Goal: Task Accomplishment & Management: Manage account settings

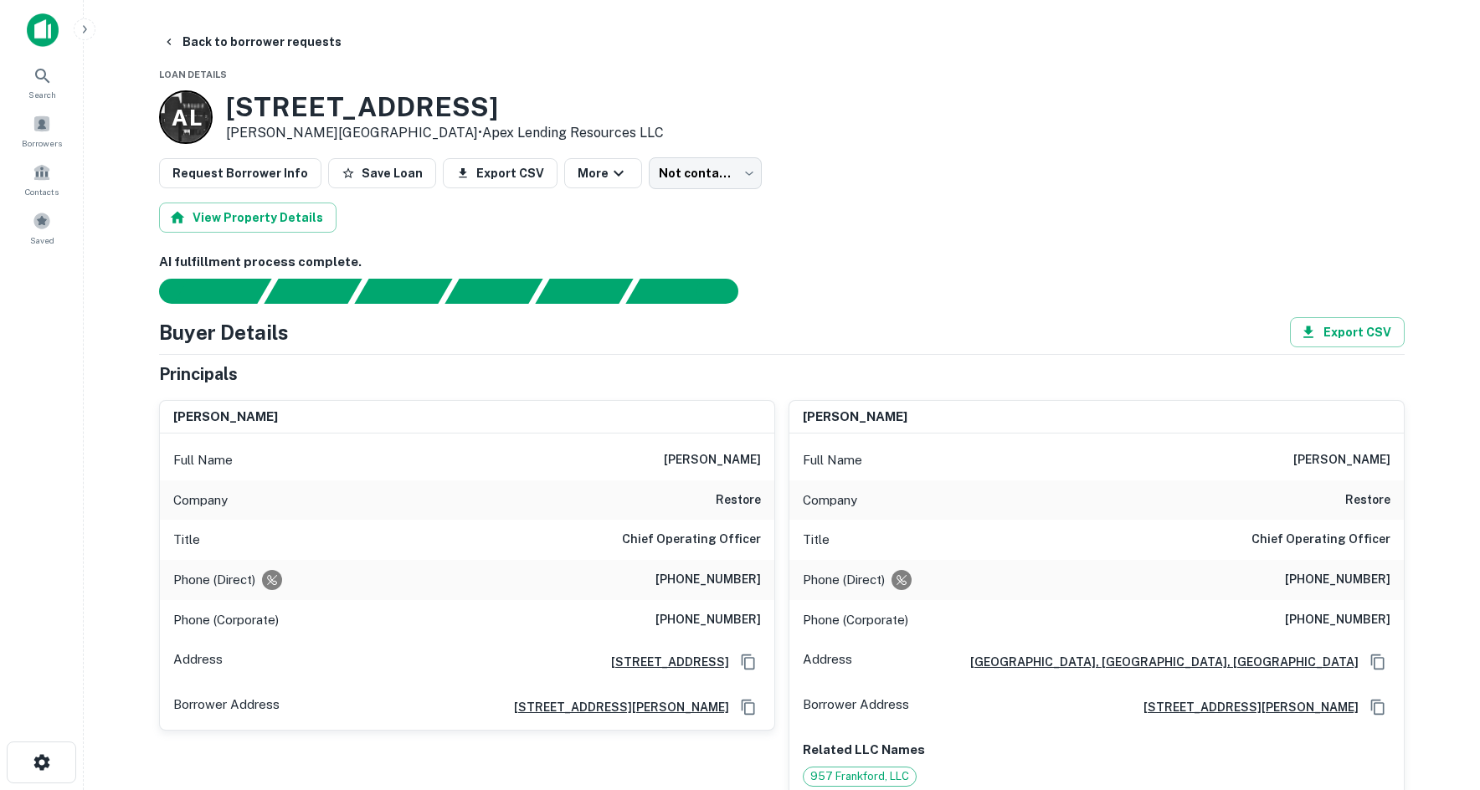
drag, startPoint x: 938, startPoint y: 148, endPoint x: 909, endPoint y: 166, distance: 33.5
click at [306, 47] on button "Back to borrower requests" at bounding box center [252, 42] width 193 height 30
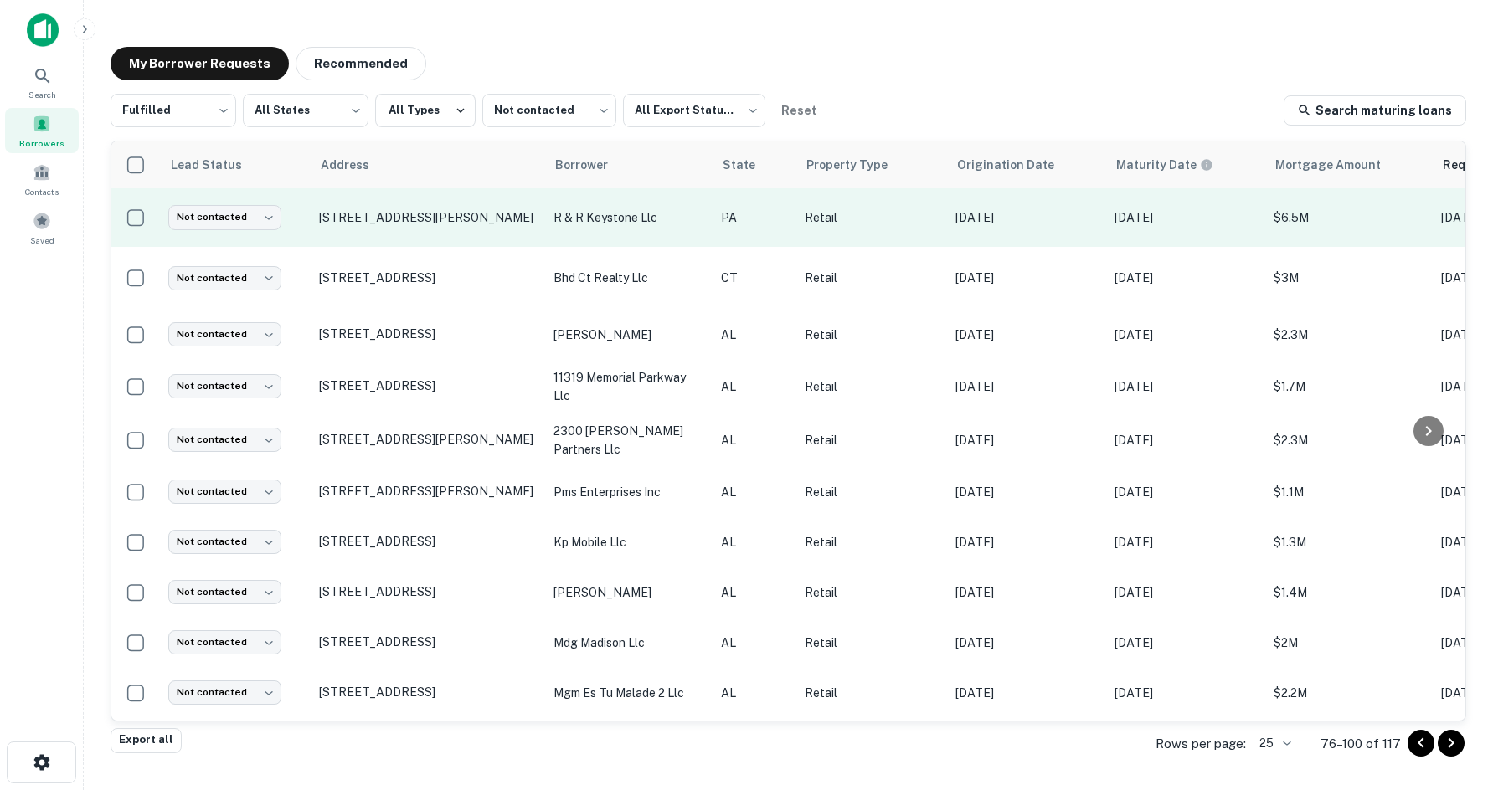
click at [211, 214] on td "Not contacted **** ​" at bounding box center [235, 217] width 151 height 59
click at [209, 232] on body "Search Borrowers Contacts Saved My Borrower Requests Recommended Fulfilled ****…" at bounding box center [746, 395] width 1493 height 790
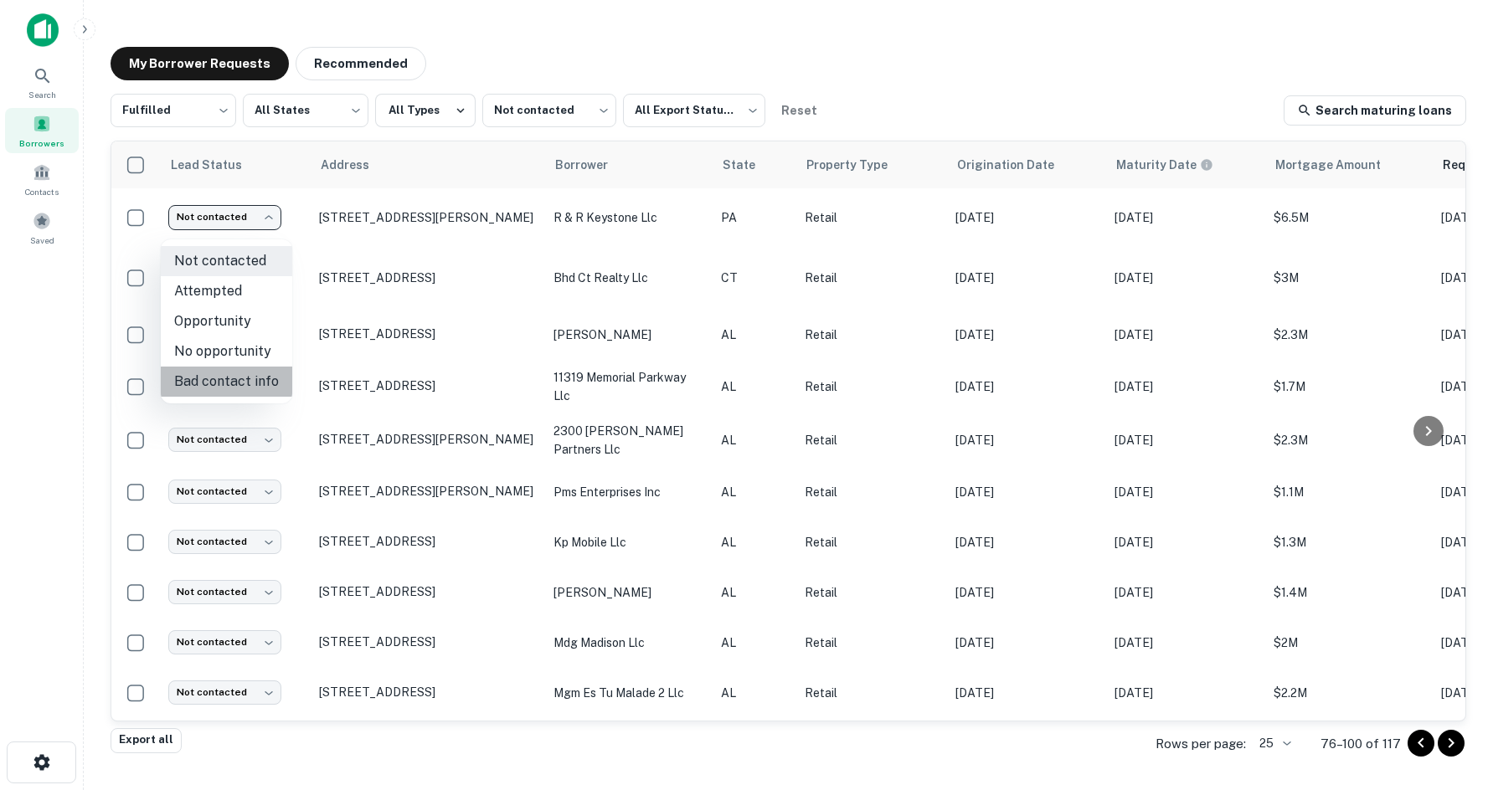
click at [257, 368] on li "Bad contact info" at bounding box center [226, 382] width 131 height 30
type input "**********"
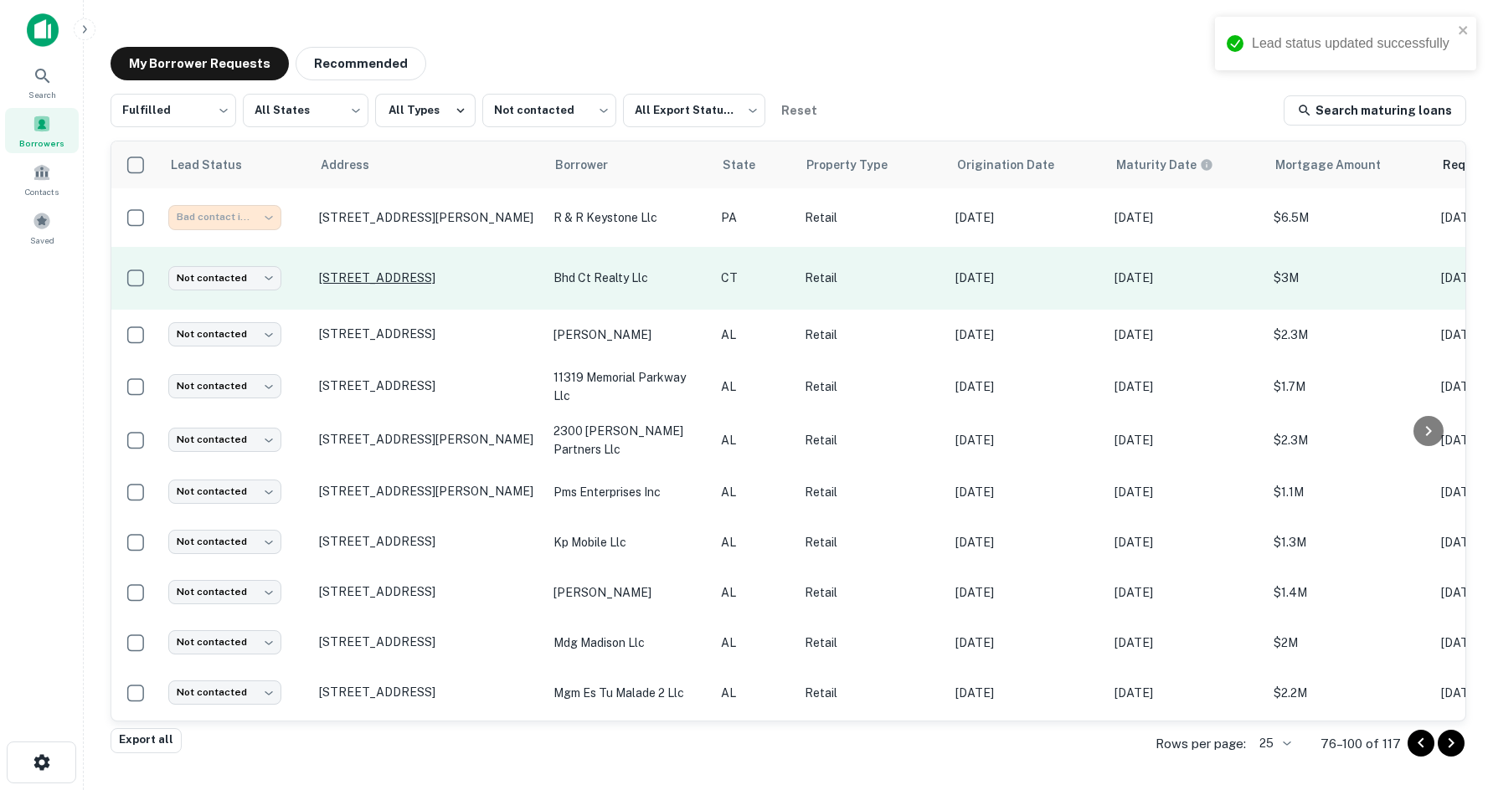
click at [363, 286] on p "480 Lordship Blvd Stratford, CT 06615" at bounding box center [428, 277] width 218 height 15
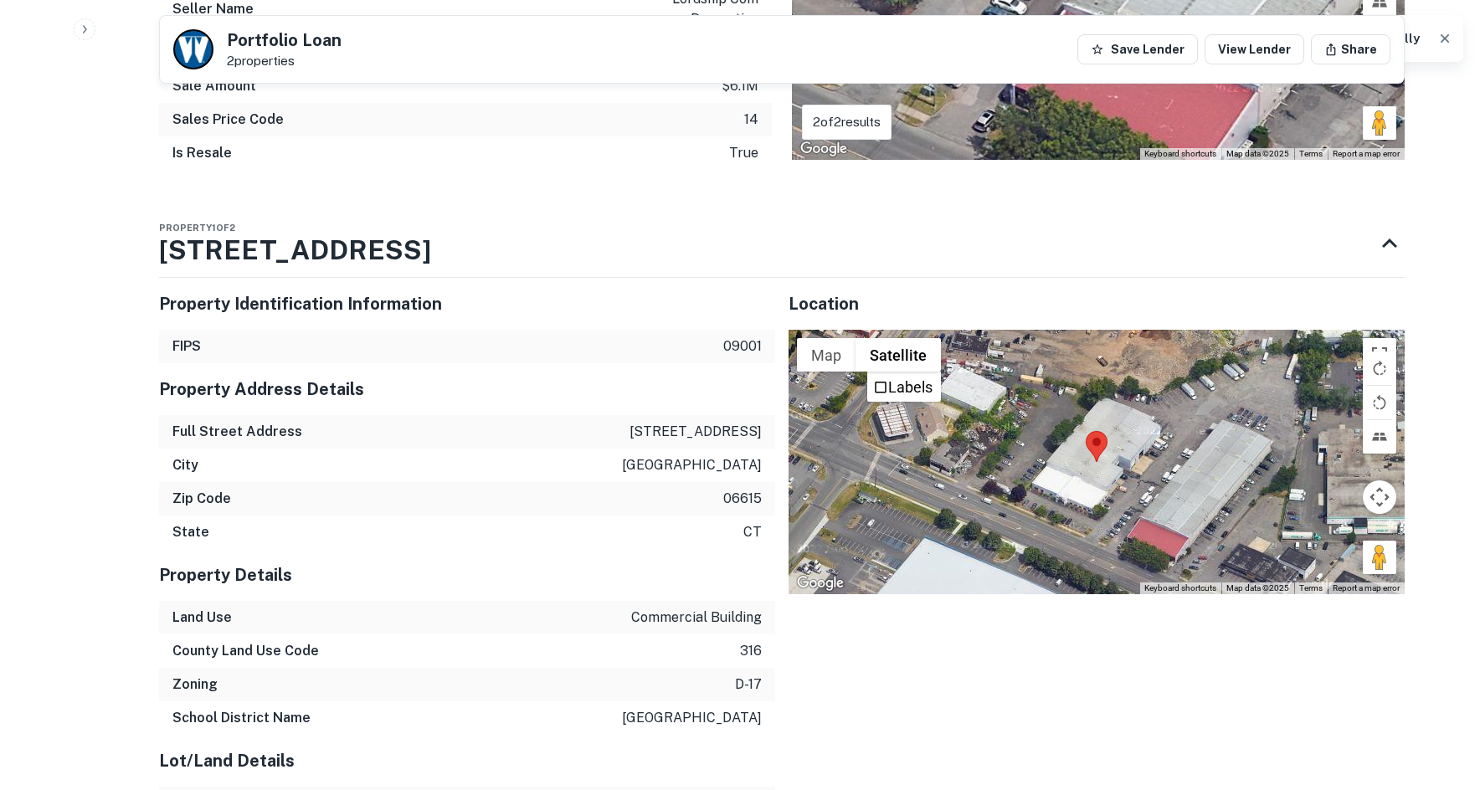
scroll to position [1926, 0]
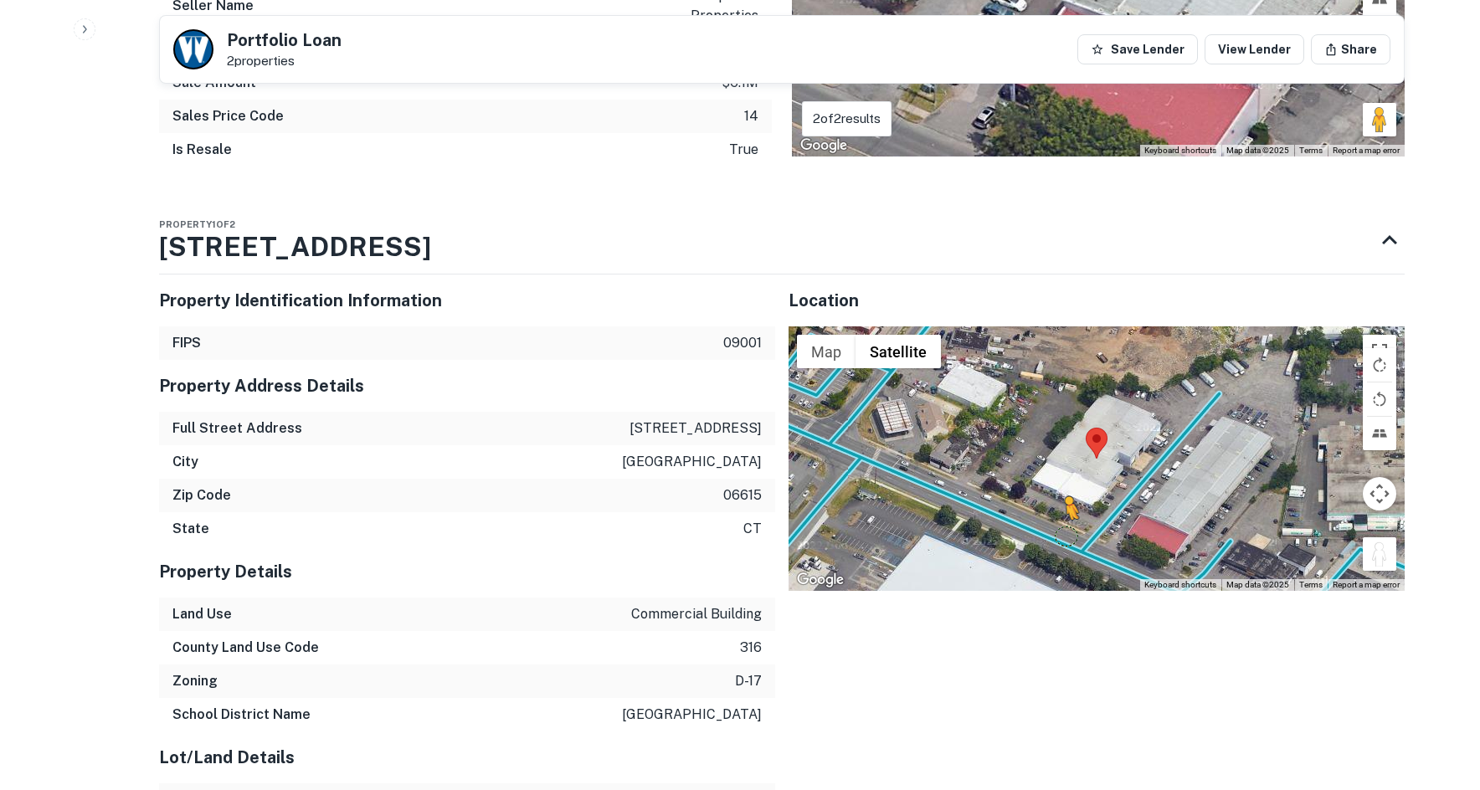
drag, startPoint x: 1378, startPoint y: 533, endPoint x: 1056, endPoint y: 507, distance: 323.5
click at [1057, 507] on div "To activate drag with keyboard, press Alt + Enter. Once in keyboard drag state,…" at bounding box center [1097, 459] width 616 height 265
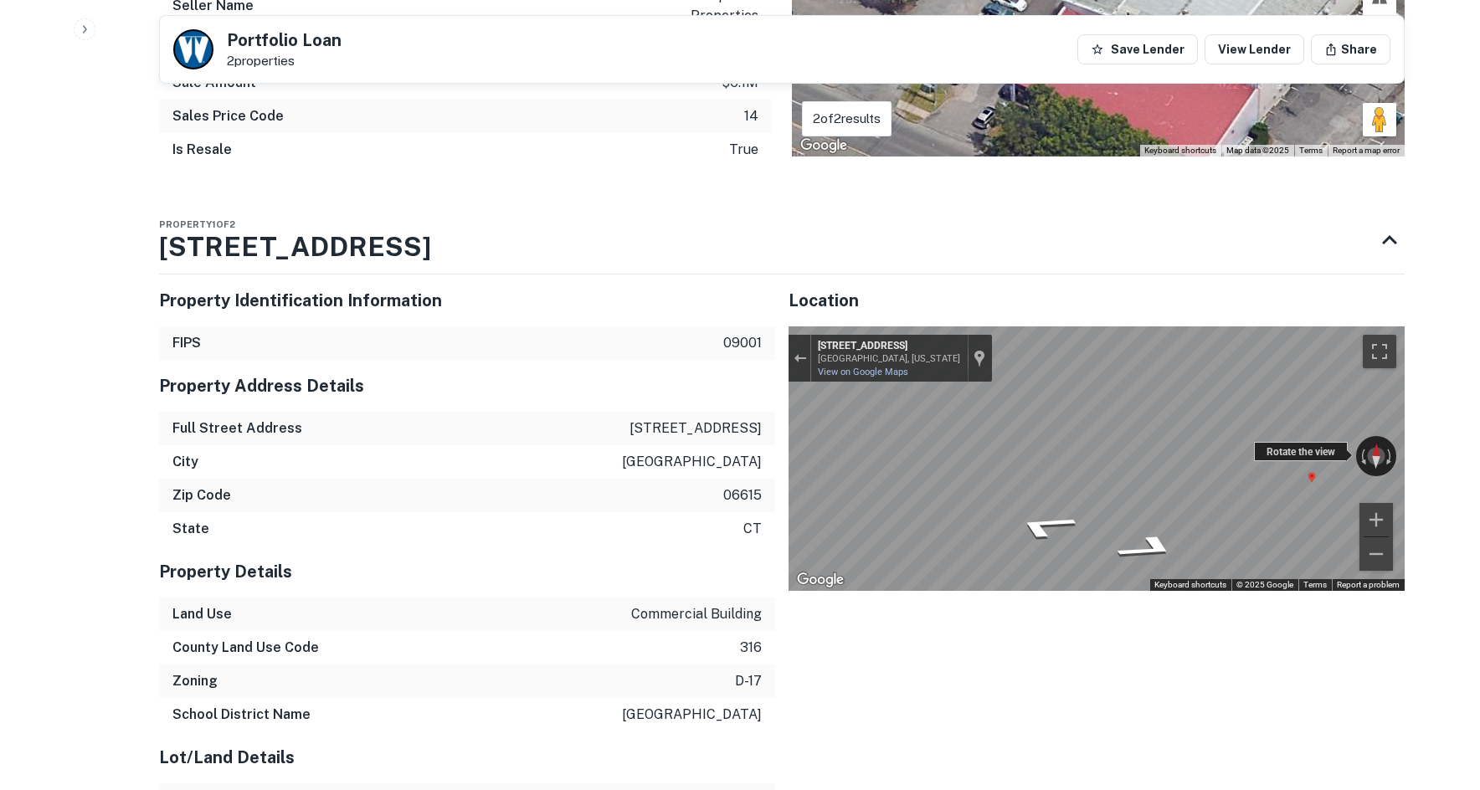
click at [1080, 444] on div "← Move left → Move right ↑ Move up ↓ Move down + Zoom in - Zoom out 495 Lordshi…" at bounding box center [1097, 459] width 616 height 265
click at [1022, 516] on icon "Go Northwest, CT-113" at bounding box center [1044, 526] width 118 height 39
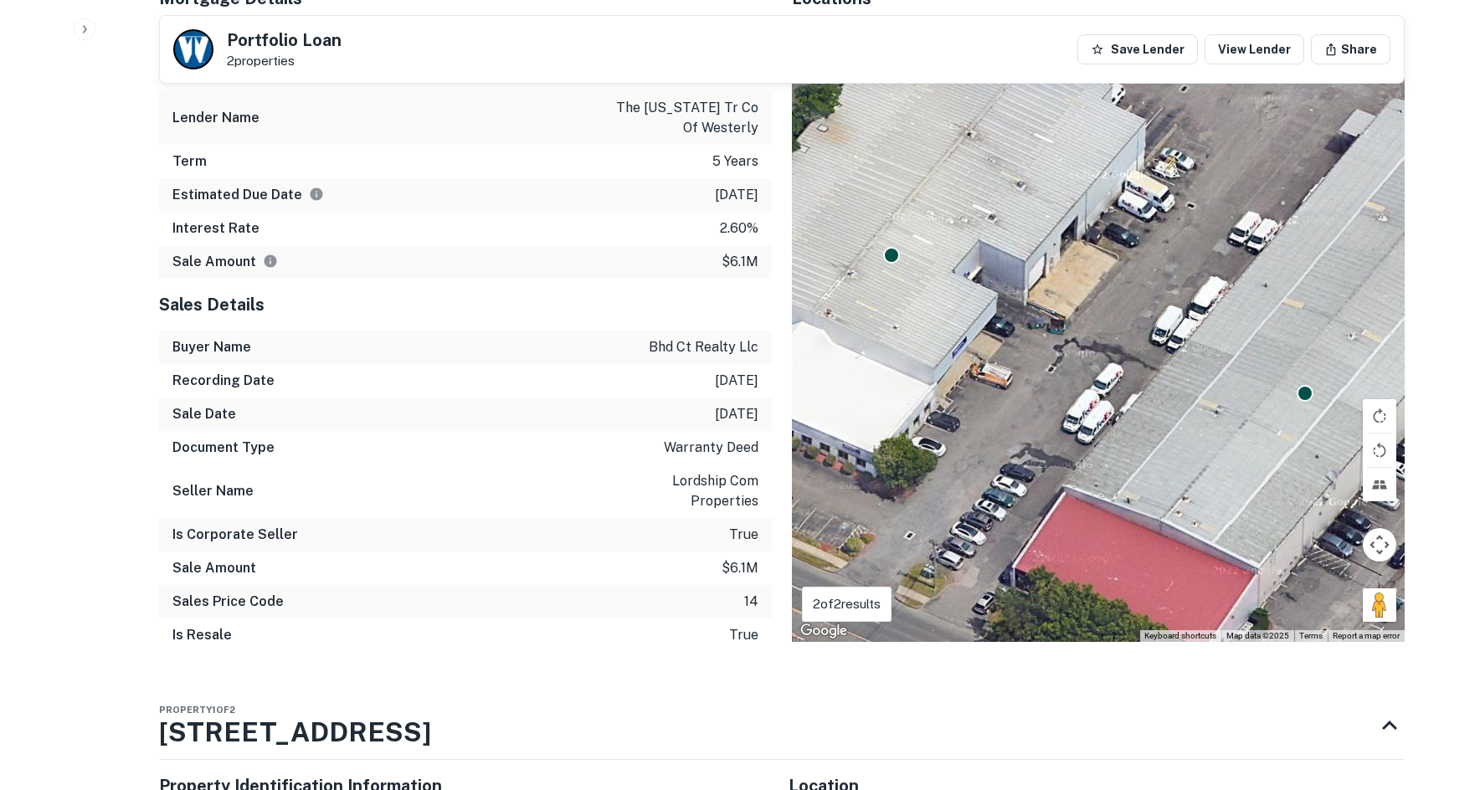
scroll to position [1423, 0]
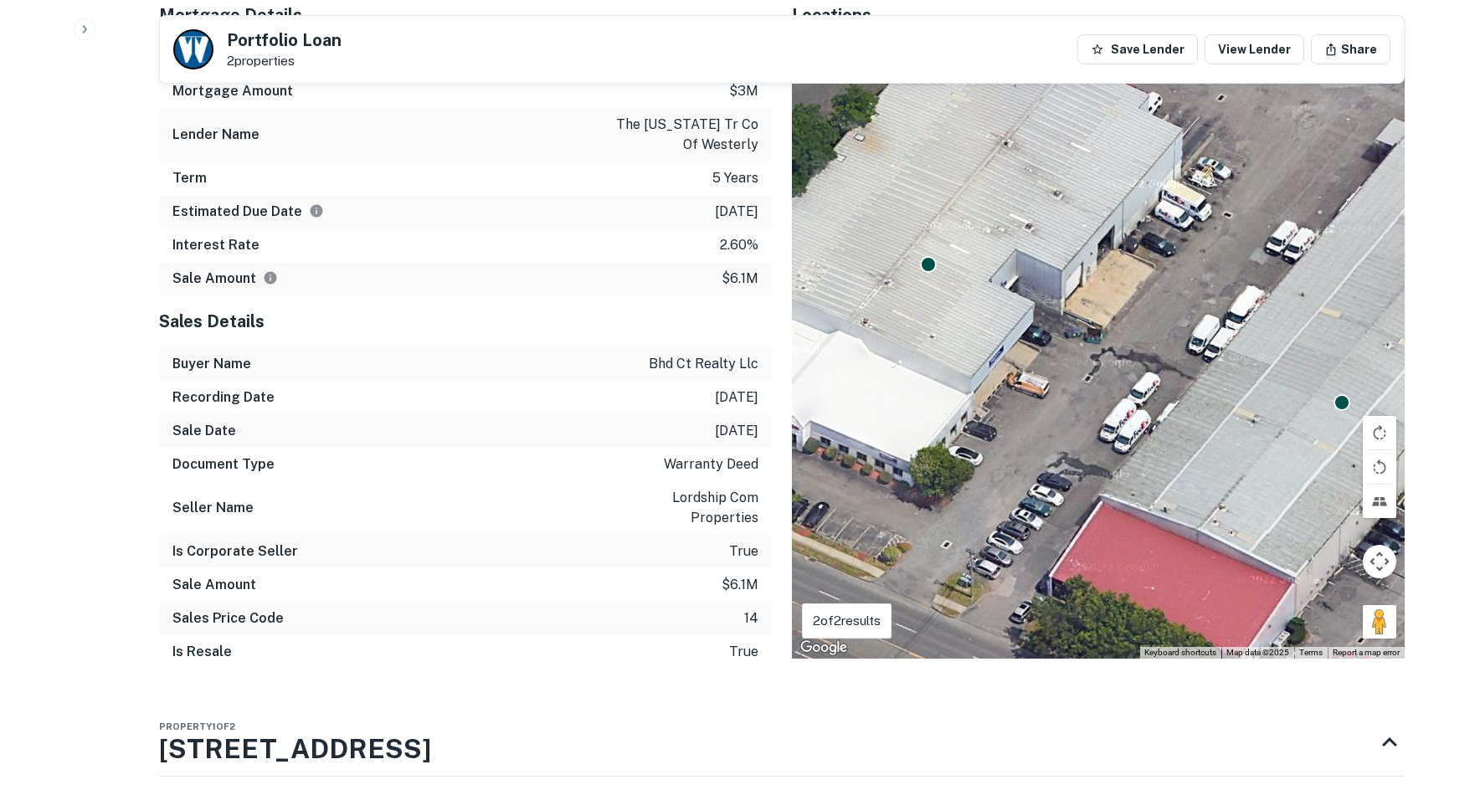
drag, startPoint x: 1039, startPoint y: 493, endPoint x: 1264, endPoint y: 457, distance: 228.1
click at [1264, 457] on div "To activate drag with keyboard, press Alt + Enter. Once in keyboard drag state,…" at bounding box center [1098, 350] width 613 height 618
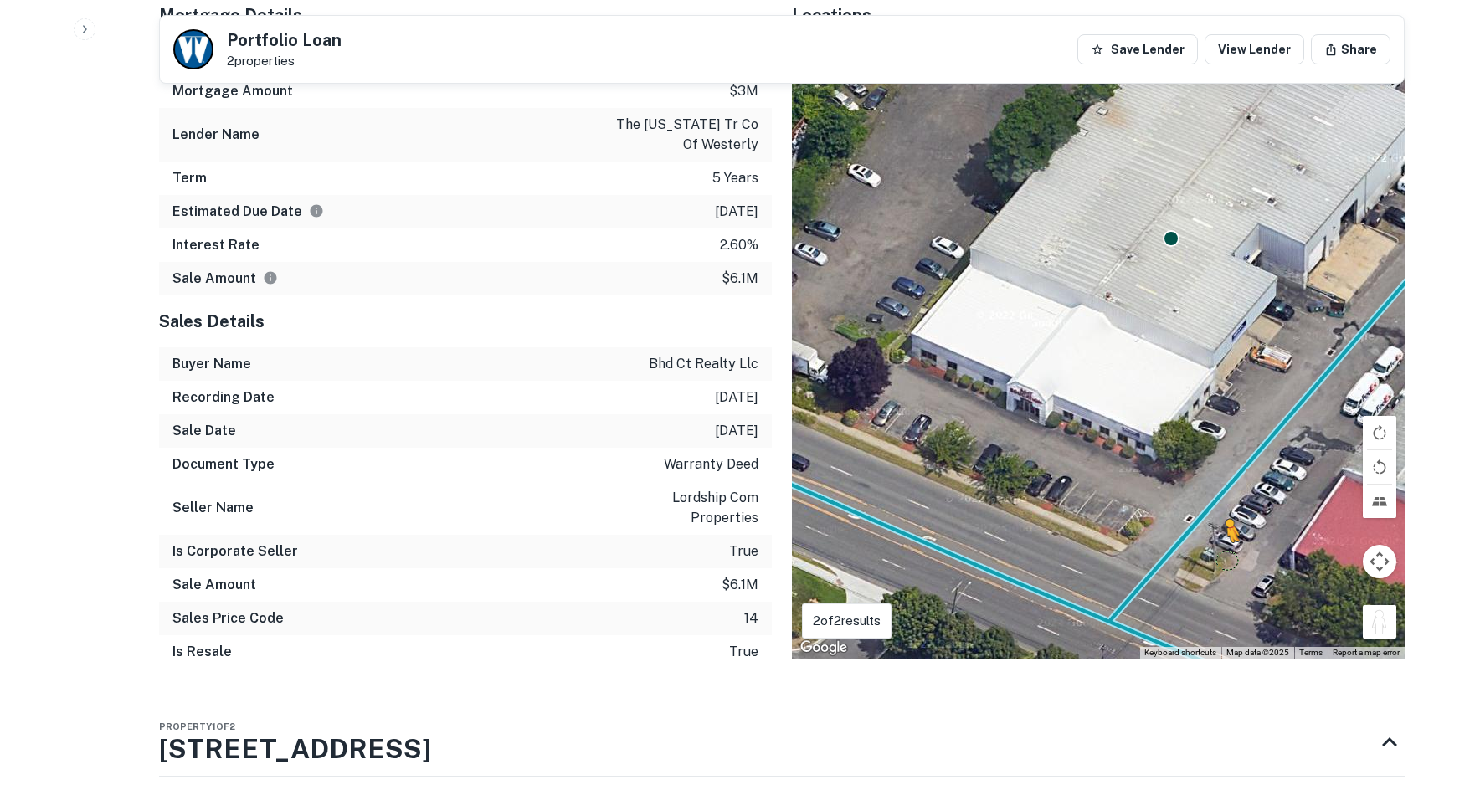
drag, startPoint x: 1380, startPoint y: 610, endPoint x: 1220, endPoint y: 536, distance: 176.1
click at [1220, 540] on div "To activate drag with keyboard, press Alt + Enter. Once in keyboard drag state,…" at bounding box center [1098, 350] width 613 height 618
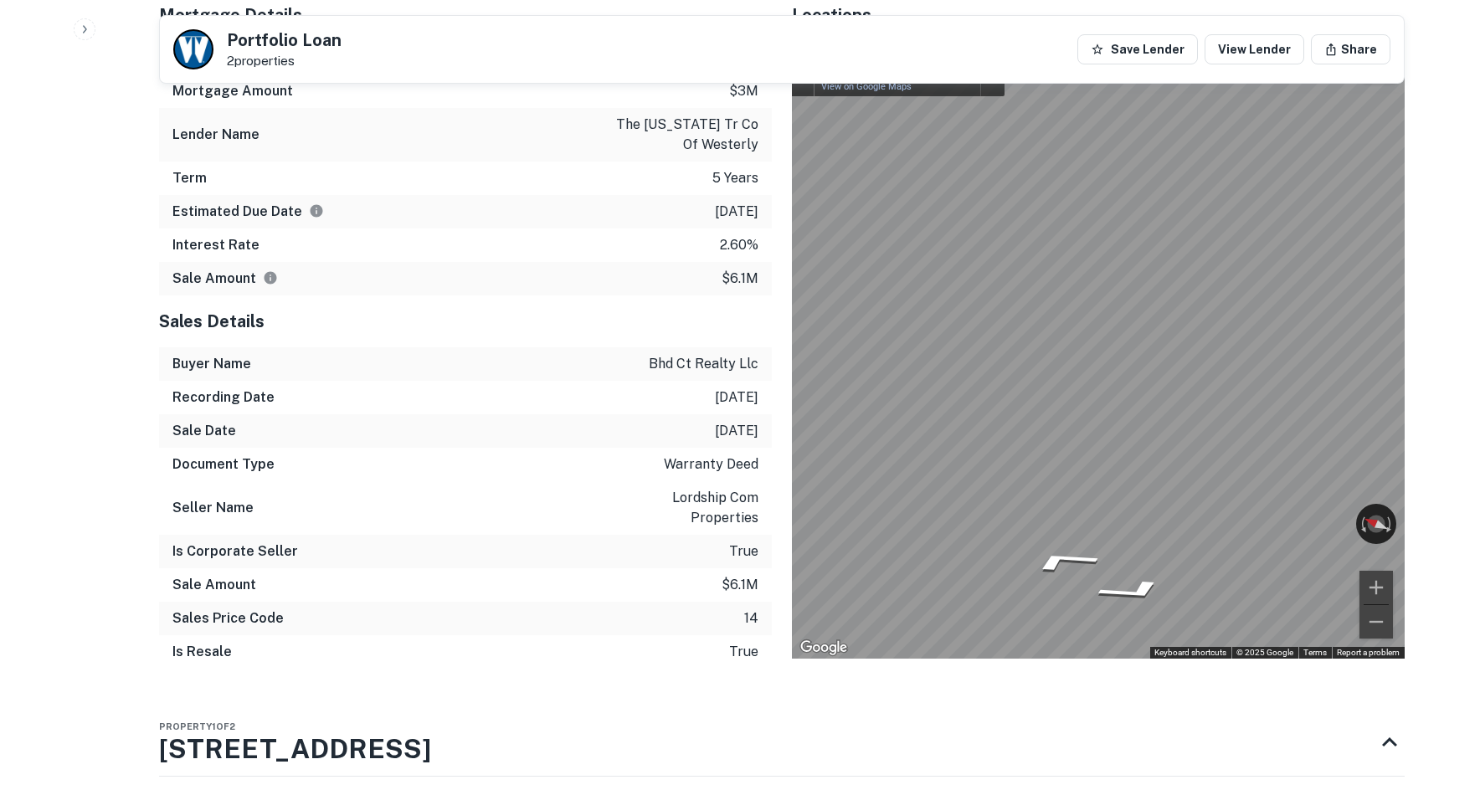
click at [767, 437] on div "Mortgage Details Borrower Name bhd ct realty llc Mortgage Amount $3m Lender Nam…" at bounding box center [772, 335] width 1266 height 693
click at [735, 453] on div "Mortgage Details Borrower Name bhd ct realty llc Mortgage Amount $3m Lender Nam…" at bounding box center [772, 335] width 1266 height 693
click at [691, 389] on div "Mortgage Details Borrower Name bhd ct realty llc Mortgage Amount $3m Lender Nam…" at bounding box center [772, 335] width 1266 height 693
click at [637, 310] on h5 "Sales Details" at bounding box center [465, 321] width 613 height 25
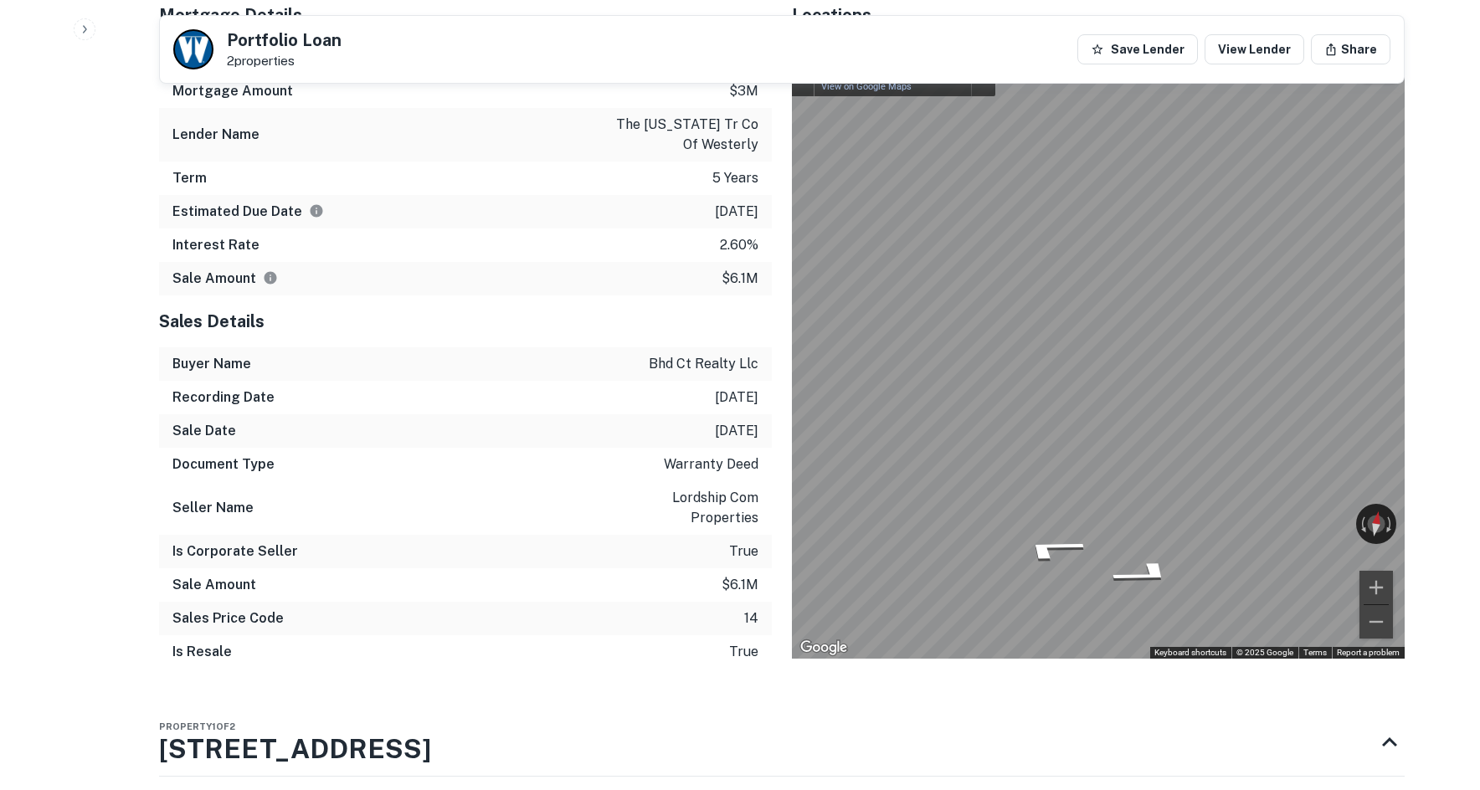
click at [748, 404] on div "Mortgage Details Borrower Name bhd ct realty llc Mortgage Amount $3m Lender Nam…" at bounding box center [772, 335] width 1266 height 693
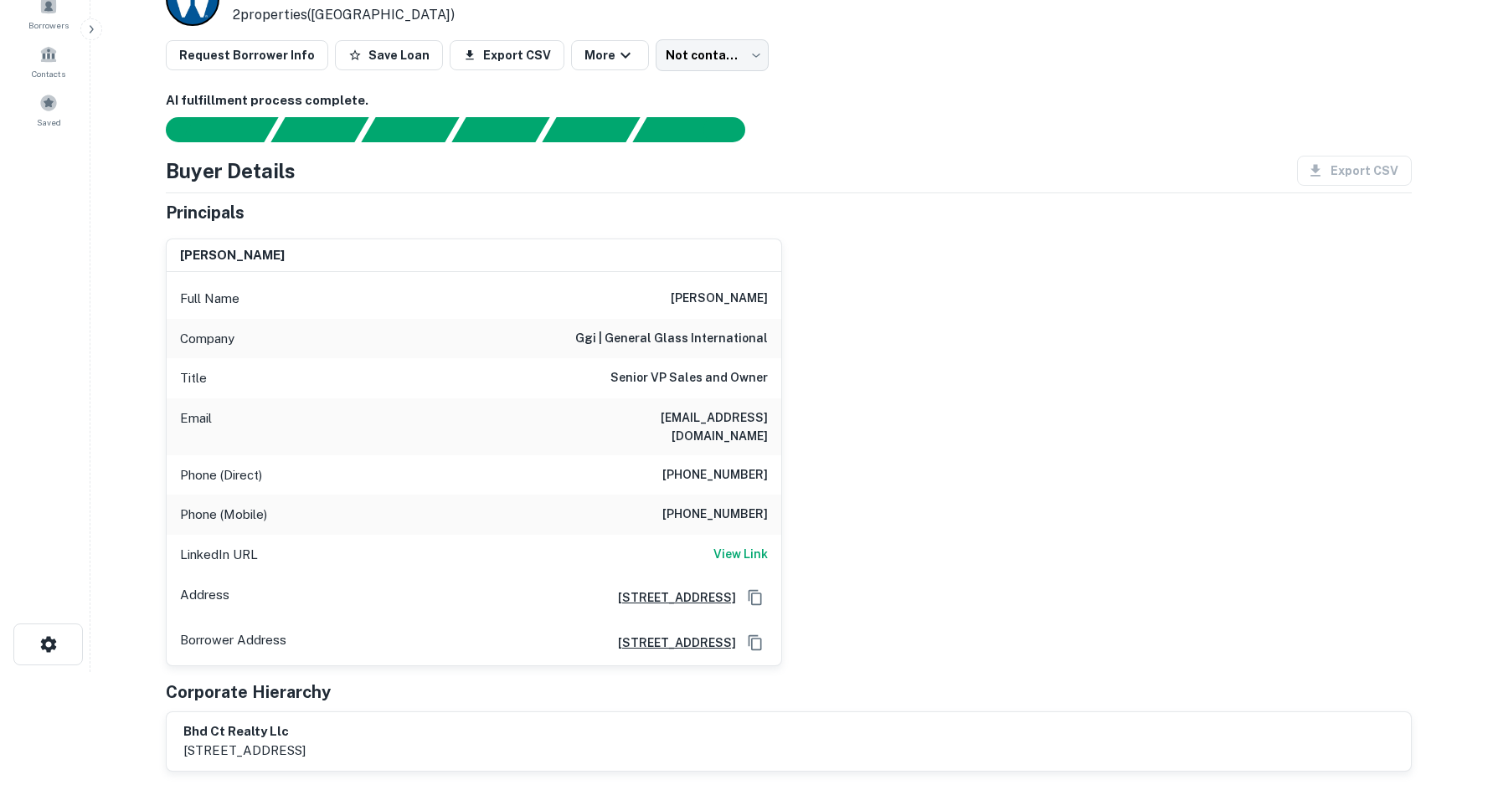
scroll to position [0, 0]
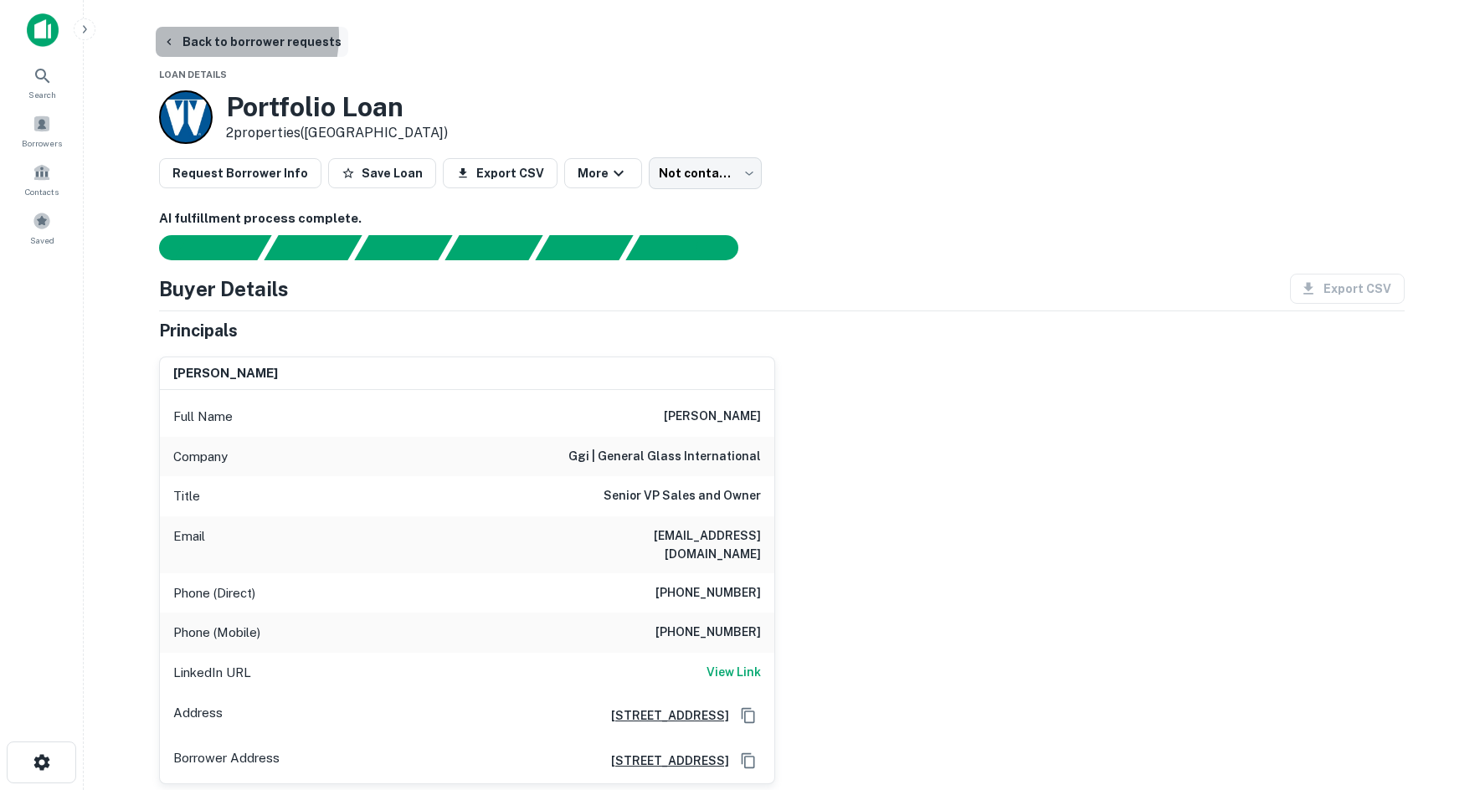
click at [220, 36] on button "Back to borrower requests" at bounding box center [252, 42] width 193 height 30
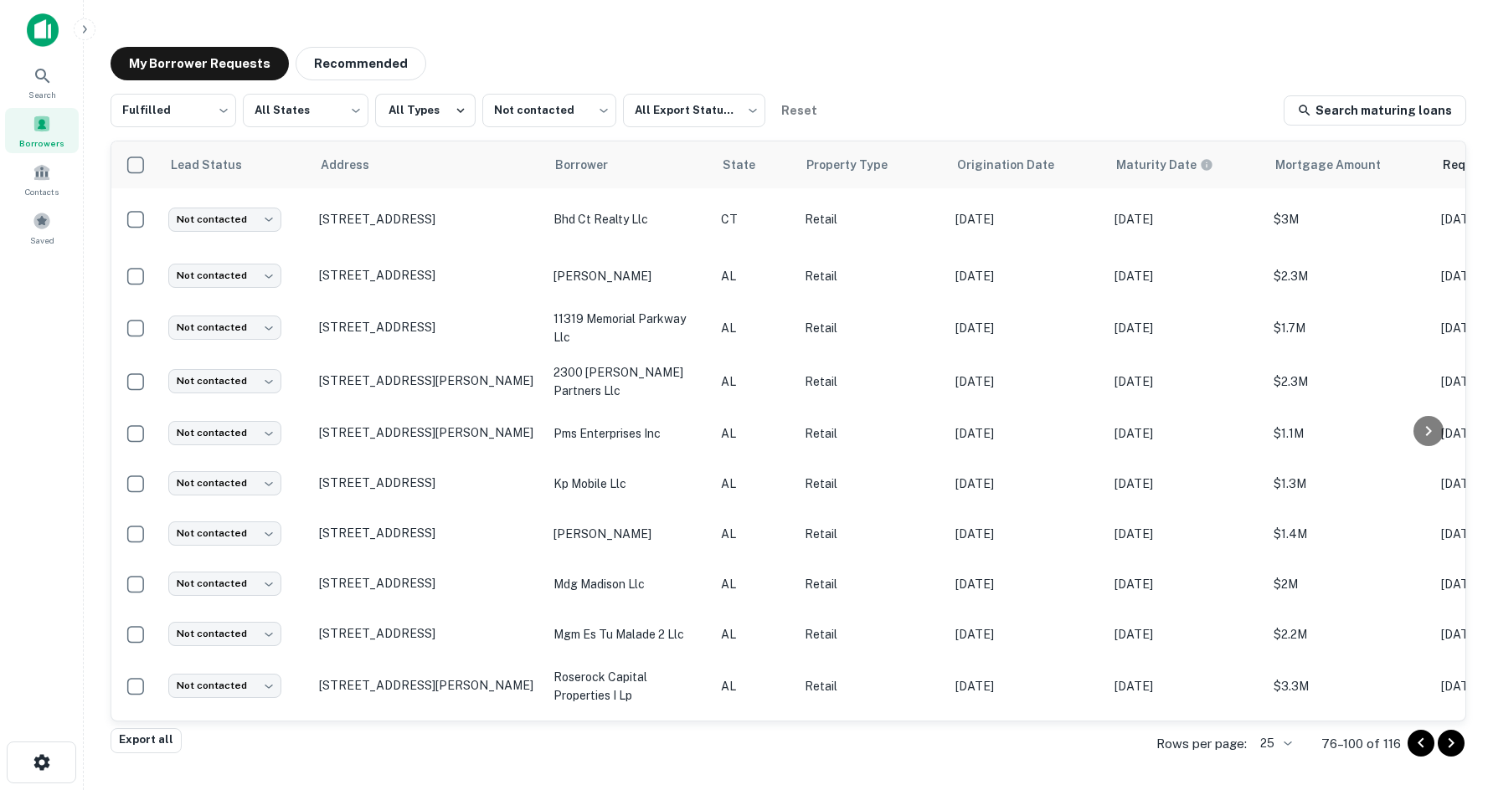
click at [860, 14] on main "My Borrower Requests Recommended Fulfilled ********* ​ All States *** ​ All Typ…" at bounding box center [788, 395] width 1409 height 790
click at [394, 59] on button "Recommended" at bounding box center [361, 63] width 131 height 33
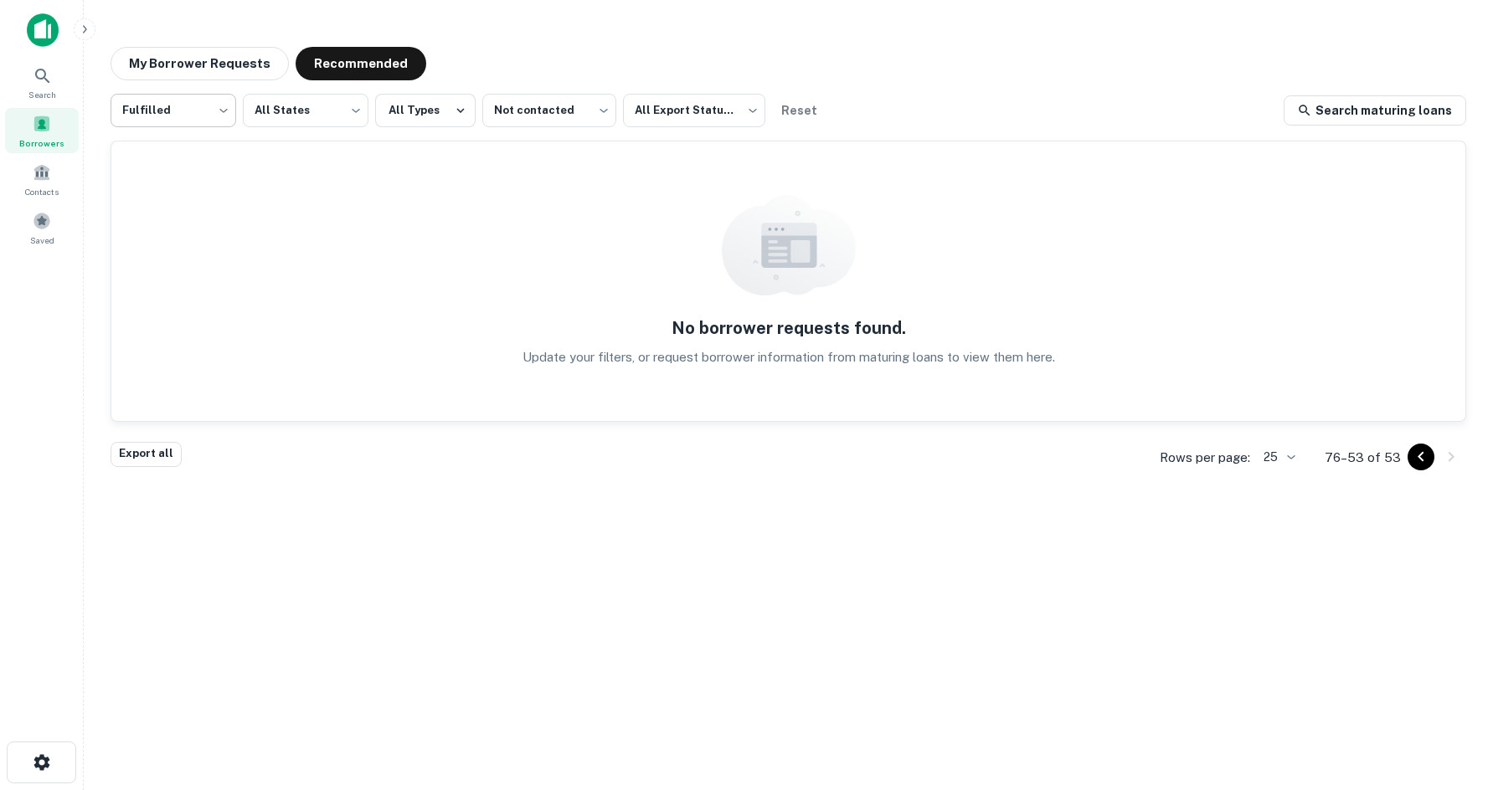
click at [205, 120] on body "Search Borrowers Contacts Saved My Borrower Requests Recommended Fulfilled ****…" at bounding box center [746, 395] width 1493 height 790
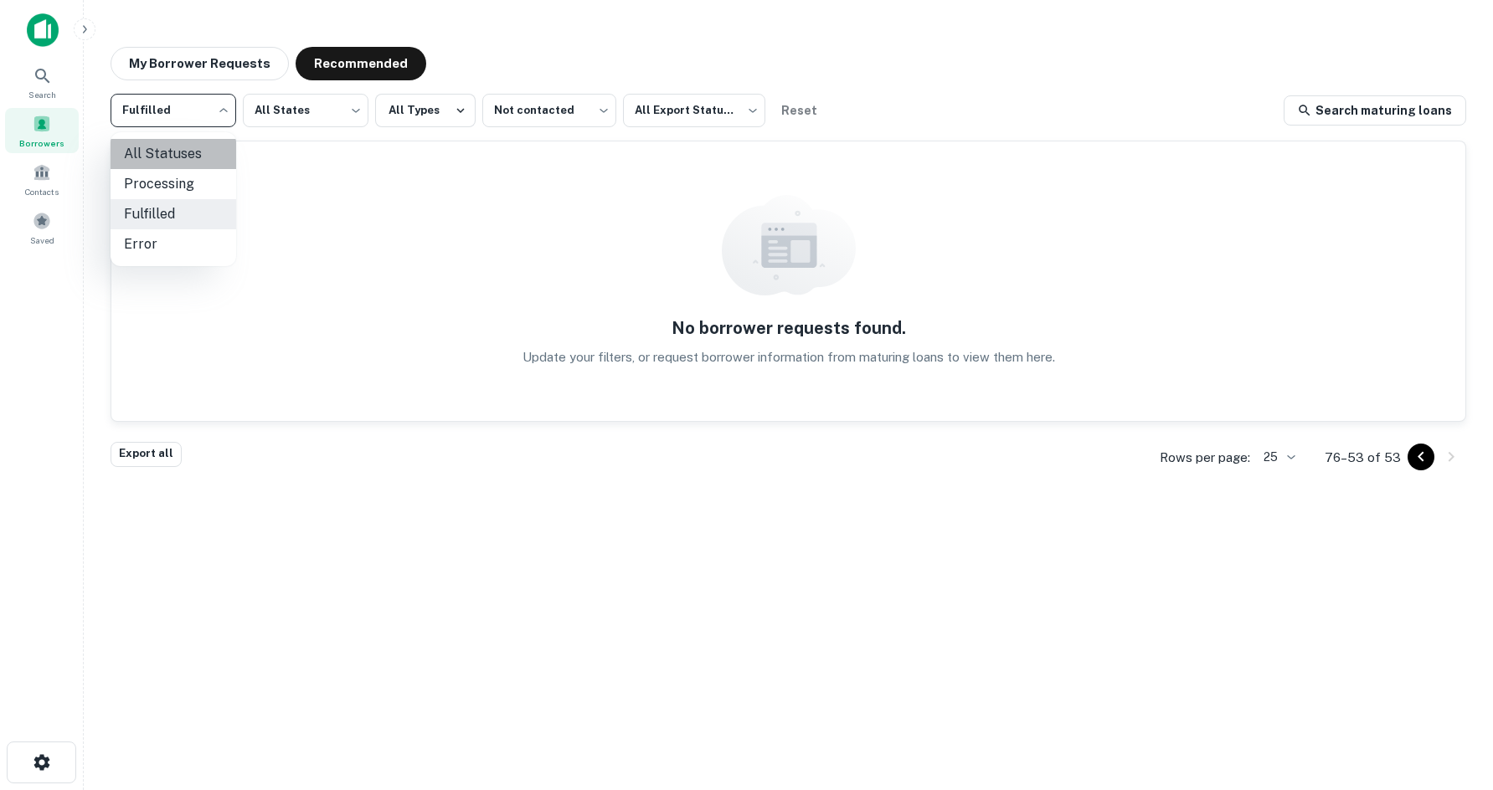
click at [195, 139] on li "All Statuses" at bounding box center [174, 154] width 126 height 30
type input "***"
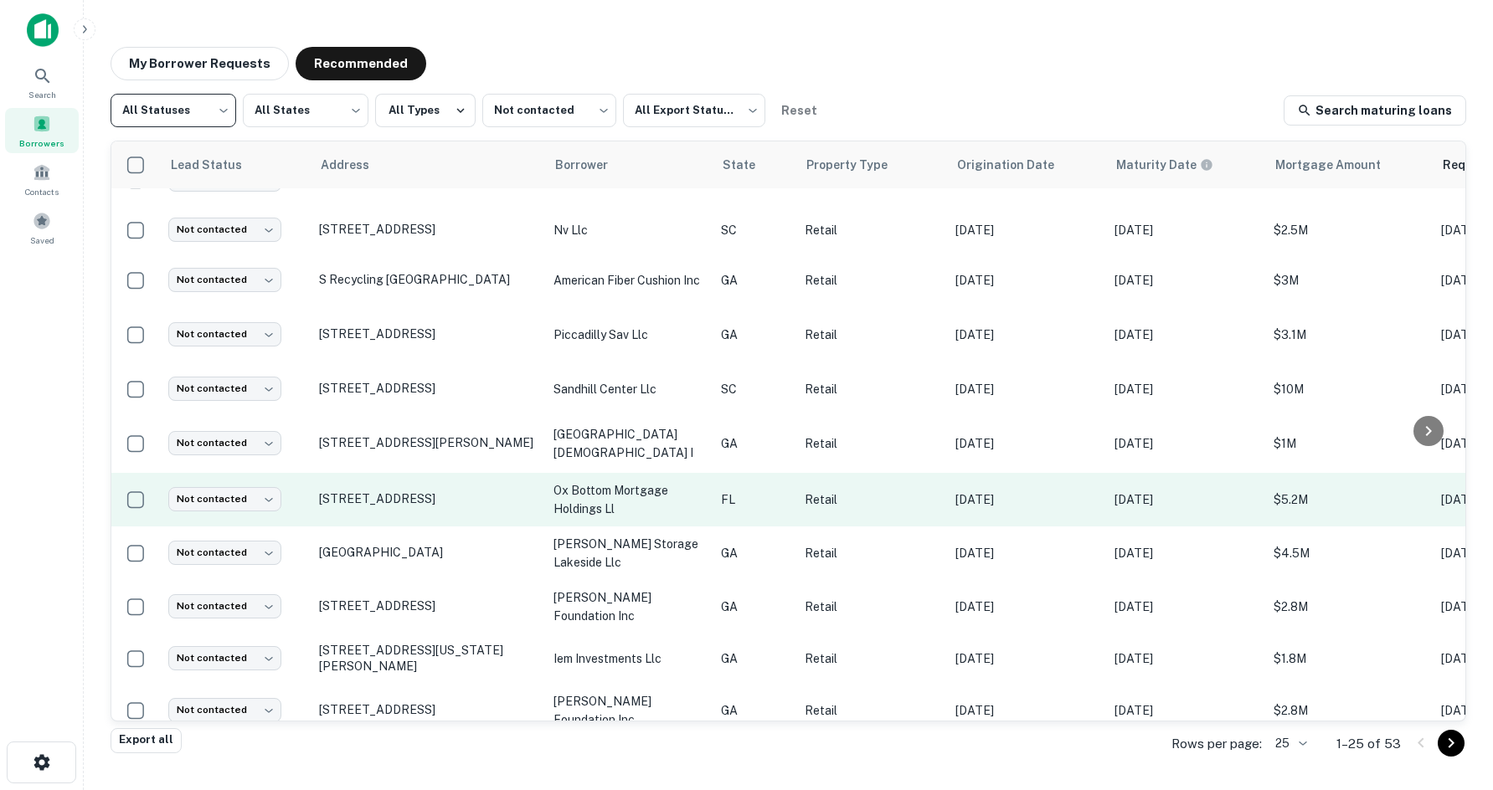
scroll to position [820, 0]
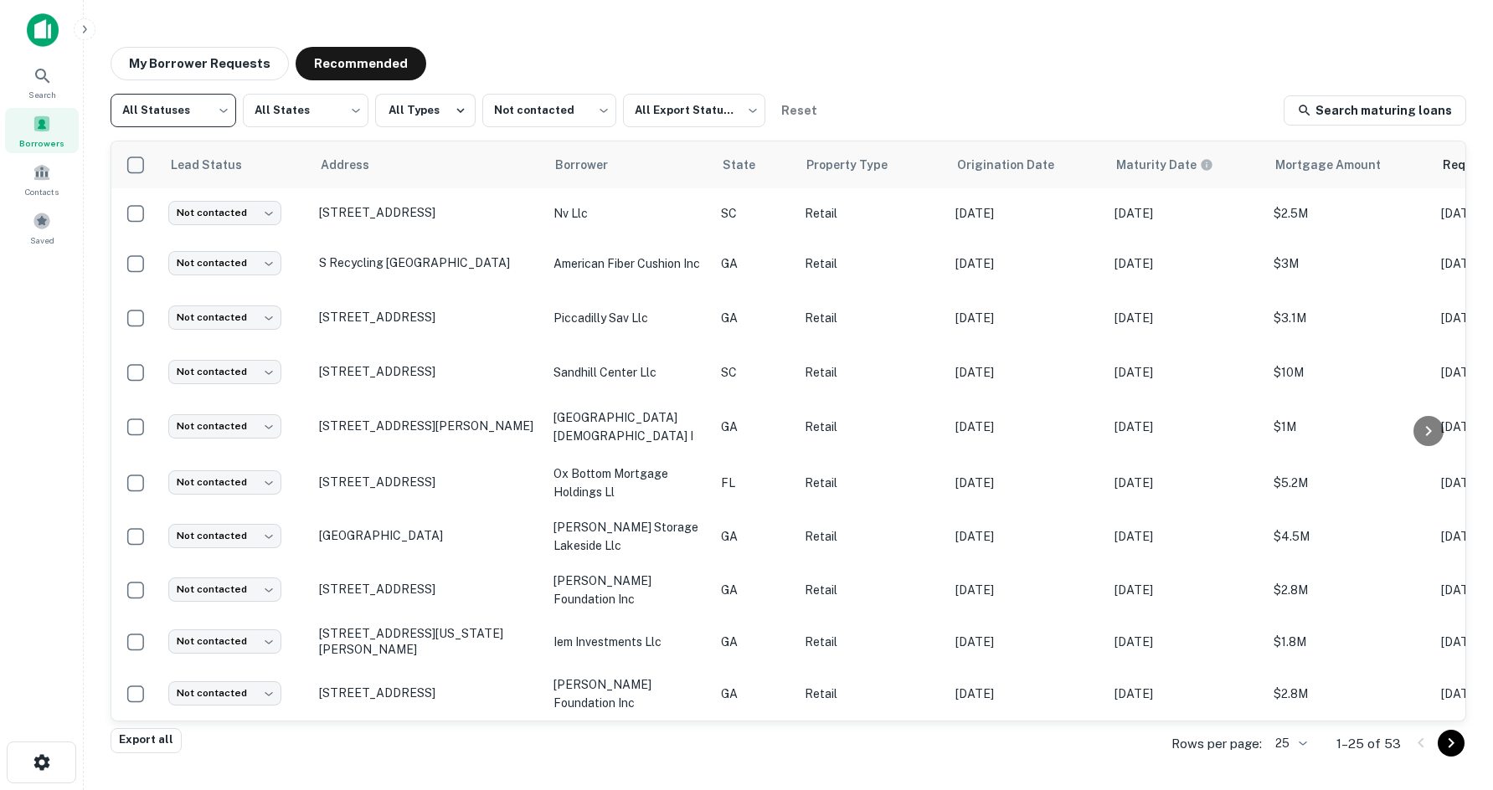
click at [1454, 748] on icon "Go to next page" at bounding box center [1451, 743] width 20 height 20
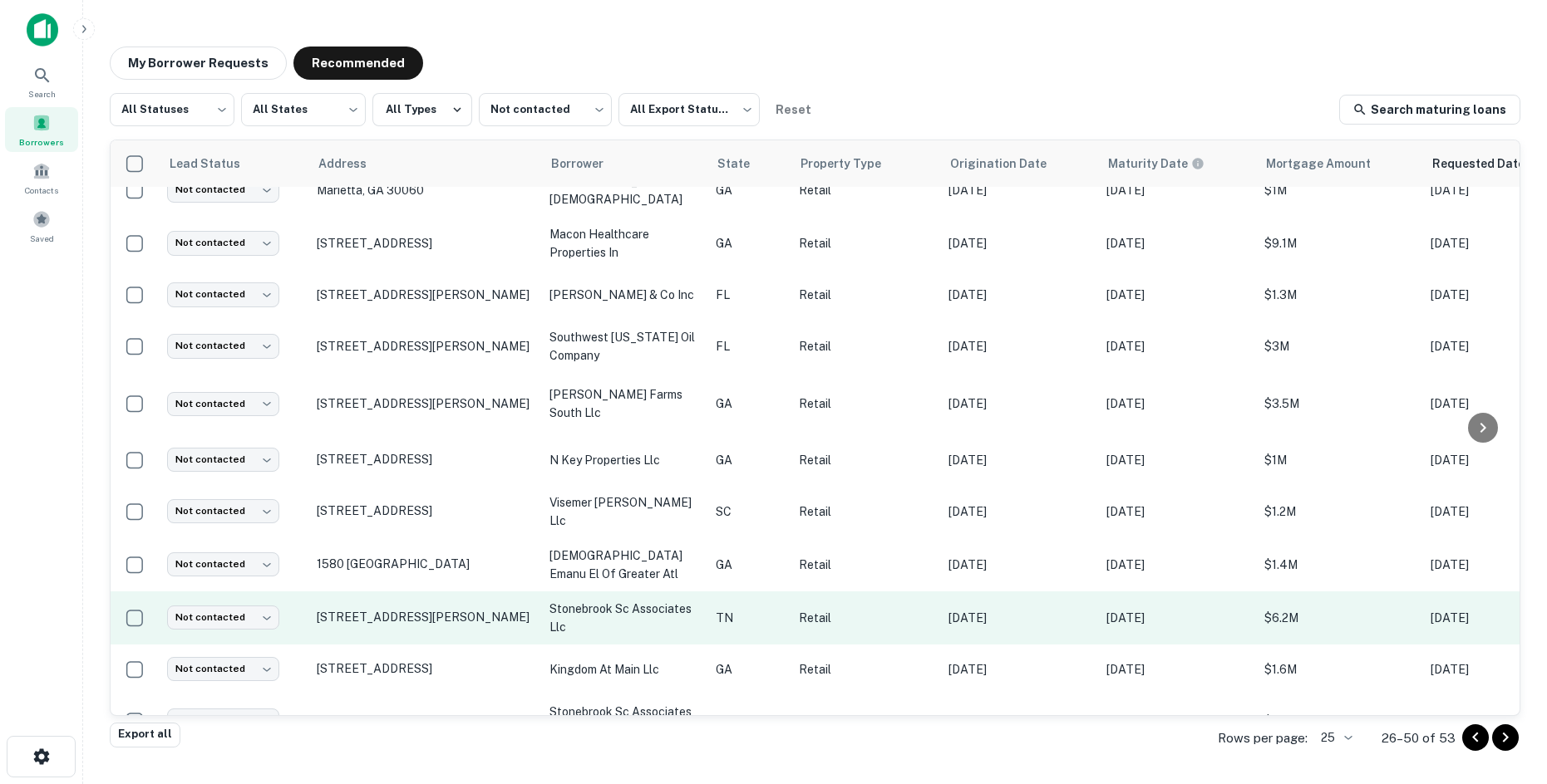
scroll to position [812, 0]
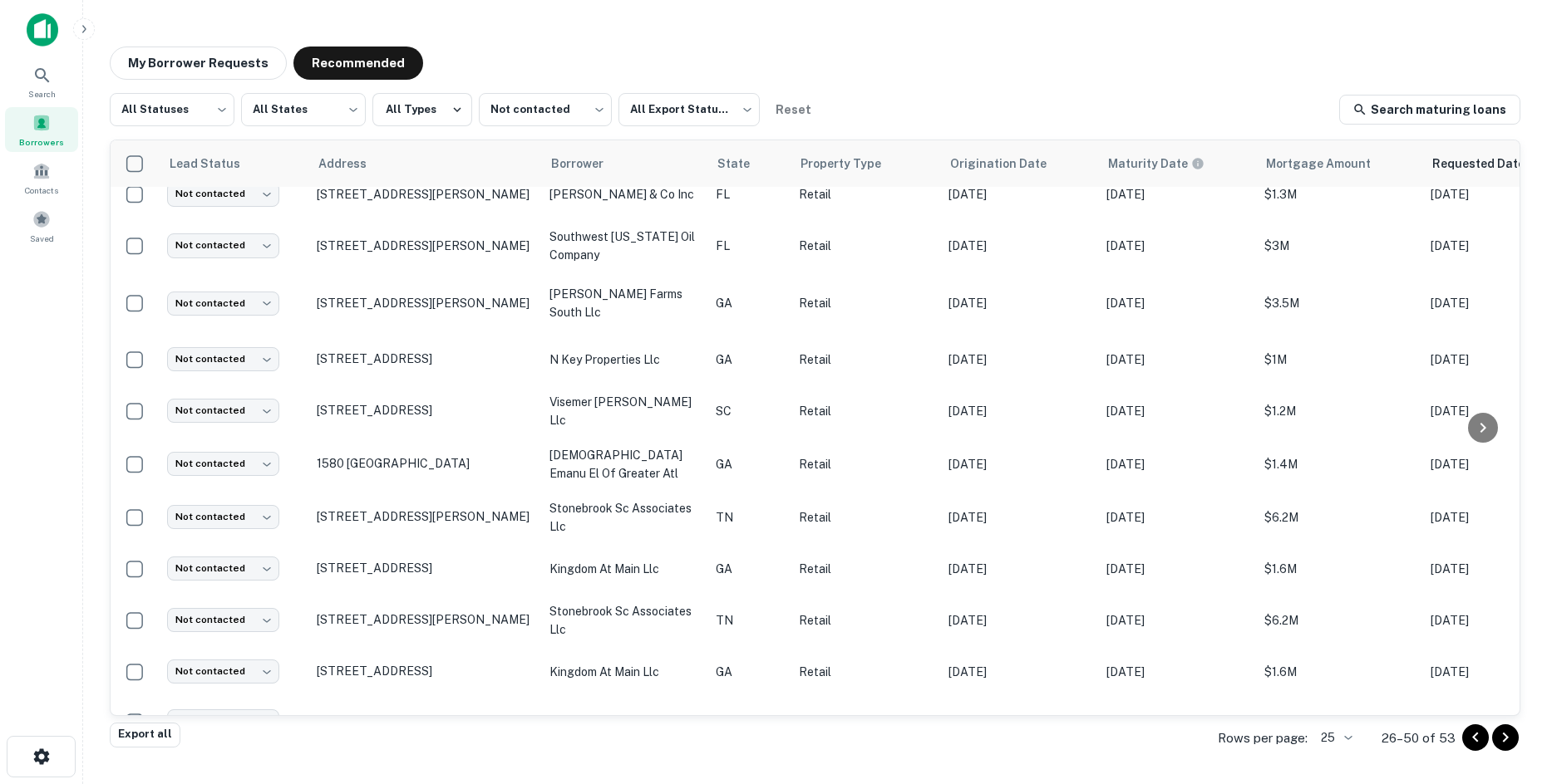
click at [1470, 734] on icon "Go to next page" at bounding box center [1505, 737] width 20 height 20
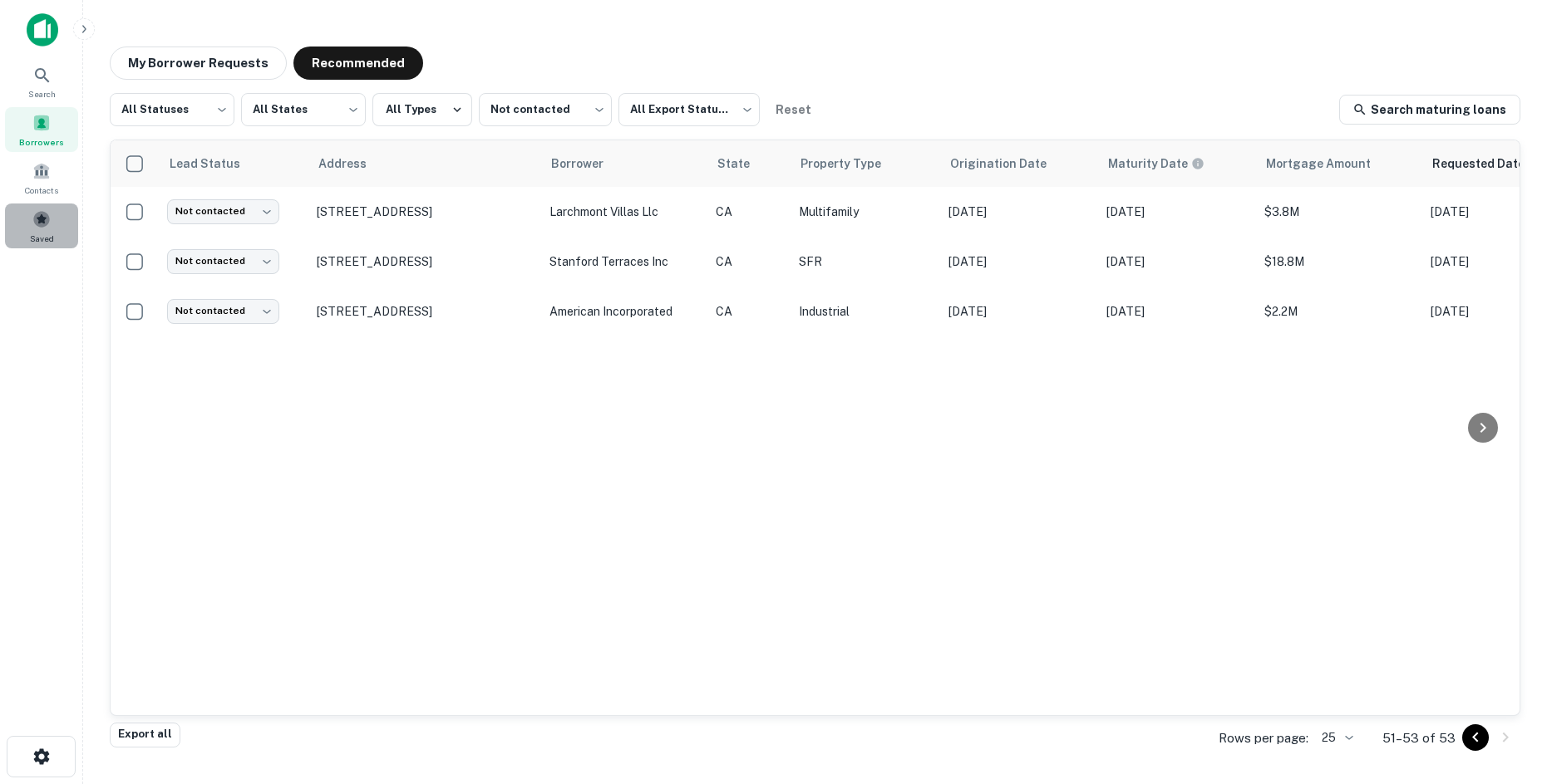
click at [54, 206] on div "Saved" at bounding box center [42, 225] width 73 height 45
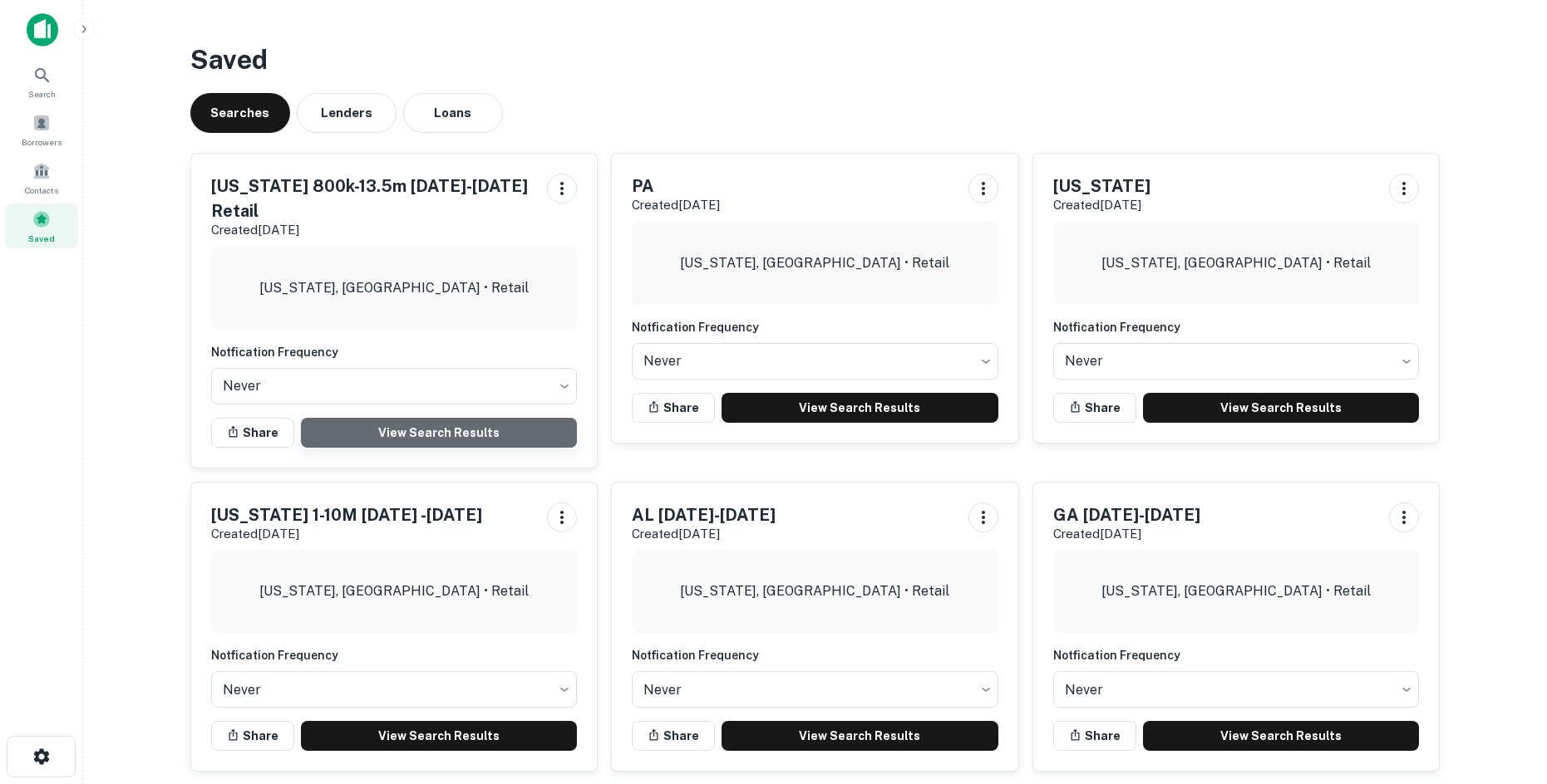
click at [424, 418] on link "View Search Results" at bounding box center [439, 433] width 277 height 30
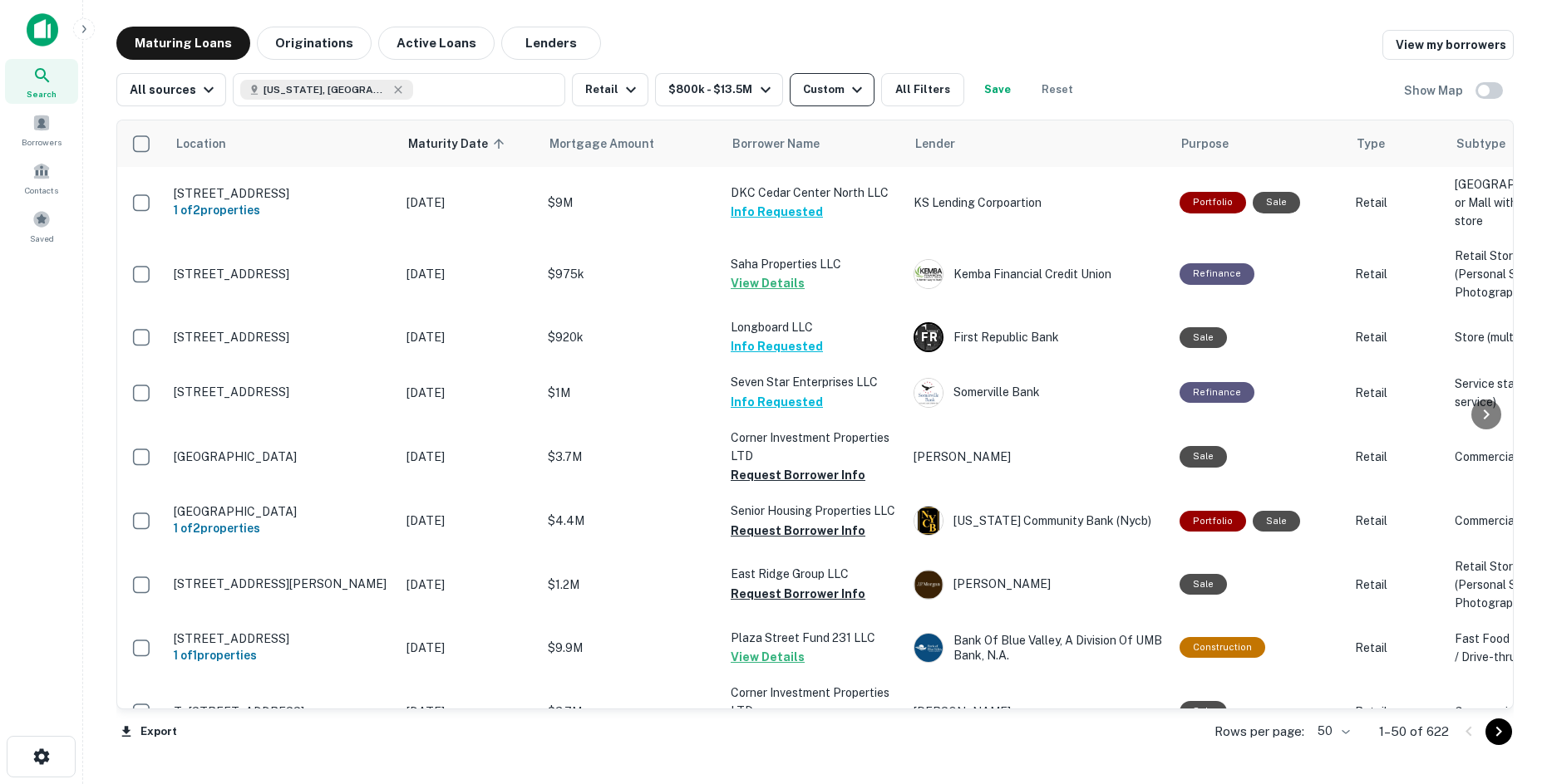
click at [815, 102] on button "Custom" at bounding box center [831, 89] width 84 height 33
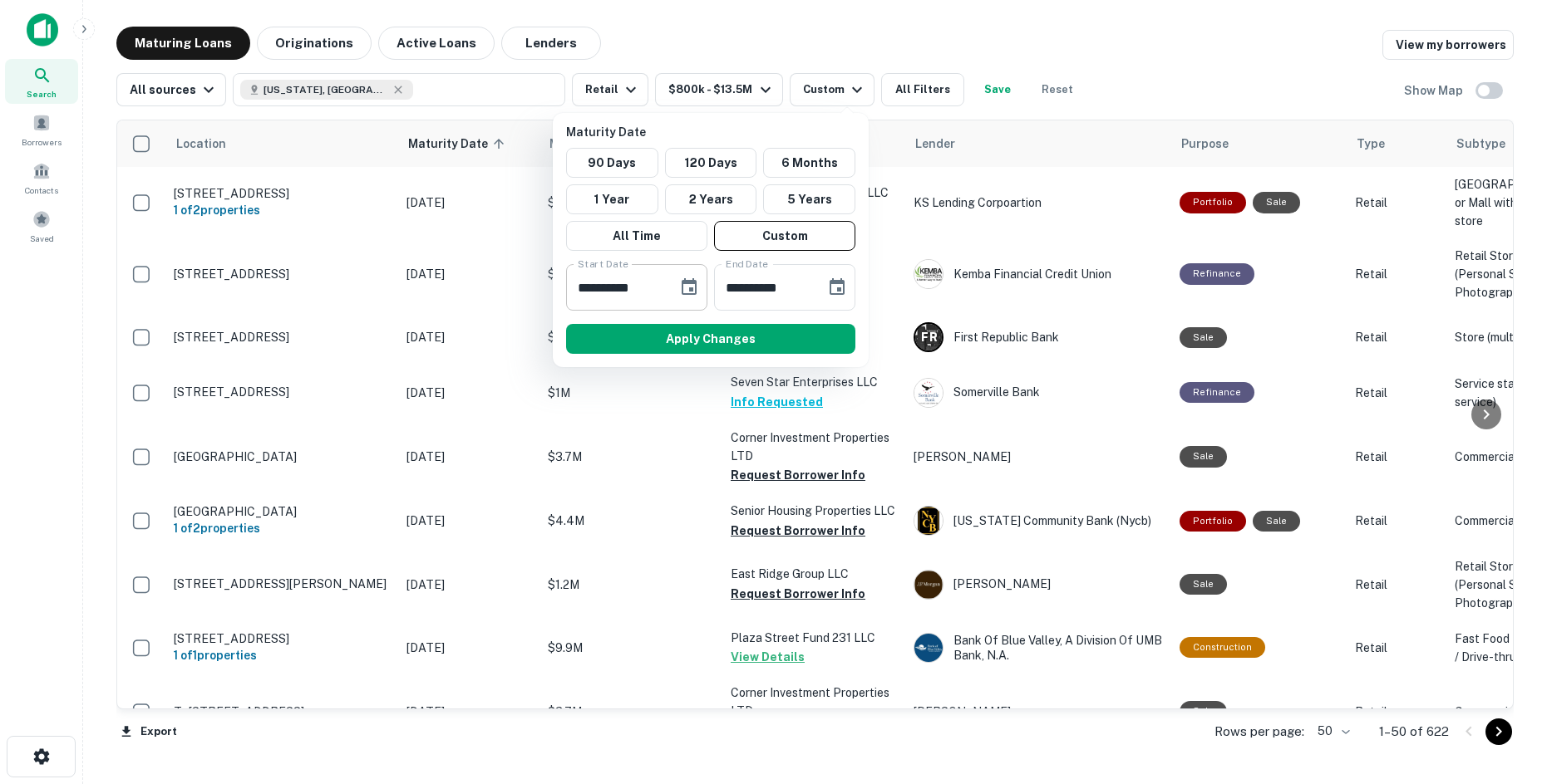
click at [702, 280] on button "Choose date, selected date is Dec 31, 2025" at bounding box center [688, 287] width 33 height 33
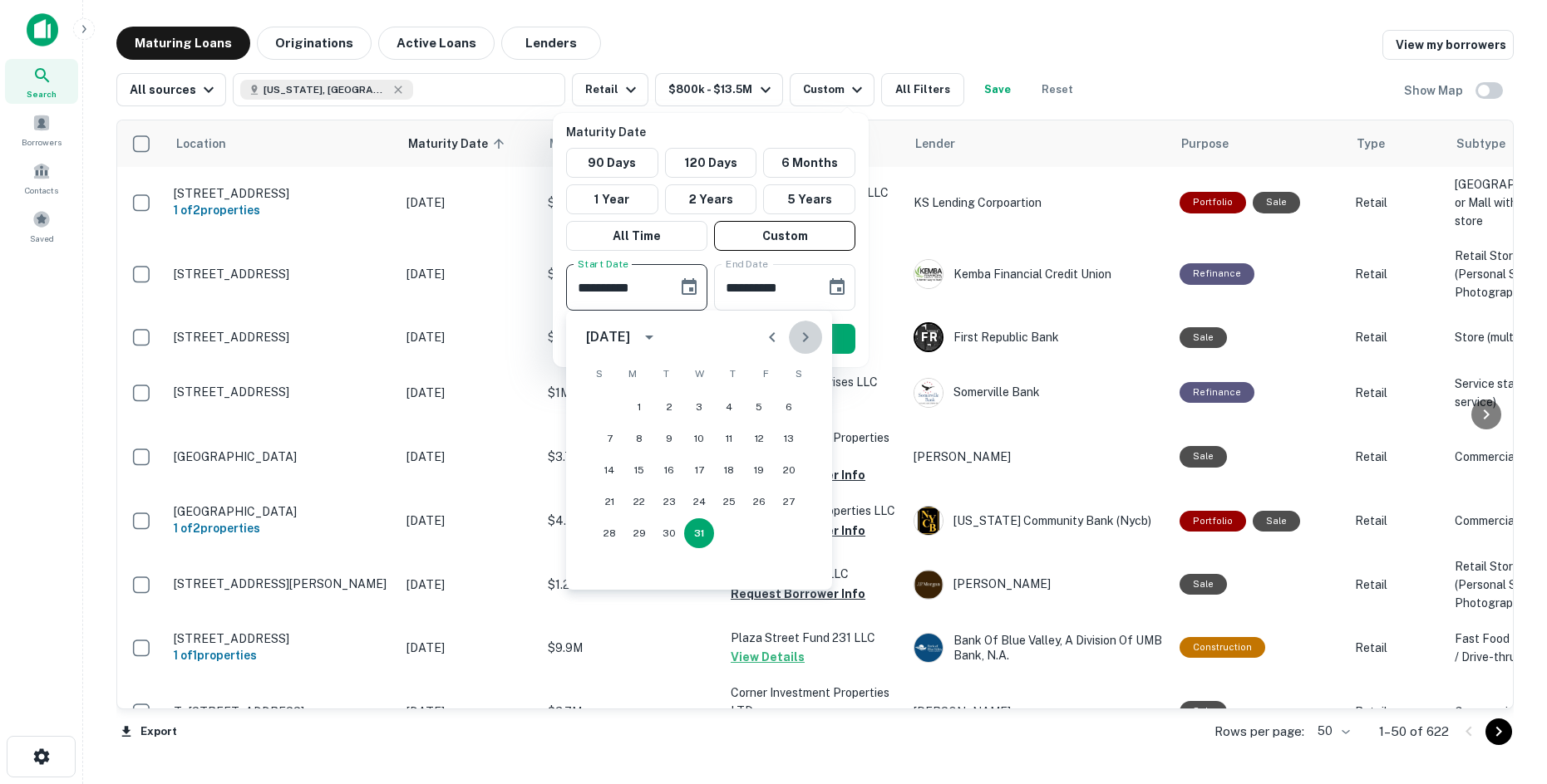
click at [799, 335] on icon "Next month" at bounding box center [805, 337] width 20 height 20
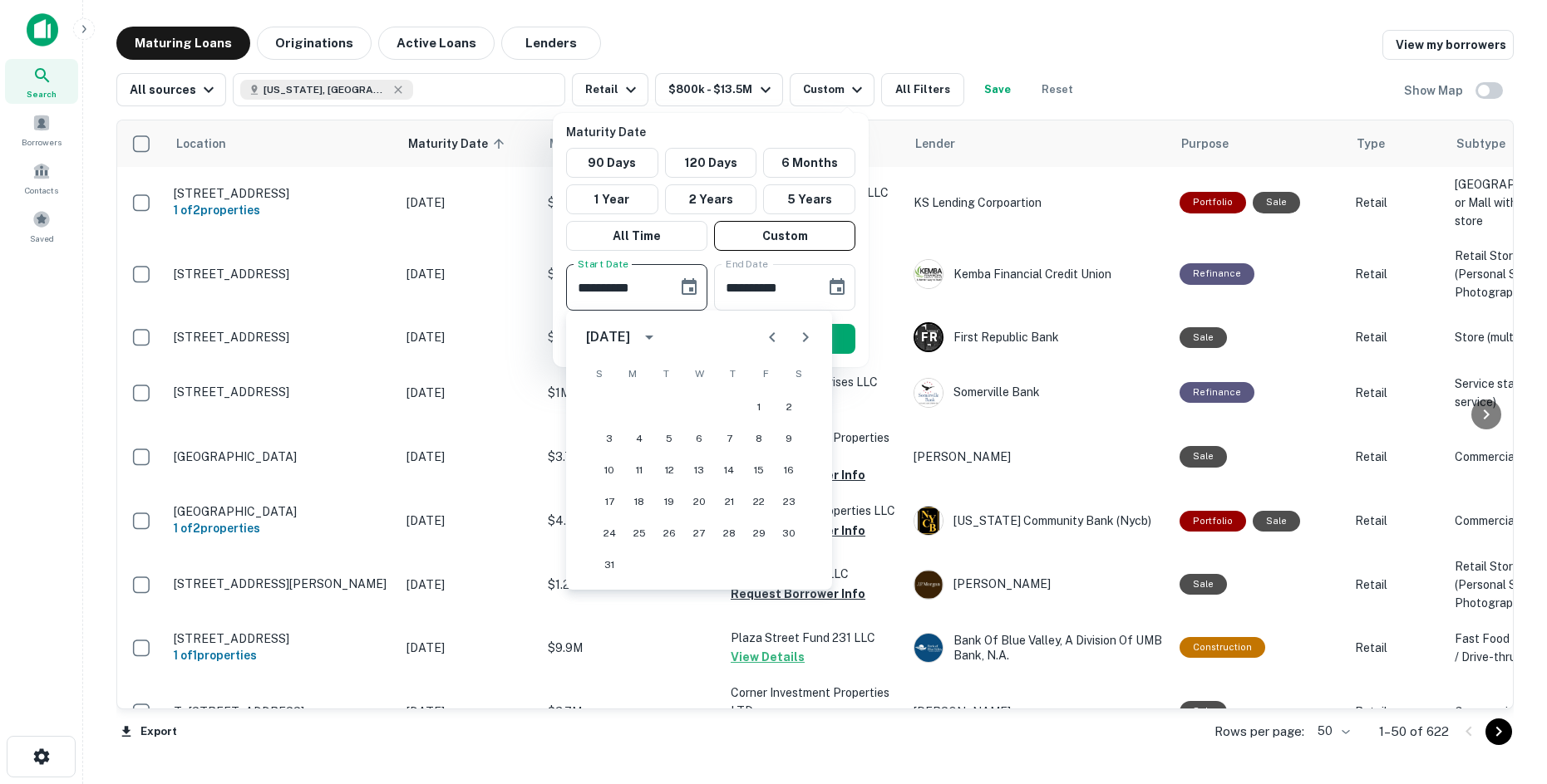
click at [799, 335] on icon "Next month" at bounding box center [805, 337] width 20 height 20
click at [773, 335] on icon "Previous month" at bounding box center [773, 337] width 6 height 10
click at [779, 509] on button "27" at bounding box center [789, 502] width 30 height 30
type input "**********"
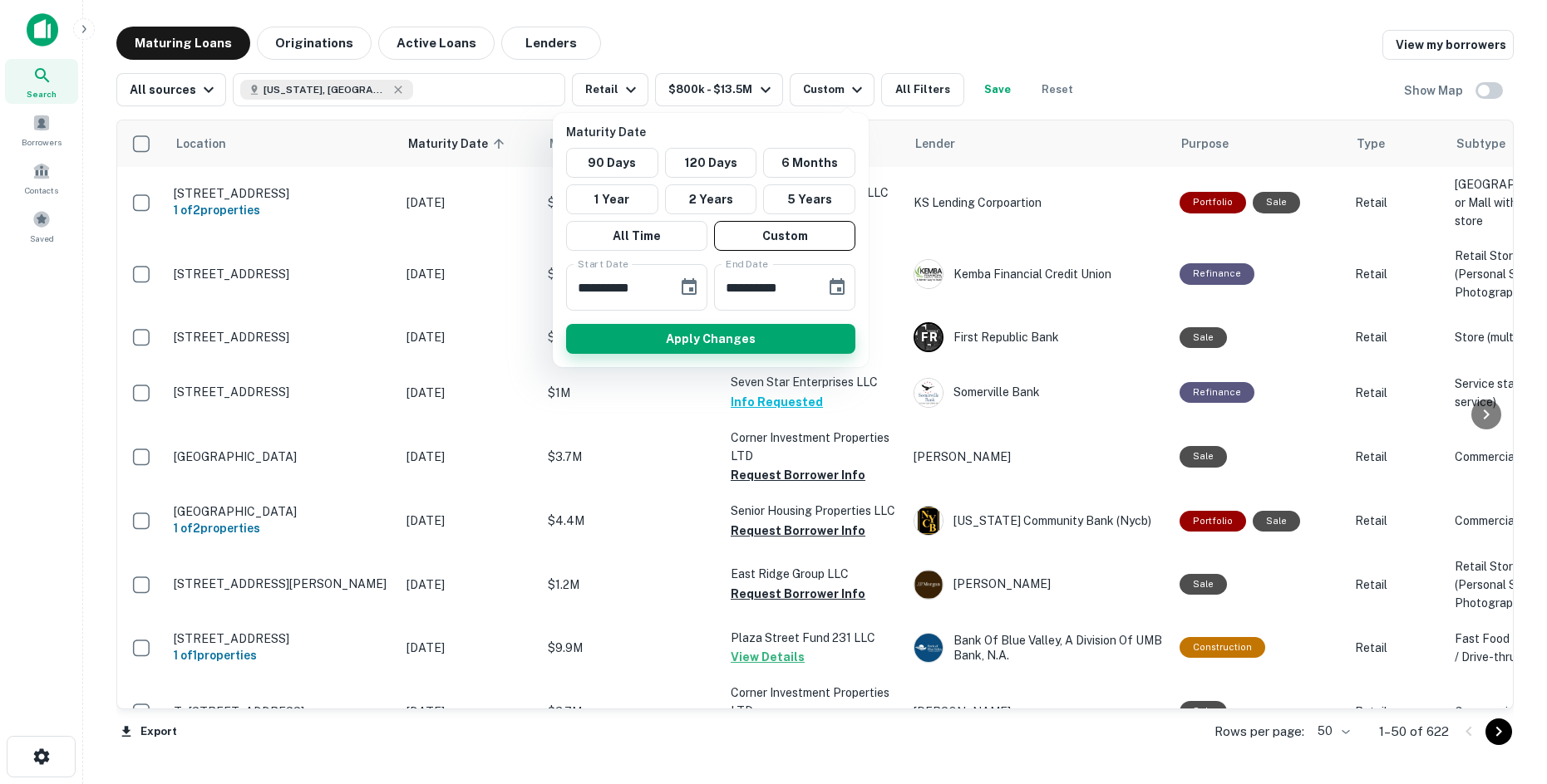
click at [754, 343] on button "Apply Changes" at bounding box center [710, 339] width 289 height 30
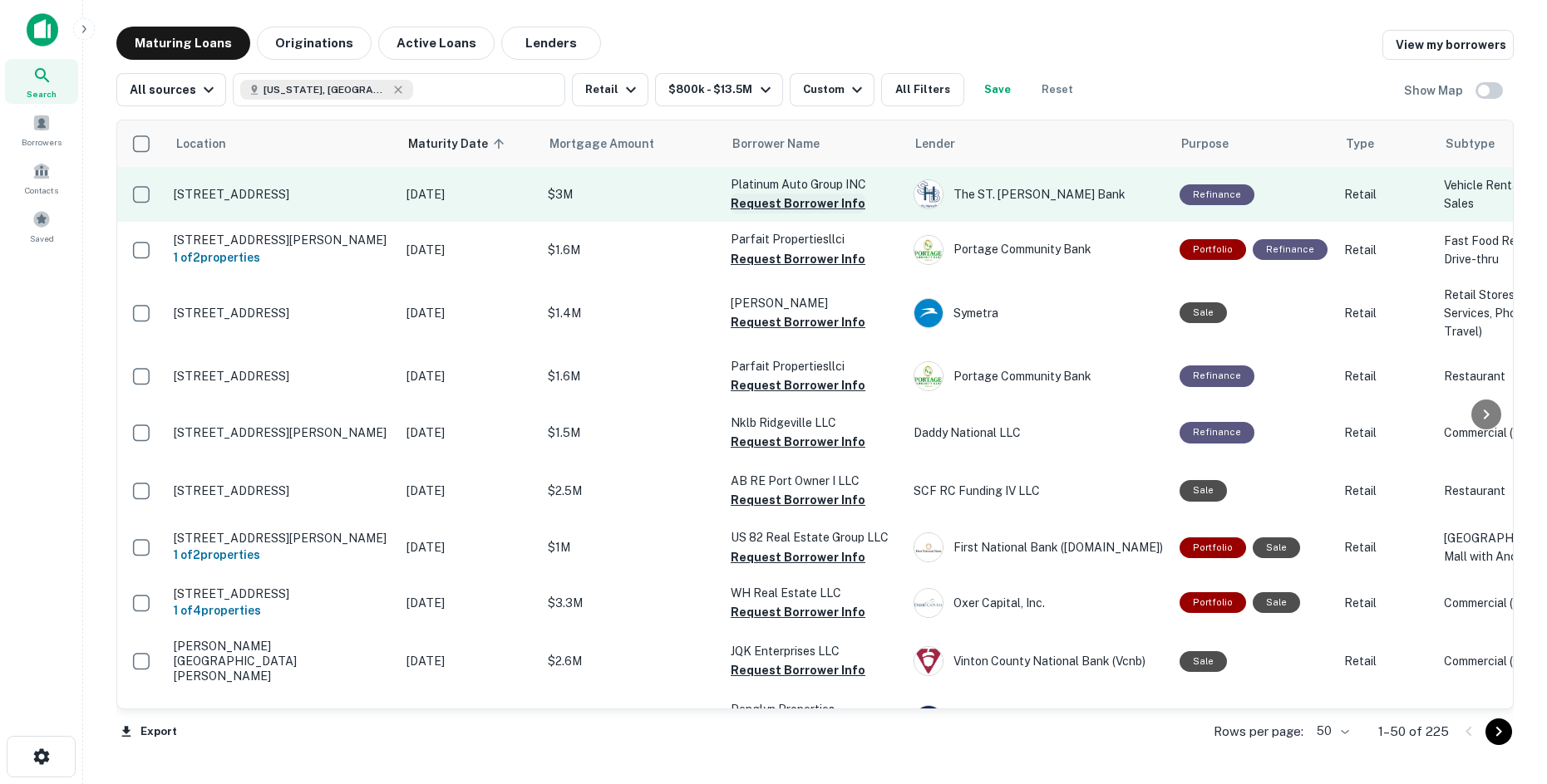
click at [848, 207] on button "Request Borrower Info" at bounding box center [798, 203] width 135 height 20
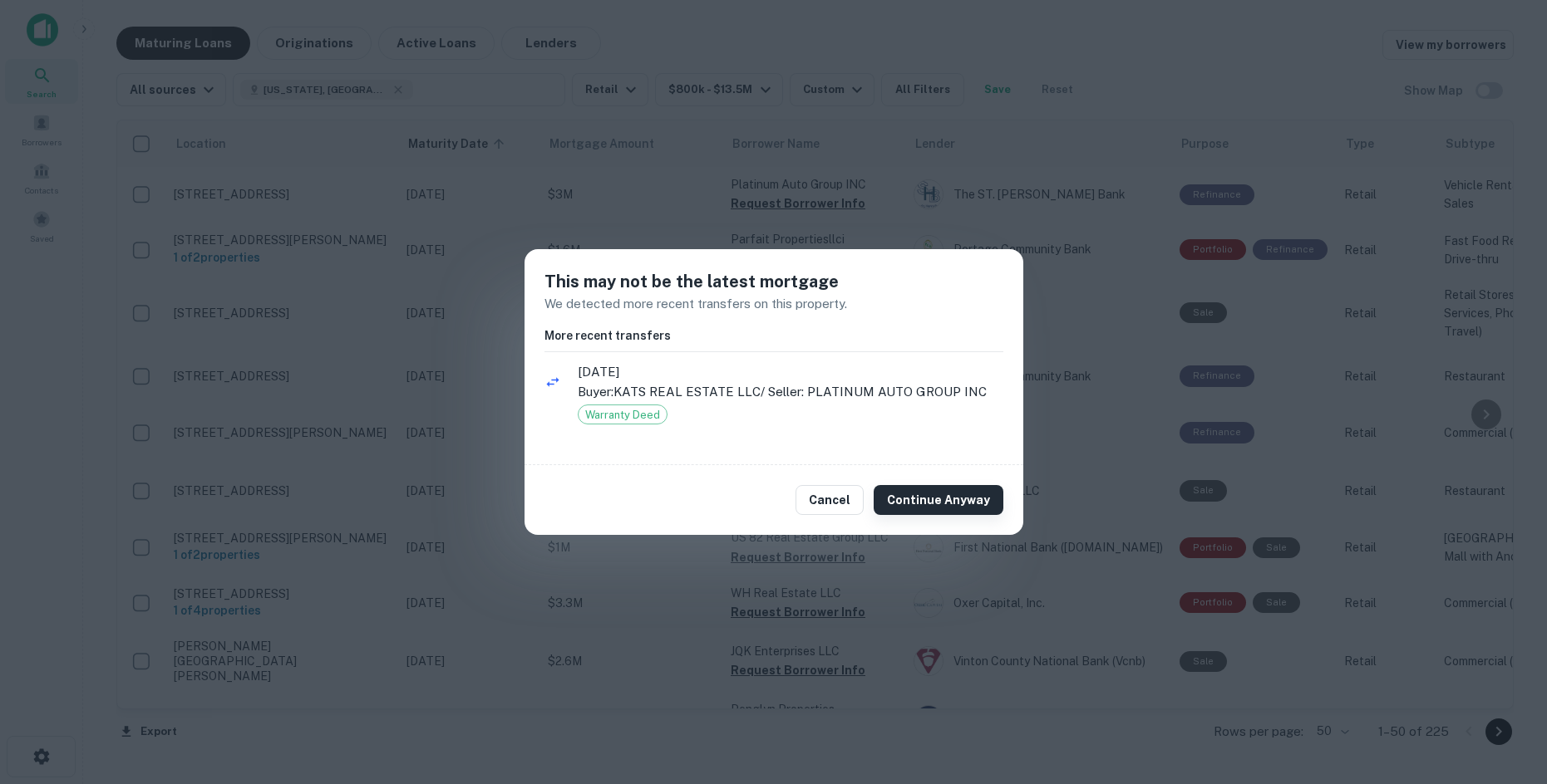
drag, startPoint x: 973, startPoint y: 493, endPoint x: 961, endPoint y: 486, distance: 13.9
click at [971, 493] on button "Continue Anyway" at bounding box center [938, 500] width 130 height 30
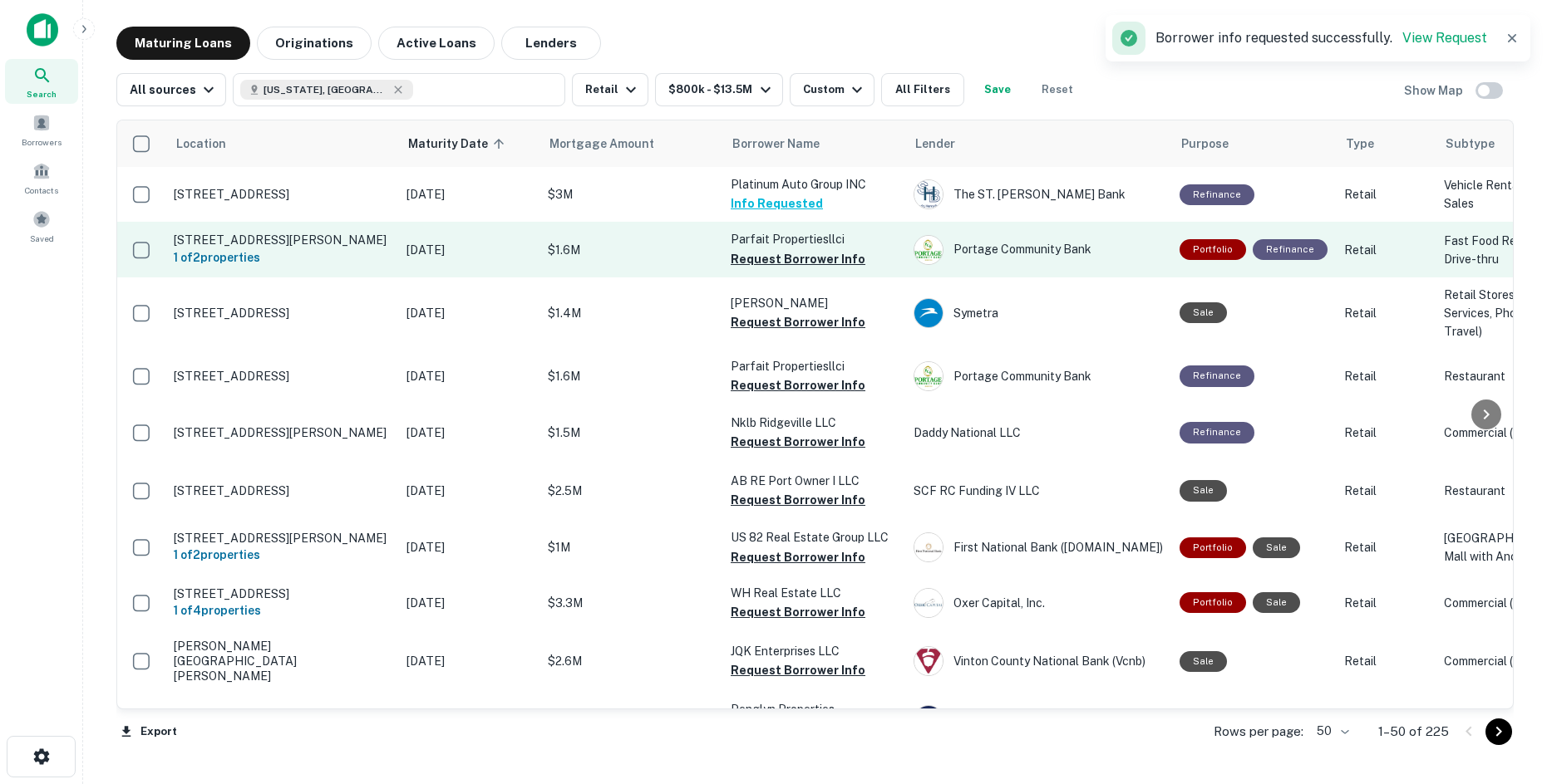
drag, startPoint x: 636, startPoint y: 300, endPoint x: 636, endPoint y: 276, distance: 24.0
click at [801, 264] on button "Request Borrower Info" at bounding box center [798, 259] width 135 height 20
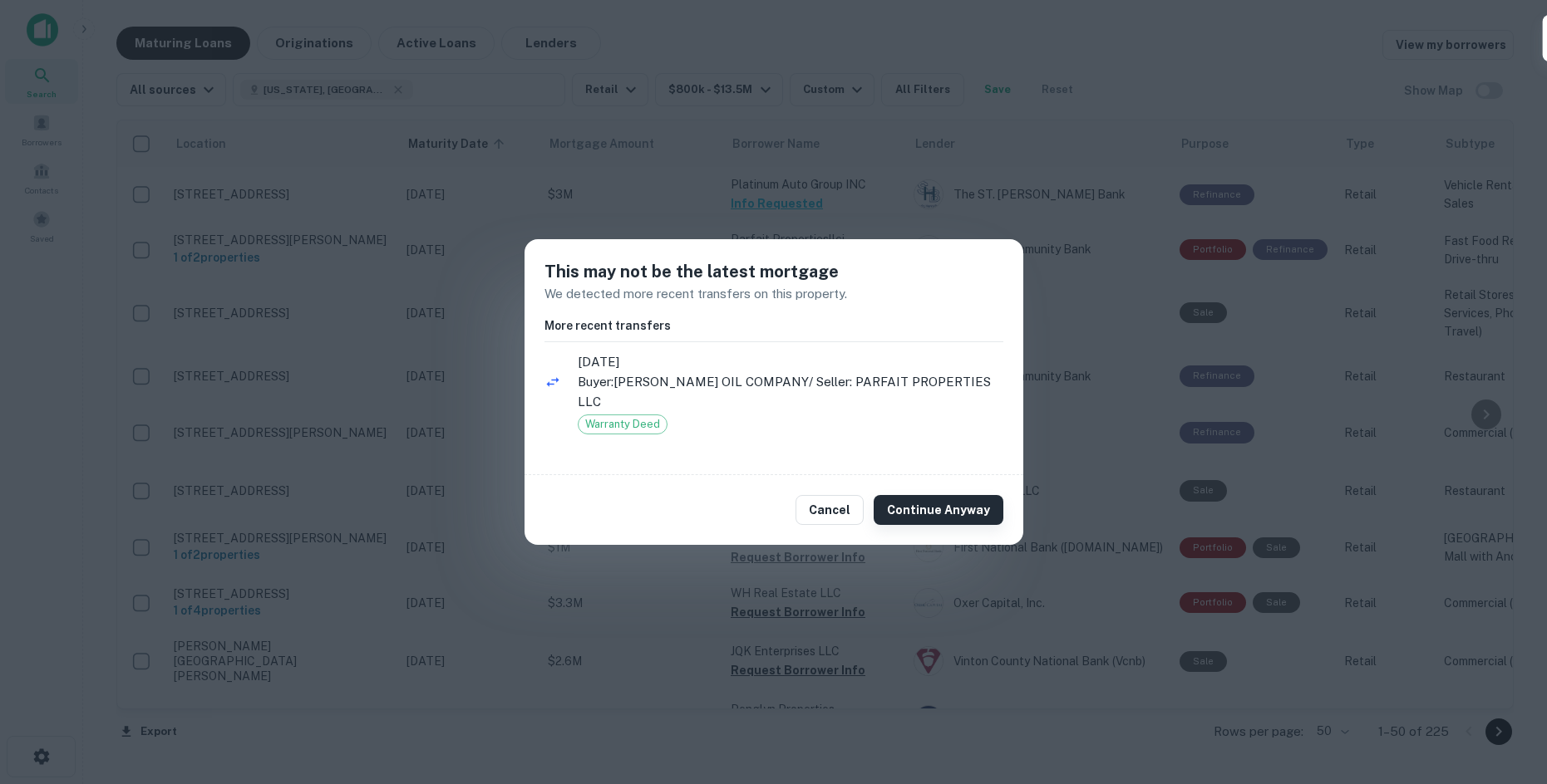
click at [982, 503] on button "Continue Anyway" at bounding box center [938, 510] width 130 height 30
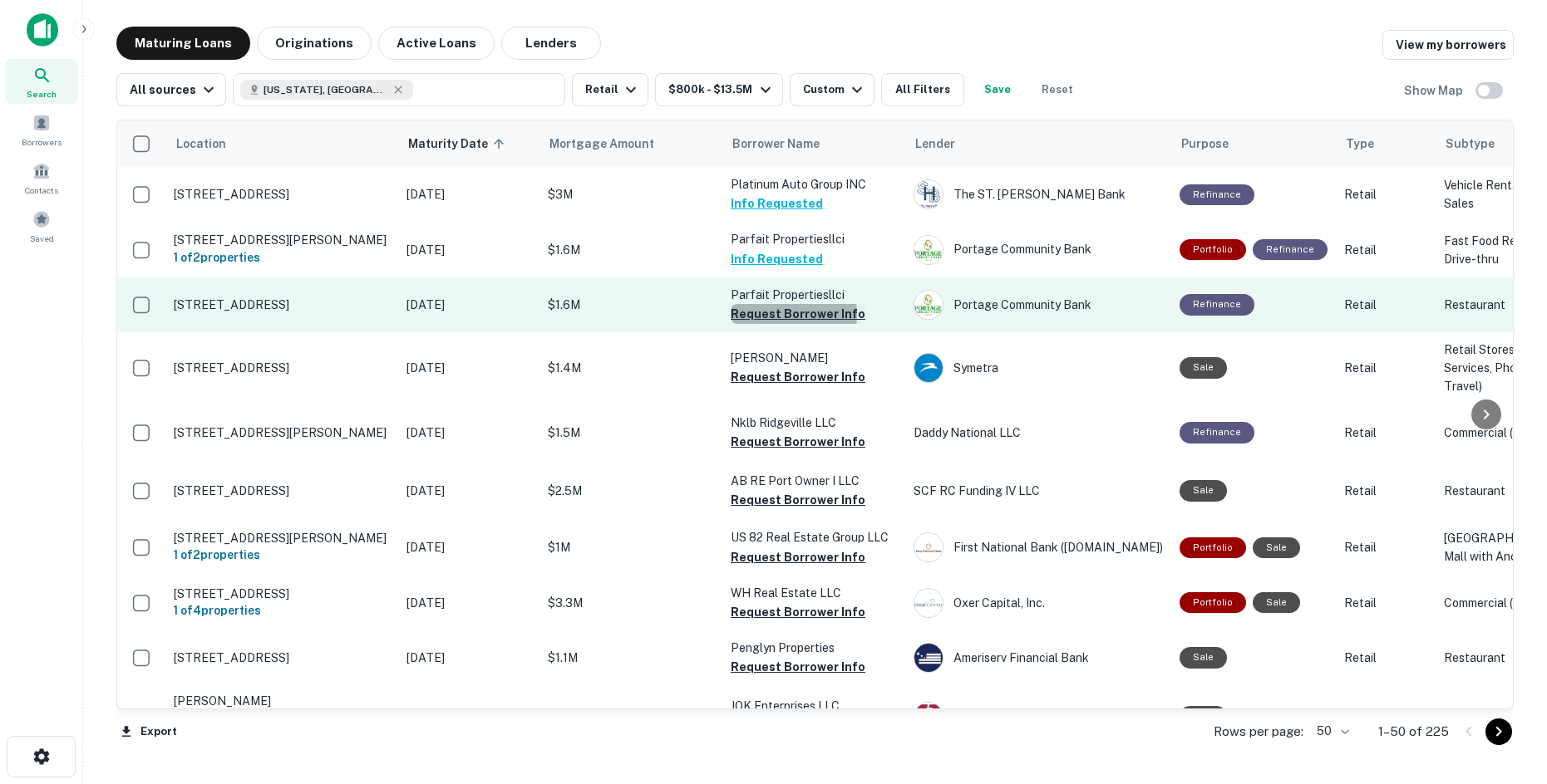
click at [767, 325] on button "Request Borrower Info" at bounding box center [798, 314] width 135 height 20
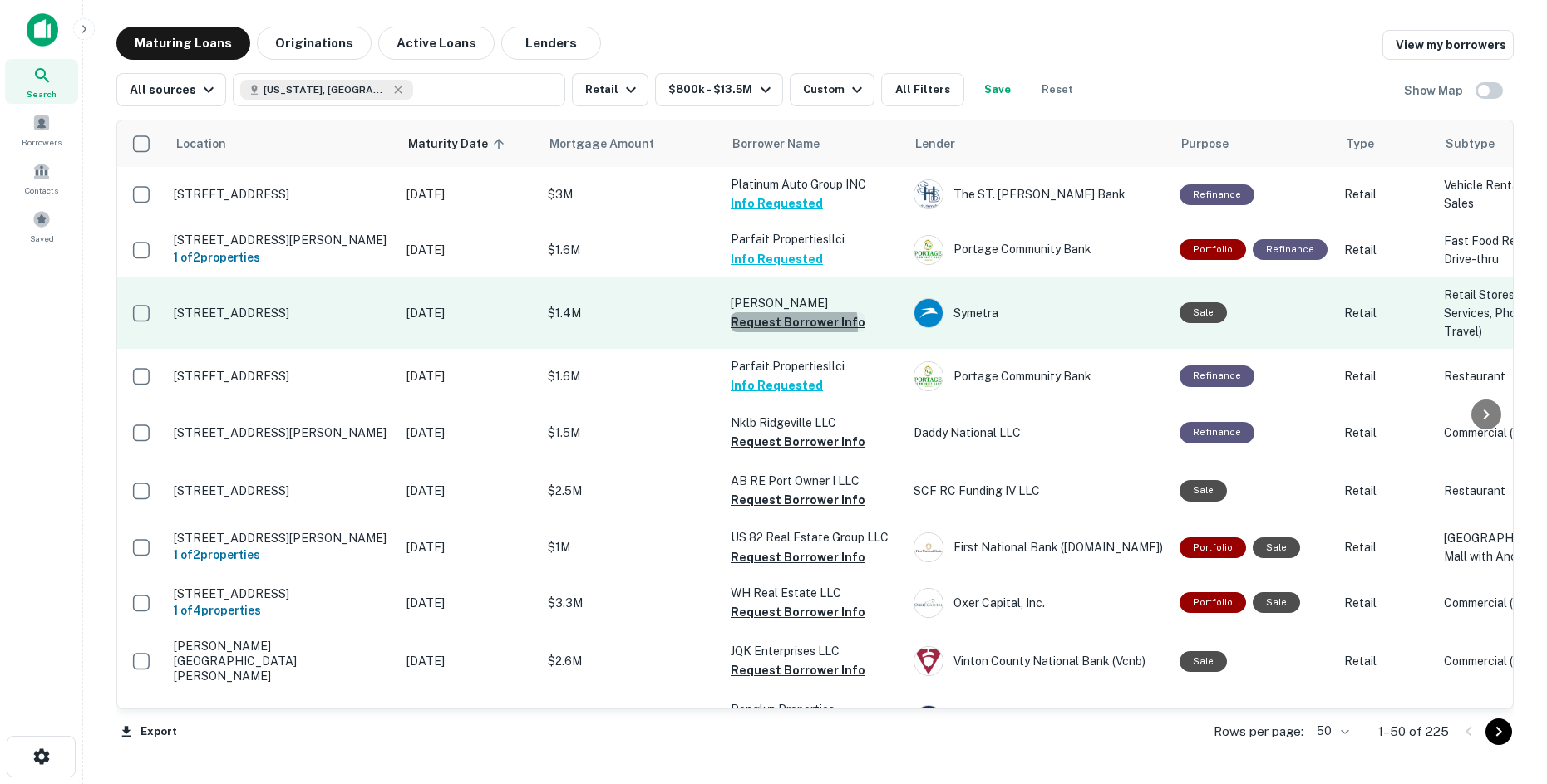
click at [770, 332] on button "Request Borrower Info" at bounding box center [798, 323] width 135 height 20
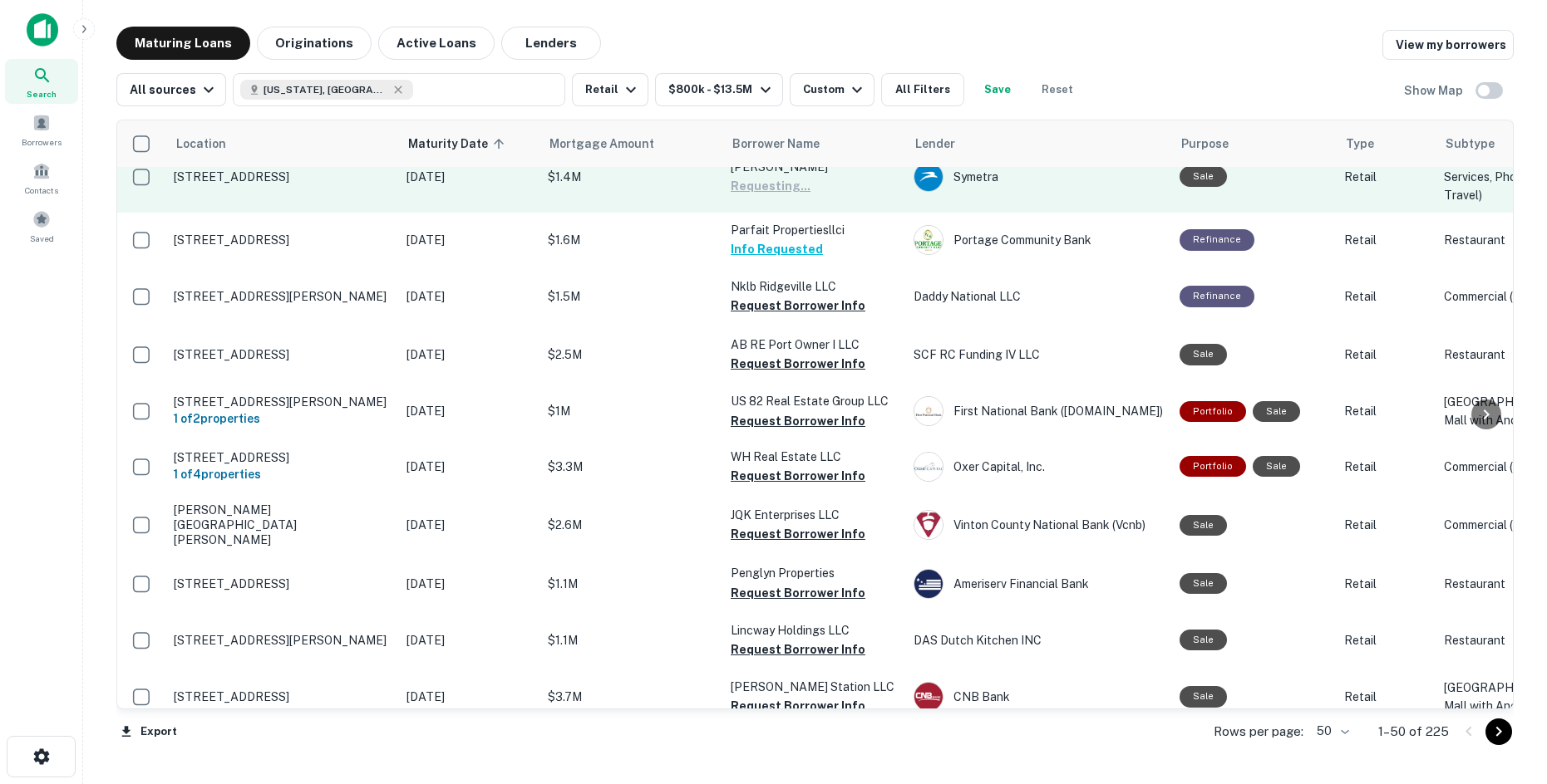
scroll to position [166, 0]
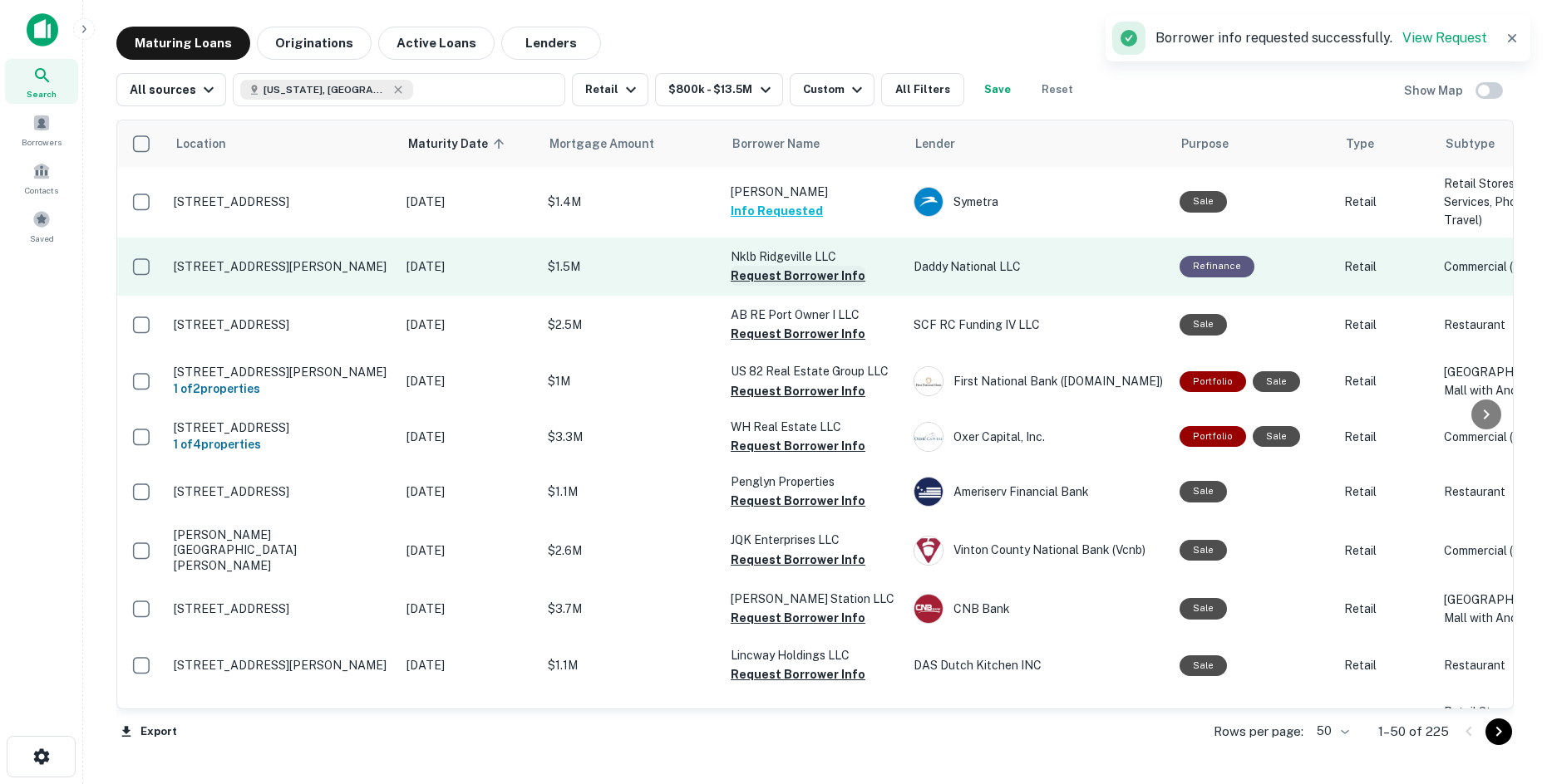
click at [736, 286] on button "Request Borrower Info" at bounding box center [798, 276] width 135 height 20
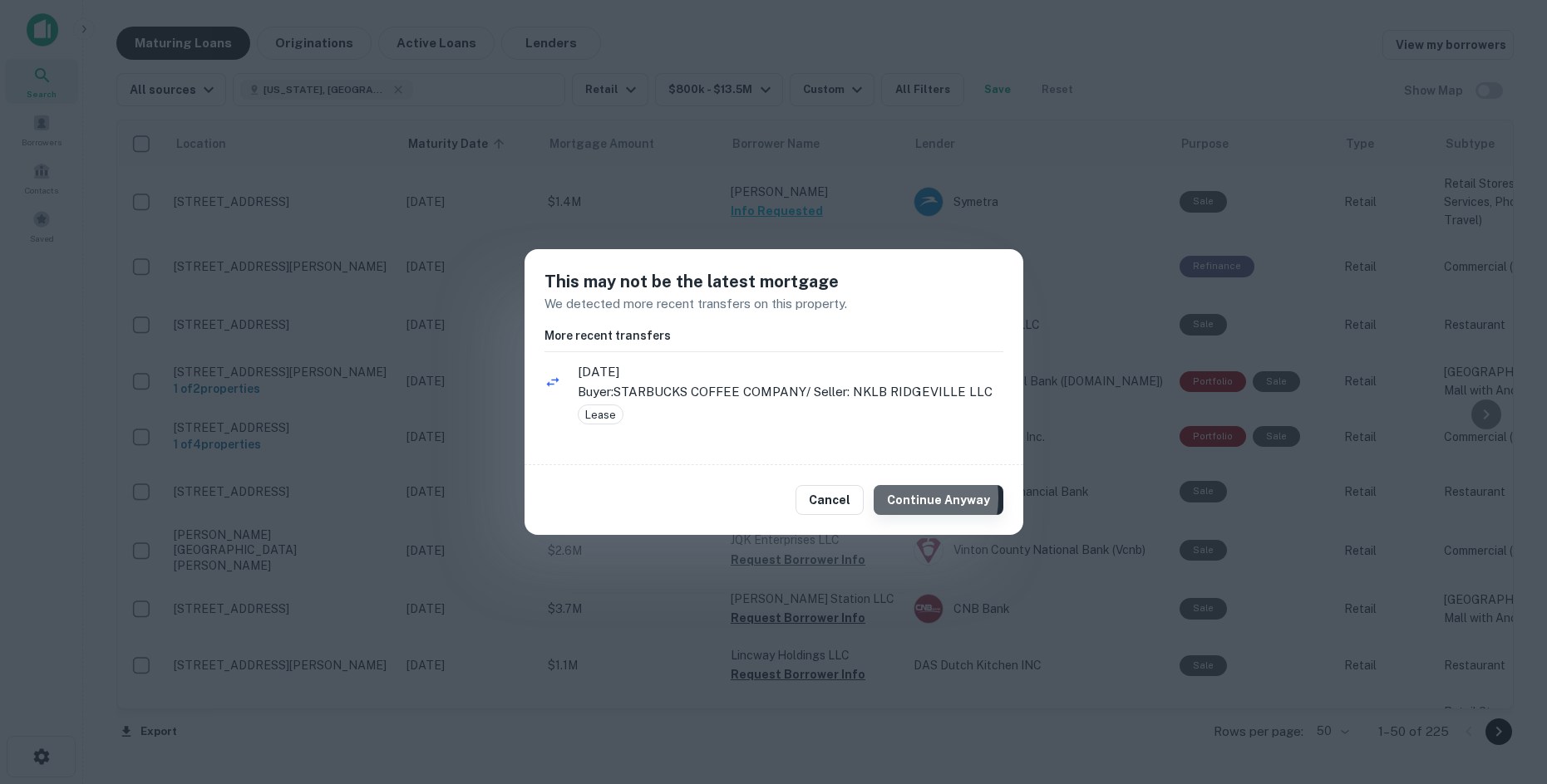
click at [903, 498] on button "Continue Anyway" at bounding box center [938, 500] width 130 height 30
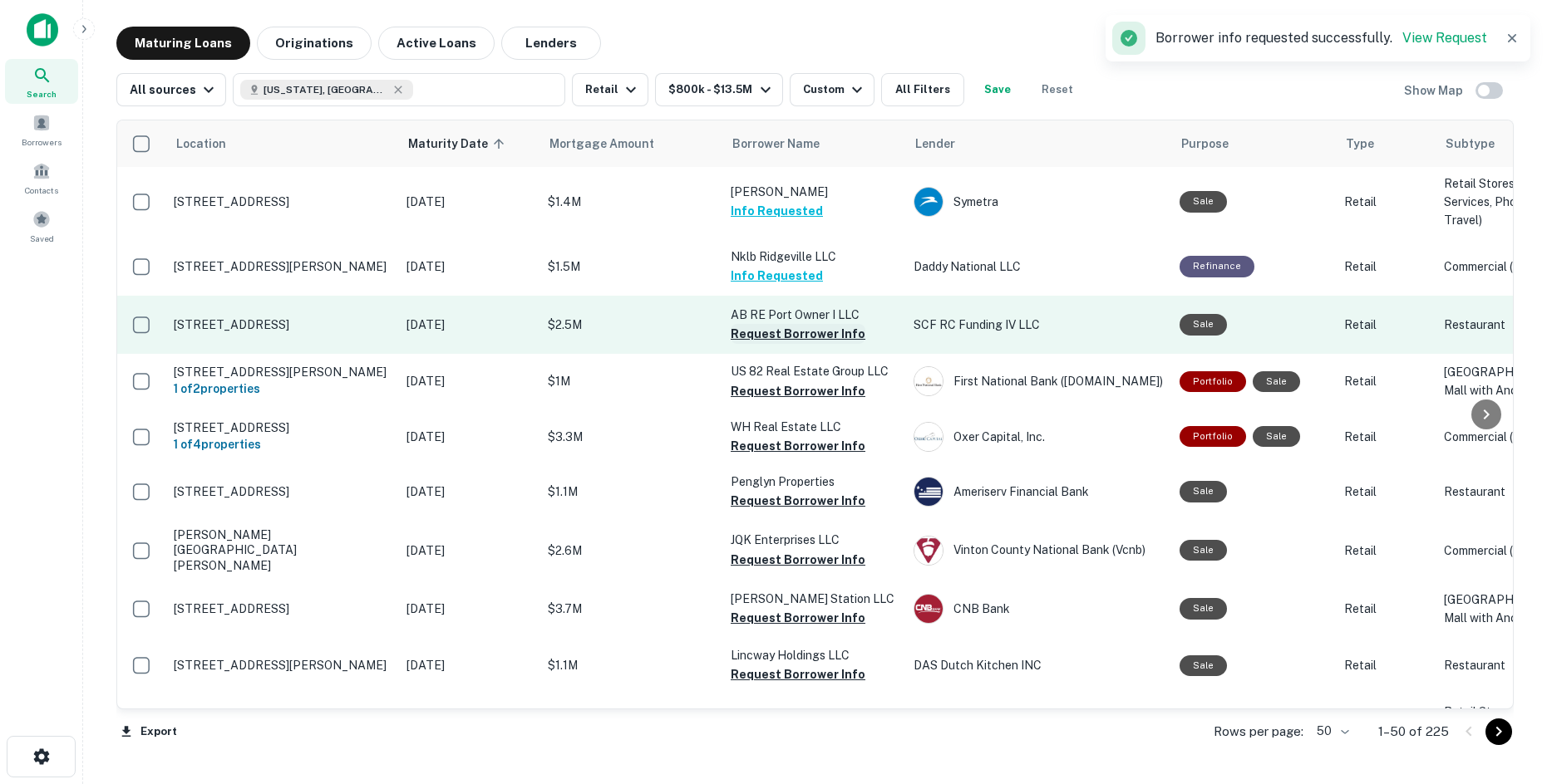
click at [752, 344] on button "Request Borrower Info" at bounding box center [798, 334] width 135 height 20
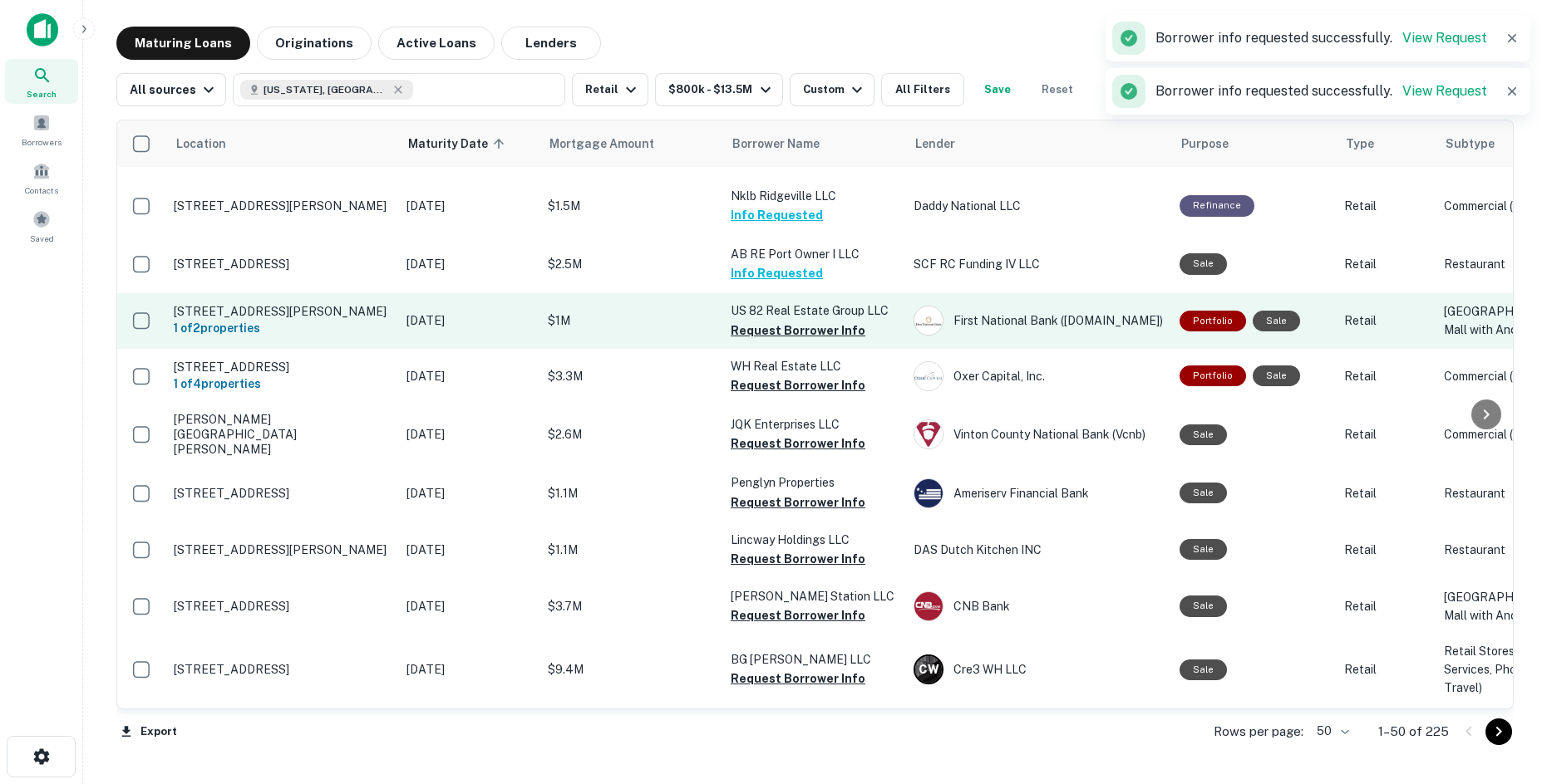
scroll to position [249, 0]
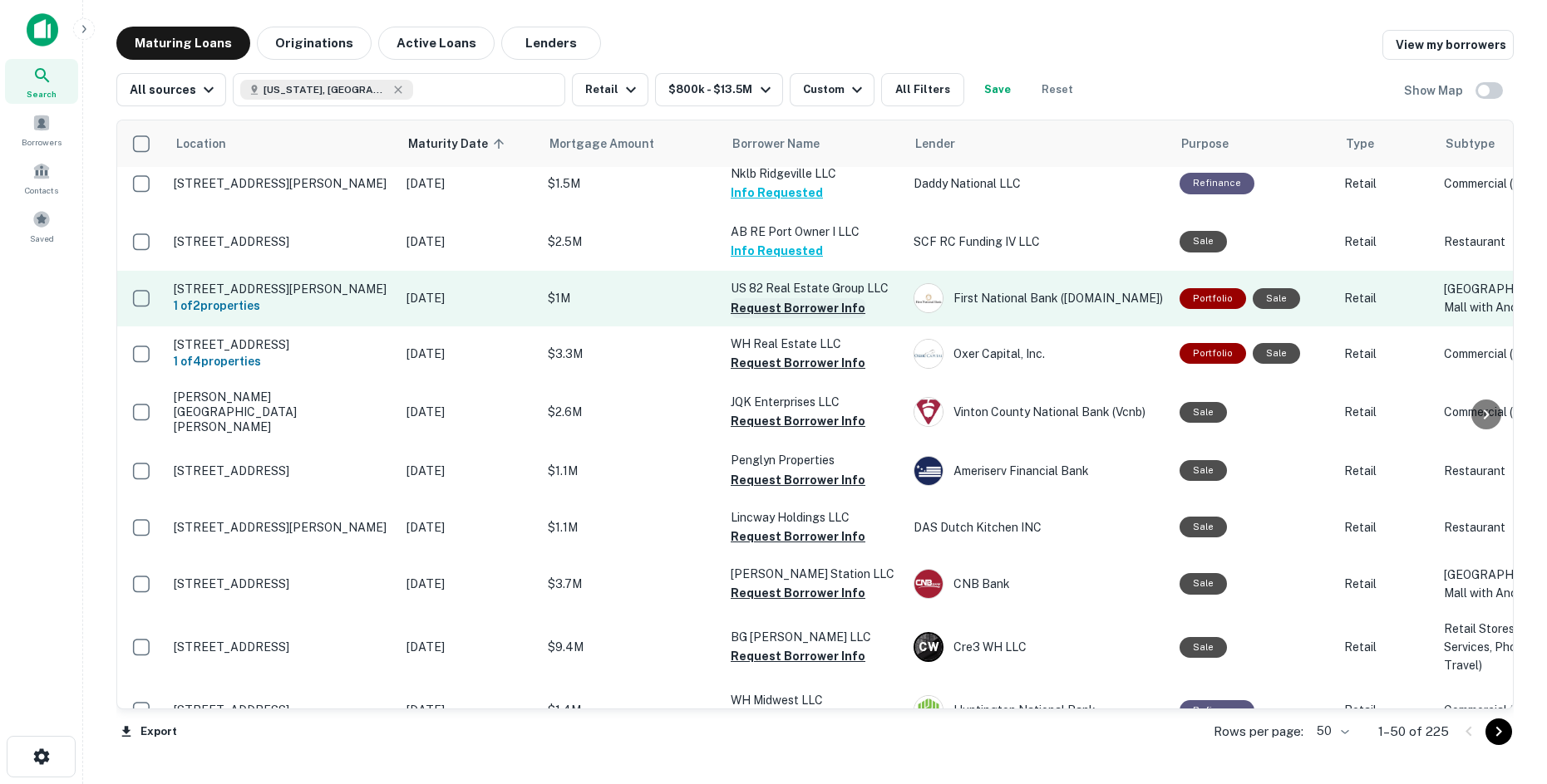
click at [742, 319] on button "Request Borrower Info" at bounding box center [798, 309] width 135 height 20
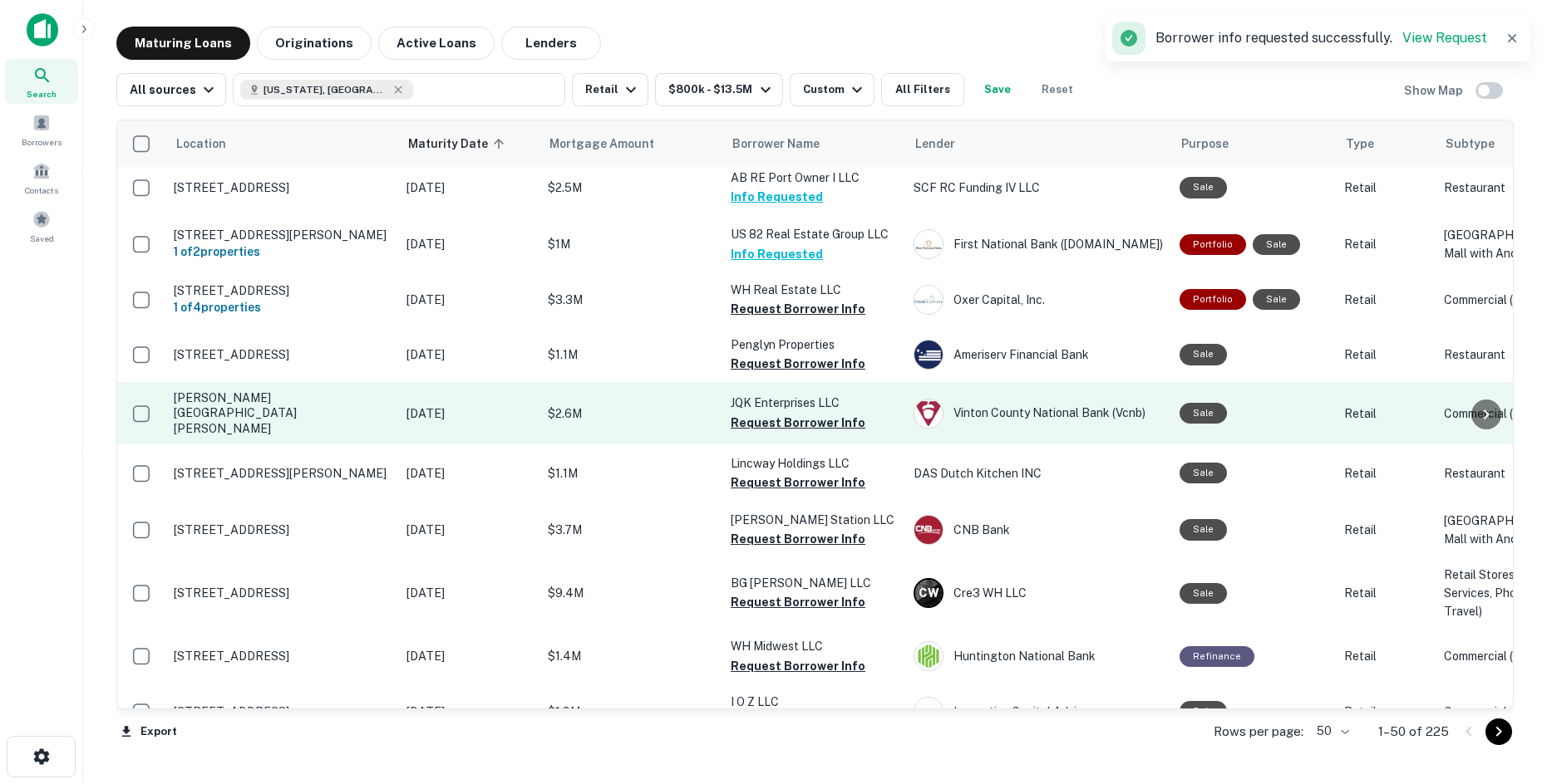
scroll to position [332, 0]
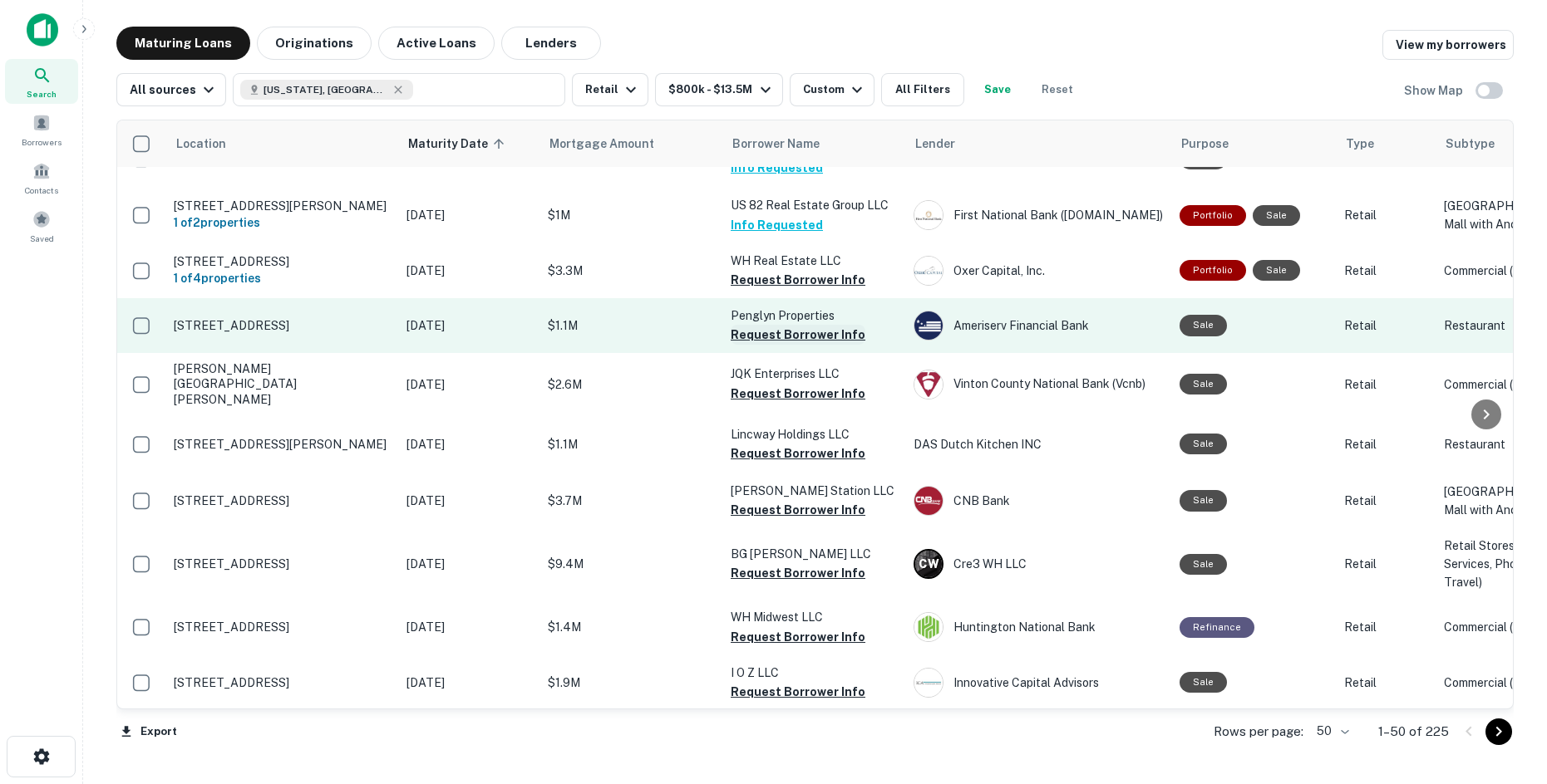
click at [759, 344] on button "Request Borrower Info" at bounding box center [798, 334] width 135 height 20
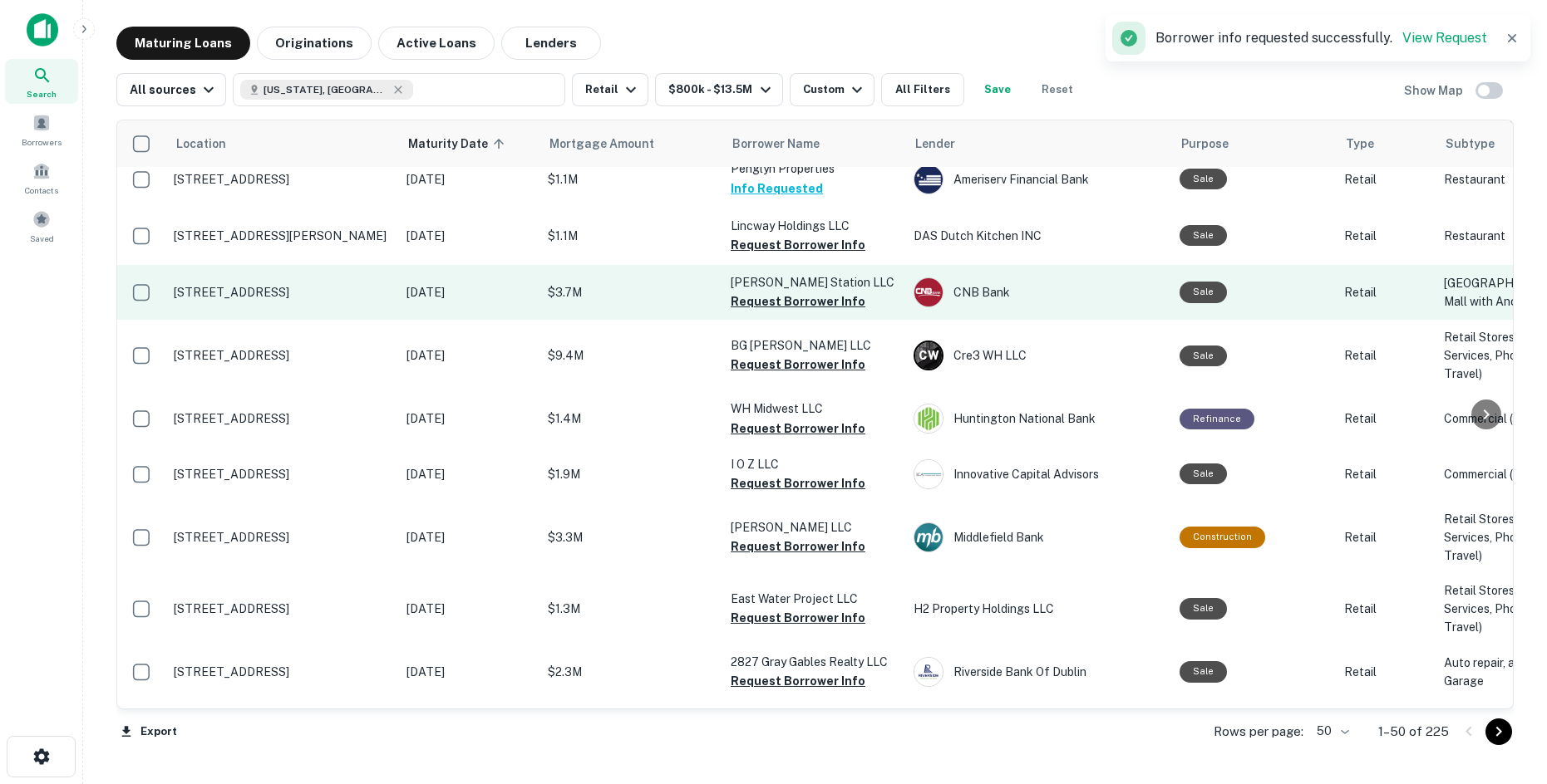
scroll to position [498, 0]
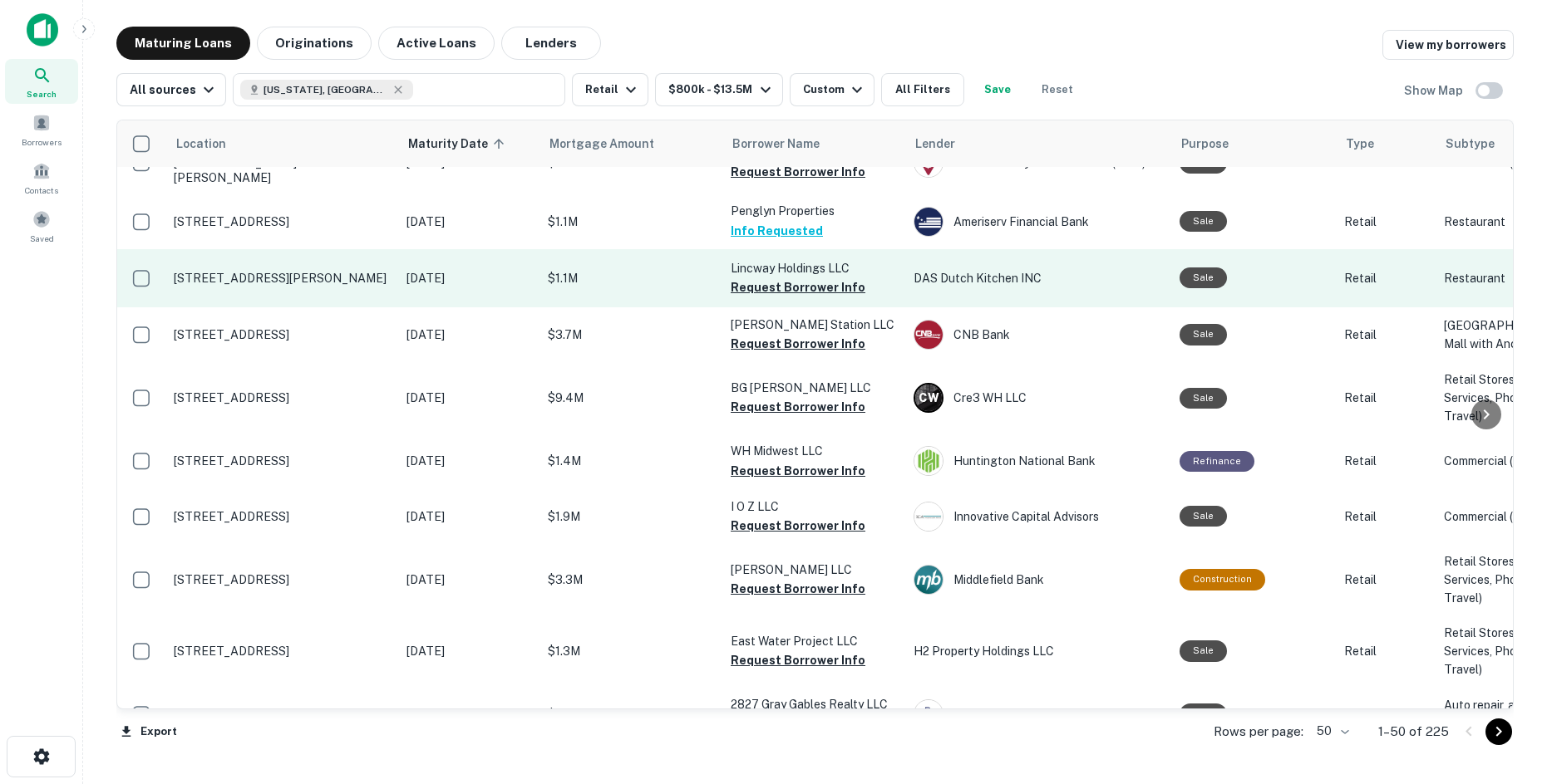
click at [774, 298] on button "Request Borrower Info" at bounding box center [798, 288] width 135 height 20
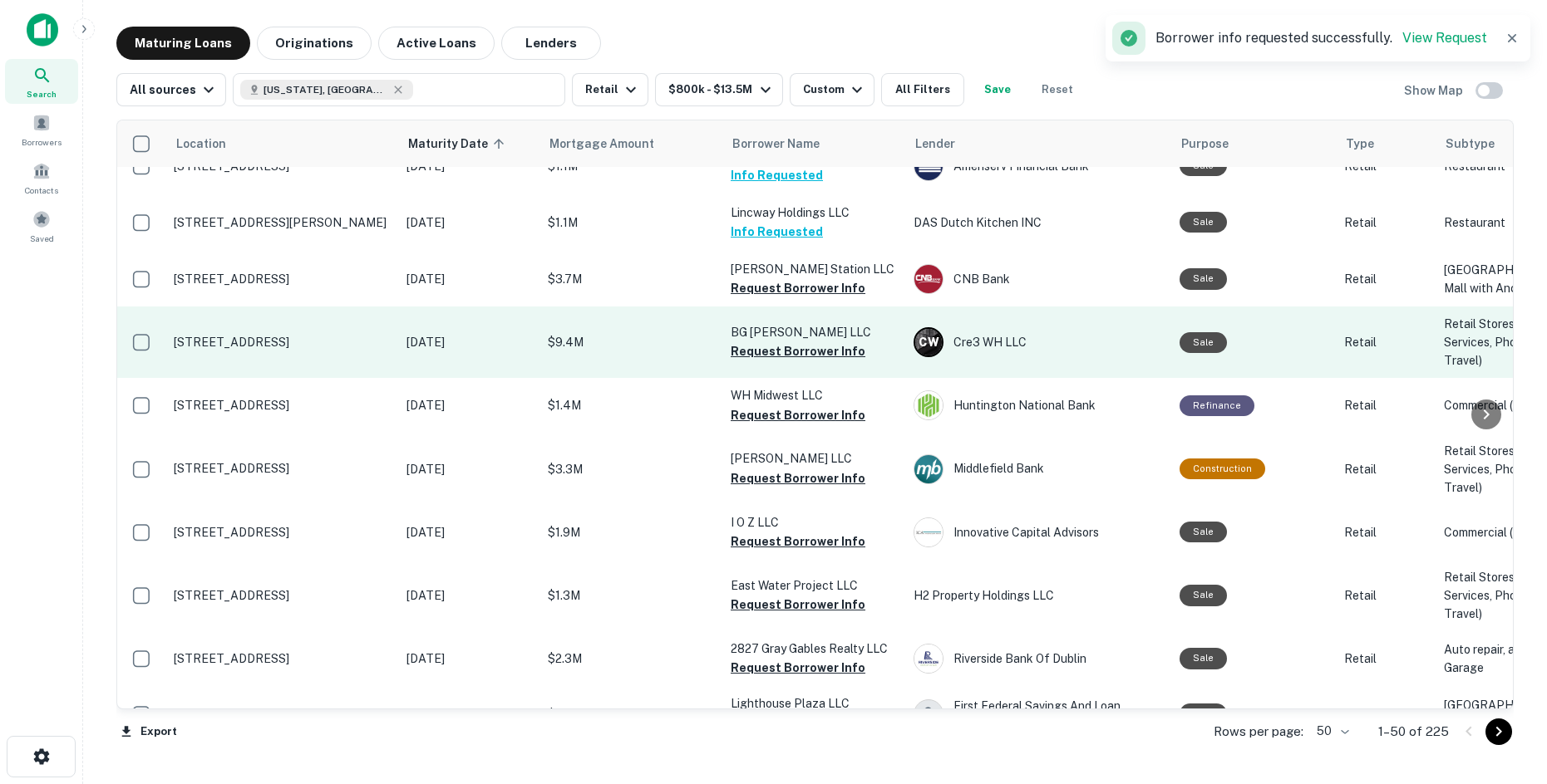
scroll to position [582, 0]
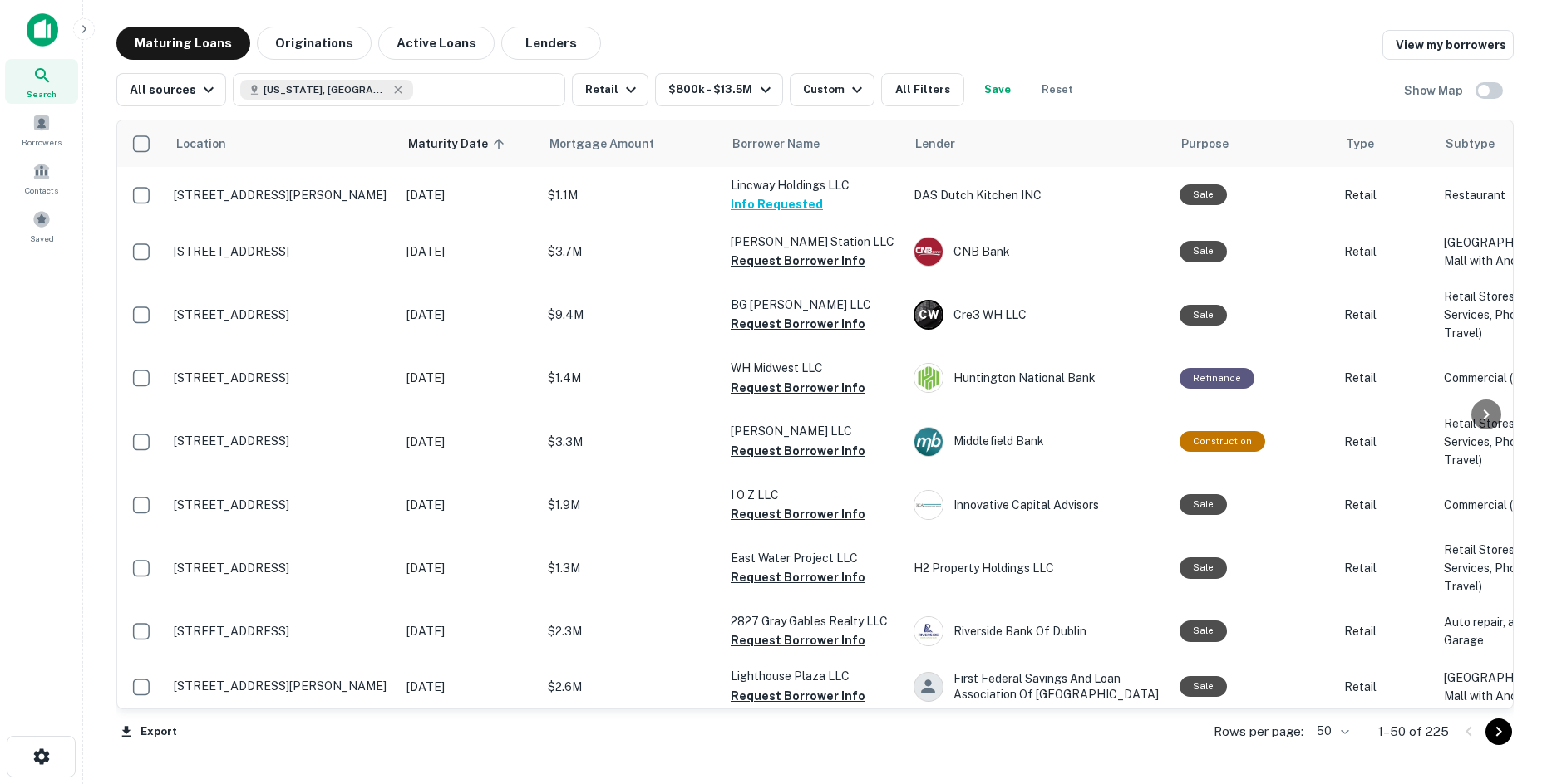
click at [1359, 116] on div "Location Maturity Date sorted ascending Mortgage Amount Borrower Name Lender Pu…" at bounding box center [814, 434] width 1397 height 655
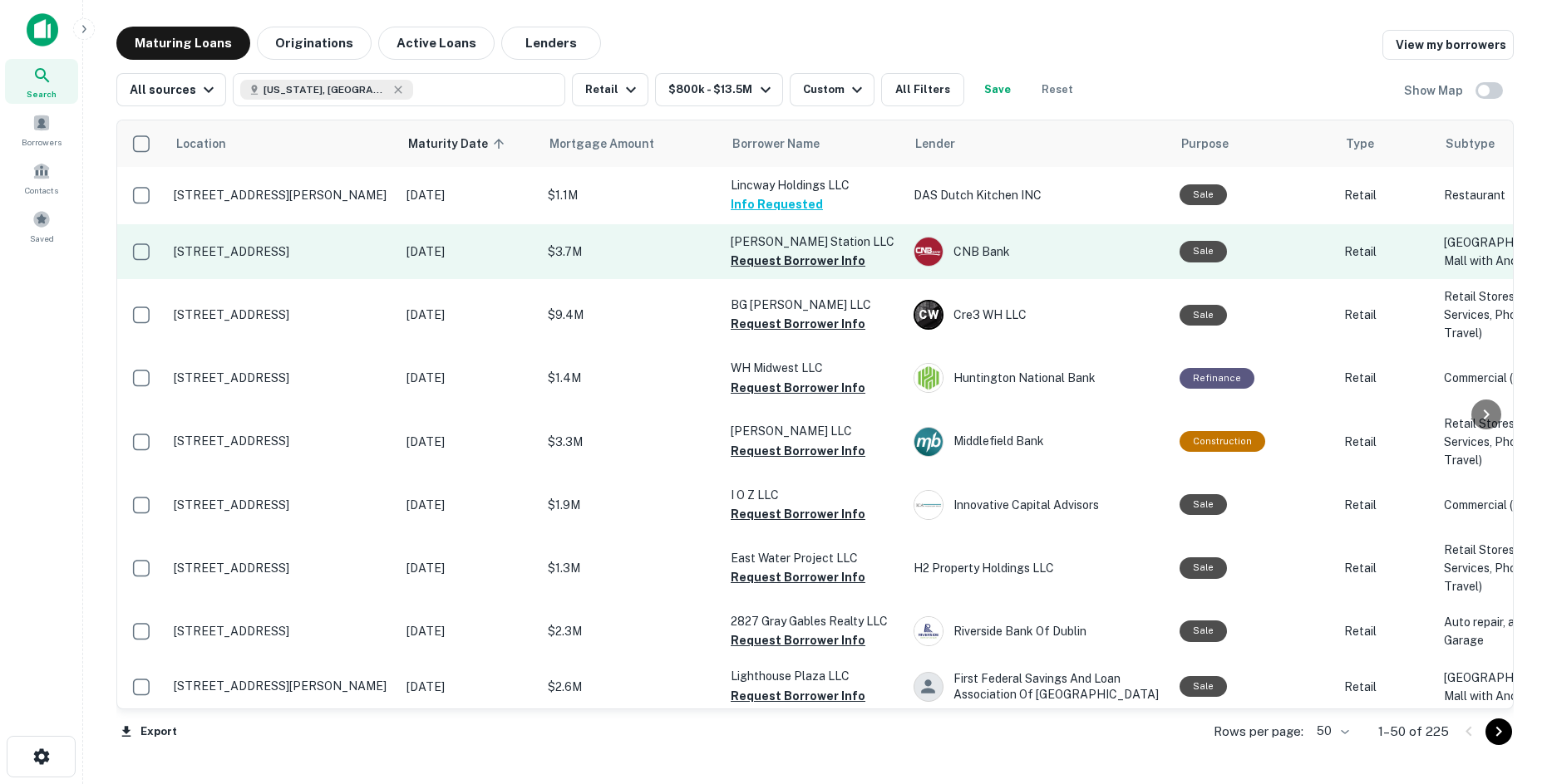
drag, startPoint x: 751, startPoint y: 356, endPoint x: 377, endPoint y: 333, distance: 374.7
click at [751, 271] on button "Request Borrower Info" at bounding box center [798, 261] width 135 height 20
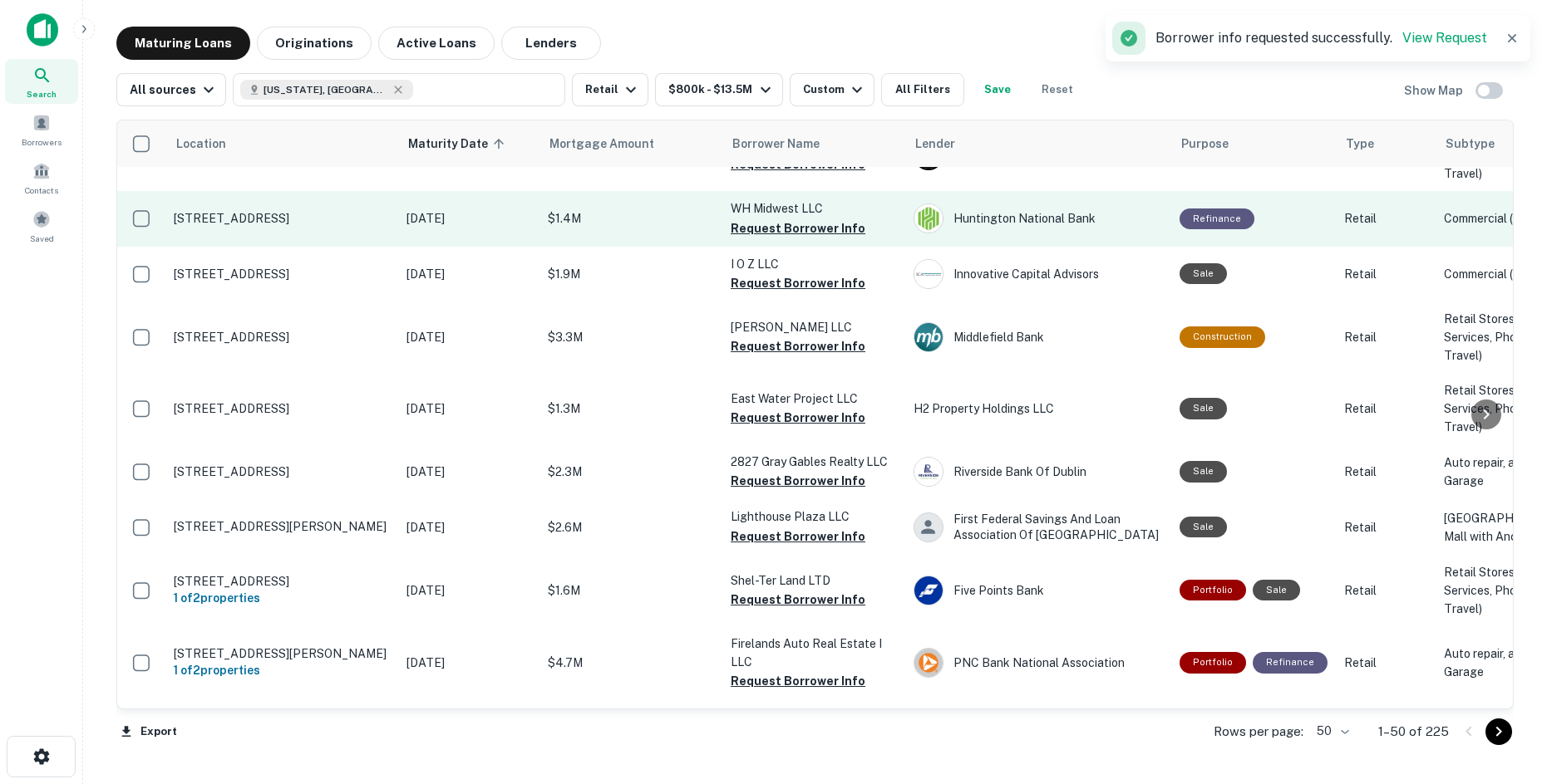
scroll to position [748, 0]
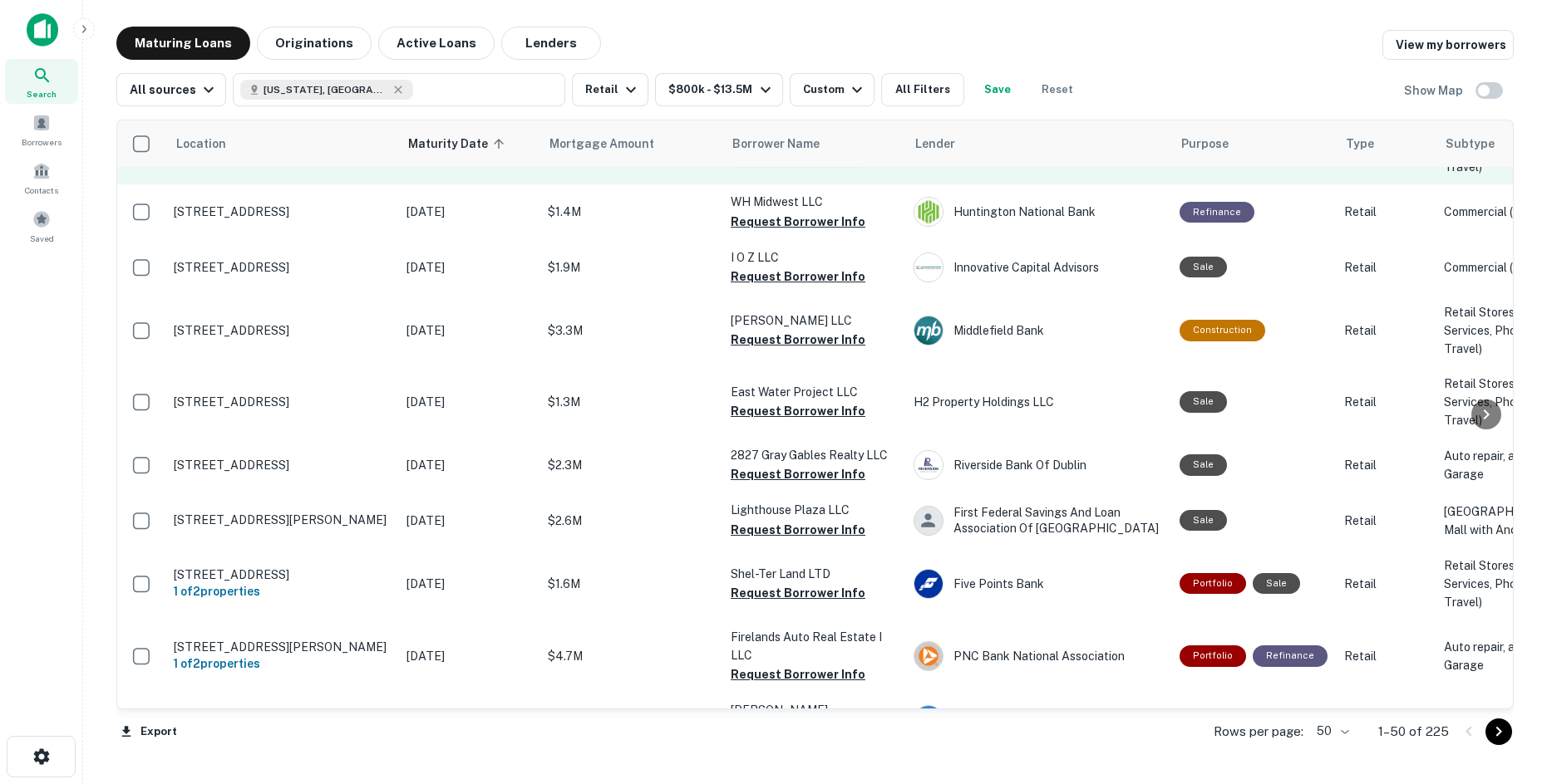
click at [789, 168] on button "Request Borrower Info" at bounding box center [798, 158] width 135 height 20
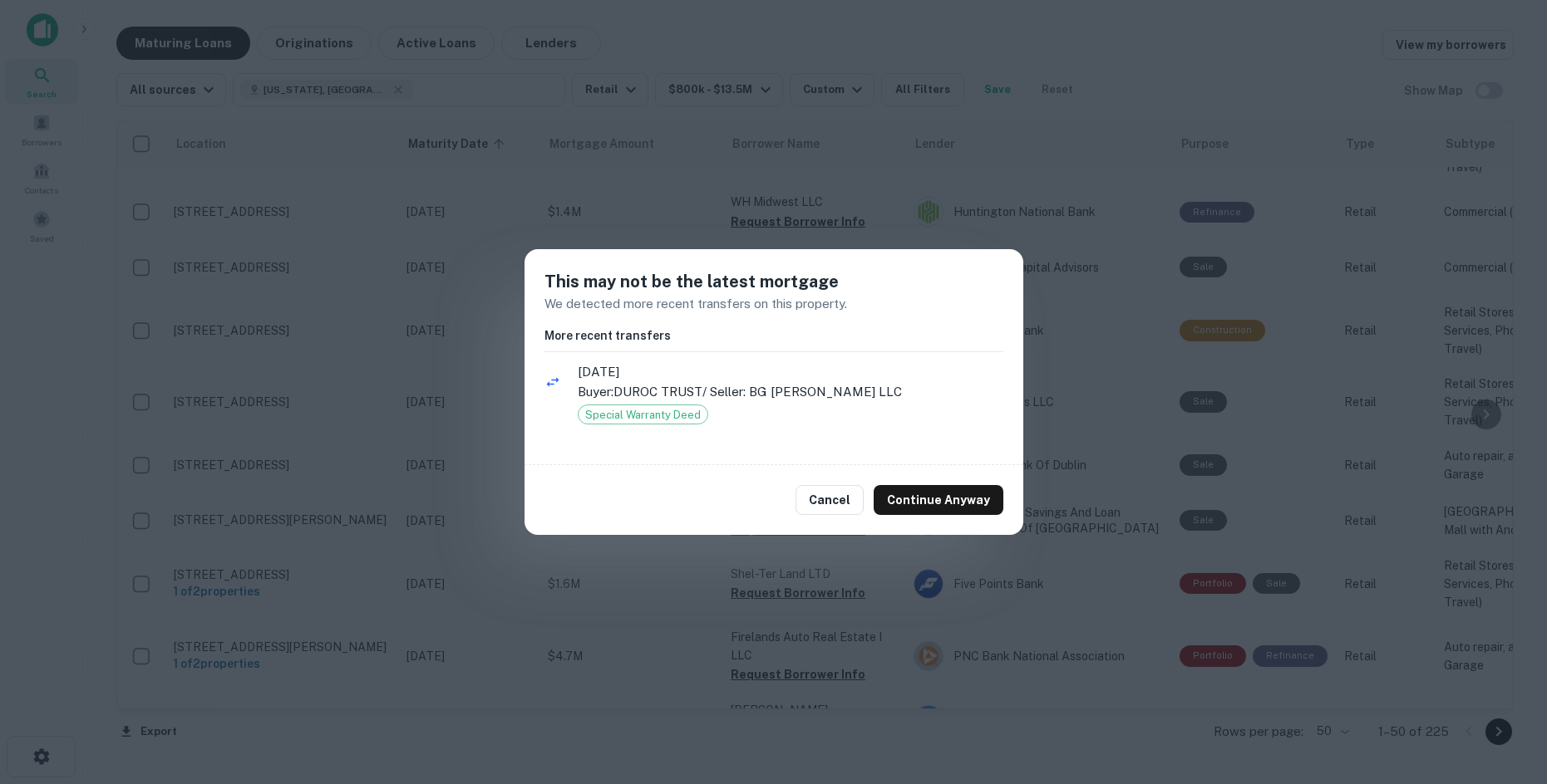
click at [923, 480] on div "Cancel Continue Anyway" at bounding box center [774, 500] width 498 height 69
click at [929, 504] on button "Continue Anyway" at bounding box center [938, 500] width 130 height 30
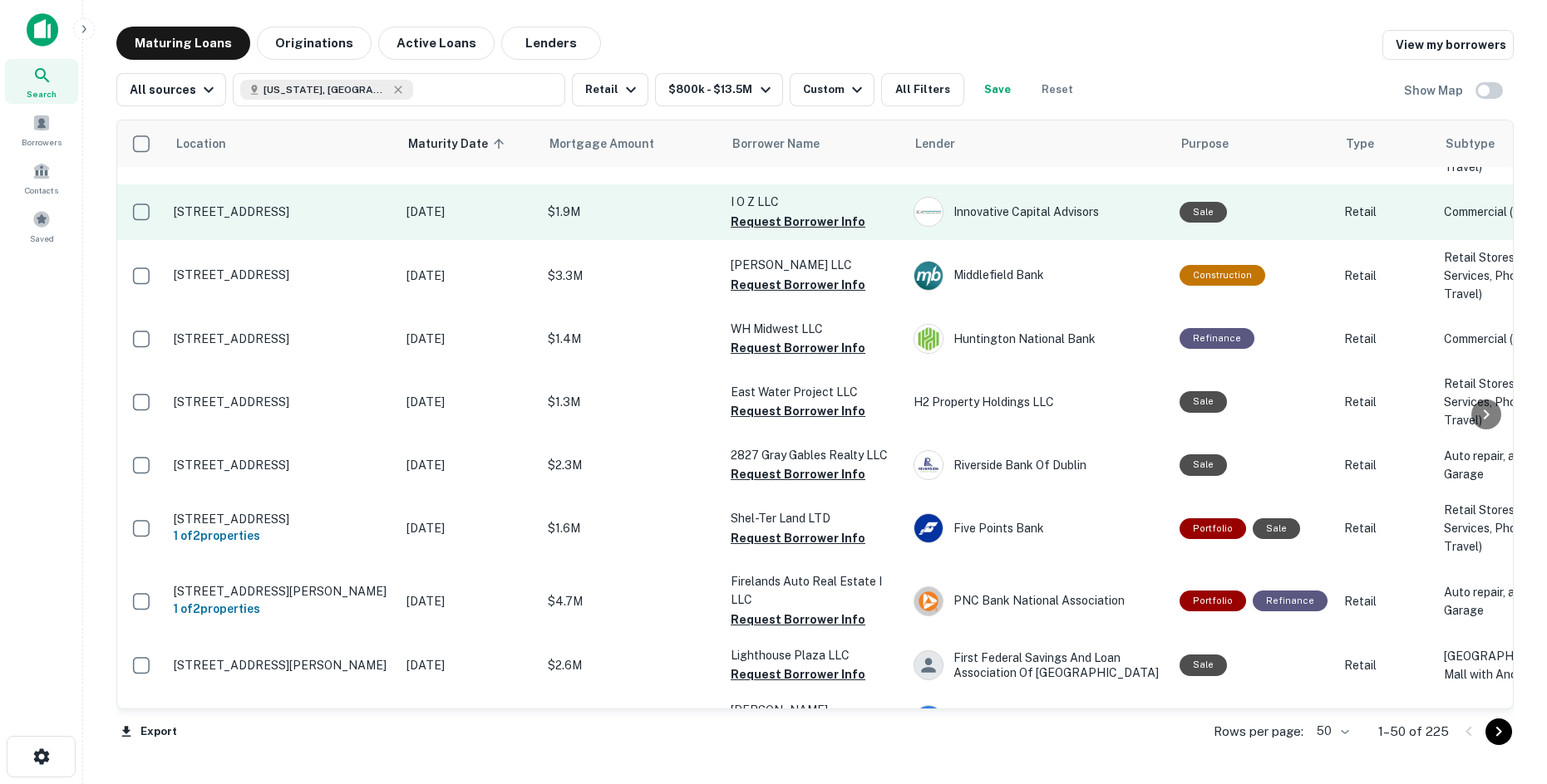
scroll to position [831, 0]
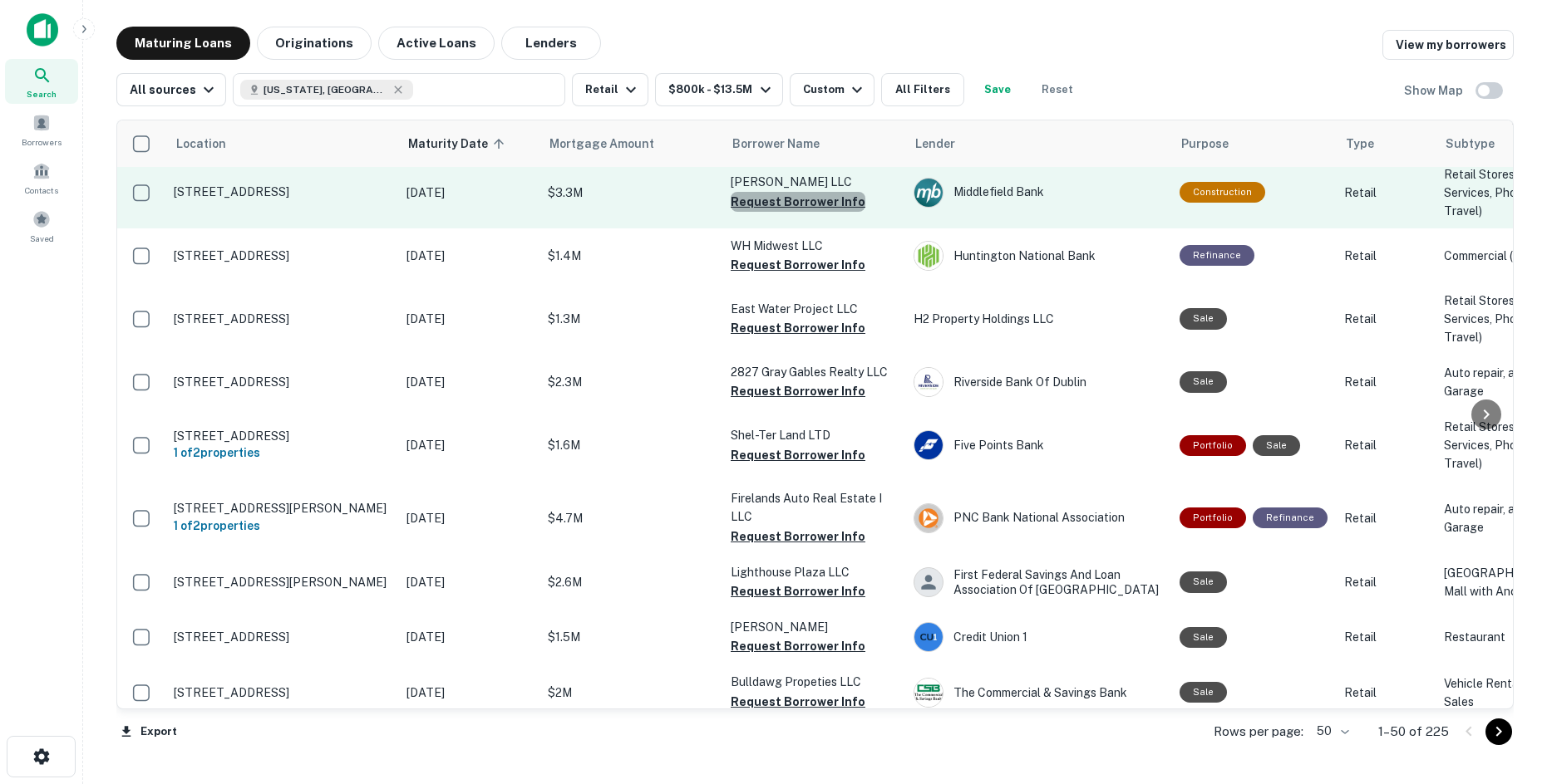
click at [821, 212] on button "Request Borrower Info" at bounding box center [798, 201] width 135 height 20
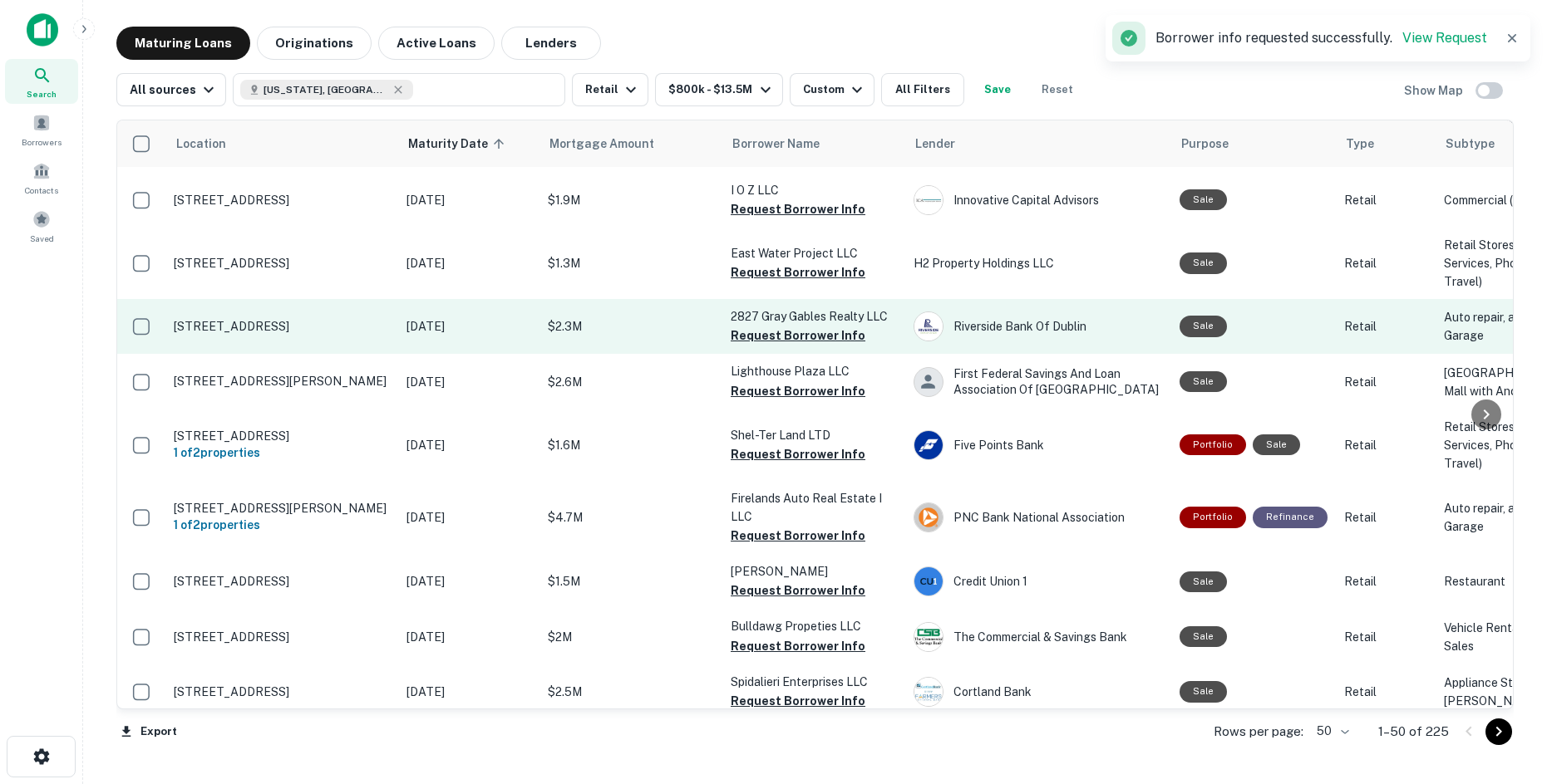
scroll to position [914, 0]
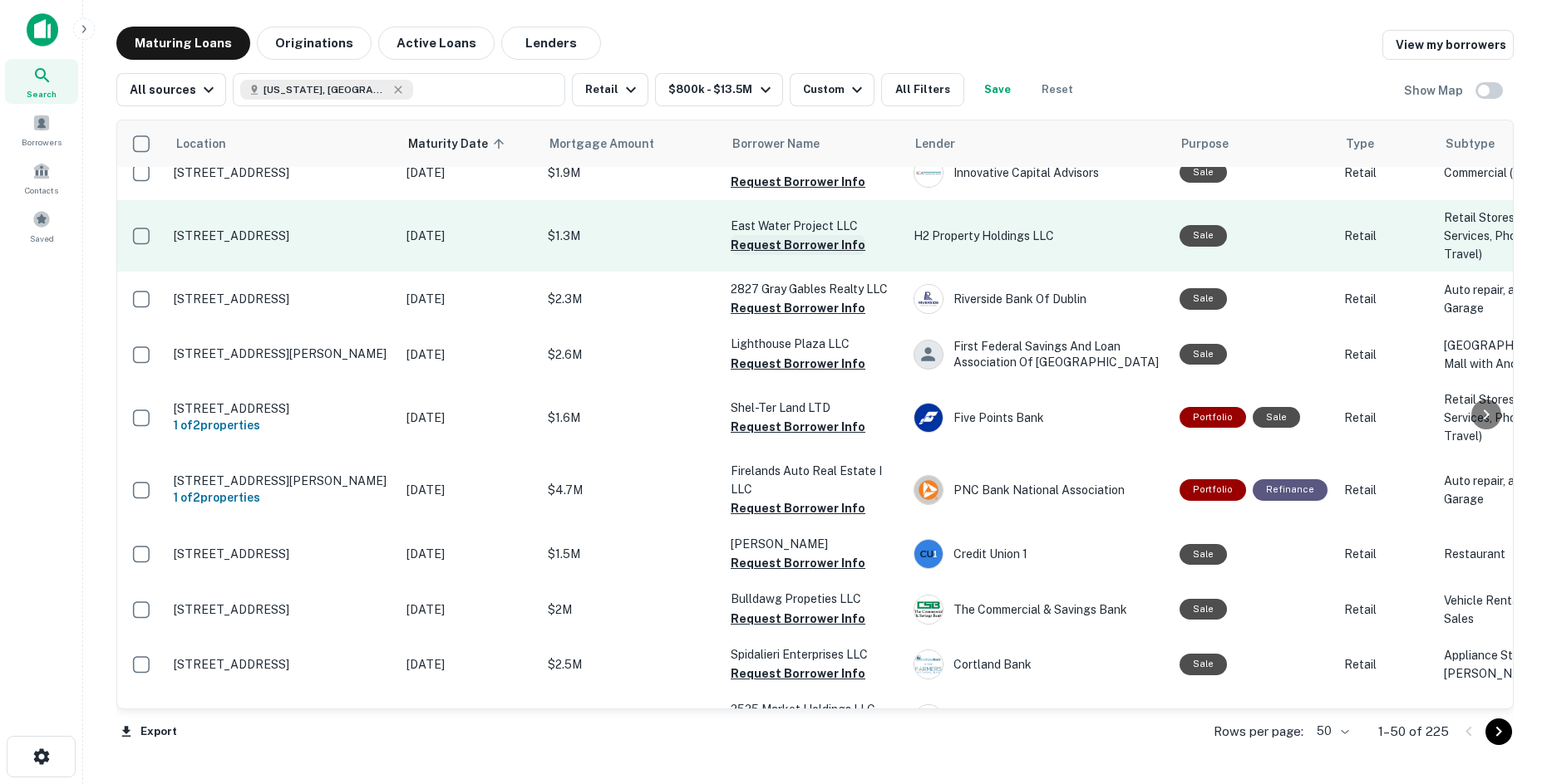
click at [774, 255] on button "Request Borrower Info" at bounding box center [798, 245] width 135 height 20
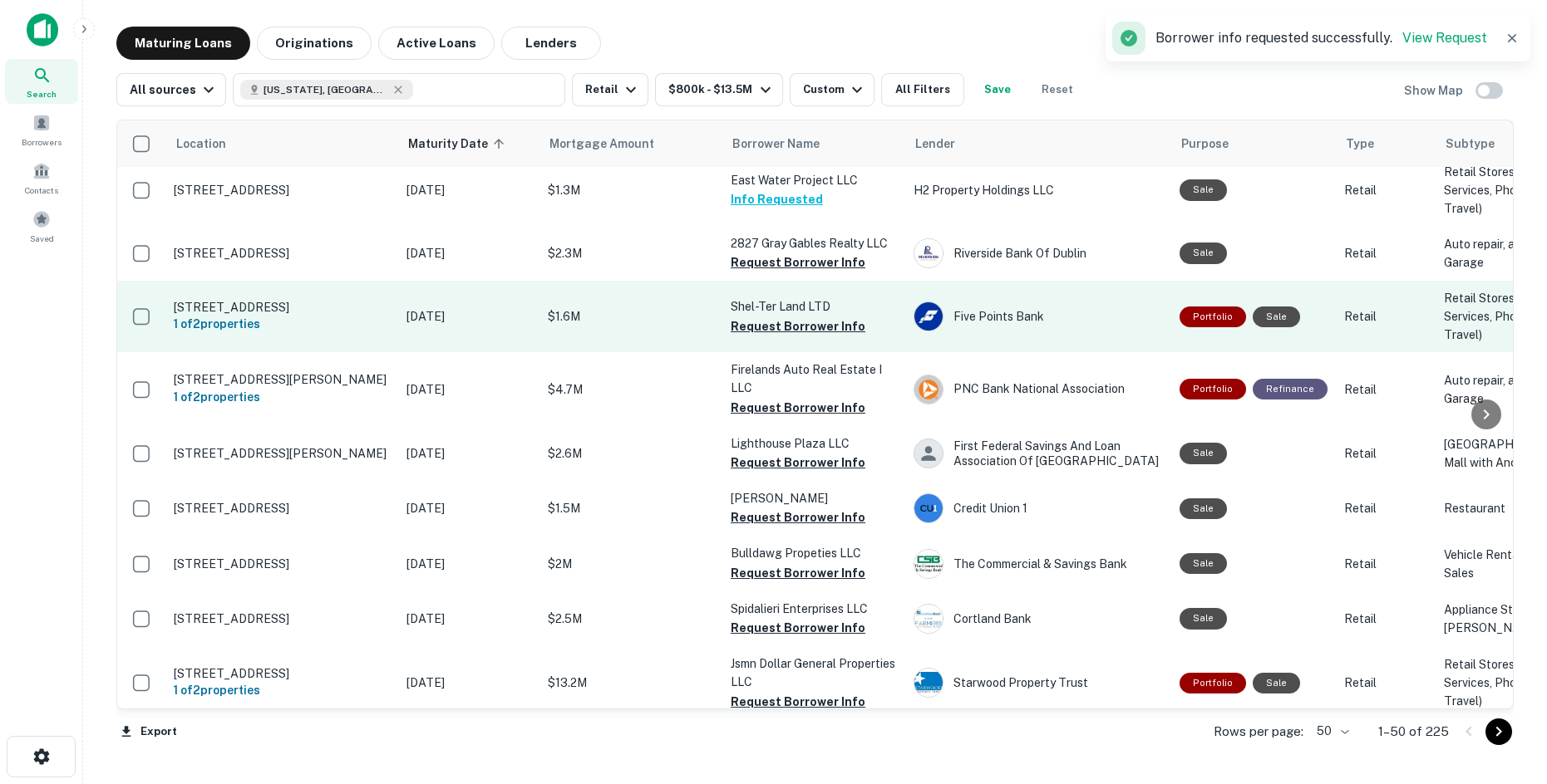
scroll to position [997, 0]
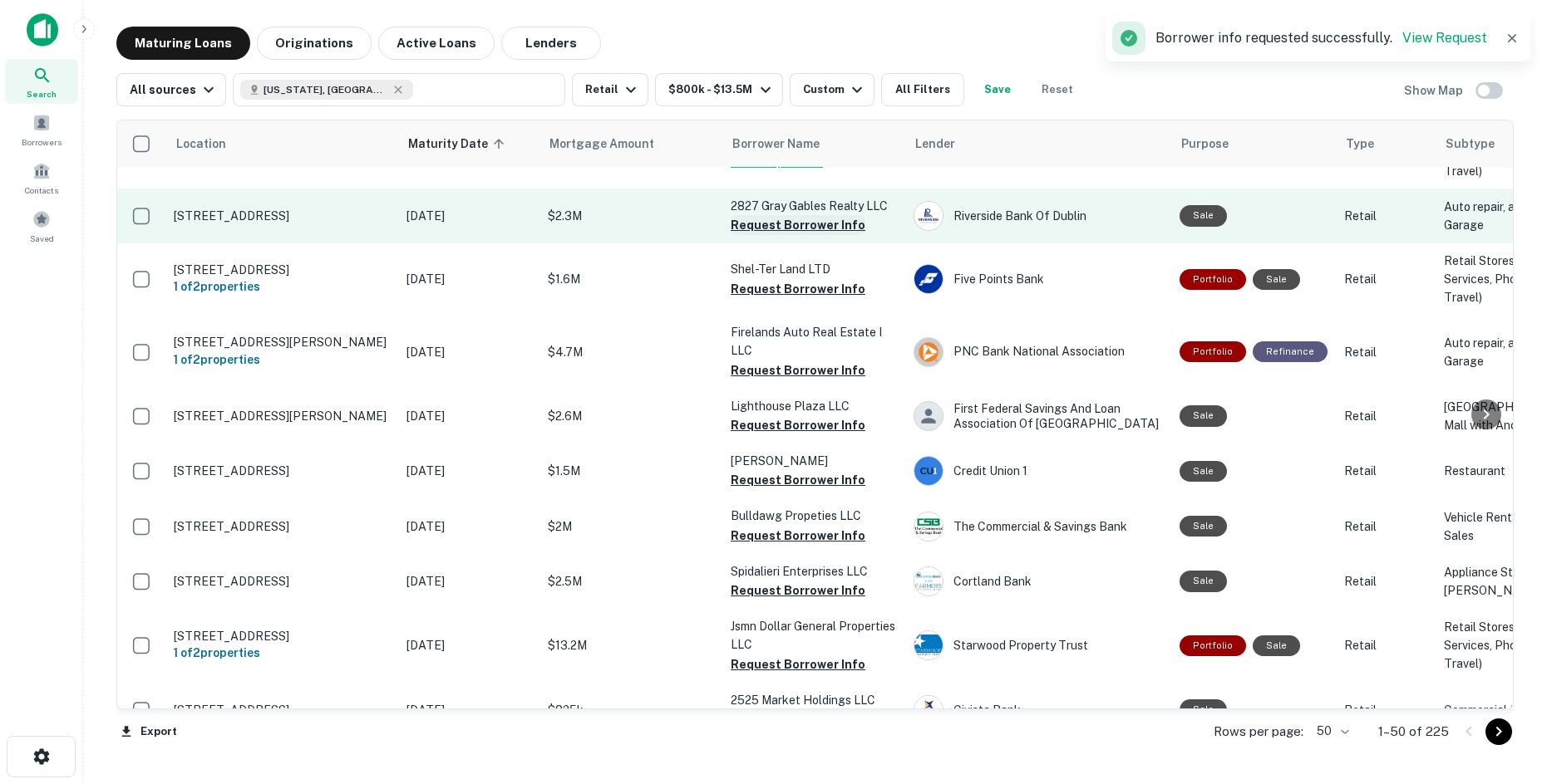
click at [818, 235] on button "Request Borrower Info" at bounding box center [798, 225] width 135 height 20
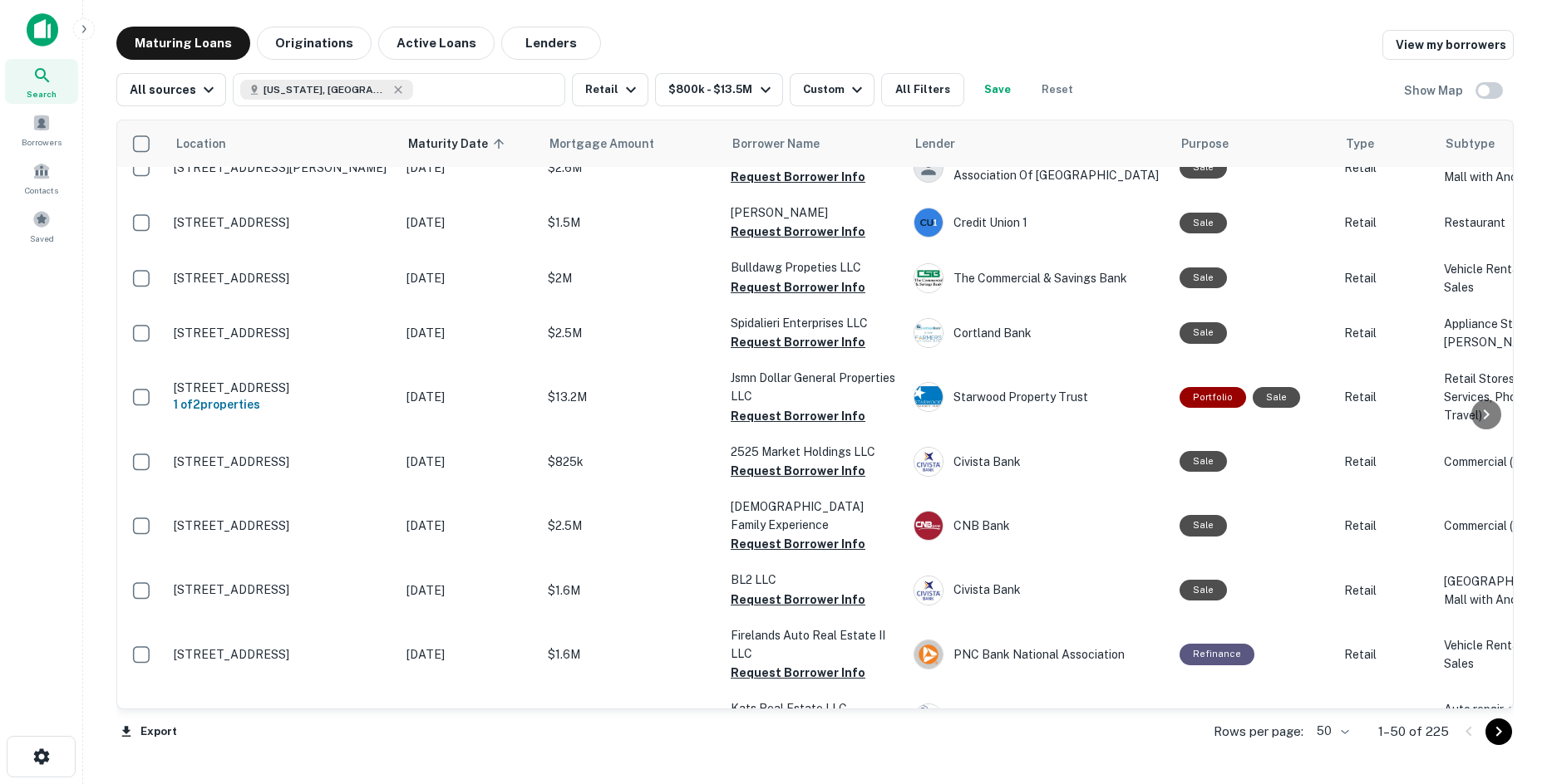
scroll to position [1246, 0]
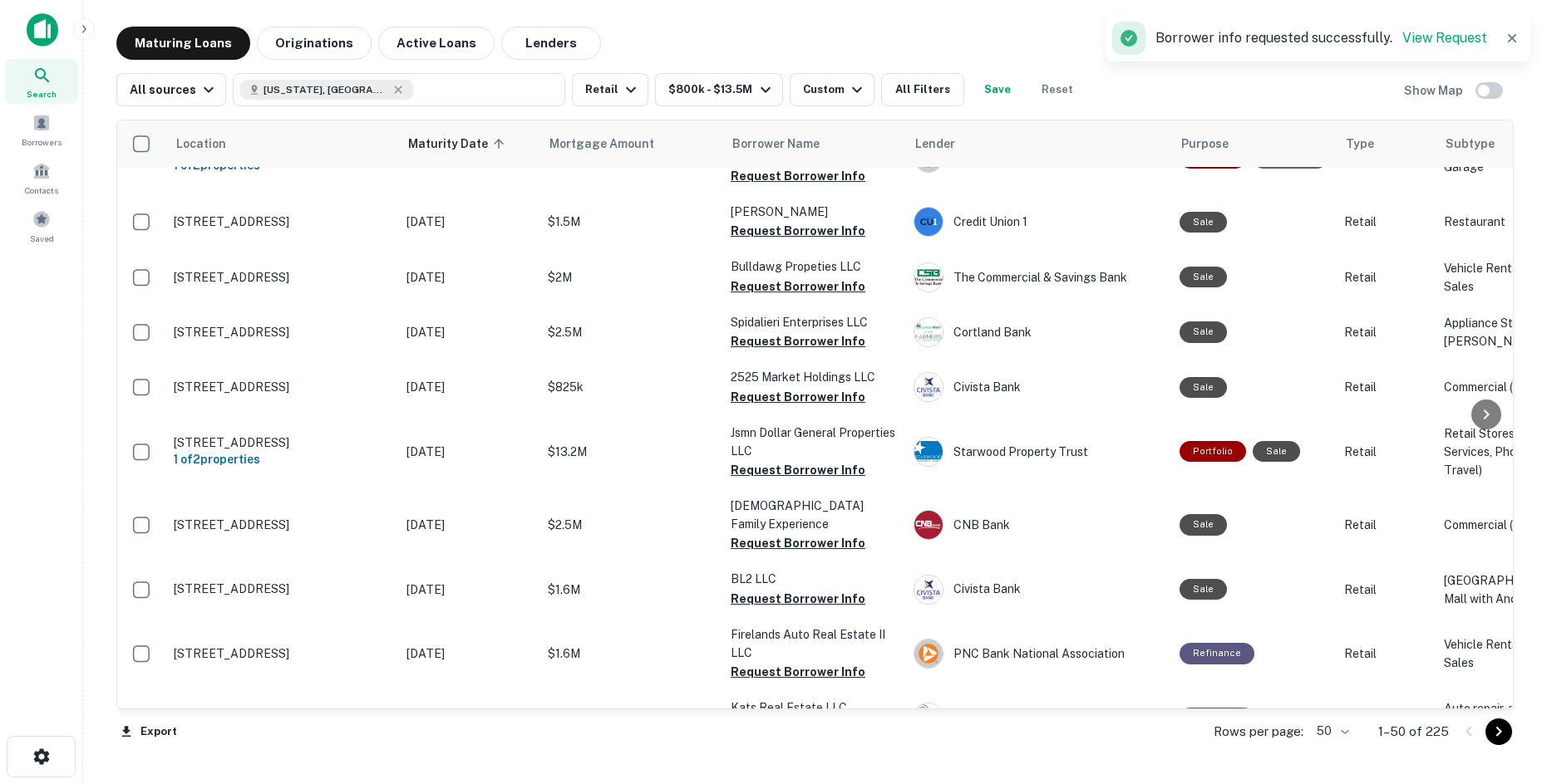
click at [783, 42] on button "Request Borrower Info" at bounding box center [798, 32] width 135 height 20
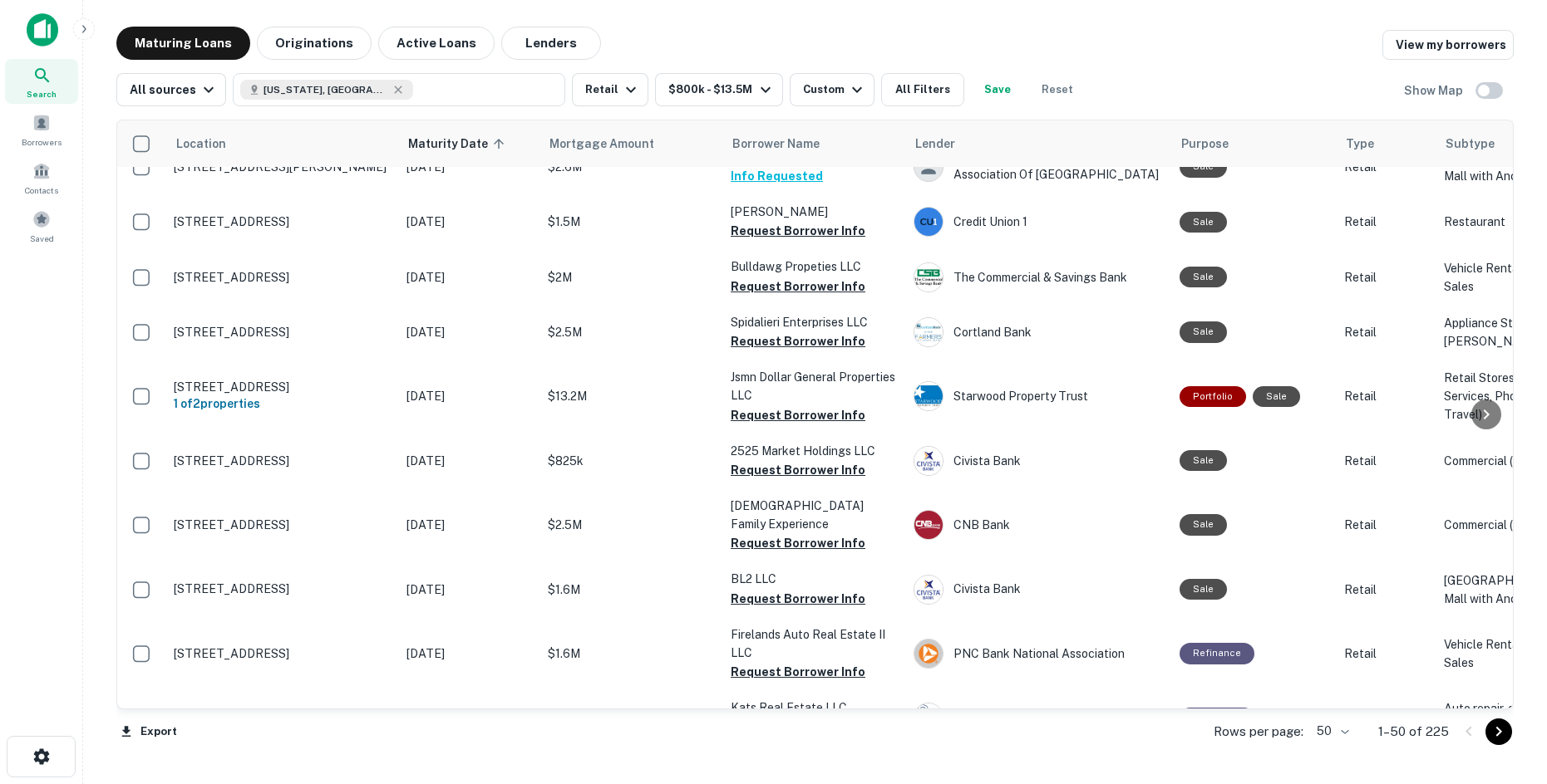
click at [808, 50] on button "Request Borrower Info" at bounding box center [798, 40] width 135 height 20
click at [761, 131] on button "Request Borrower Info" at bounding box center [798, 121] width 135 height 20
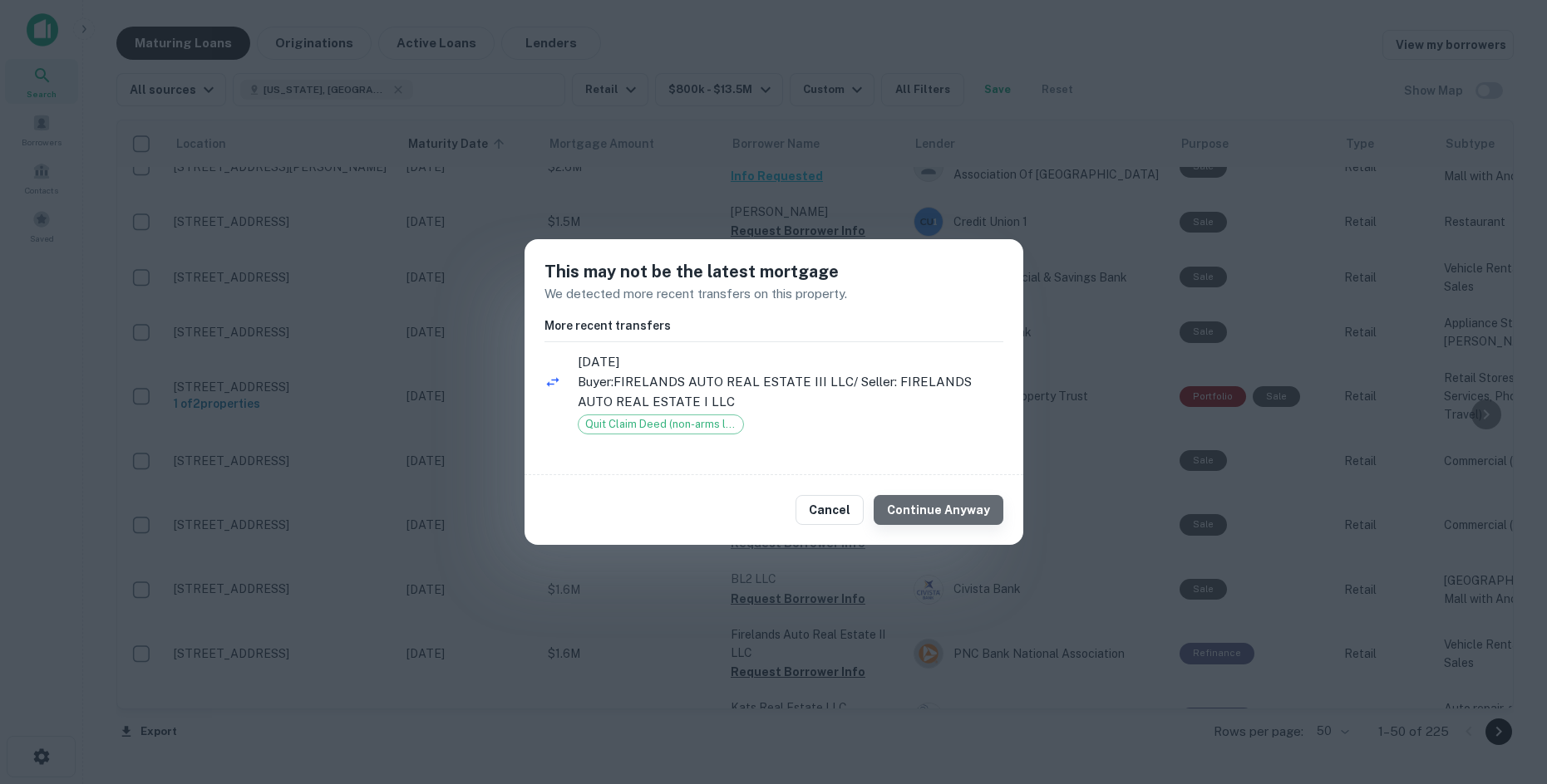
click at [969, 509] on button "Continue Anyway" at bounding box center [938, 510] width 130 height 30
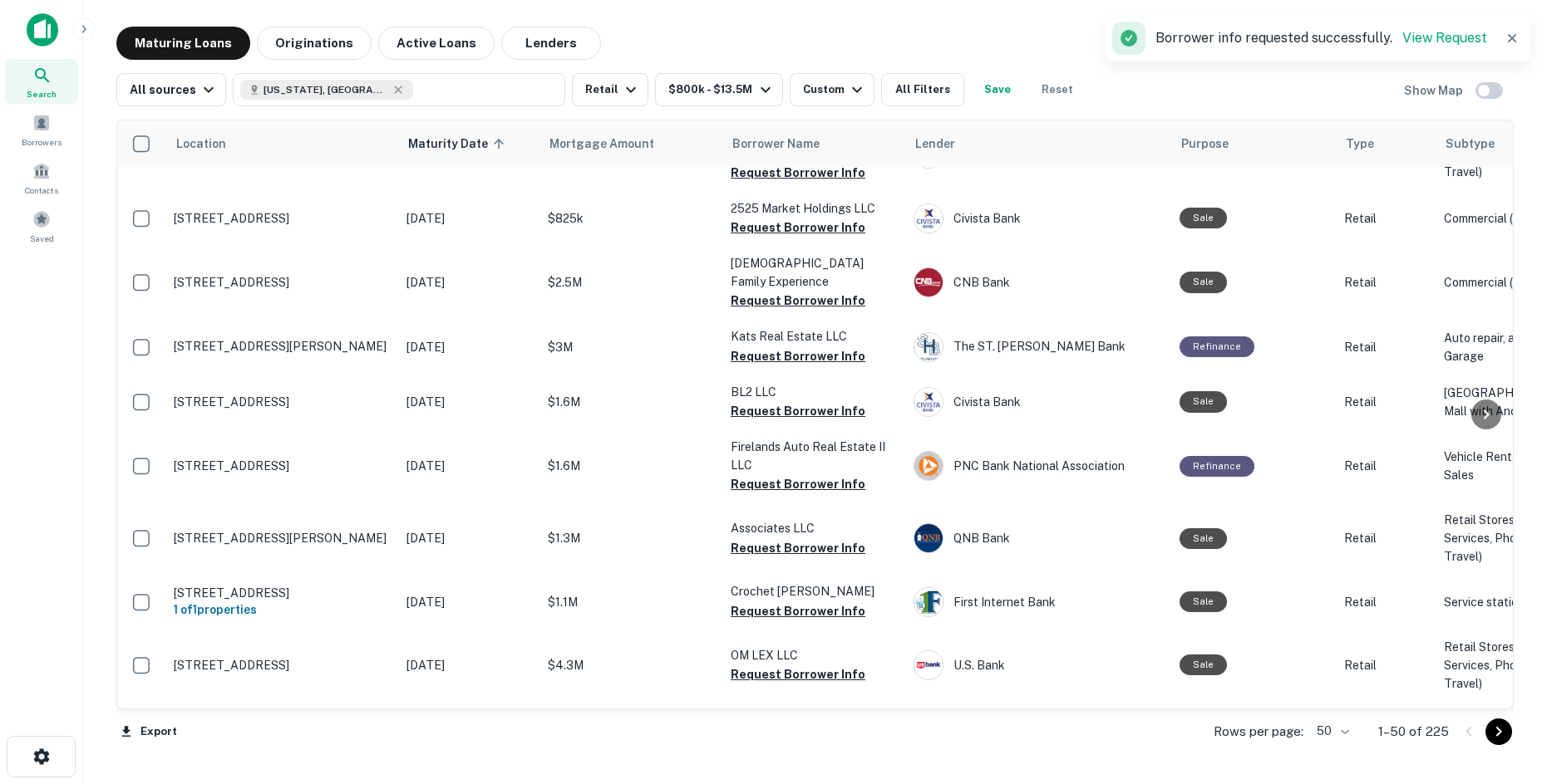
scroll to position [1496, 0]
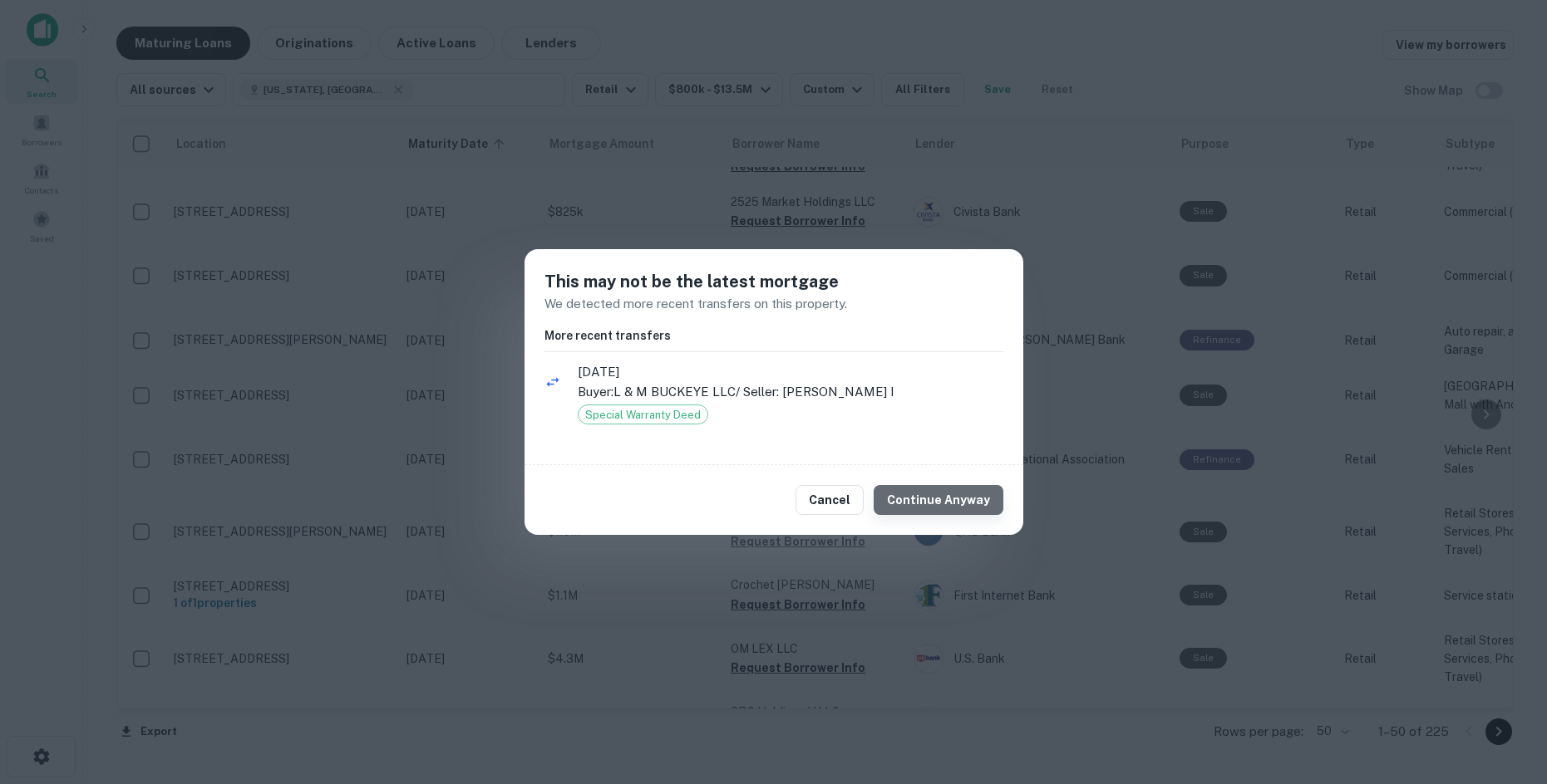
click at [950, 510] on button "Continue Anyway" at bounding box center [938, 500] width 130 height 30
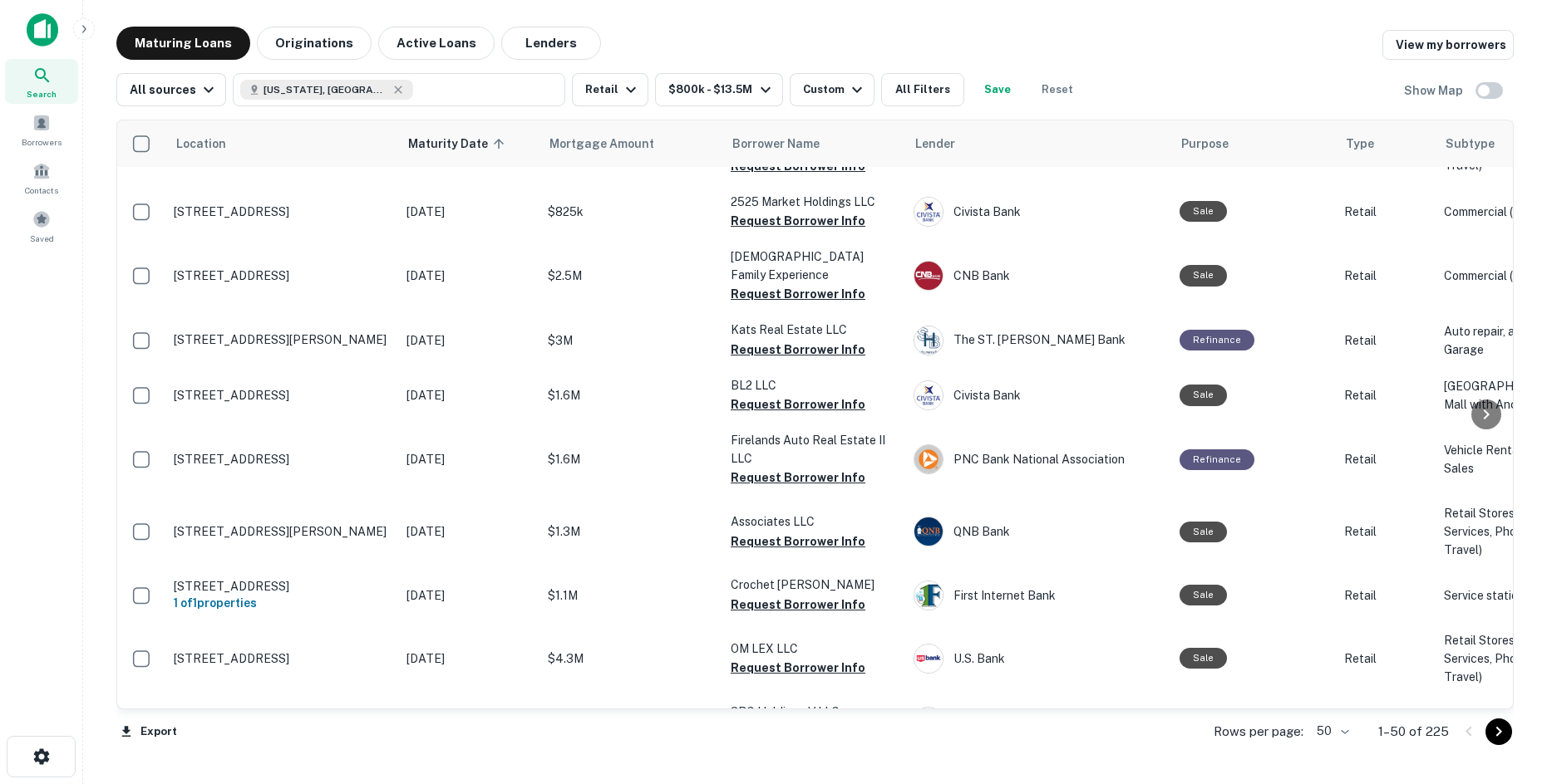
drag, startPoint x: 764, startPoint y: 333, endPoint x: 718, endPoint y: 345, distance: 47.5
click at [764, 48] on button "Request Borrower Info" at bounding box center [798, 38] width 135 height 20
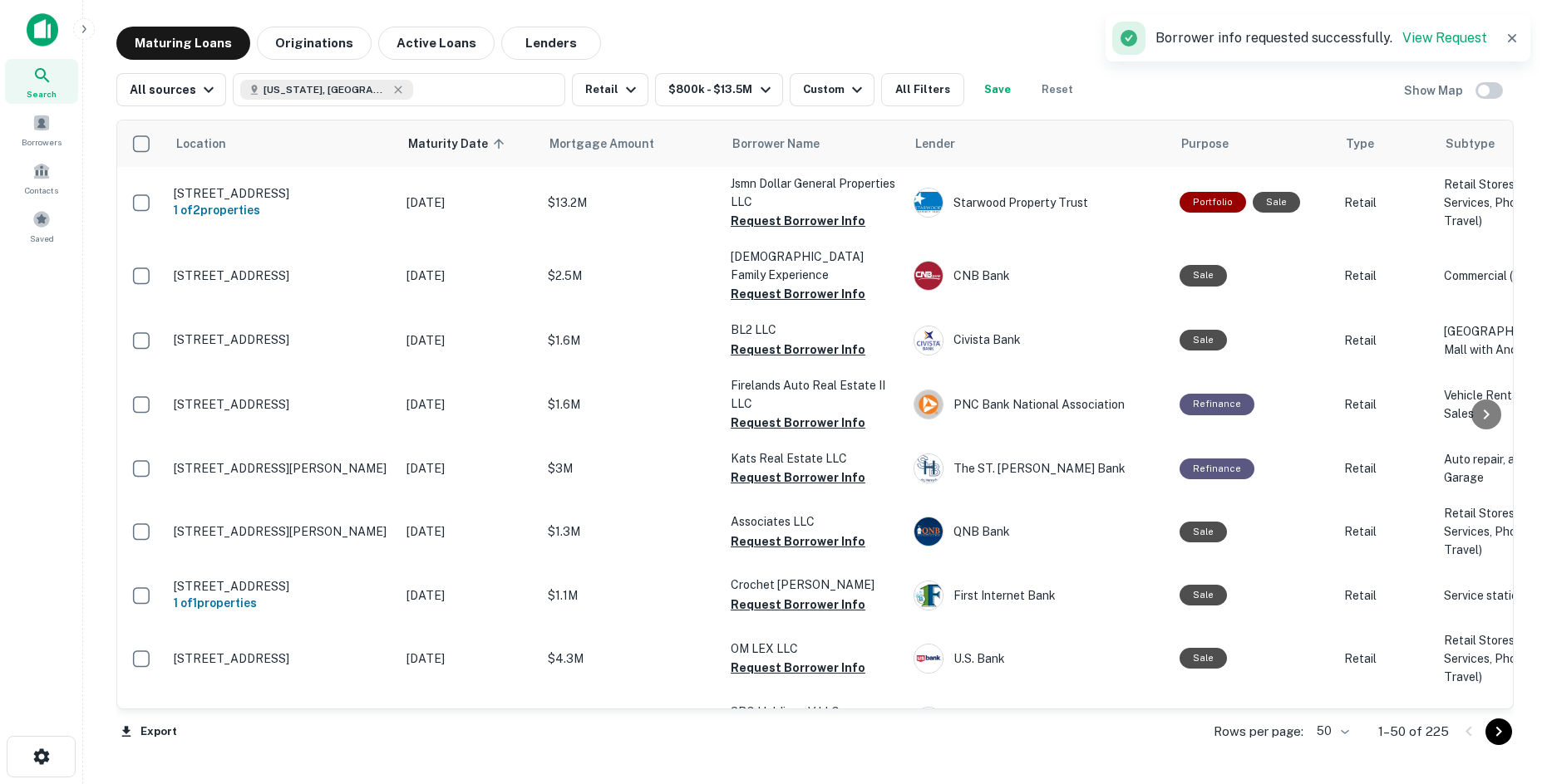
scroll to position [1662, 0]
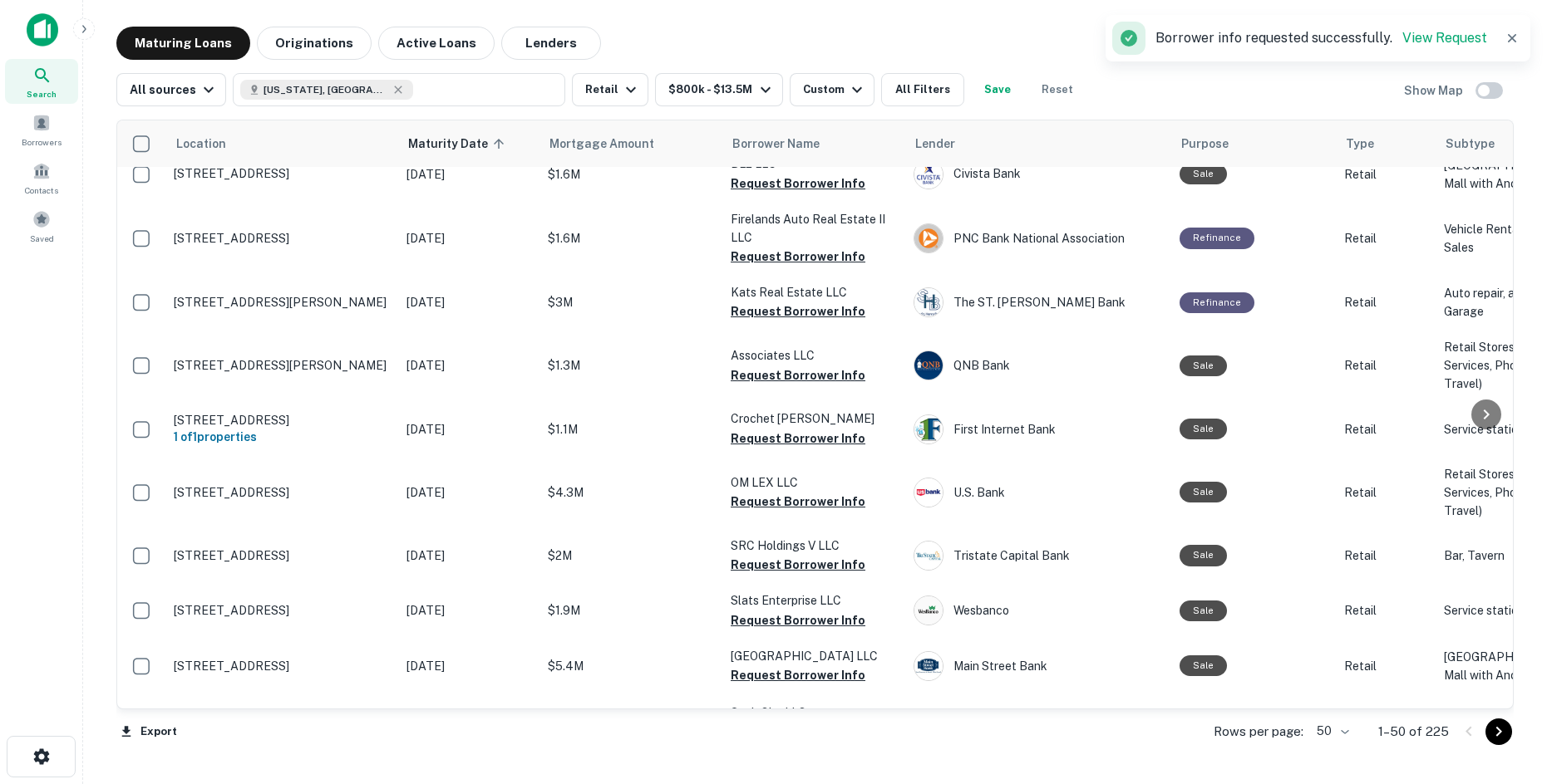
drag, startPoint x: 606, startPoint y: 218, endPoint x: 706, endPoint y: 226, distance: 100.3
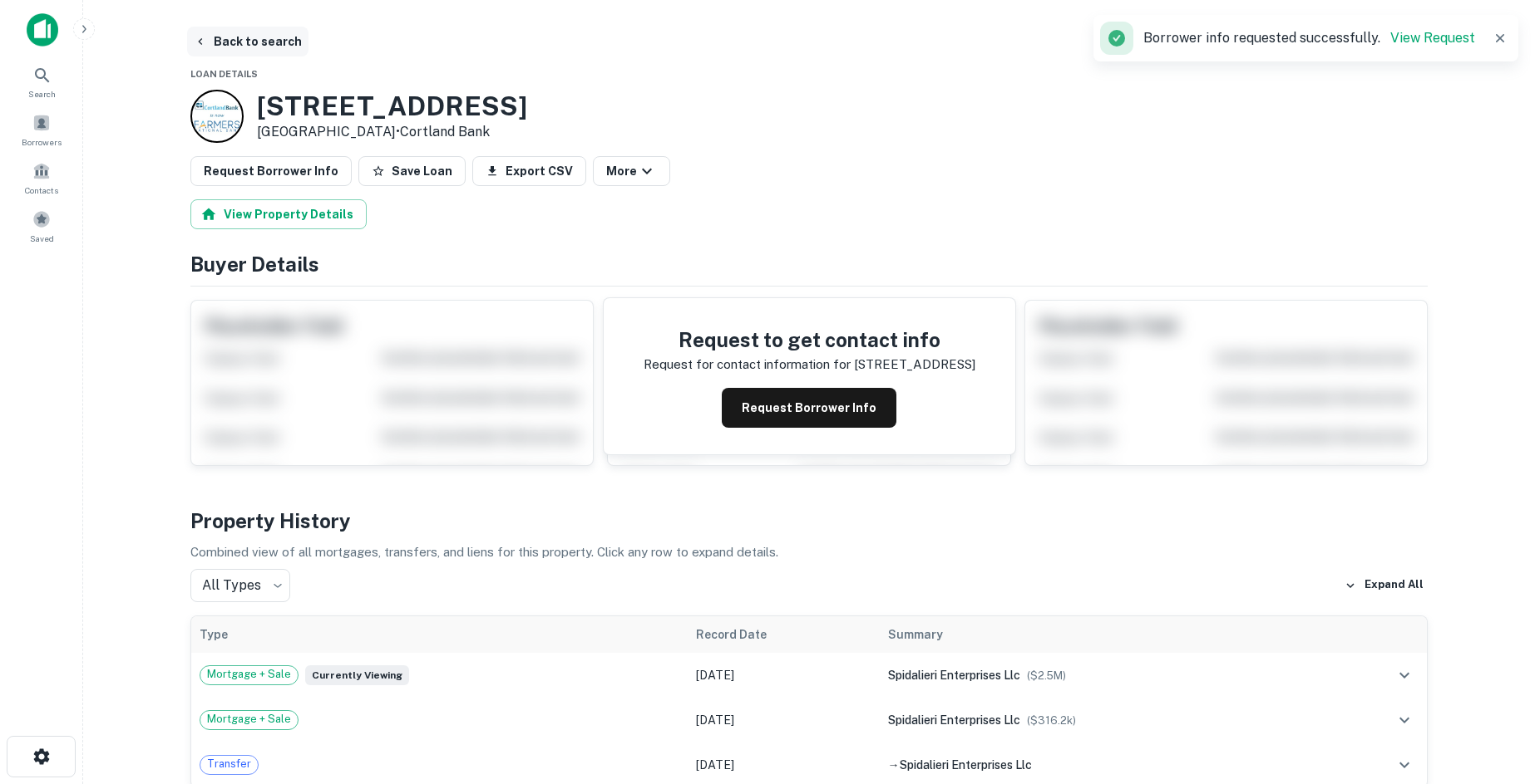
click at [259, 43] on button "Back to search" at bounding box center [247, 42] width 121 height 30
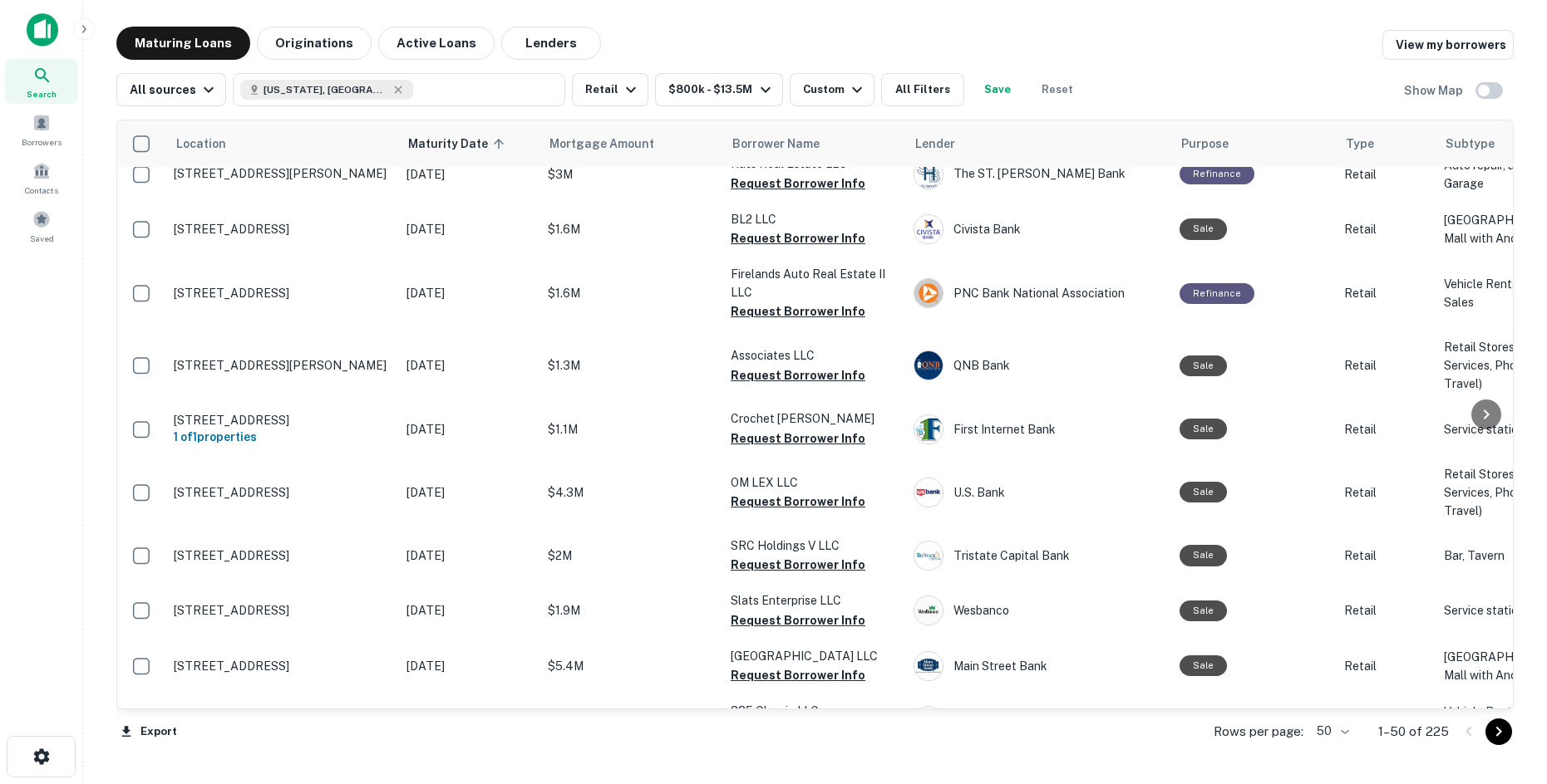
scroll to position [1579, 0]
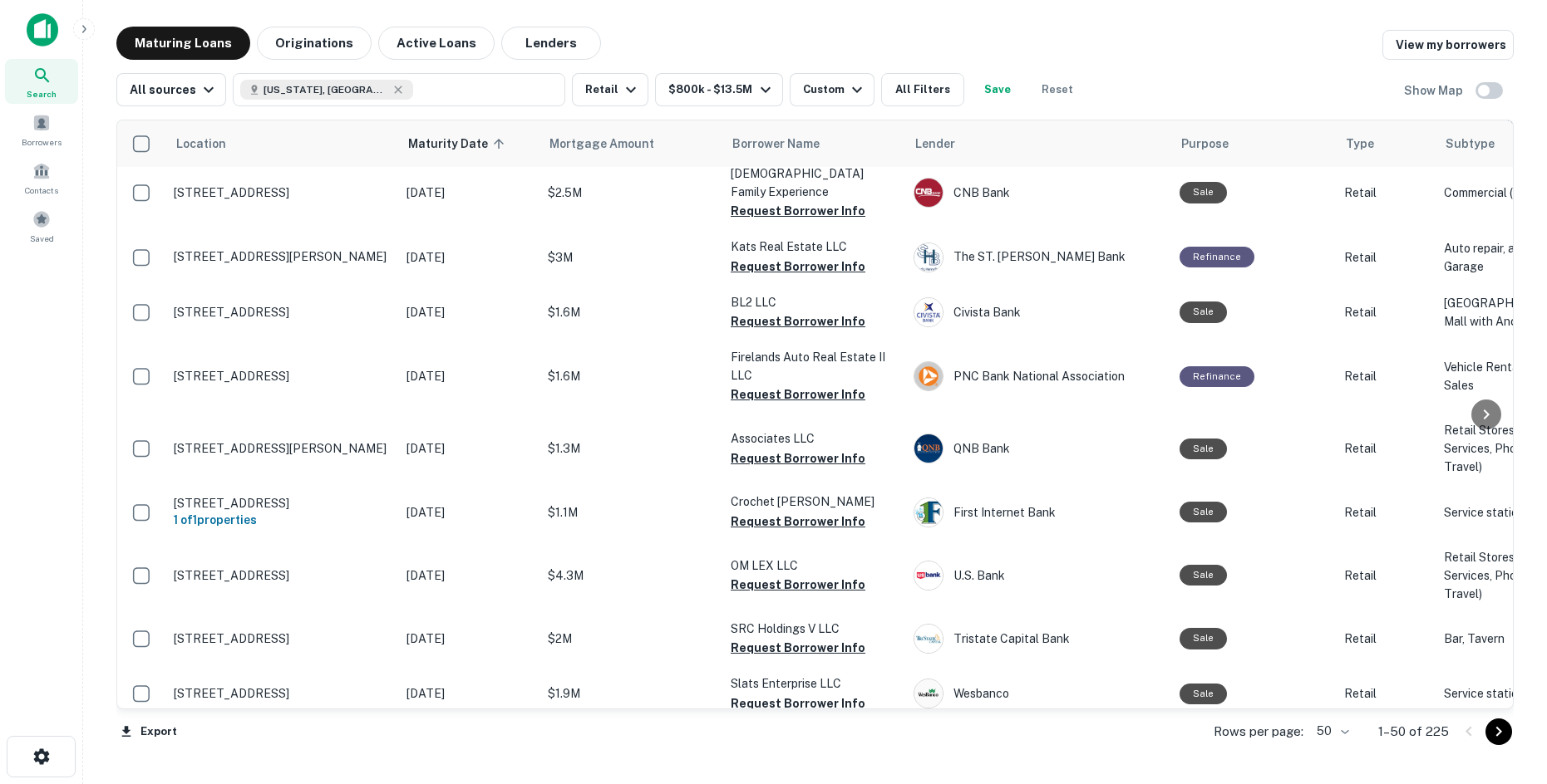
click at [810, 19] on button "Request Borrower Info" at bounding box center [798, 9] width 135 height 20
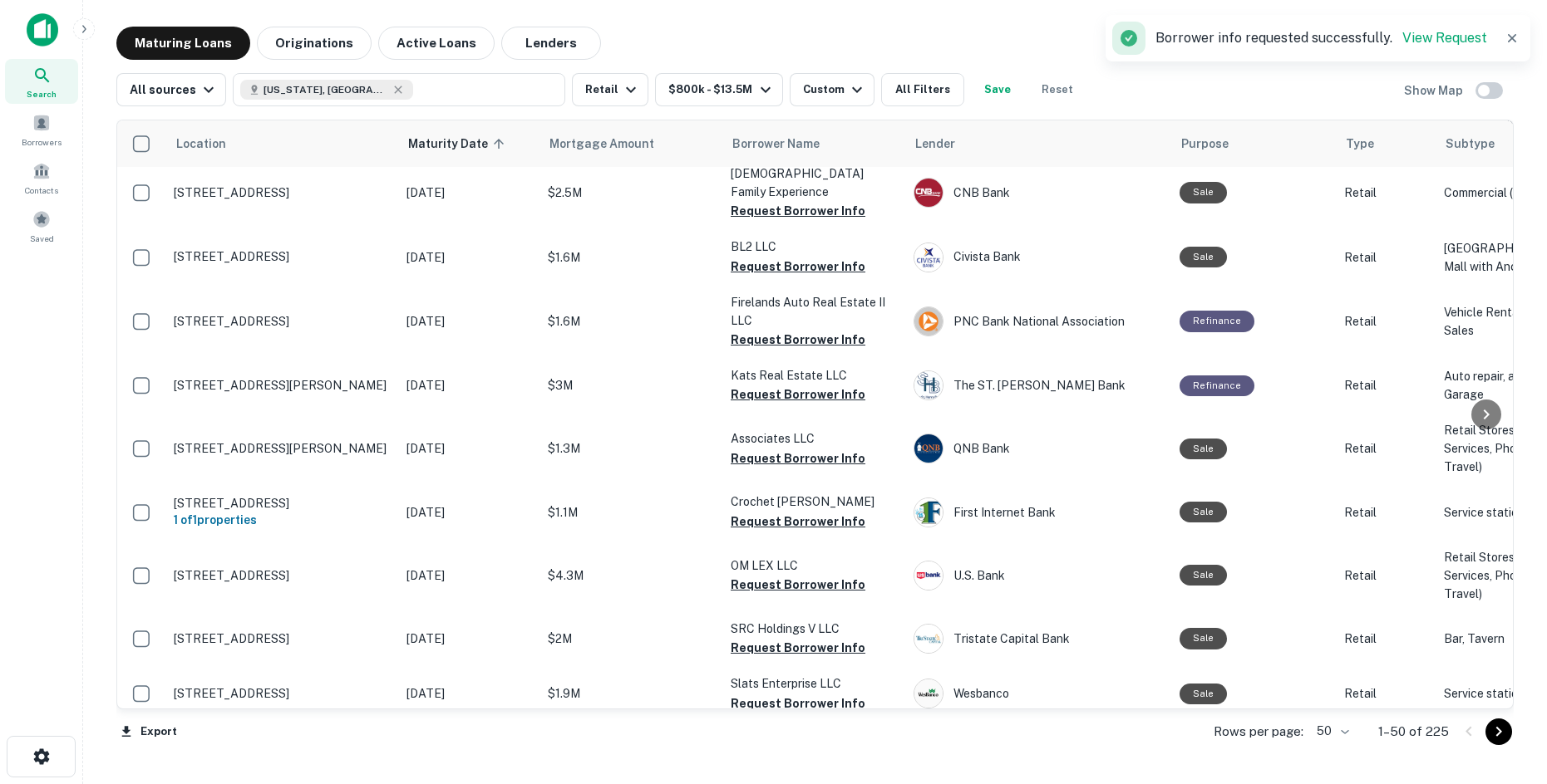
click at [763, 74] on button "Request Borrower Info" at bounding box center [798, 65] width 135 height 20
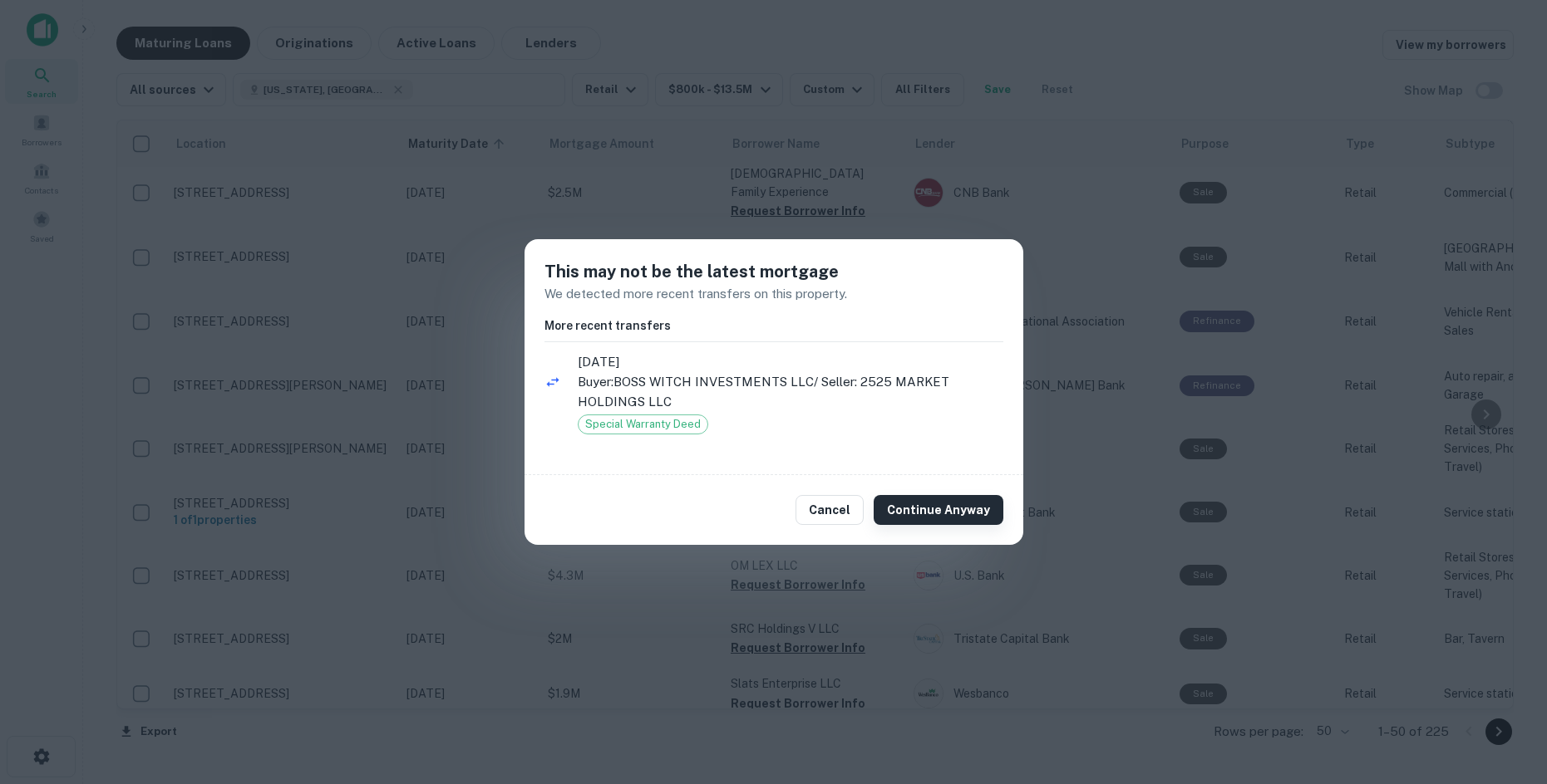
click at [905, 514] on button "Continue Anyway" at bounding box center [938, 510] width 130 height 30
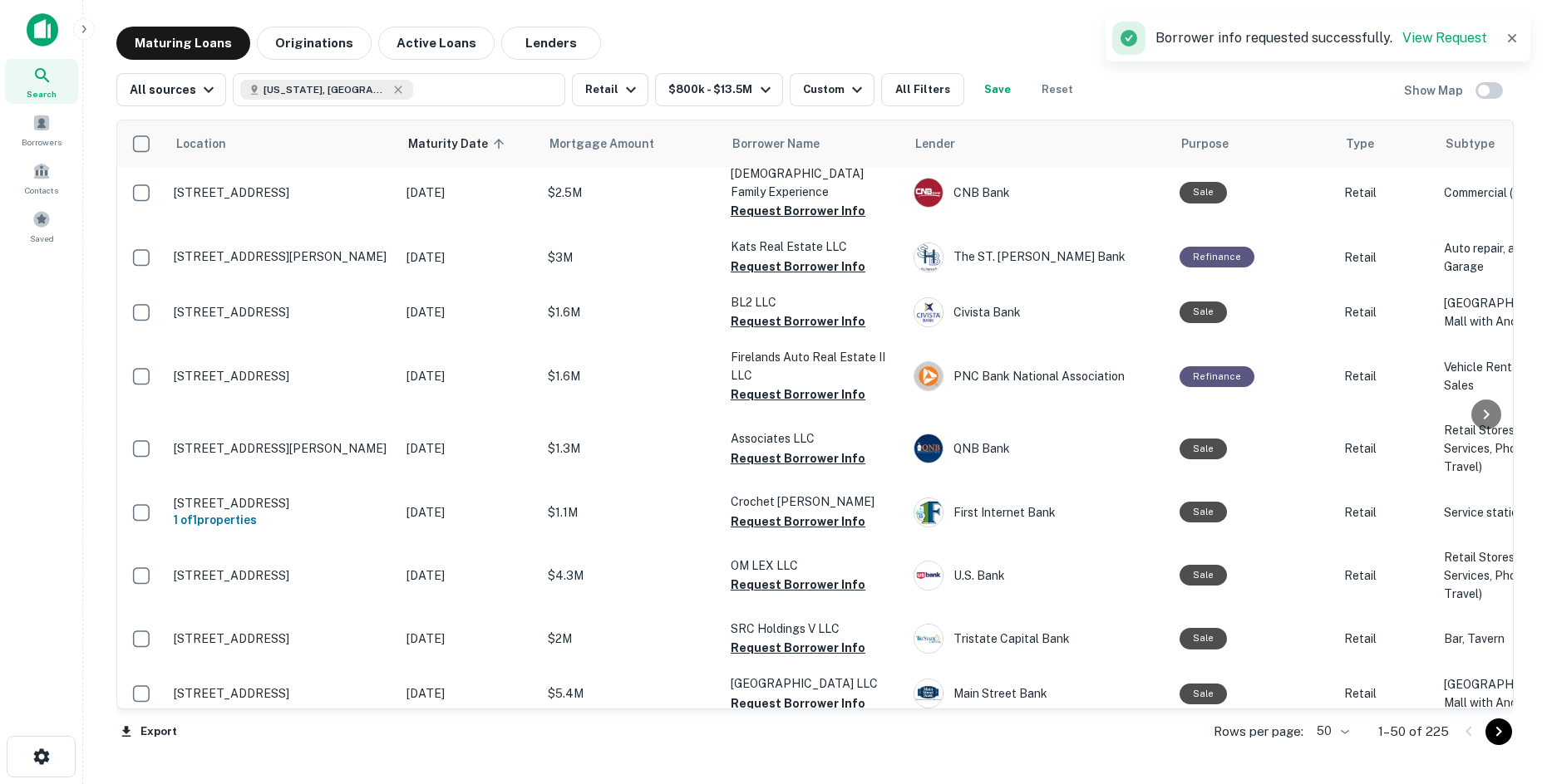
click at [781, 93] on button "Request Borrower Info" at bounding box center [798, 83] width 135 height 20
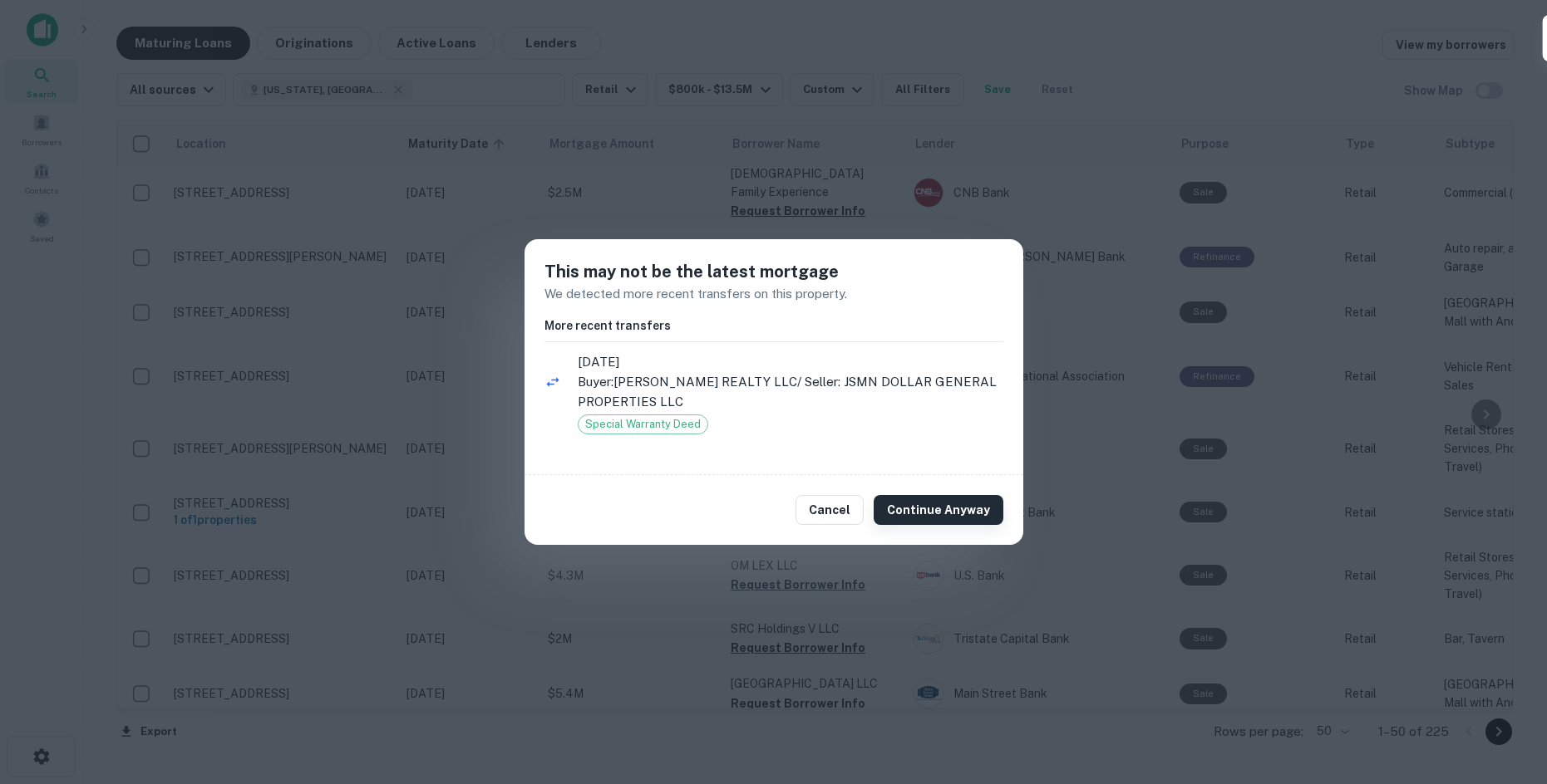
click at [942, 506] on button "Continue Anyway" at bounding box center [938, 510] width 130 height 30
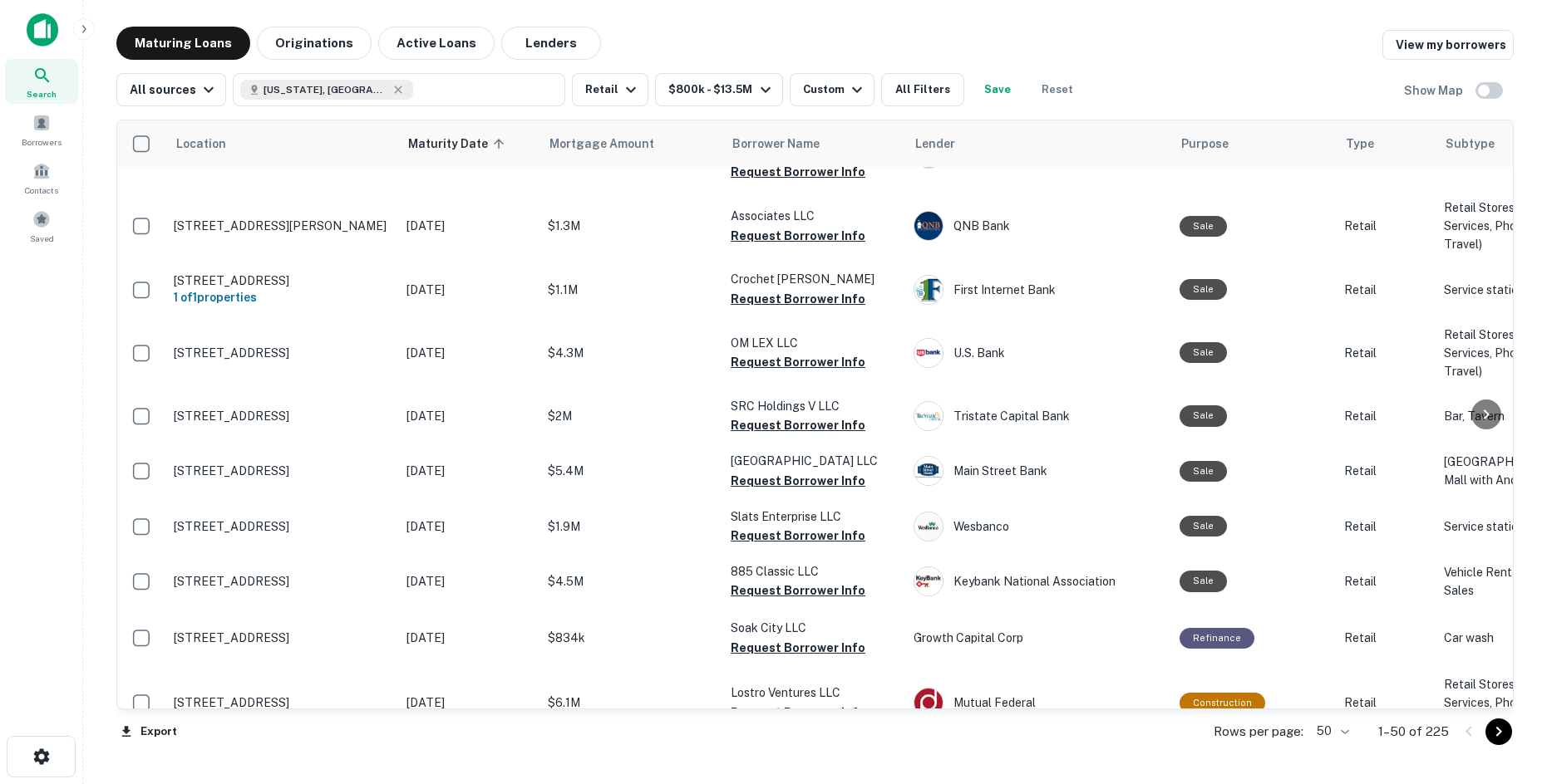
scroll to position [1828, 0]
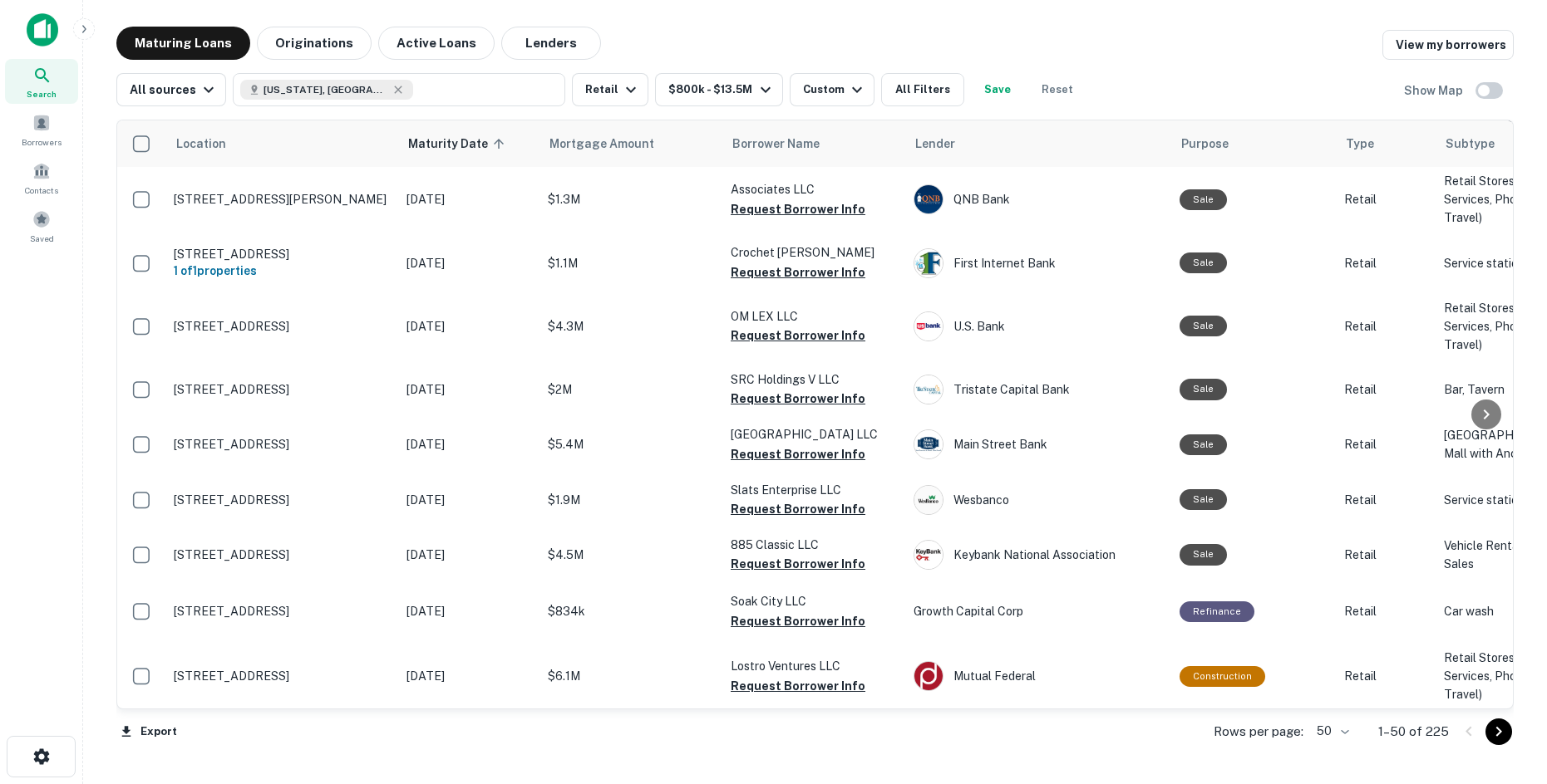
click at [770, 90] on td "BL2 LLC Request Borrower Info" at bounding box center [814, 63] width 183 height 55
click at [771, 82] on button "Request Borrower Info" at bounding box center [798, 72] width 135 height 20
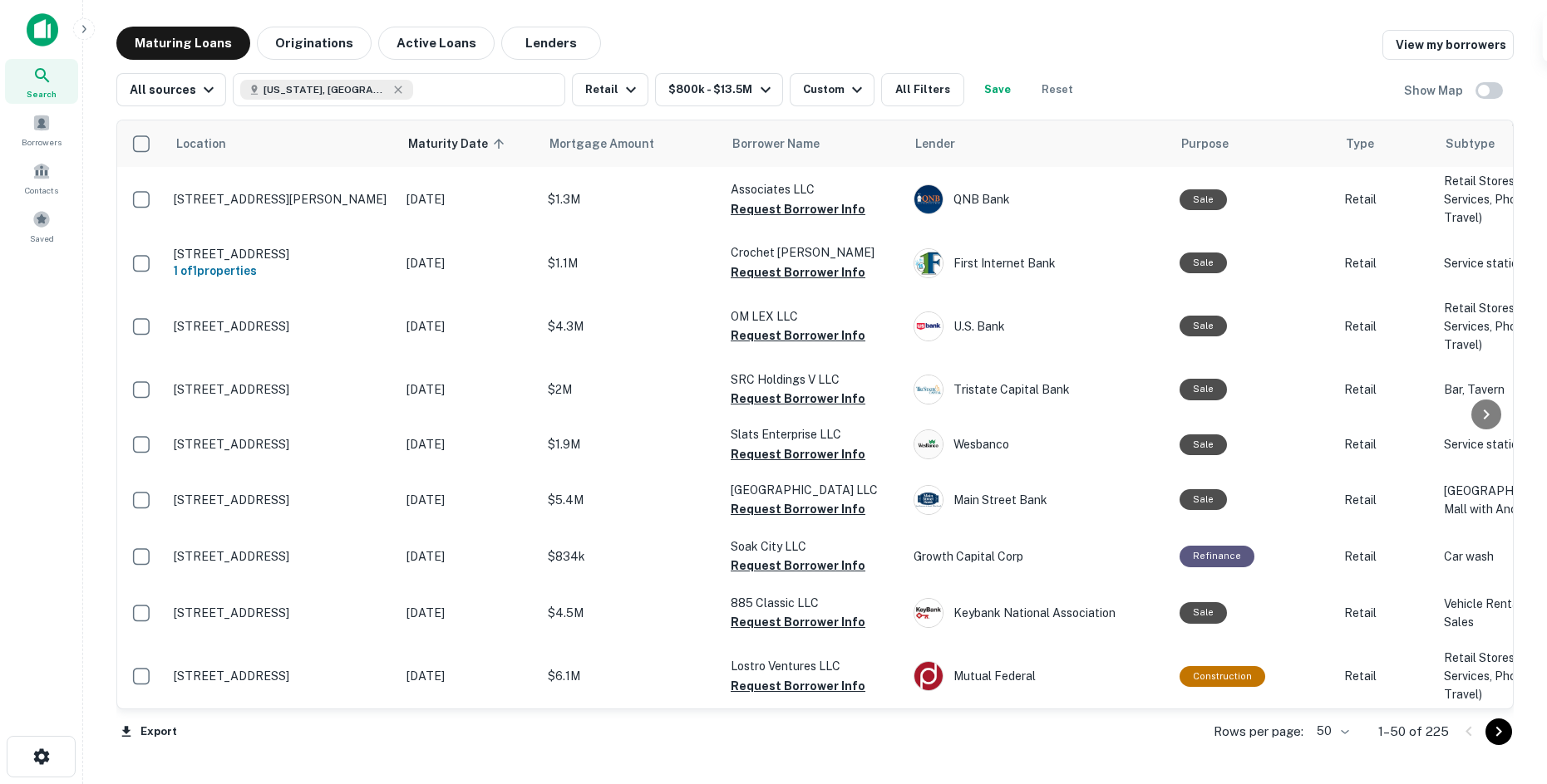
click at [744, 100] on button "Request Borrower Info" at bounding box center [798, 90] width 135 height 20
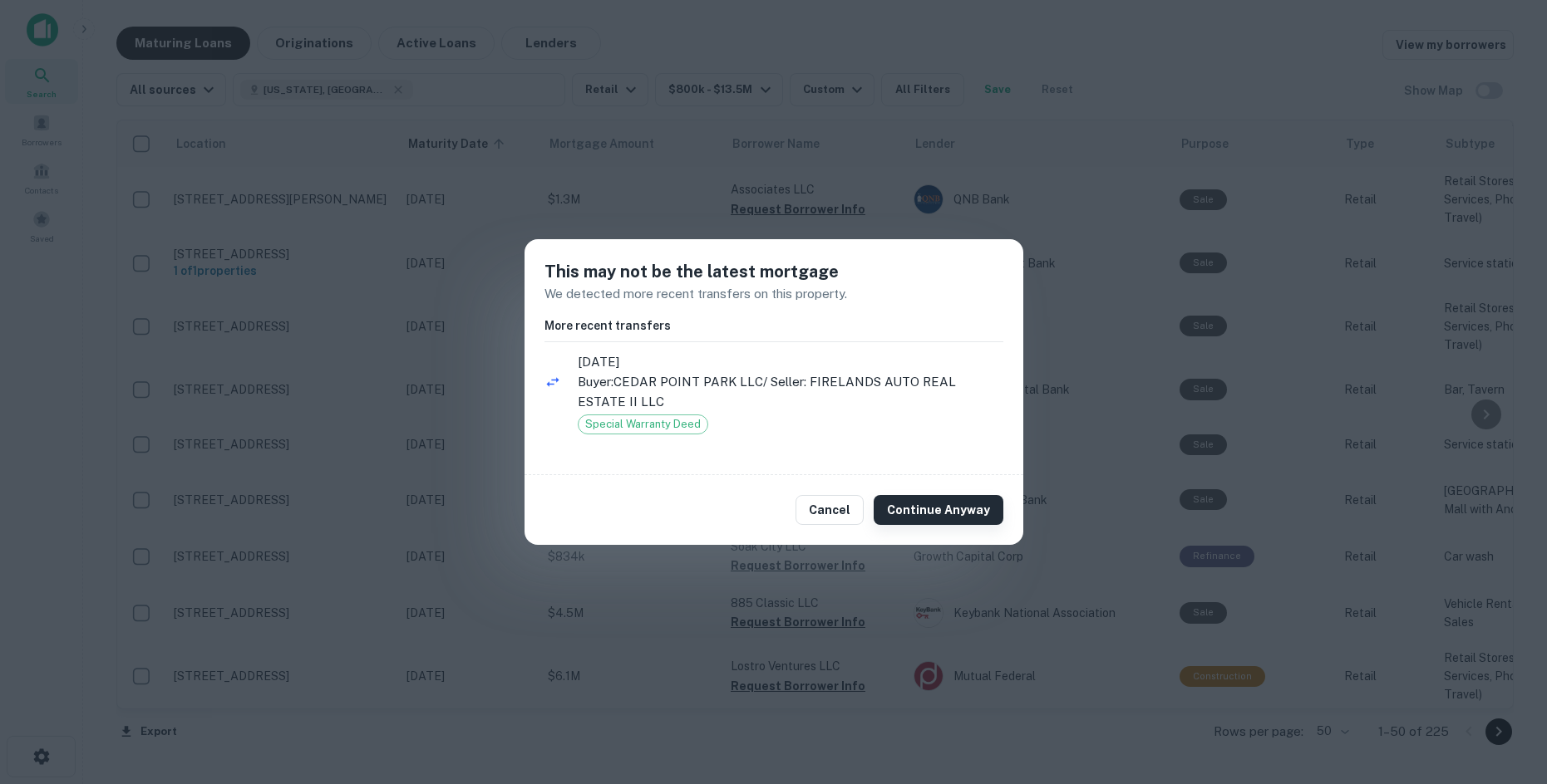
click at [913, 516] on button "Continue Anyway" at bounding box center [938, 510] width 130 height 30
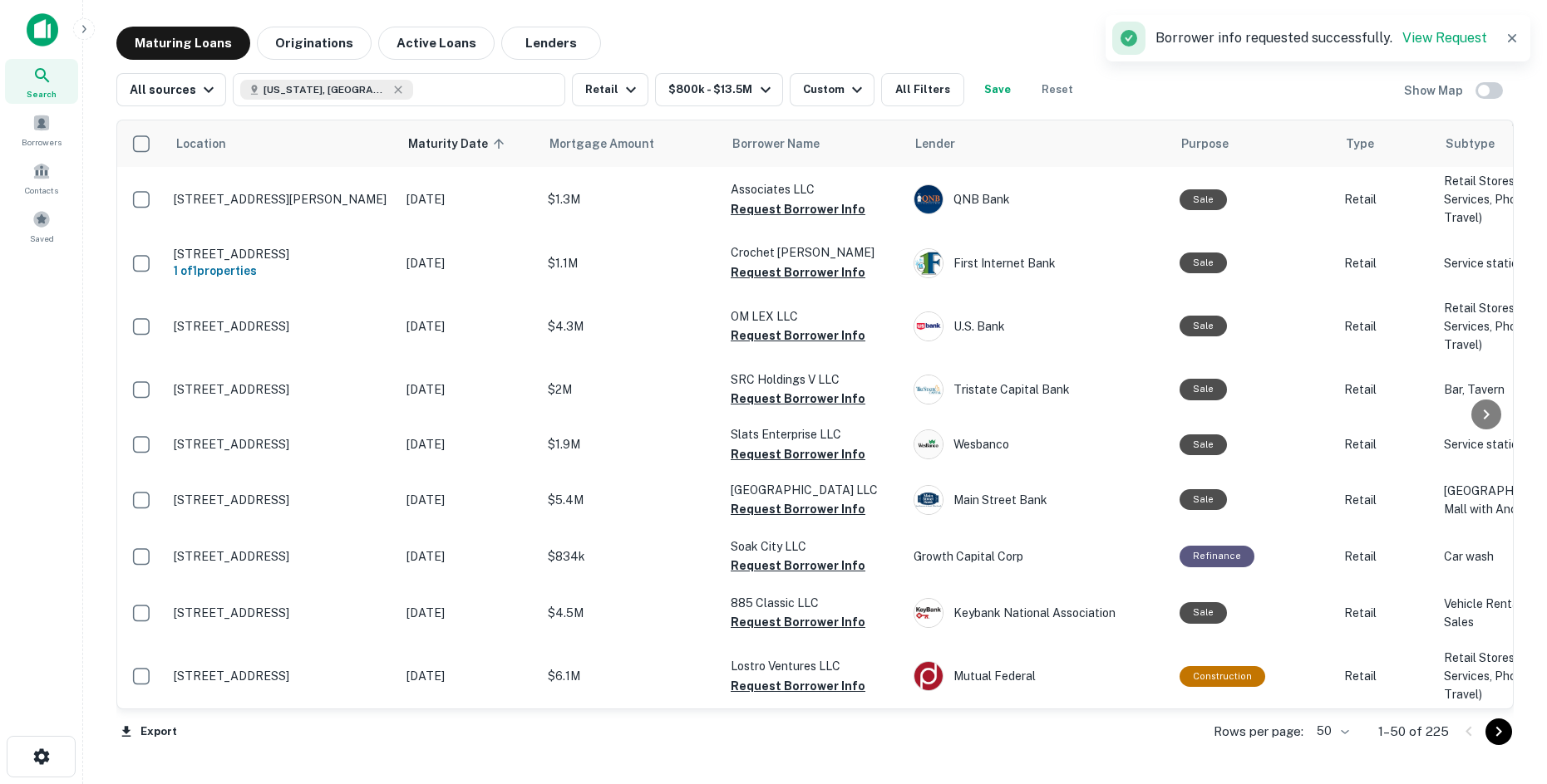
click at [809, 156] on button "Request Borrower Info" at bounding box center [798, 145] width 135 height 20
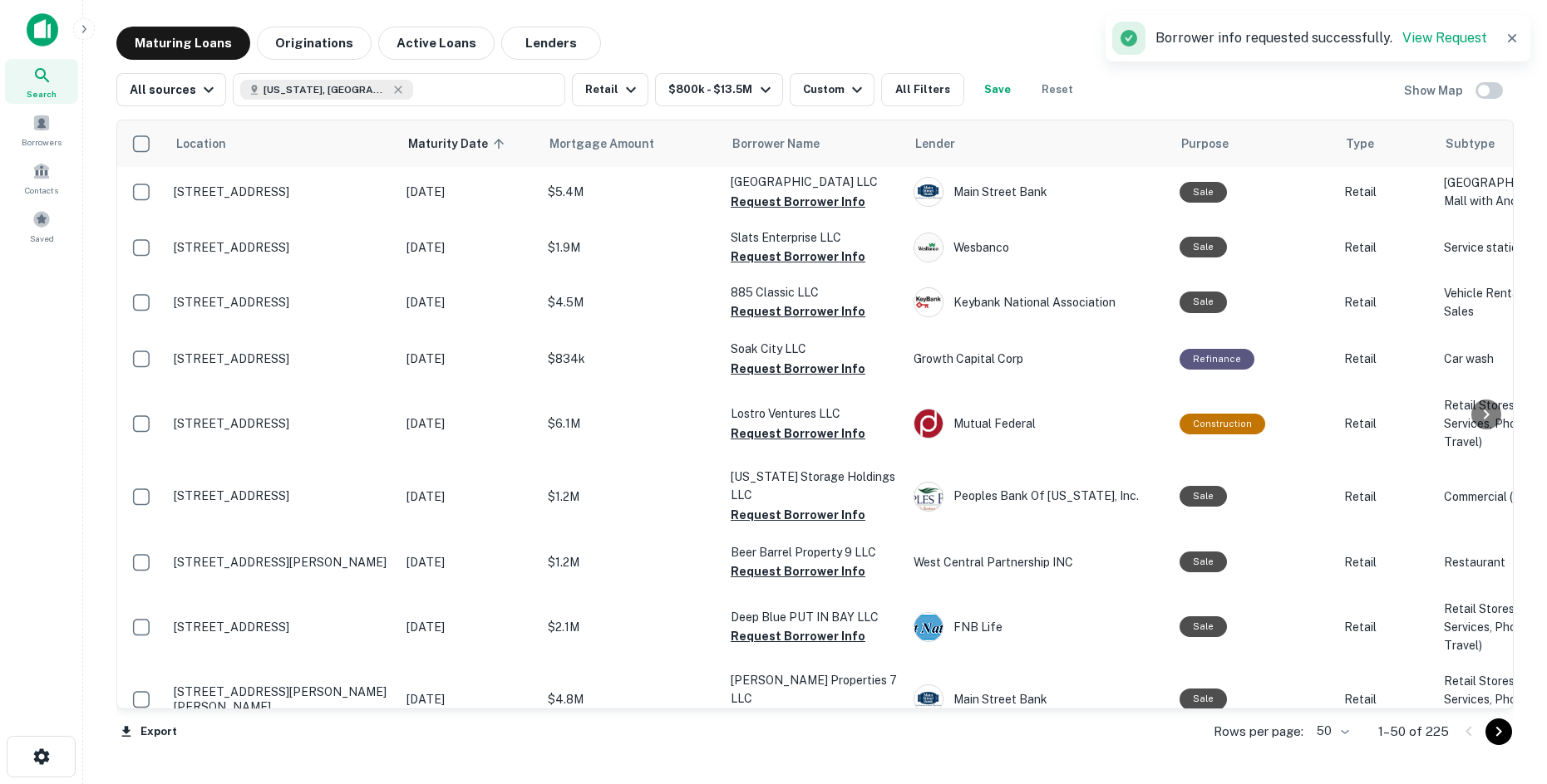
scroll to position [2160, 0]
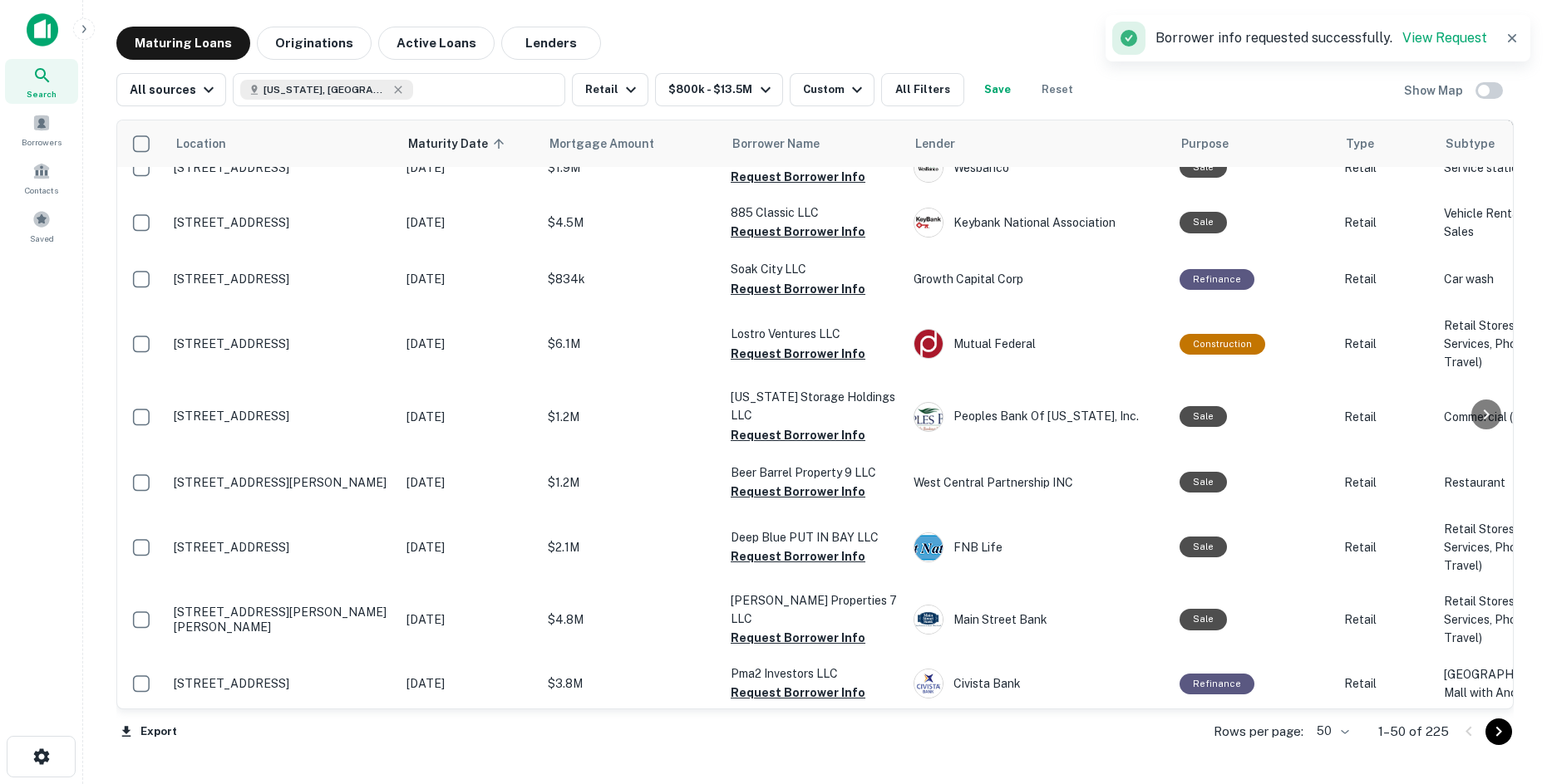
drag, startPoint x: 761, startPoint y: 252, endPoint x: 744, endPoint y: 278, distance: 31.1
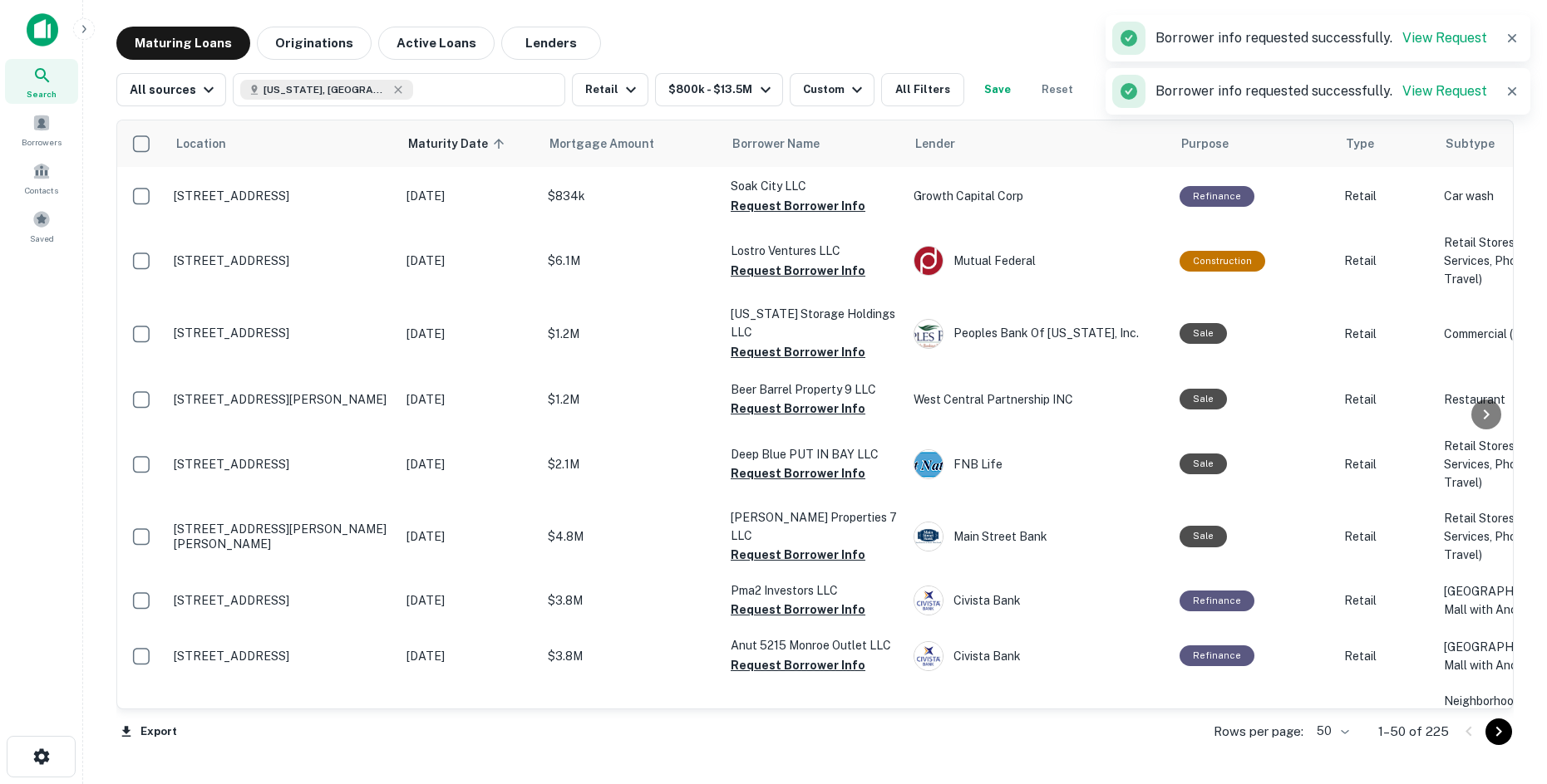
scroll to position [2326, 0]
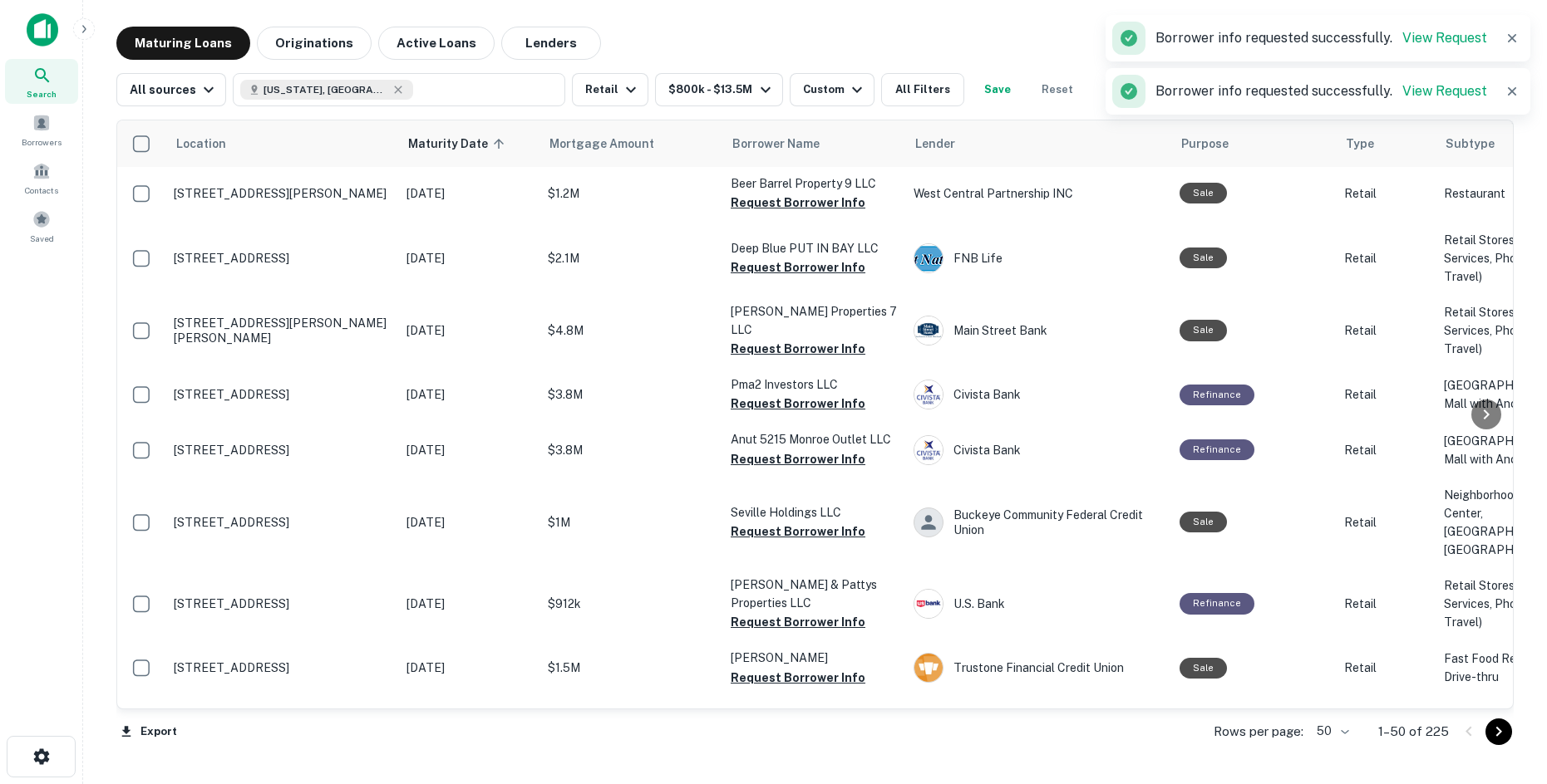
scroll to position [2493, 0]
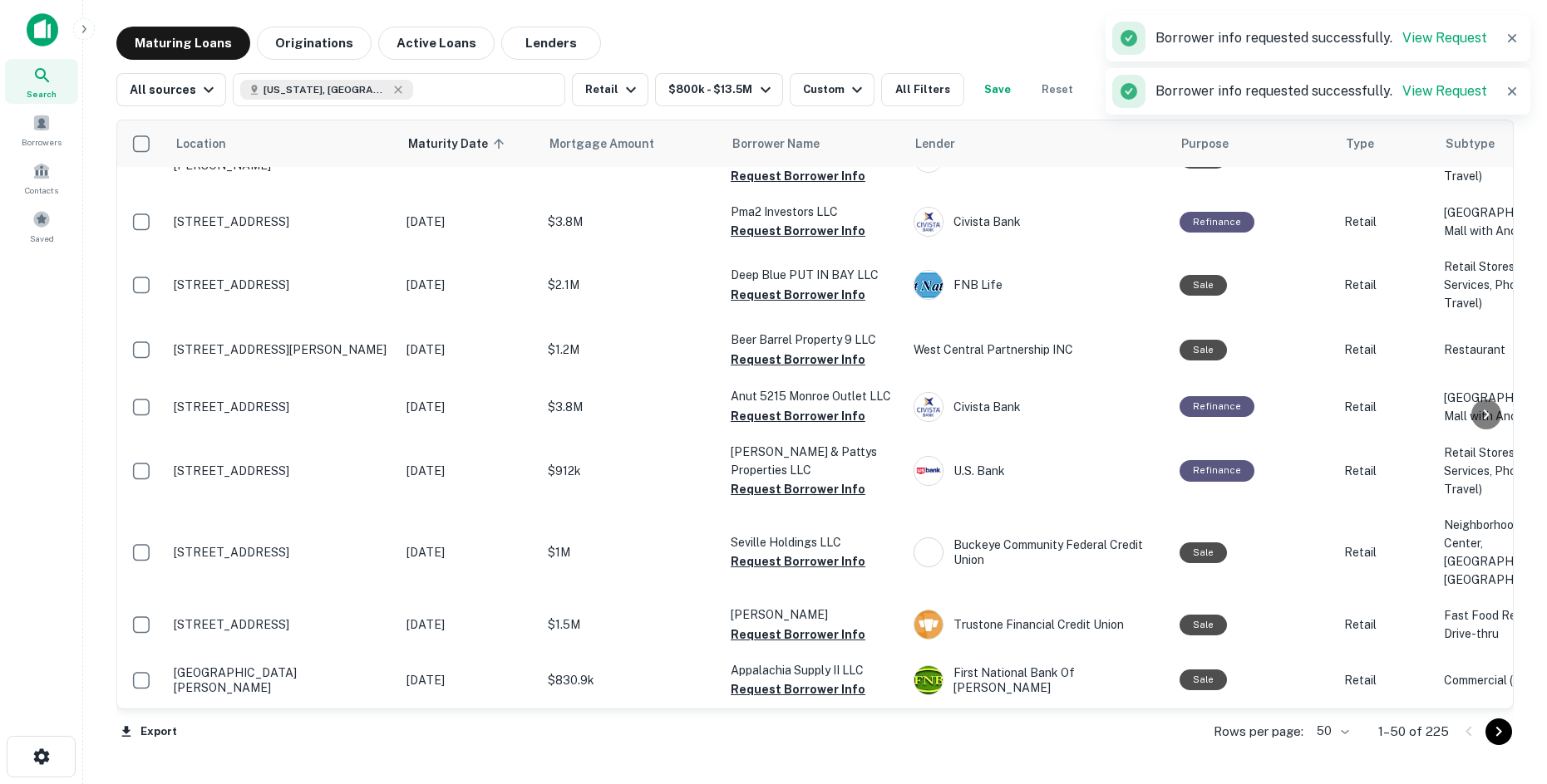
scroll to position [2659, 0]
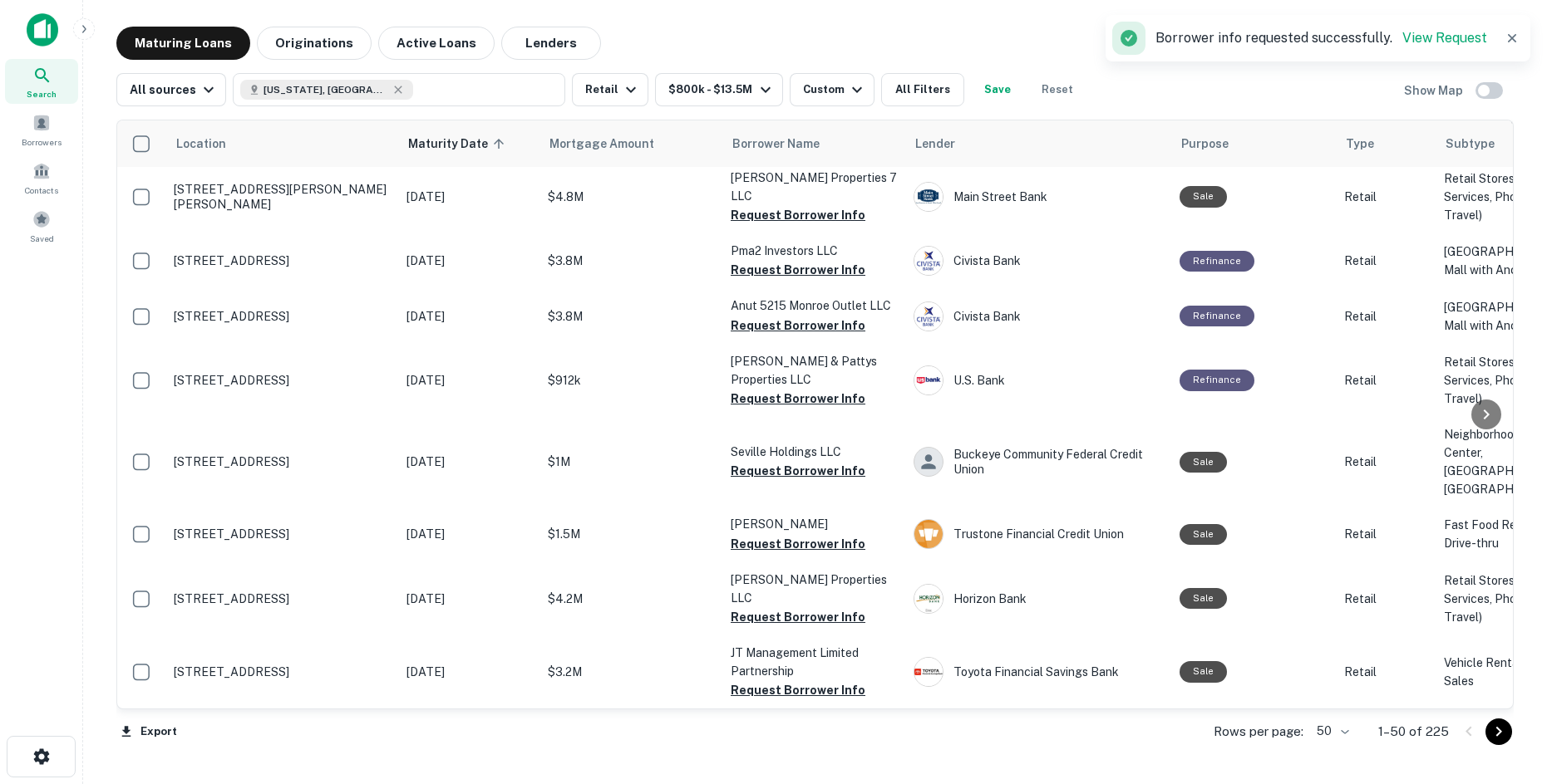
scroll to position [2825, 0]
click at [799, 23] on button "Request Borrower Info" at bounding box center [798, 13] width 135 height 20
drag, startPoint x: 753, startPoint y: 322, endPoint x: 733, endPoint y: 327, distance: 20.6
click at [753, 79] on button "Request Borrower Info" at bounding box center [798, 68] width 135 height 20
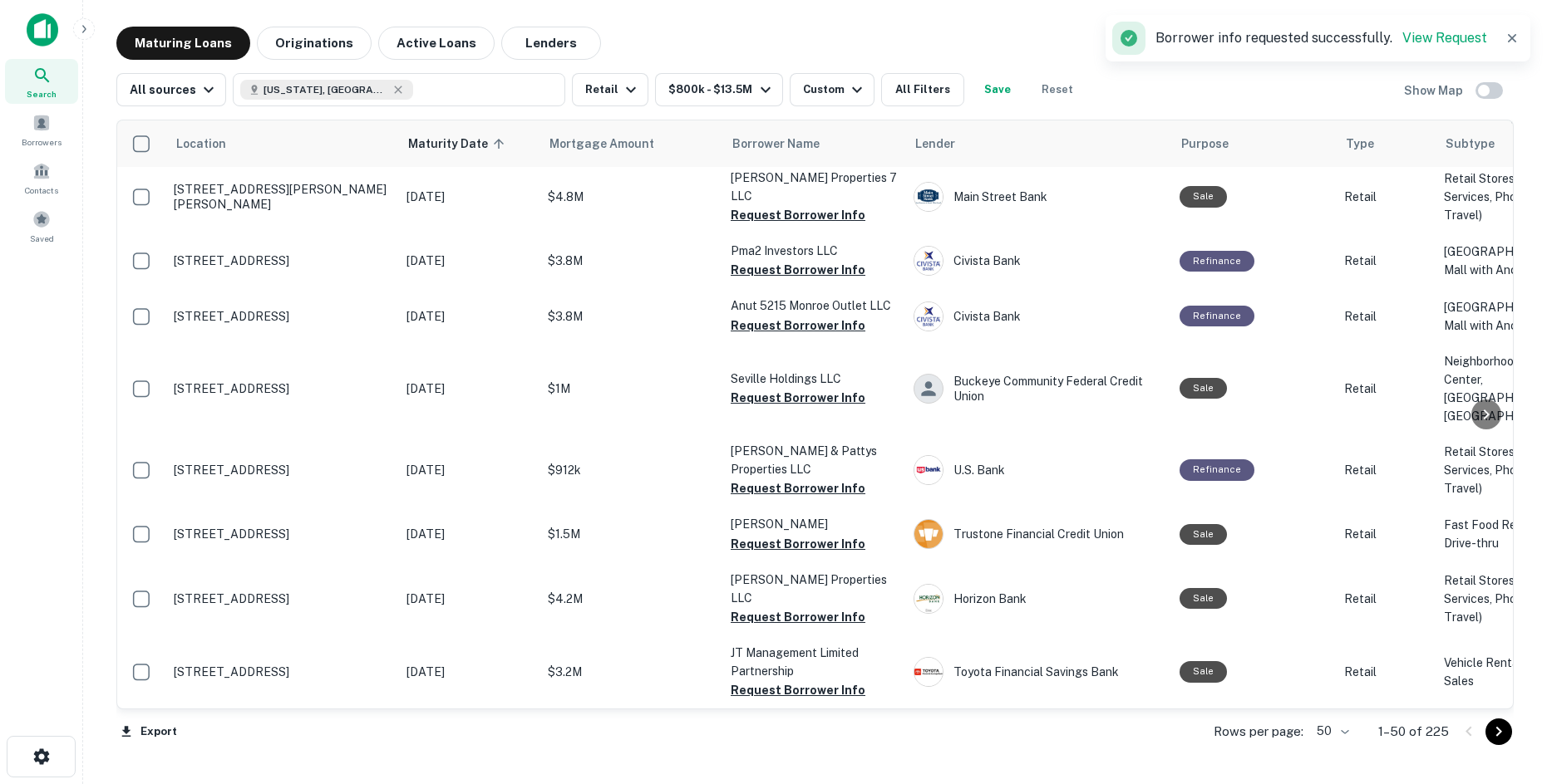
click at [777, 144] on button "Request Borrower Info" at bounding box center [798, 134] width 135 height 20
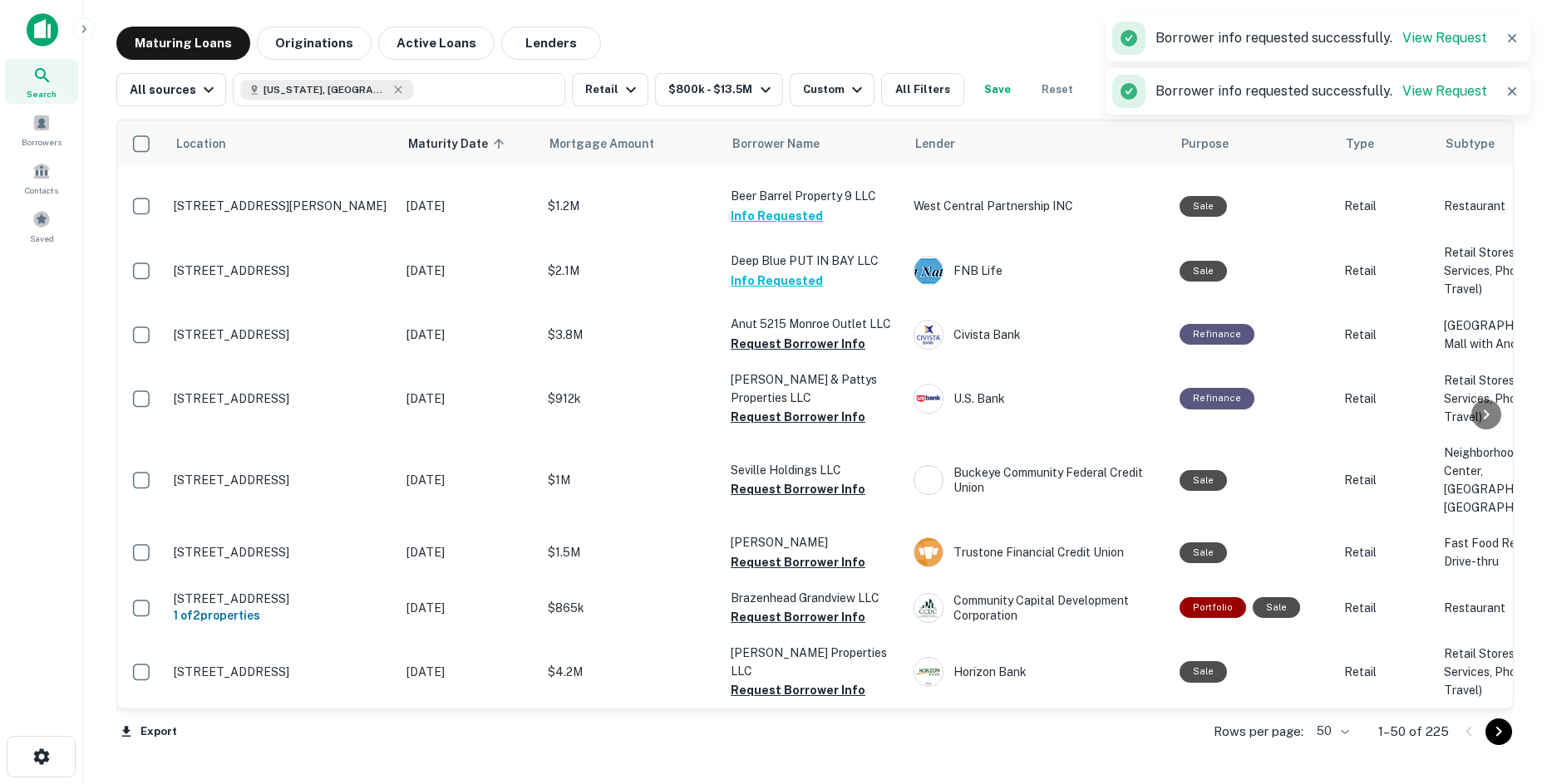
scroll to position [2909, 0]
click at [752, 114] on button "Request Borrower Info" at bounding box center [798, 104] width 135 height 20
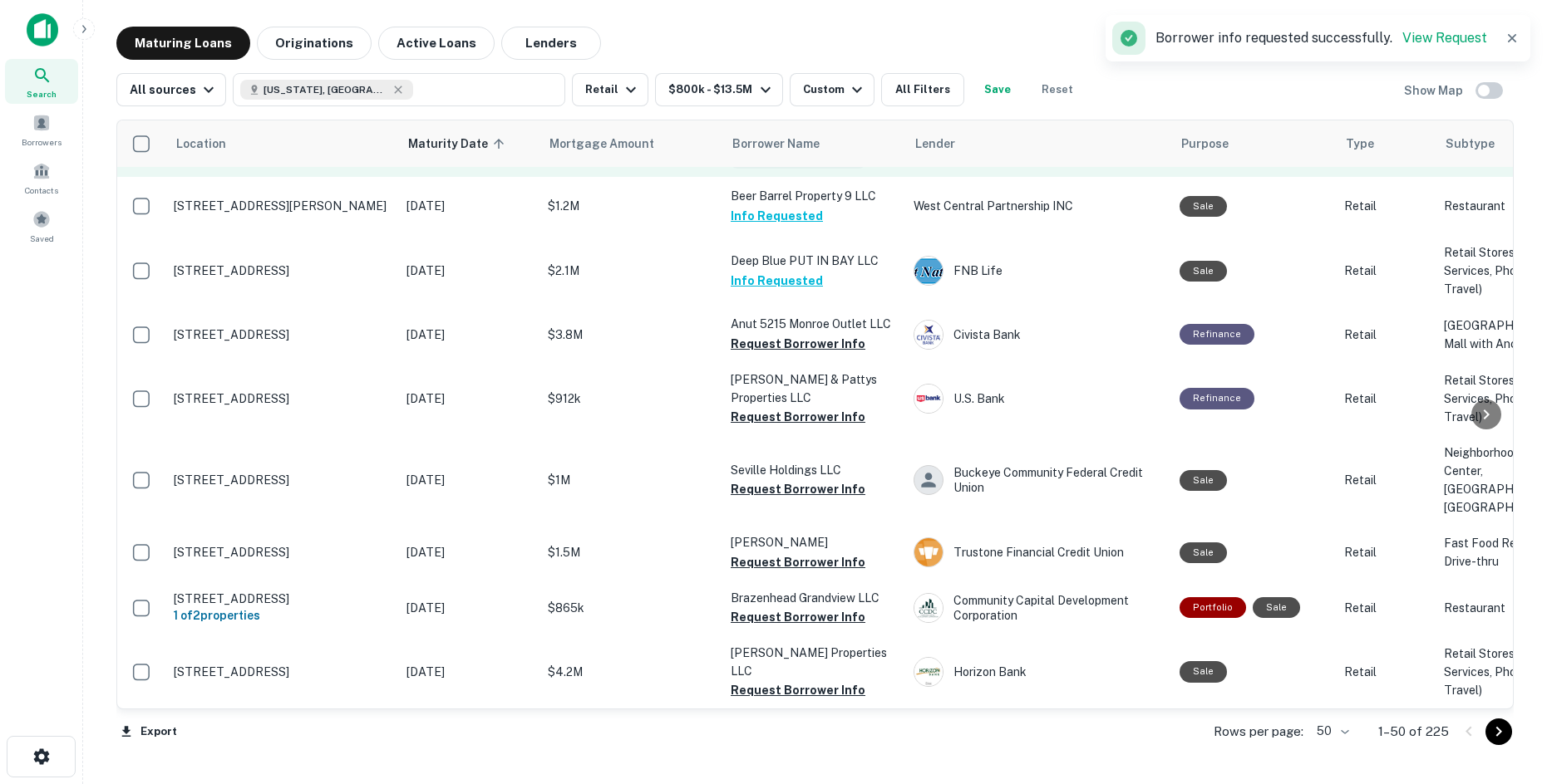
click at [753, 169] on button "Request Borrower Info" at bounding box center [798, 159] width 135 height 20
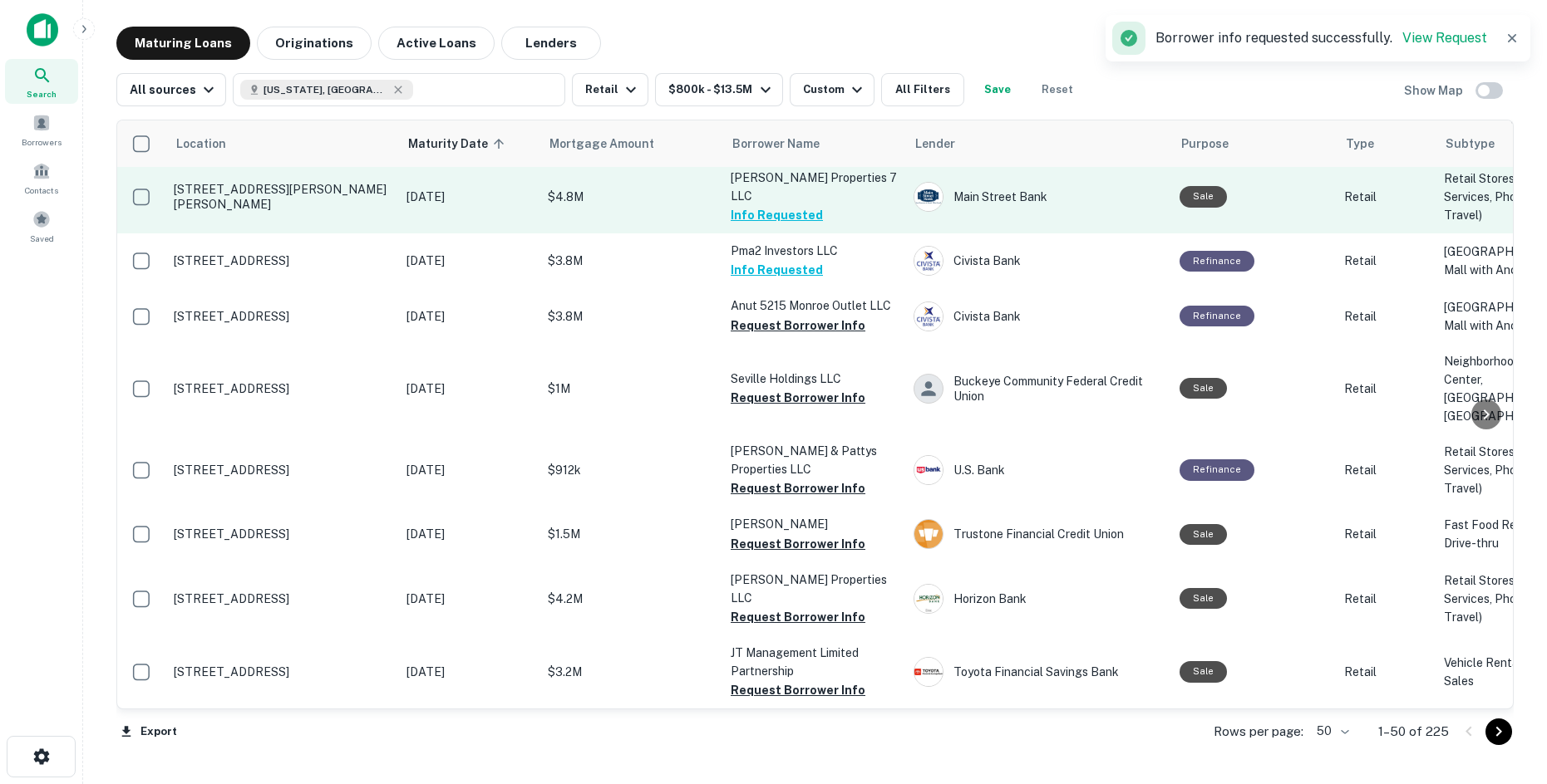
scroll to position [3074, 0]
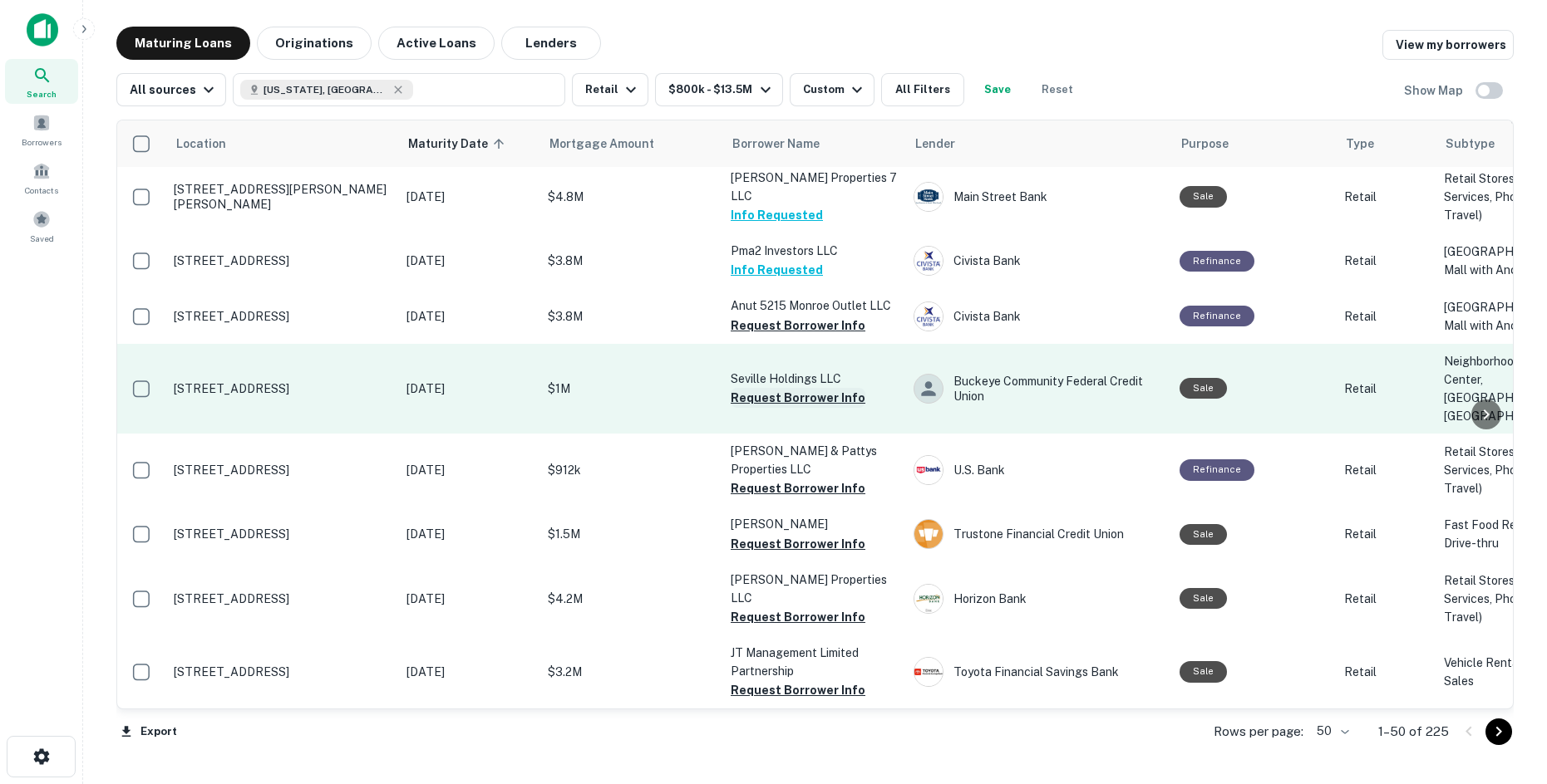
click at [770, 408] on button "Request Borrower Info" at bounding box center [798, 398] width 135 height 20
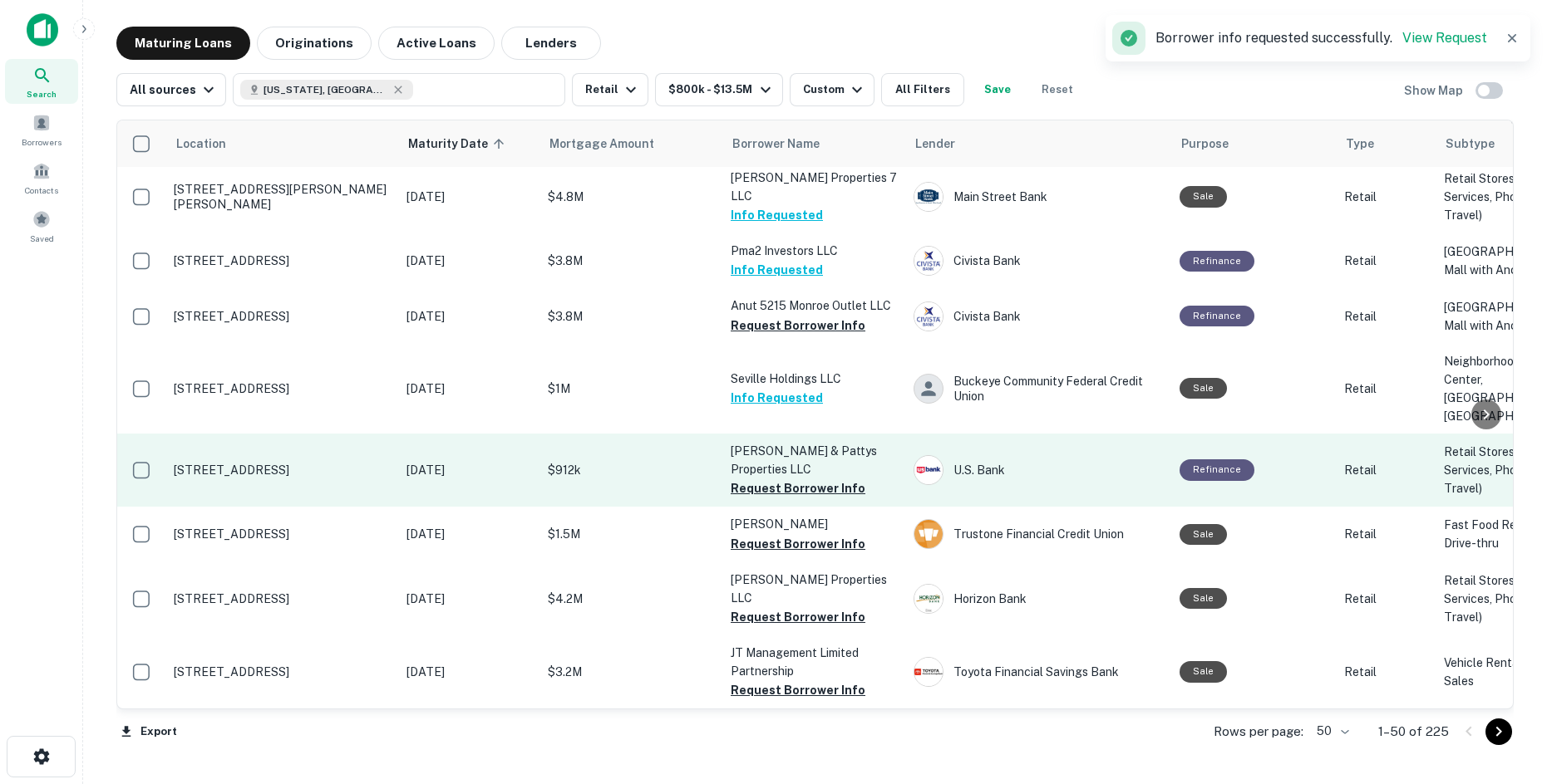
click at [784, 478] on button "Request Borrower Info" at bounding box center [798, 488] width 135 height 20
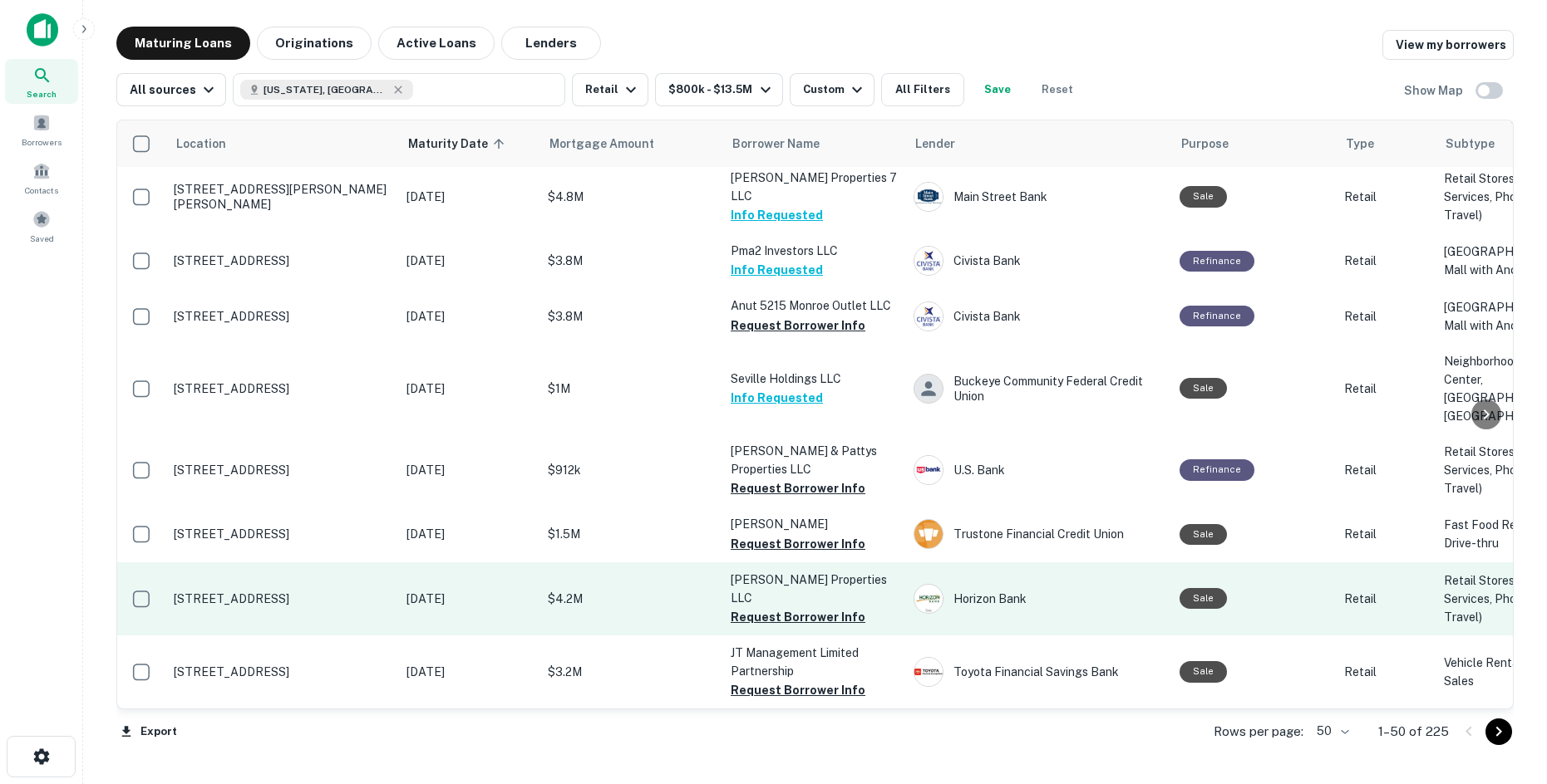
scroll to position [3228, 0]
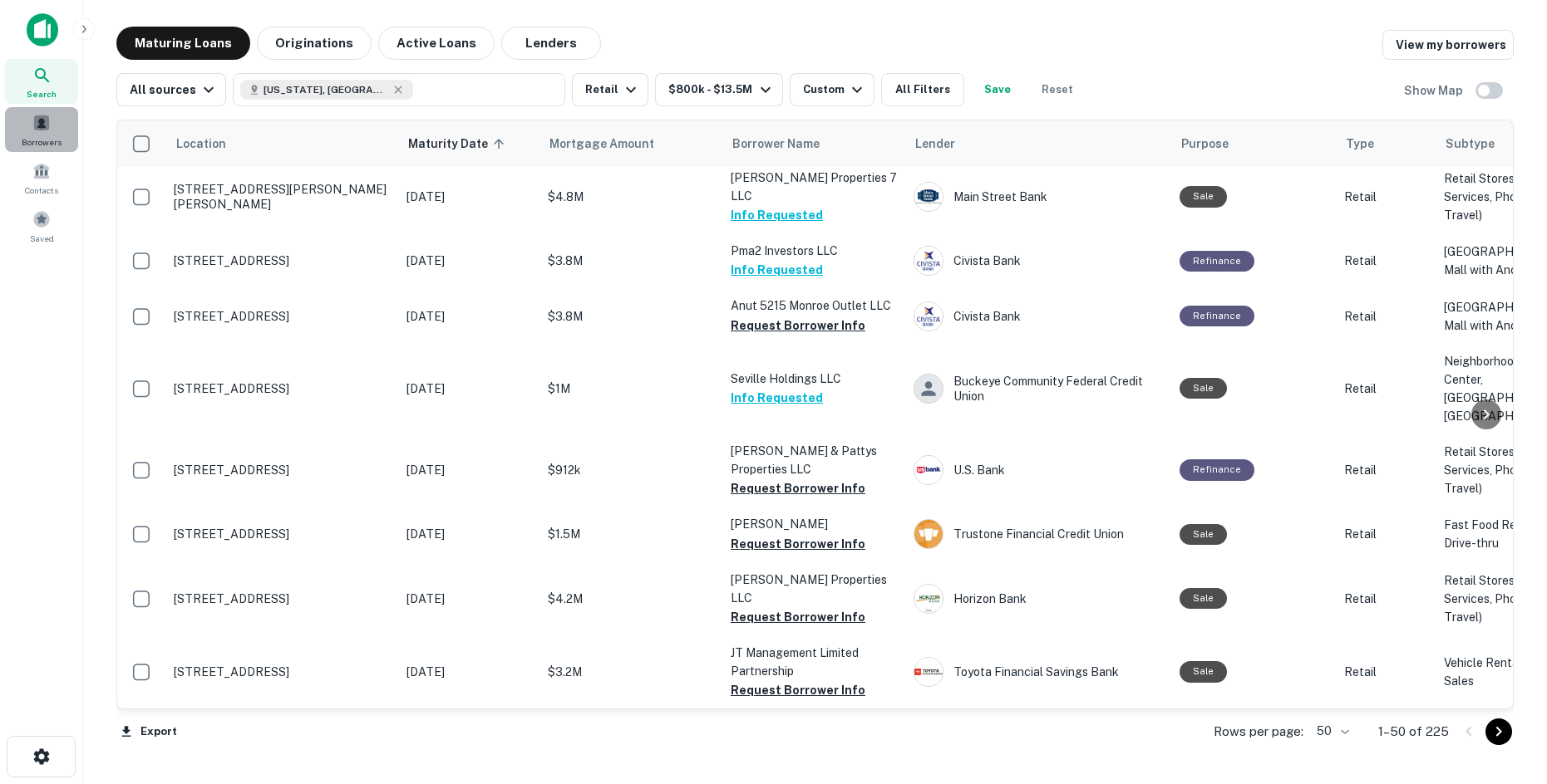
click at [49, 133] on div "Borrowers" at bounding box center [42, 129] width 73 height 45
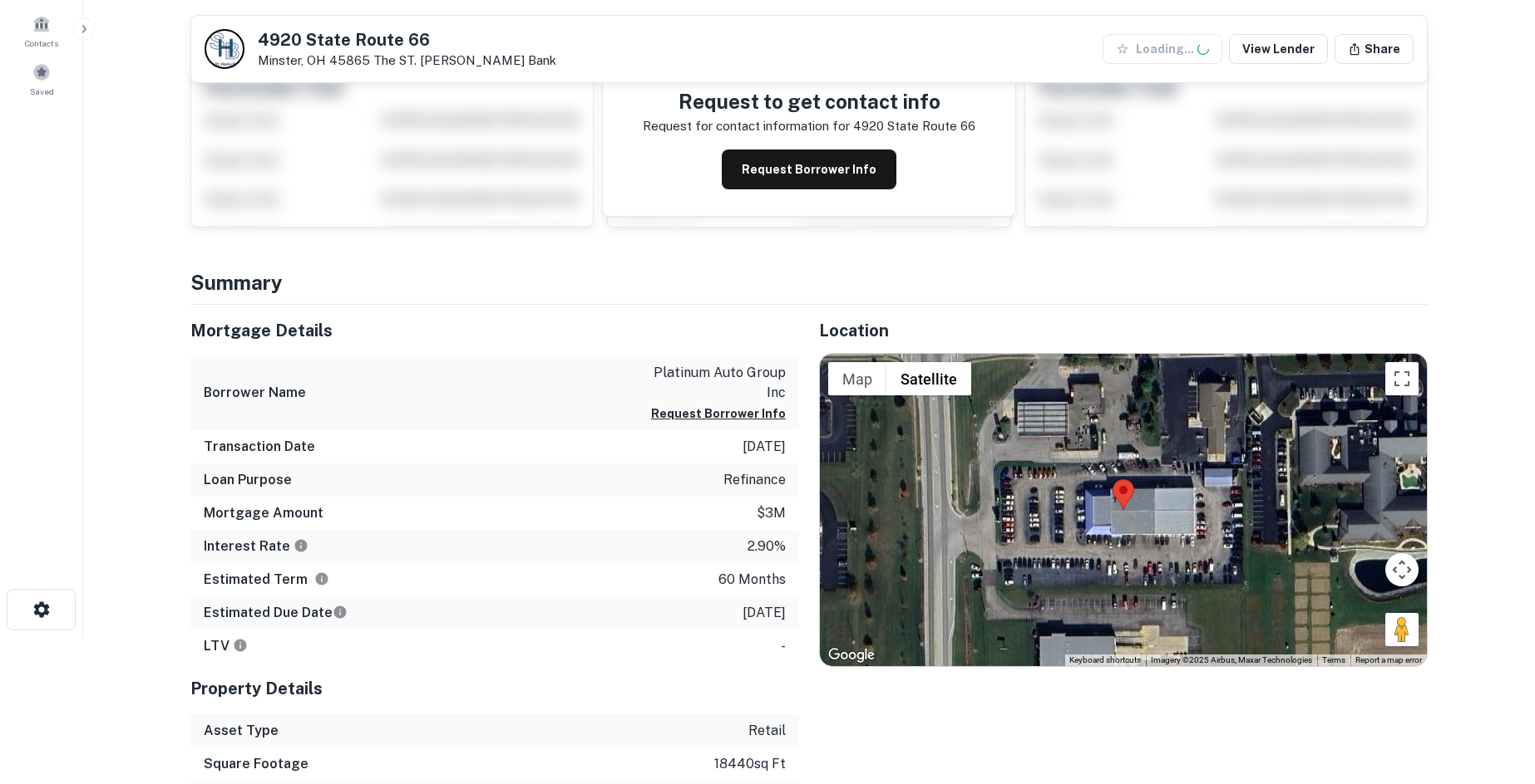
scroll to position [332, 0]
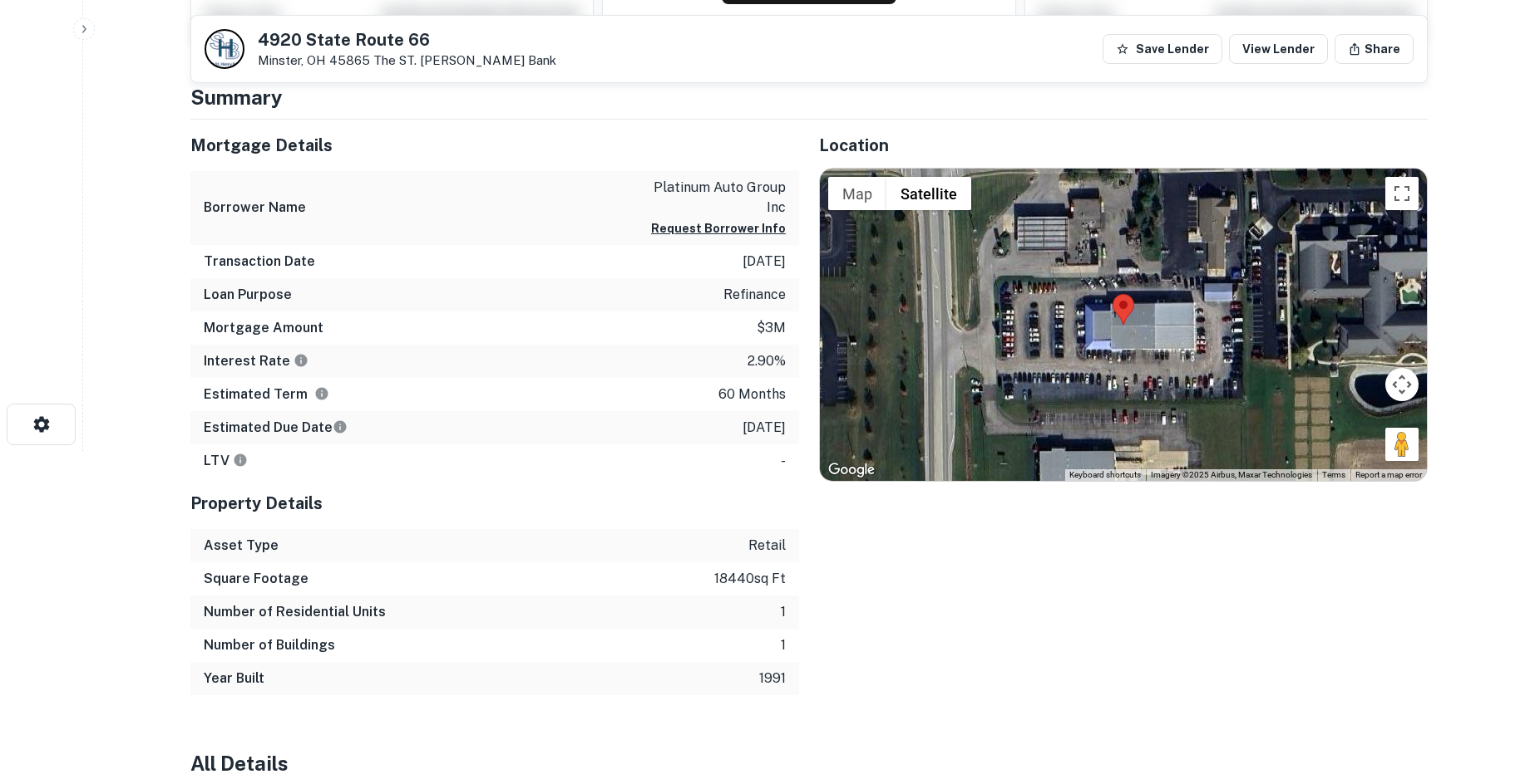
drag, startPoint x: 1383, startPoint y: 448, endPoint x: 1120, endPoint y: 380, distance: 271.6
click at [1100, 378] on div "Map Terrain Satellite Labels Keyboard shortcuts Map Data Imagery ©2025 Airbus, …" at bounding box center [1123, 325] width 607 height 313
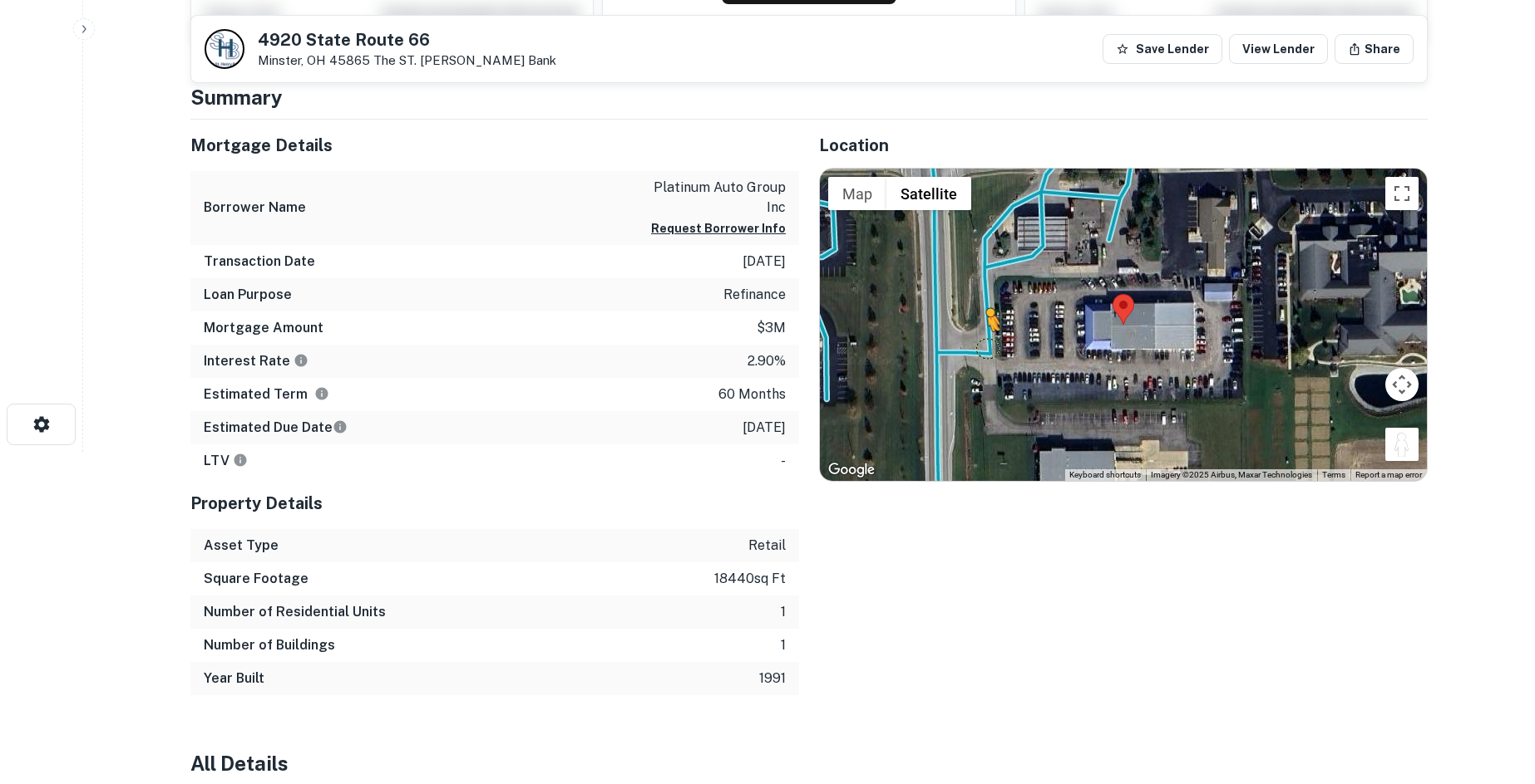
drag, startPoint x: 1392, startPoint y: 449, endPoint x: 985, endPoint y: 348, distance: 419.3
click at [985, 348] on div "To activate drag with keyboard, press Alt + Enter. Once in keyboard drag state,…" at bounding box center [1123, 325] width 607 height 313
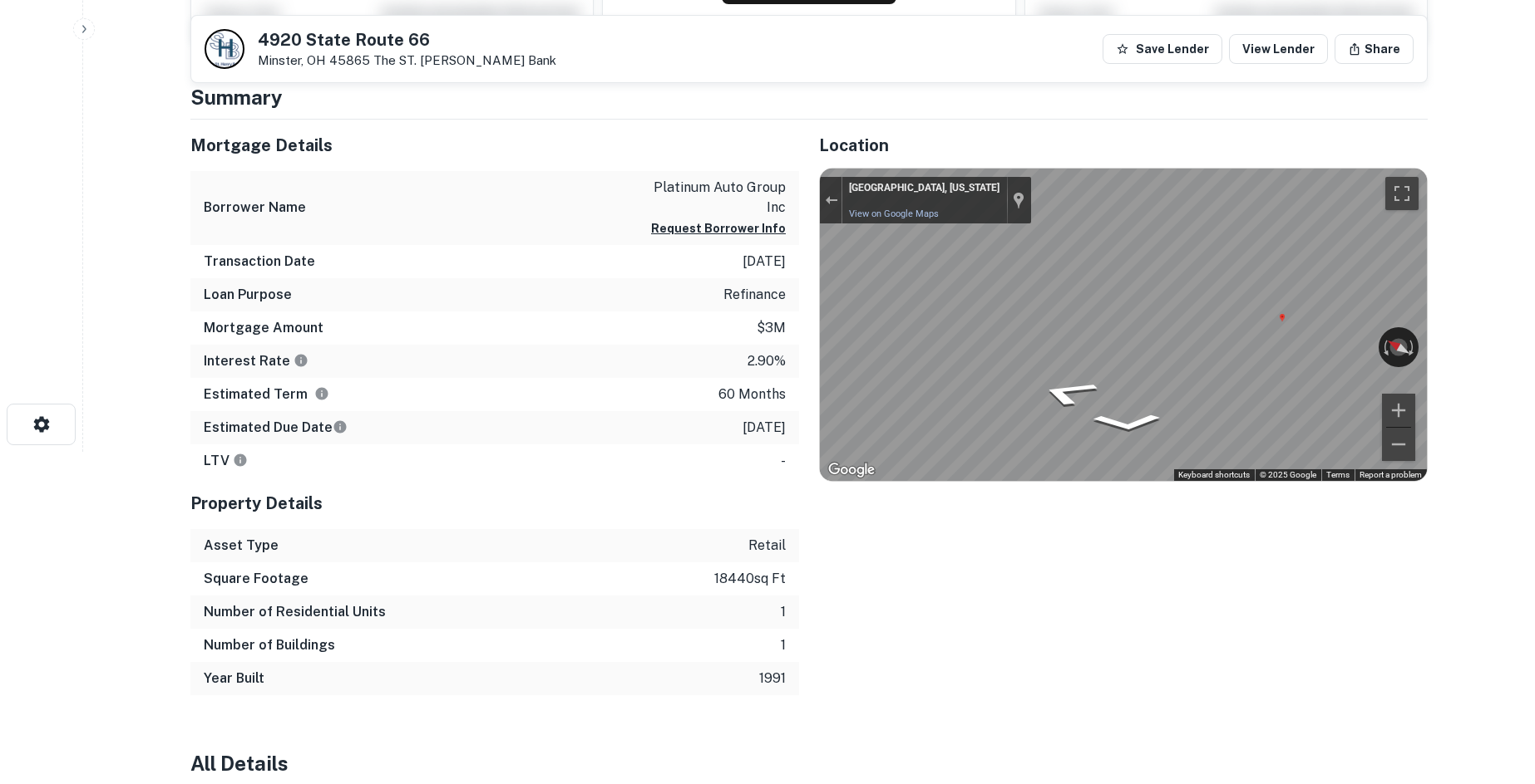
click at [749, 320] on div "Mortgage Details Borrower Name platinum auto group inc Request Borrower Info Tr…" at bounding box center [799, 408] width 1257 height 576
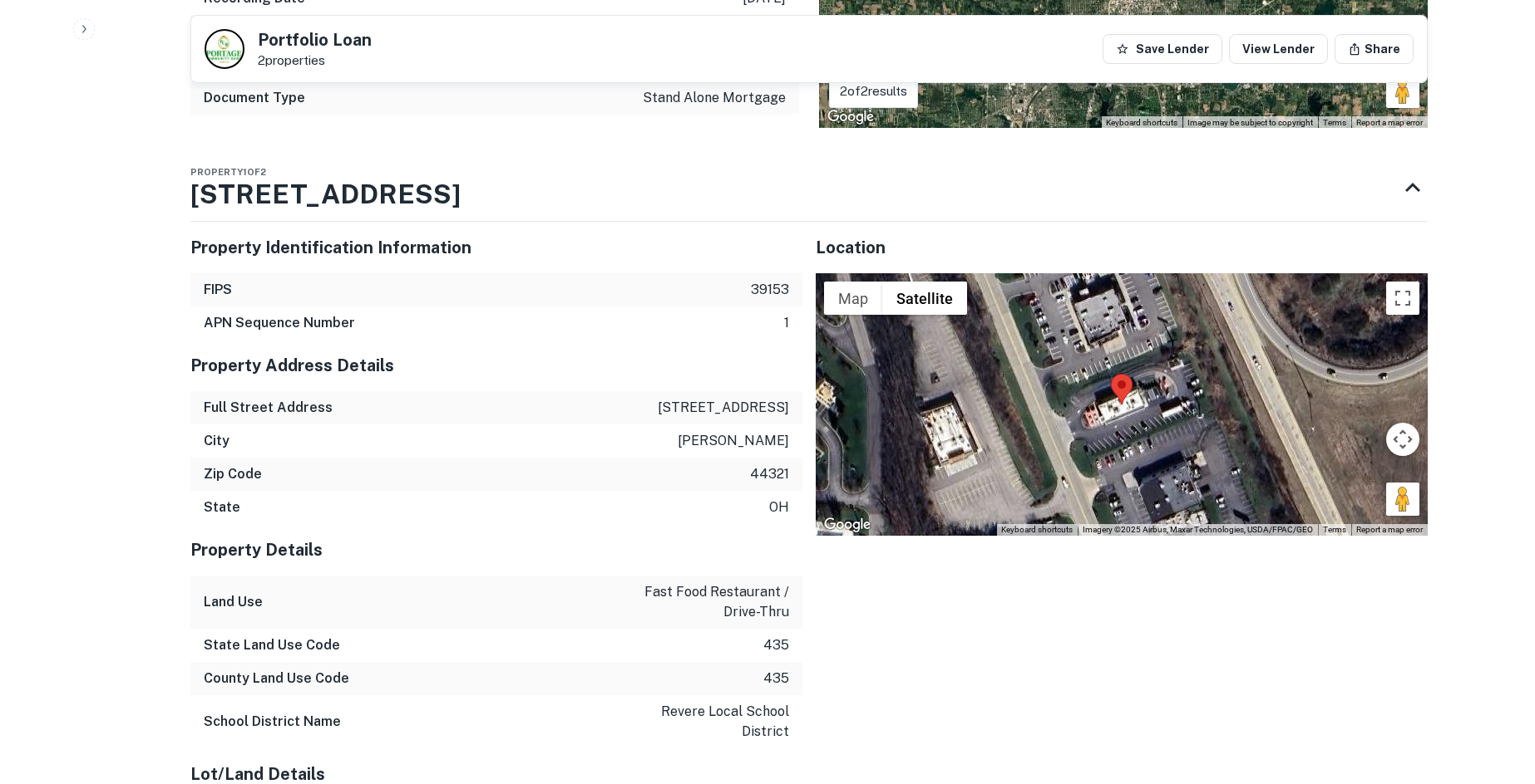
scroll to position [1246, 0]
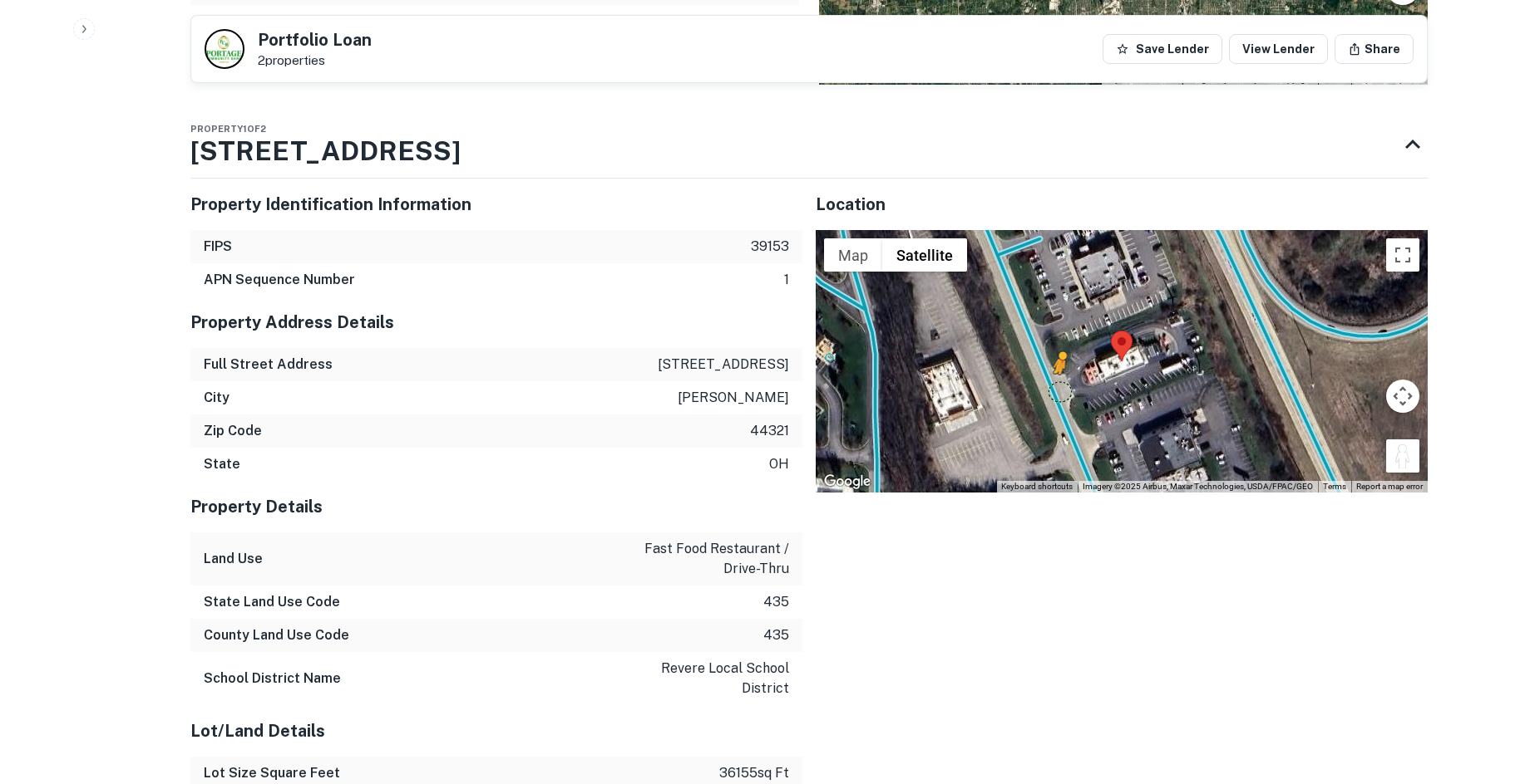
drag, startPoint x: 1399, startPoint y: 460, endPoint x: 1059, endPoint y: 381, distance: 349.1
click at [1059, 381] on div "To activate drag with keyboard, press Alt + Enter. Once in keyboard drag state,…" at bounding box center [1121, 361] width 612 height 263
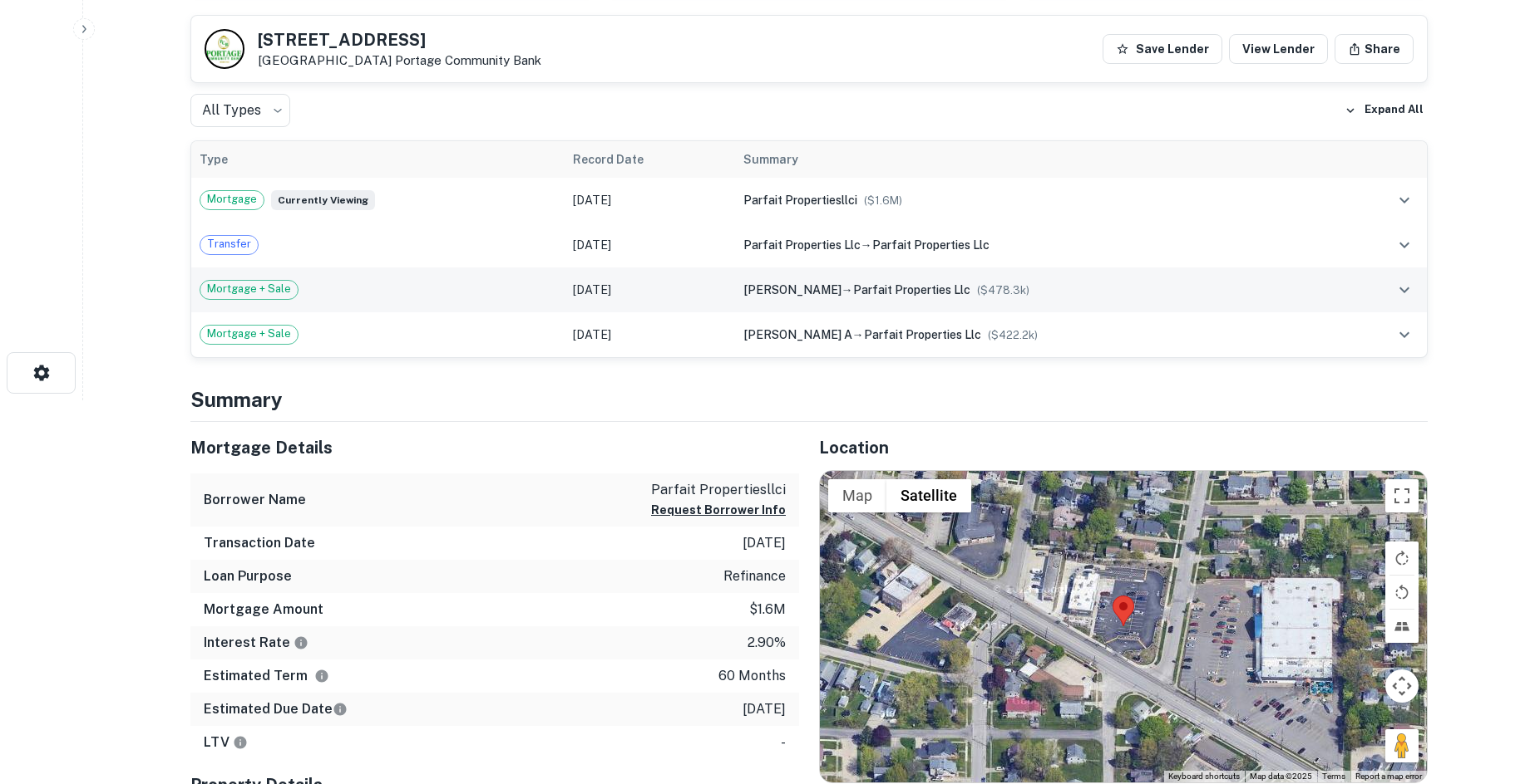
scroll to position [831, 0]
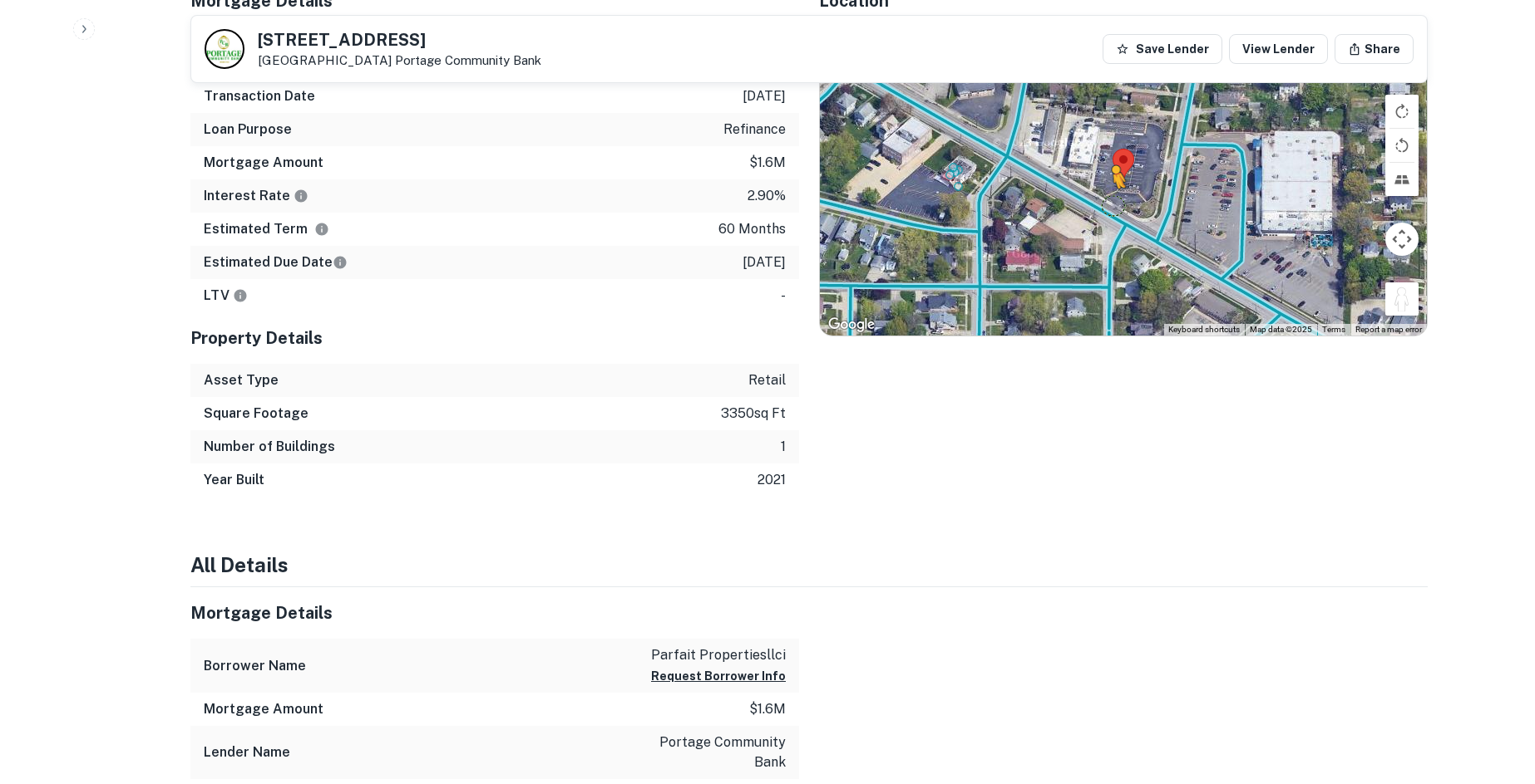
drag, startPoint x: 1401, startPoint y: 300, endPoint x: 1095, endPoint y: 206, distance: 320.1
click at [1095, 206] on div "To activate drag with keyboard, press Alt + Enter. Once in keyboard drag state,…" at bounding box center [1123, 180] width 607 height 313
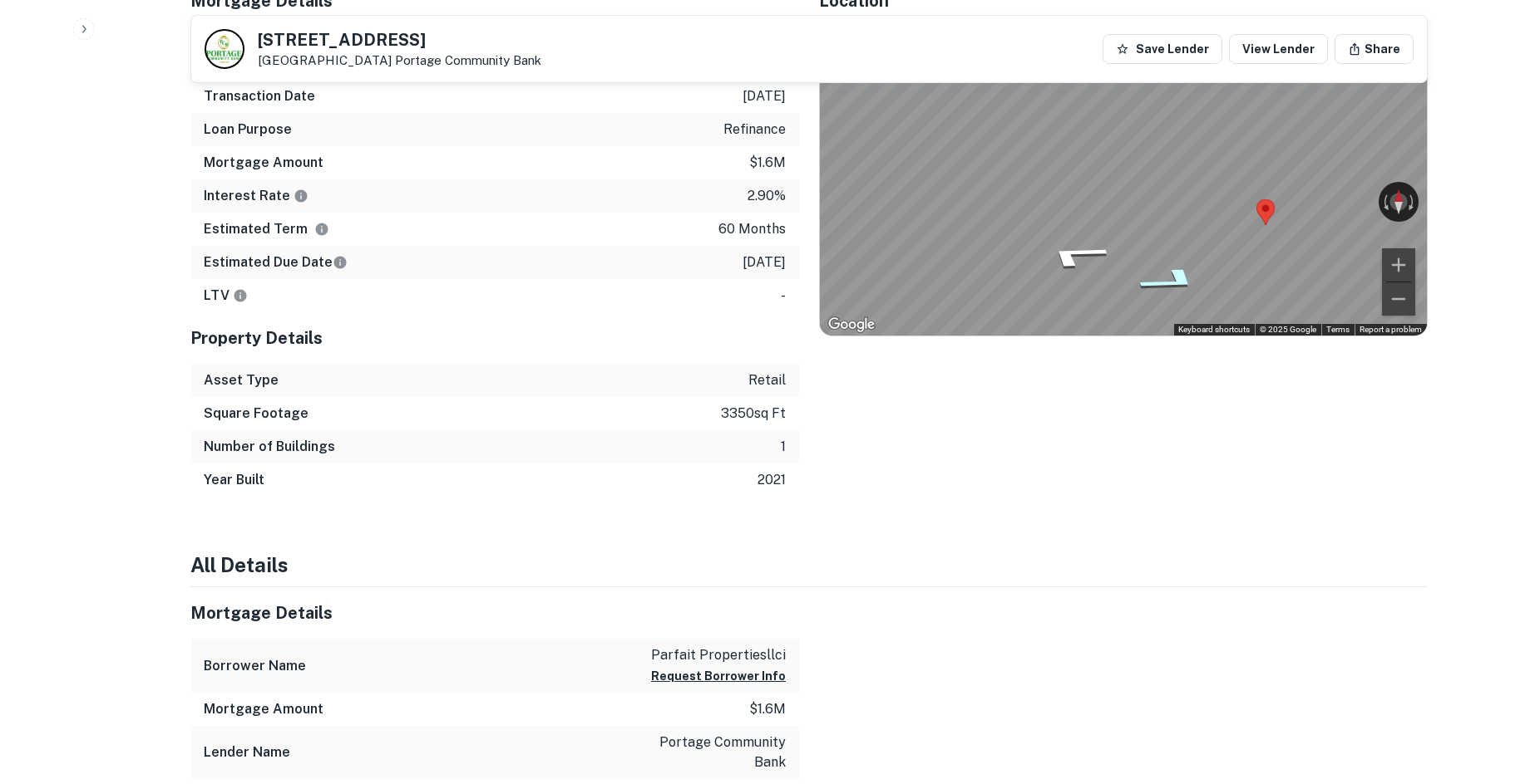
click at [1183, 265] on icon "Go Southeast, Portage Trail" at bounding box center [1171, 280] width 120 height 40
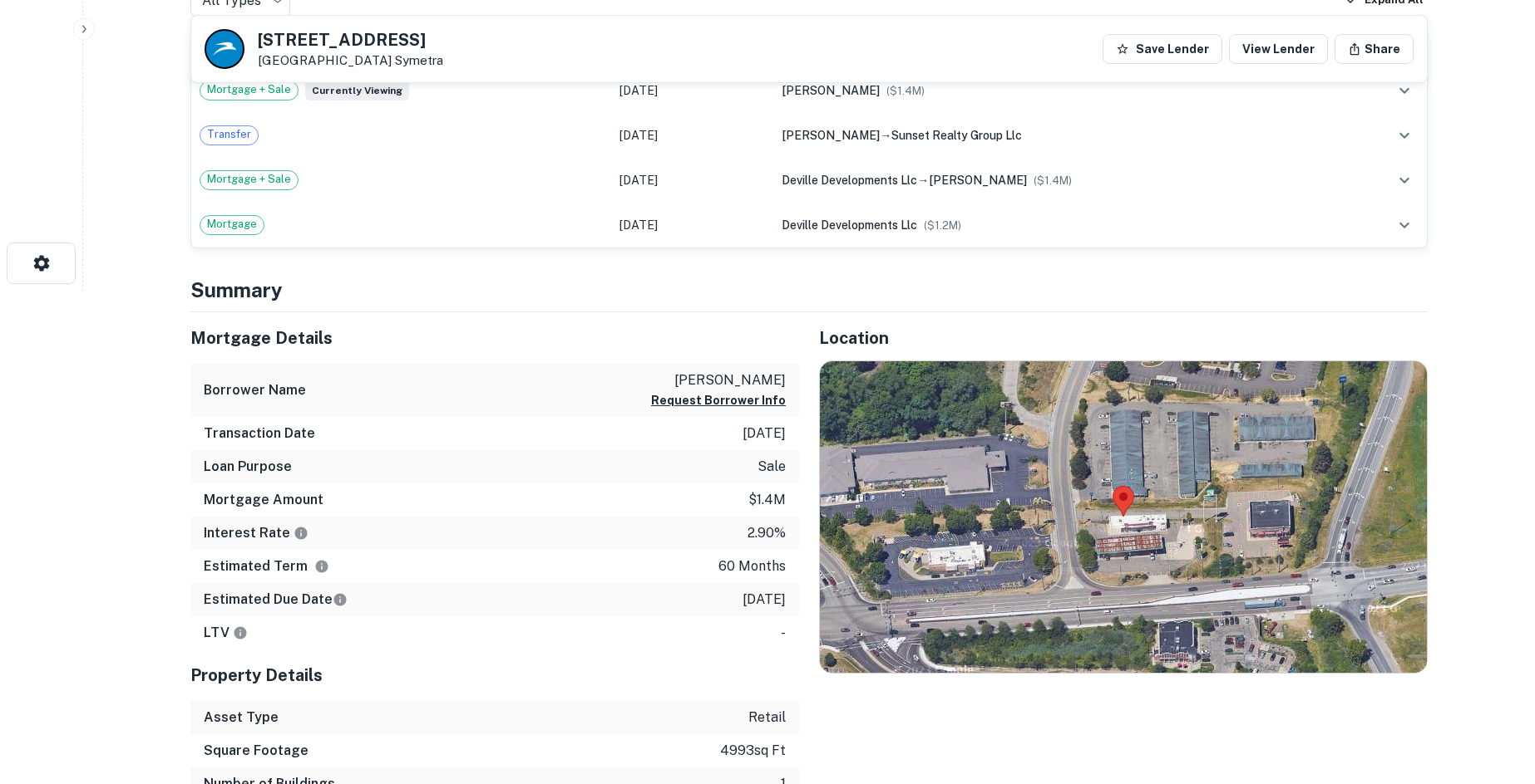
scroll to position [748, 0]
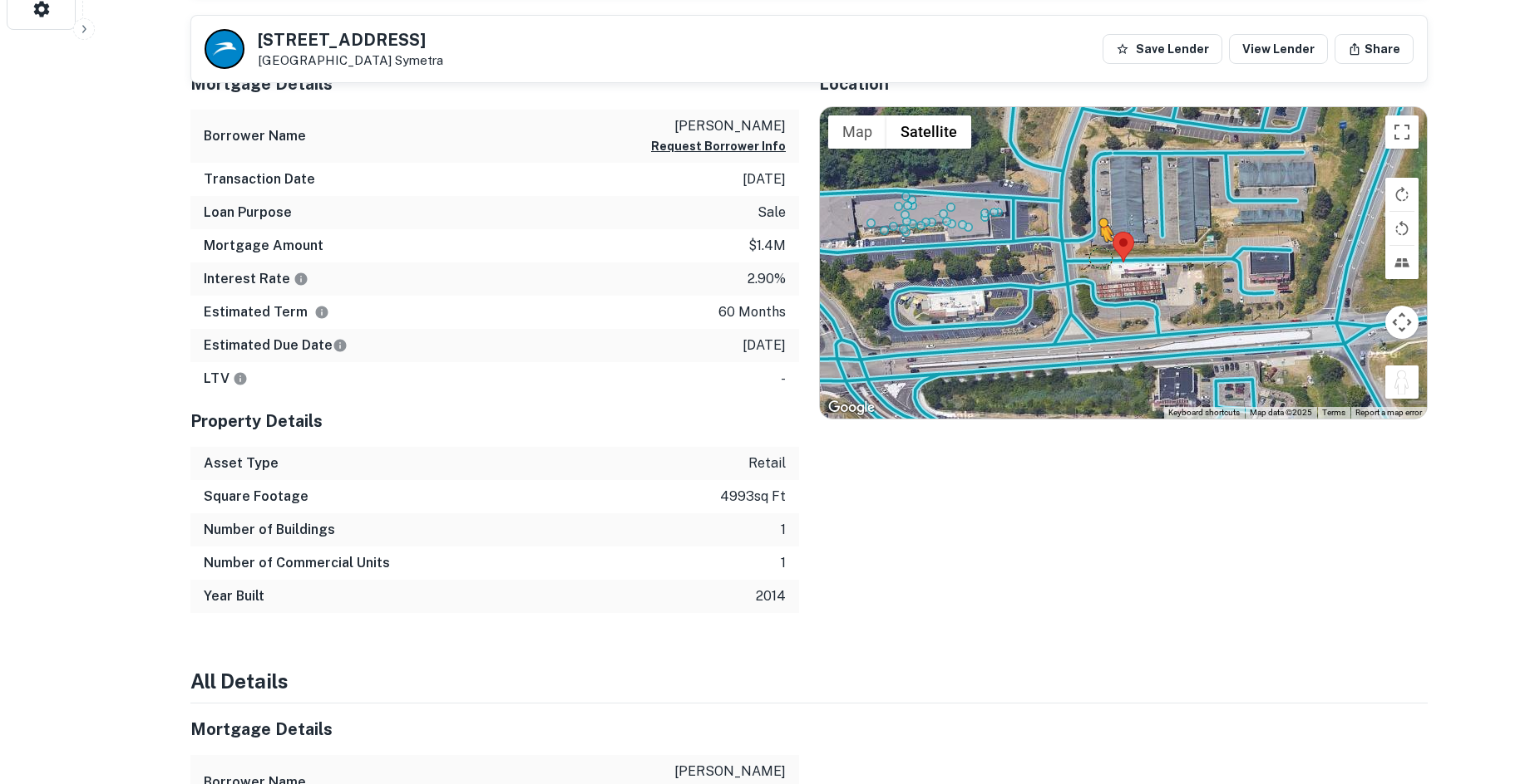
drag, startPoint x: 1394, startPoint y: 390, endPoint x: 1096, endPoint y: 256, distance: 326.7
click at [1096, 256] on div "To activate drag with keyboard, press Alt + Enter. Once in keyboard drag state,…" at bounding box center [1123, 263] width 607 height 313
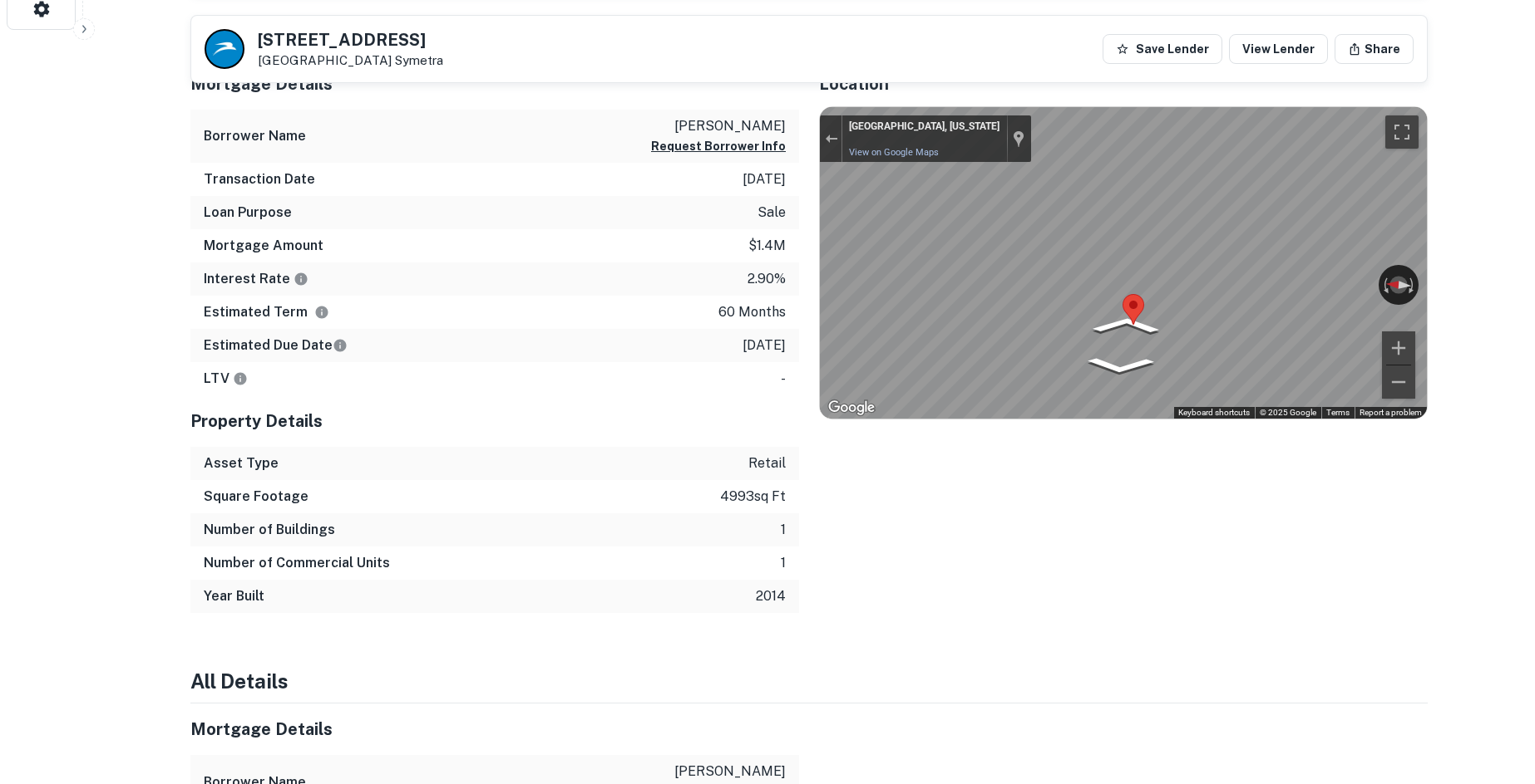
click at [608, 253] on div "Mortgage Details Borrower Name fraioli mario Request Borrower Info Transaction …" at bounding box center [799, 336] width 1257 height 556
click at [687, 286] on div "Mortgage Details Borrower Name fraioli mario Request Borrower Info Transaction …" at bounding box center [799, 336] width 1257 height 556
click at [1194, 325] on icon "Go West" at bounding box center [1185, 331] width 76 height 35
click at [1191, 324] on div "Map" at bounding box center [1123, 263] width 607 height 313
drag, startPoint x: 1191, startPoint y: 325, endPoint x: 1583, endPoint y: 217, distance: 406.6
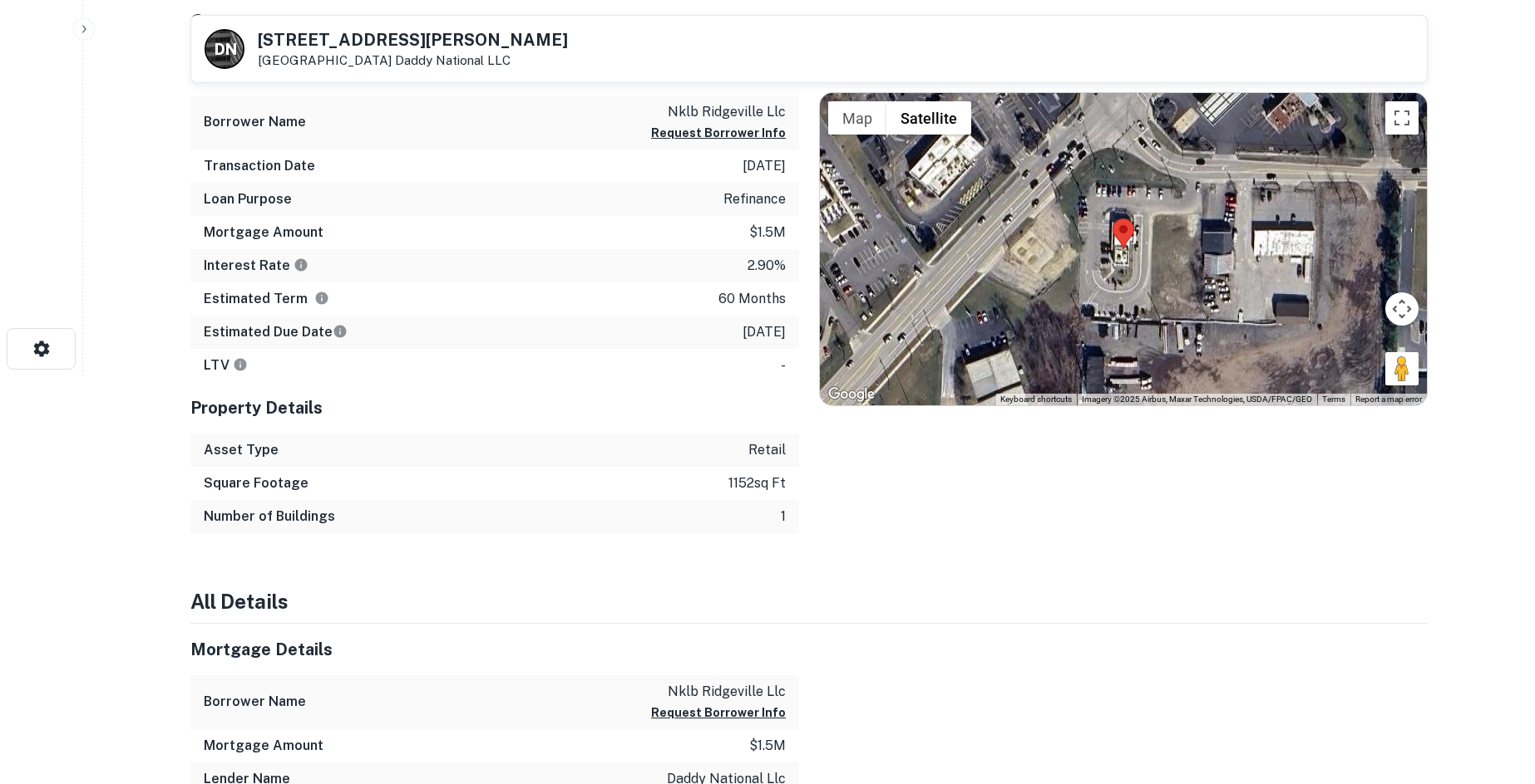
scroll to position [416, 0]
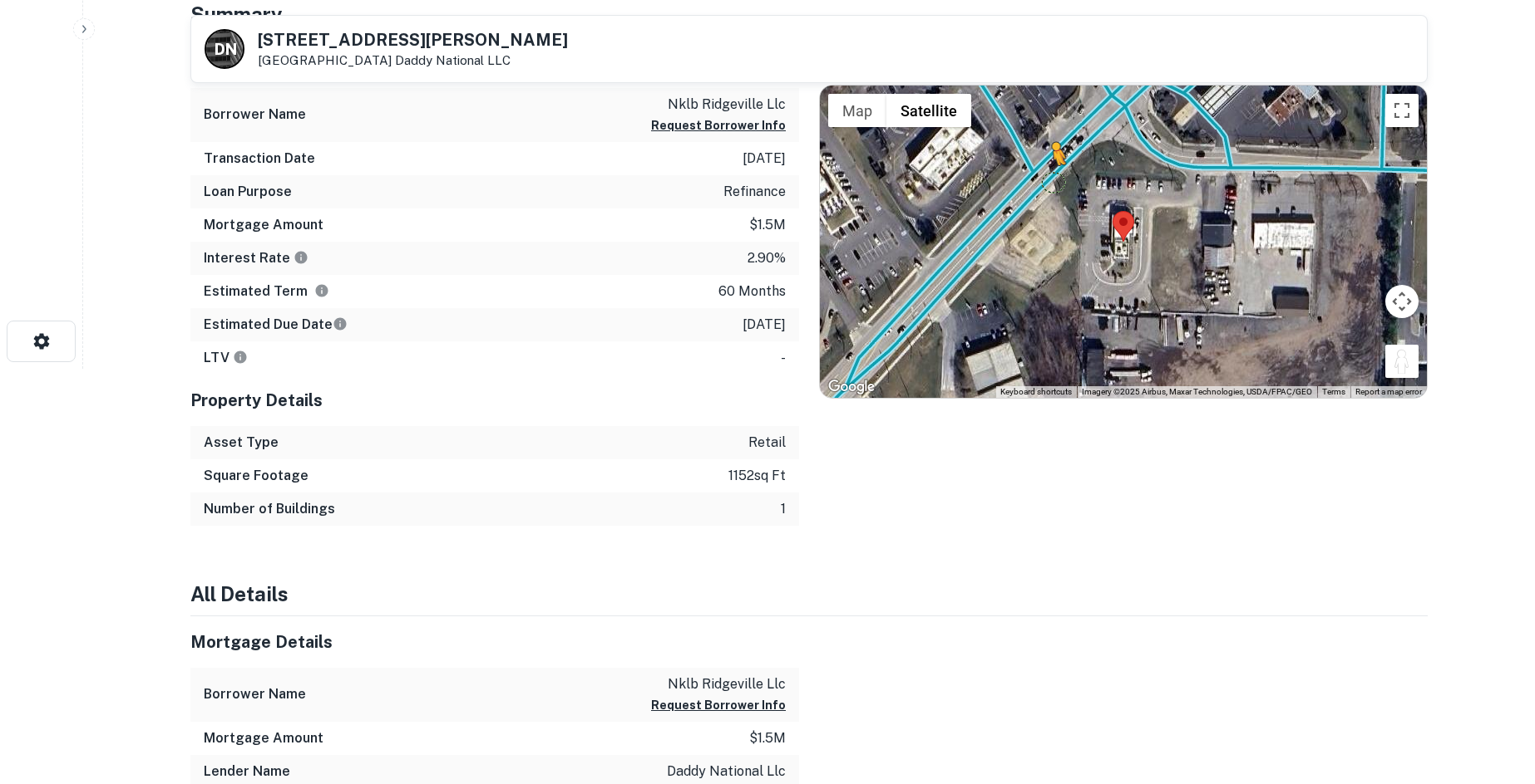
drag, startPoint x: 1406, startPoint y: 375, endPoint x: 1045, endPoint y: 172, distance: 414.2
click at [1045, 172] on div "To activate drag with keyboard, press Alt + Enter. Once in keyboard drag state,…" at bounding box center [1123, 241] width 607 height 313
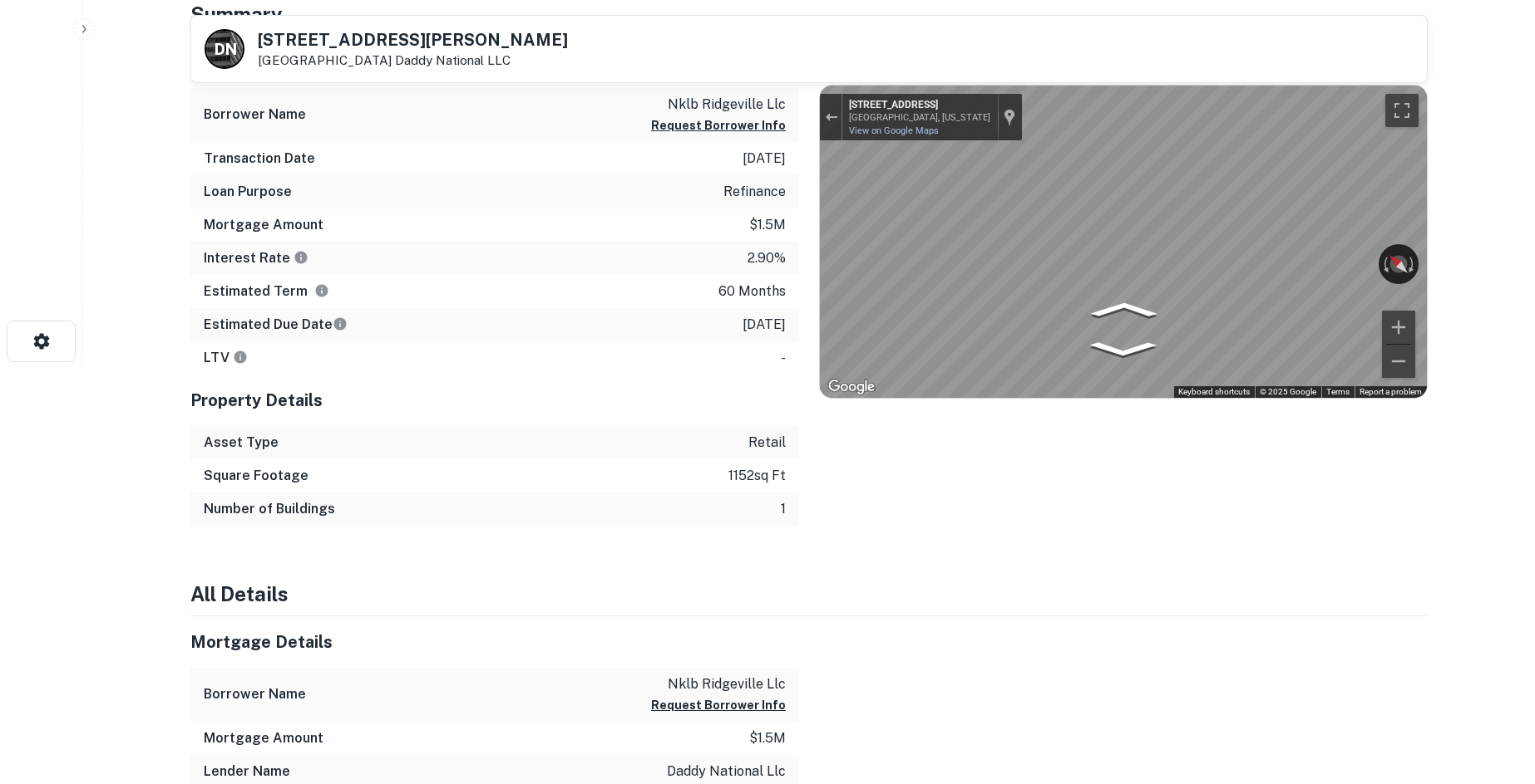
click at [801, 217] on div "Location ← Move left → Move right ↑ Move up ↓ Move down + Zoom in - Zoom out Ho…" at bounding box center [1113, 281] width 628 height 489
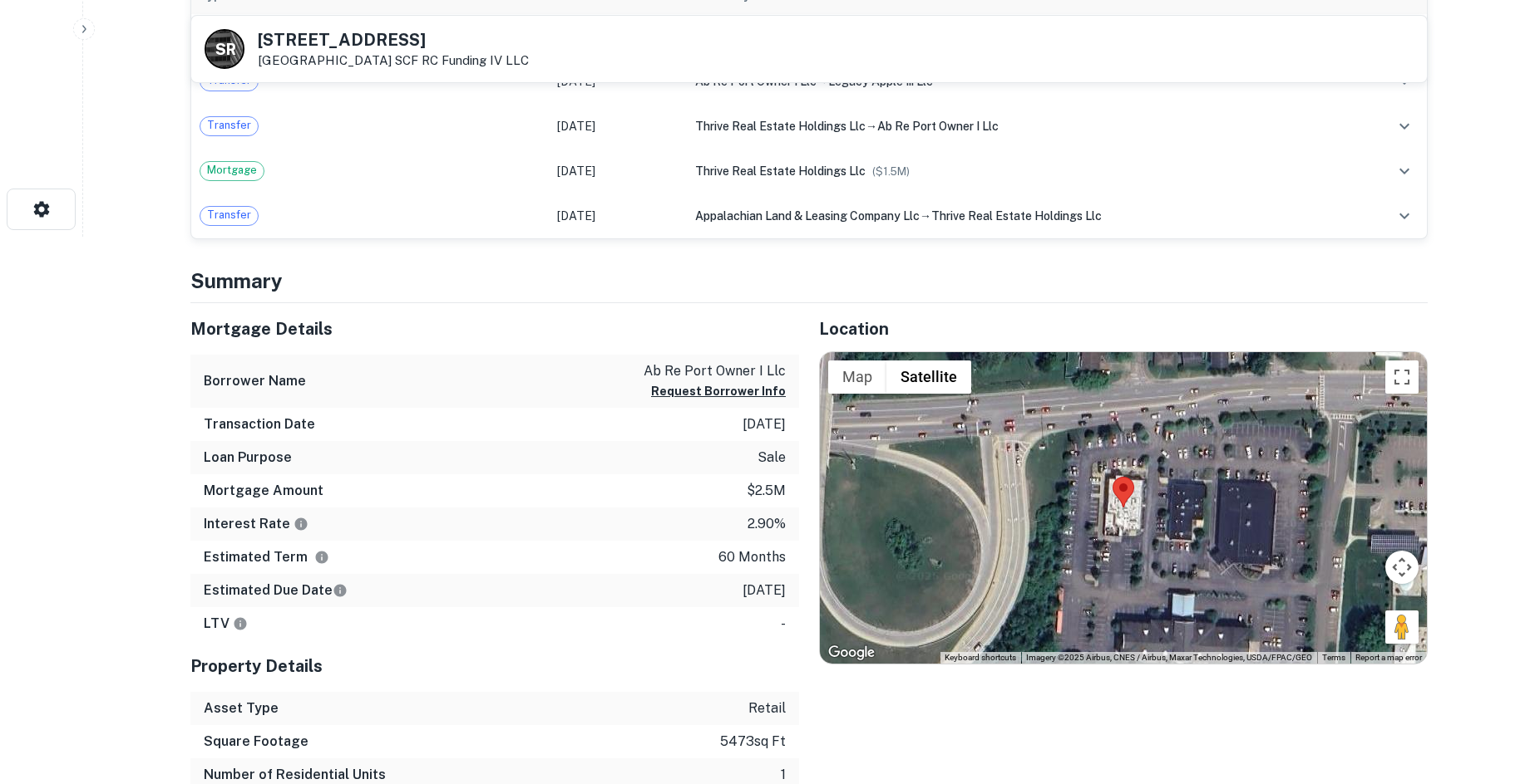
scroll to position [748, 0]
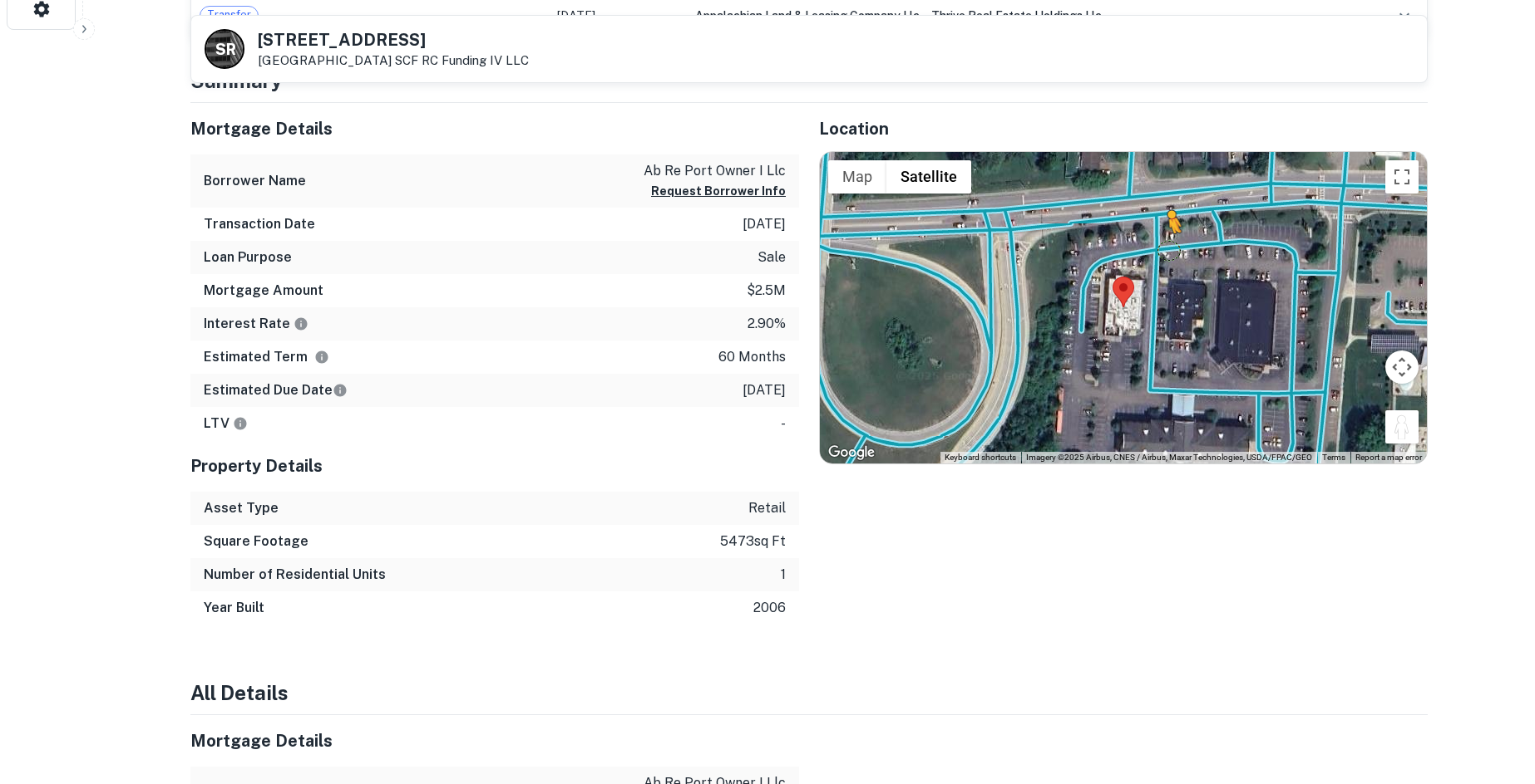
drag, startPoint x: 1401, startPoint y: 432, endPoint x: 1138, endPoint y: 253, distance: 318.1
click at [1138, 253] on div "To activate drag with keyboard, press Alt + Enter. Once in keyboard drag state,…" at bounding box center [1123, 308] width 607 height 313
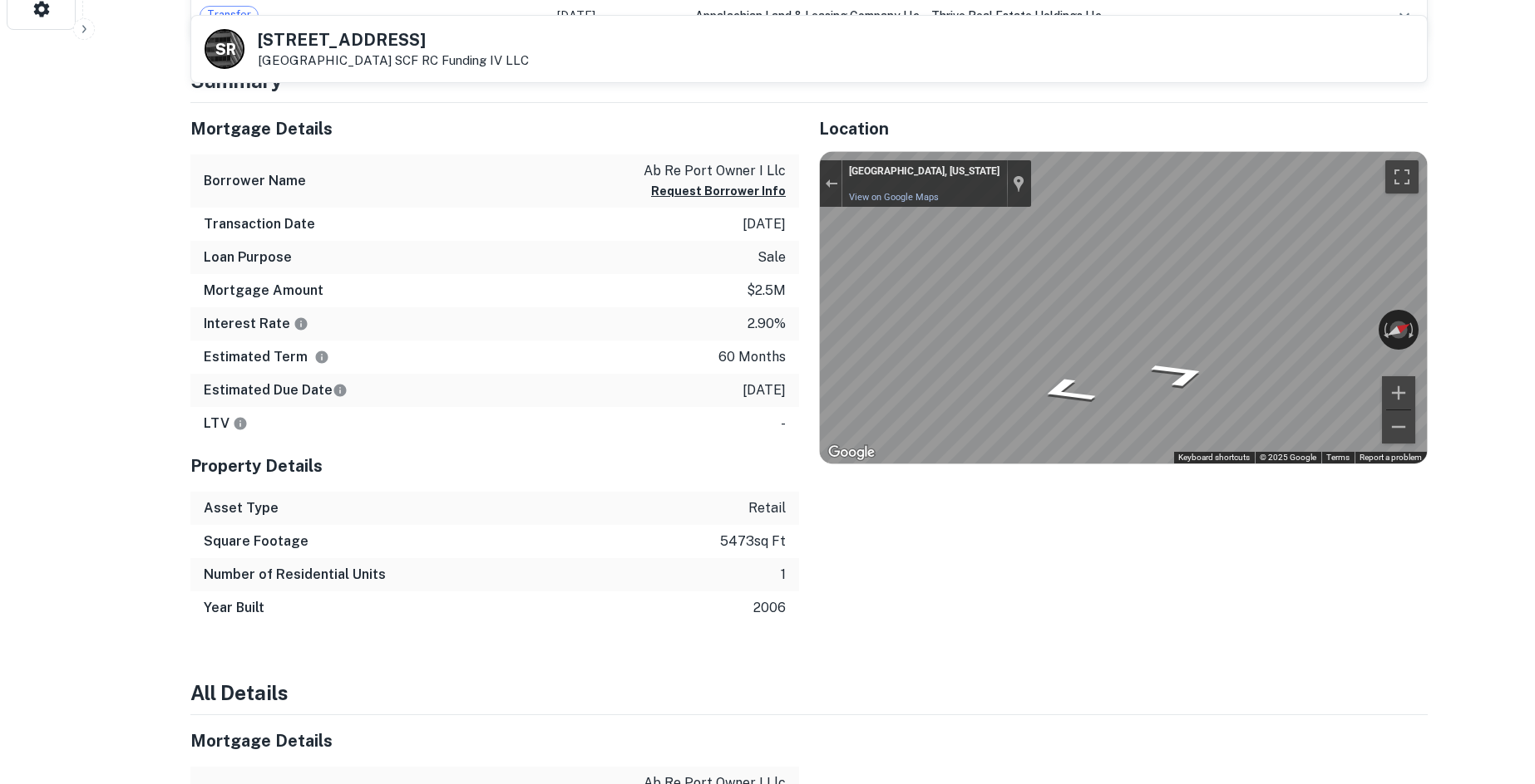
click at [700, 339] on div "Mortgage Details Borrower Name ab re port owner i llc Request Borrower Info Tra…" at bounding box center [799, 364] width 1257 height 523
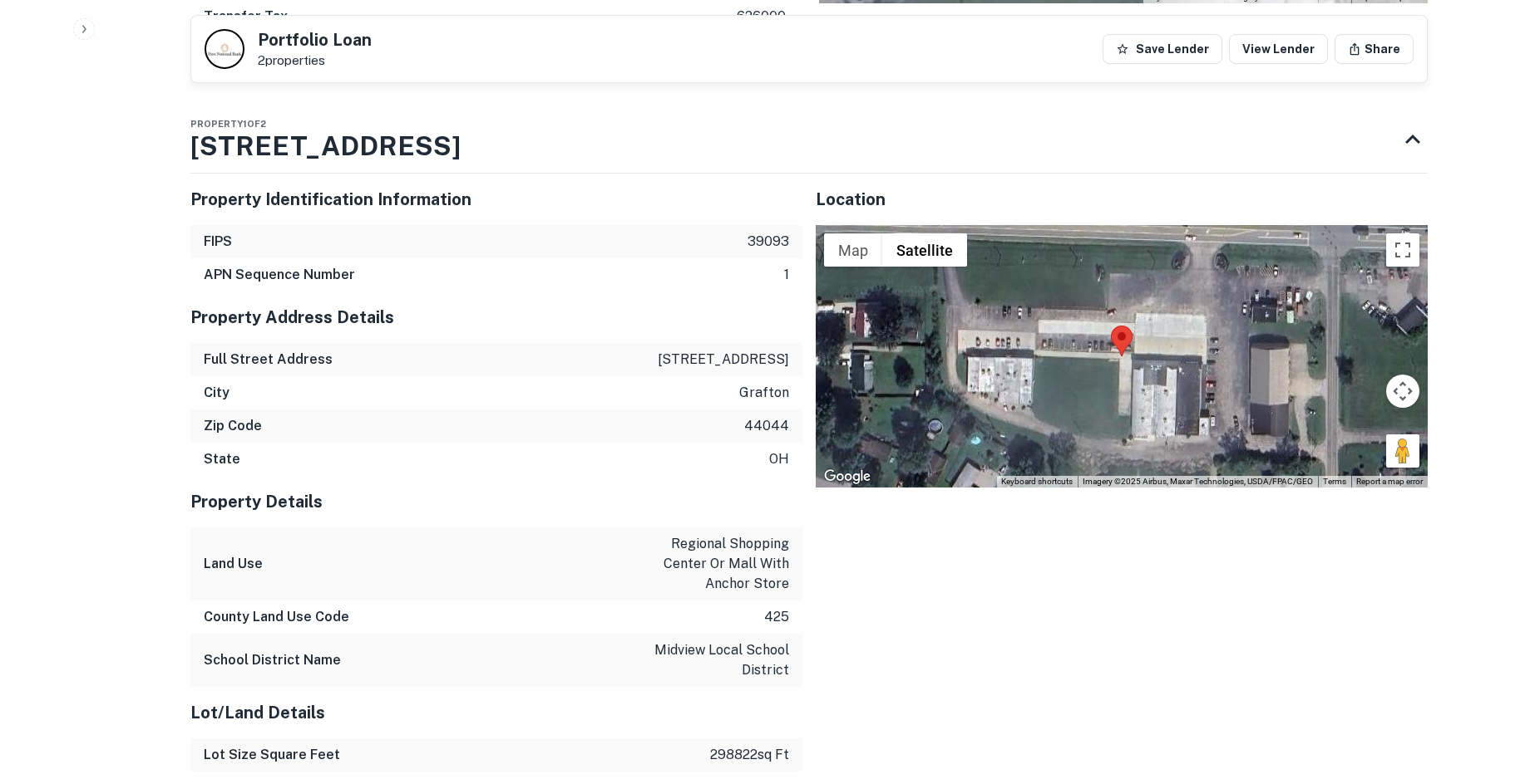
scroll to position [1412, 0]
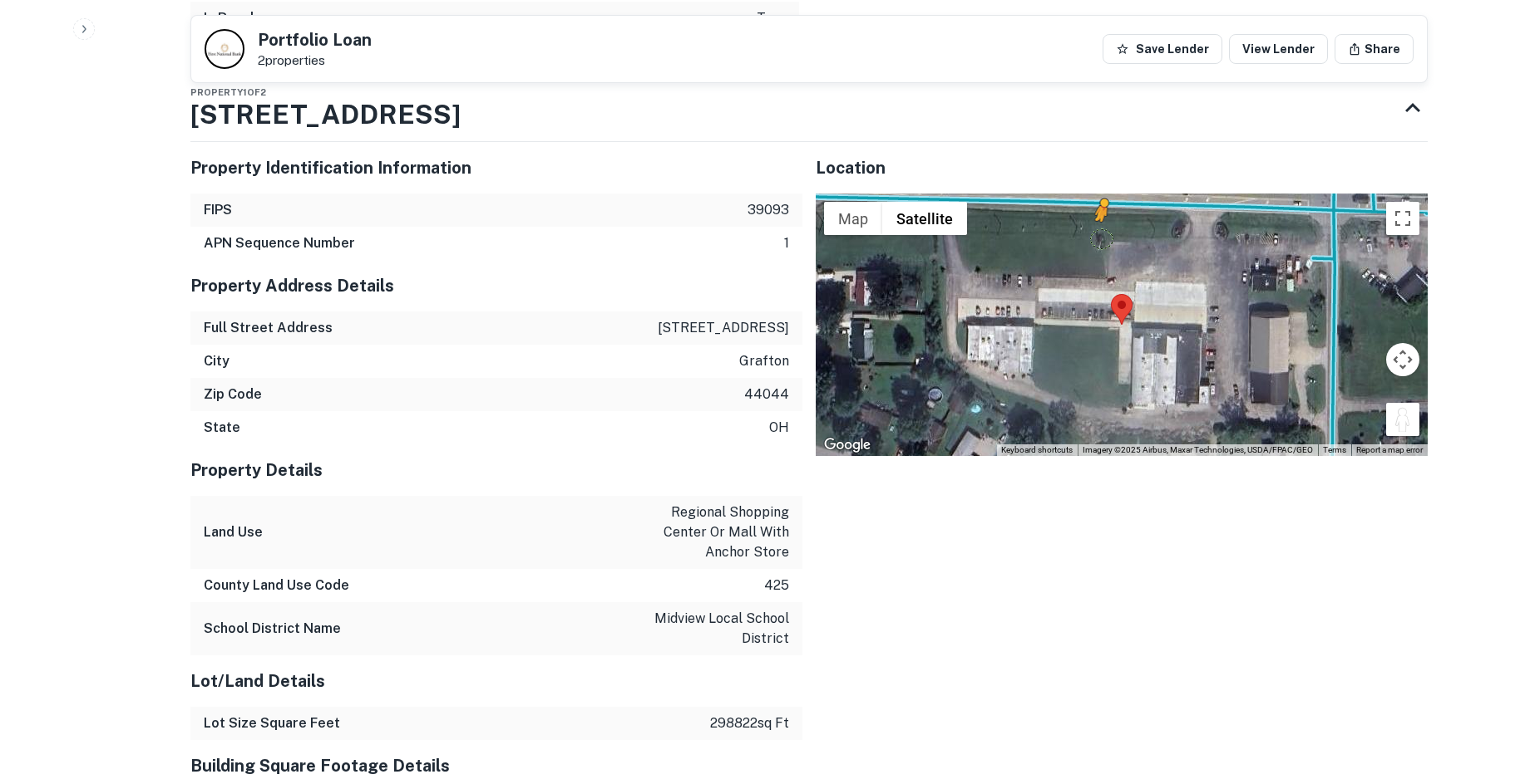
drag, startPoint x: 1392, startPoint y: 420, endPoint x: 1102, endPoint y: 235, distance: 344.0
click at [1102, 235] on div "To activate drag with keyboard, press Alt + Enter. Once in keyboard drag state,…" at bounding box center [1121, 325] width 612 height 263
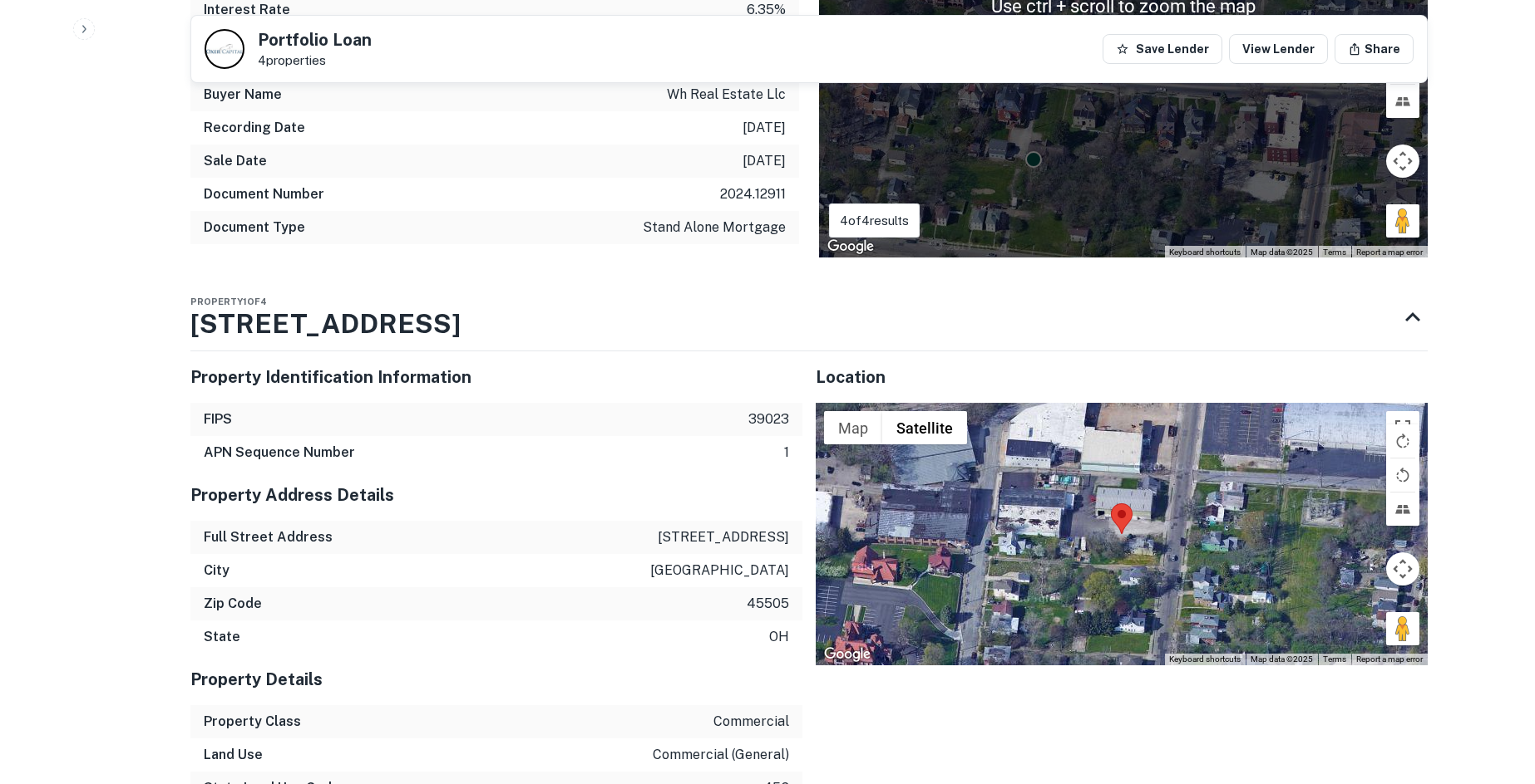
scroll to position [1246, 0]
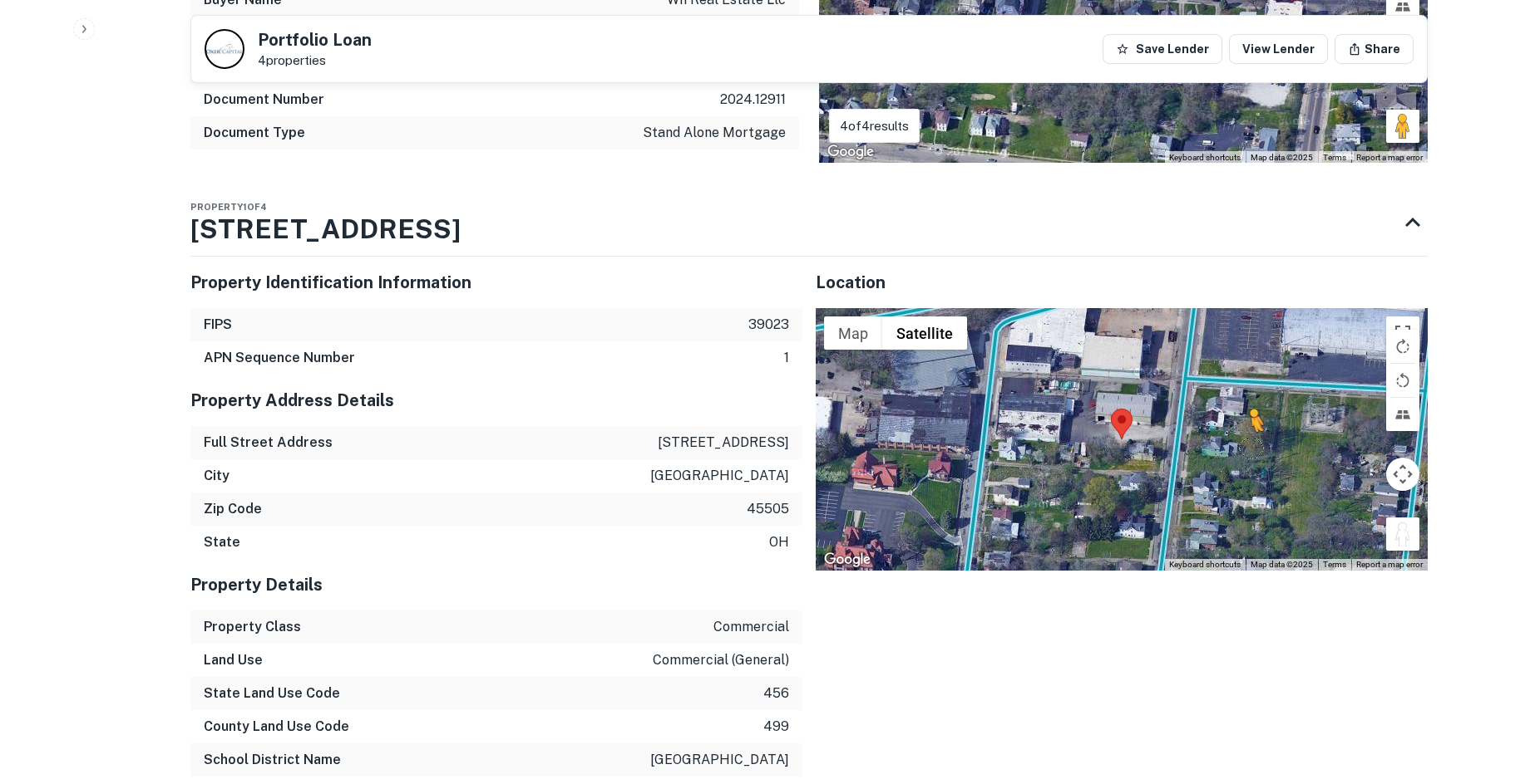
drag, startPoint x: 1403, startPoint y: 541, endPoint x: 1189, endPoint y: 443, distance: 235.4
click at [1189, 443] on div "To activate drag with keyboard, press Alt + Enter. Once in keyboard drag state,…" at bounding box center [1121, 440] width 612 height 263
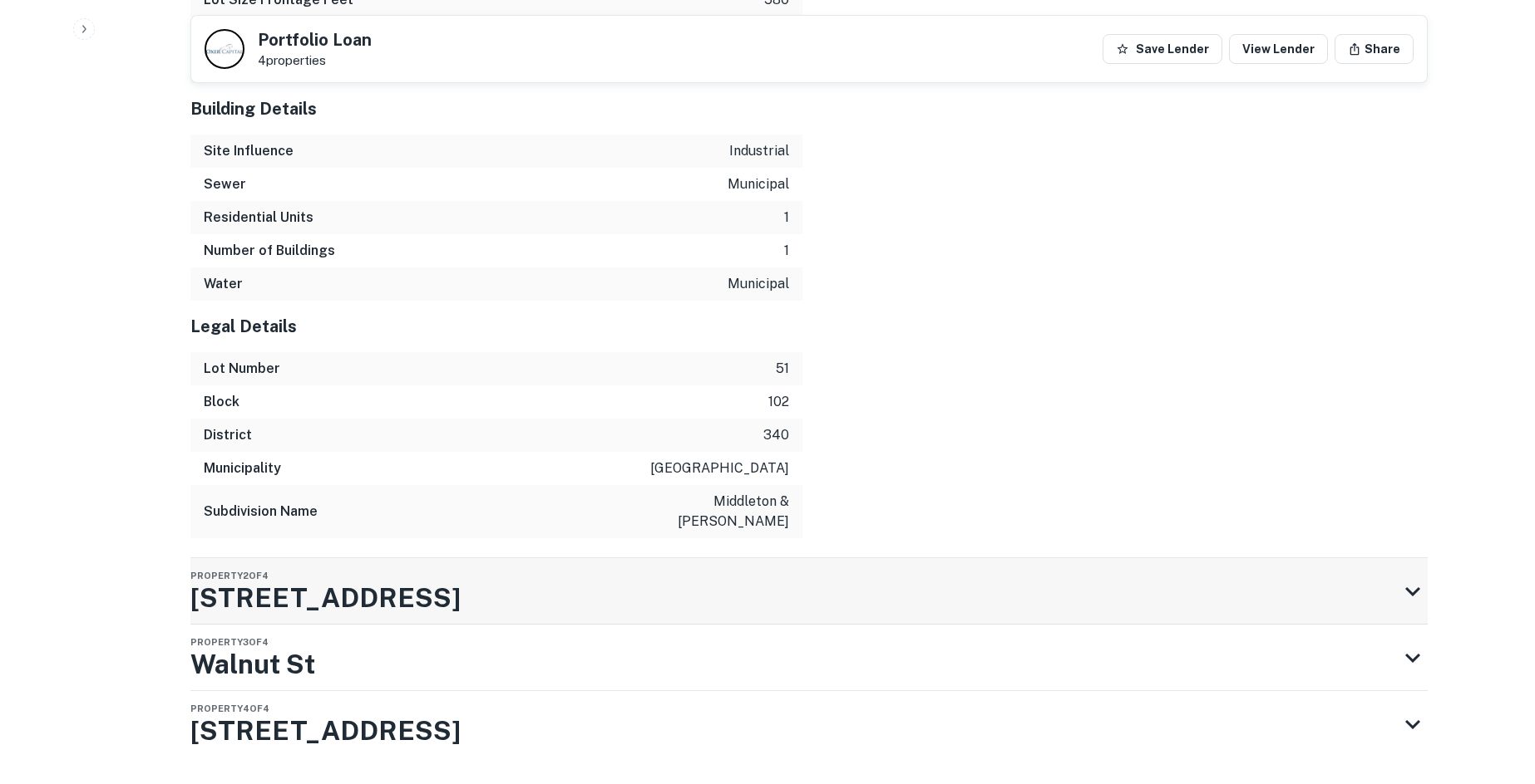
scroll to position [2061, 0]
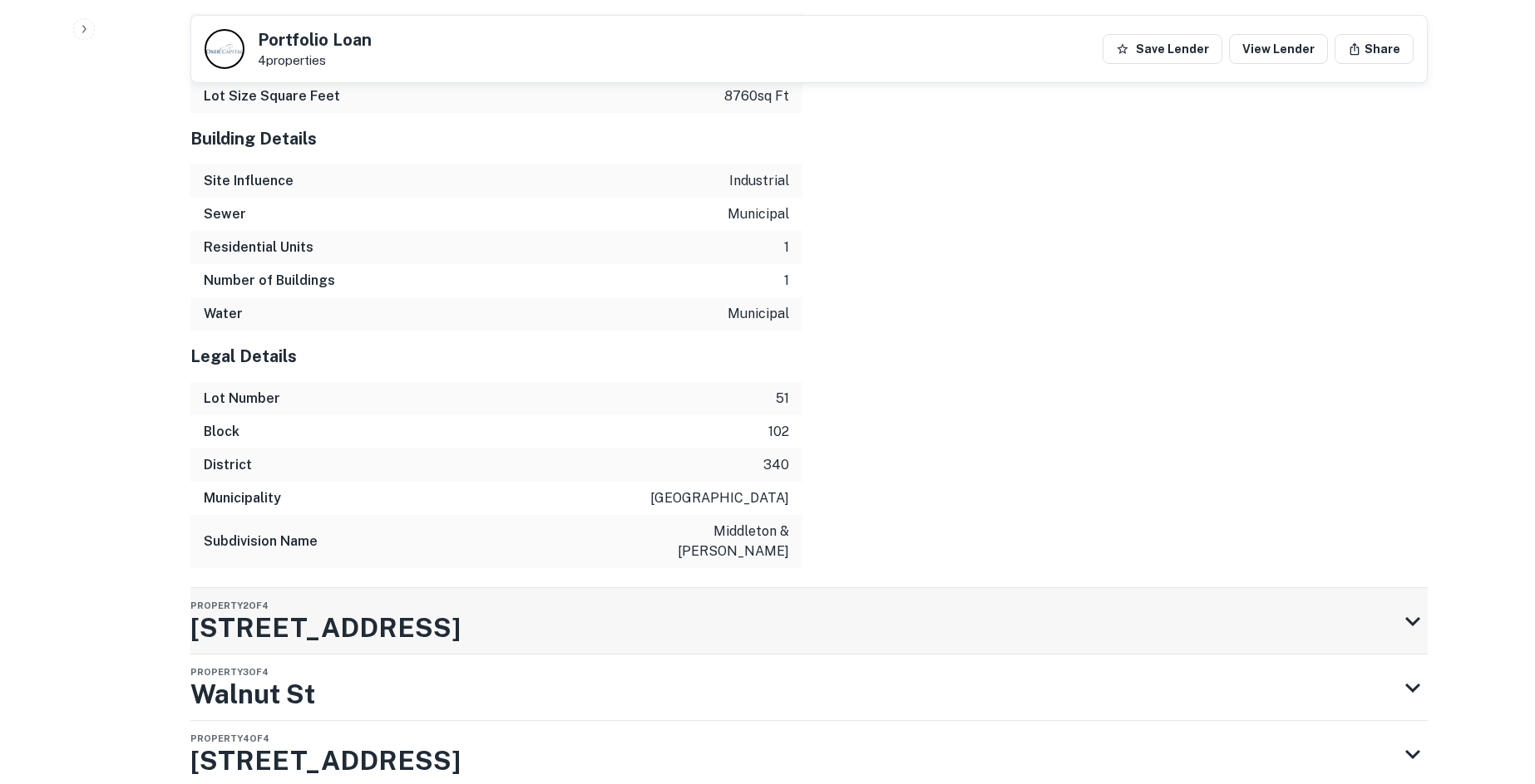
click at [736, 554] on p "middleton & rawlins" at bounding box center [714, 542] width 150 height 40
click at [732, 603] on div "Property 2 of 4 30 Walnut St" at bounding box center [794, 621] width 1207 height 66
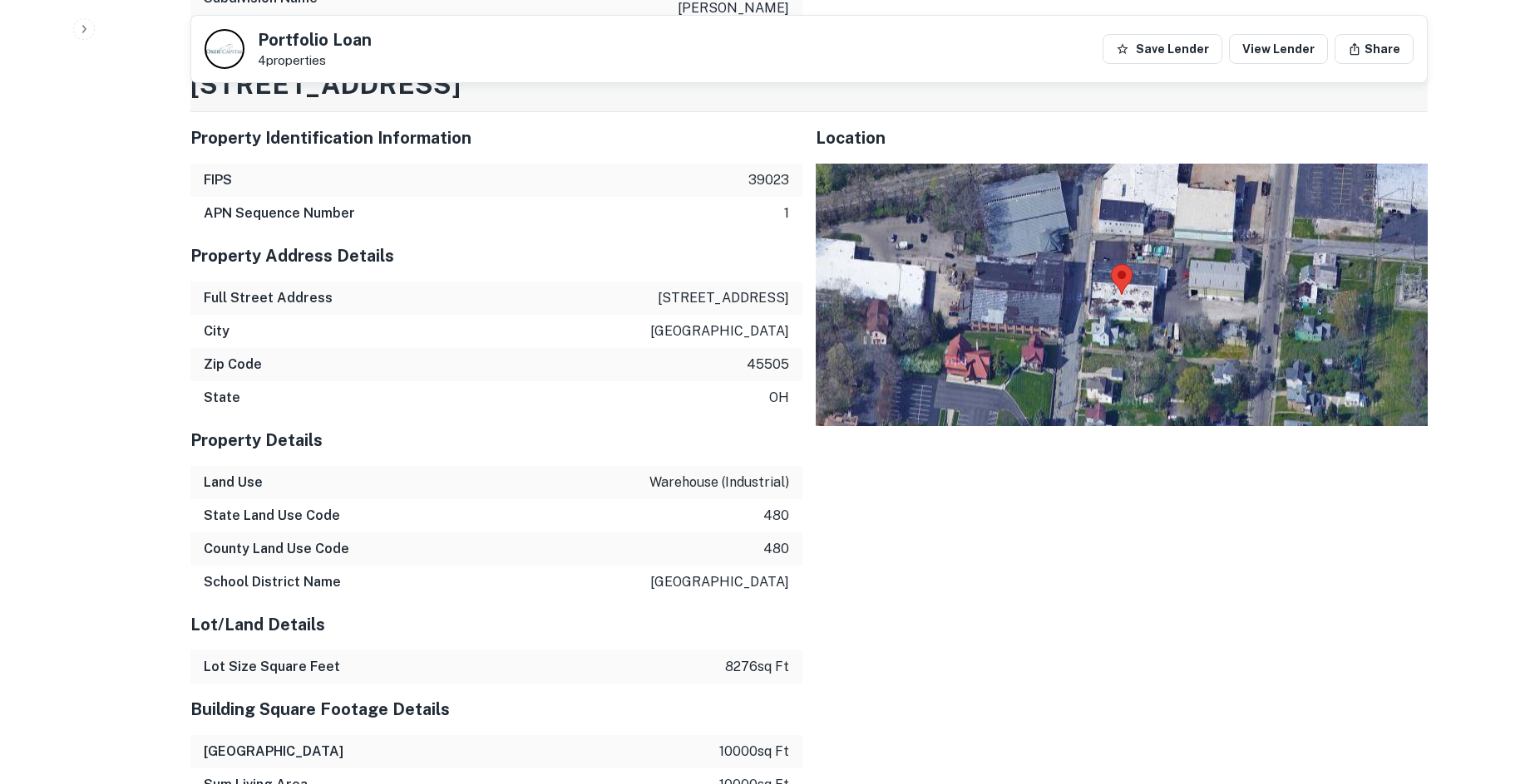
scroll to position [2607, 0]
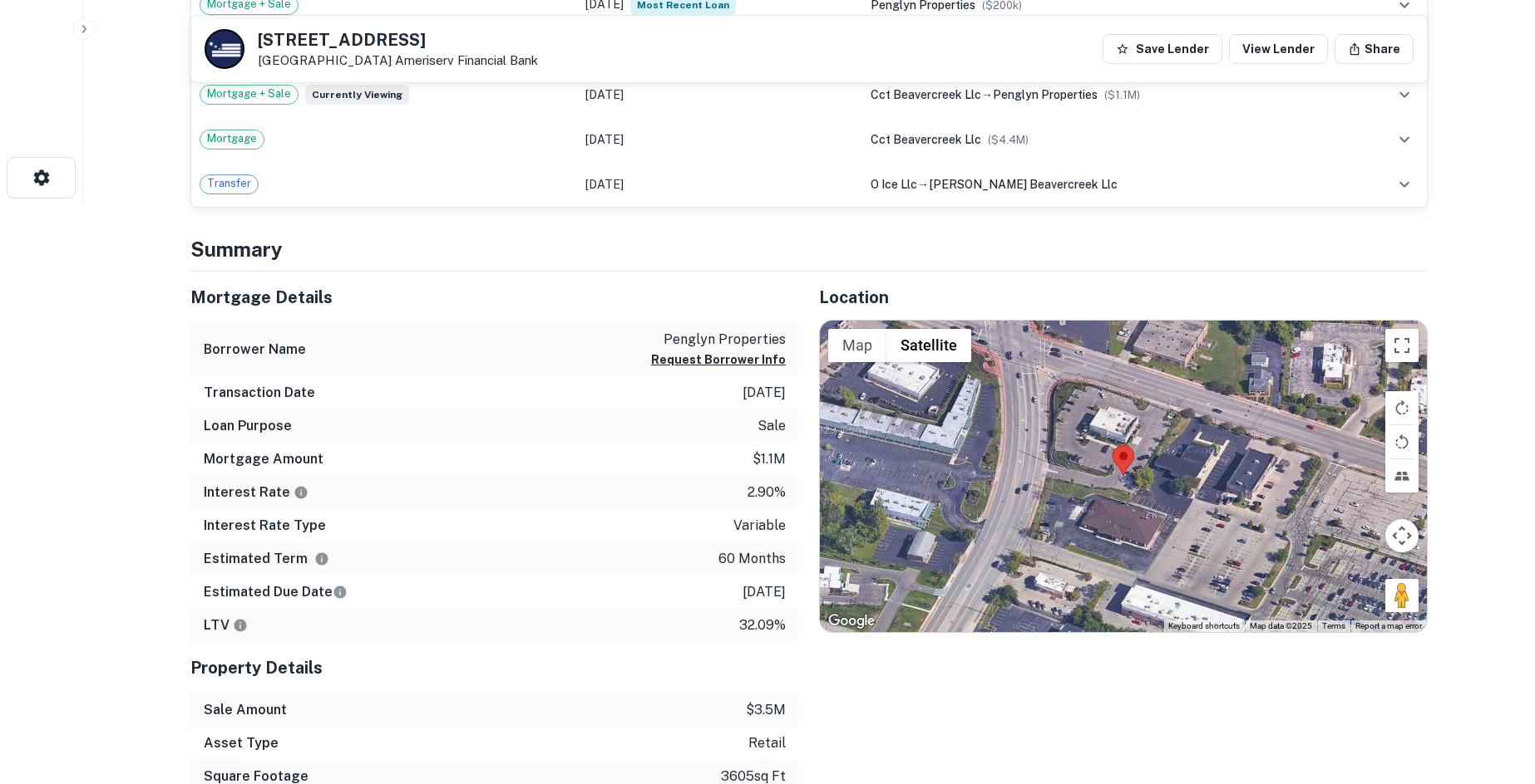
scroll to position [748, 0]
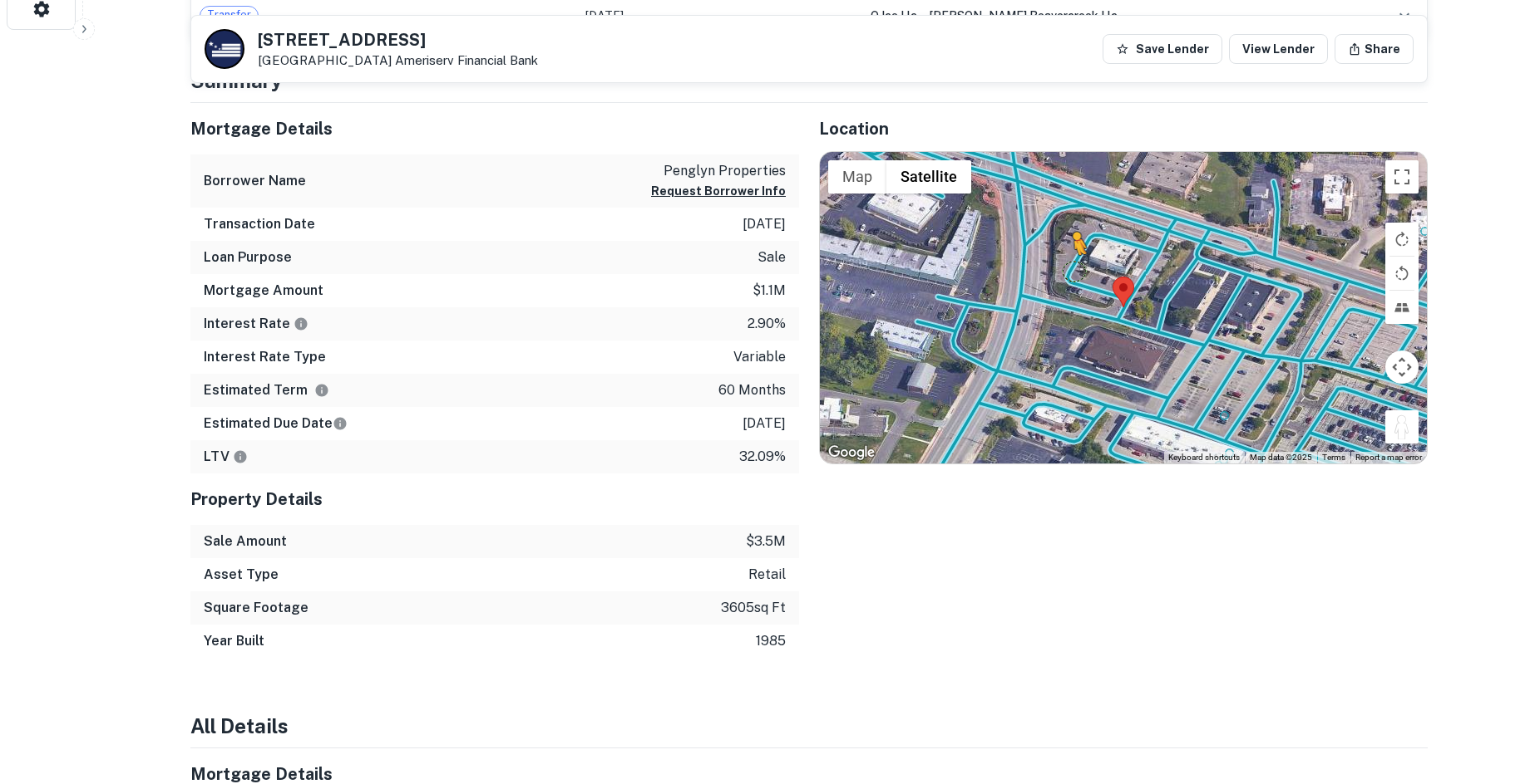
drag, startPoint x: 1395, startPoint y: 427, endPoint x: 1069, endPoint y: 269, distance: 362.3
click at [1069, 269] on div "To activate drag with keyboard, press Alt + Enter. Once in keyboard drag state,…" at bounding box center [1123, 308] width 607 height 313
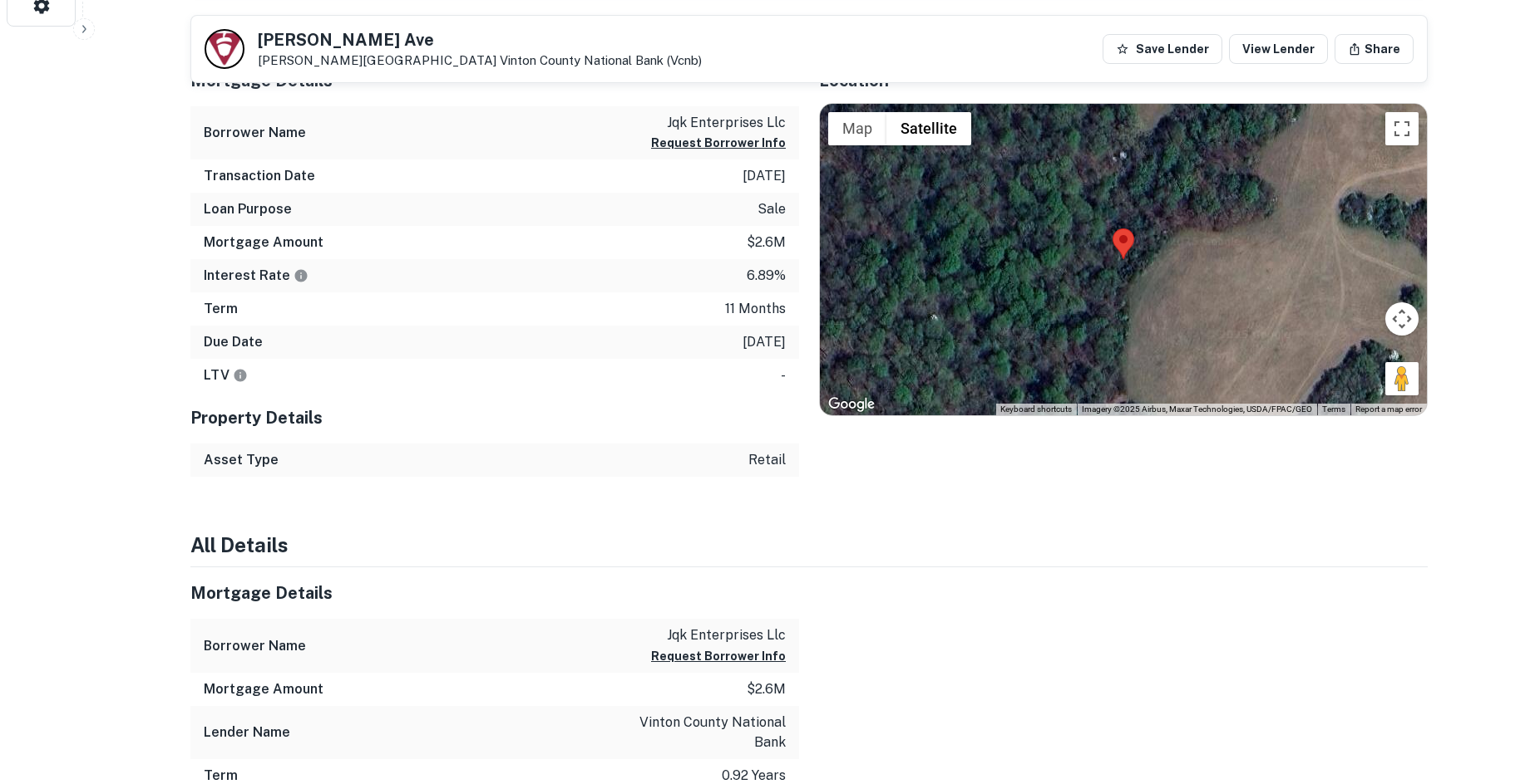
scroll to position [748, 0]
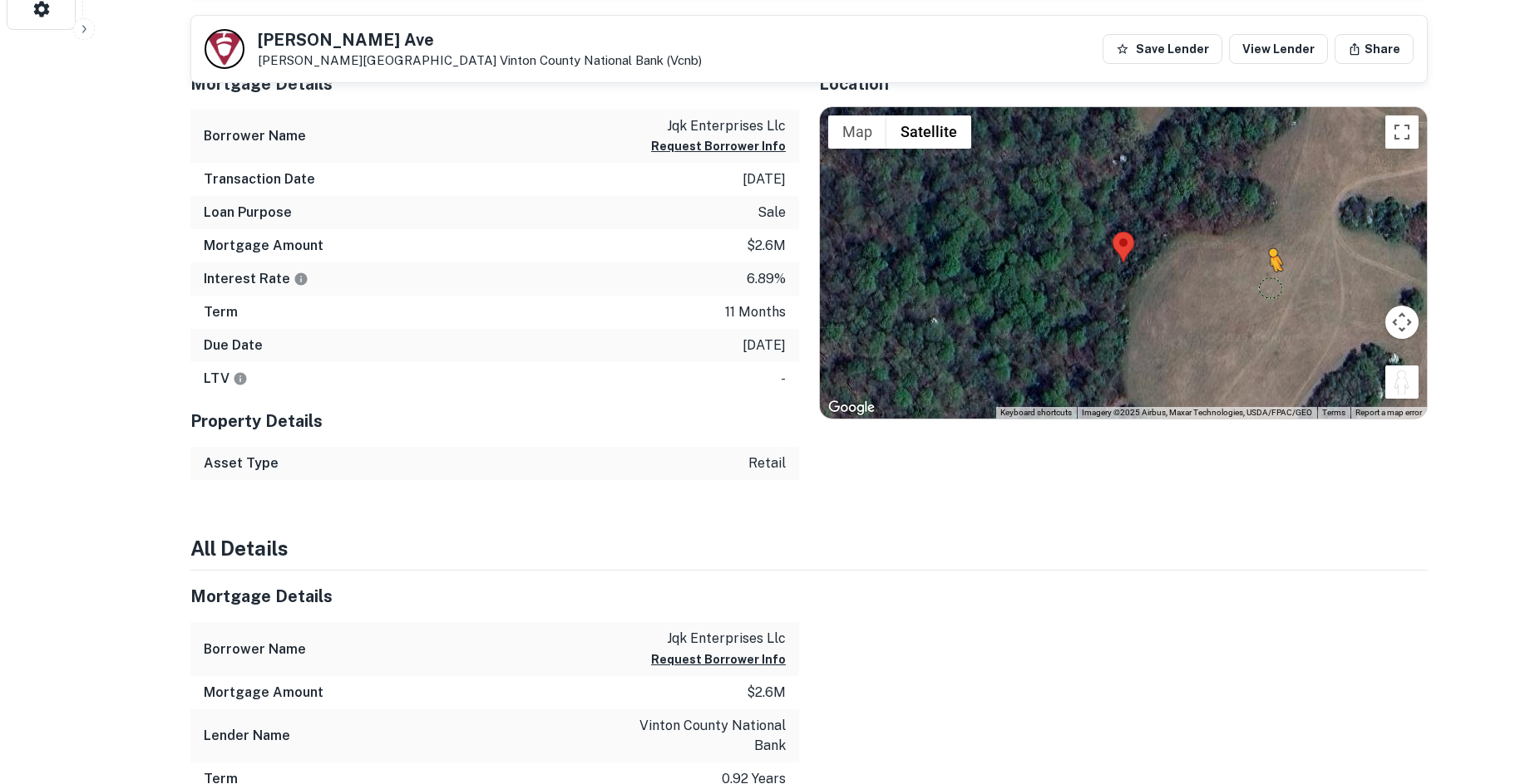
drag, startPoint x: 1408, startPoint y: 376, endPoint x: 1269, endPoint y: 286, distance: 165.6
click at [1269, 286] on div "To activate drag with keyboard, press Alt + Enter. Once in keyboard drag state,…" at bounding box center [1123, 263] width 607 height 313
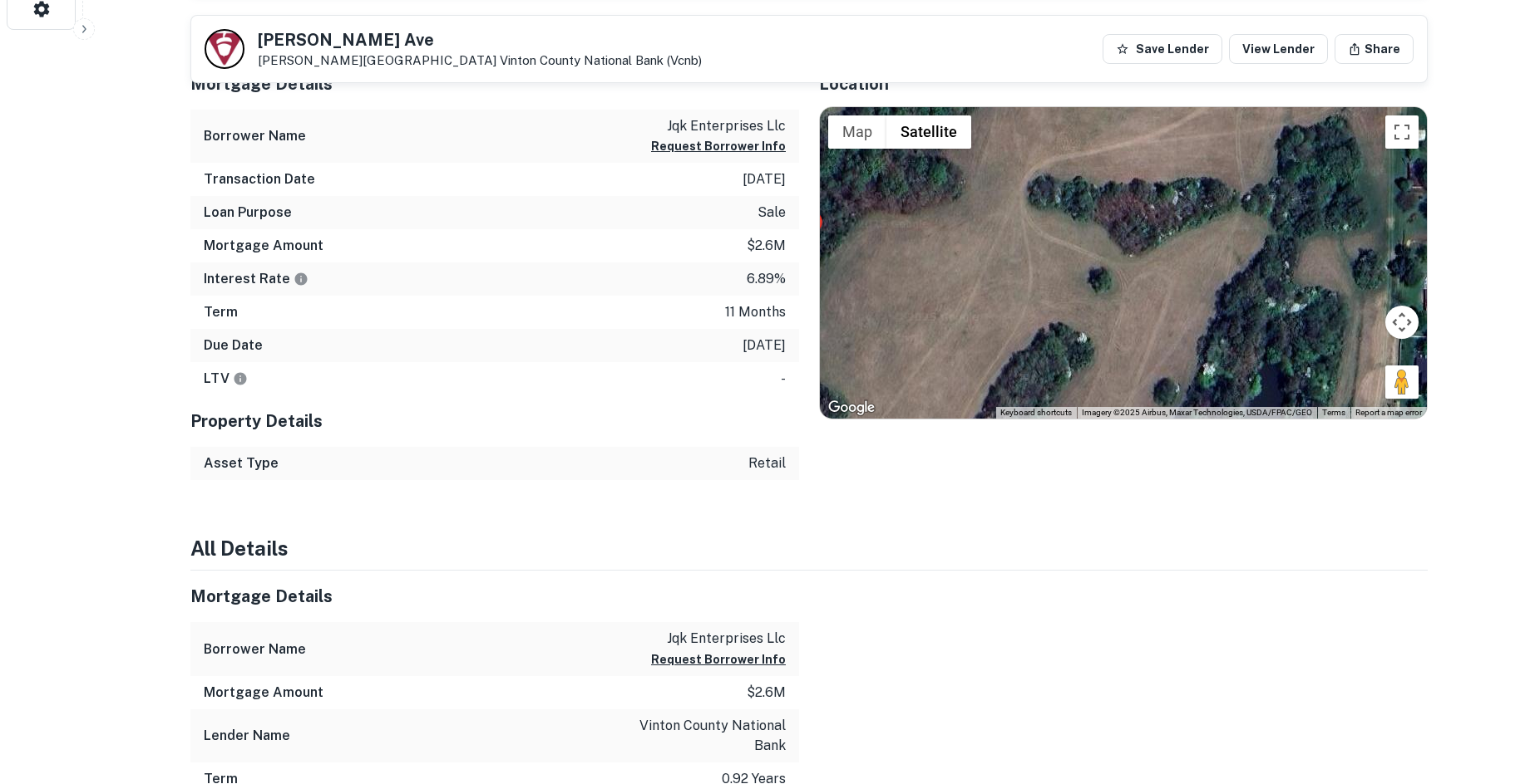
drag, startPoint x: 1037, startPoint y: 220, endPoint x: 722, endPoint y: 200, distance: 315.6
click at [722, 200] on div "Mortgage Details Borrower Name jqk enterprises llc Request Borrower Info Transa…" at bounding box center [799, 270] width 1257 height 423
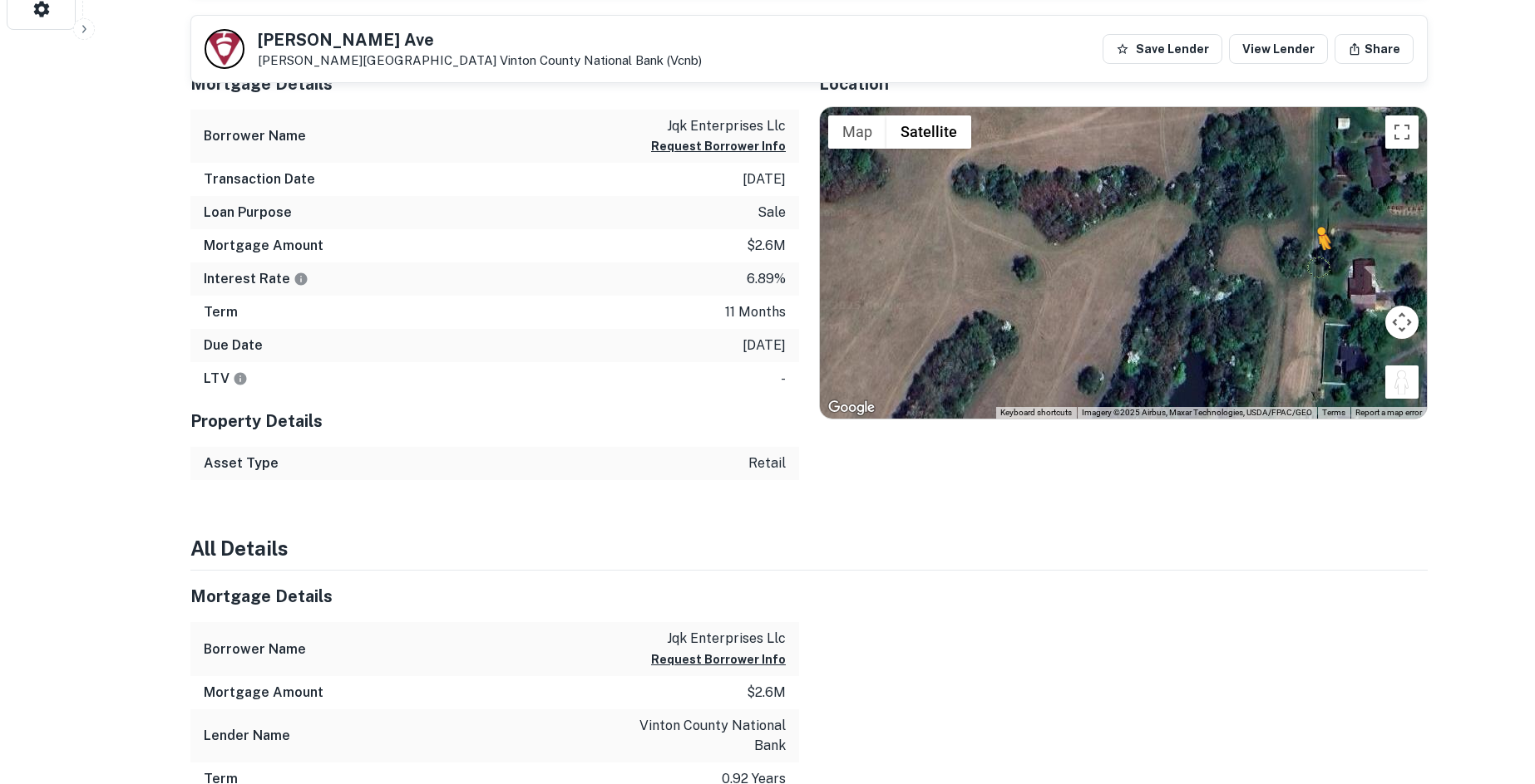
drag, startPoint x: 1409, startPoint y: 384, endPoint x: 1316, endPoint y: 268, distance: 148.7
click at [1316, 268] on div "To activate drag with keyboard, press Alt + Enter. Once in keyboard drag state,…" at bounding box center [1123, 263] width 607 height 313
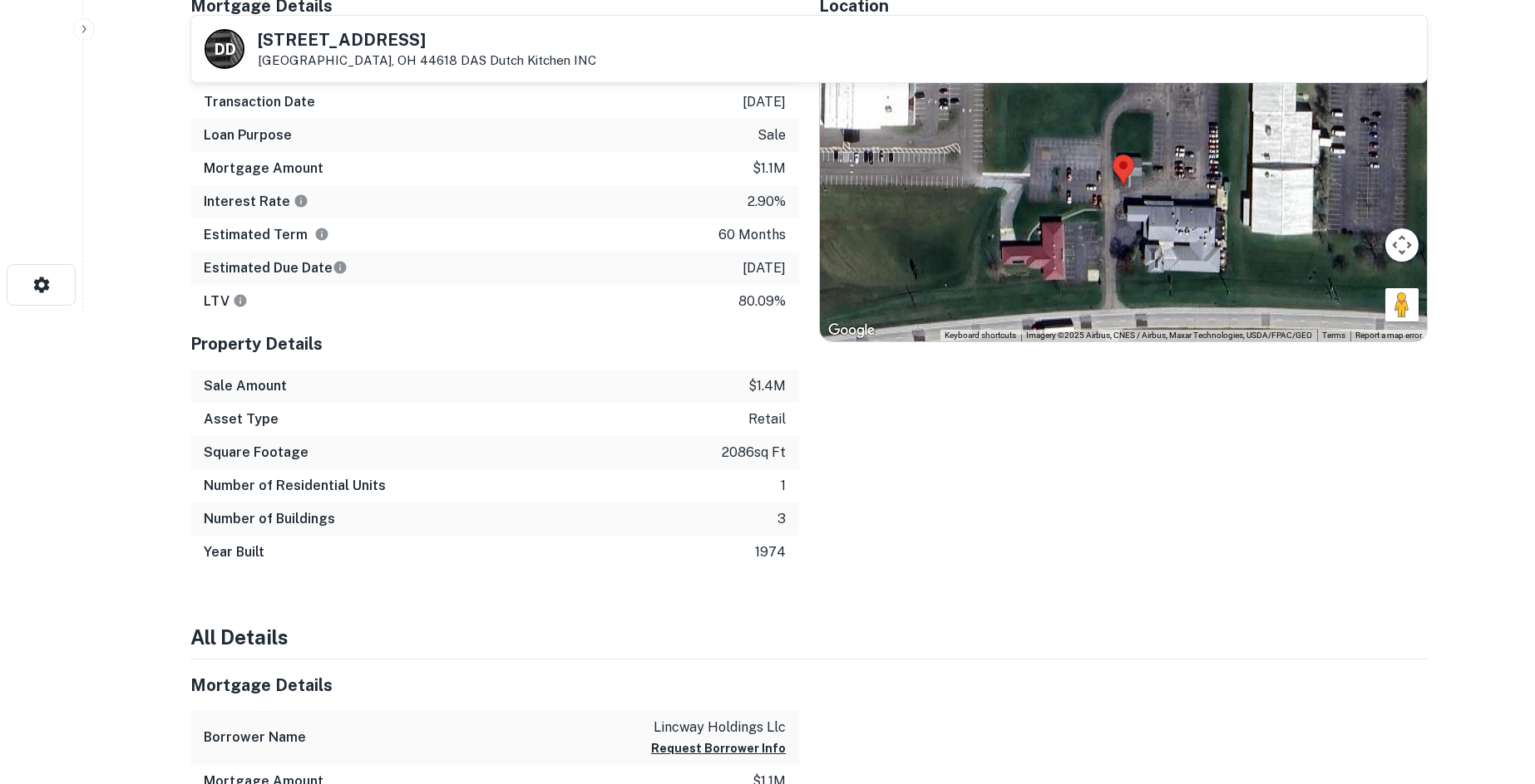
scroll to position [332, 0]
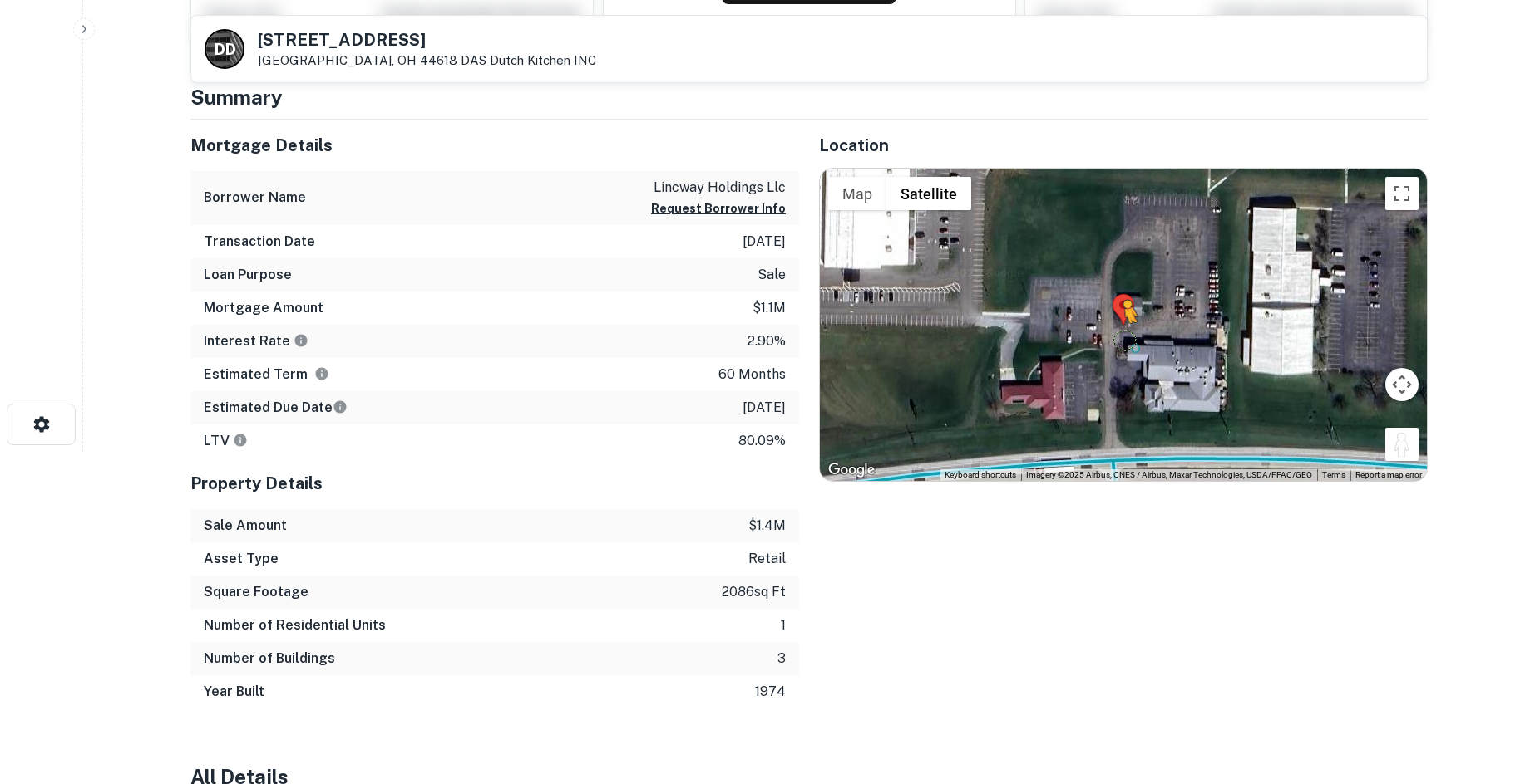
drag, startPoint x: 1394, startPoint y: 448, endPoint x: 1122, endPoint y: 338, distance: 293.4
click at [1122, 338] on div "To activate drag with keyboard, press Alt + Enter. Once in keyboard drag state,…" at bounding box center [1123, 325] width 607 height 313
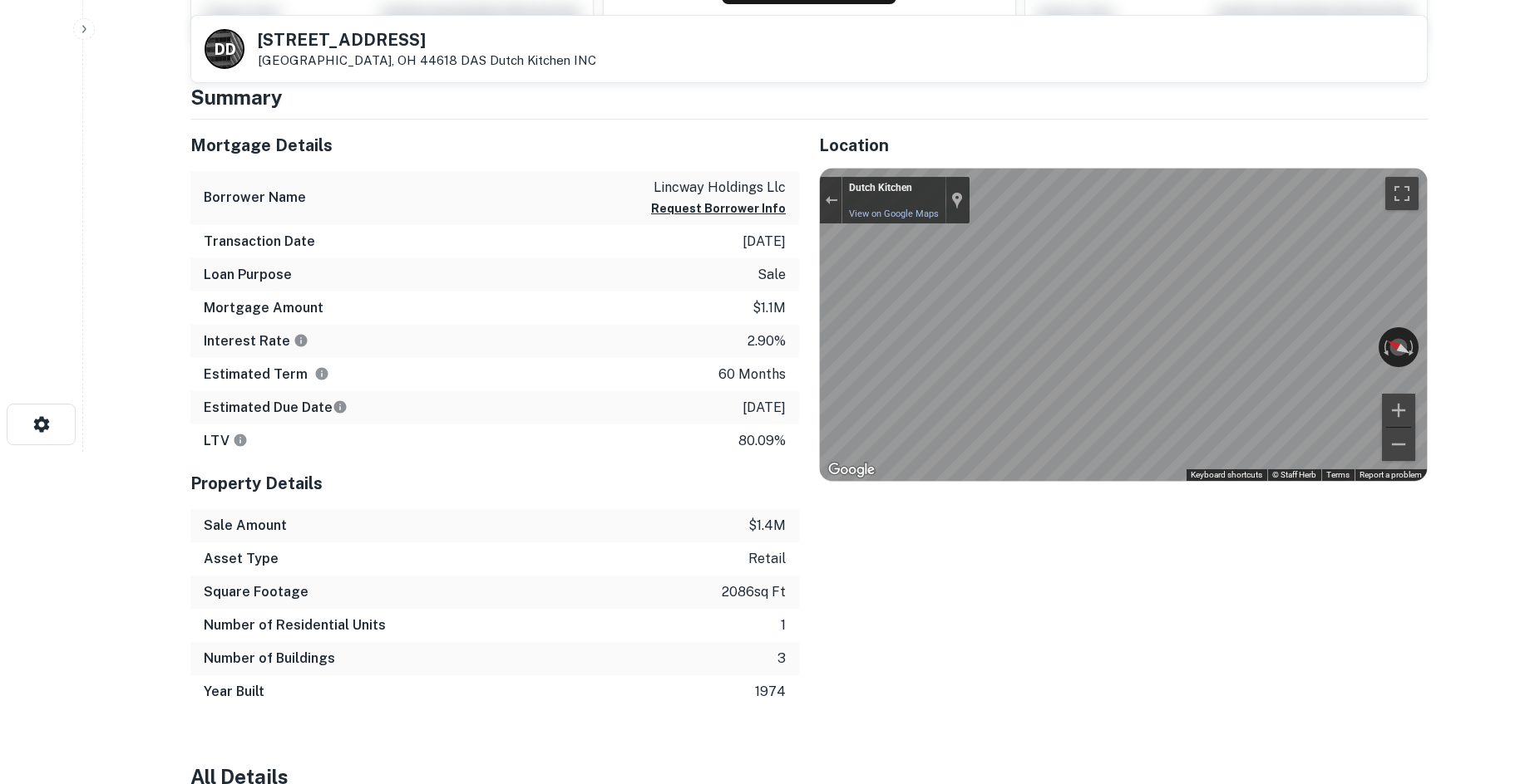
click at [804, 360] on div "Location ← Move left → Move right ↑ Move up ↓ Move down + Zoom in - Zoom out Ho…" at bounding box center [1113, 415] width 628 height 589
click at [718, 282] on div "Mortgage Details Borrower Name lincway holdings llc Request Borrower Info Trans…" at bounding box center [799, 415] width 1257 height 589
click at [833, 202] on div "Exit the Street View" at bounding box center [831, 200] width 13 height 10
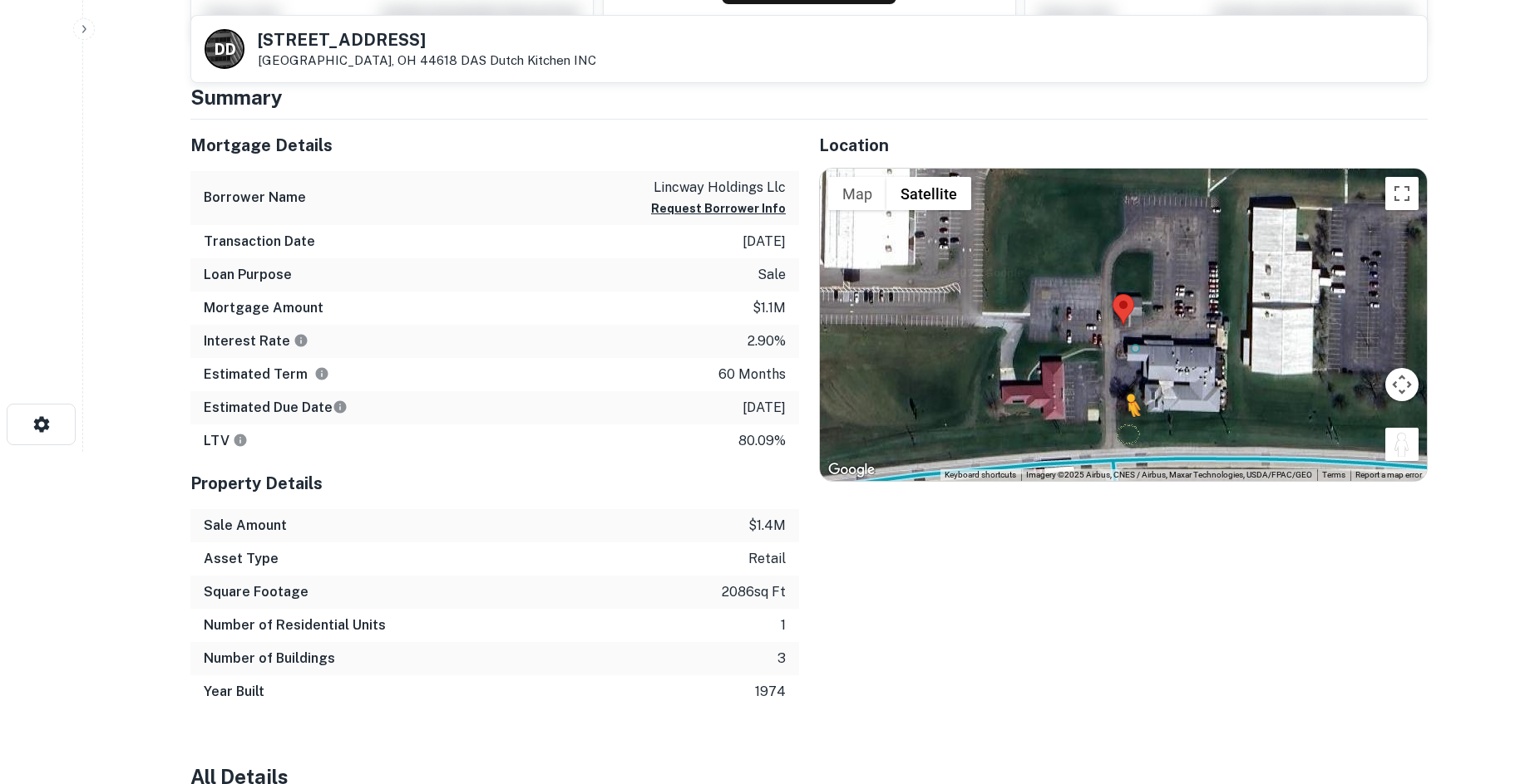
drag, startPoint x: 1405, startPoint y: 452, endPoint x: 1117, endPoint y: 433, distance: 288.6
click at [1117, 433] on div "To activate drag with keyboard, press Alt + Enter. Once in keyboard drag state,…" at bounding box center [1123, 325] width 607 height 313
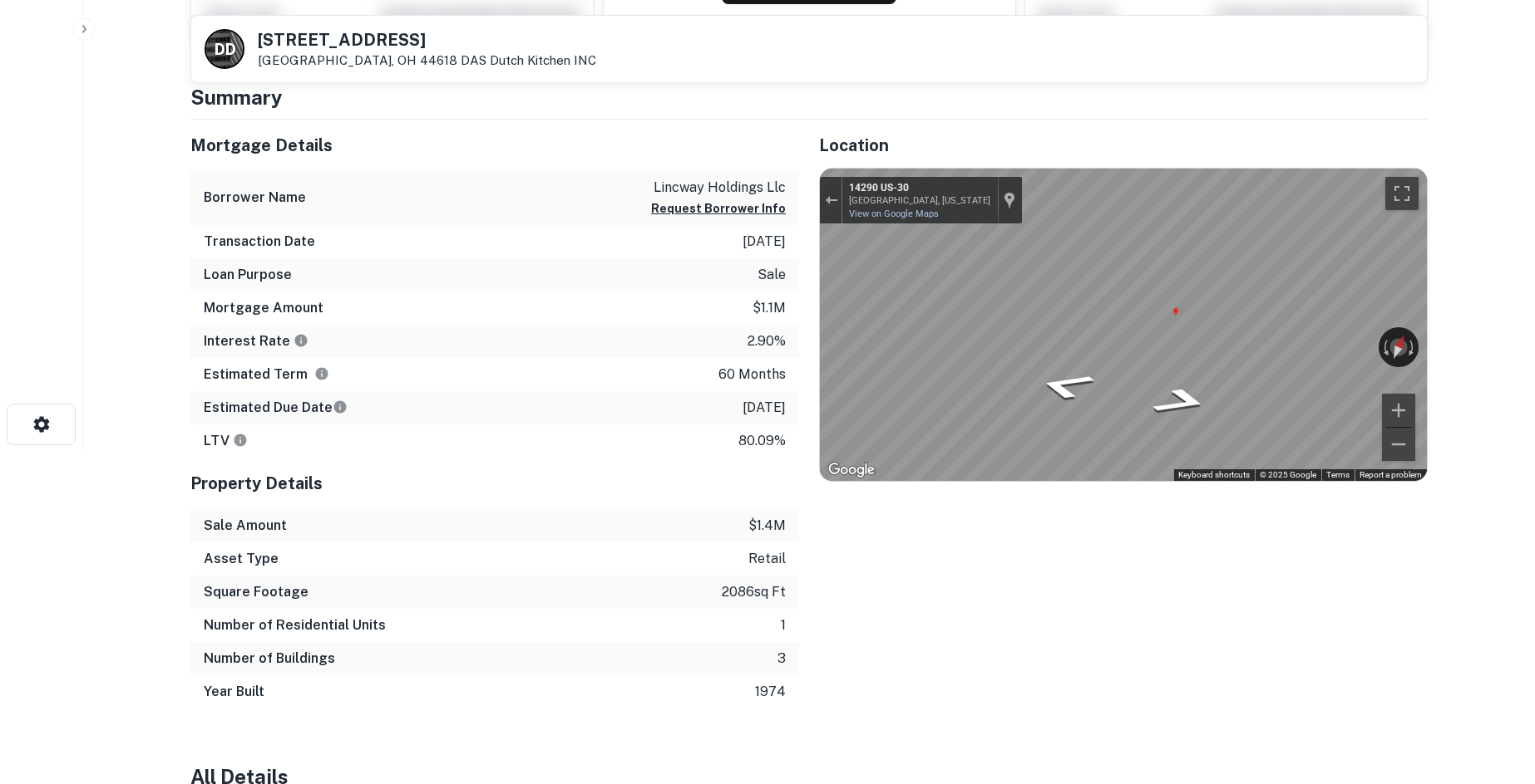
click at [682, 319] on div "Mortgage Details Borrower Name lincway holdings llc Request Borrower Info Trans…" at bounding box center [799, 415] width 1257 height 589
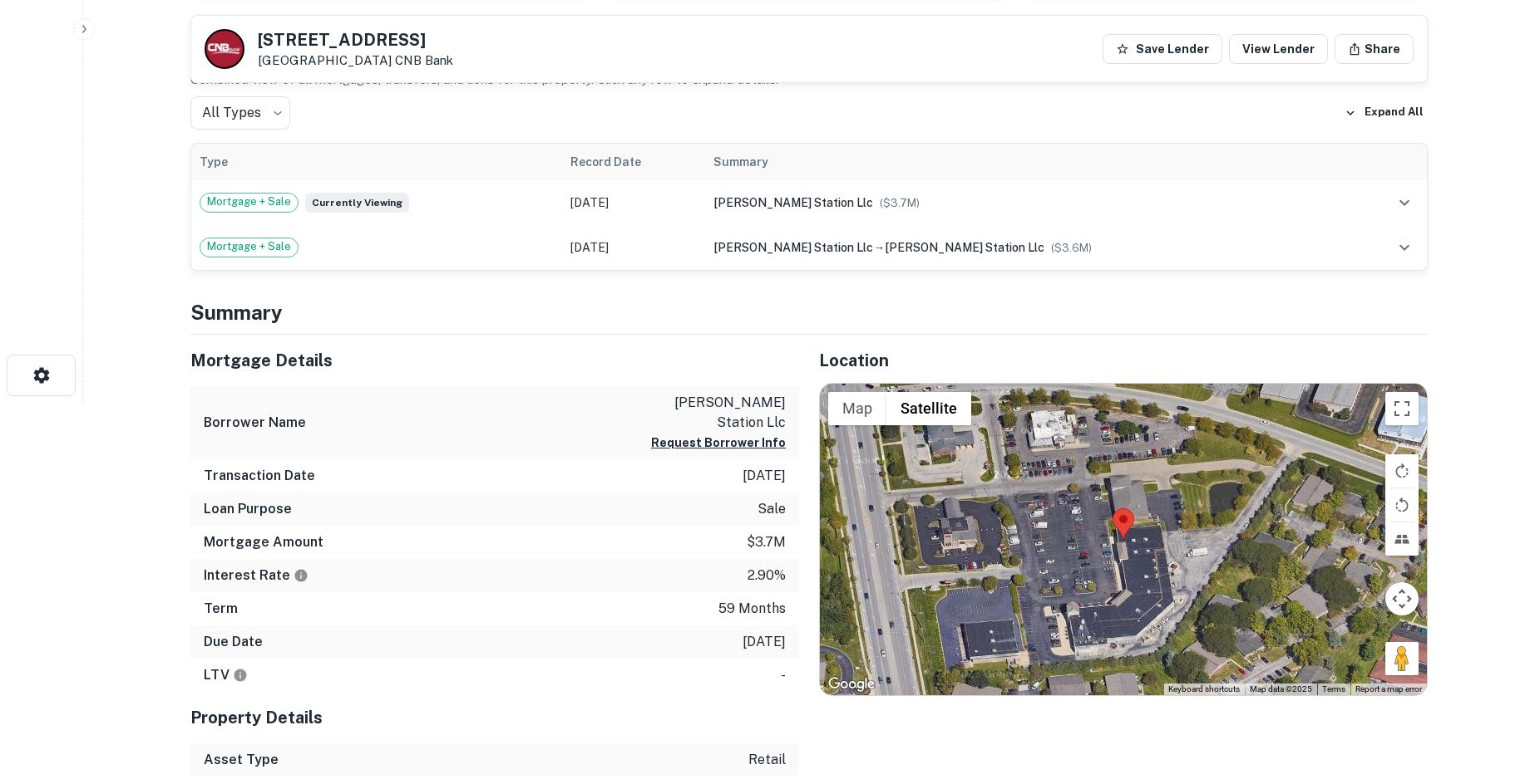
scroll to position [665, 0]
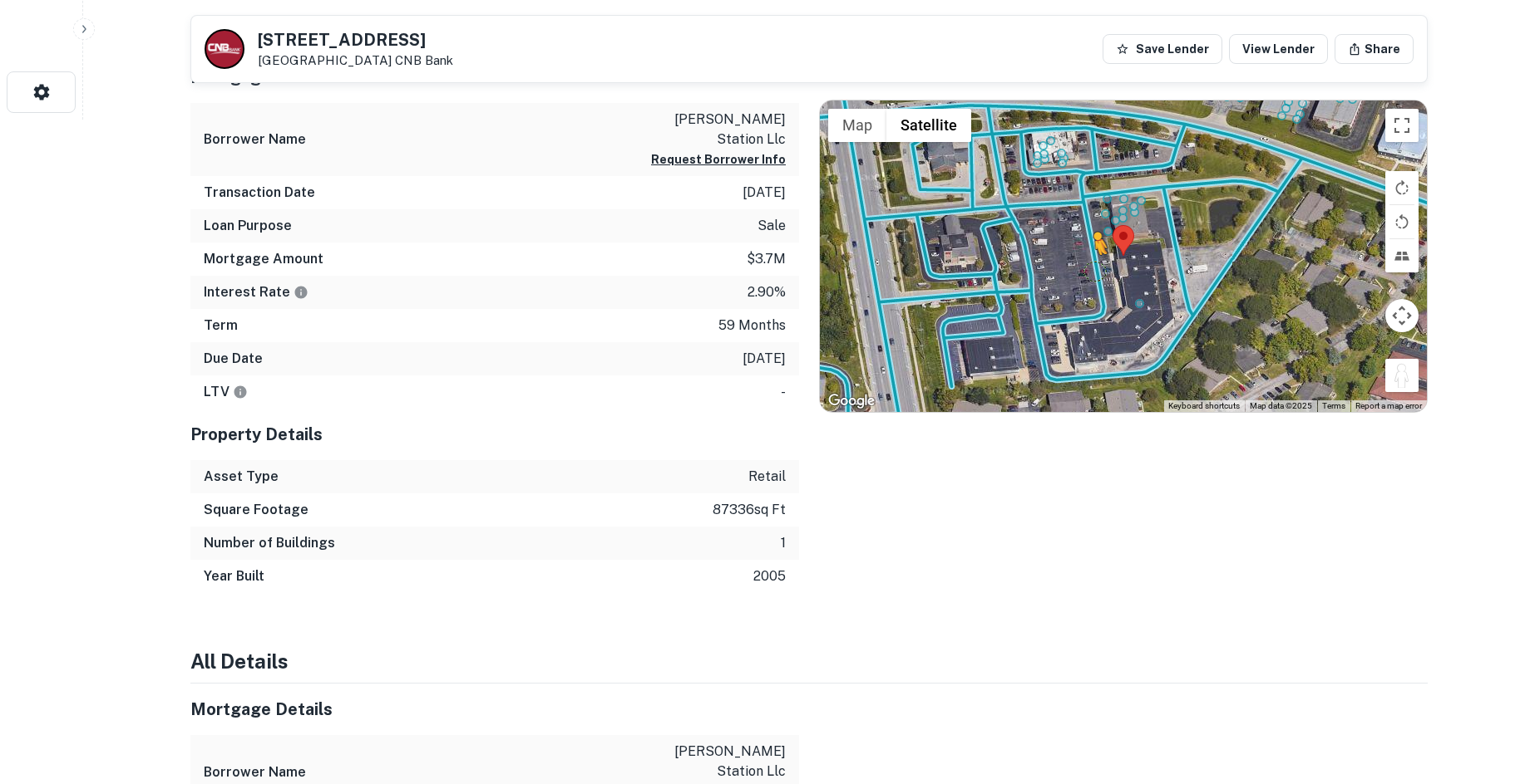
drag, startPoint x: 1409, startPoint y: 368, endPoint x: 1079, endPoint y: 271, distance: 344.0
click at [1079, 271] on div "To activate drag with keyboard, press Alt + Enter. Once in keyboard drag state,…" at bounding box center [1123, 256] width 607 height 313
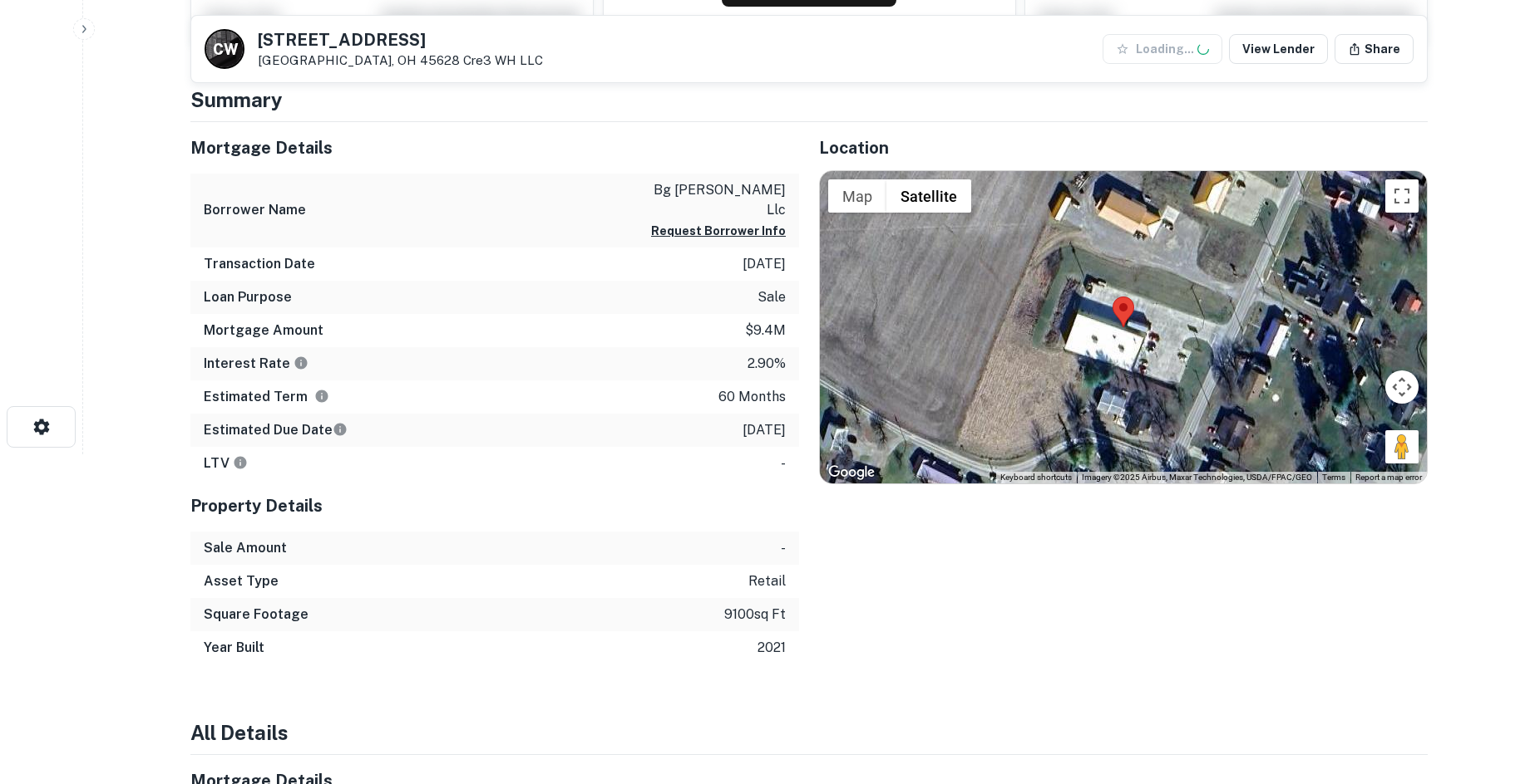
scroll to position [416, 0]
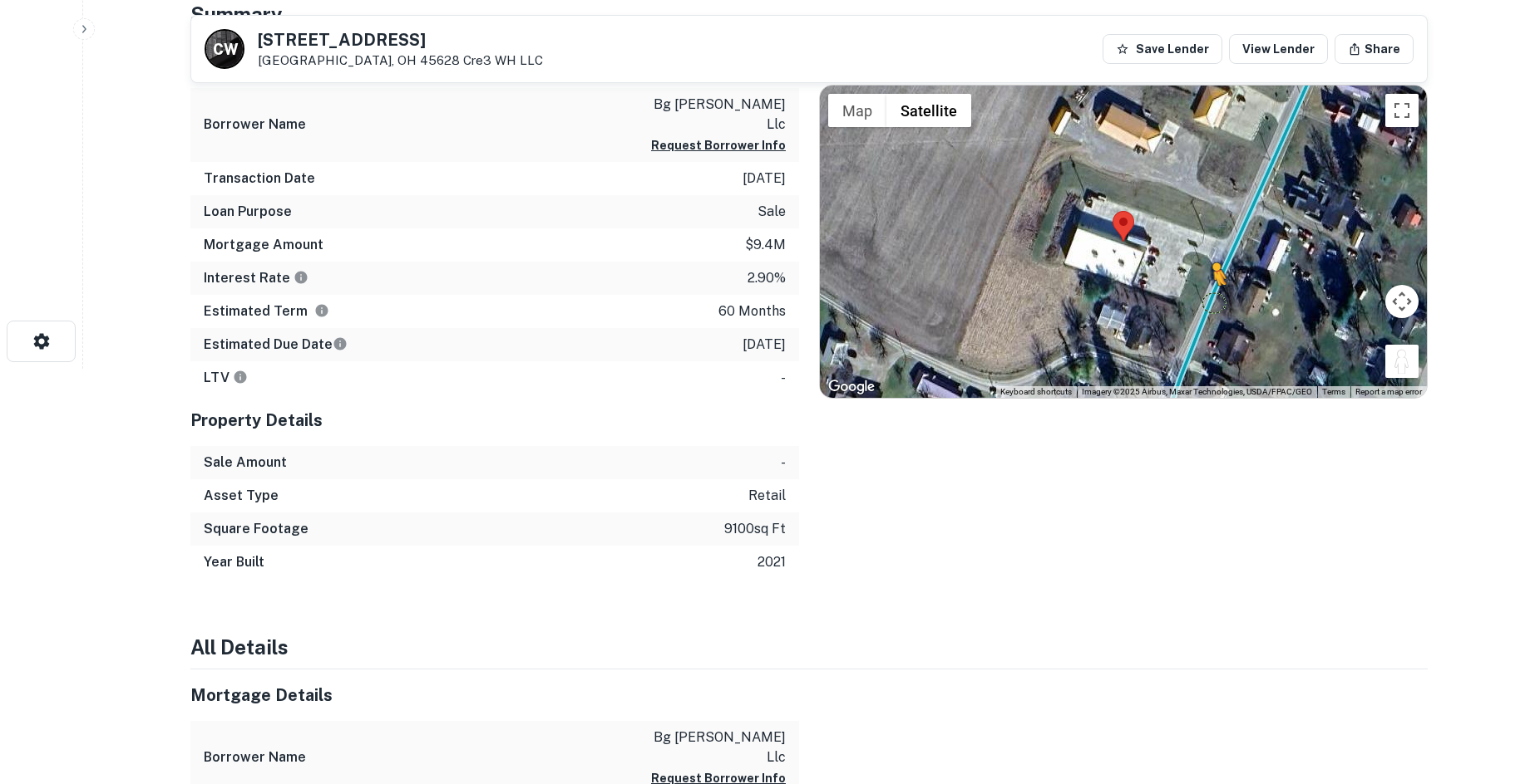
drag, startPoint x: 1410, startPoint y: 369, endPoint x: 1218, endPoint y: 257, distance: 222.3
click at [1215, 269] on div "To activate drag with keyboard, press Alt + Enter. Once in keyboard drag state,…" at bounding box center [1123, 241] width 607 height 313
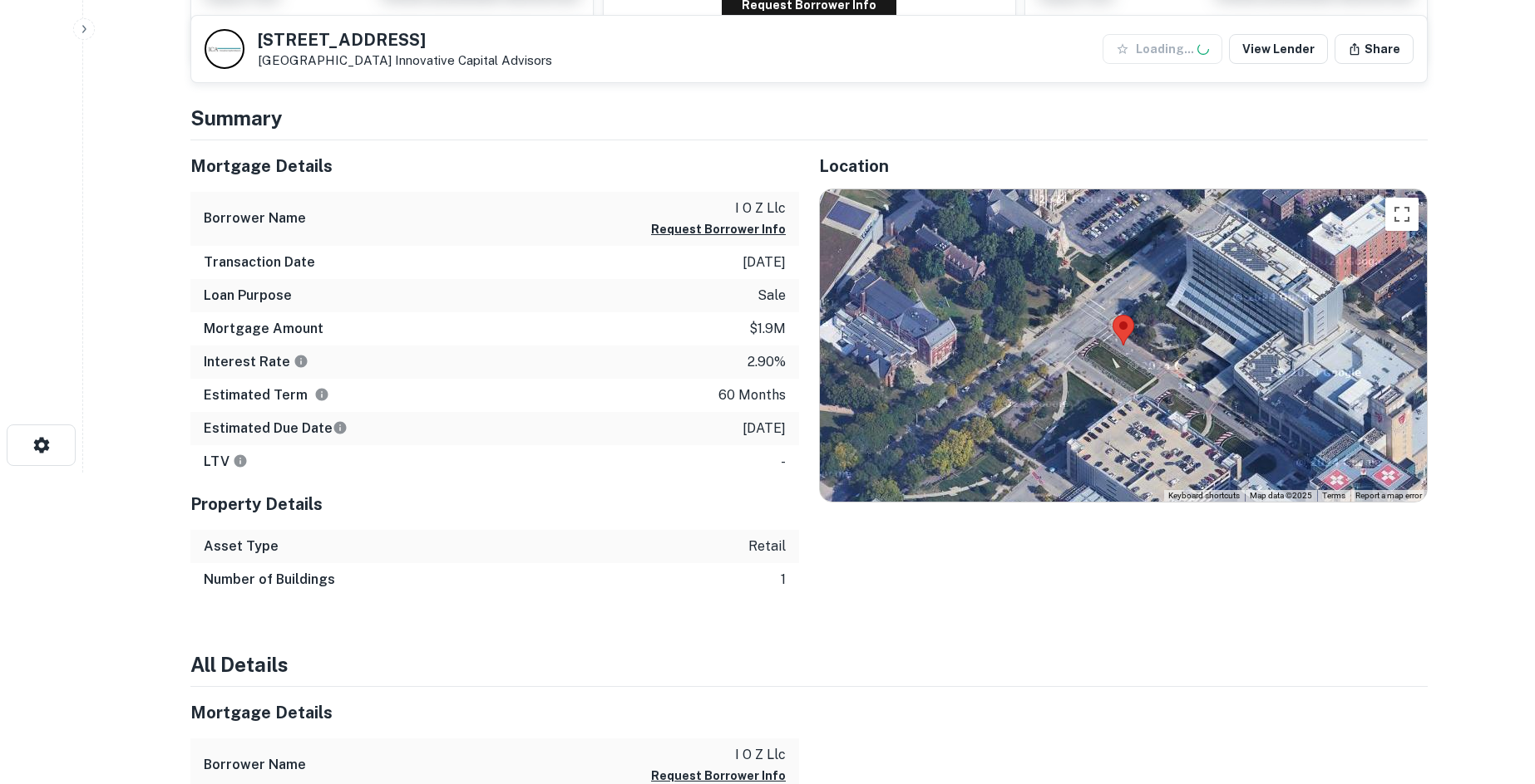
scroll to position [416, 0]
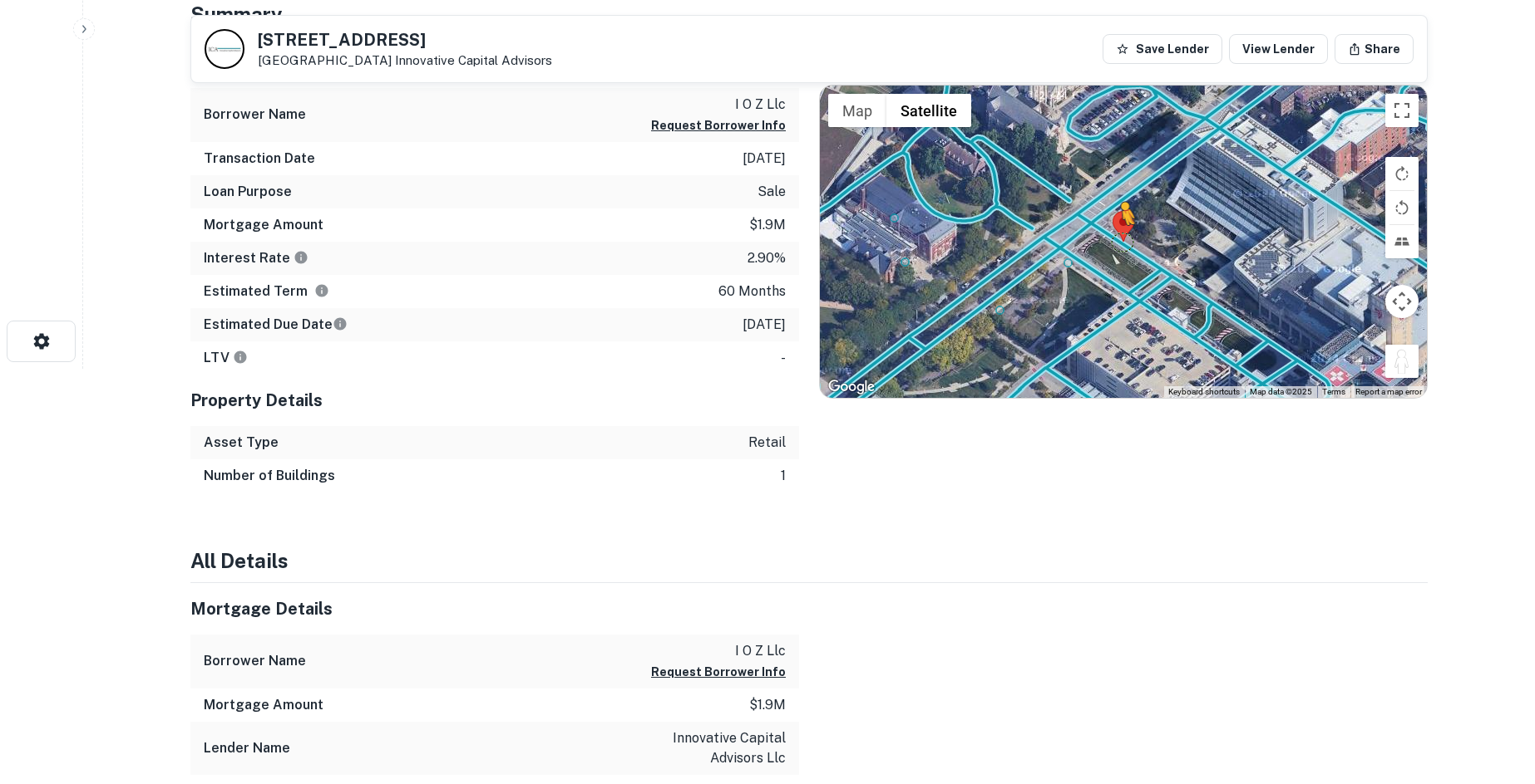
drag, startPoint x: 1394, startPoint y: 367, endPoint x: 1116, endPoint y: 238, distance: 306.5
click at [1116, 238] on div "To activate drag with keyboard, press Alt + Enter. Once in keyboard drag state,…" at bounding box center [1123, 241] width 607 height 313
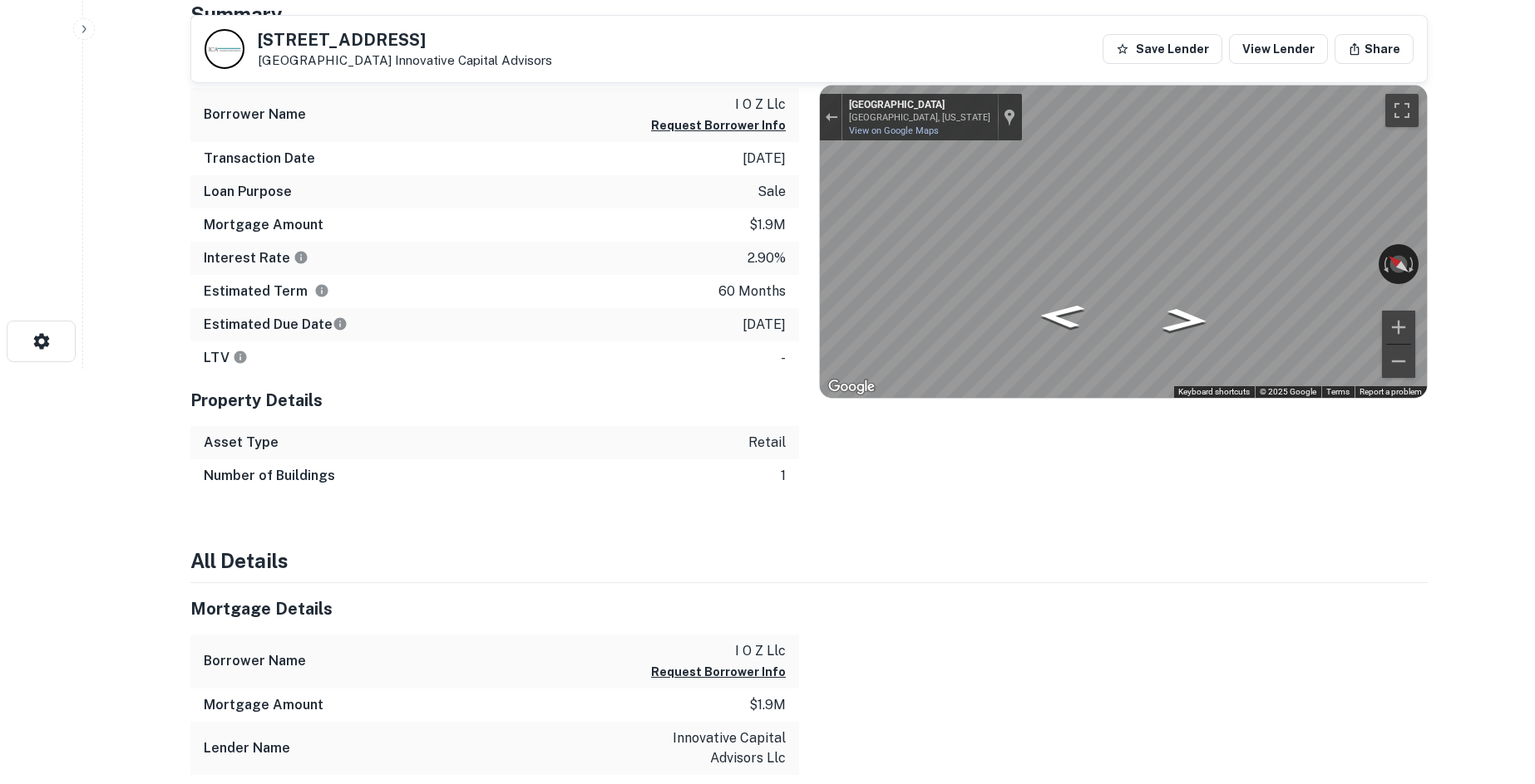
click at [794, 215] on div "Mortgage Details Borrower Name i o z llc Request Borrower Info Transaction Date…" at bounding box center [799, 265] width 1257 height 457
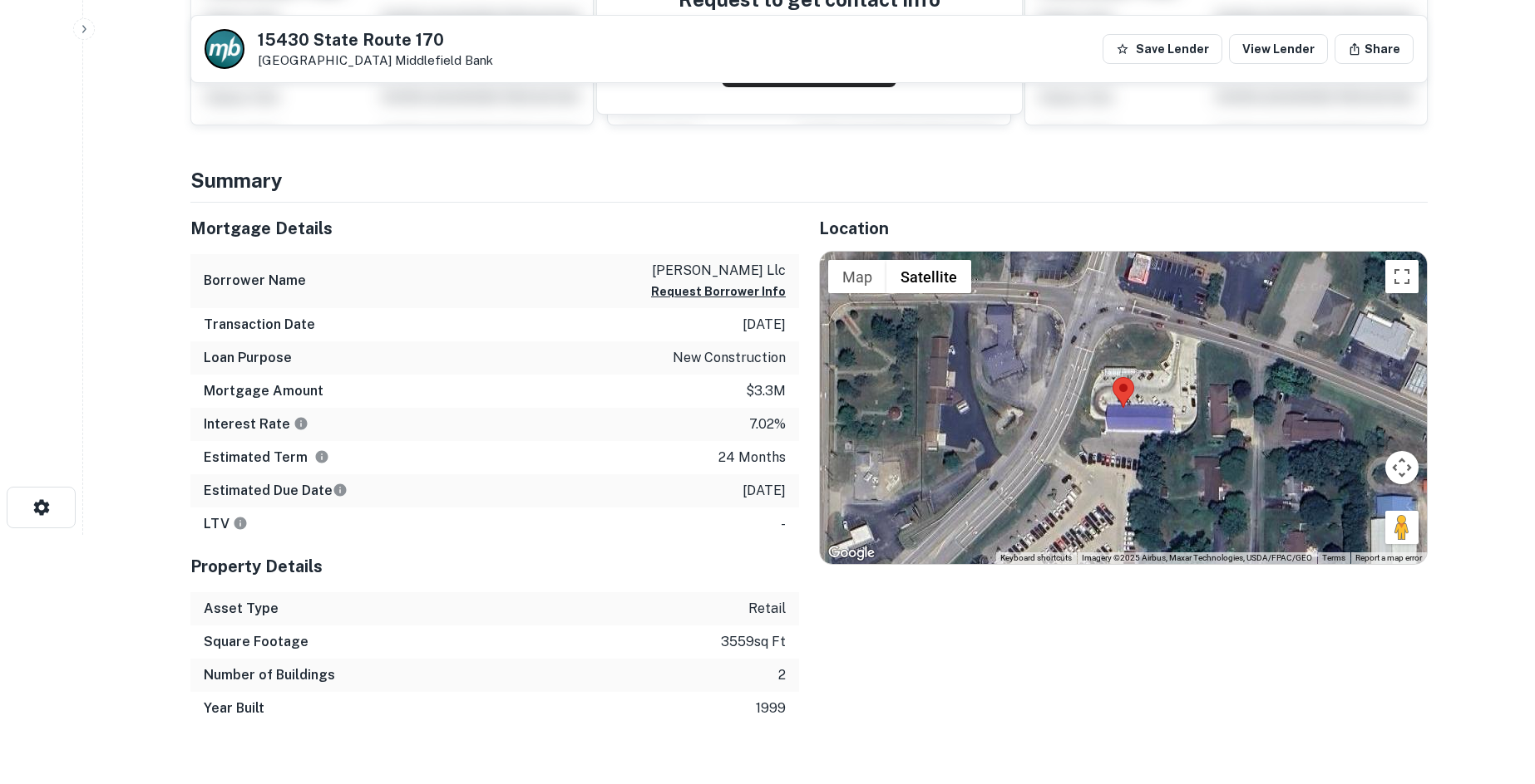
drag, startPoint x: 1391, startPoint y: 524, endPoint x: 1242, endPoint y: 380, distance: 207.2
click at [1239, 377] on div "Map Terrain Satellite Labels Keyboard shortcuts Map Data Imagery ©2025 Airbus, …" at bounding box center [1123, 408] width 607 height 313
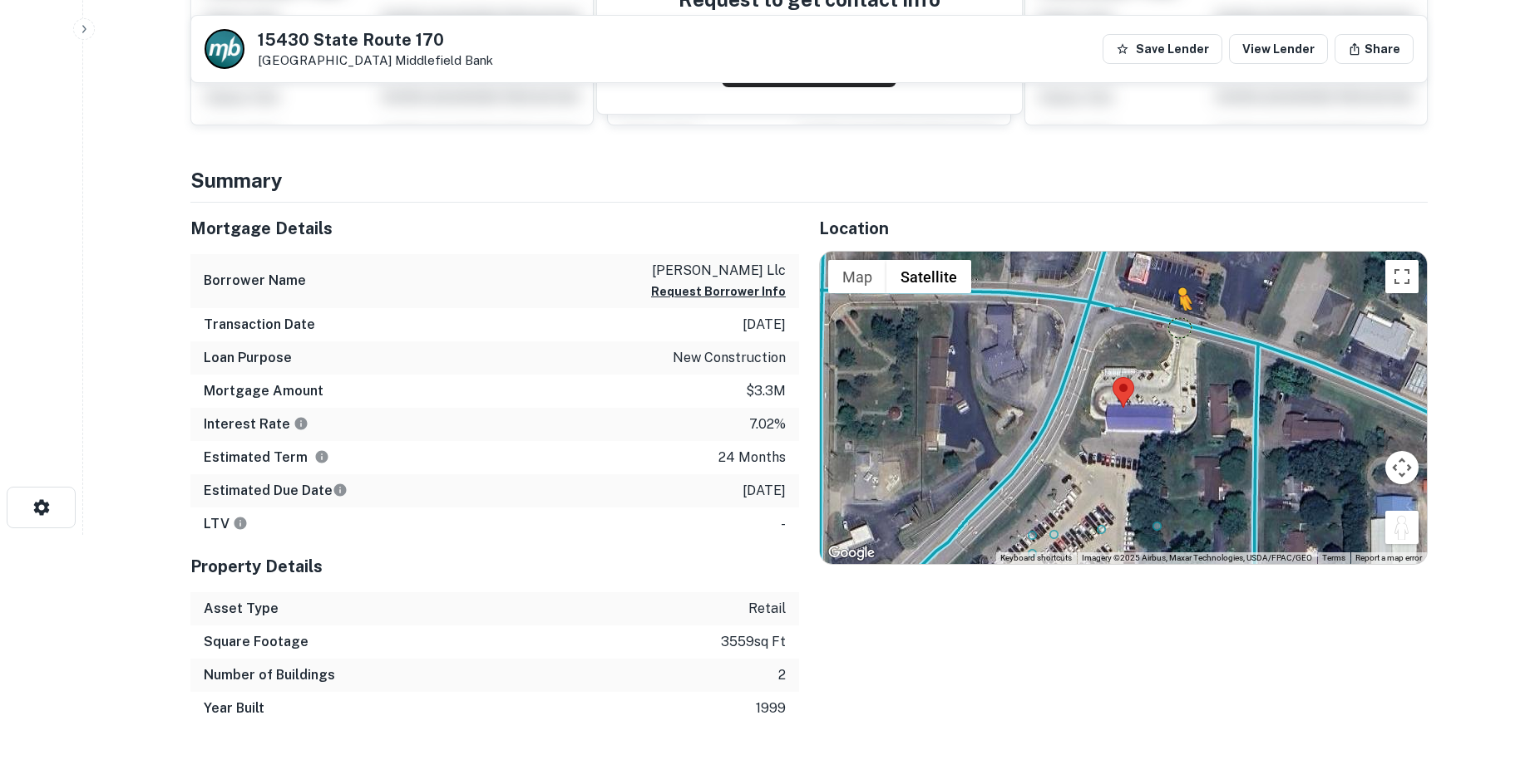
drag, startPoint x: 1389, startPoint y: 534, endPoint x: 1180, endPoint y: 327, distance: 294.2
click at [1180, 327] on div "To activate drag with keyboard, press Alt + Enter. Once in keyboard drag state,…" at bounding box center [1123, 408] width 607 height 313
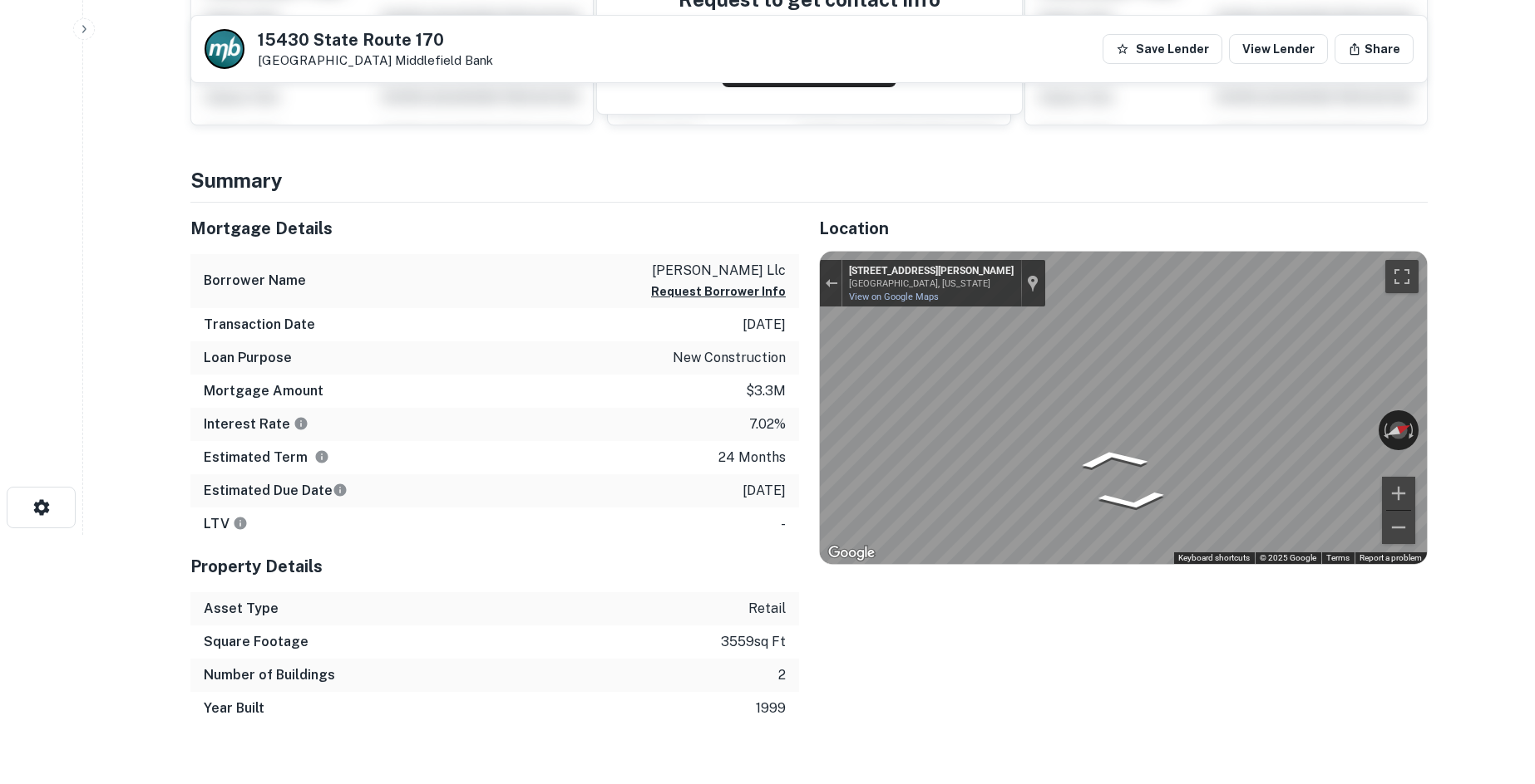
click at [1485, 350] on main "15430 State Route 170 East Liverpool, OH 43920 Middlefield Bank Save Lender Vie…" at bounding box center [809, 143] width 1452 height 784
click at [1534, 395] on html "Search Borrowers Contacts Saved 15430 State Route 170 East Liverpool, OH 43920 …" at bounding box center [768, 143] width 1535 height 784
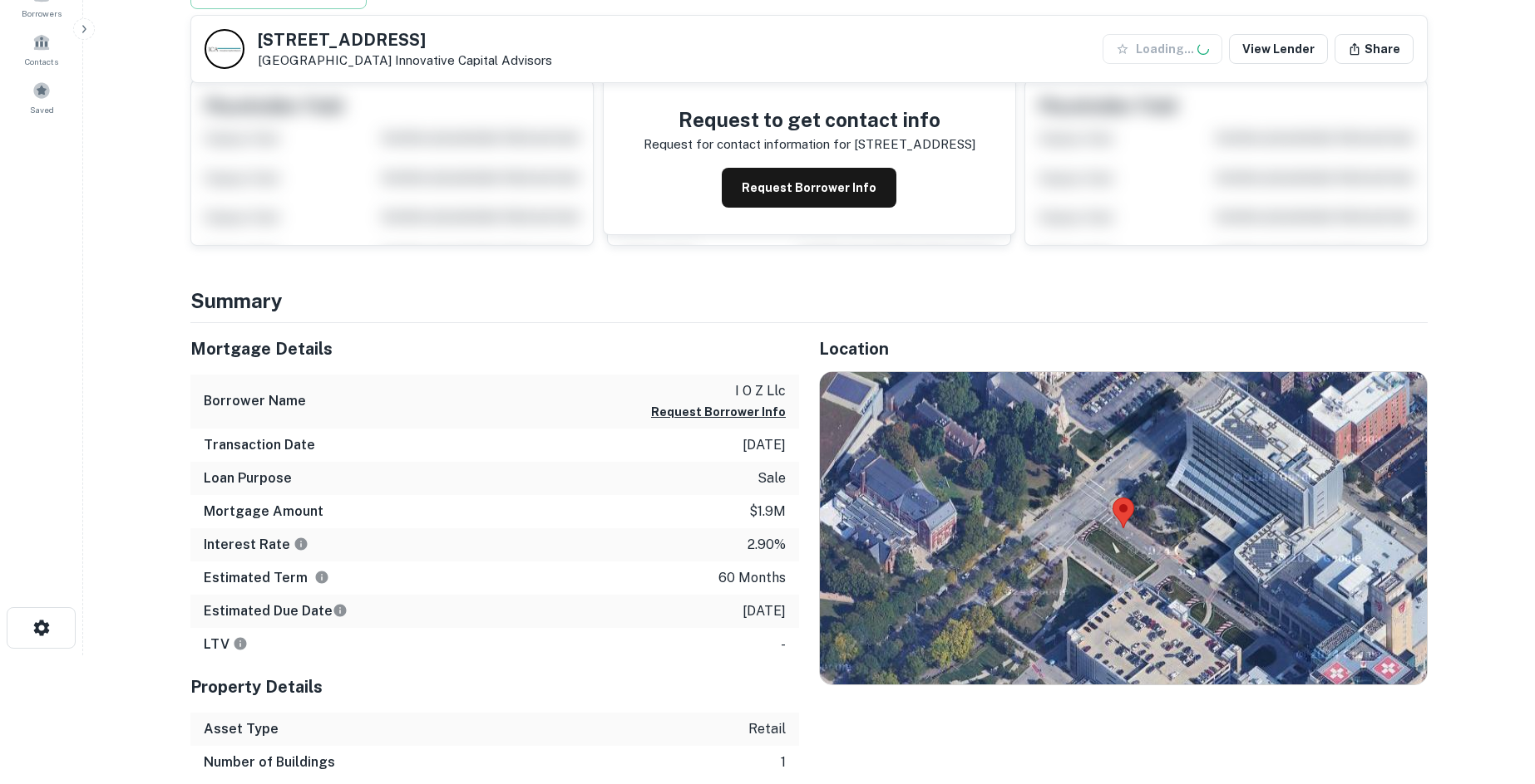
scroll to position [332, 0]
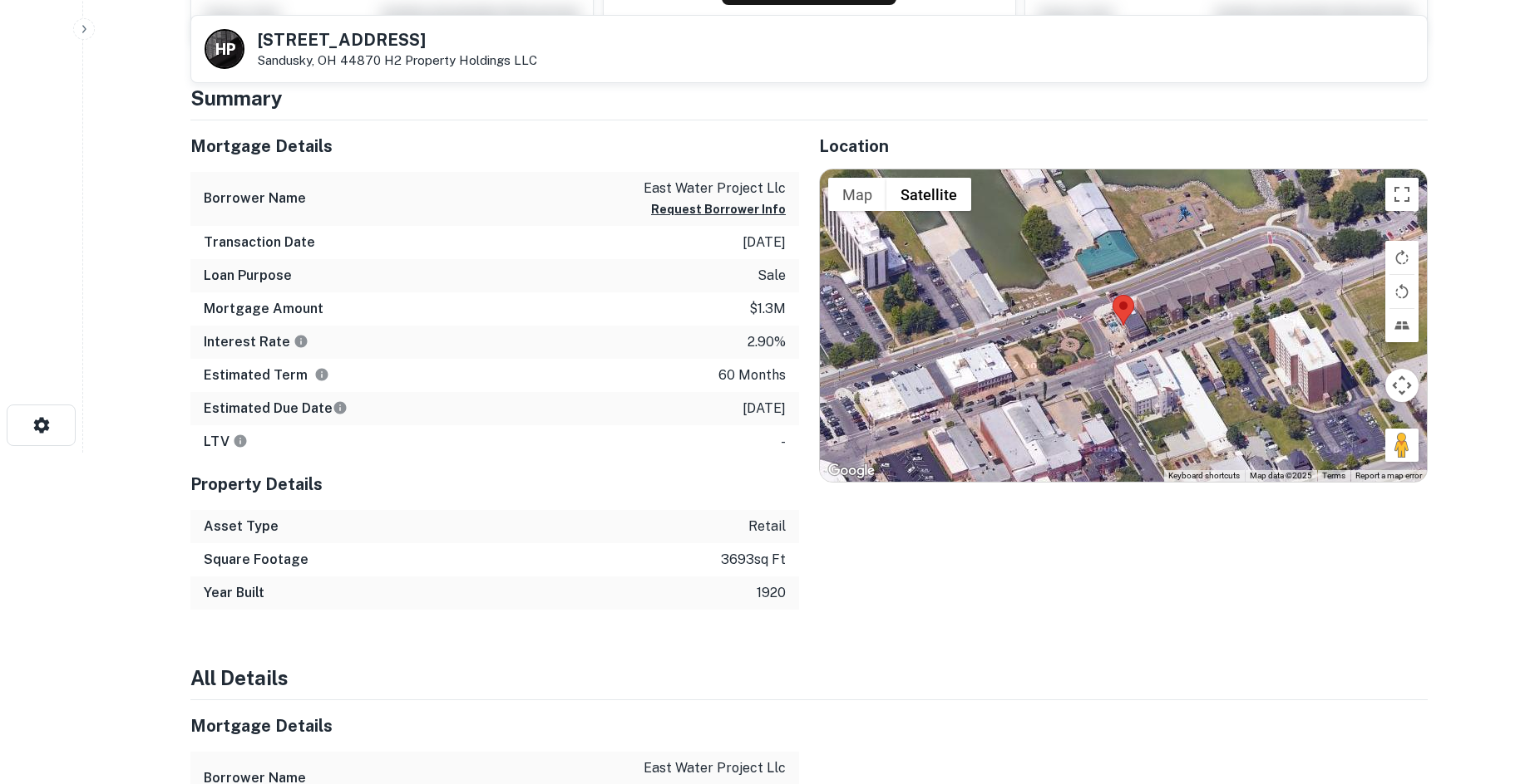
scroll to position [332, 0]
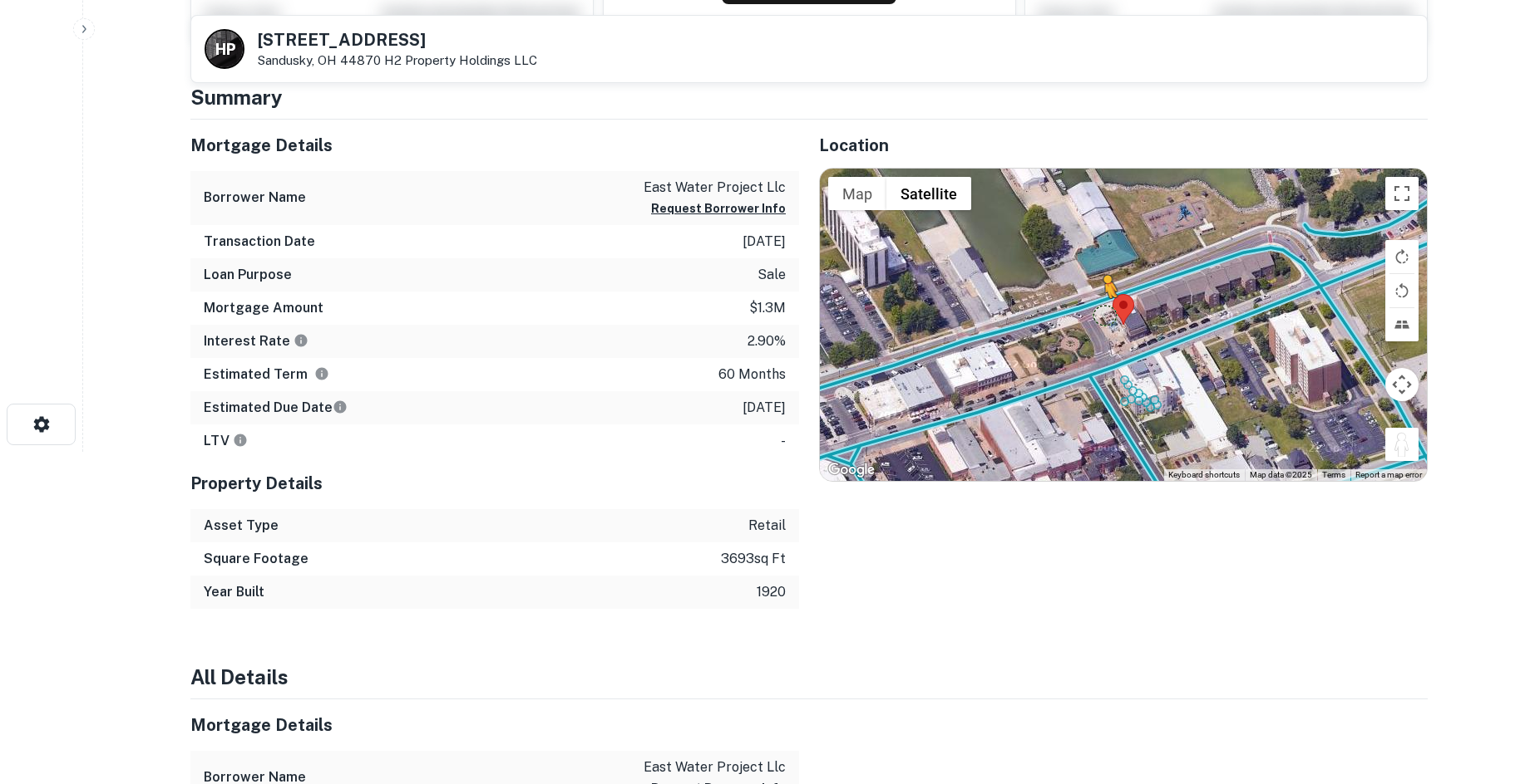
drag, startPoint x: 1411, startPoint y: 450, endPoint x: 1086, endPoint y: 311, distance: 353.5
click at [1086, 311] on div "To activate drag with keyboard, press Alt + Enter. Once in keyboard drag state,…" at bounding box center [1123, 325] width 607 height 313
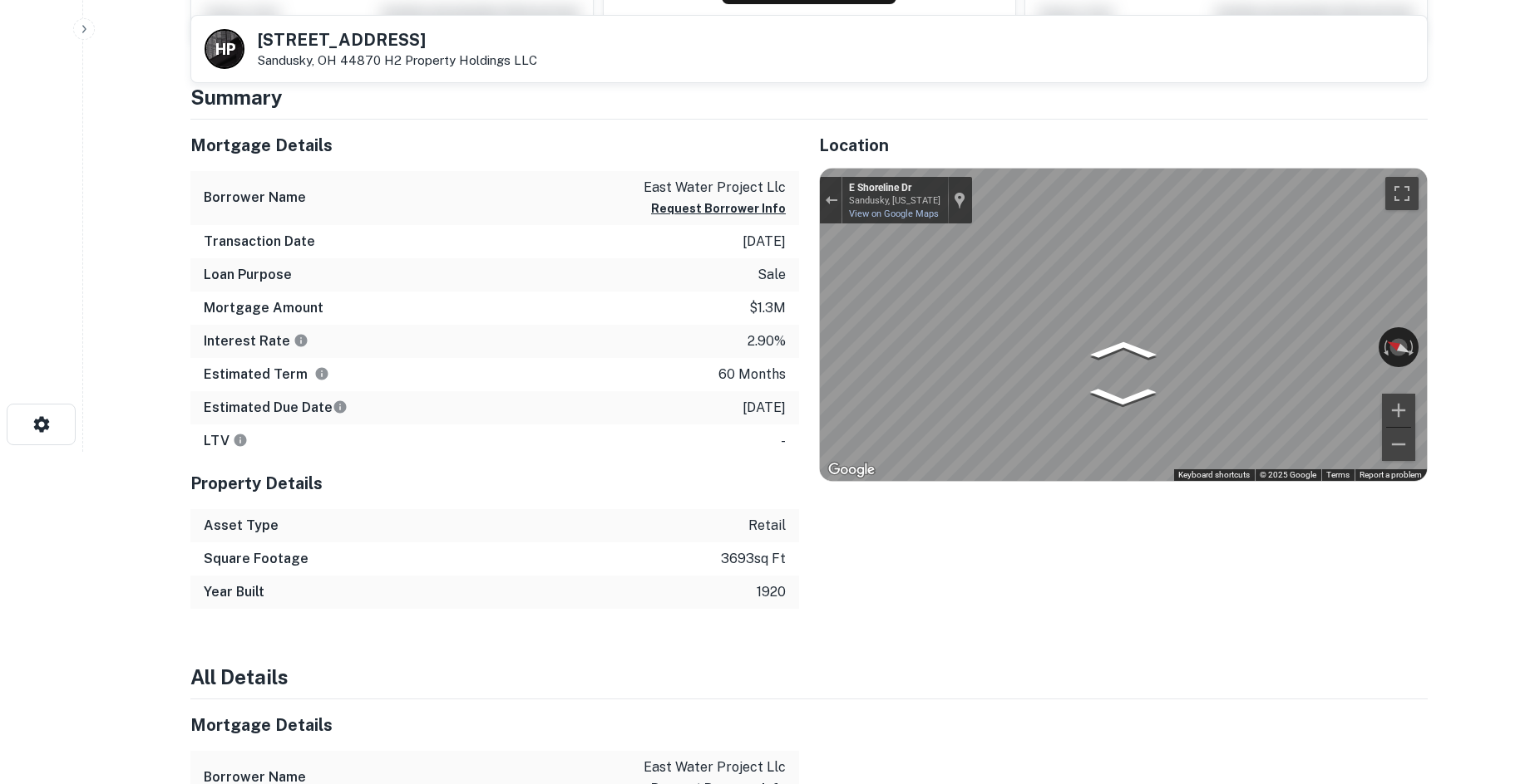
click at [765, 258] on div "Mortgage Details Borrower Name east water project llc Request Borrower Info Tra…" at bounding box center [799, 364] width 1257 height 489
click at [674, 284] on div "Mortgage Details Borrower Name east water project llc Request Borrower Info Tra…" at bounding box center [799, 364] width 1257 height 489
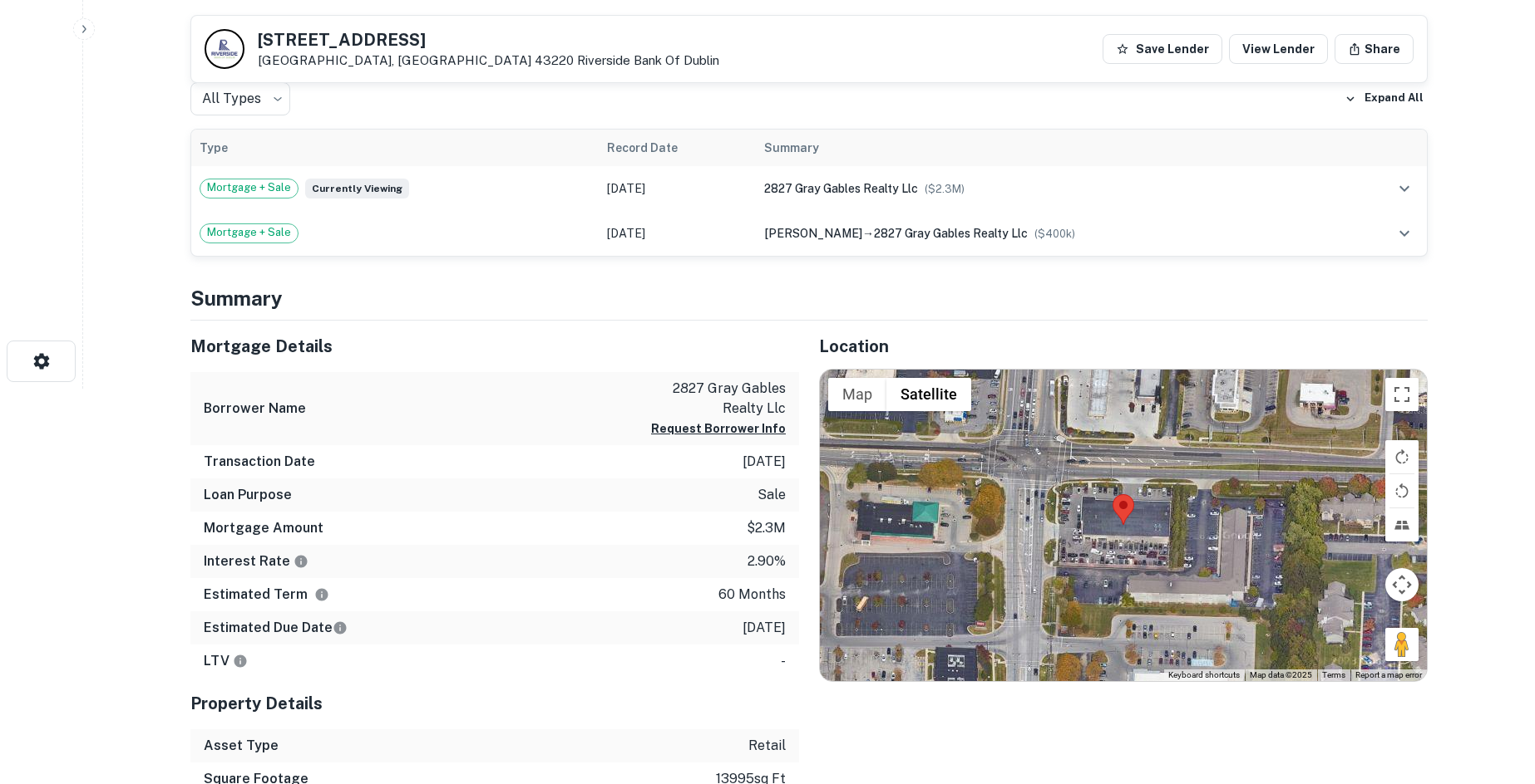
scroll to position [582, 0]
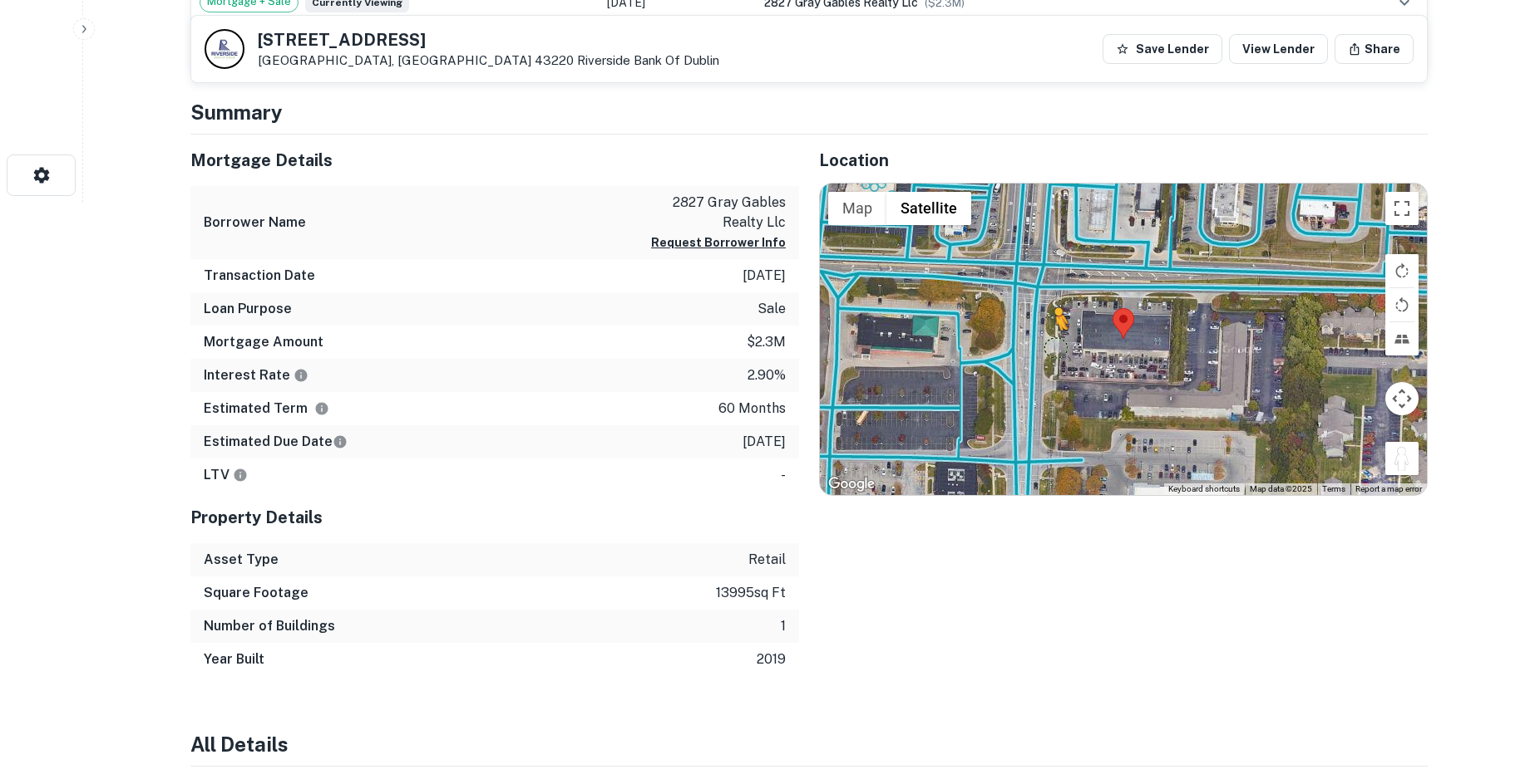
drag, startPoint x: 1396, startPoint y: 462, endPoint x: 1050, endPoint y: 344, distance: 365.6
click at [1050, 344] on div "To activate drag with keyboard, press Alt + Enter. Once in keyboard drag state,…" at bounding box center [1123, 339] width 607 height 313
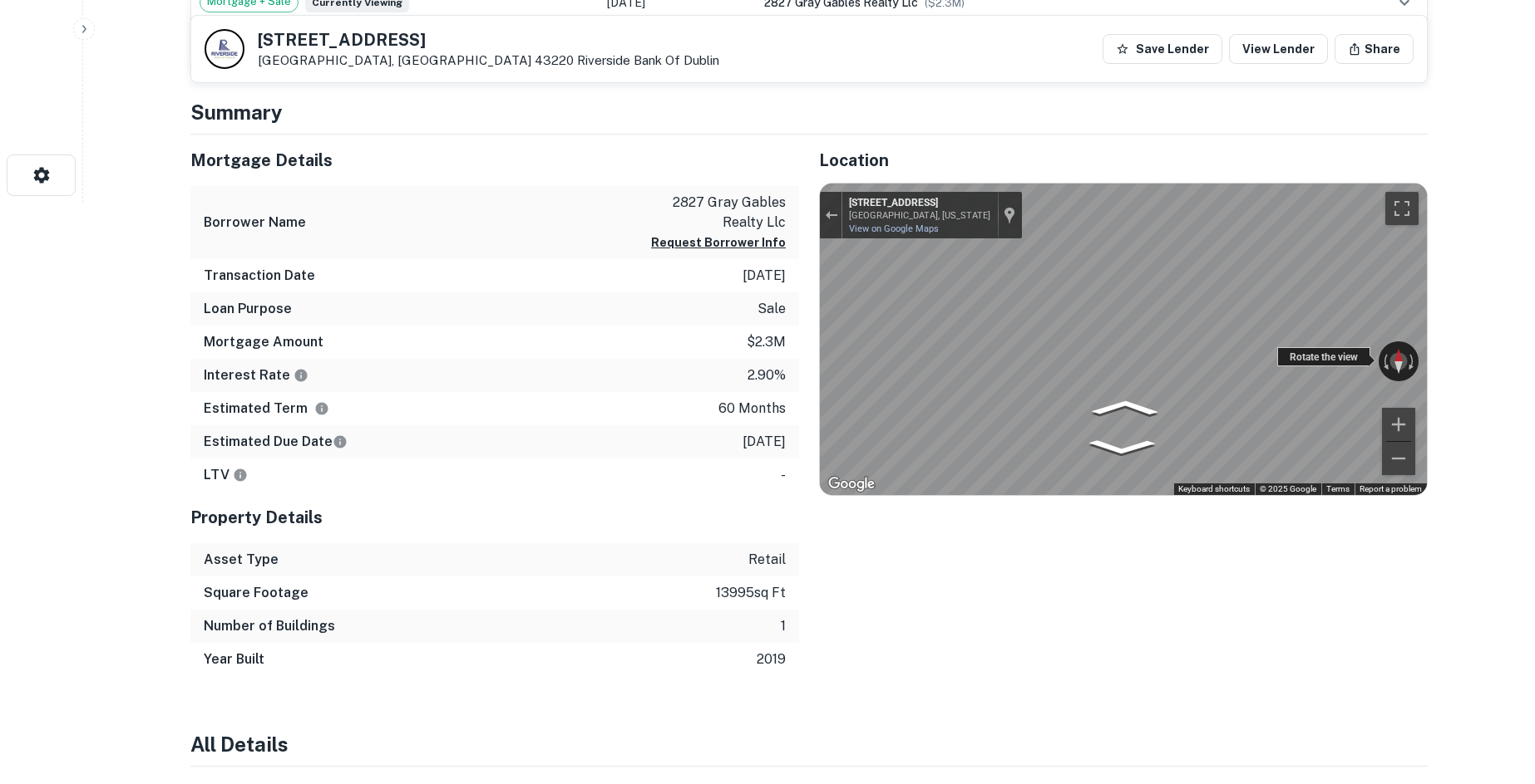
click at [880, 297] on div "← Move left → Move right ↑ Move up ↓ Move down + Zoom in - Zoom out 4748 Sawmil…" at bounding box center [1123, 339] width 607 height 313
drag, startPoint x: 1301, startPoint y: 350, endPoint x: 584, endPoint y: 323, distance: 717.5
click at [442, 303] on div "Mortgage Details Borrower Name 2827 gray gables realty llc Request Borrower Inf…" at bounding box center [799, 406] width 1257 height 543
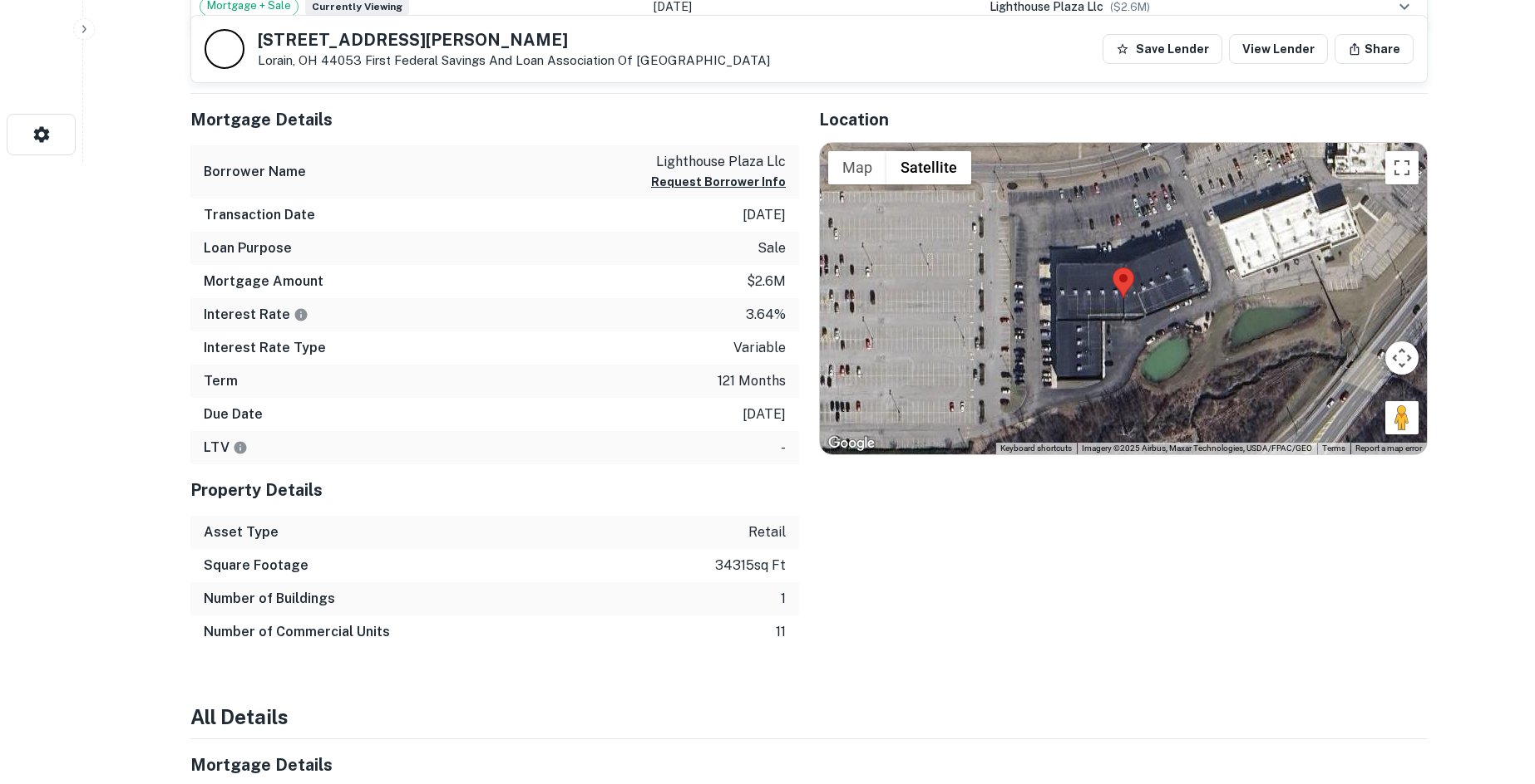
scroll to position [582, 0]
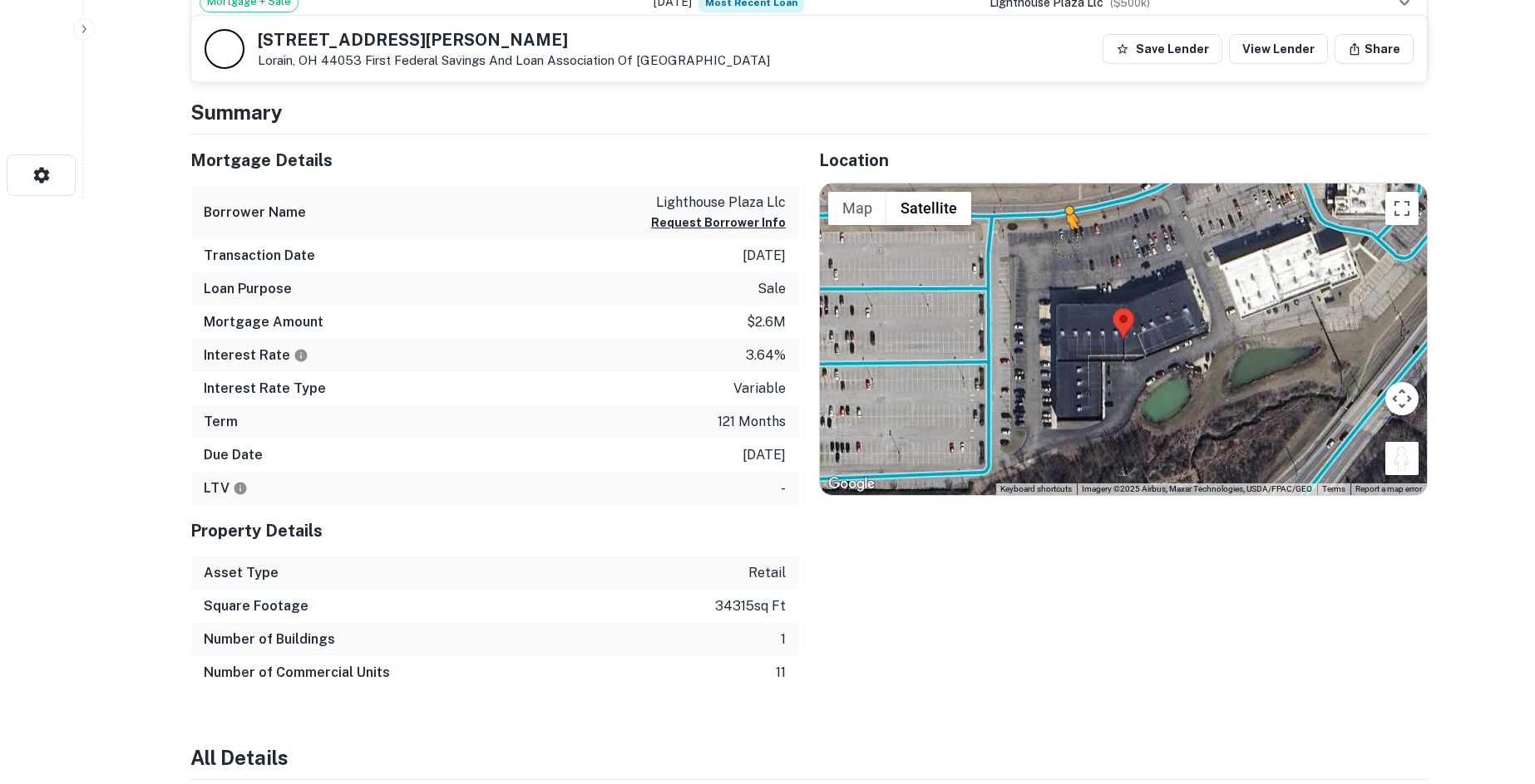
drag, startPoint x: 1394, startPoint y: 470, endPoint x: 1054, endPoint y: 229, distance: 416.8
click at [1058, 234] on div "To activate drag with keyboard, press Alt + Enter. Once in keyboard drag state,…" at bounding box center [1123, 339] width 607 height 313
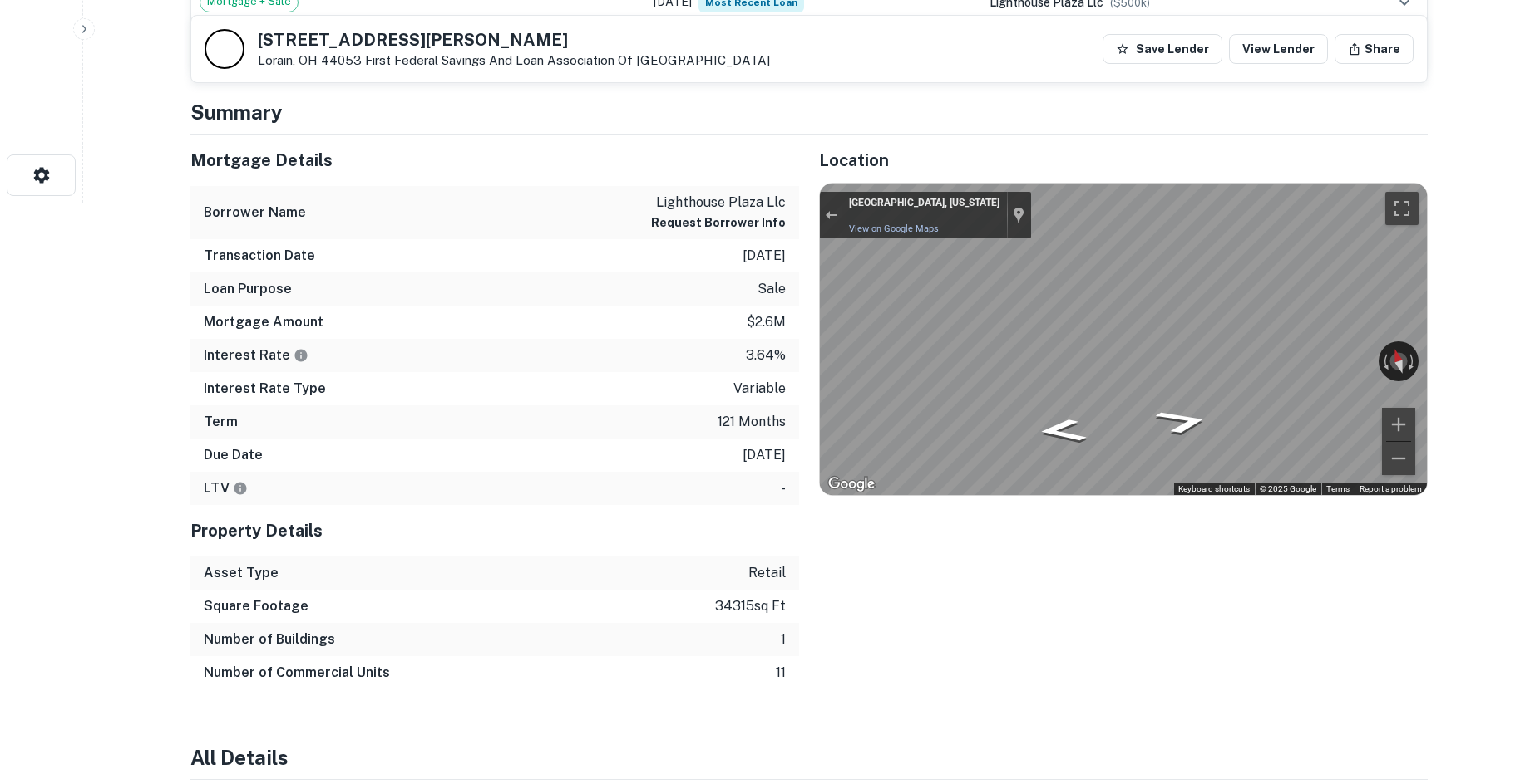
click at [562, 342] on div "Mortgage Details Borrower Name lighthouse plaza llc Request Borrower Info Trans…" at bounding box center [799, 413] width 1257 height 556
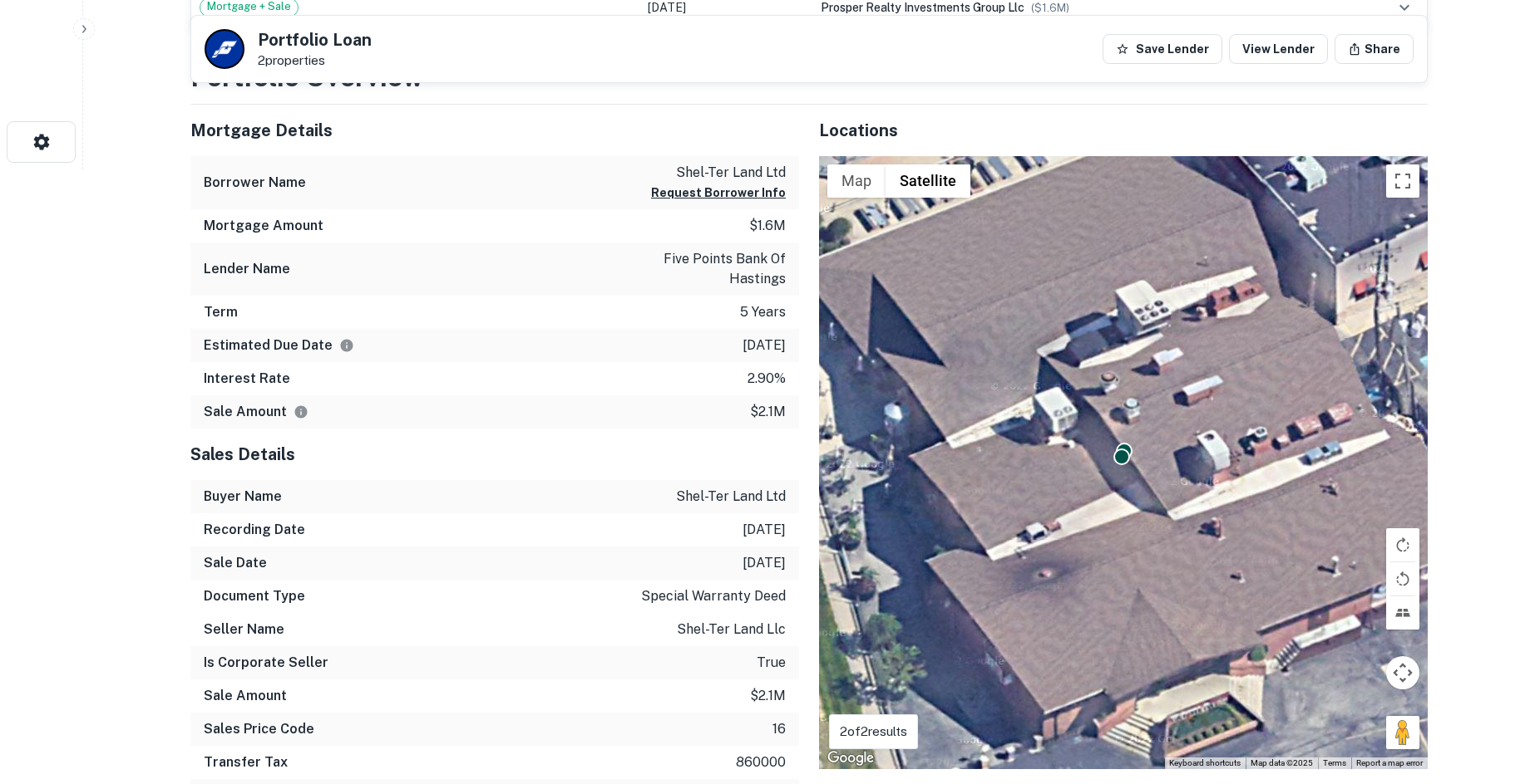
scroll to position [665, 0]
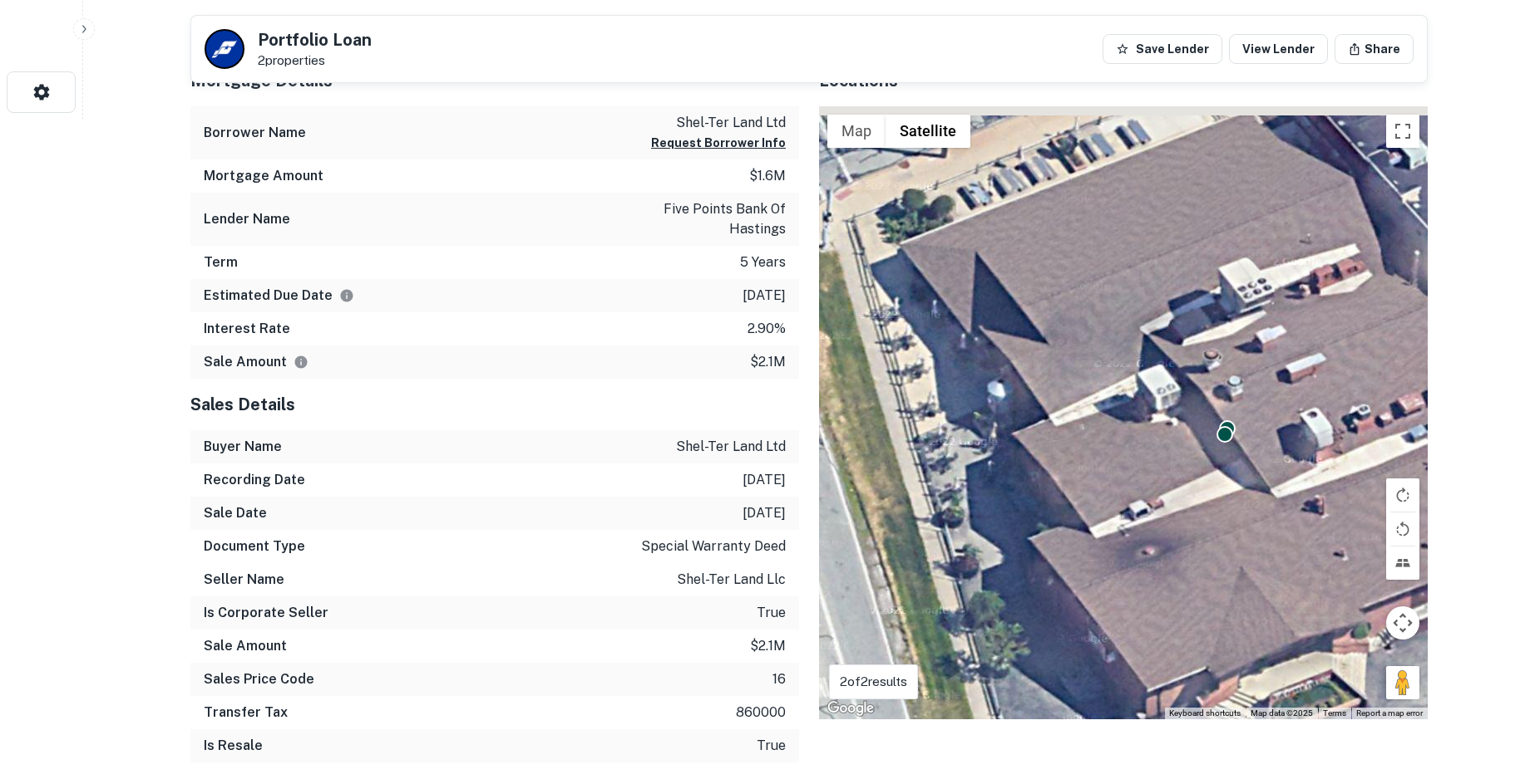
drag, startPoint x: 942, startPoint y: 544, endPoint x: 1038, endPoint y: 598, distance: 110.1
click at [1038, 602] on div "To activate drag with keyboard, press Alt + Enter. Once in keyboard drag state,…" at bounding box center [1123, 413] width 609 height 613
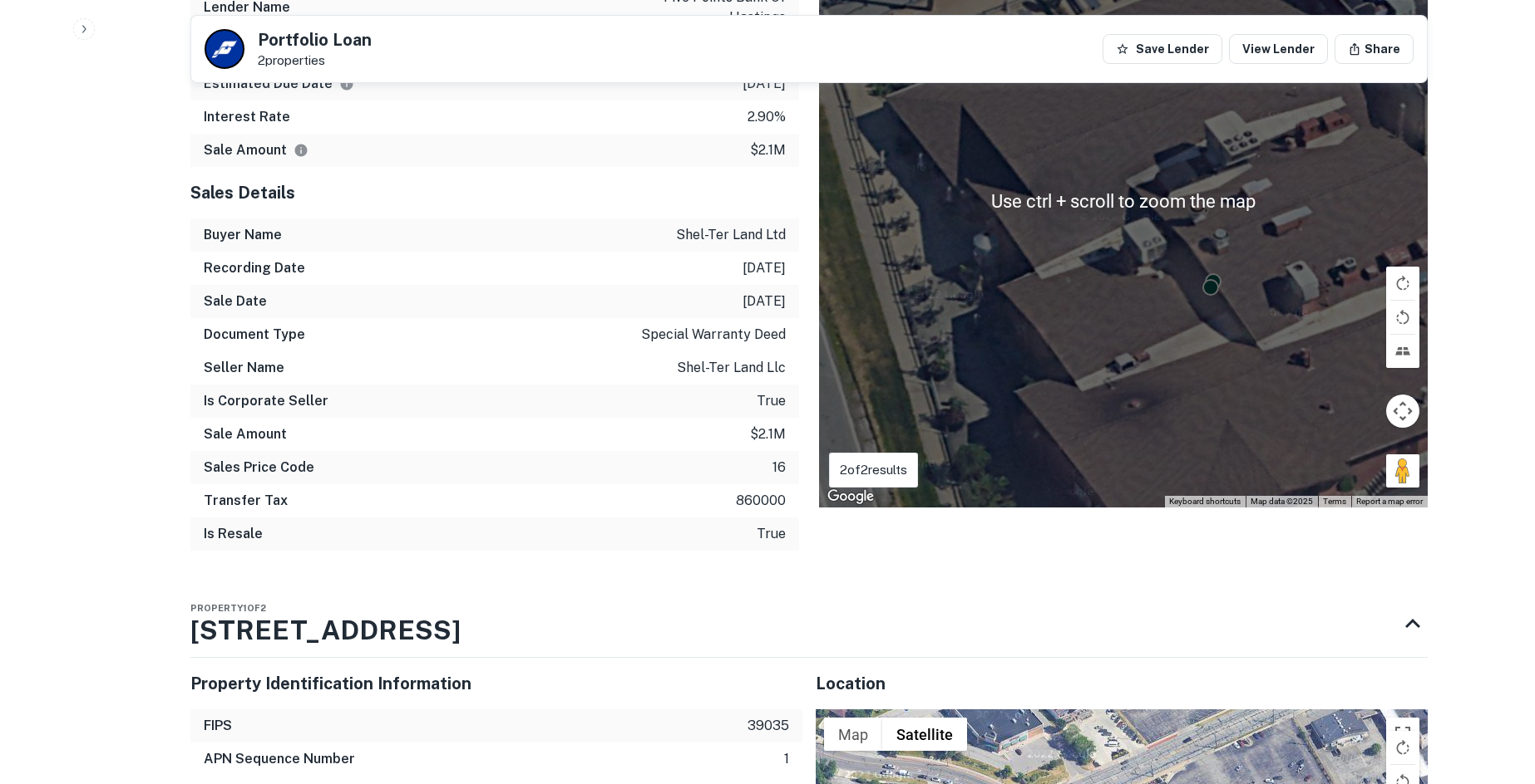
scroll to position [1080, 0]
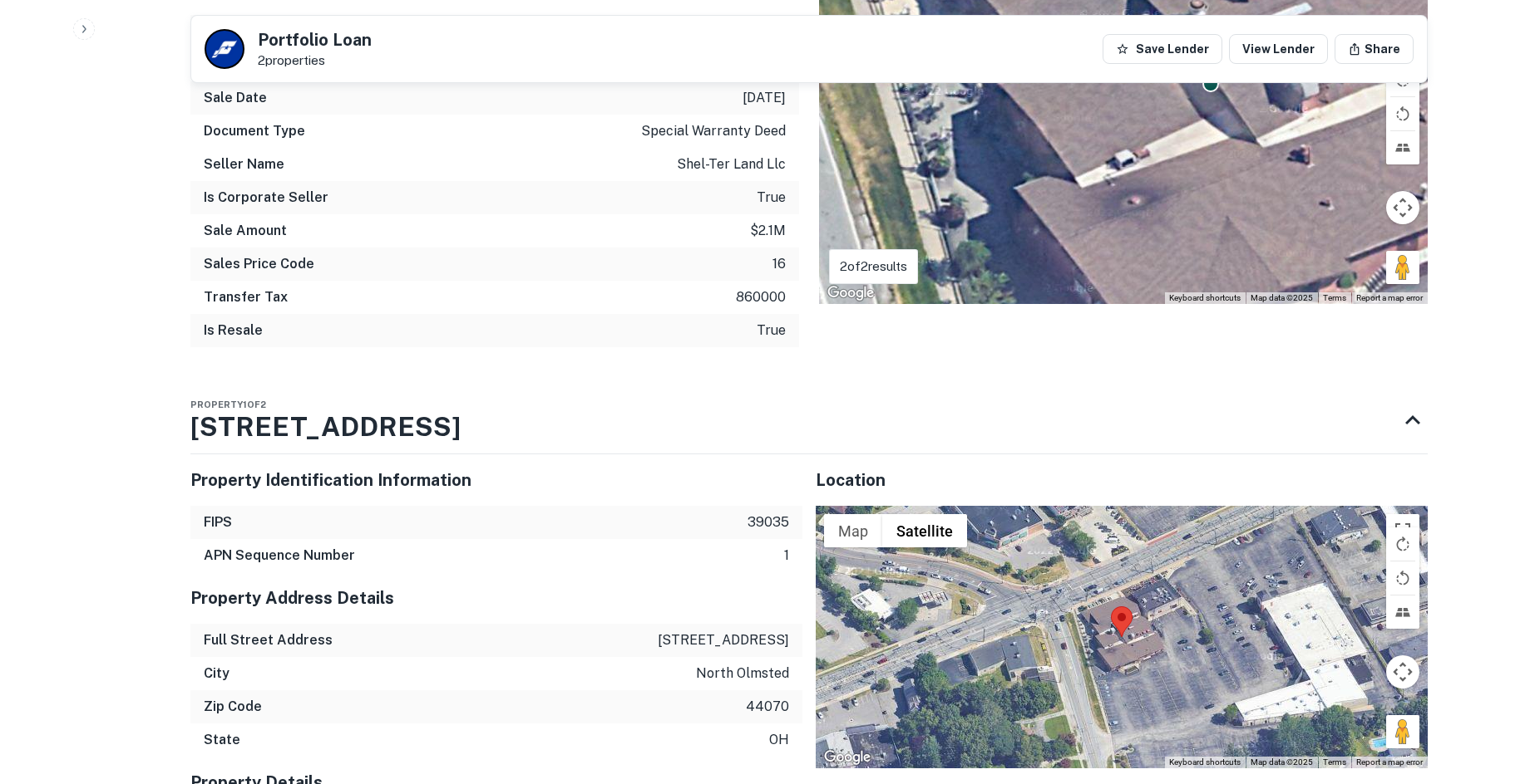
drag, startPoint x: 1387, startPoint y: 738, endPoint x: 1187, endPoint y: 712, distance: 201.7
click at [1187, 712] on div "Map Terrain Satellite Labels Keyboard shortcuts Map Data Map data ©2025 Map dat…" at bounding box center [1121, 637] width 612 height 263
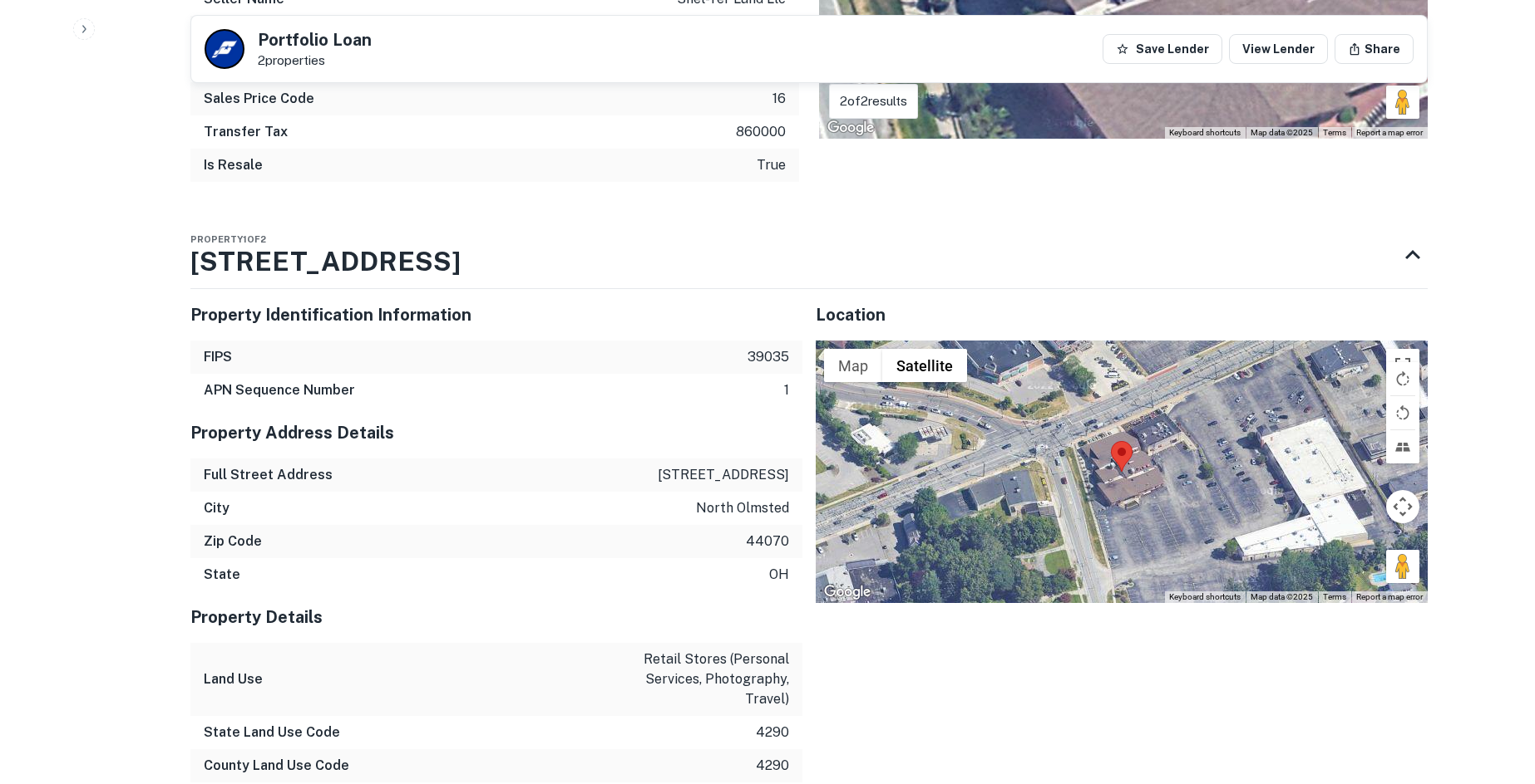
scroll to position [1246, 0]
drag, startPoint x: 1402, startPoint y: 563, endPoint x: 1121, endPoint y: 529, distance: 283.0
click at [1117, 527] on div "Map Terrain Satellite Labels Keyboard shortcuts Map Data Map data ©2025 Map dat…" at bounding box center [1121, 470] width 612 height 263
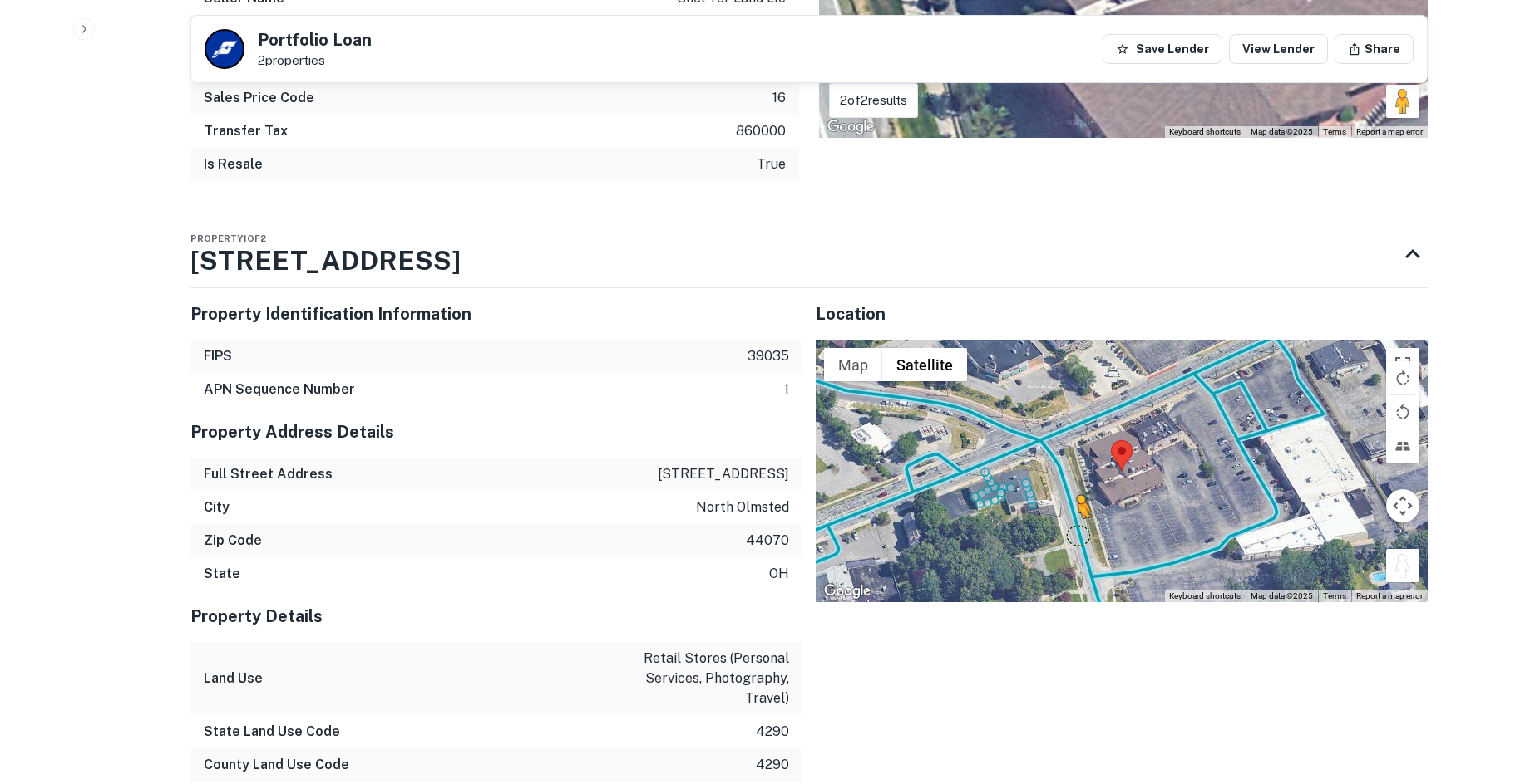
drag, startPoint x: 1400, startPoint y: 568, endPoint x: 1070, endPoint y: 526, distance: 332.7
click at [1070, 526] on div "To activate drag with keyboard, press Alt + Enter. Once in keyboard drag state,…" at bounding box center [1121, 470] width 612 height 263
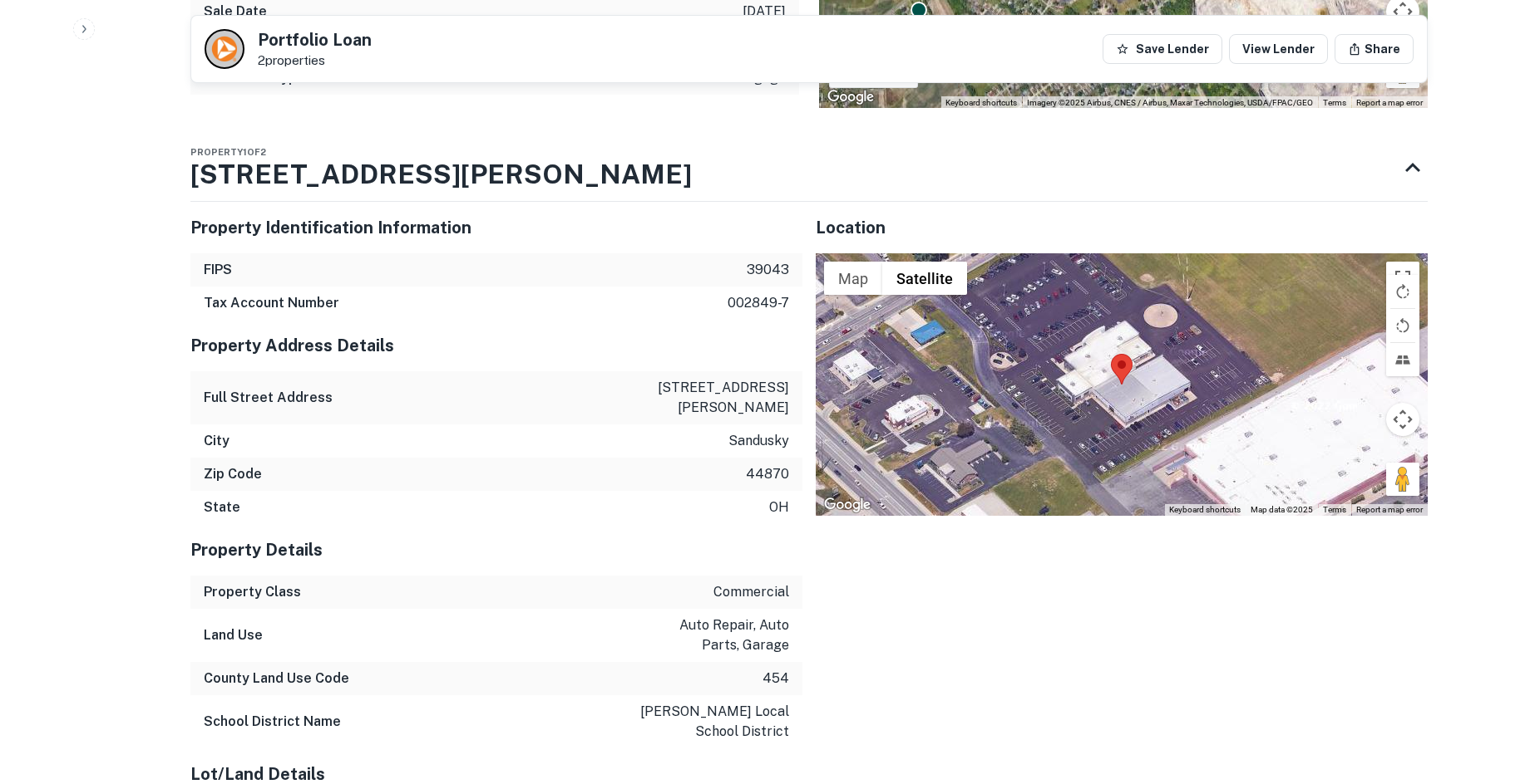
scroll to position [1246, 0]
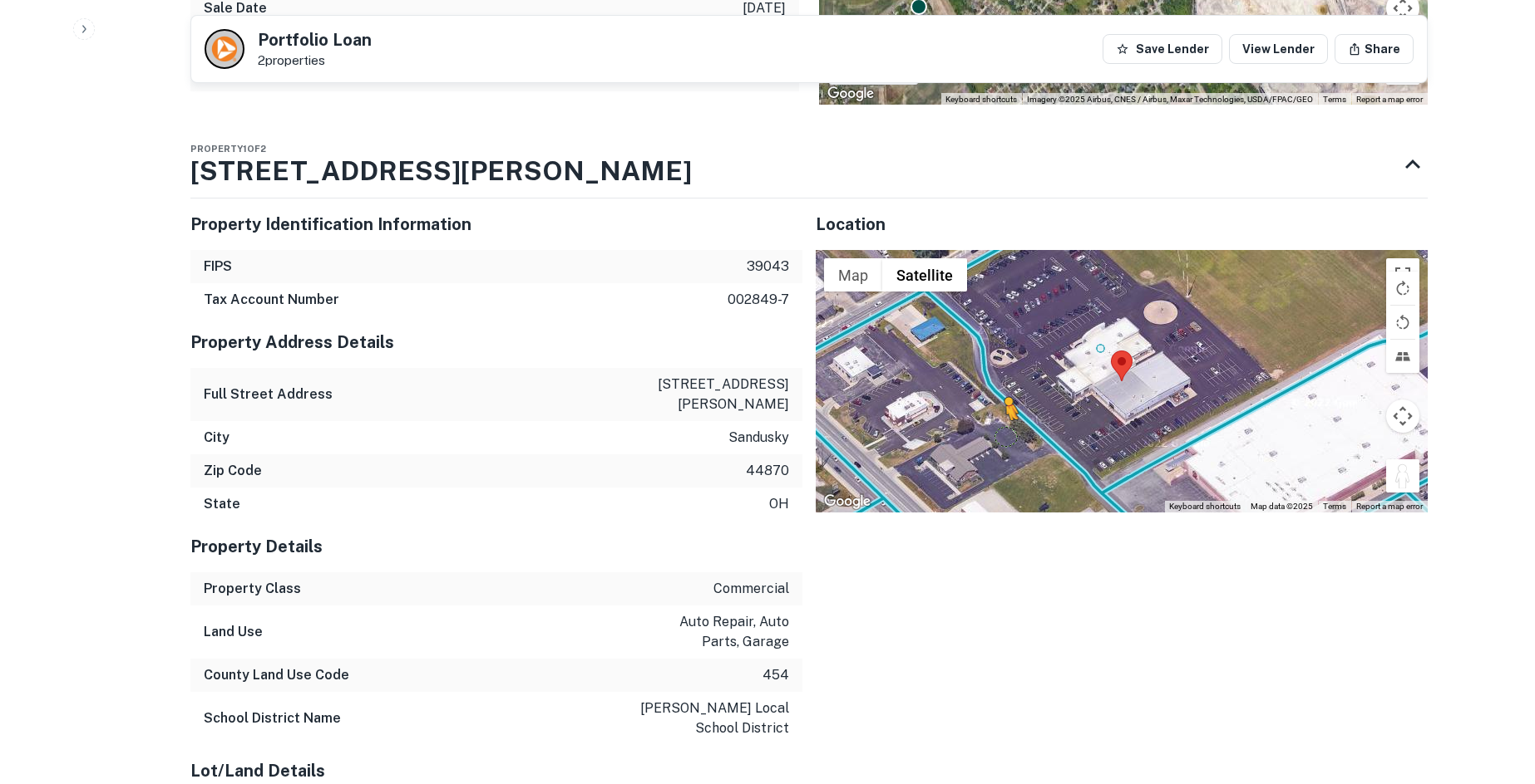
drag, startPoint x: 1417, startPoint y: 475, endPoint x: 998, endPoint y: 434, distance: 421.0
click at [998, 434] on div "To activate drag with keyboard, press Alt + Enter. Once in keyboard drag state,…" at bounding box center [1121, 381] width 612 height 263
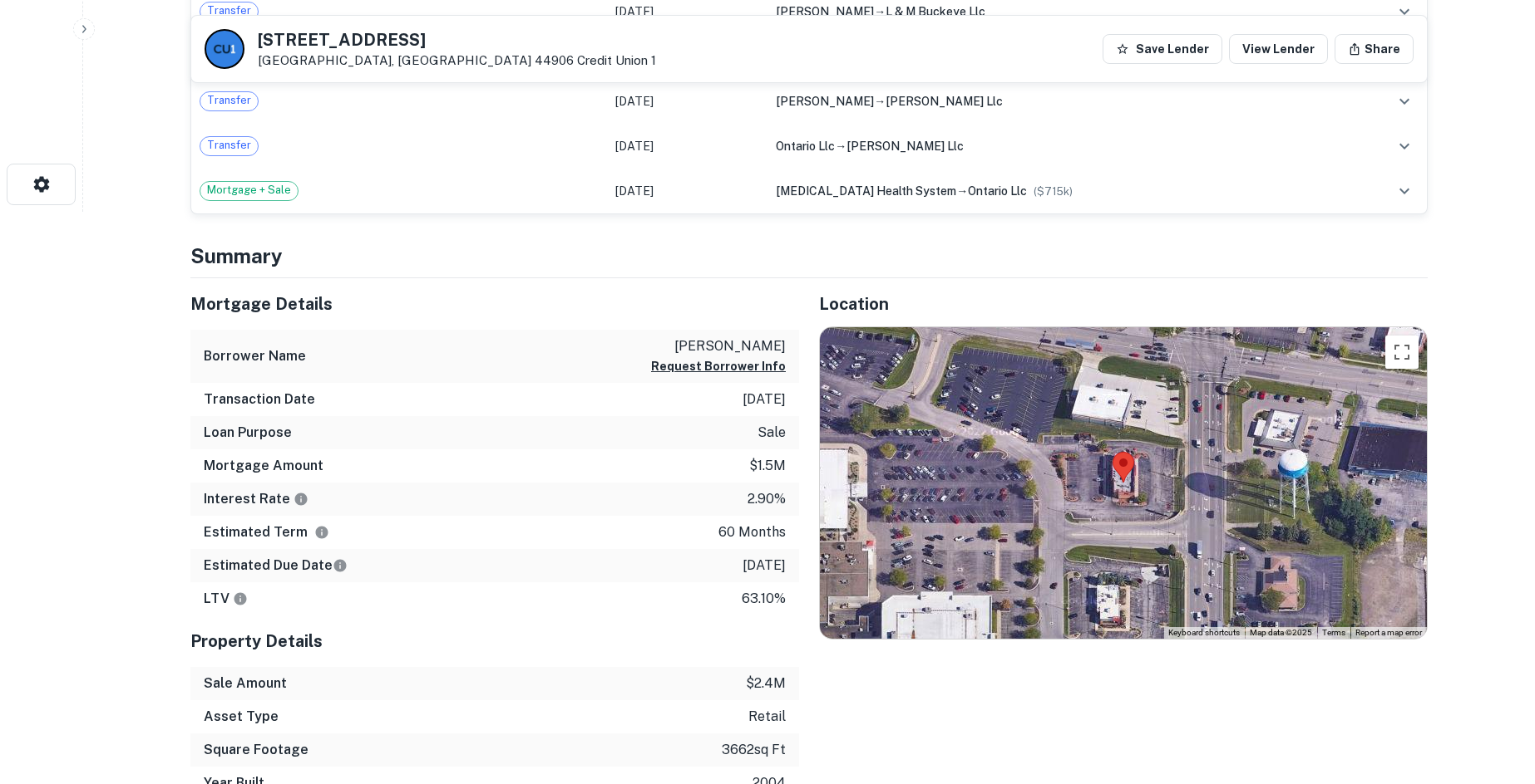
scroll to position [582, 0]
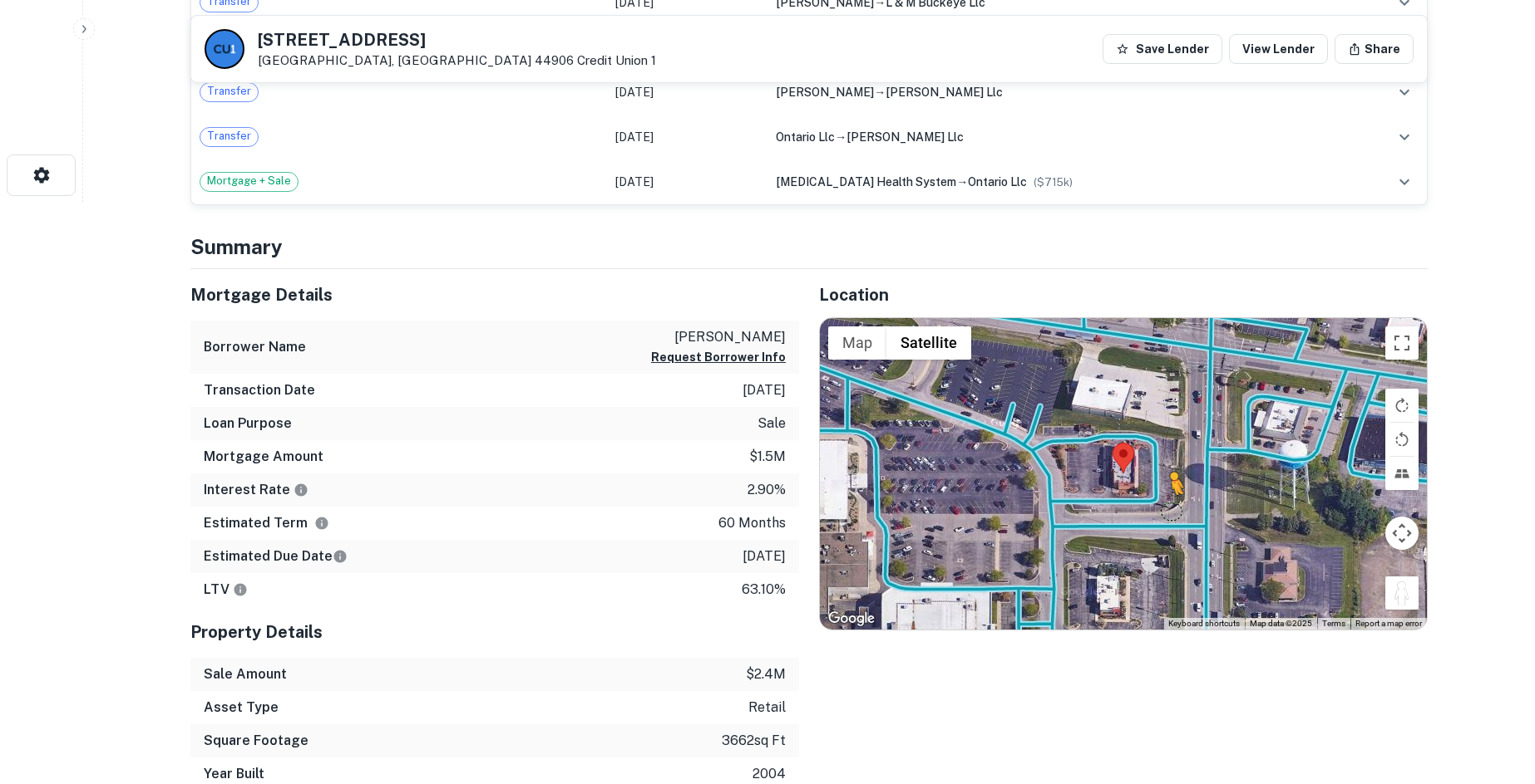
drag, startPoint x: 1405, startPoint y: 602, endPoint x: 1128, endPoint y: 503, distance: 294.2
click at [1128, 503] on div "To activate drag with keyboard, press Alt + Enter. Once in keyboard drag state,…" at bounding box center [1123, 474] width 607 height 313
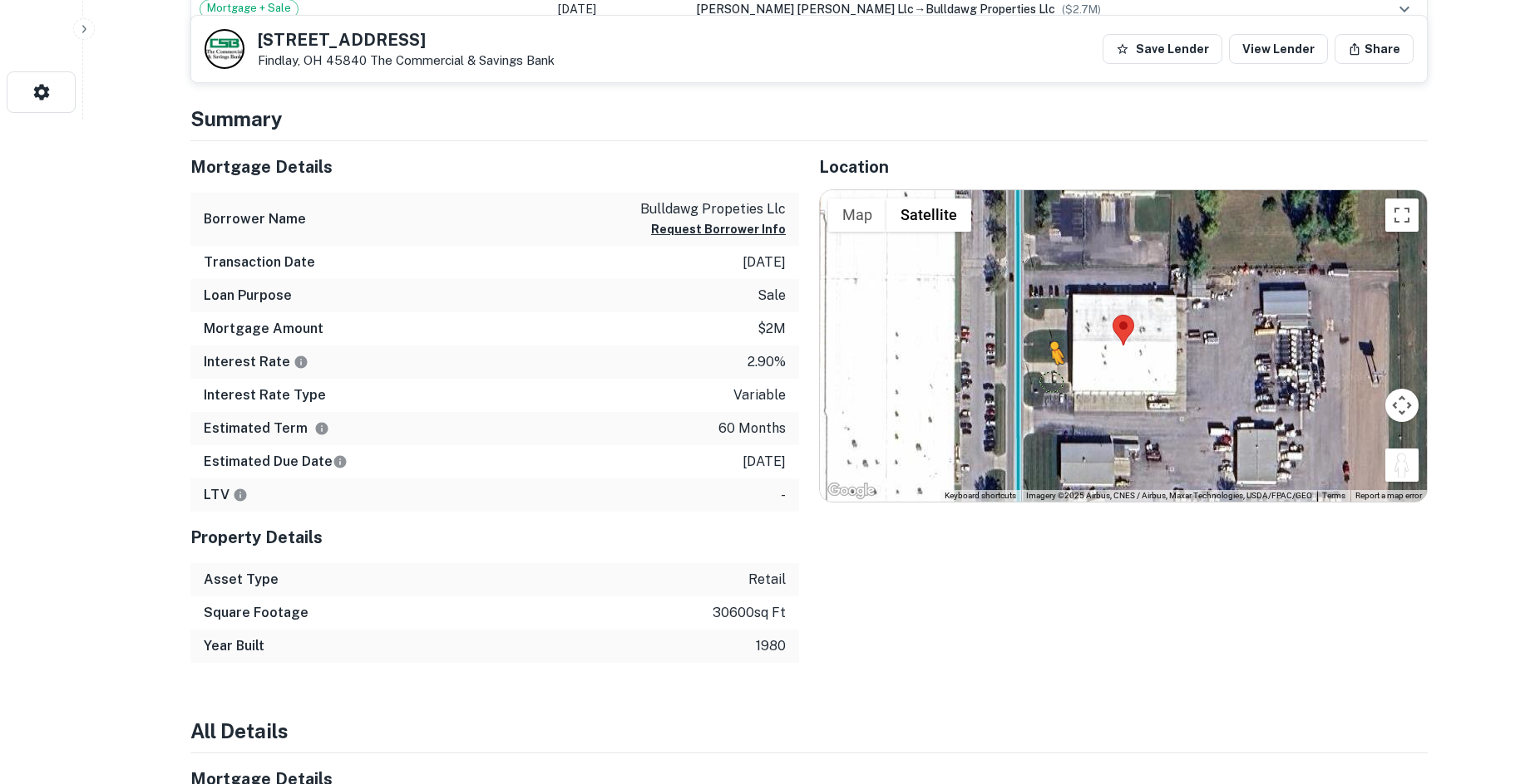
drag, startPoint x: 1411, startPoint y: 473, endPoint x: 1029, endPoint y: 371, distance: 395.4
click at [1030, 372] on div "To activate drag with keyboard, press Alt + Enter. Once in keyboard drag state,…" at bounding box center [1123, 346] width 607 height 313
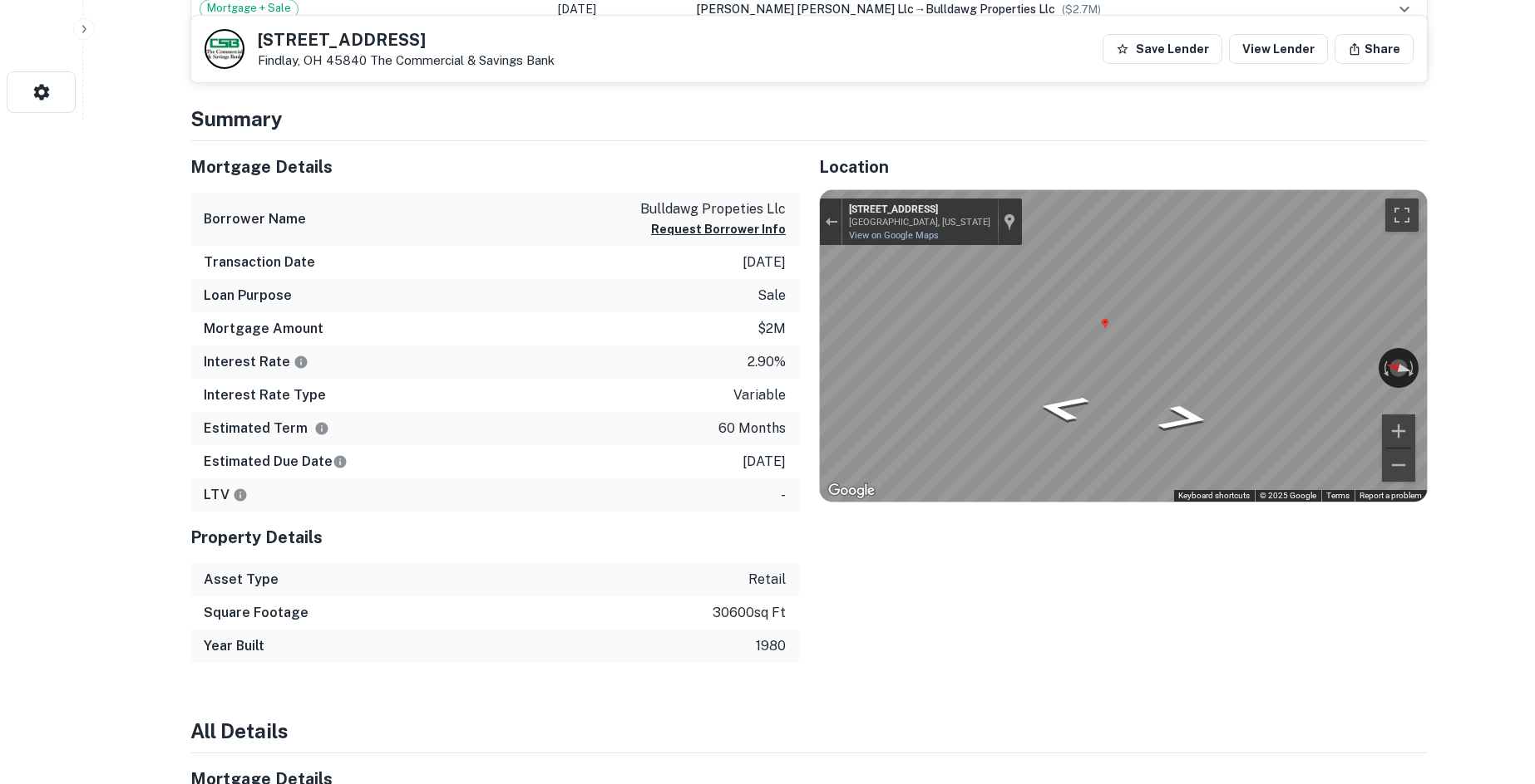
click at [764, 309] on div "Mortgage Details Borrower Name bulldawg propeties llc Request Borrower Info Tra…" at bounding box center [799, 402] width 1257 height 523
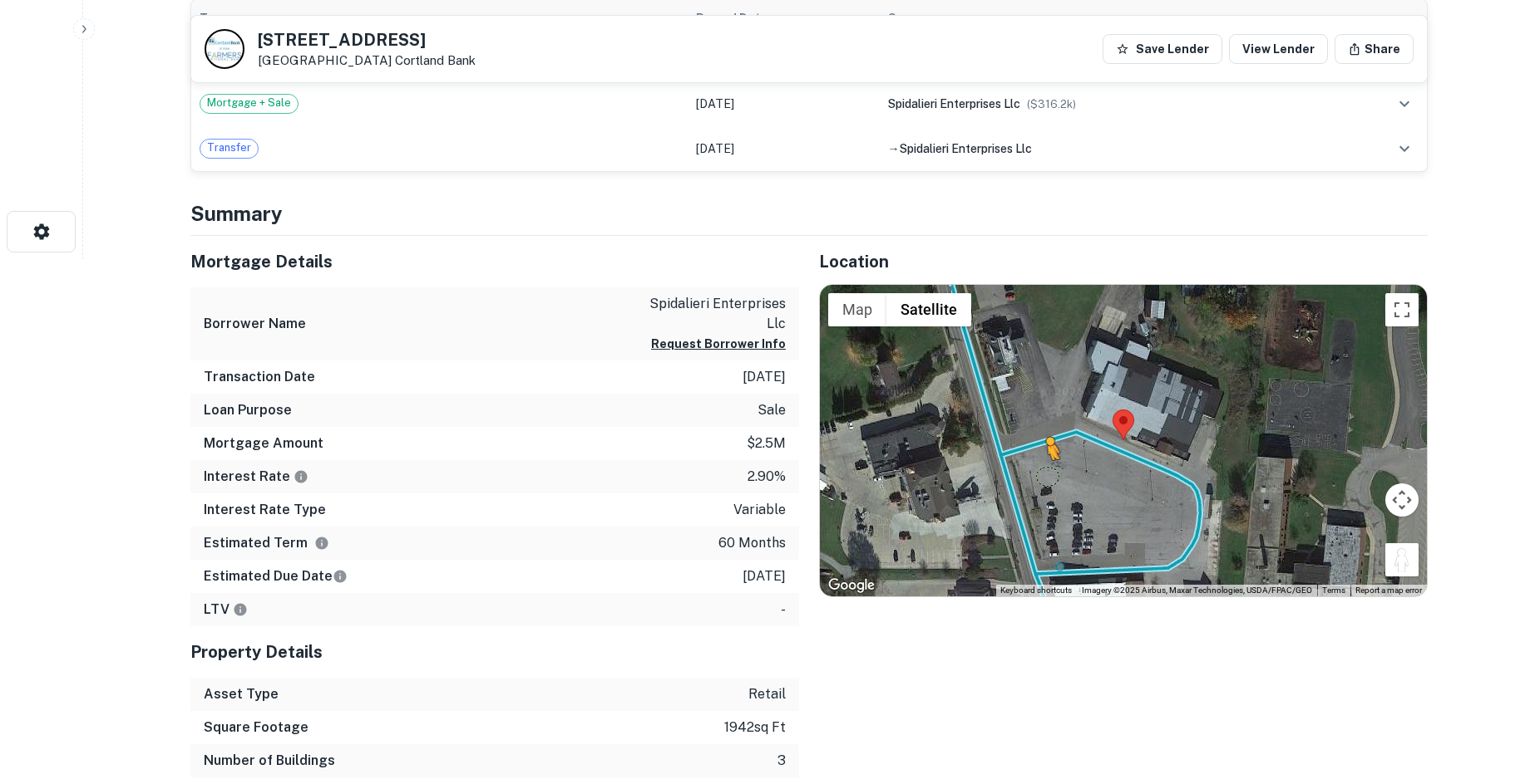
drag, startPoint x: 1402, startPoint y: 557, endPoint x: 1056, endPoint y: 453, distance: 361.3
click at [1056, 453] on div "To activate drag with keyboard, press Alt + Enter. Once in keyboard drag state,…" at bounding box center [1123, 441] width 607 height 313
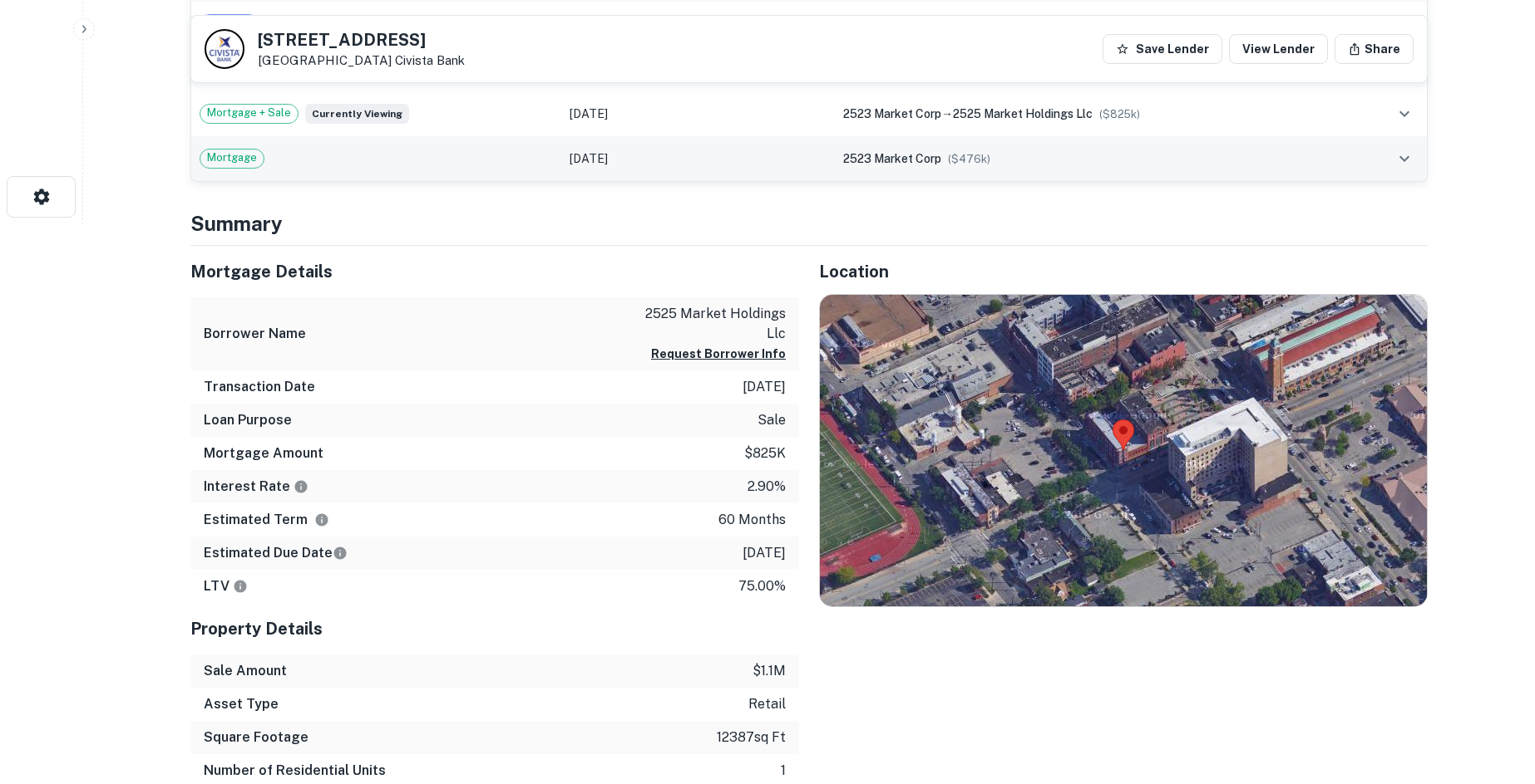
scroll to position [582, 0]
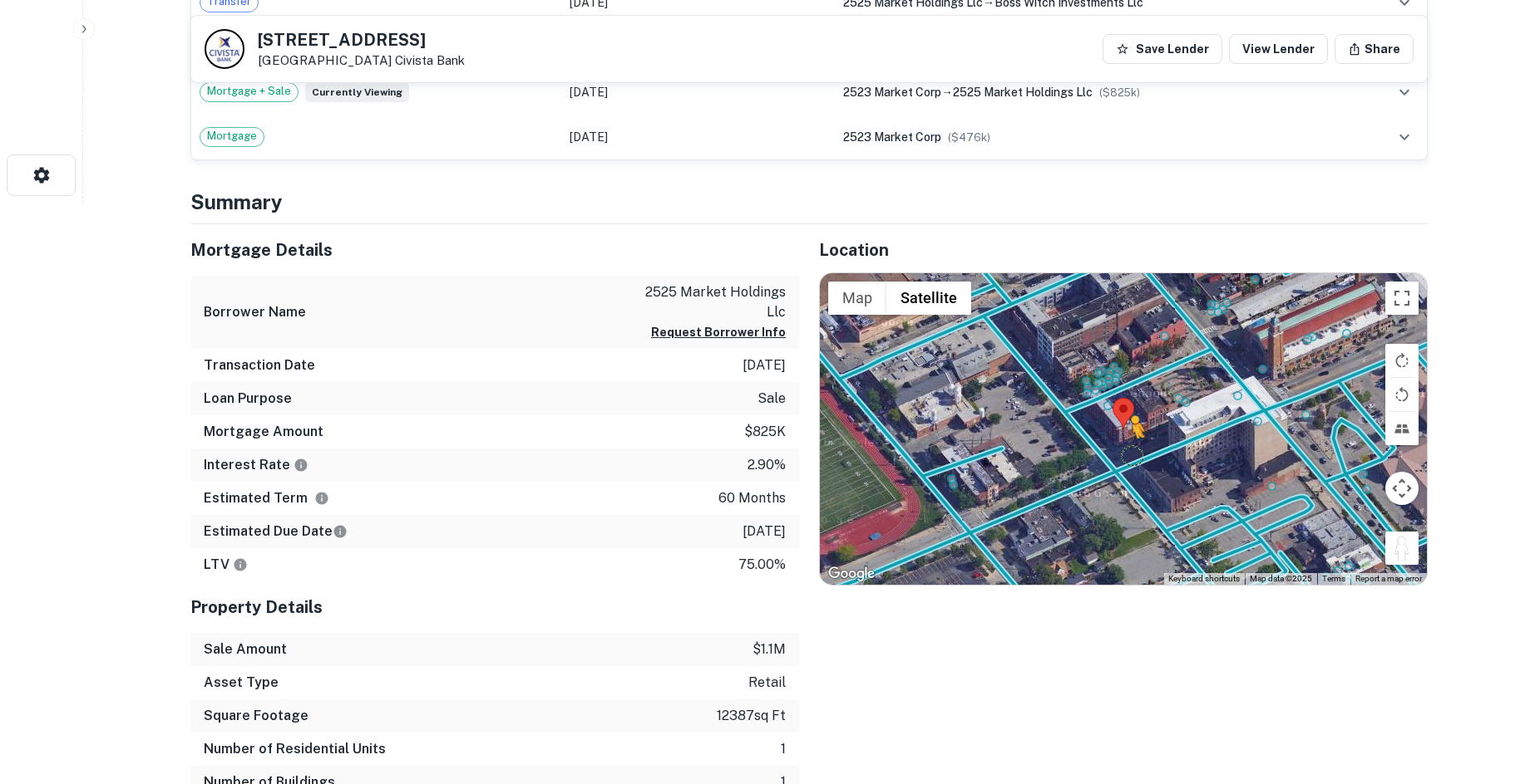
drag, startPoint x: 1395, startPoint y: 553, endPoint x: 1106, endPoint y: 457, distance: 304.5
click at [1106, 457] on div "To activate drag with keyboard, press Alt + Enter. Once in keyboard drag state,…" at bounding box center [1123, 429] width 607 height 313
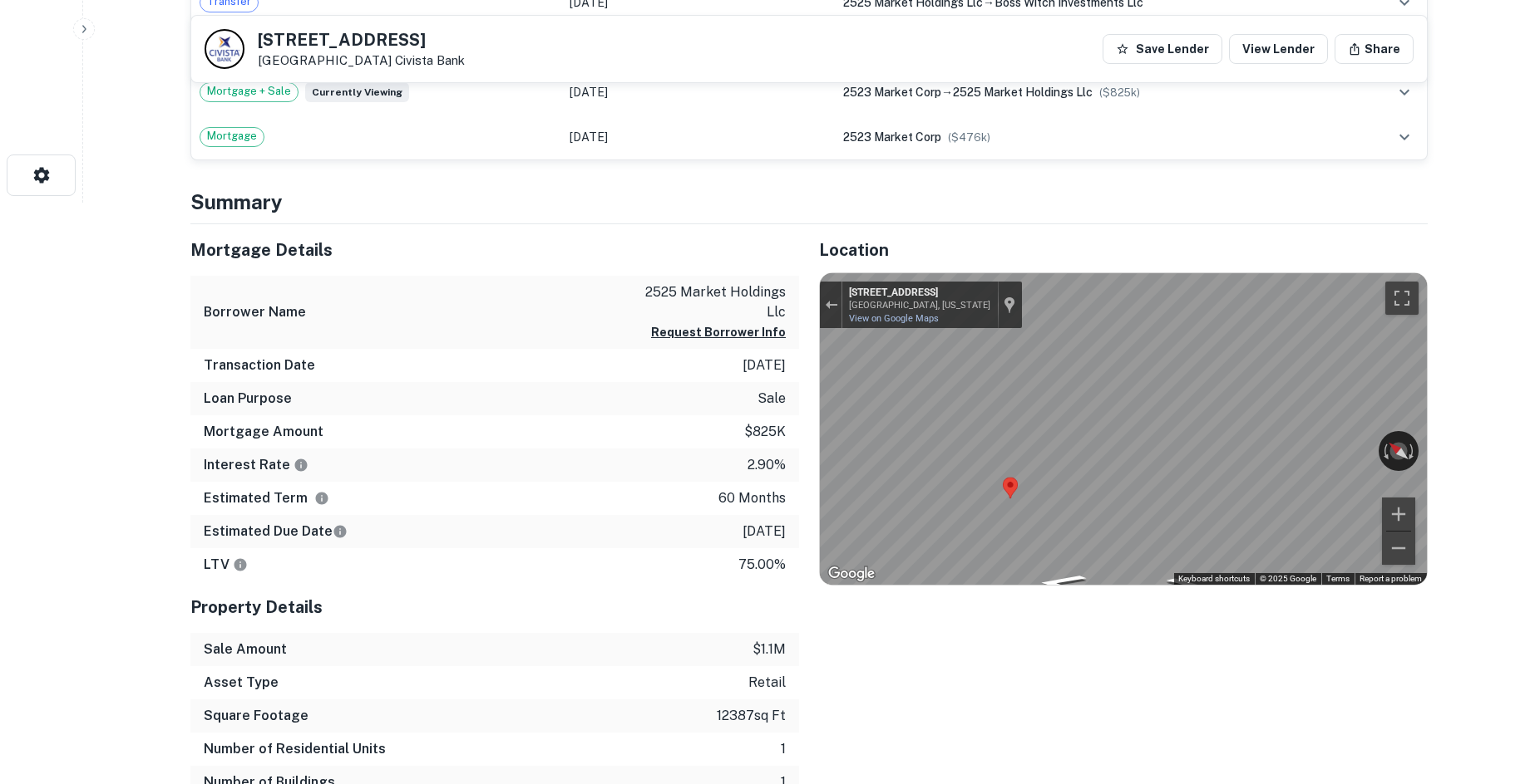
click at [1254, 577] on div "Keyboard shortcuts Map Data © 2025 Google © 2025 Google Terms Report a problem" at bounding box center [1299, 580] width 253 height 12
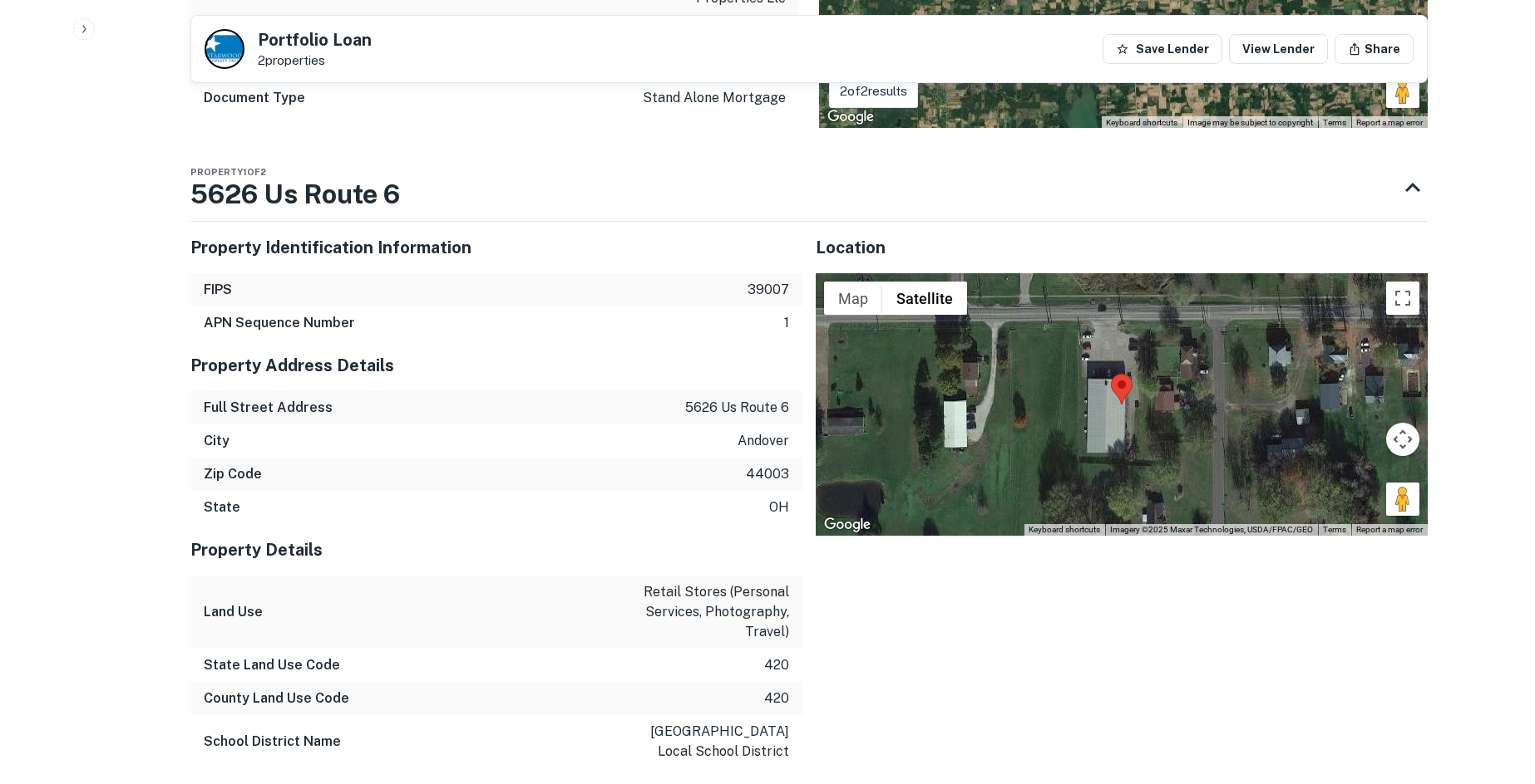
scroll to position [1246, 0]
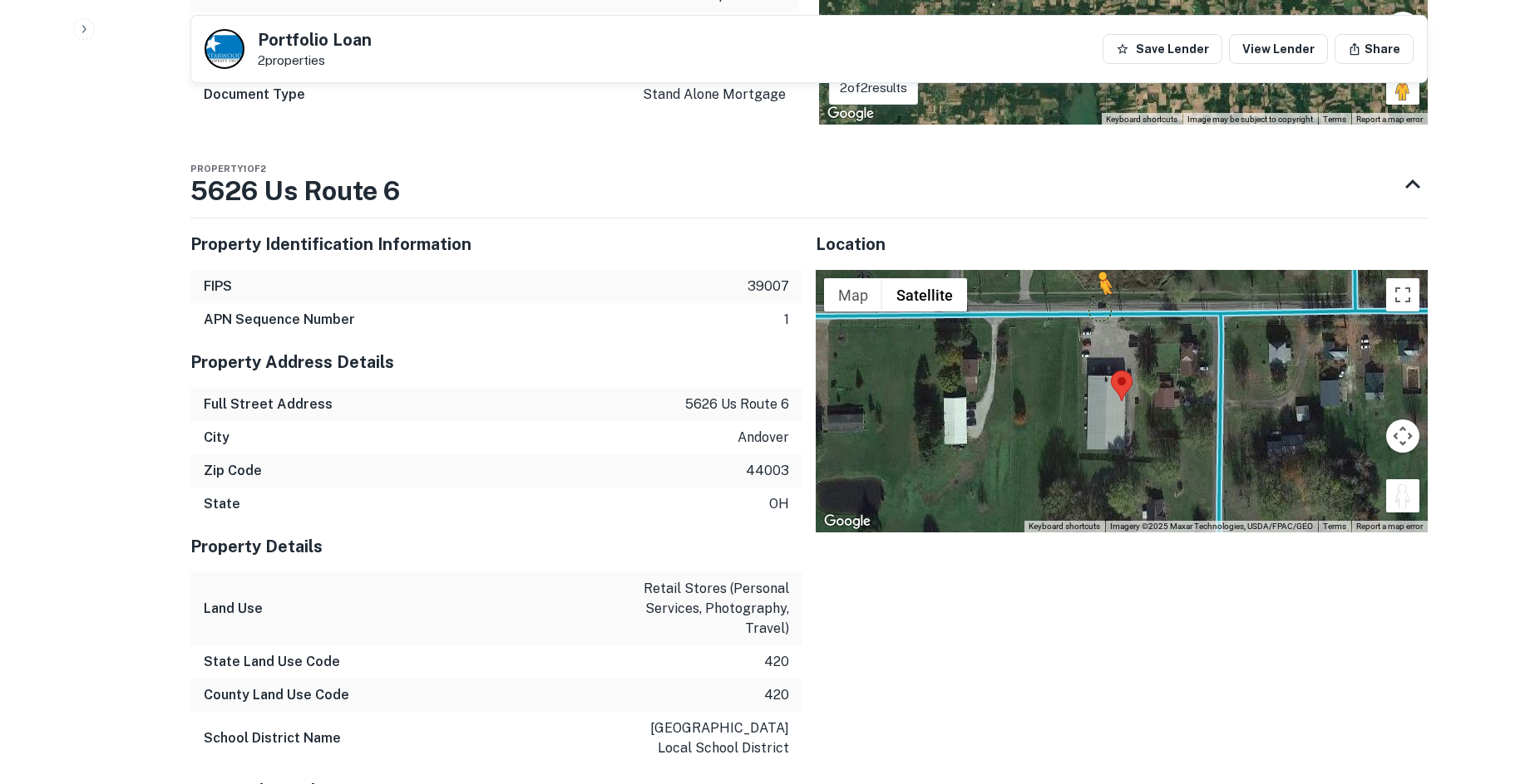
drag, startPoint x: 1410, startPoint y: 496, endPoint x: 1100, endPoint y: 312, distance: 360.5
click at [1100, 312] on div "To activate drag with keyboard, press Alt + Enter. Once in keyboard drag state,…" at bounding box center [1121, 401] width 612 height 263
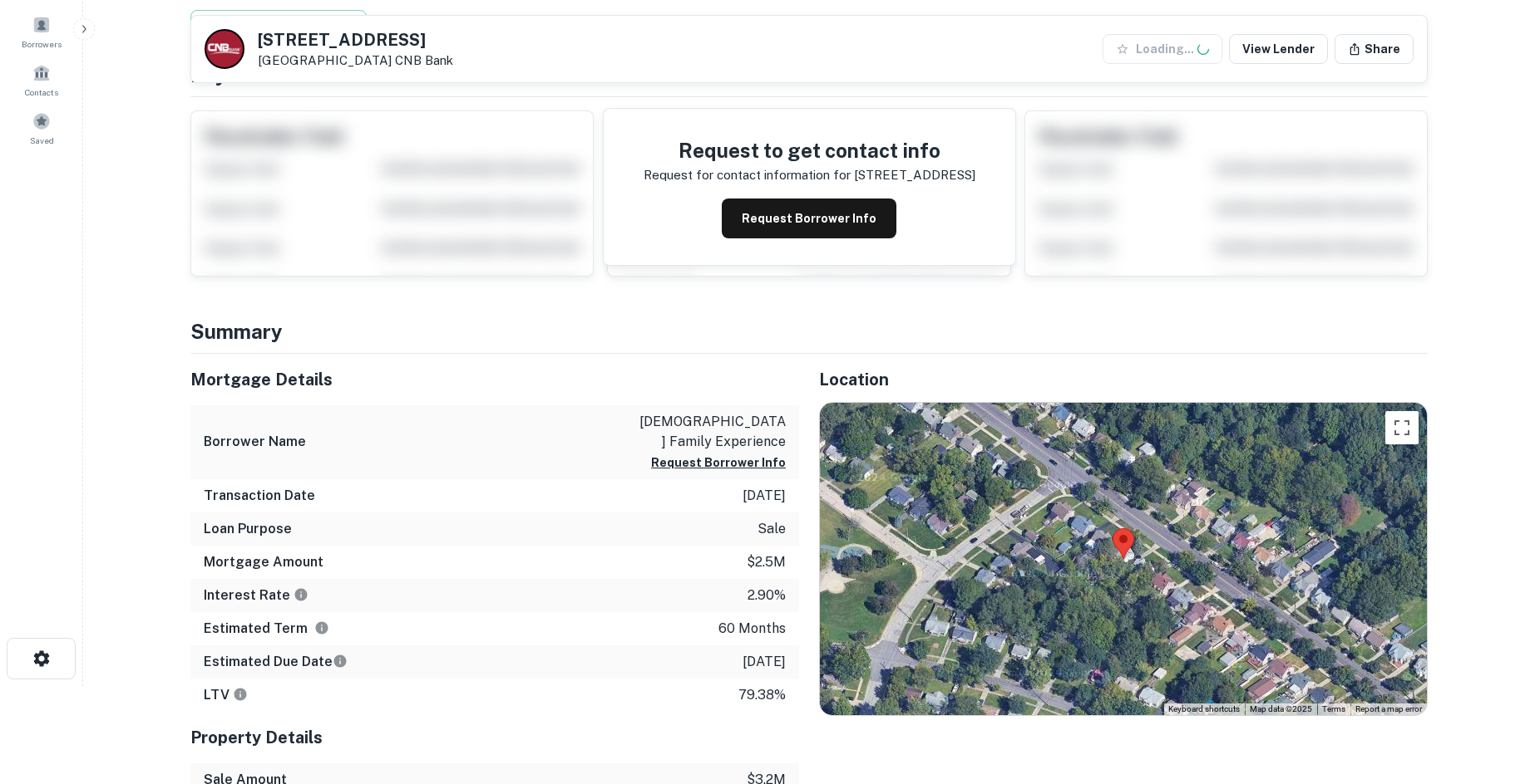
scroll to position [249, 0]
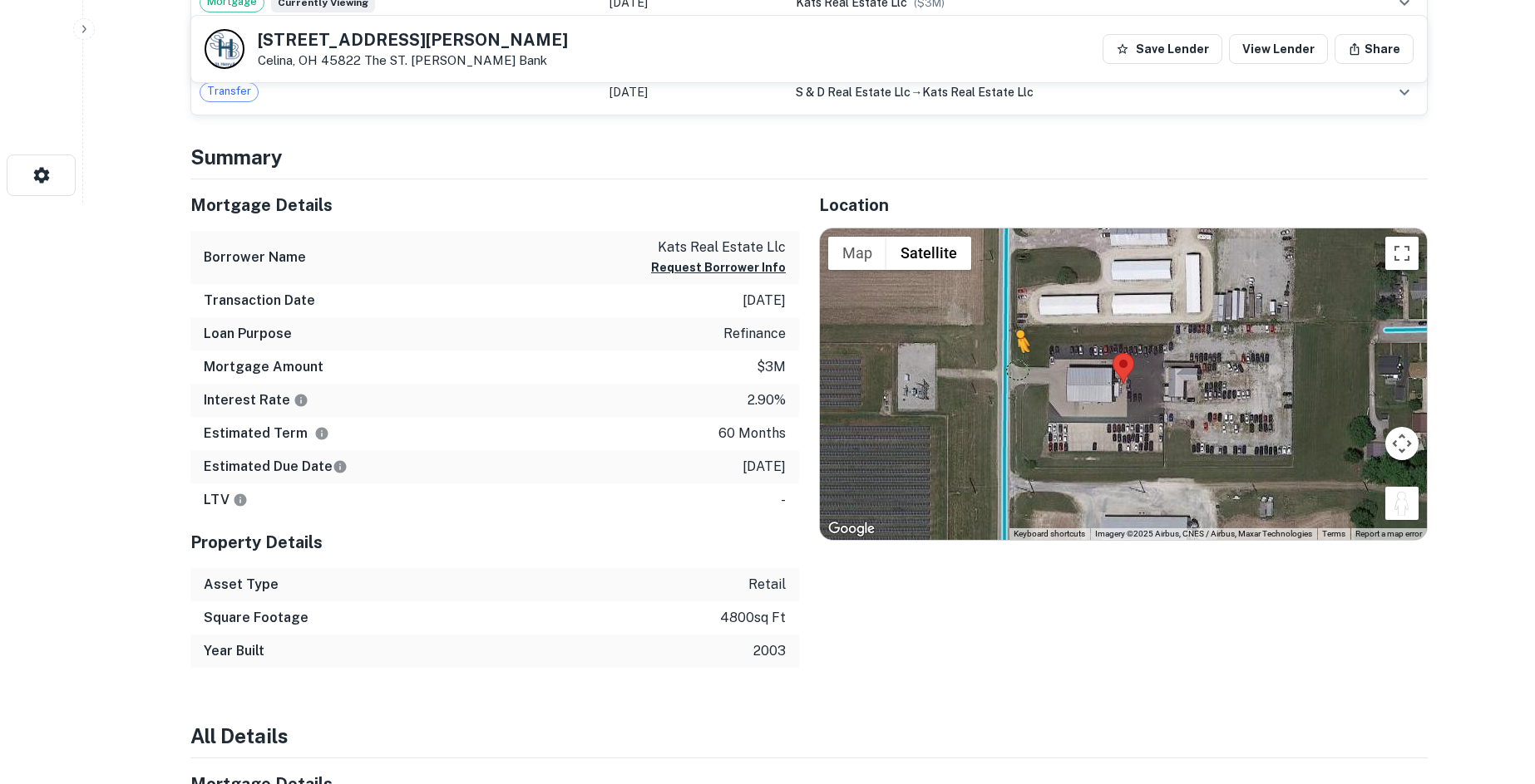
drag, startPoint x: 1407, startPoint y: 515, endPoint x: 1014, endPoint y: 369, distance: 419.2
click at [1014, 369] on div "To activate drag with keyboard, press Alt + Enter. Once in keyboard drag state,…" at bounding box center [1123, 384] width 607 height 313
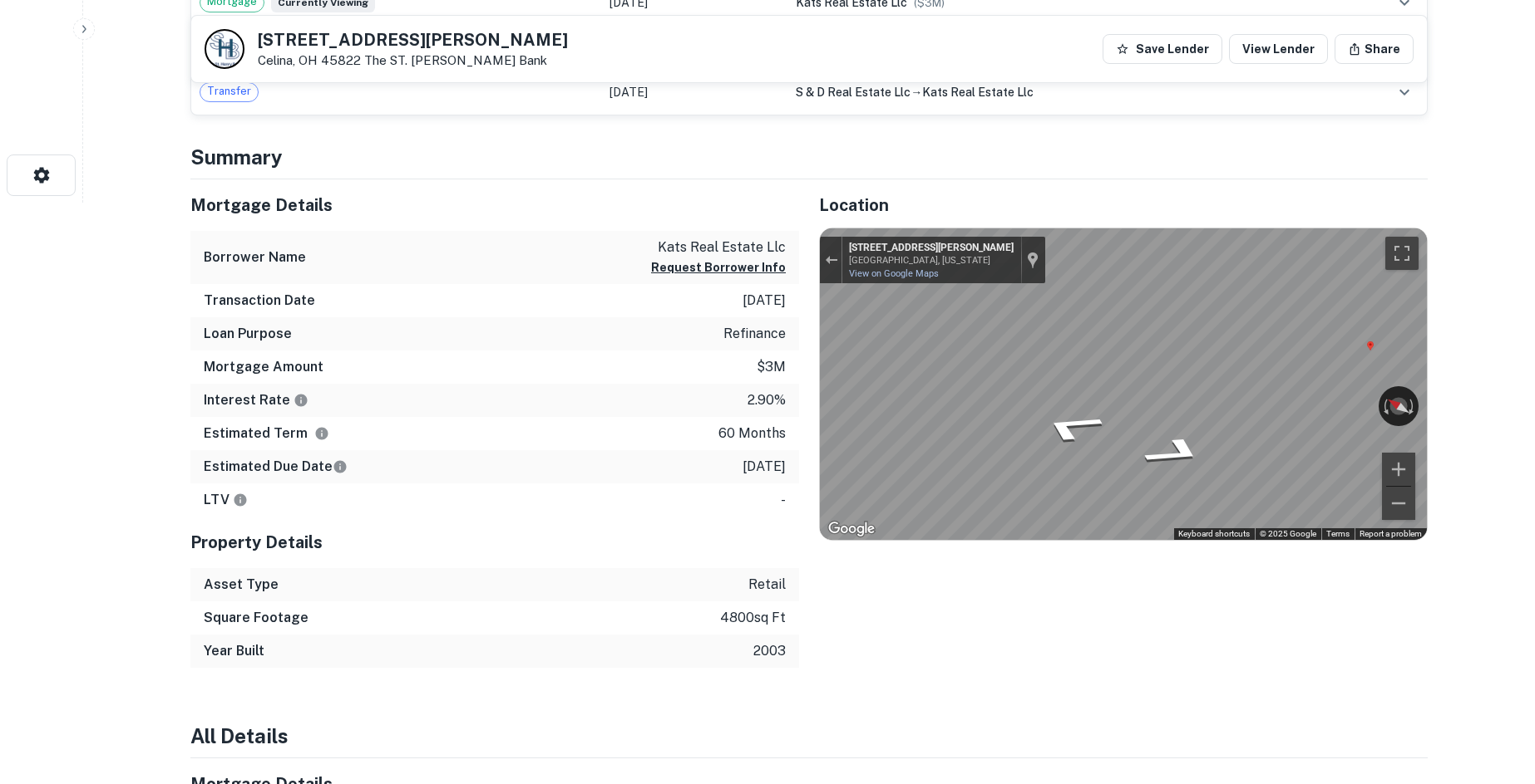
click at [792, 317] on div "Mortgage Details Borrower Name kats real estate llc Request Borrower Info Trans…" at bounding box center [799, 424] width 1257 height 489
click at [818, 481] on div "Location ← Move left → Move right ↑ Move up ↓ Move down + Zoom in - Zoom out Ho…" at bounding box center [1113, 424] width 628 height 489
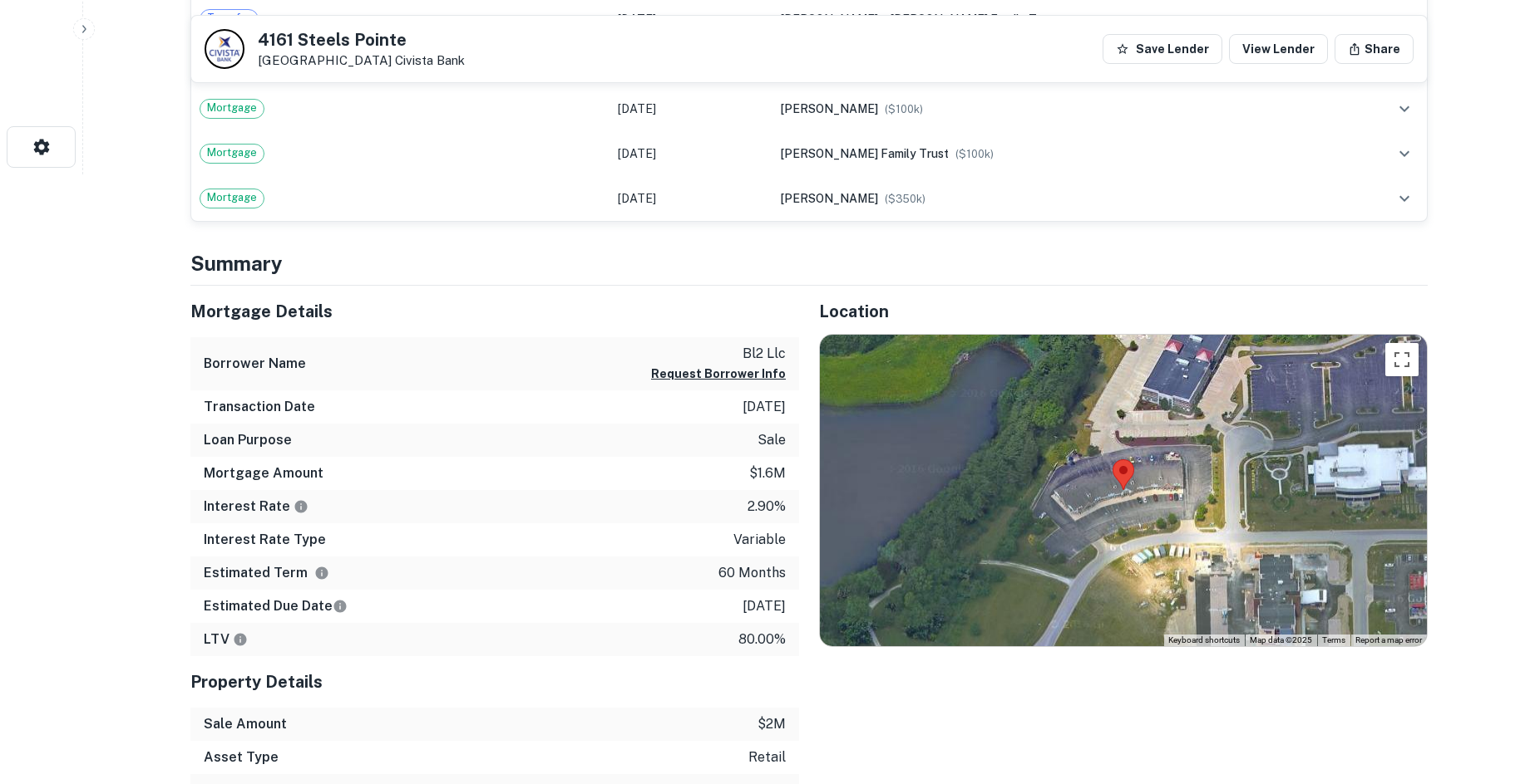
scroll to position [748, 0]
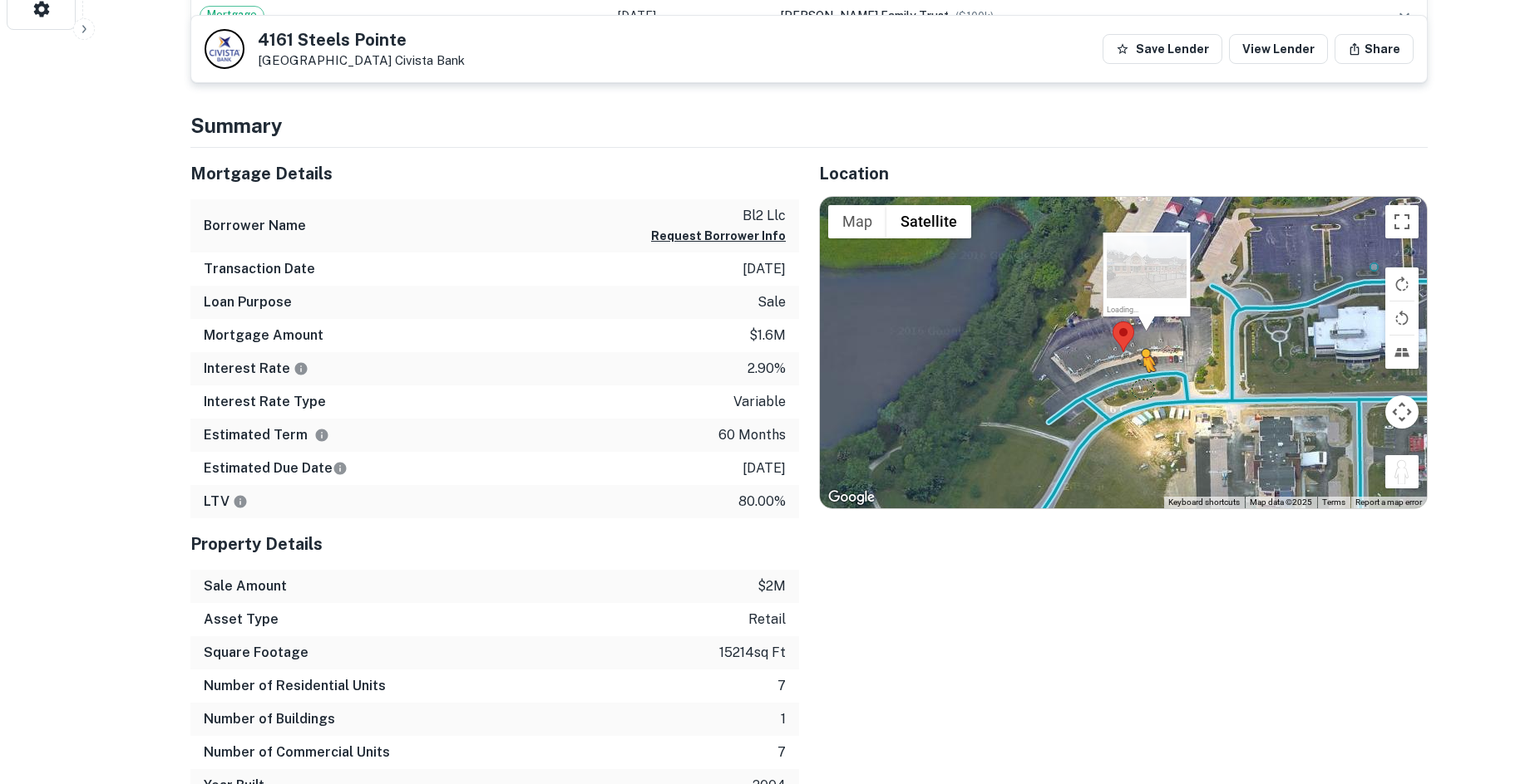
drag, startPoint x: 1402, startPoint y: 467, endPoint x: 1137, endPoint y: 388, distance: 276.5
click at [1137, 388] on div "To activate drag with keyboard, press Alt + Enter. Once in keyboard drag state,…" at bounding box center [1123, 352] width 607 height 313
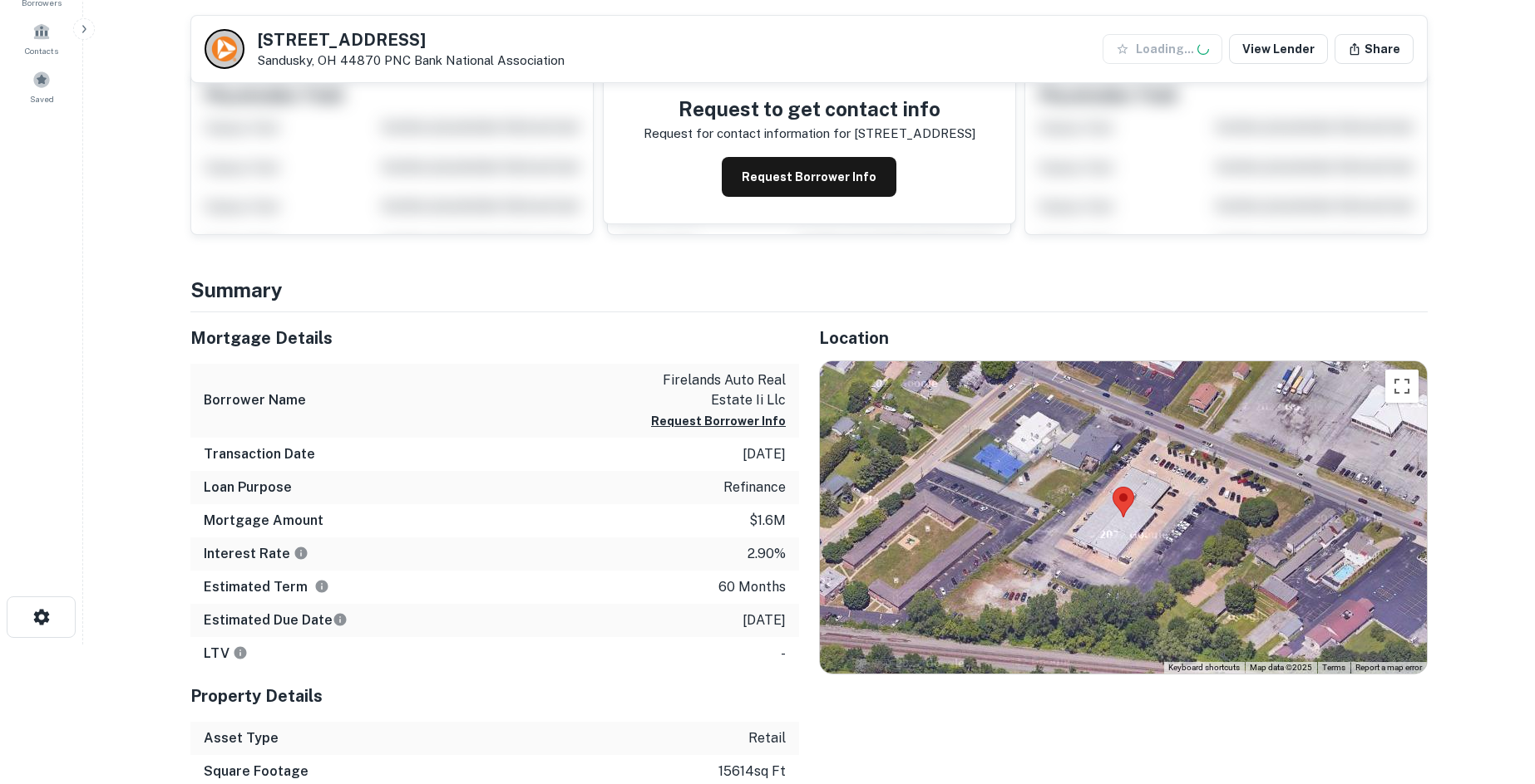
scroll to position [416, 0]
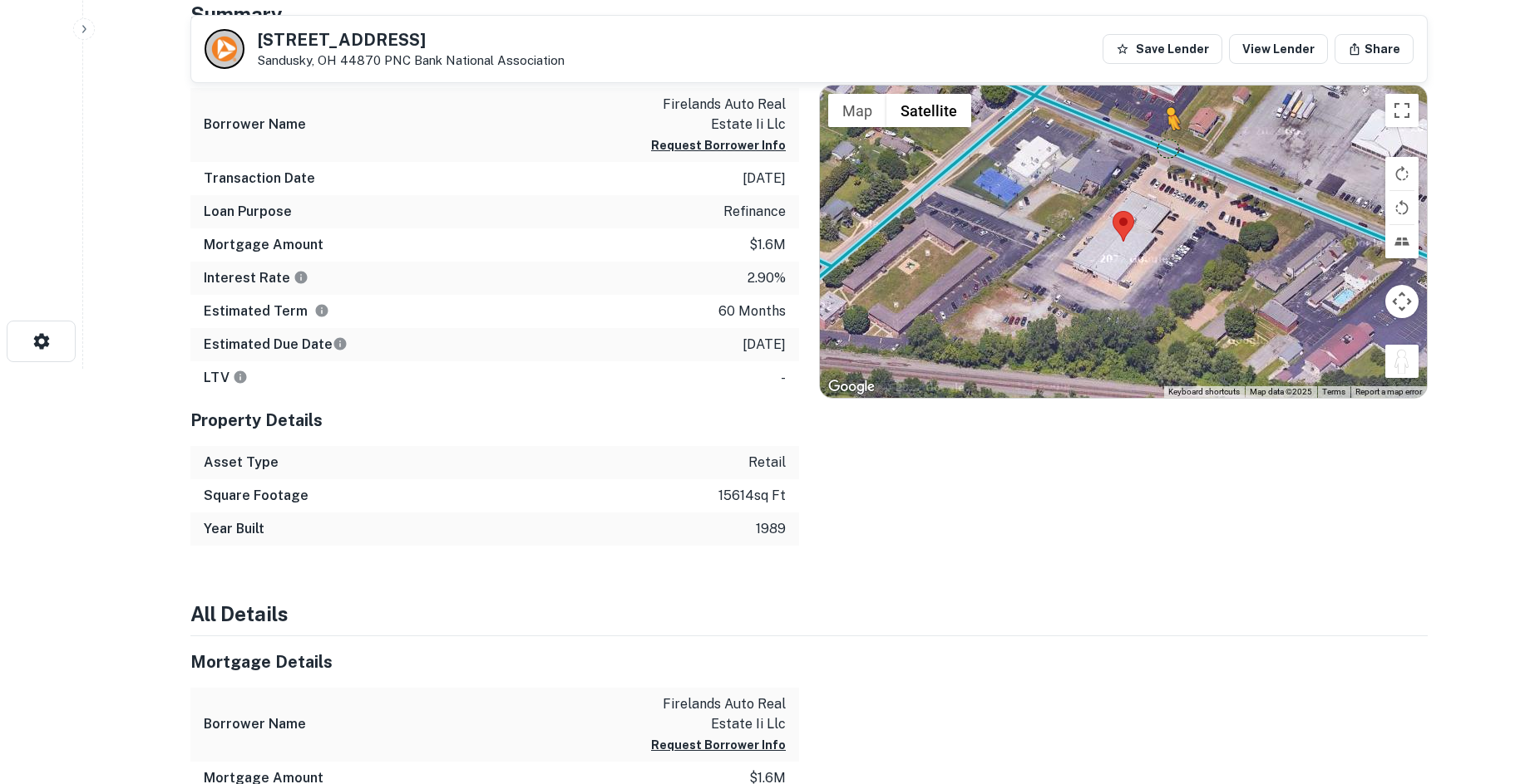
drag, startPoint x: 1389, startPoint y: 362, endPoint x: 1168, endPoint y: 143, distance: 311.1
click at [1168, 143] on div "To activate drag with keyboard, press Alt + Enter. Once in keyboard drag state,…" at bounding box center [1123, 241] width 607 height 313
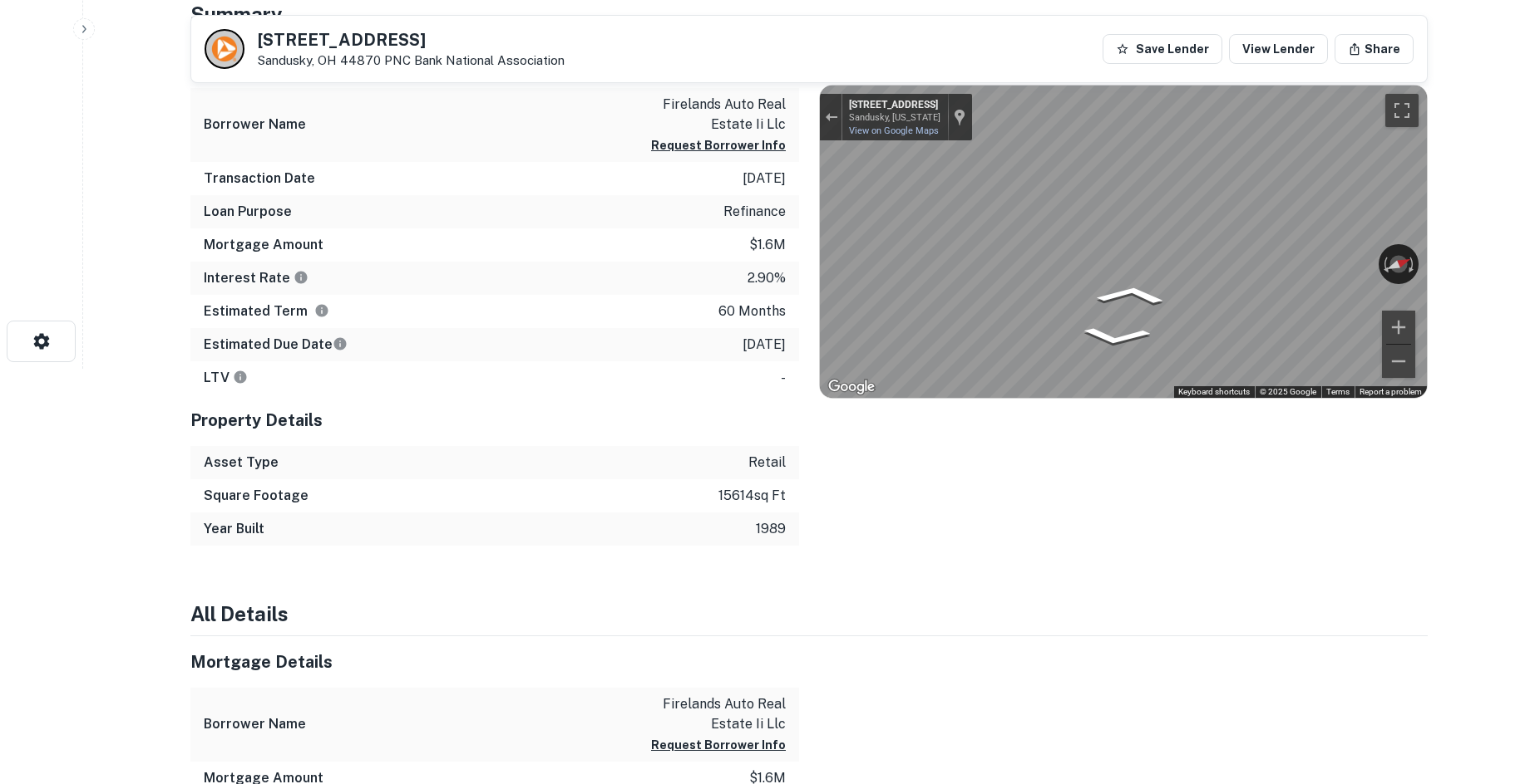
click at [1404, 252] on div "← Move left → Move right ↑ Move up ↓ Move down + Zoom in - Zoom out 2134 Grand …" at bounding box center [1123, 241] width 607 height 313
click at [1401, 278] on div "← Move left → Move right ↑ Move up ↓ Move down + Zoom in - Zoom out 2134 Grand …" at bounding box center [1123, 241] width 607 height 313
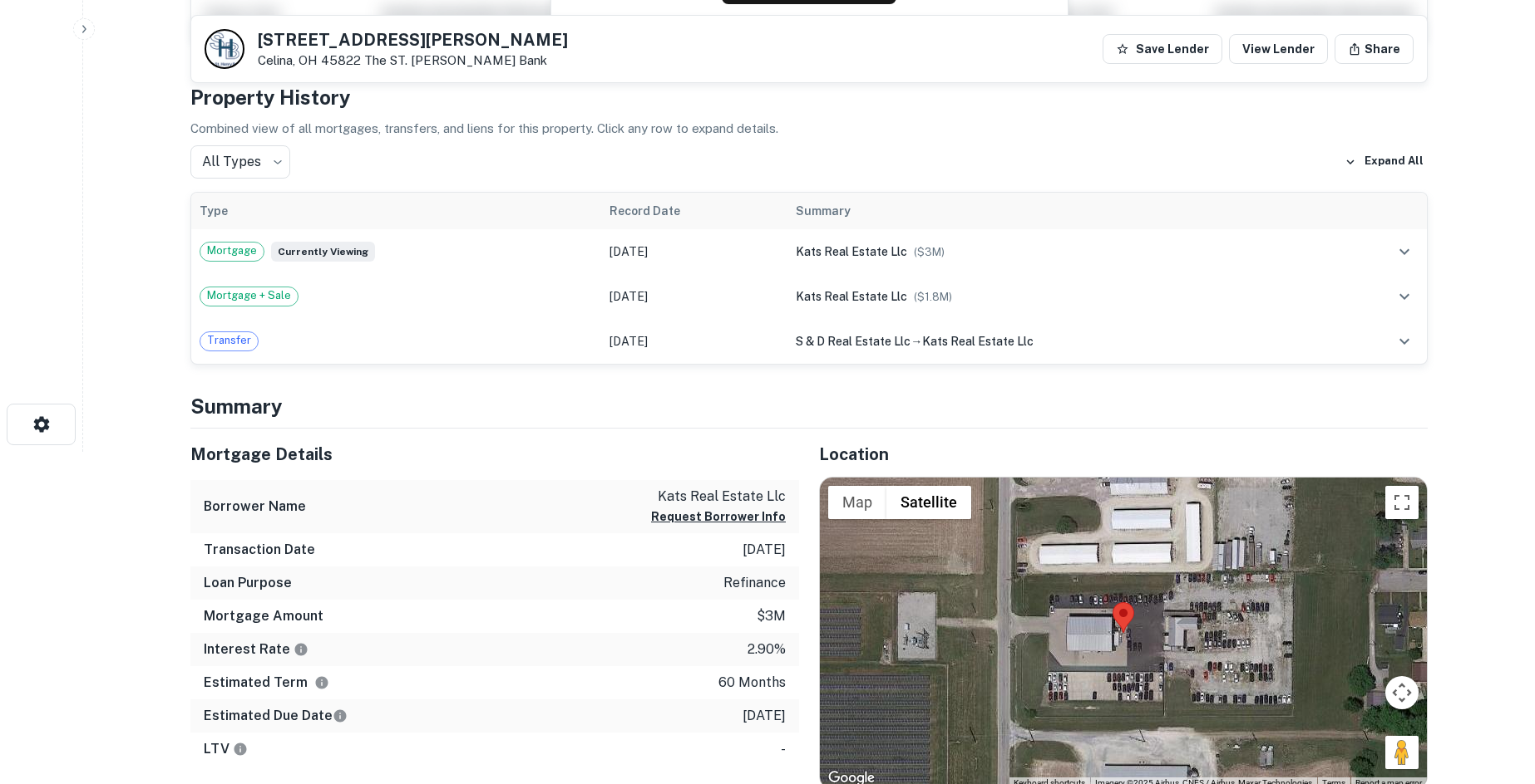
scroll to position [582, 0]
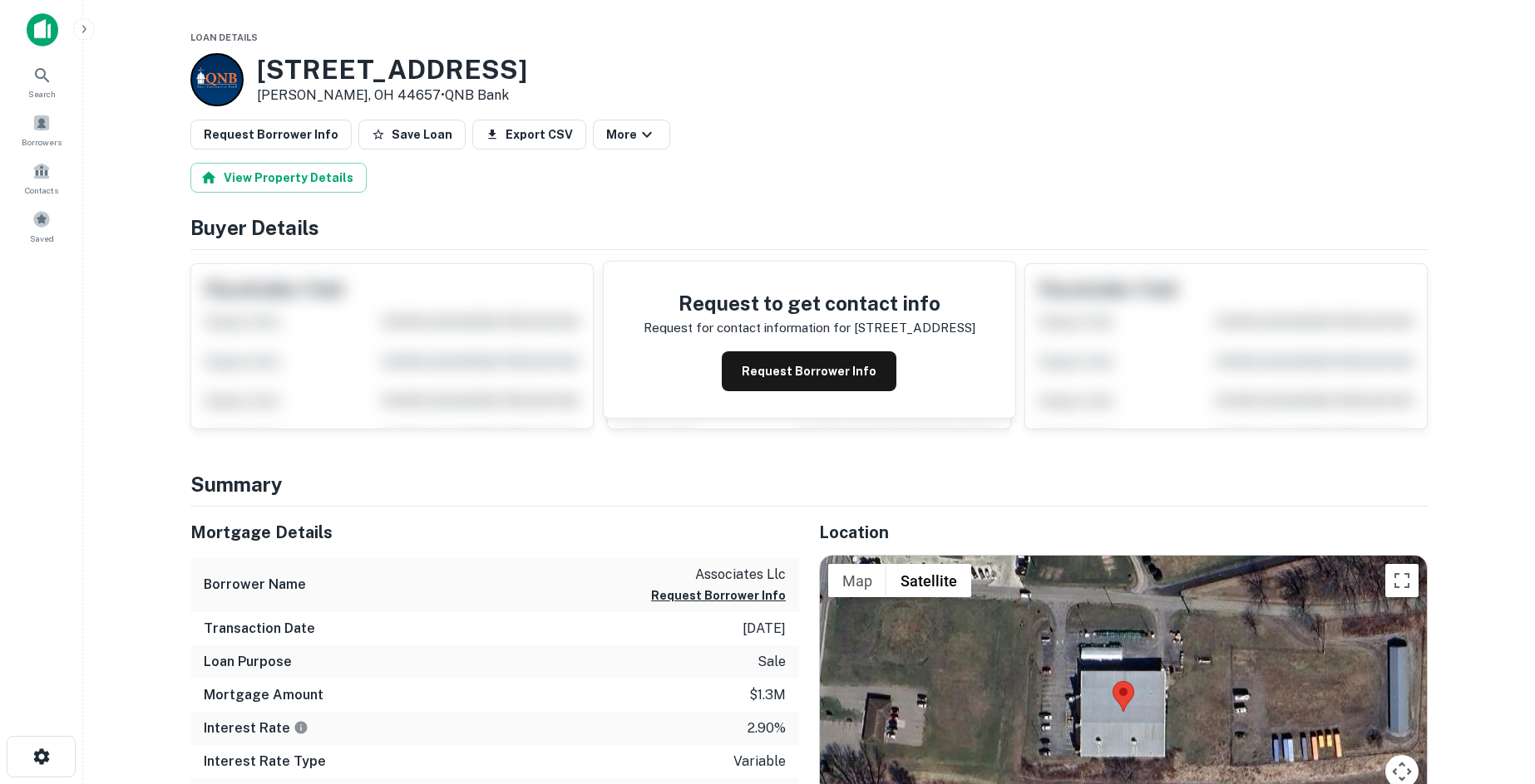
scroll to position [249, 0]
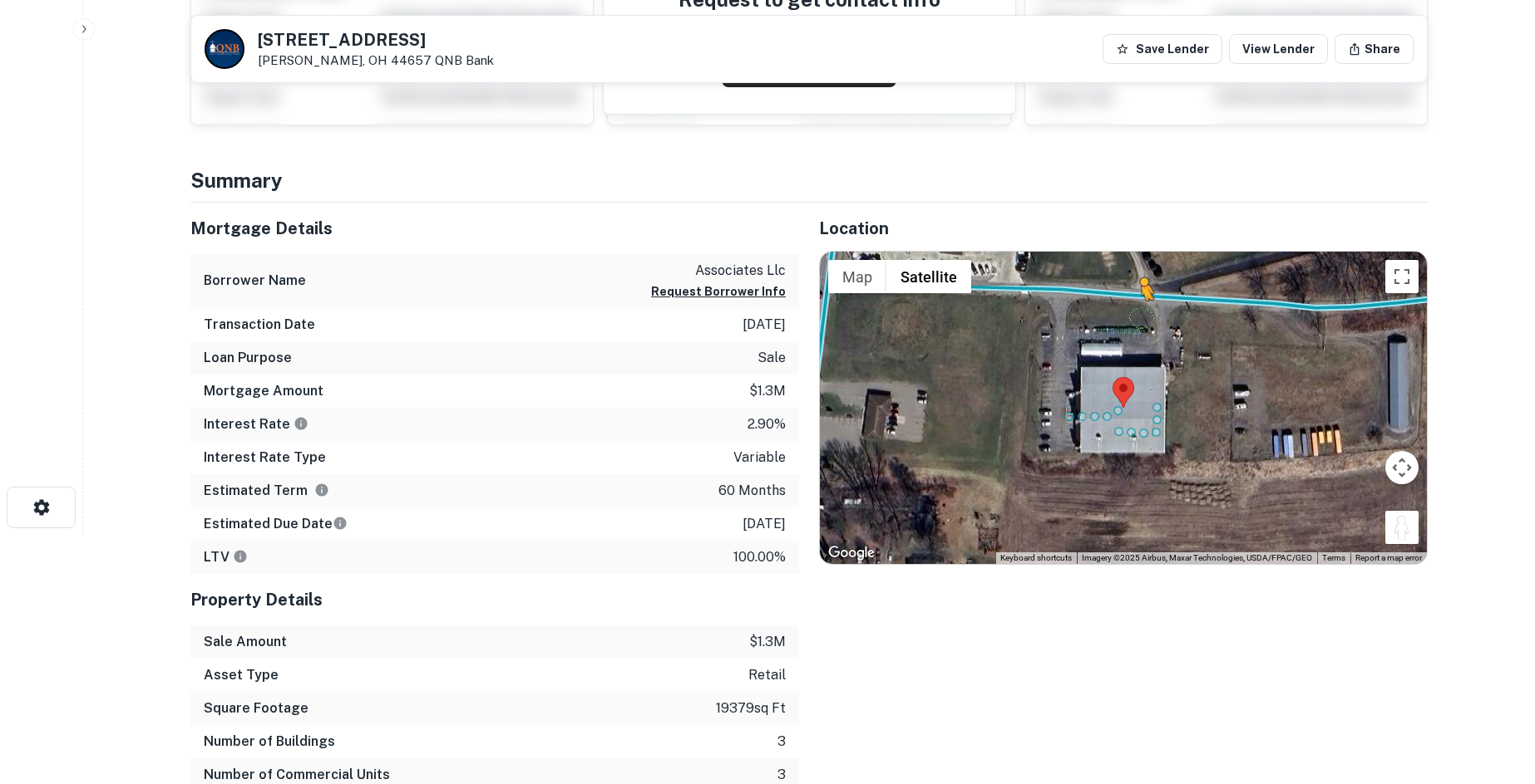
drag, startPoint x: 1406, startPoint y: 534, endPoint x: 1117, endPoint y: 314, distance: 363.2
click at [1117, 314] on div "To activate drag with keyboard, press Alt + Enter. Once in keyboard drag state,…" at bounding box center [1123, 408] width 607 height 313
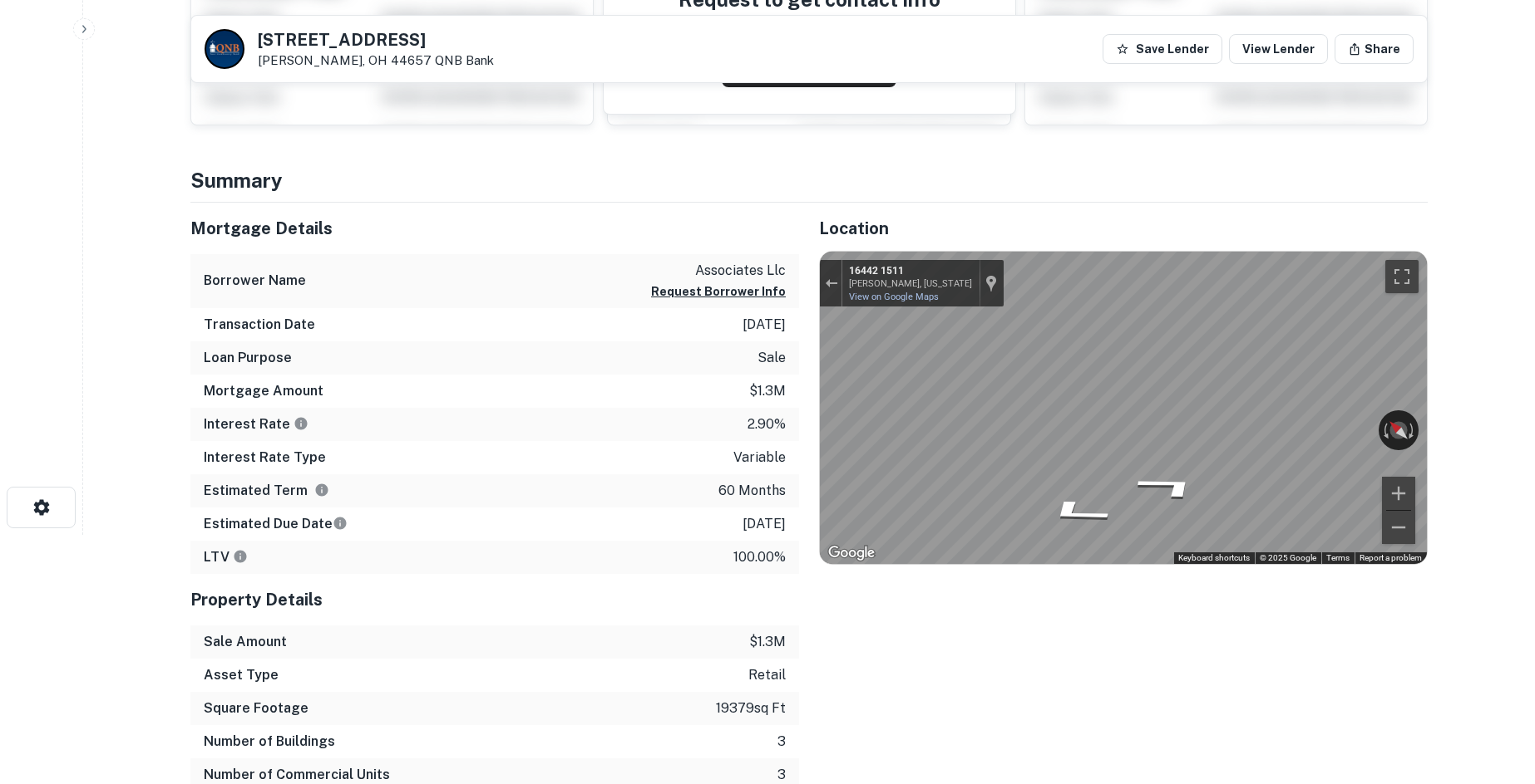
click at [789, 386] on div "Mortgage Details Borrower Name associates llc Request Borrower Info Transaction…" at bounding box center [799, 513] width 1257 height 622
click at [700, 355] on div "Mortgage Details Borrower Name associates llc Request Borrower Info Transaction…" at bounding box center [799, 513] width 1257 height 622
click at [774, 413] on div "Mortgage Details Borrower Name associates llc Request Borrower Info Transaction…" at bounding box center [799, 513] width 1257 height 622
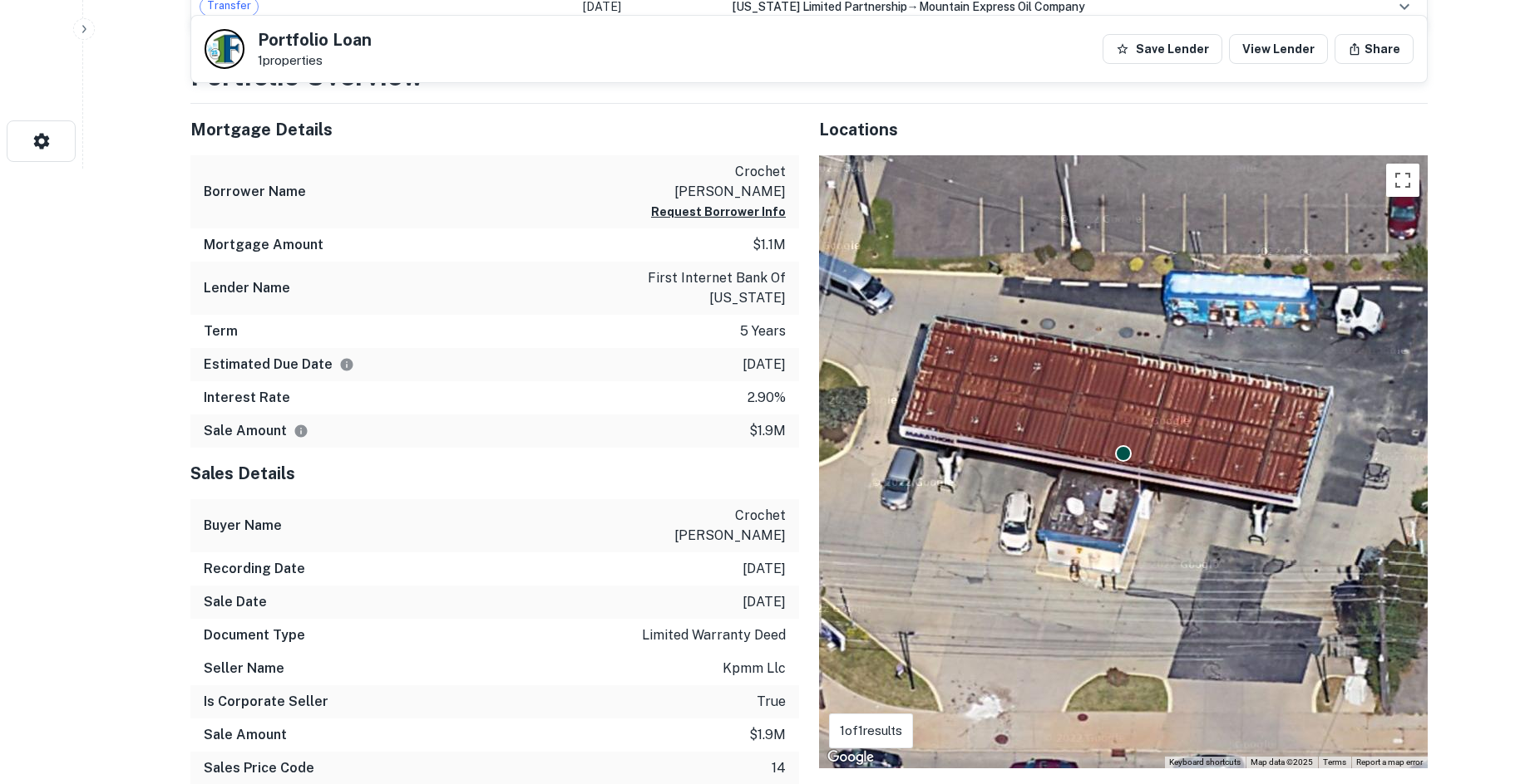
scroll to position [774, 0]
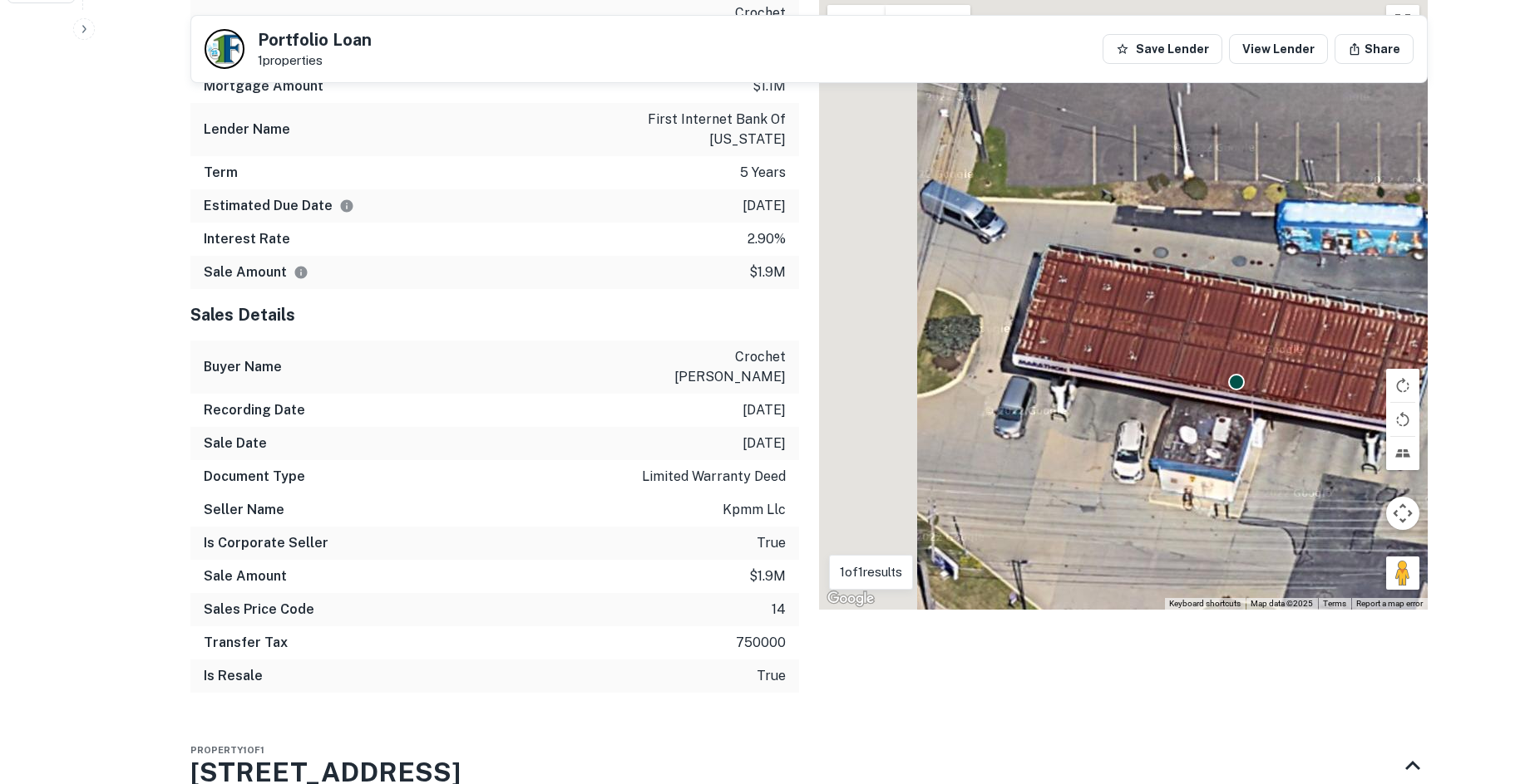
drag, startPoint x: 1042, startPoint y: 462, endPoint x: 1211, endPoint y: 539, distance: 185.7
click at [1173, 552] on div "To activate drag with keyboard, press Alt + Enter. Once in keyboard drag state,…" at bounding box center [1123, 304] width 609 height 613
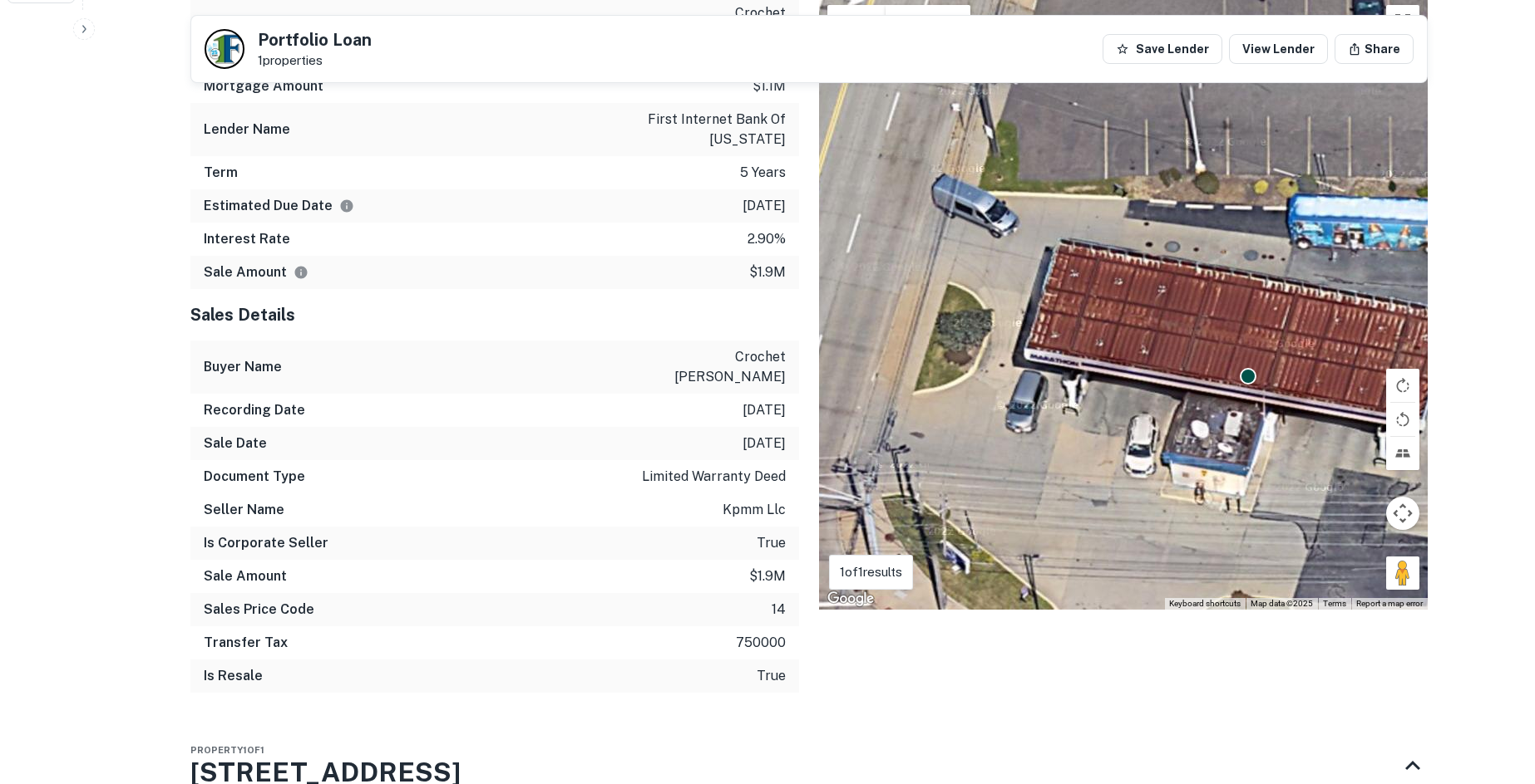
drag, startPoint x: 1395, startPoint y: 566, endPoint x: 953, endPoint y: 437, distance: 460.4
click at [939, 434] on div "To navigate, press the arrow keys. To activate drag with keyboard, press Alt + …" at bounding box center [1123, 304] width 609 height 613
drag, startPoint x: 1395, startPoint y: 570, endPoint x: 857, endPoint y: 306, distance: 599.3
click at [857, 306] on div "To activate drag with keyboard, press Alt + Enter. Once in keyboard drag state,…" at bounding box center [1123, 304] width 609 height 613
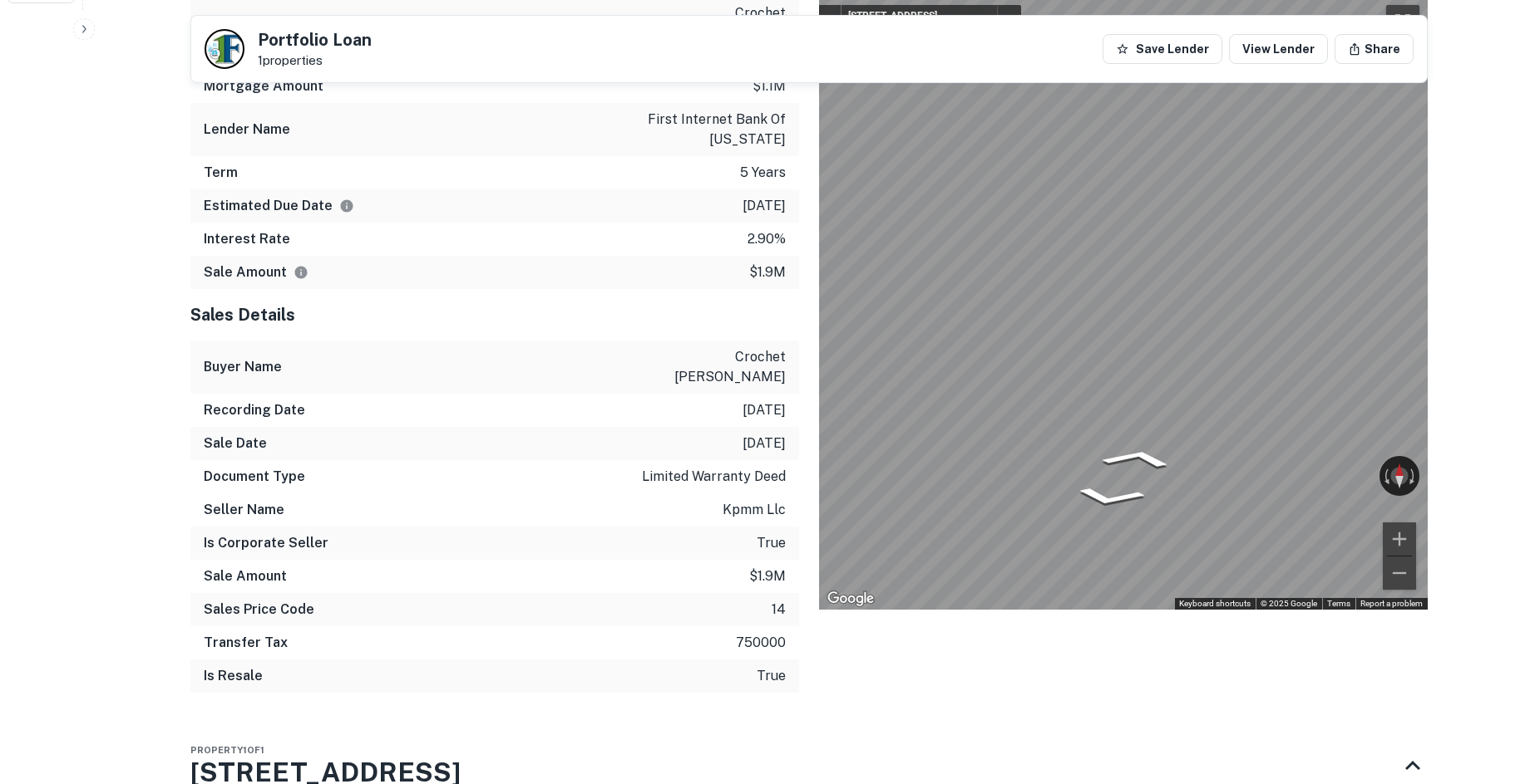
scroll to position [771, 0]
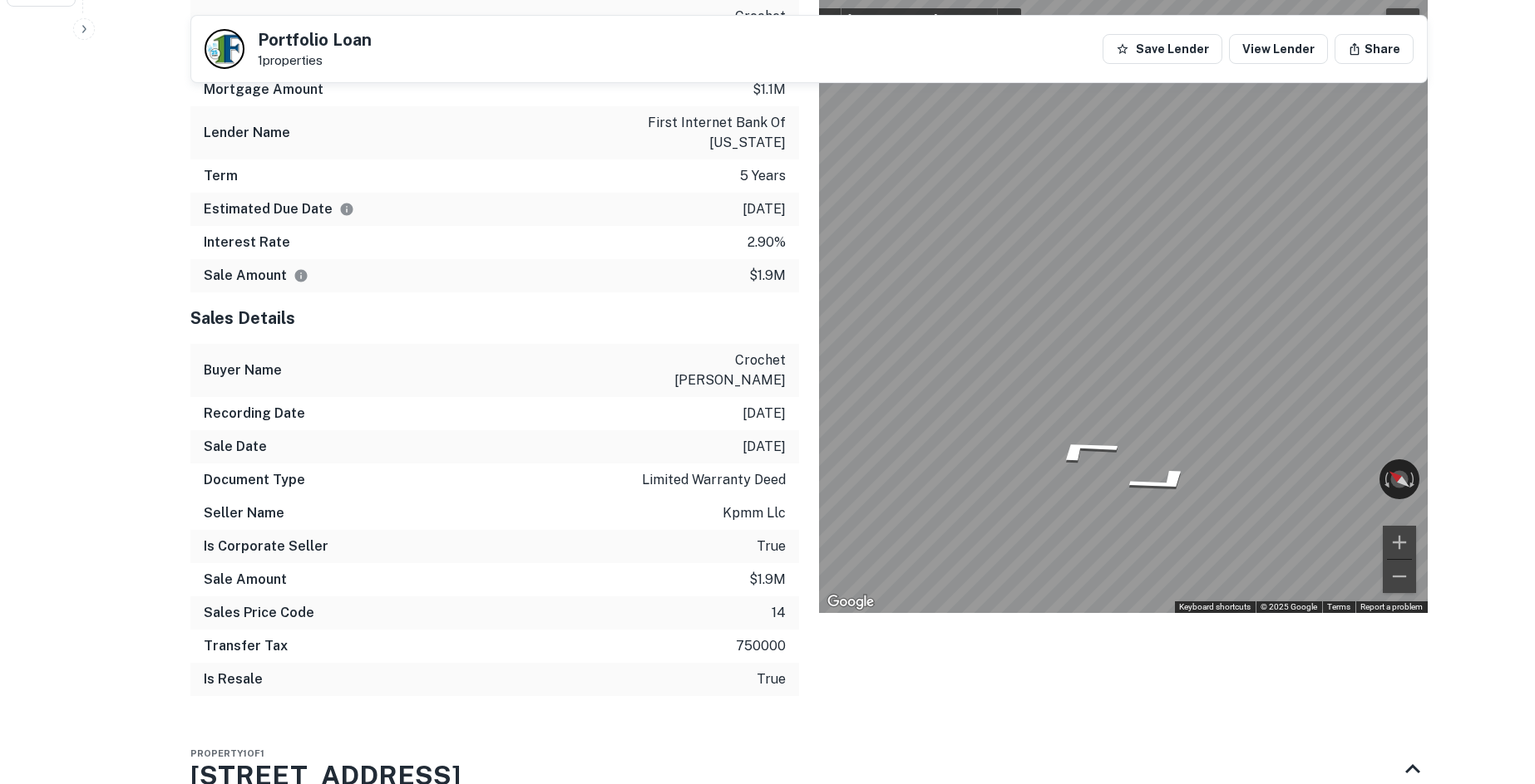
click at [460, 431] on div "Mortgage Details Borrower Name crochet camille y Request Borrower Info Mortgage…" at bounding box center [799, 329] width 1257 height 762
click at [1186, 498] on icon "Go South, State Rd" at bounding box center [1184, 497] width 99 height 36
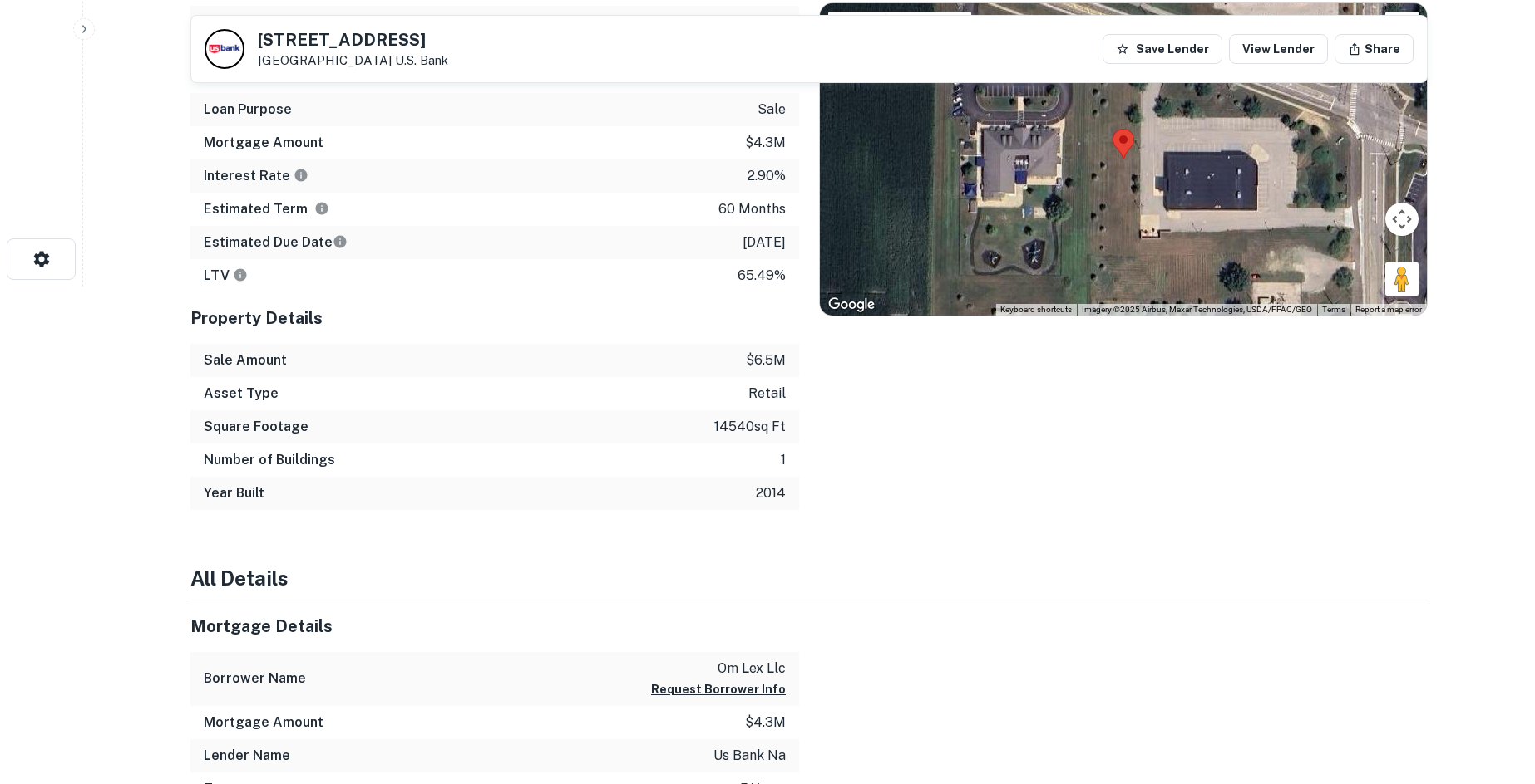
scroll to position [332, 0]
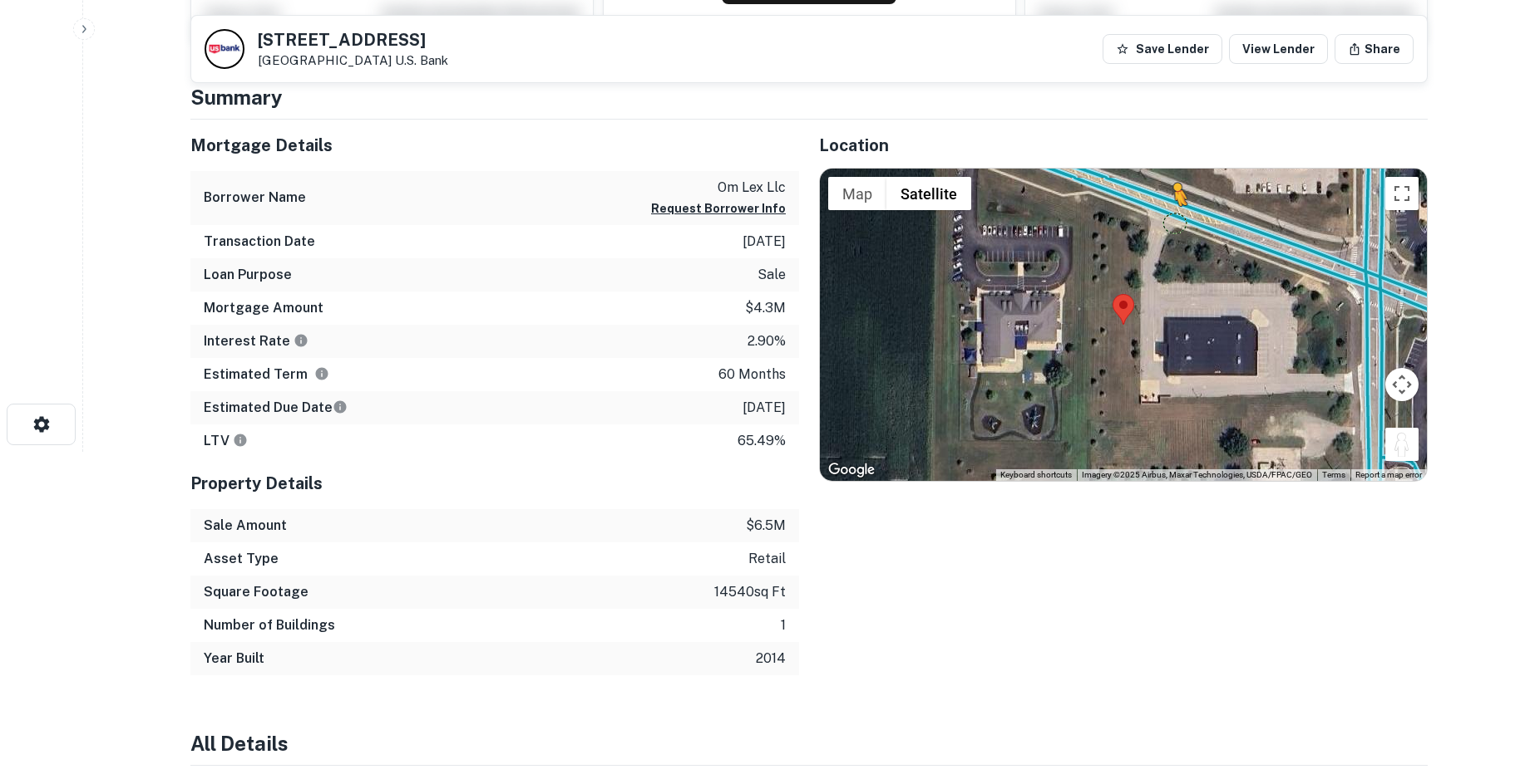
drag, startPoint x: 1401, startPoint y: 450, endPoint x: 1172, endPoint y: 216, distance: 327.4
click at [1172, 216] on div "To activate drag with keyboard, press Alt + Enter. Once in keyboard drag state,…" at bounding box center [1123, 325] width 607 height 313
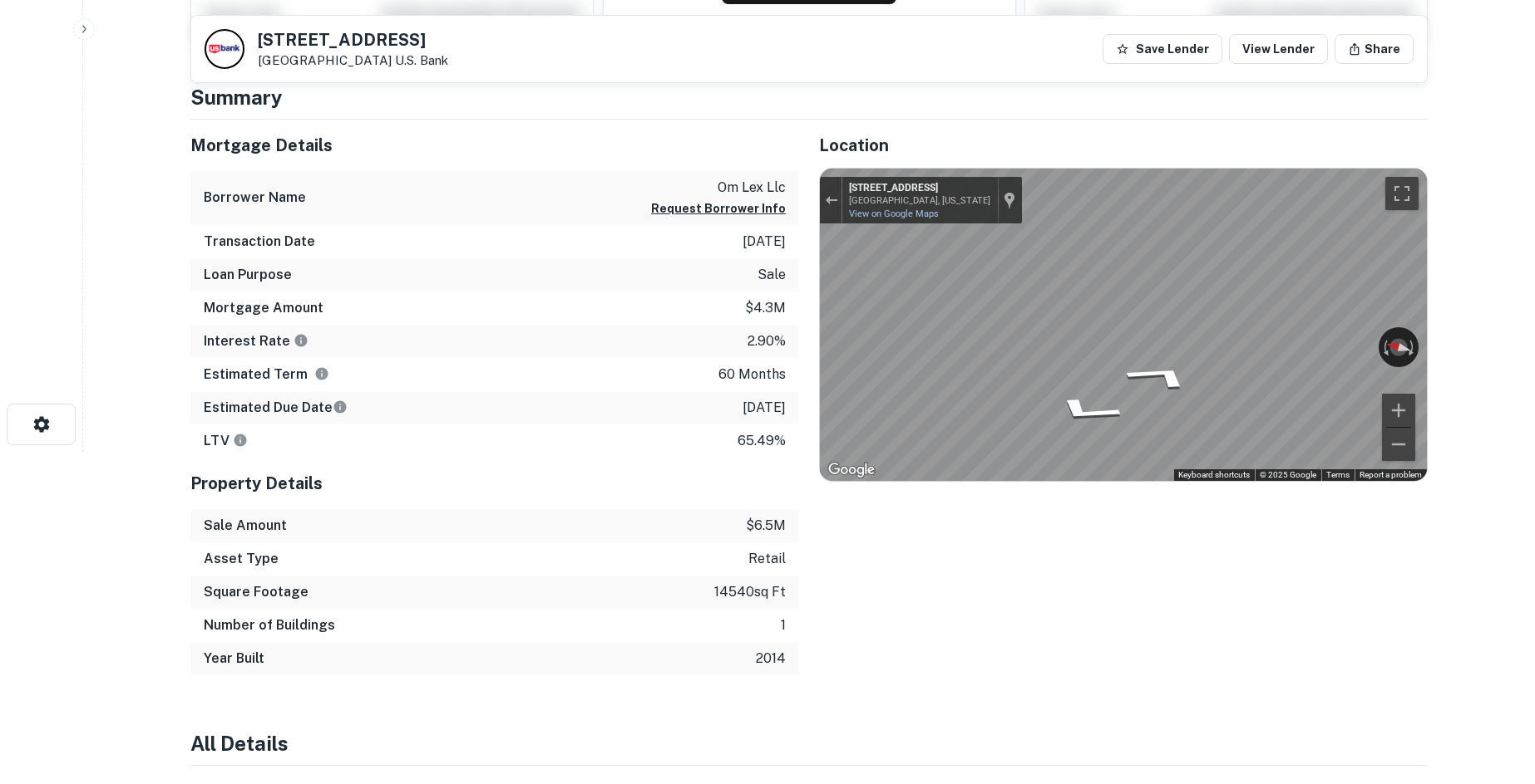
click at [531, 263] on div "Mortgage Details Borrower Name om lex llc Request Borrower Info Transaction Dat…" at bounding box center [799, 398] width 1257 height 556
click at [1054, 389] on icon "Go East, Waterville Swanton Rd" at bounding box center [1068, 381] width 114 height 44
click at [1054, 389] on icon "Go East, Waterville Swanton Rd" at bounding box center [1068, 381] width 113 height 44
click at [1054, 389] on icon "Go East, Michigan Ave" at bounding box center [1067, 381] width 112 height 43
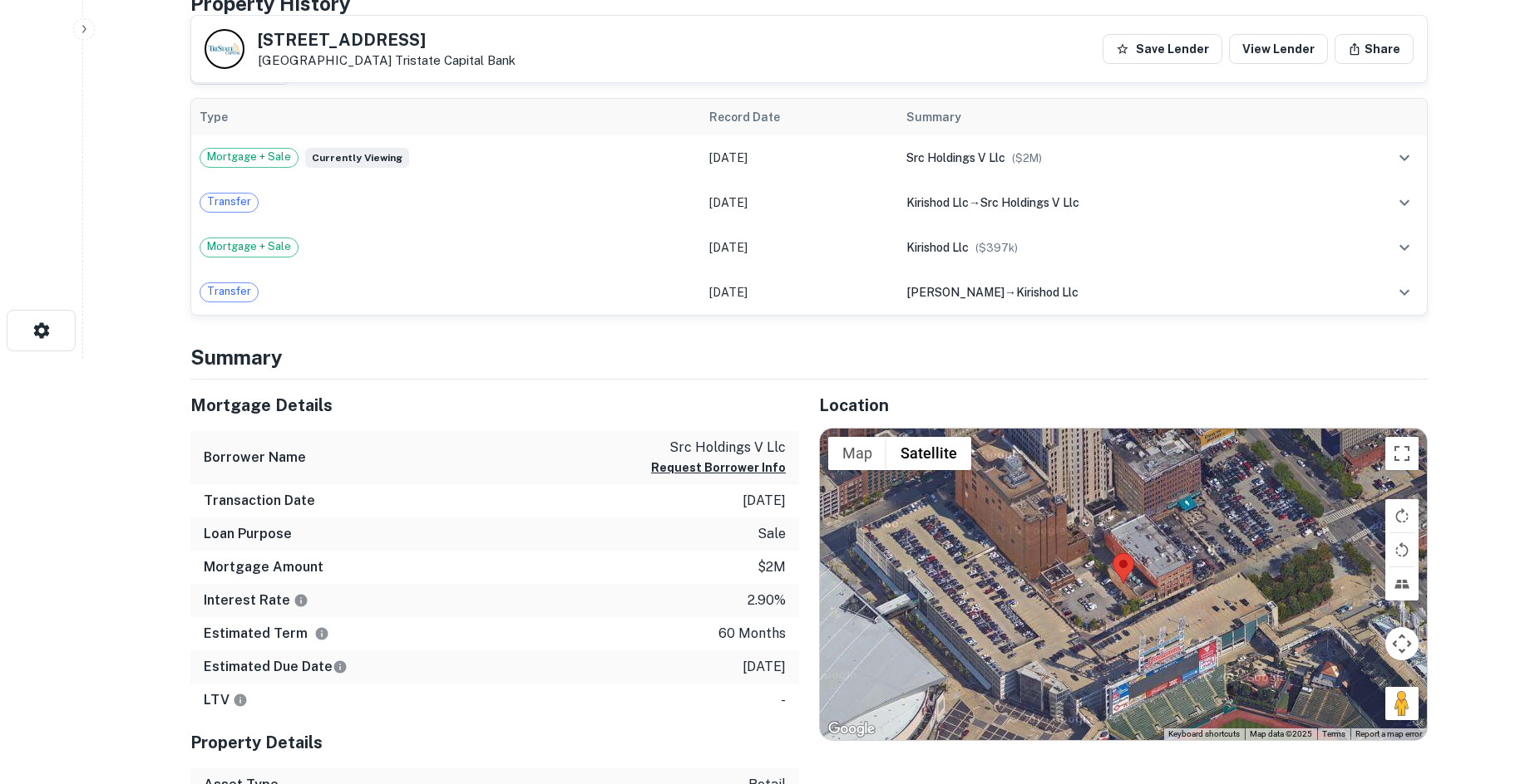
scroll to position [665, 0]
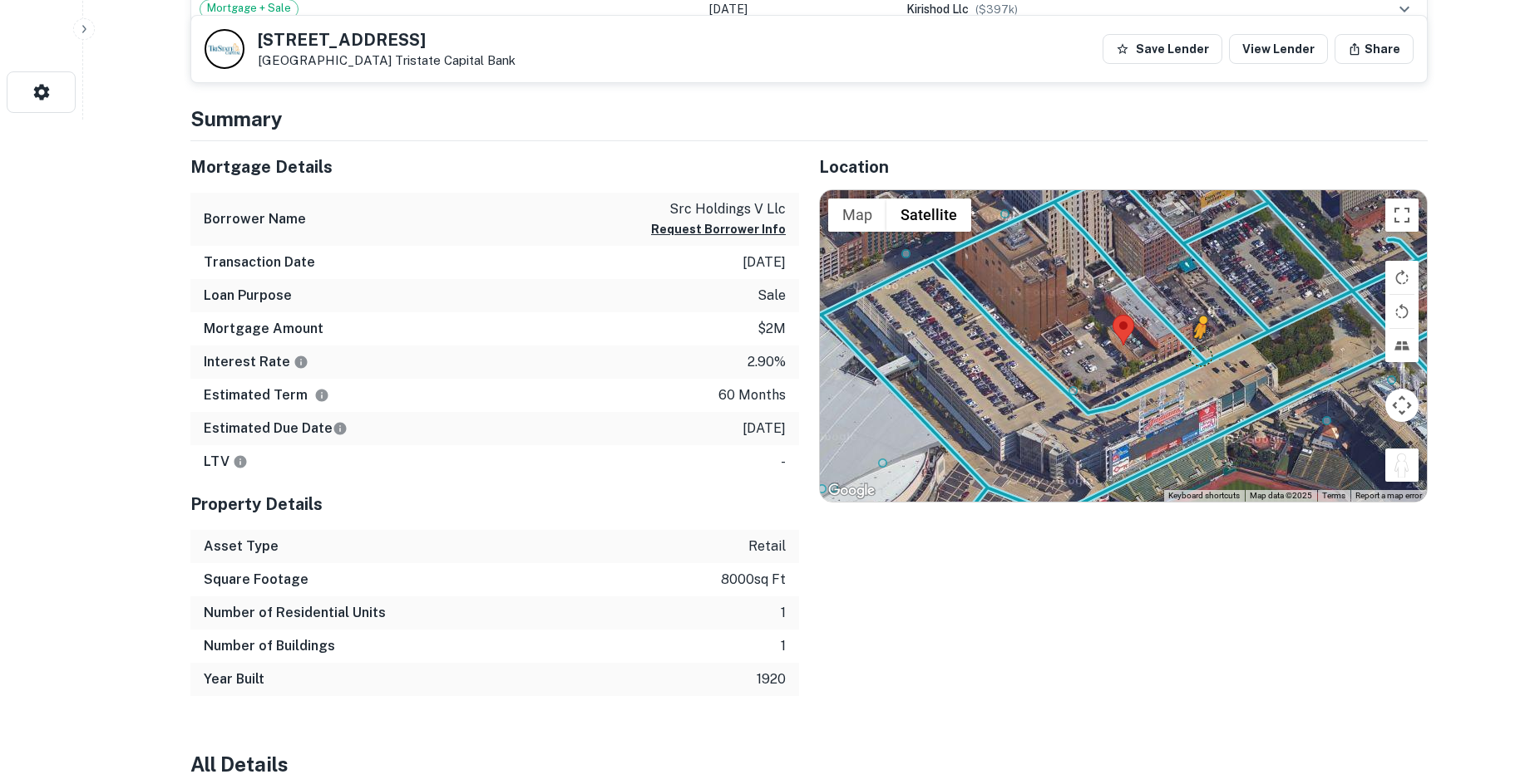
drag, startPoint x: 1402, startPoint y: 470, endPoint x: 1196, endPoint y: 347, distance: 239.9
click at [1196, 347] on div "To activate drag with keyboard, press Alt + Enter. Once in keyboard drag state,…" at bounding box center [1123, 346] width 607 height 313
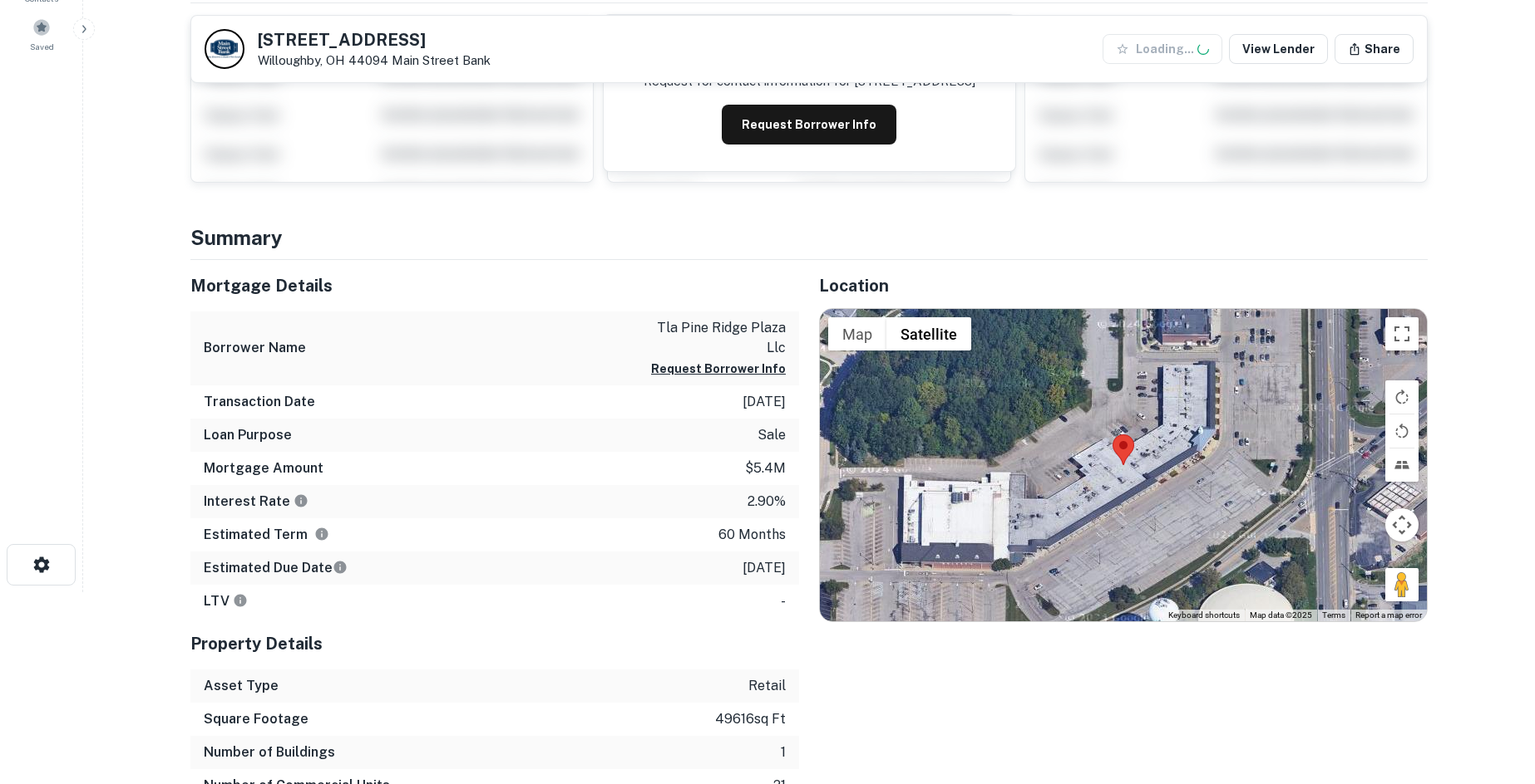
scroll to position [193, 0]
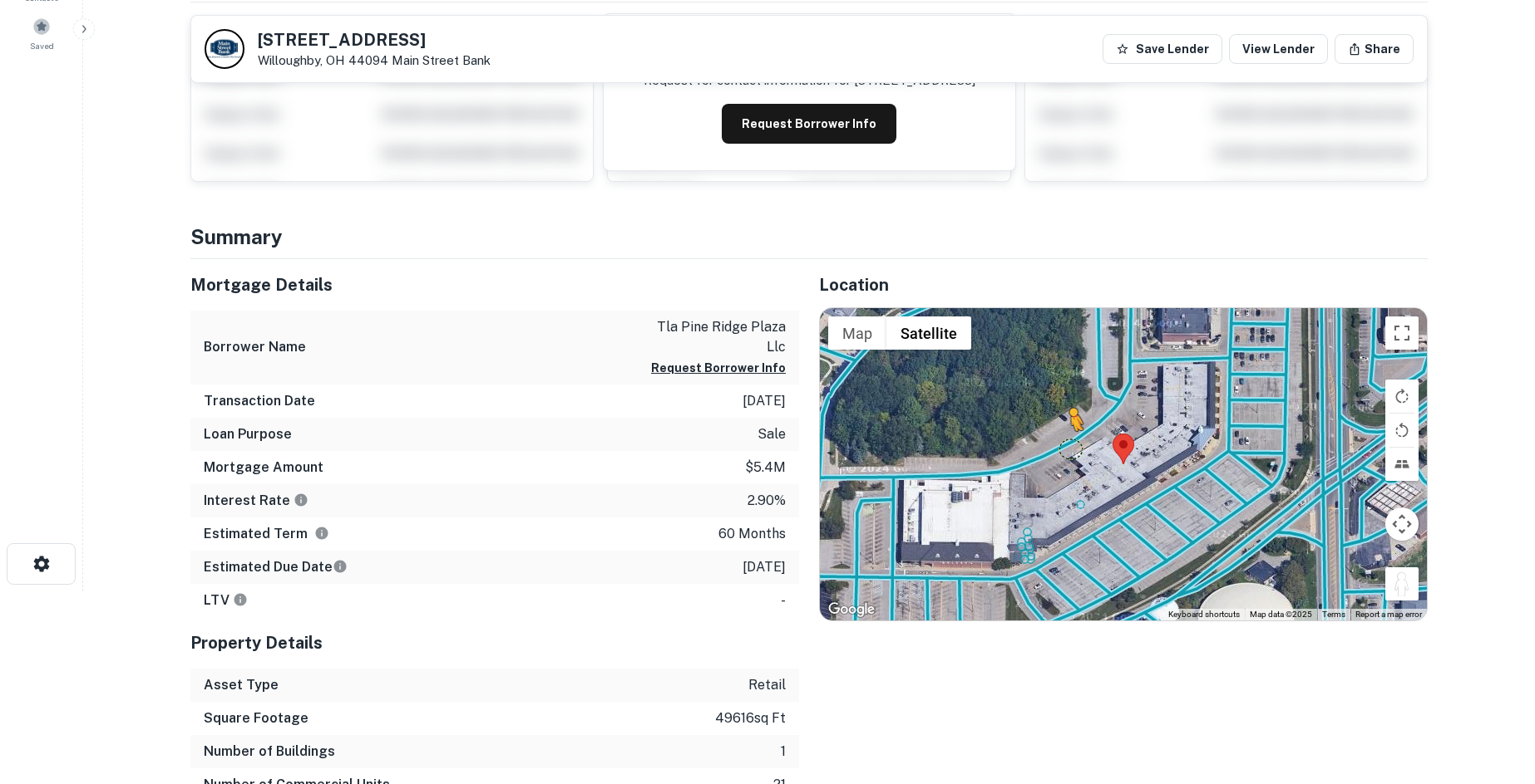
drag, startPoint x: 1410, startPoint y: 575, endPoint x: 1060, endPoint y: 445, distance: 373.4
click at [1060, 445] on div "To activate drag with keyboard, press Alt + Enter. Once in keyboard drag state,…" at bounding box center [1123, 464] width 607 height 313
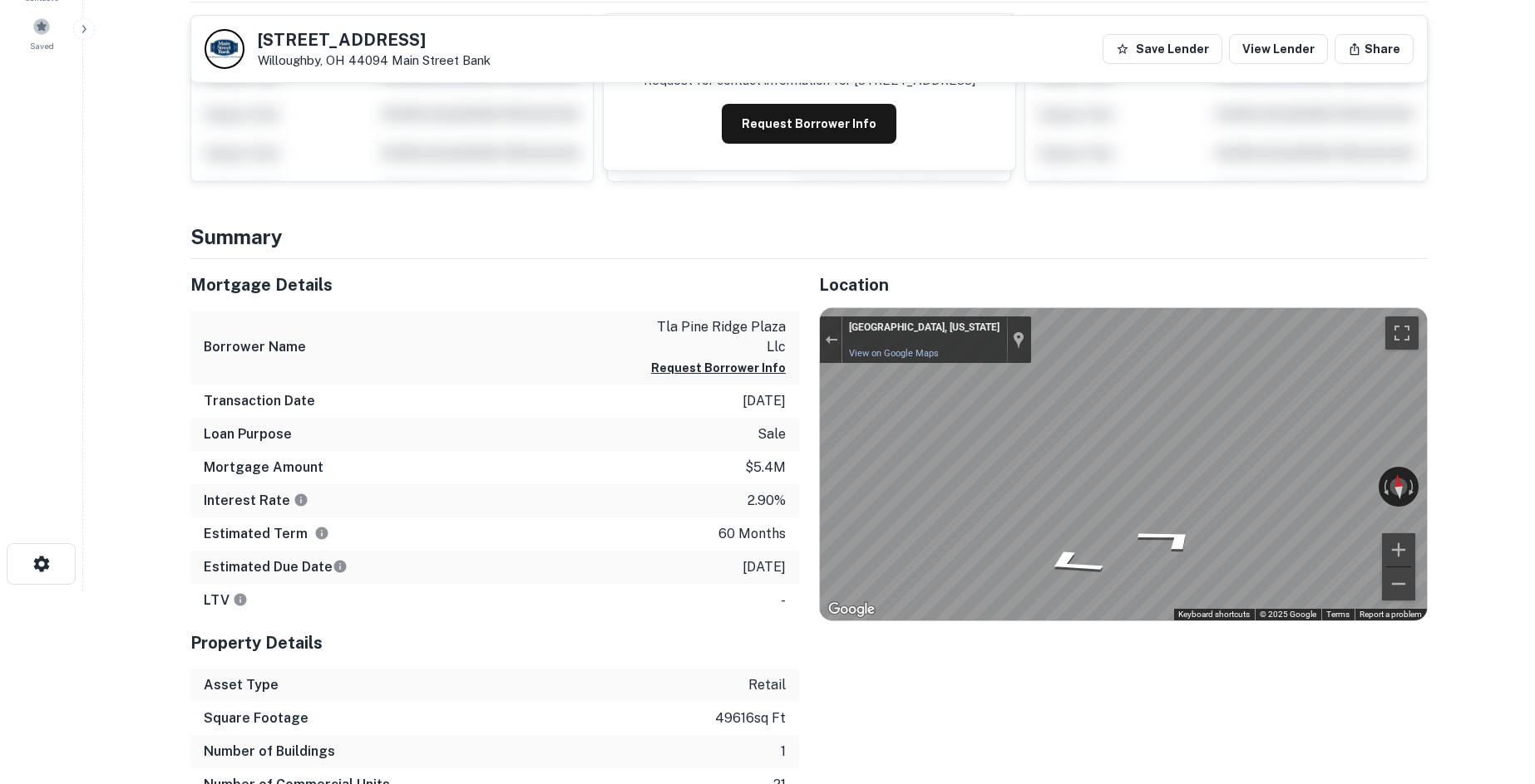
click at [622, 413] on div "Mortgage Details Borrower Name tla pine ridge plaza llc Request Borrower Info T…" at bounding box center [799, 547] width 1257 height 576
click at [826, 350] on button "Exit the Street View" at bounding box center [831, 340] width 22 height 23
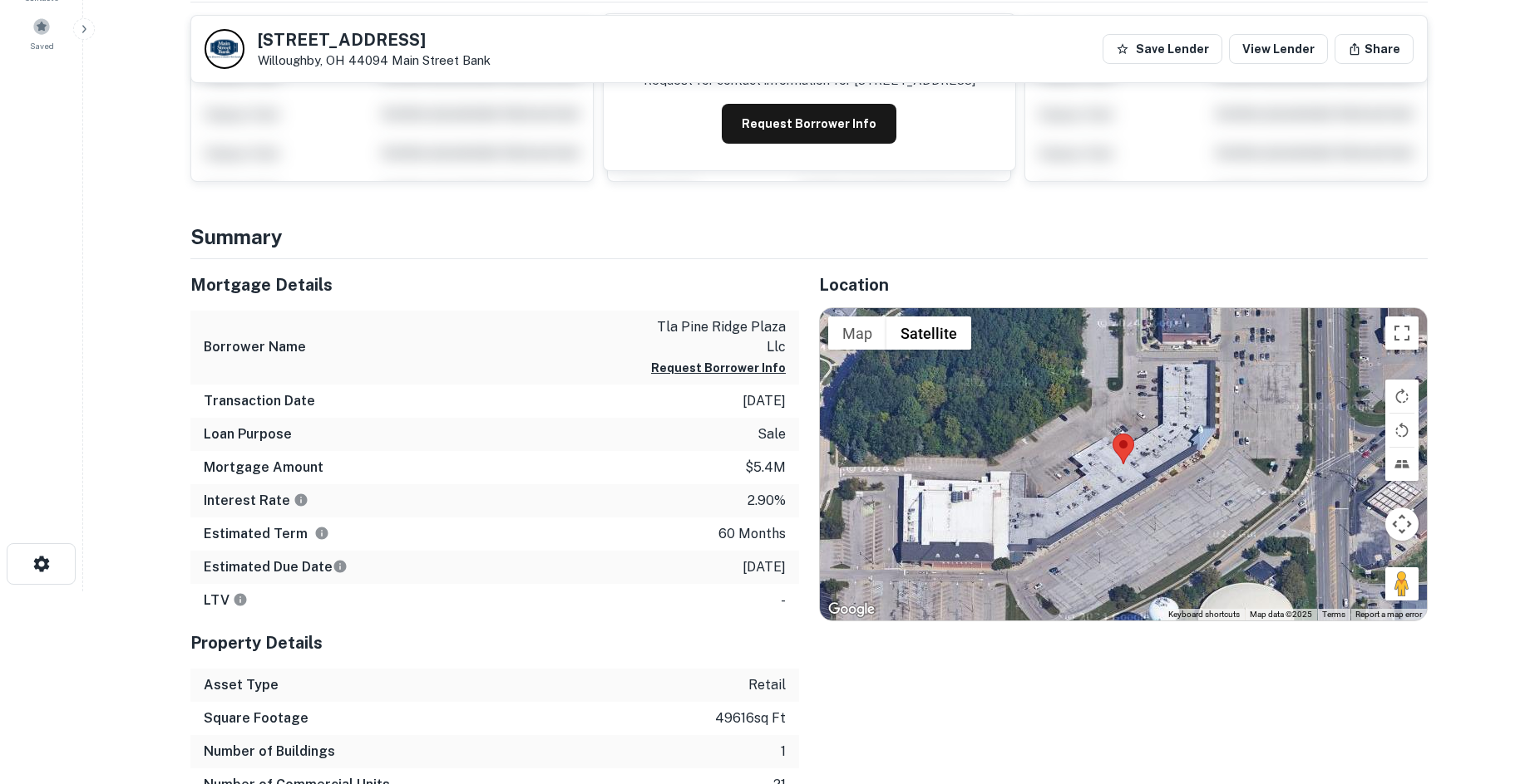
drag, startPoint x: 1395, startPoint y: 584, endPoint x: 1258, endPoint y: 531, distance: 146.9
click at [1174, 504] on div "Loading... Map Terrain Satellite Labels Keyboard shortcuts Map Data Map data ©2…" at bounding box center [1123, 464] width 607 height 313
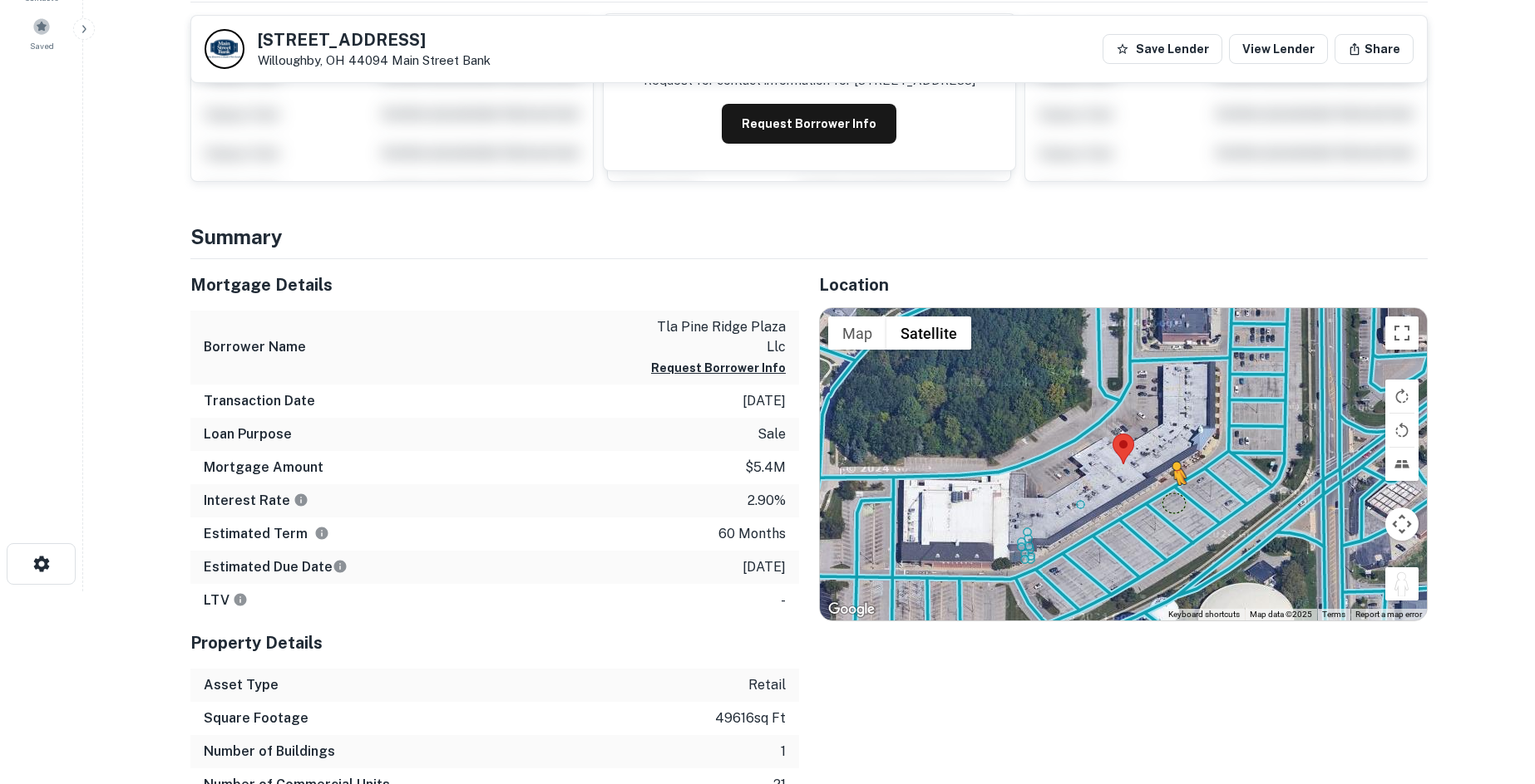
drag, startPoint x: 1389, startPoint y: 585, endPoint x: 1169, endPoint y: 505, distance: 234.1
click at [1169, 505] on div "To activate drag with keyboard, press Alt + Enter. Once in keyboard drag state,…" at bounding box center [1123, 464] width 607 height 313
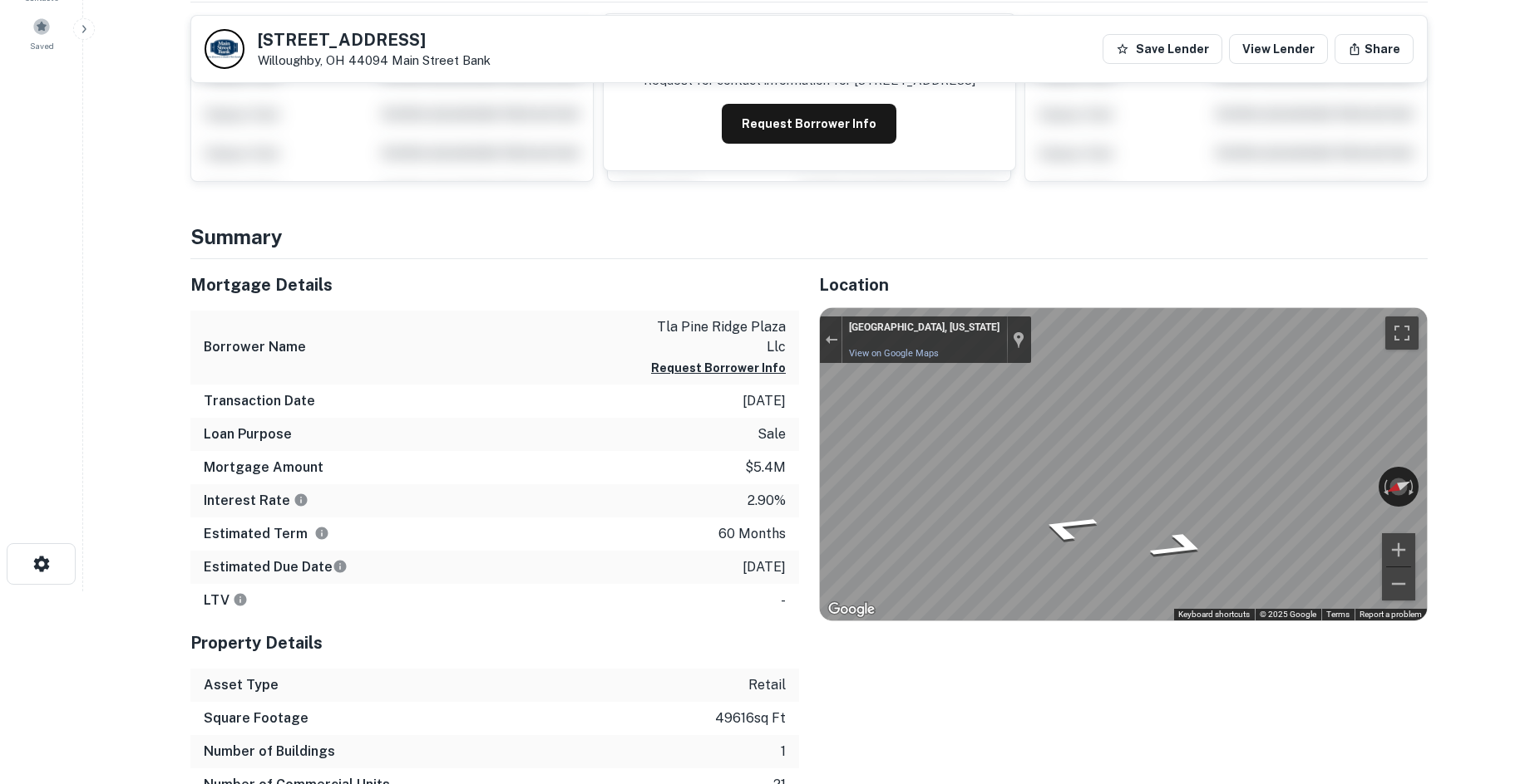
click at [1534, 498] on html "Search Borrowers Contacts Saved 5900 Som Center Rd Willoughby, OH 44094 Main St…" at bounding box center [768, 199] width 1535 height 784
click at [1315, 486] on div "← Move left → Move right ↑ Move up ↓ Move down + Zoom in - Zoom out Willoughby,…" at bounding box center [1123, 464] width 607 height 313
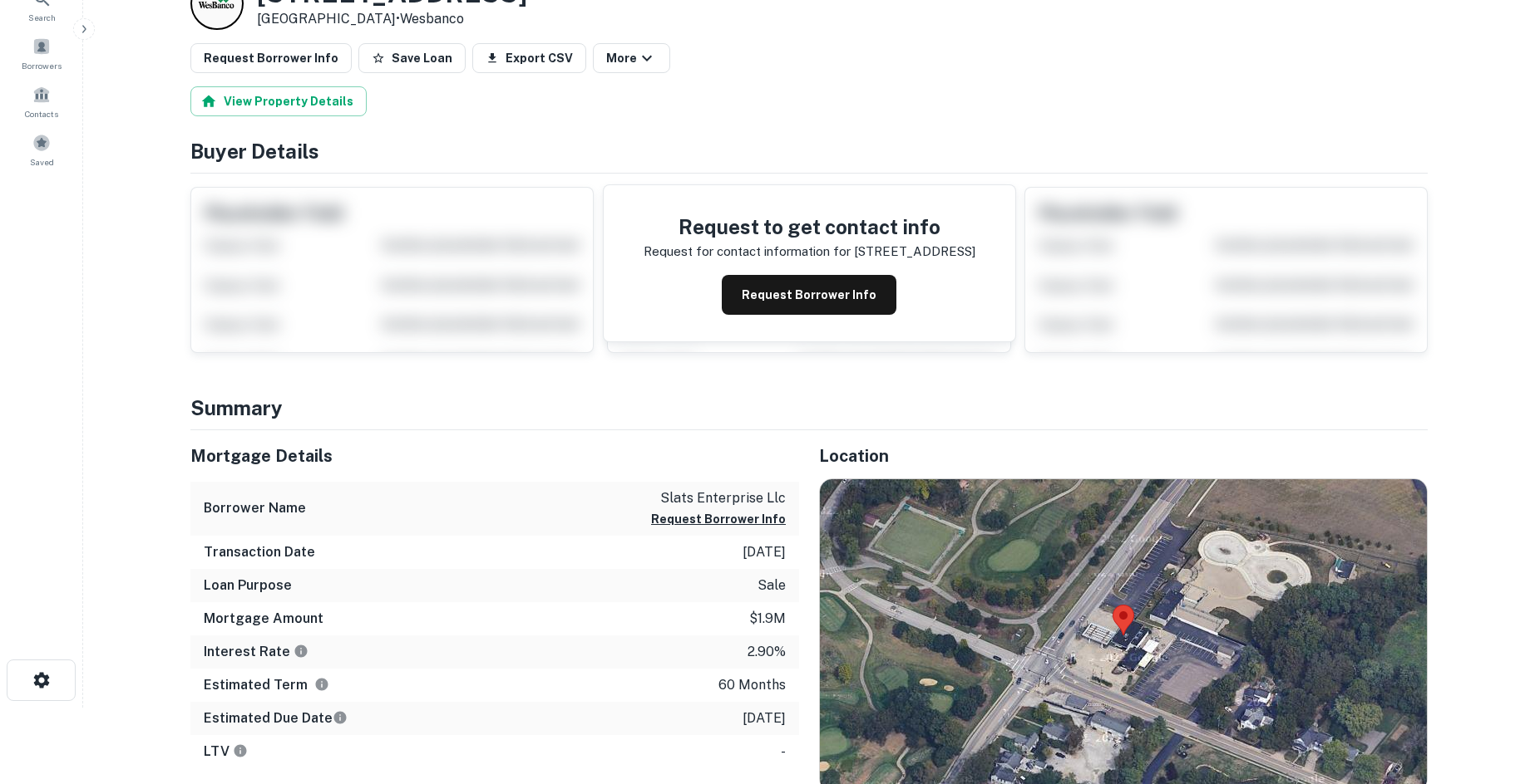
scroll to position [332, 0]
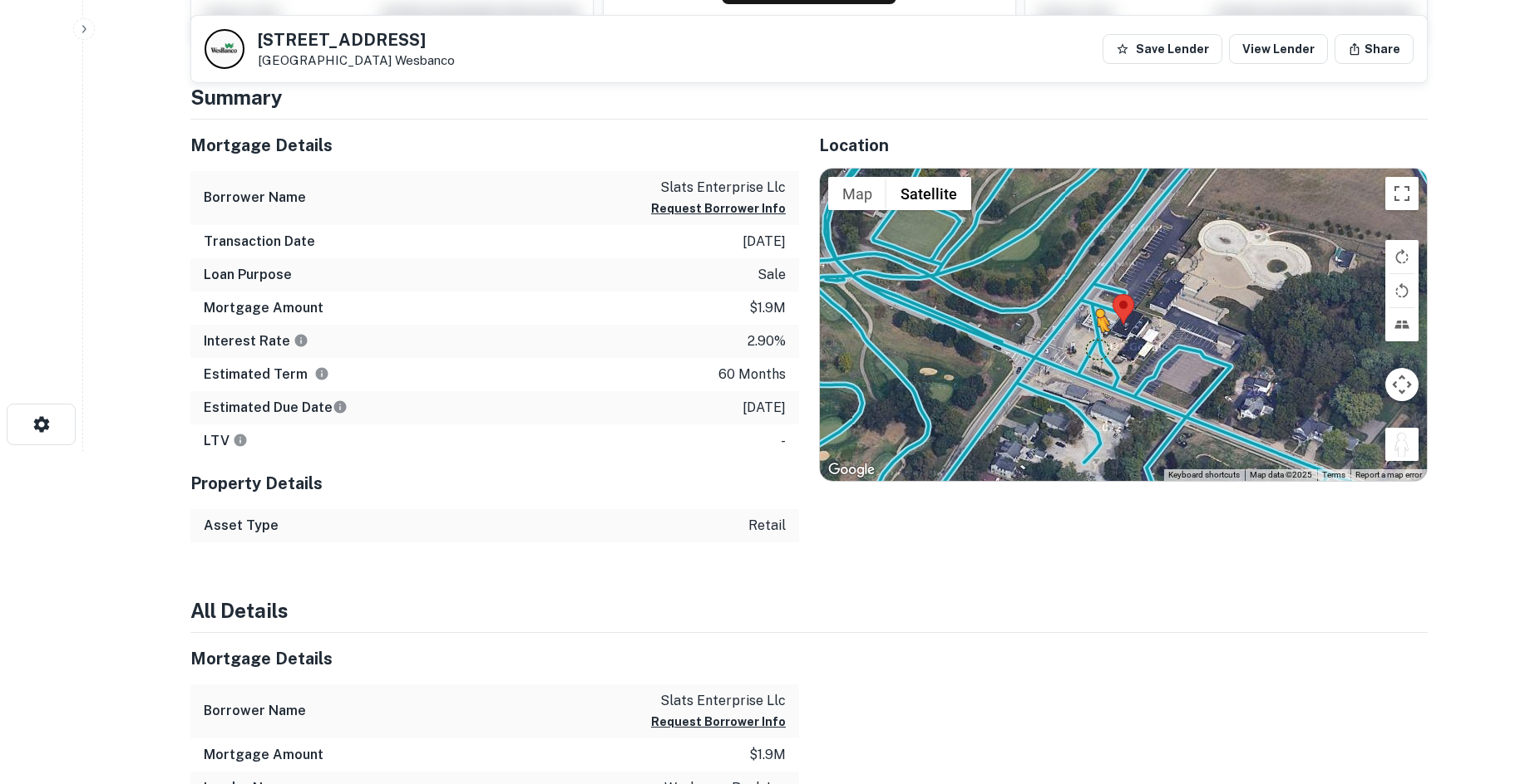
drag, startPoint x: 1407, startPoint y: 443, endPoint x: 1085, endPoint y: 340, distance: 338.1
click at [1085, 340] on div "To activate drag with keyboard, press Alt + Enter. Once in keyboard drag state,…" at bounding box center [1123, 325] width 607 height 313
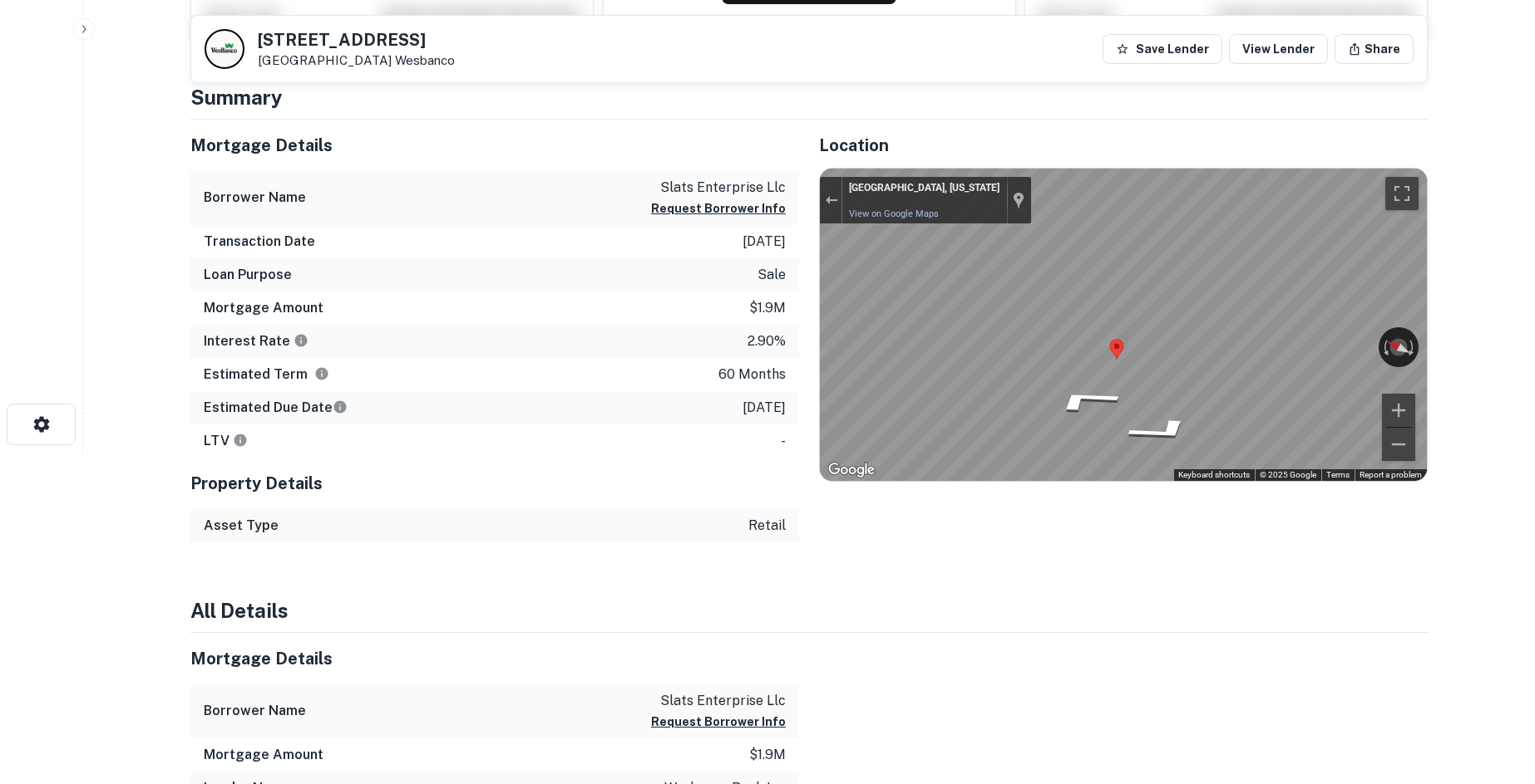
click at [817, 321] on div "Location ← Move left → Move right ↑ Move up ↓ Move down + Zoom in - Zoom out Ho…" at bounding box center [1113, 331] width 628 height 423
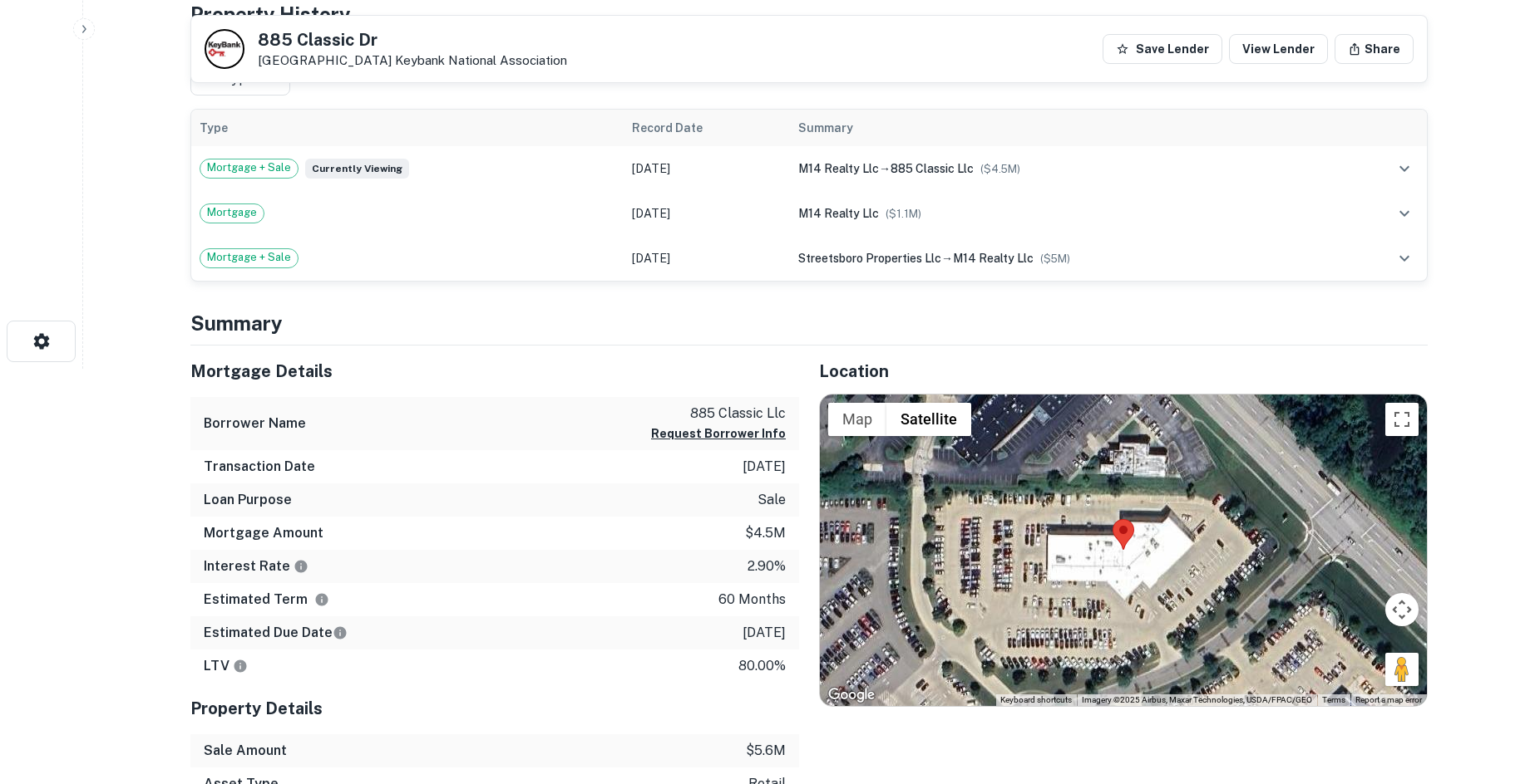
scroll to position [498, 0]
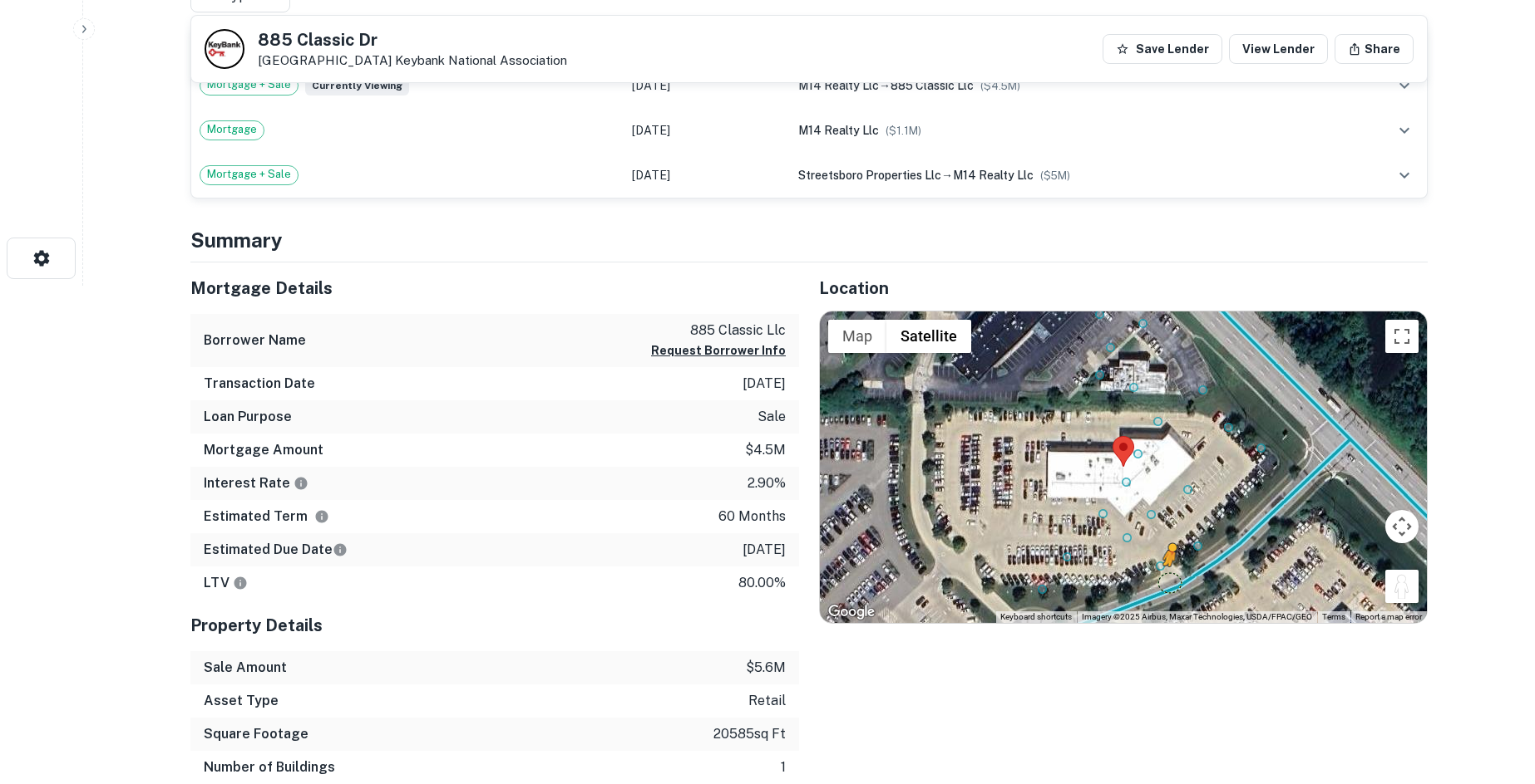
drag, startPoint x: 1408, startPoint y: 590, endPoint x: 1164, endPoint y: 586, distance: 244.0
click at [1164, 586] on div "To activate drag with keyboard, press Alt + Enter. Once in keyboard drag state,…" at bounding box center [1123, 467] width 607 height 313
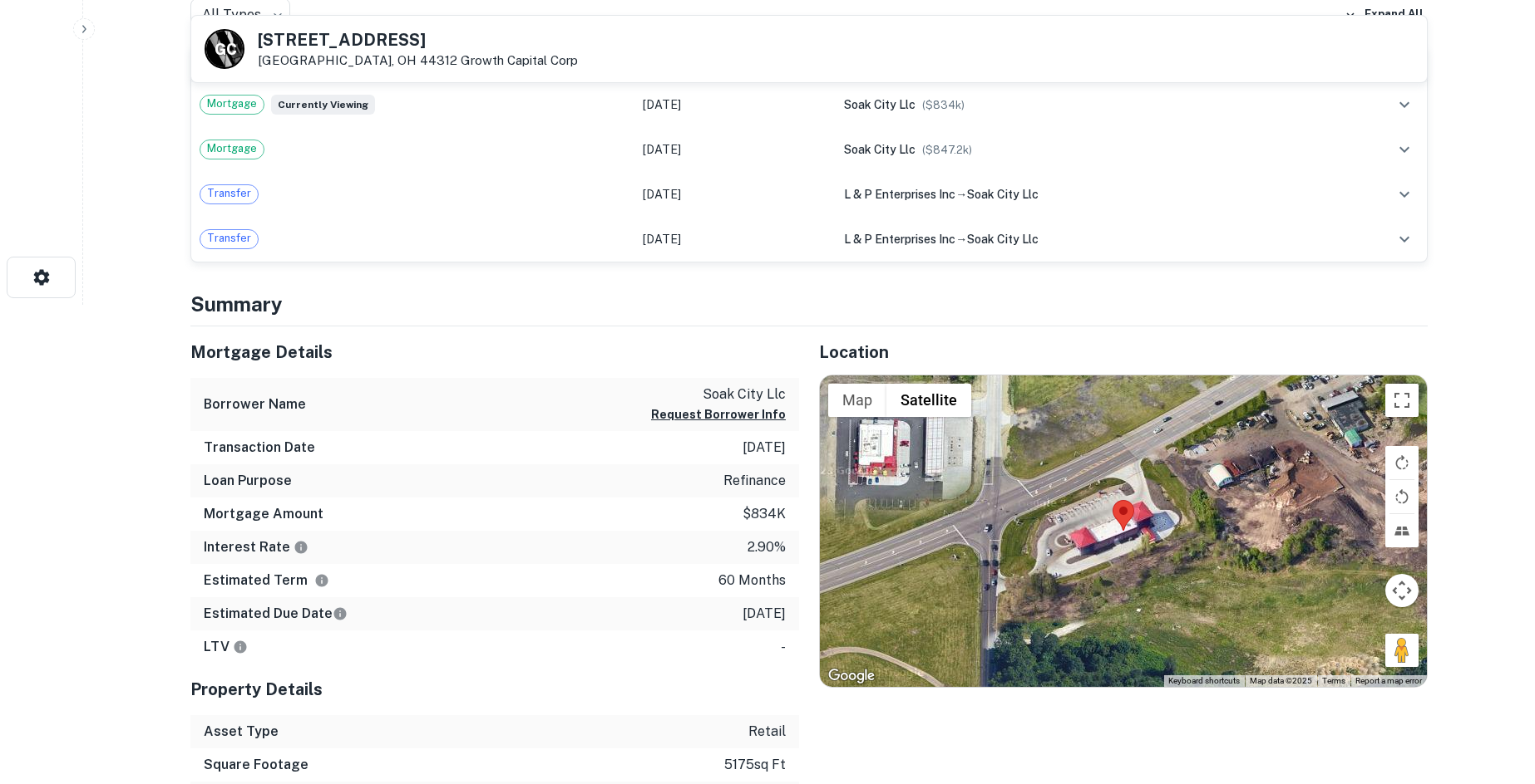
scroll to position [582, 0]
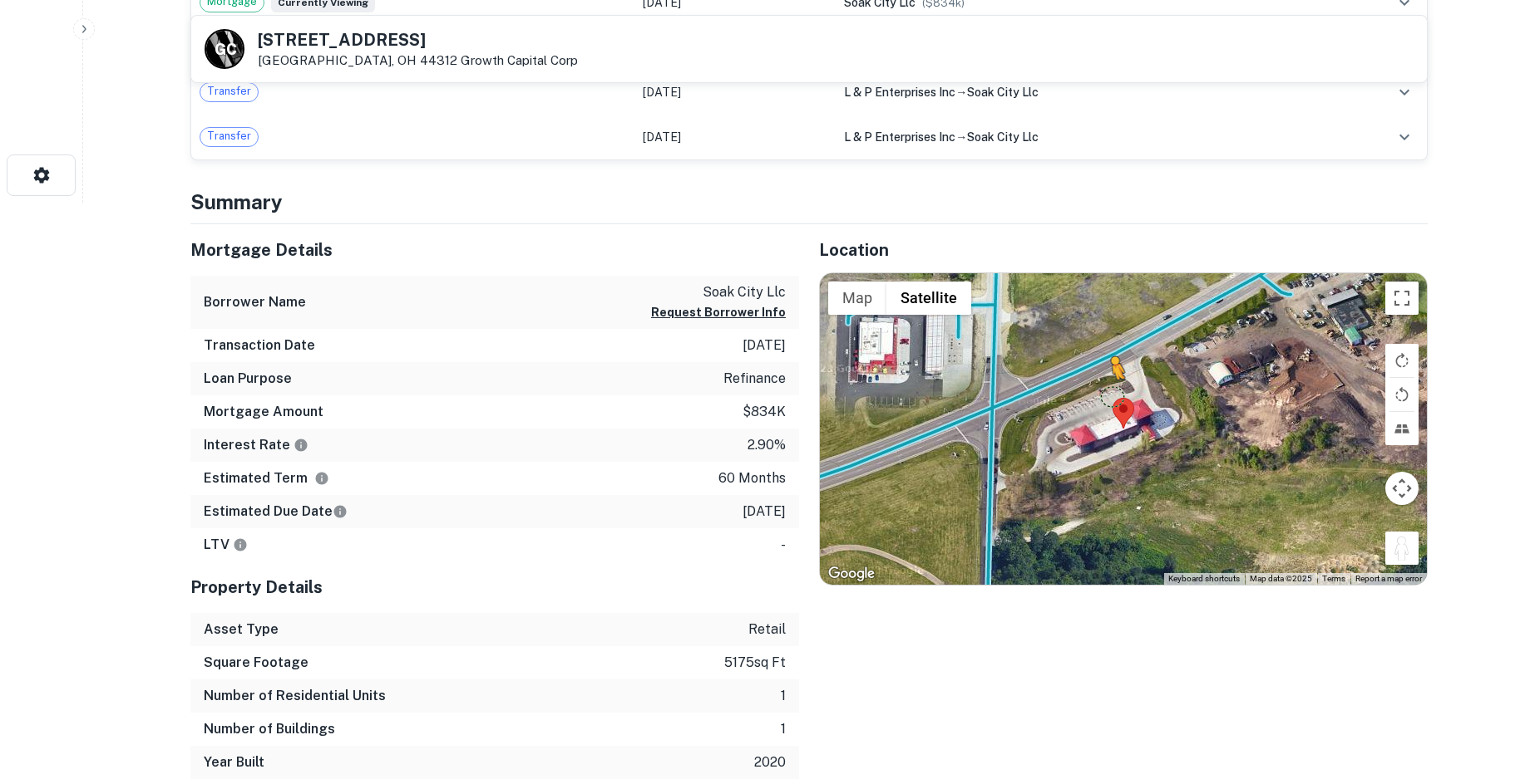
drag, startPoint x: 1408, startPoint y: 554, endPoint x: 1098, endPoint y: 391, distance: 350.2
click at [1099, 391] on div "To activate drag with keyboard, press Alt + Enter. Once in keyboard drag state,…" at bounding box center [1123, 429] width 607 height 313
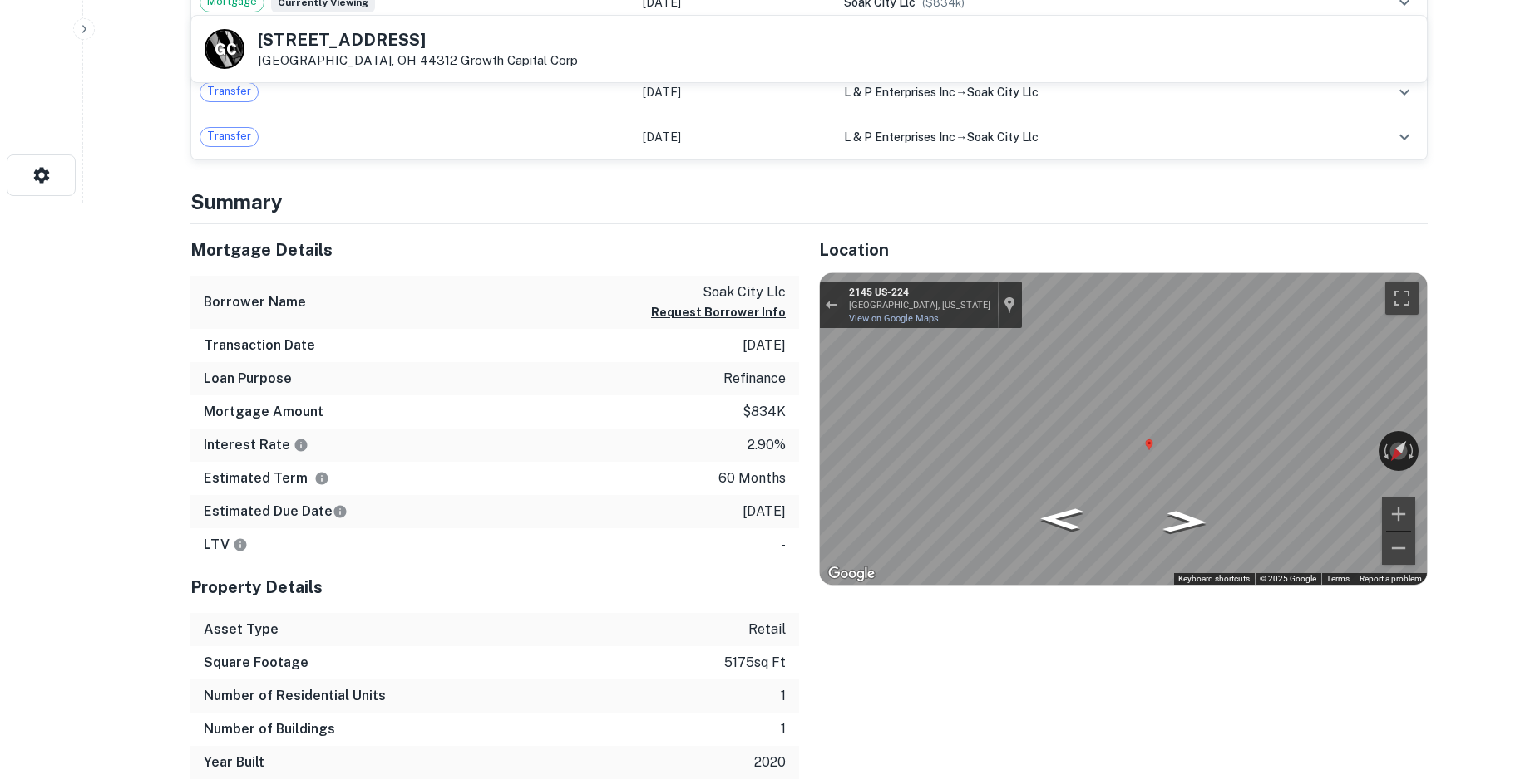
click at [776, 411] on div "Mortgage Details Borrower Name soak city llc Request Borrower Info Transaction …" at bounding box center [799, 502] width 1257 height 556
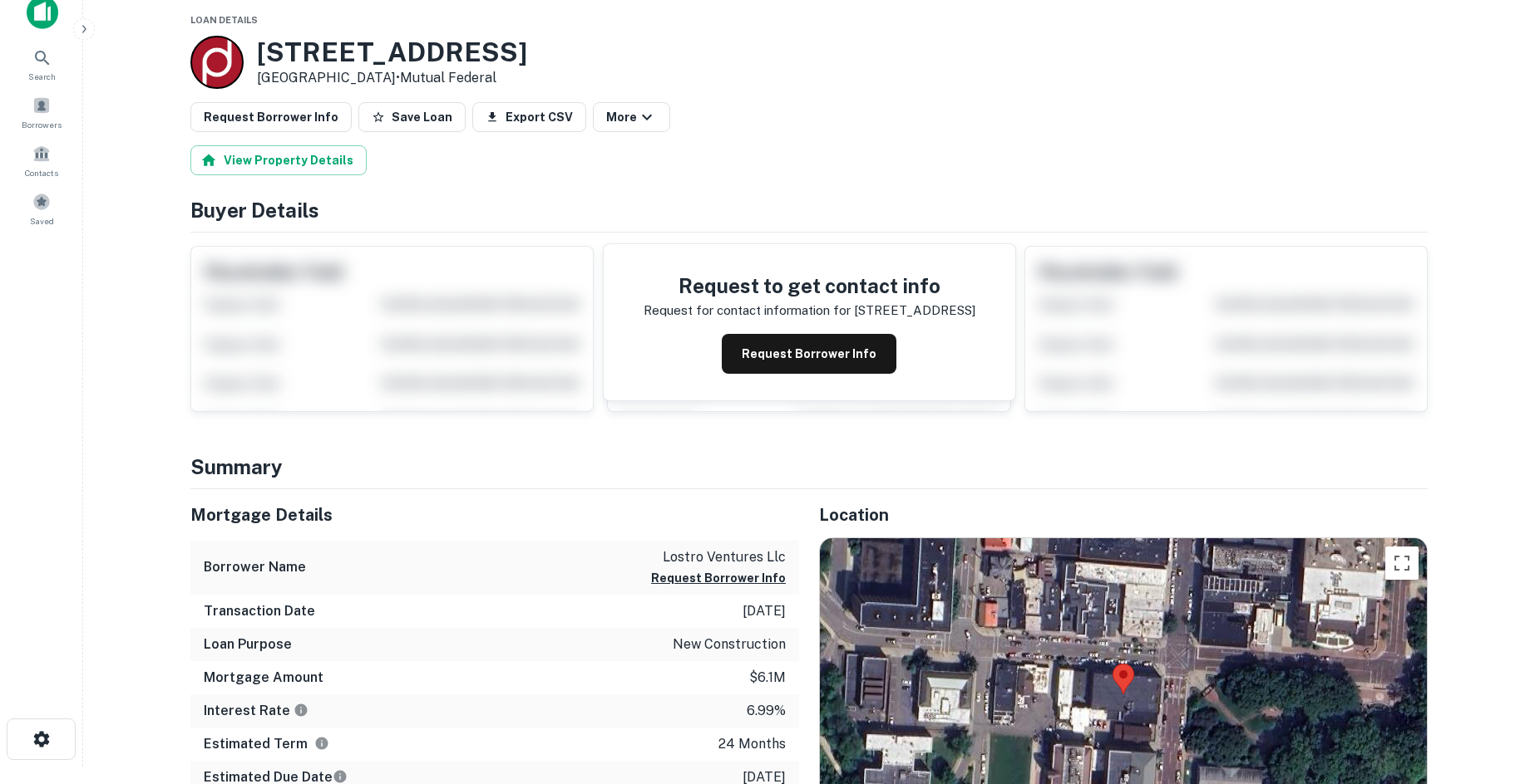
scroll to position [332, 0]
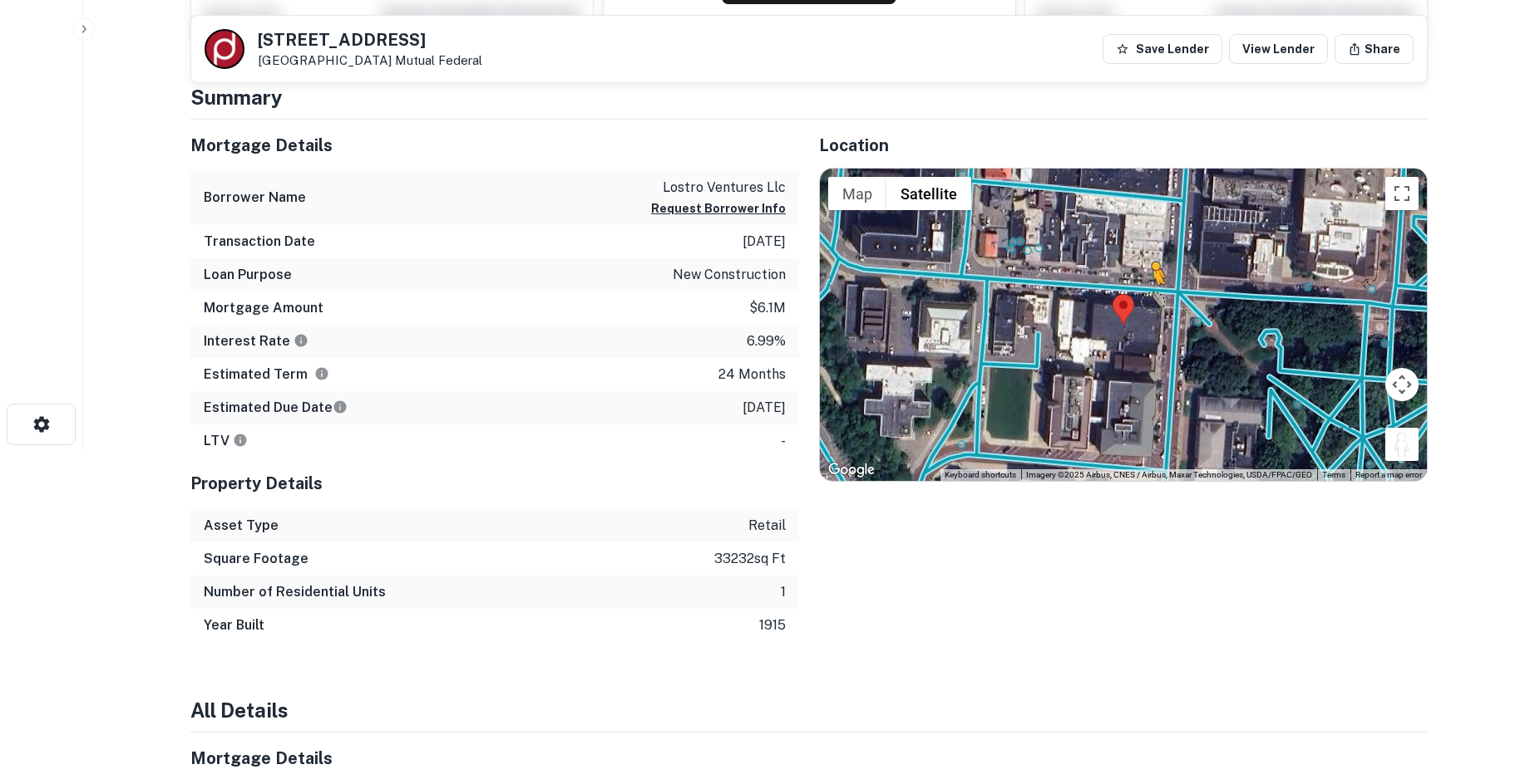
drag, startPoint x: 1405, startPoint y: 441, endPoint x: 1148, endPoint y: 300, distance: 293.1
click at [1148, 300] on div "To activate drag with keyboard, press Alt + Enter. Once in keyboard drag state,…" at bounding box center [1123, 325] width 607 height 313
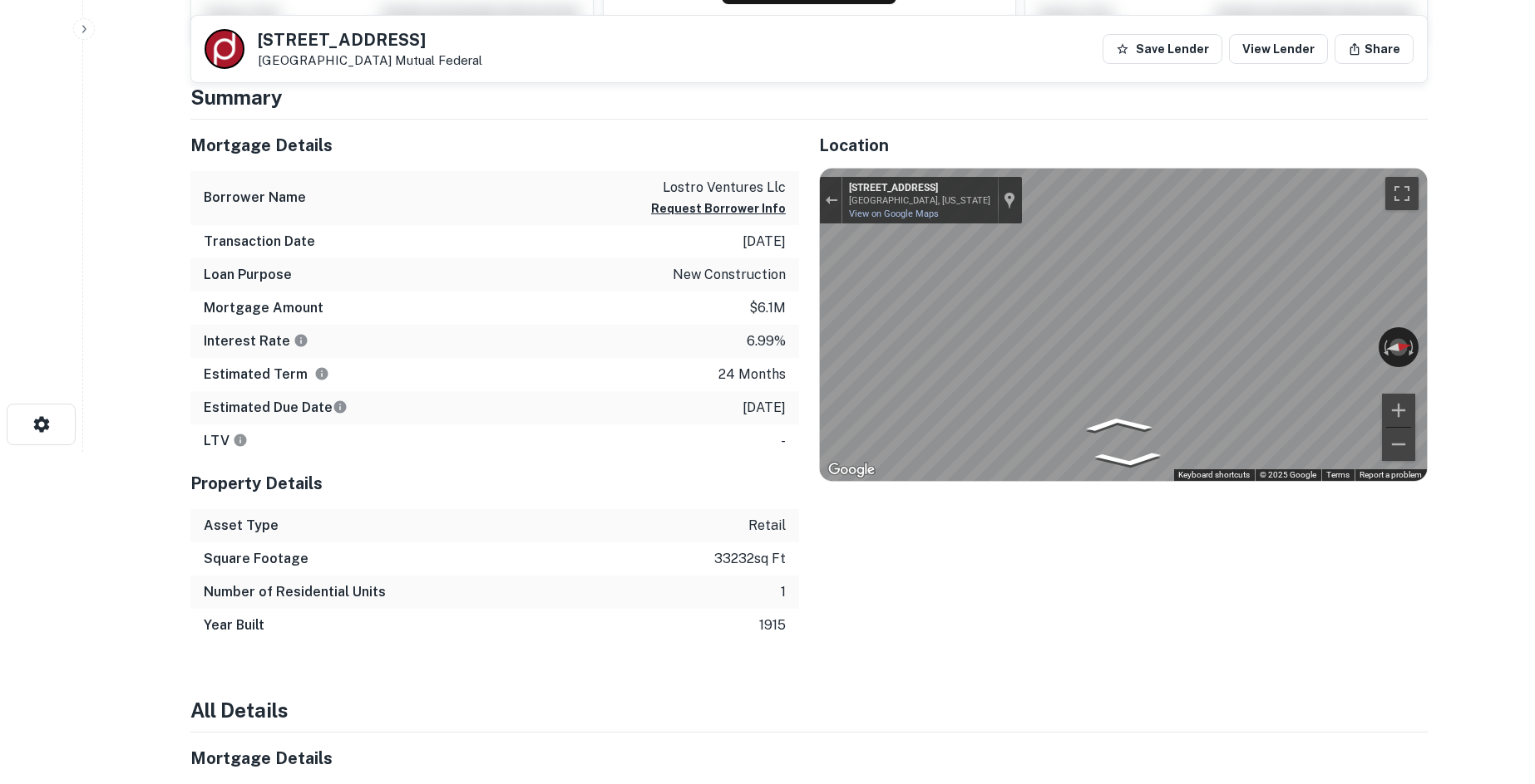
click at [1449, 370] on main "63 S COURT ST Athens, OH 45701 Mutual Federal Save Lender View Lender Share Vie…" at bounding box center [809, 60] width 1452 height 784
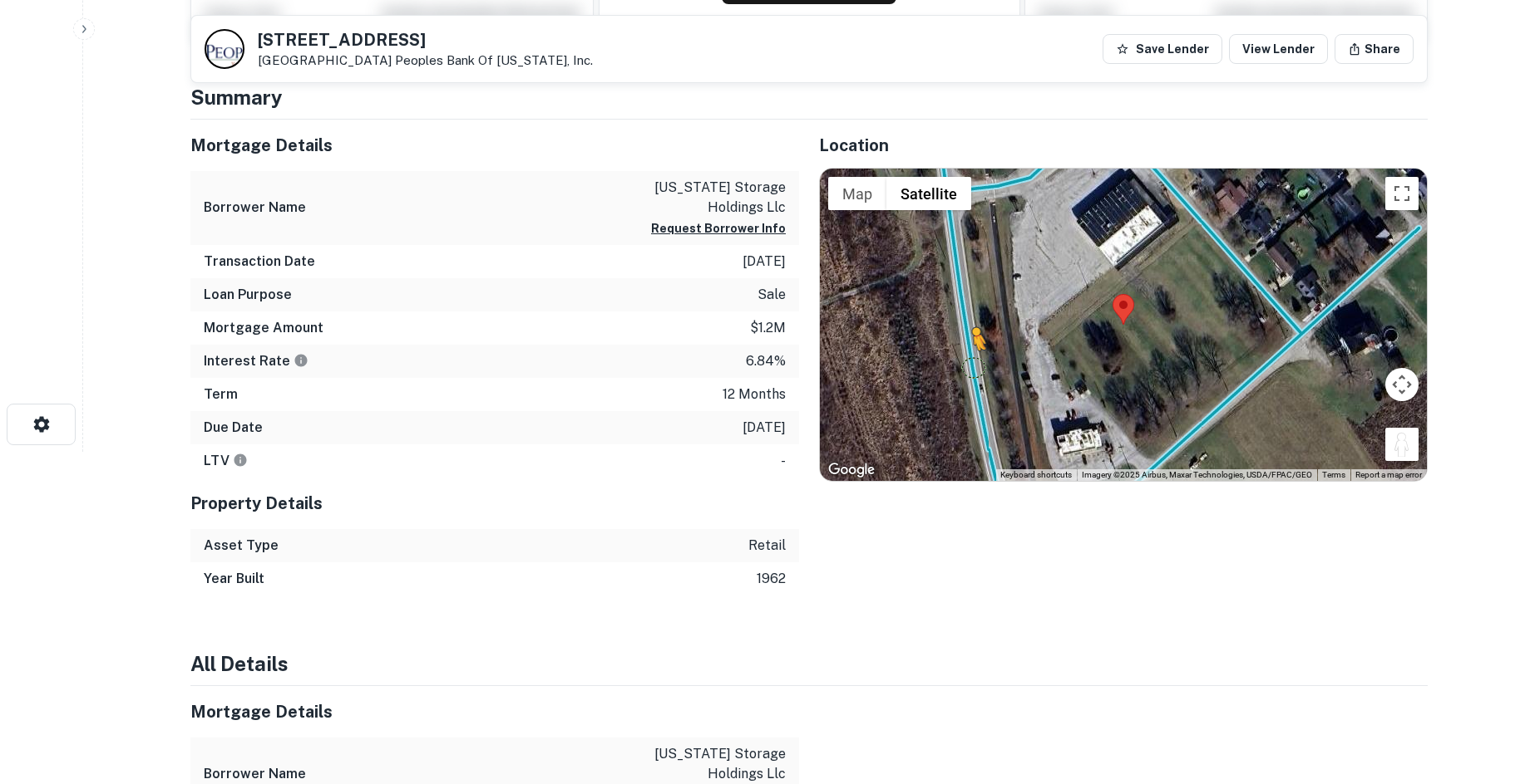
drag, startPoint x: 1408, startPoint y: 452, endPoint x: 968, endPoint y: 365, distance: 448.5
click at [968, 365] on div "To activate drag with keyboard, press Alt + Enter. Once in keyboard drag state,…" at bounding box center [1123, 325] width 607 height 313
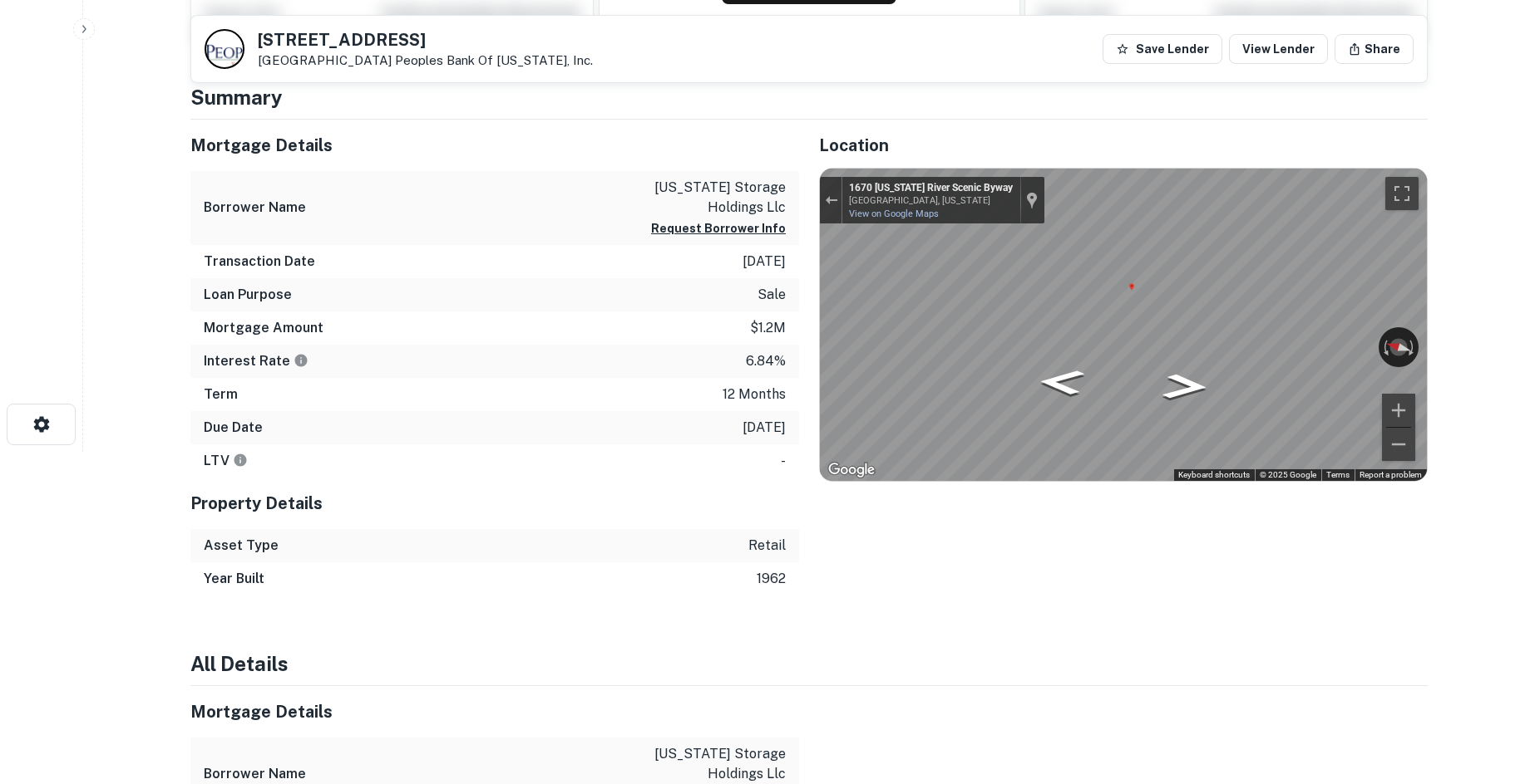
click at [565, 259] on div "Mortgage Details Borrower Name ohio storage holdings llc Request Borrower Info …" at bounding box center [799, 358] width 1257 height 476
click at [826, 187] on div at bounding box center [831, 199] width 23 height 47
click at [823, 204] on button "Exit the Street View" at bounding box center [831, 200] width 22 height 23
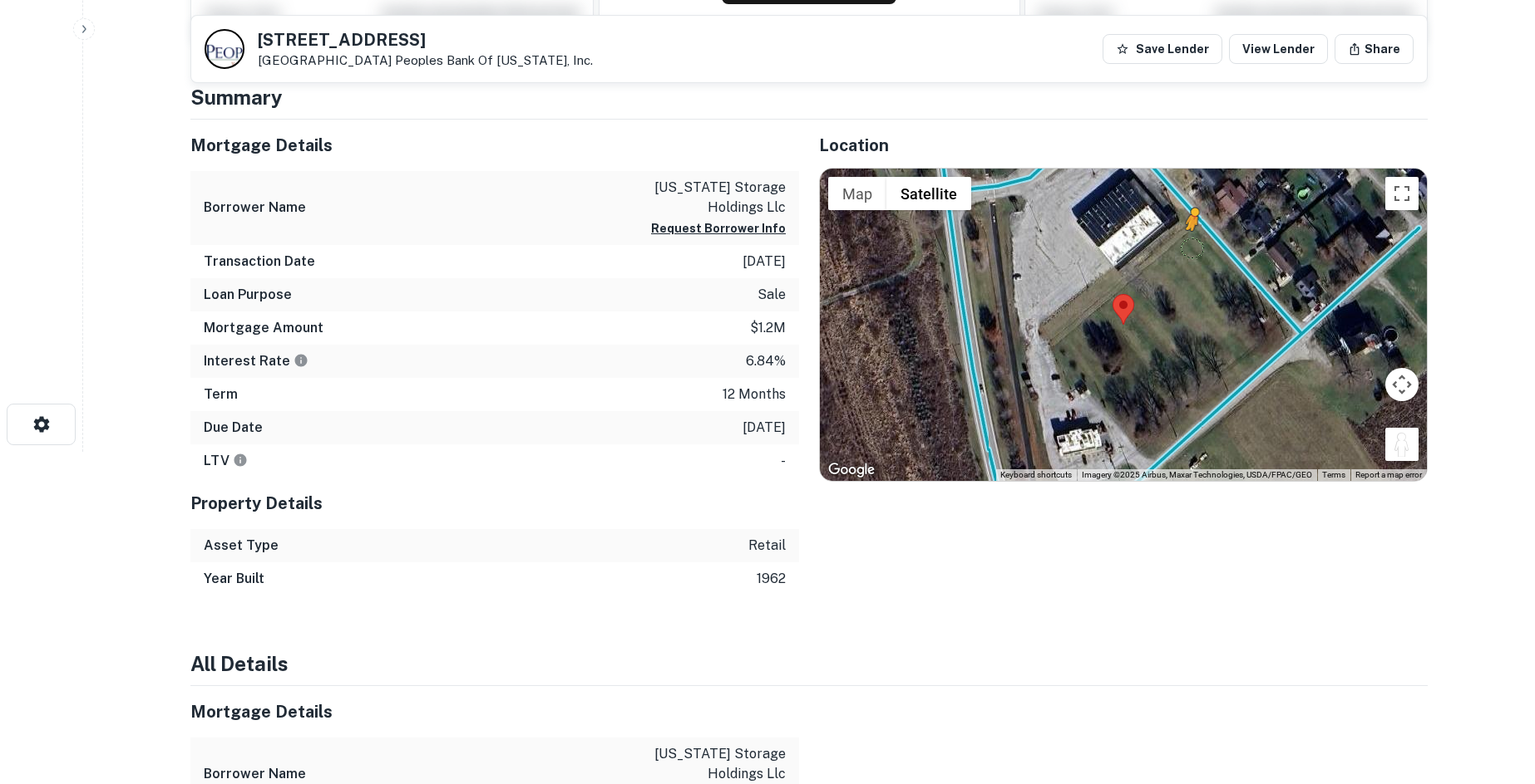
drag, startPoint x: 1407, startPoint y: 450, endPoint x: 1186, endPoint y: 240, distance: 304.9
click at [1186, 240] on div "To activate drag with keyboard, press Alt + Enter. Once in keyboard drag state,…" at bounding box center [1123, 325] width 607 height 313
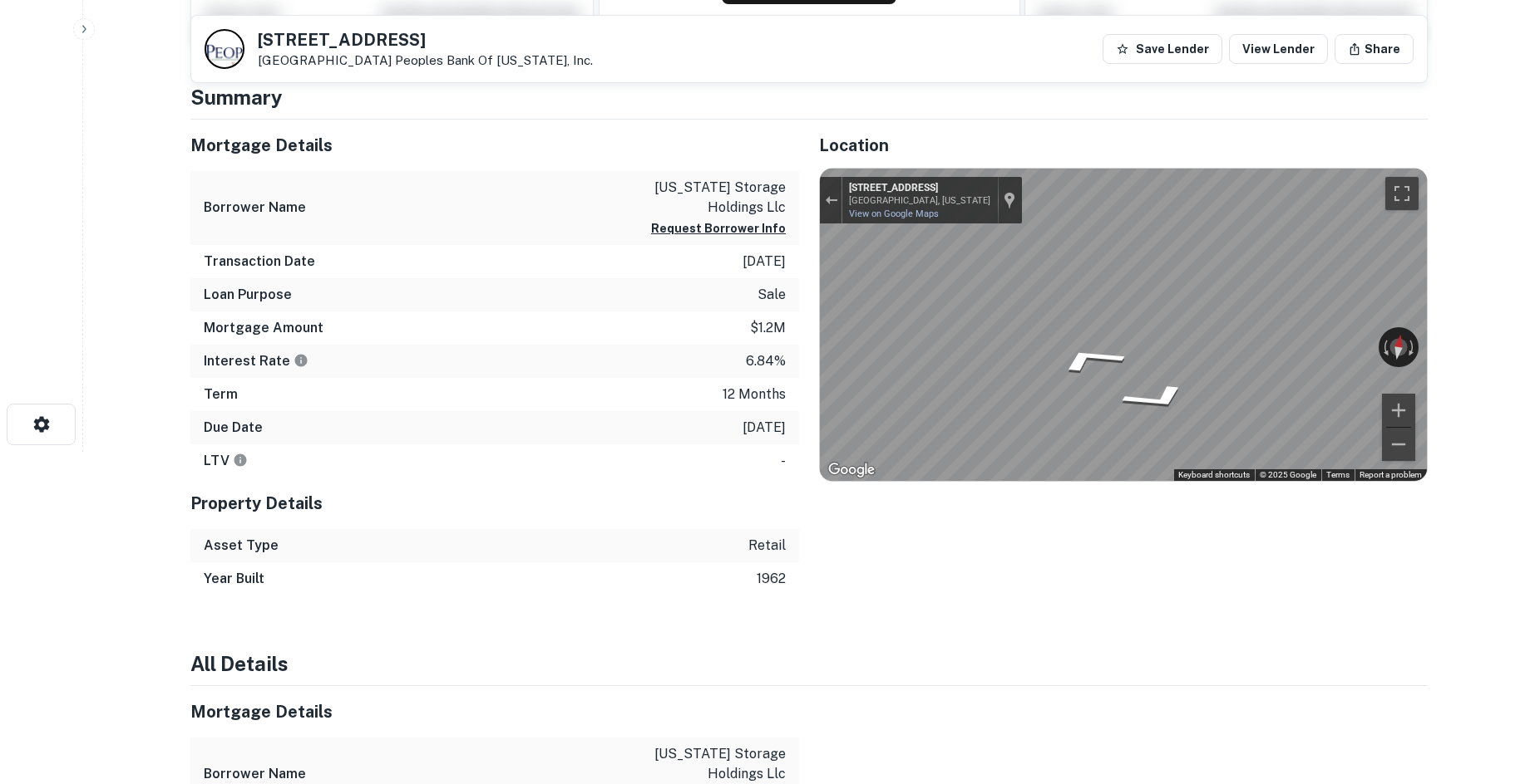
click at [1534, 314] on html "Search Borrowers Contacts Saved 1670W Us Highway 52 Aberdeen, OH 45101 Peoples …" at bounding box center [768, 60] width 1535 height 784
click at [1534, 322] on html "Search Borrowers Contacts Saved 1670W Us Highway 52 Aberdeen, OH 45101 Peoples …" at bounding box center [768, 60] width 1535 height 784
click at [1459, 304] on main "1670W Us Highway 52 Aberdeen, OH 45101 Peoples Bank Of Kentucky, Inc. Save Lend…" at bounding box center [809, 60] width 1452 height 784
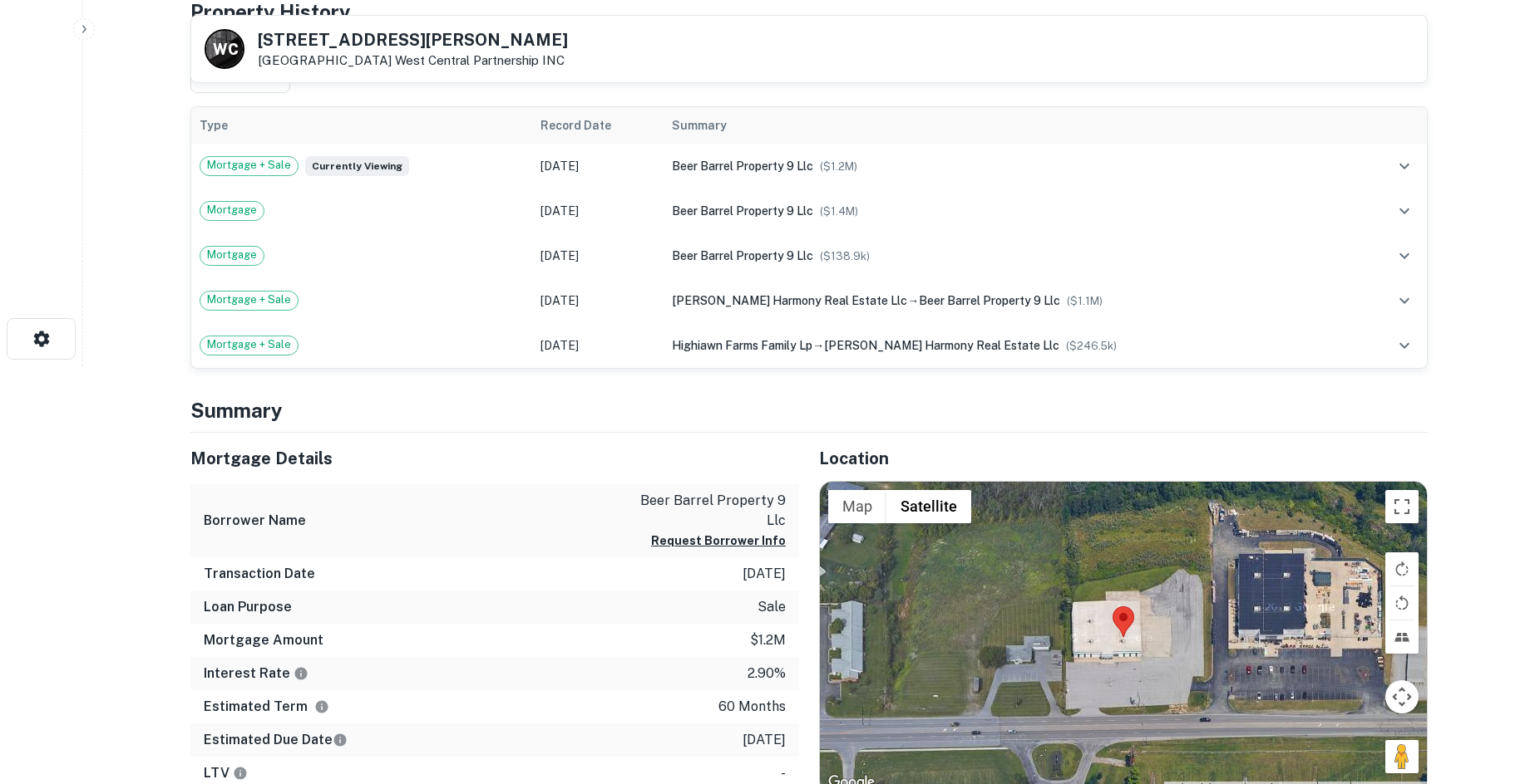
scroll to position [498, 0]
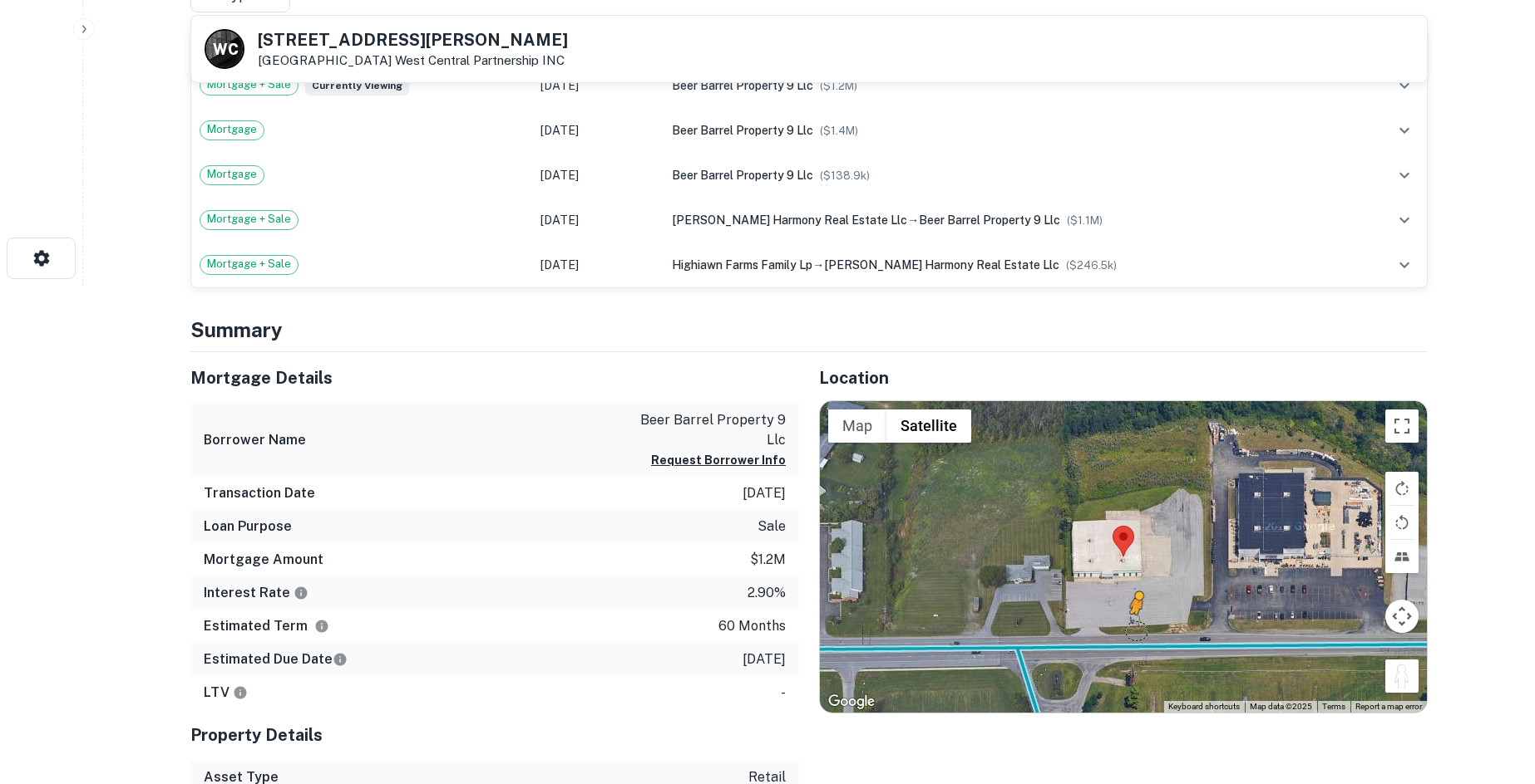
drag, startPoint x: 1391, startPoint y: 686, endPoint x: 1133, endPoint y: 631, distance: 263.8
click at [1133, 631] on div "To activate drag with keyboard, press Alt + Enter. Once in keyboard drag state,…" at bounding box center [1123, 557] width 607 height 313
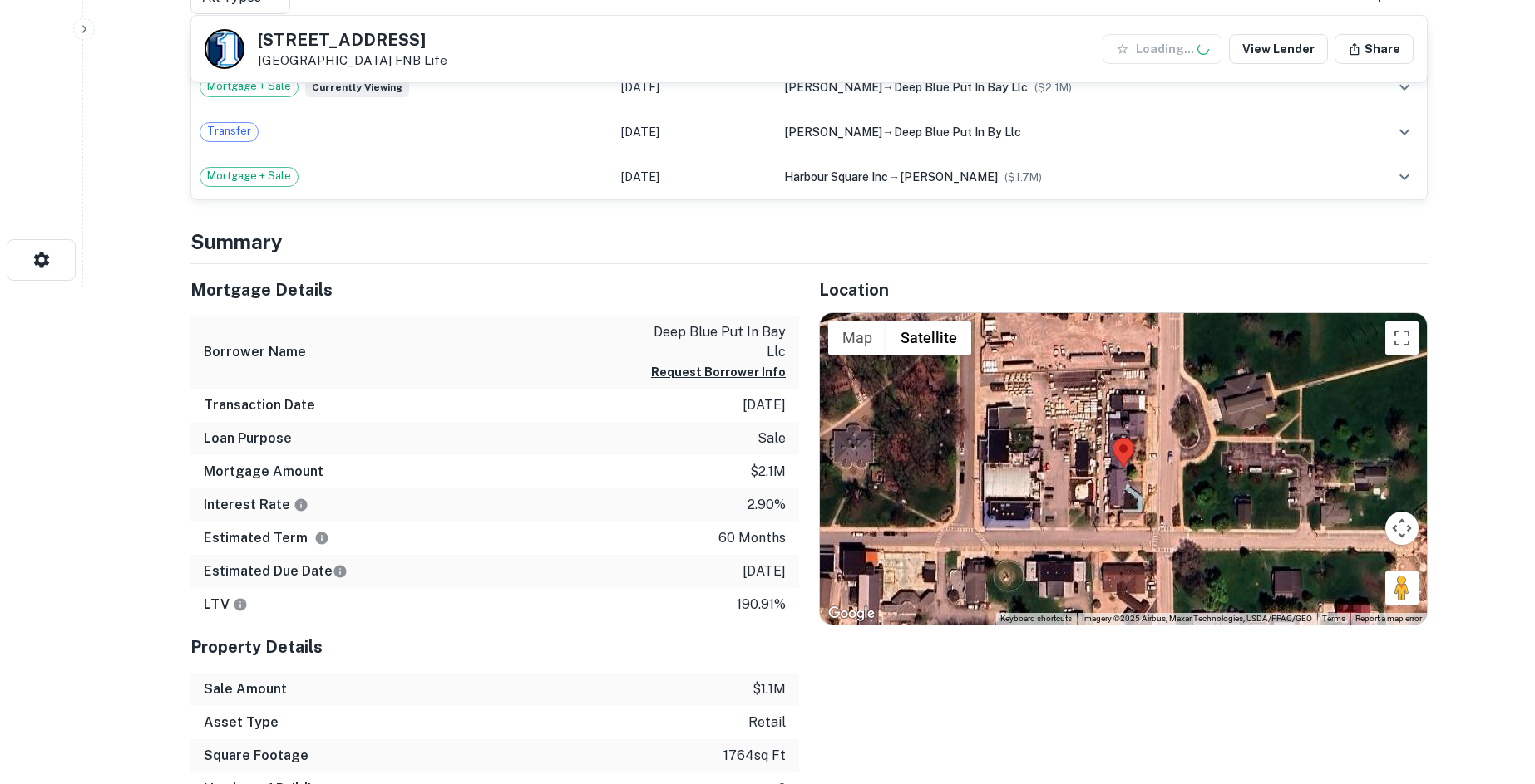
scroll to position [498, 0]
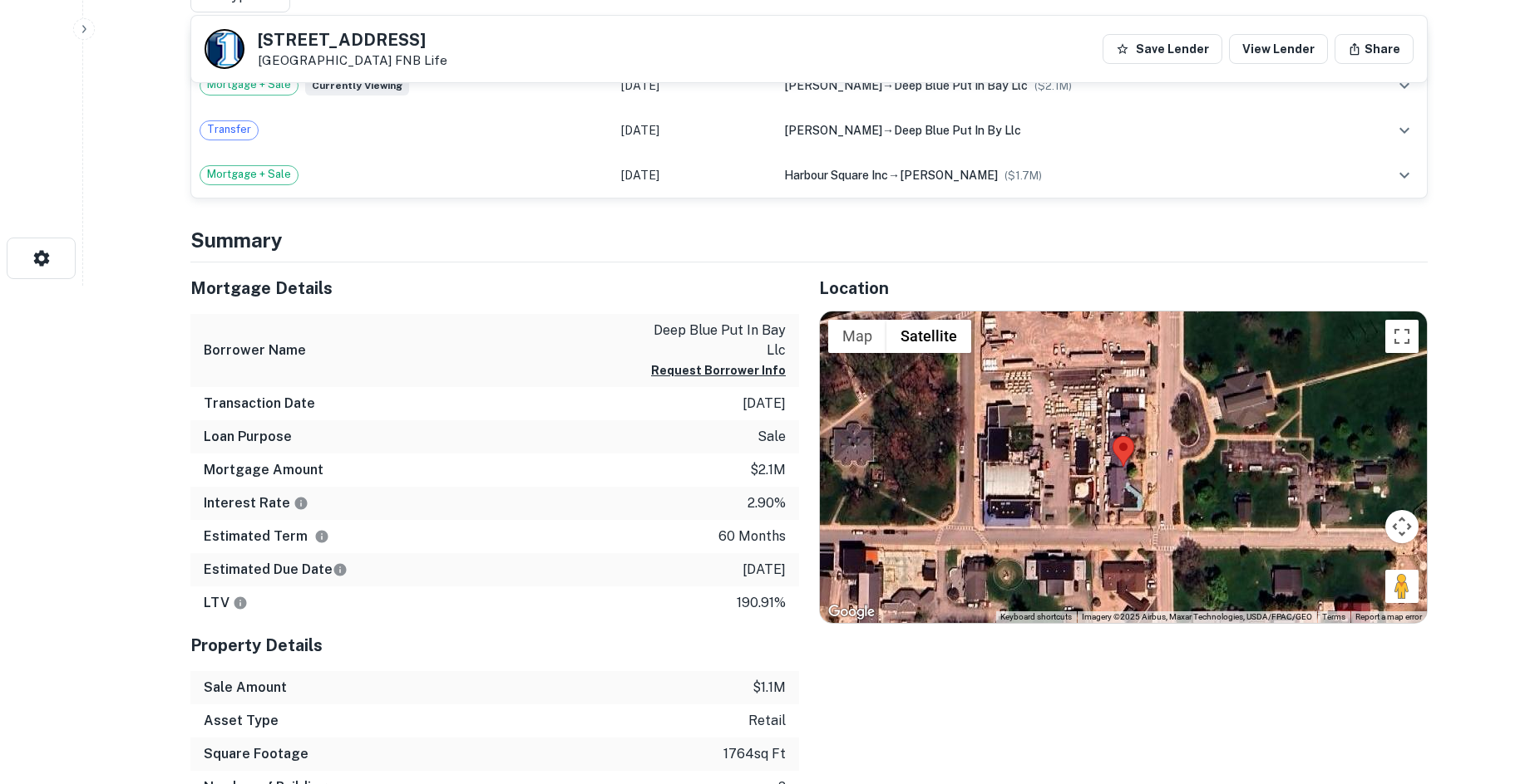
drag, startPoint x: 1394, startPoint y: 588, endPoint x: 1341, endPoint y: 513, distance: 91.8
click at [1213, 480] on div "Map Terrain Satellite Labels Keyboard shortcuts Map Data Imagery ©2025 Airbus, …" at bounding box center [1123, 467] width 607 height 313
drag, startPoint x: 1395, startPoint y: 588, endPoint x: 1176, endPoint y: 449, distance: 259.4
click at [1176, 449] on div "To activate drag with keyboard, press Alt + Enter. Once in keyboard drag state,…" at bounding box center [1123, 467] width 607 height 313
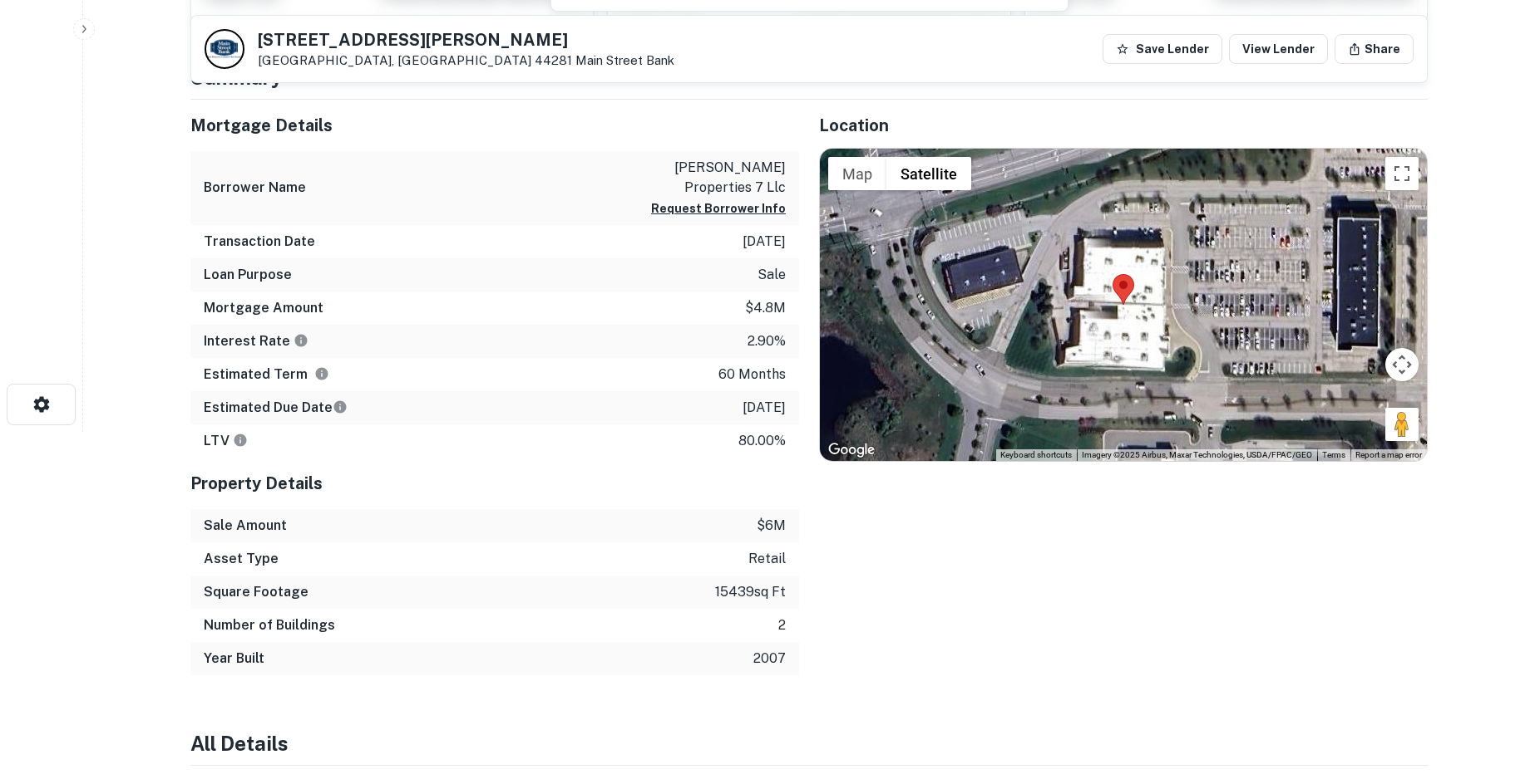
scroll to position [359, 0]
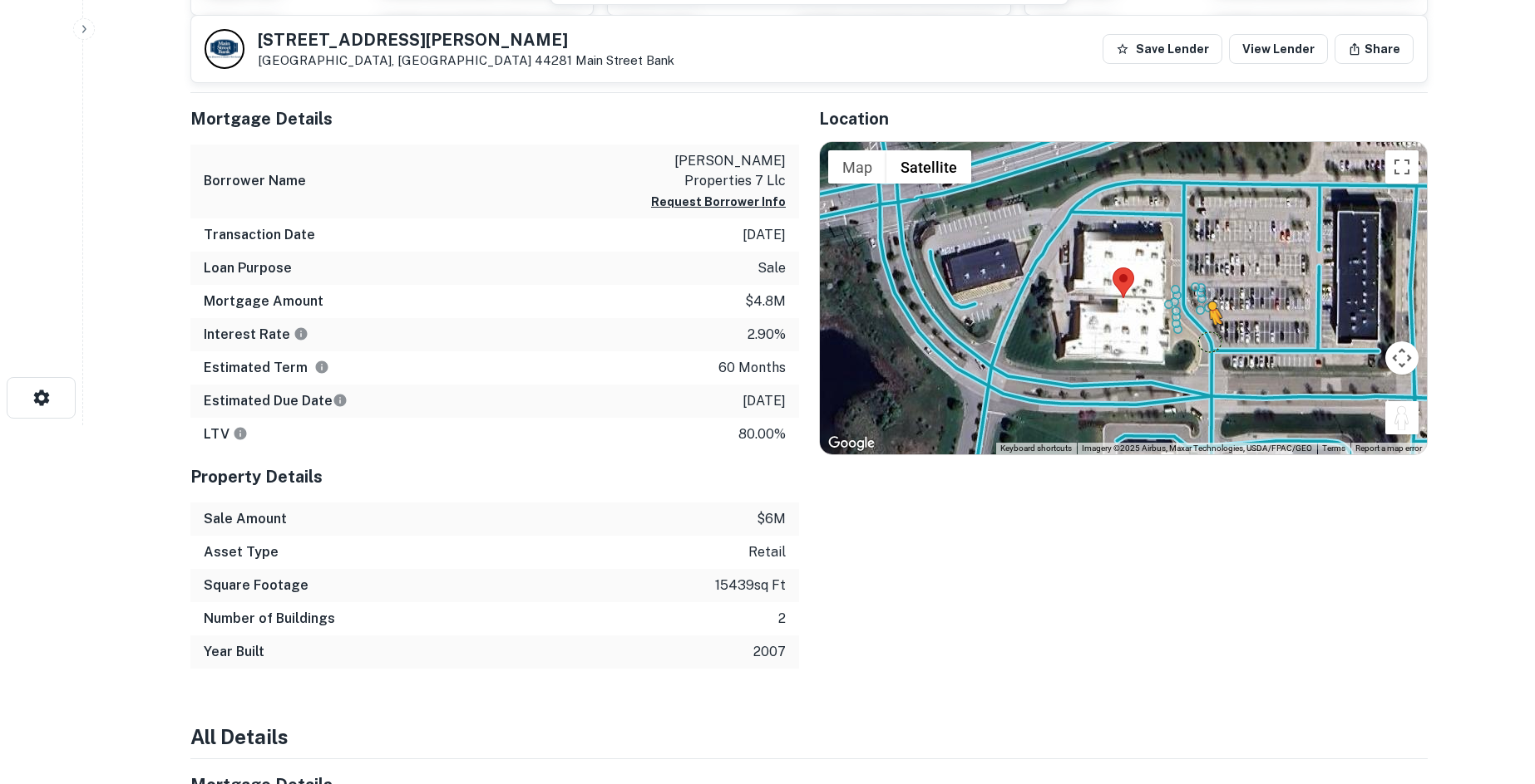
drag, startPoint x: 1403, startPoint y: 432, endPoint x: 1203, endPoint y: 339, distance: 220.6
click at [1205, 340] on div "To activate drag with keyboard, press Alt + Enter. Once in keyboard drag state,…" at bounding box center [1123, 298] width 607 height 313
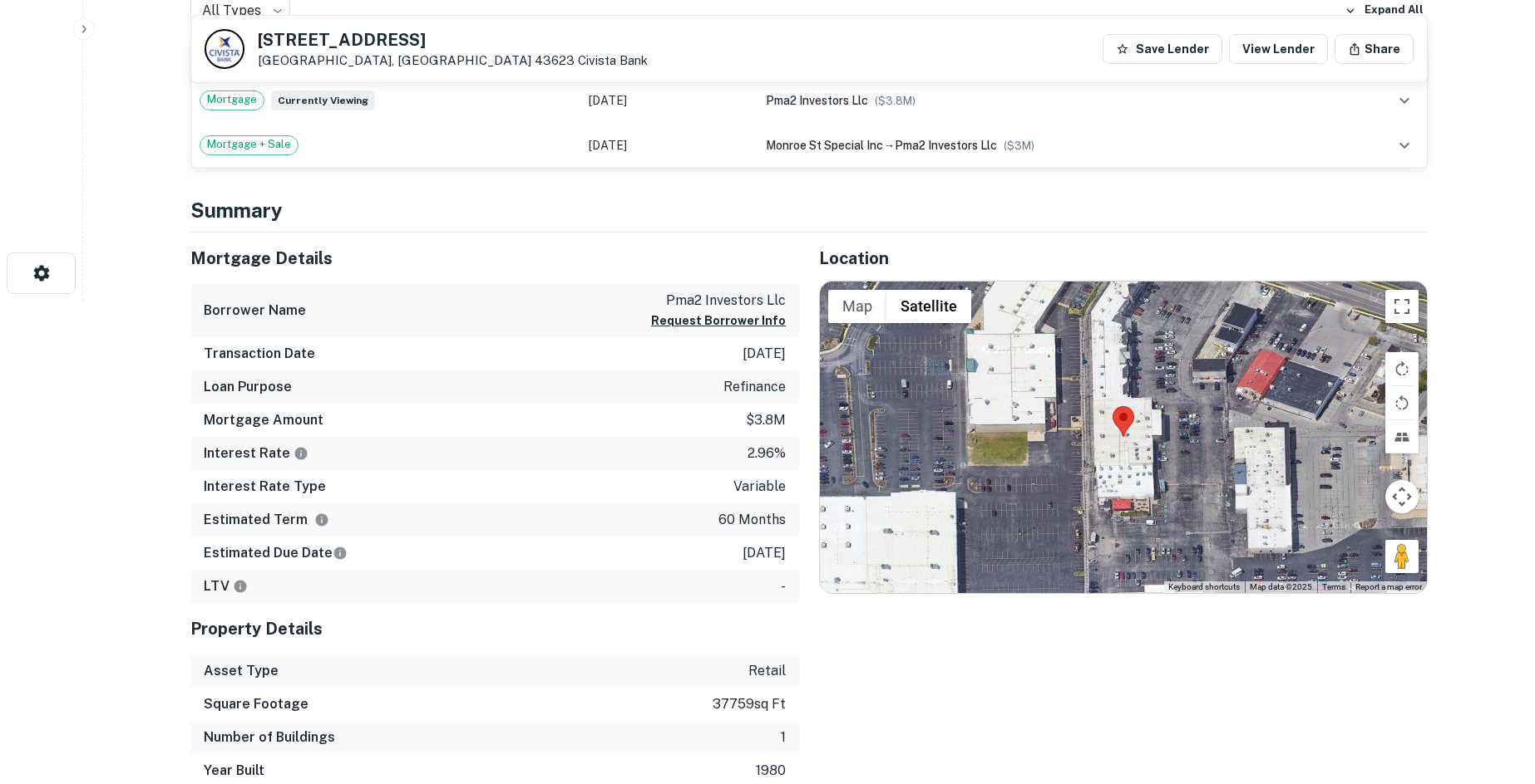
scroll to position [582, 0]
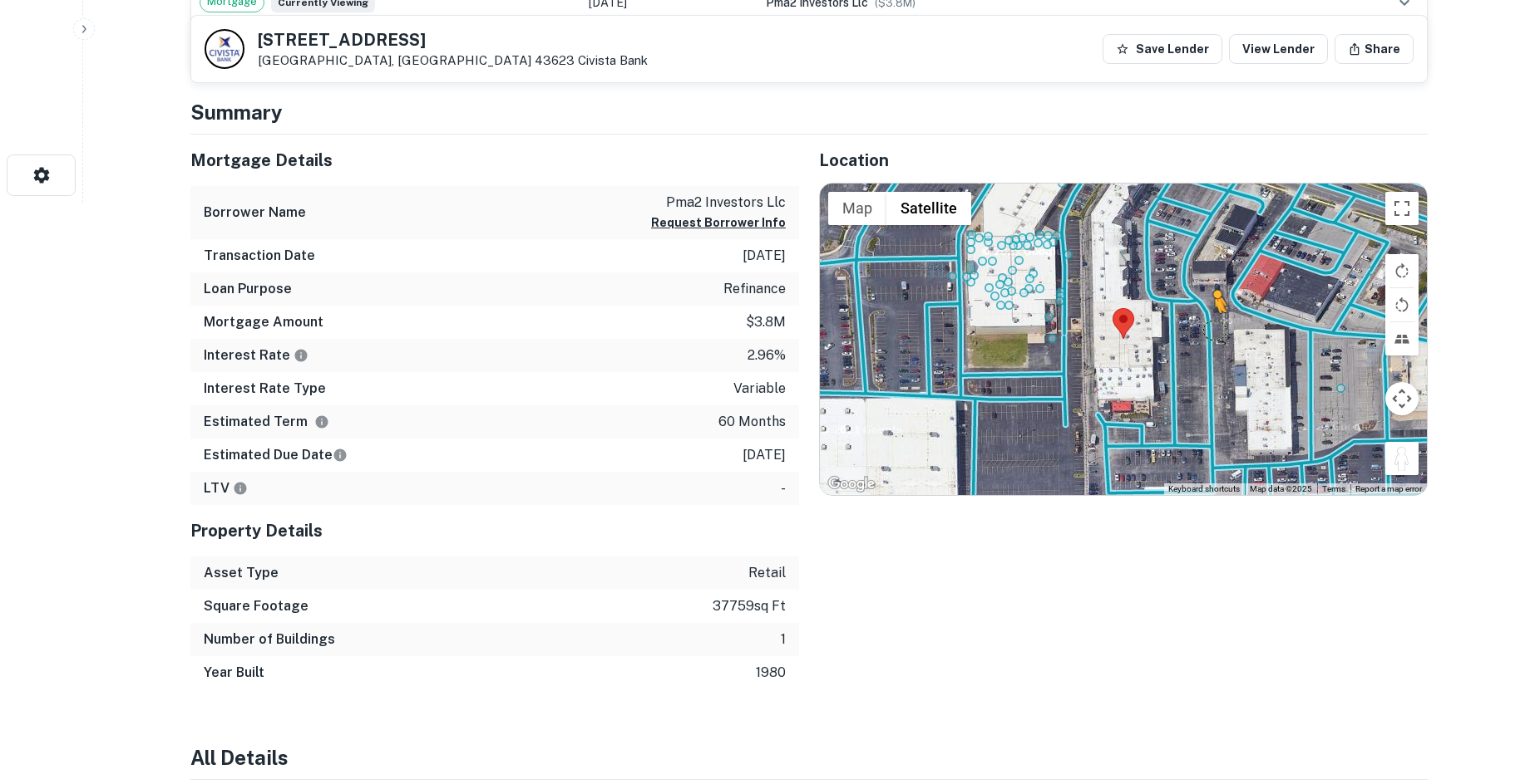
drag, startPoint x: 1397, startPoint y: 457, endPoint x: 1192, endPoint y: 327, distance: 242.7
click at [1198, 328] on div "To activate drag with keyboard, press Alt + Enter. Once in keyboard drag state,…" at bounding box center [1123, 339] width 607 height 313
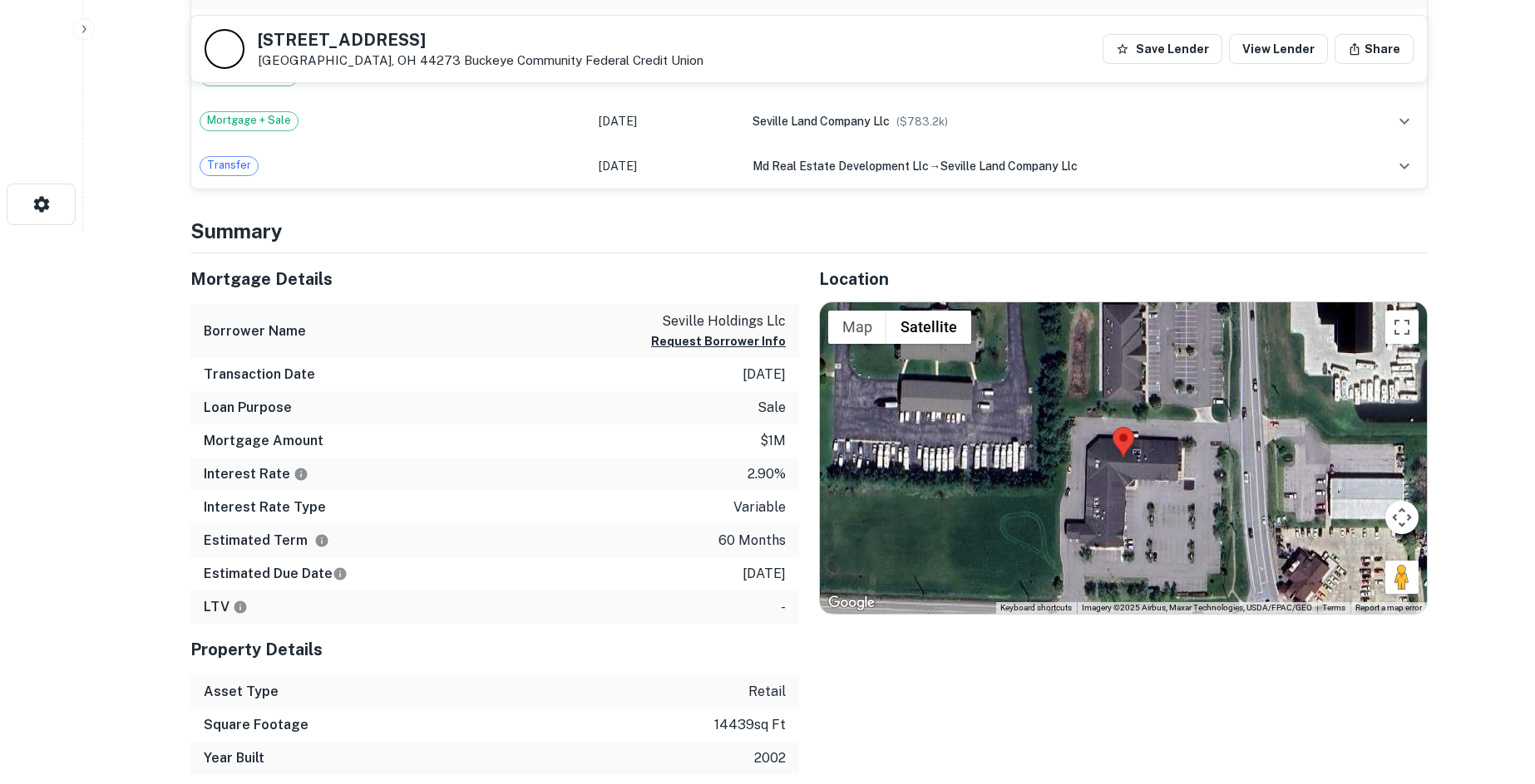
scroll to position [582, 0]
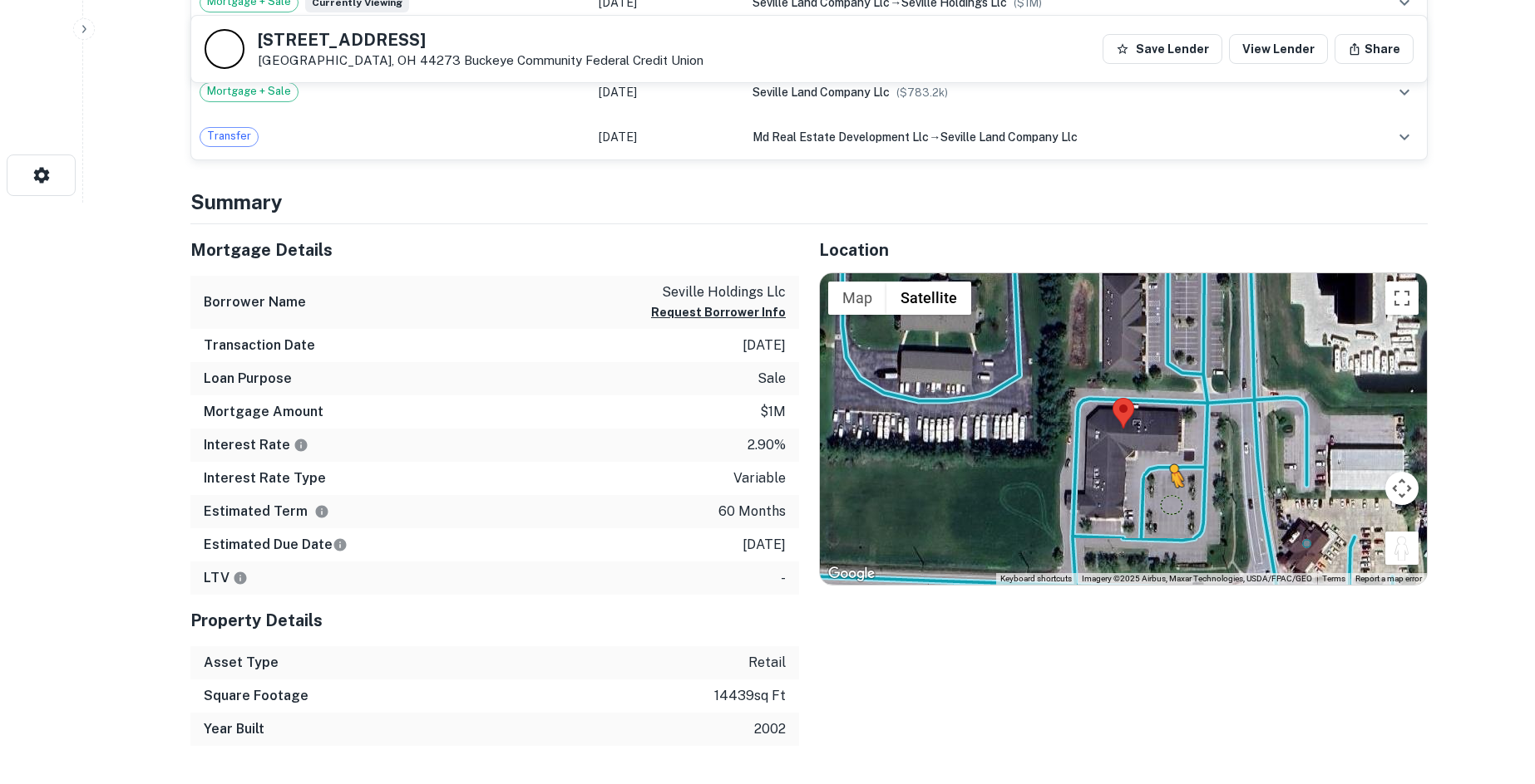
drag, startPoint x: 1403, startPoint y: 551, endPoint x: 1167, endPoint y: 502, distance: 241.0
click at [1167, 502] on div "To activate drag with keyboard, press Alt + Enter. Once in keyboard drag state,…" at bounding box center [1123, 429] width 607 height 313
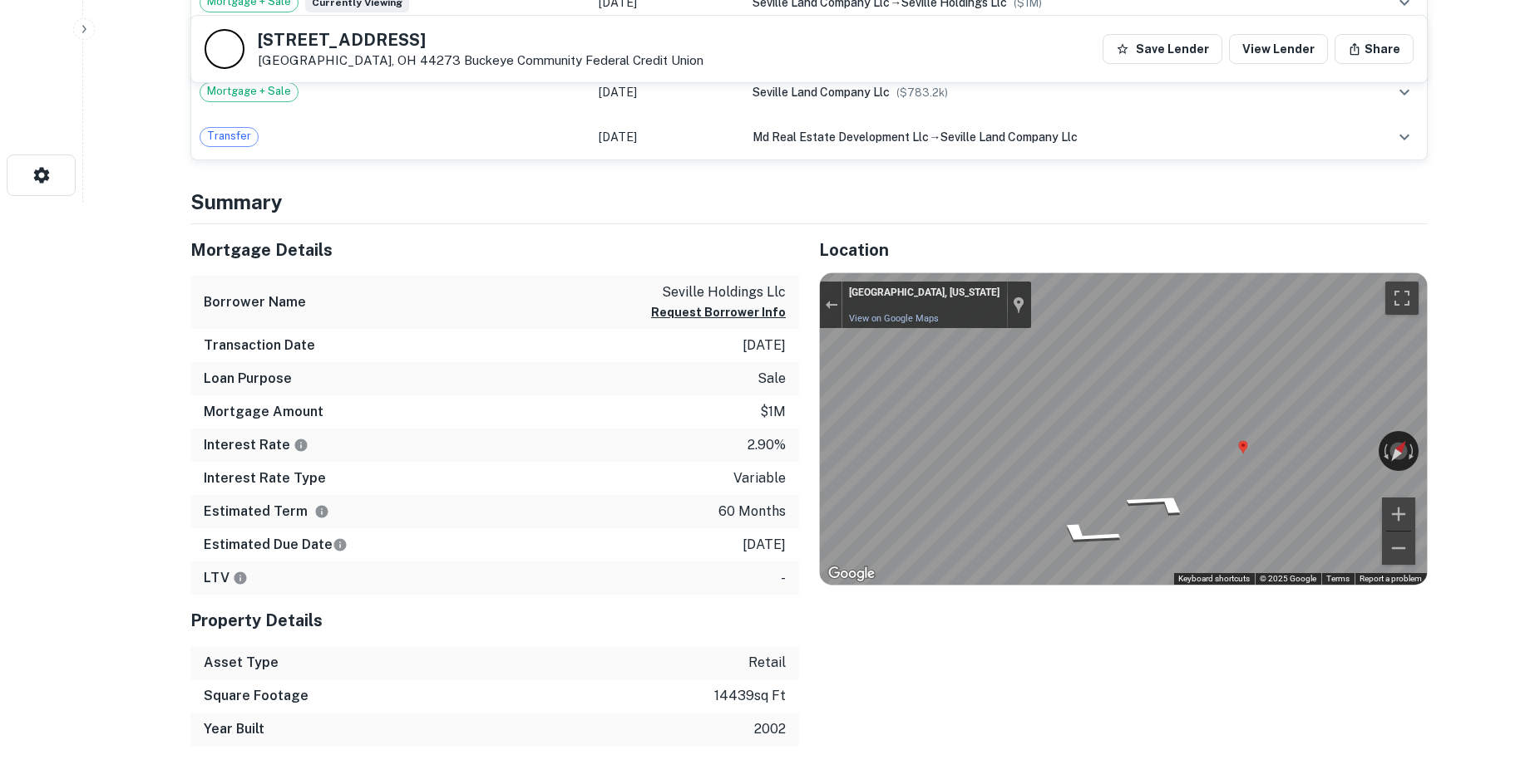
click at [1246, 447] on div "Map" at bounding box center [1123, 429] width 607 height 313
click at [1106, 451] on div "Map" at bounding box center [1123, 429] width 607 height 313
drag, startPoint x: 1246, startPoint y: 447, endPoint x: 1311, endPoint y: 445, distance: 65.0
click at [1311, 445] on div "← Move left → Move right ↑ Move up ↓ Move down + Zoom in - Zoom out Seville, Oh…" at bounding box center [1123, 429] width 607 height 313
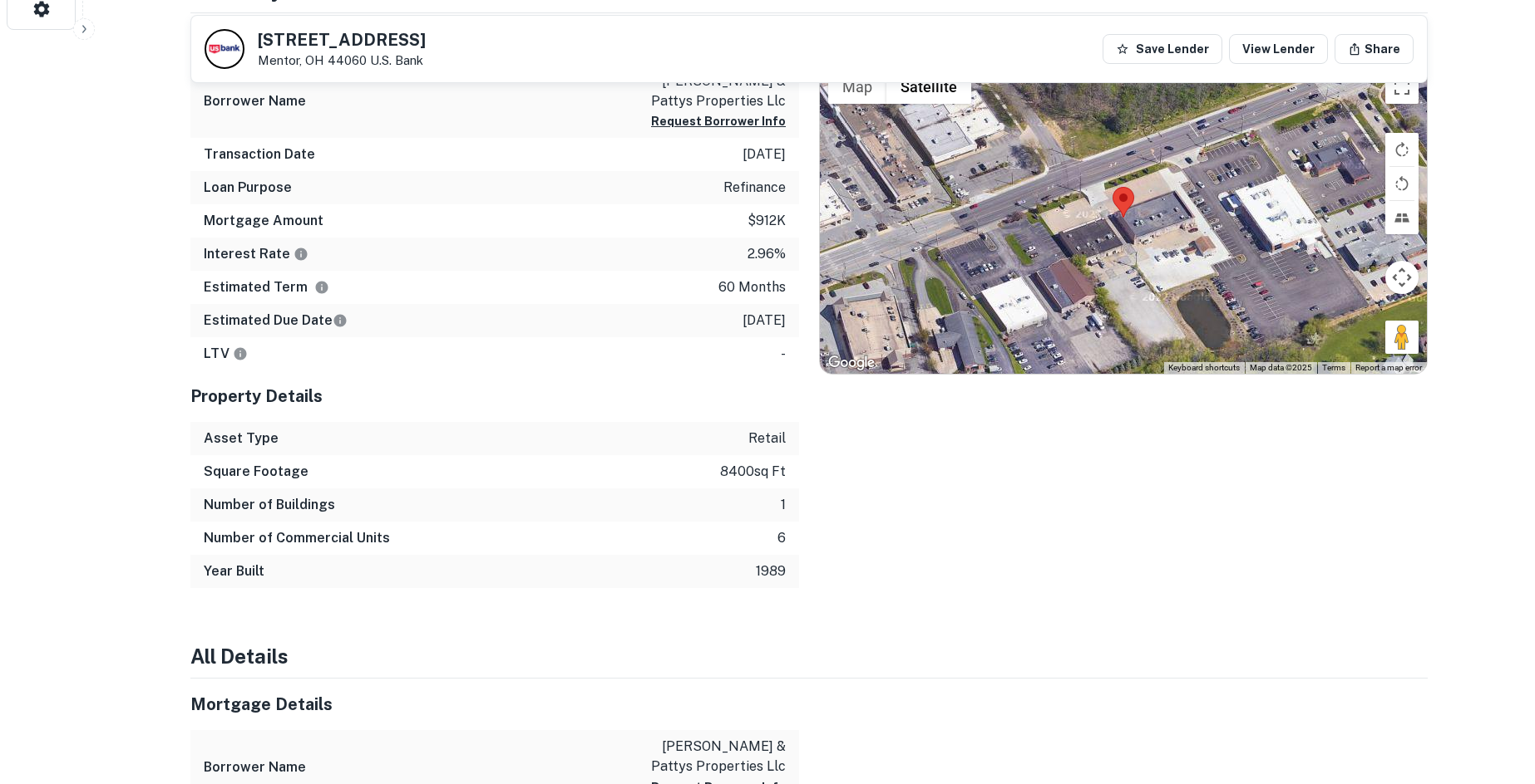
drag, startPoint x: 1390, startPoint y: 341, endPoint x: 1167, endPoint y: 218, distance: 254.7
click at [1167, 218] on div "Map Terrain Satellite Labels Keyboard shortcuts Map Data Map data ©2025 Map dat…" at bounding box center [1123, 218] width 607 height 313
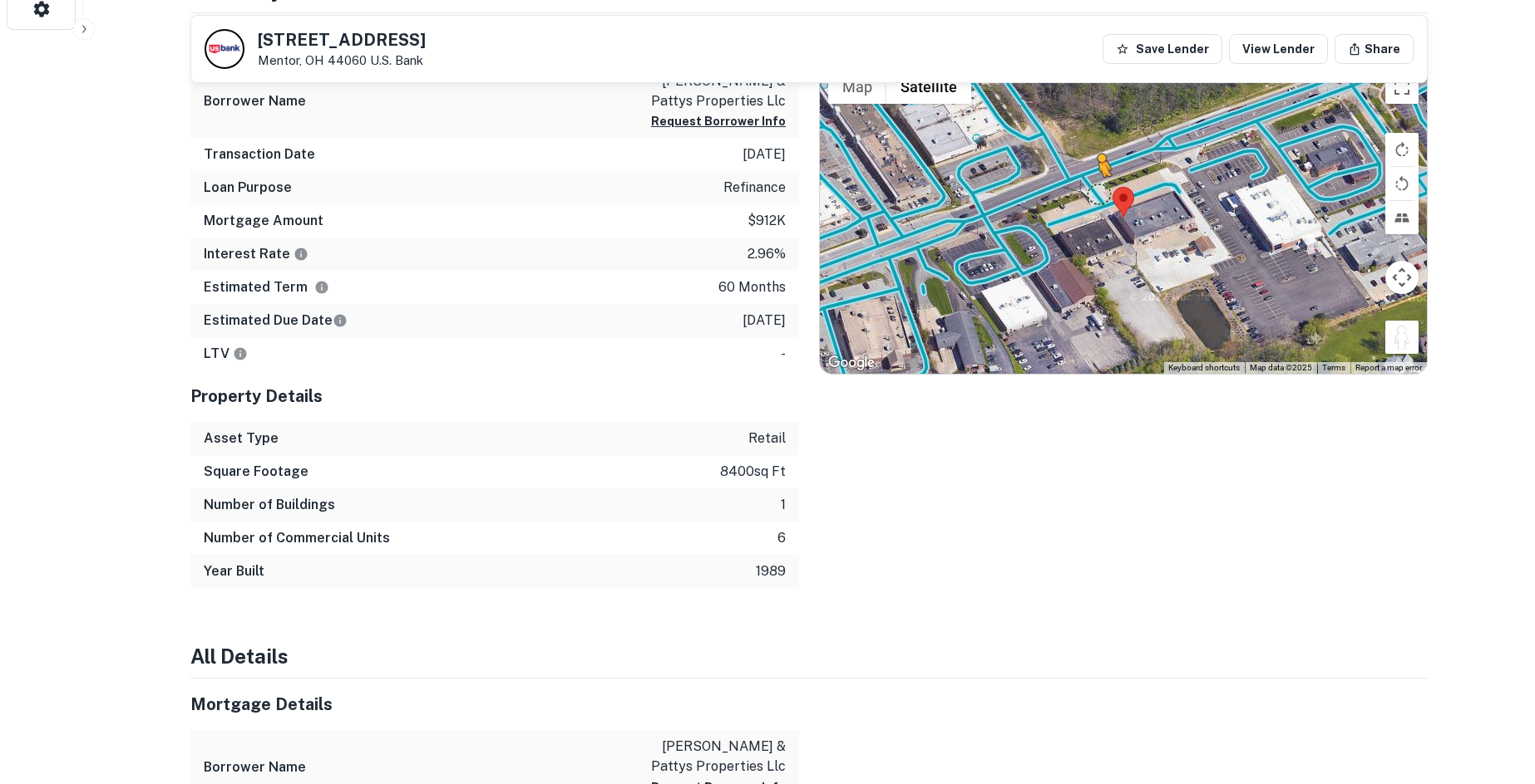
drag, startPoint x: 1405, startPoint y: 342, endPoint x: 1087, endPoint y: 187, distance: 353.8
click at [1087, 187] on div "To activate drag with keyboard, press Alt + Enter. Once in keyboard drag state,…" at bounding box center [1123, 218] width 607 height 313
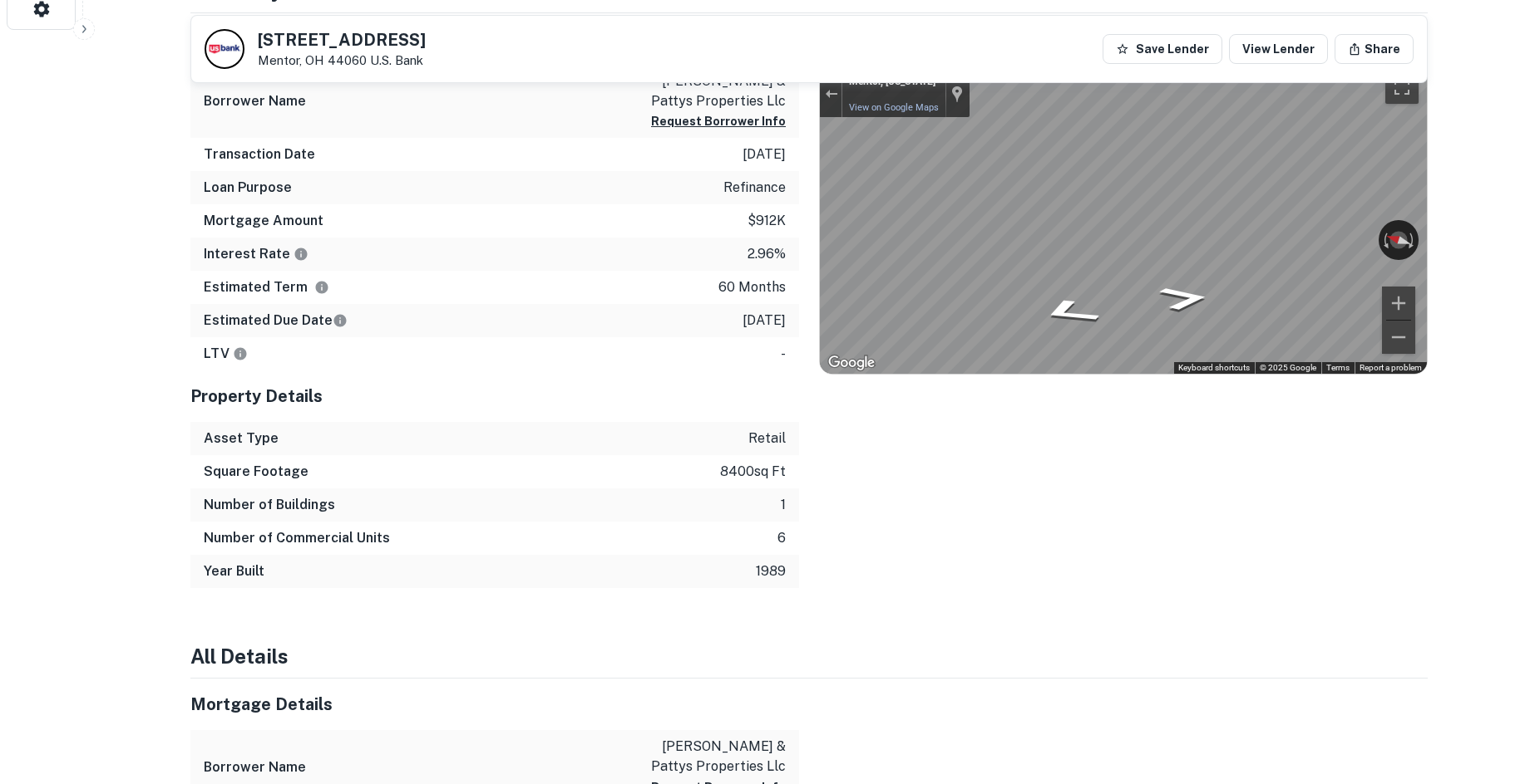
click at [668, 222] on div "Mortgage Details Borrower Name barb & pattys properties llc Request Borrower In…" at bounding box center [799, 301] width 1257 height 576
click at [582, 236] on div "Mortgage Details Borrower Name barb & pattys properties llc Request Borrower In…" at bounding box center [799, 301] width 1257 height 576
click at [1309, 235] on div "← Move left → Move right ↑ Move up ↓ Move down + Zoom in - Zoom out Mentor, Ohi…" at bounding box center [1123, 218] width 607 height 313
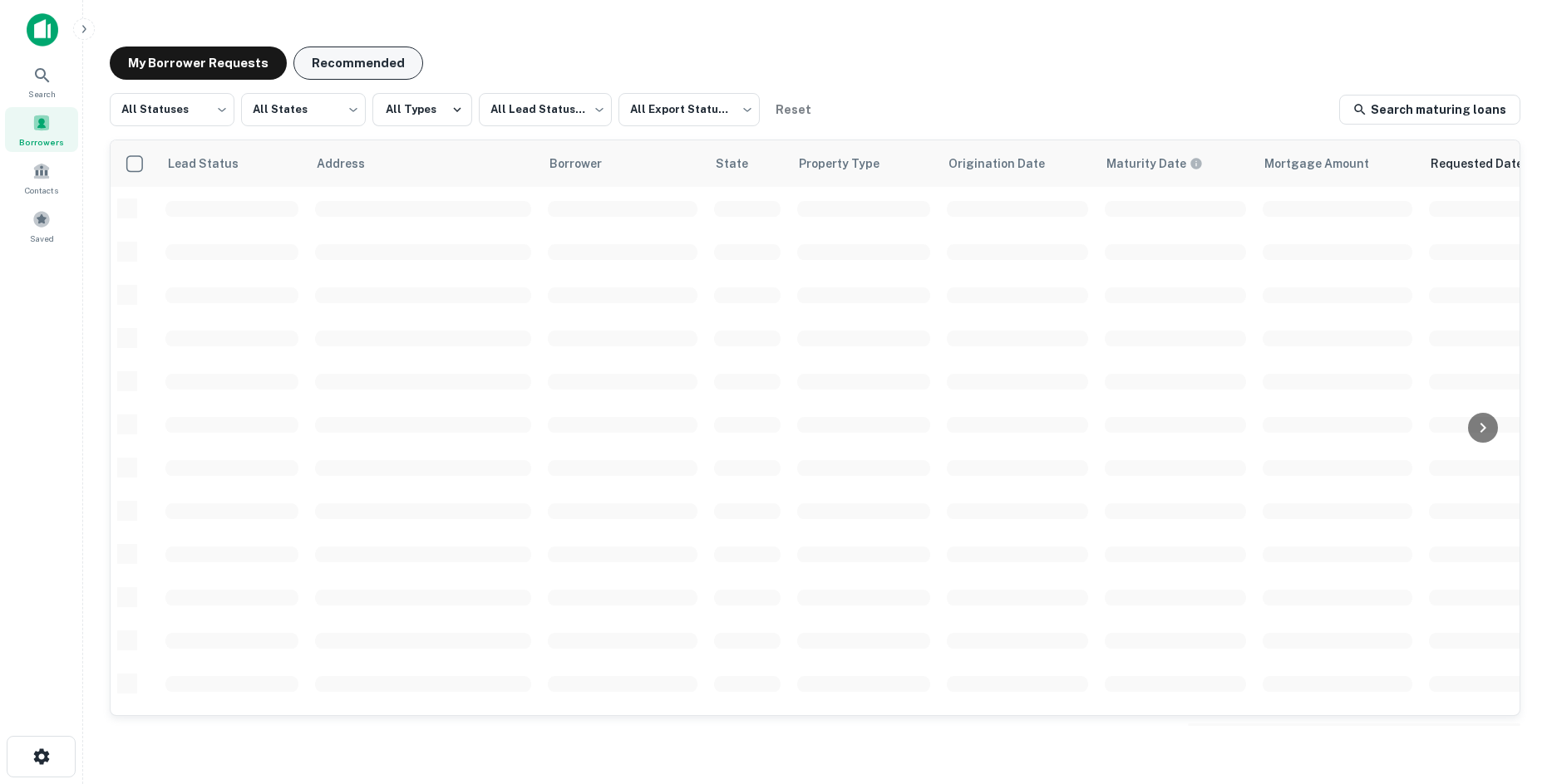
scroll to position [565, 0]
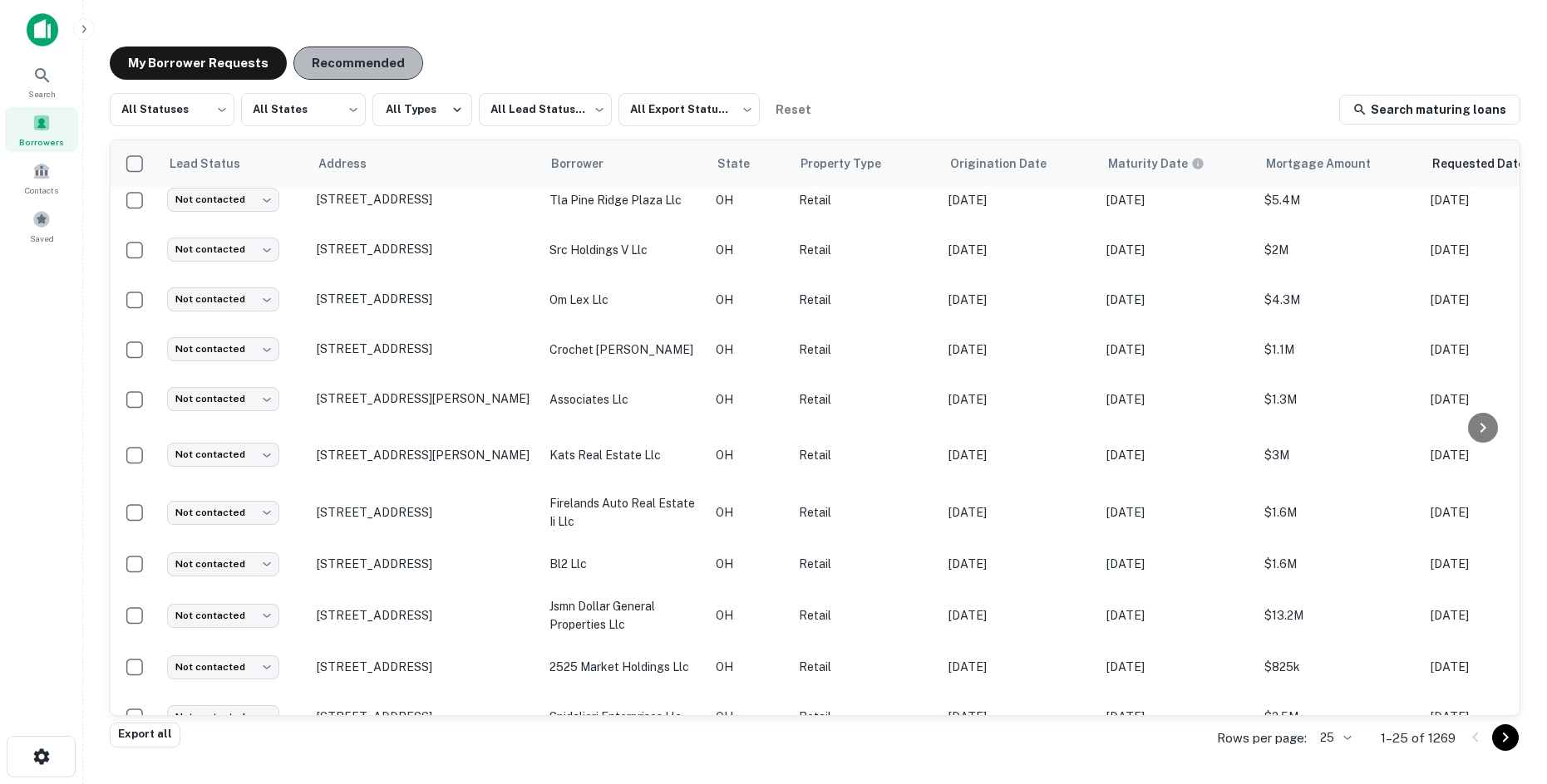
click at [322, 70] on button "Recommended" at bounding box center [358, 63] width 130 height 33
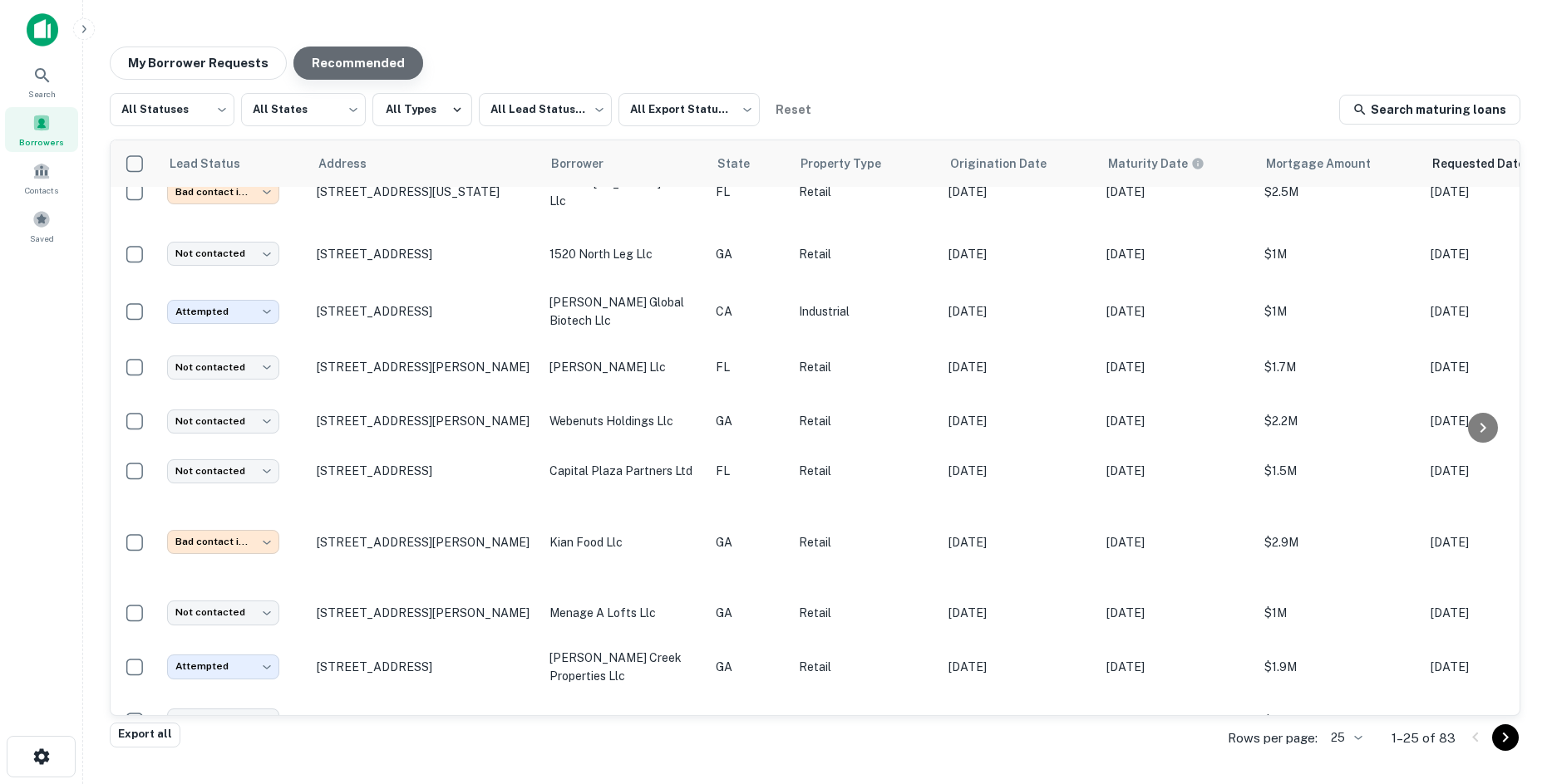
click at [352, 54] on button "Recommended" at bounding box center [358, 63] width 130 height 33
click at [542, 125] on body "Search Borrowers Contacts Saved My Borrower Requests Recommended All Statuses *…" at bounding box center [774, 392] width 1547 height 784
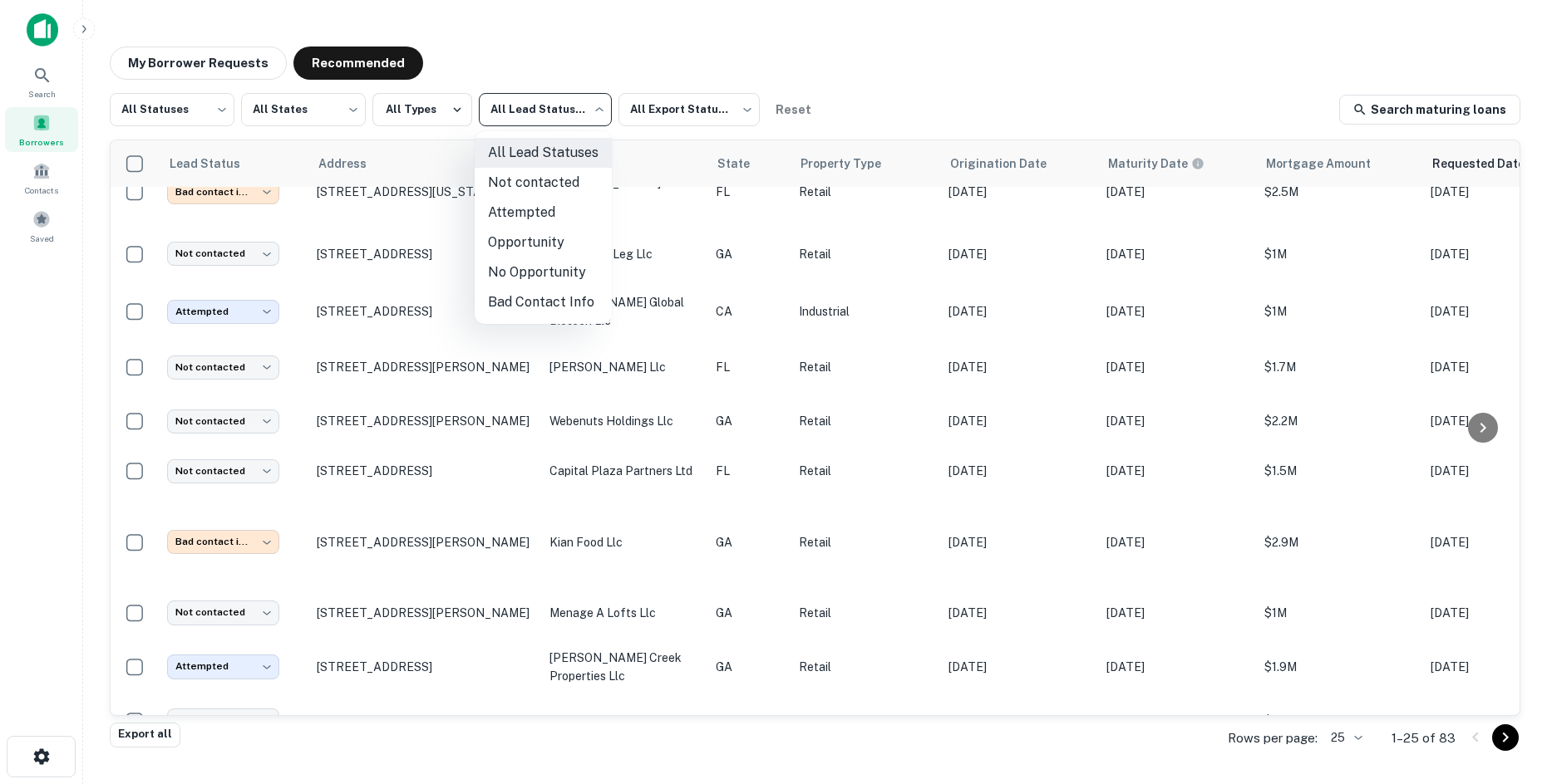
click at [552, 186] on li "Not contacted" at bounding box center [543, 183] width 137 height 30
type input "****"
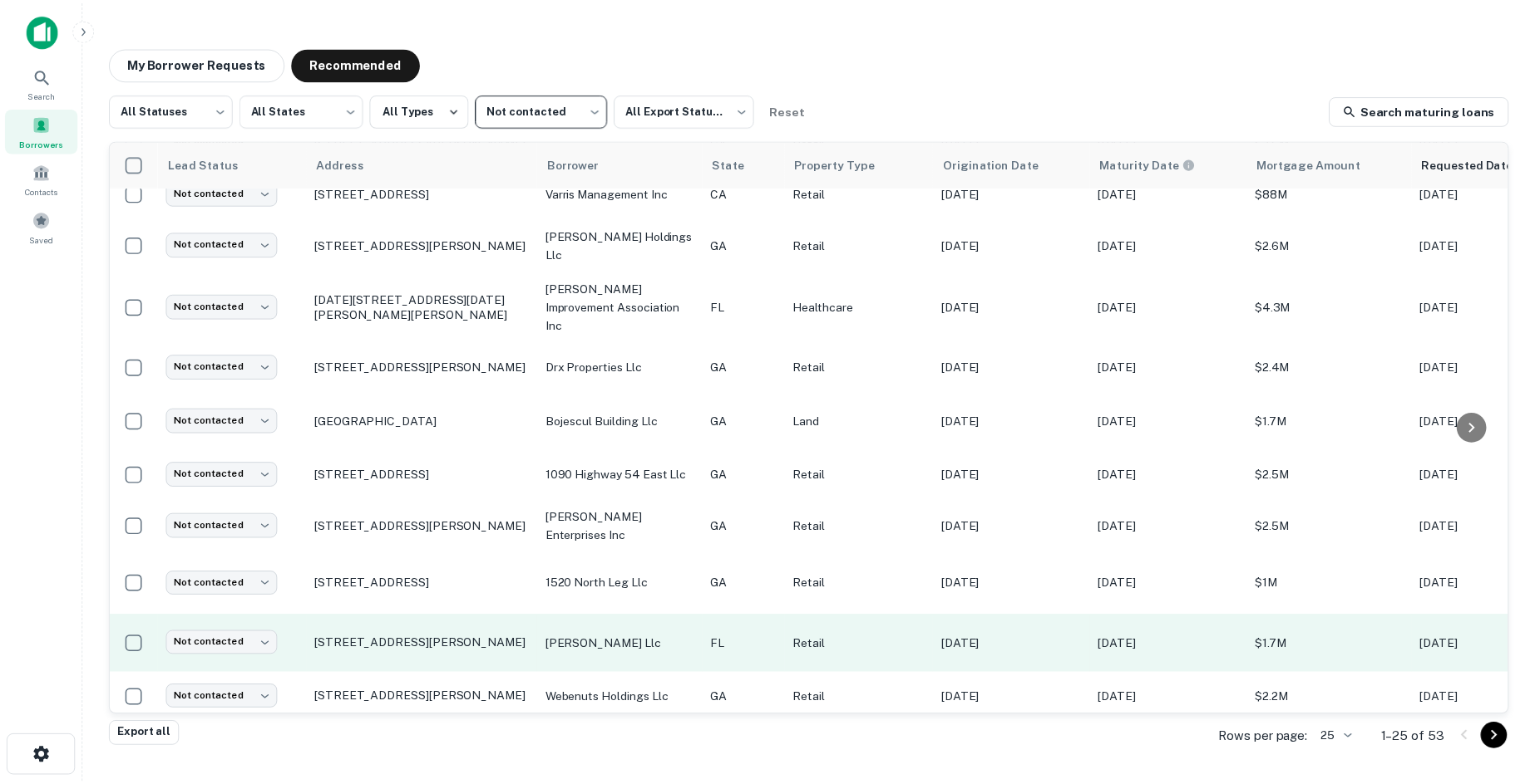
scroll to position [166, 0]
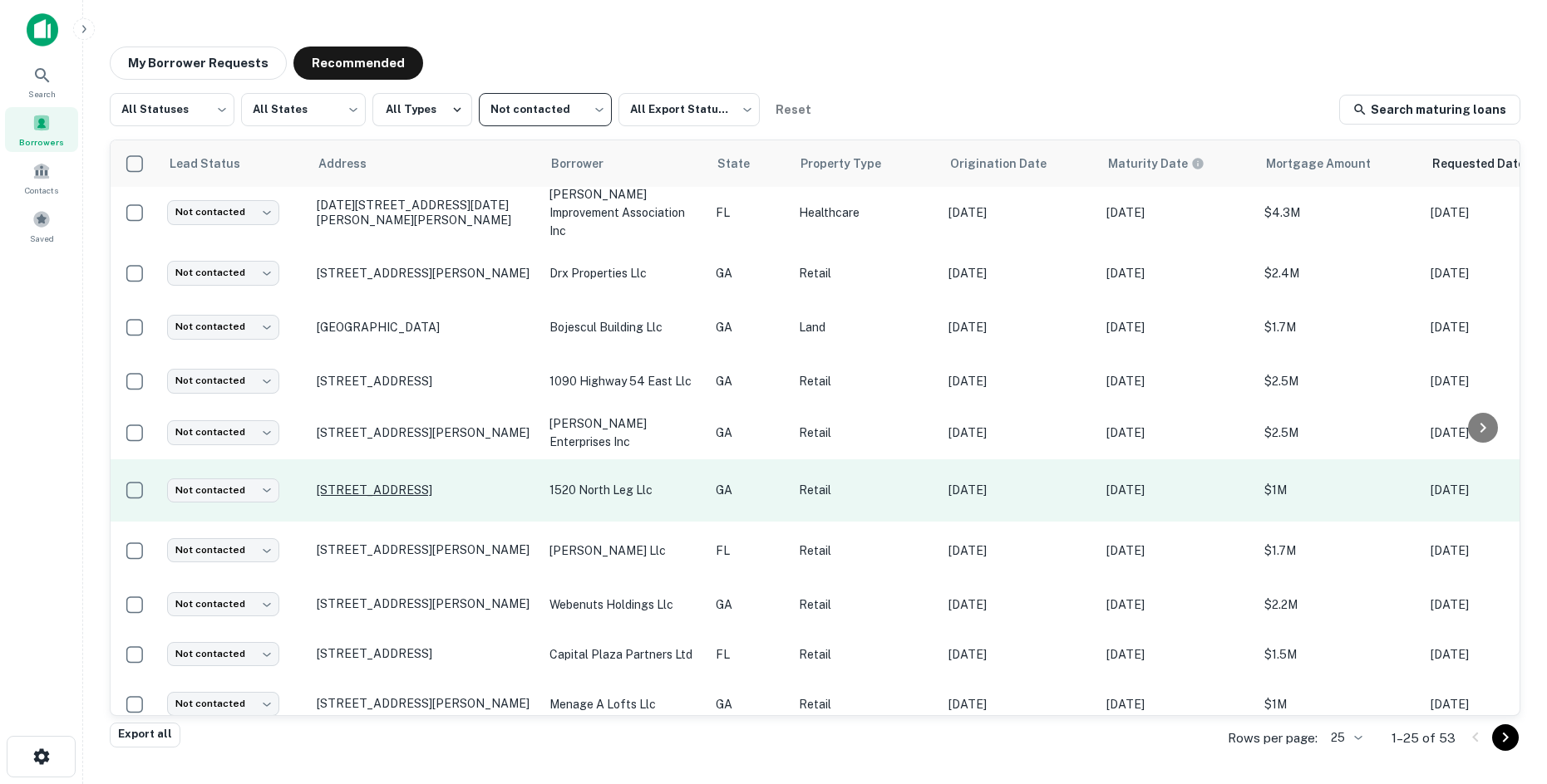
click at [466, 482] on p "1520 N Leg Rd Augusta, GA 30909" at bounding box center [425, 489] width 216 height 15
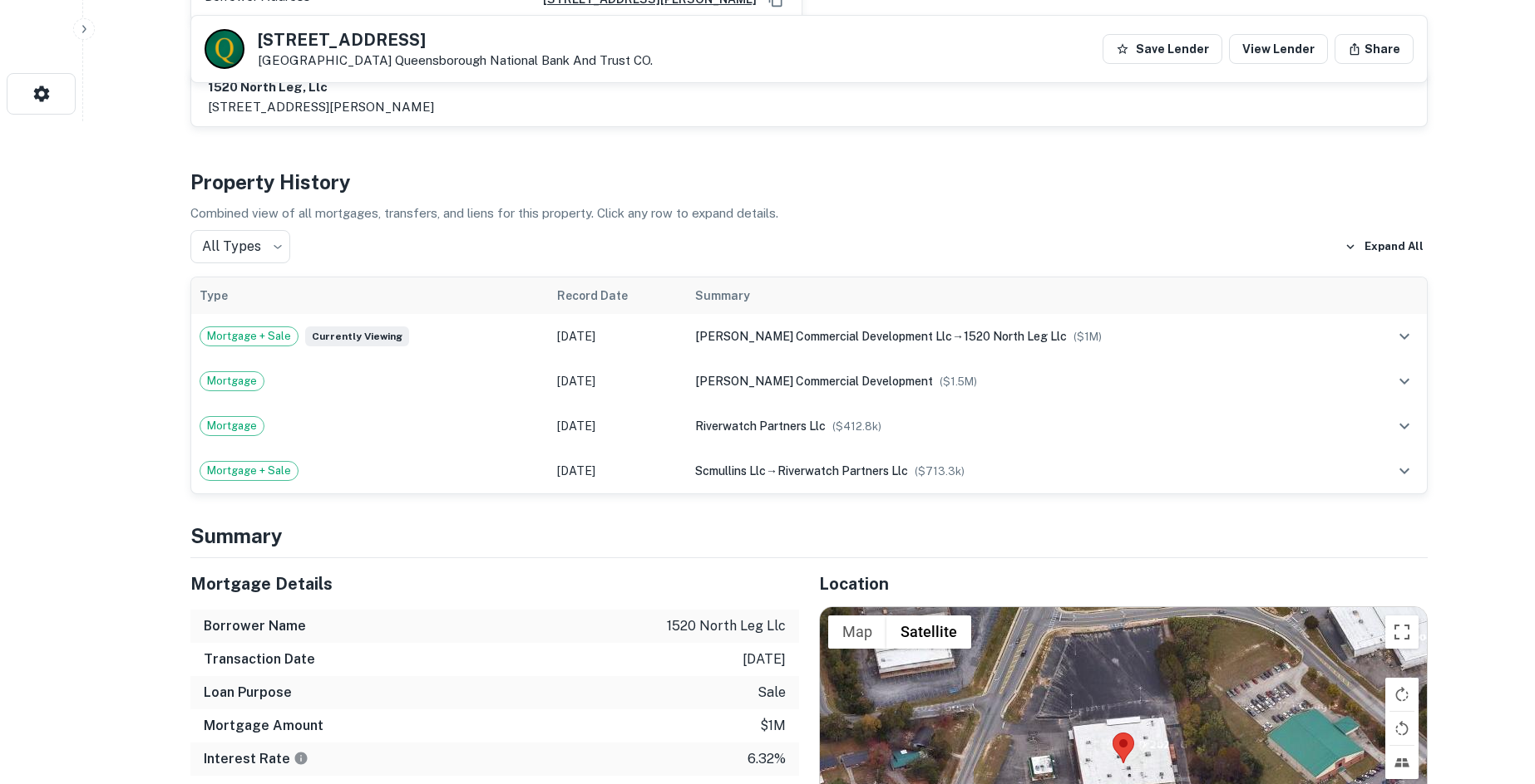
scroll to position [831, 0]
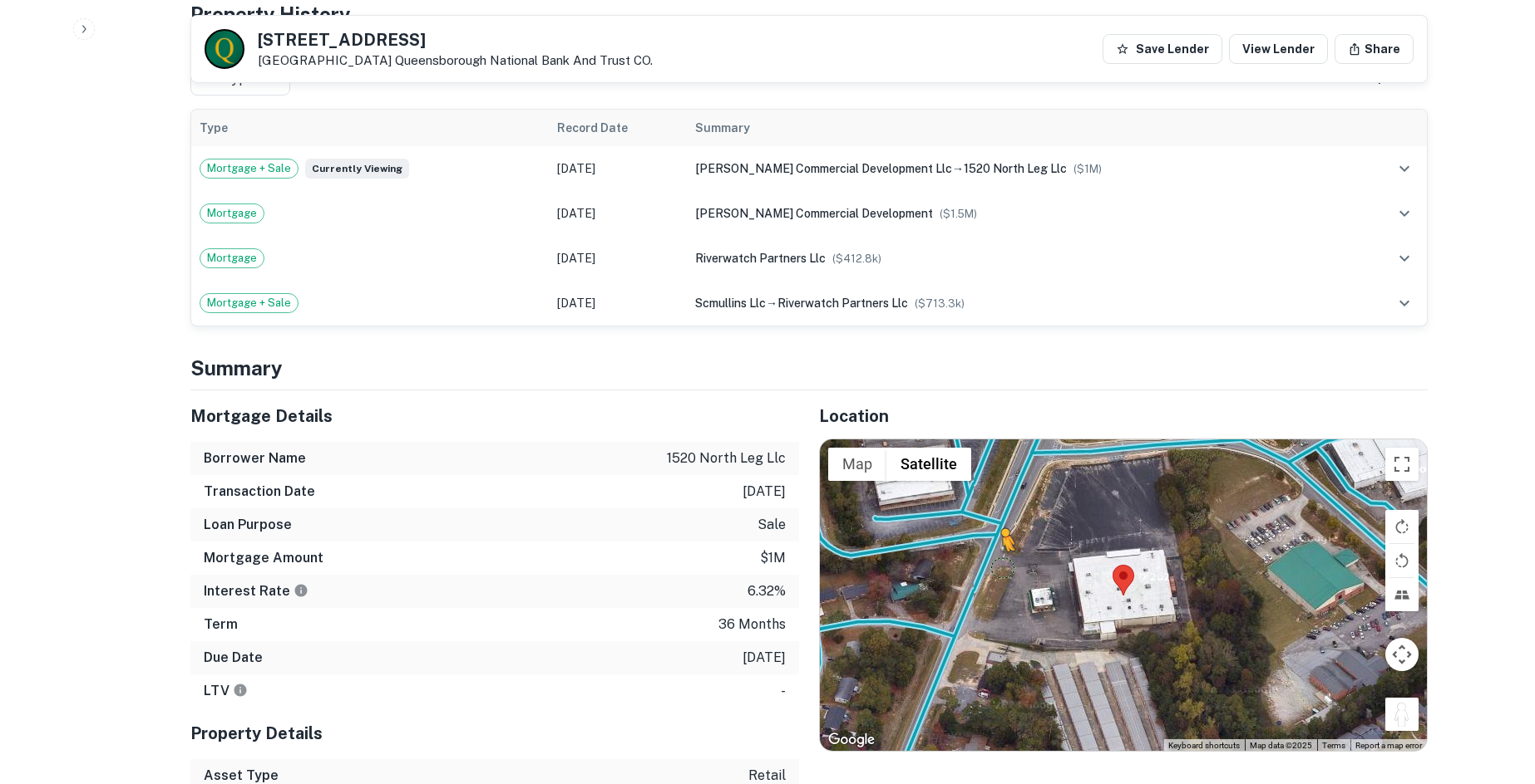
drag, startPoint x: 1391, startPoint y: 700, endPoint x: 989, endPoint y: 530, distance: 436.5
click at [989, 530] on div "To activate drag with keyboard, press Alt + Enter. Once in keyboard drag state,…" at bounding box center [1123, 595] width 607 height 313
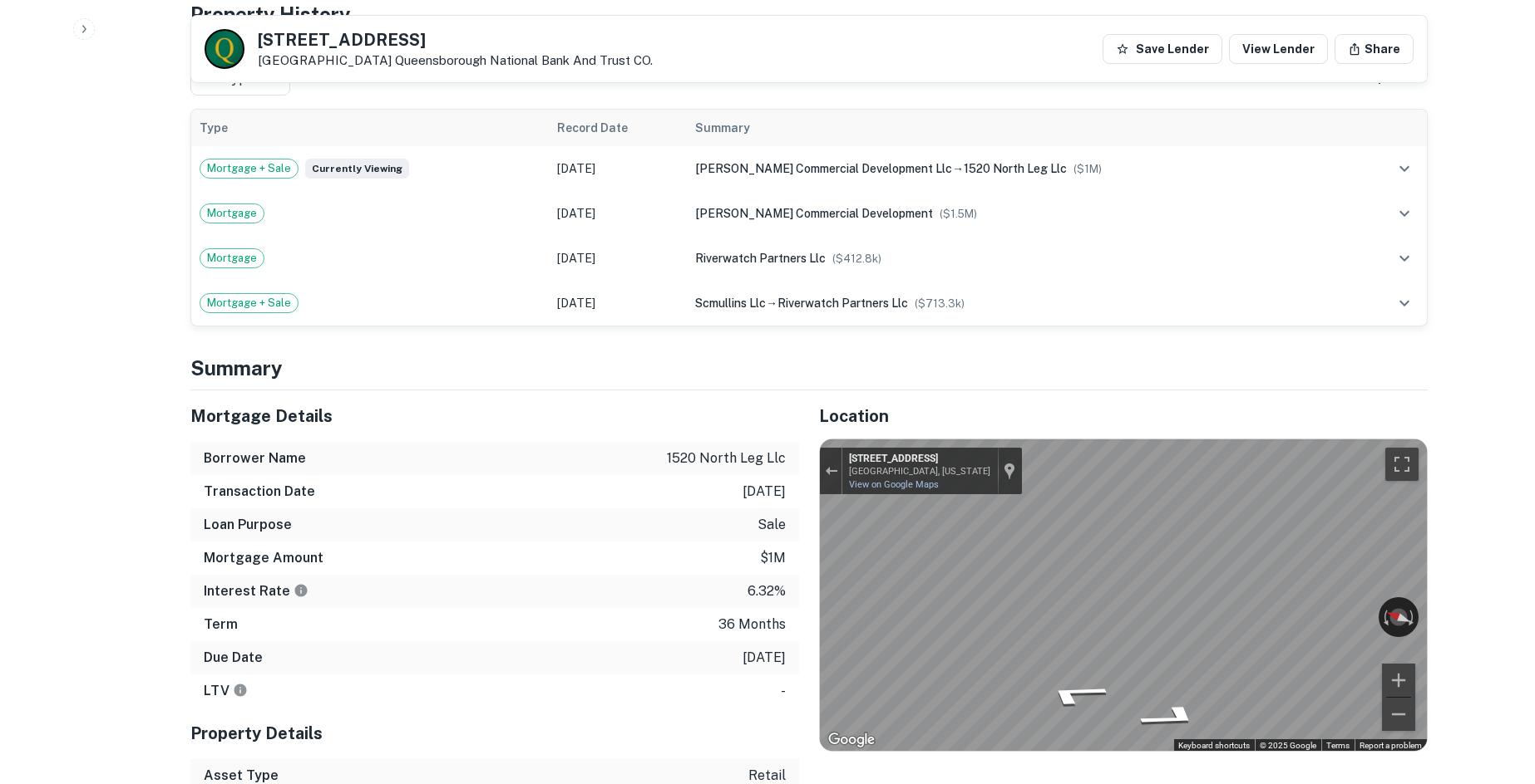
click at [794, 607] on div "Mortgage Details Borrower Name 1520 north leg llc Transaction Date 4/26/2023 Lo…" at bounding box center [799, 642] width 1257 height 502
click at [913, 607] on div "← Move left → Move right ↑ Move up ↓ Move down + Zoom in - Zoom out 1518 N Leg …" at bounding box center [1123, 595] width 607 height 313
drag, startPoint x: 1326, startPoint y: 595, endPoint x: 697, endPoint y: 587, distance: 629.1
click at [697, 587] on div "Mortgage Details Borrower Name 1520 north leg llc Transaction Date 4/26/2023 Lo…" at bounding box center [799, 642] width 1257 height 502
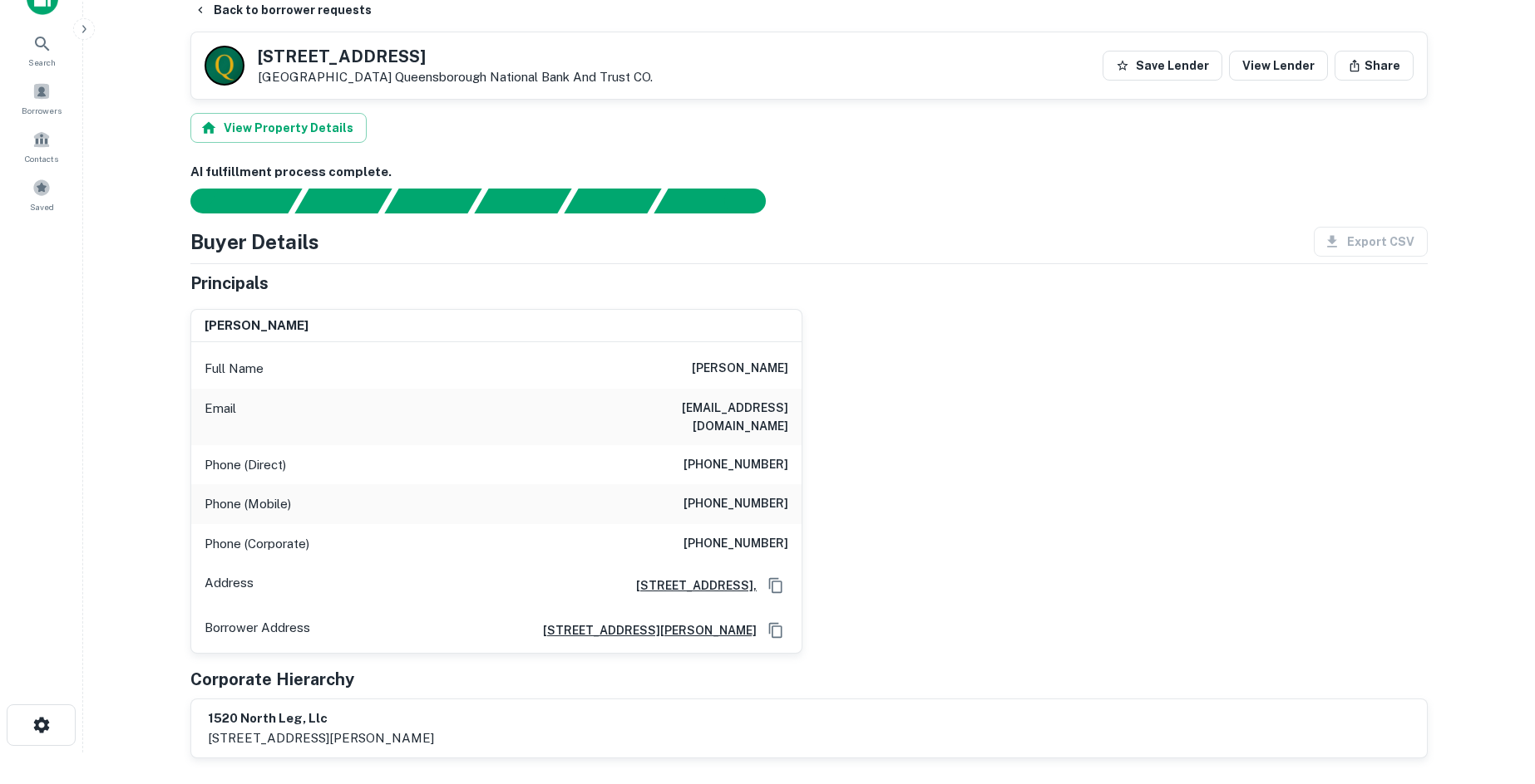
scroll to position [0, 0]
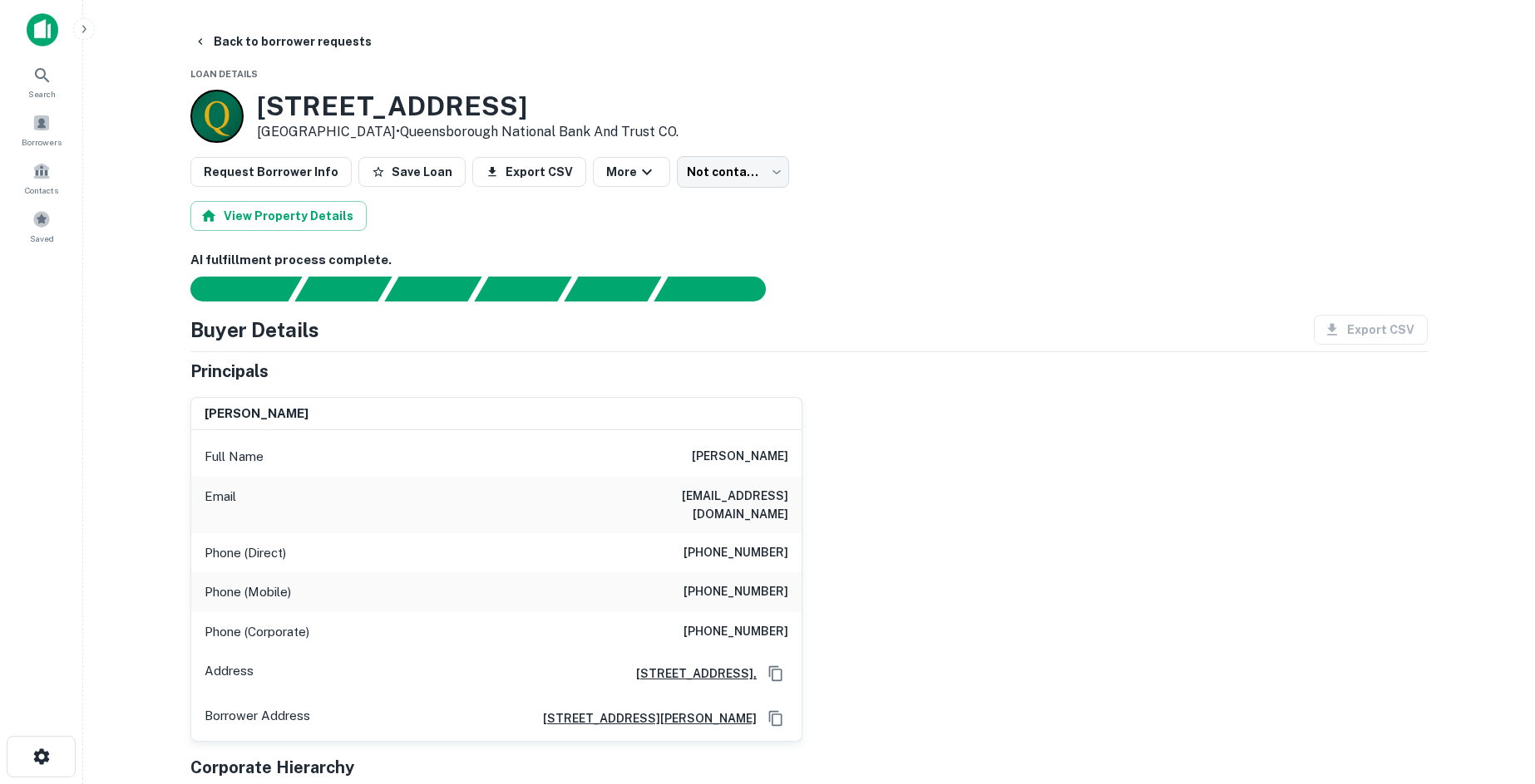
click at [720, 583] on h6 "(706) 294-2692" at bounding box center [735, 592] width 104 height 20
copy h6 "(706) 294-2692"
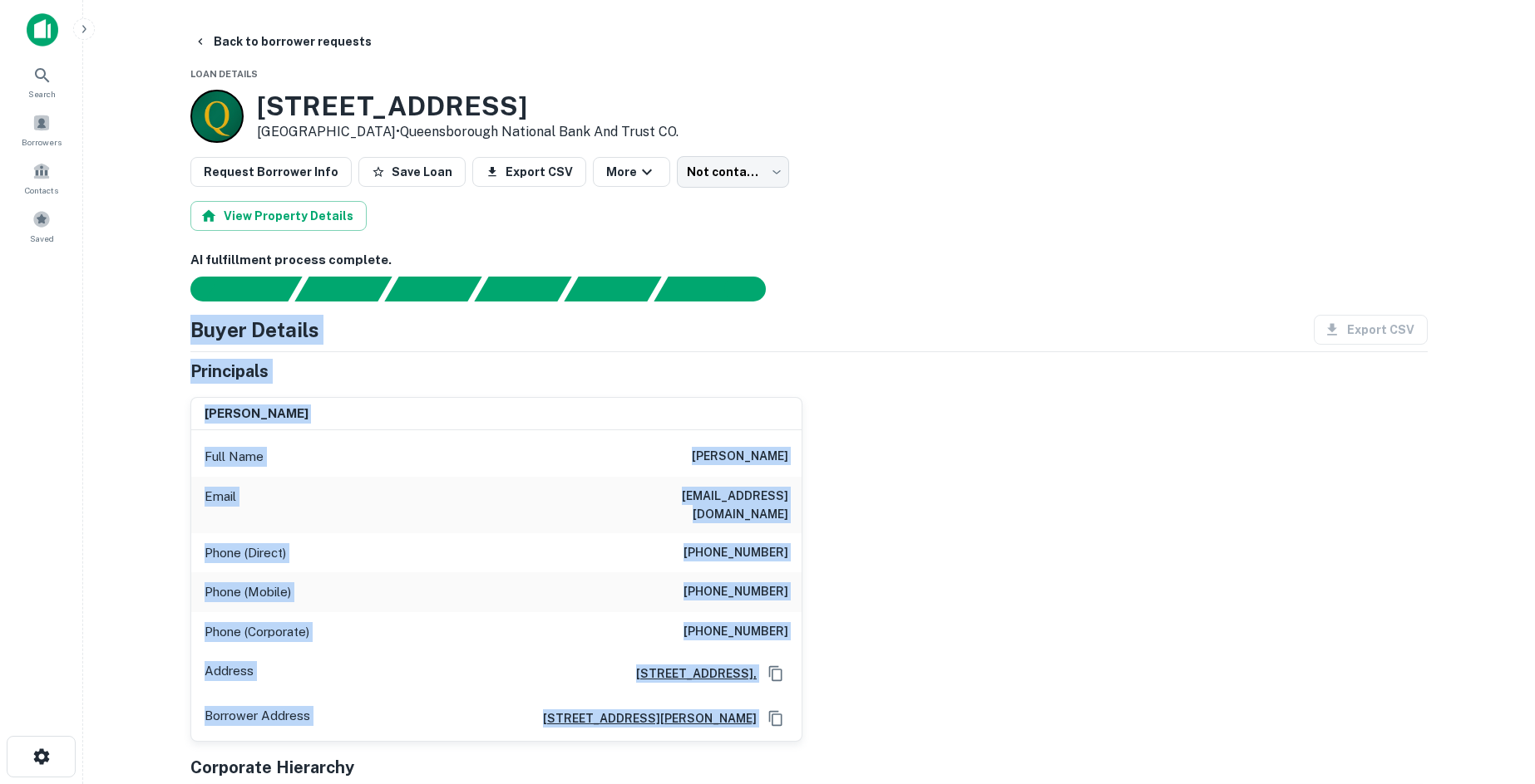
drag, startPoint x: 190, startPoint y: 327, endPoint x: 1066, endPoint y: 682, distance: 945.2
click at [1080, 682] on div "richard daniel blanton Full Name richard daniel blanton Email pattyblanton@att.…" at bounding box center [801, 564] width 1250 height 359
drag, startPoint x: 1029, startPoint y: 687, endPoint x: 184, endPoint y: 304, distance: 927.7
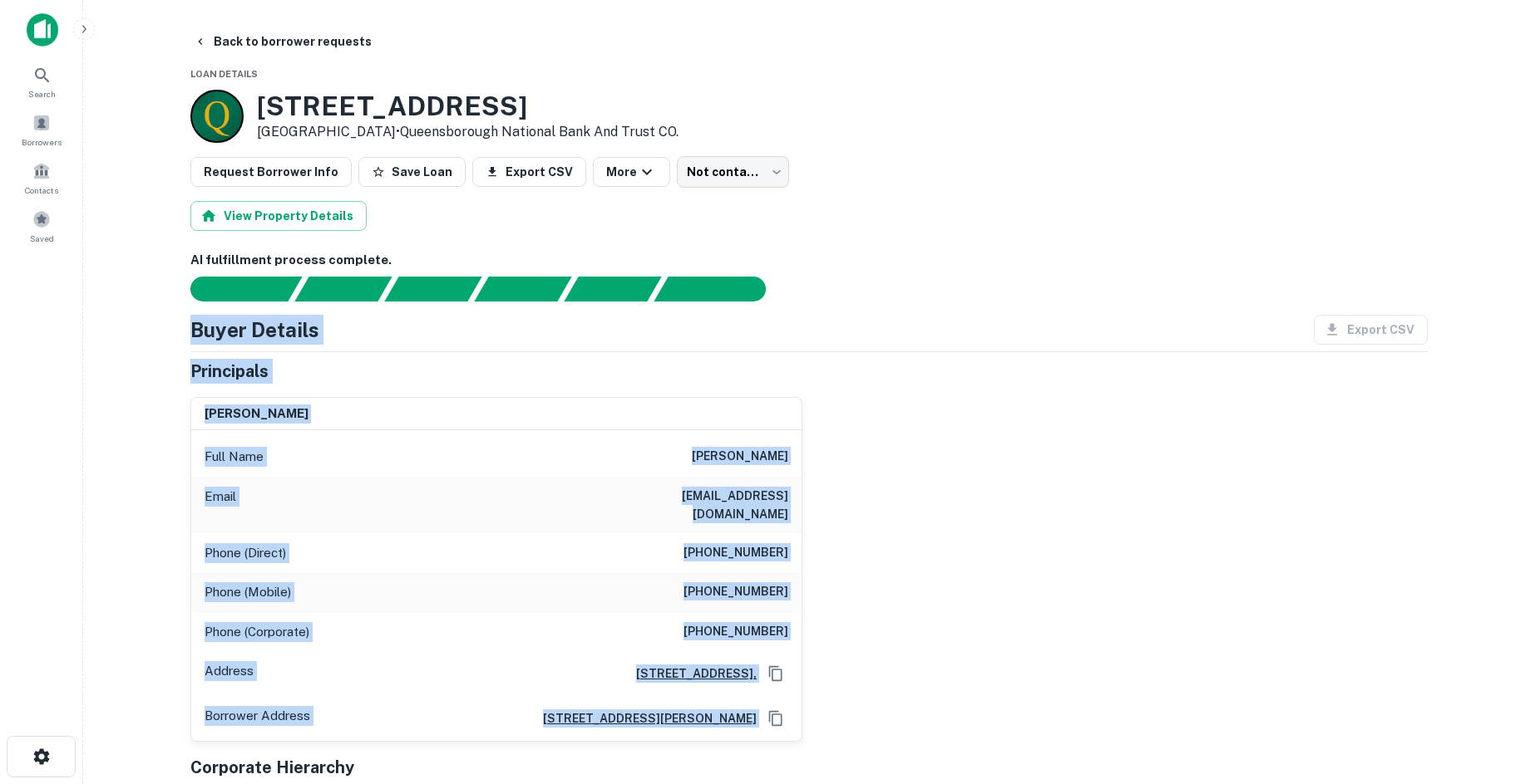
drag, startPoint x: 187, startPoint y: 324, endPoint x: 1020, endPoint y: 673, distance: 903.2
click at [1020, 672] on div "richard daniel blanton Full Name richard daniel blanton Email pattyblanton@att.…" at bounding box center [801, 564] width 1250 height 359
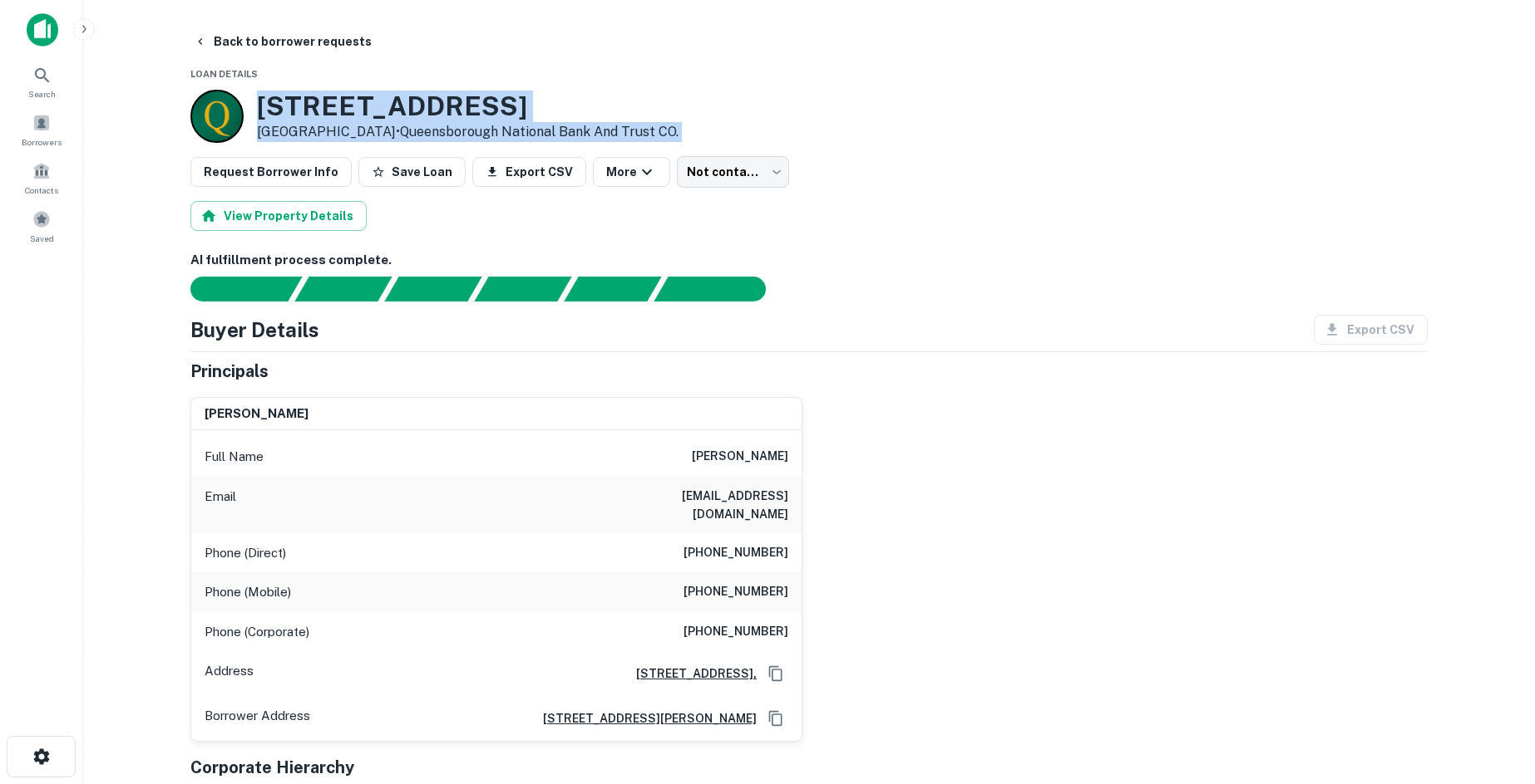
drag, startPoint x: 254, startPoint y: 112, endPoint x: 790, endPoint y: 146, distance: 537.1
click at [790, 142] on div "1520 N LEG RD Augusta, GA 30909 • Queensborough National Bank And Trust CO." at bounding box center [809, 116] width 1237 height 54
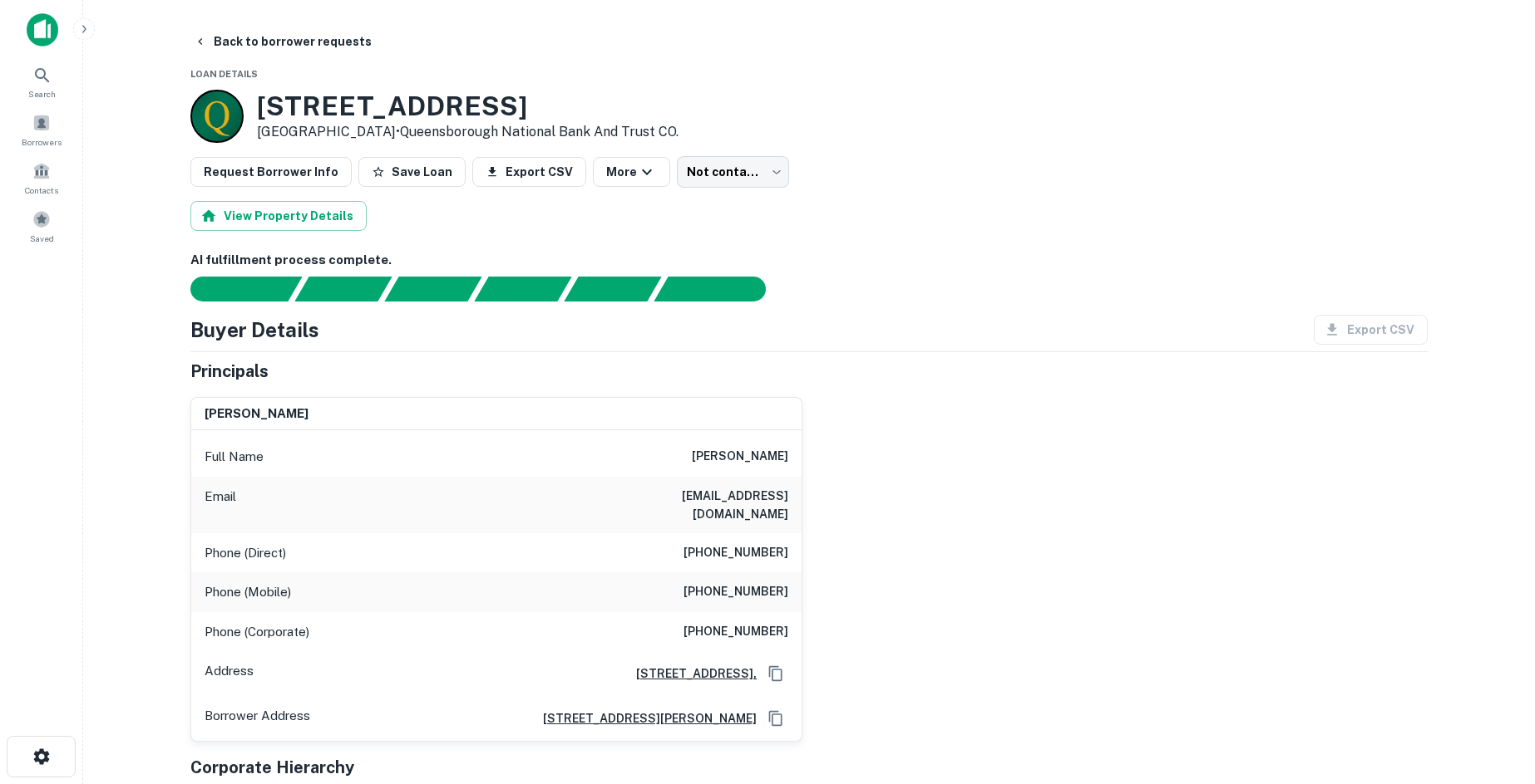
drag, startPoint x: 815, startPoint y: 406, endPoint x: 841, endPoint y: 424, distance: 31.6
drag, startPoint x: 841, startPoint y: 424, endPoint x: 830, endPoint y: 539, distance: 115.5
click at [831, 539] on div "richard daniel blanton Full Name richard daniel blanton Email pattyblanton@att.…" at bounding box center [801, 564] width 1250 height 359
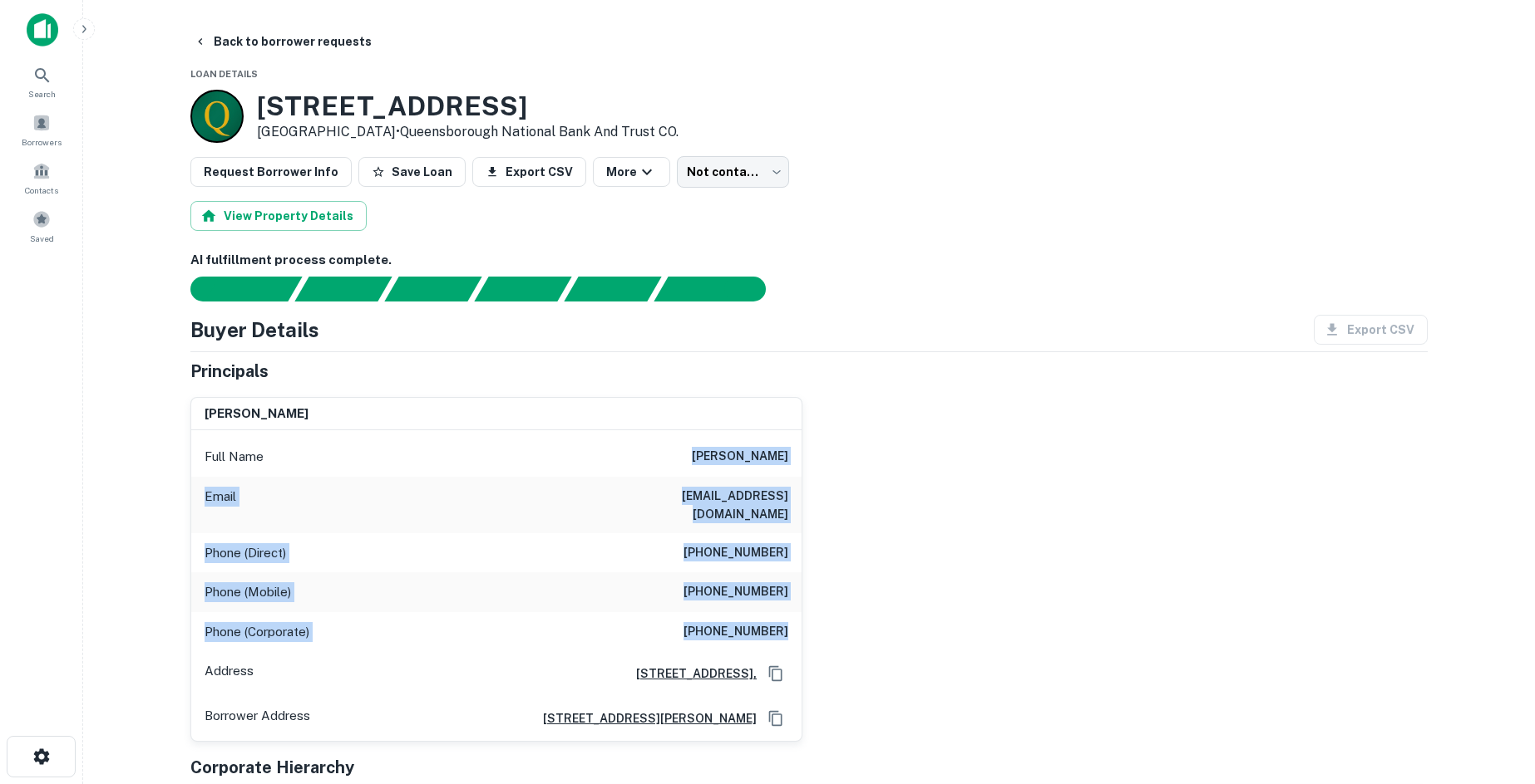
drag, startPoint x: 663, startPoint y: 455, endPoint x: 854, endPoint y: 631, distance: 259.7
click at [854, 631] on div "richard daniel blanton Full Name richard daniel blanton Email pattyblanton@att.…" at bounding box center [801, 564] width 1250 height 359
click at [1053, 543] on div "richard daniel blanton Full Name richard daniel blanton Email pattyblanton@att.…" at bounding box center [801, 564] width 1250 height 359
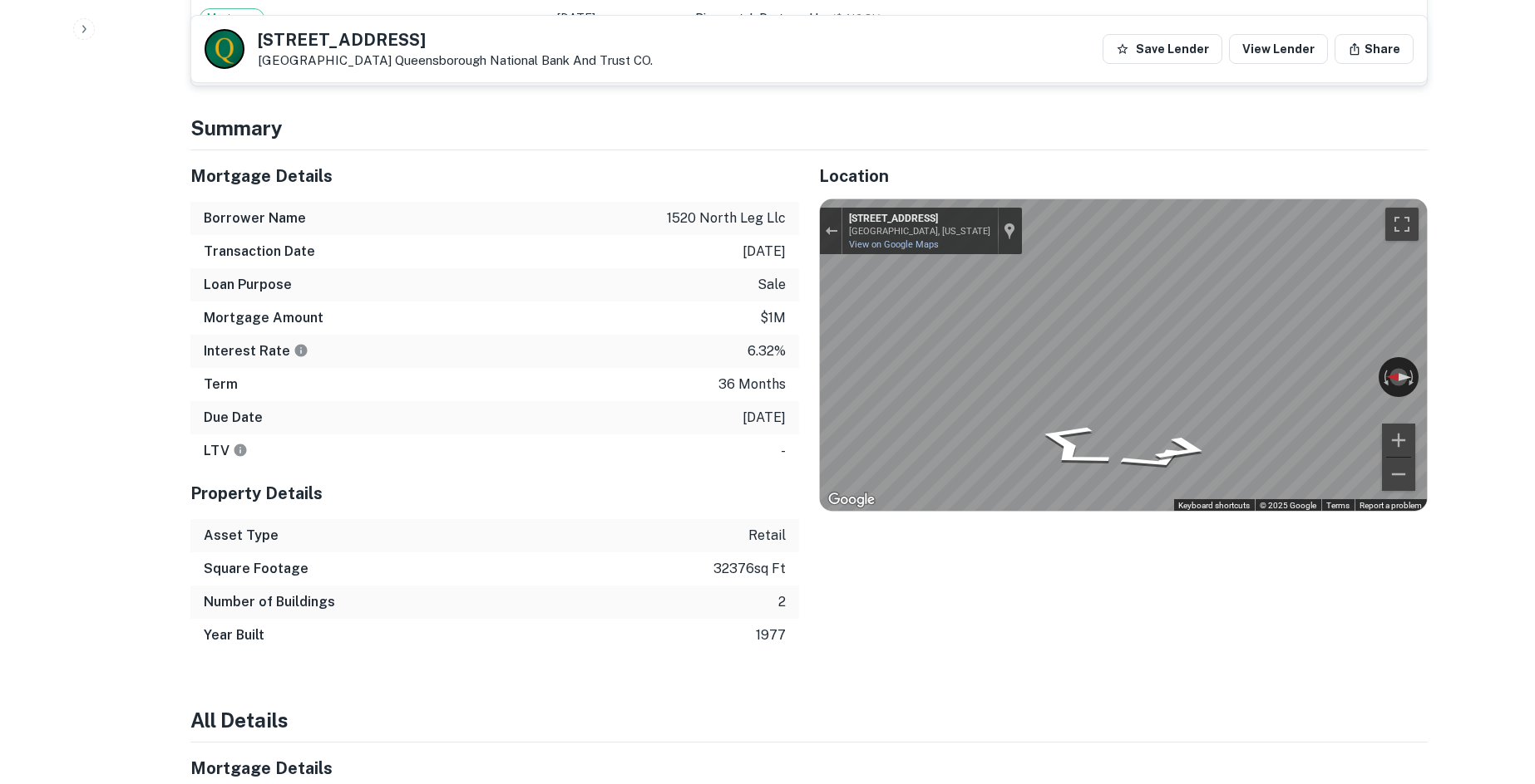
scroll to position [1080, 0]
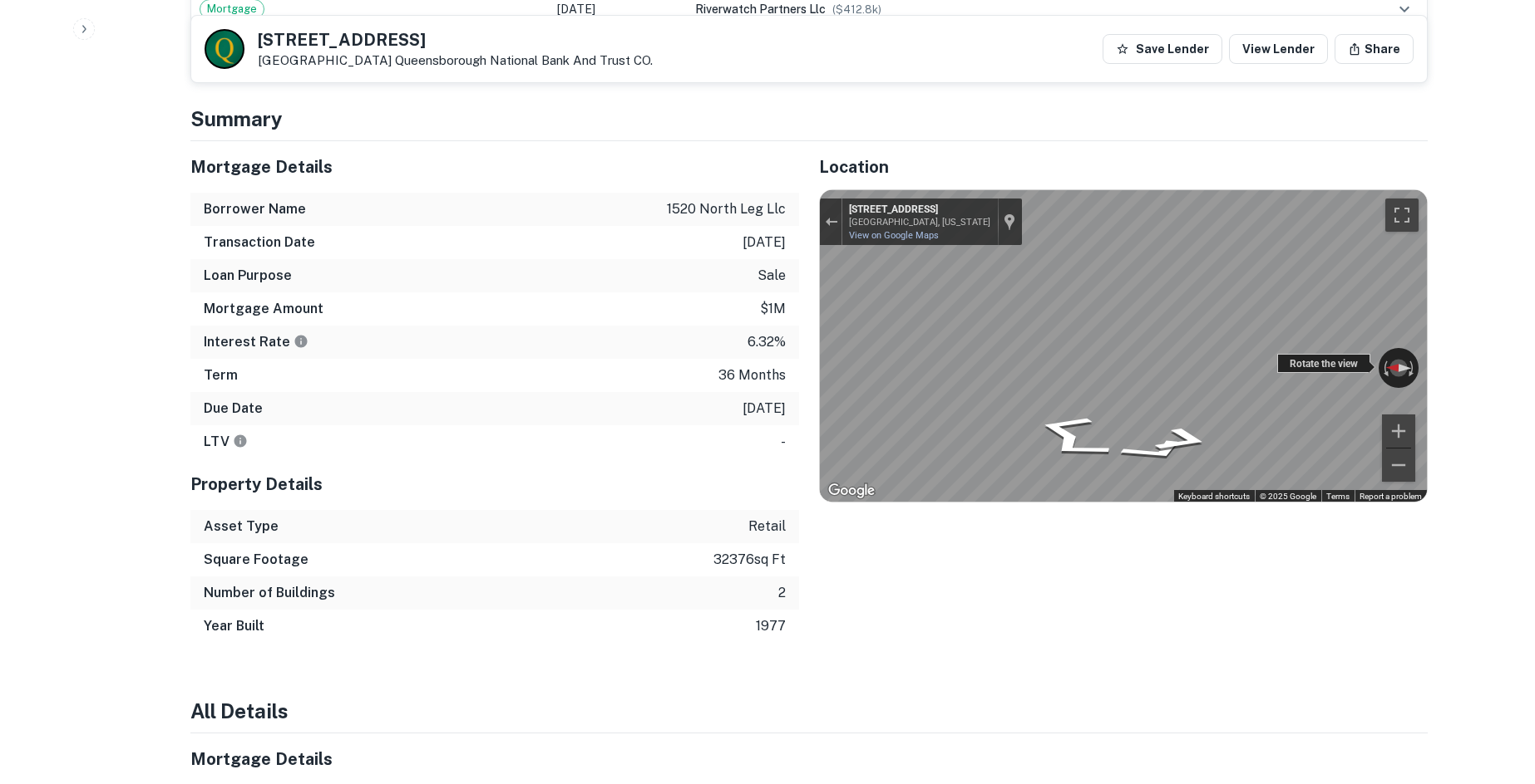
click at [883, 338] on div "← Move left → Move right ↑ Move up ↓ Move down + Zoom in - Zoom out 1518 N Leg …" at bounding box center [1123, 346] width 607 height 313
click at [878, 343] on div "← Move left → Move right ↑ Move up ↓ Move down + Zoom in - Zoom out 1518 N Leg …" at bounding box center [1123, 346] width 607 height 313
drag, startPoint x: 1277, startPoint y: 341, endPoint x: 735, endPoint y: 329, distance: 542.1
click at [735, 329] on div "Mortgage Details Borrower Name 1520 north leg llc Transaction Date 4/26/2023 Lo…" at bounding box center [799, 392] width 1257 height 502
drag, startPoint x: 256, startPoint y: 37, endPoint x: 372, endPoint y: 64, distance: 119.1
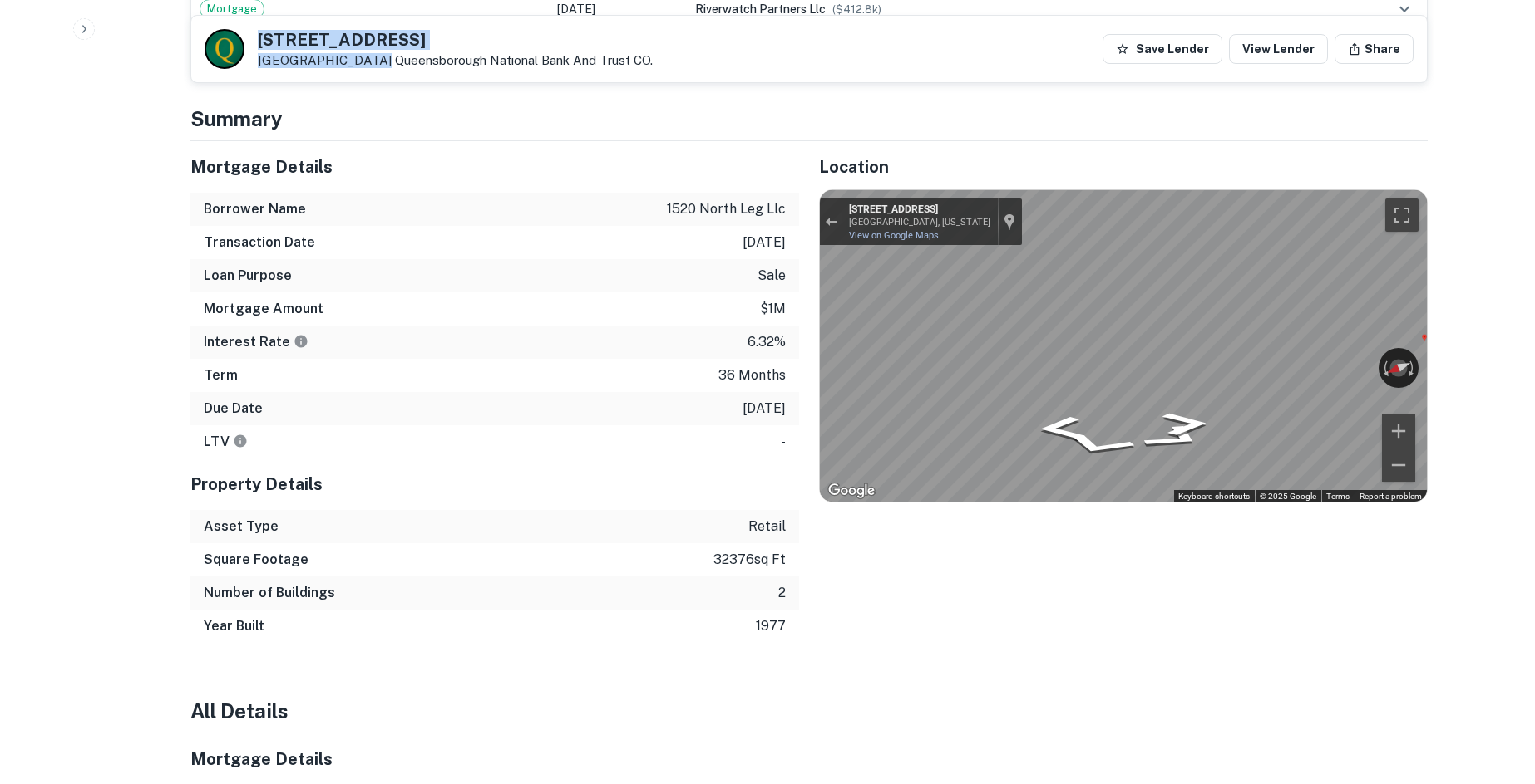
click at [372, 64] on div "1520 N LEG RD Augusta, GA 30909 Queensborough National Bank And Trust CO." at bounding box center [428, 49] width 448 height 40
copy div "1520 N LEG RD Augusta, GA 30909"
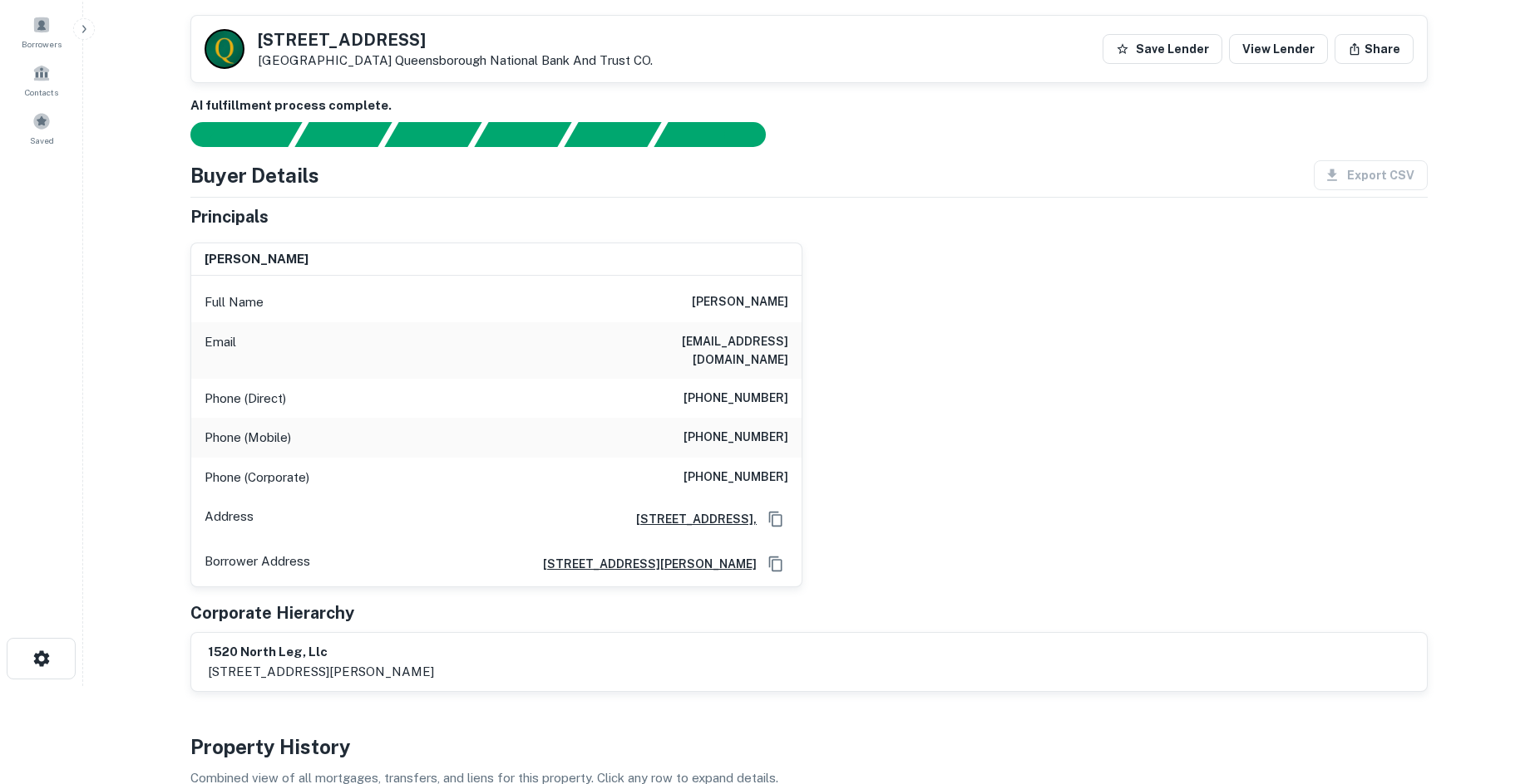
scroll to position [83, 0]
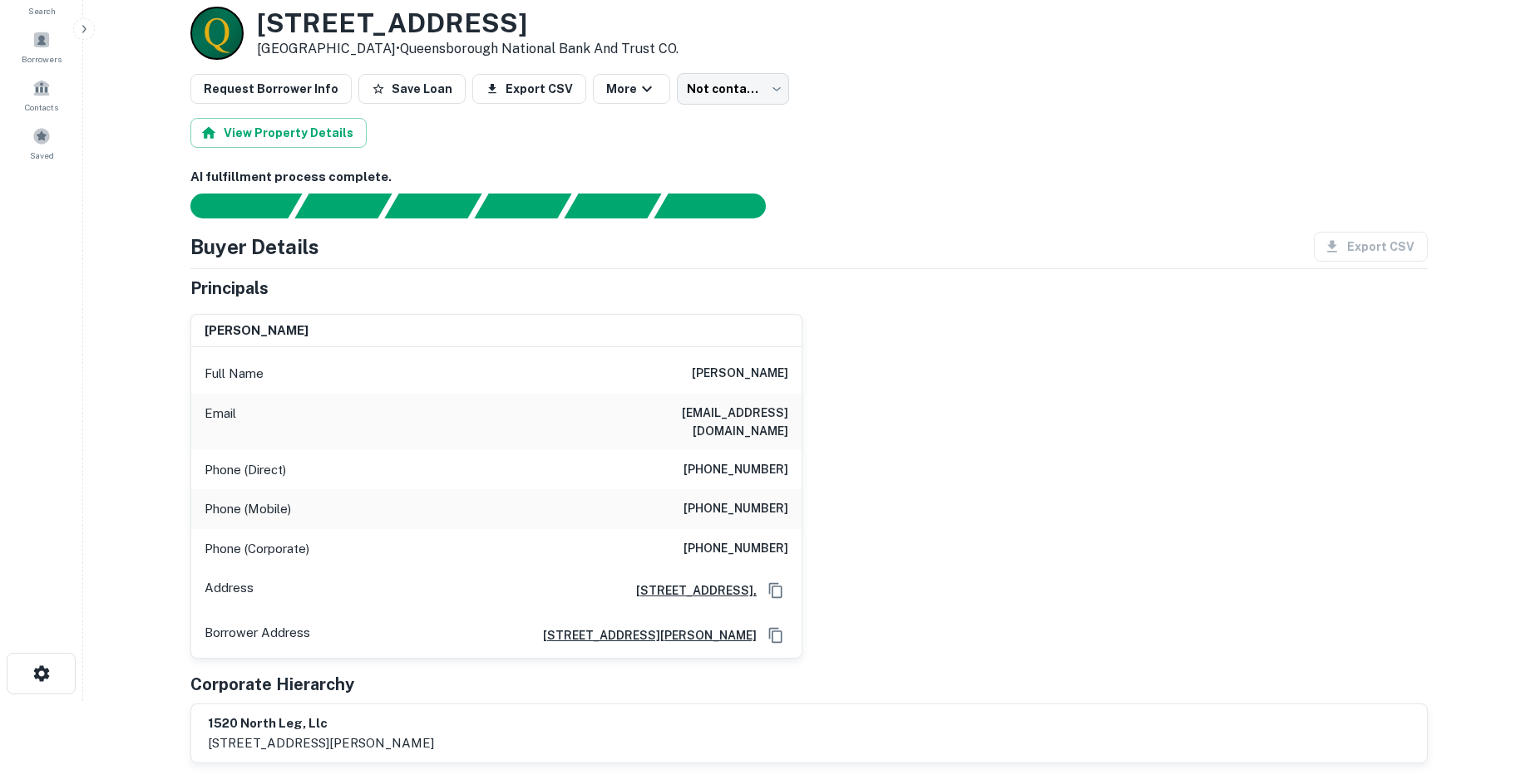
drag, startPoint x: 1364, startPoint y: 419, endPoint x: 1254, endPoint y: 321, distance: 147.3
click at [1364, 414] on div "richard daniel blanton Full Name richard daniel blanton Email pattyblanton@att.…" at bounding box center [801, 480] width 1250 height 359
click at [645, 85] on button "More" at bounding box center [631, 89] width 77 height 30
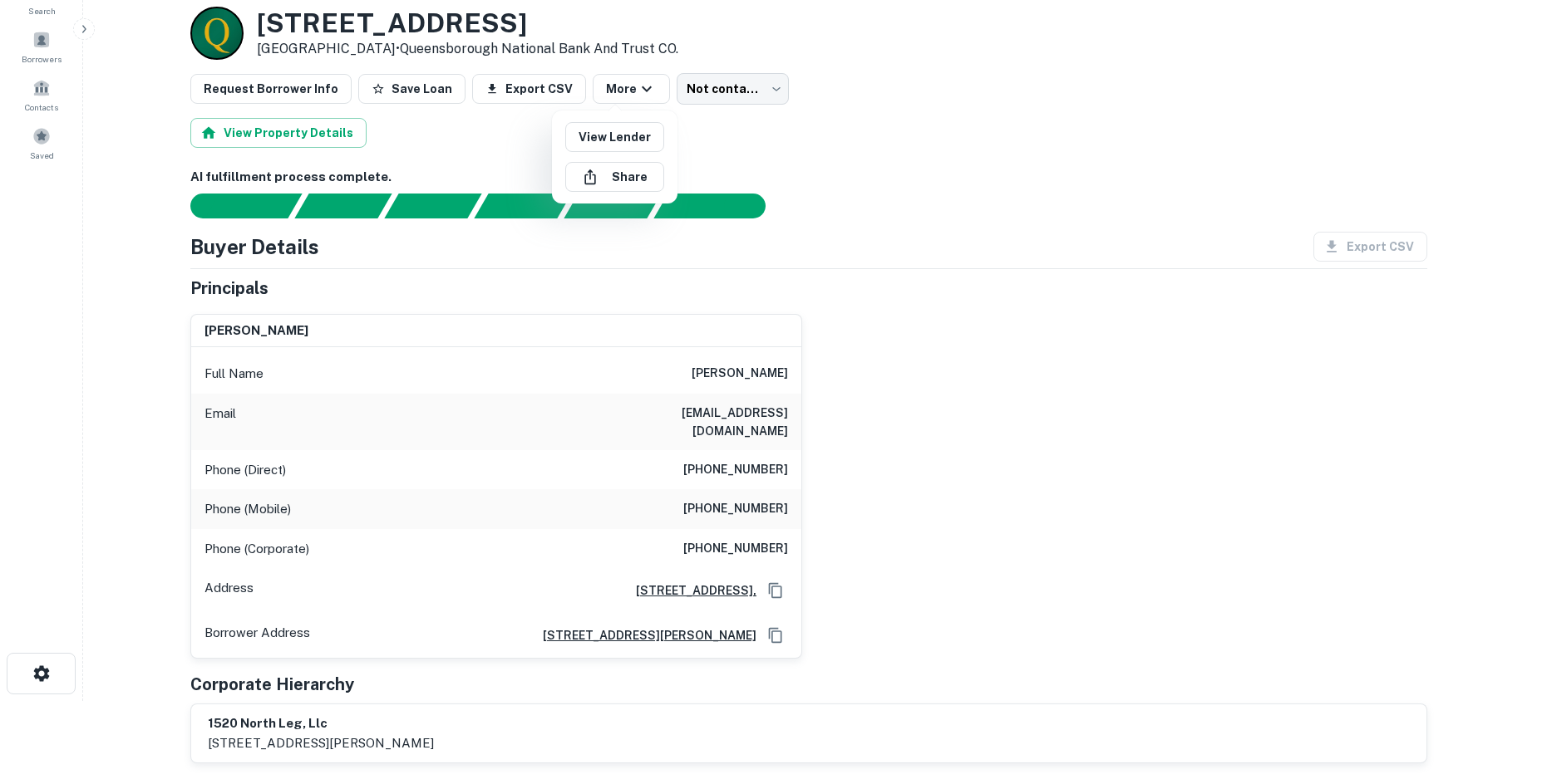
click at [727, 84] on div at bounding box center [774, 392] width 1547 height 784
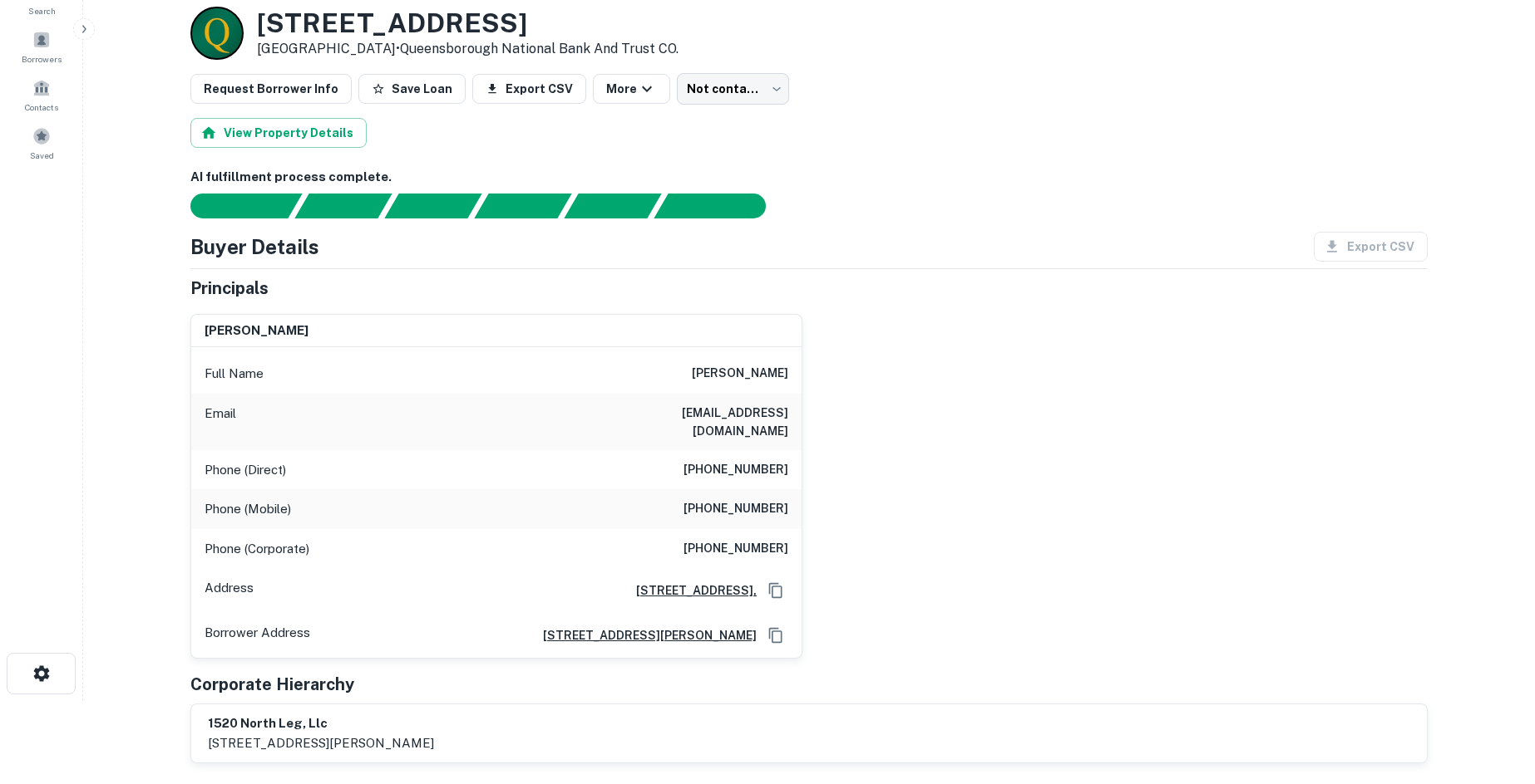
click at [727, 84] on body "Search Borrowers Contacts Saved Back to borrower requests Loan Details 1520 N L…" at bounding box center [768, 309] width 1535 height 784
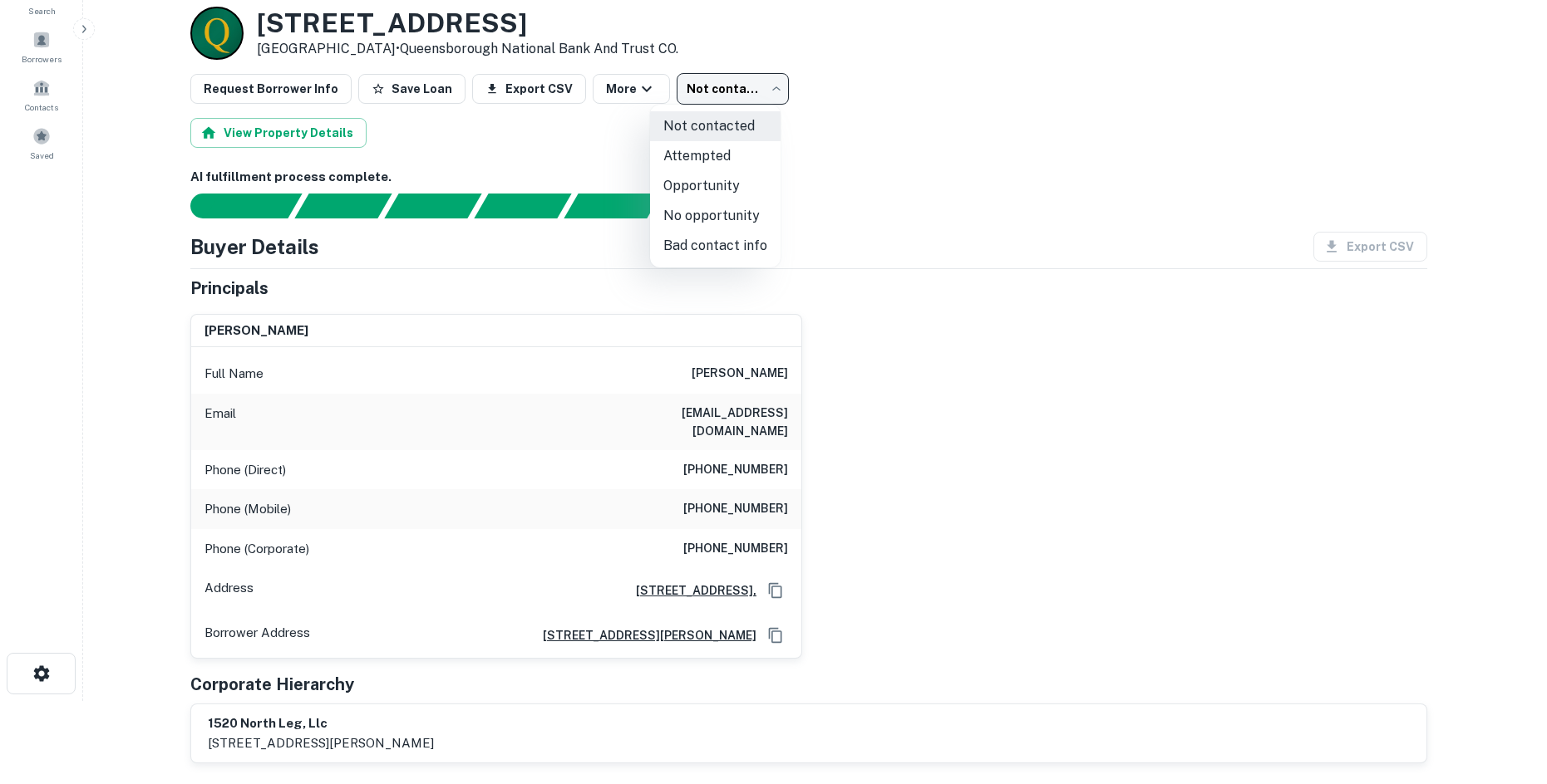
click at [730, 141] on li "Attempted" at bounding box center [715, 156] width 130 height 30
type input "*********"
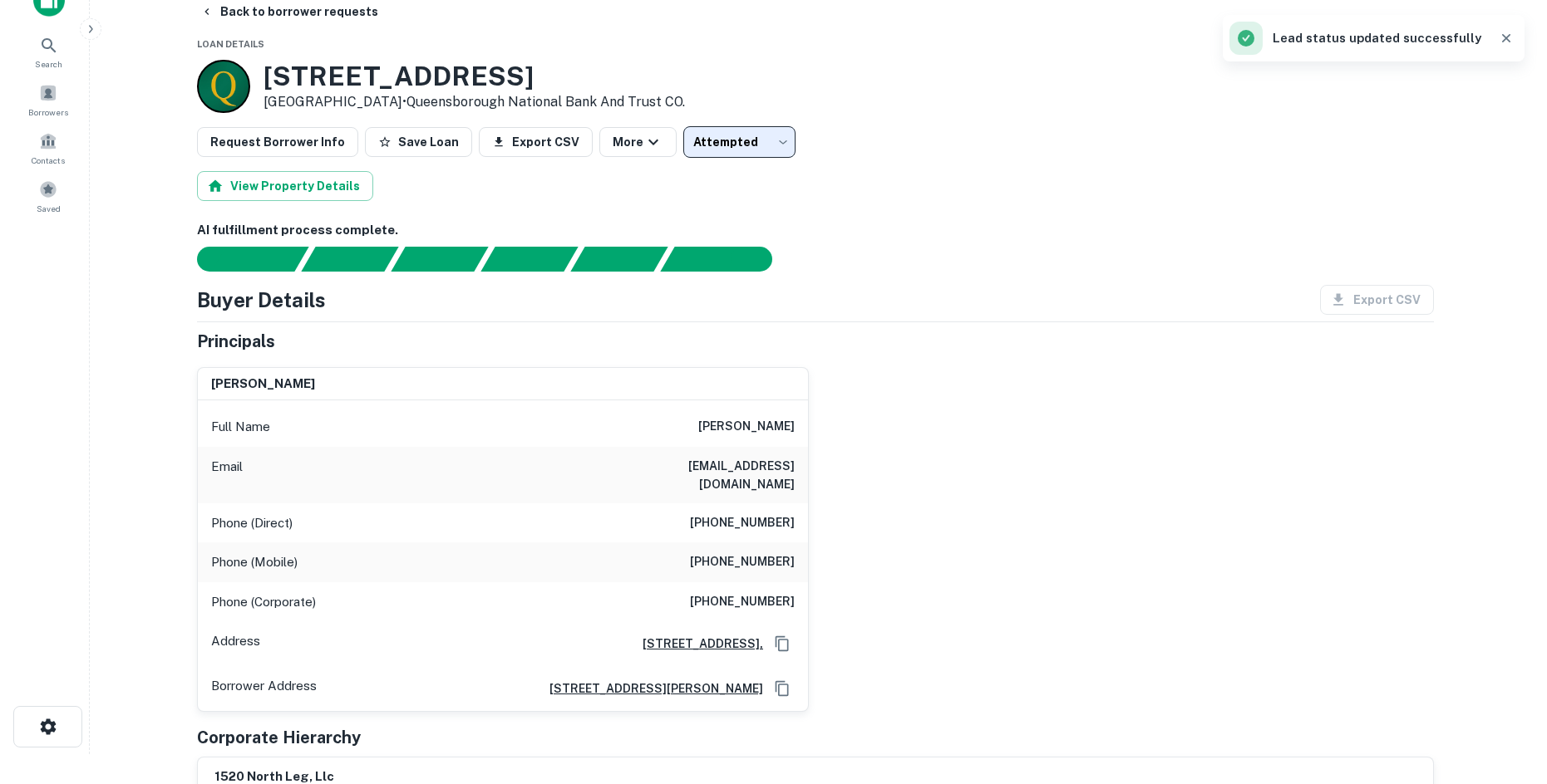
scroll to position [0, 0]
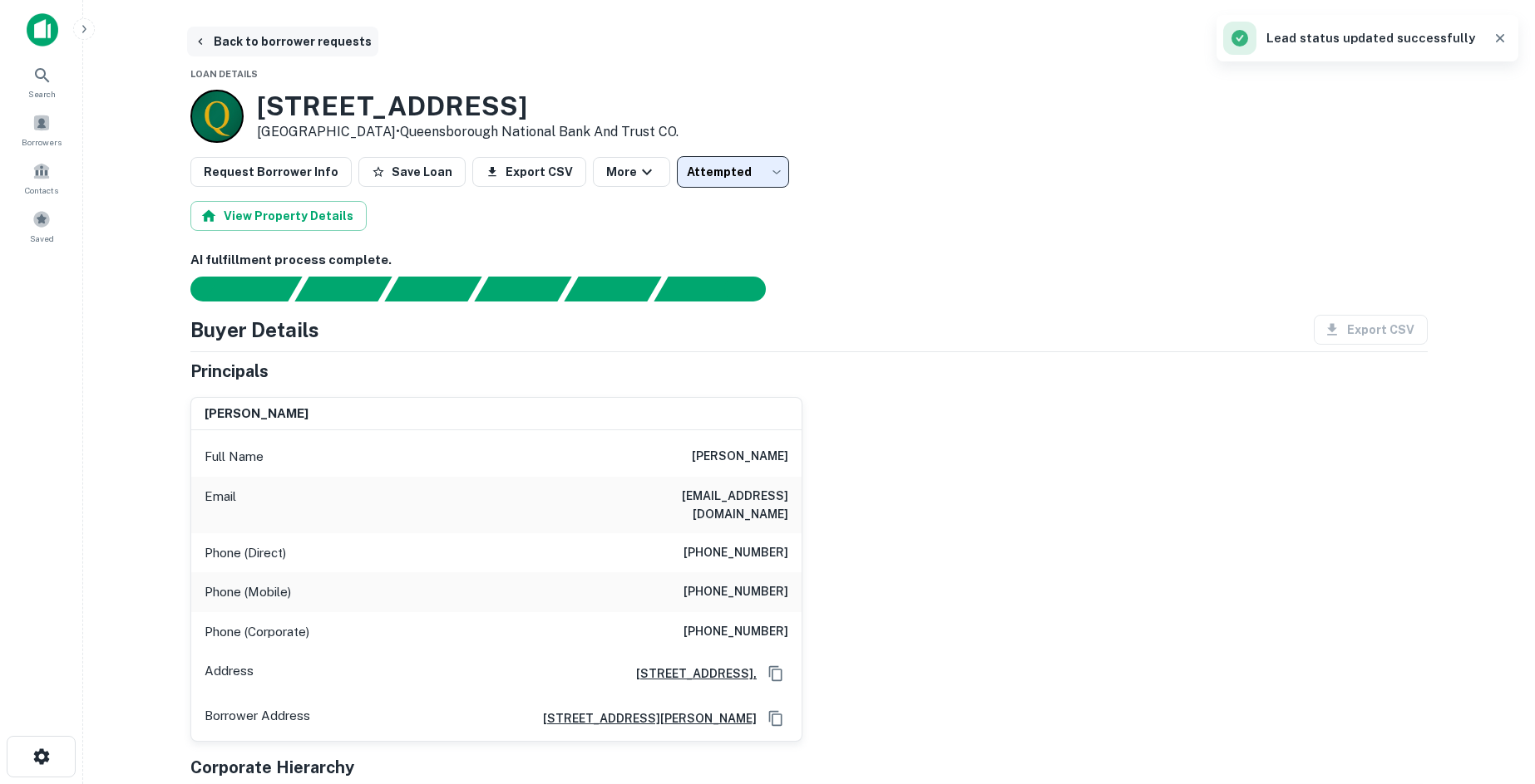
click at [349, 40] on button "Back to borrower requests" at bounding box center [282, 42] width 192 height 30
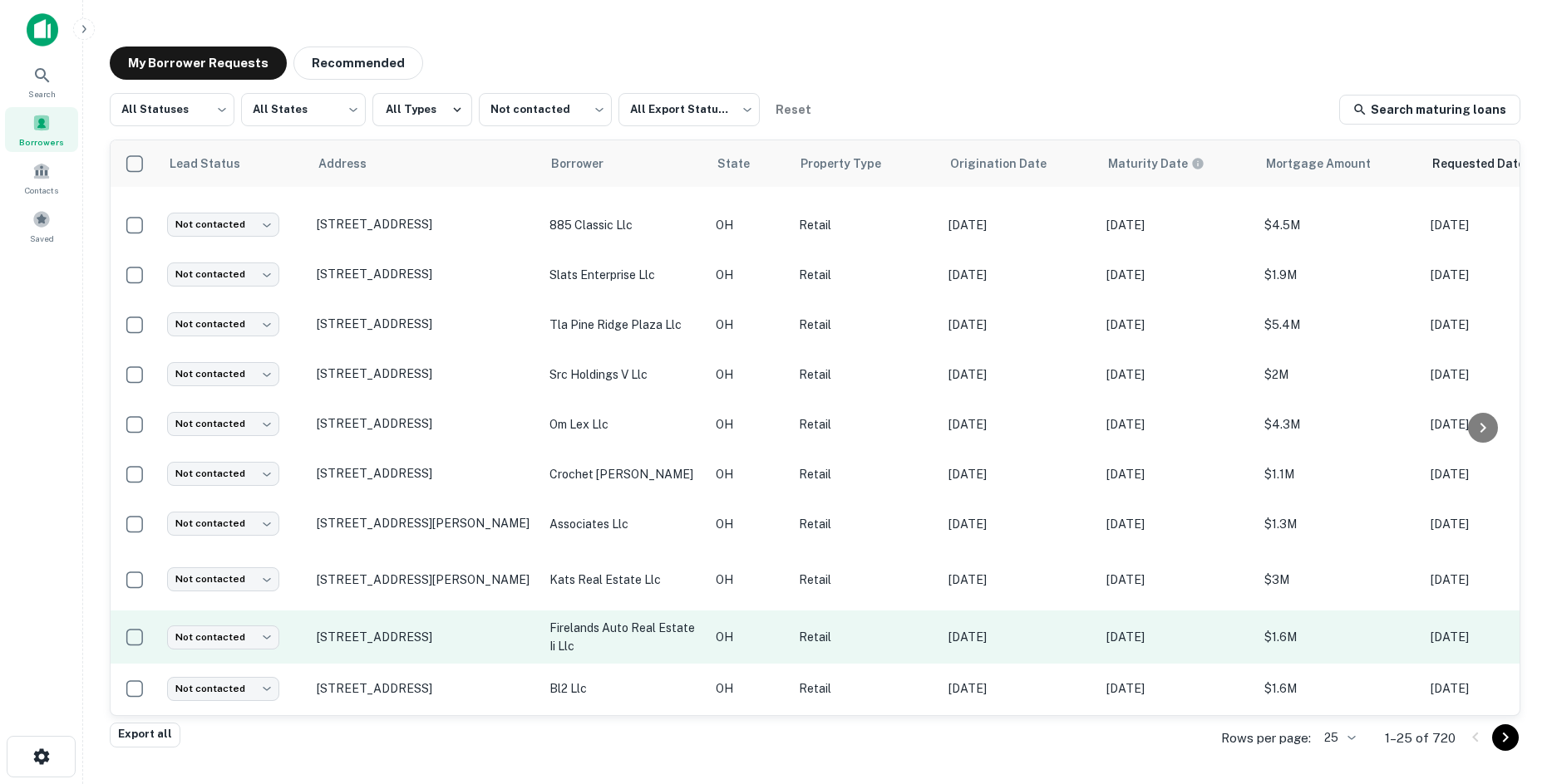
scroll to position [582, 0]
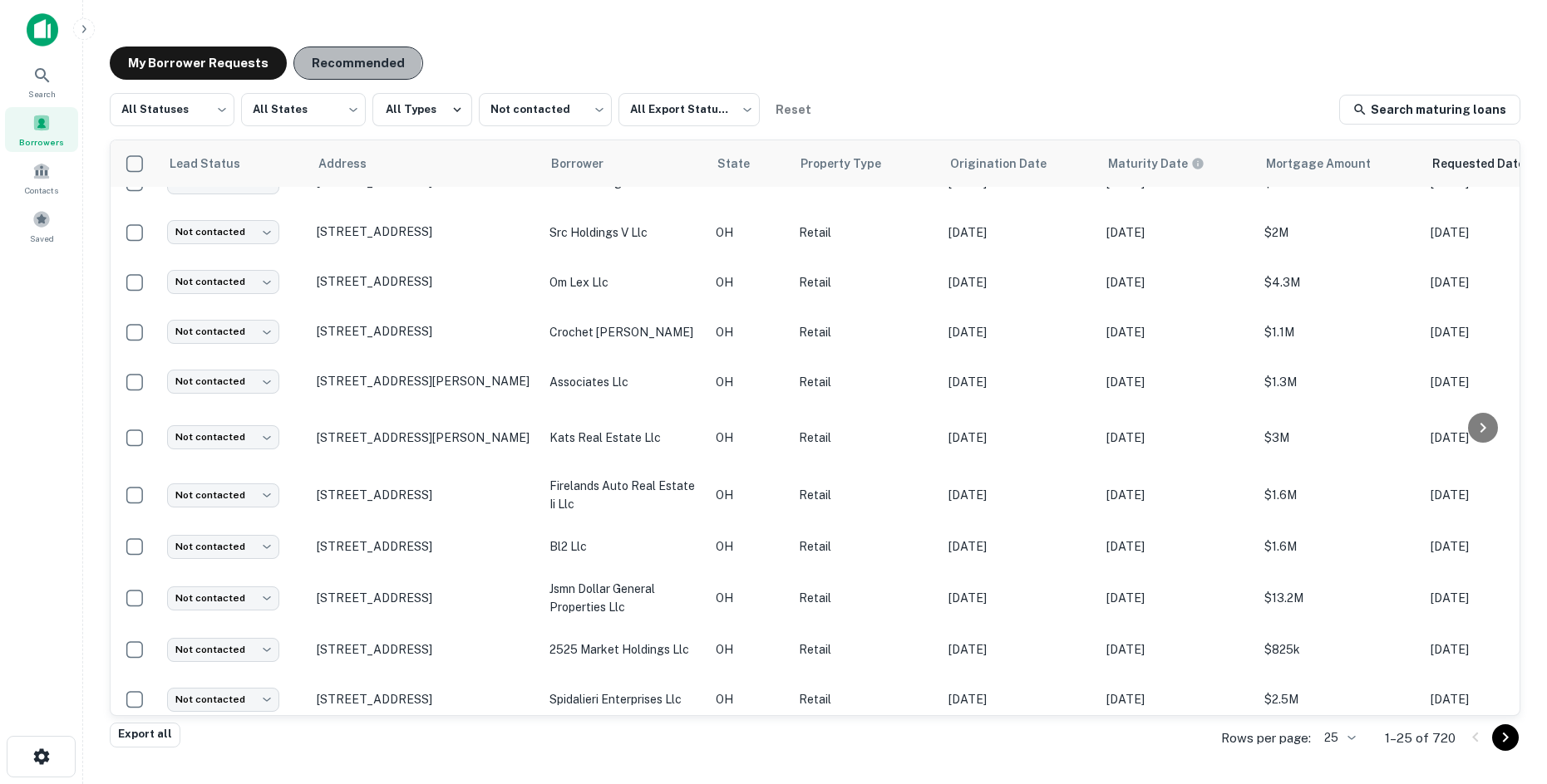
click at [335, 59] on button "Recommended" at bounding box center [358, 63] width 130 height 33
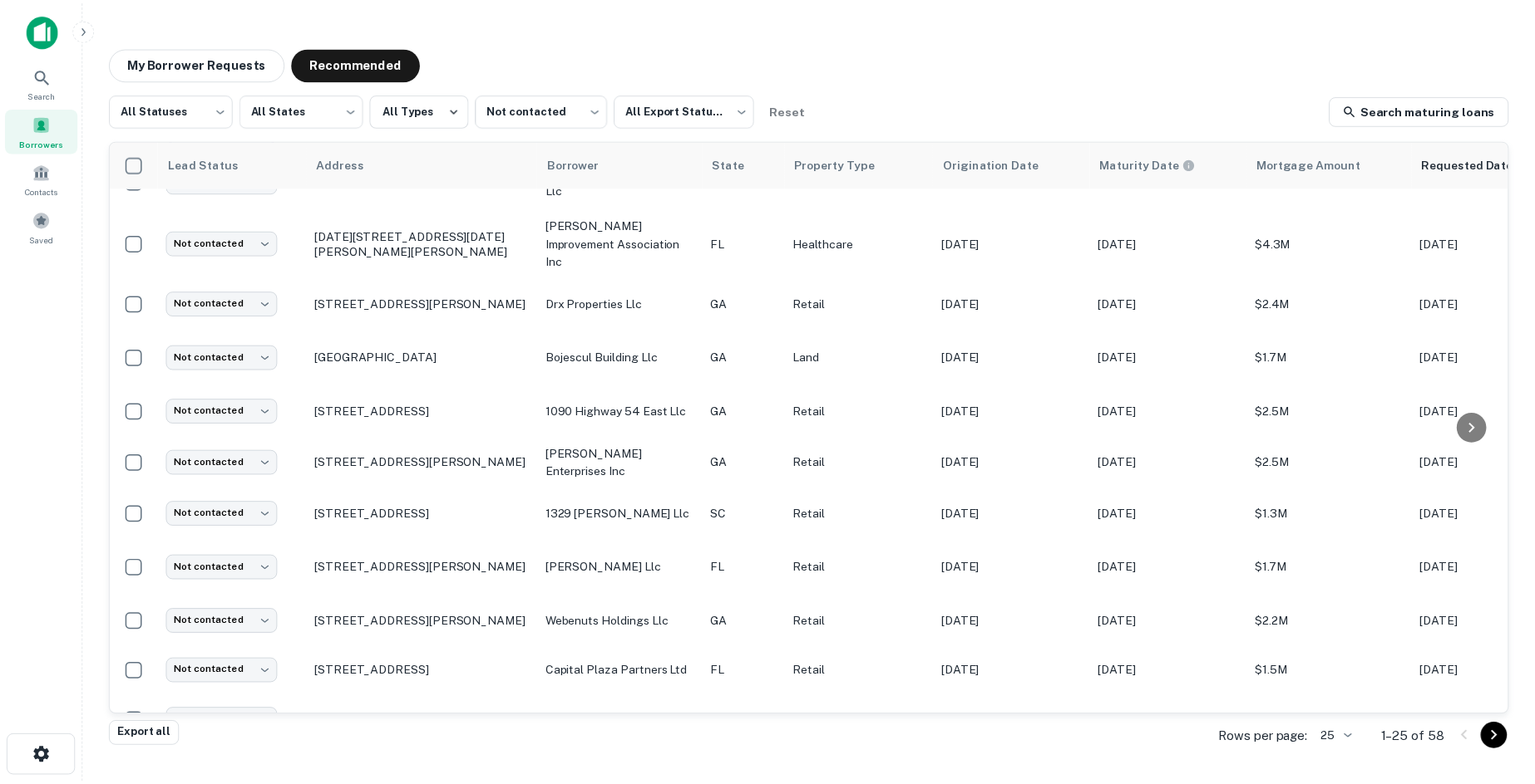
scroll to position [166, 0]
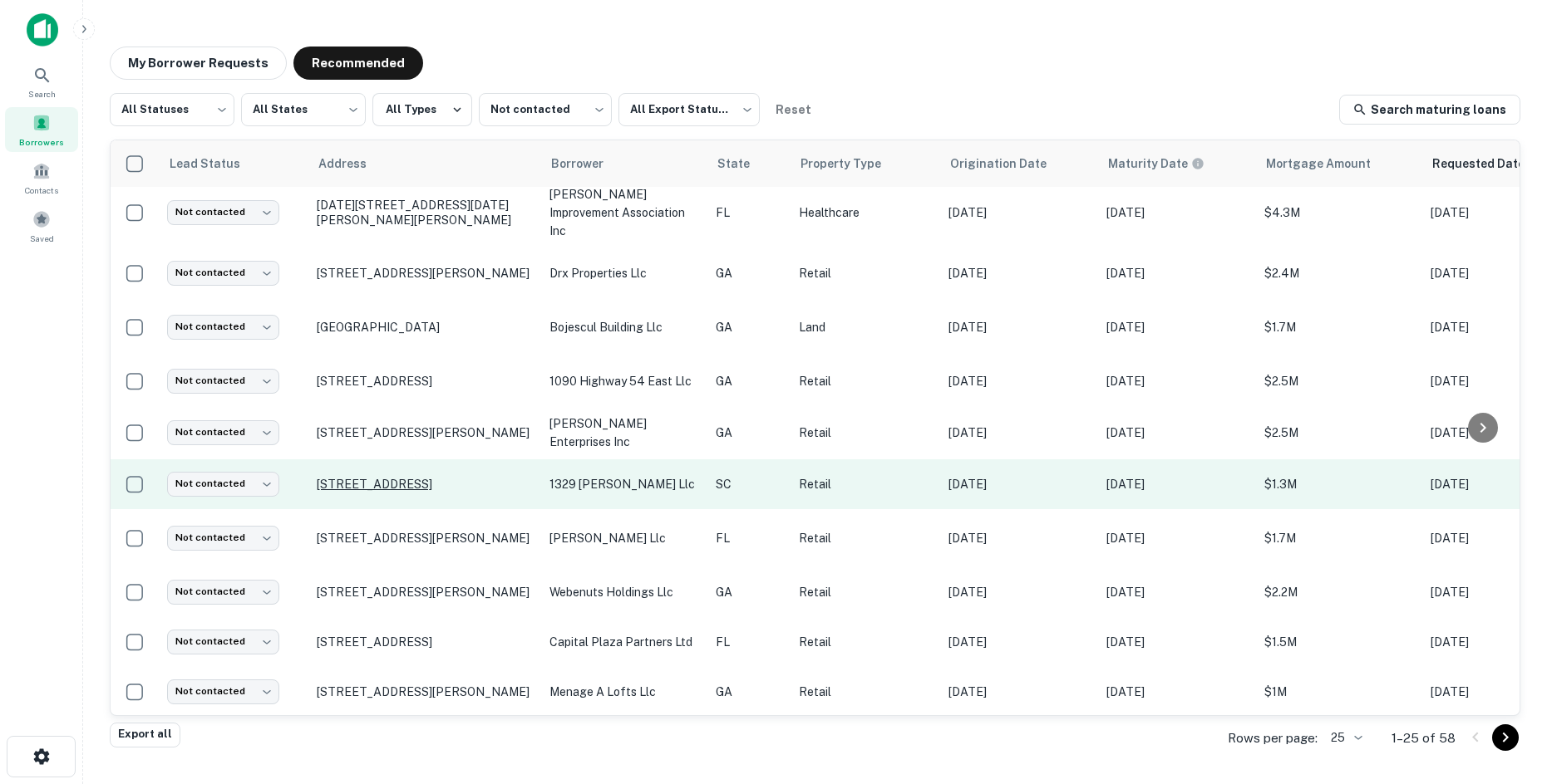
click at [422, 477] on p "2110 N Beltline Blvd Columbia, SC 29204" at bounding box center [425, 484] width 216 height 15
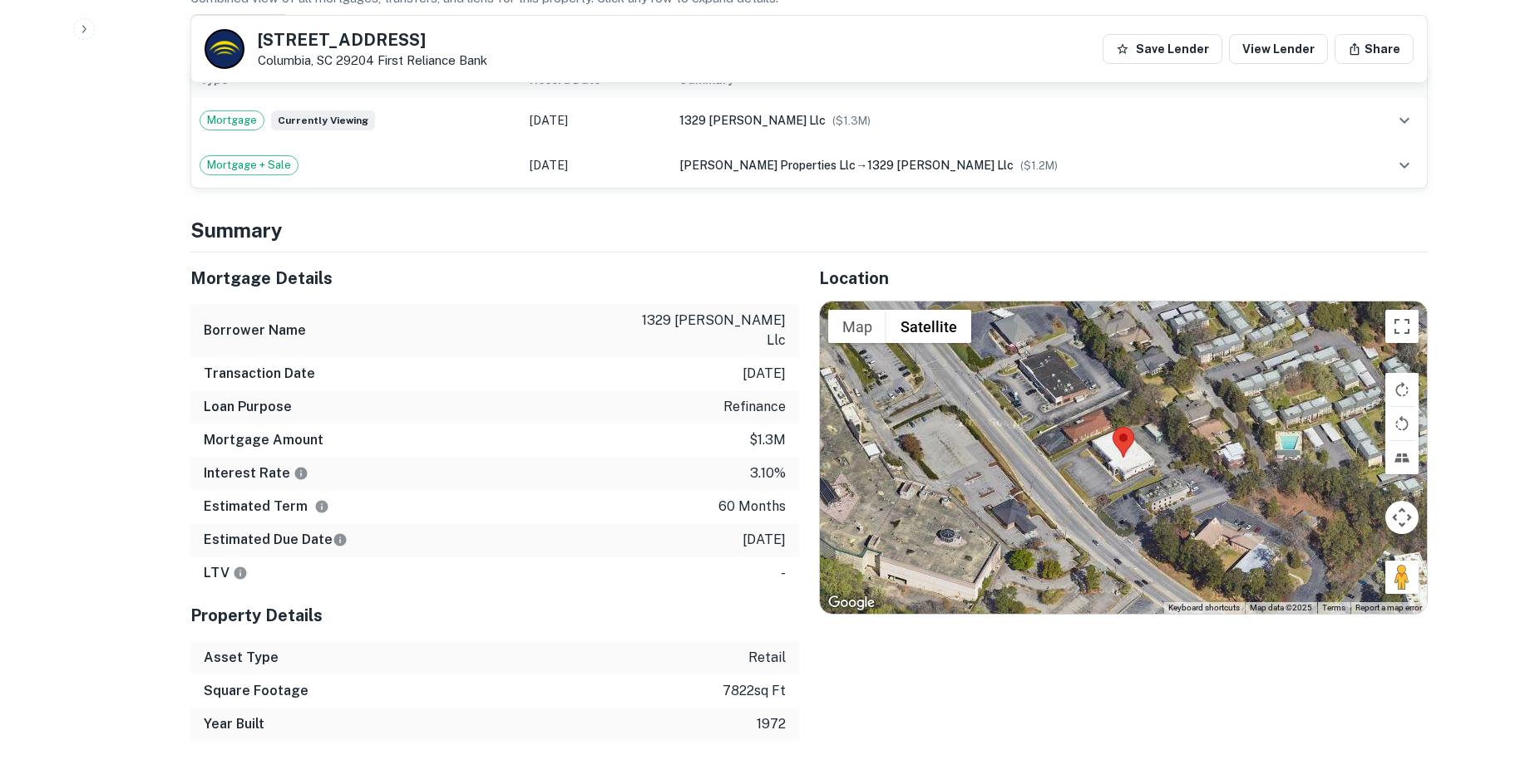
scroll to position [1163, 0]
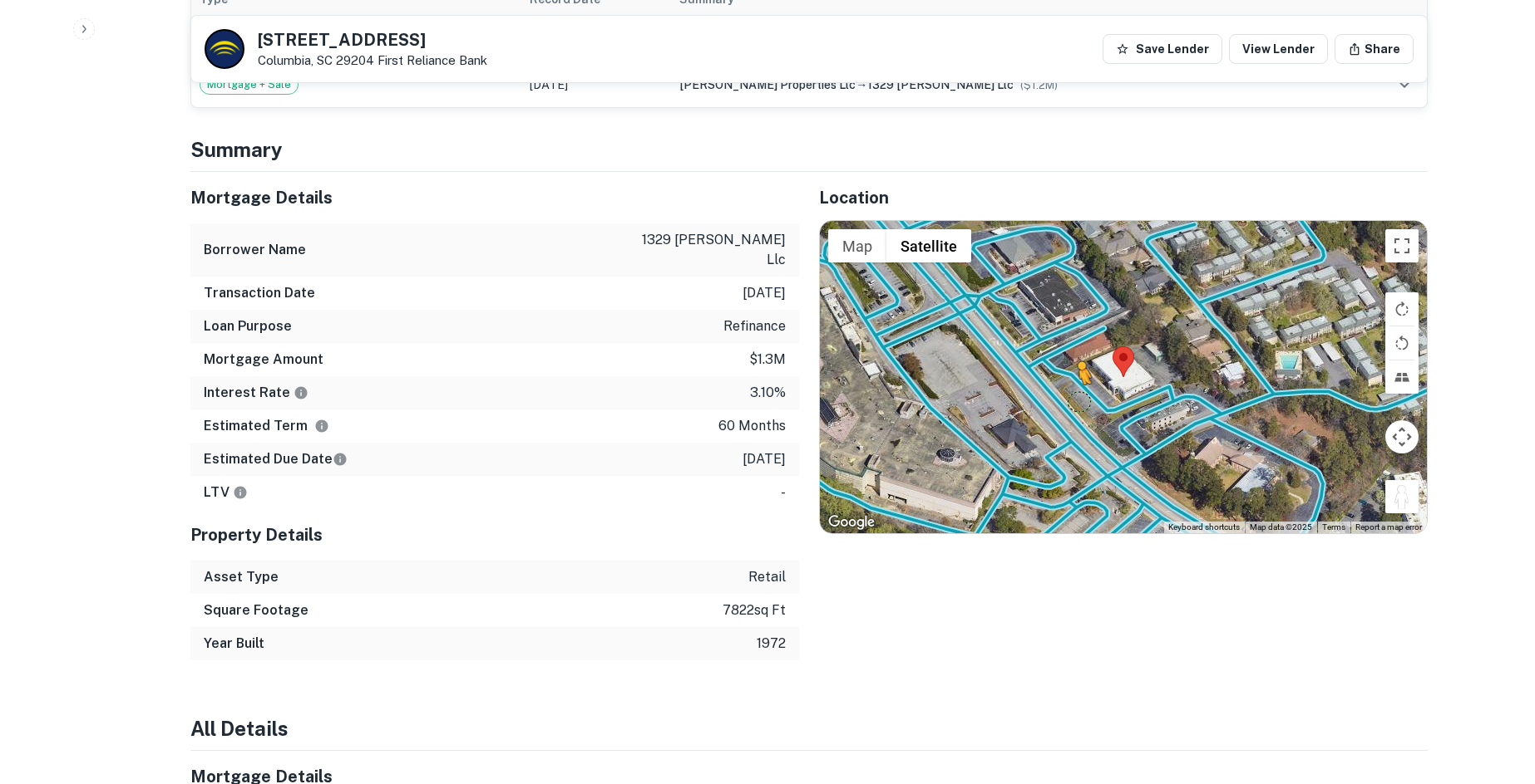
drag, startPoint x: 1408, startPoint y: 471, endPoint x: 1071, endPoint y: 380, distance: 349.1
click at [1071, 380] on div "To activate drag with keyboard, press Alt + Enter. Once in keyboard drag state,…" at bounding box center [1123, 377] width 607 height 313
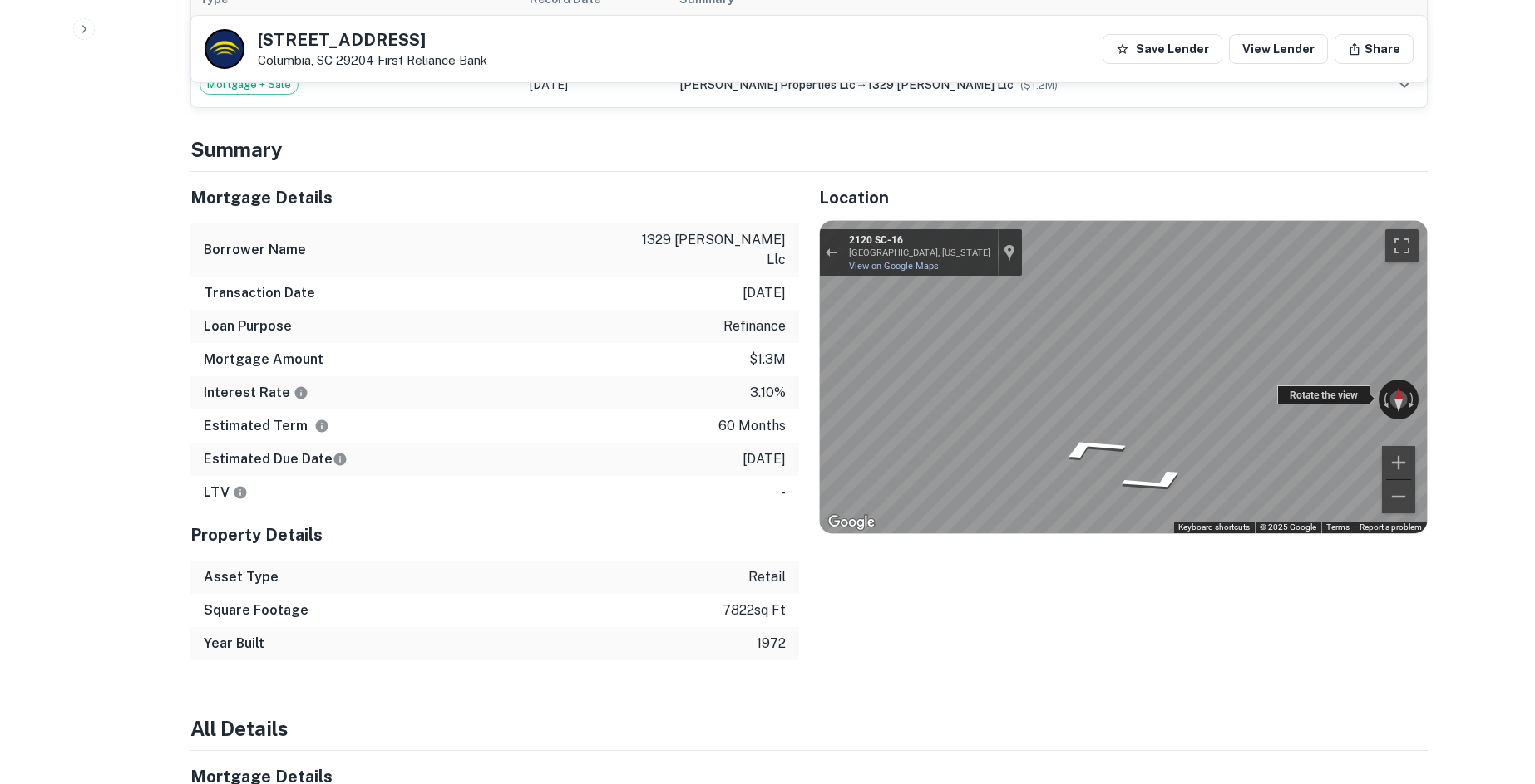
click at [896, 390] on div "← Move left → Move right ↑ Move up ↓ Move down + Zoom in - Zoom out 2120 SC-16 …" at bounding box center [1123, 377] width 607 height 313
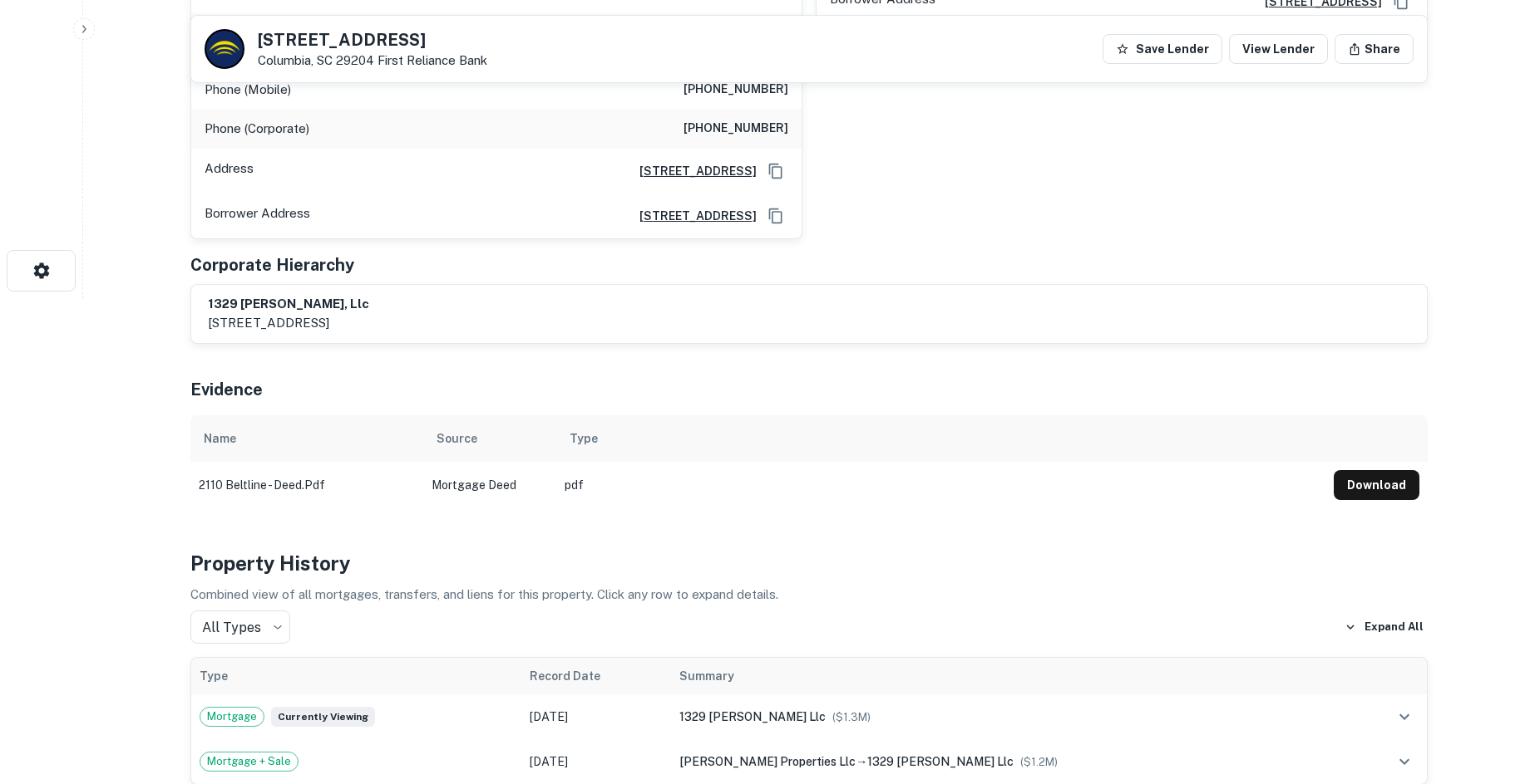
scroll to position [166, 0]
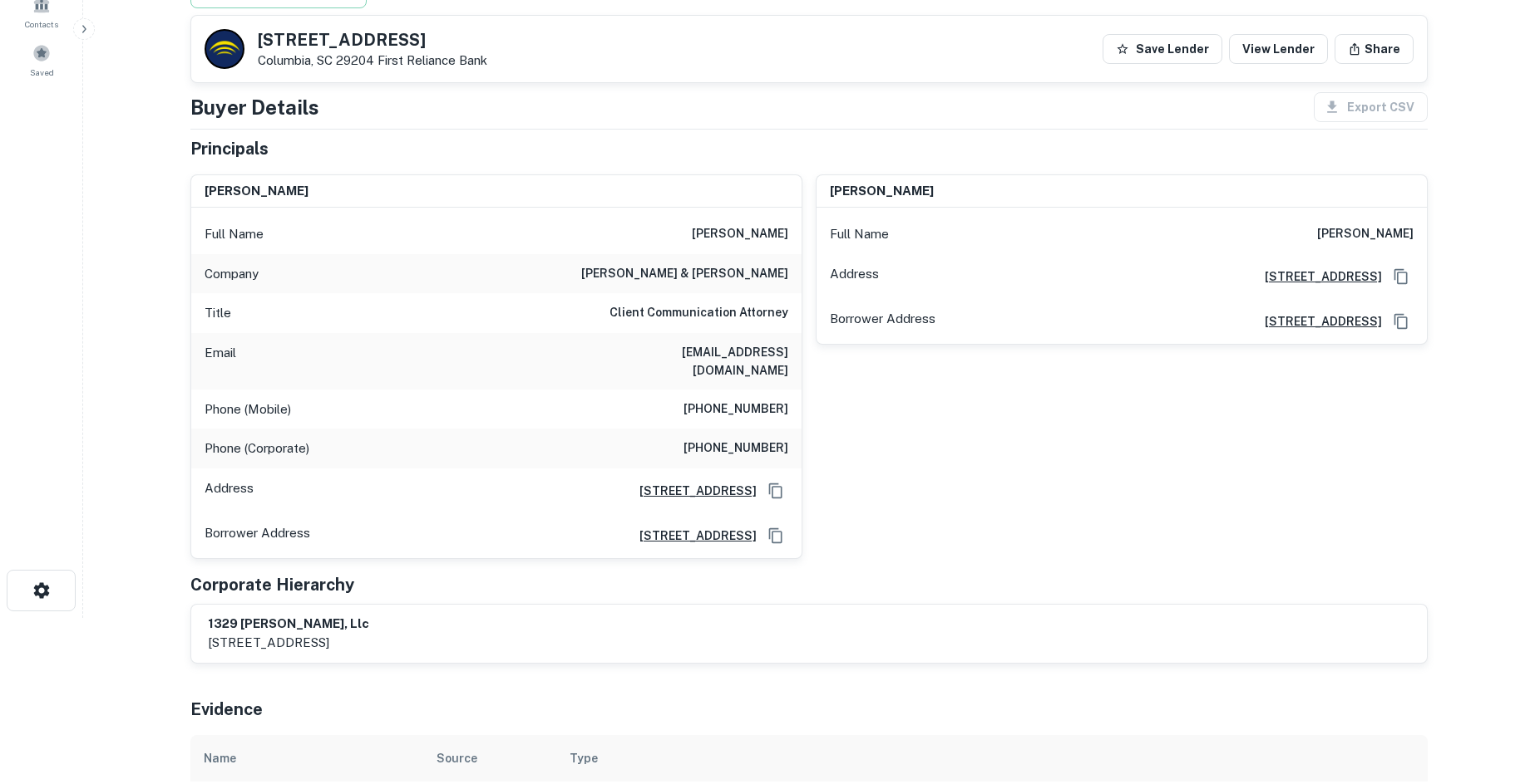
click at [771, 400] on h6 "(803) 360-3643" at bounding box center [735, 410] width 104 height 20
copy h6 "(803) 360-3643"
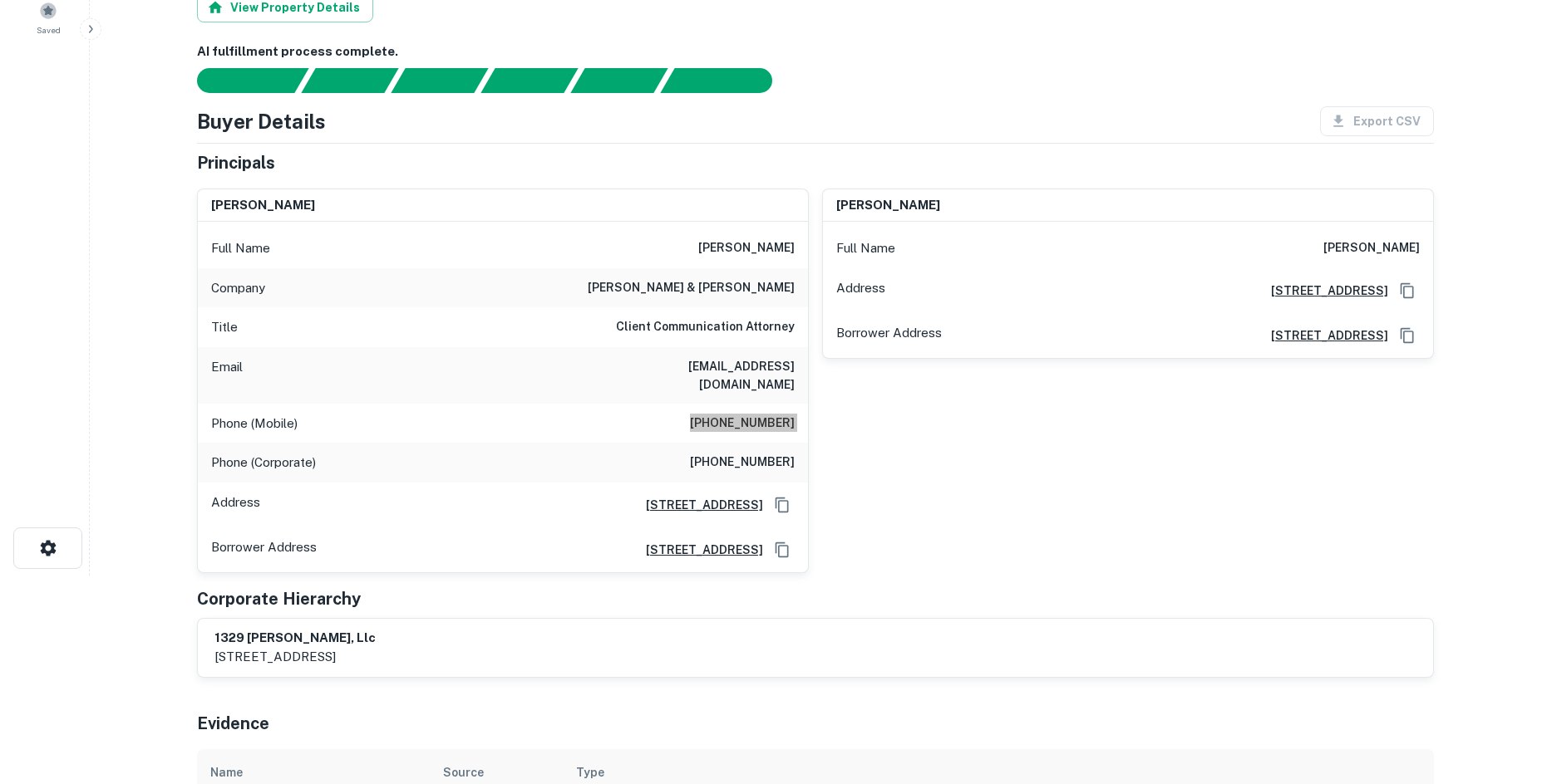
scroll to position [0, 0]
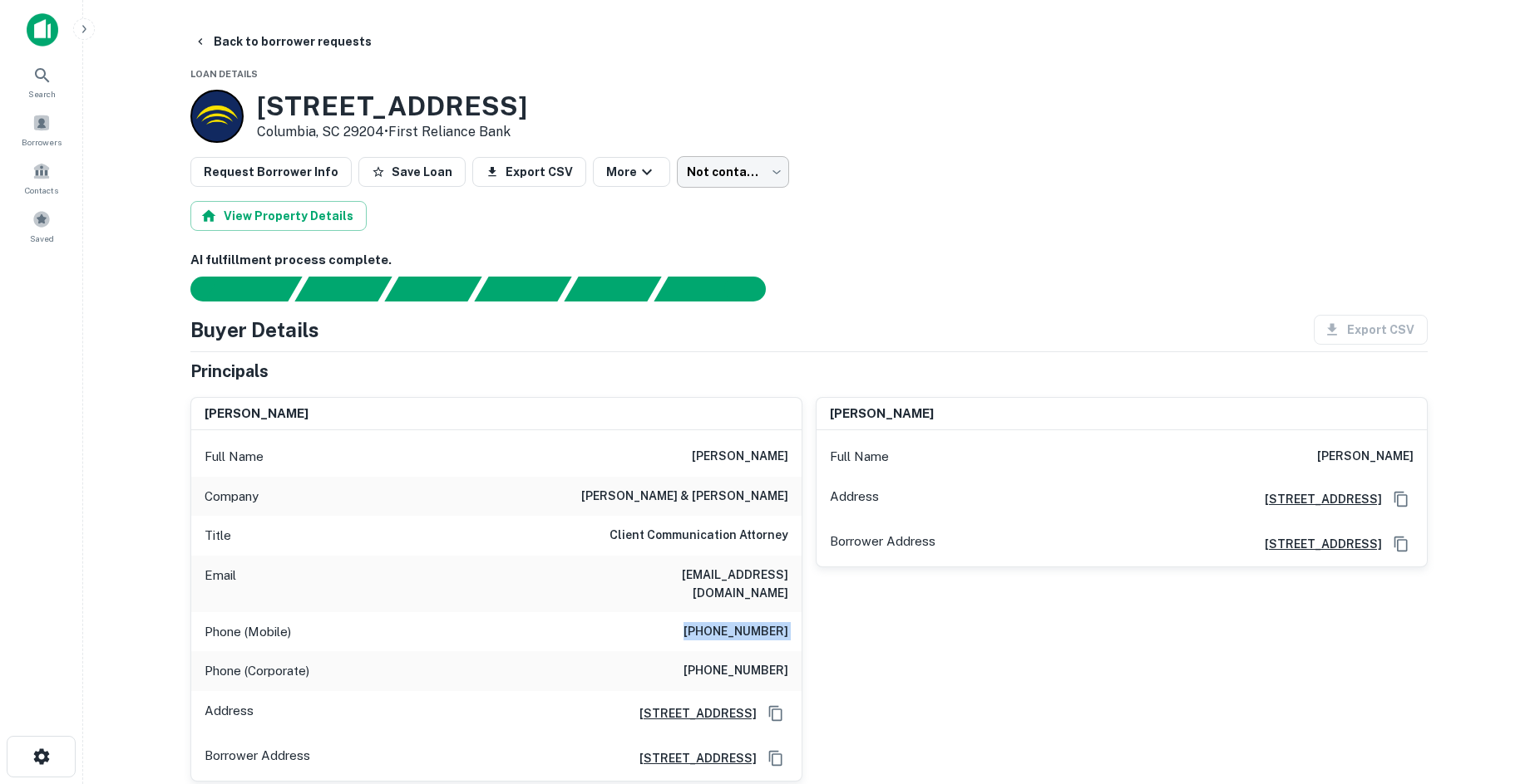
click at [751, 188] on body "Search Borrowers Contacts Saved Back to borrower requests Loan Details 2110 N B…" at bounding box center [768, 392] width 1535 height 784
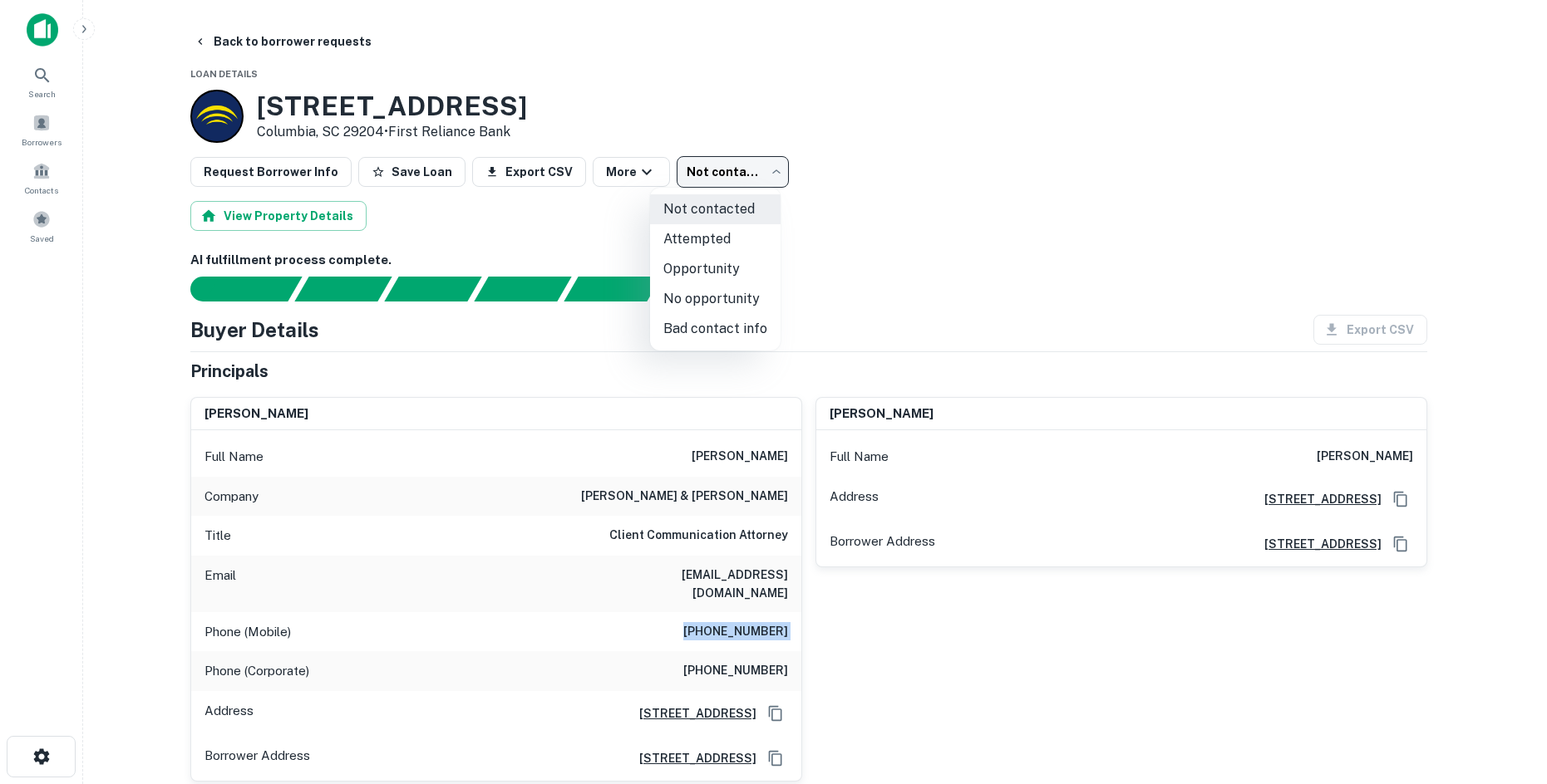
click at [692, 245] on li "Attempted" at bounding box center [715, 239] width 130 height 30
type input "*********"
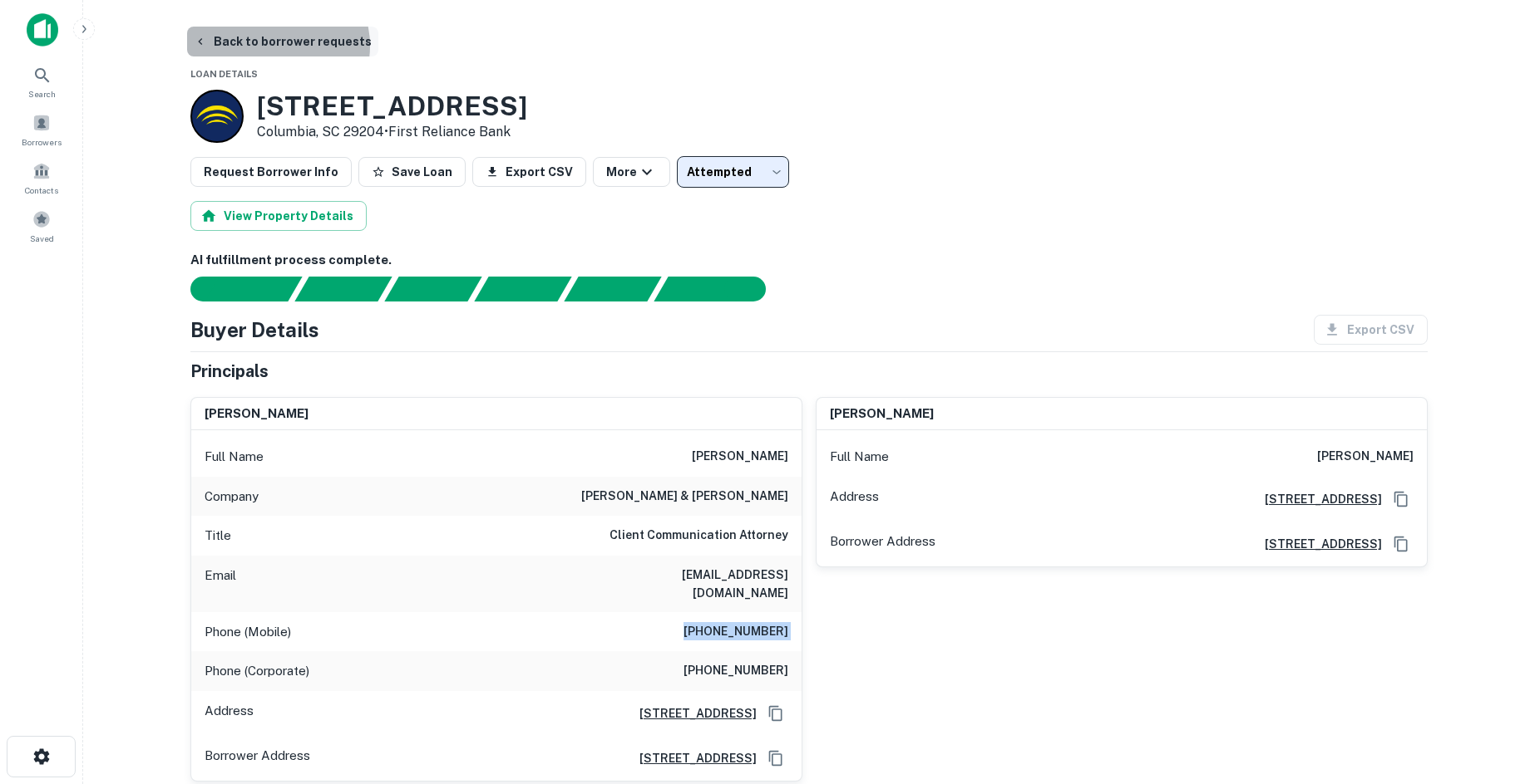
click at [275, 46] on button "Back to borrower requests" at bounding box center [282, 42] width 192 height 30
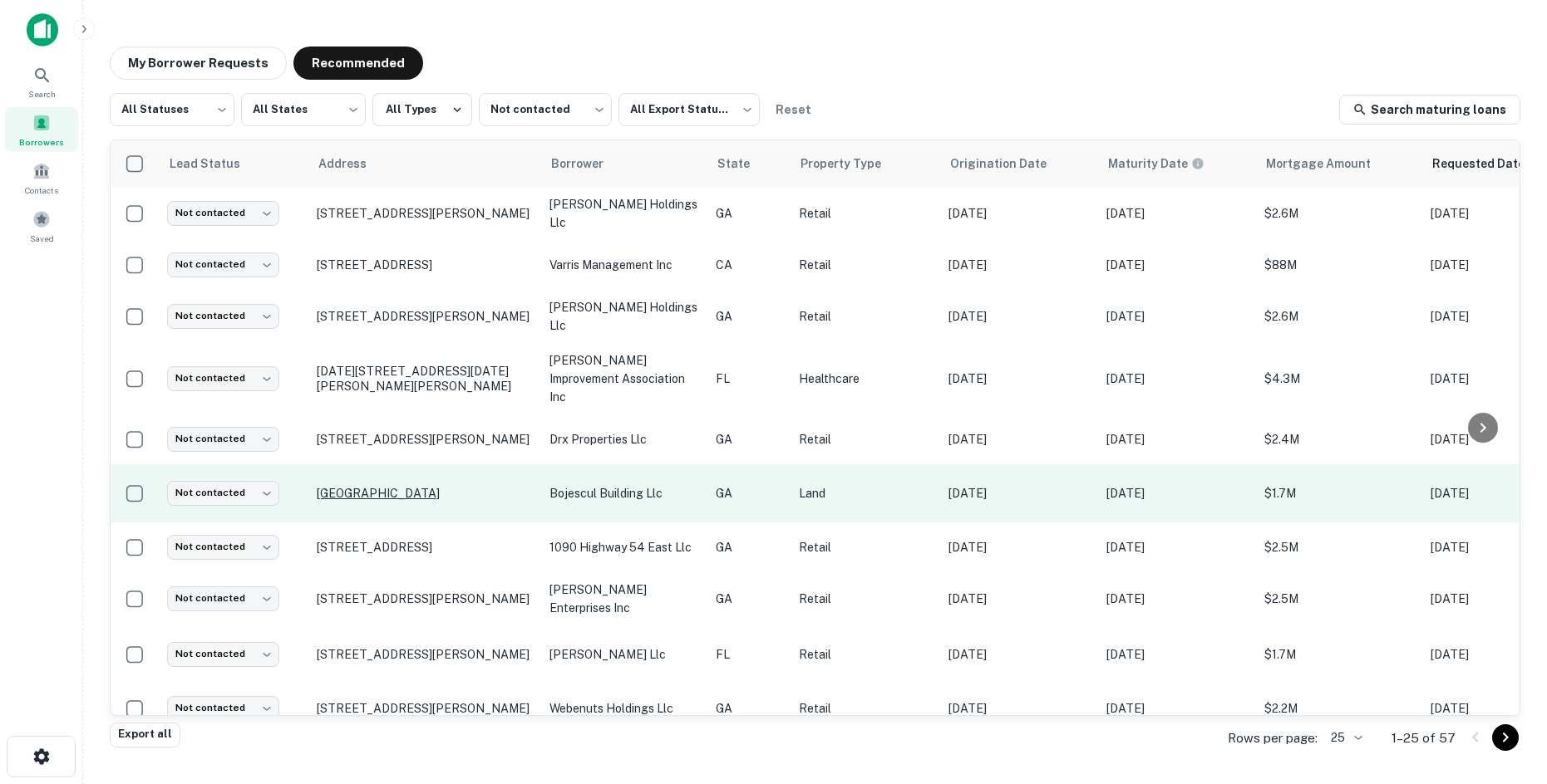
click at [447, 486] on p "Columbia Rd Grovetown, GA 30813" at bounding box center [425, 493] width 216 height 15
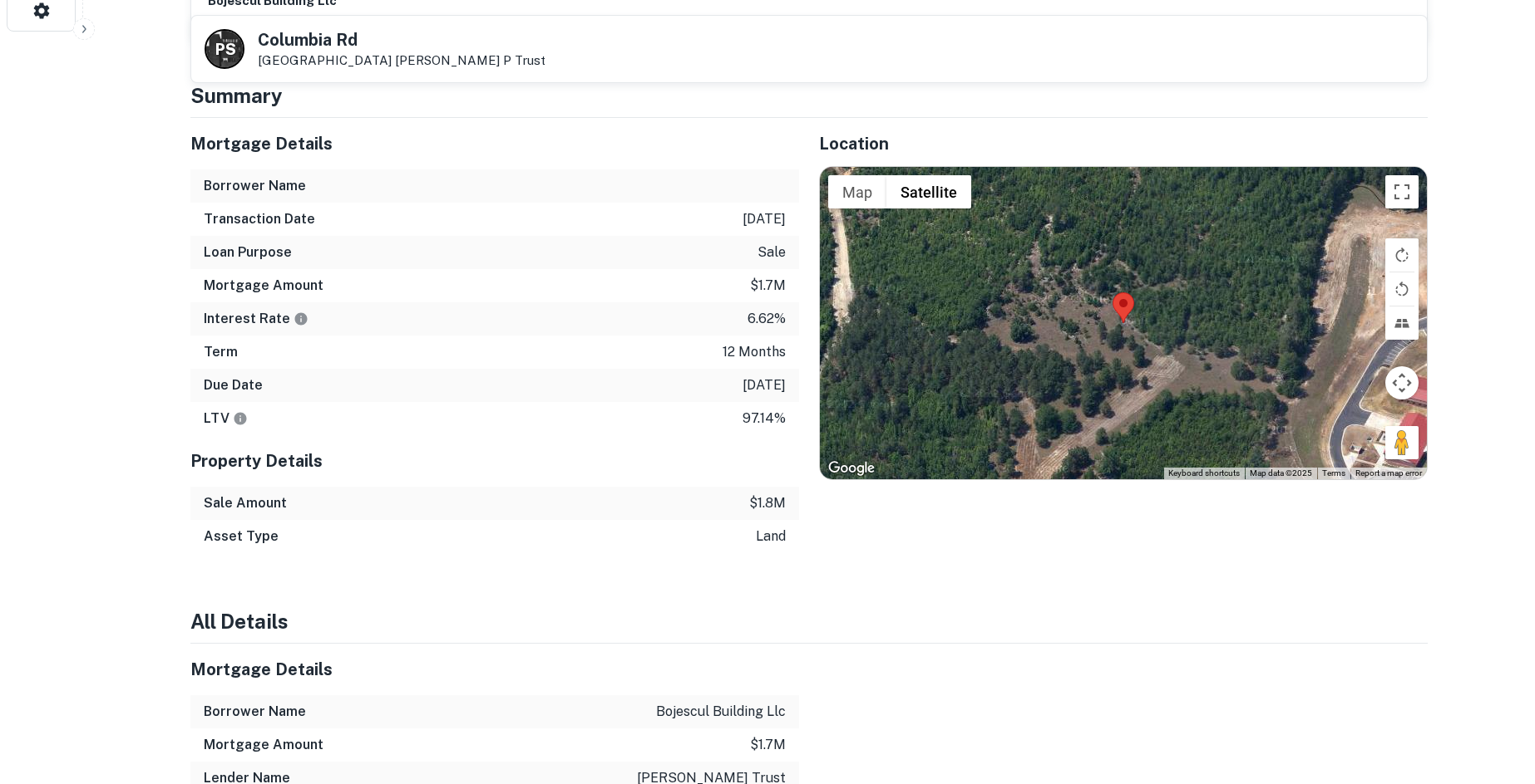
scroll to position [748, 0]
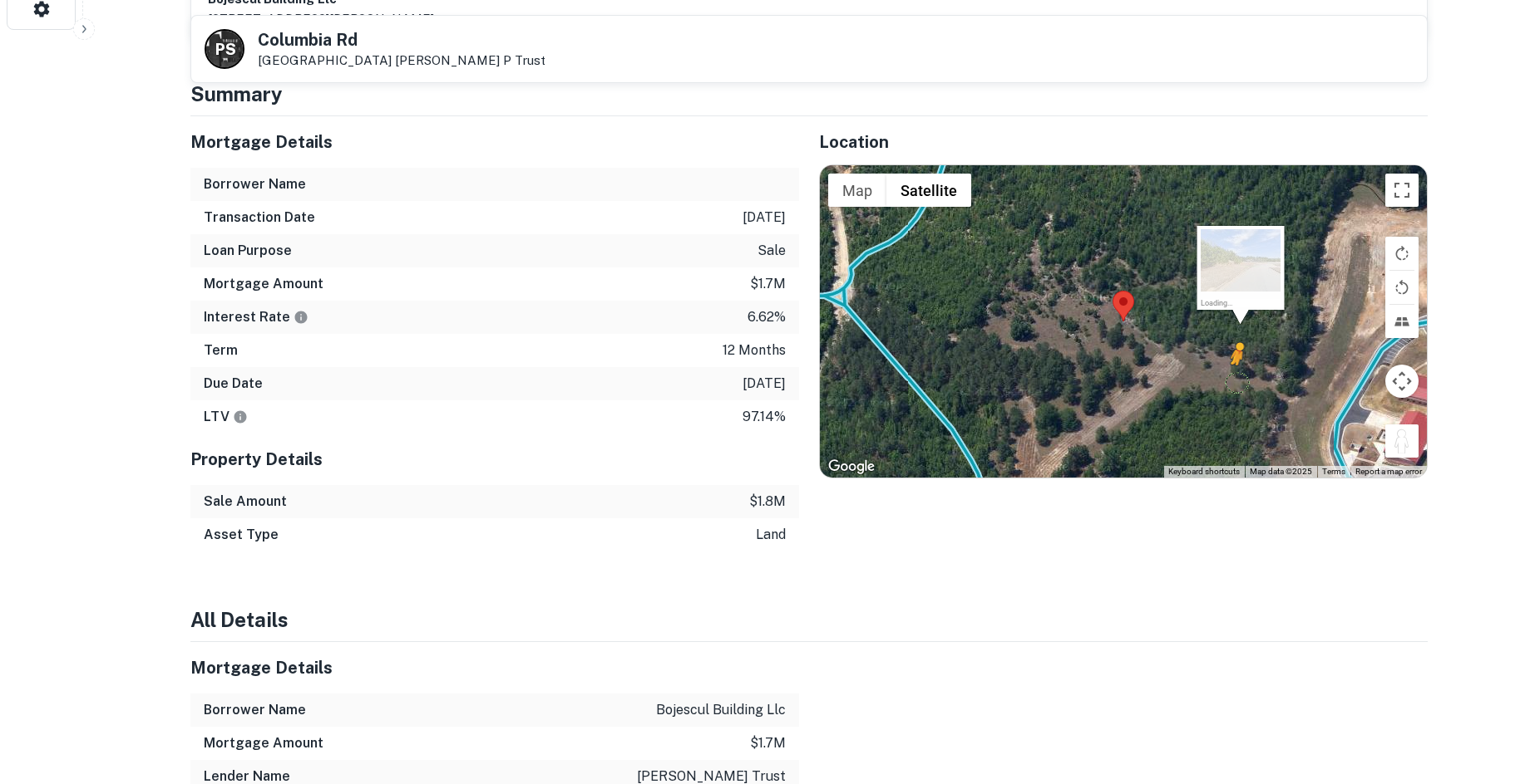
drag, startPoint x: 1402, startPoint y: 422, endPoint x: 1231, endPoint y: 356, distance: 183.3
click at [1231, 356] on div "To activate drag with keyboard, press Alt + Enter. Once in keyboard drag state,…" at bounding box center [1123, 322] width 607 height 313
drag, startPoint x: 1406, startPoint y: 437, endPoint x: 1329, endPoint y: 375, distance: 98.9
click at [1331, 375] on div "To activate drag with keyboard, press Alt + Enter. Once in keyboard drag state,…" at bounding box center [1123, 322] width 607 height 313
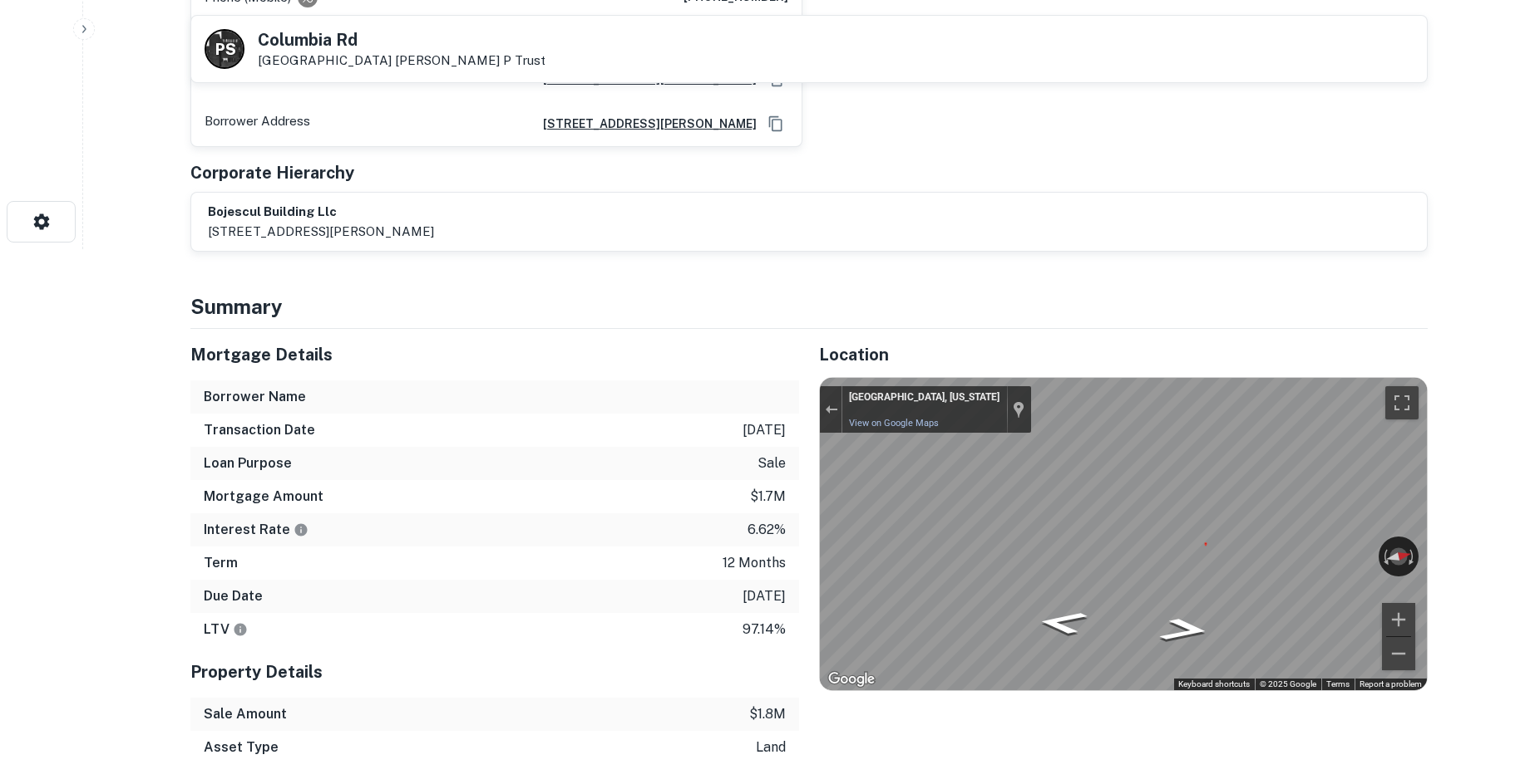
scroll to position [665, 0]
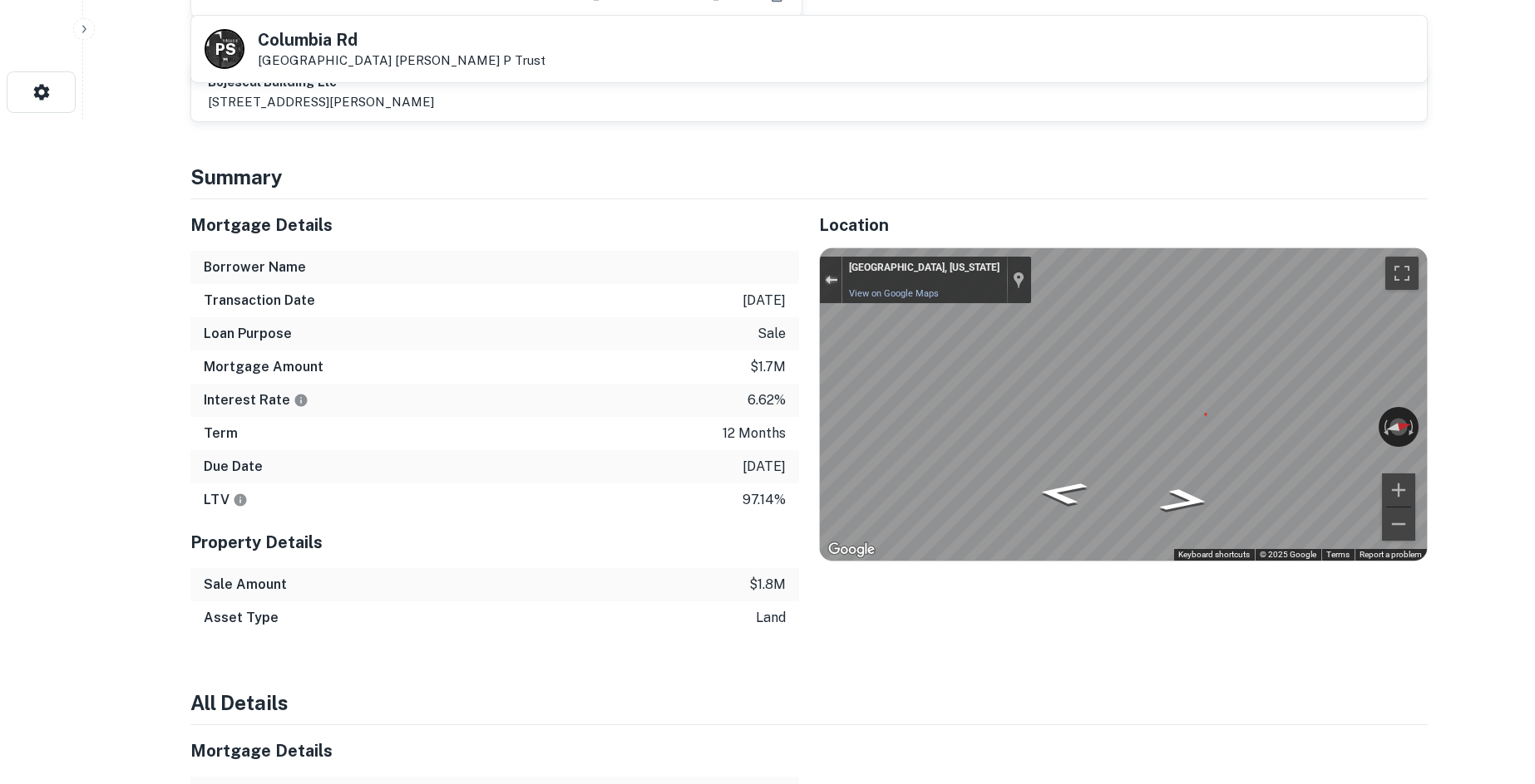
click at [825, 275] on div "Exit the Street View" at bounding box center [831, 280] width 13 height 10
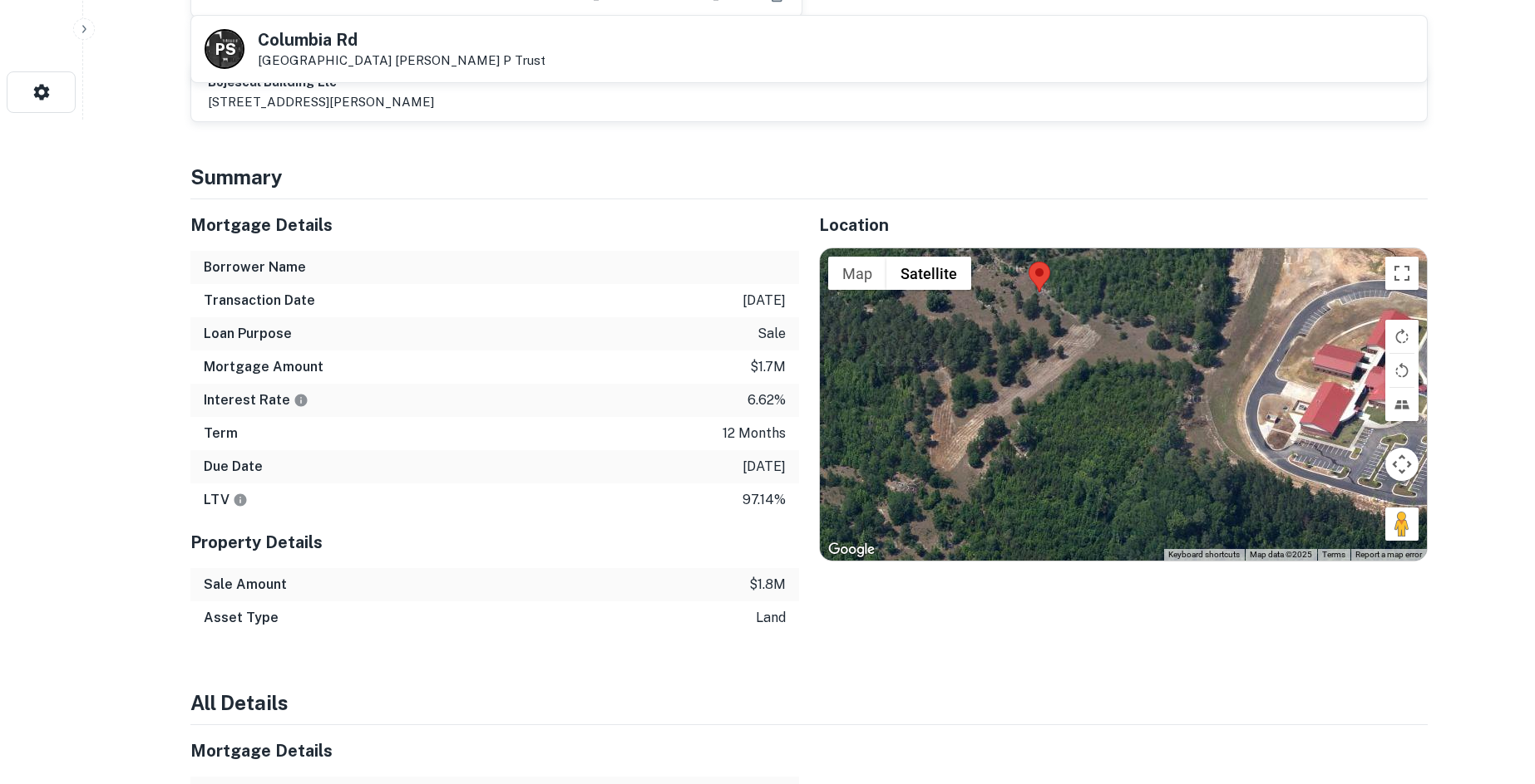
drag, startPoint x: 1262, startPoint y: 452, endPoint x: 1178, endPoint y: 337, distance: 142.4
click at [1178, 337] on div "No data available." at bounding box center [1123, 404] width 607 height 313
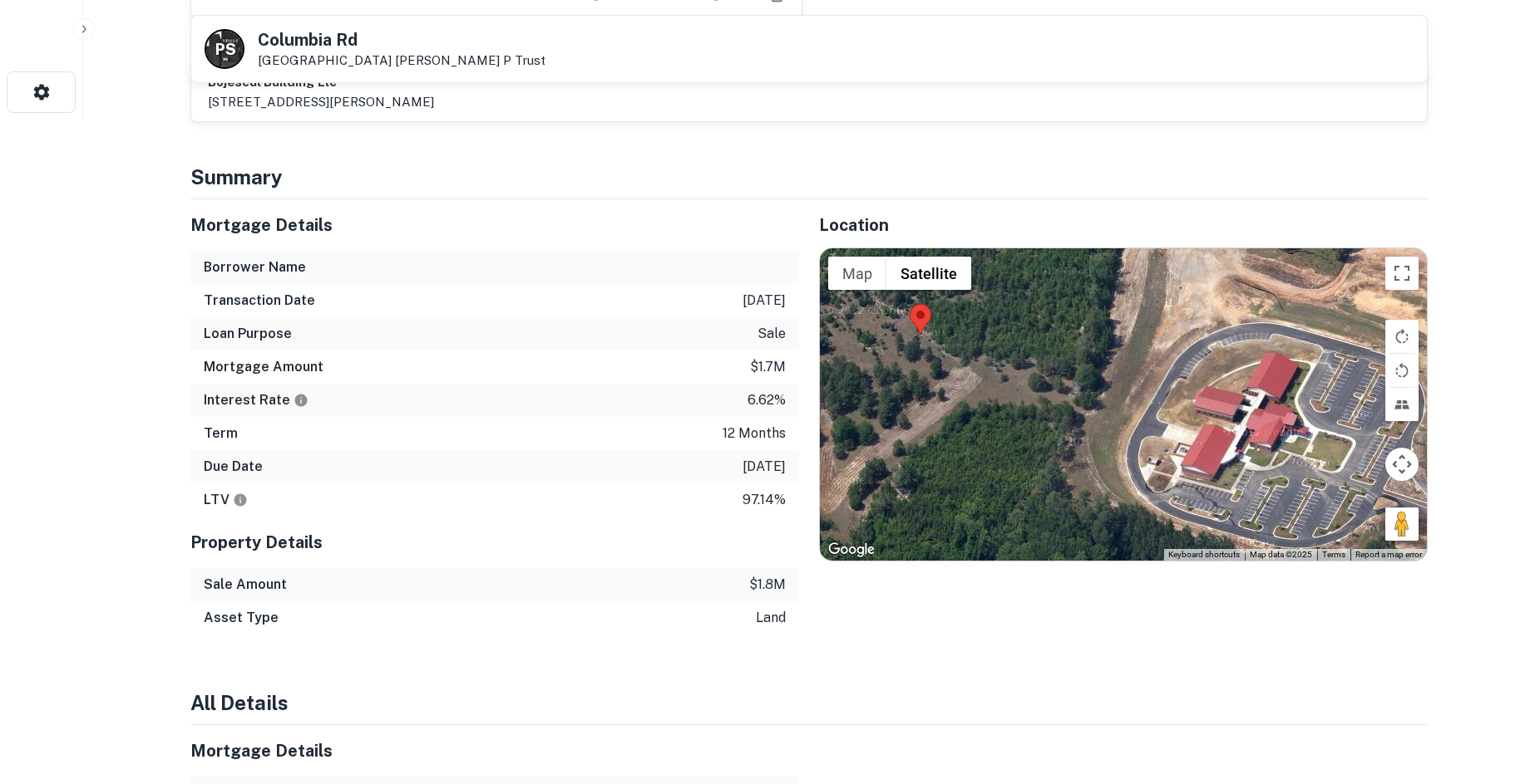
drag, startPoint x: 1279, startPoint y: 493, endPoint x: 1177, endPoint y: 570, distance: 127.8
click at [1177, 570] on div "Location ← Move left → Move right ↑ Move up ↓ Move down + Zoom in - Zoom out Ho…" at bounding box center [1113, 417] width 628 height 436
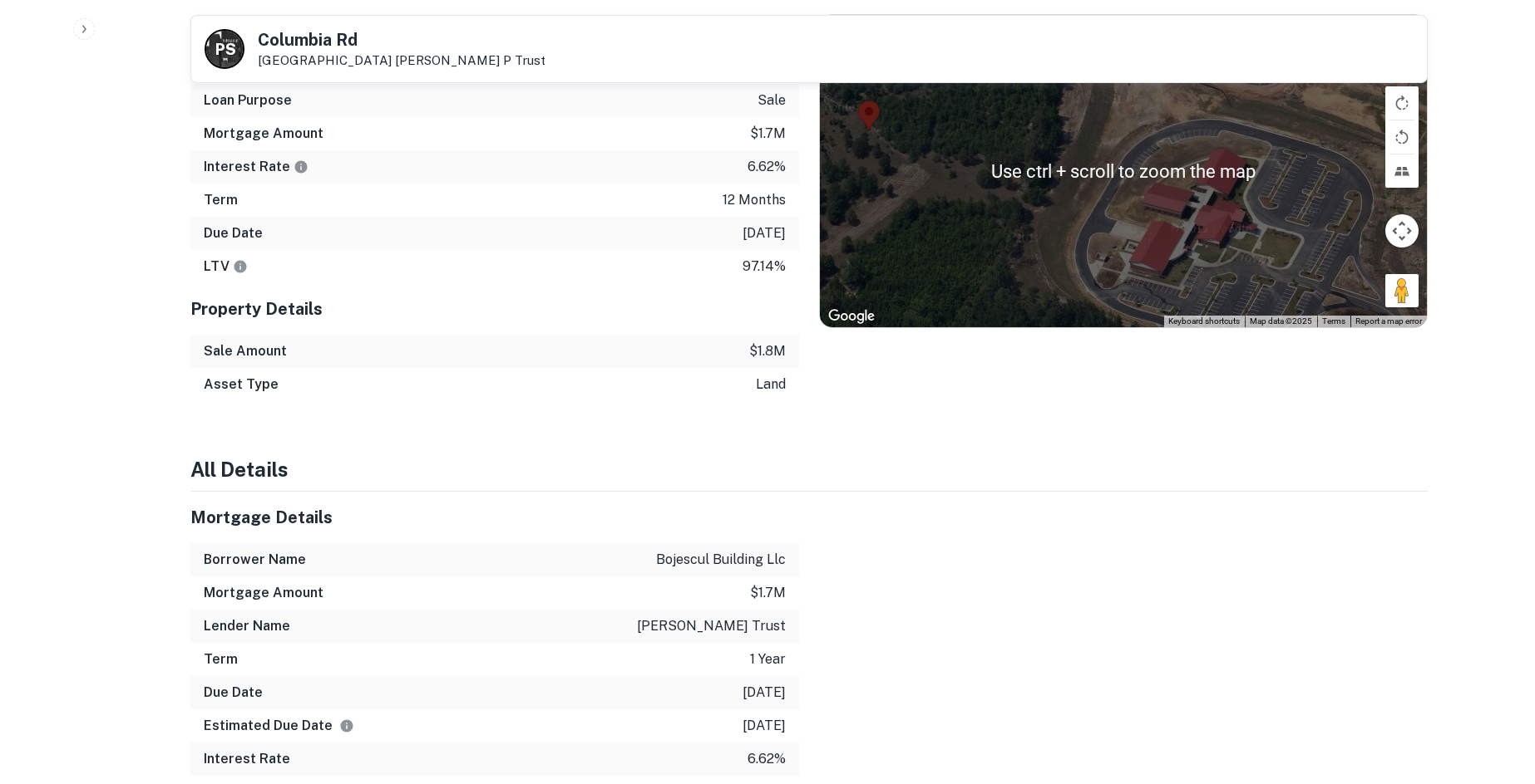
scroll to position [674, 0]
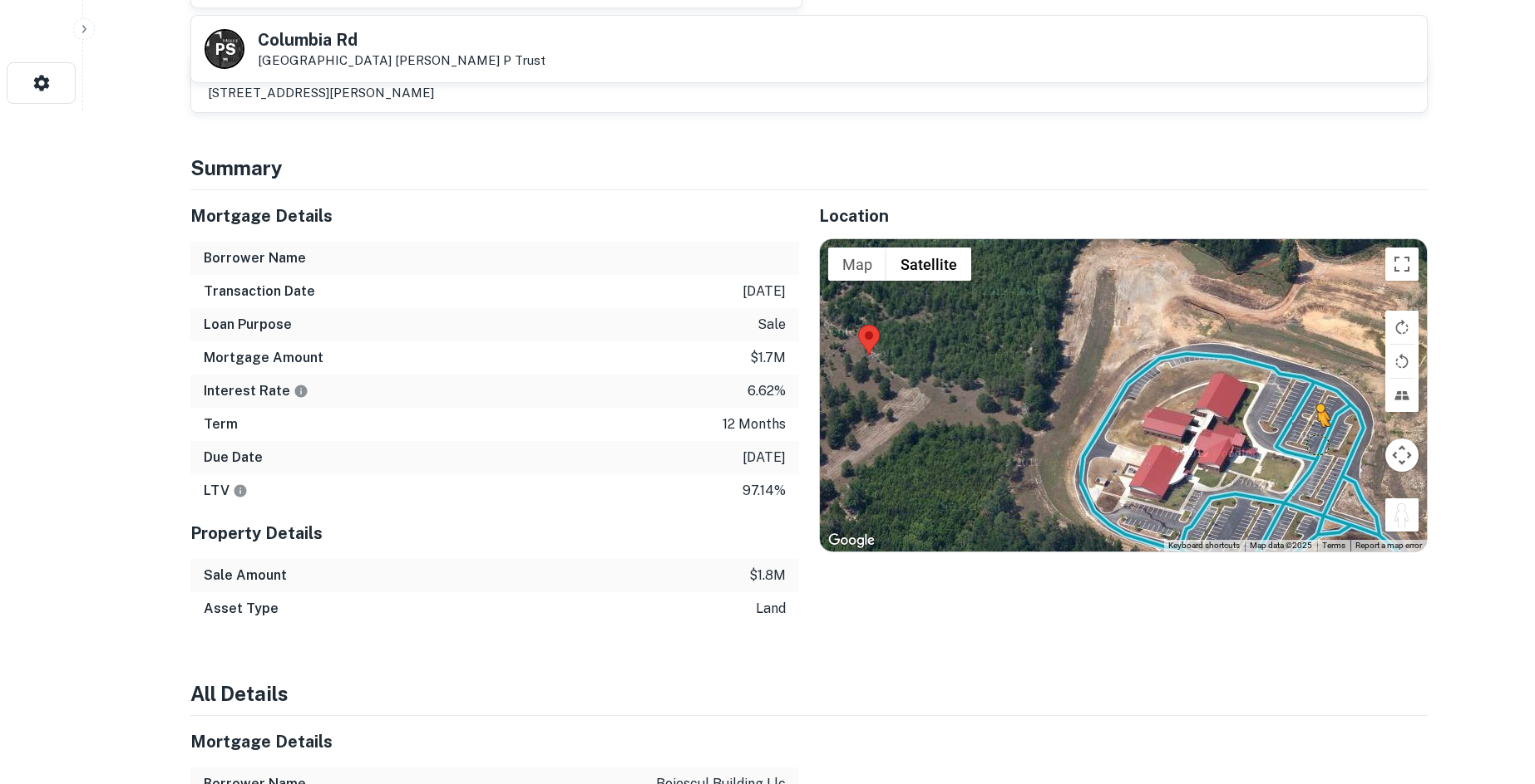
drag, startPoint x: 1400, startPoint y: 494, endPoint x: 1308, endPoint y: 433, distance: 110.4
click at [1308, 433] on div "To activate drag with keyboard, press Alt + Enter. Once in keyboard drag state,…" at bounding box center [1123, 395] width 607 height 313
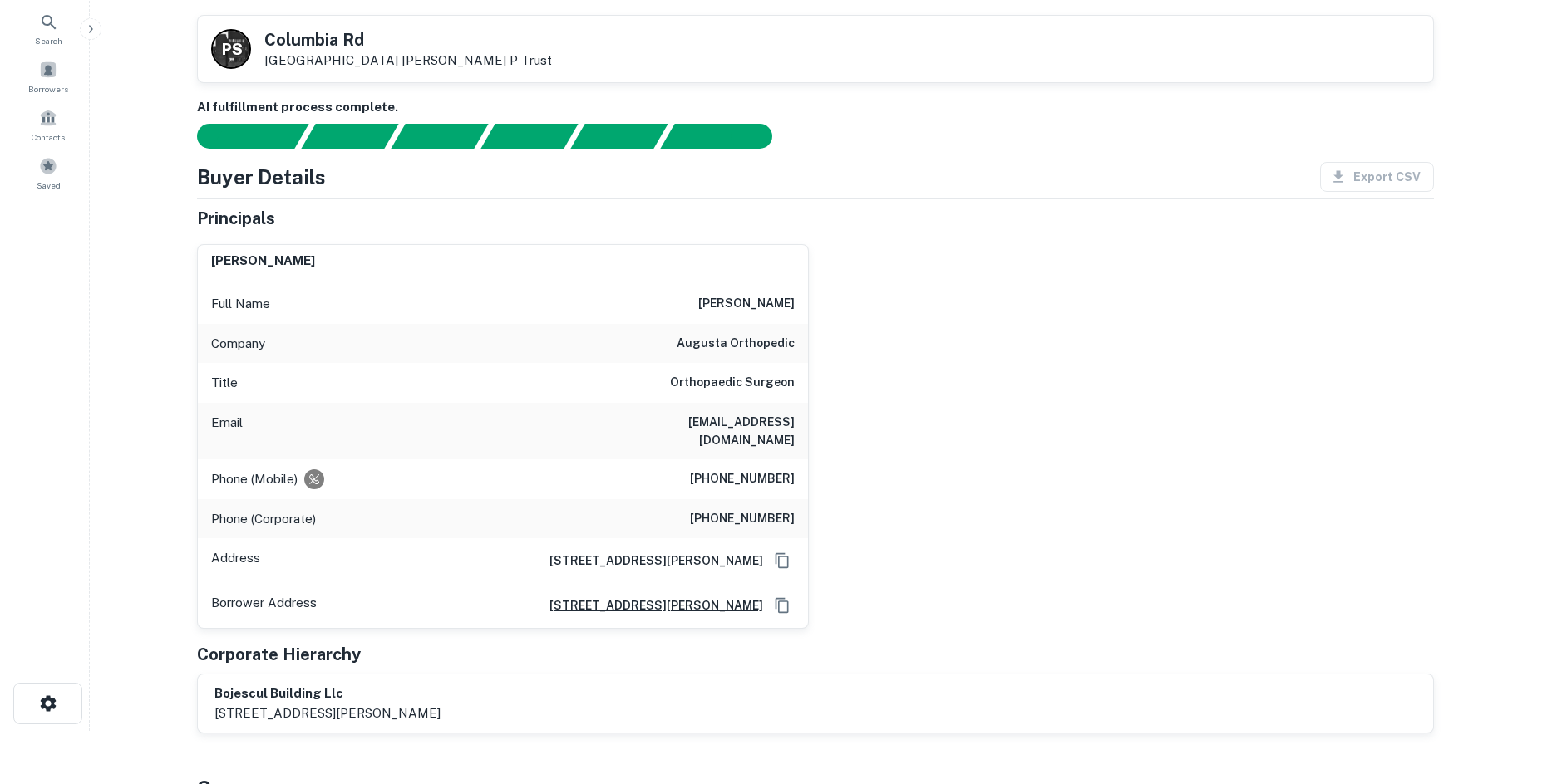
scroll to position [0, 0]
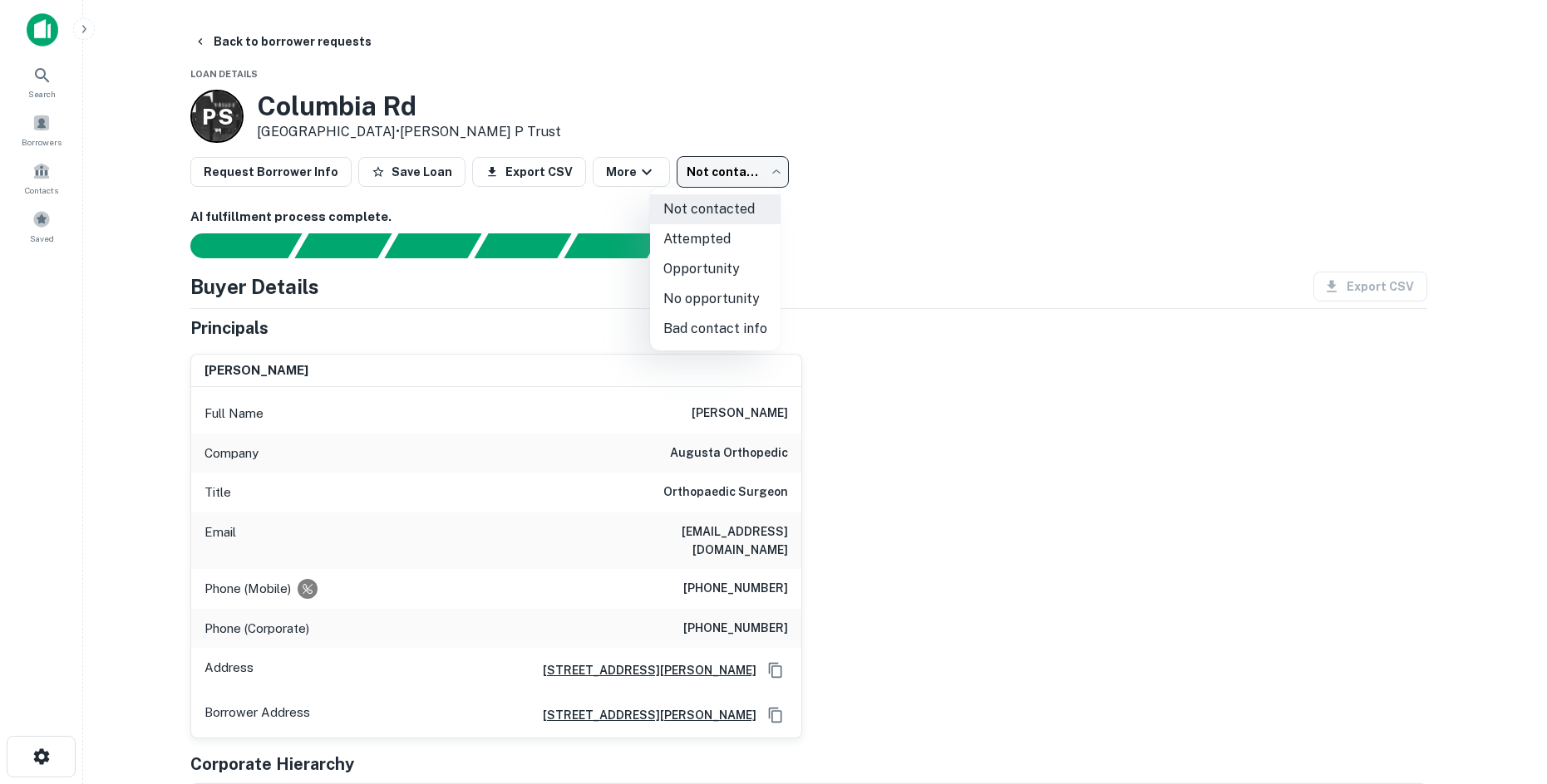
click at [713, 185] on body "Search Borrowers Contacts Saved Back to borrower requests Loan Details P S Colu…" at bounding box center [774, 392] width 1547 height 784
click at [731, 321] on li "Bad contact info" at bounding box center [715, 328] width 130 height 30
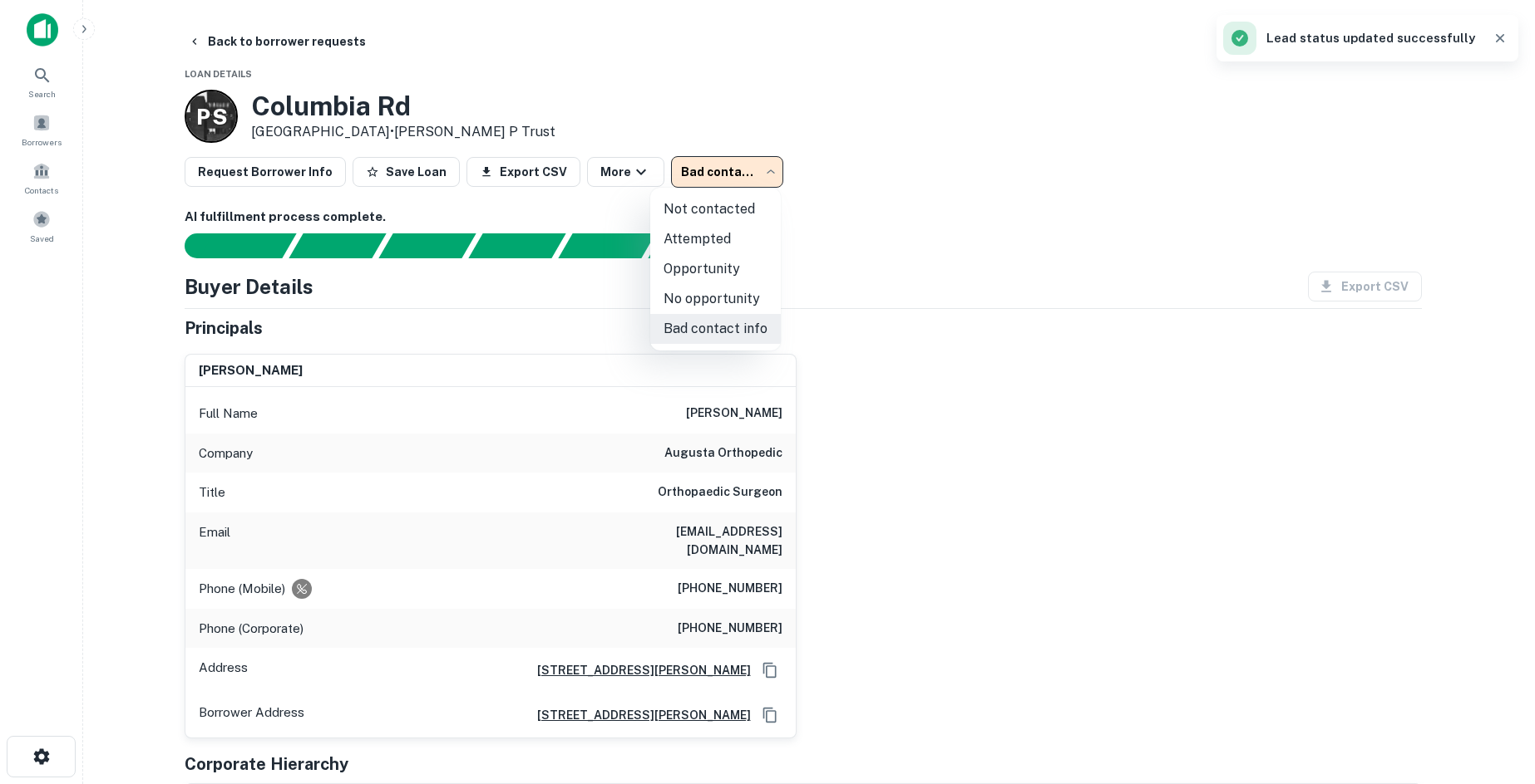
click at [713, 187] on body "**********" at bounding box center [768, 392] width 1535 height 784
click at [700, 284] on li "Opportunity" at bounding box center [715, 269] width 130 height 30
click at [718, 183] on body "**********" at bounding box center [768, 392] width 1535 height 784
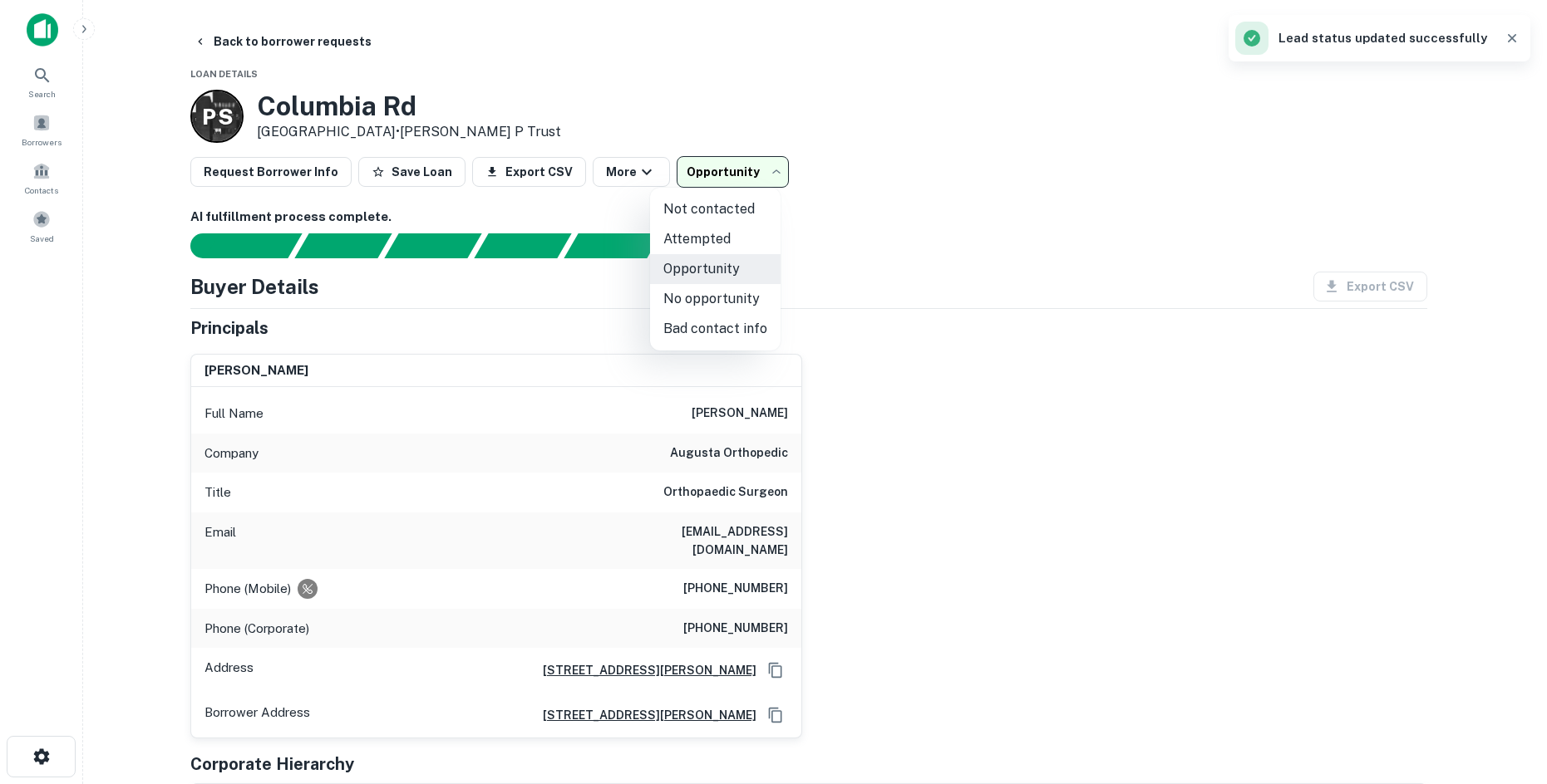
click at [715, 299] on li "No opportunity" at bounding box center [715, 299] width 130 height 30
type input "**********"
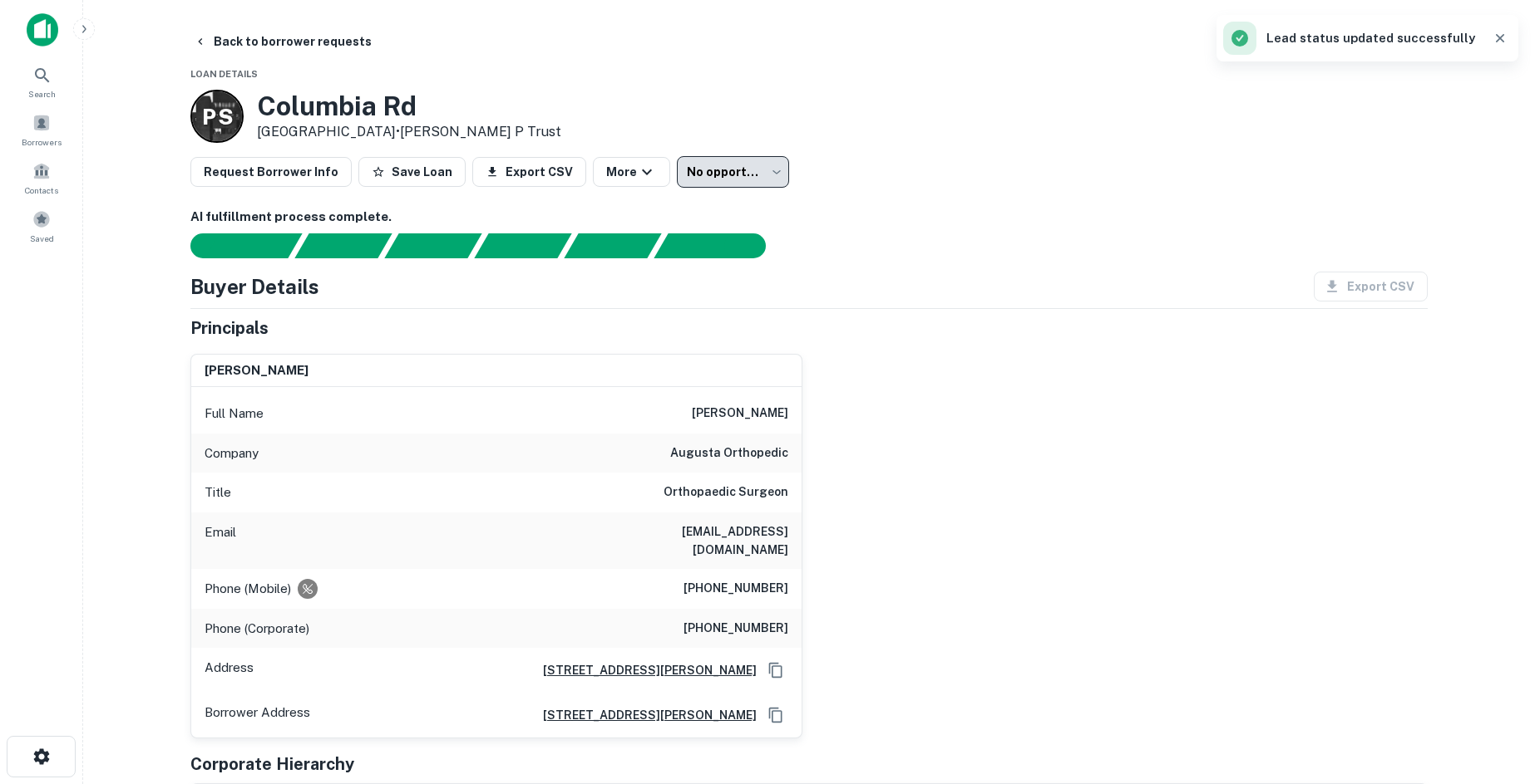
click at [322, 48] on button "Back to borrower requests" at bounding box center [282, 42] width 192 height 30
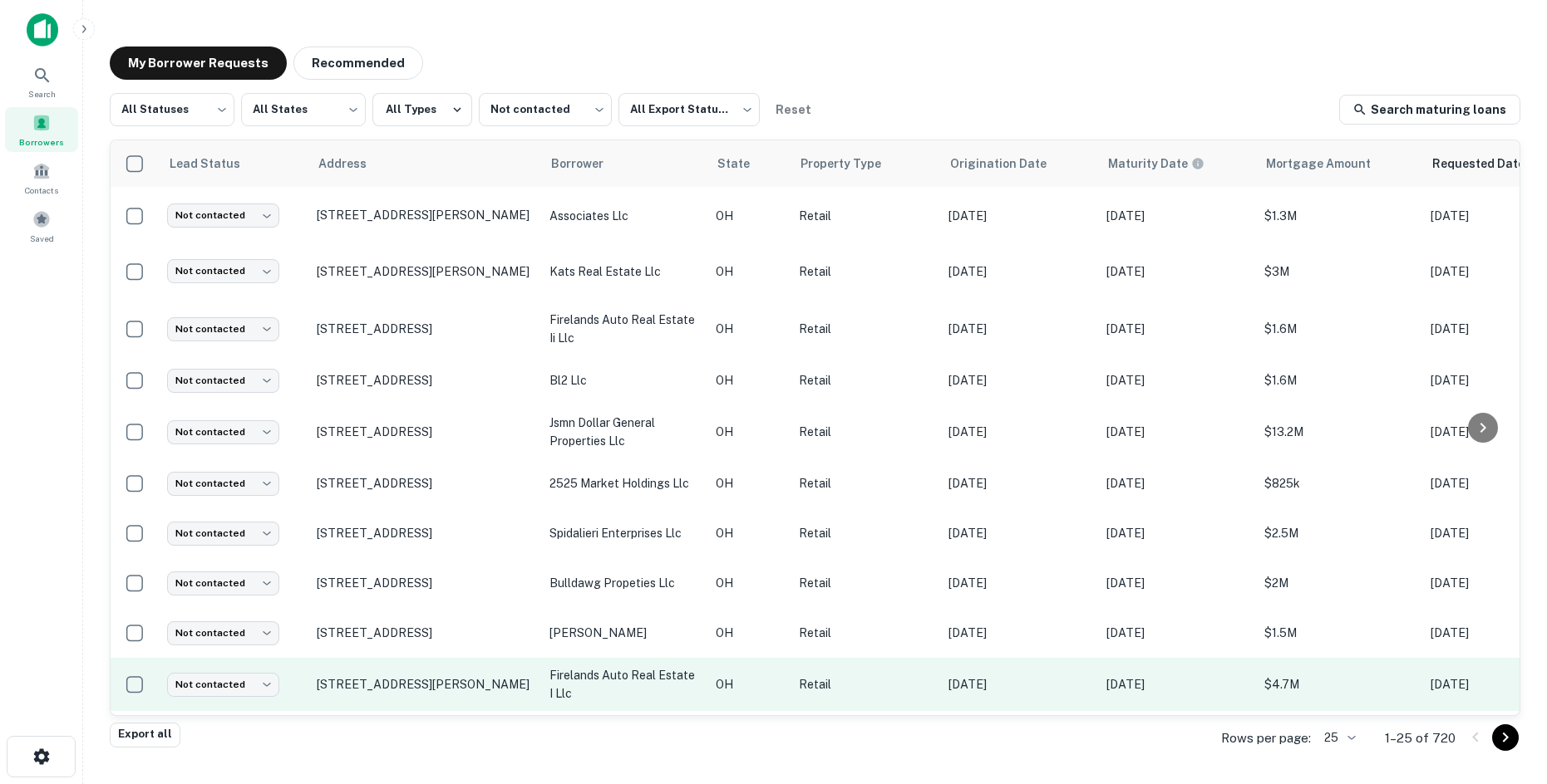
scroll to position [788, 0]
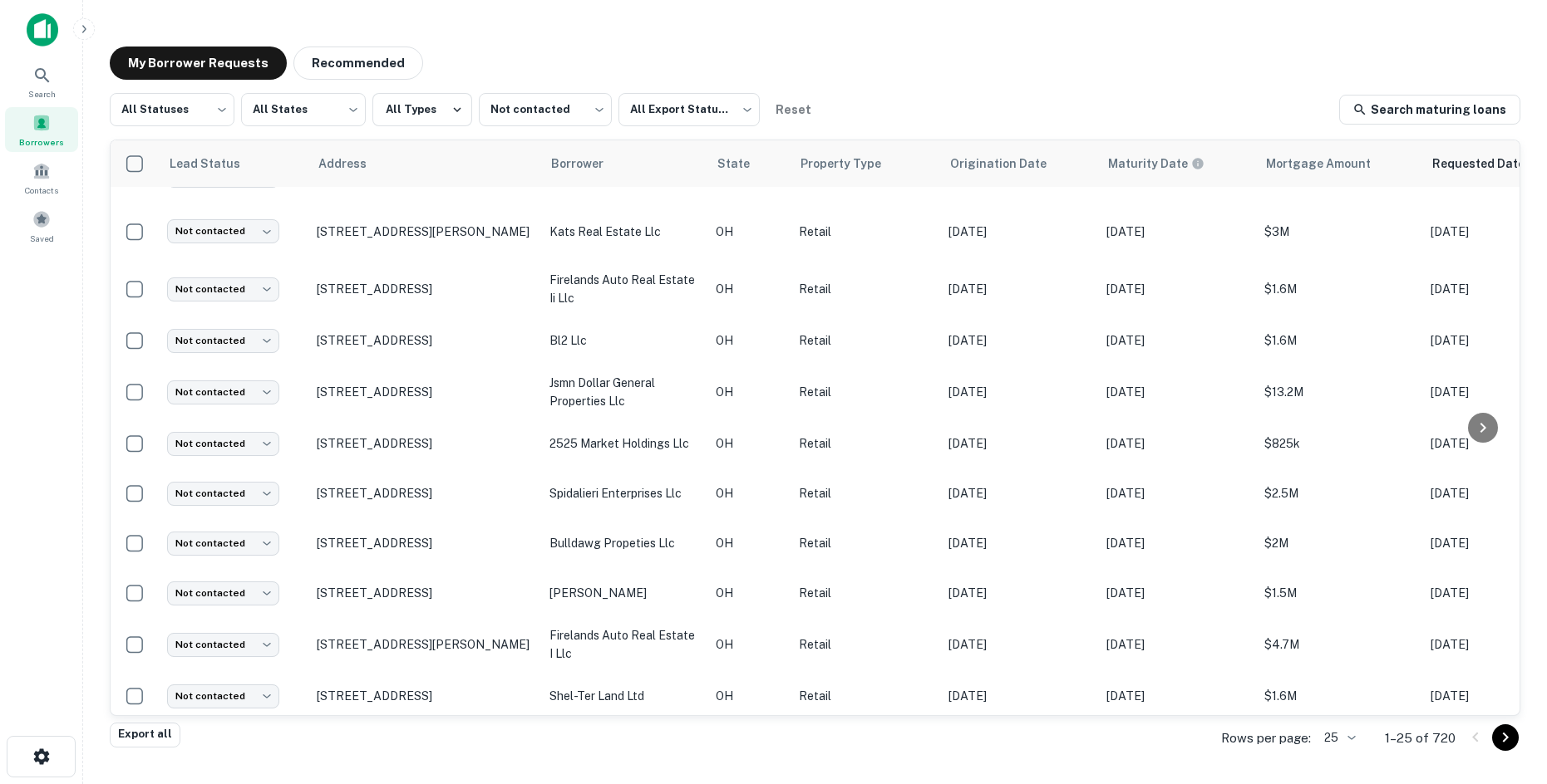
click at [363, 43] on div "My Borrower Requests Recommended All Statuses *** ​ All States *** ​ All Types …" at bounding box center [815, 386] width 1438 height 707
click at [365, 66] on button "Recommended" at bounding box center [358, 63] width 130 height 33
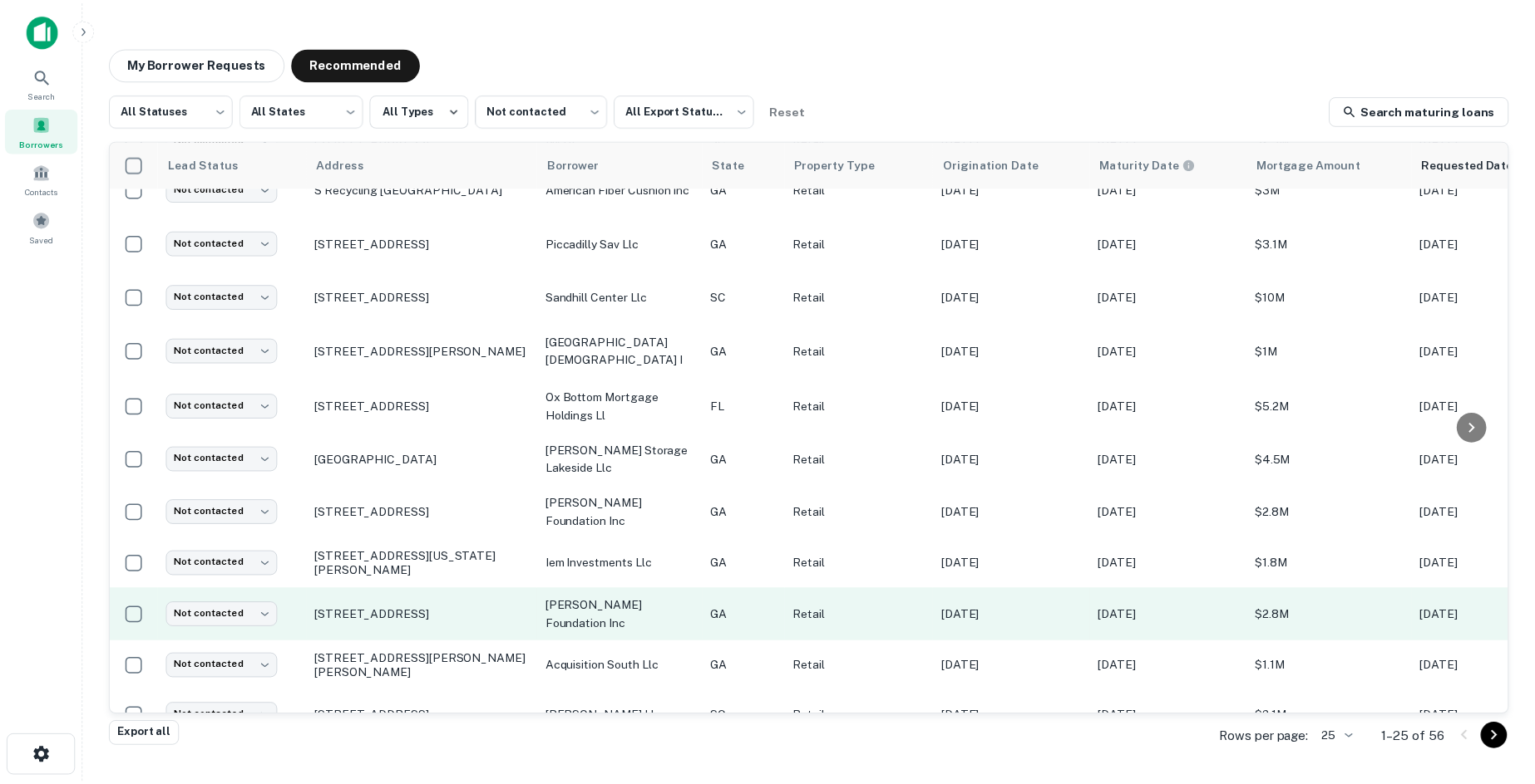
scroll to position [793, 0]
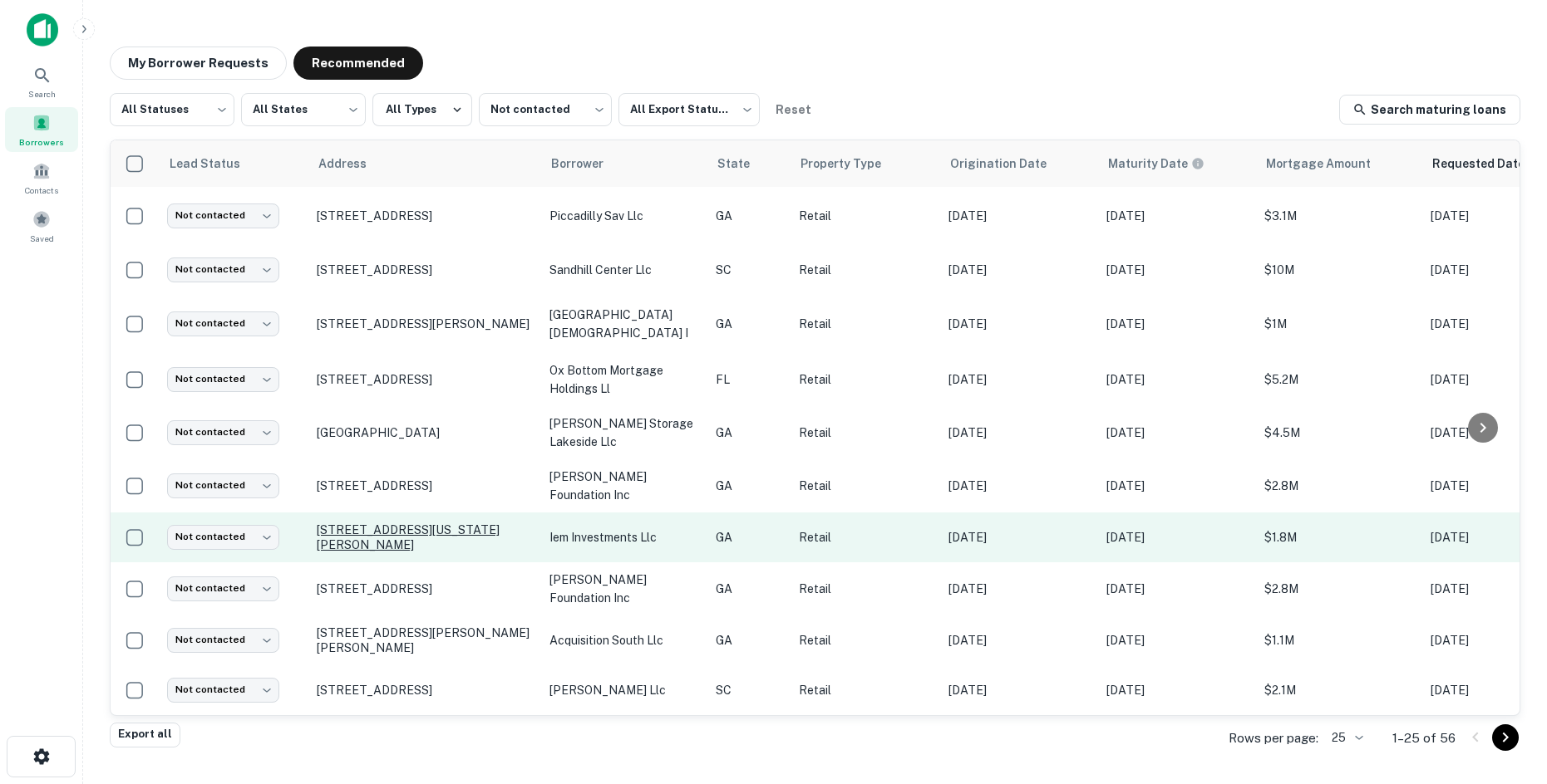
click at [455, 523] on p "2210 Washington Rd Thomson, GA 30824" at bounding box center [425, 538] width 216 height 30
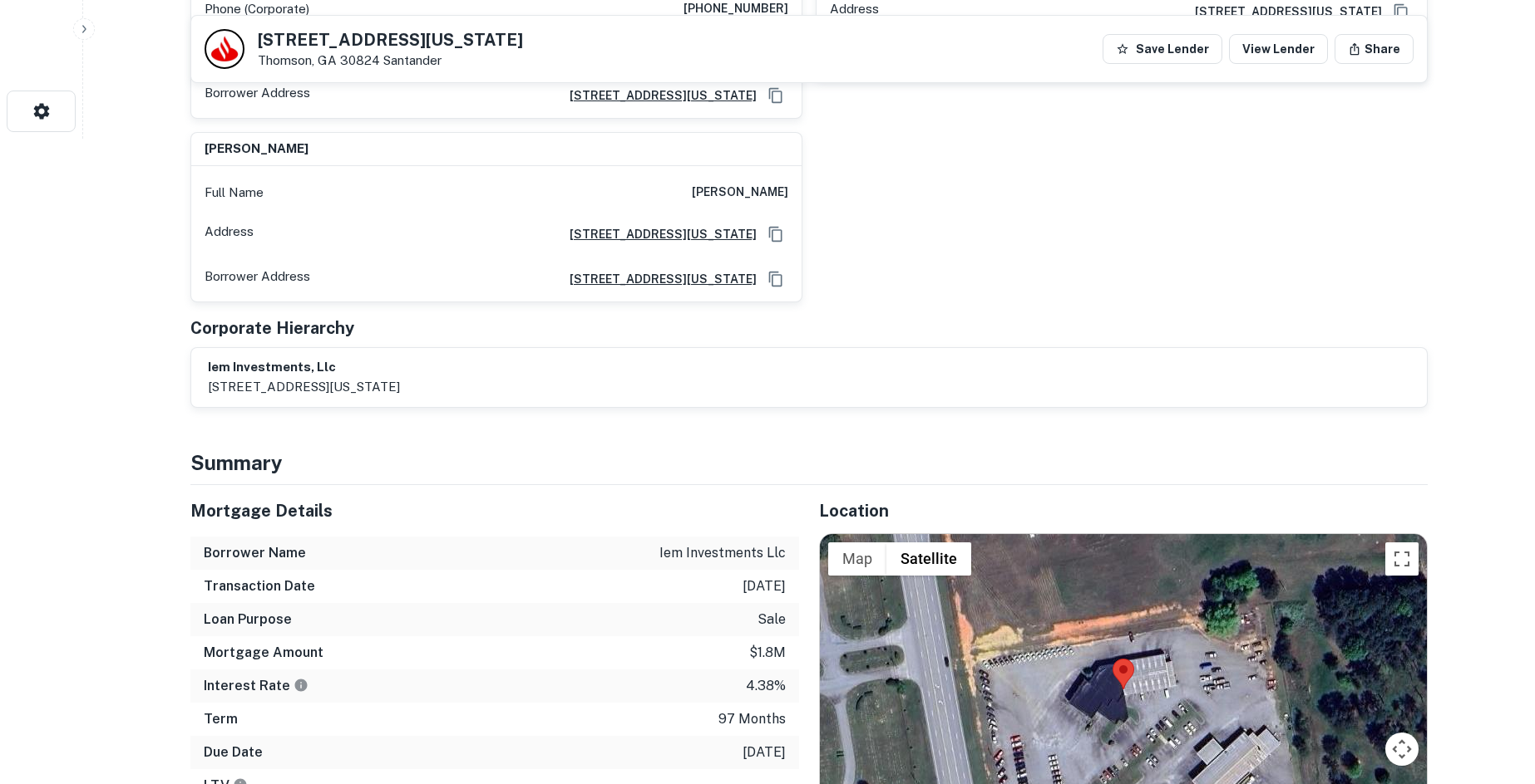
scroll to position [914, 0]
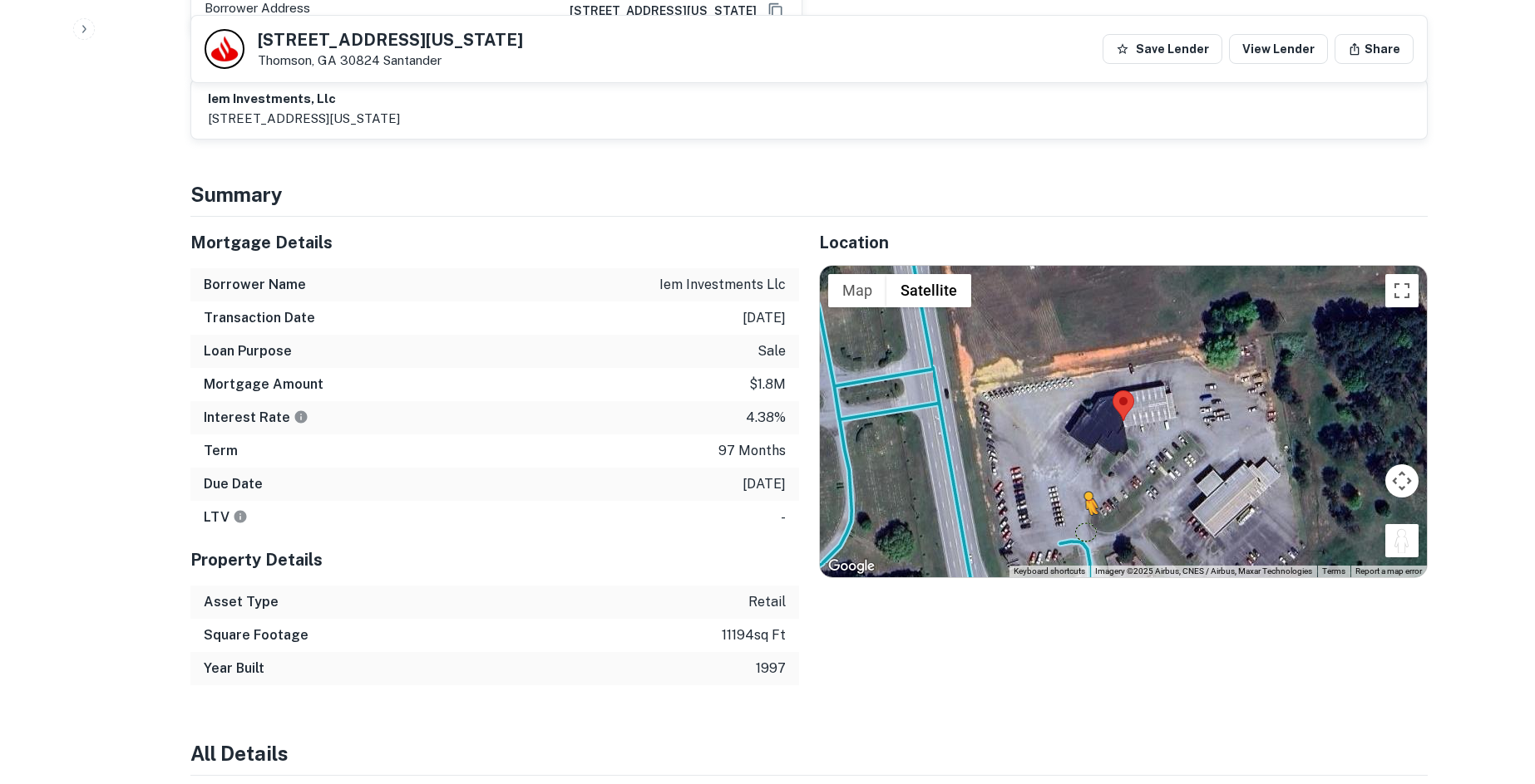
drag, startPoint x: 1391, startPoint y: 528, endPoint x: 1082, endPoint y: 515, distance: 309.3
click at [1082, 515] on div "To activate drag with keyboard, press Alt + Enter. Once in keyboard drag state,…" at bounding box center [1123, 422] width 607 height 313
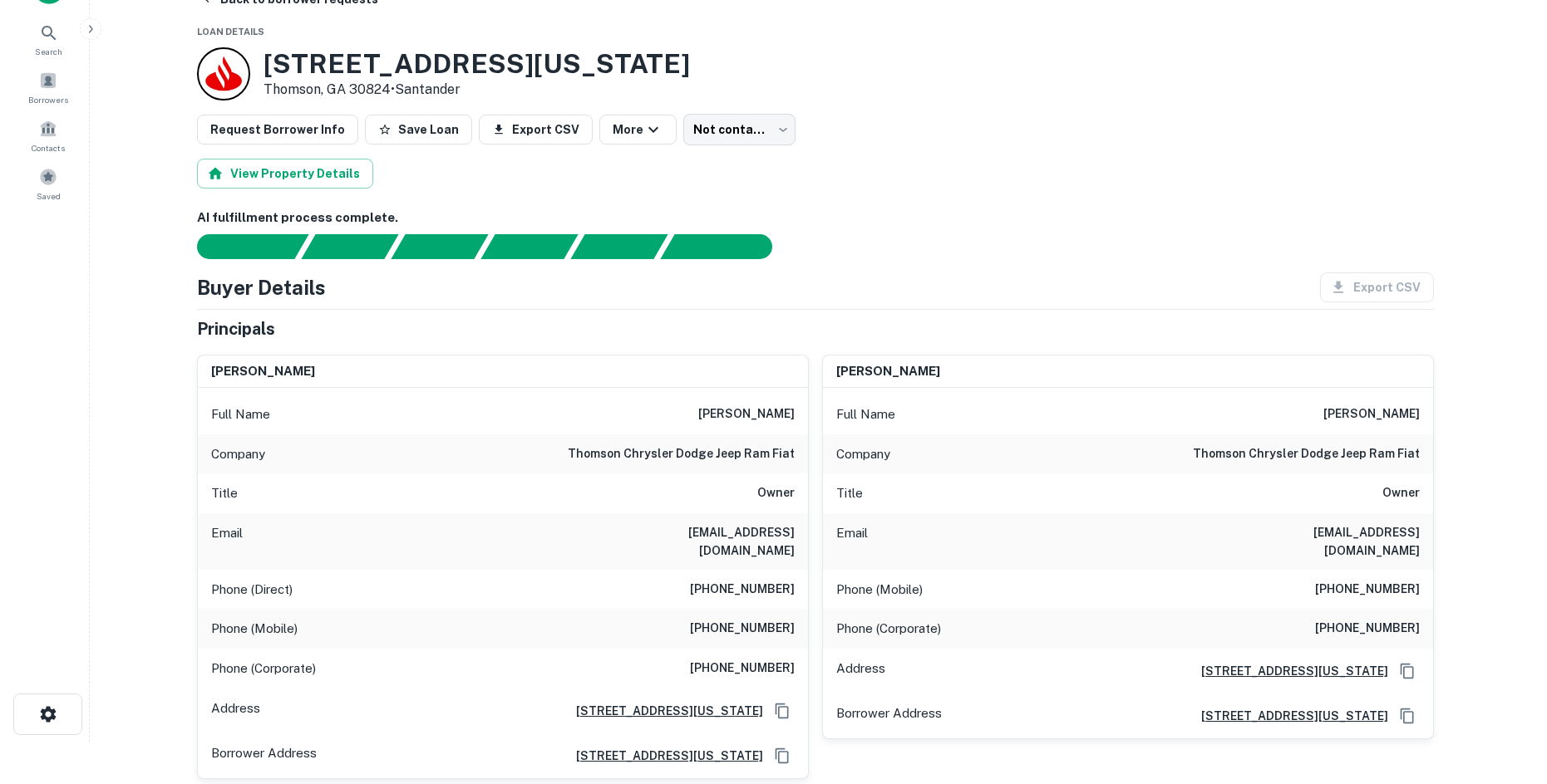
scroll to position [83, 0]
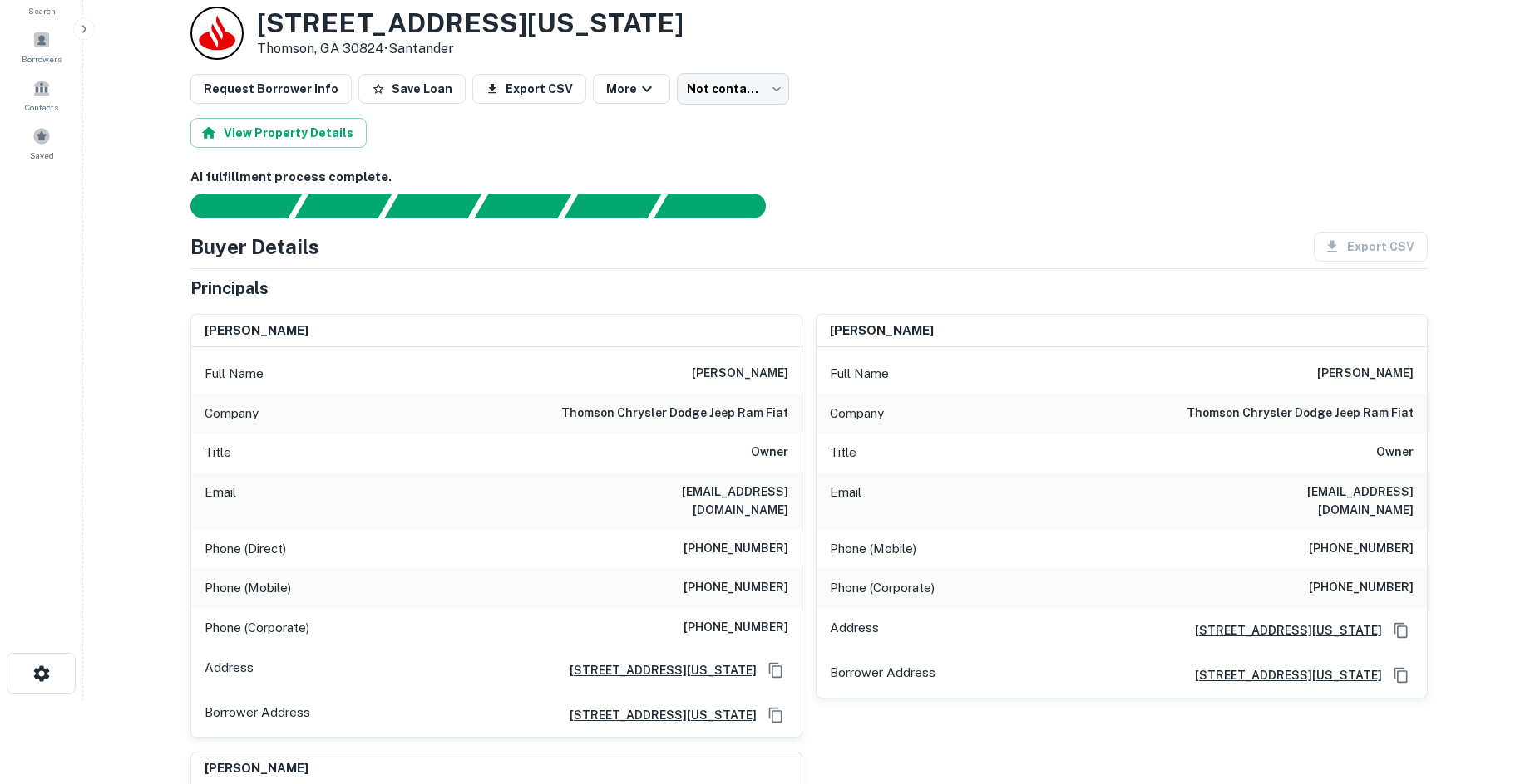
click at [762, 539] on h6 "(762) 225-4050" at bounding box center [735, 549] width 104 height 20
click at [753, 579] on h6 "(706) 962-2379" at bounding box center [735, 588] width 104 height 20
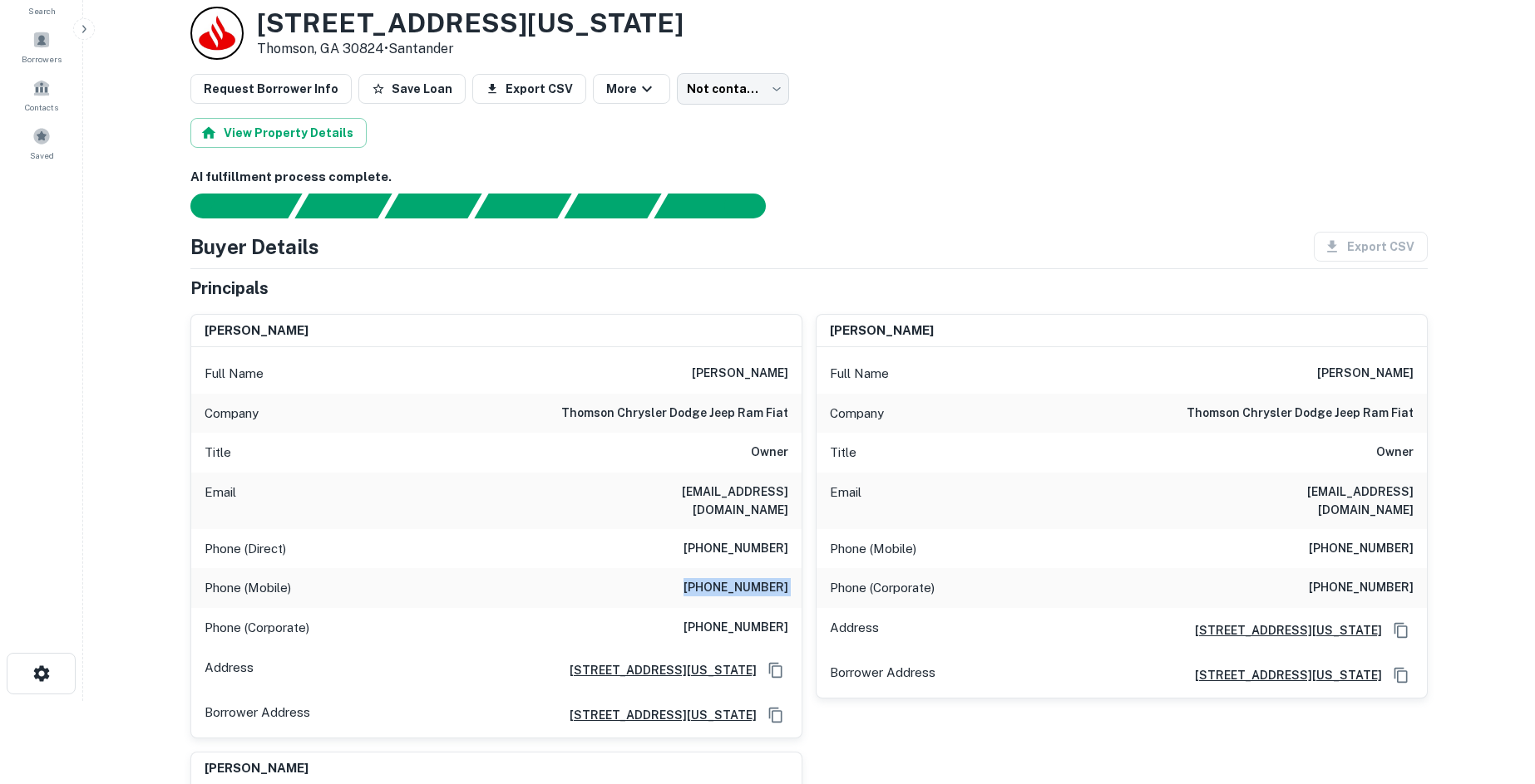
click at [753, 579] on h6 "(706) 962-2379" at bounding box center [735, 588] width 104 height 20
drag, startPoint x: 753, startPoint y: 571, endPoint x: 1326, endPoint y: 499, distance: 577.5
click at [1326, 499] on h6 "igrant@jeepcheap.com" at bounding box center [1313, 500] width 200 height 37
click at [1377, 539] on h6 "(706) 722-0631" at bounding box center [1360, 549] width 104 height 20
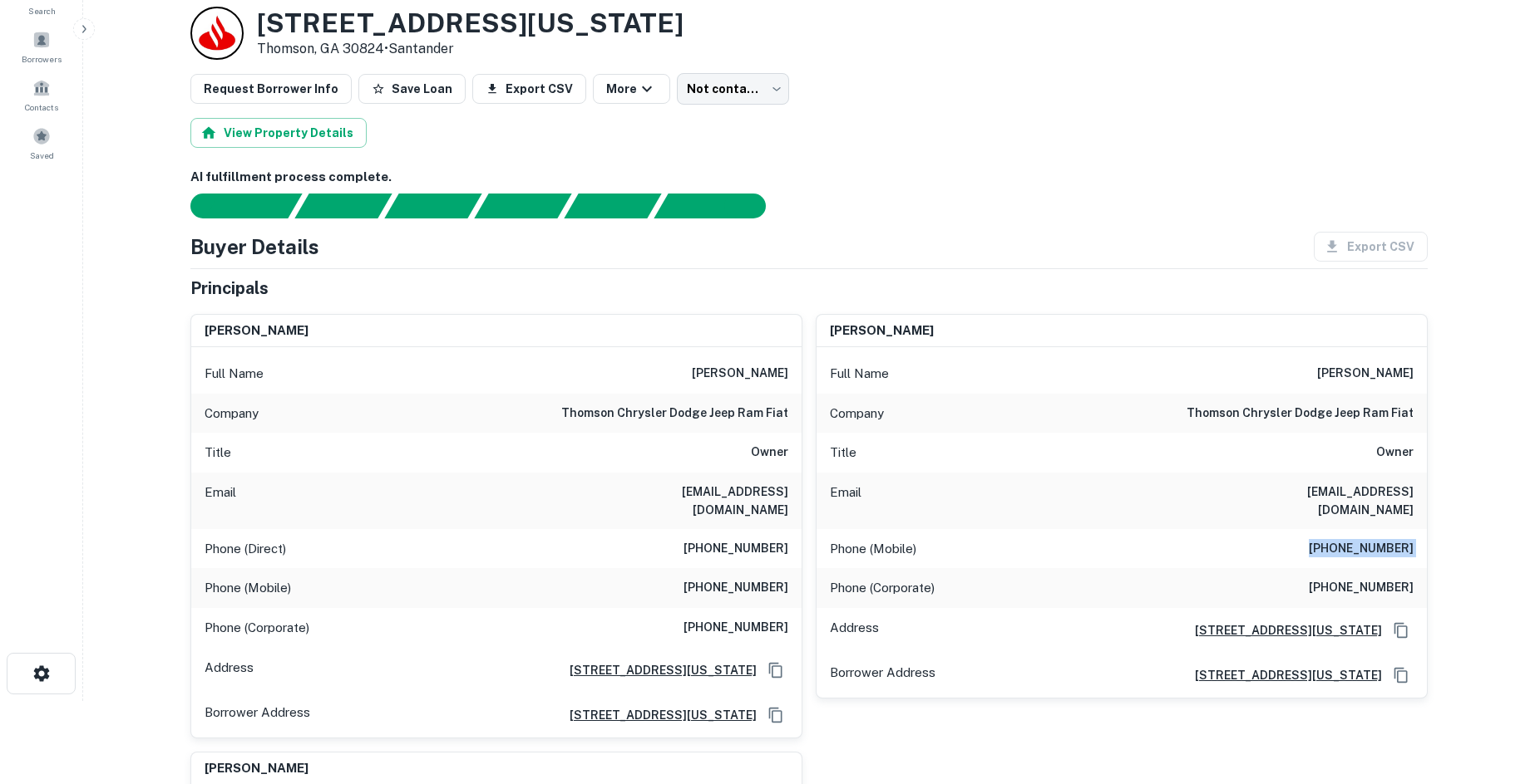
click at [1377, 539] on h6 "(706) 722-0631" at bounding box center [1360, 549] width 104 height 20
copy h6 "(706) 722-0631"
click at [773, 79] on div "Request Borrower Info Save Loan Export CSV More Not contacted **** ​" at bounding box center [809, 89] width 1237 height 32
click at [750, 80] on body "Search Borrowers Contacts Saved Back to borrower requests Loan Details 2210 Was…" at bounding box center [768, 309] width 1535 height 784
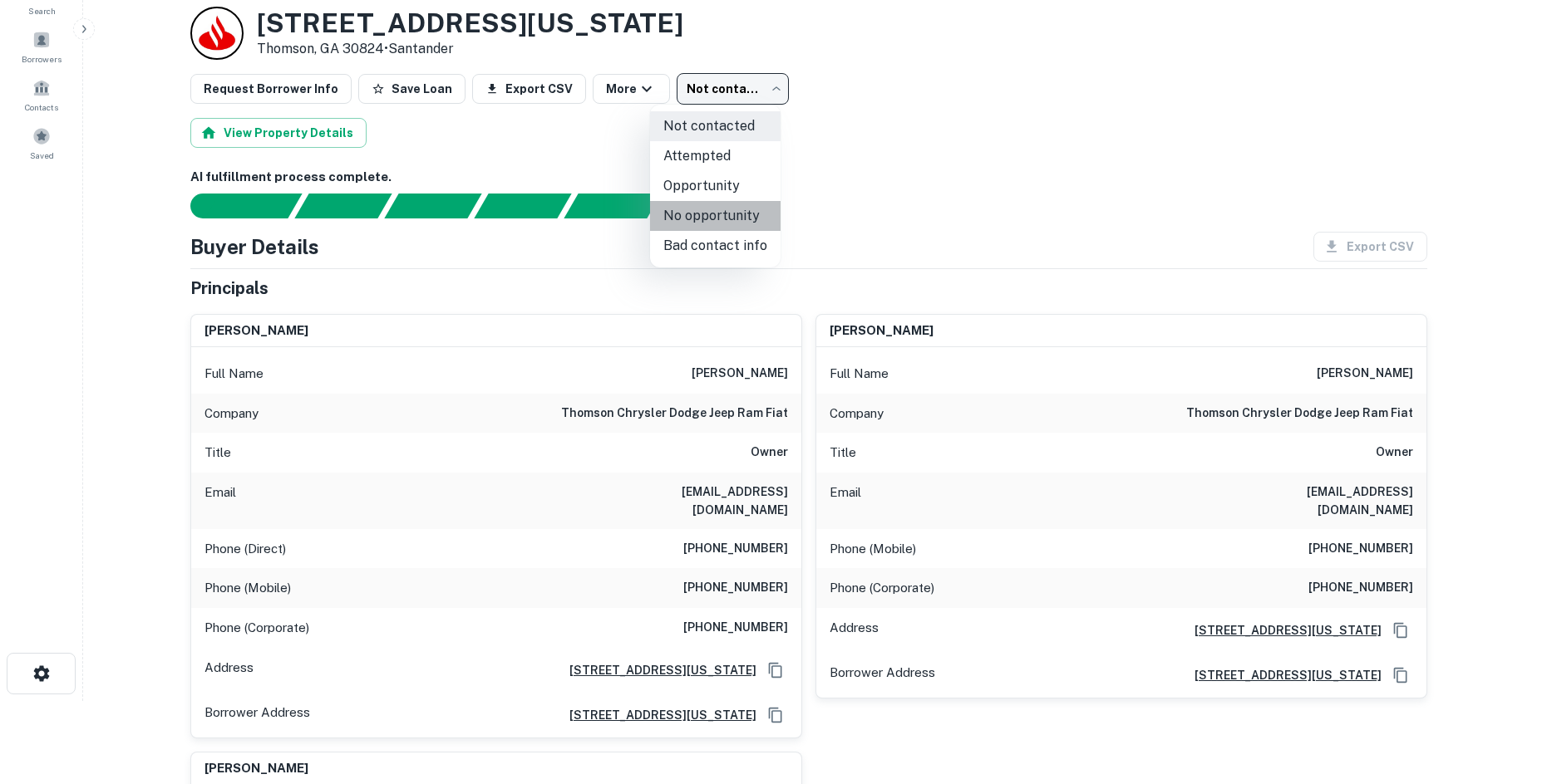
click at [745, 212] on li "No opportunity" at bounding box center [715, 216] width 130 height 30
type input "**********"
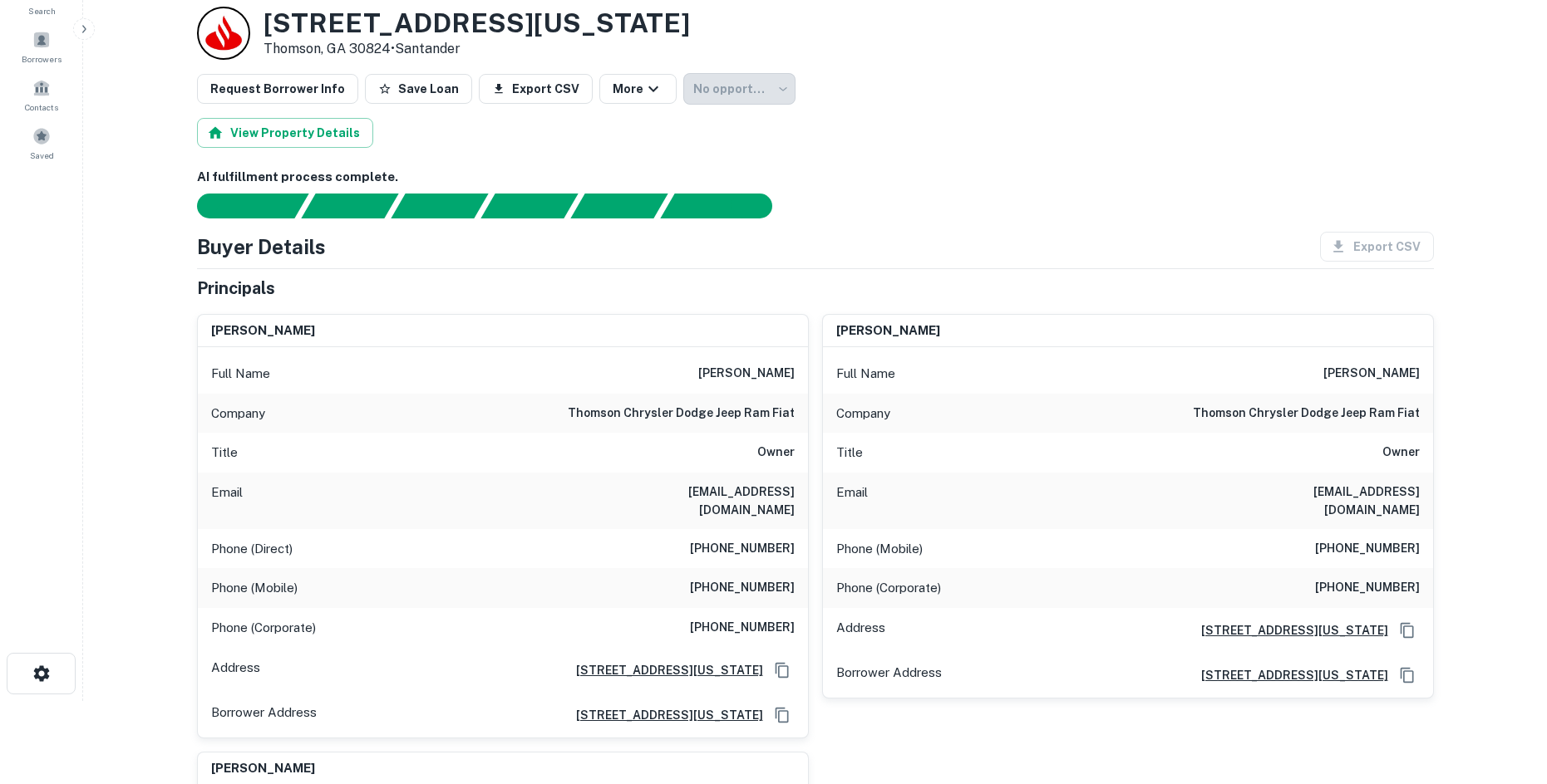
scroll to position [0, 0]
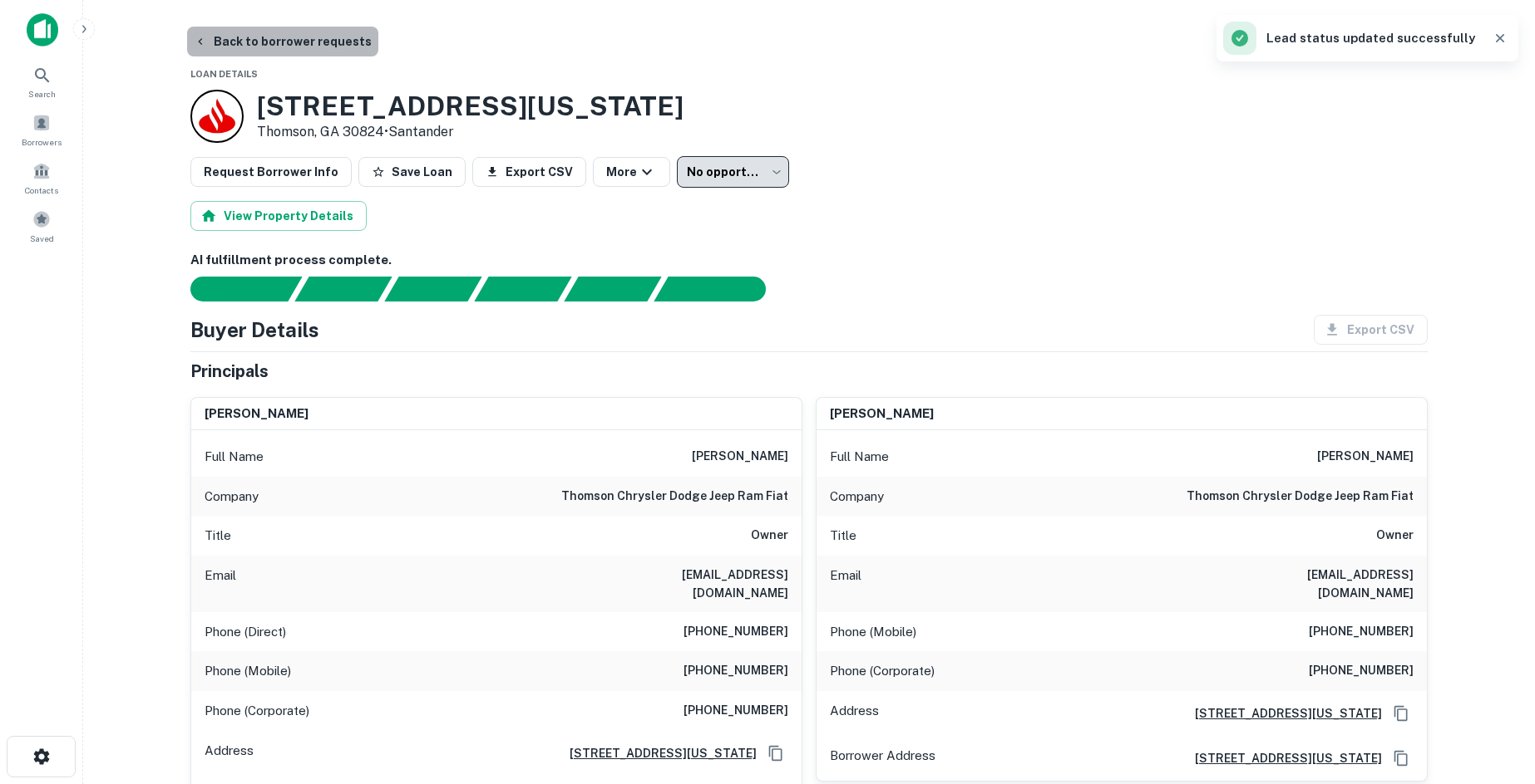
click at [299, 33] on button "Back to borrower requests" at bounding box center [282, 42] width 192 height 30
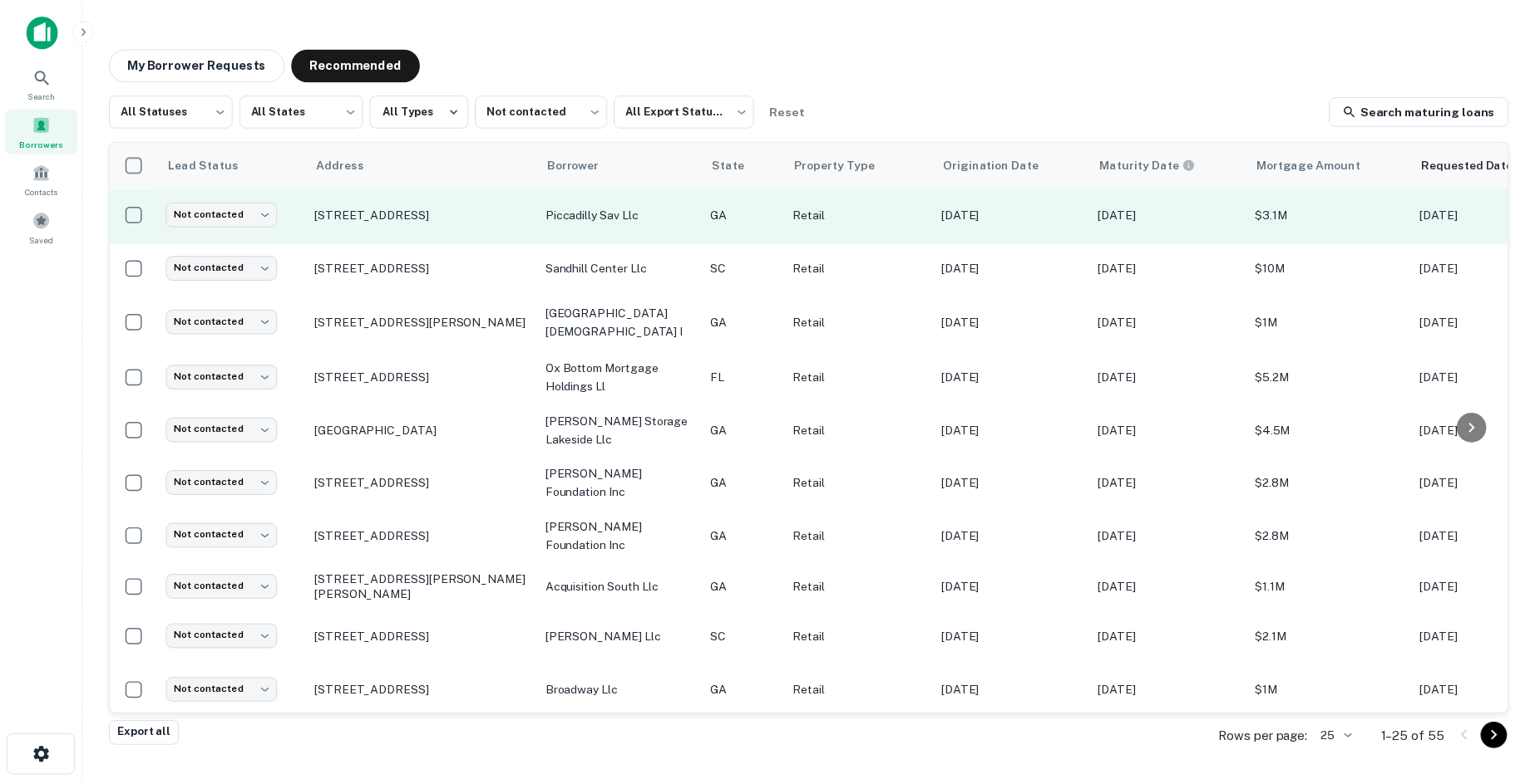
scroll to position [801, 0]
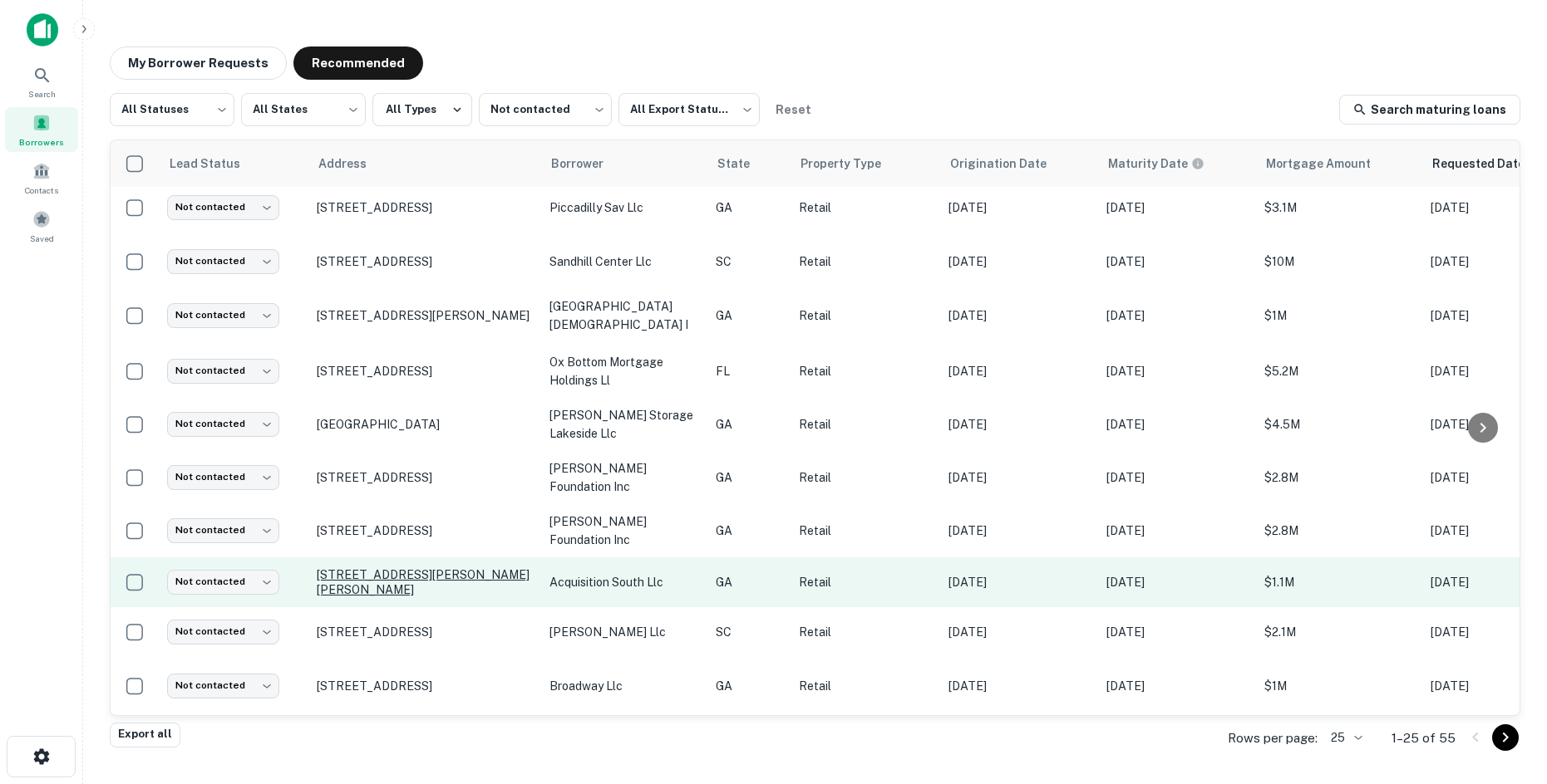
click at [493, 570] on p "3240 S Hutchinson Ave Adel, GA 31620" at bounding box center [425, 583] width 216 height 30
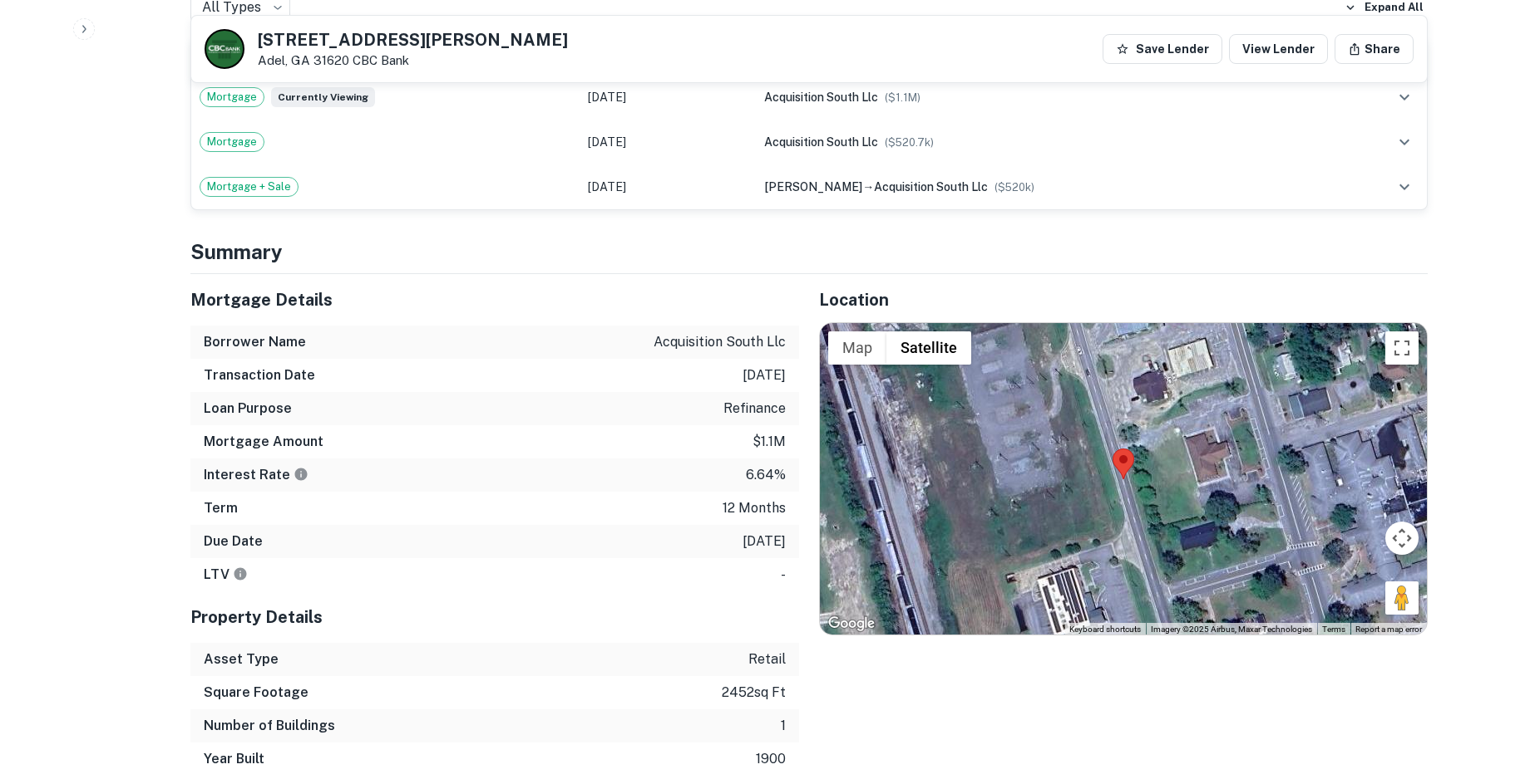
scroll to position [914, 0]
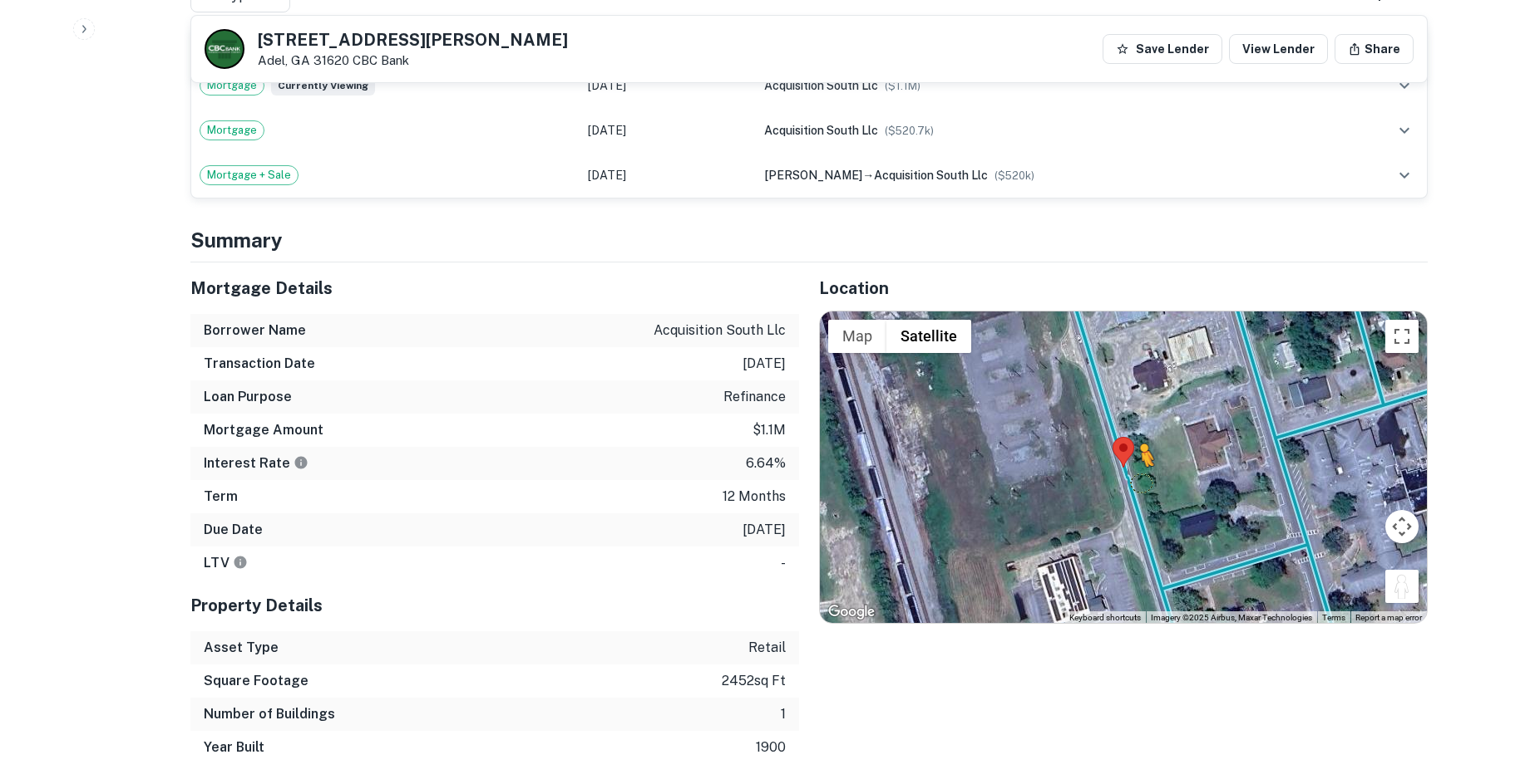
drag, startPoint x: 1397, startPoint y: 576, endPoint x: 1122, endPoint y: 457, distance: 299.6
click at [1122, 457] on div "To activate drag with keyboard, press Alt + Enter. Once in keyboard drag state,…" at bounding box center [1123, 467] width 607 height 313
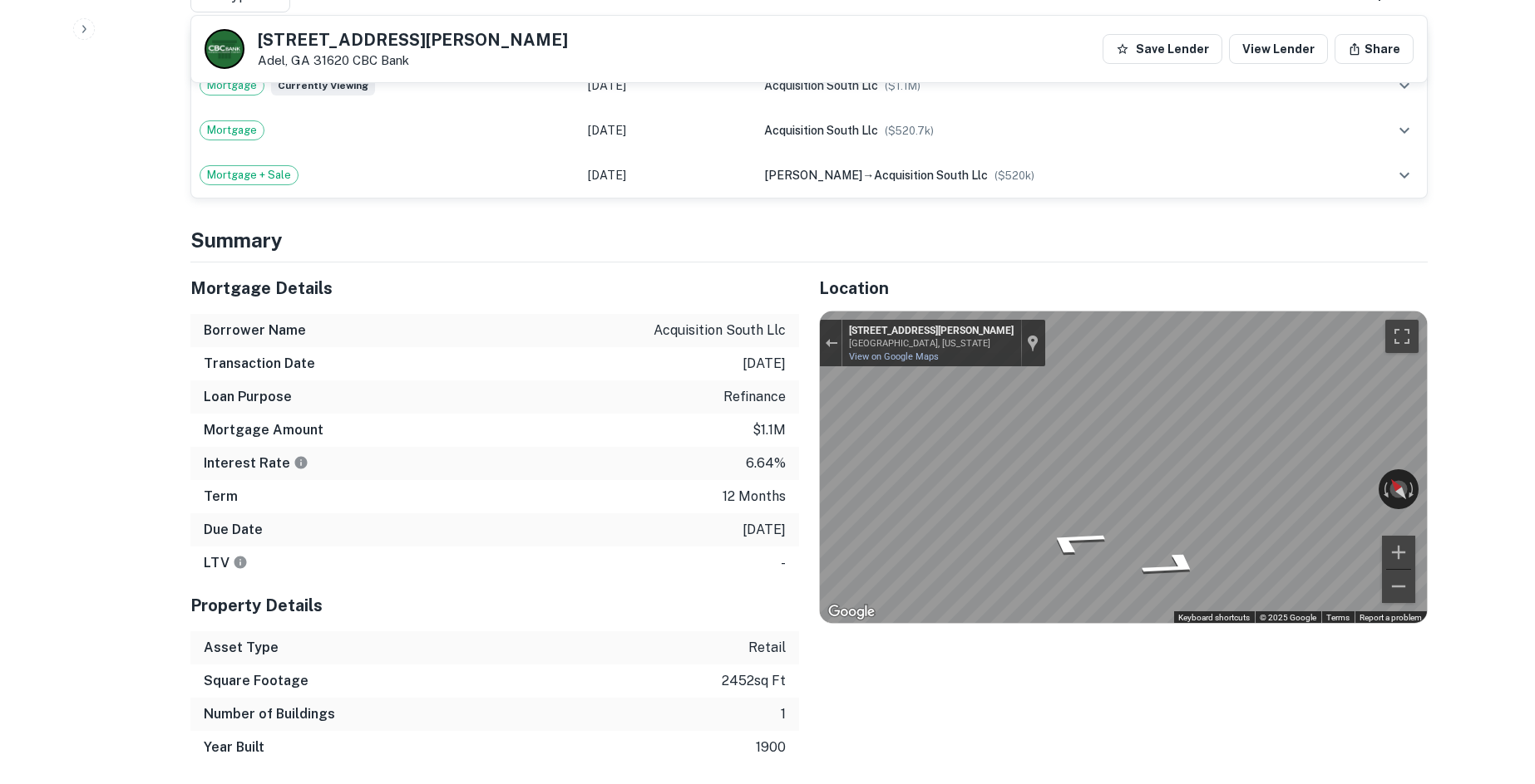
click at [810, 437] on div "Location ← Move left → Move right ↑ Move up ↓ Move down + Zoom in - Zoom out Ho…" at bounding box center [1113, 514] width 628 height 502
drag, startPoint x: 496, startPoint y: 495, endPoint x: 569, endPoint y: 507, distance: 74.0
click at [501, 495] on div "Term 12 months" at bounding box center [494, 496] width 609 height 33
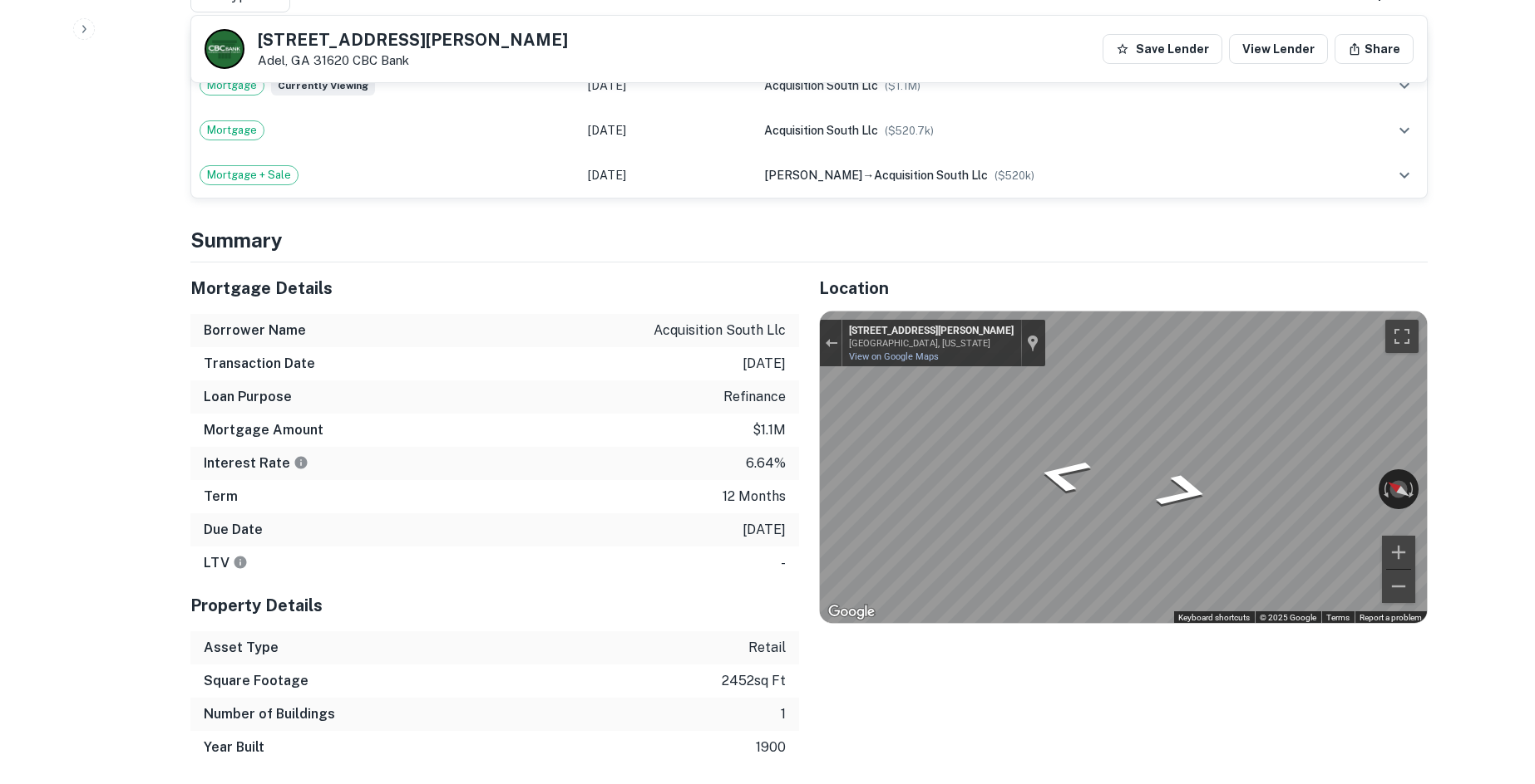
click at [813, 314] on div "Location ← Move left → Move right ↑ Move up ↓ Move down + Zoom in - Zoom out Ho…" at bounding box center [1113, 514] width 628 height 502
click at [839, 342] on div at bounding box center [831, 342] width 23 height 47
click at [825, 338] on div "Exit the Street View" at bounding box center [831, 343] width 13 height 10
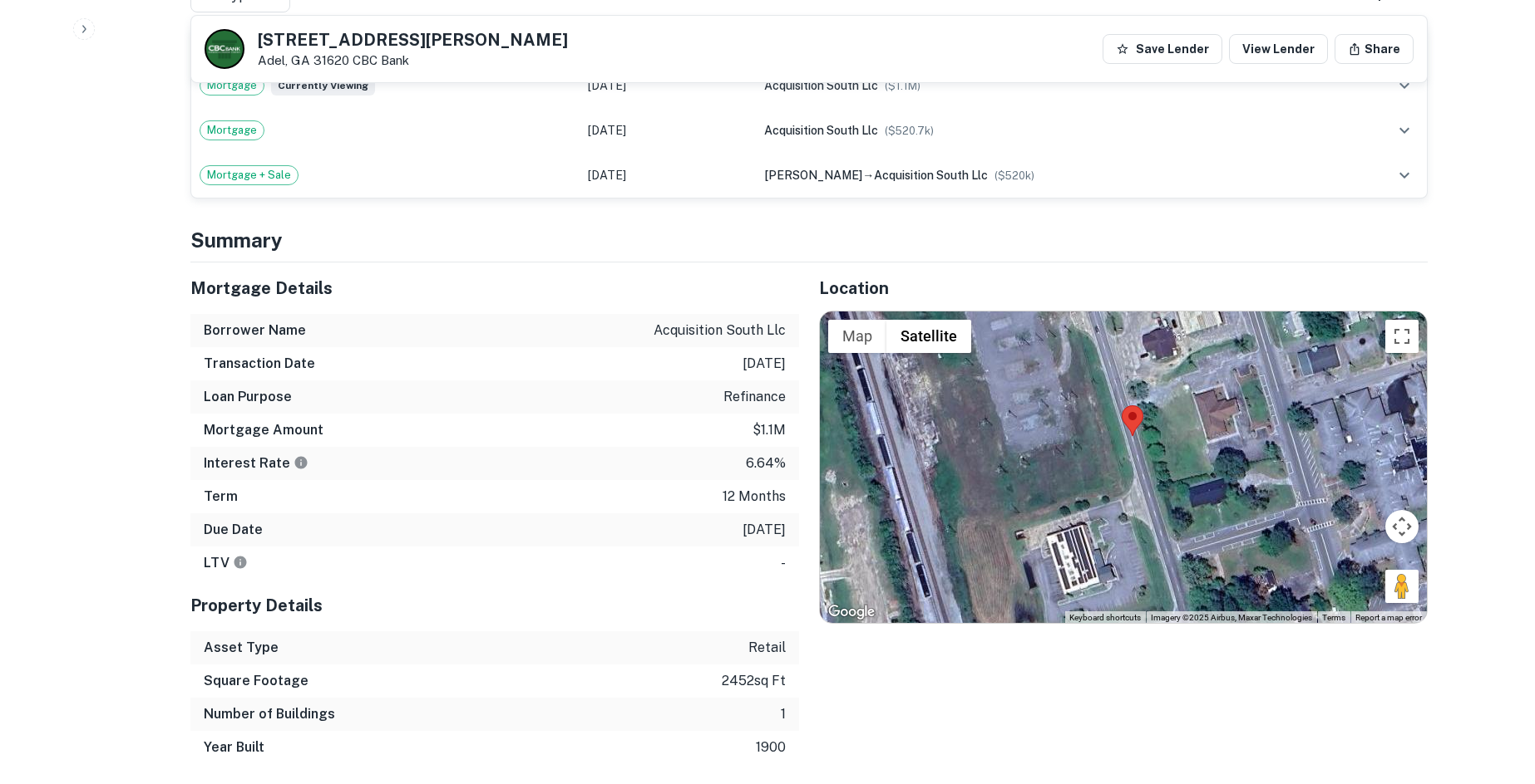
drag, startPoint x: 1261, startPoint y: 534, endPoint x: 1292, endPoint y: 509, distance: 39.8
click at [1278, 499] on div "Loading..." at bounding box center [1123, 467] width 607 height 313
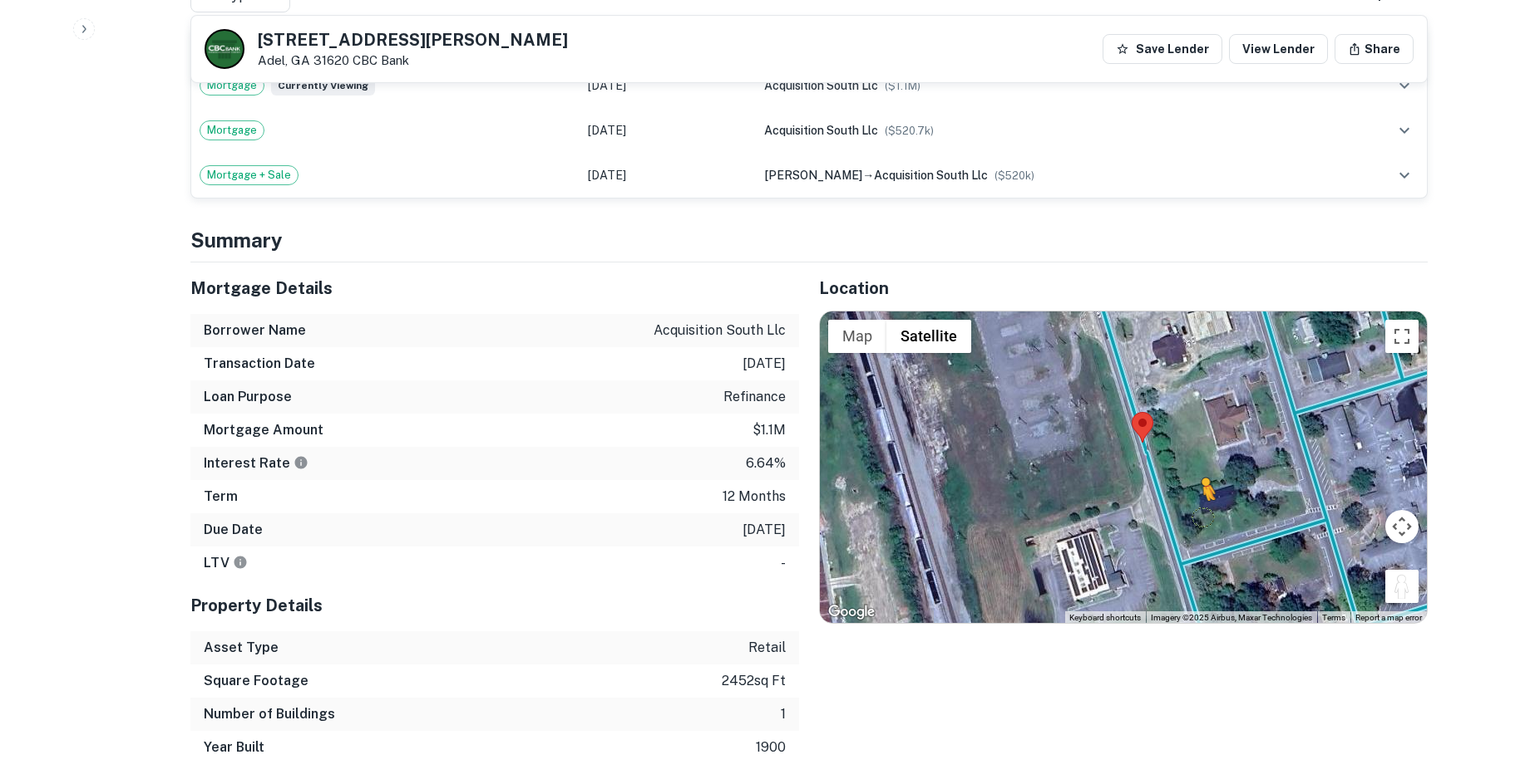
drag, startPoint x: 1398, startPoint y: 569, endPoint x: 1184, endPoint y: 493, distance: 227.1
click at [1184, 493] on div "To activate drag with keyboard, press Alt + Enter. Once in keyboard drag state,…" at bounding box center [1123, 467] width 607 height 313
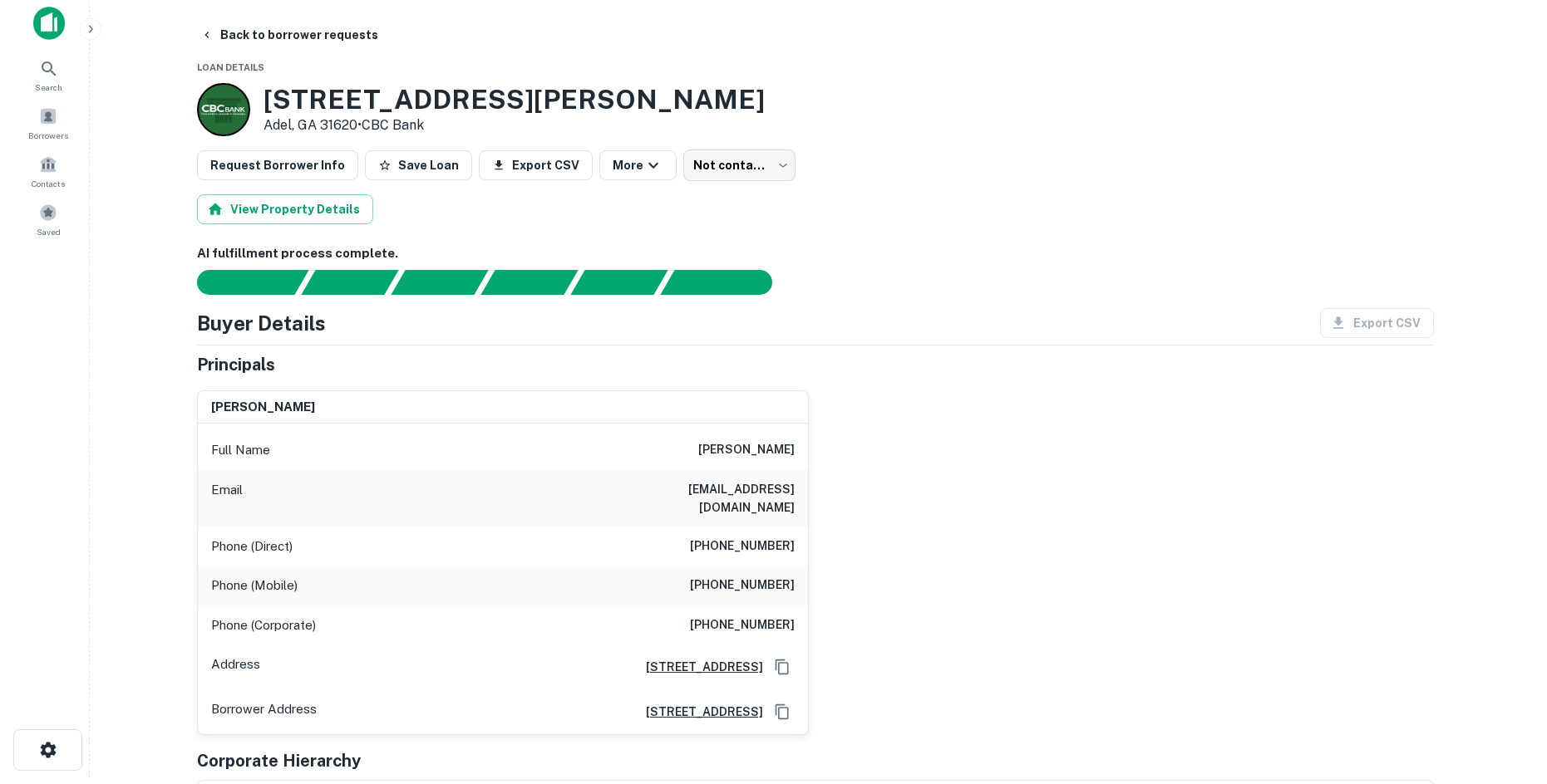
scroll to position [0, 0]
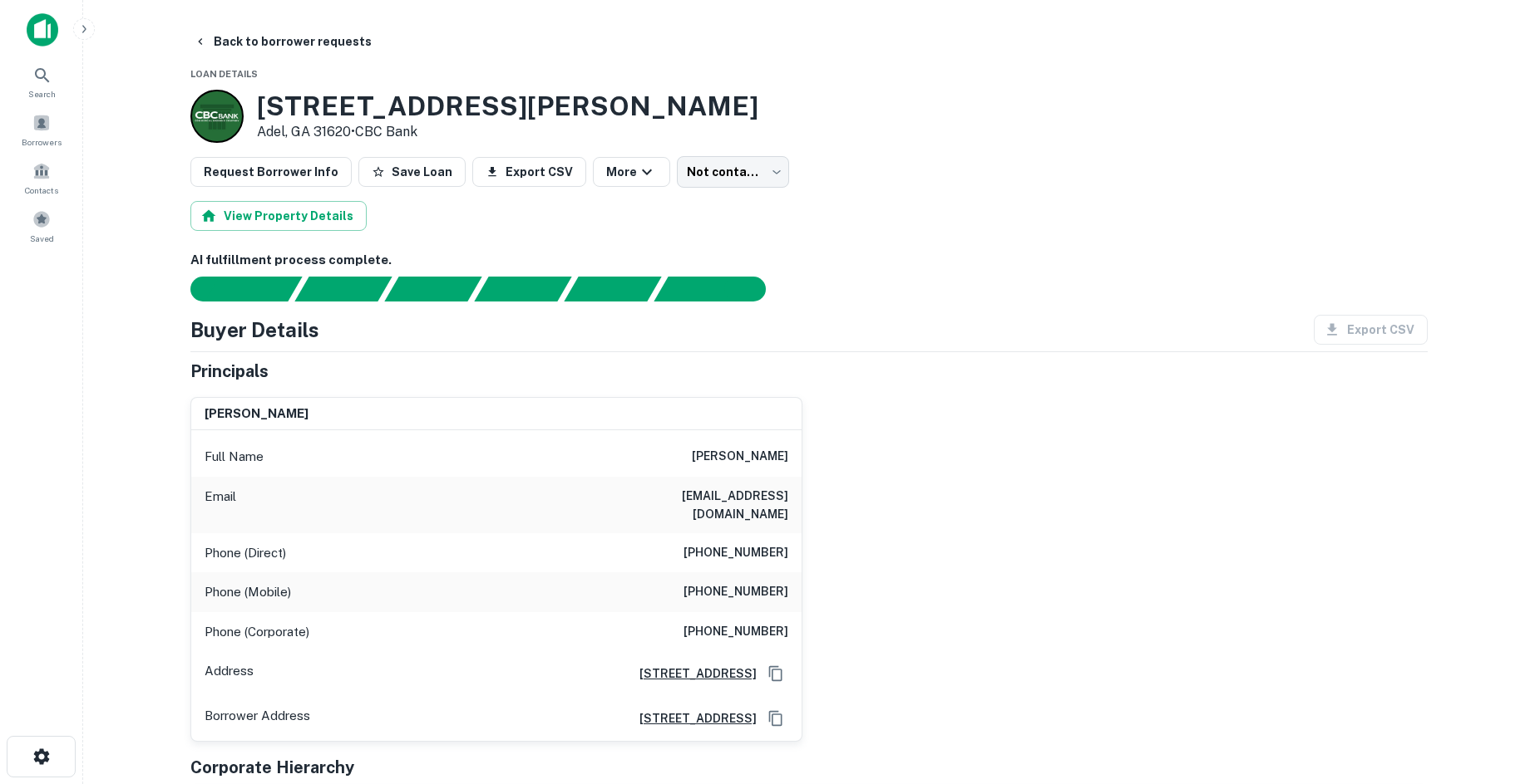
drag, startPoint x: 263, startPoint y: 103, endPoint x: 362, endPoint y: 138, distance: 105.0
click at [362, 138] on div "3240 S Hutchinson Ave Adel, GA 31620 • CBC Bank" at bounding box center [507, 116] width 501 height 52
copy div "3240 S Hutchinson Ave Adel, GA 31620 •"
drag, startPoint x: 655, startPoint y: 125, endPoint x: 704, endPoint y: 167, distance: 64.5
click at [662, 135] on div "3240 S Hutchinson Ave Adel, GA 31620 • CBC Bank" at bounding box center [809, 116] width 1237 height 54
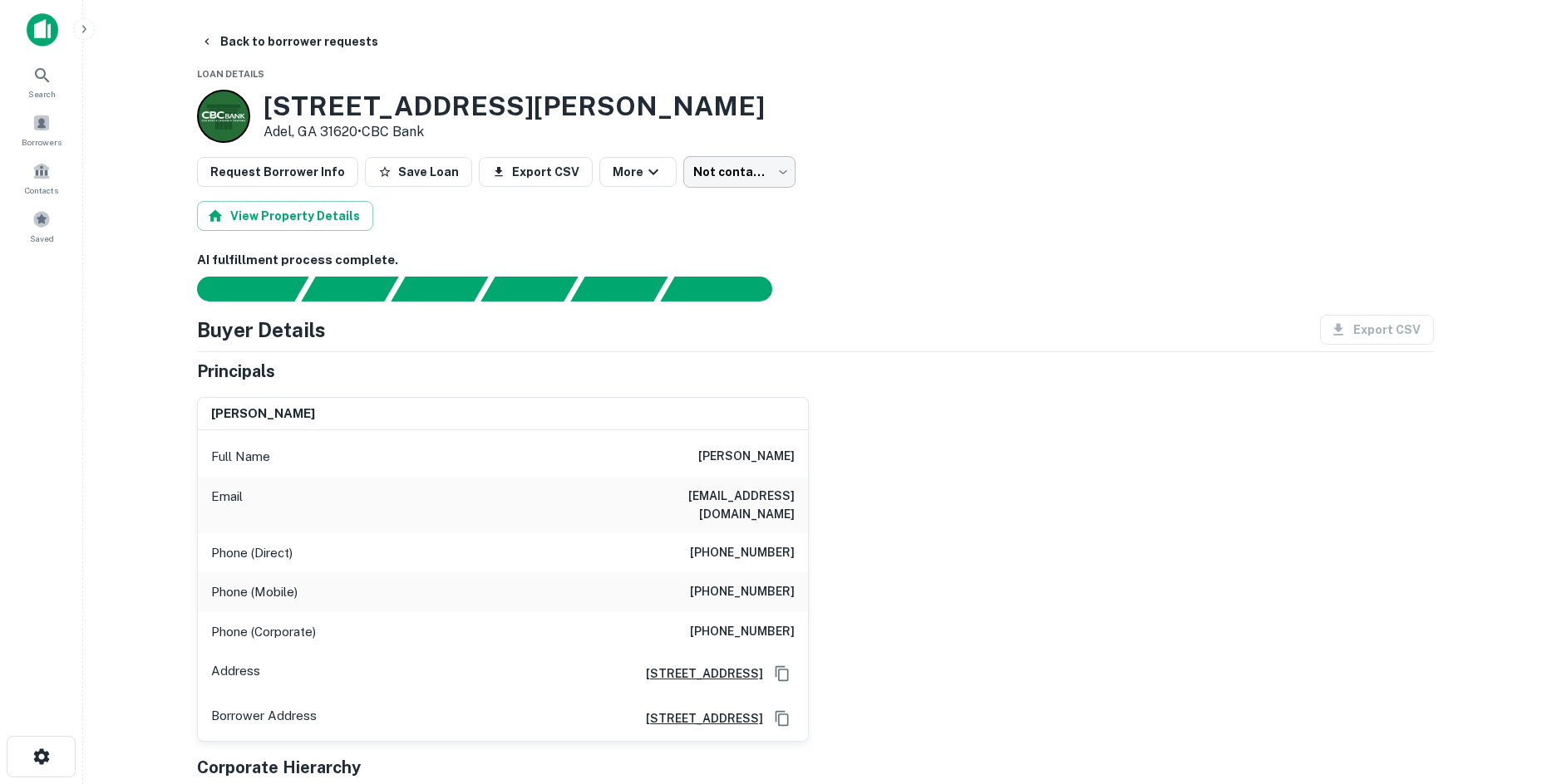
click at [713, 180] on body "Search Borrowers Contacts Saved Back to borrower requests Loan Details 3240 S H…" at bounding box center [774, 392] width 1547 height 784
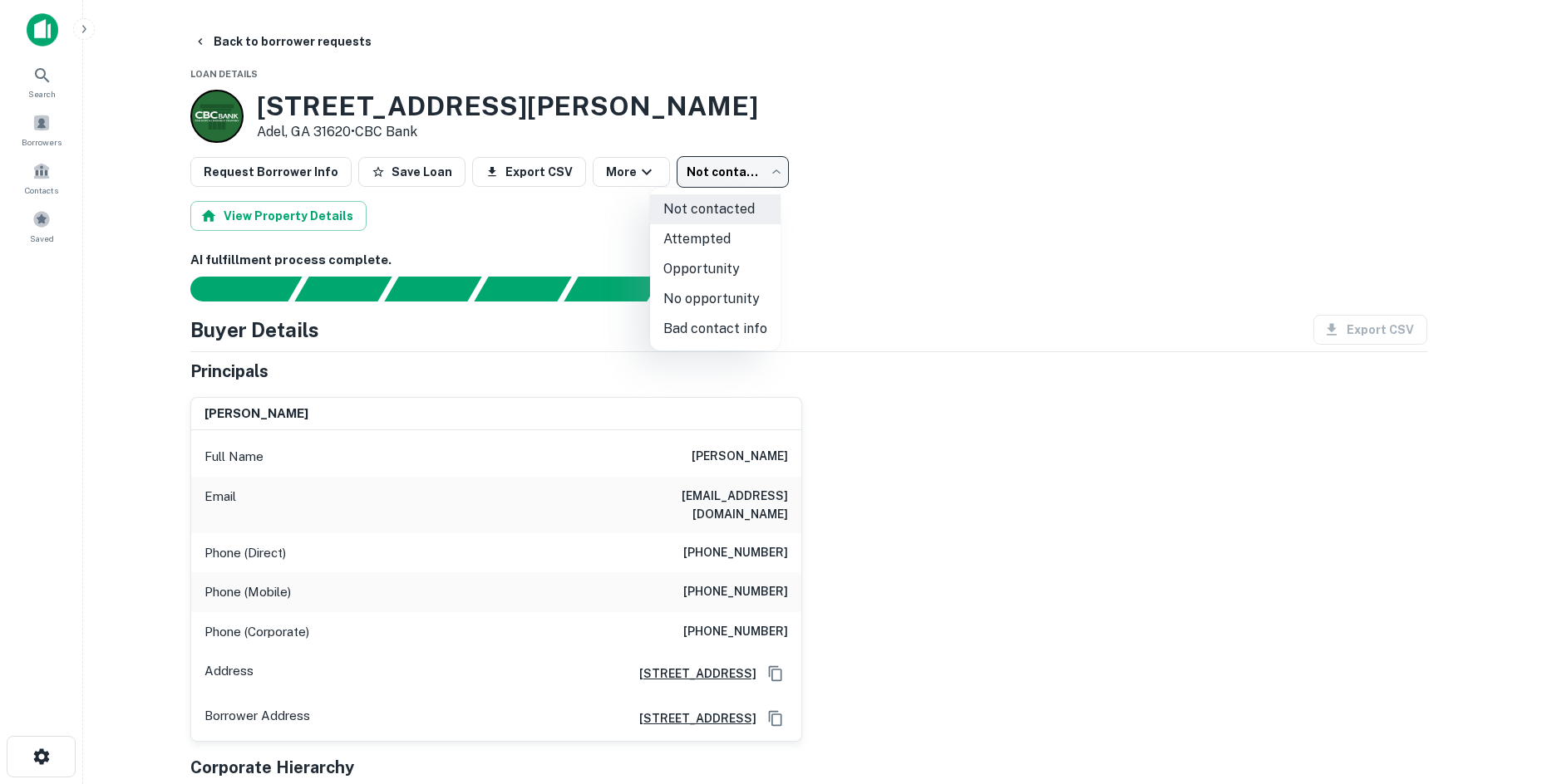
click at [687, 305] on li "No opportunity" at bounding box center [715, 299] width 130 height 30
type input "**********"
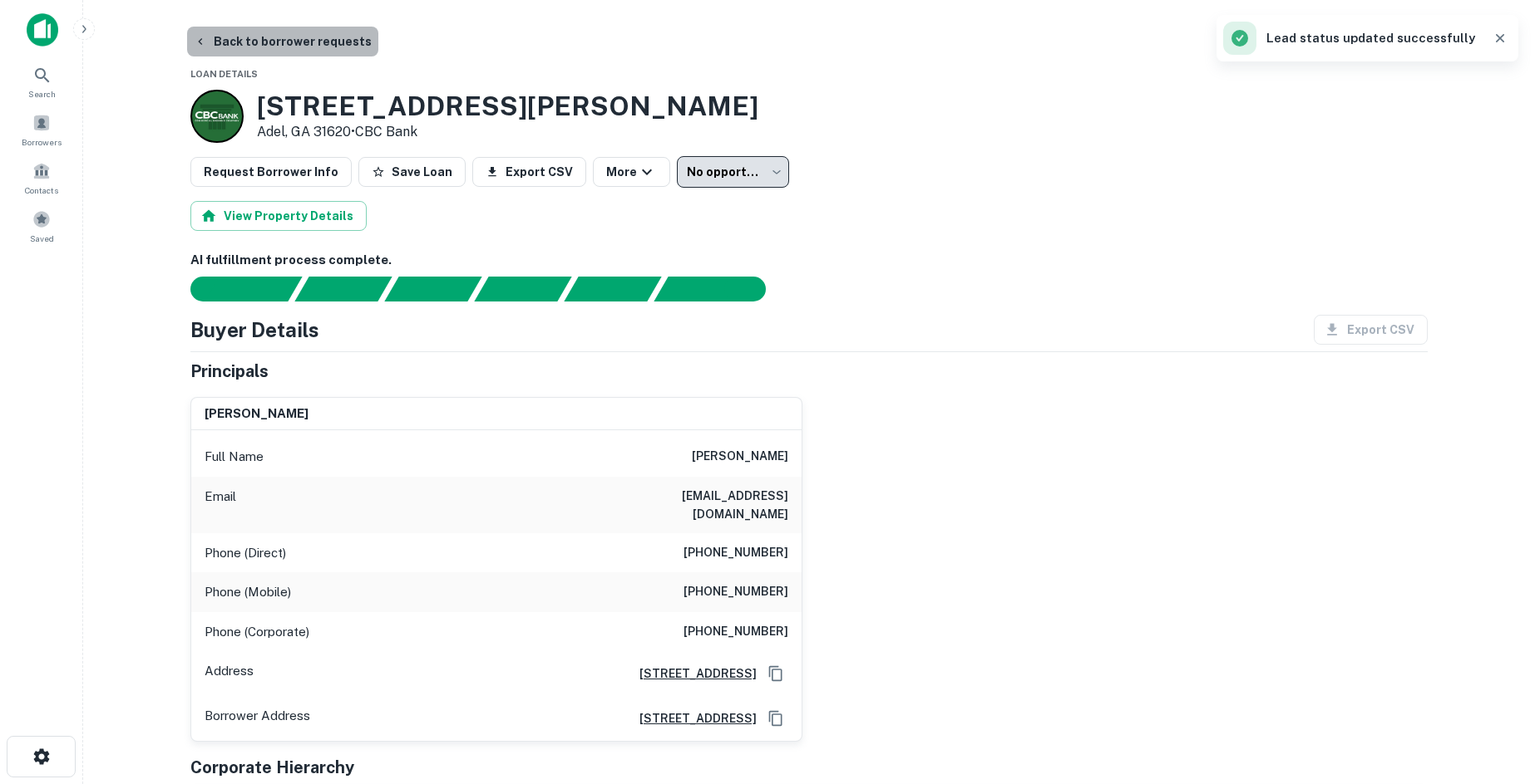
click at [344, 41] on button "Back to borrower requests" at bounding box center [282, 42] width 192 height 30
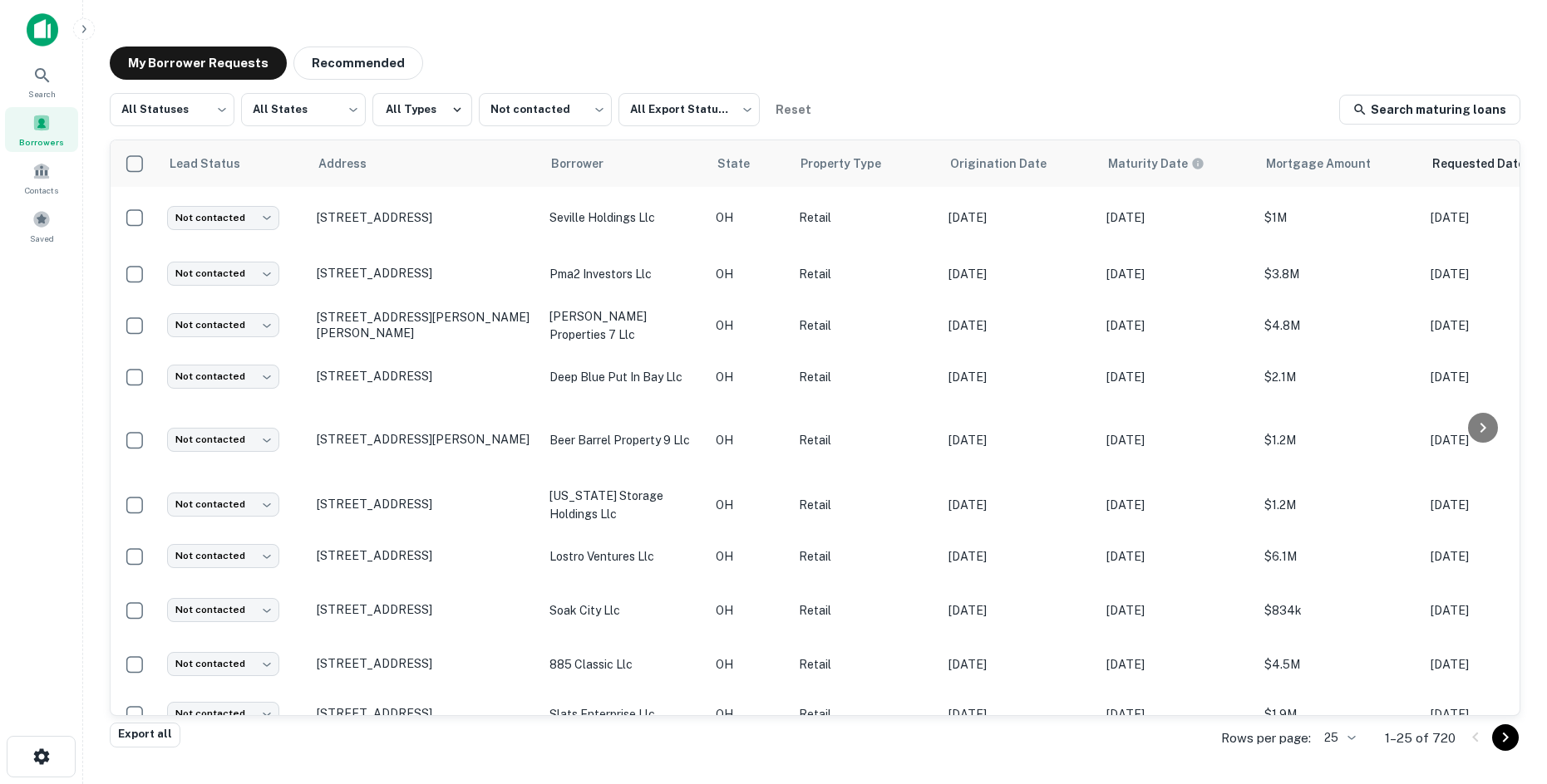
click at [1511, 739] on icon "Go to next page" at bounding box center [1505, 737] width 20 height 20
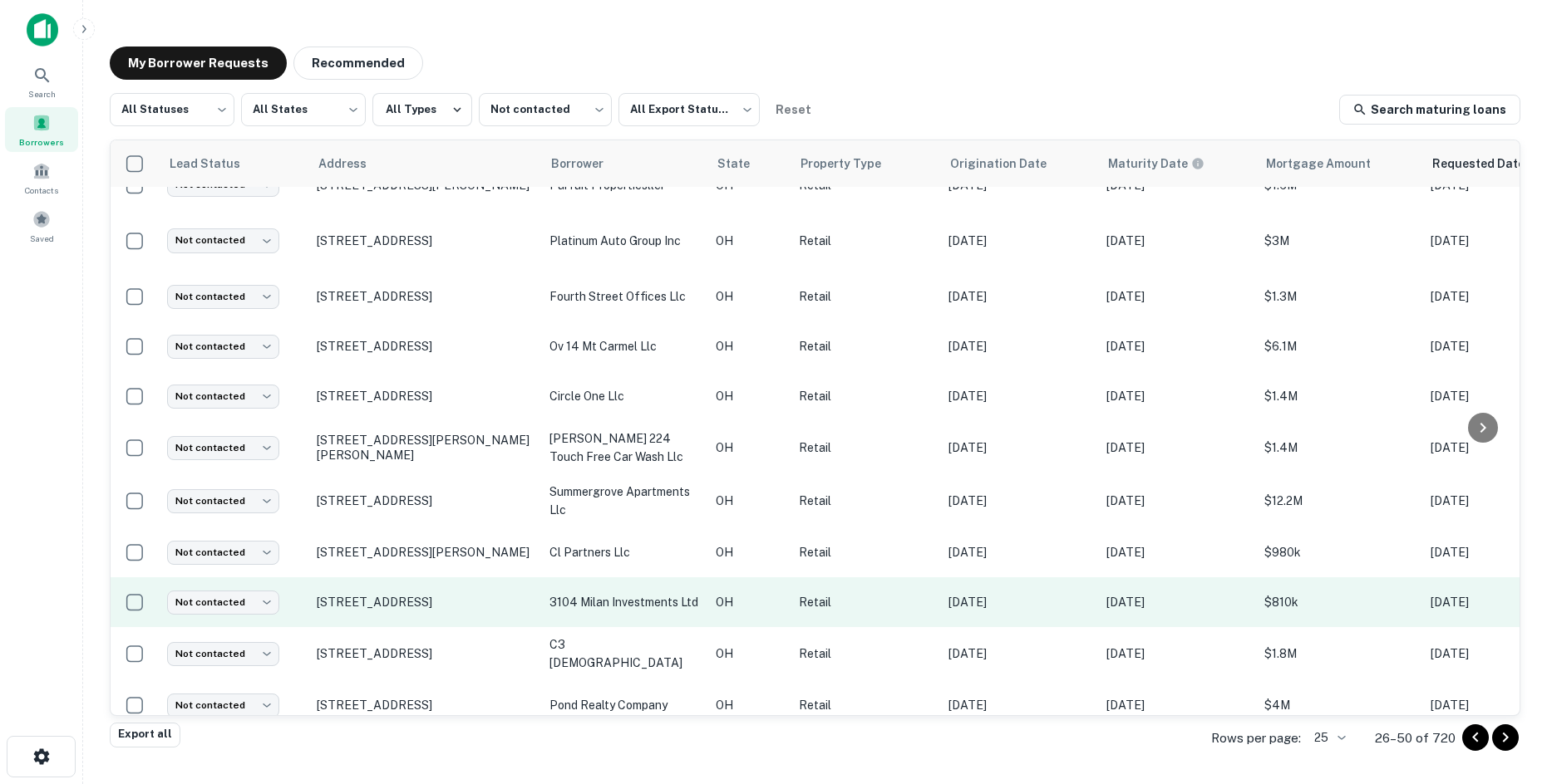
scroll to position [823, 0]
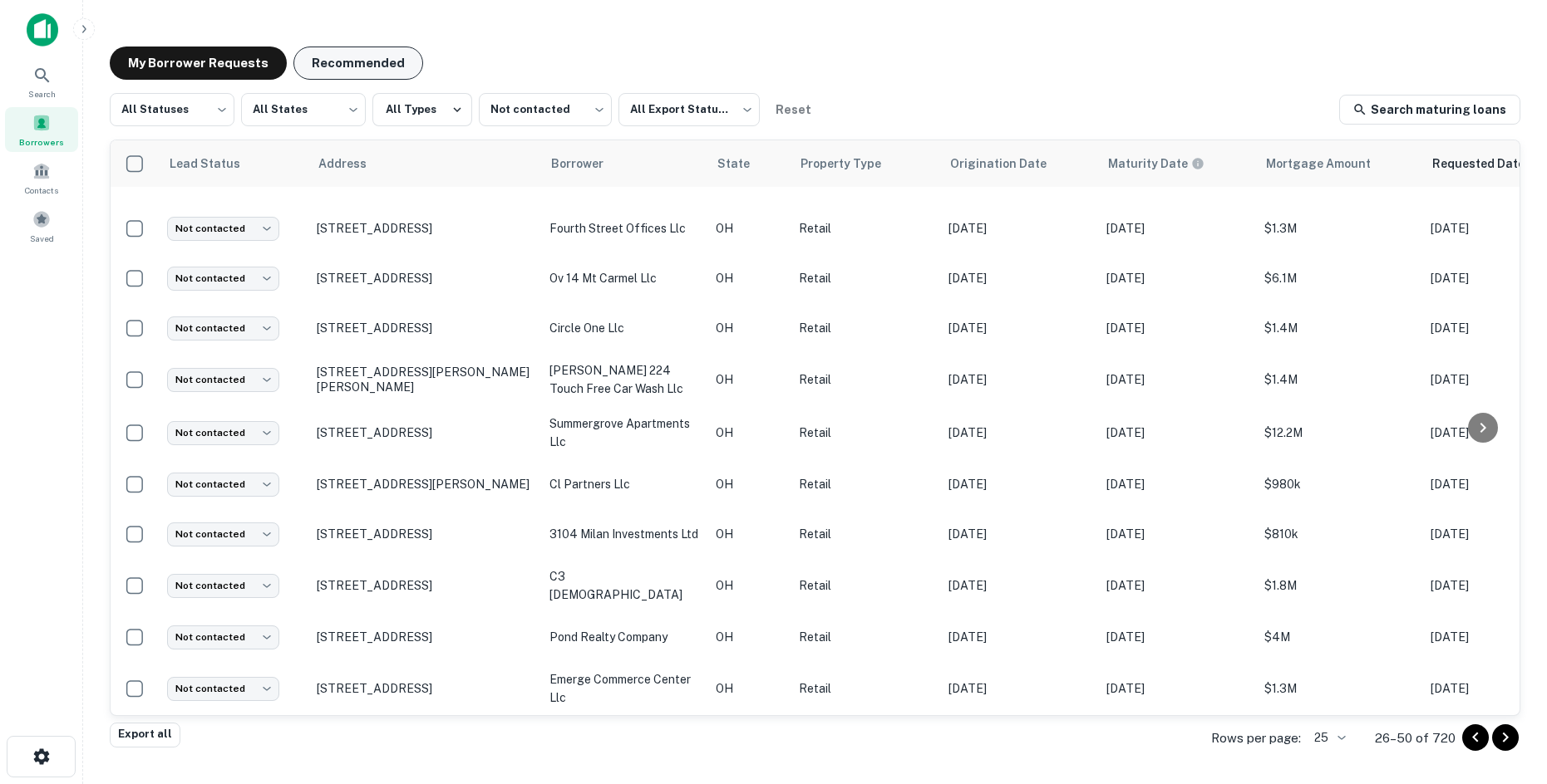
click at [324, 57] on button "Recommended" at bounding box center [358, 63] width 130 height 33
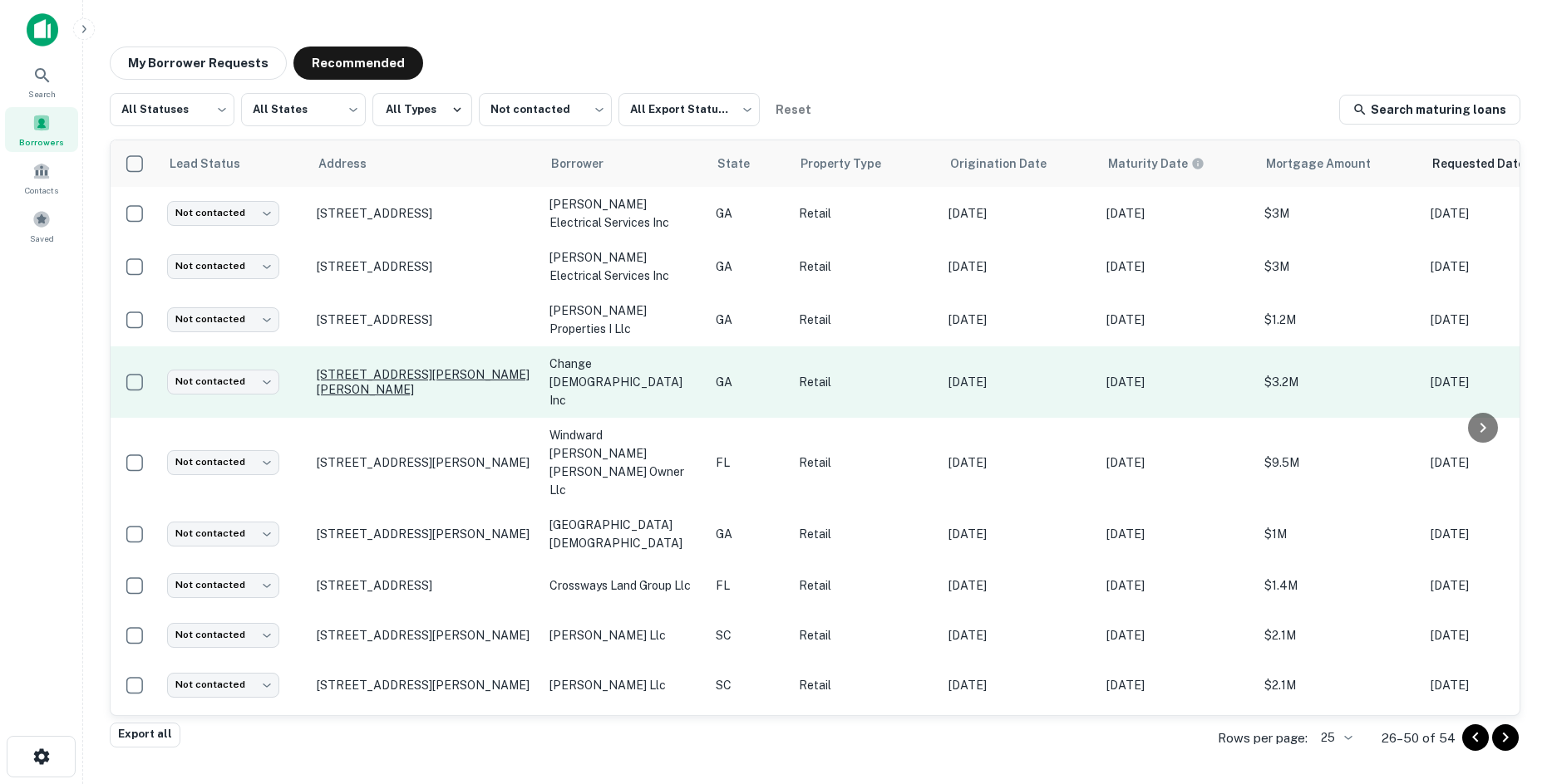
click at [458, 367] on p "1170 N Hairston Rd Stone Mountain, GA 30083" at bounding box center [425, 382] width 216 height 30
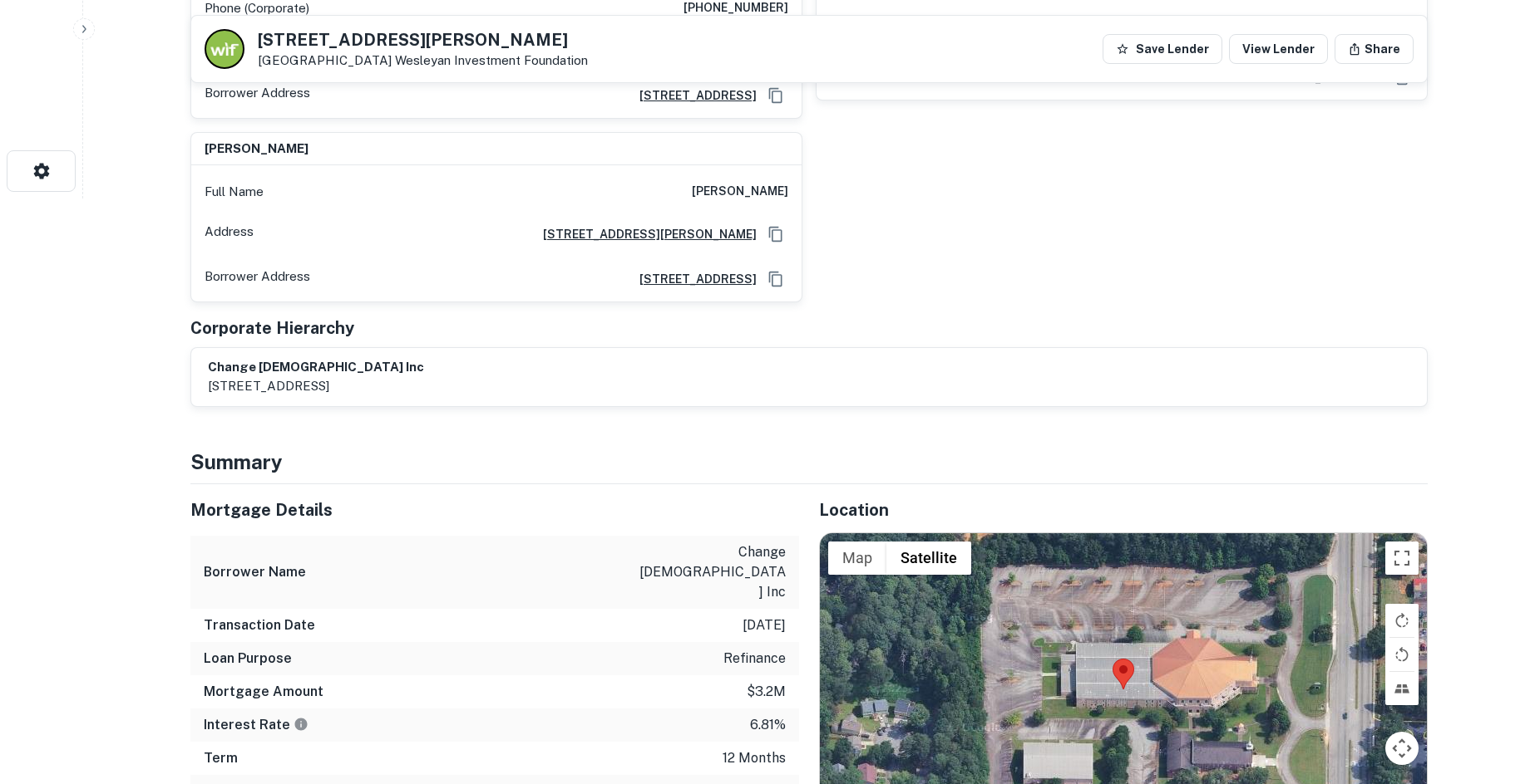
scroll to position [914, 0]
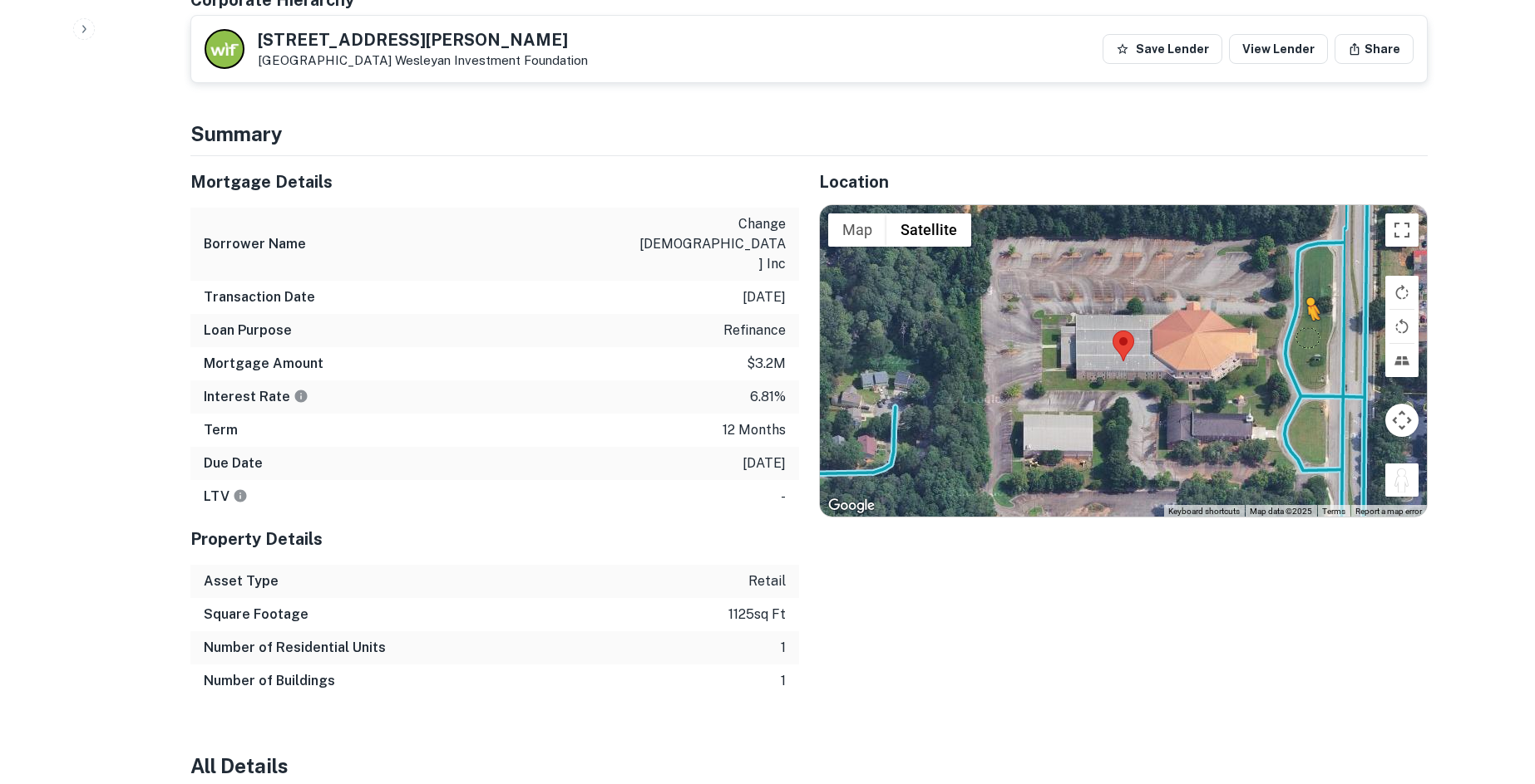
drag, startPoint x: 1403, startPoint y: 447, endPoint x: 1287, endPoint y: 299, distance: 188.0
click at [1298, 294] on div "To activate drag with keyboard, press Alt + Enter. Once in keyboard drag state,…" at bounding box center [1123, 361] width 607 height 313
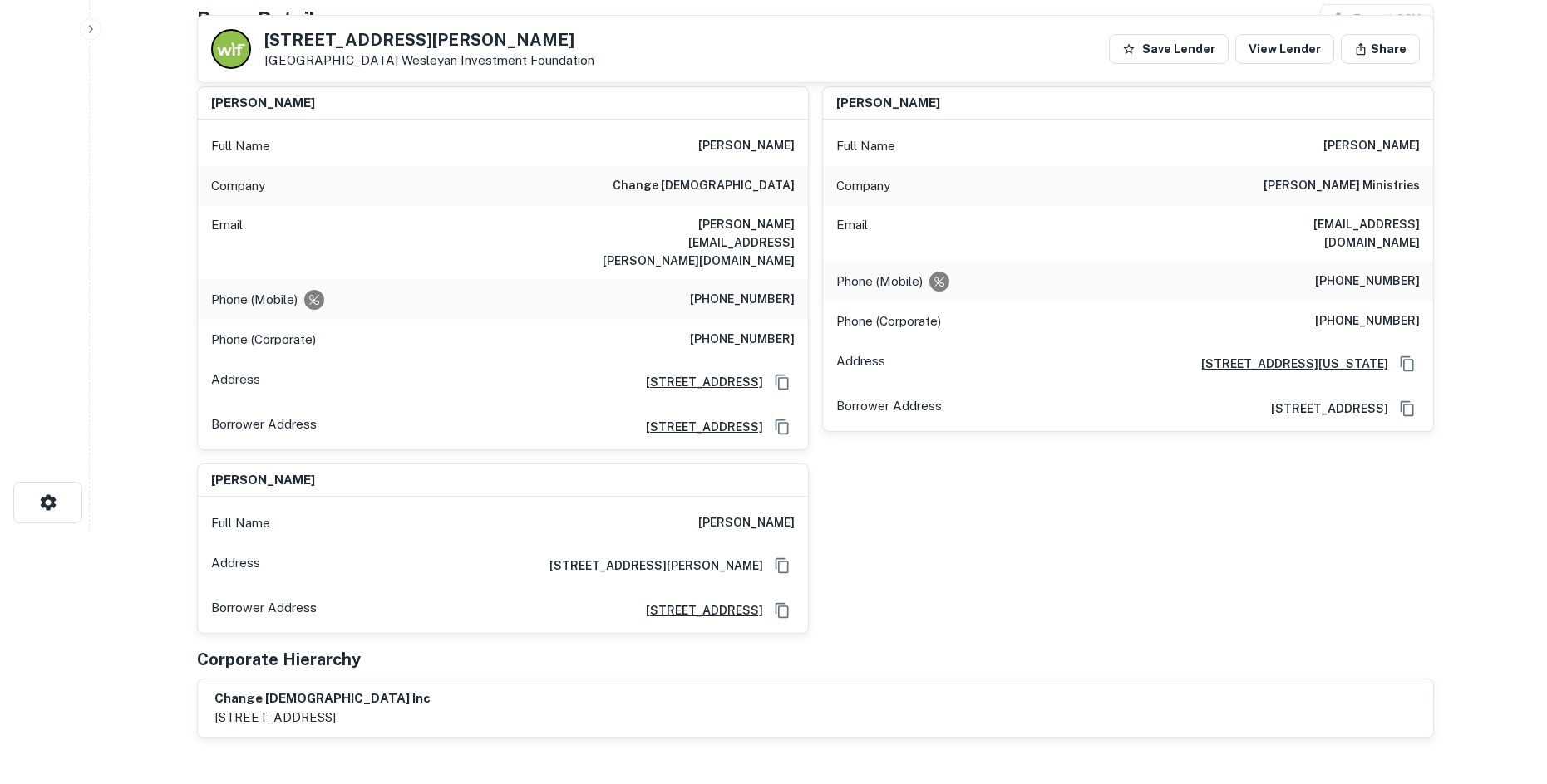
scroll to position [0, 0]
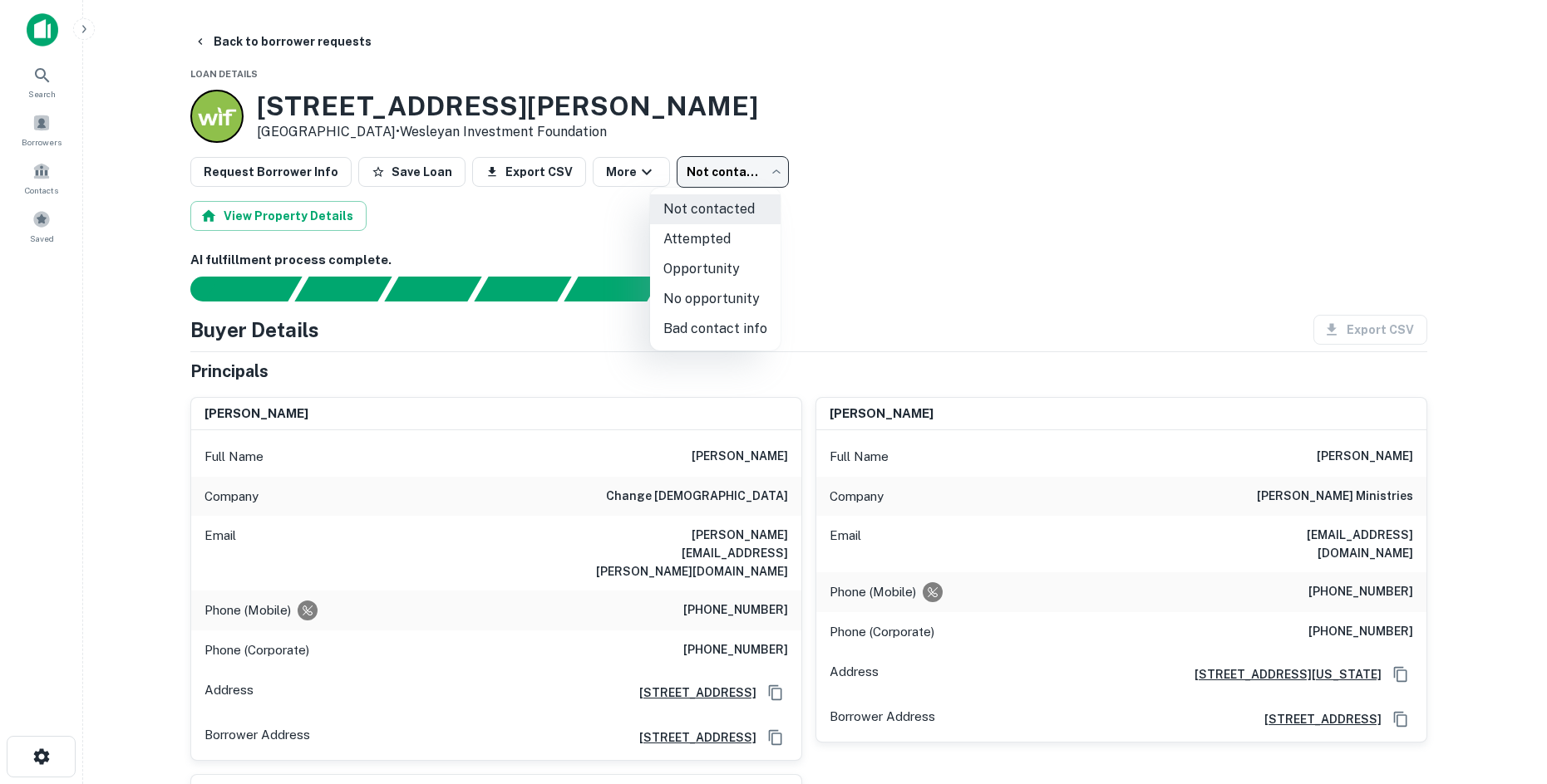
click at [721, 170] on body "Search Borrowers Contacts Saved Back to borrower requests Loan Details 1170 N H…" at bounding box center [774, 392] width 1547 height 784
drag, startPoint x: 710, startPoint y: 297, endPoint x: 634, endPoint y: 281, distance: 77.7
click at [709, 296] on li "No opportunity" at bounding box center [715, 299] width 130 height 30
type input "**********"
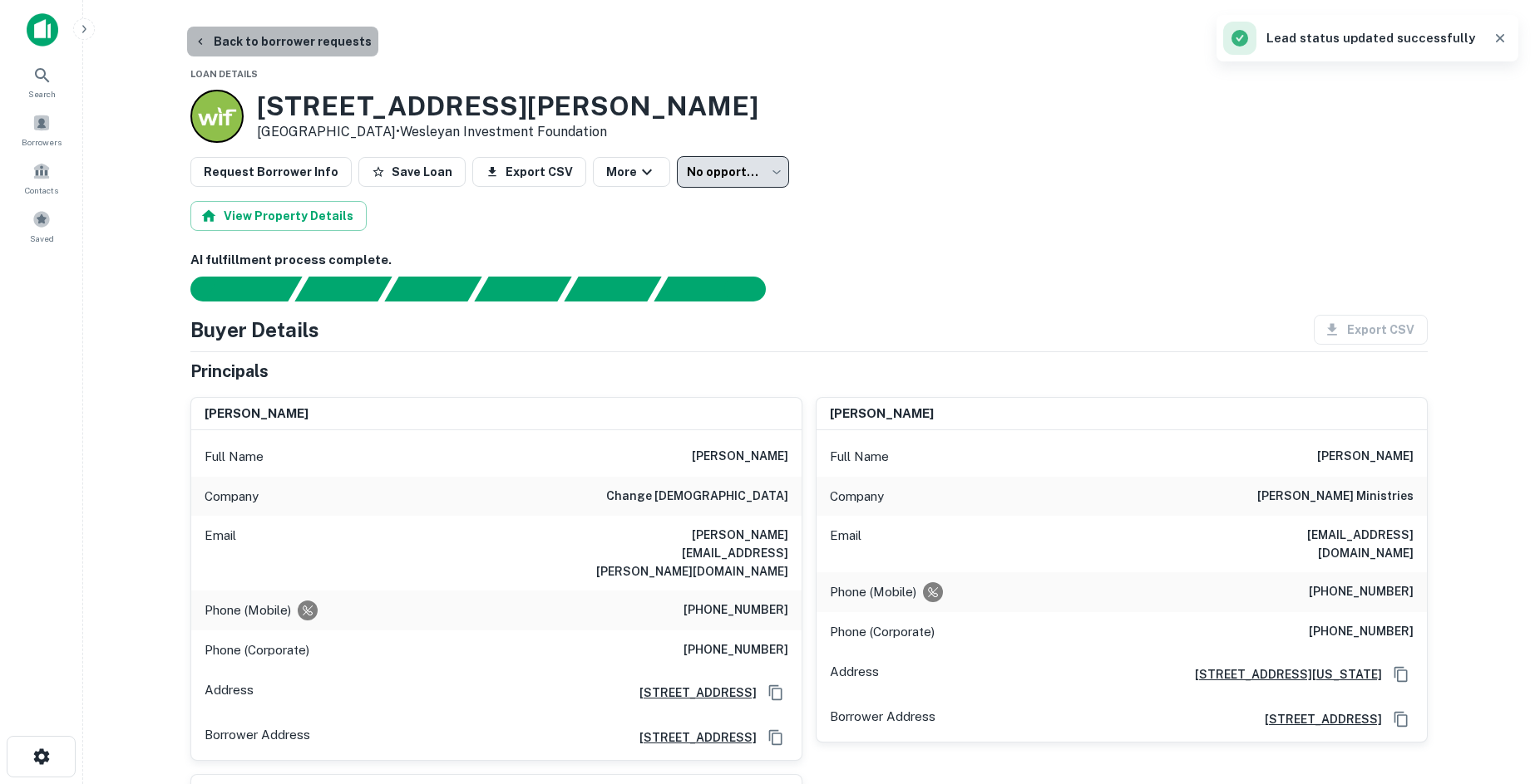
click at [290, 49] on button "Back to borrower requests" at bounding box center [282, 42] width 192 height 30
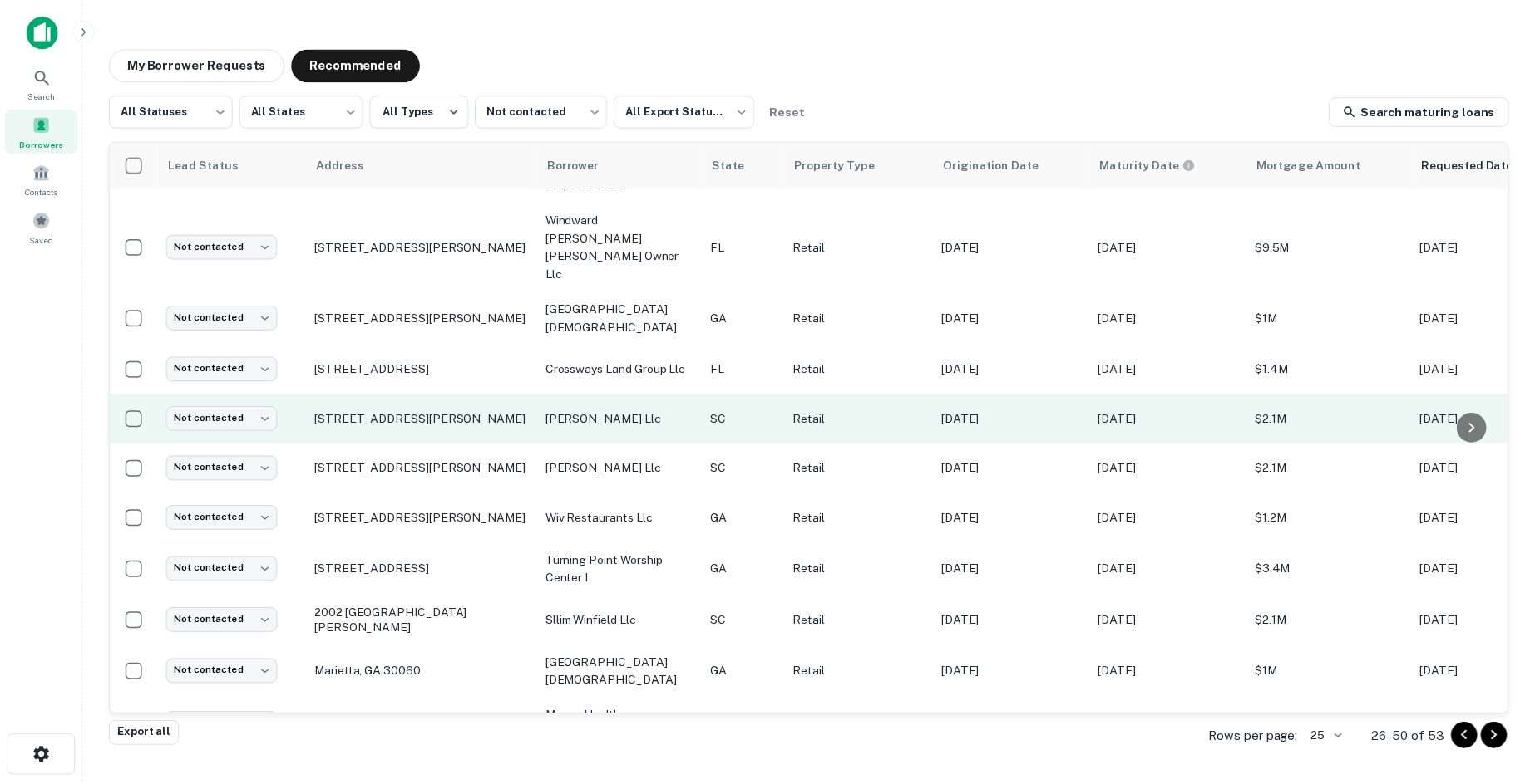
scroll to position [249, 0]
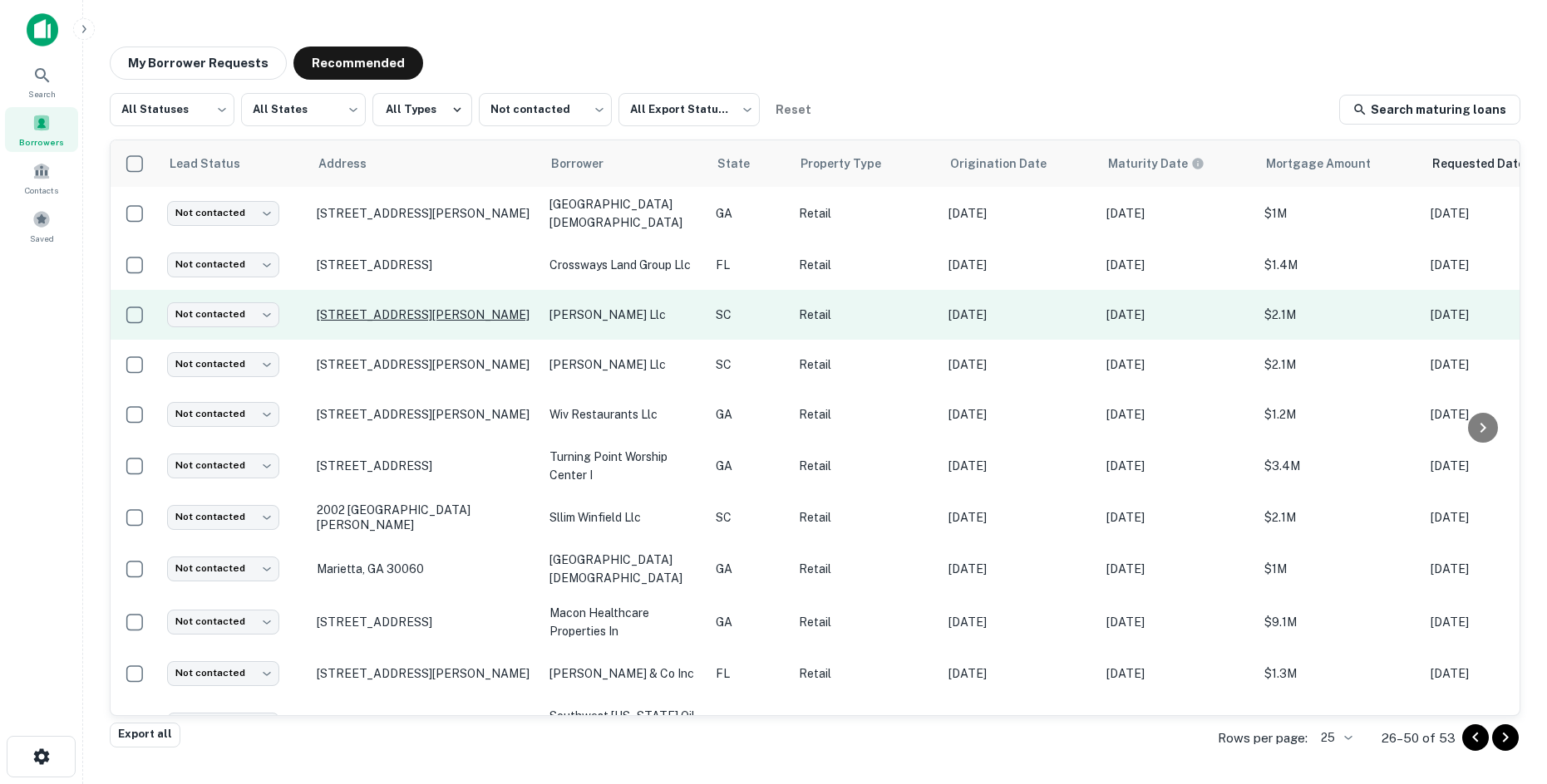
click at [371, 308] on p "1851 Tamara Way Spartanburg, SC 29301" at bounding box center [425, 315] width 216 height 15
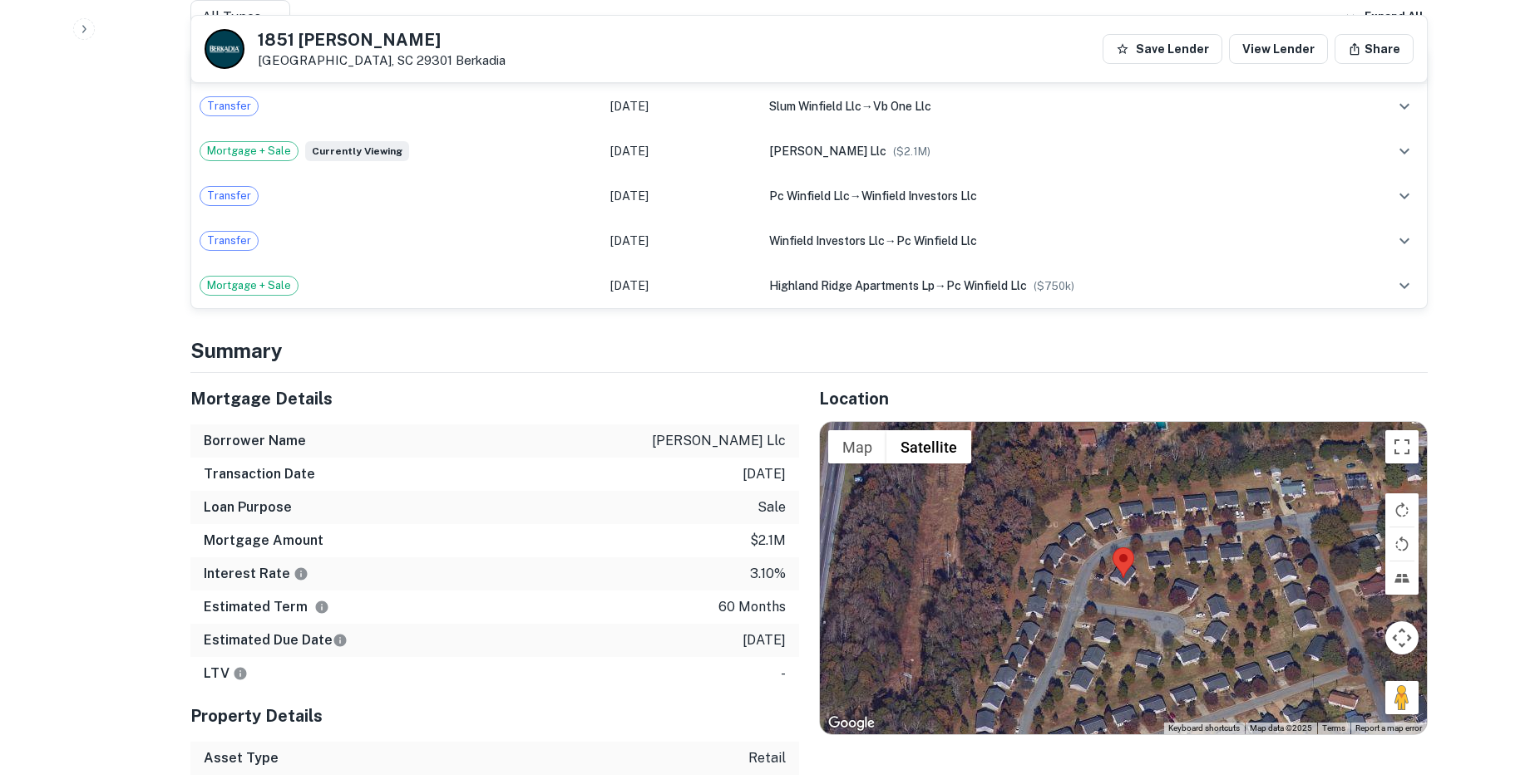
scroll to position [1911, 0]
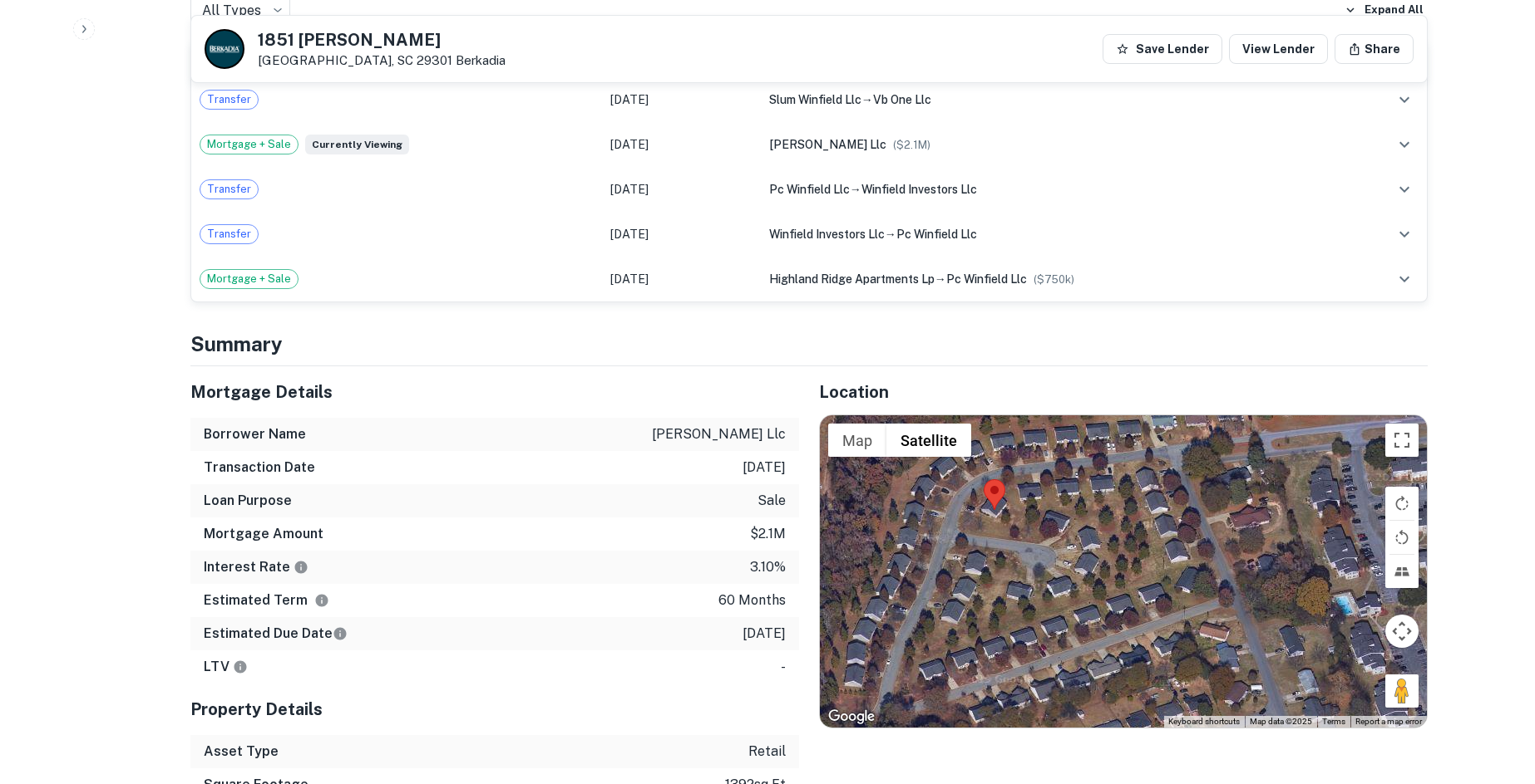
drag, startPoint x: 1404, startPoint y: 638, endPoint x: 1327, endPoint y: 637, distance: 77.0
click at [1327, 637] on div at bounding box center [1123, 572] width 607 height 313
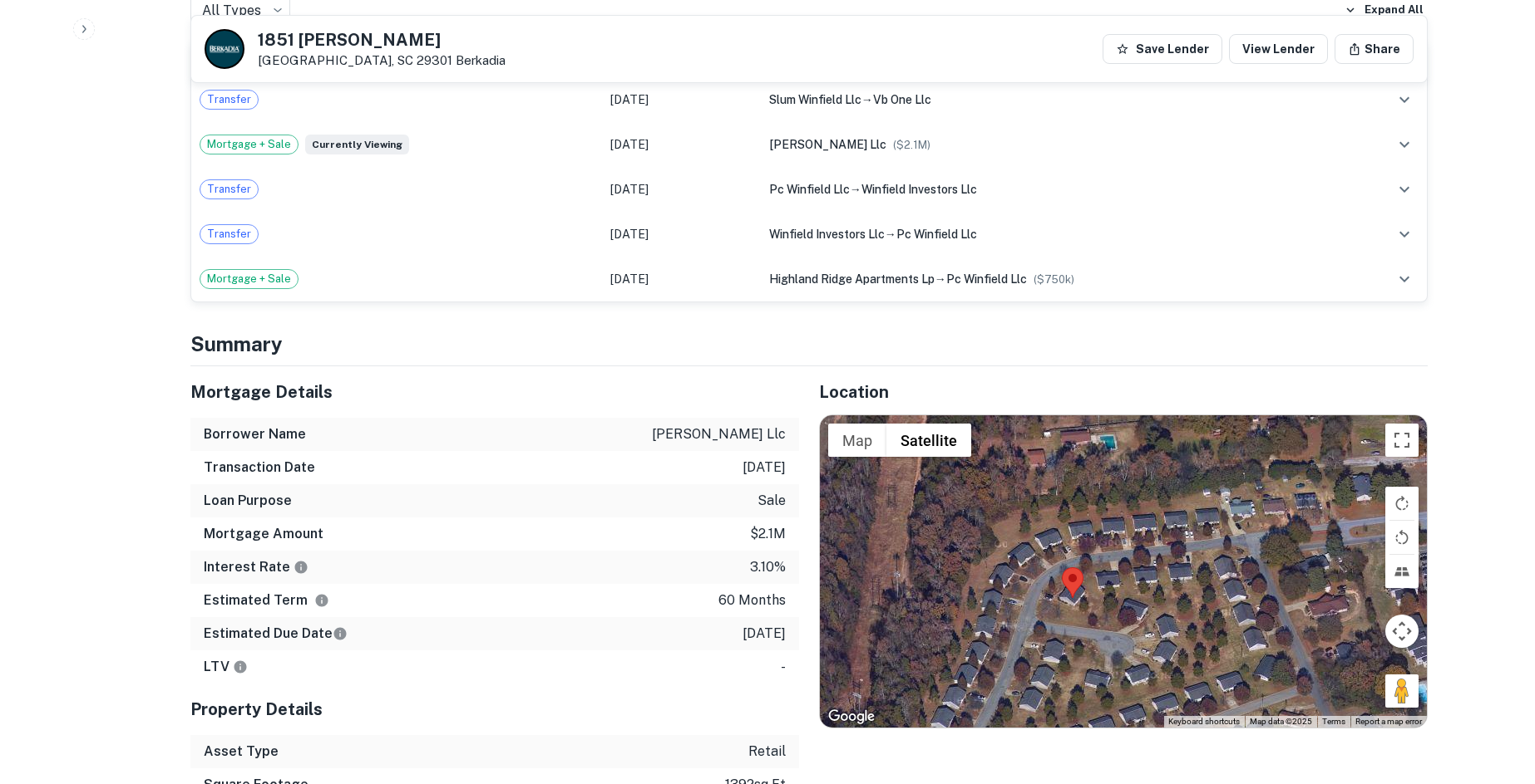
drag, startPoint x: 1393, startPoint y: 622, endPoint x: 1356, endPoint y: 585, distance: 52.3
click at [1091, 496] on div "Map Terrain Satellite Labels Keyboard shortcuts Map Data Map data ©2025 Map dat…" at bounding box center [1123, 572] width 607 height 313
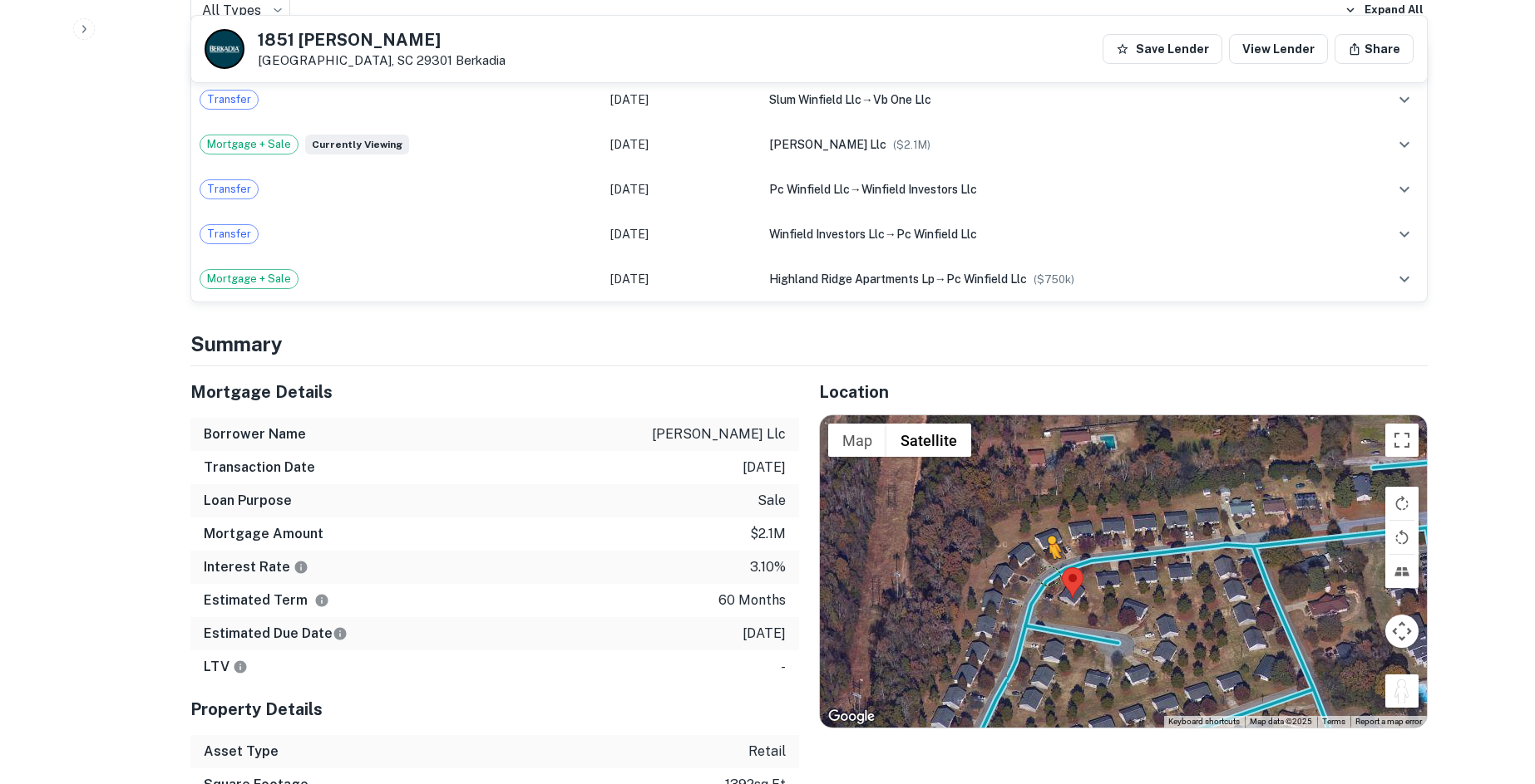
drag, startPoint x: 1398, startPoint y: 620, endPoint x: 1045, endPoint y: 504, distance: 371.6
click at [1045, 504] on div "To activate drag with keyboard, press Alt + Enter. Once in keyboard drag state,…" at bounding box center [1123, 572] width 607 height 313
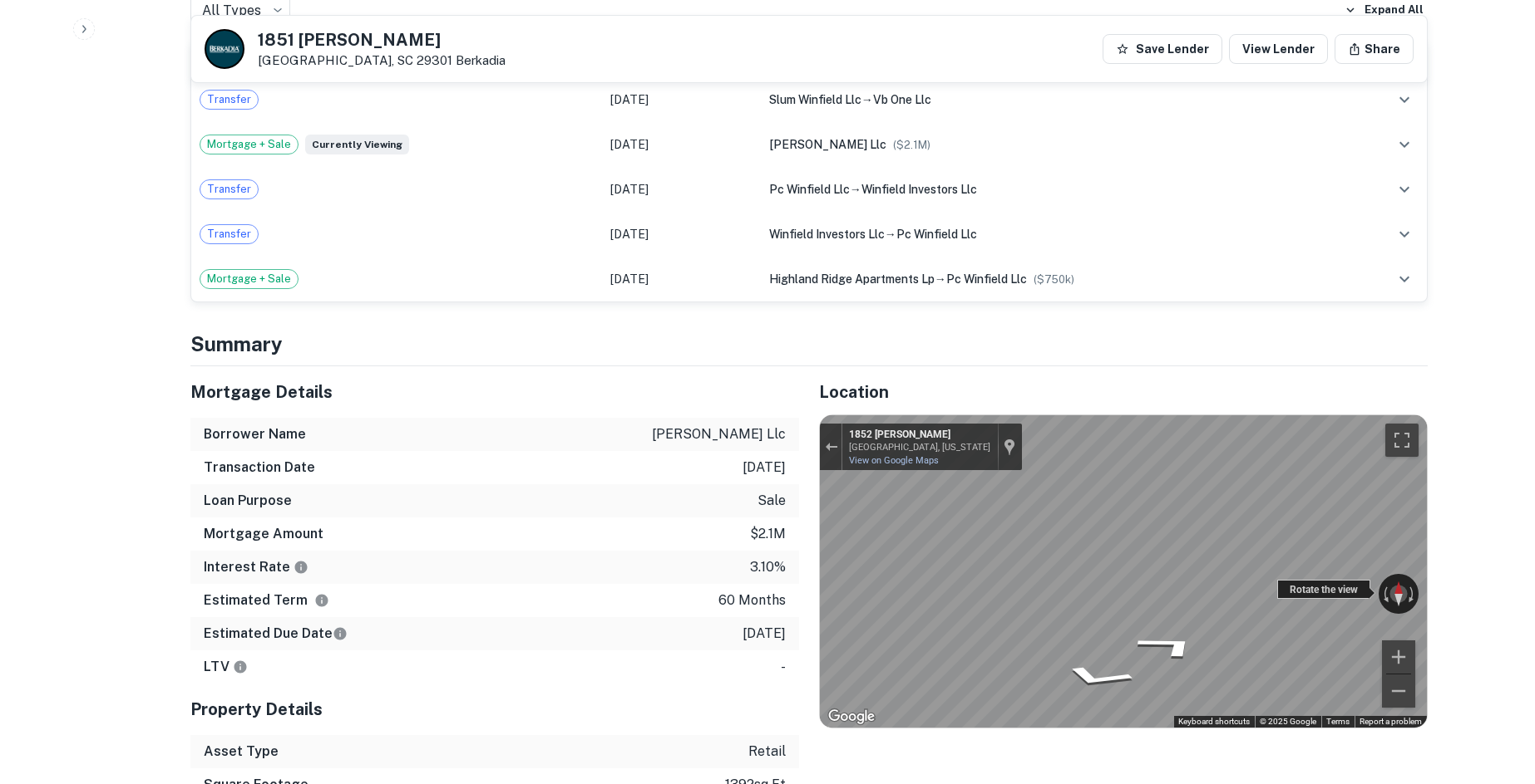
click at [1046, 507] on div "← Move left → Move right ↑ Move up ↓ Move down + Zoom in - Zoom out 1852 Tamara…" at bounding box center [1123, 572] width 607 height 313
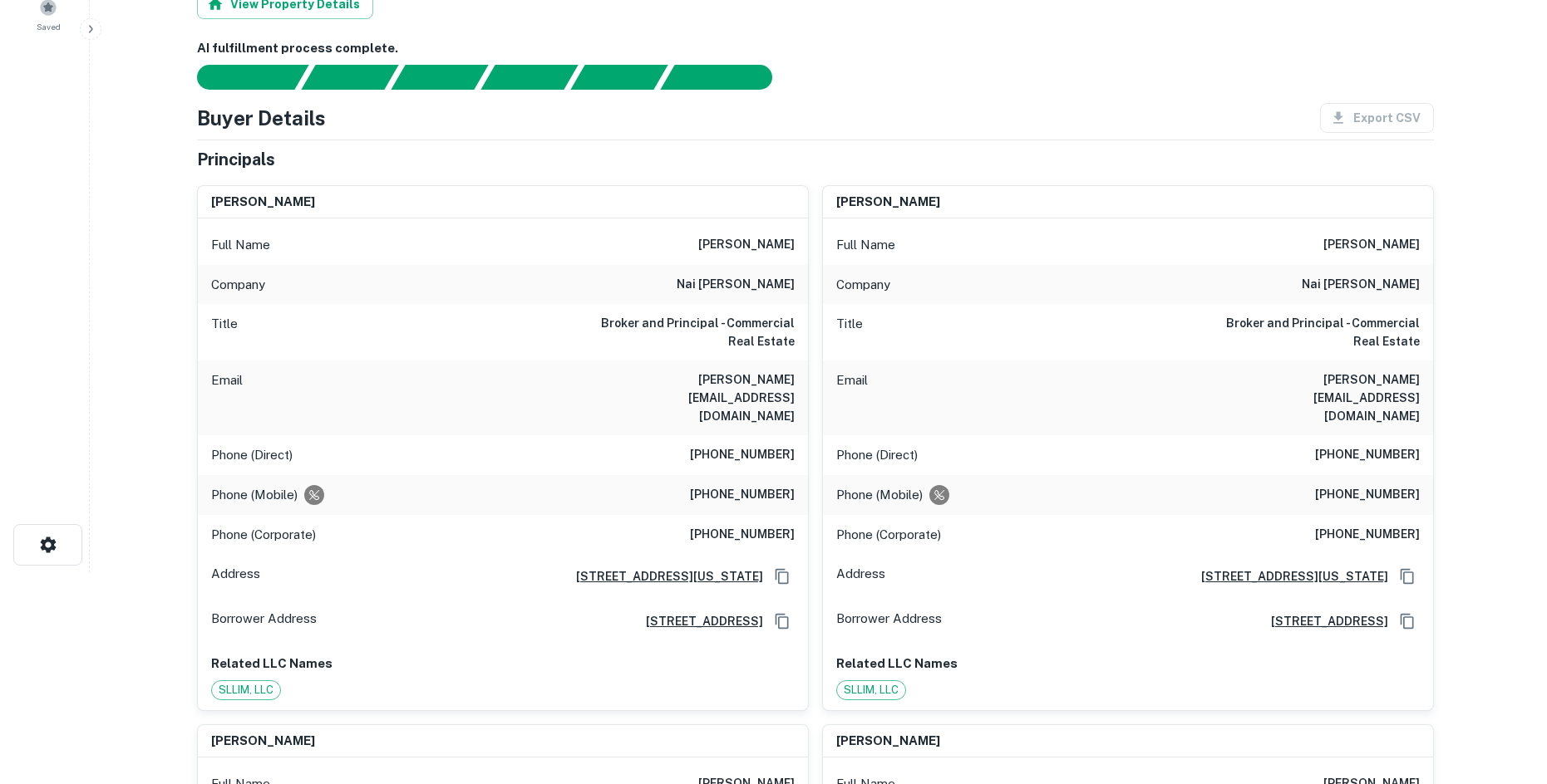
scroll to position [0, 0]
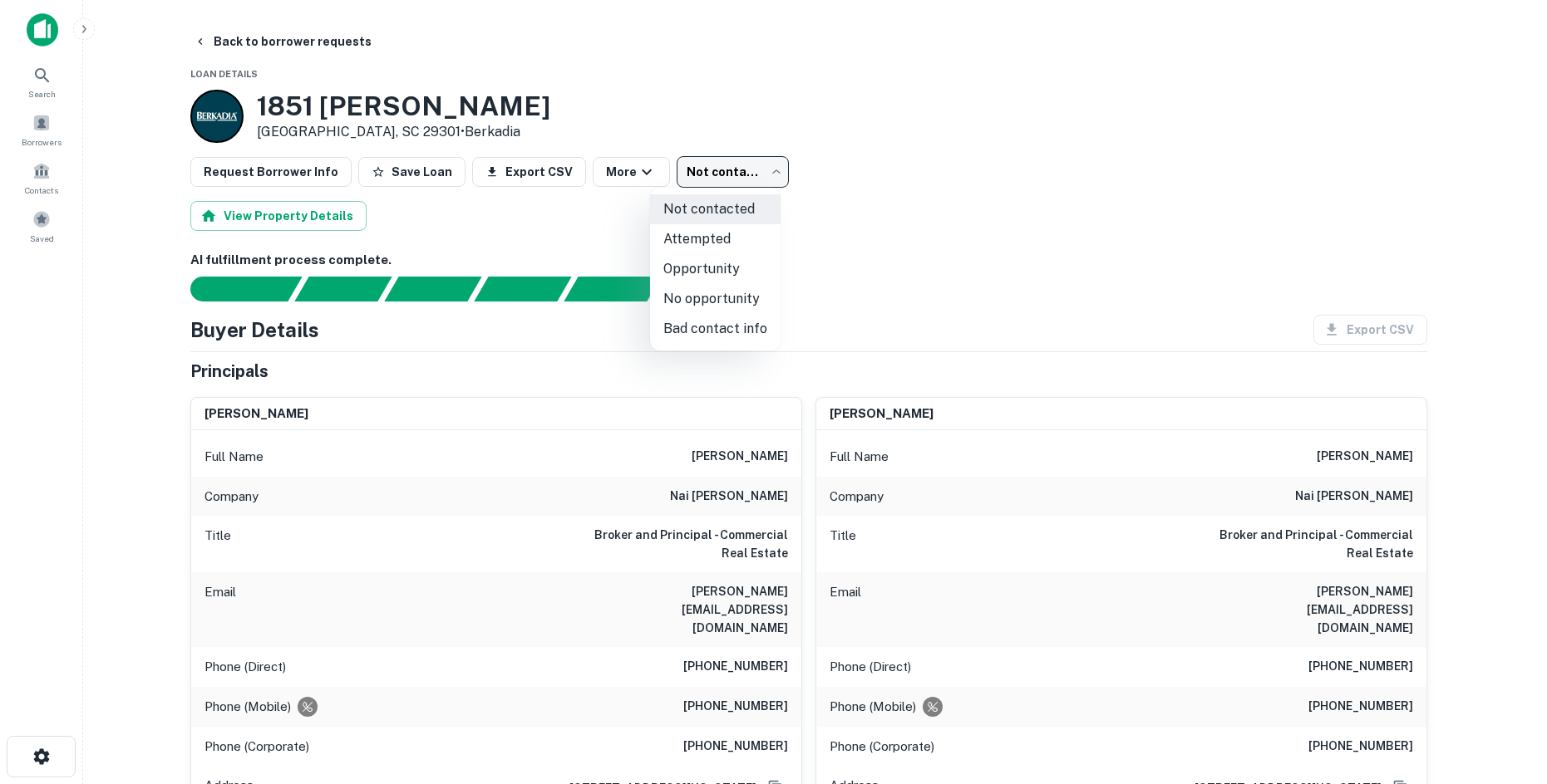
click at [748, 186] on body "Search Borrowers Contacts Saved Back to borrower requests Loan Details 1851 Tam…" at bounding box center [774, 392] width 1547 height 784
click at [699, 308] on li "No opportunity" at bounding box center [715, 299] width 130 height 30
type input "**********"
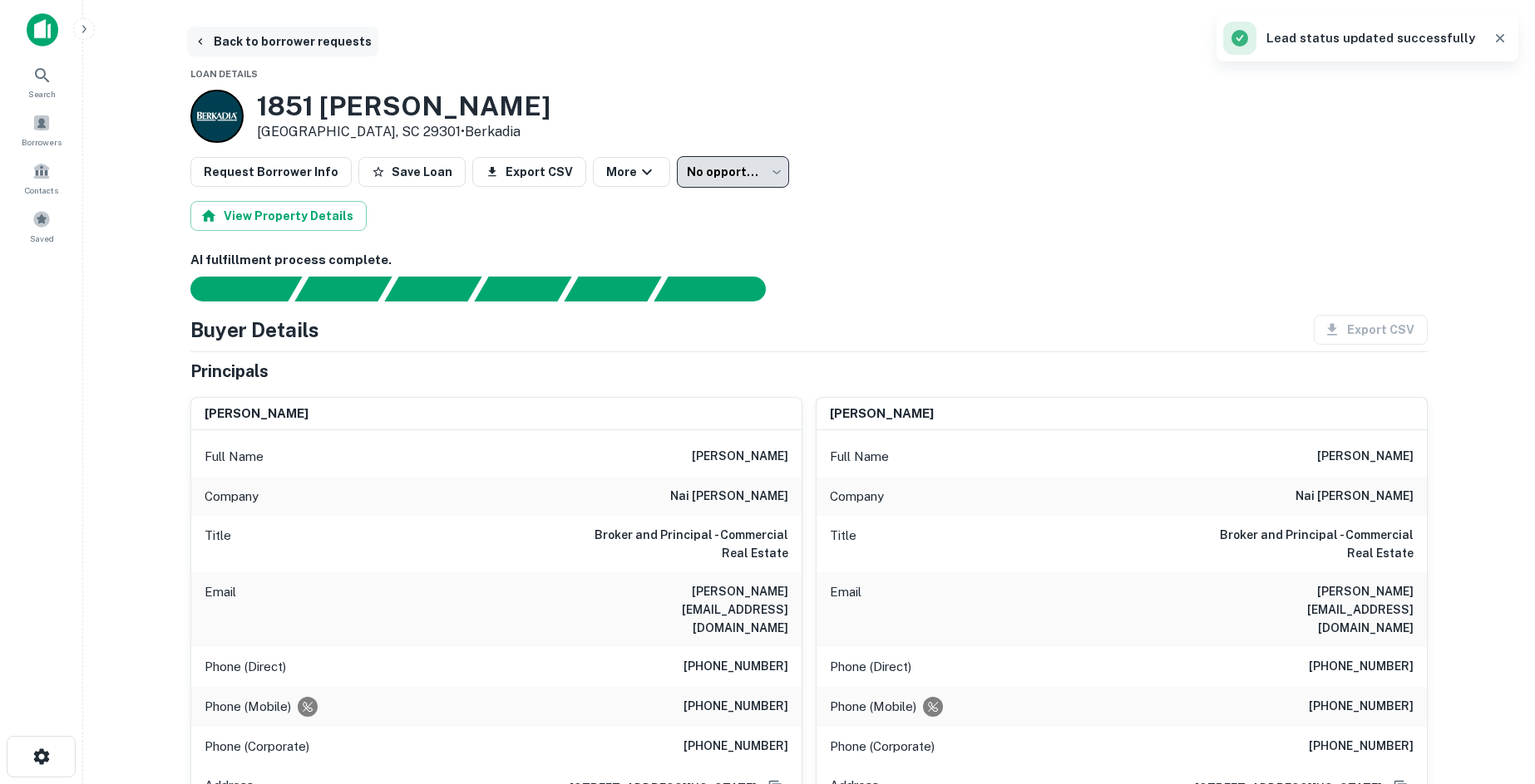
click at [272, 51] on button "Back to borrower requests" at bounding box center [282, 42] width 192 height 30
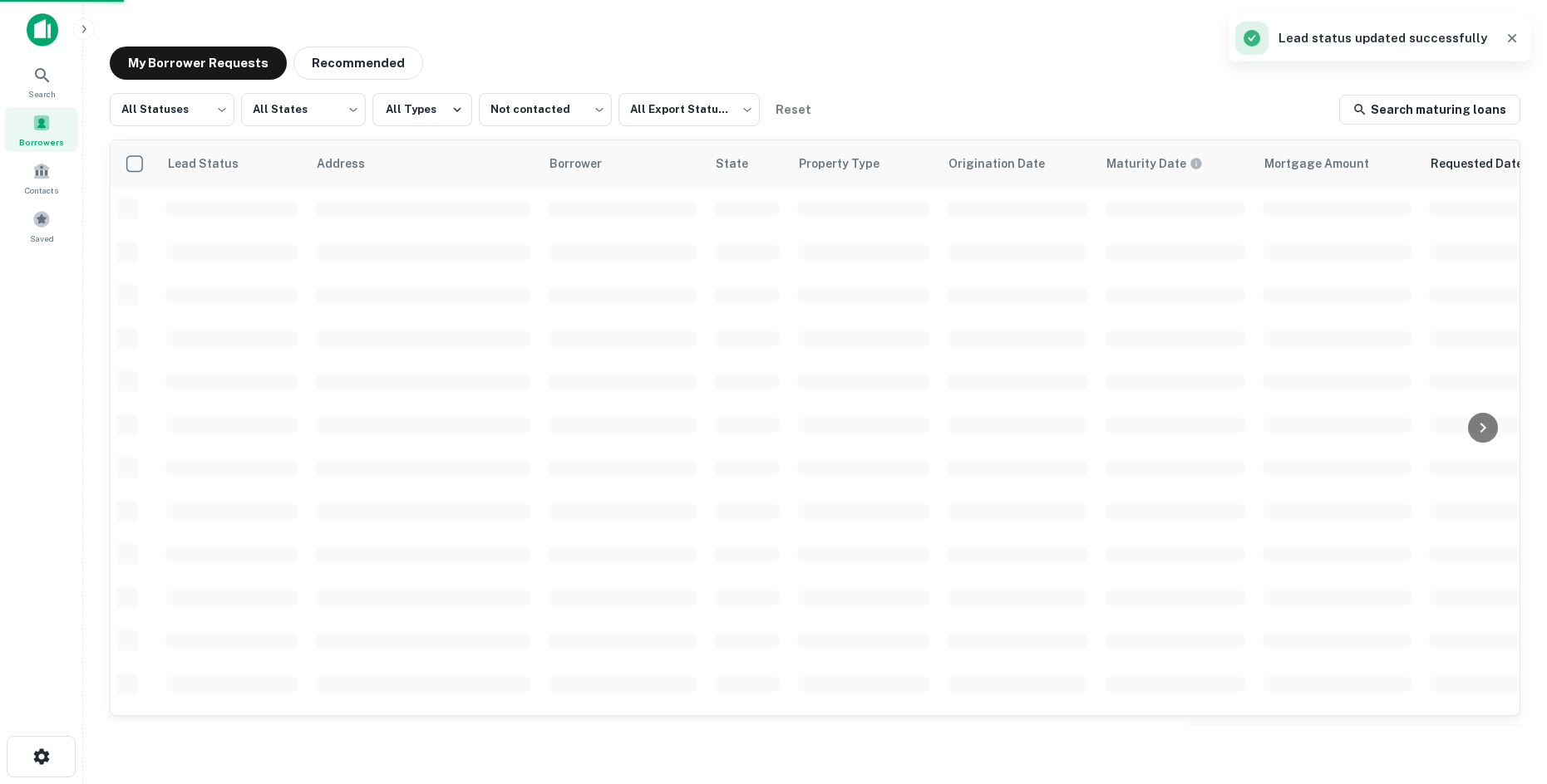
scroll to position [249, 0]
click at [355, 74] on button "Recommended" at bounding box center [358, 63] width 130 height 33
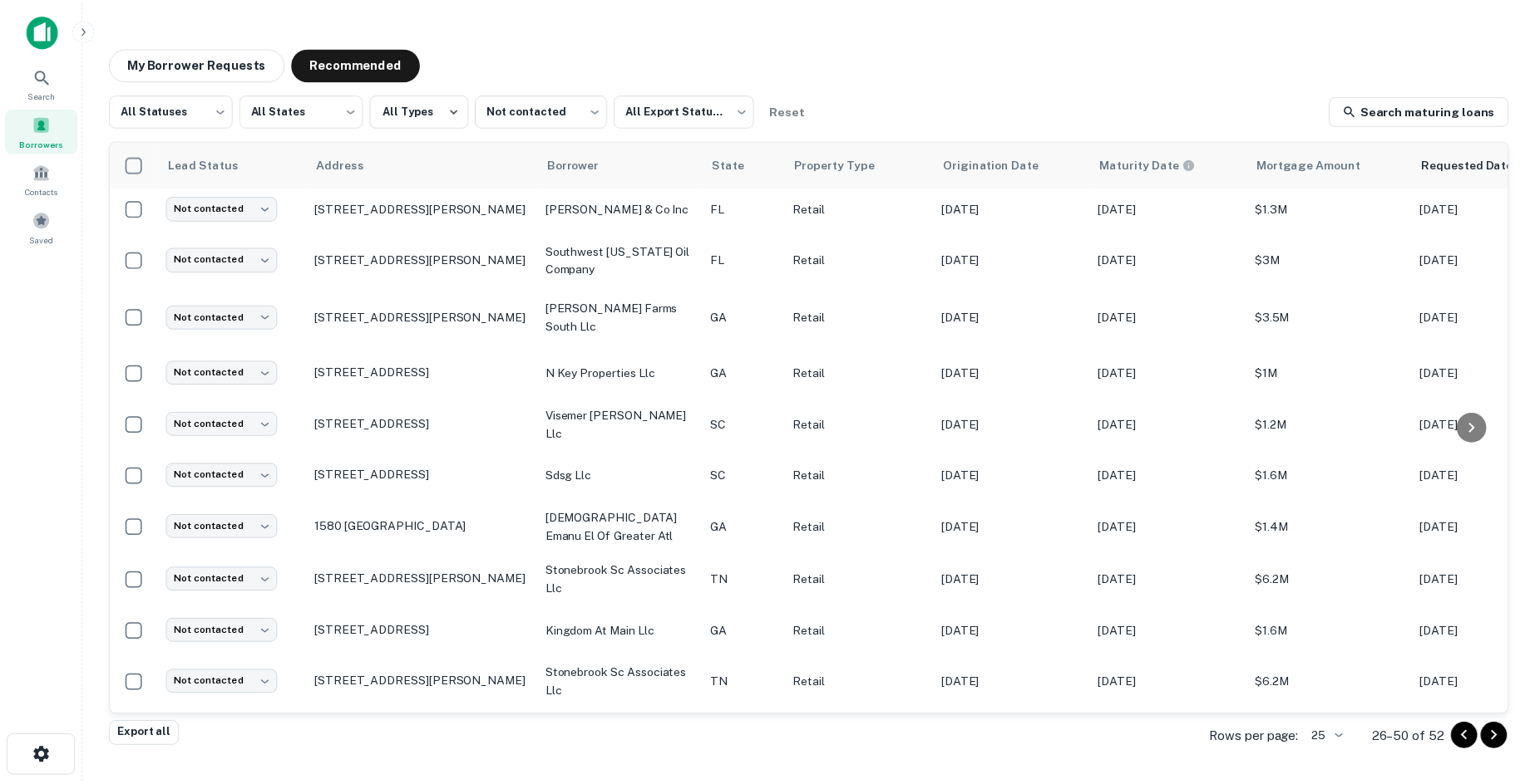
scroll to position [621, 0]
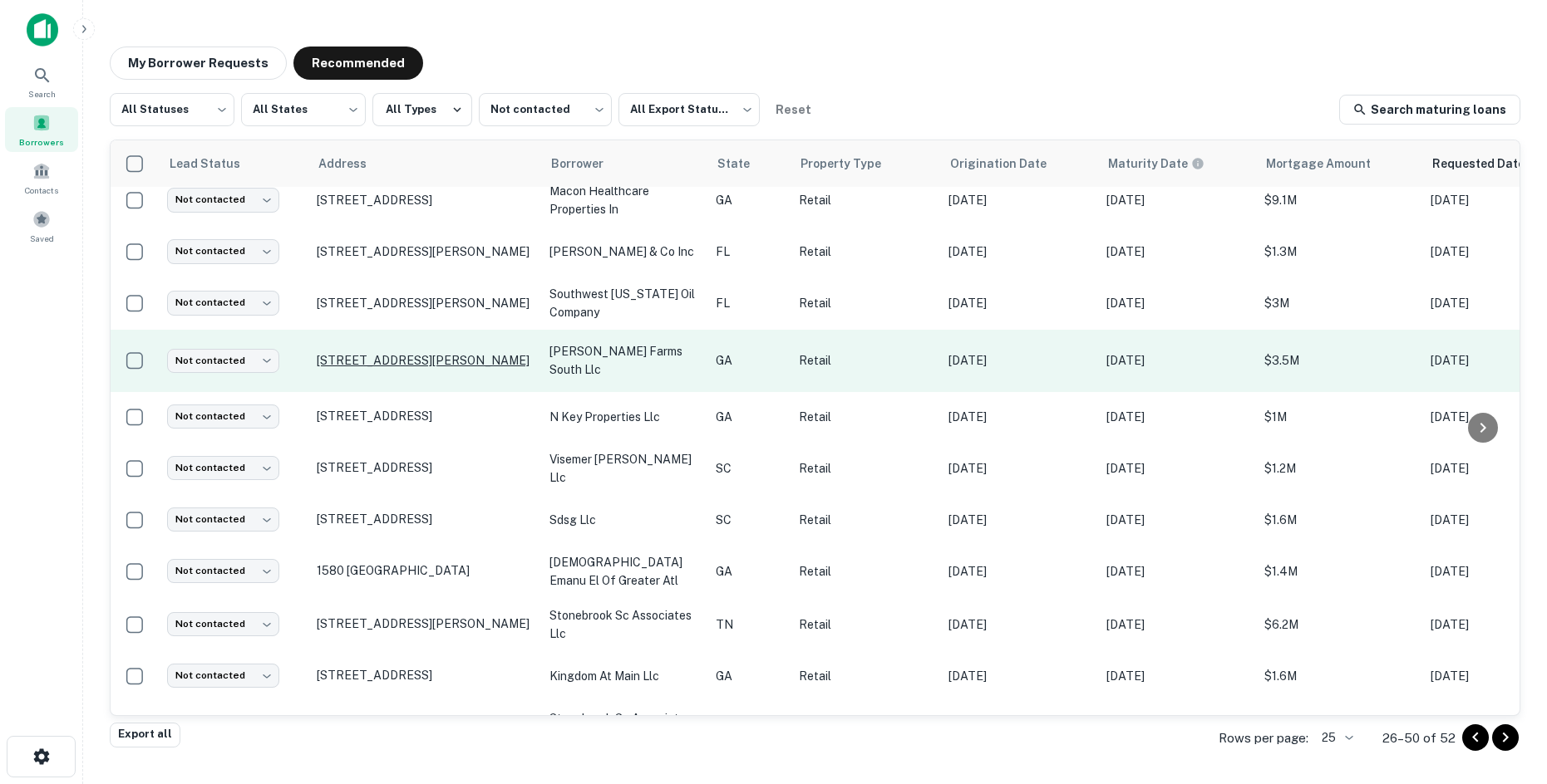
click at [475, 353] on p "765 Mid Broadwell Rd Alpharetta, GA 30004" at bounding box center [425, 360] width 216 height 15
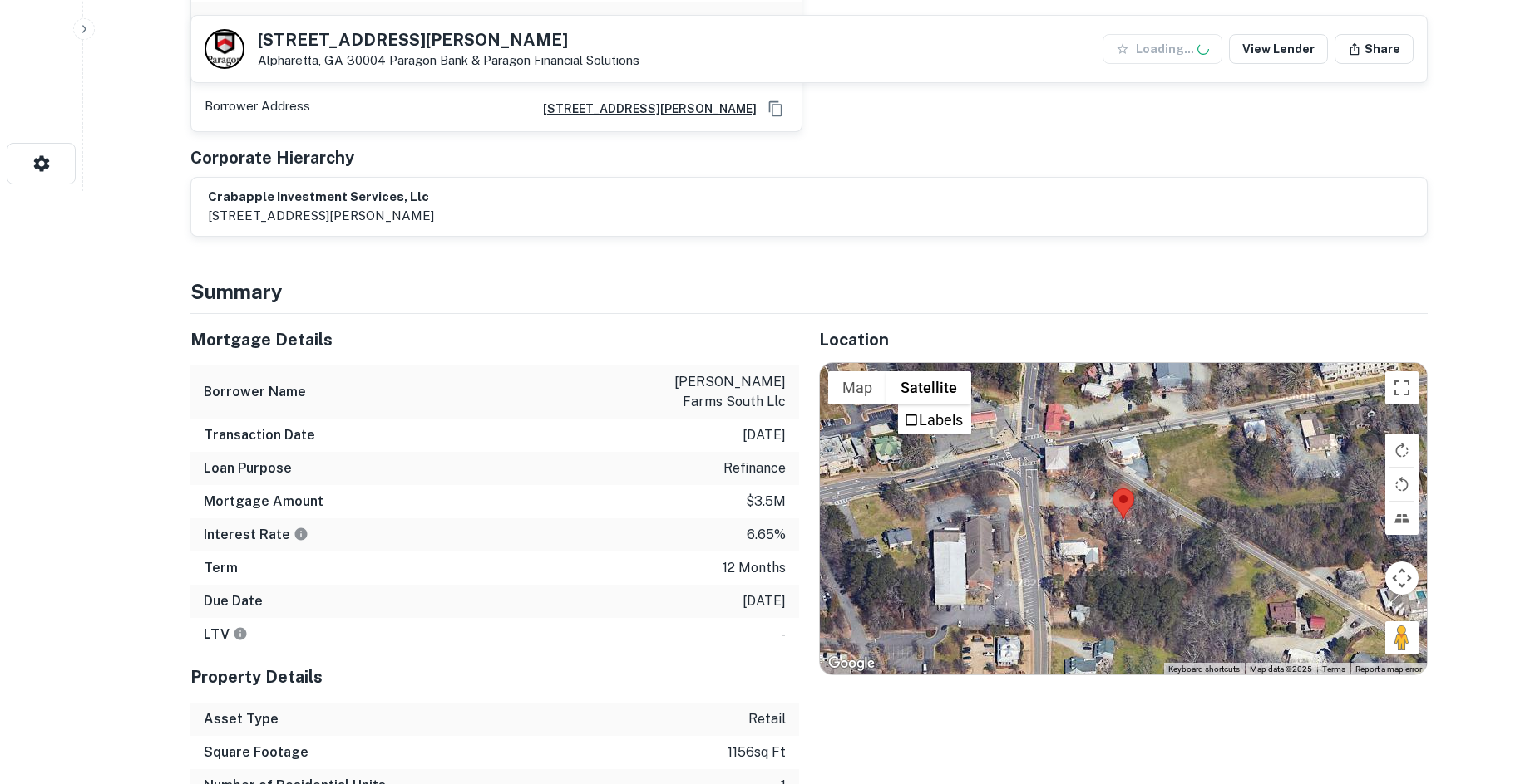
scroll to position [608, 0]
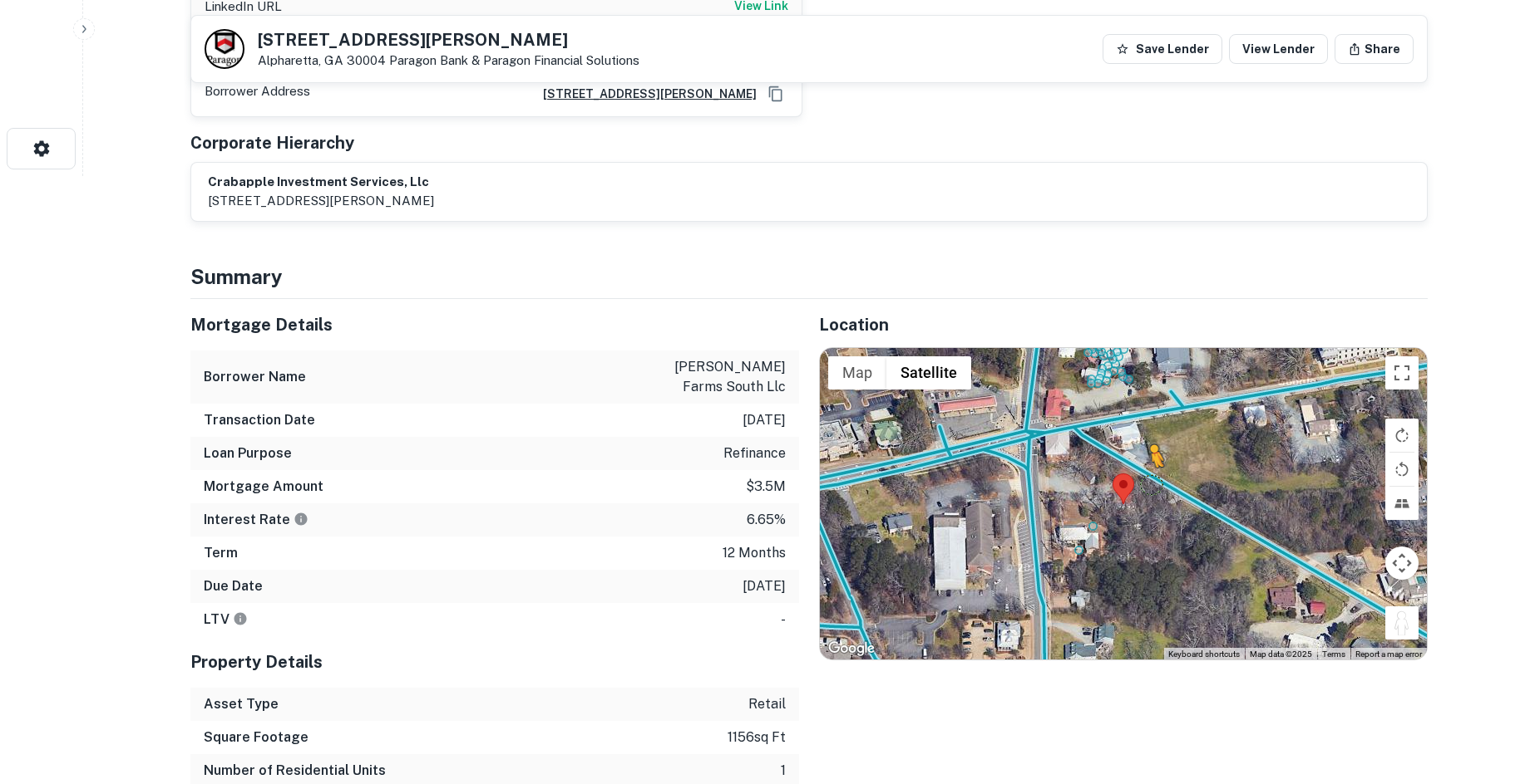
drag, startPoint x: 1392, startPoint y: 604, endPoint x: 1129, endPoint y: 447, distance: 306.3
click at [1129, 447] on div "To activate drag with keyboard, press Alt + Enter. Once in keyboard drag state,…" at bounding box center [1123, 504] width 607 height 313
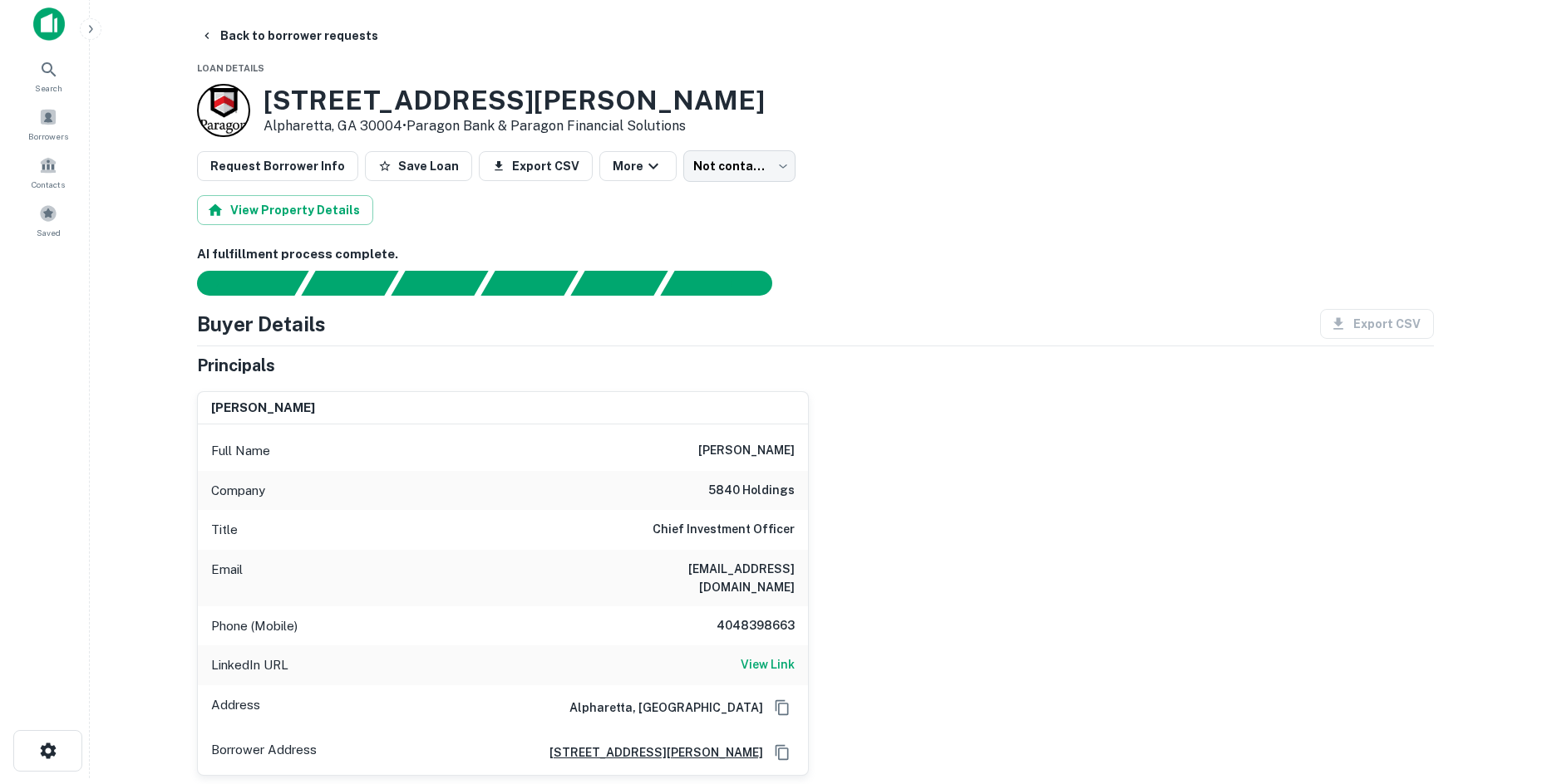
scroll to position [0, 0]
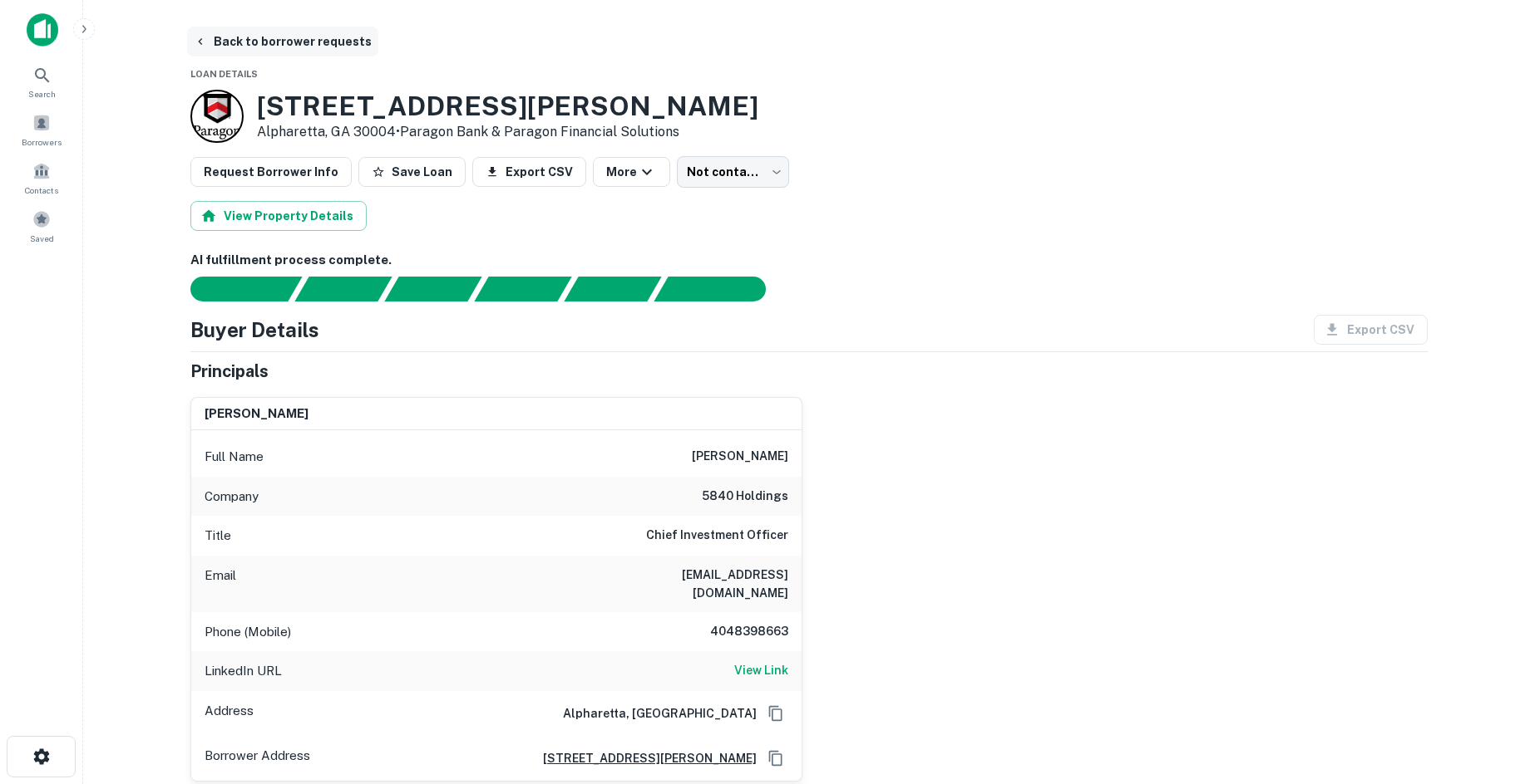
click at [228, 45] on button "Back to borrower requests" at bounding box center [282, 42] width 192 height 30
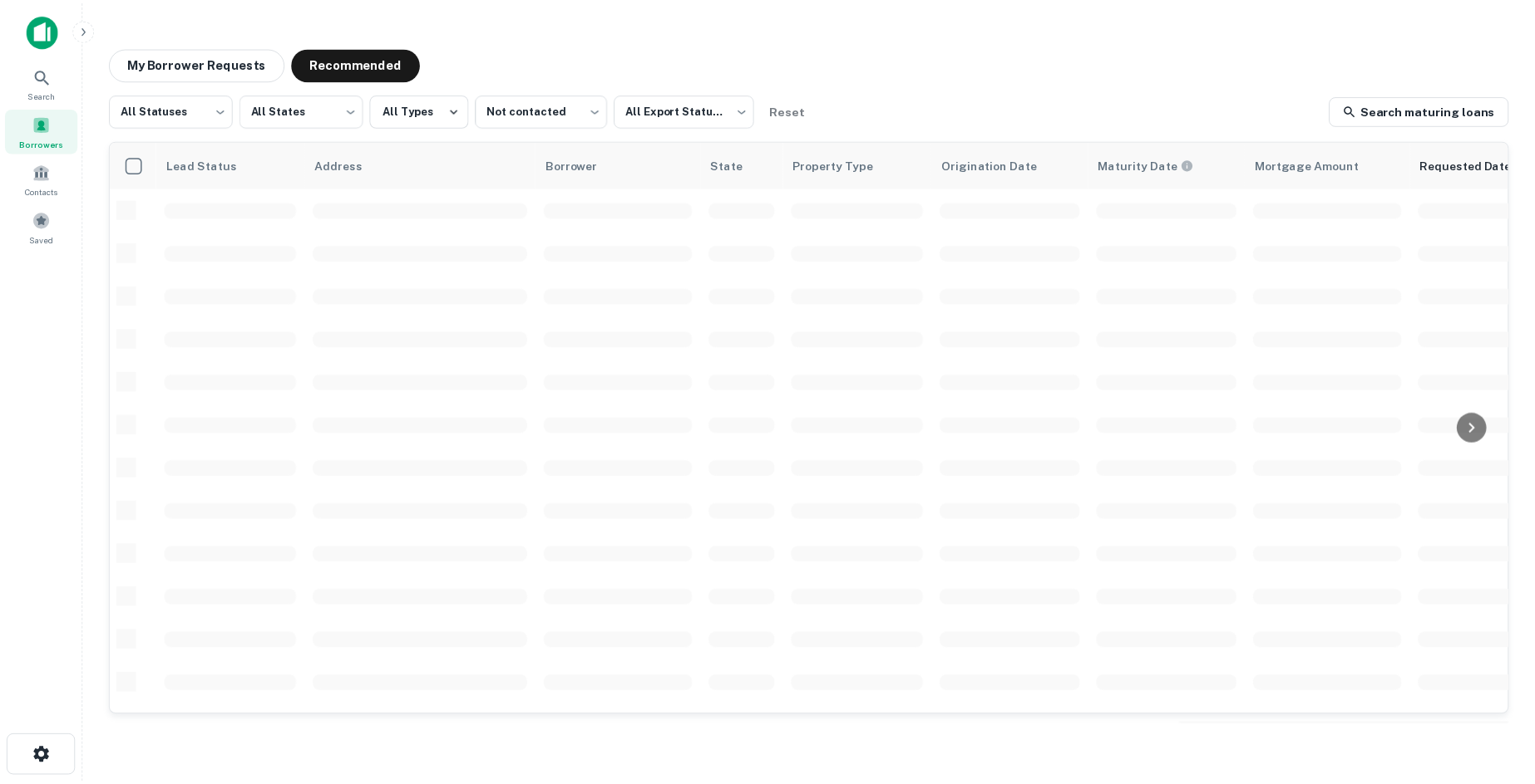
scroll to position [565, 0]
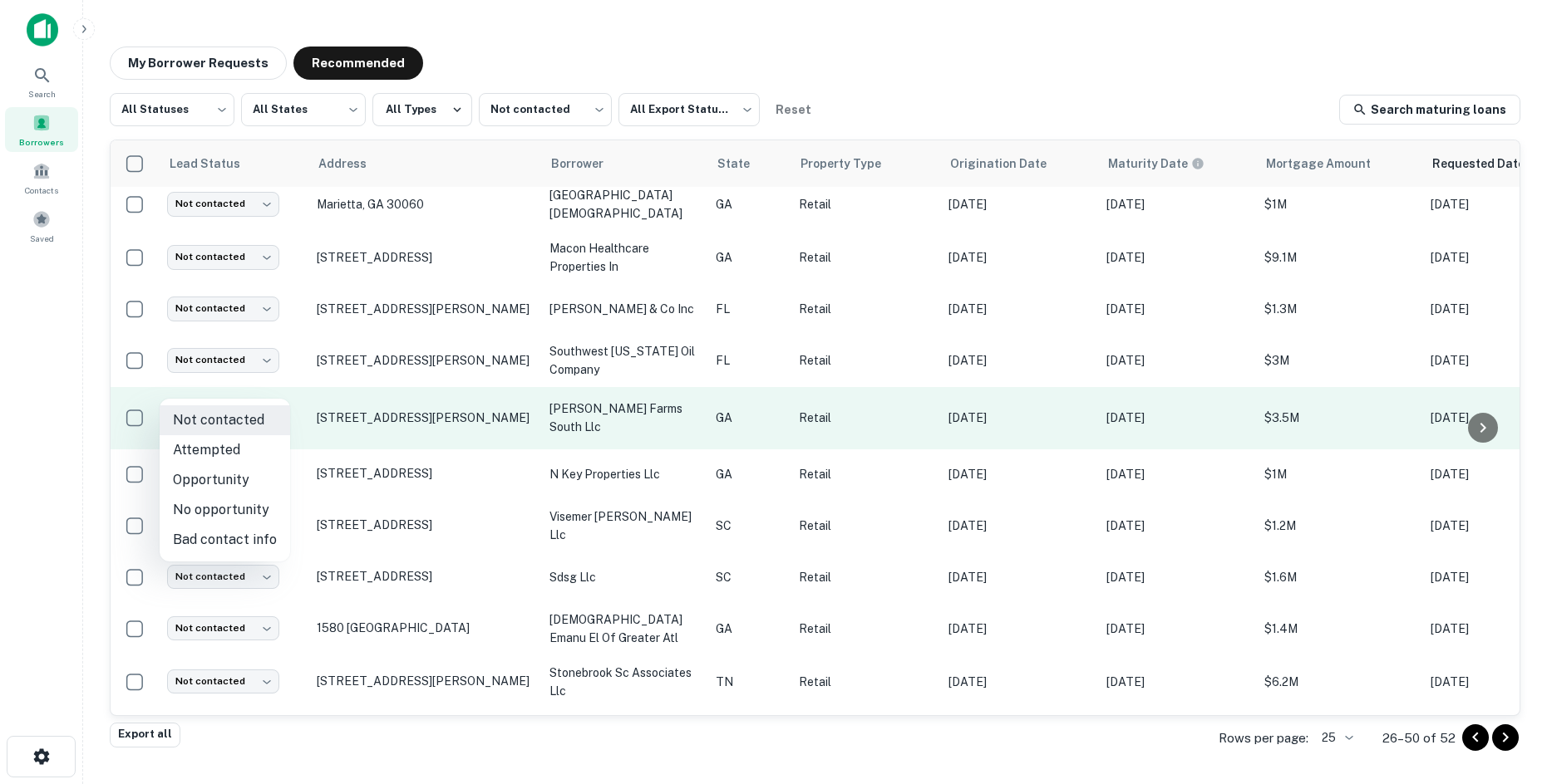
click at [268, 390] on body "Search Borrowers Contacts Saved My Borrower Requests Recommended All Statuses *…" at bounding box center [774, 392] width 1547 height 784
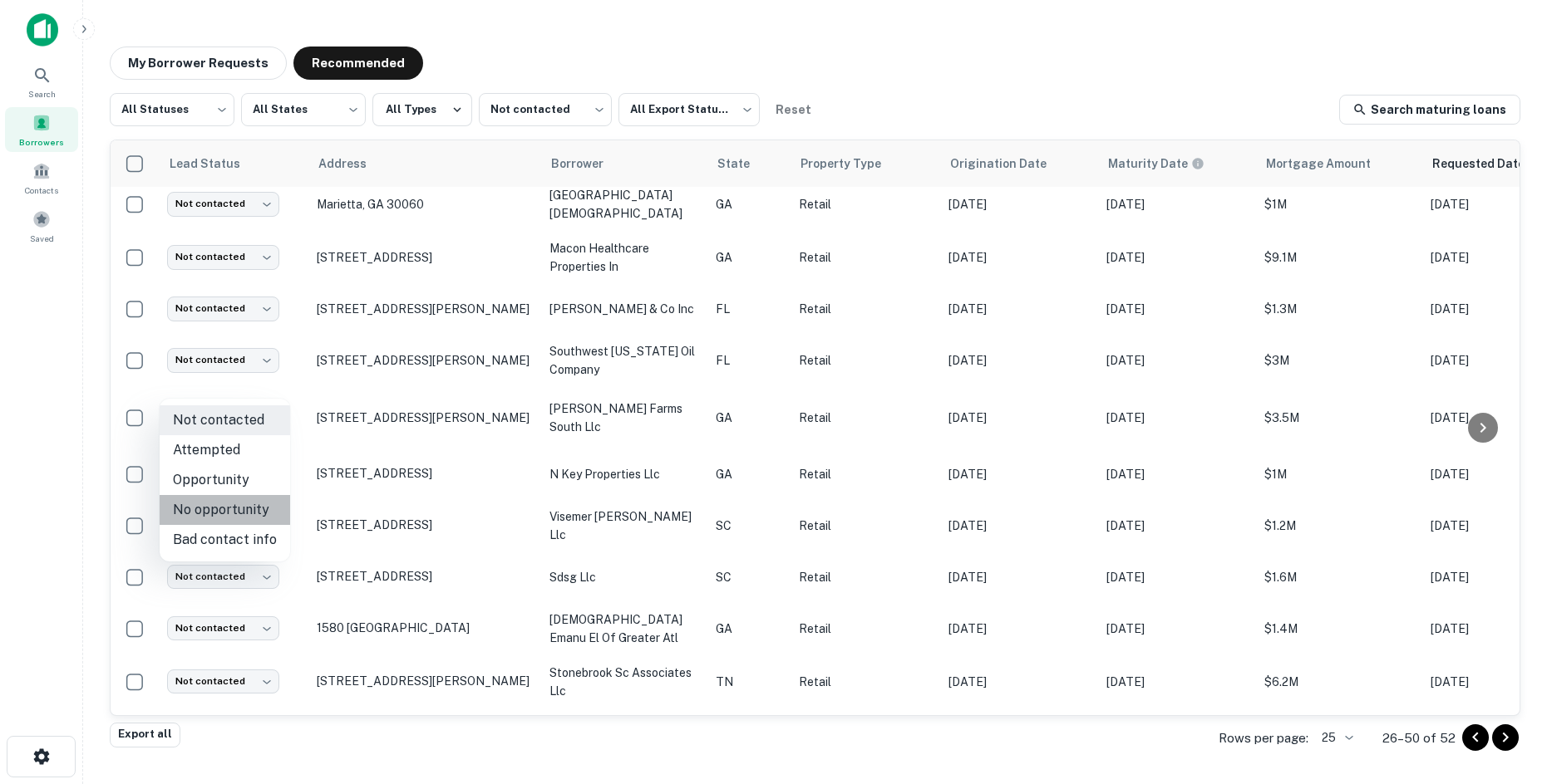
click at [234, 518] on li "No opportunity" at bounding box center [224, 510] width 130 height 30
type input "**********"
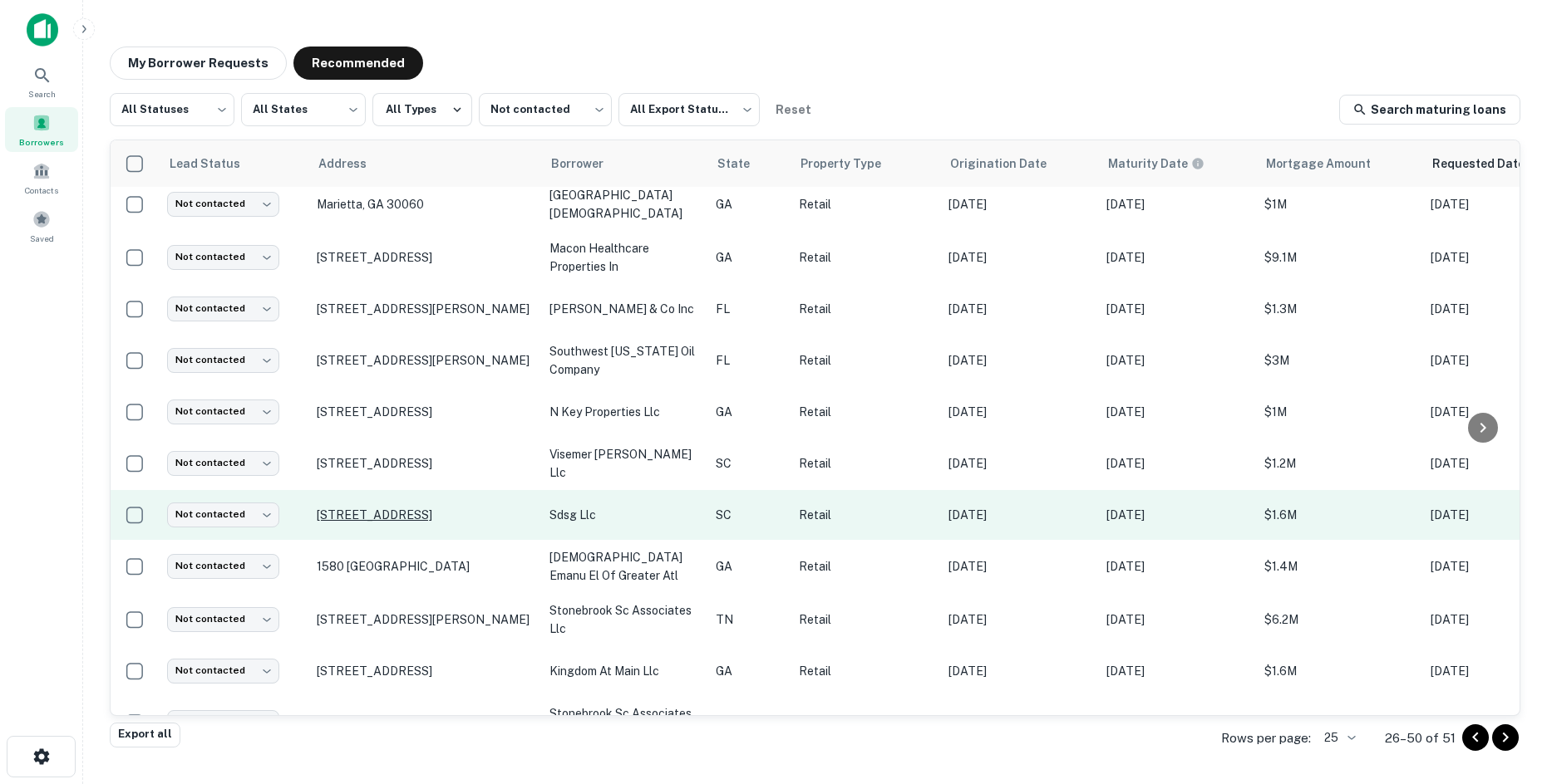
click at [466, 508] on p "200 Blythewood Rd Blythewood, SC 29016" at bounding box center [425, 515] width 216 height 15
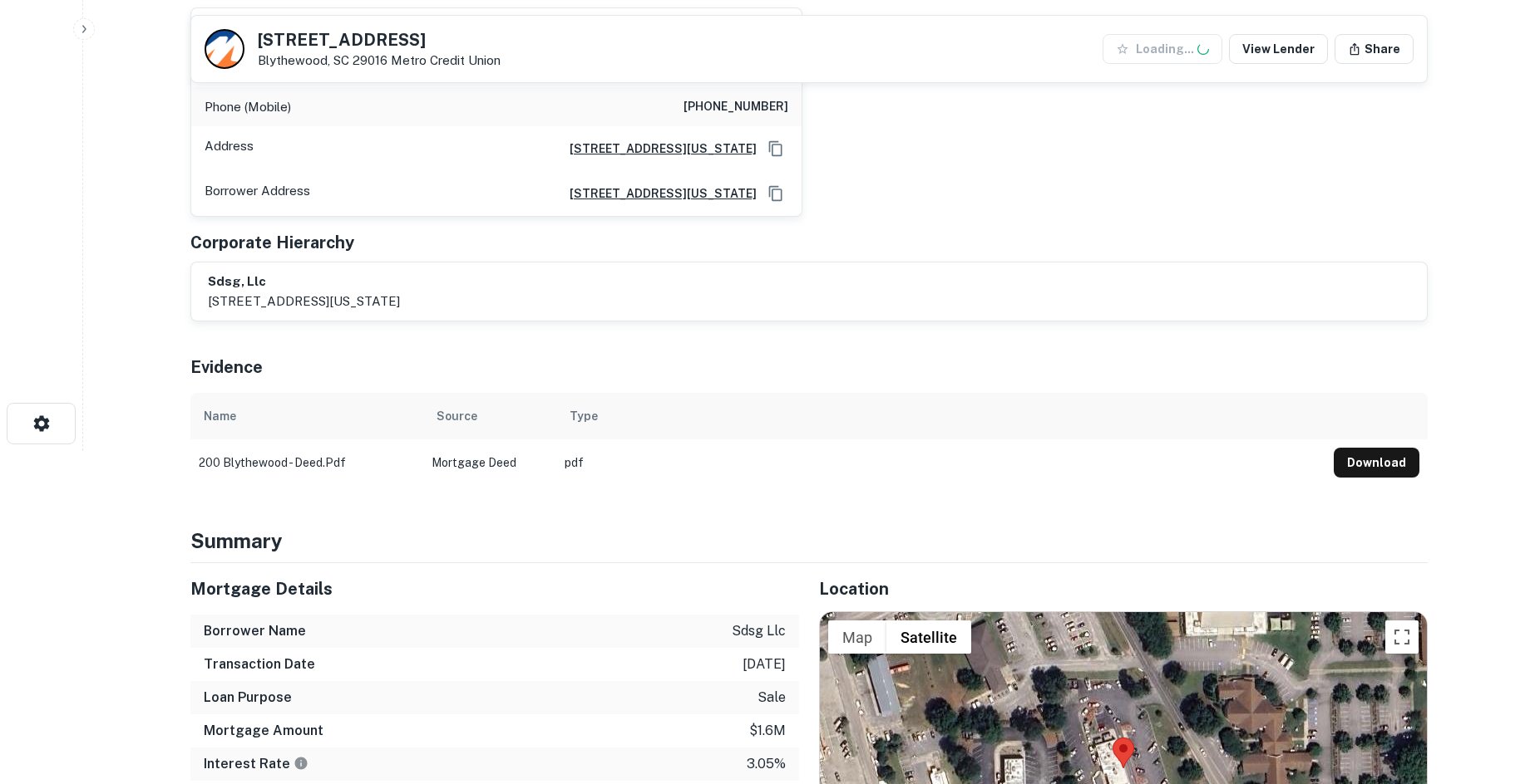
scroll to position [498, 0]
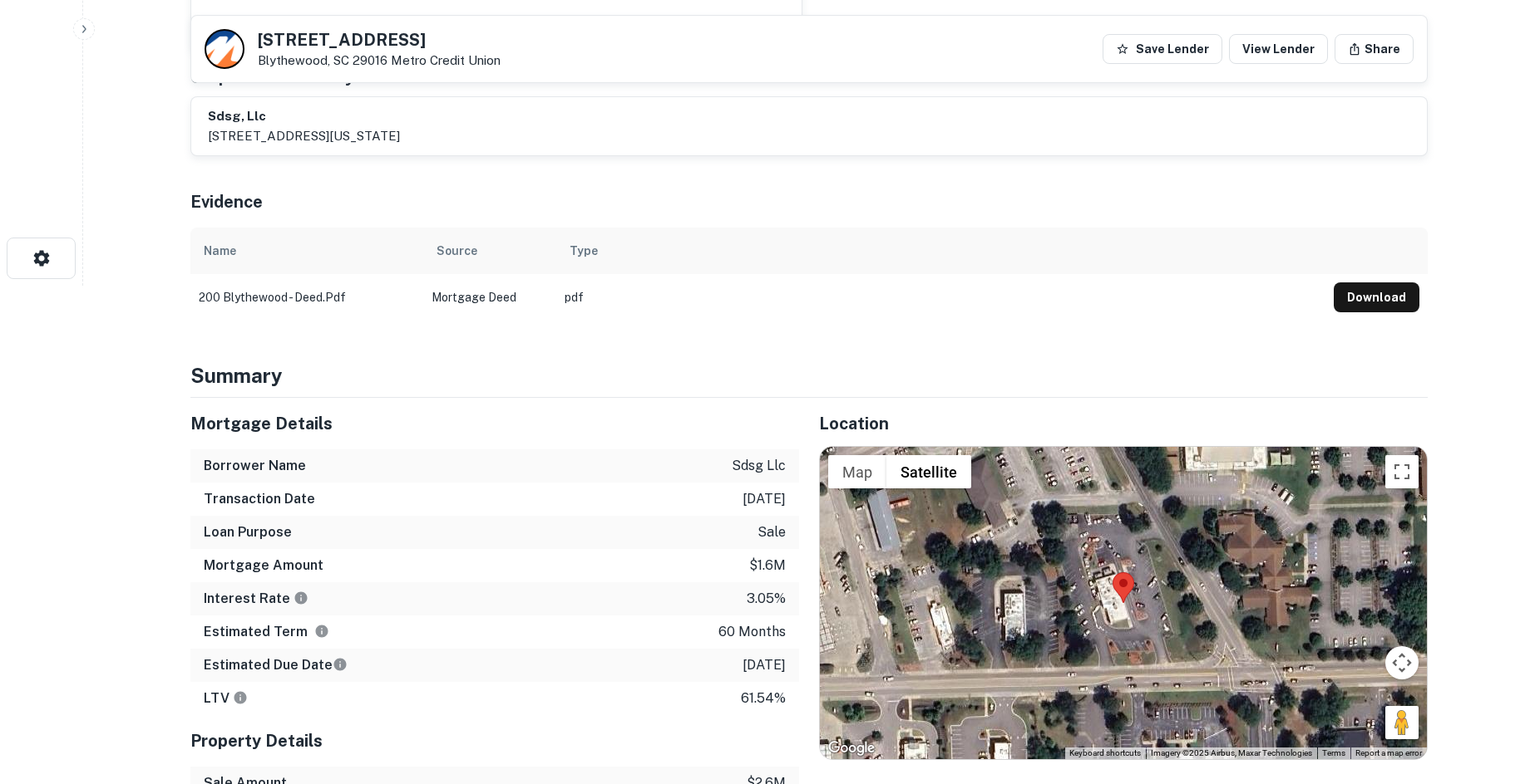
drag, startPoint x: 1385, startPoint y: 721, endPoint x: 1177, endPoint y: 603, distance: 239.1
click at [1172, 601] on div "Map Terrain Satellite Labels Keyboard shortcuts Map Data Imagery ©2025 Airbus, …" at bounding box center [1123, 602] width 607 height 313
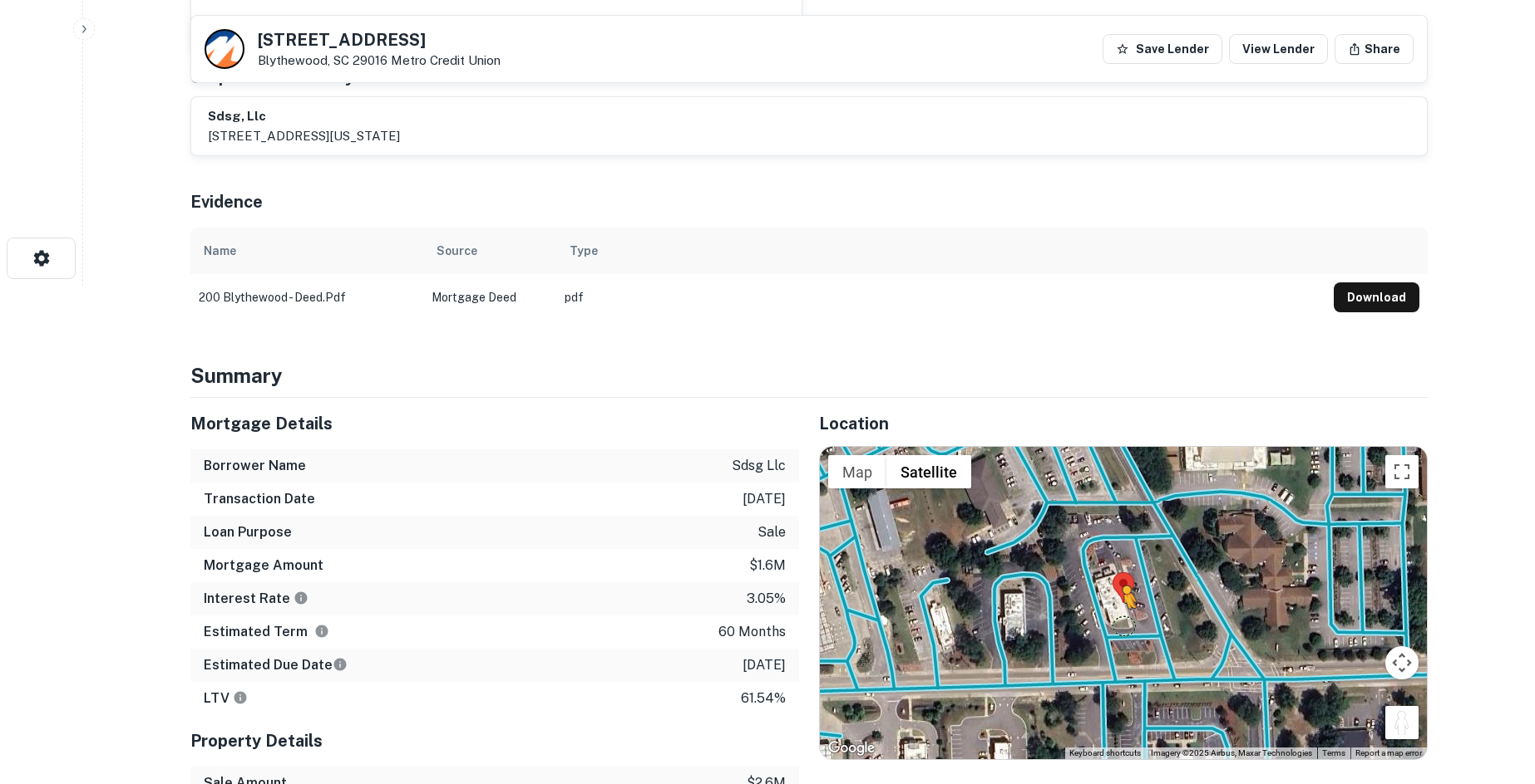
drag, startPoint x: 1409, startPoint y: 715, endPoint x: 1123, endPoint y: 628, distance: 298.9
click at [1123, 628] on div "To activate drag with keyboard, press Alt + Enter. Once in keyboard drag state,…" at bounding box center [1123, 602] width 607 height 313
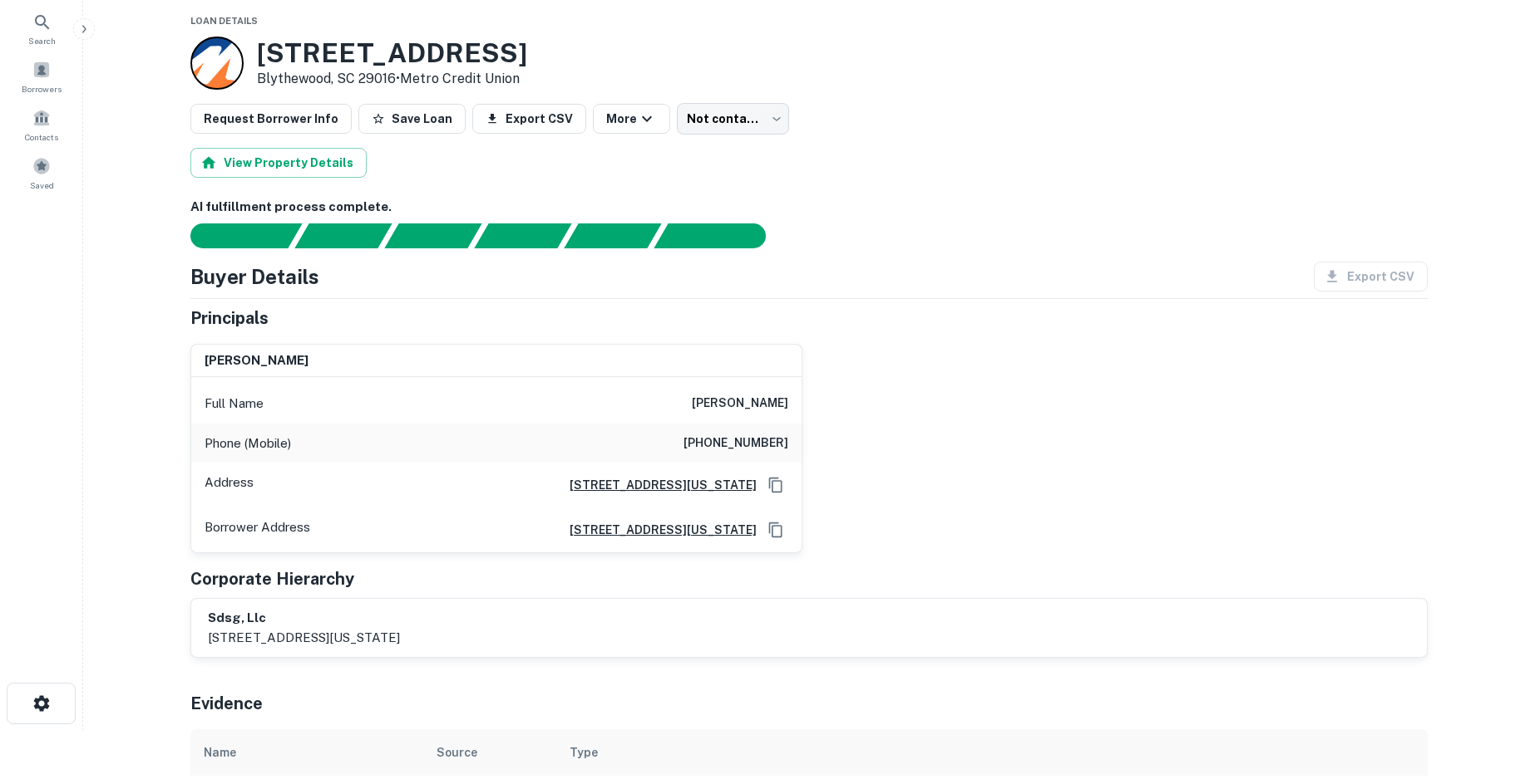
scroll to position [0, 0]
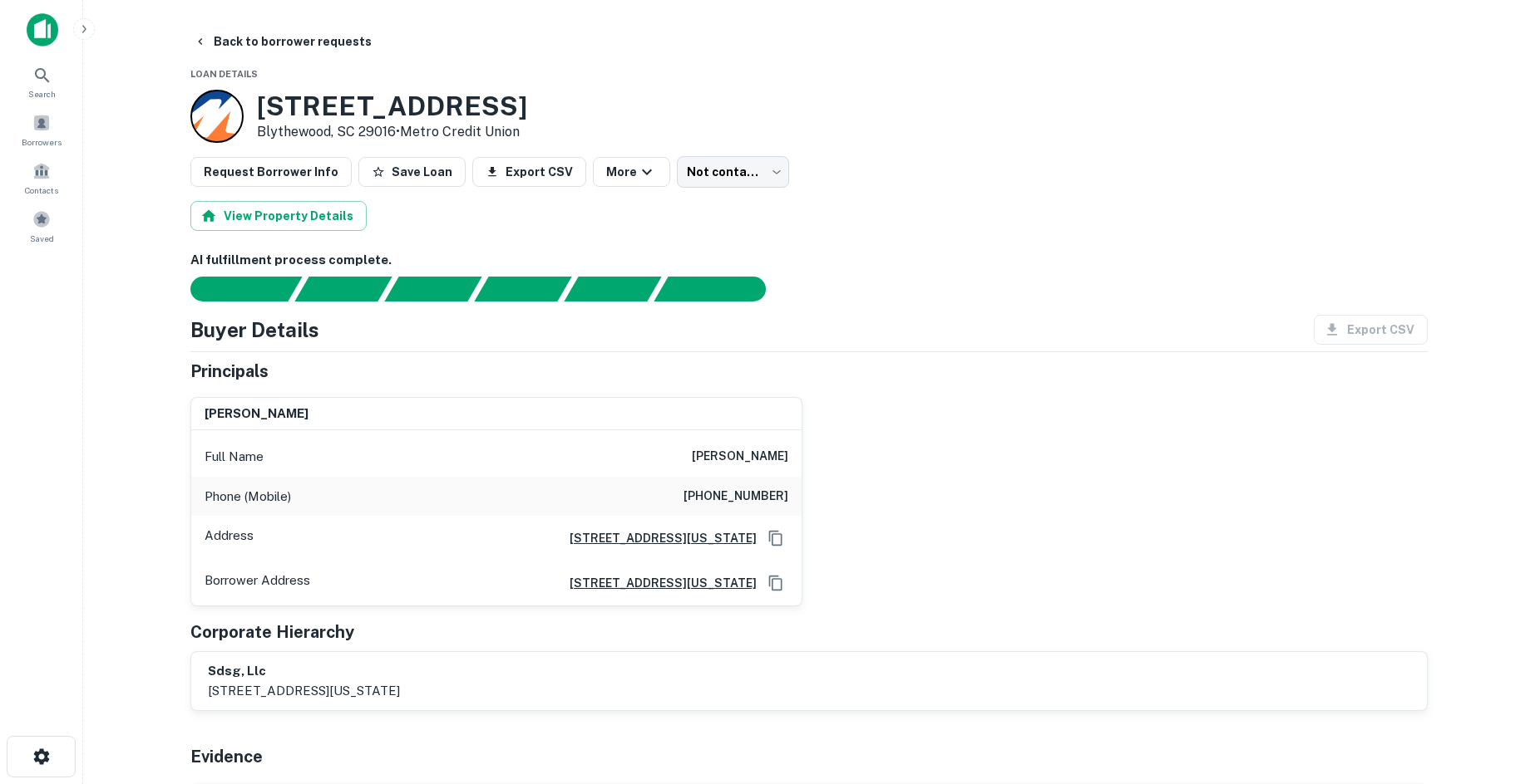
click at [754, 492] on h6 "(201) 394-6850" at bounding box center [735, 497] width 104 height 20
copy h6 "(201) 394-6850"
click at [688, 163] on body "Search Borrowers Contacts Saved Back to borrower requests Loan Details 200 Blyt…" at bounding box center [768, 392] width 1535 height 784
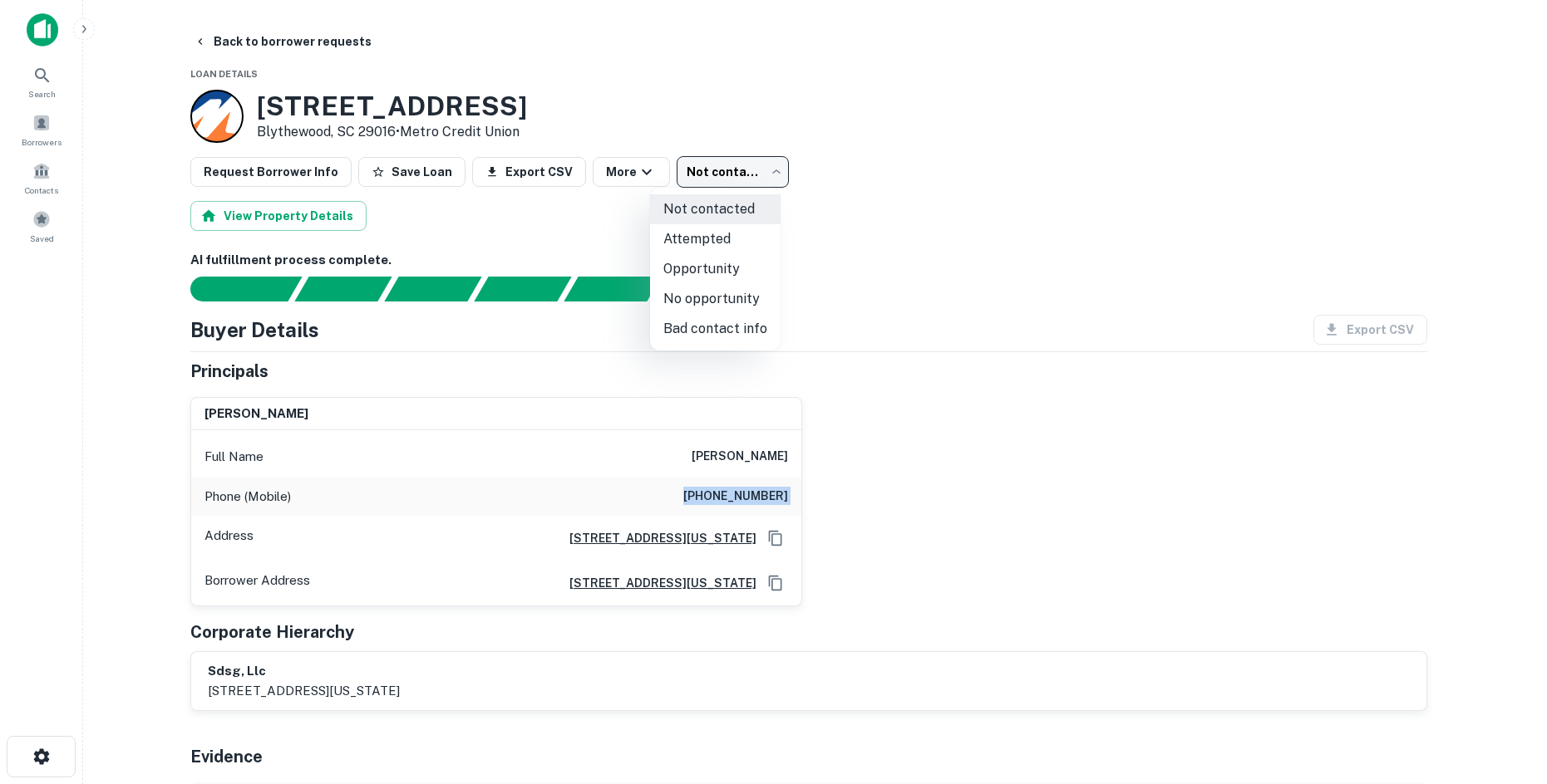
click at [739, 241] on li "Attempted" at bounding box center [715, 239] width 130 height 30
type input "*********"
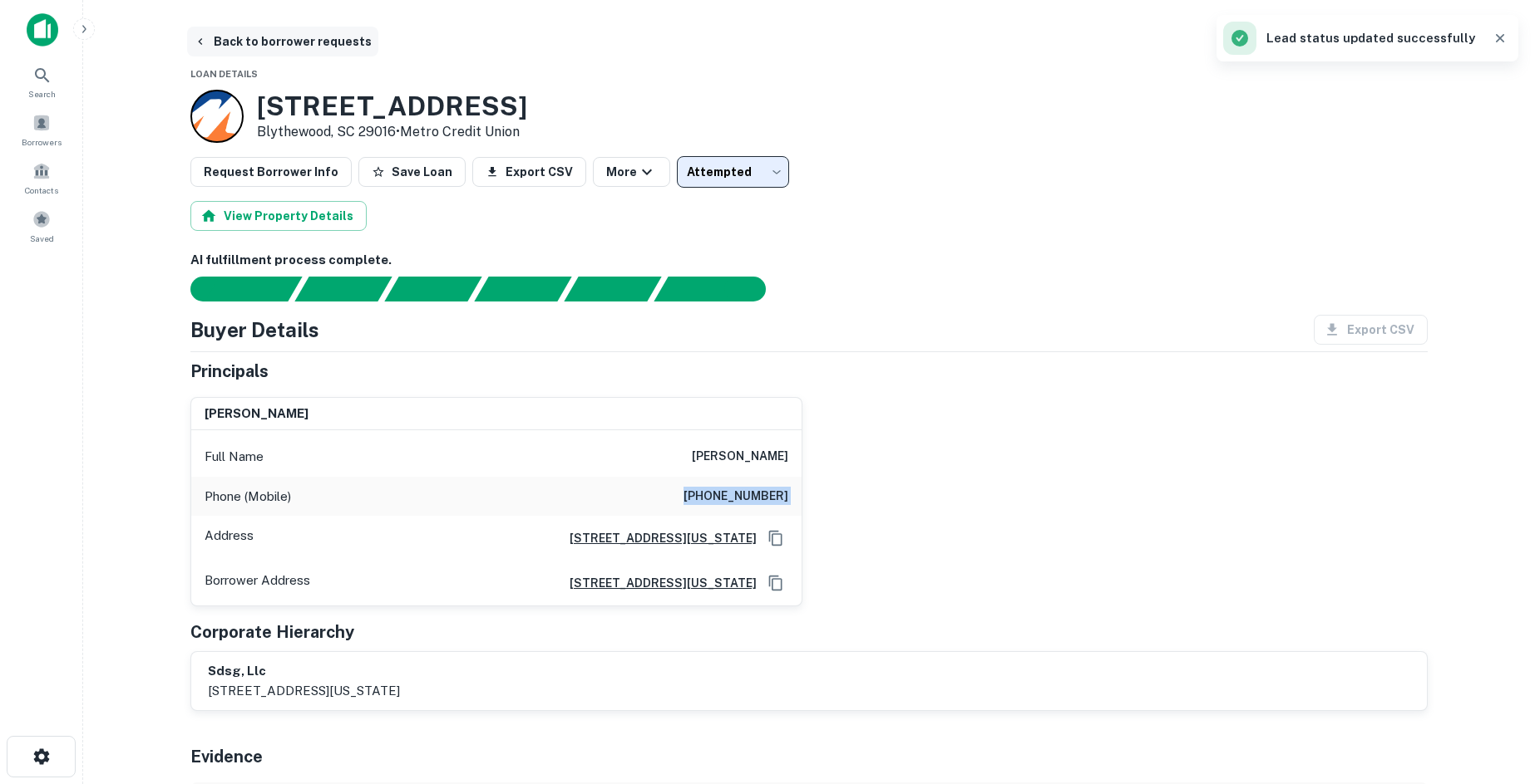
click at [271, 49] on button "Back to borrower requests" at bounding box center [282, 42] width 192 height 30
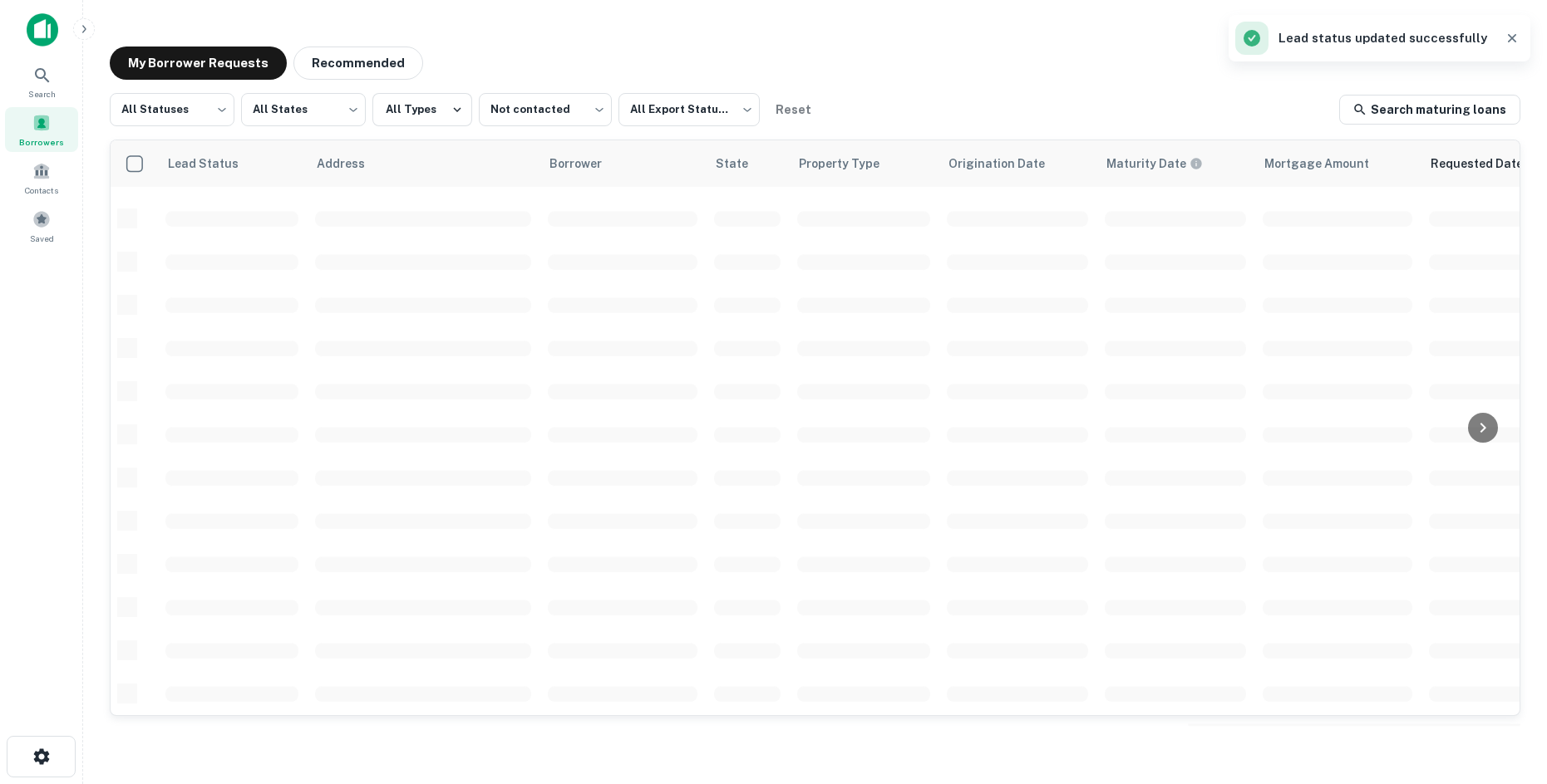
scroll to position [565, 0]
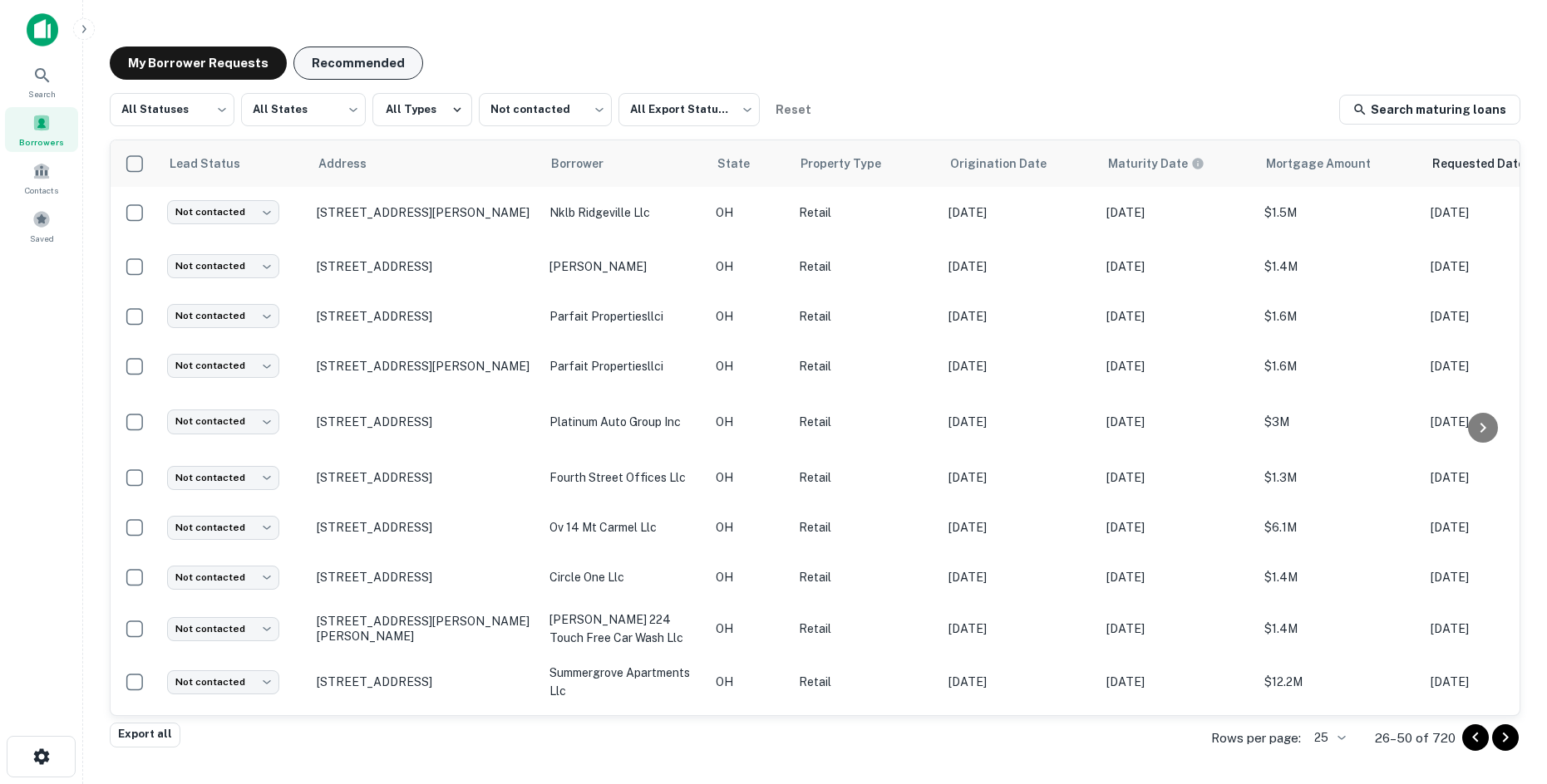
click at [347, 55] on button "Recommended" at bounding box center [358, 63] width 130 height 33
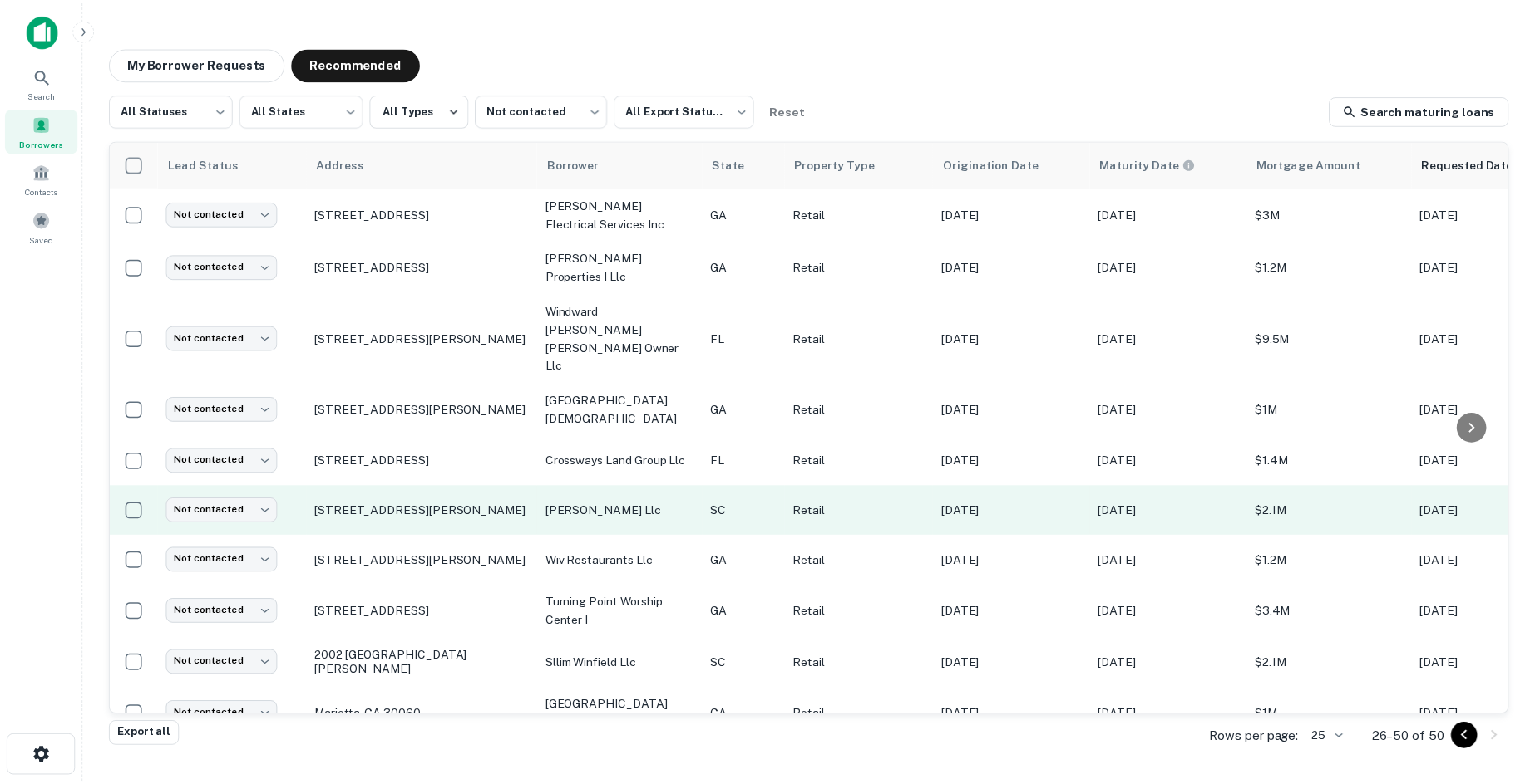
scroll to position [83, 0]
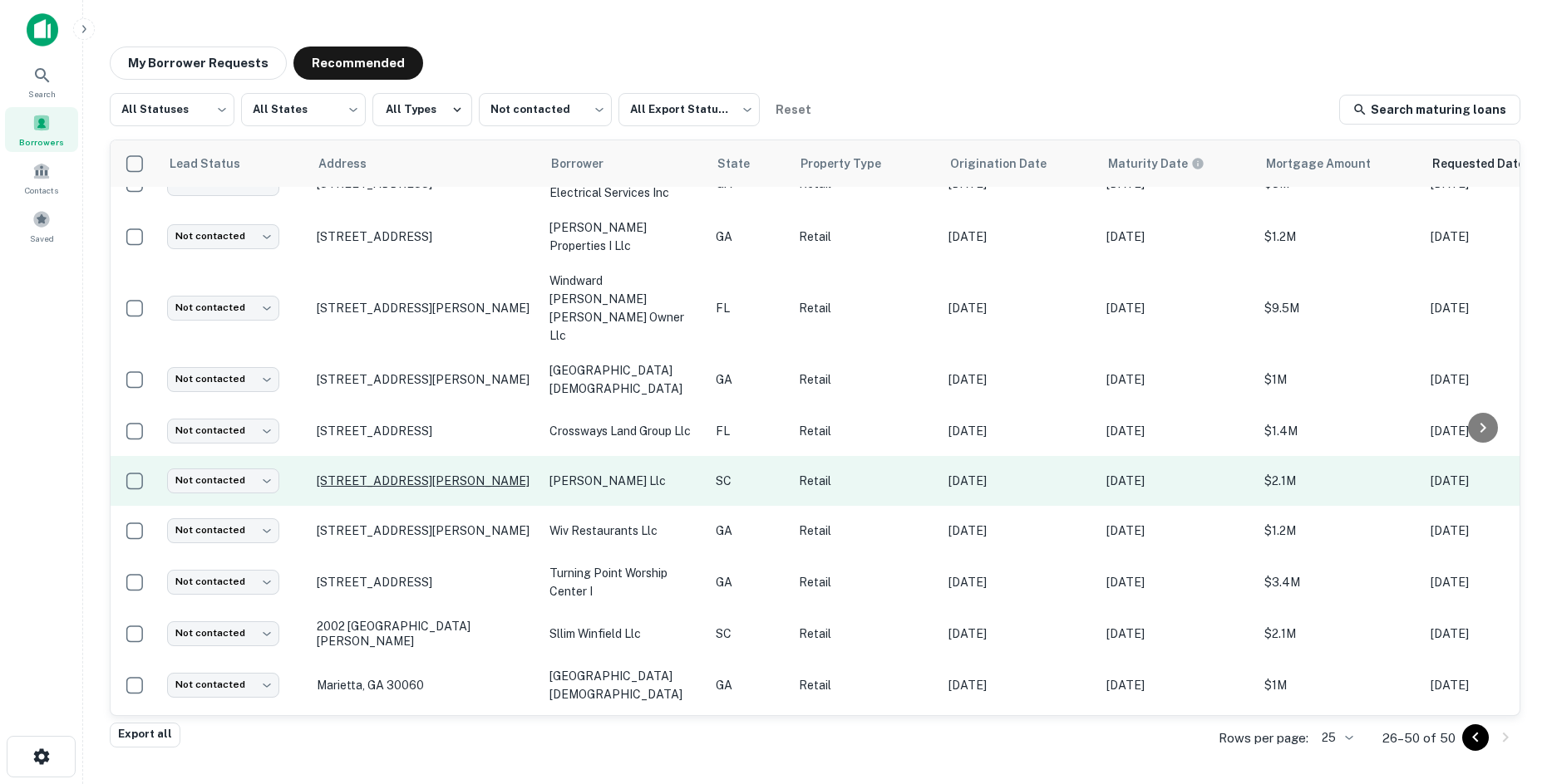
click at [452, 473] on p "1852 Tamara Way Spartanburg, SC 29301" at bounding box center [425, 480] width 216 height 15
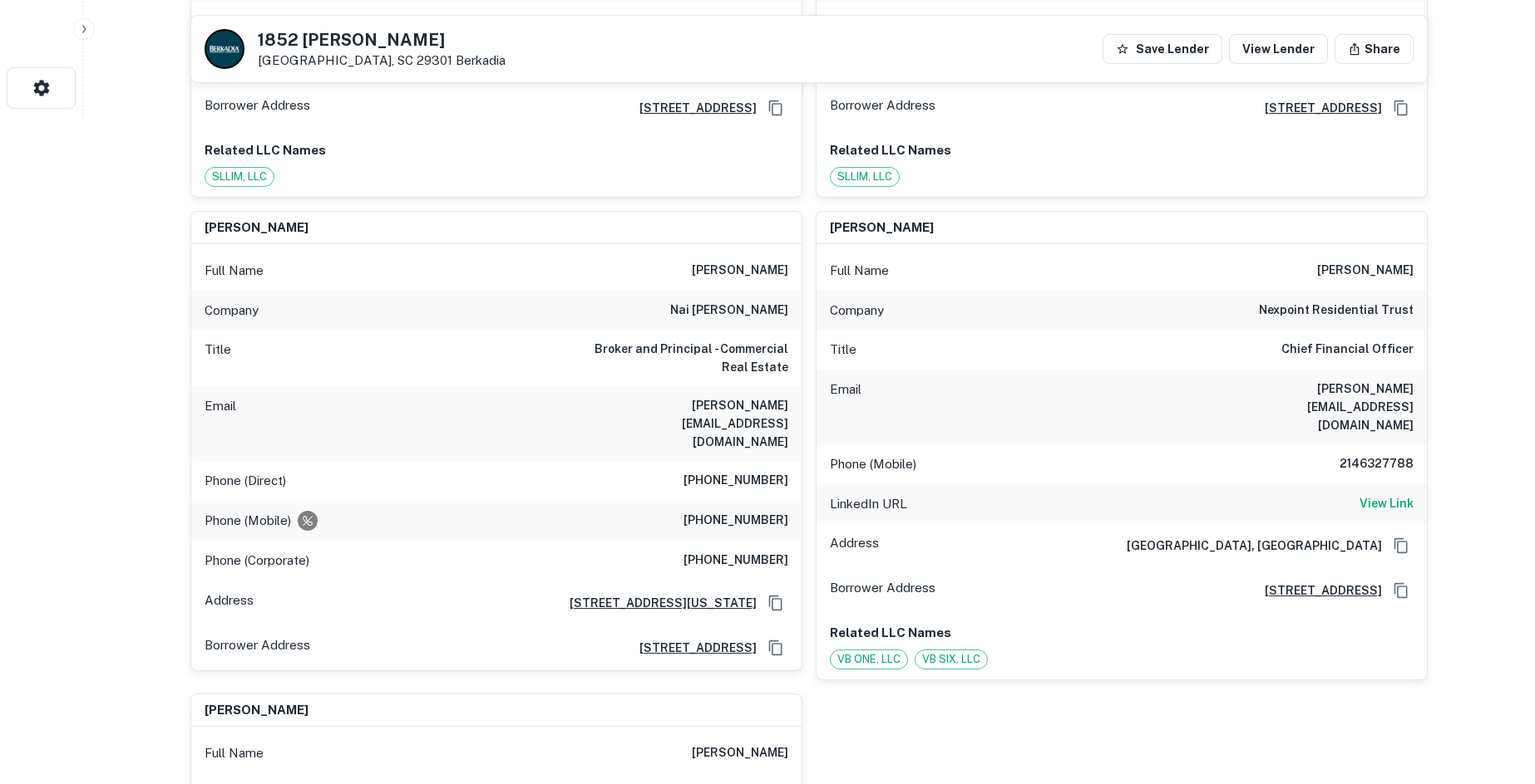
scroll to position [665, 0]
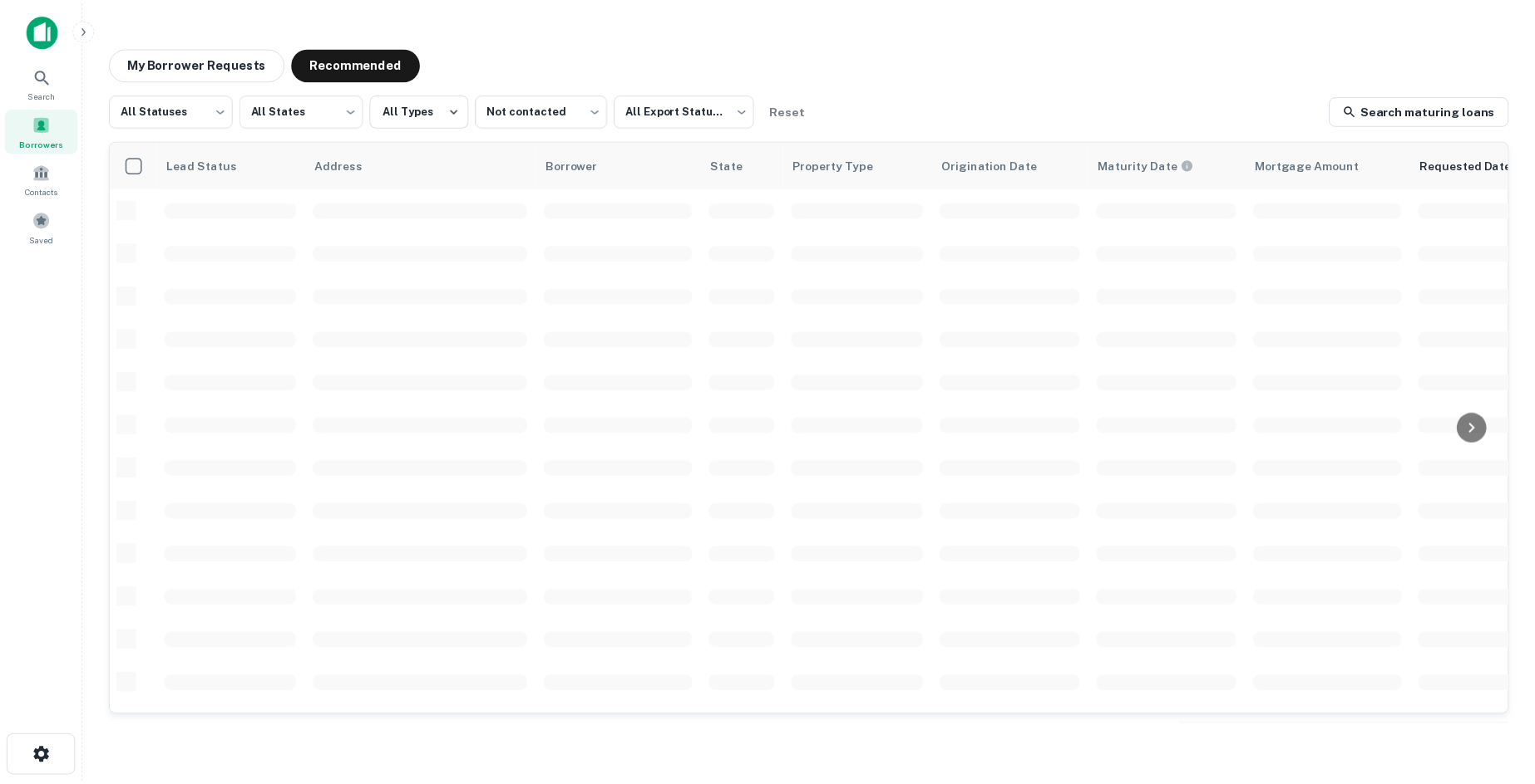
scroll to position [83, 0]
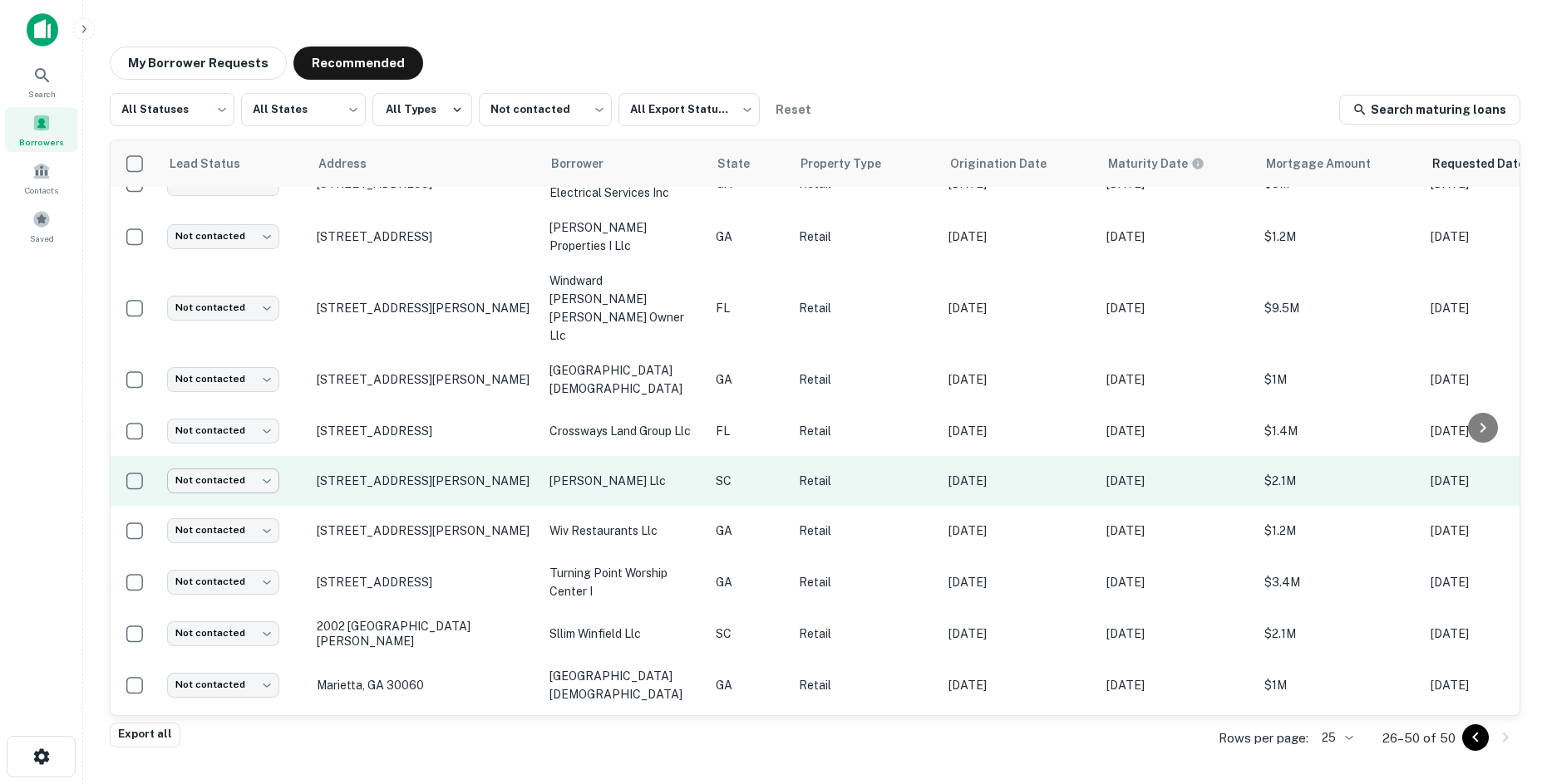
click at [251, 451] on body "Search Borrowers Contacts Saved My Borrower Requests Recommended All Statuses *…" at bounding box center [774, 392] width 1547 height 784
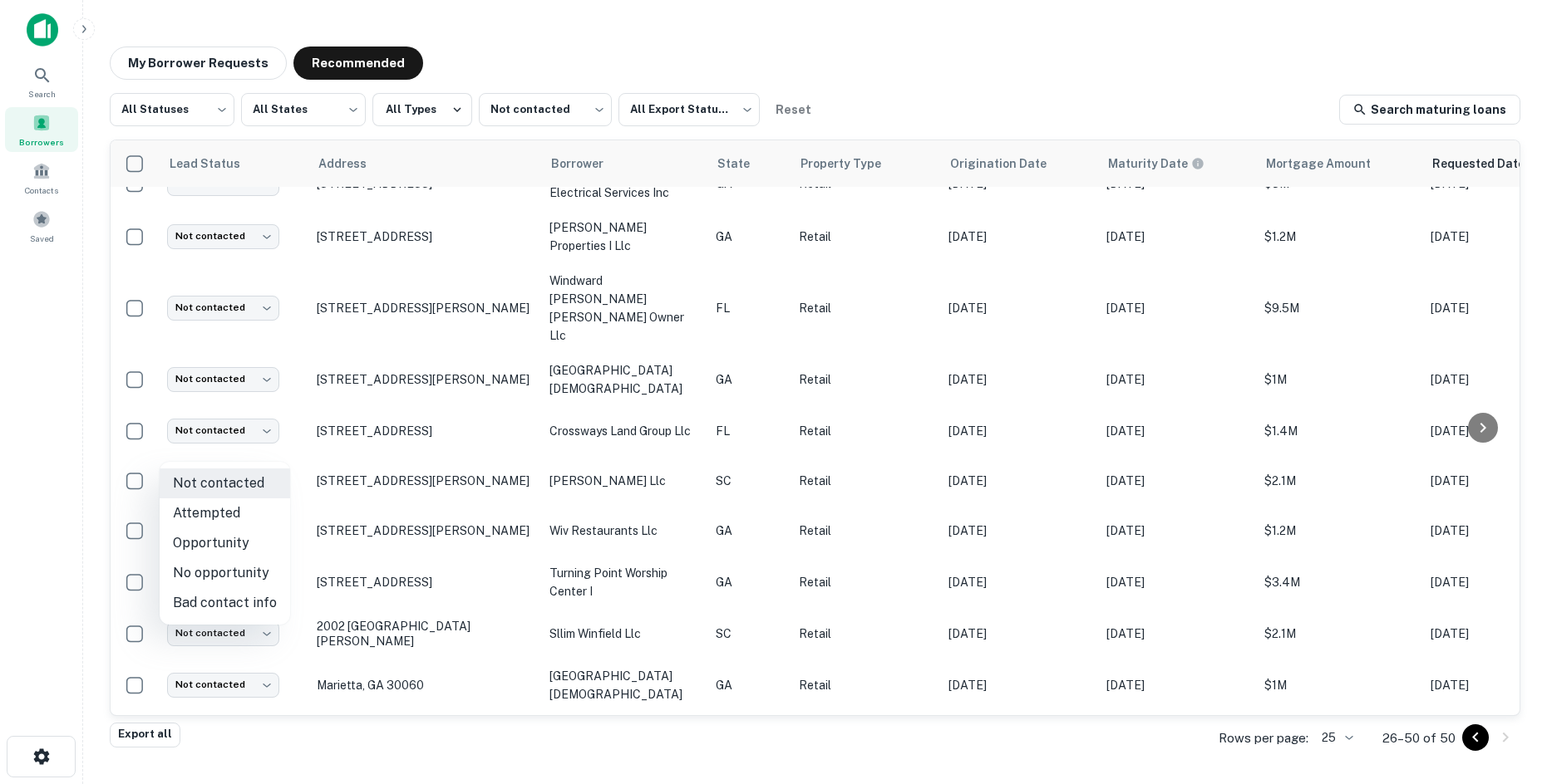
click at [243, 577] on li "No opportunity" at bounding box center [224, 574] width 130 height 30
type input "**********"
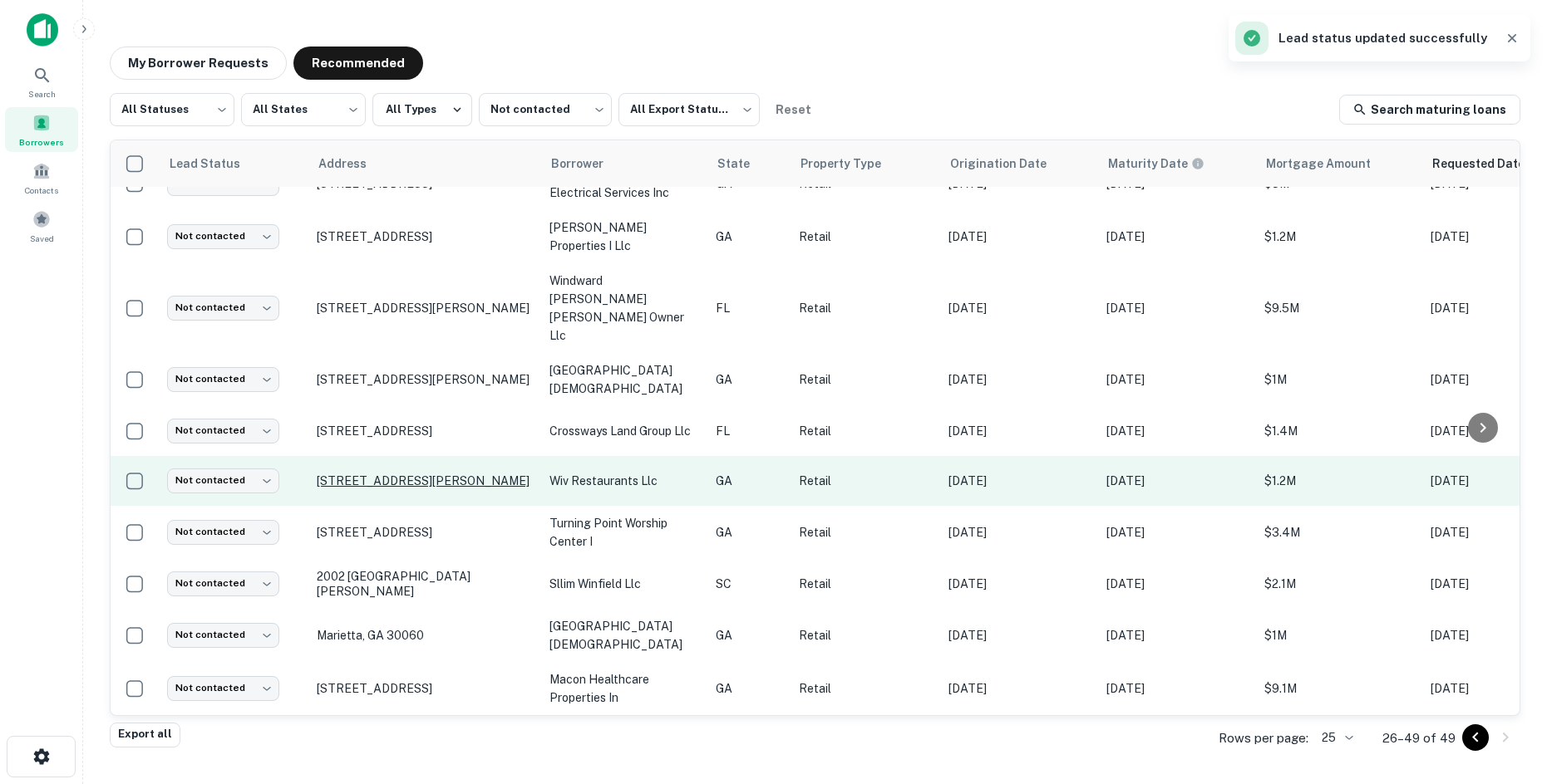
click at [497, 473] on p "802 Elma G Miles Pkwy Hinesville, GA 31313" at bounding box center [425, 480] width 216 height 15
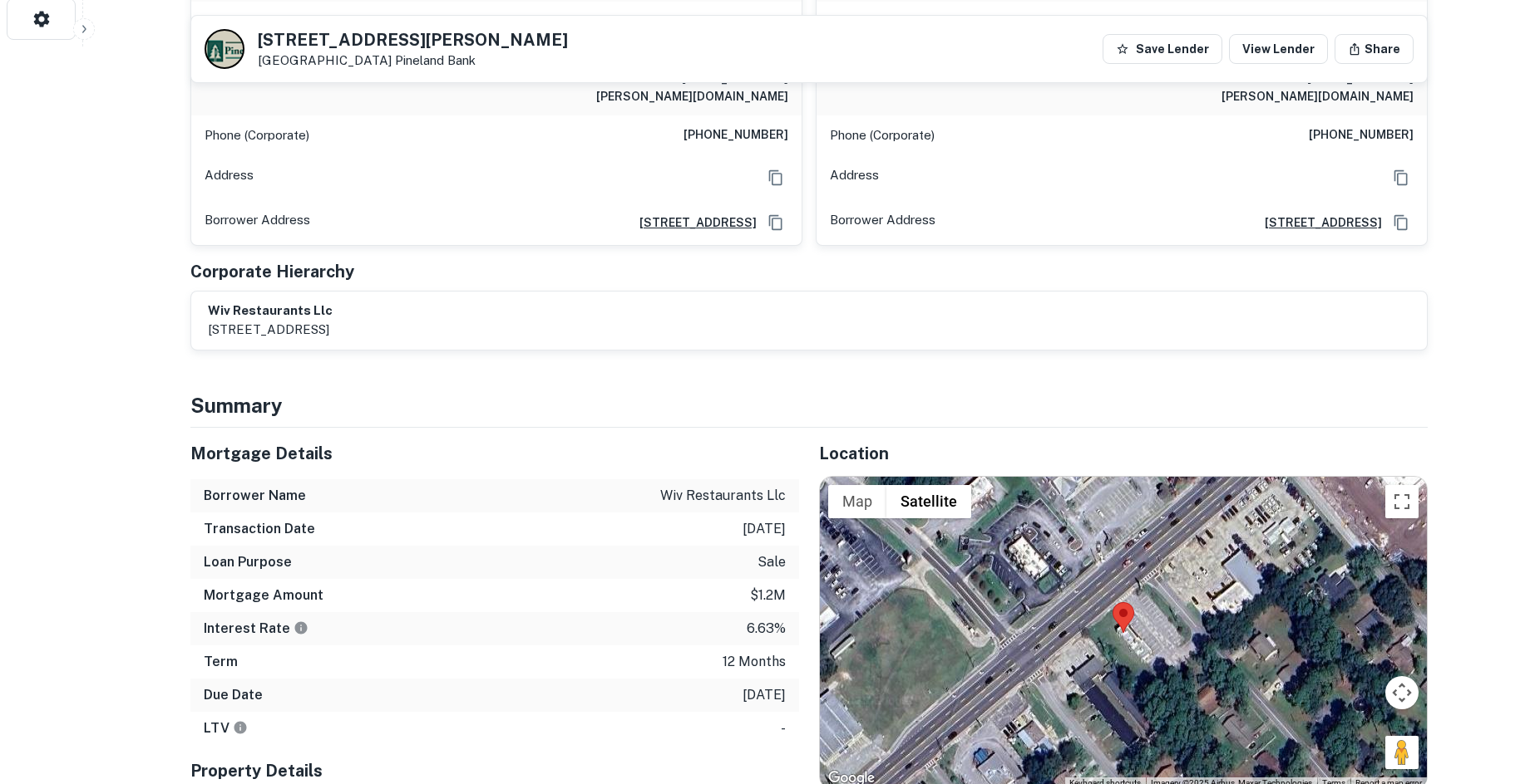
scroll to position [914, 0]
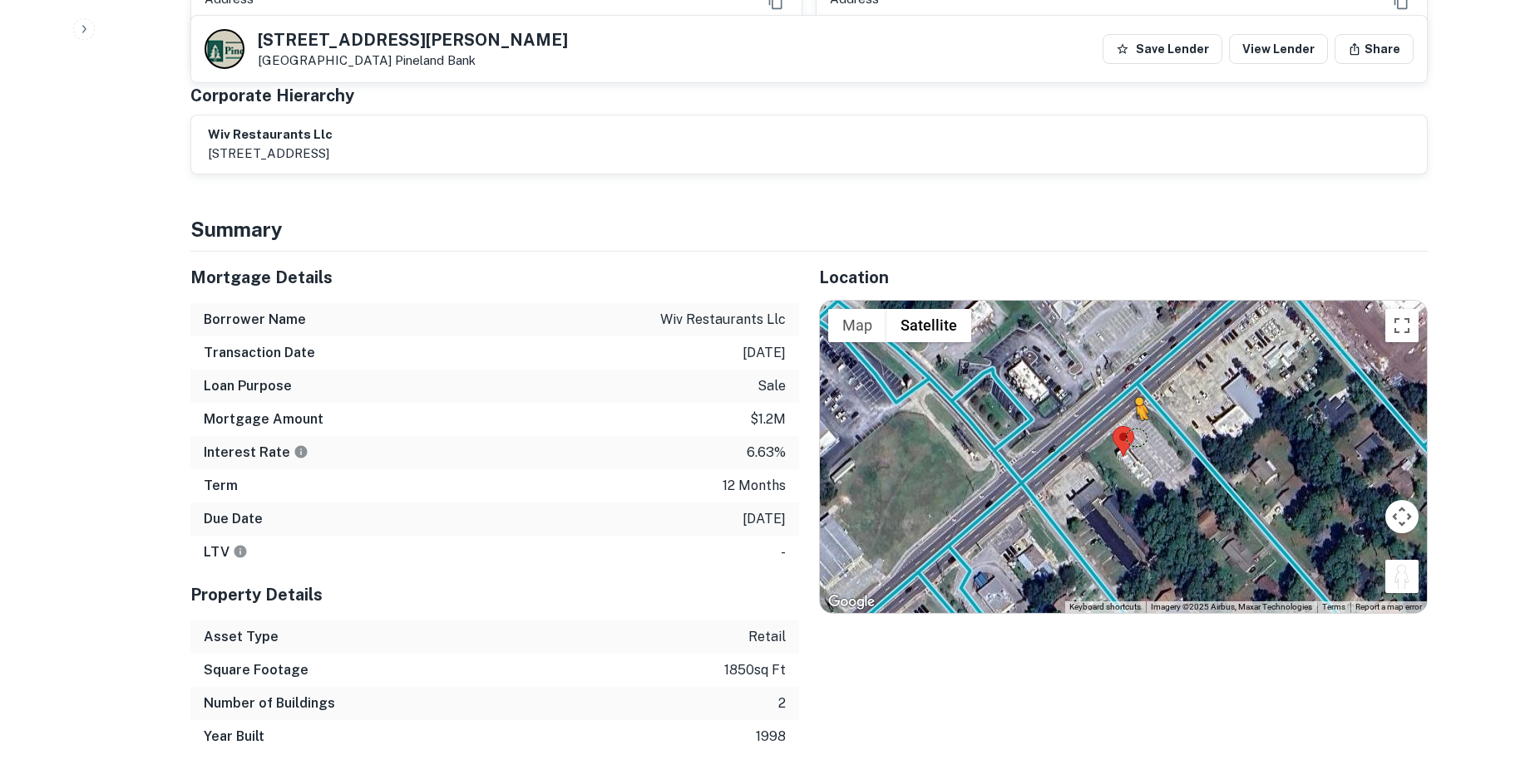
drag, startPoint x: 1408, startPoint y: 534, endPoint x: 1136, endPoint y: 382, distance: 311.6
click at [1136, 382] on div "To activate drag with keyboard, press Alt + Enter. Once in keyboard drag state,…" at bounding box center [1123, 457] width 607 height 313
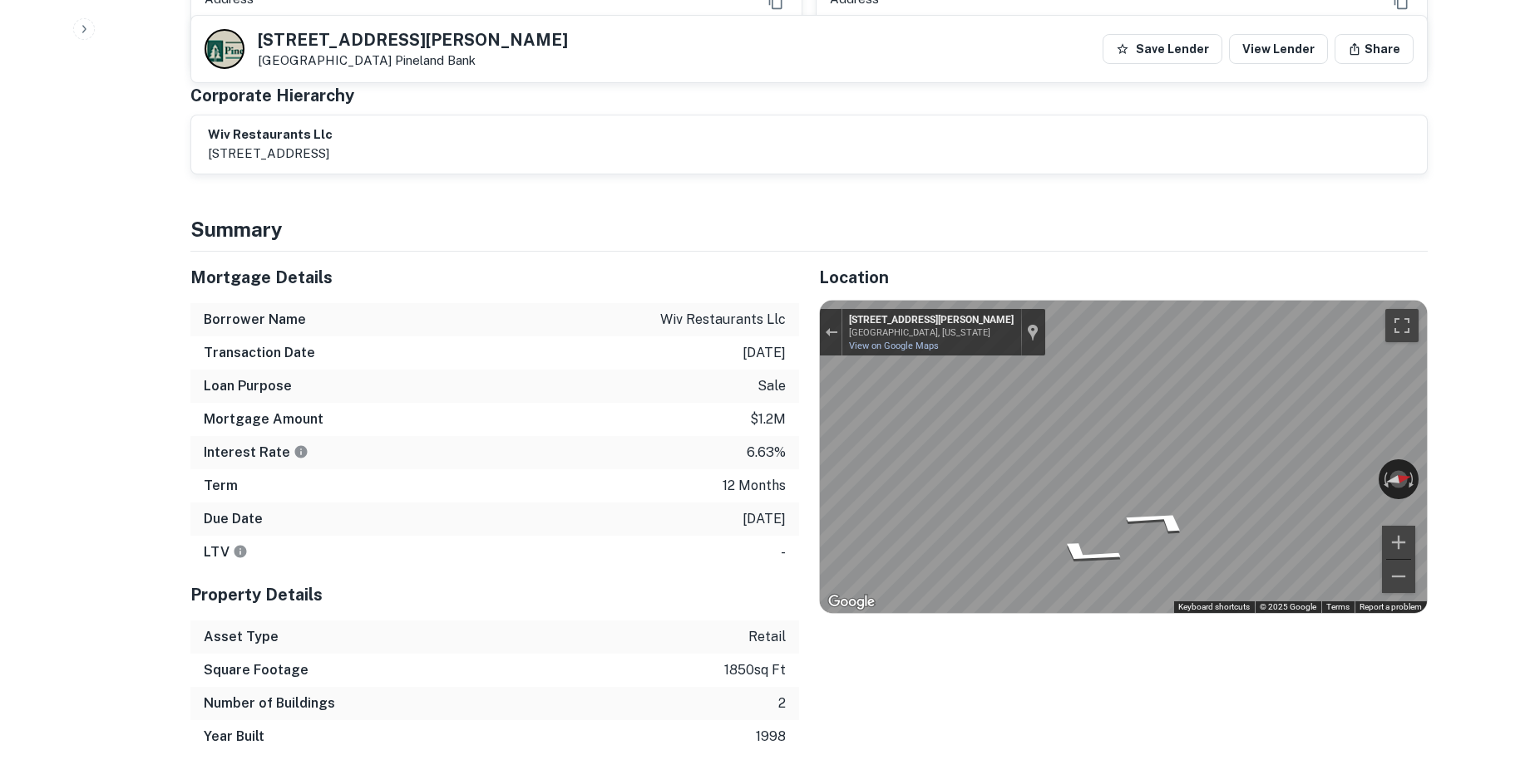
click at [697, 352] on div "Mortgage Details Borrower Name wiv restaurants llc Transaction Date 4/13/2025 L…" at bounding box center [799, 503] width 1257 height 502
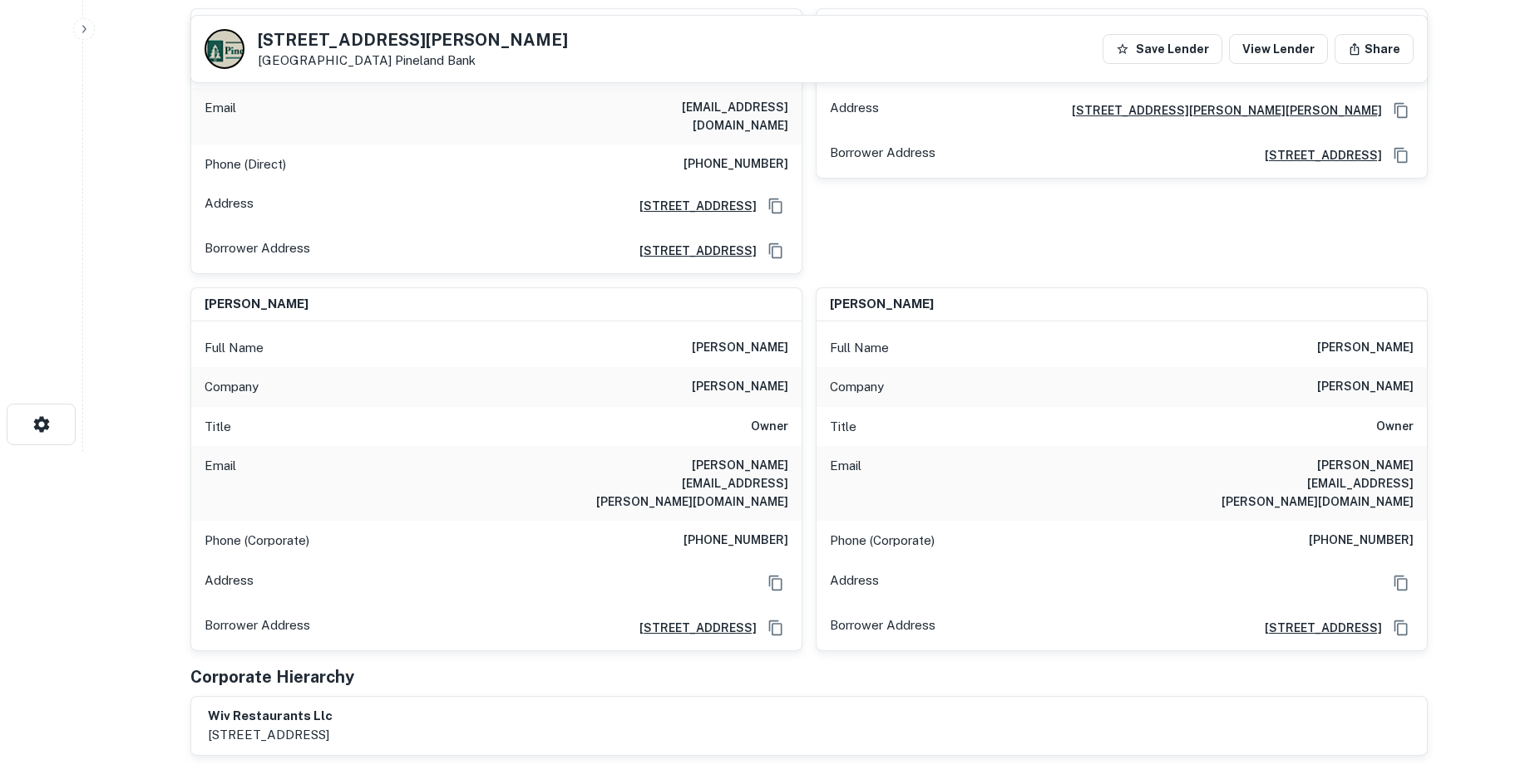
scroll to position [0, 0]
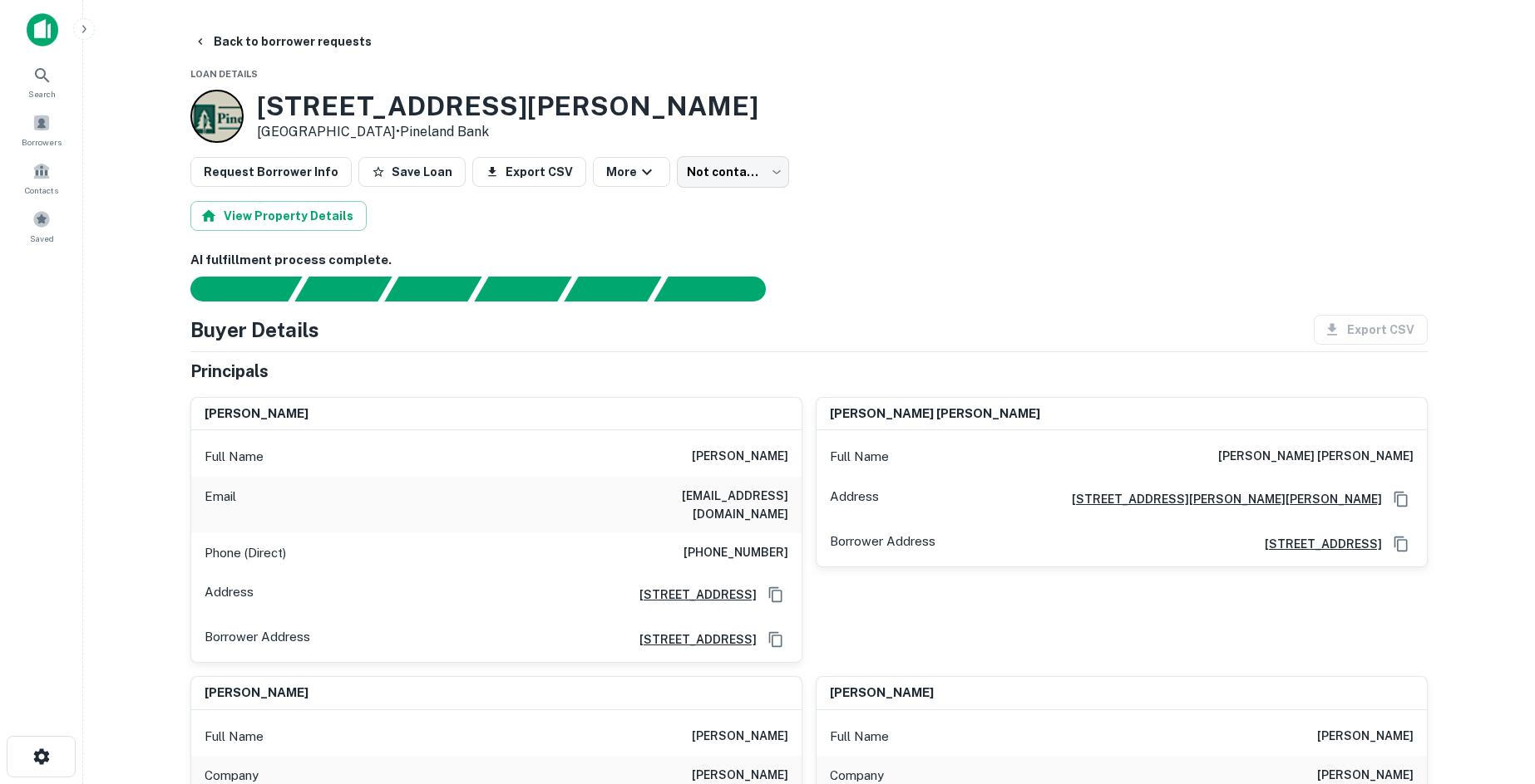
click at [744, 544] on h6 "(912) 278-1060" at bounding box center [735, 554] width 104 height 20
copy h6 "(912) 278-1060"
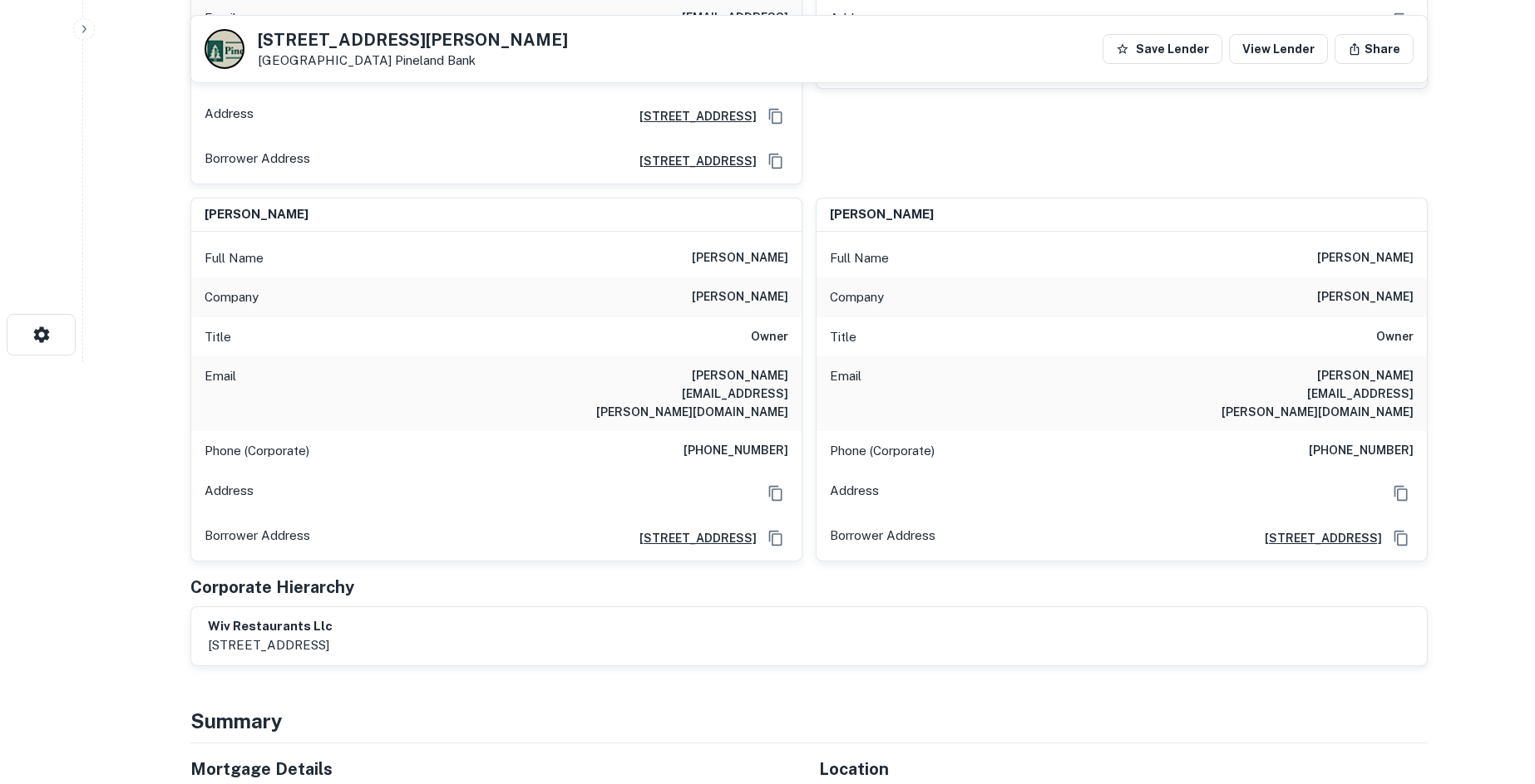
scroll to position [416, 0]
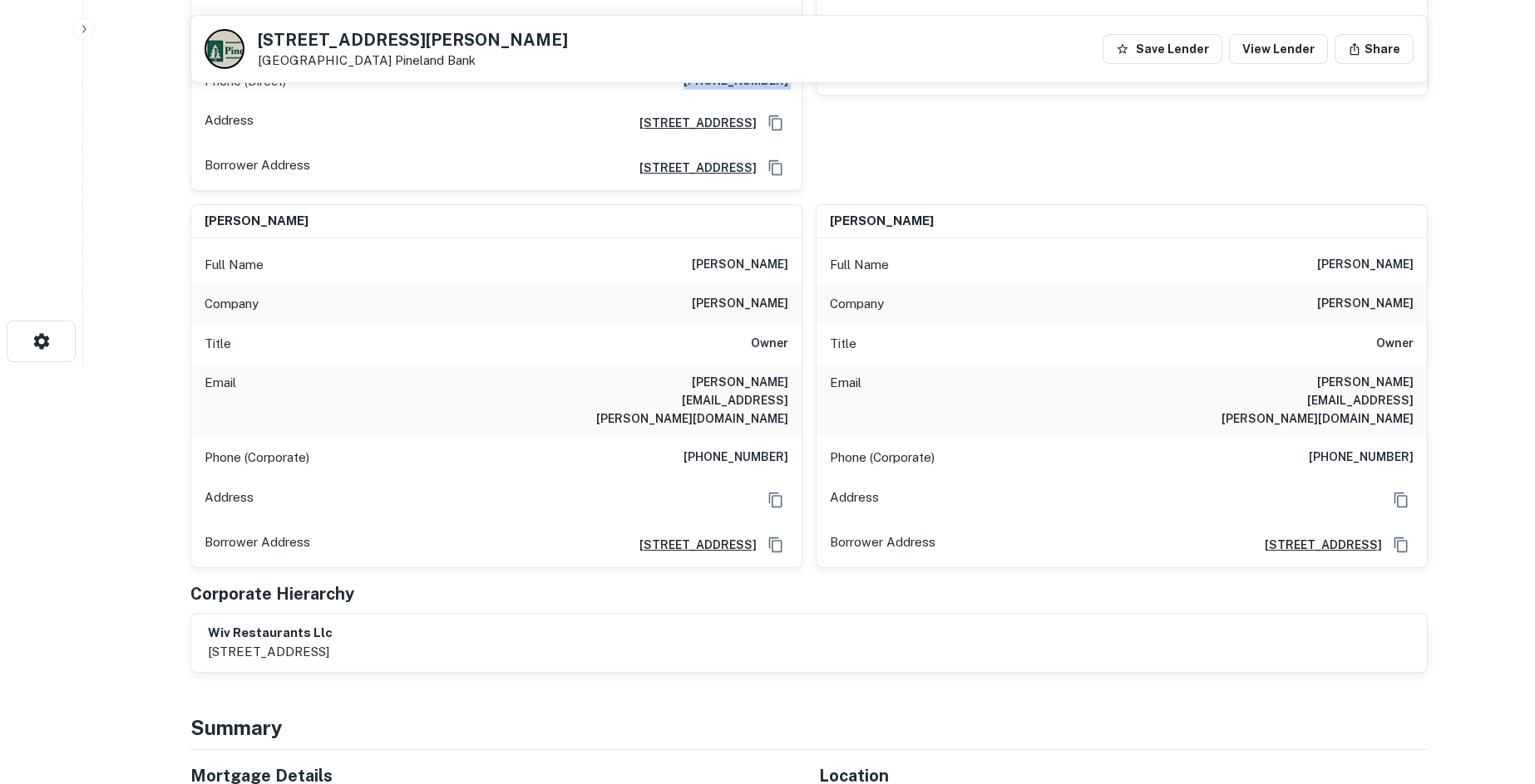
click at [752, 448] on h6 "(615) 538-9400" at bounding box center [735, 457] width 104 height 20
click at [761, 255] on h6 "robert wiggins" at bounding box center [740, 265] width 96 height 20
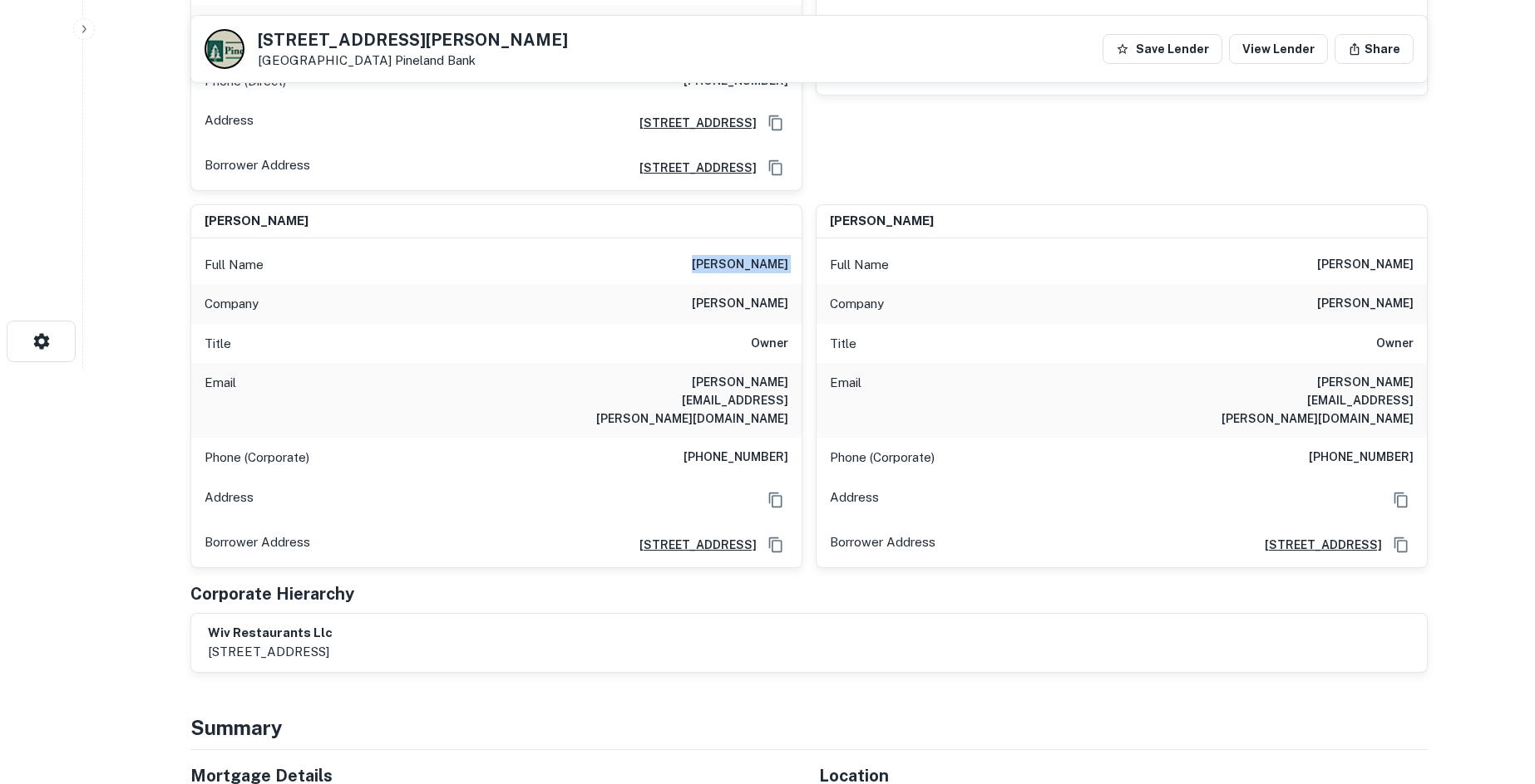
click at [761, 255] on h6 "robert wiggins" at bounding box center [740, 265] width 96 height 20
copy h6 "robert wiggins"
click at [741, 448] on h6 "(615) 538-9400" at bounding box center [735, 457] width 104 height 20
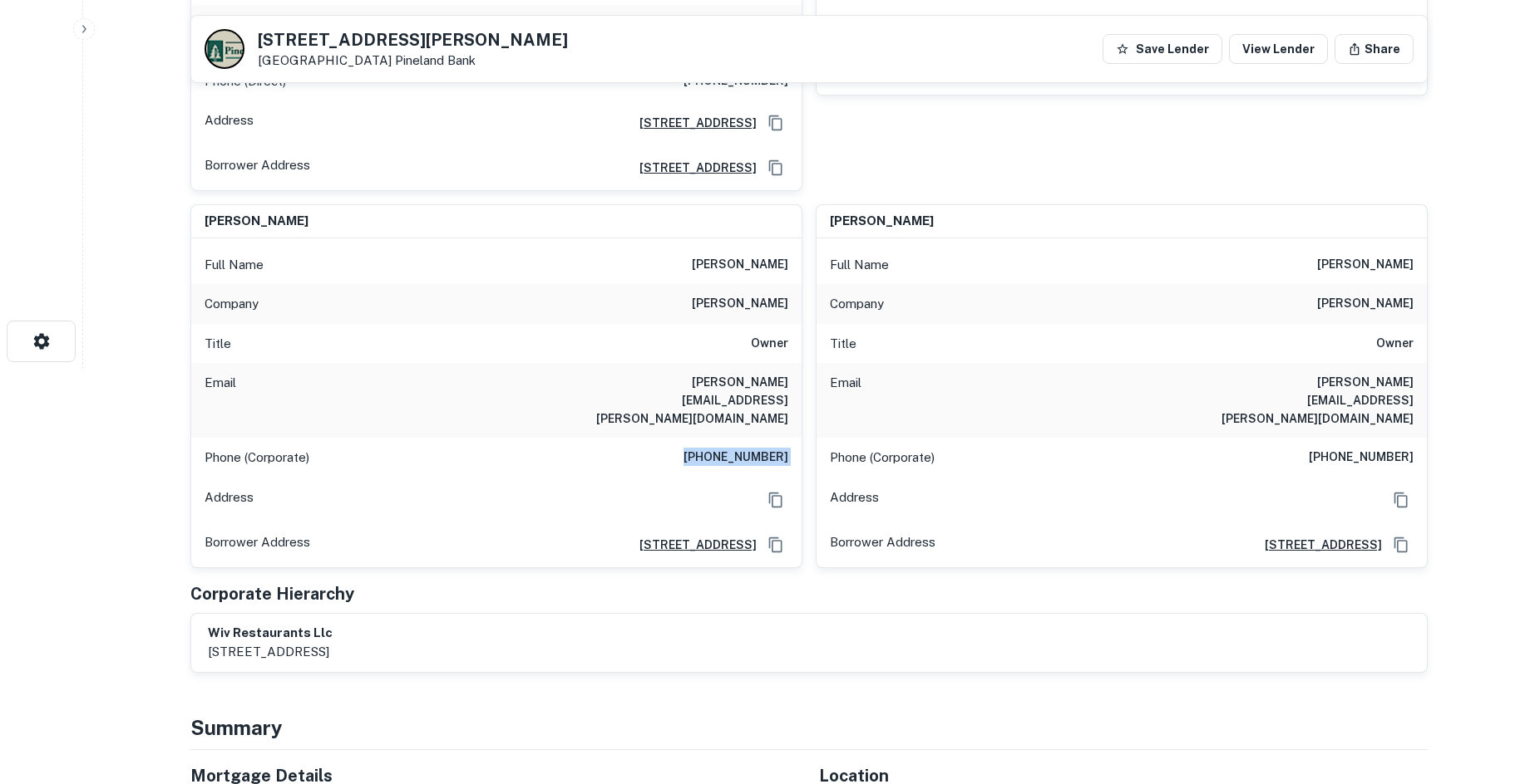
copy h6 "(615) 538-9400"
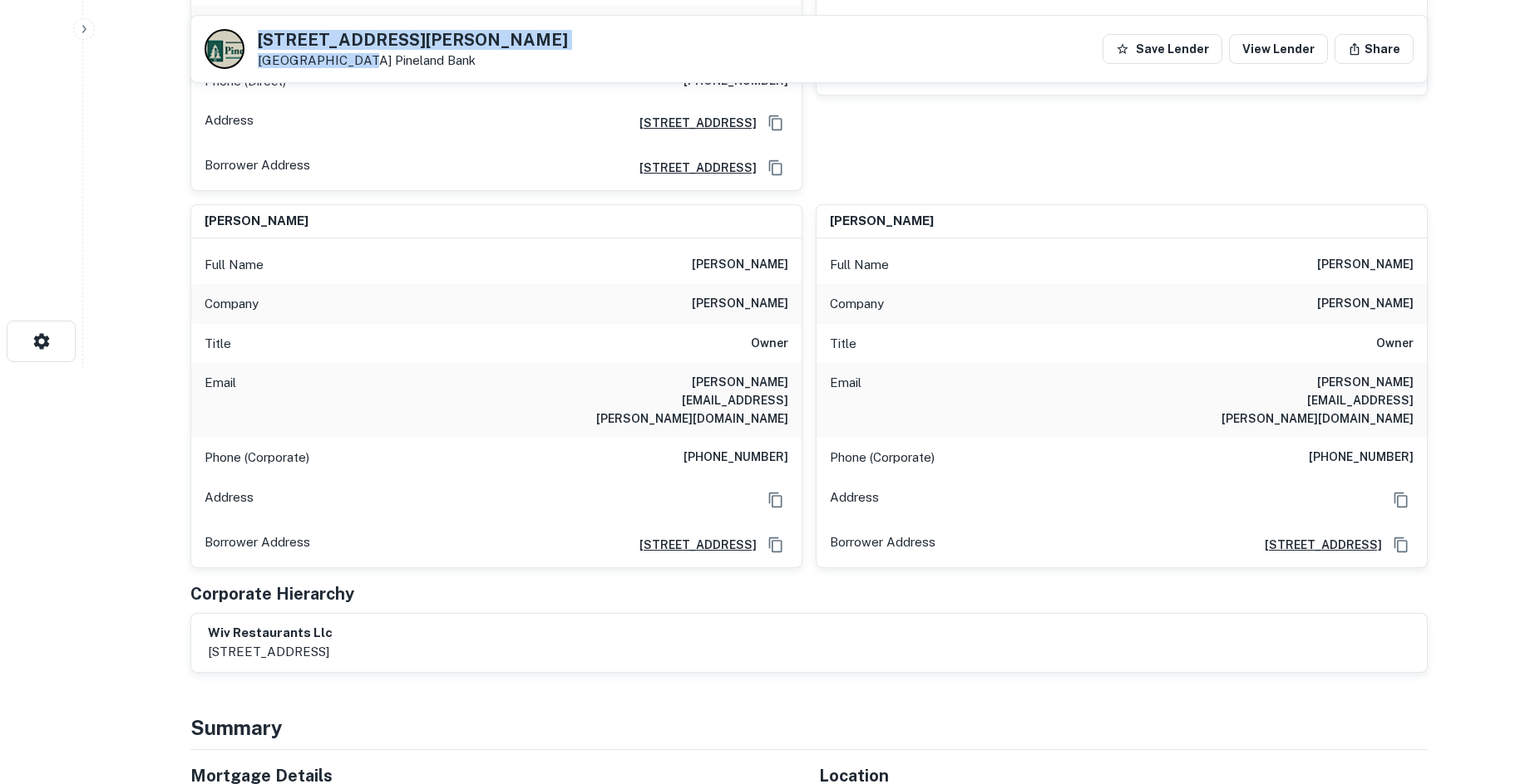
drag, startPoint x: 258, startPoint y: 40, endPoint x: 341, endPoint y: 54, distance: 84.2
click at [341, 54] on div "802 Elma G Miles Pkwy Hinesville, GA 31313 Pineland Bank" at bounding box center [413, 50] width 310 height 37
copy div "802 Elma G Miles Pkwy Hinesville, GA"
click at [1380, 448] on h6 "(615) 538-9400" at bounding box center [1360, 457] width 104 height 20
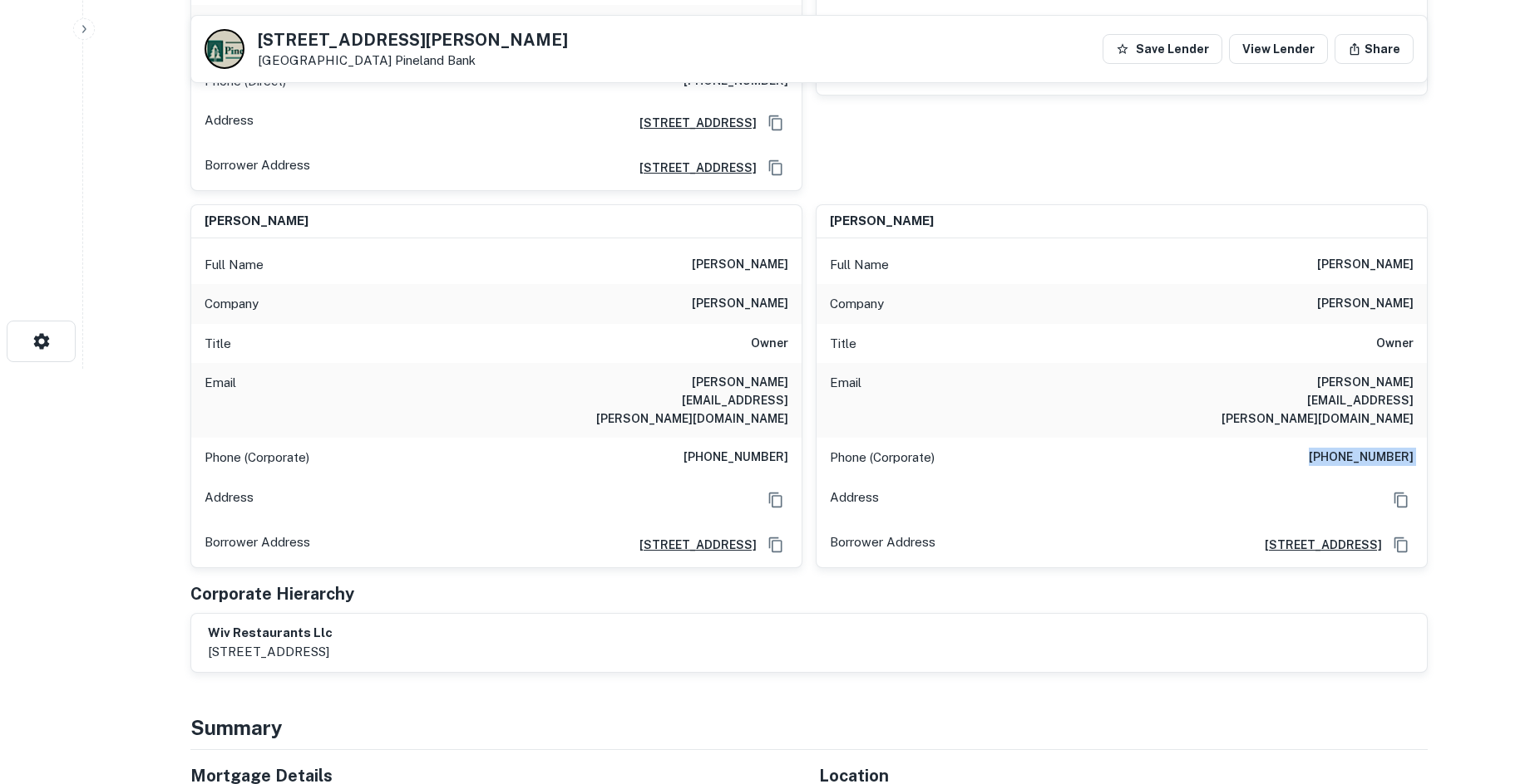
click at [1380, 448] on h6 "(615) 538-9400" at bounding box center [1360, 457] width 104 height 20
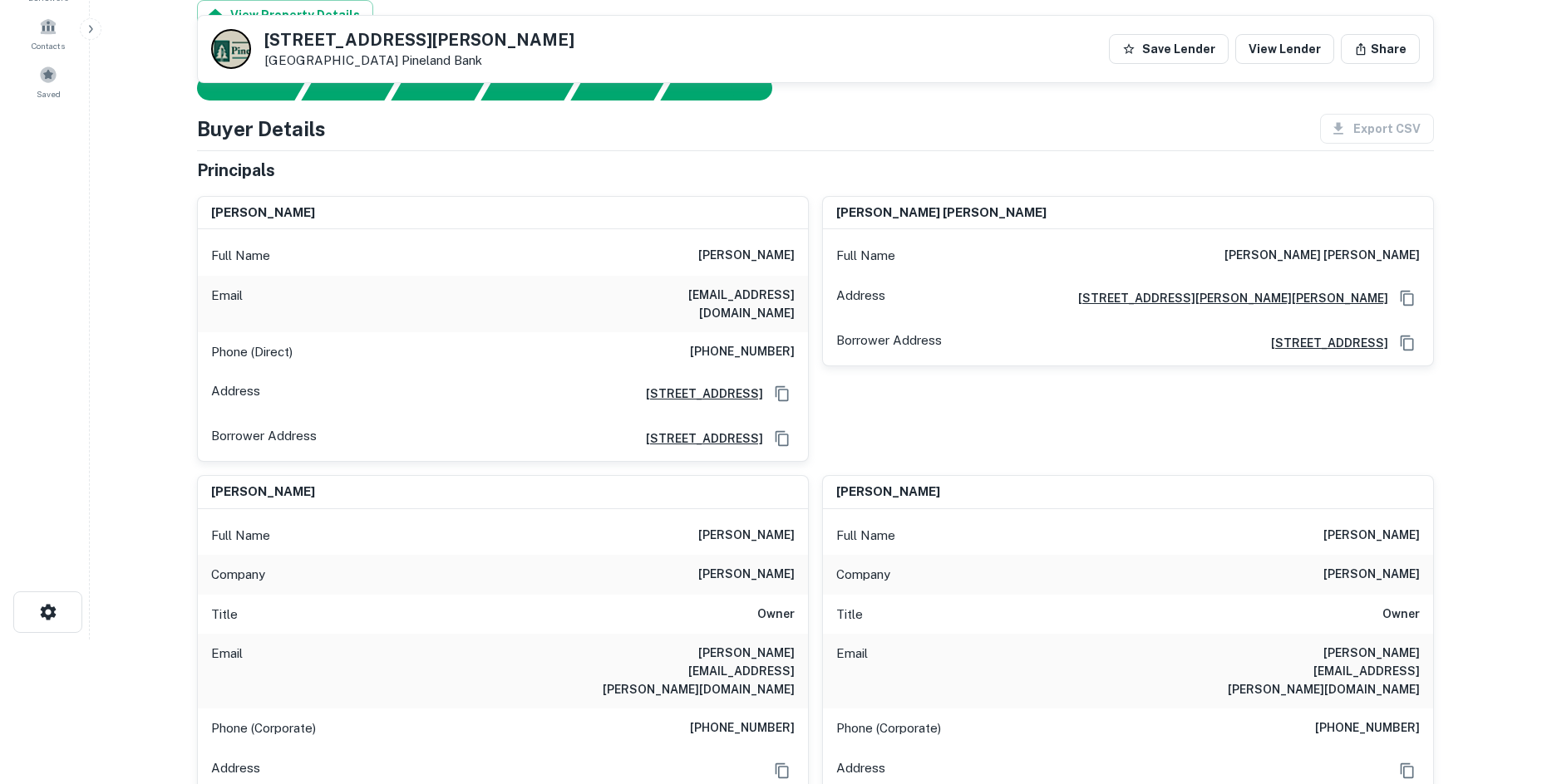
scroll to position [0, 0]
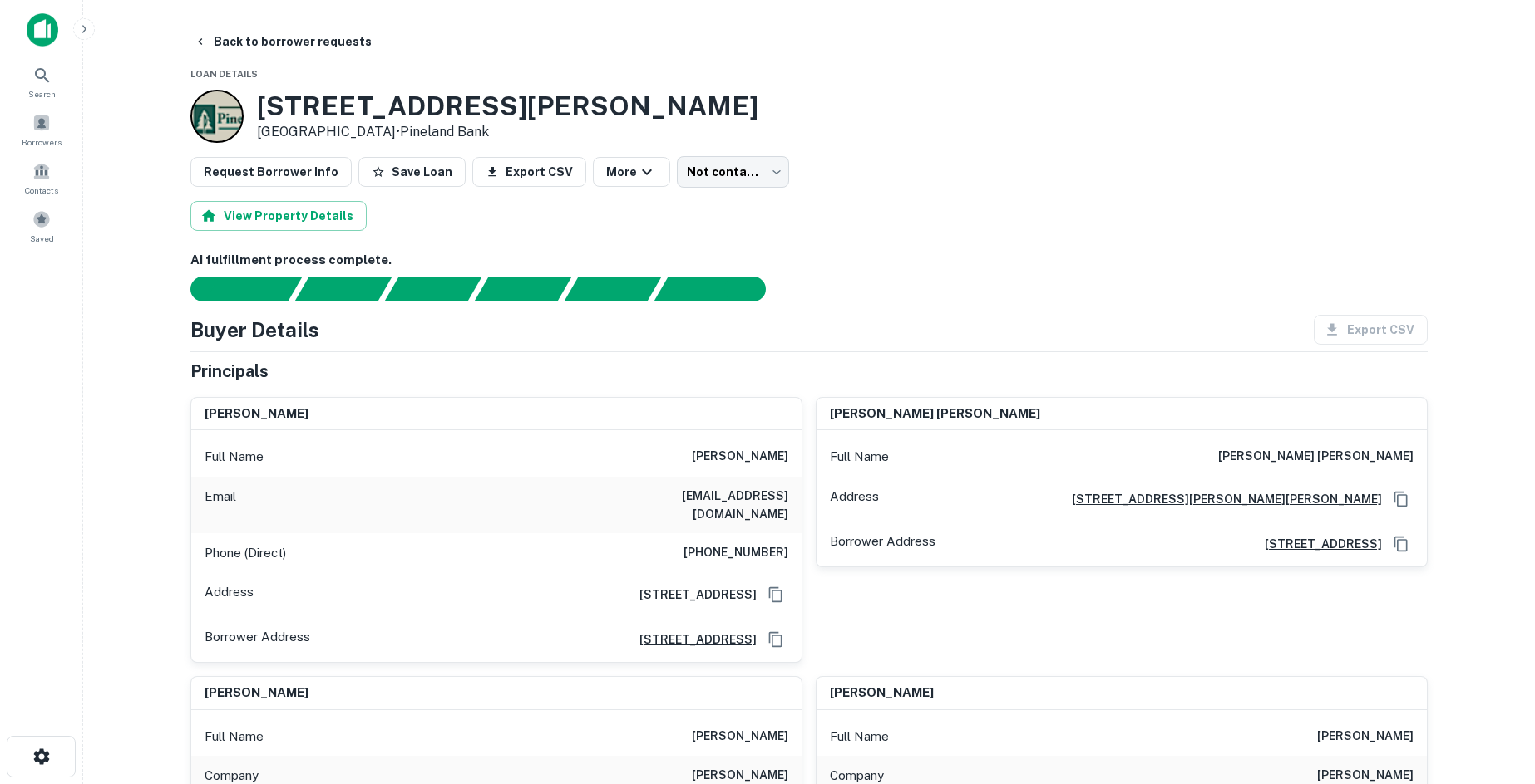
click at [741, 161] on body "Search Borrowers Contacts Saved Back to borrower requests Loan Details 802 Elma…" at bounding box center [768, 392] width 1535 height 784
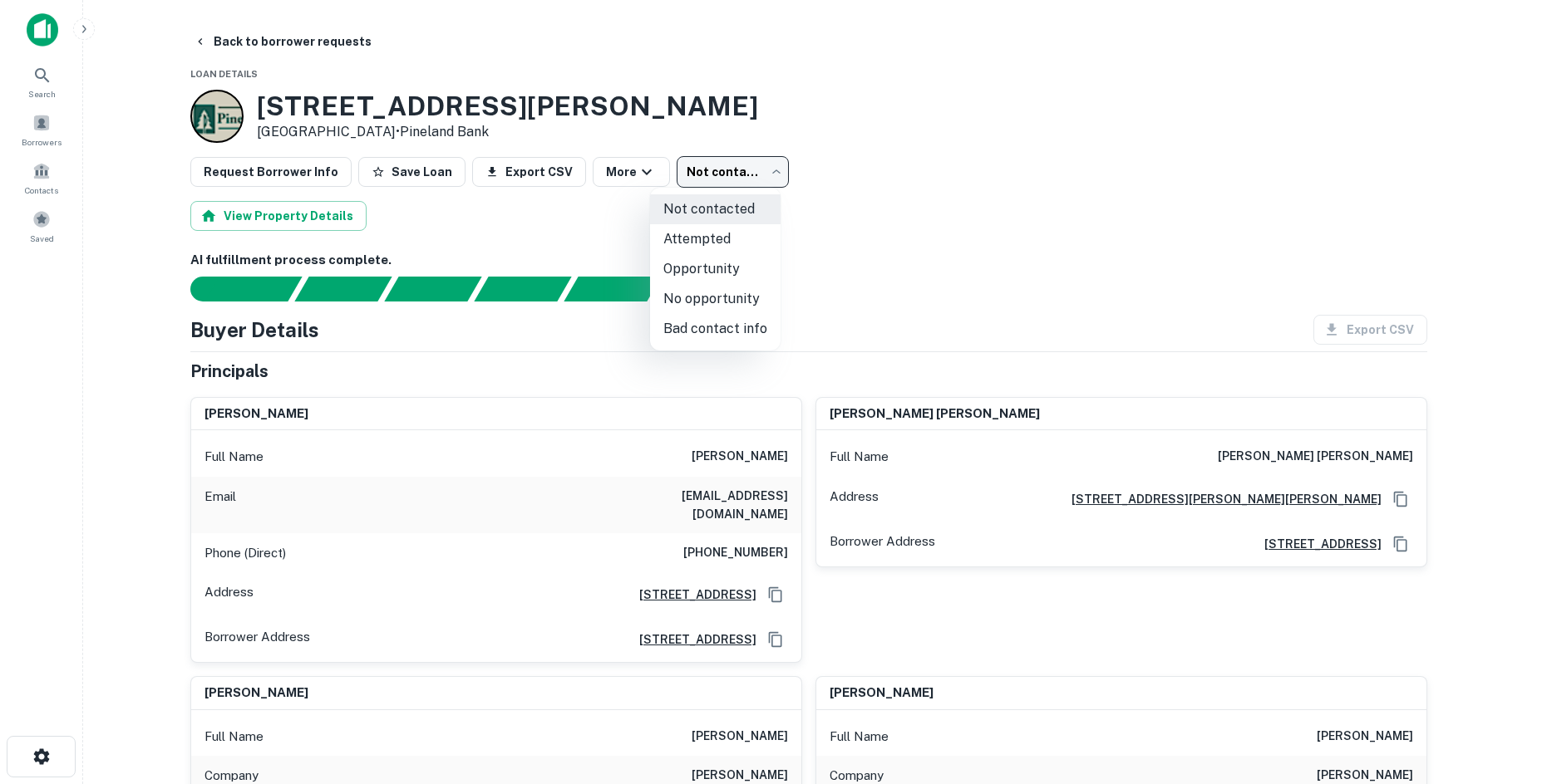
click at [735, 322] on li "Bad contact info" at bounding box center [715, 328] width 130 height 30
type input "**********"
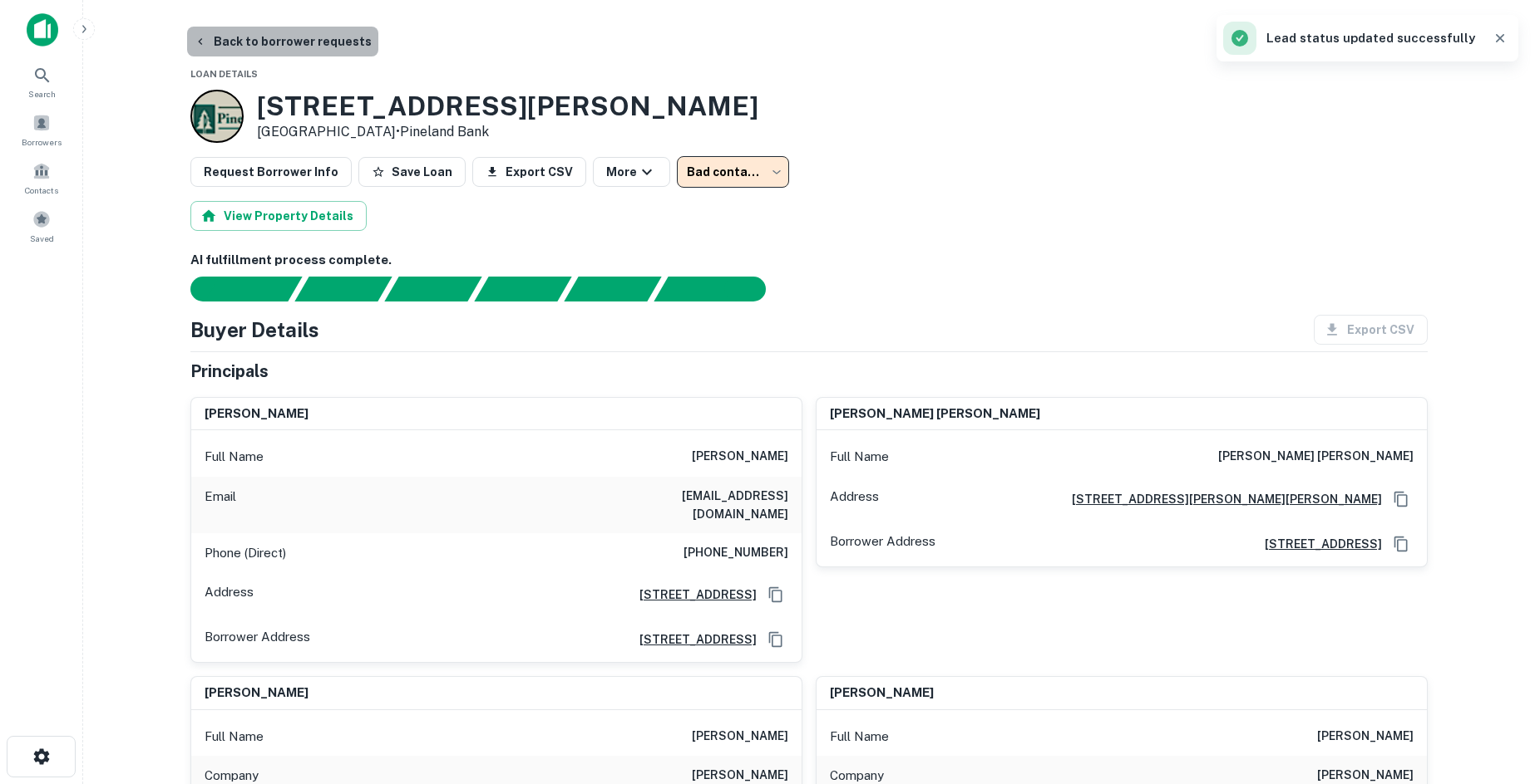
click at [298, 52] on button "Back to borrower requests" at bounding box center [282, 42] width 192 height 30
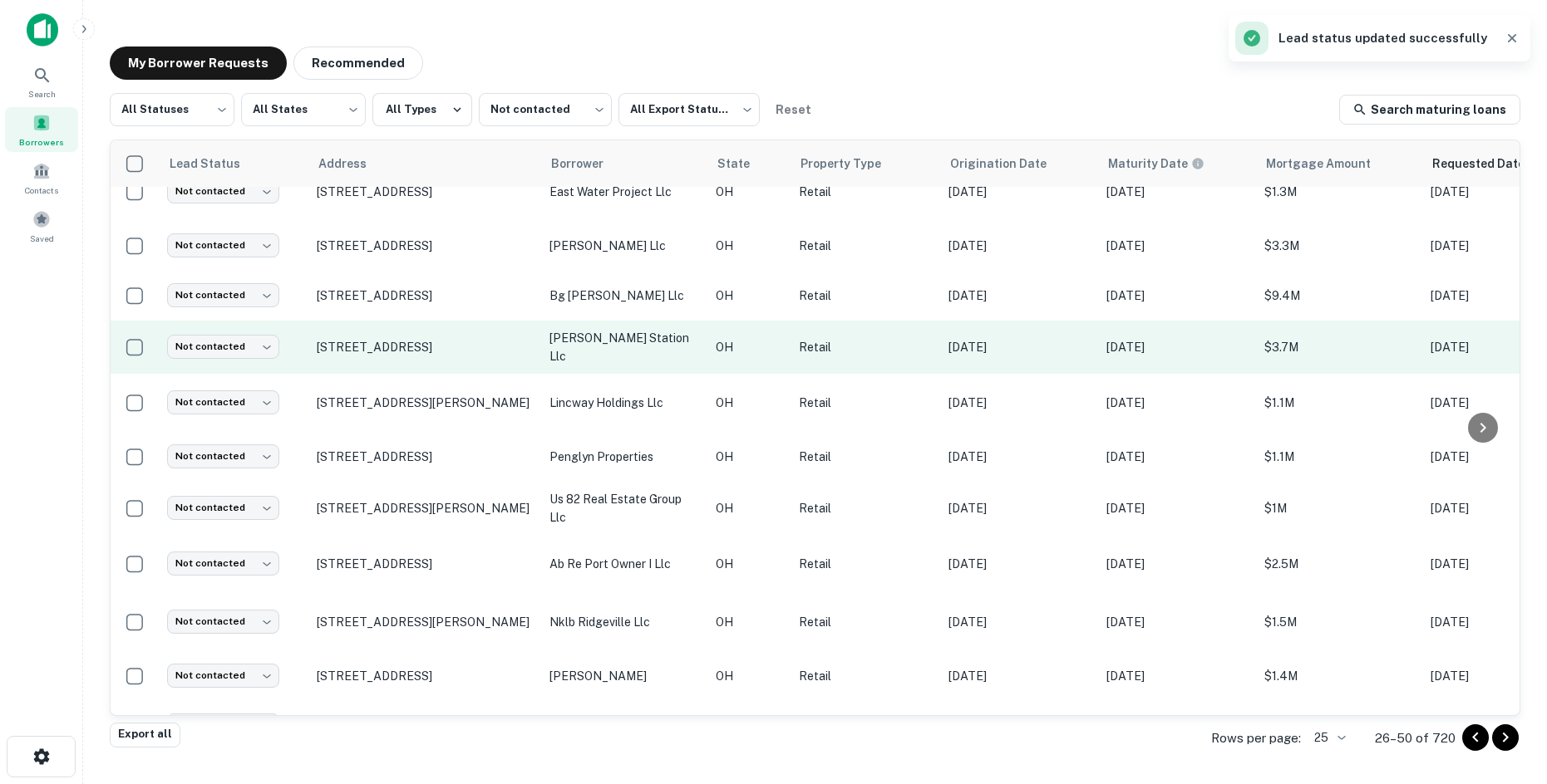
scroll to position [166, 0]
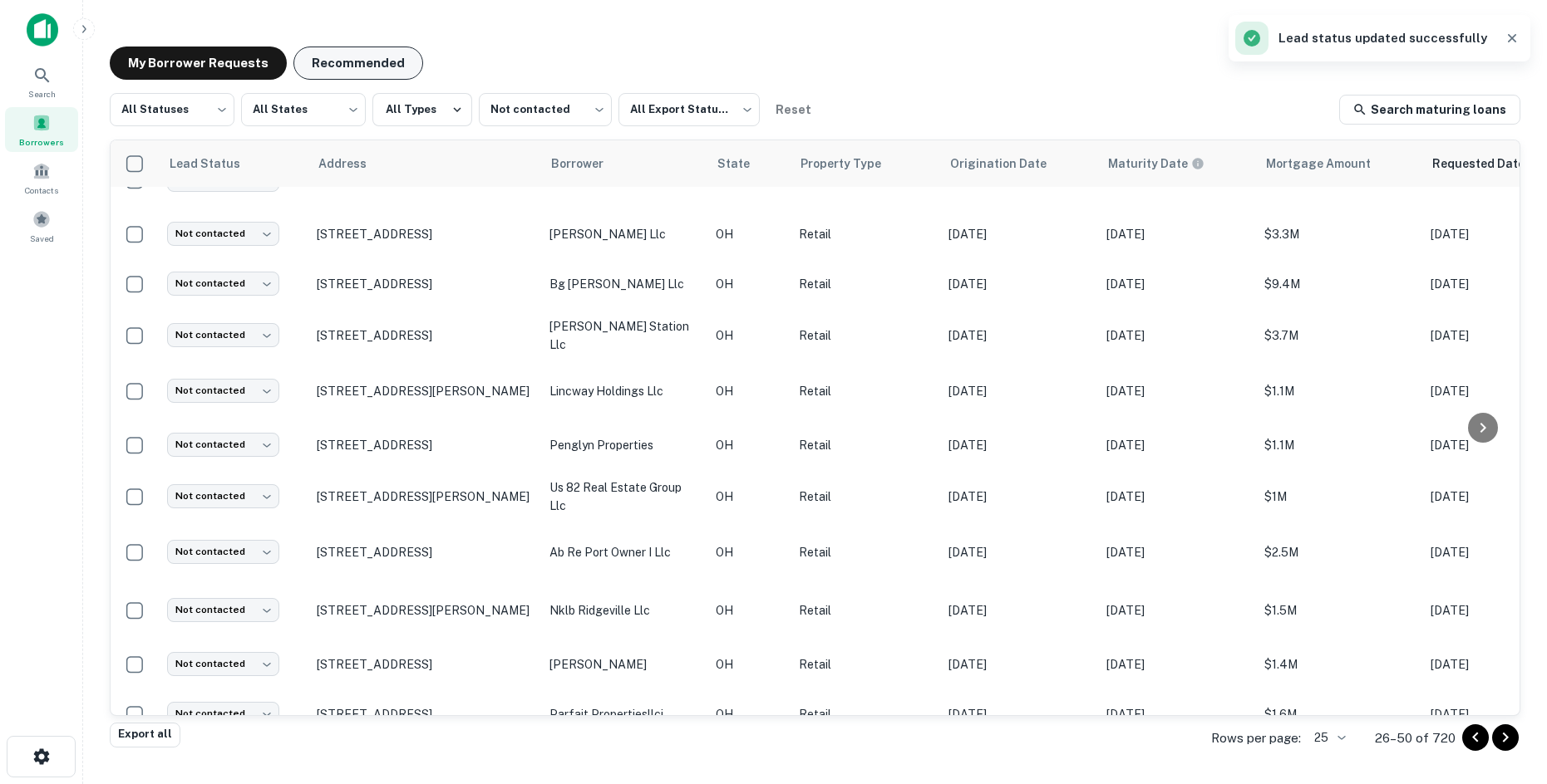
click at [354, 56] on button "Recommended" at bounding box center [358, 63] width 130 height 33
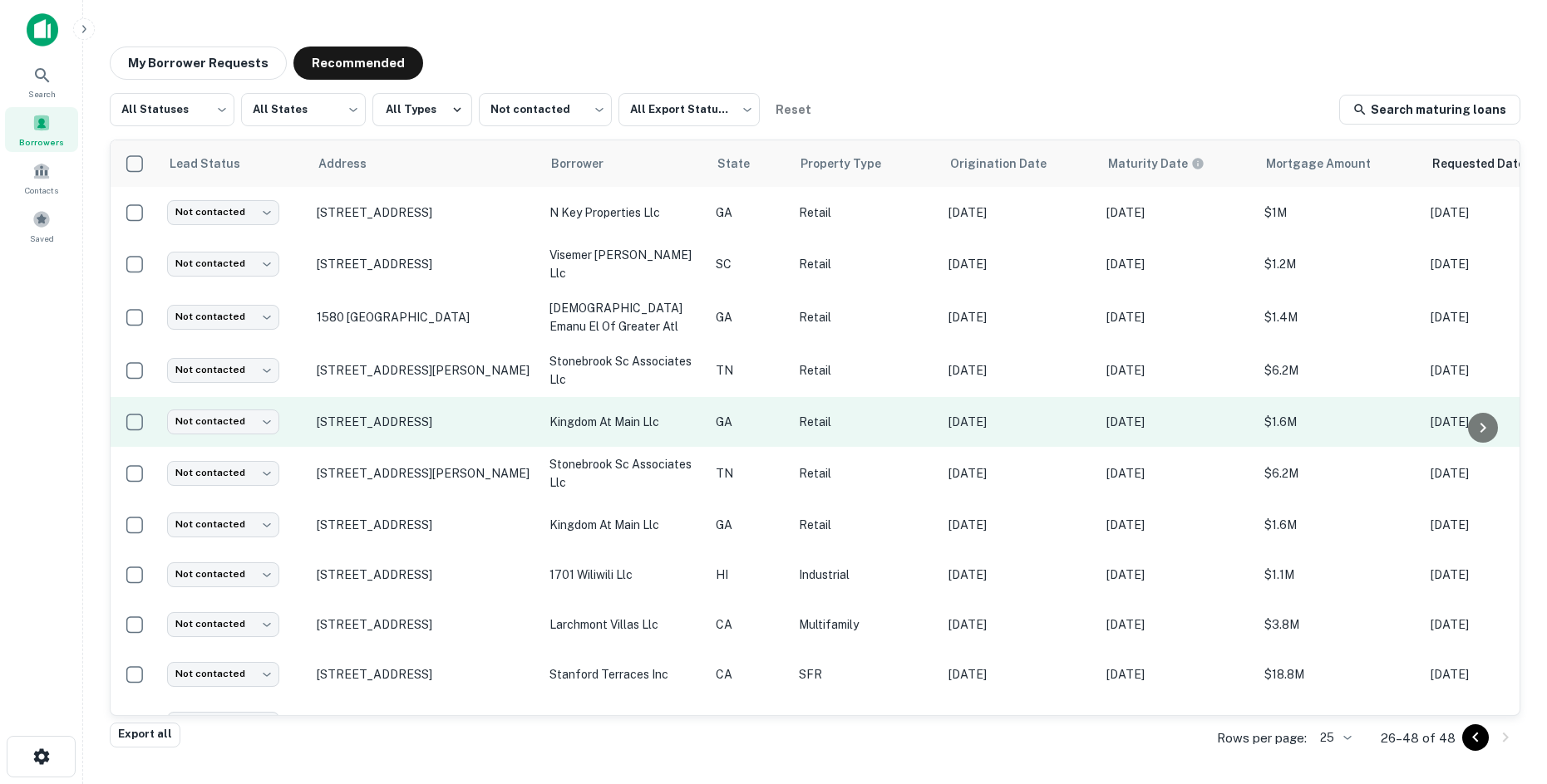
scroll to position [677, 0]
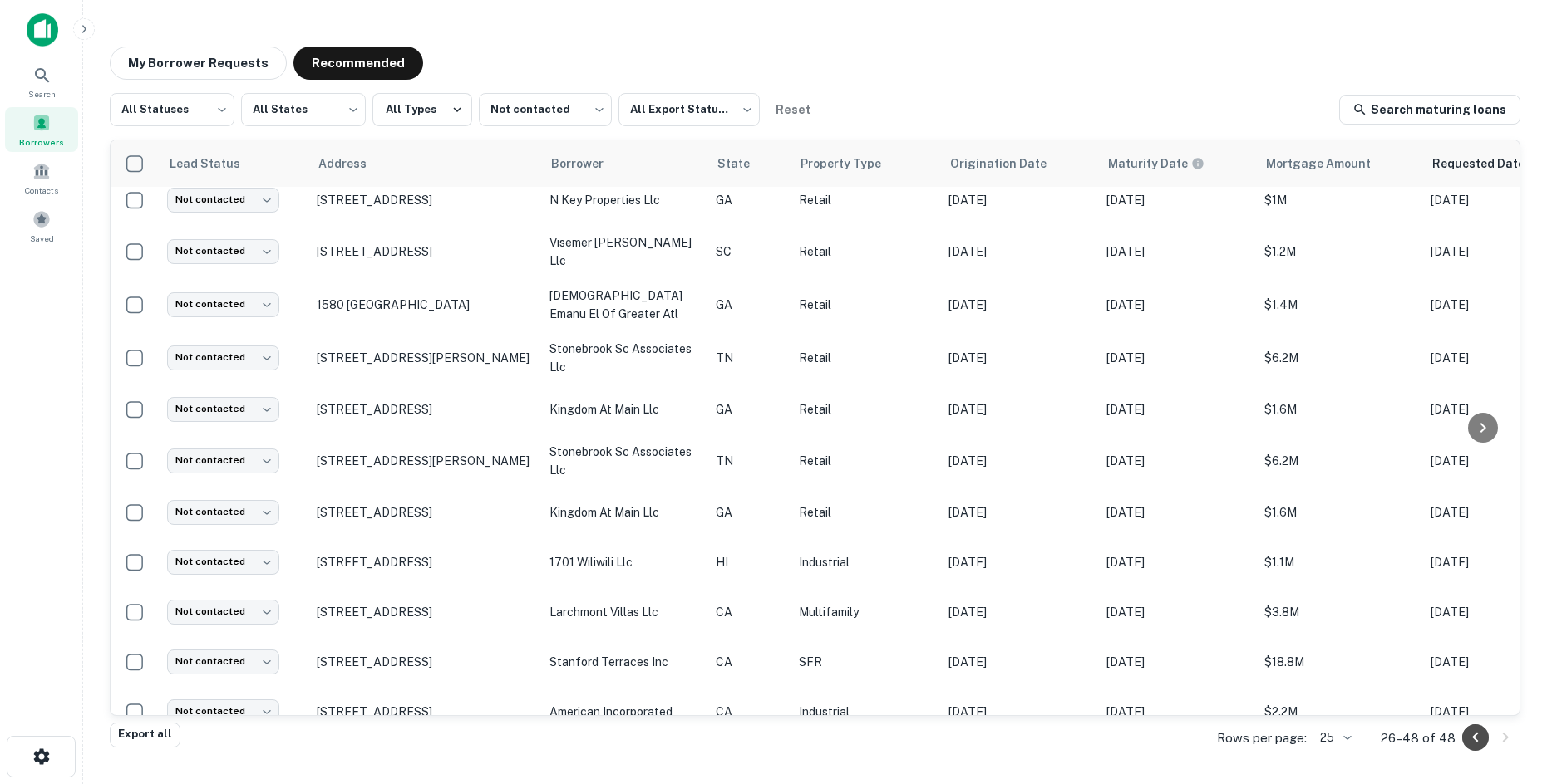
click at [1479, 743] on icon "Go to previous page" at bounding box center [1476, 737] width 20 height 20
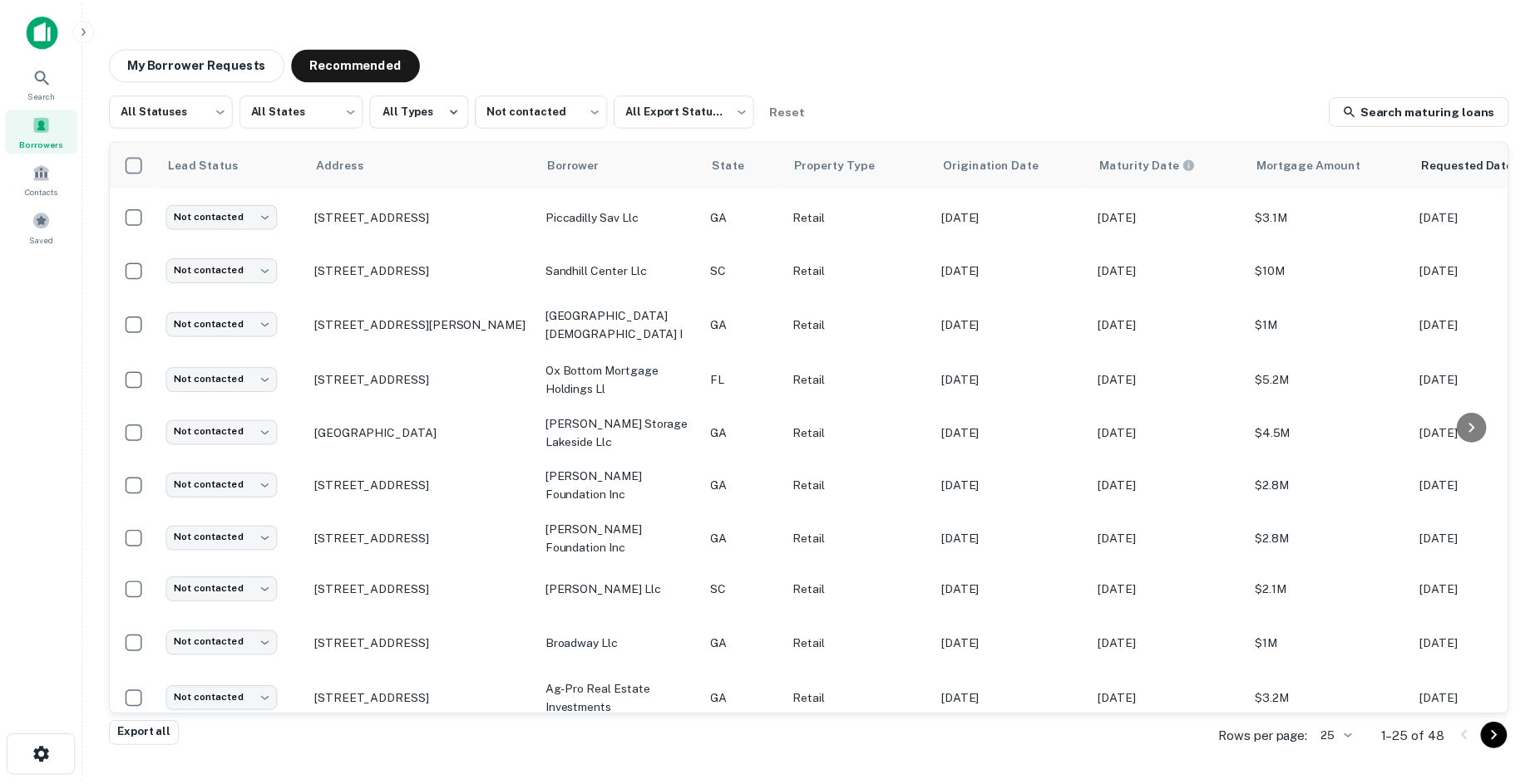
scroll to position [805, 0]
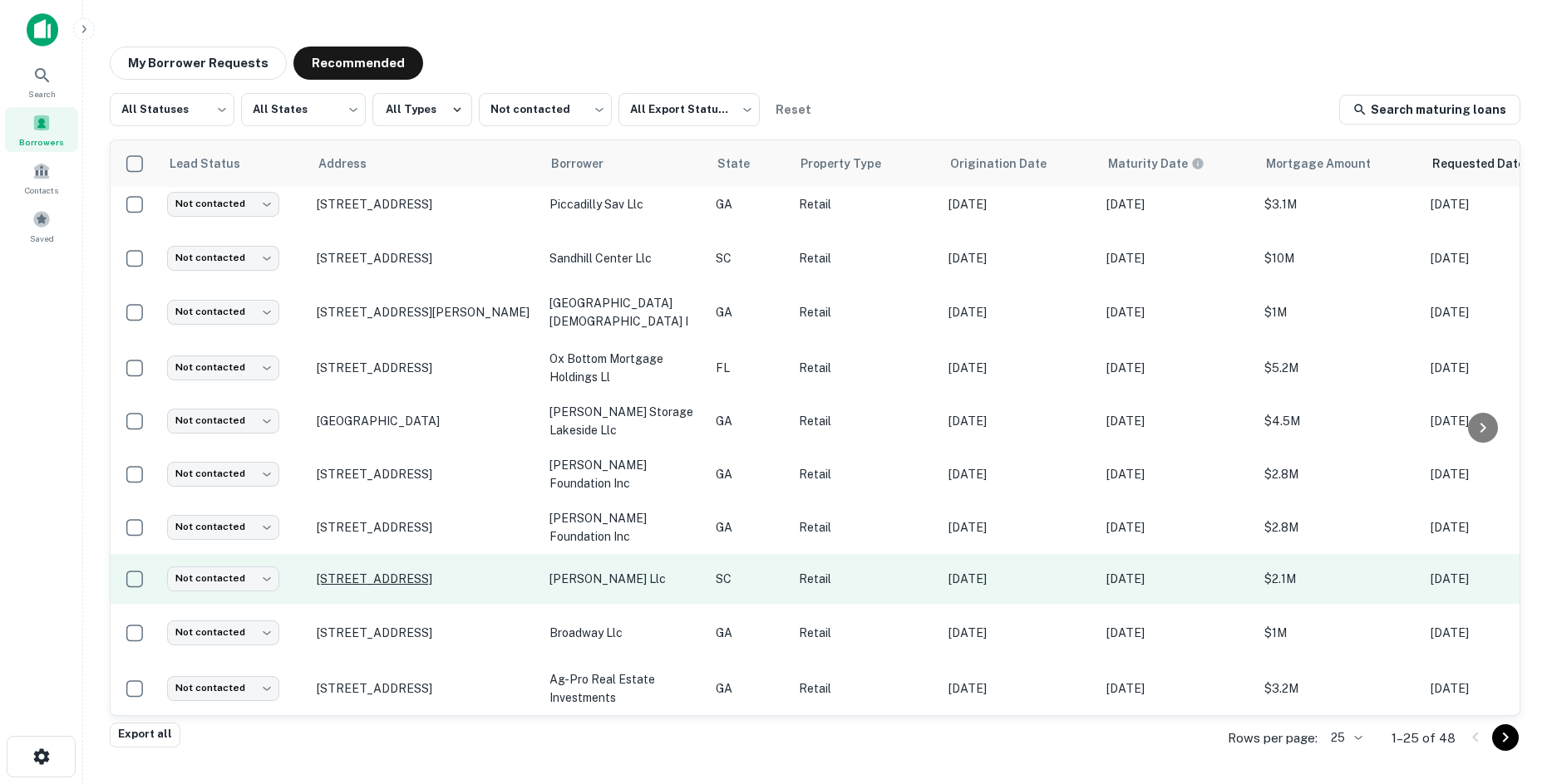
click at [469, 572] on p "607 Basil Ct Spartanburg, SC 29301" at bounding box center [425, 579] width 216 height 15
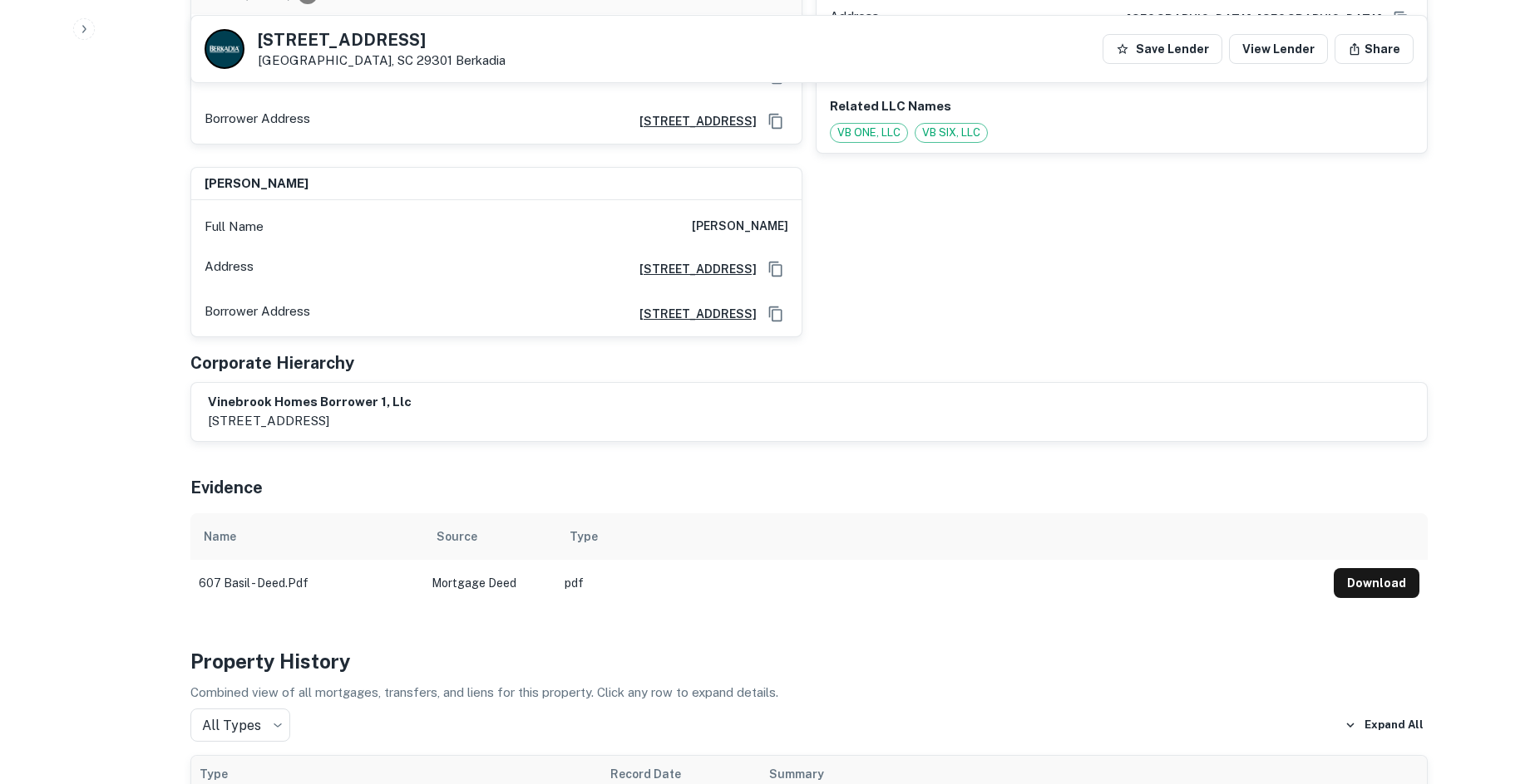
scroll to position [997, 0]
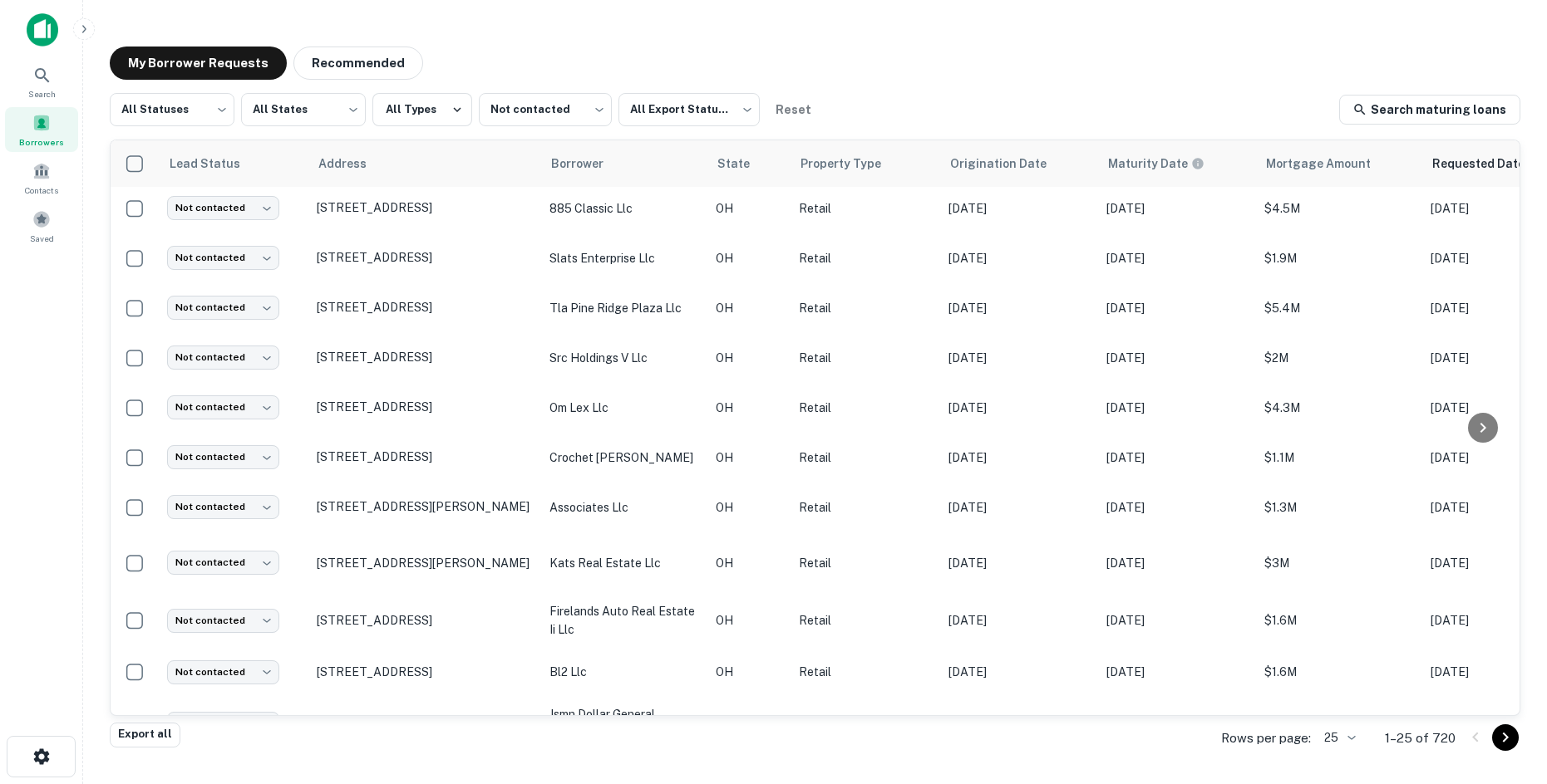
scroll to position [456, 0]
click at [386, 59] on button "Recommended" at bounding box center [358, 63] width 130 height 33
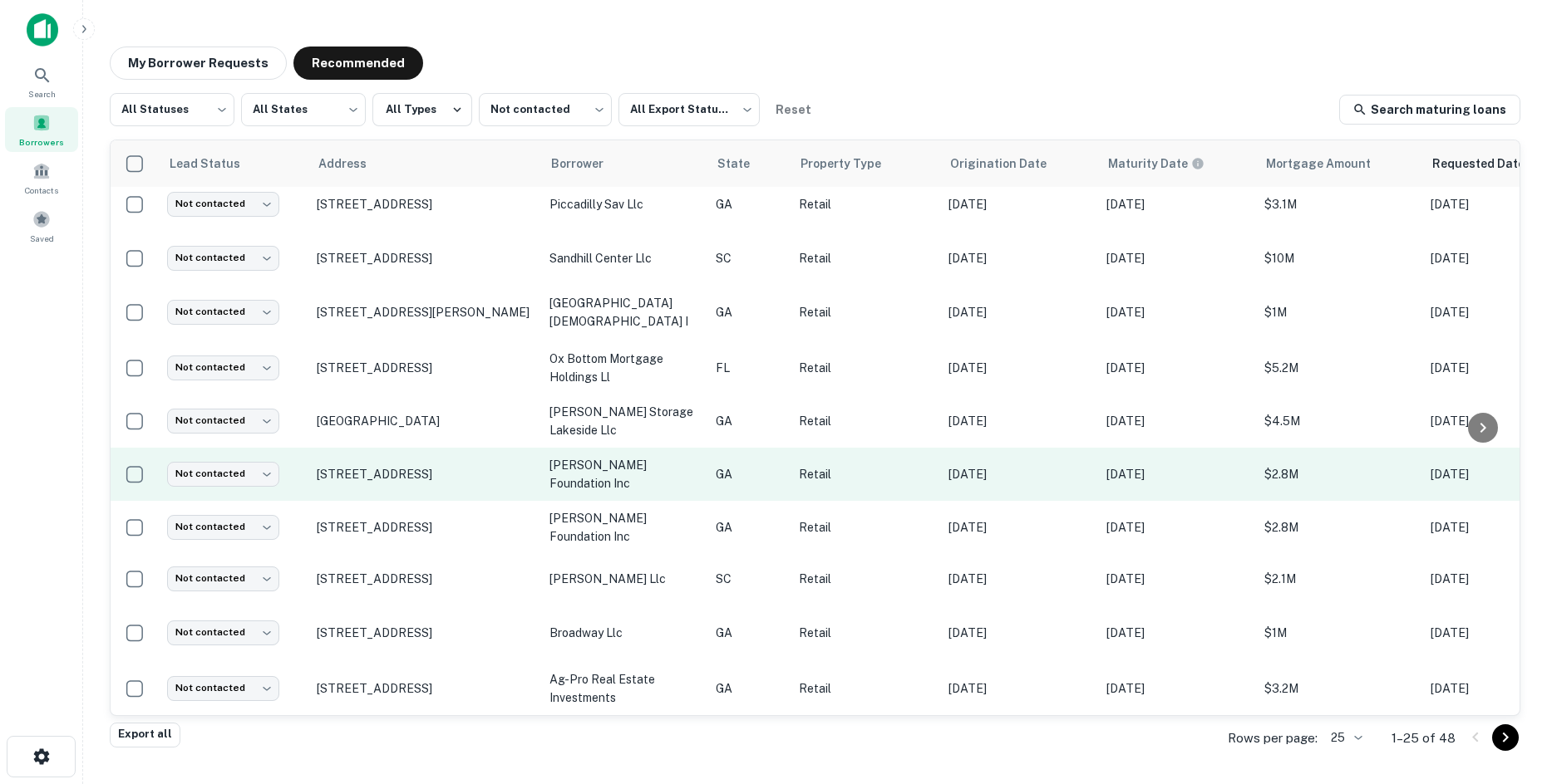
scroll to position [805, 0]
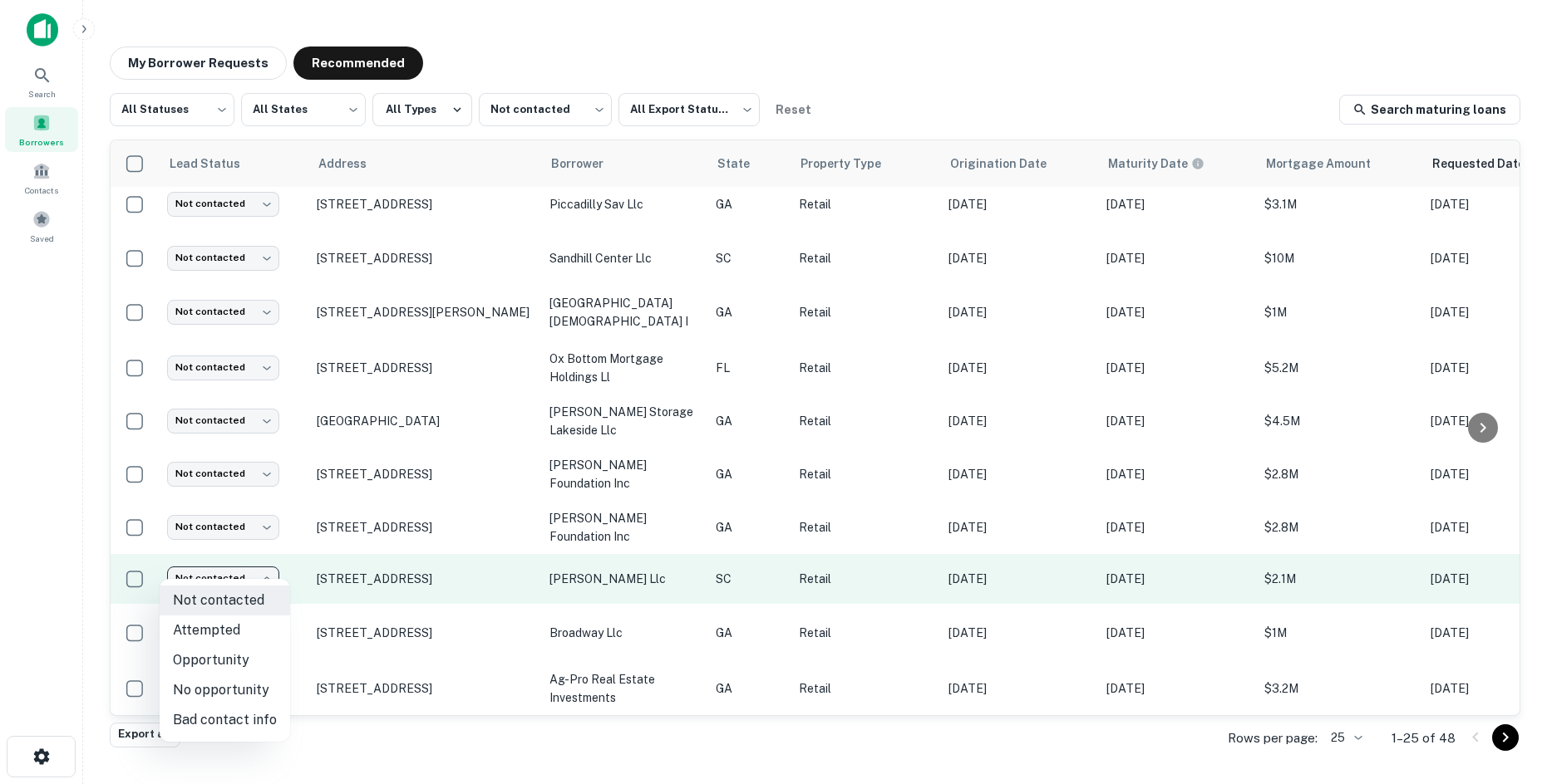
click at [232, 570] on body "Search Borrowers Contacts Saved My Borrower Requests Recommended All Statuses *…" at bounding box center [774, 392] width 1547 height 784
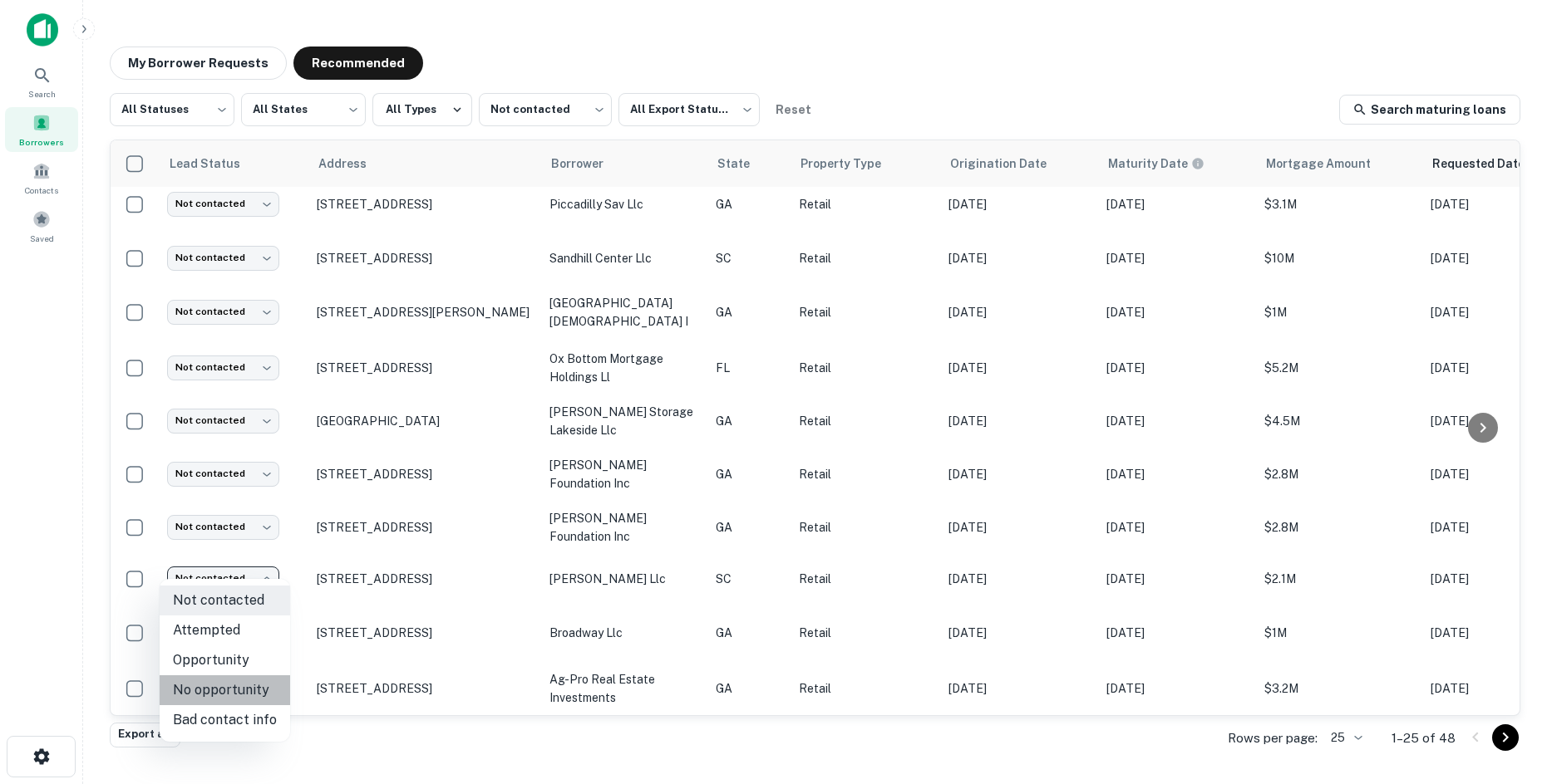
click at [262, 701] on li "No opportunity" at bounding box center [224, 691] width 130 height 30
type input "**********"
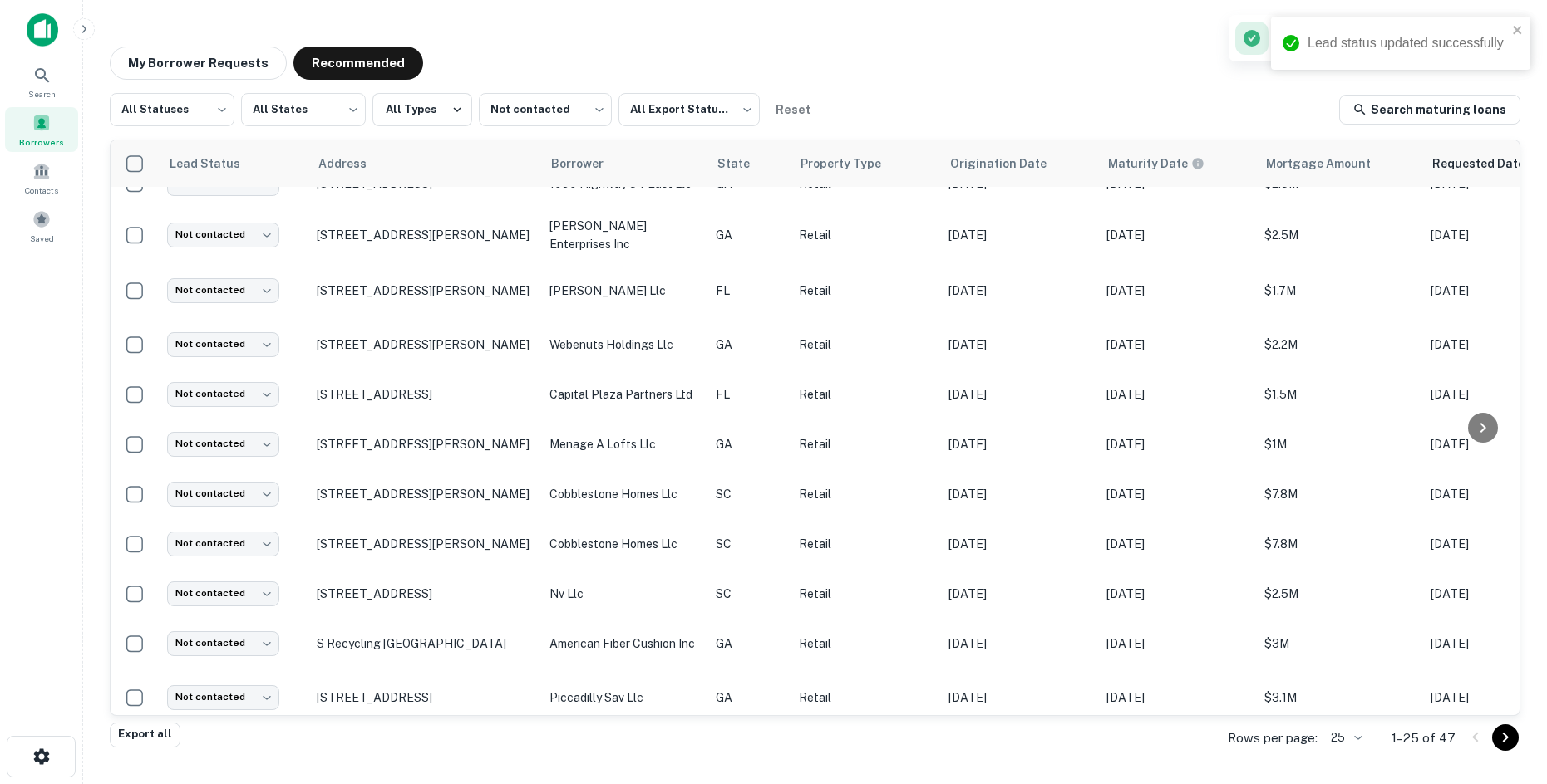
scroll to position [0, 0]
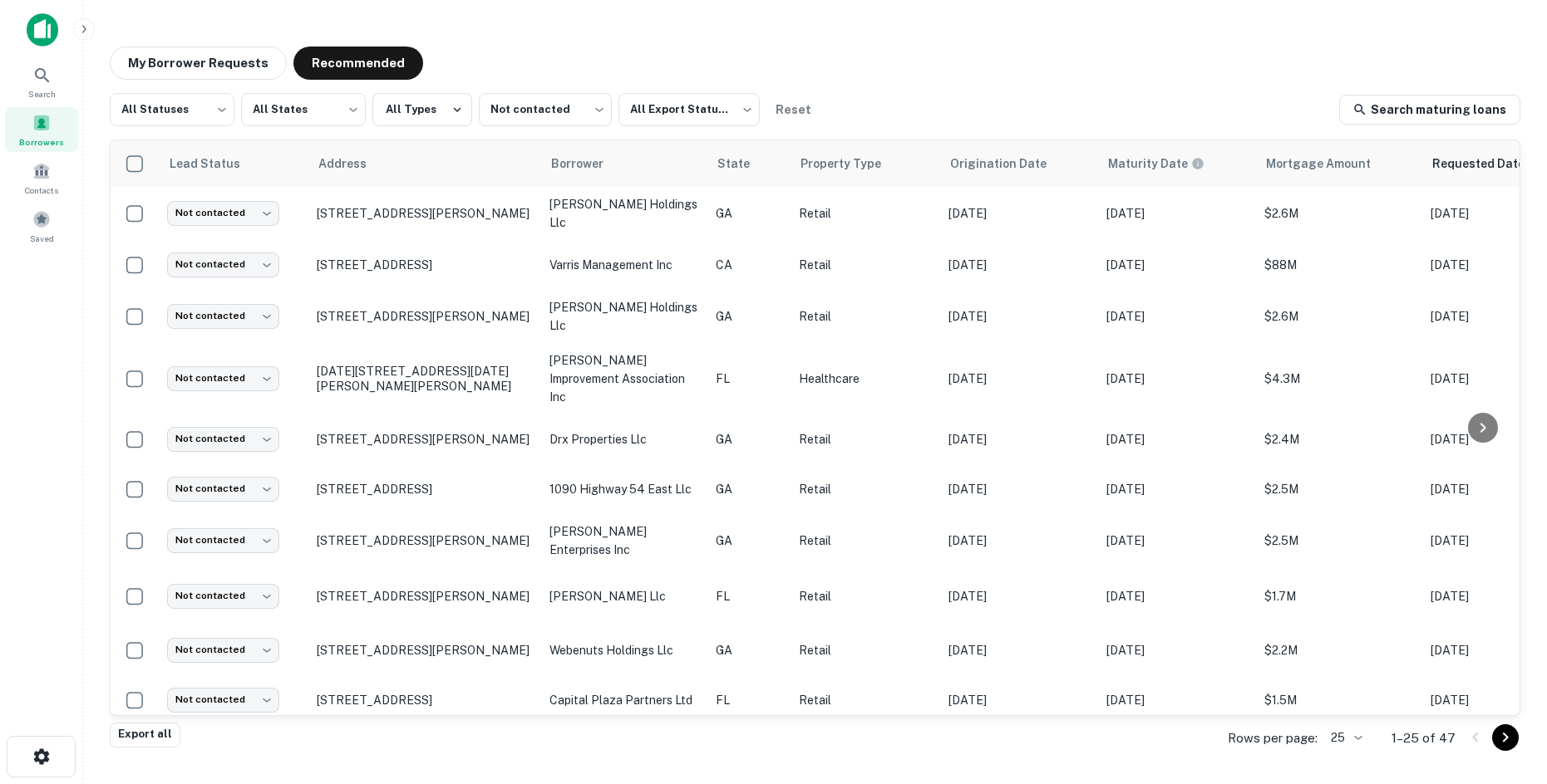
click at [1503, 745] on icon "Go to next page" at bounding box center [1505, 737] width 20 height 20
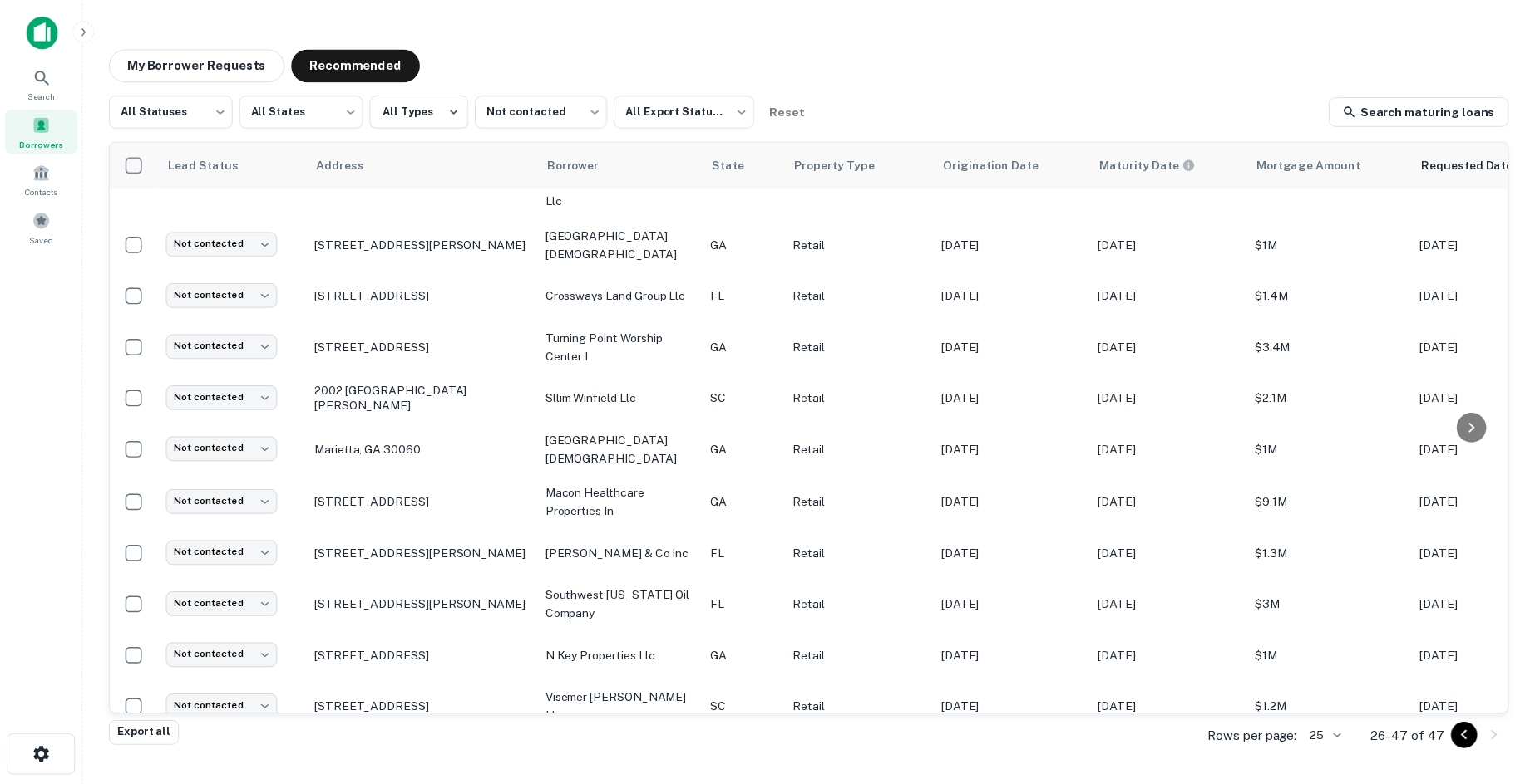
scroll to position [249, 0]
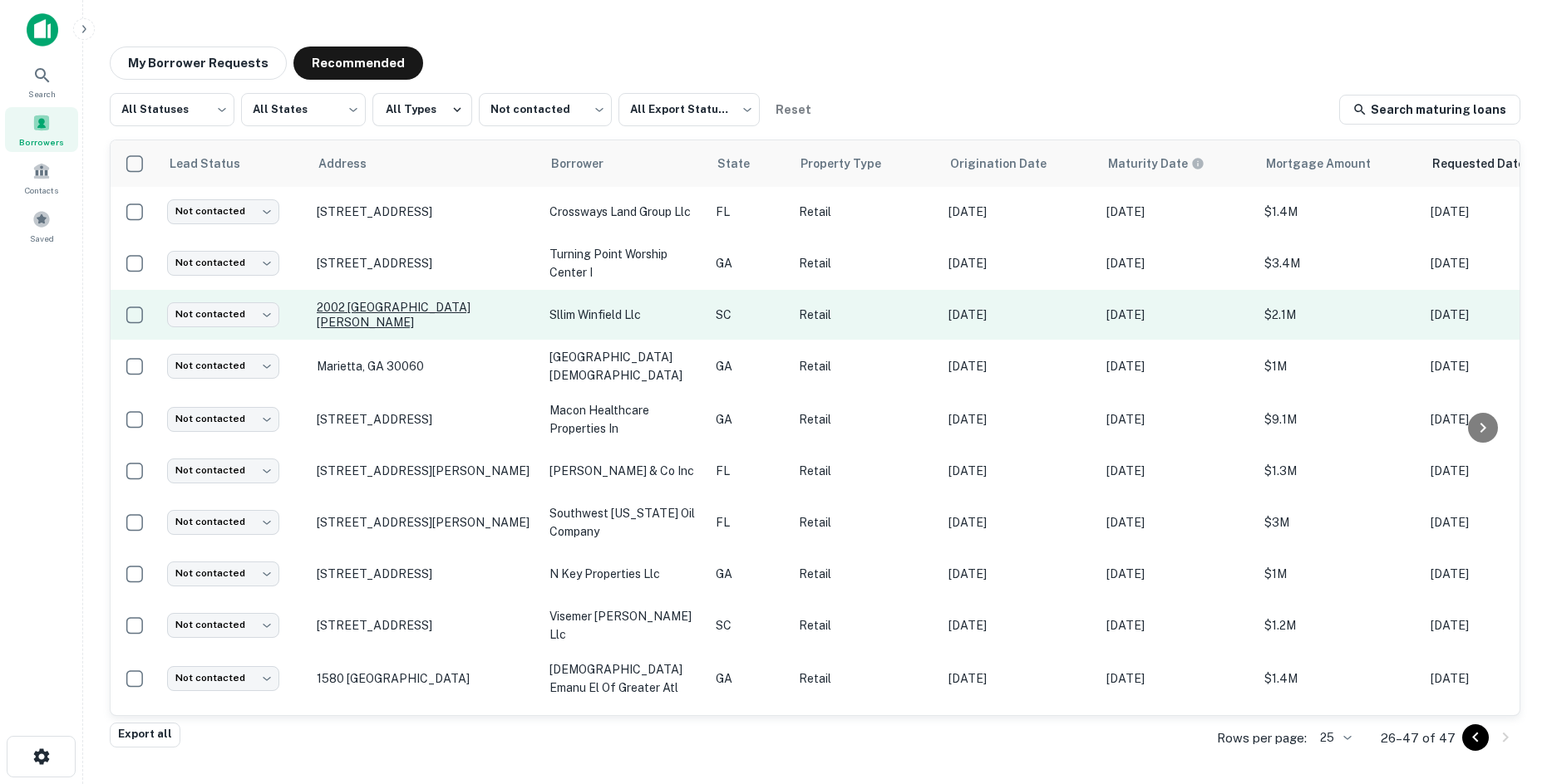
drag, startPoint x: 447, startPoint y: 278, endPoint x: 430, endPoint y: 278, distance: 17.0
click at [430, 300] on p "2002 Shalann Dr Spartanburg, SC 29301" at bounding box center [425, 315] width 216 height 30
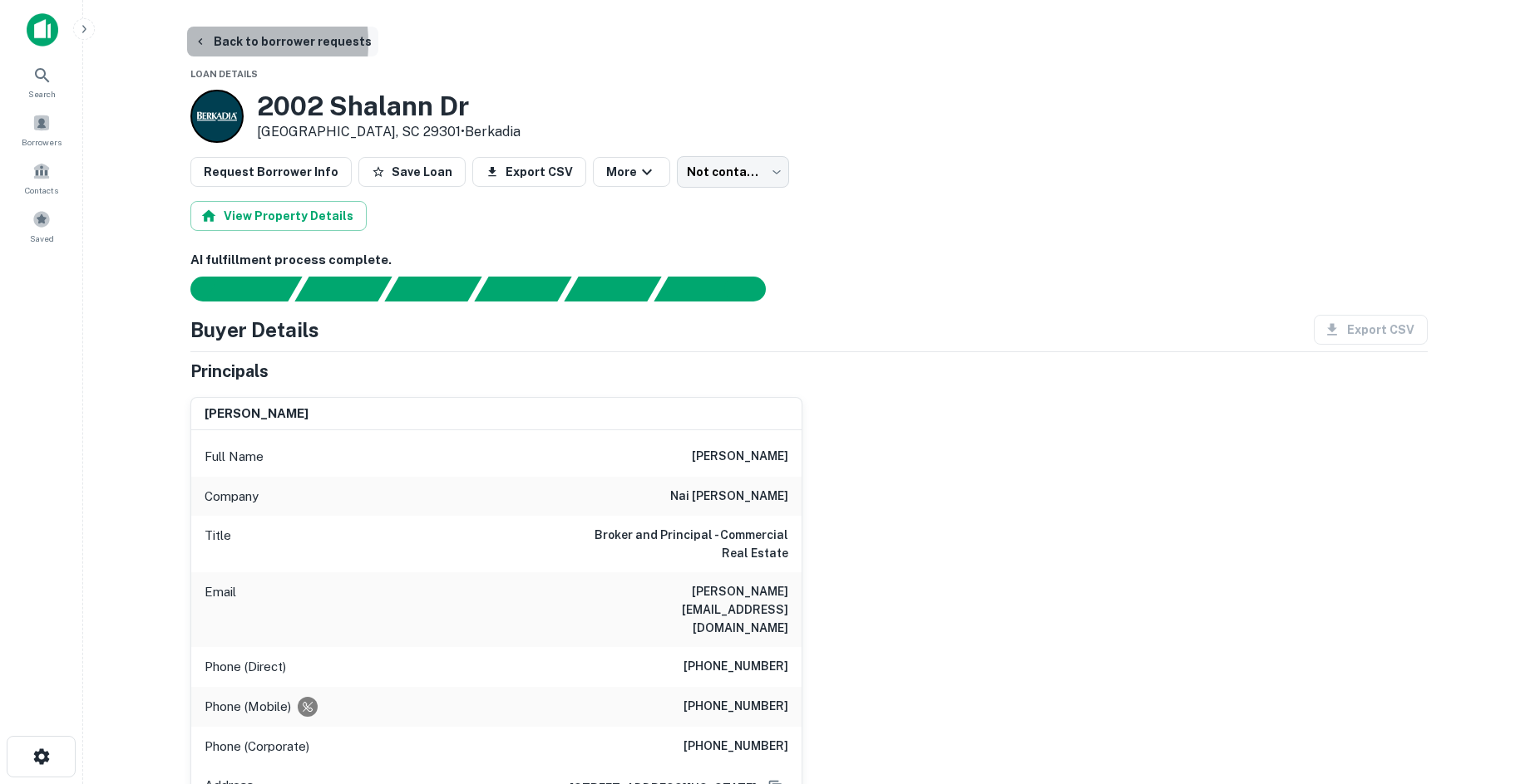
click at [211, 44] on button "Back to borrower requests" at bounding box center [282, 42] width 192 height 30
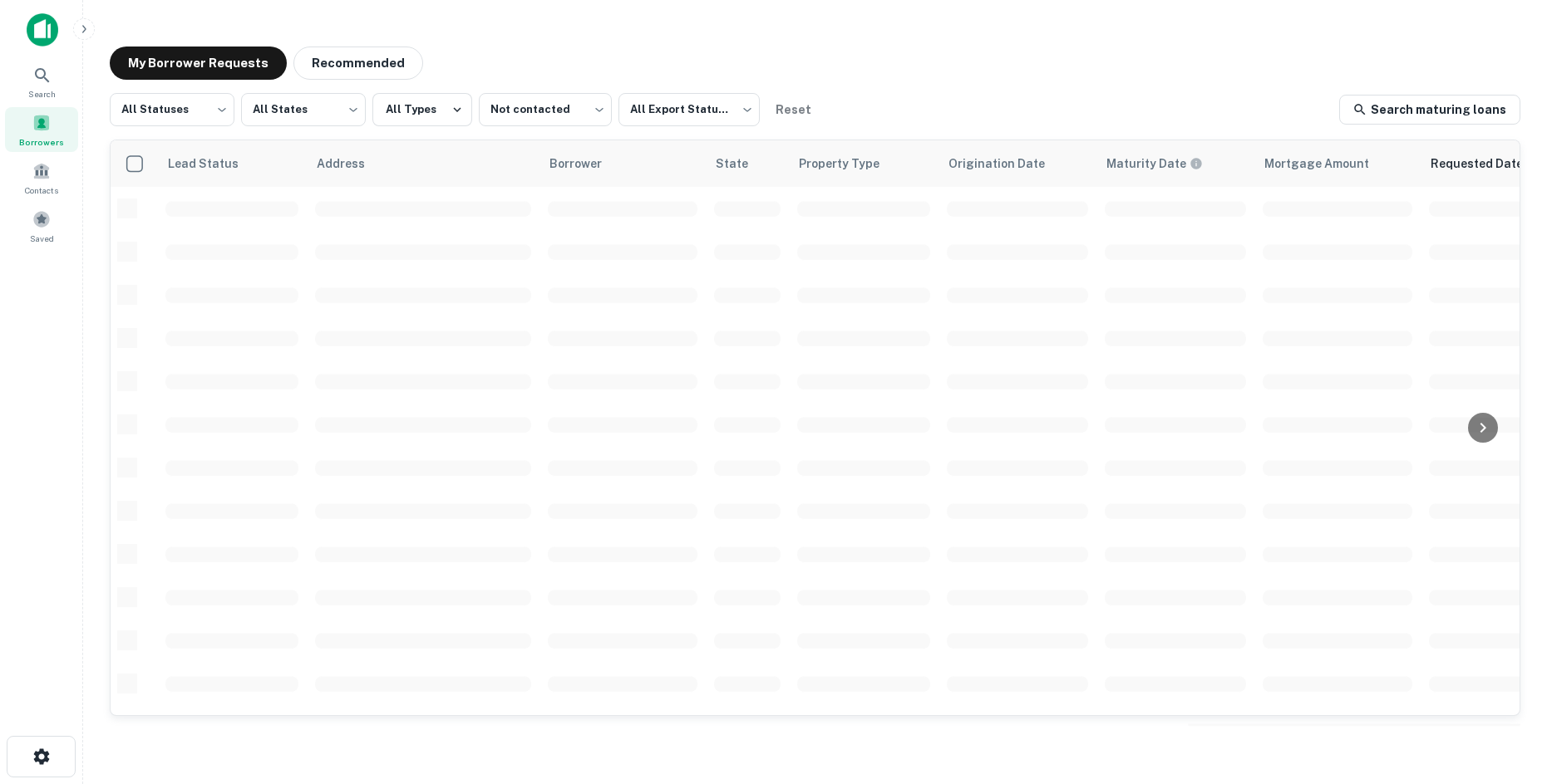
scroll to position [249, 0]
click at [335, 62] on button "Recommended" at bounding box center [358, 63] width 130 height 33
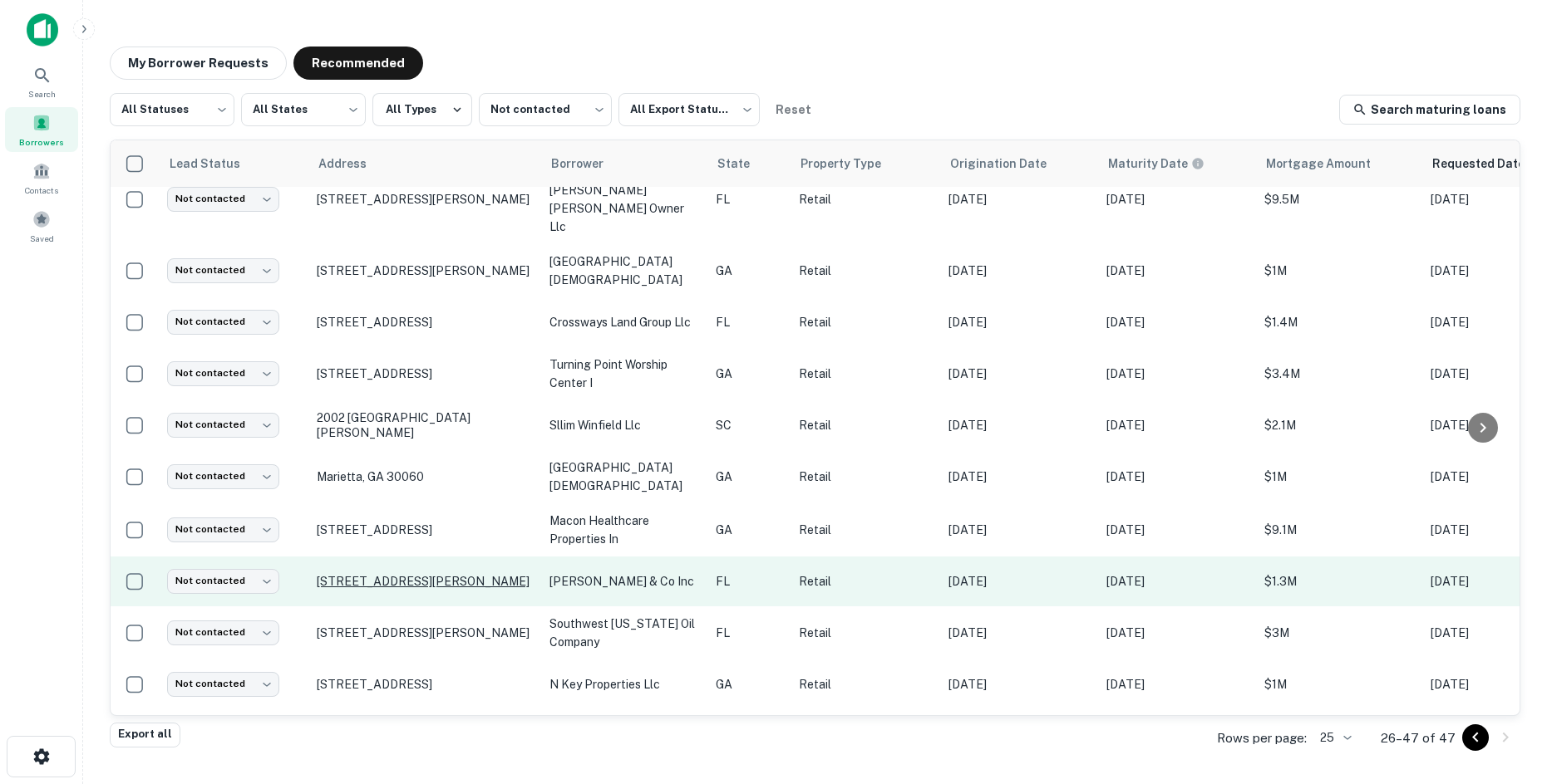
scroll to position [166, 0]
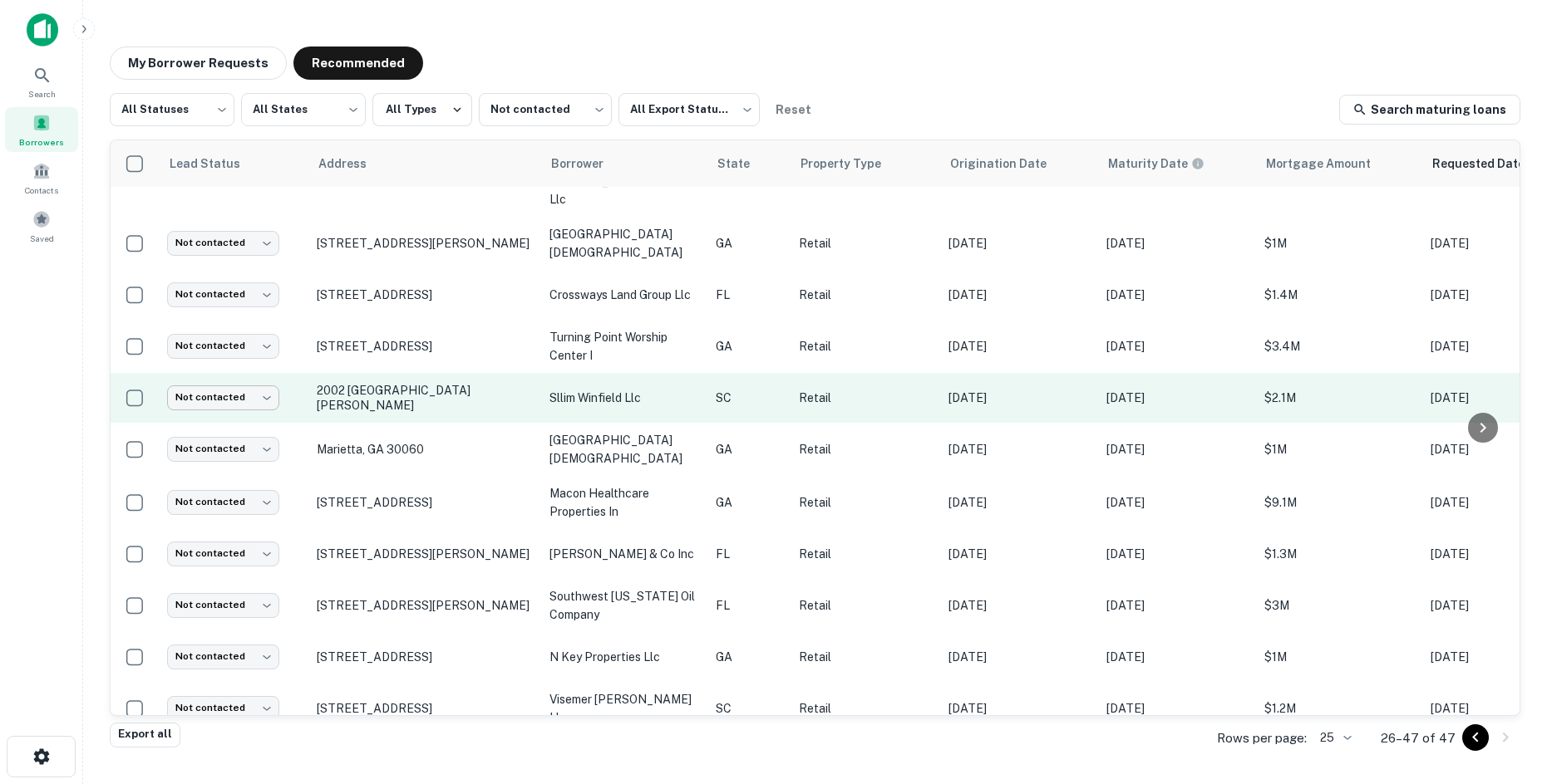
click at [263, 355] on body "Search Borrowers Contacts Saved My Borrower Requests Recommended All Statuses *…" at bounding box center [774, 392] width 1547 height 784
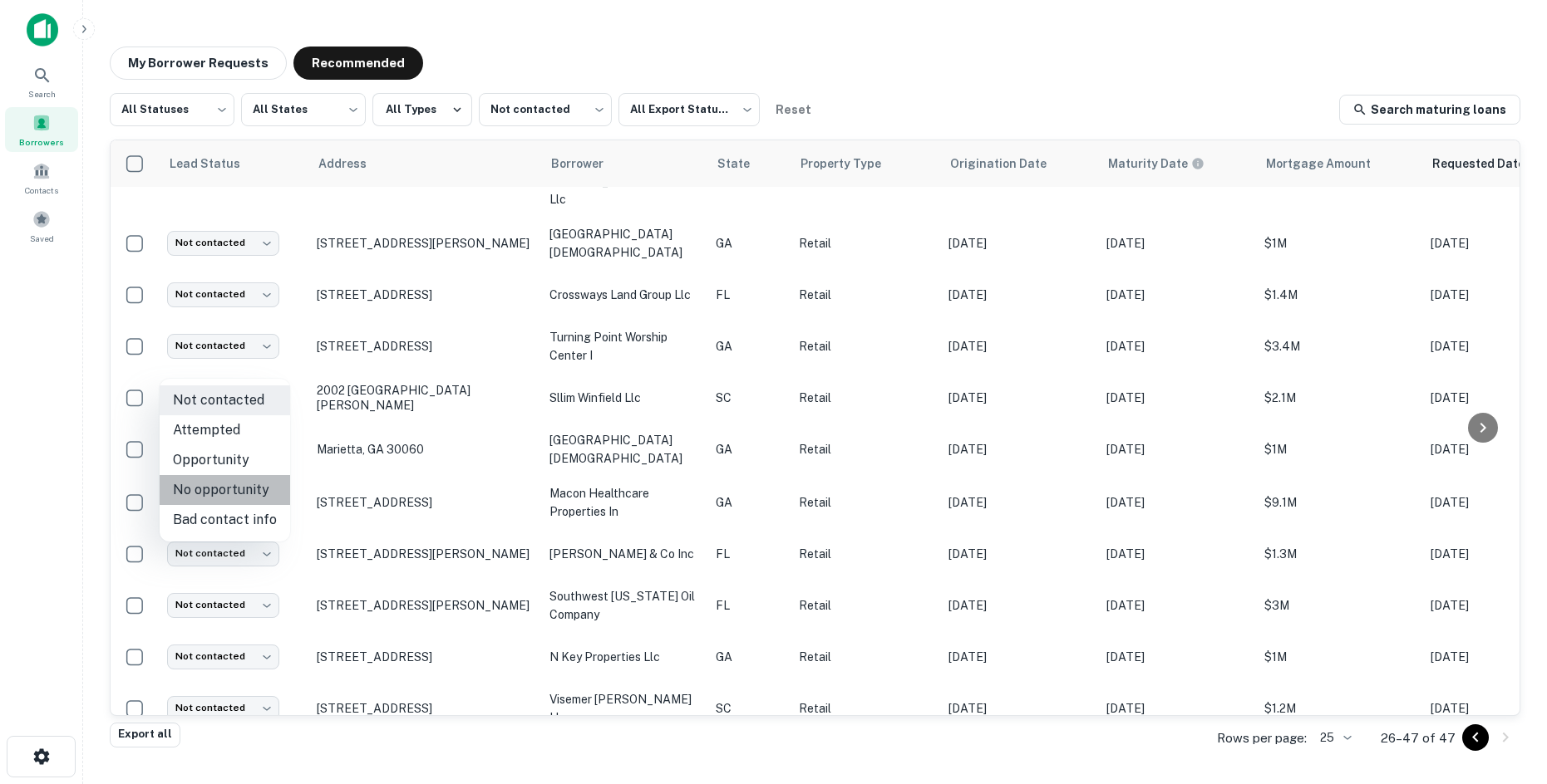
click at [258, 488] on li "No opportunity" at bounding box center [224, 490] width 130 height 30
type input "**********"
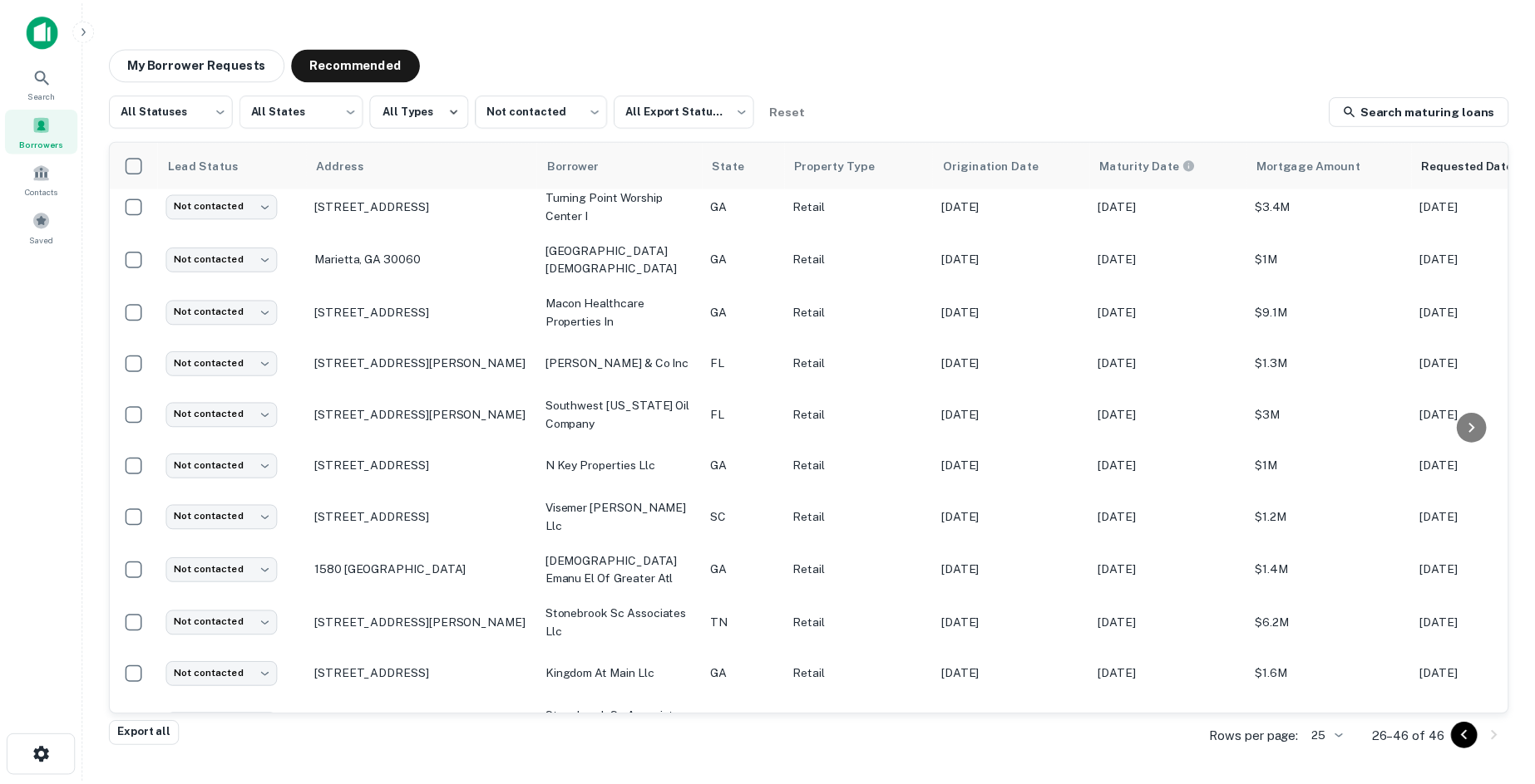
scroll to position [332, 0]
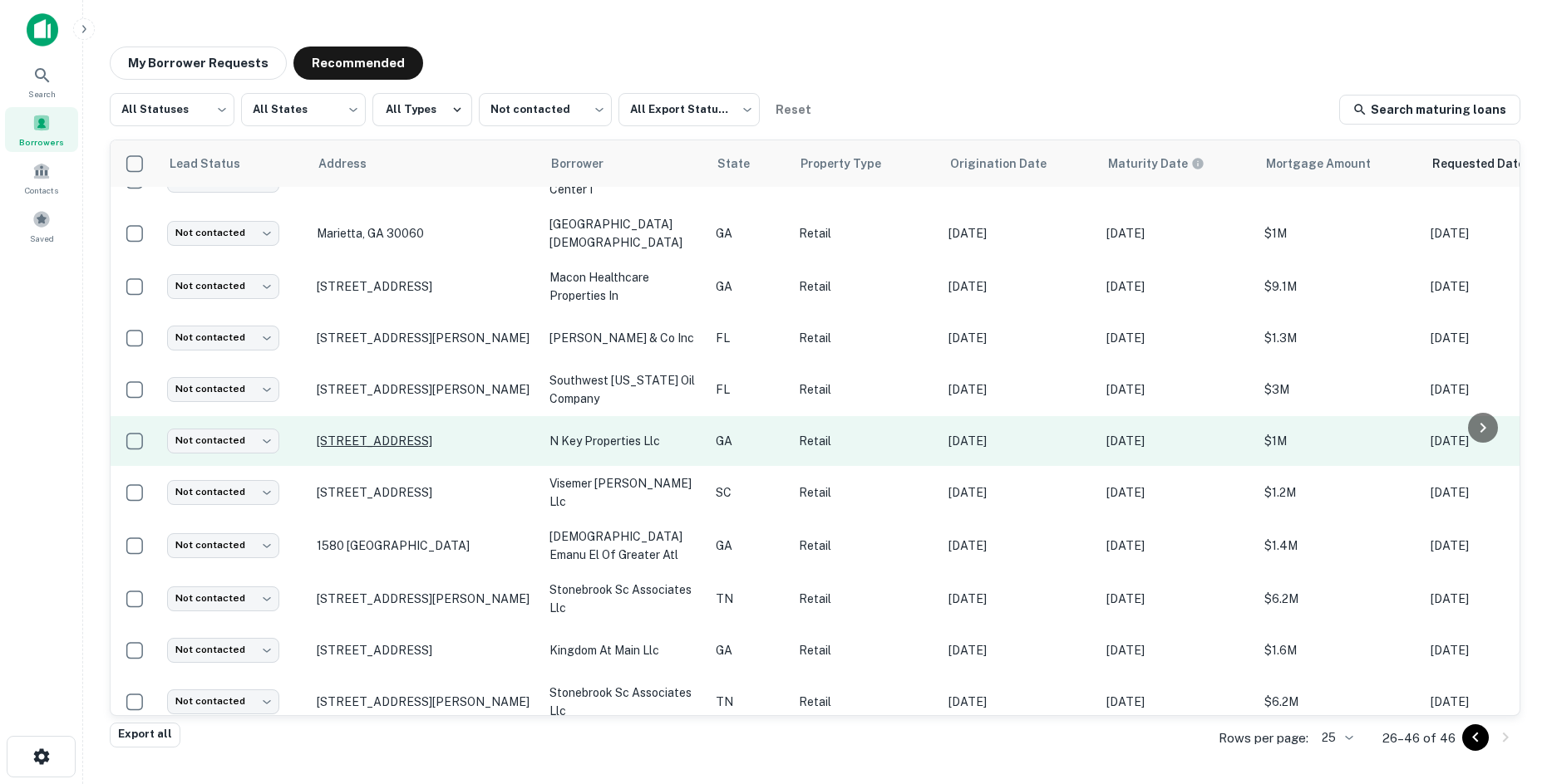
click at [386, 434] on p "157 Forsyth St Sw Atlanta, GA 30303" at bounding box center [425, 441] width 216 height 15
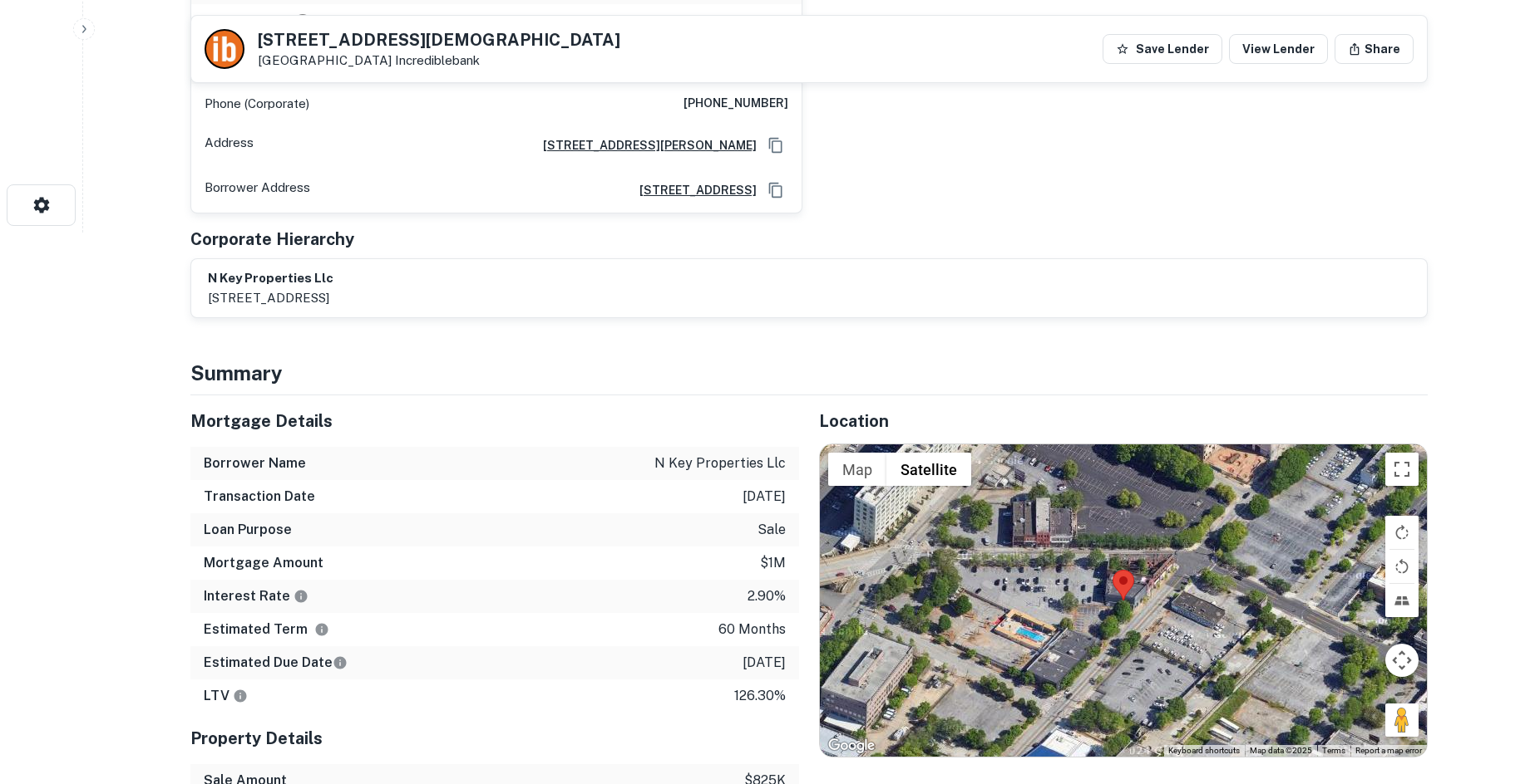
scroll to position [582, 0]
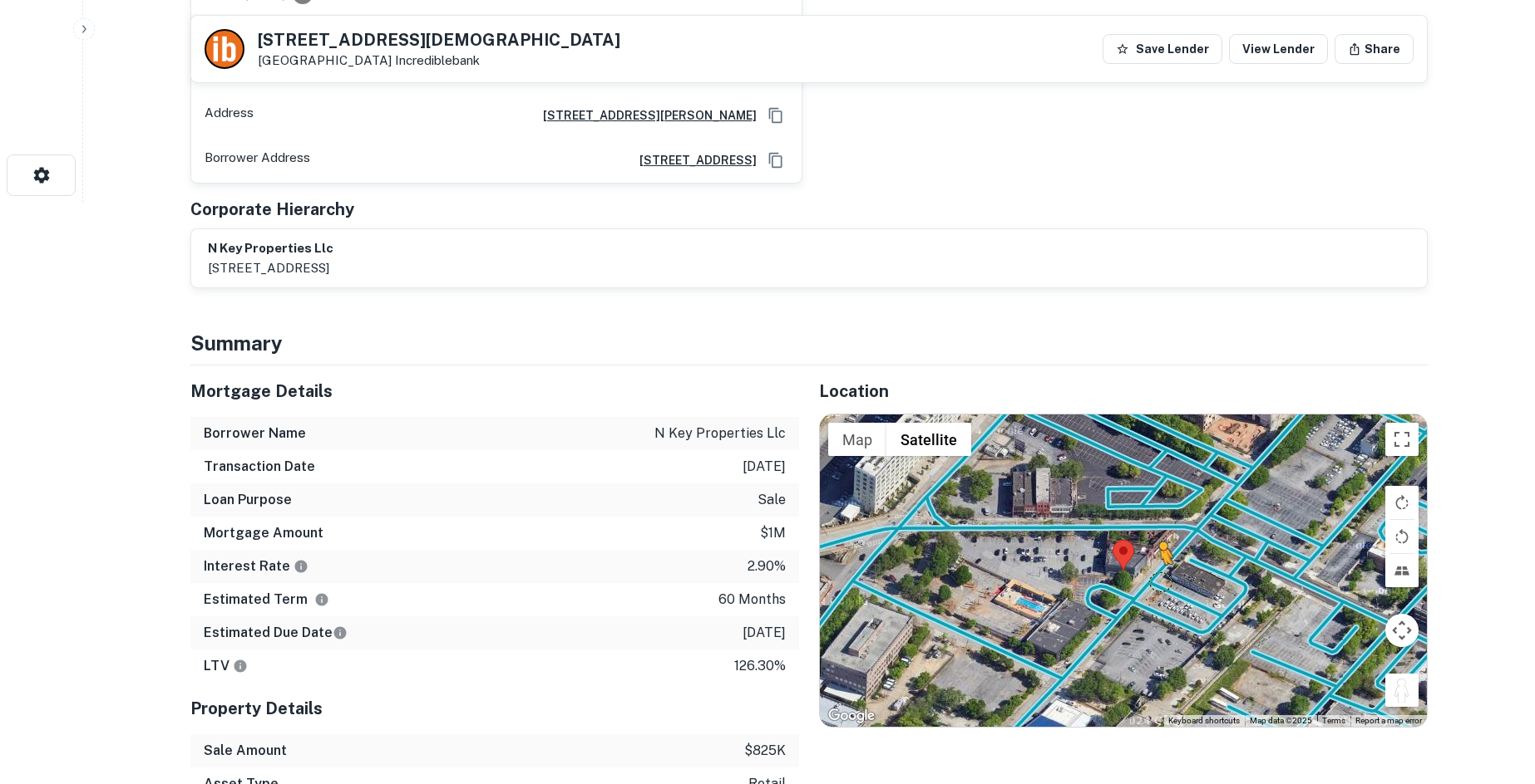
drag, startPoint x: 1406, startPoint y: 667, endPoint x: 1137, endPoint y: 557, distance: 290.6
click at [1137, 557] on div "To activate drag with keyboard, press Alt + Enter. Once in keyboard drag state,…" at bounding box center [1123, 571] width 607 height 313
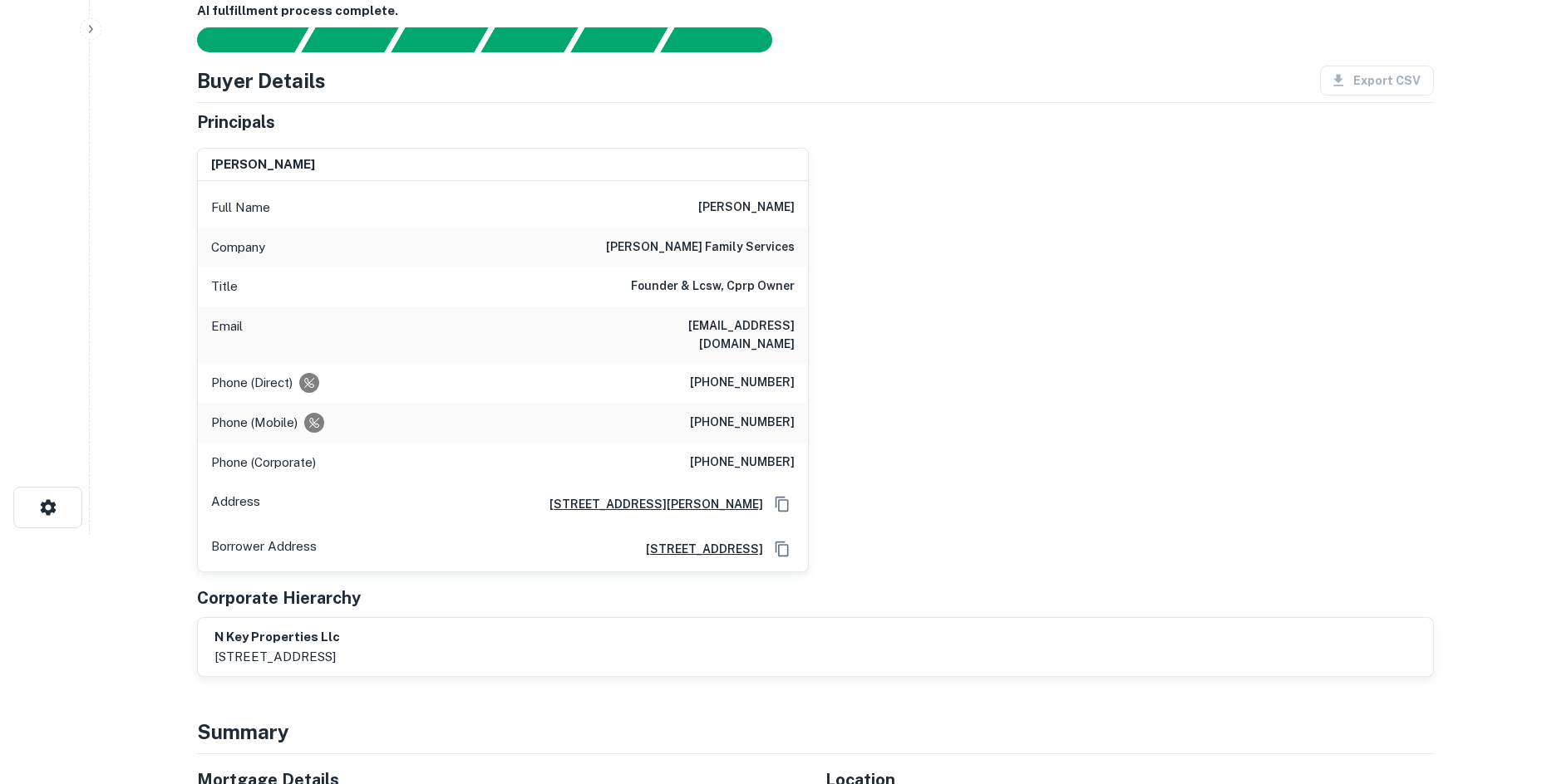
scroll to position [0, 0]
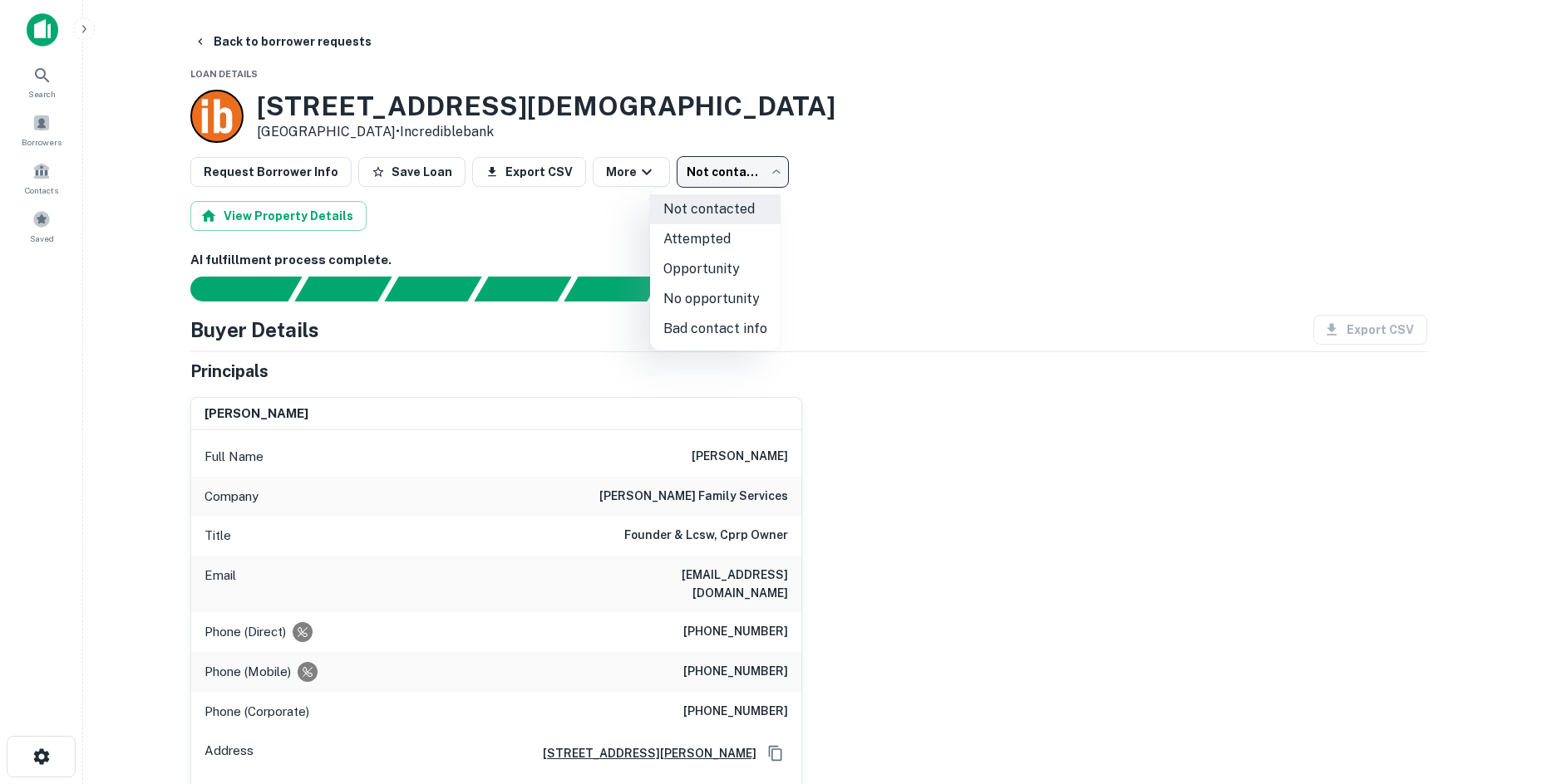
click at [731, 168] on body "Search Borrowers Contacts Saved Back to borrower requests Loan Details 157 FORS…" at bounding box center [774, 392] width 1547 height 784
click at [706, 302] on li "No opportunity" at bounding box center [715, 299] width 130 height 30
type input "**********"
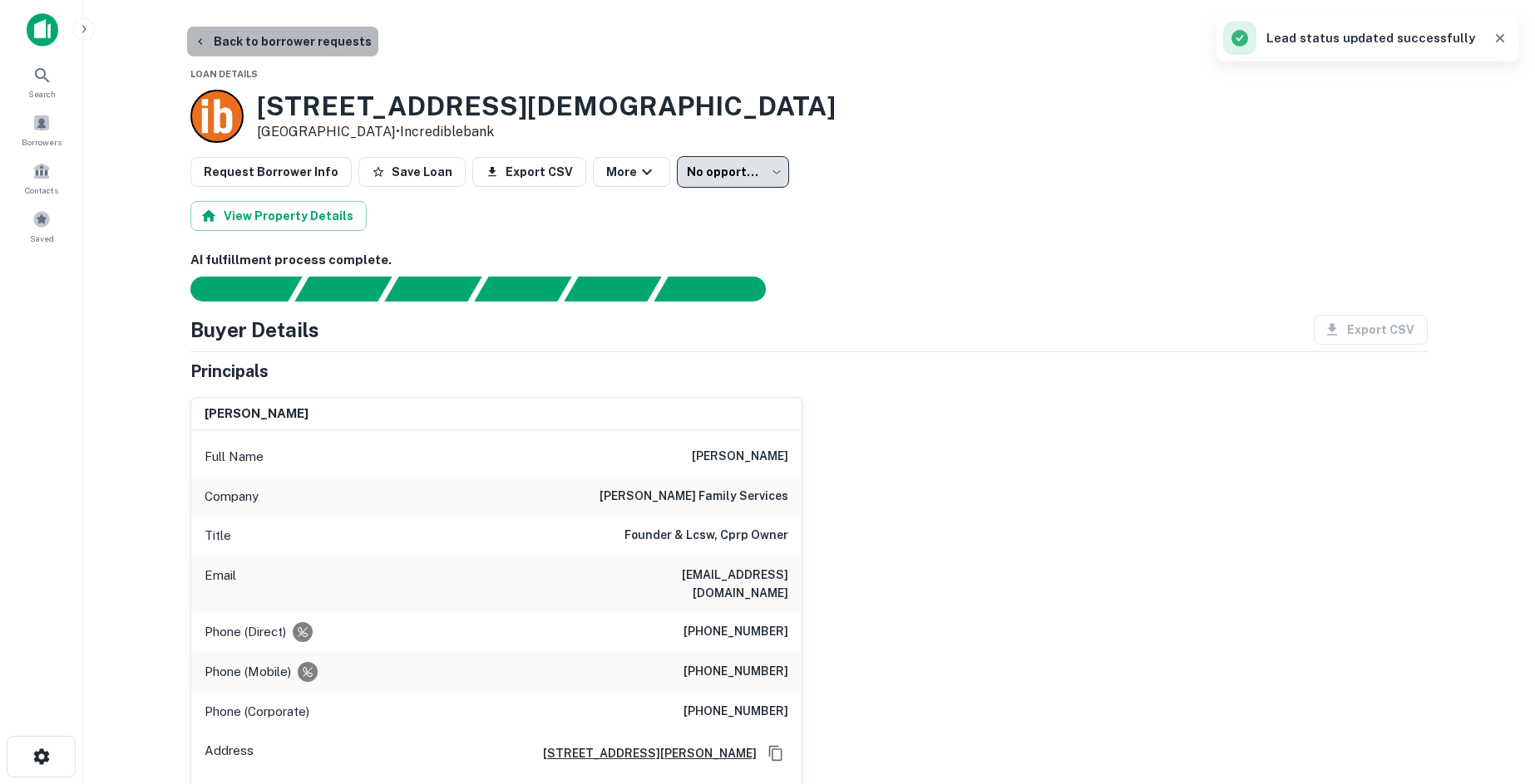
click at [322, 46] on button "Back to borrower requests" at bounding box center [282, 42] width 192 height 30
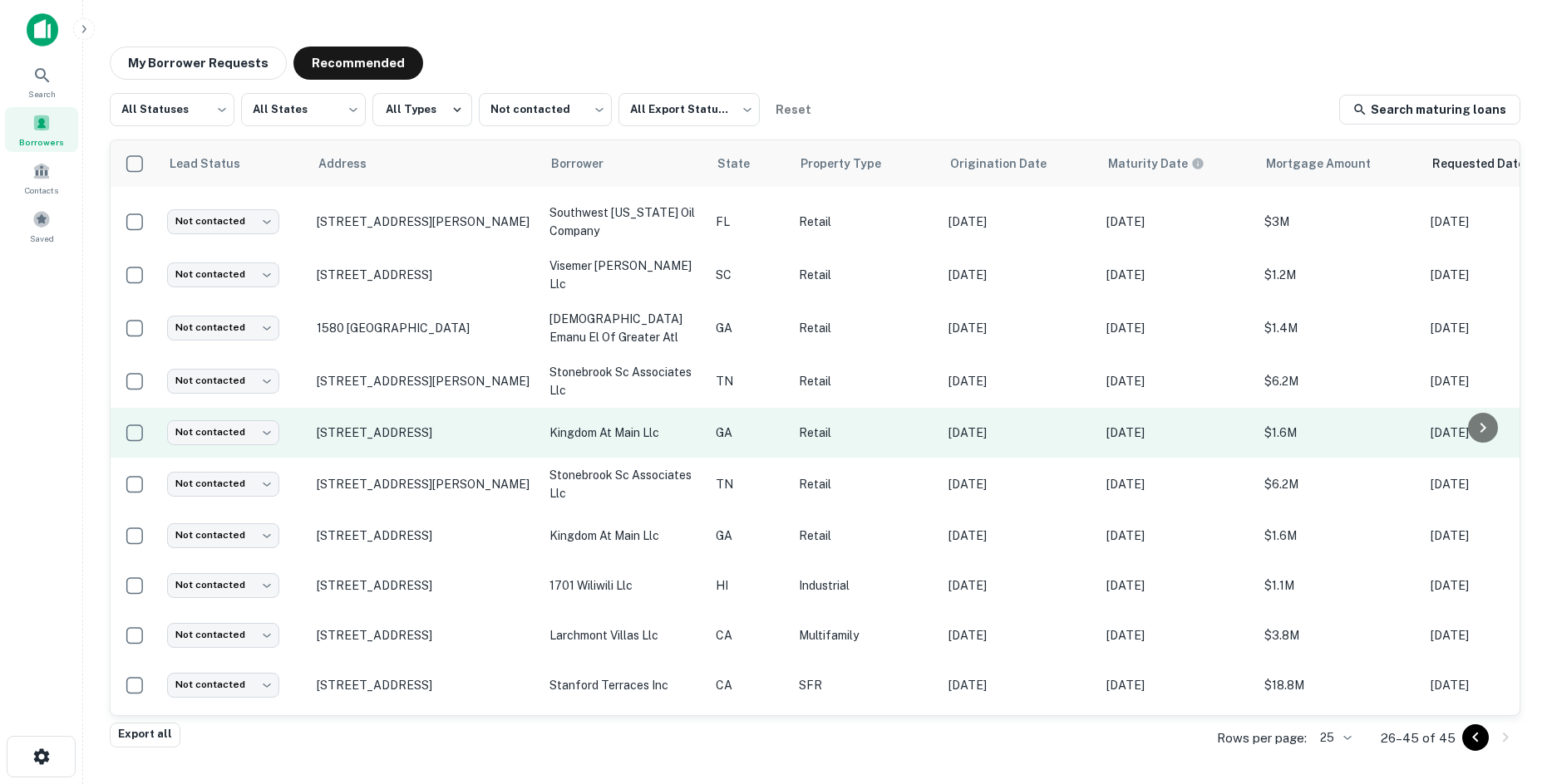
scroll to position [523, 0]
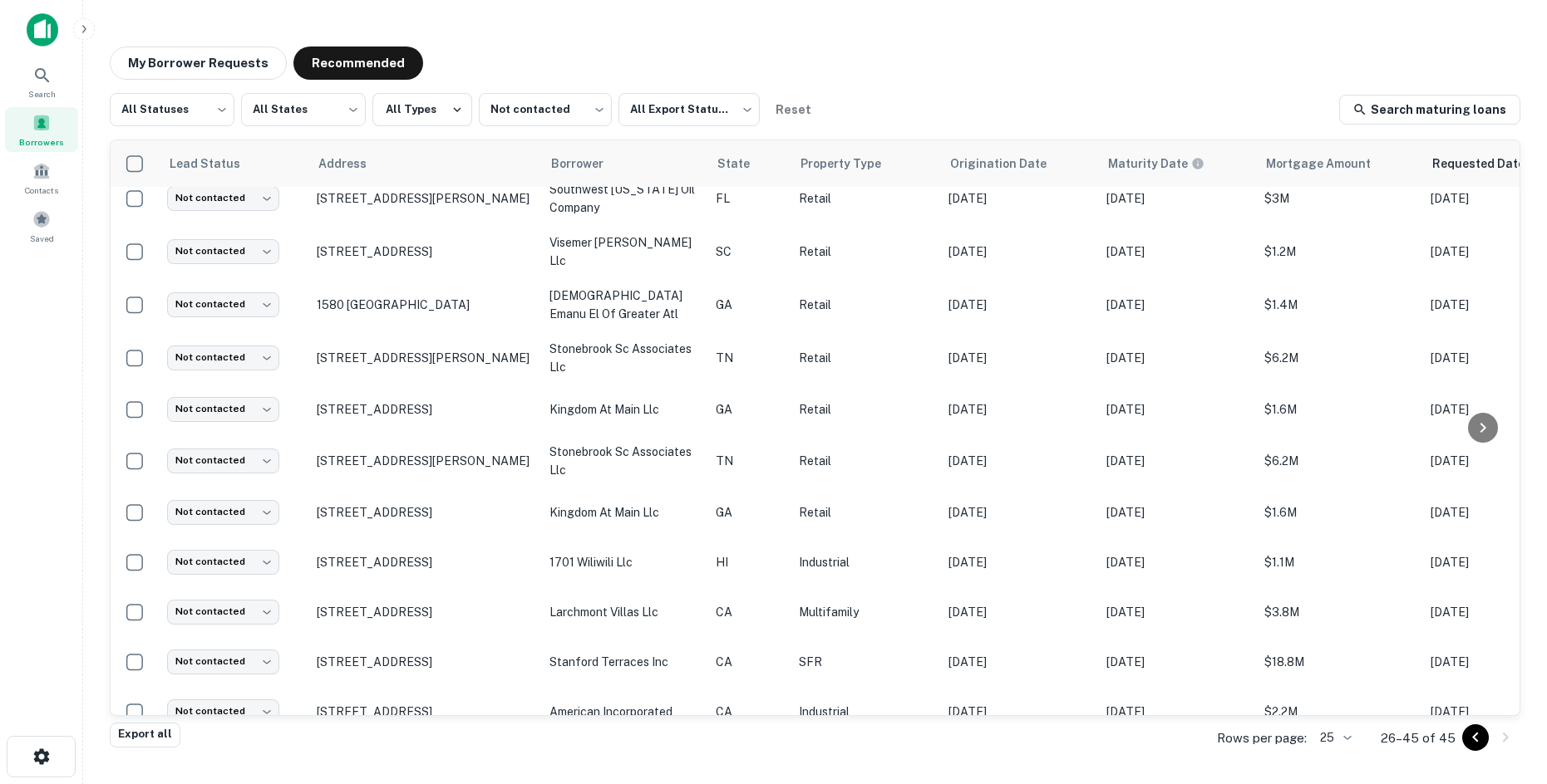
click at [1477, 747] on icon "Go to previous page" at bounding box center [1476, 737] width 20 height 20
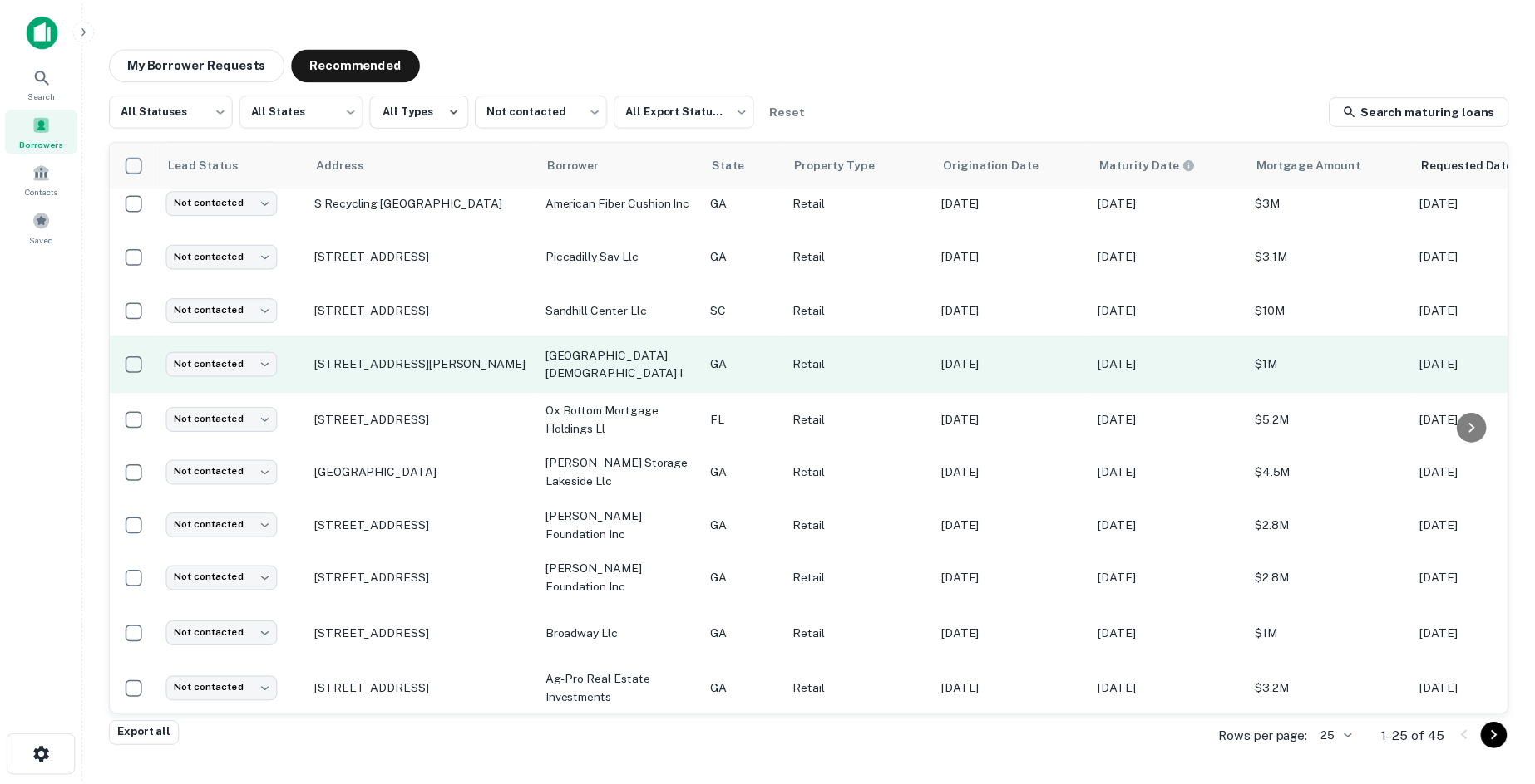
scroll to position [808, 0]
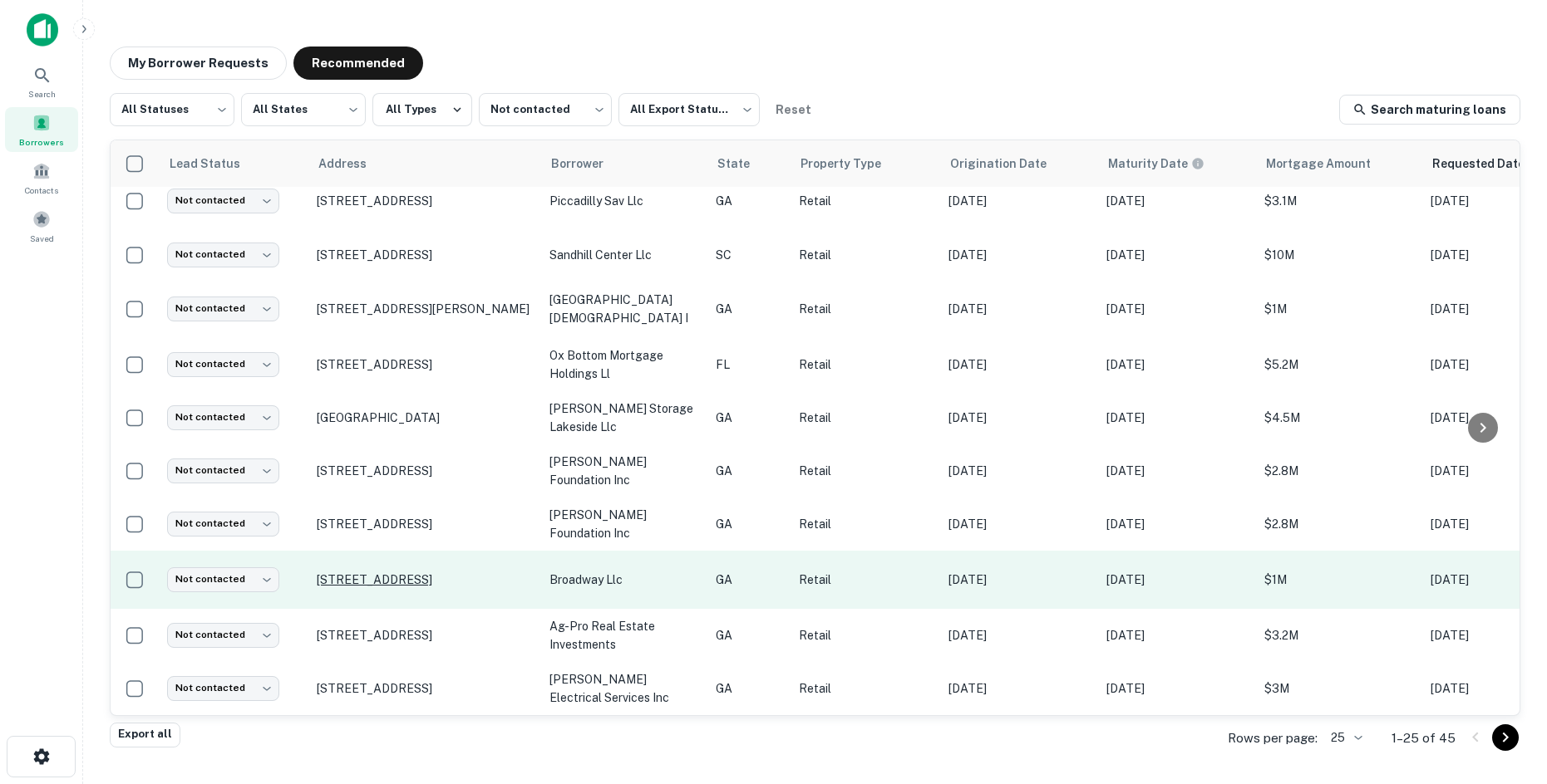
click at [468, 573] on p "[STREET_ADDRESS]" at bounding box center [425, 580] width 216 height 15
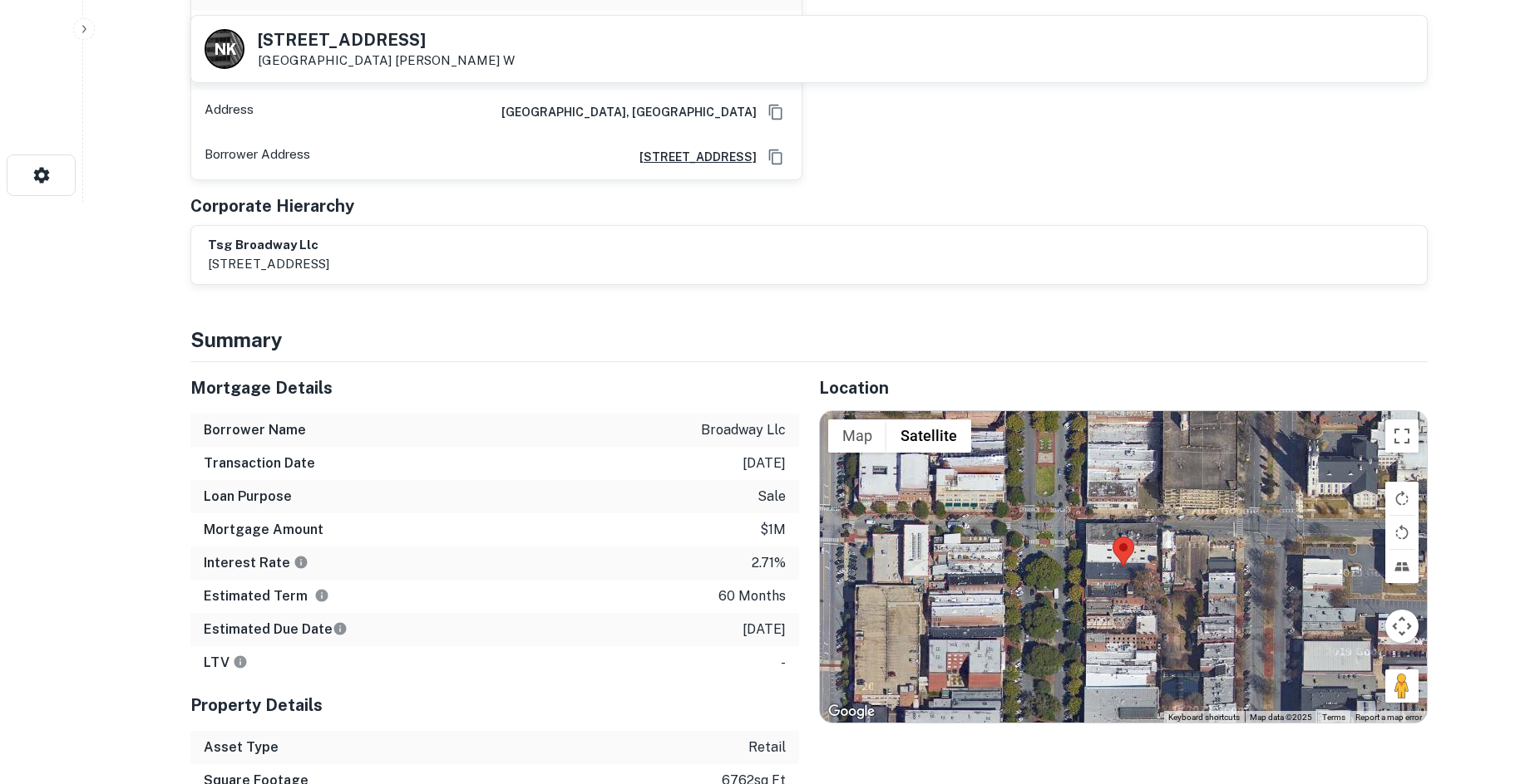
scroll to position [665, 0]
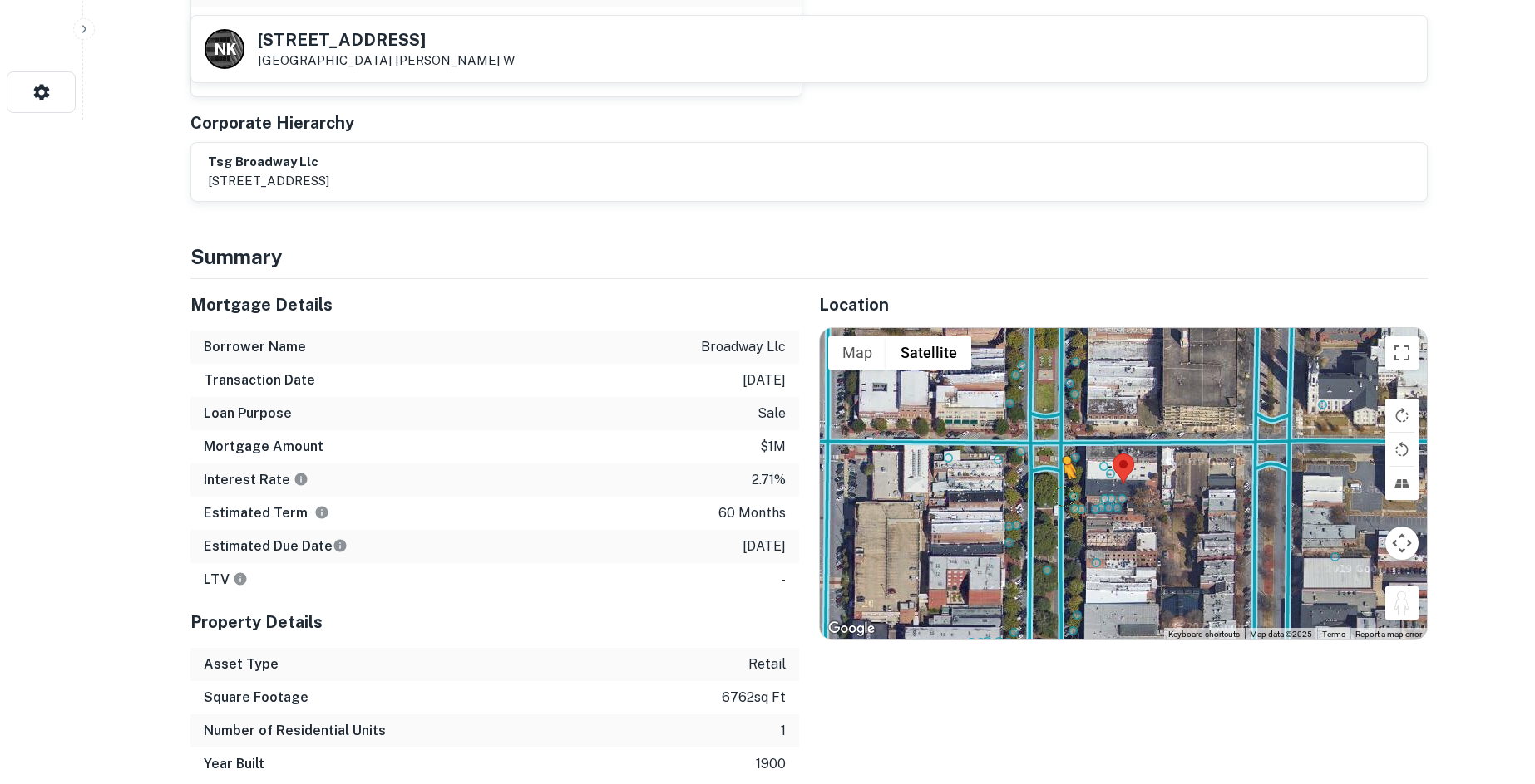
drag, startPoint x: 1392, startPoint y: 545, endPoint x: 1055, endPoint y: 441, distance: 352.7
click at [1055, 441] on div "To activate drag with keyboard, press Alt + Enter. Once in keyboard drag state,…" at bounding box center [1123, 484] width 607 height 313
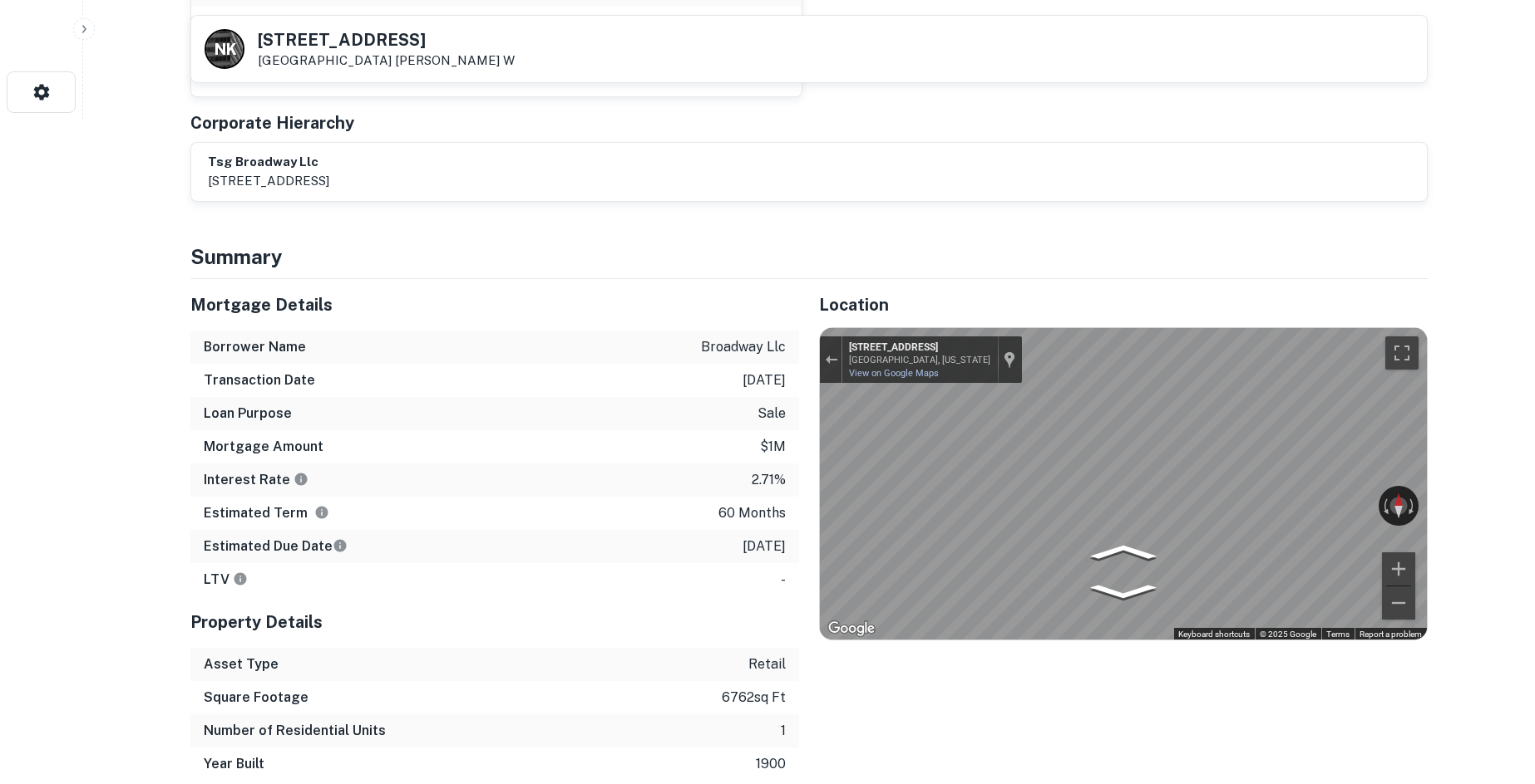
click at [703, 428] on div "Mortgage Details Borrower Name broadway llc Transaction Date 6/14/2021 Loan Pur…" at bounding box center [799, 530] width 1257 height 502
click at [1405, 542] on div "← Move left → Move right ↑ Move up ↓ Move down + Zoom in - Zoom out 1038 Broadw…" at bounding box center [1123, 484] width 607 height 313
click at [1395, 463] on div "← Move left → Move right ↑ Move up ↓ Move down + Zoom in - Zoom out 1038 Broadw…" at bounding box center [1123, 484] width 607 height 313
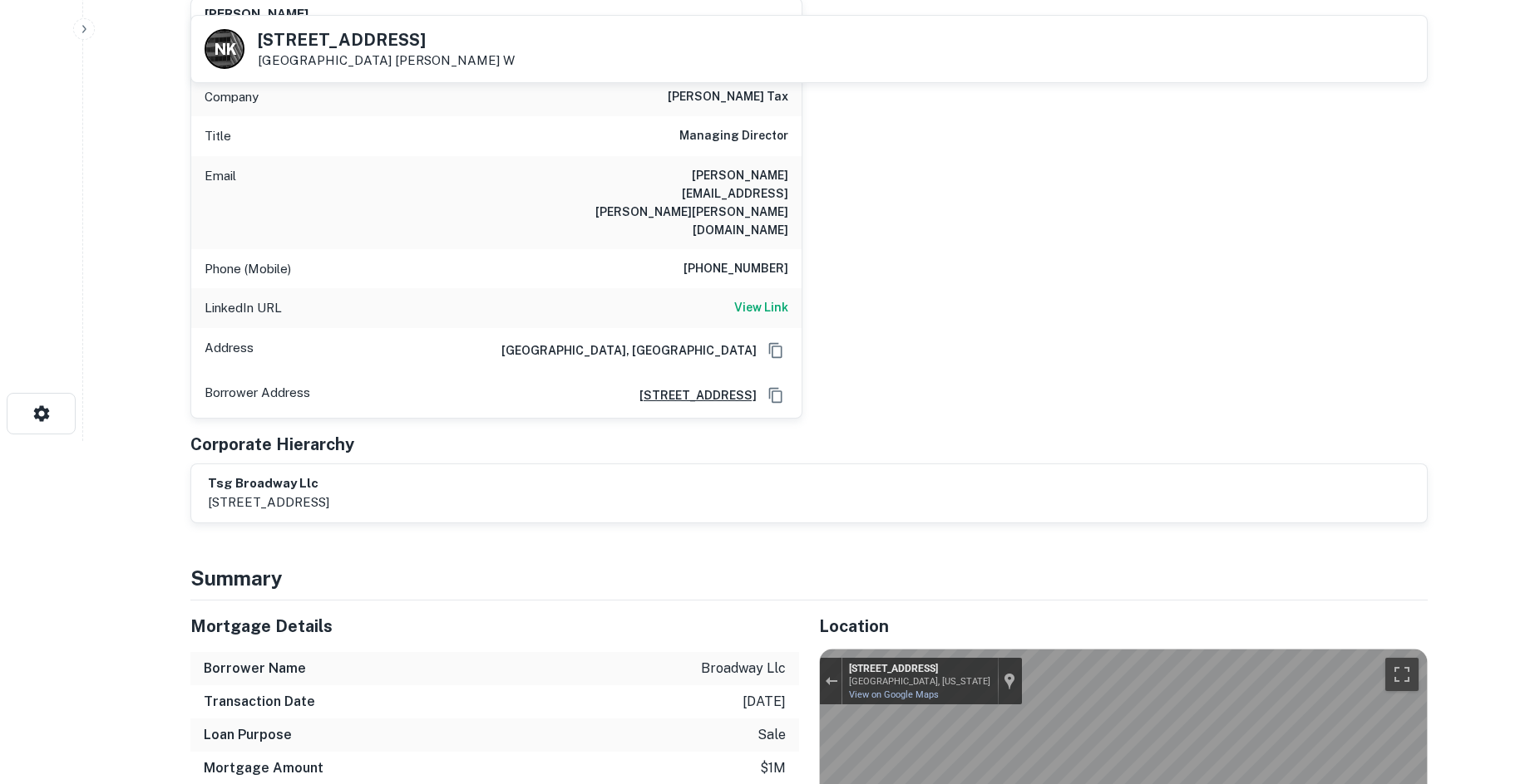
scroll to position [249, 0]
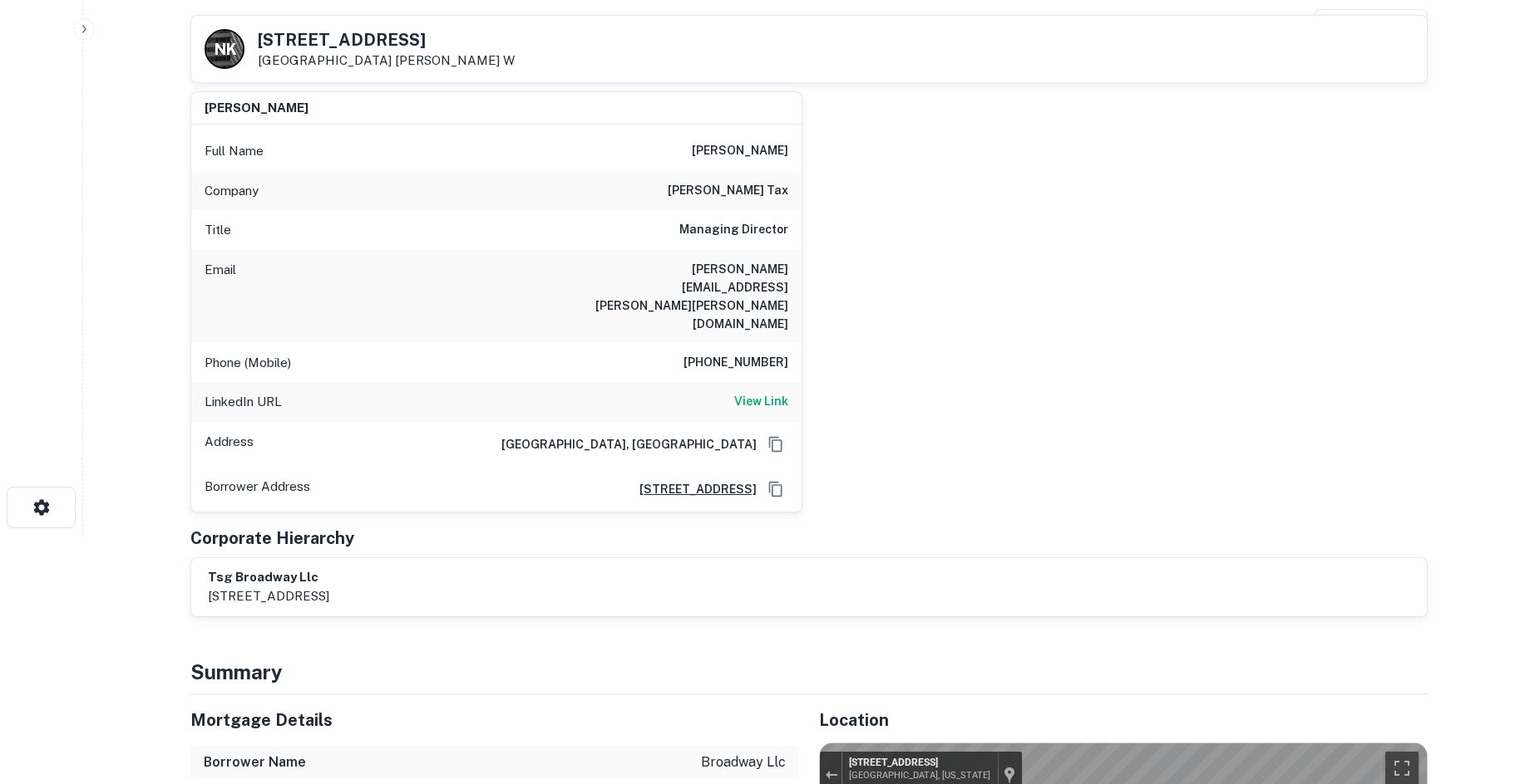
click at [1246, 414] on div "daniel lopez Full Name daniel lopez Company andersen tax Title Managing Directo…" at bounding box center [801, 296] width 1250 height 435
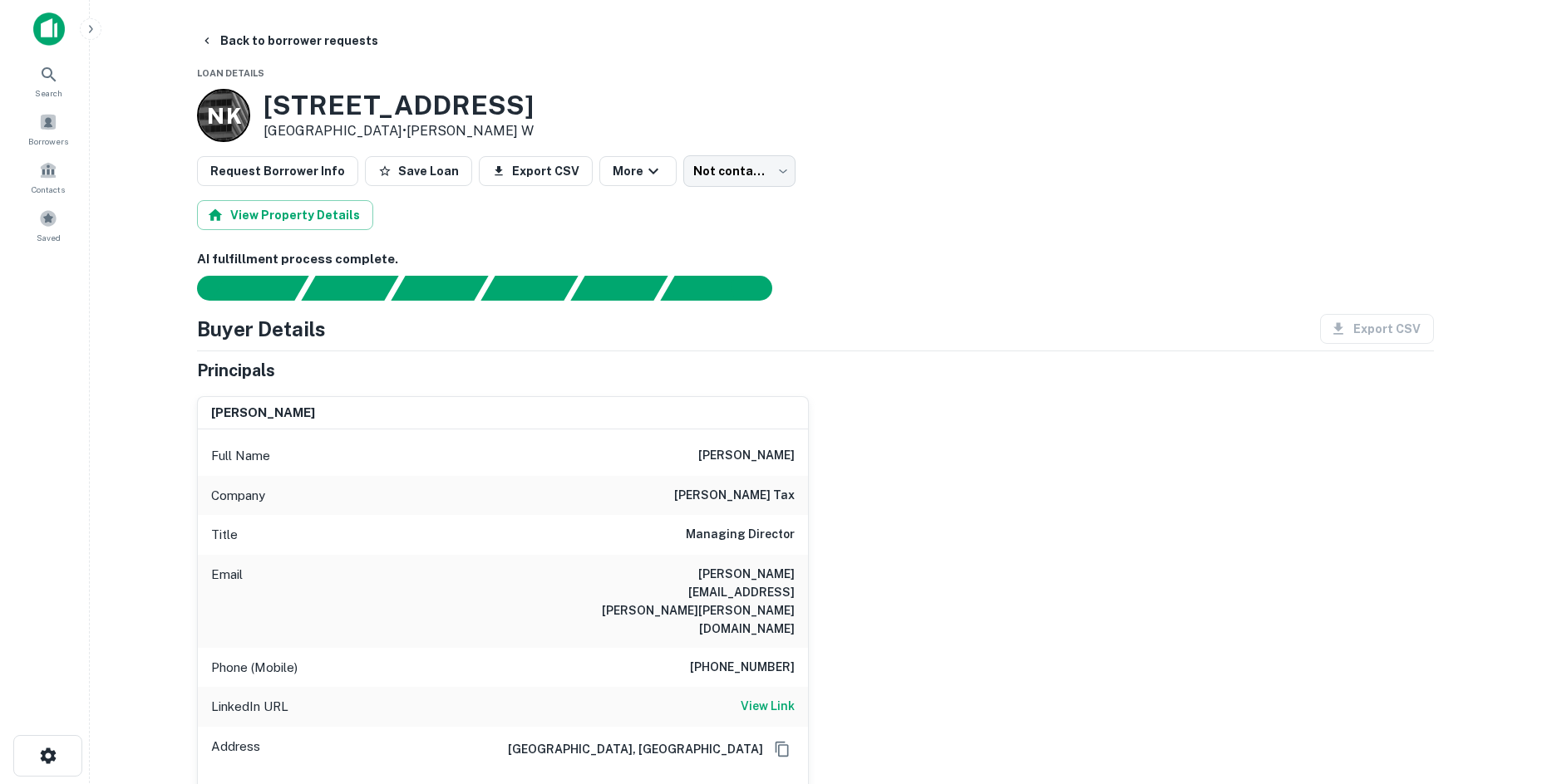
scroll to position [0, 0]
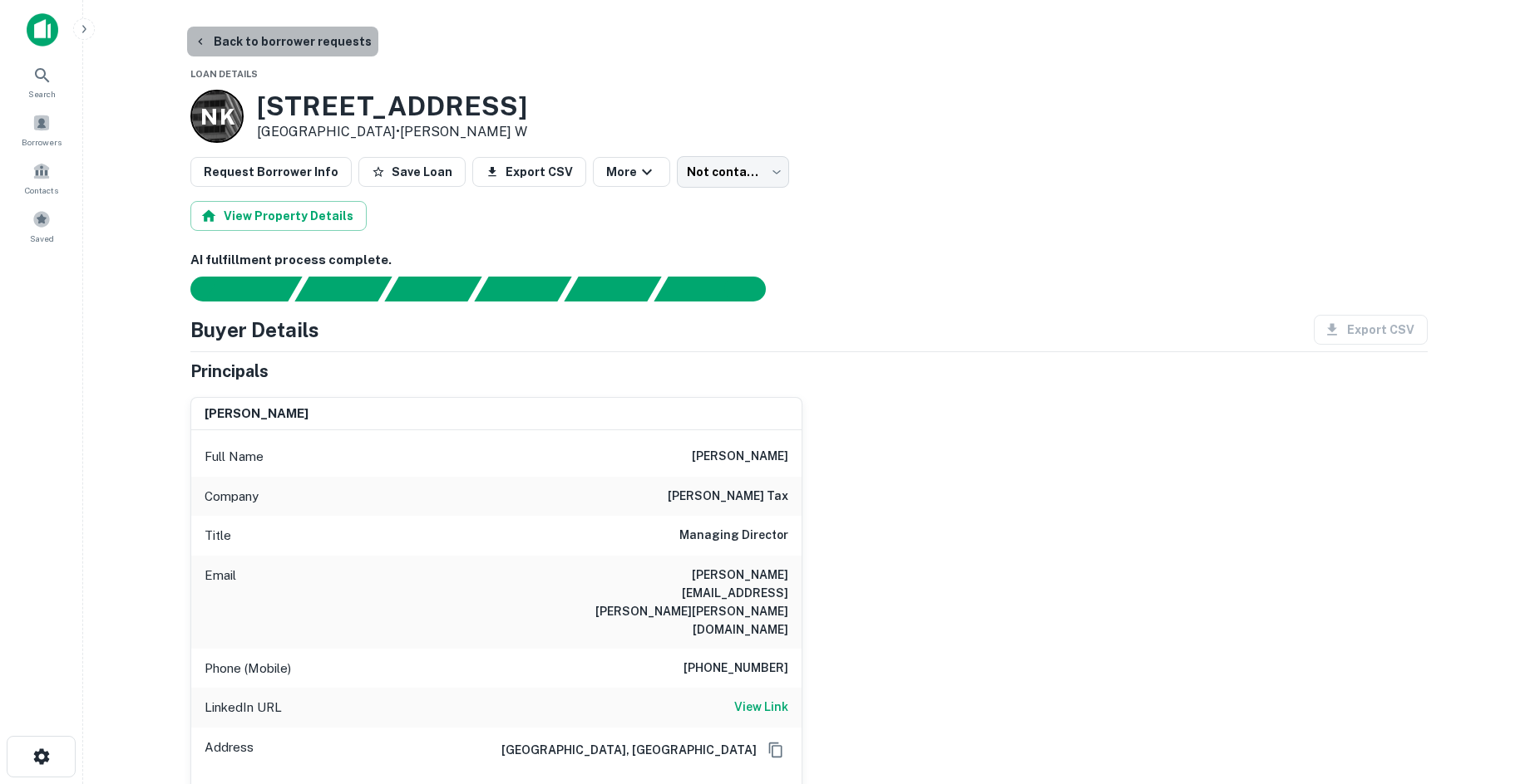
click at [329, 36] on button "Back to borrower requests" at bounding box center [282, 42] width 192 height 30
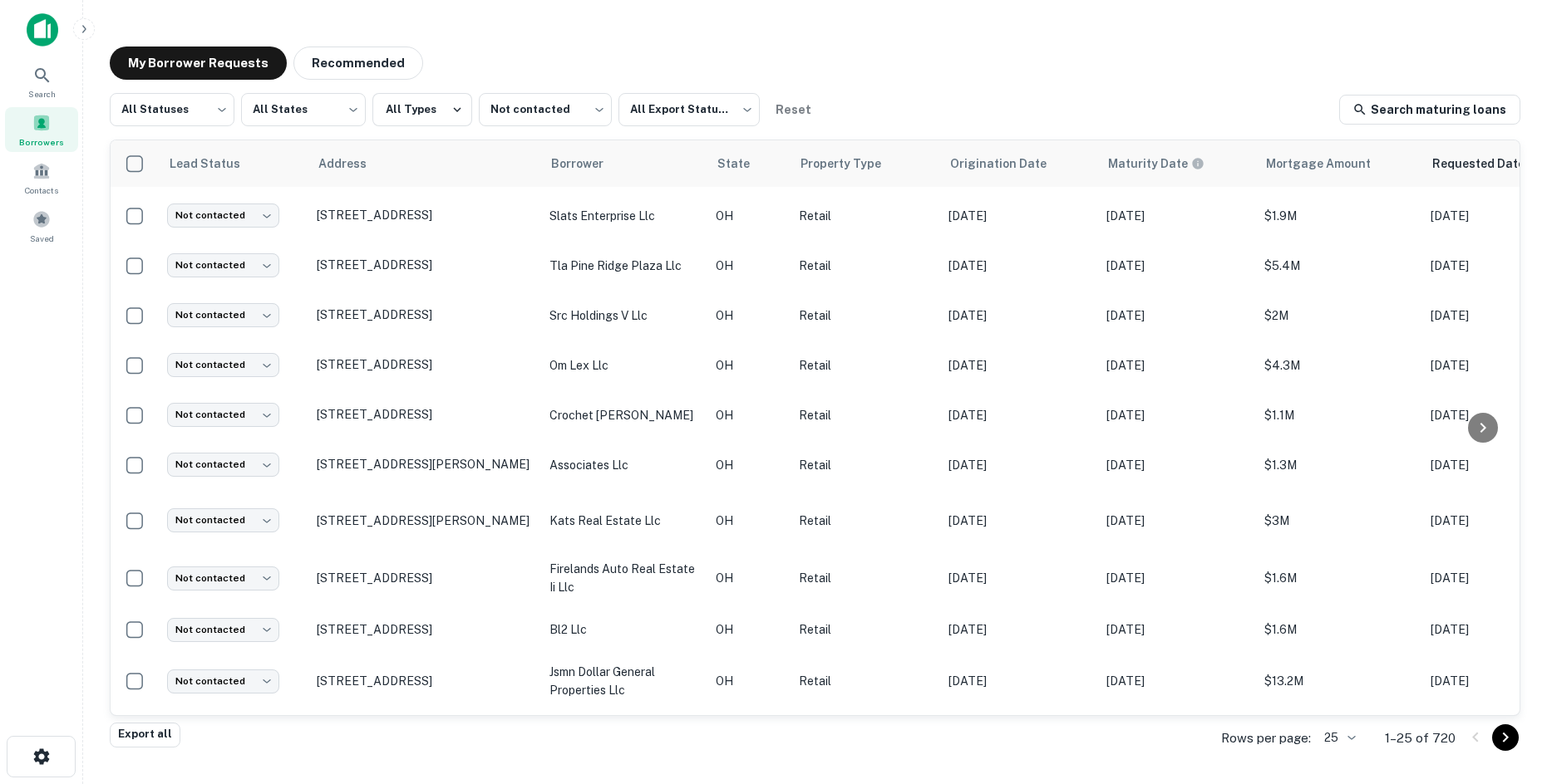
scroll to position [788, 0]
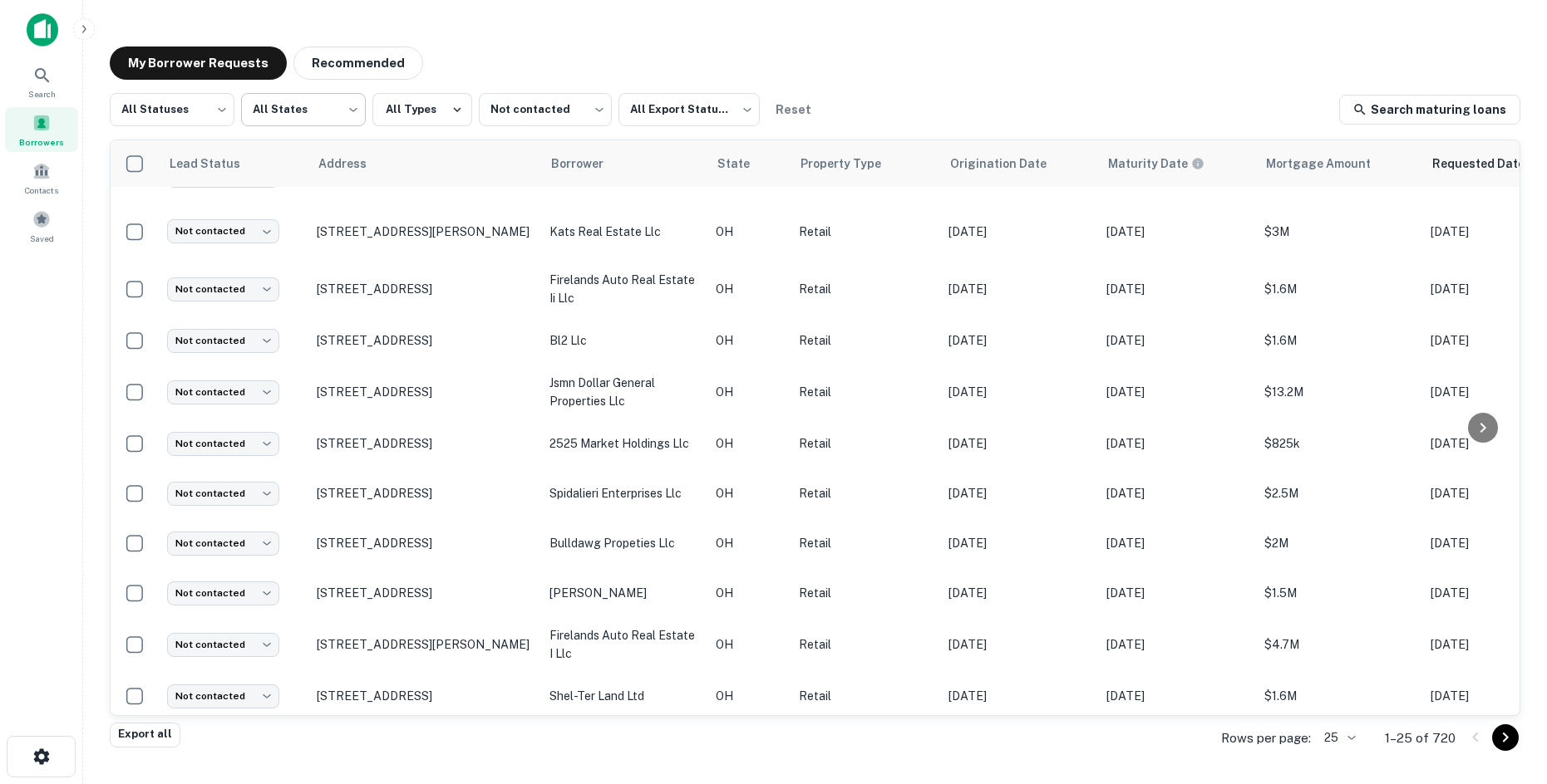
click at [241, 100] on body "Search Borrowers Contacts Saved My Borrower Requests Recommended All Statuses *…" at bounding box center [774, 392] width 1547 height 784
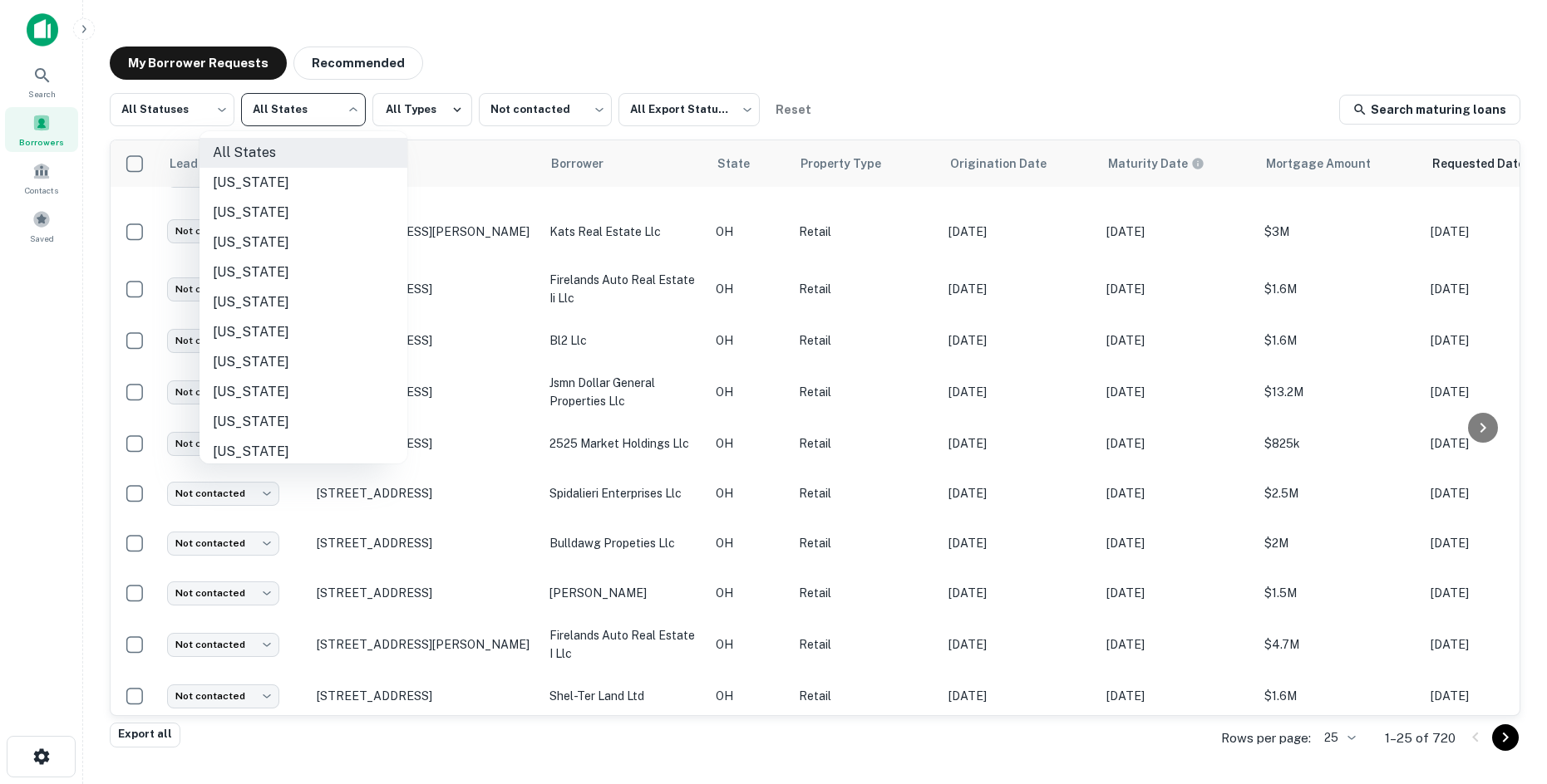
click at [183, 99] on div at bounding box center [774, 392] width 1547 height 784
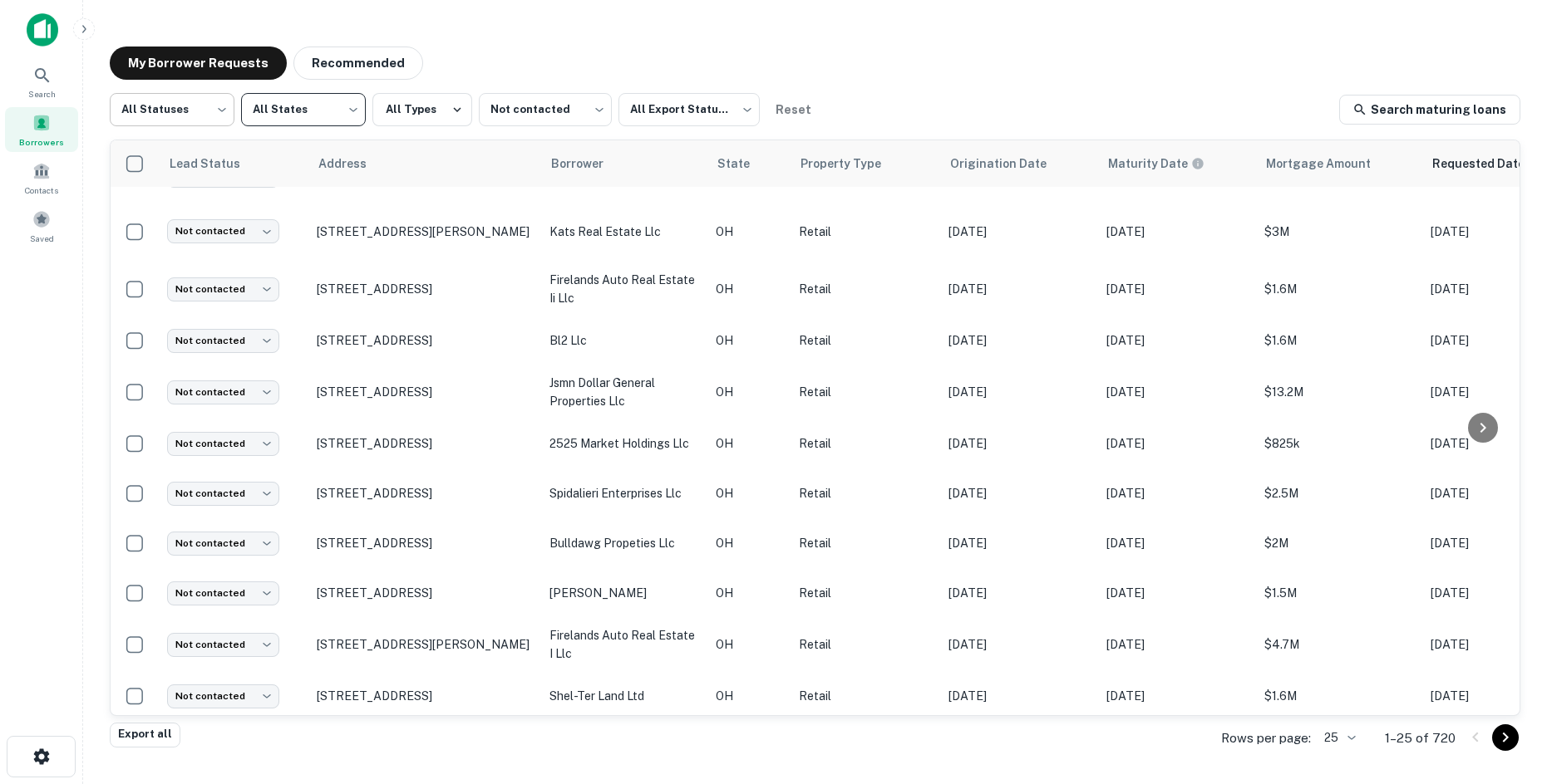
click at [227, 100] on body "Search Borrowers Contacts Saved My Borrower Requests Recommended All Statuses *…" at bounding box center [774, 392] width 1547 height 784
click at [213, 223] on li "Fulfilled" at bounding box center [173, 212] width 125 height 30
type input "*********"
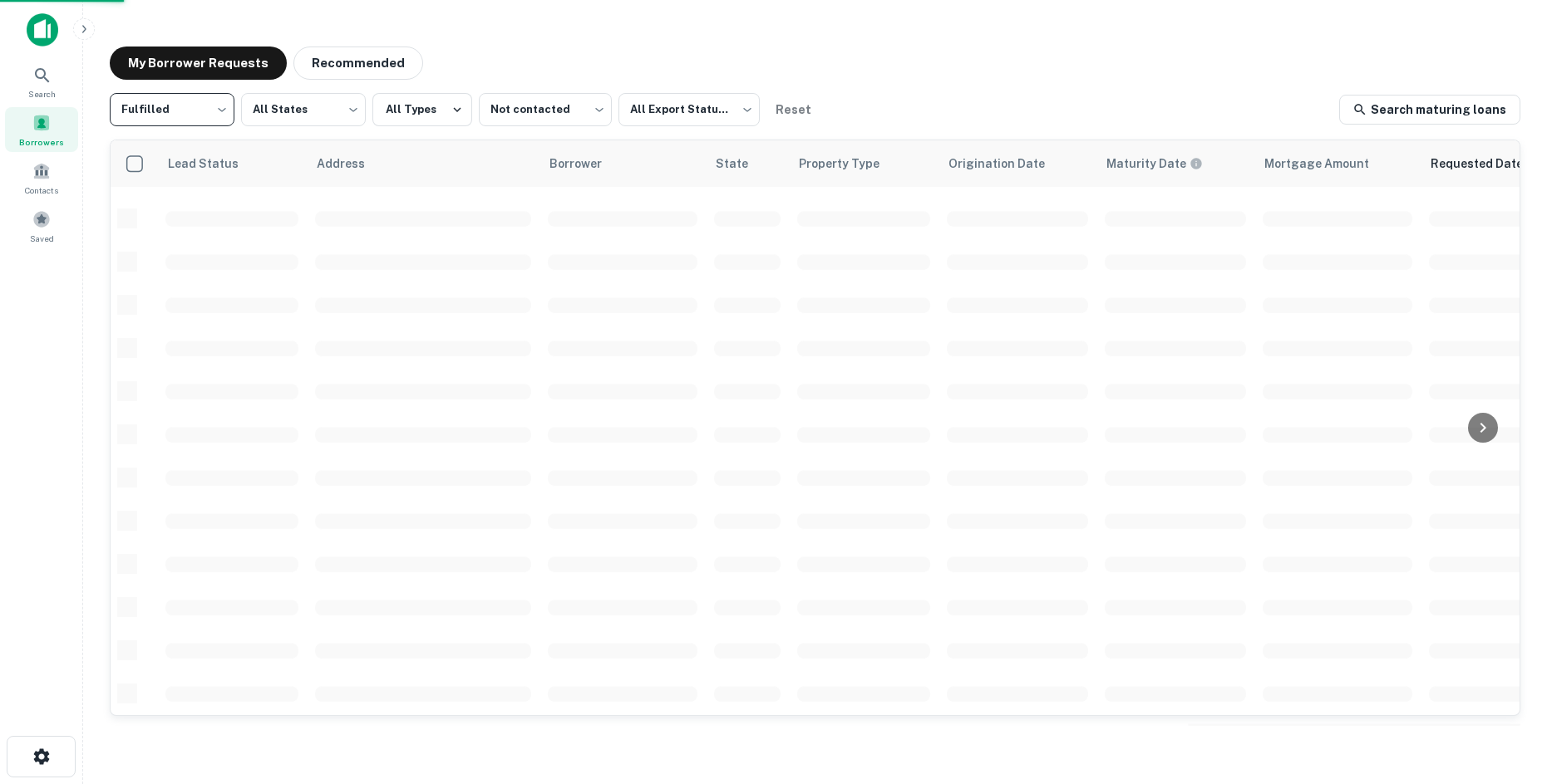
scroll to position [565, 0]
click at [387, 56] on div at bounding box center [774, 392] width 1547 height 784
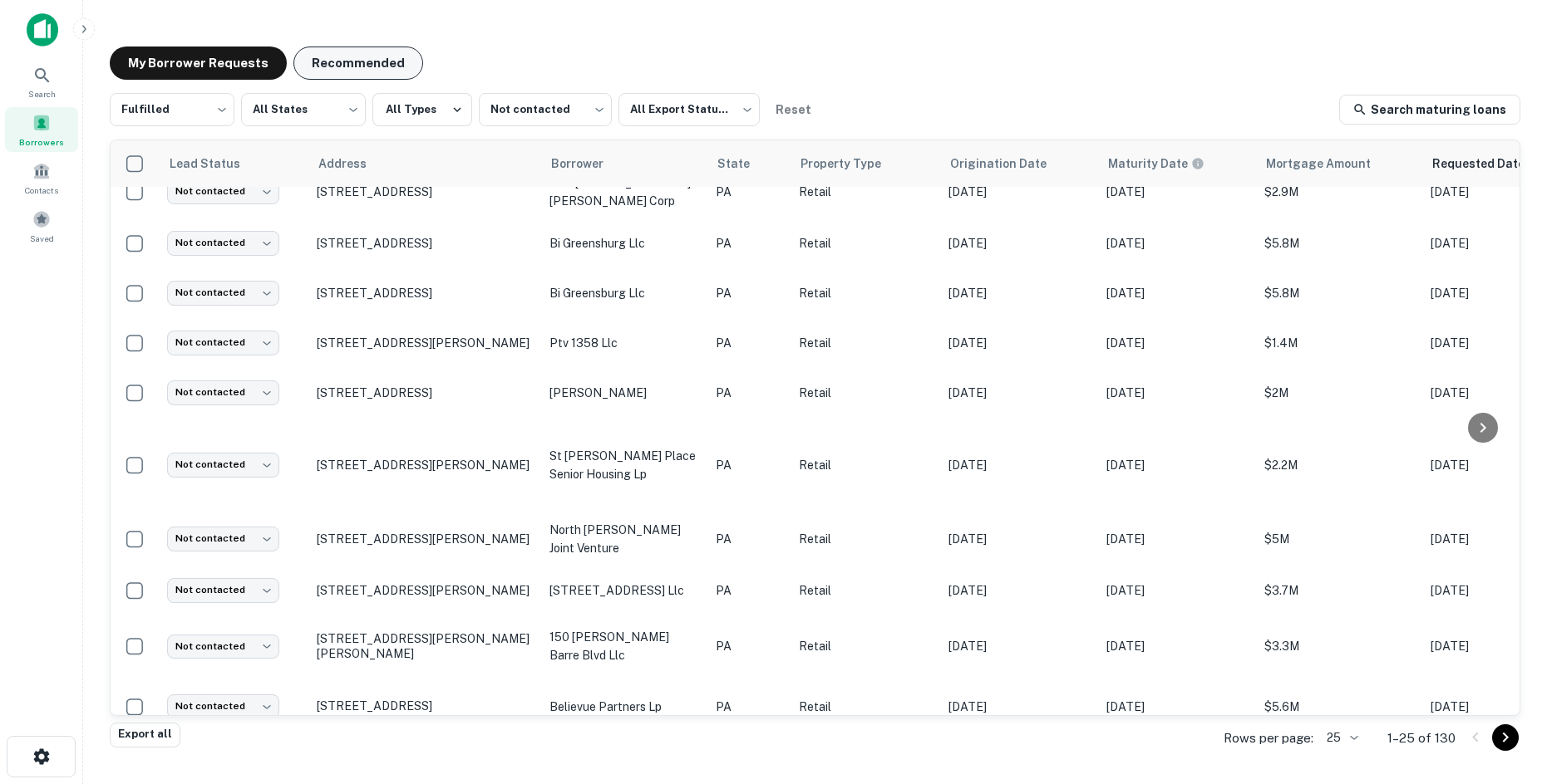
click at [386, 56] on button "Recommended" at bounding box center [358, 63] width 130 height 33
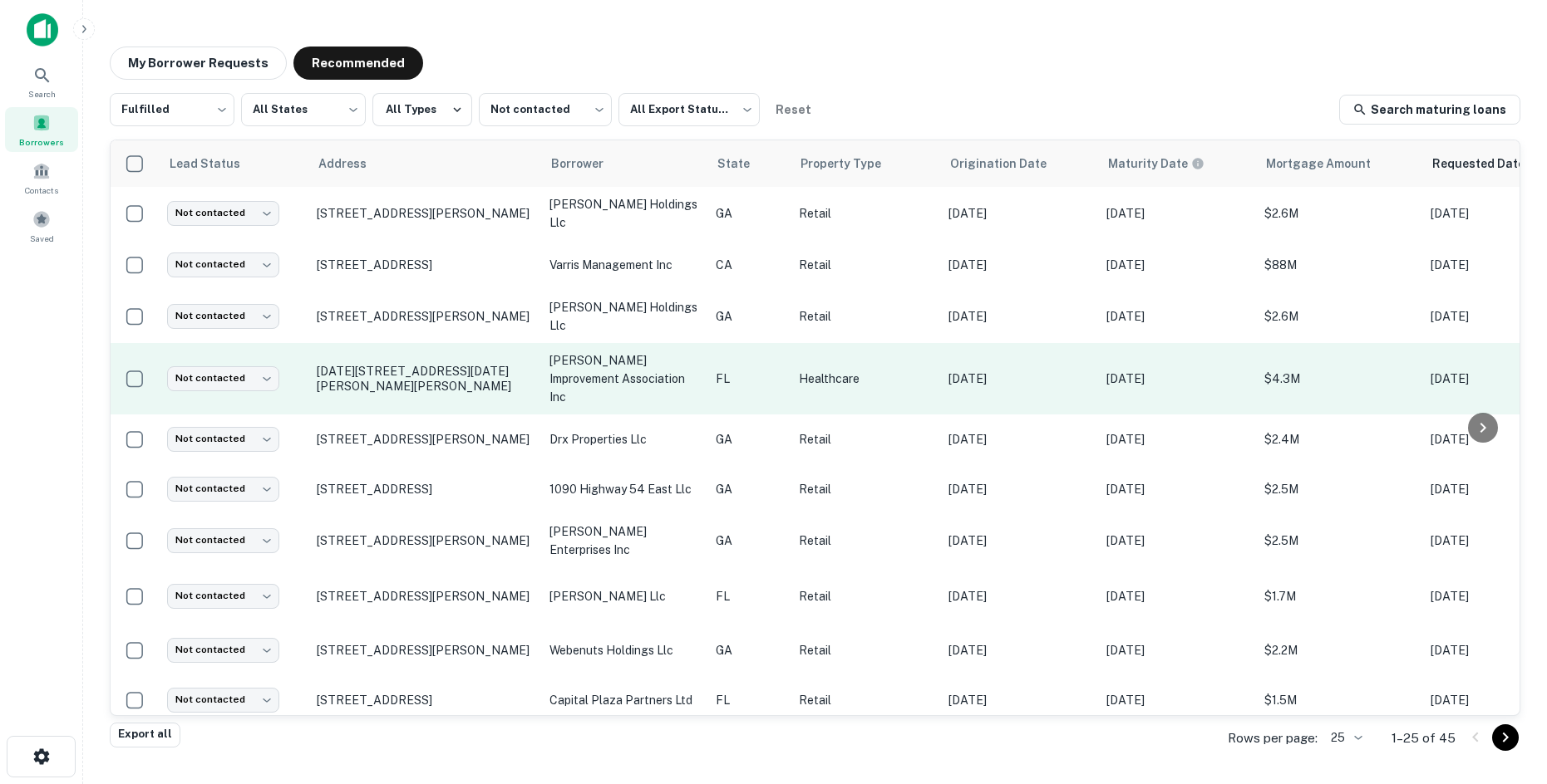
click at [1142, 370] on p "Jun 09, 2026" at bounding box center [1177, 379] width 141 height 18
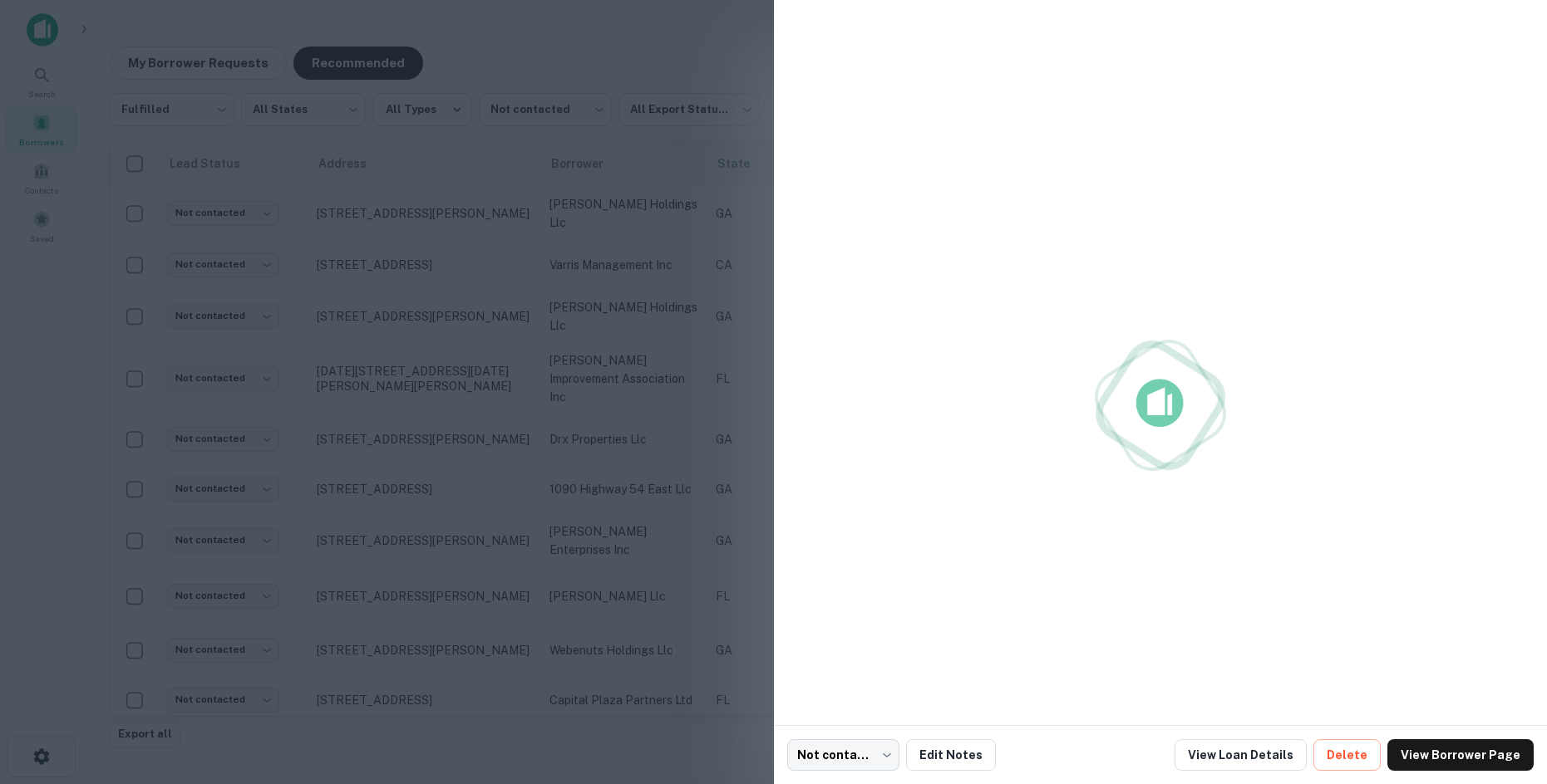
click at [400, 345] on div at bounding box center [774, 392] width 1547 height 784
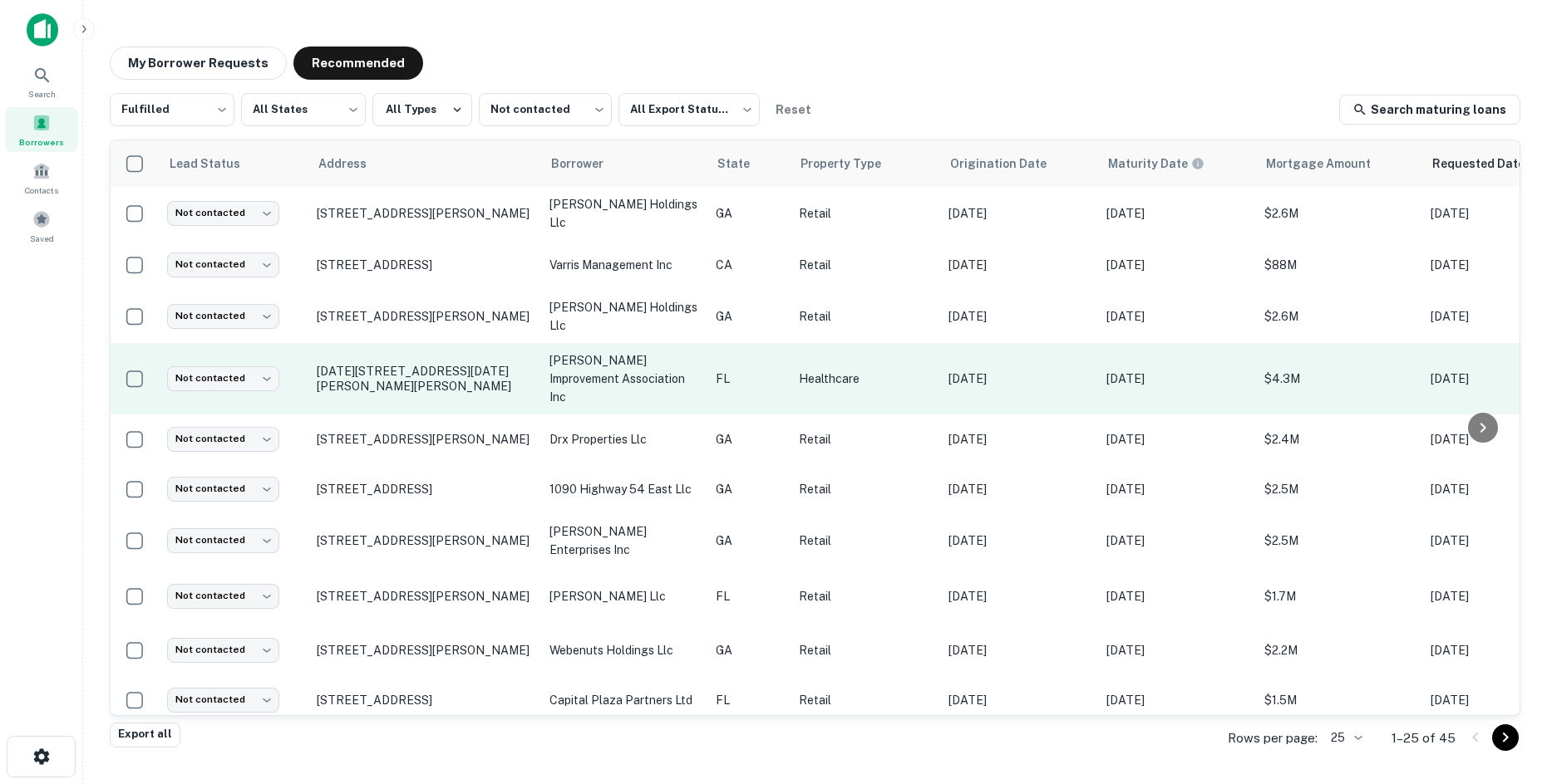
click at [400, 349] on td "1601-1695 Marsh Ave Fort Myers, FL 33905" at bounding box center [425, 379] width 232 height 71
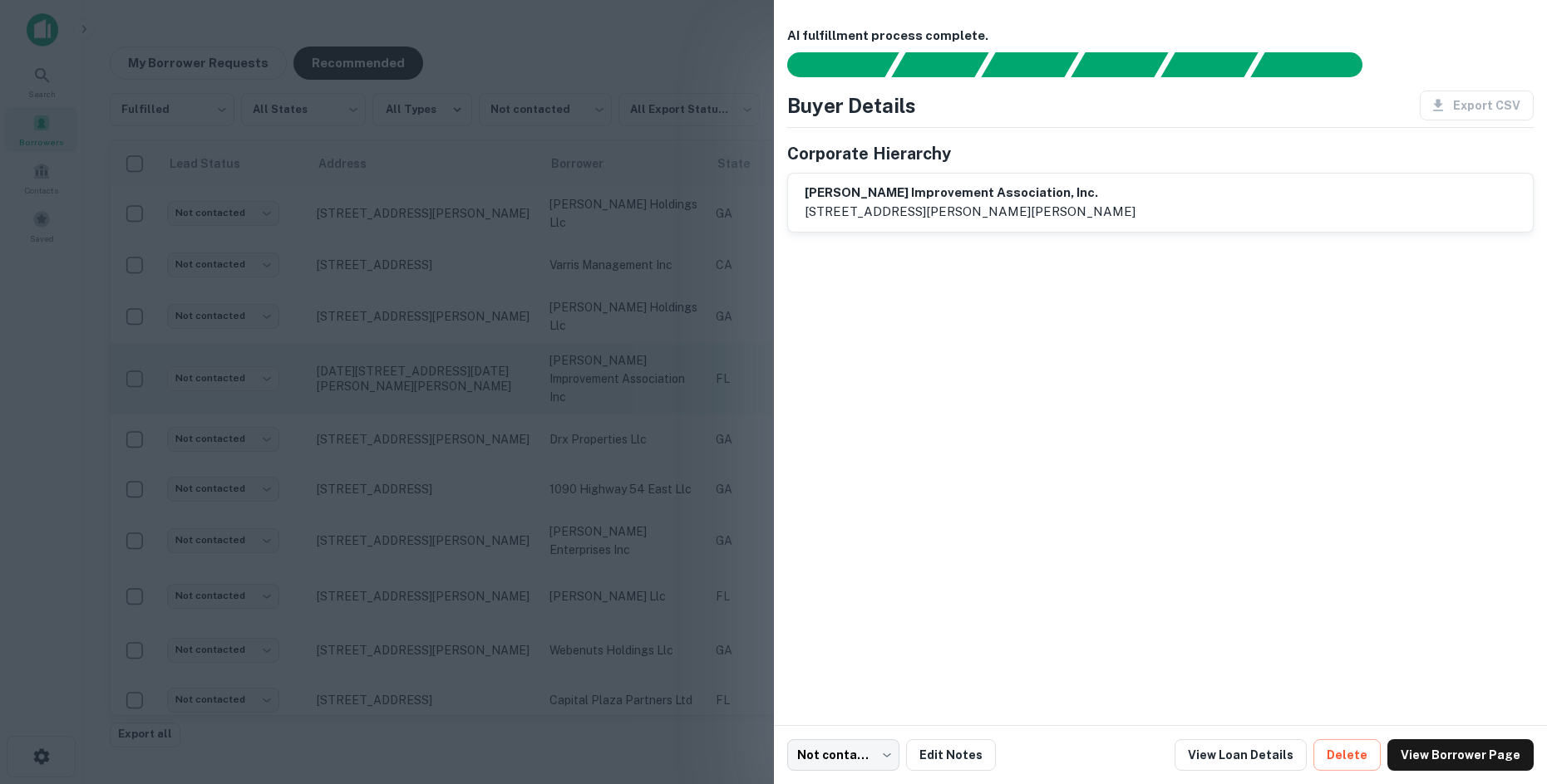
click at [400, 349] on div at bounding box center [774, 392] width 1547 height 784
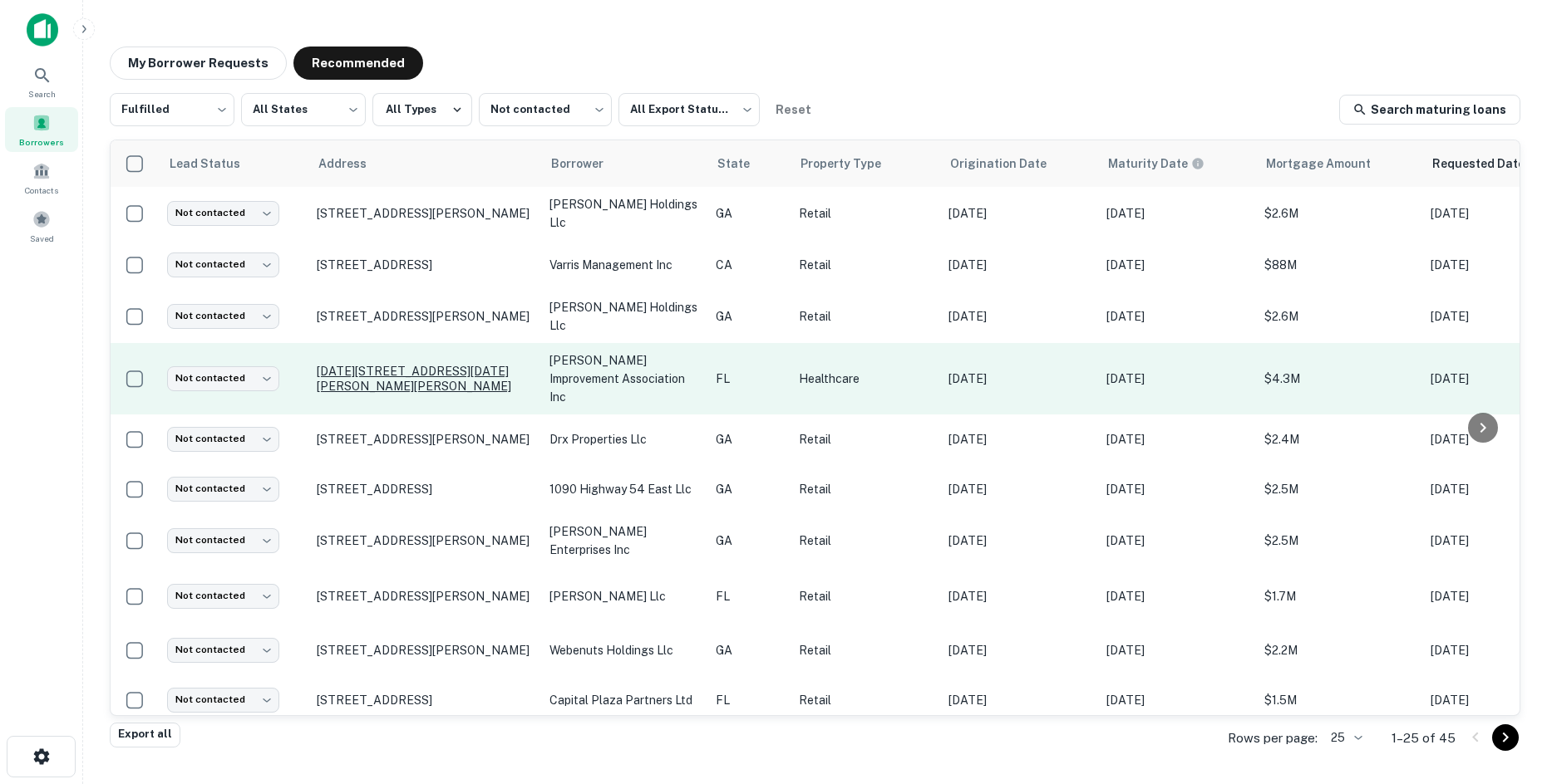
click at [402, 364] on p "1601-1695 Marsh Ave Fort Myers, FL 33905" at bounding box center [425, 379] width 216 height 30
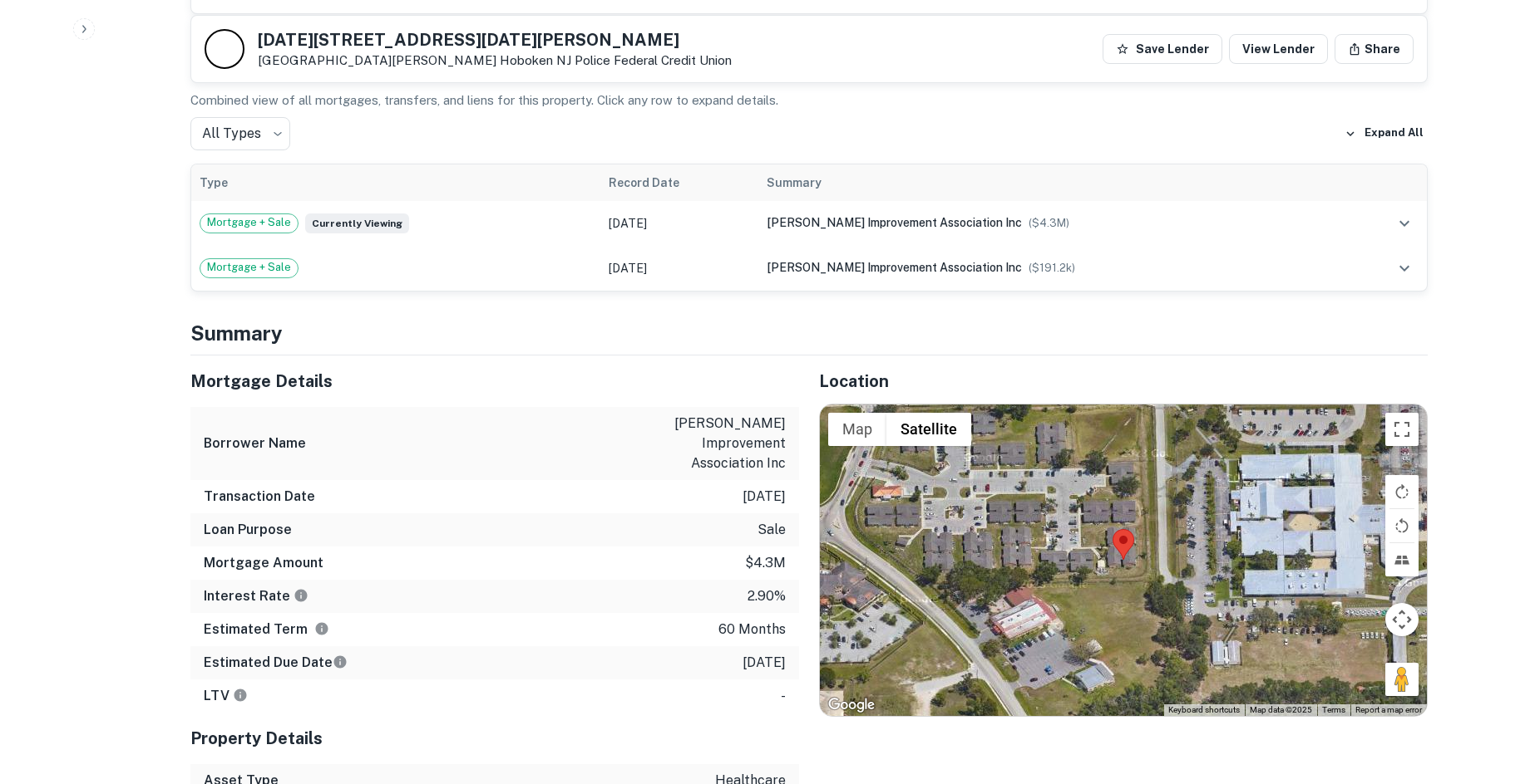
scroll to position [997, 0]
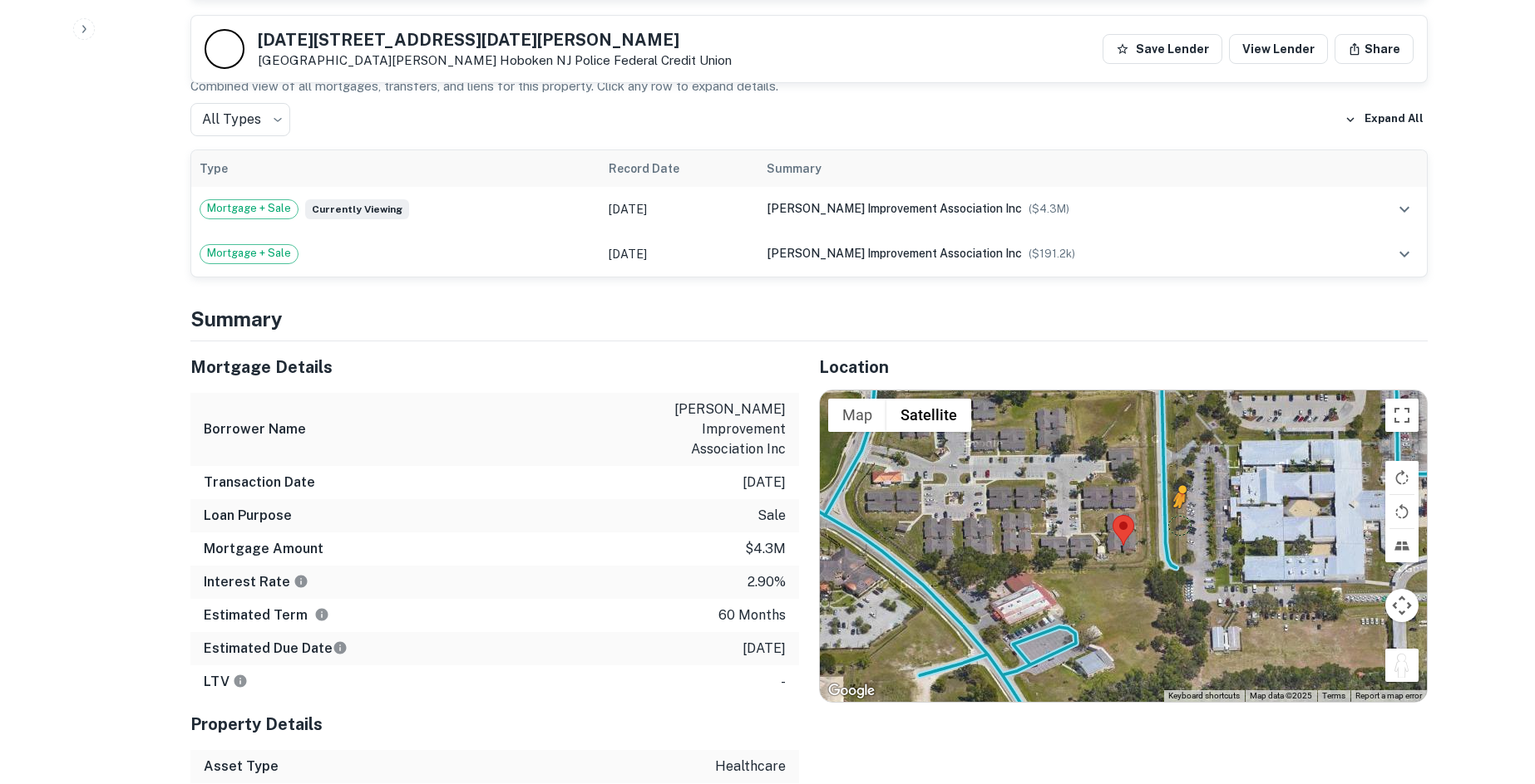
drag, startPoint x: 1406, startPoint y: 667, endPoint x: 1159, endPoint y: 520, distance: 287.4
click at [1168, 520] on div "To activate drag with keyboard, press Alt + Enter. Once in keyboard drag state,…" at bounding box center [1123, 547] width 607 height 313
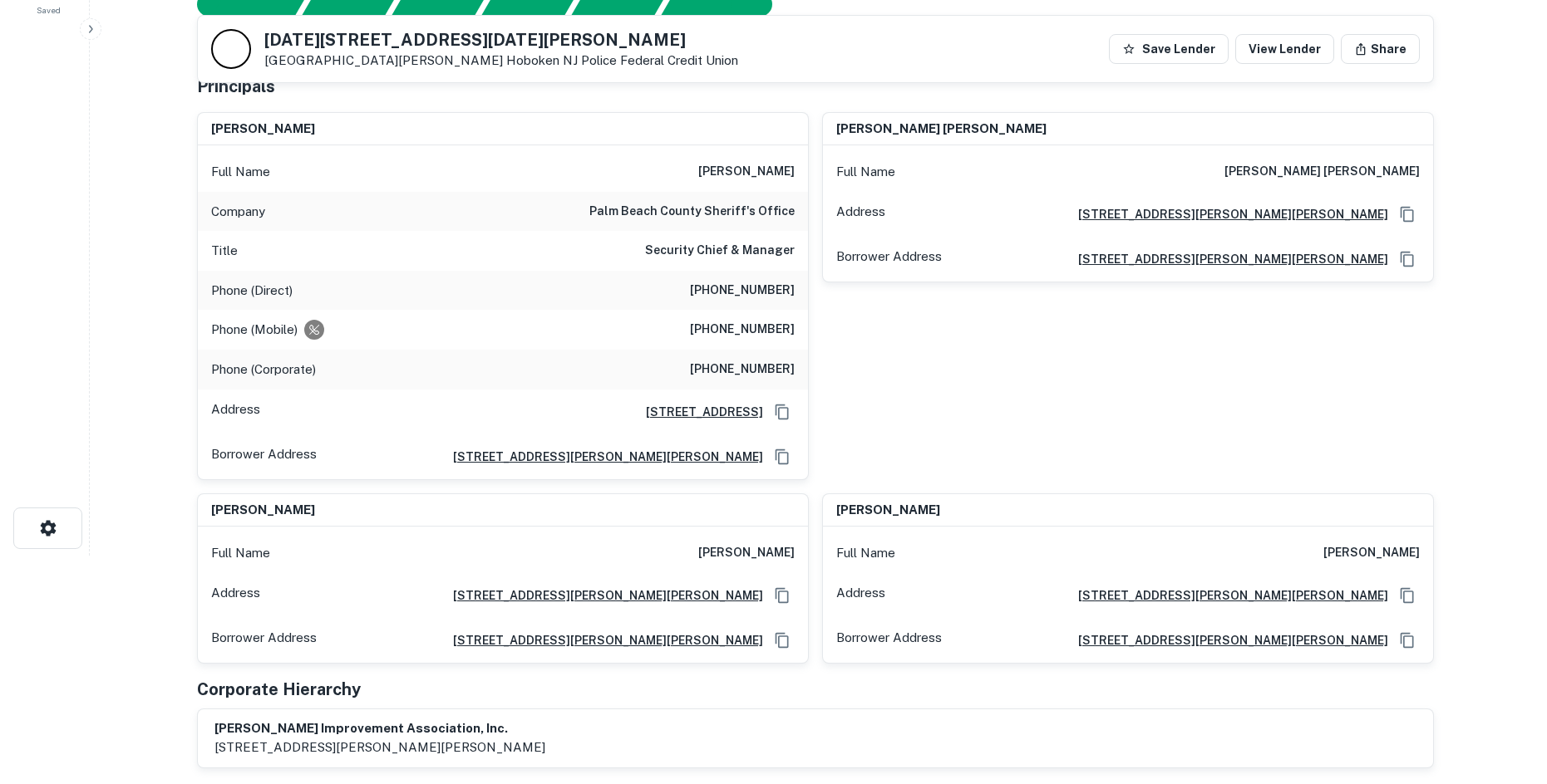
scroll to position [0, 0]
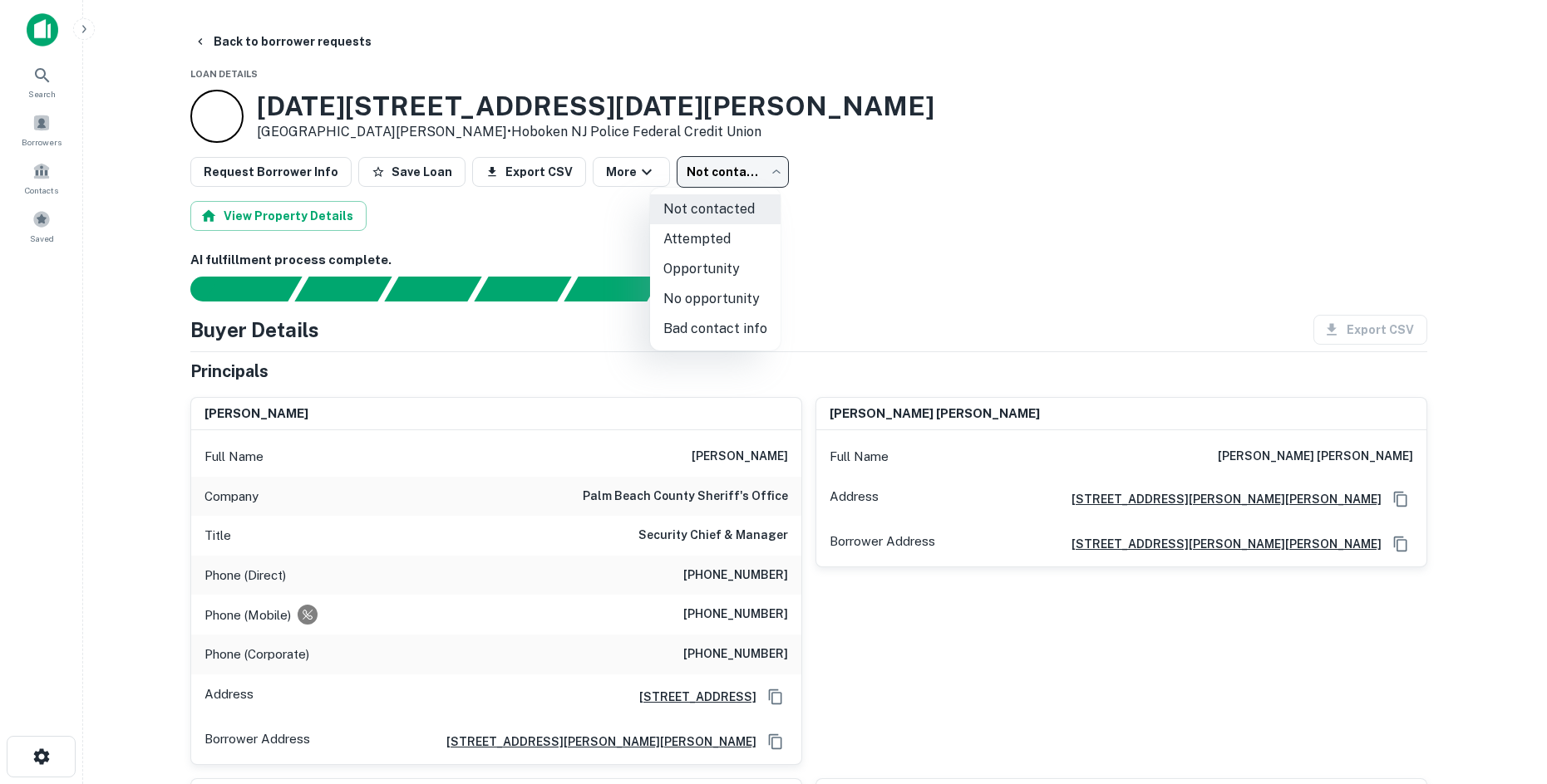
click at [720, 186] on body "Search Borrowers Contacts Saved Back to borrower requests Loan Details 1601-169…" at bounding box center [774, 392] width 1547 height 784
click at [723, 299] on li "No opportunity" at bounding box center [715, 299] width 130 height 30
type input "**********"
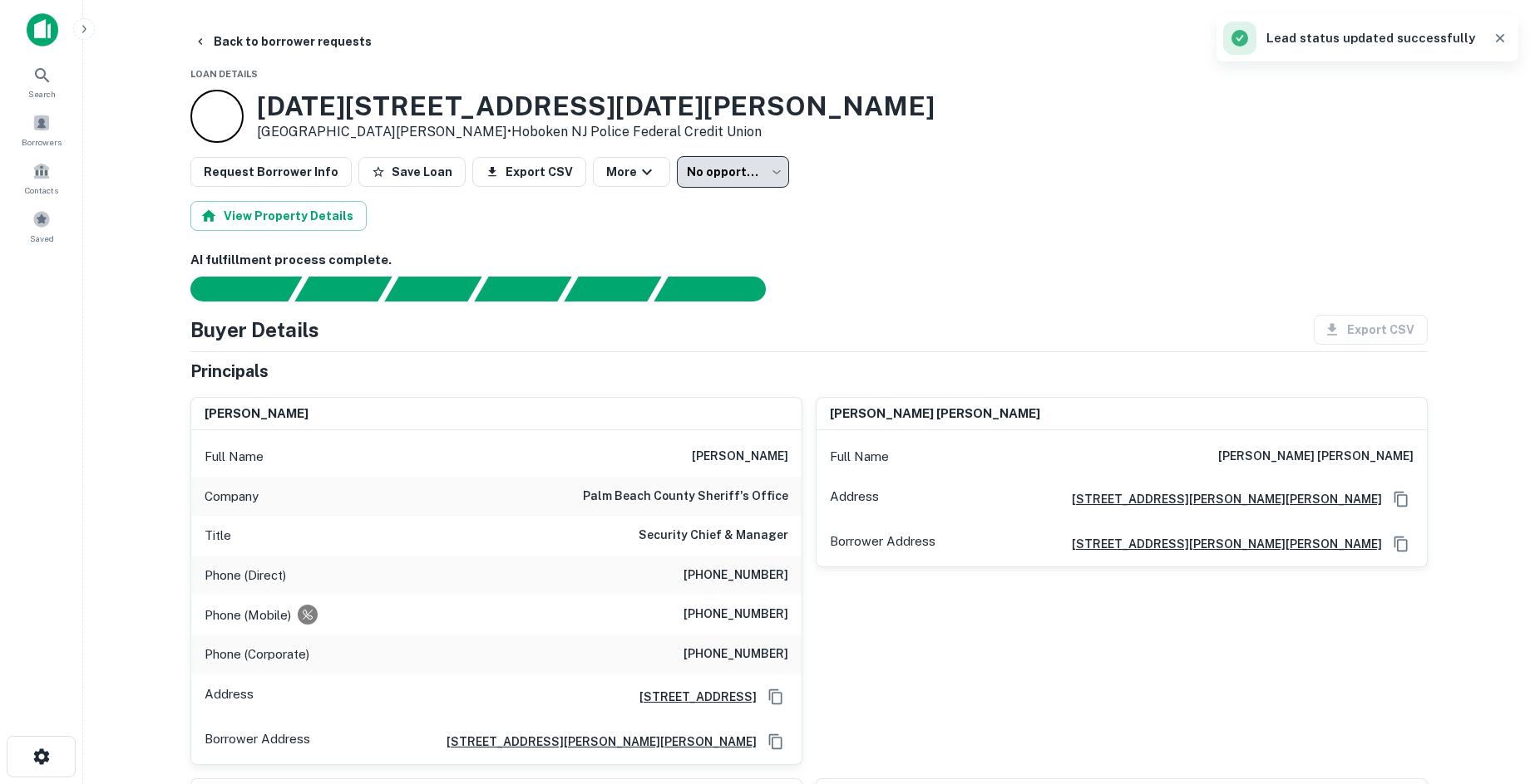
drag, startPoint x: 286, startPoint y: 45, endPoint x: 330, endPoint y: 117, distance: 84.4
click at [286, 45] on button "Back to borrower requests" at bounding box center [282, 42] width 192 height 30
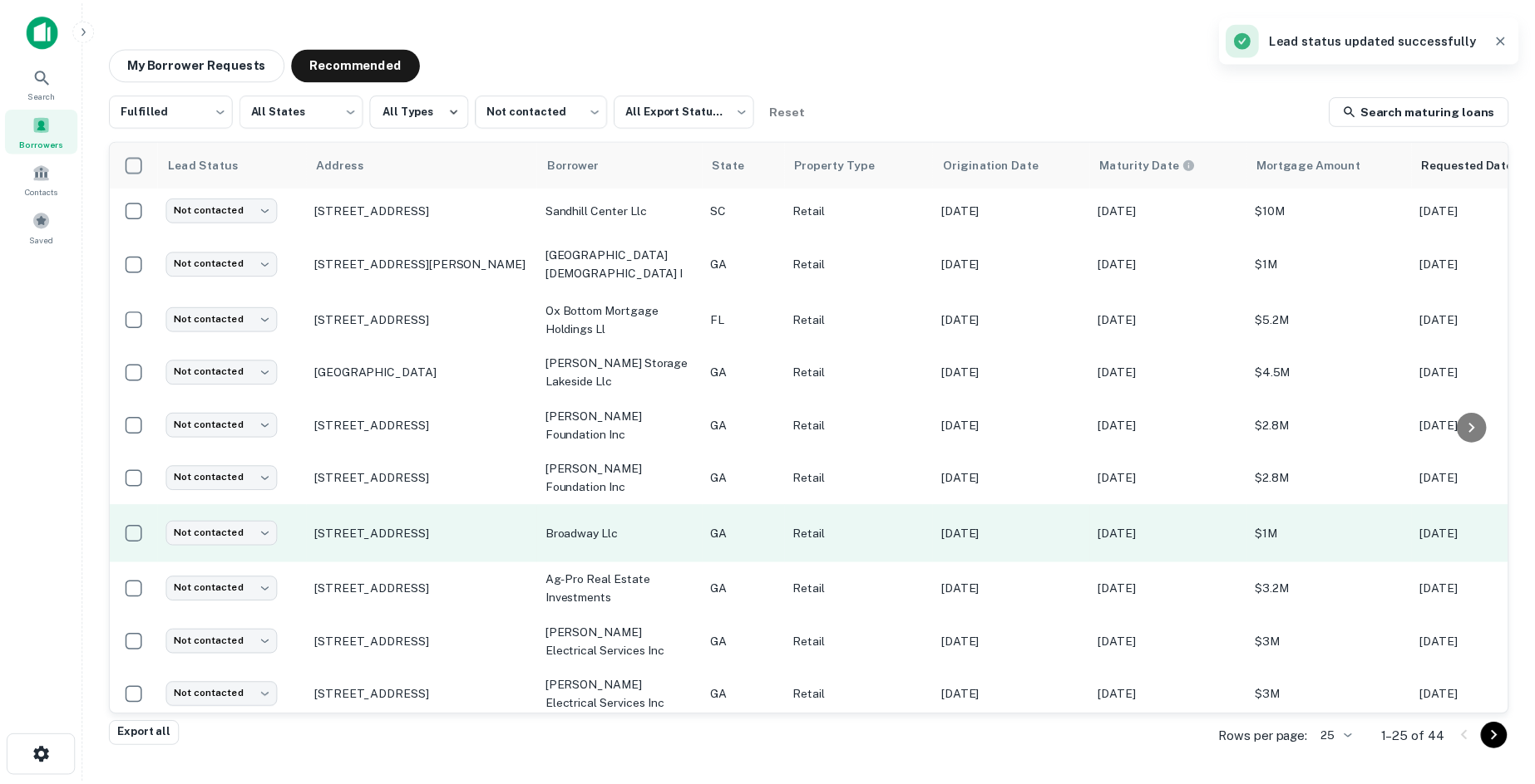
scroll to position [799, 0]
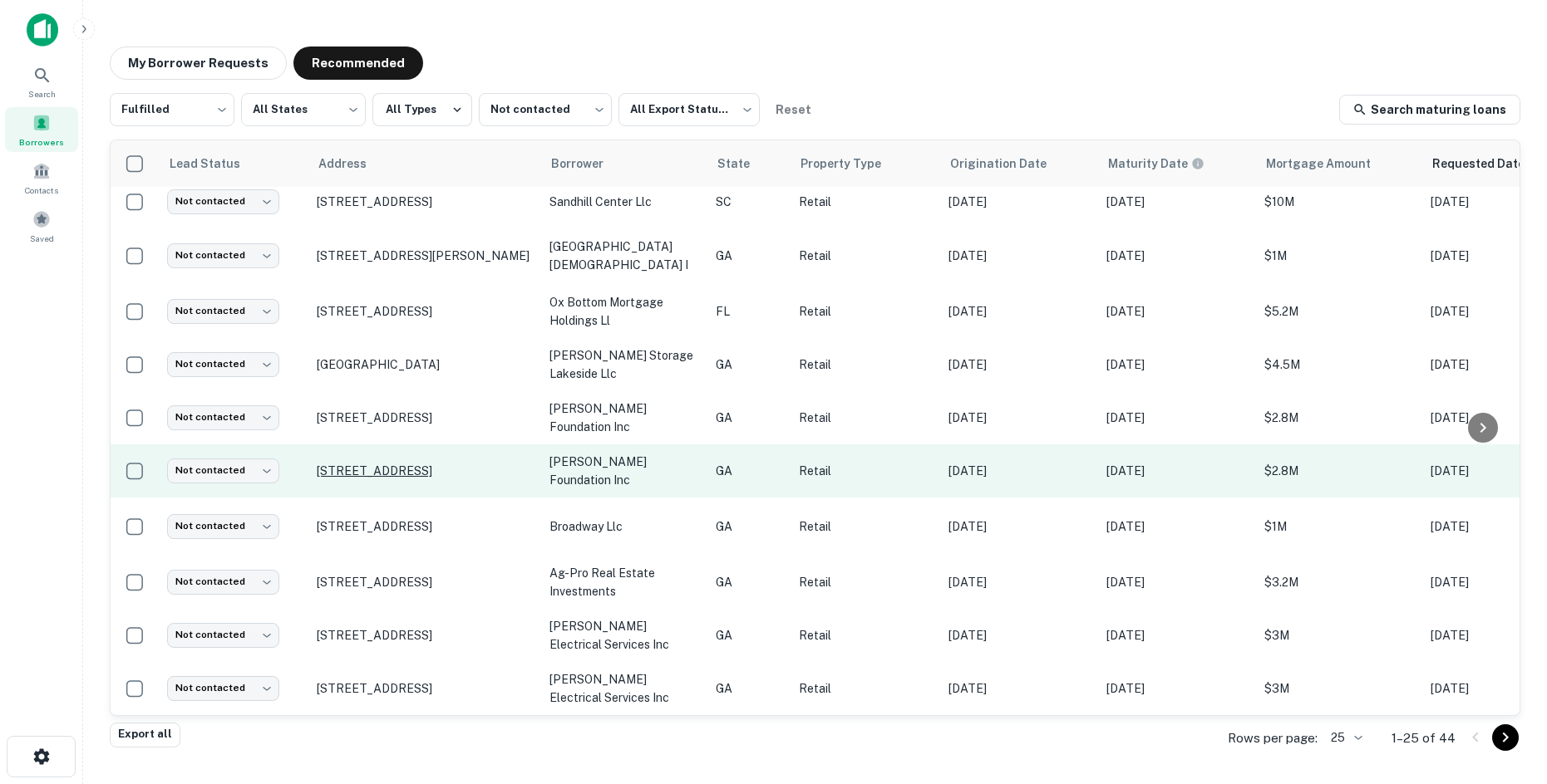
click at [375, 463] on p "650 Cherry St Macon, GA 31201" at bounding box center [425, 470] width 216 height 15
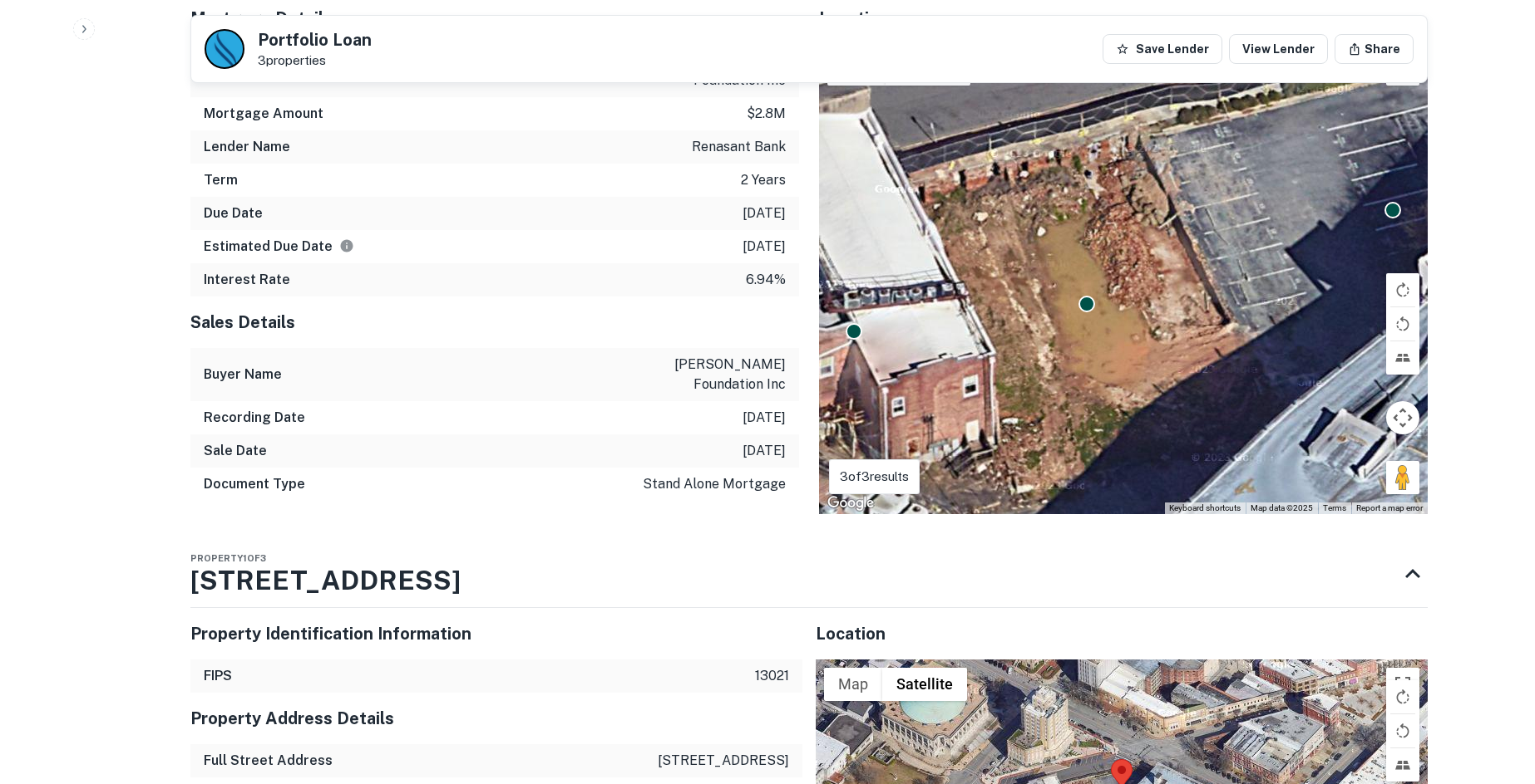
scroll to position [1992, 0]
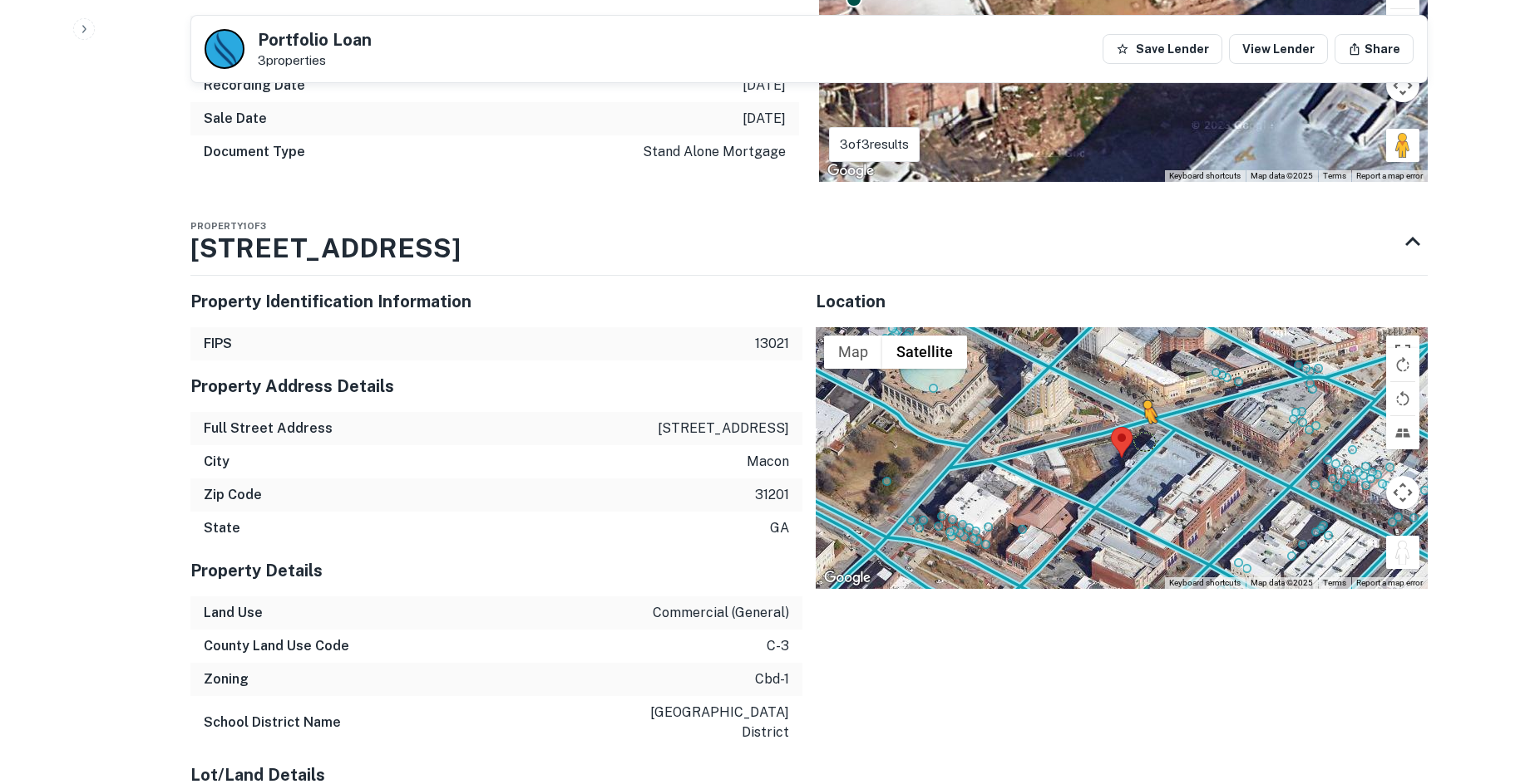
drag, startPoint x: 1394, startPoint y: 488, endPoint x: 1134, endPoint y: 370, distance: 285.5
click at [1134, 370] on div "To activate drag with keyboard, press Alt + Enter. Once in keyboard drag state,…" at bounding box center [1121, 458] width 612 height 263
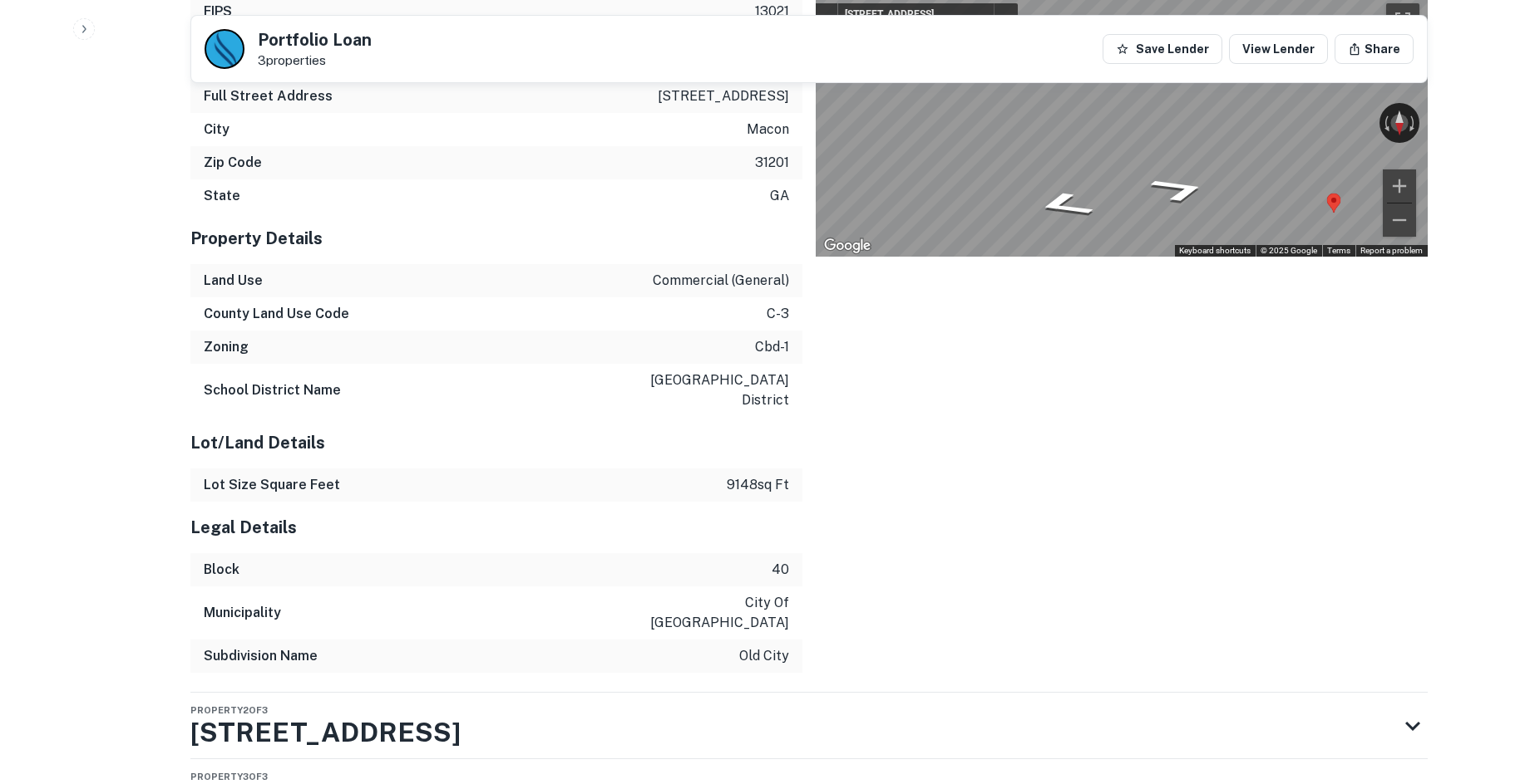
scroll to position [2355, 0]
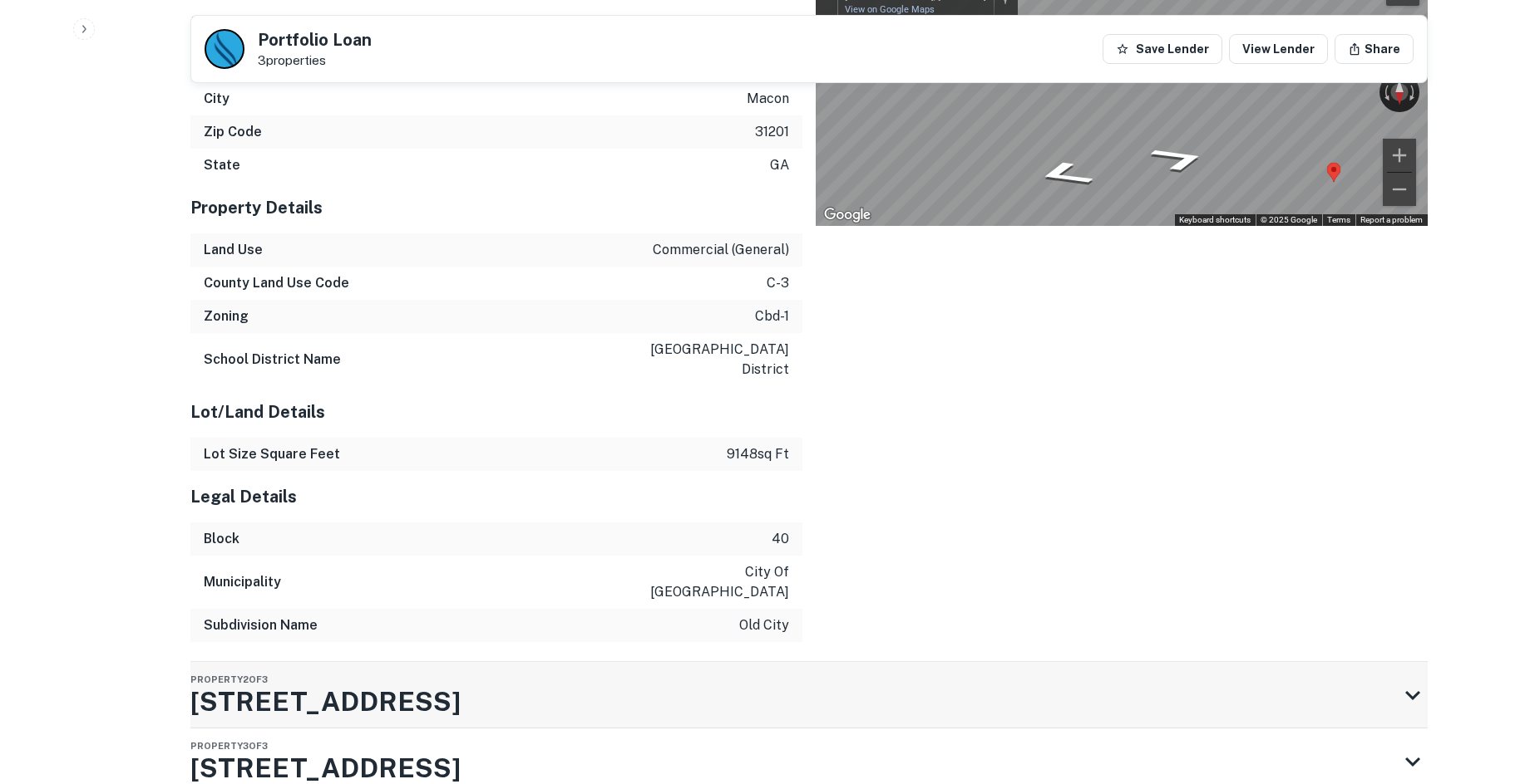
click at [683, 662] on div "Property 2 of 3 420 Cotton Ave" at bounding box center [794, 695] width 1207 height 66
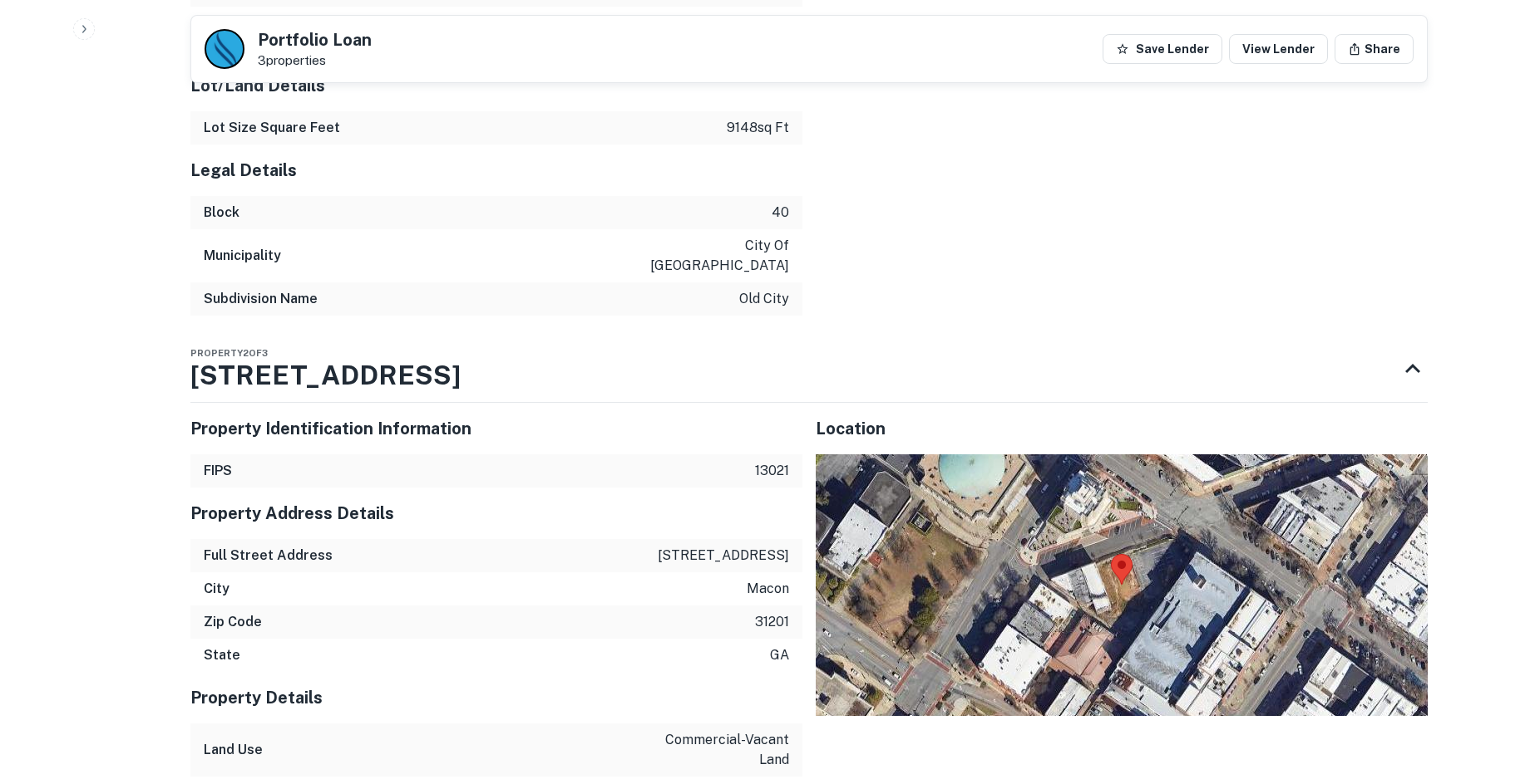
scroll to position [2735, 0]
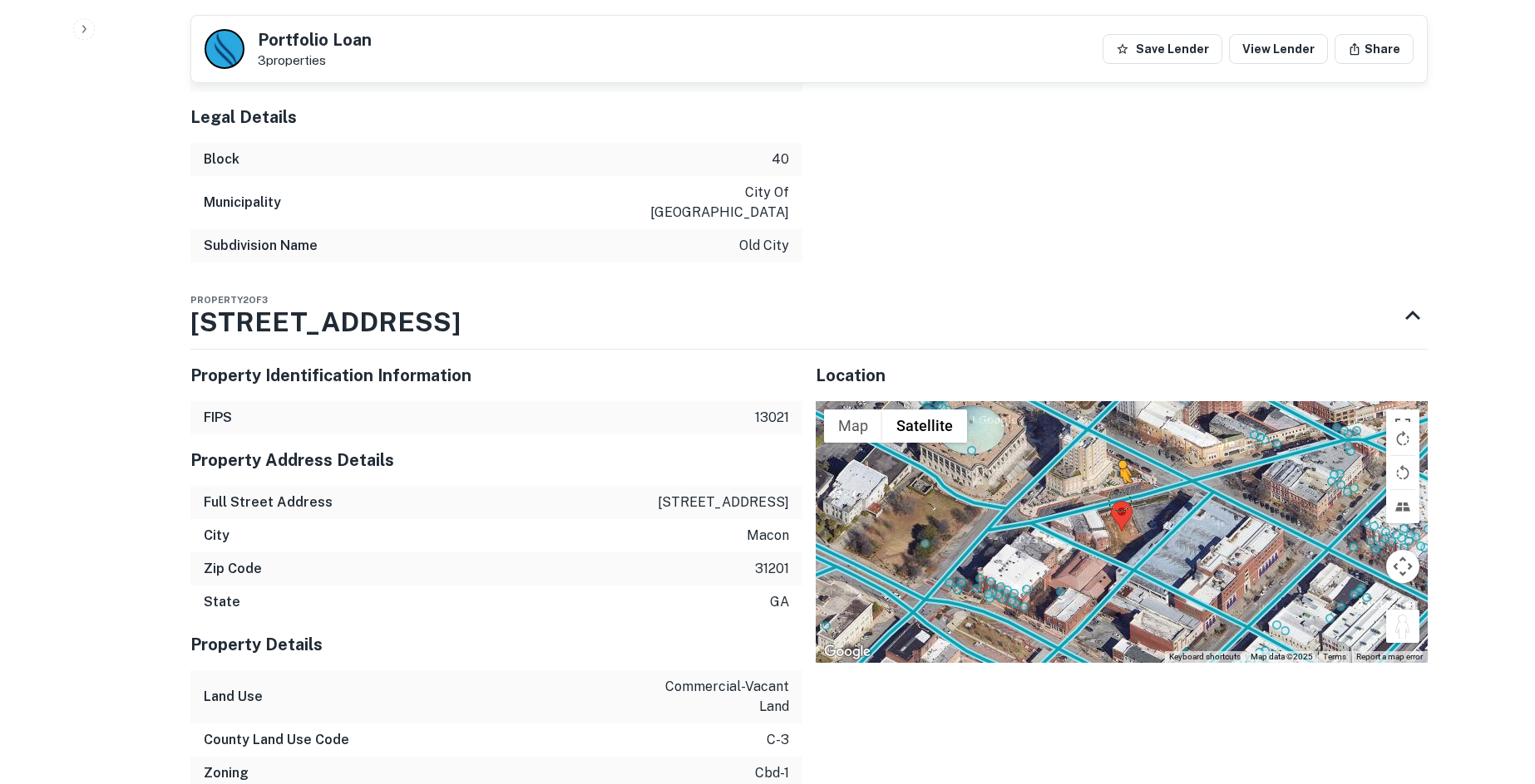
drag, startPoint x: 1400, startPoint y: 533, endPoint x: 1115, endPoint y: 411, distance: 310.0
click at [1115, 411] on div "To activate drag with keyboard, press Alt + Enter. Once in keyboard drag state,…" at bounding box center [1121, 532] width 612 height 263
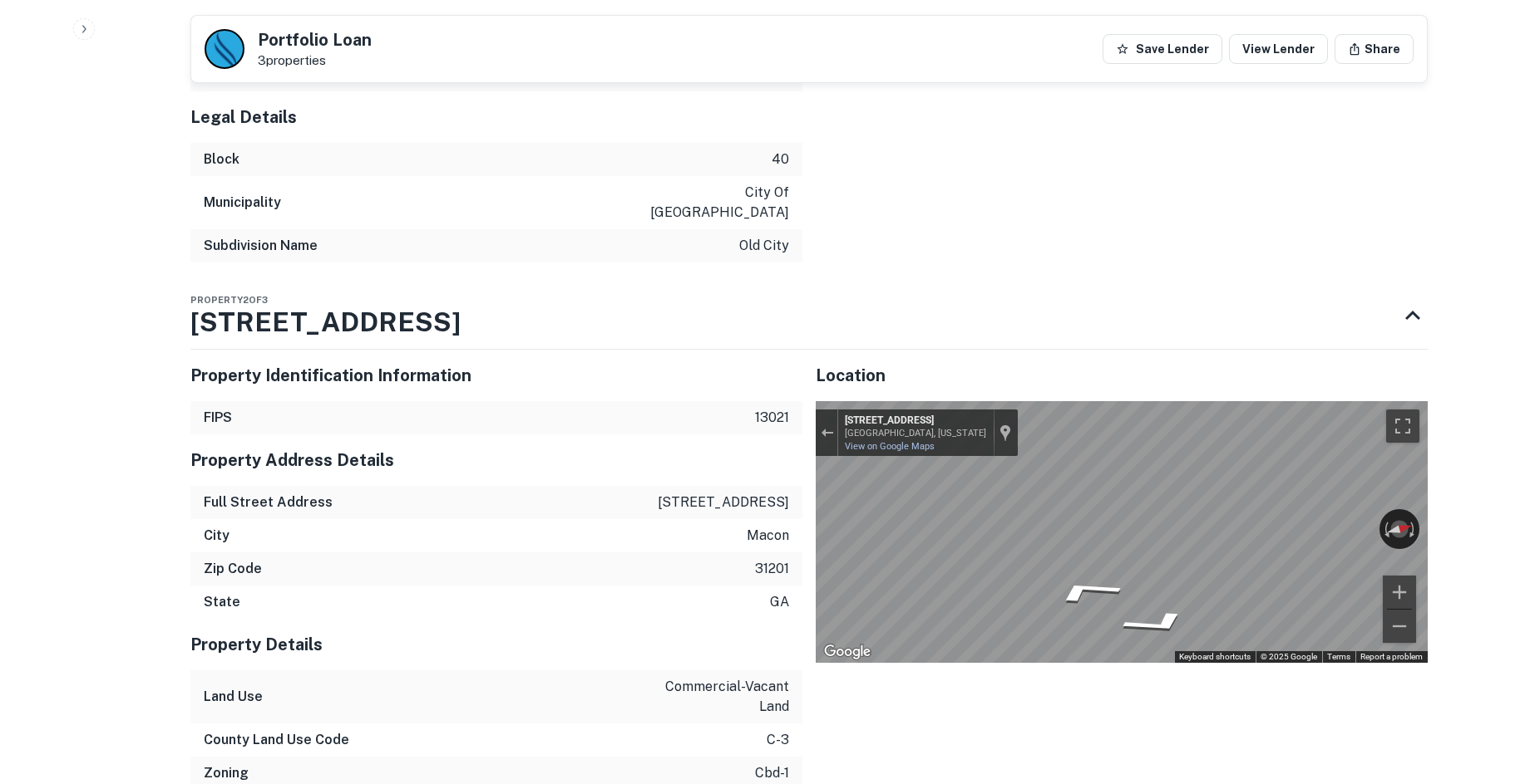
click at [1400, 442] on div "← Move left → Move right ↑ Move up ↓ Move down + Zoom in - Zoom out 420 Cotton …" at bounding box center [1121, 532] width 612 height 263
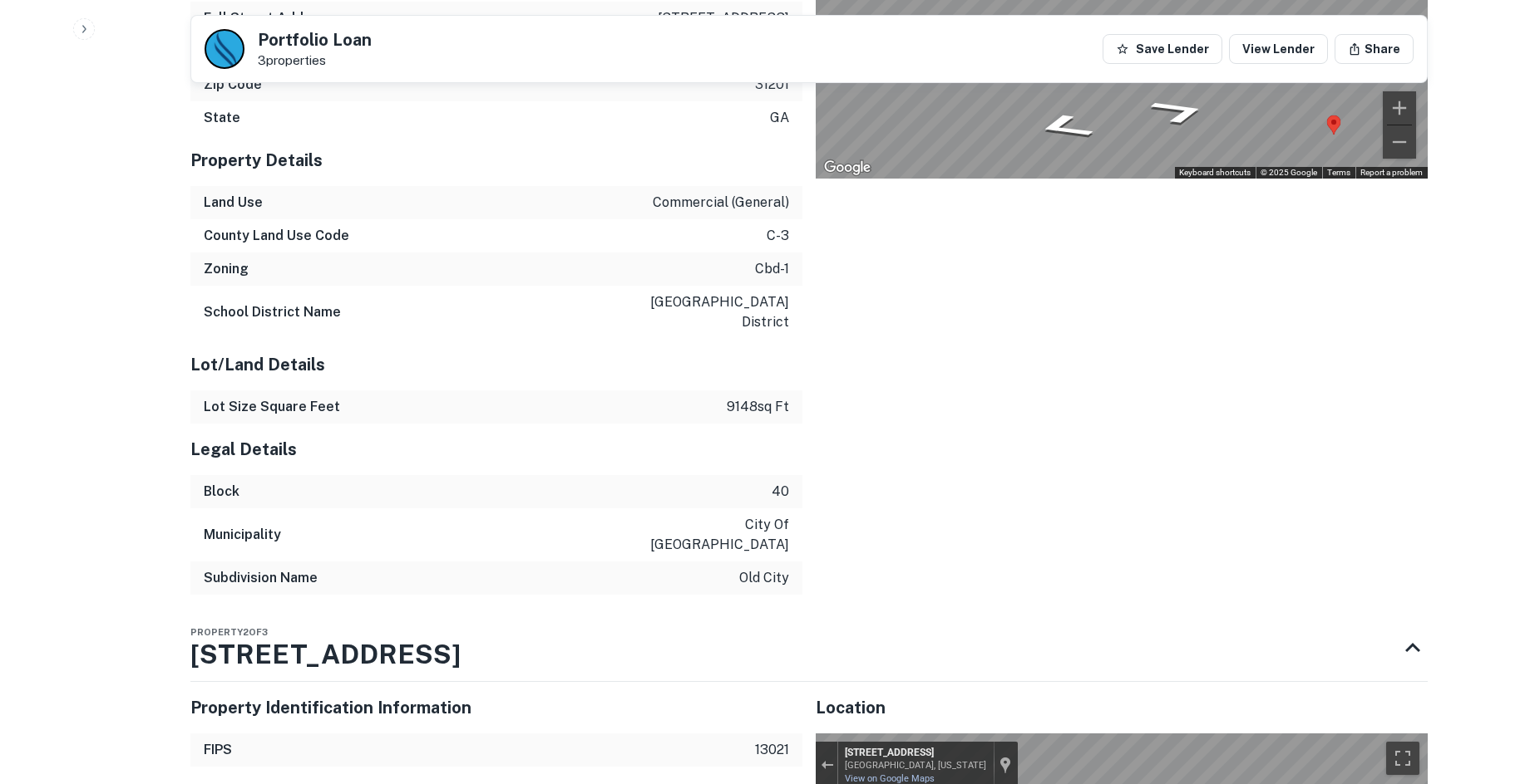
scroll to position [3125, 0]
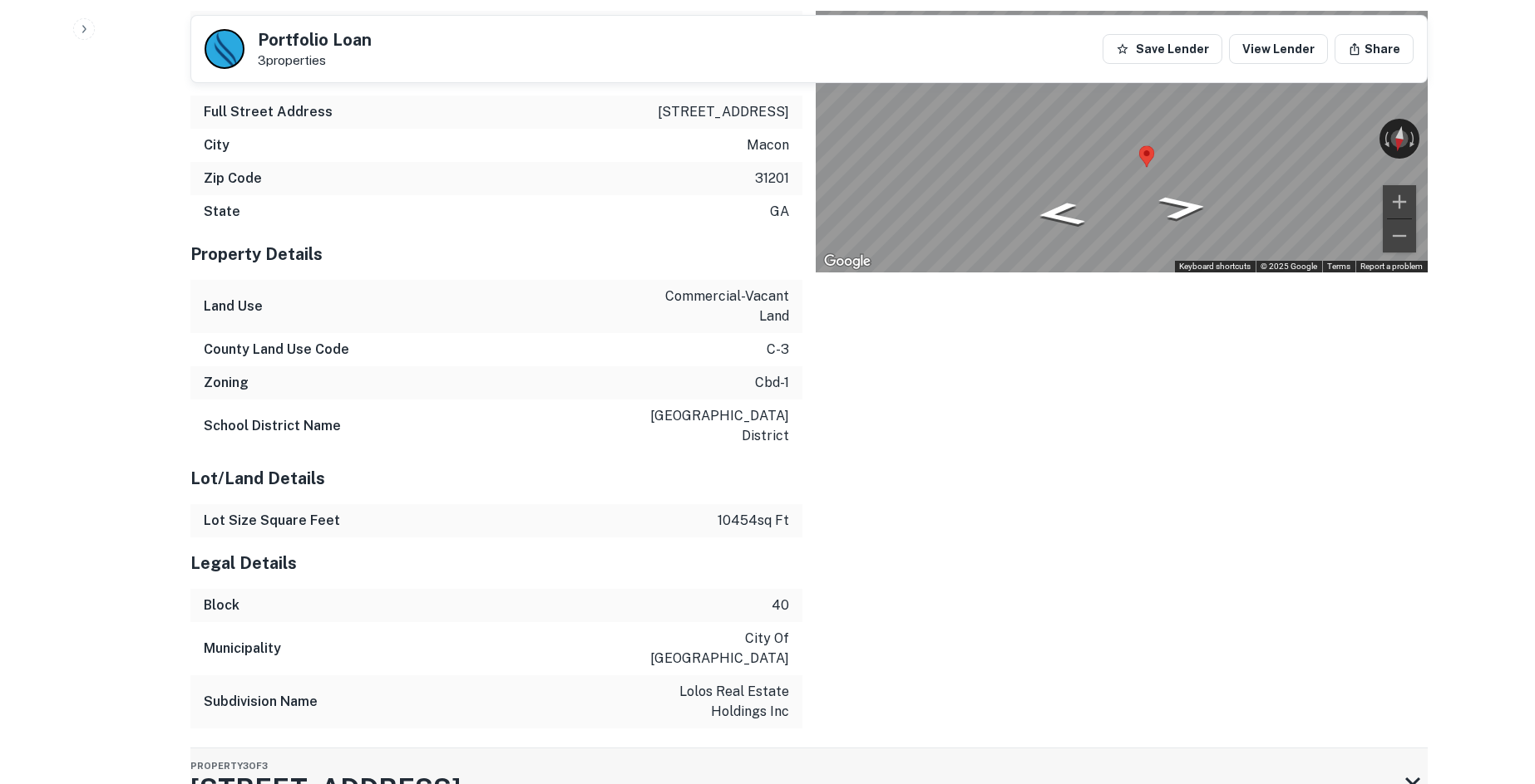
click at [424, 748] on div "Property 3 of 3 436 Cotton Ave" at bounding box center [794, 781] width 1207 height 66
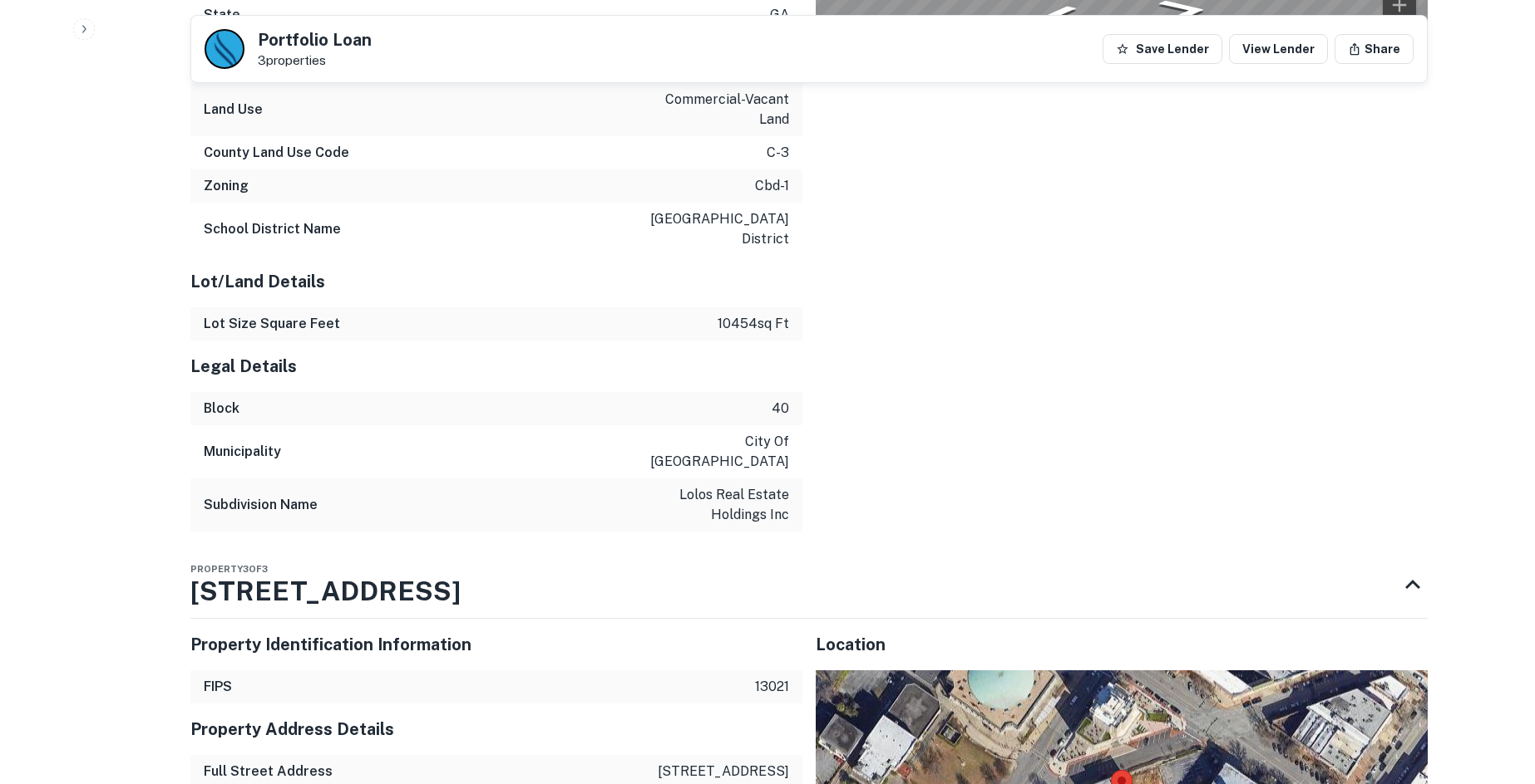
scroll to position [3505, 0]
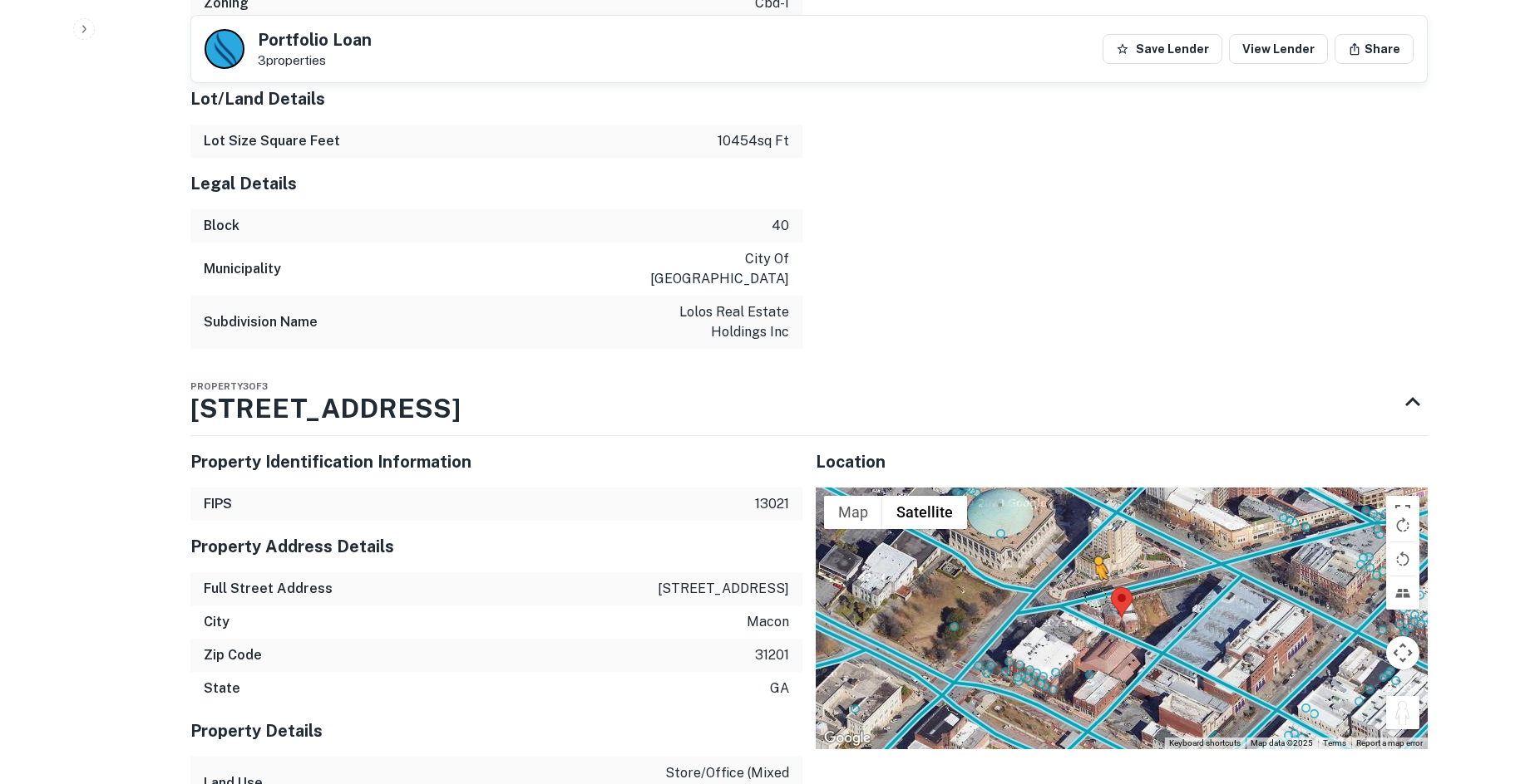
drag, startPoint x: 1403, startPoint y: 598, endPoint x: 1085, endPoint y: 487, distance: 336.8
click at [1085, 487] on div "To activate drag with keyboard, press Alt + Enter. Once in keyboard drag state,…" at bounding box center [1121, 618] width 612 height 263
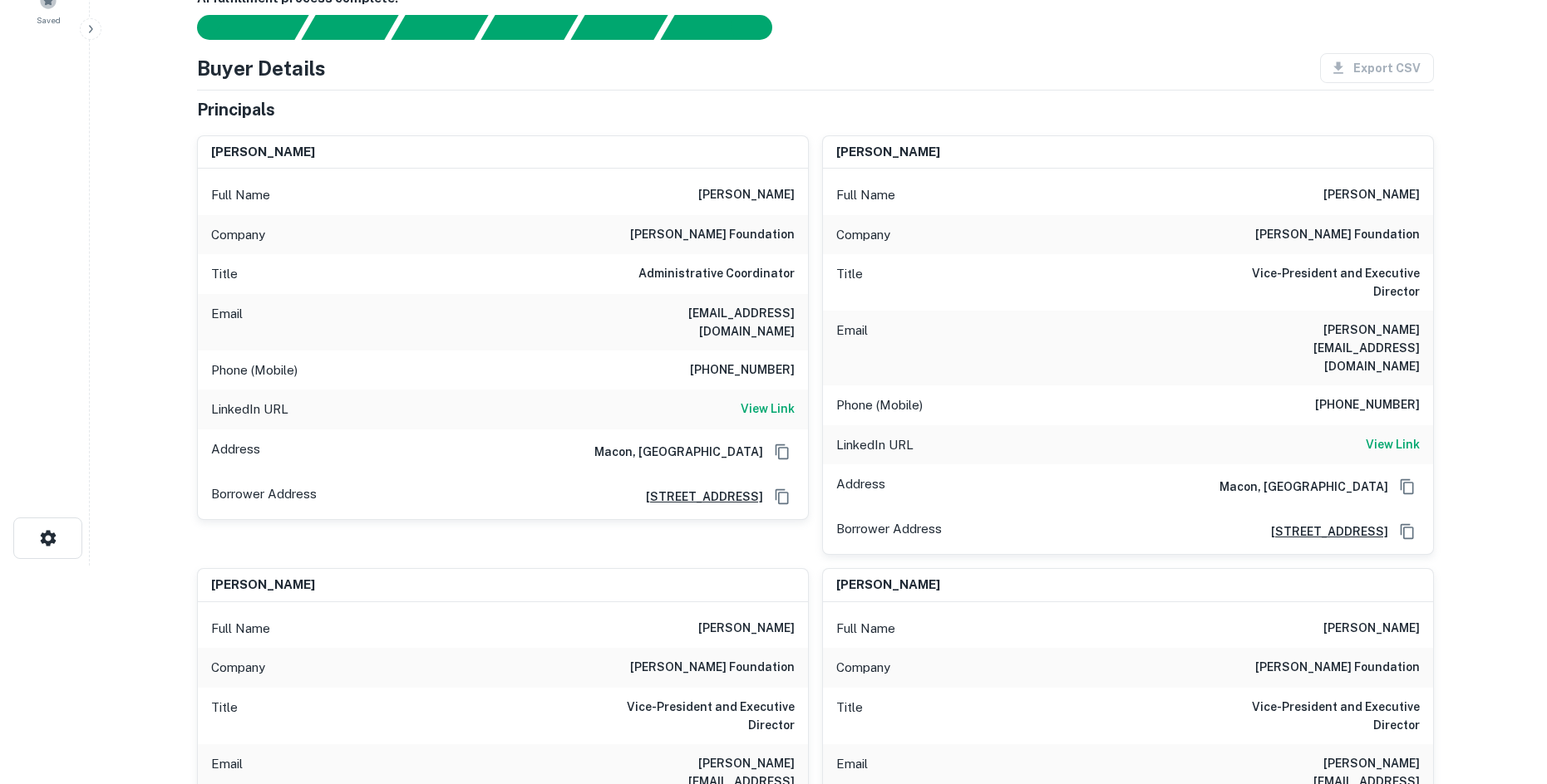
scroll to position [0, 0]
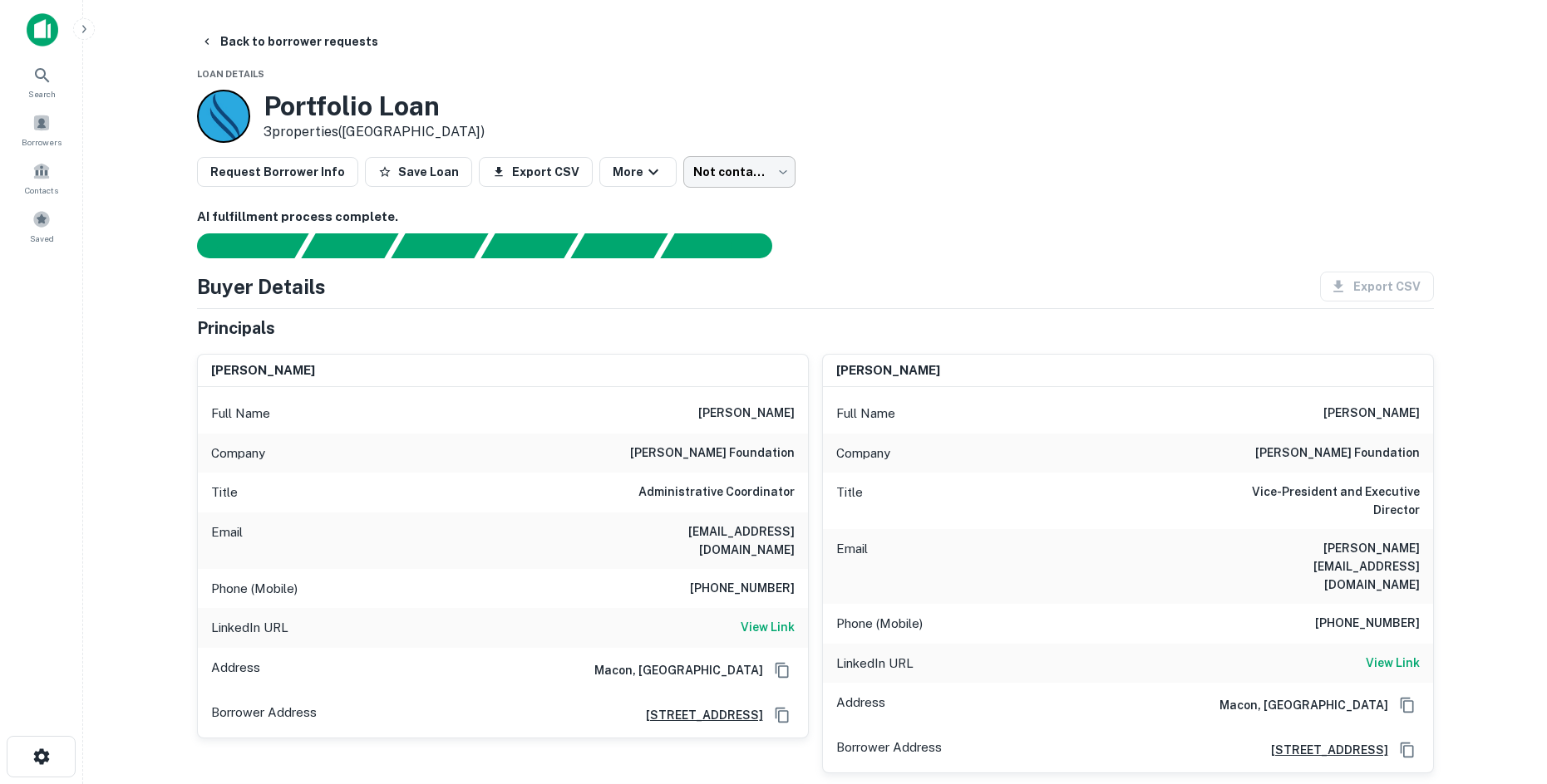
click at [755, 187] on body "Search Borrowers Contacts Saved Back to borrower requests Loan Details Portfoli…" at bounding box center [774, 392] width 1547 height 784
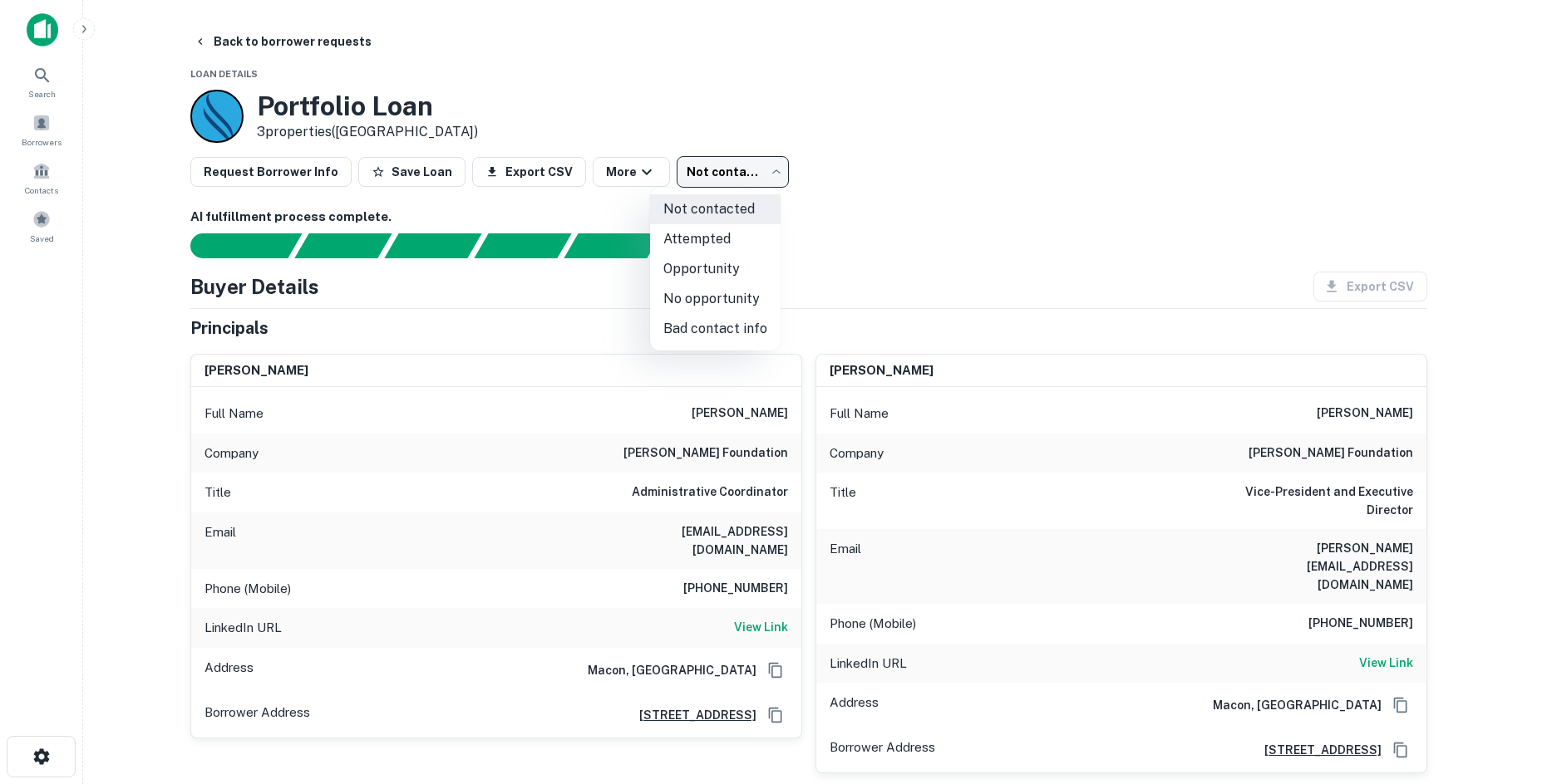
click at [709, 304] on li "No opportunity" at bounding box center [715, 299] width 130 height 30
type input "**********"
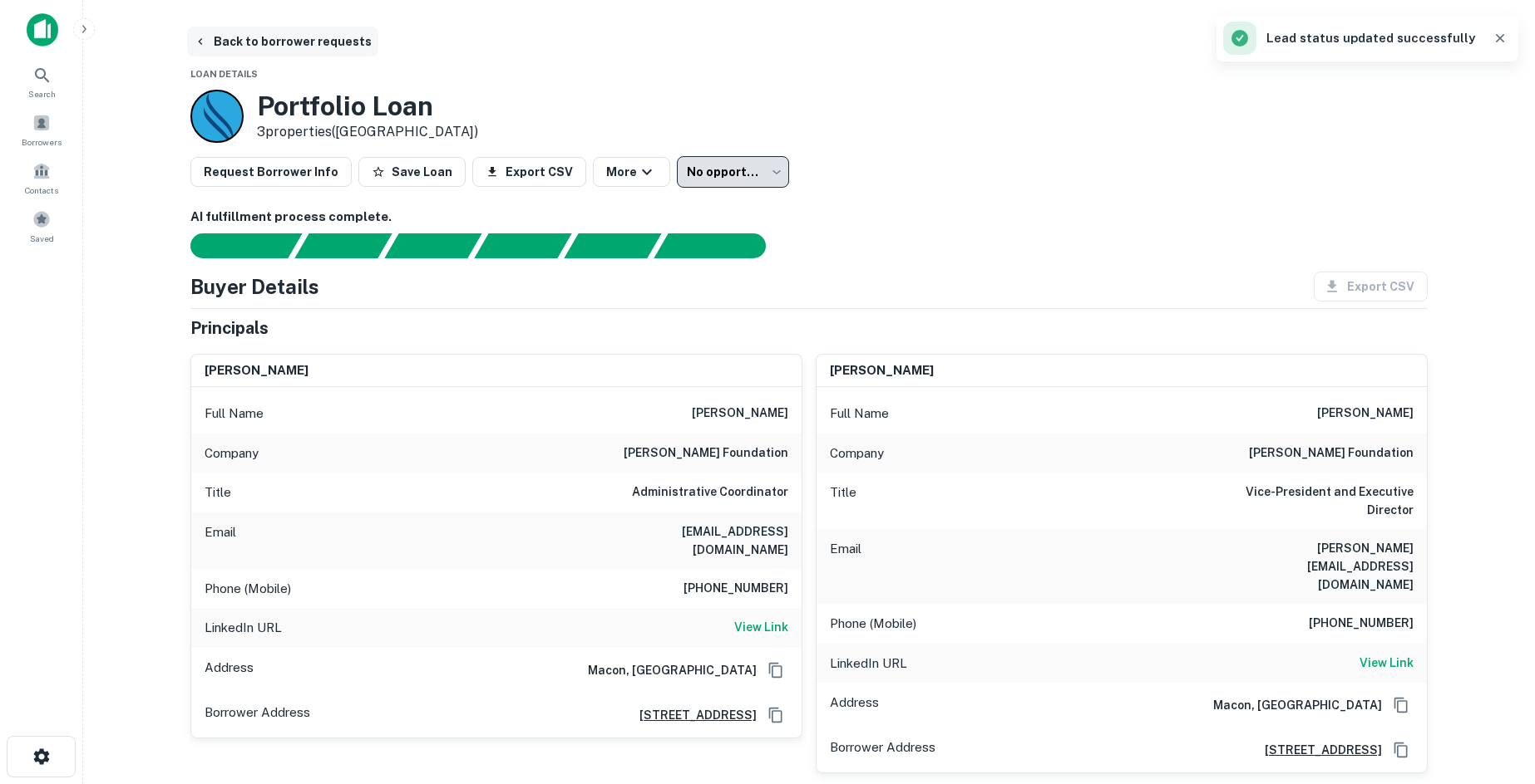
click at [327, 44] on button "Back to borrower requests" at bounding box center [282, 42] width 192 height 30
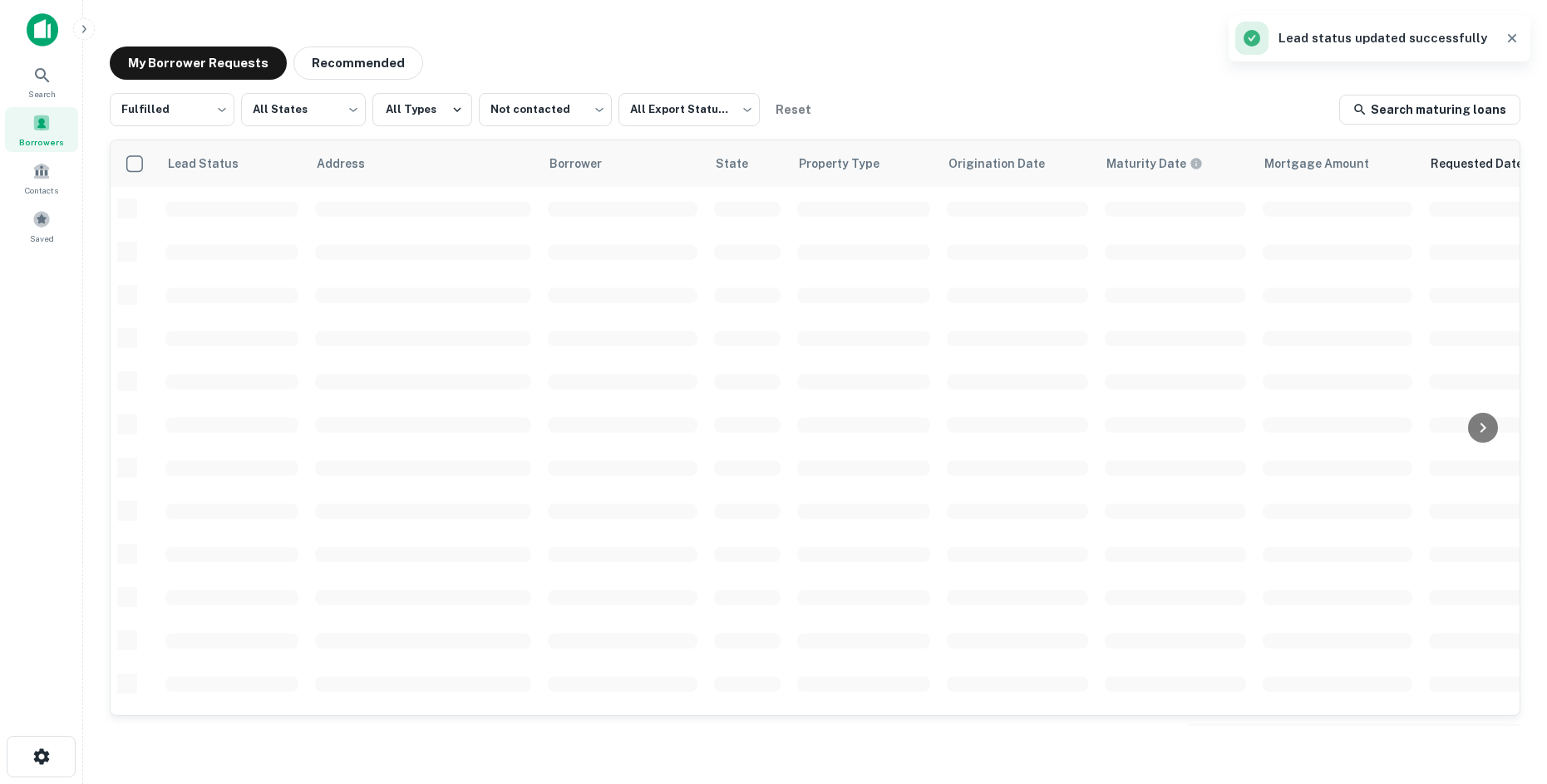
scroll to position [565, 0]
click at [317, 62] on button "Recommended" at bounding box center [358, 63] width 130 height 33
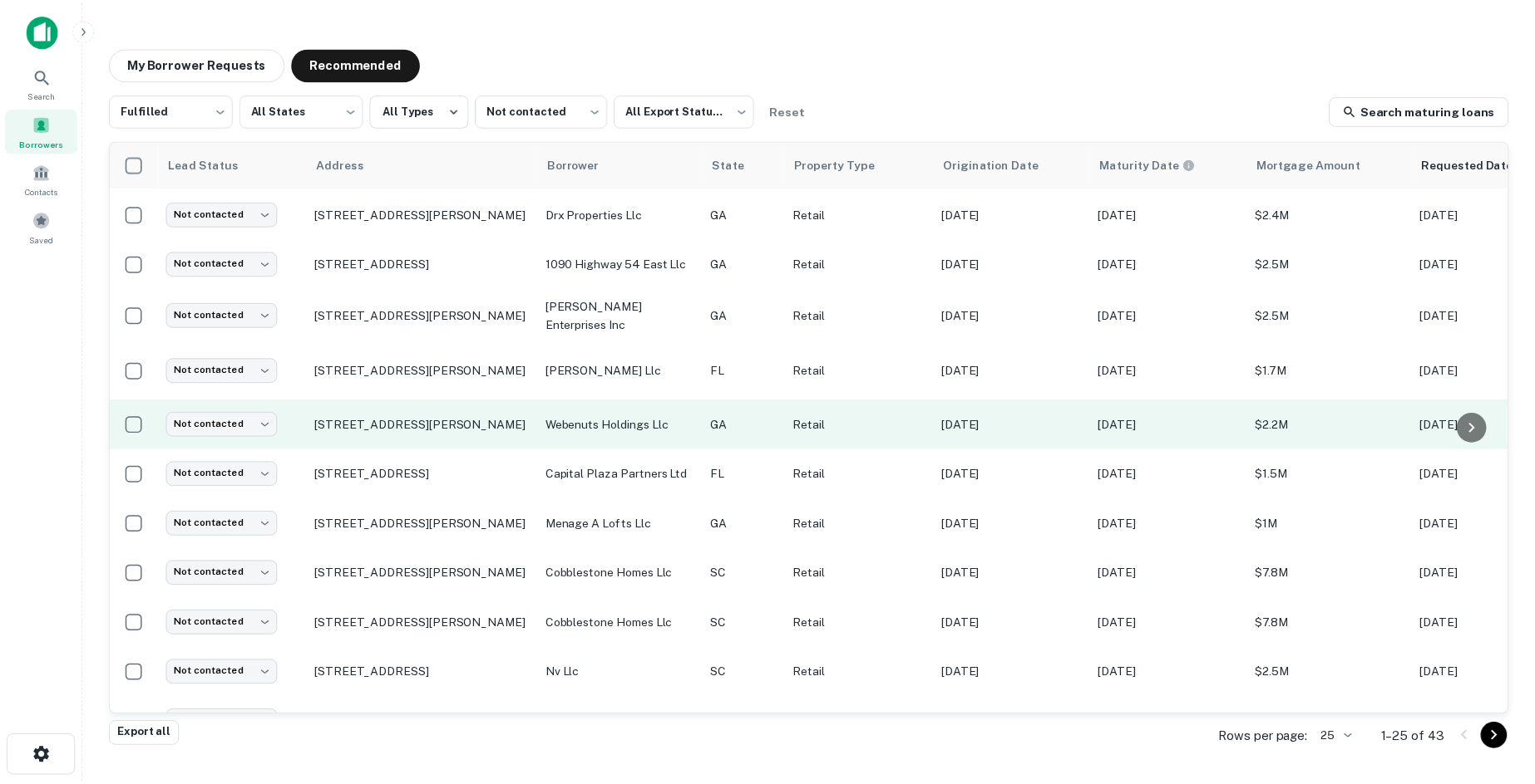
scroll to position [249, 0]
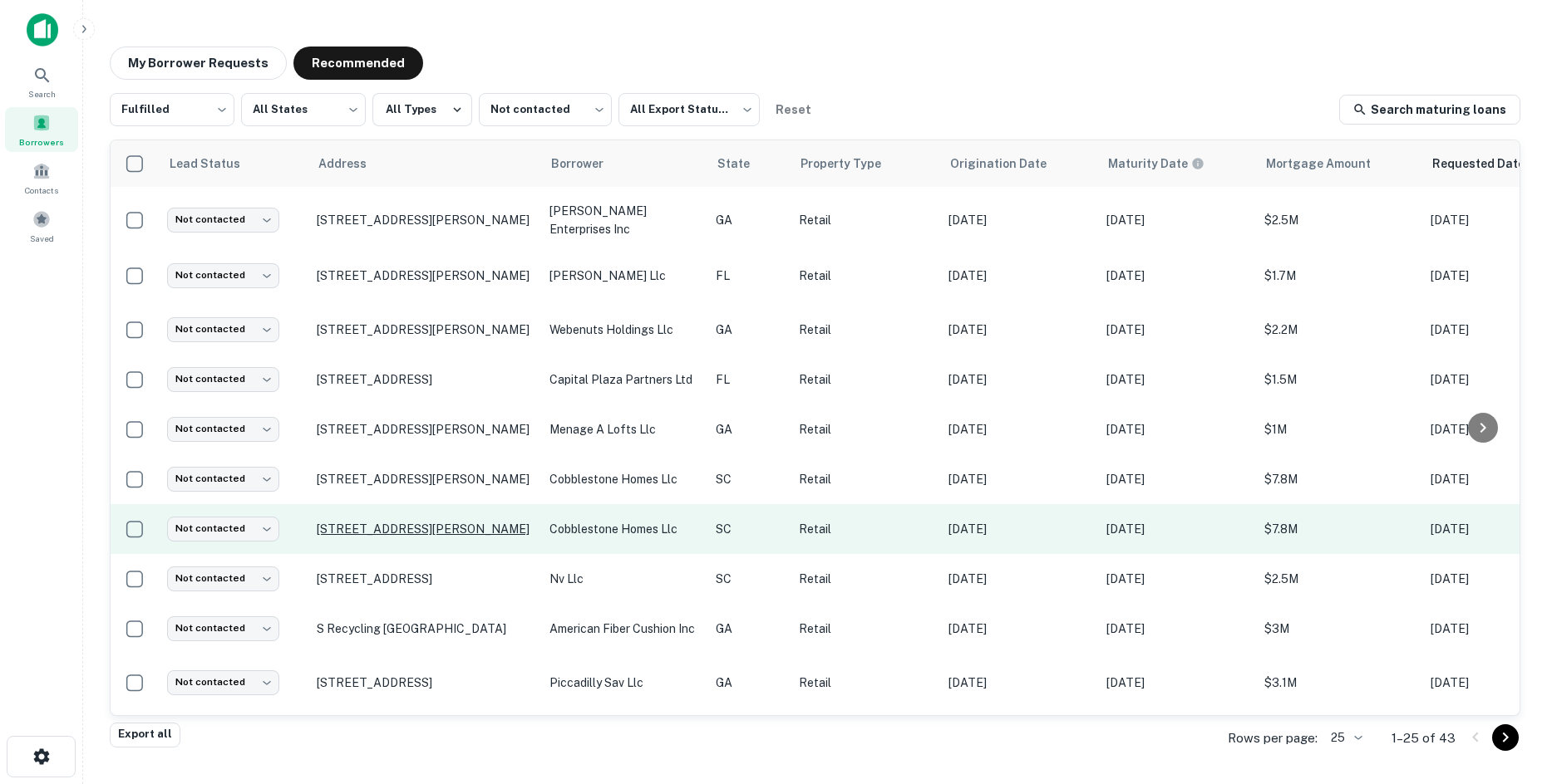
click at [360, 524] on p "[STREET_ADDRESS][PERSON_NAME]" at bounding box center [425, 529] width 216 height 15
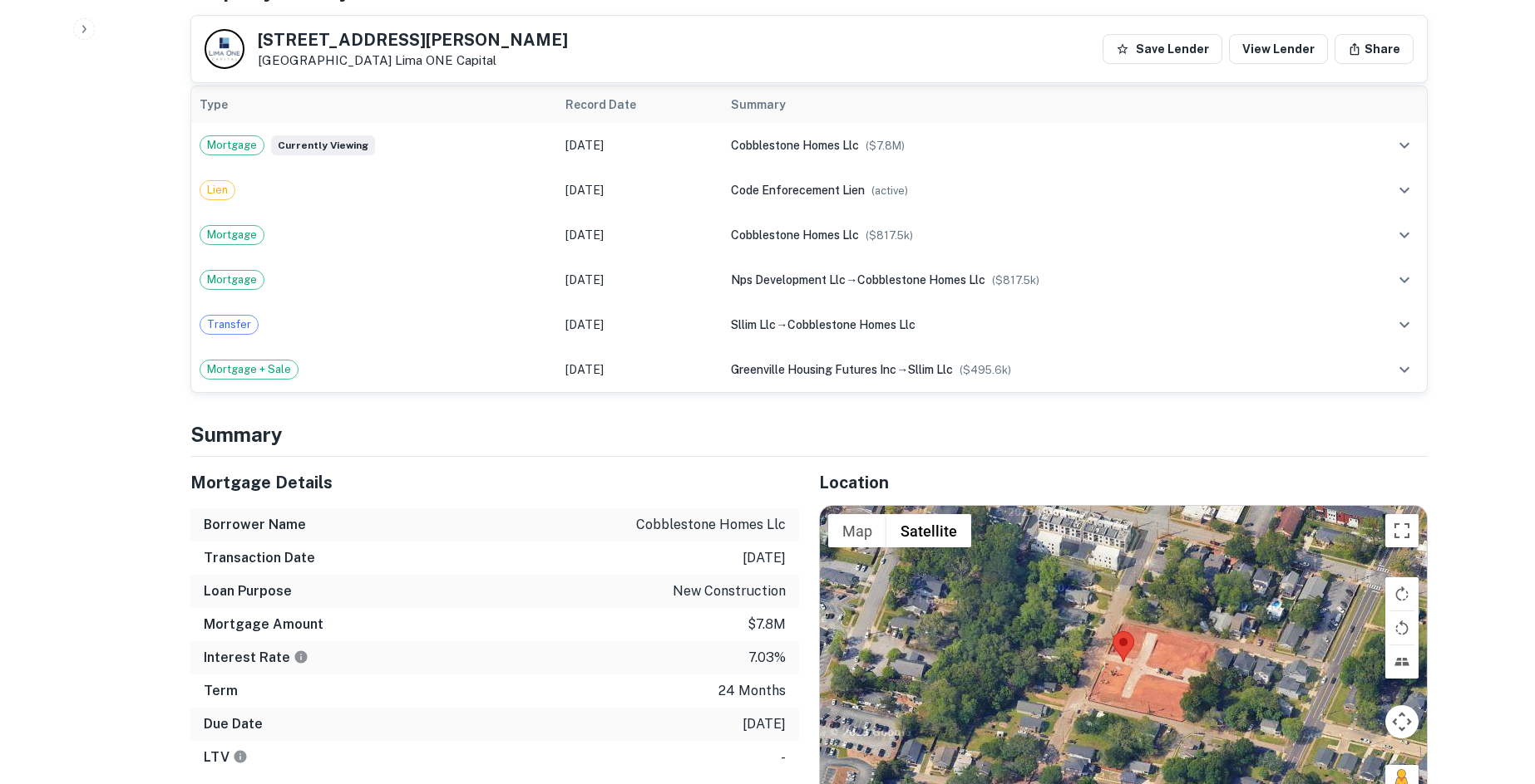
scroll to position [1330, 0]
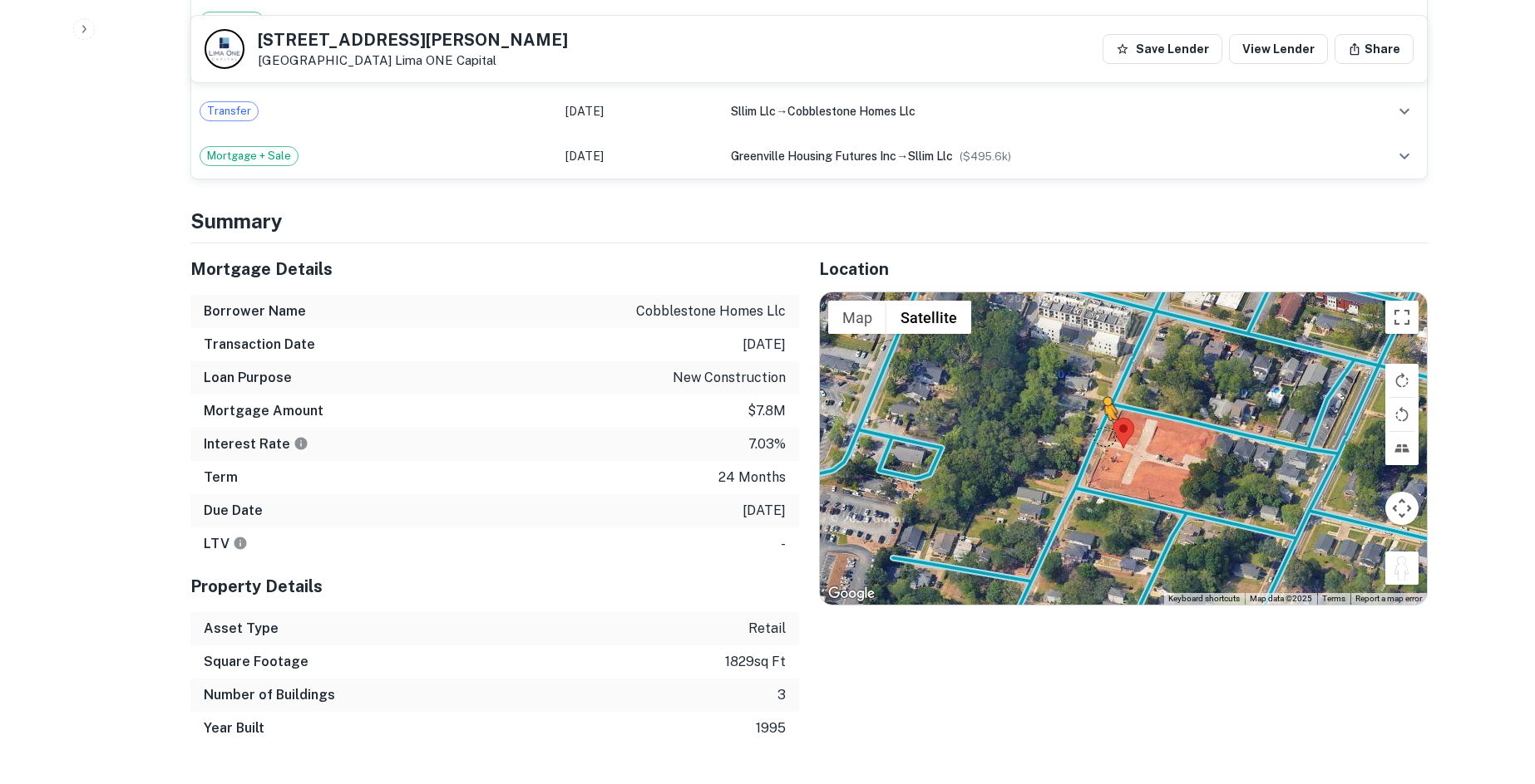
drag, startPoint x: 1390, startPoint y: 542, endPoint x: 1103, endPoint y: 401, distance: 319.8
click at [1104, 401] on div "To activate drag with keyboard, press Alt + Enter. Once in keyboard drag state,…" at bounding box center [1123, 449] width 607 height 313
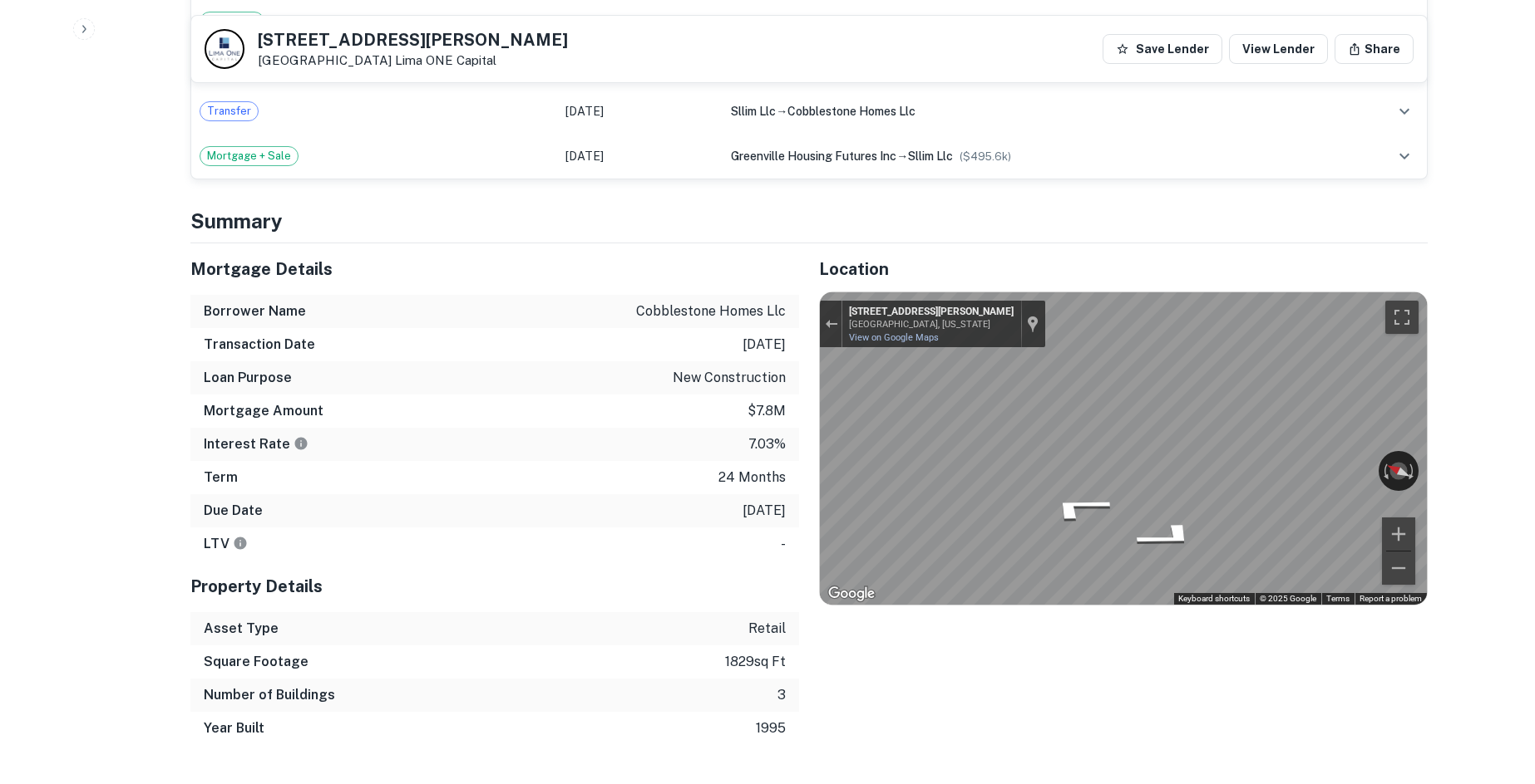
click at [744, 402] on div "Mortgage Details Borrower Name cobblestone homes llc Transaction Date 7/1/2024 …" at bounding box center [799, 494] width 1257 height 502
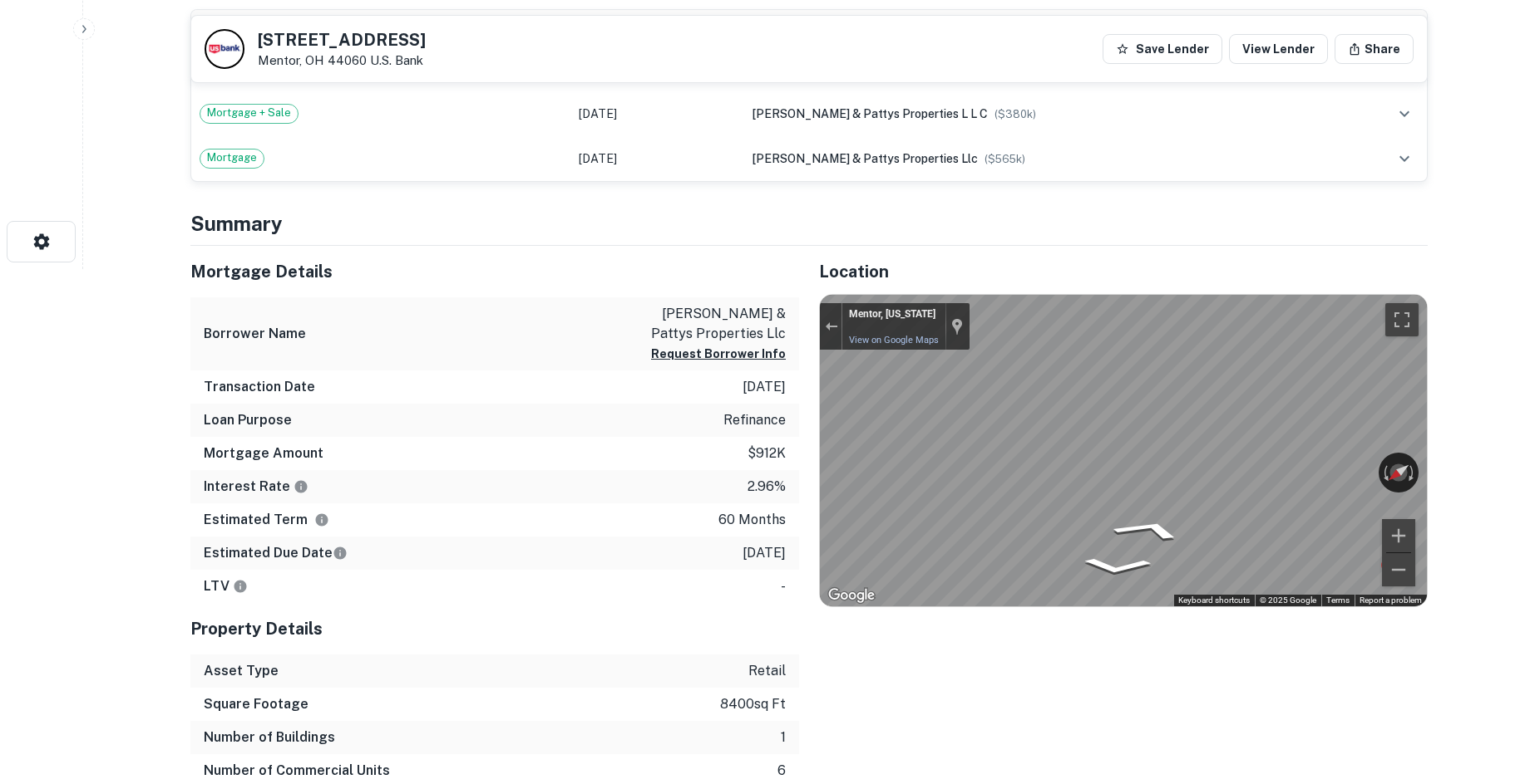
scroll to position [498, 0]
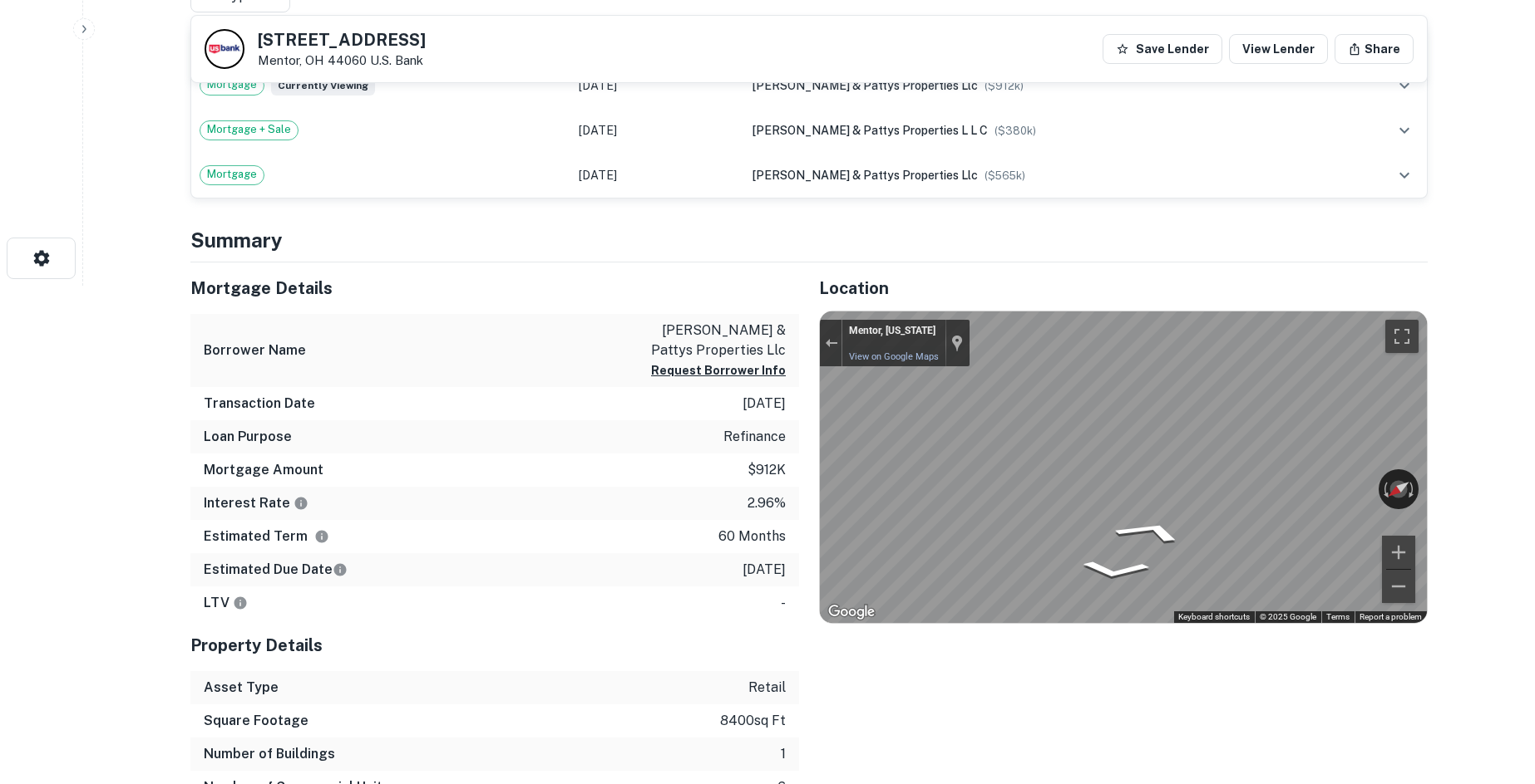
click at [616, 447] on div "Mortgage Details Borrower Name [PERSON_NAME] & pattys properties llc Request Bo…" at bounding box center [799, 551] width 1257 height 576
click at [1100, 499] on div "Map" at bounding box center [1123, 467] width 607 height 313
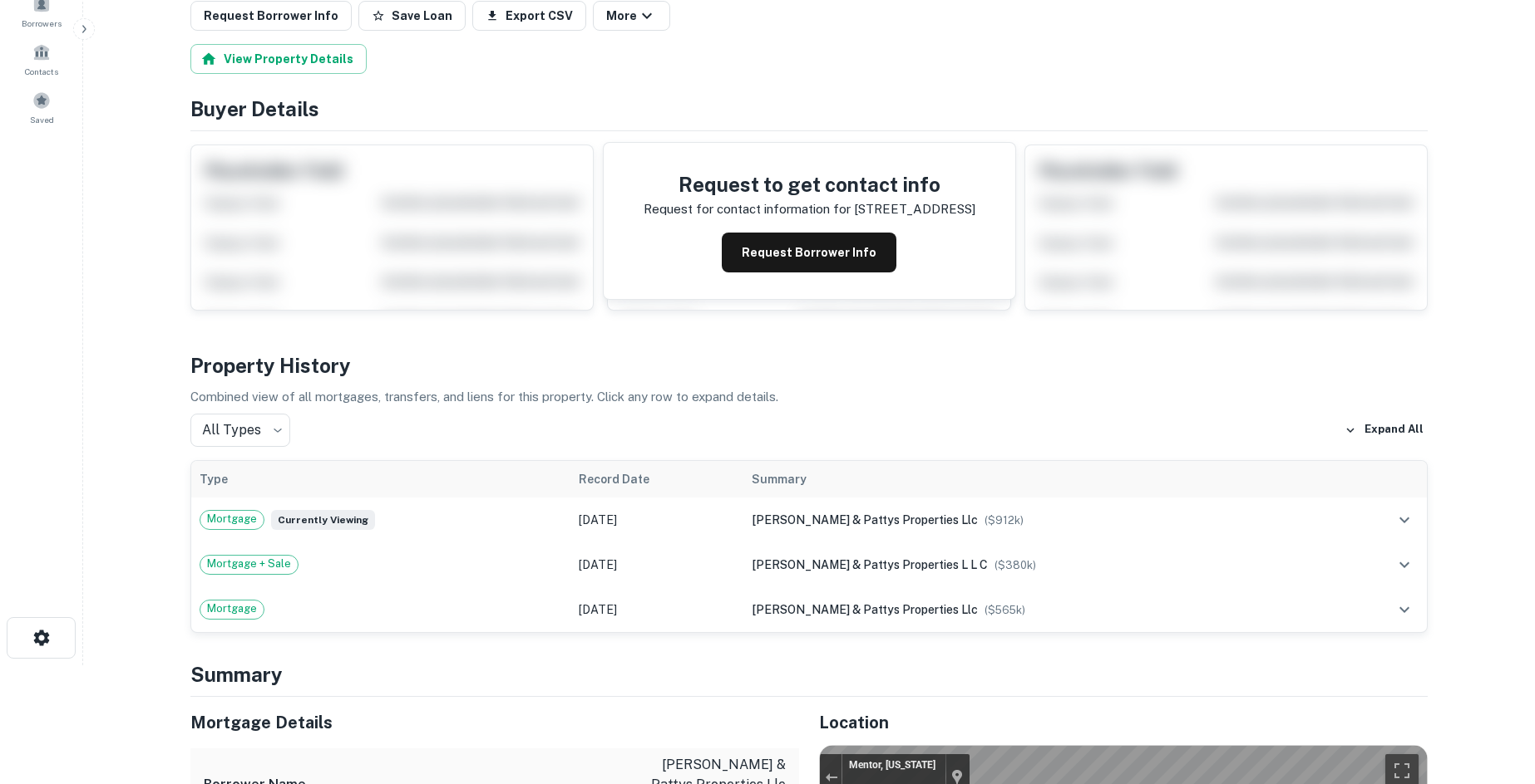
scroll to position [0, 0]
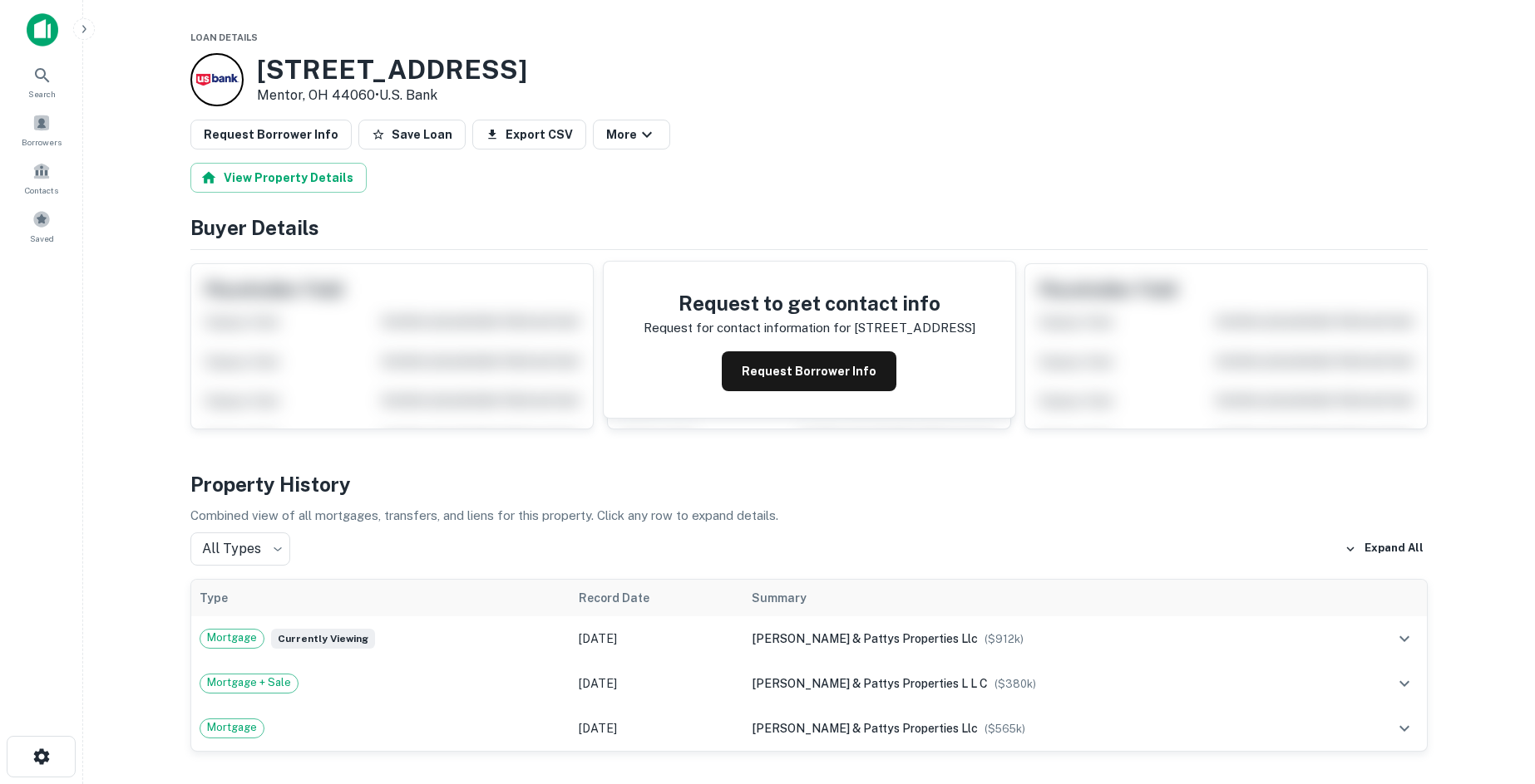
click at [788, 406] on div "Request to get contact info Request for contact information for [STREET_ADDRESS…" at bounding box center [809, 339] width 411 height 156
click at [795, 375] on button "Request Borrower Info" at bounding box center [809, 371] width 175 height 40
click at [768, 374] on button "Request Borrower Info" at bounding box center [809, 371] width 175 height 40
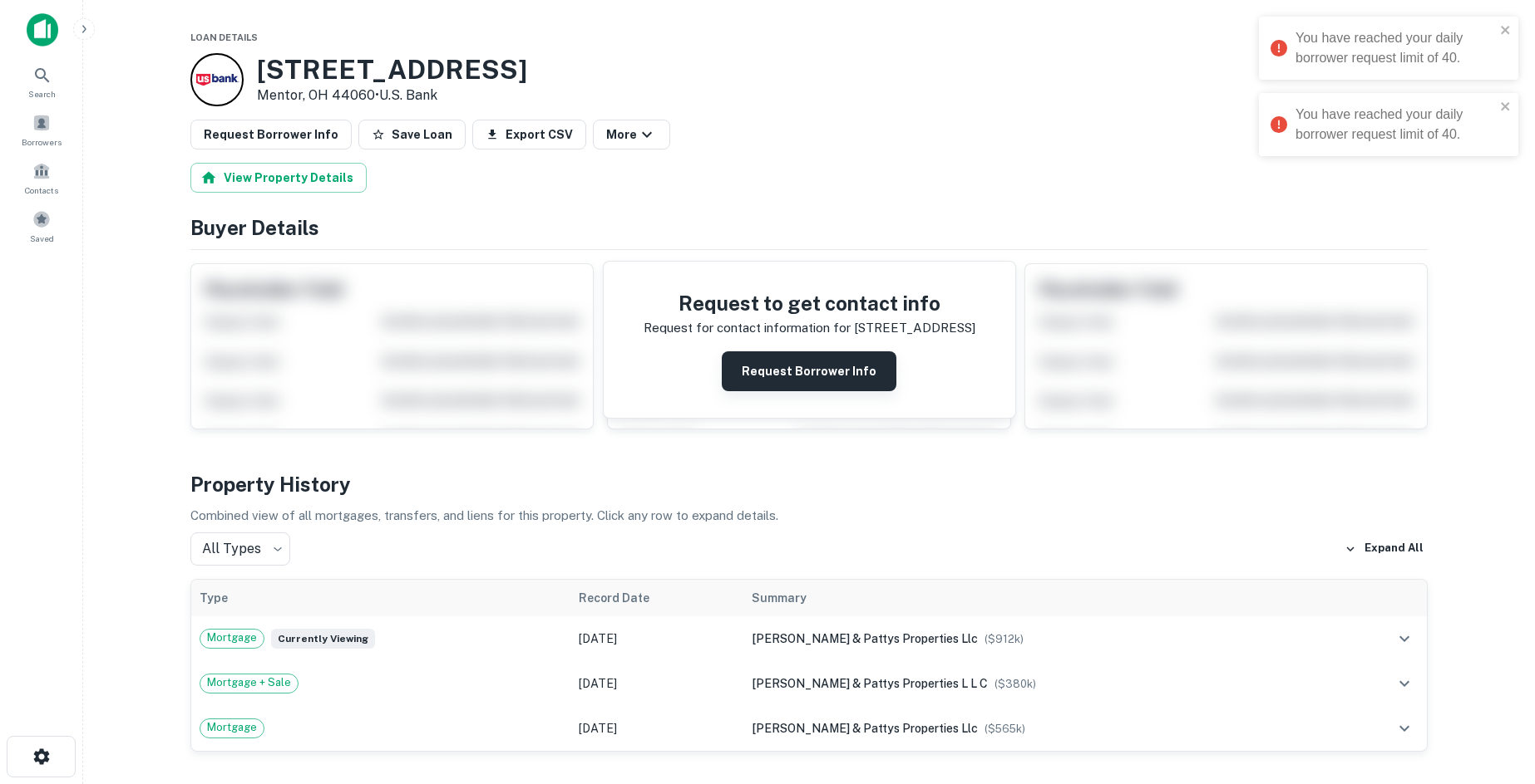
click at [768, 374] on button "Request Borrower Info" at bounding box center [809, 371] width 175 height 40
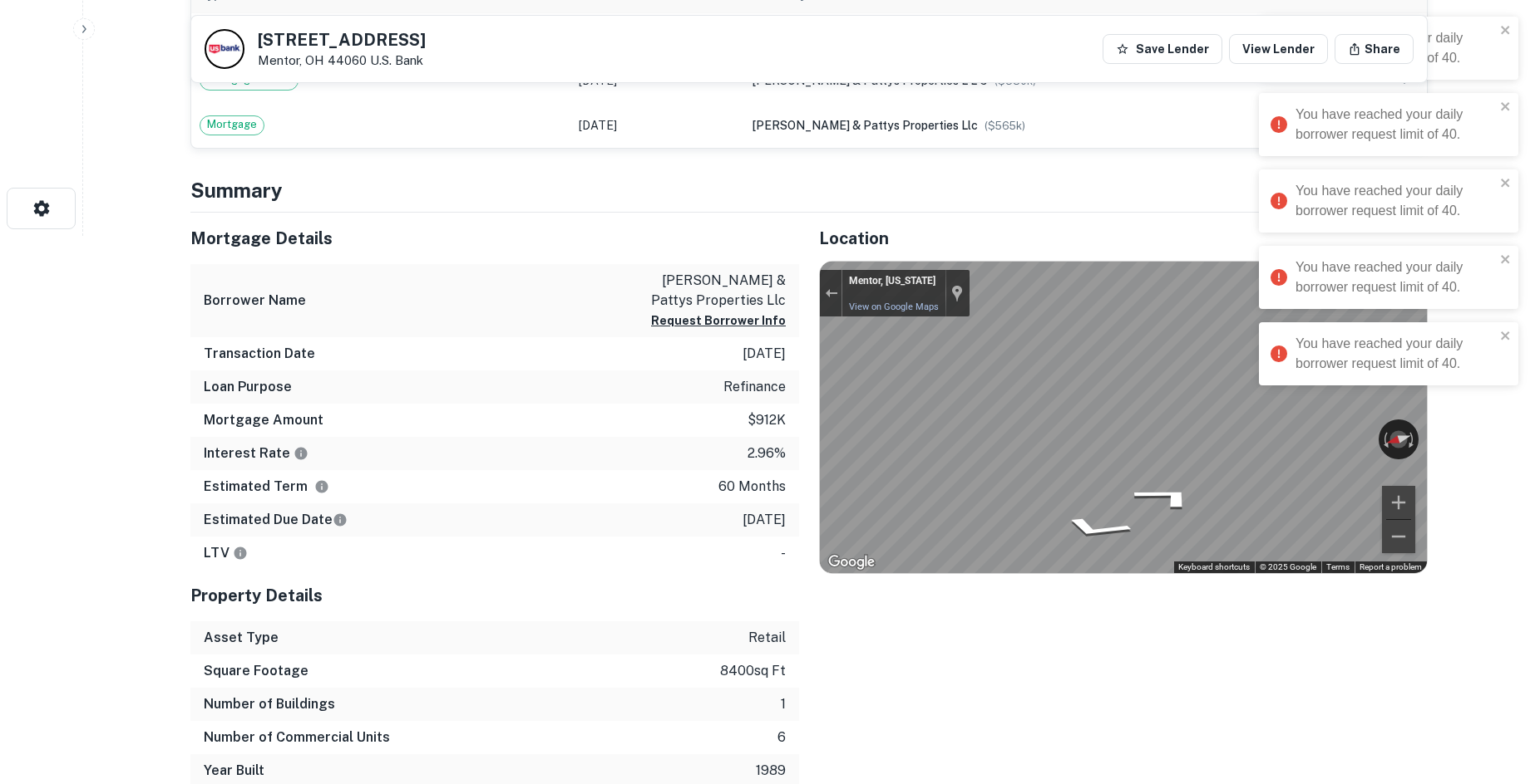
scroll to position [582, 0]
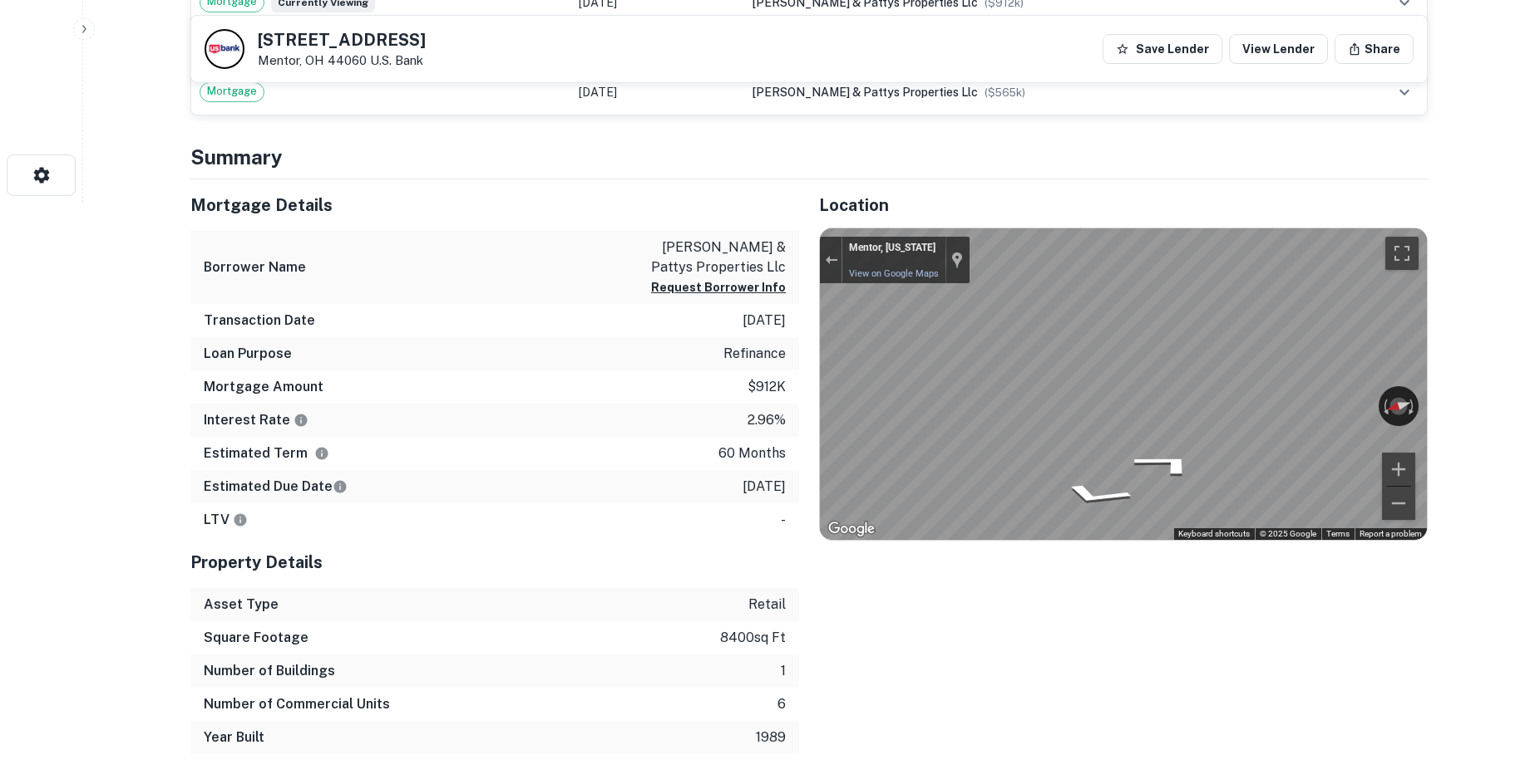
click at [458, 297] on div "Borrower Name [PERSON_NAME] & pattys properties llc Request Borrower Info" at bounding box center [494, 268] width 609 height 74
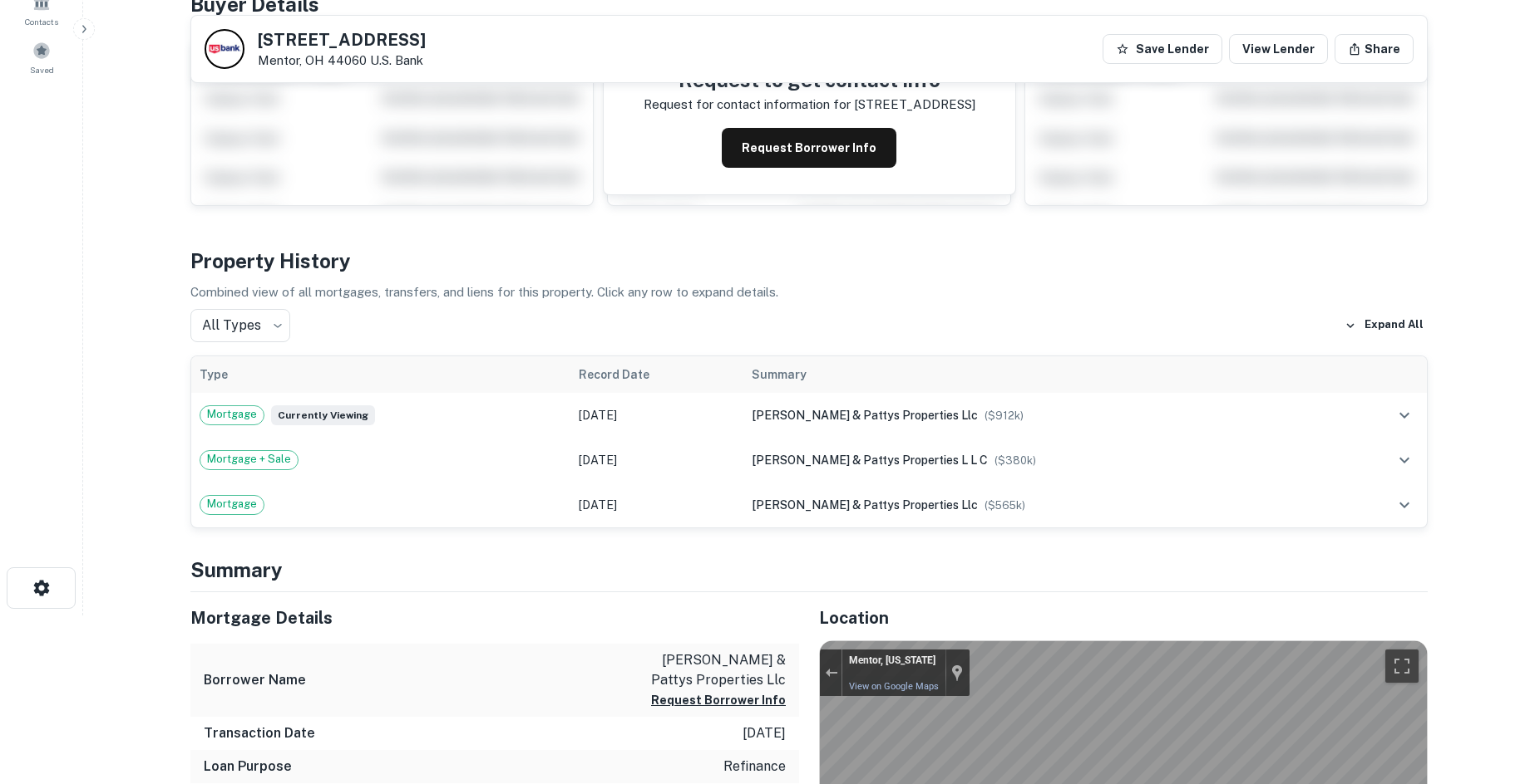
scroll to position [166, 0]
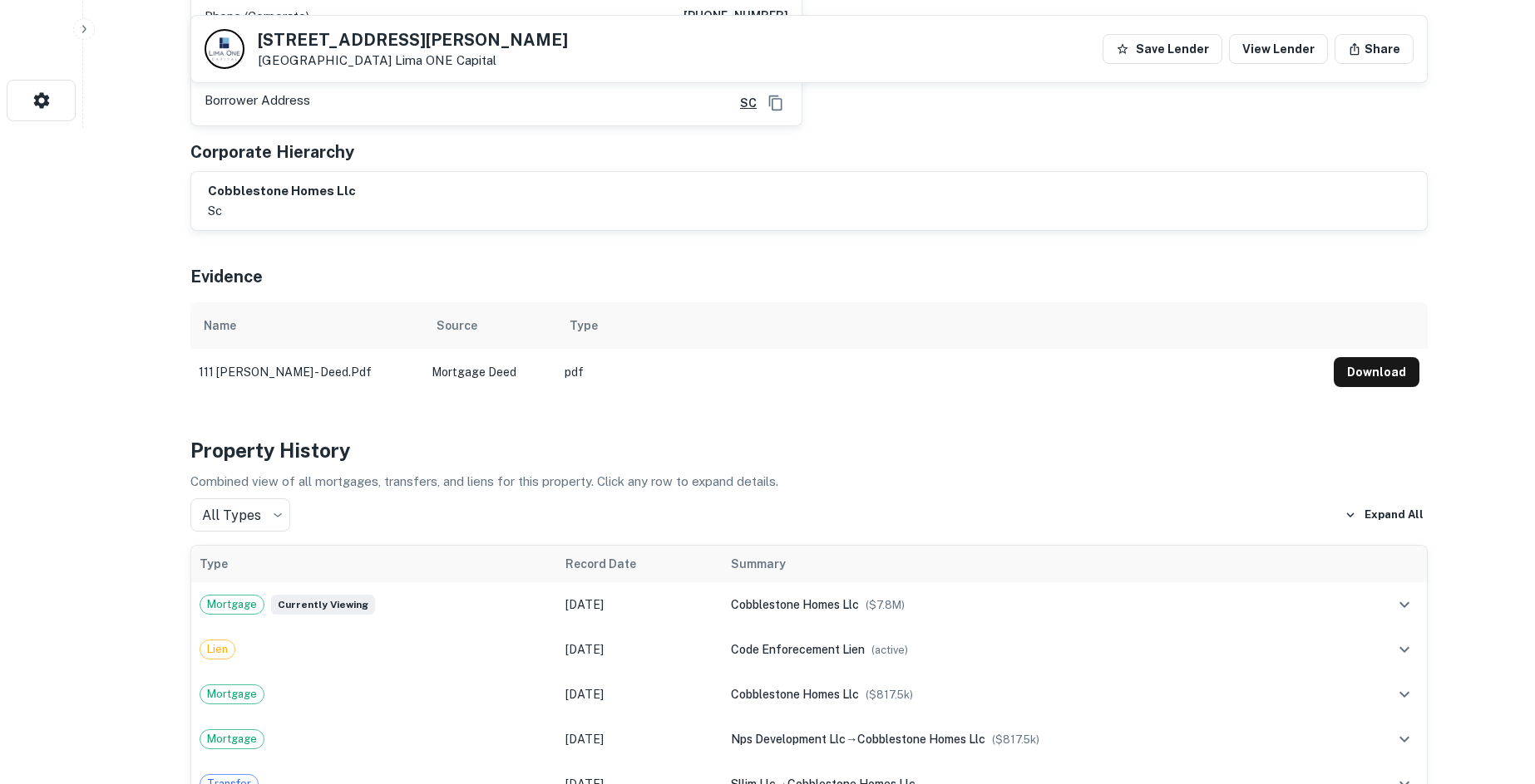
scroll to position [249, 0]
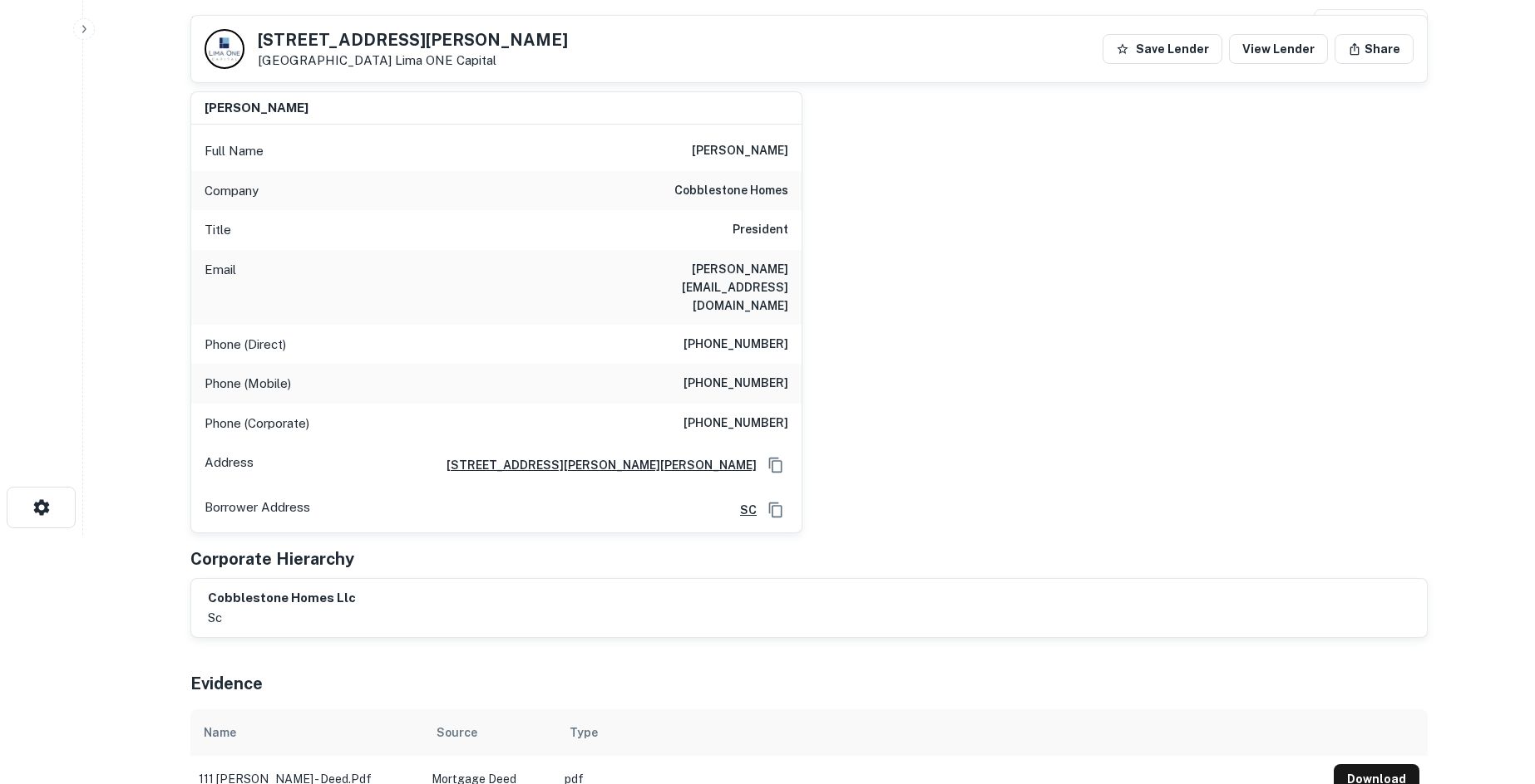
drag, startPoint x: 249, startPoint y: 37, endPoint x: 380, endPoint y: 73, distance: 135.9
click at [380, 73] on div "[STREET_ADDRESS][PERSON_NAME] ONE Capital Save Lender View Lender Share" at bounding box center [809, 49] width 1235 height 66
copy div "[STREET_ADDRESS][PERSON_NAME]"
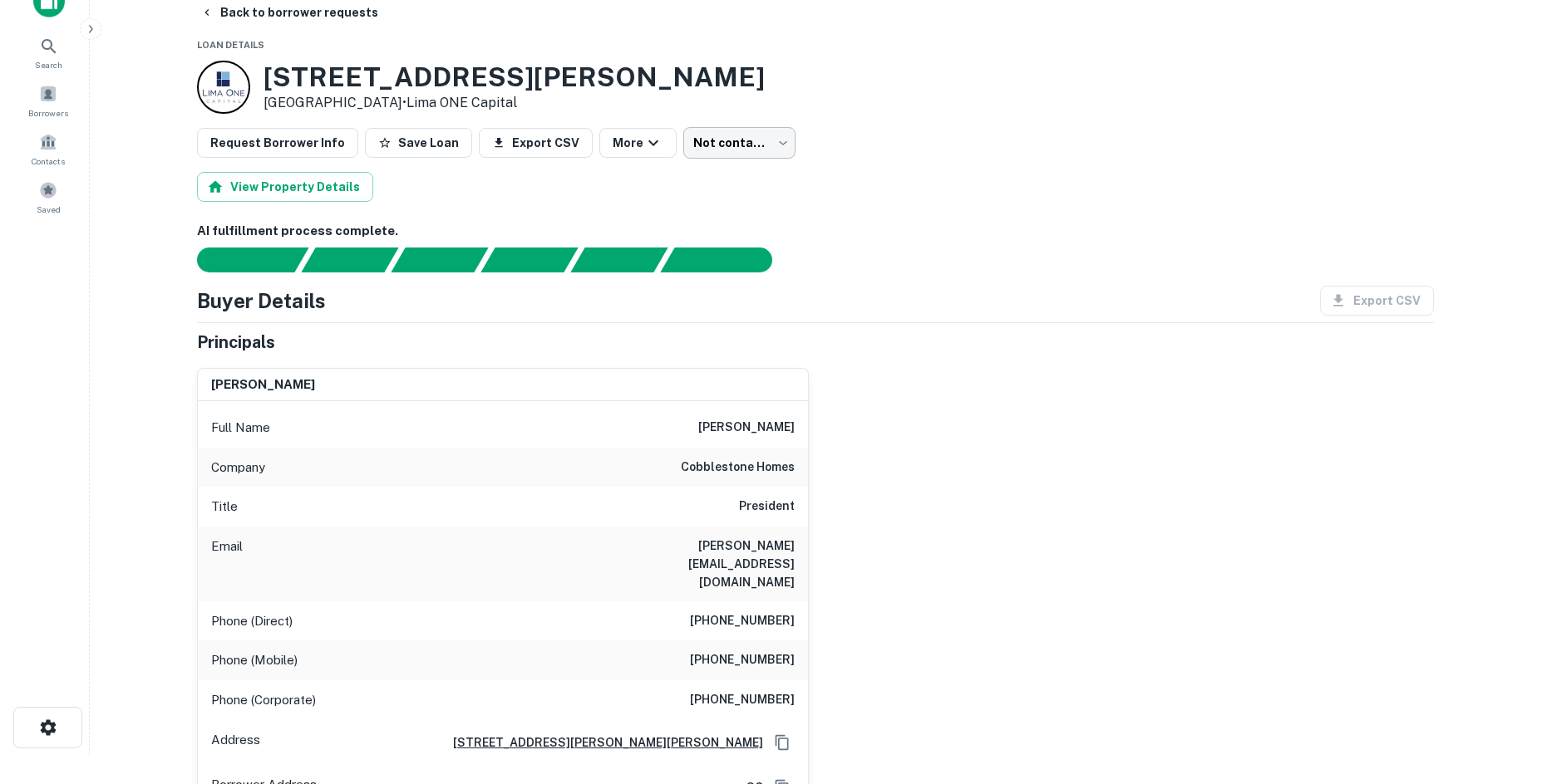
scroll to position [0, 0]
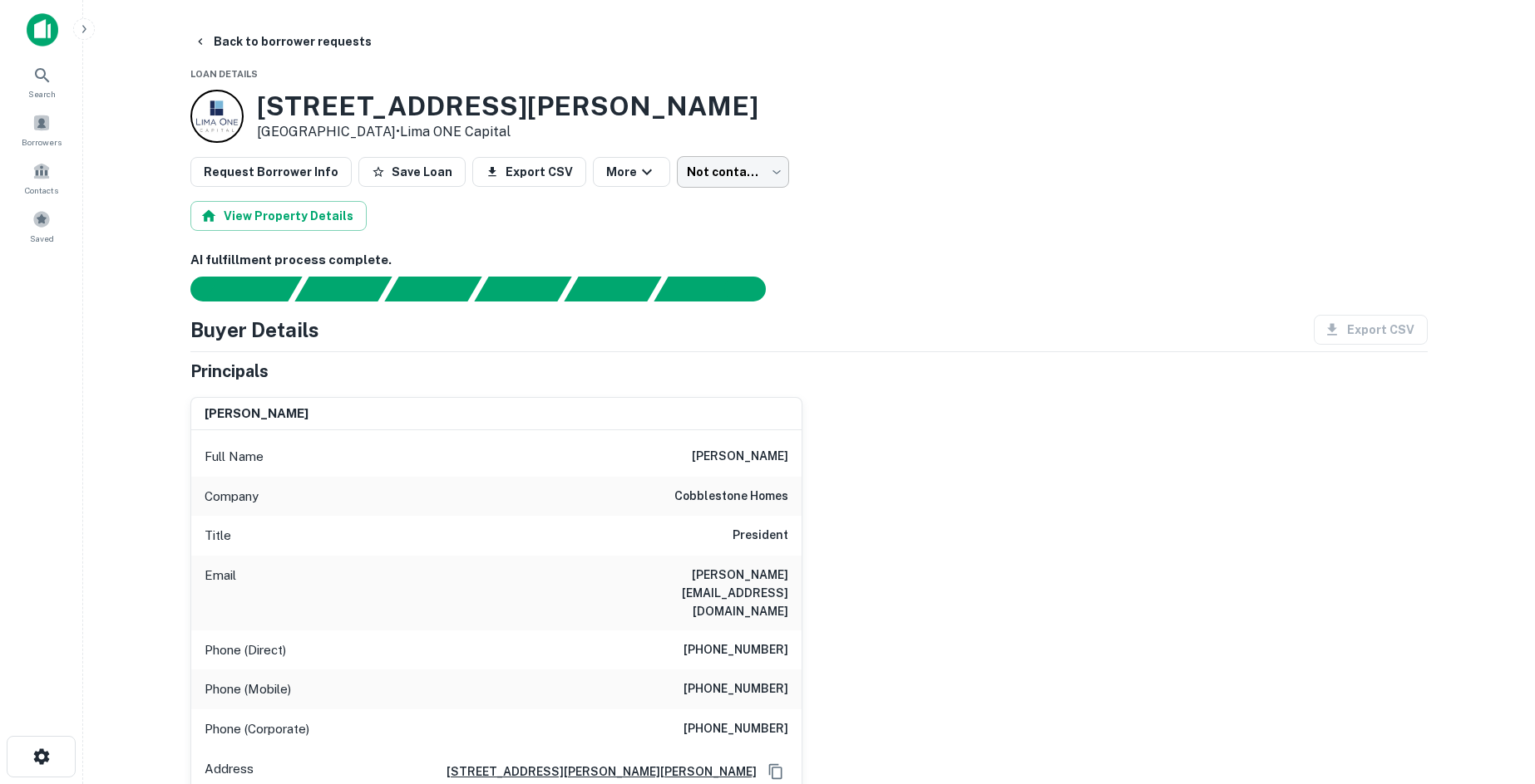
click at [702, 165] on body "Search Borrowers Contacts Saved Back to borrower requests Loan Details [STREET_…" at bounding box center [768, 392] width 1535 height 784
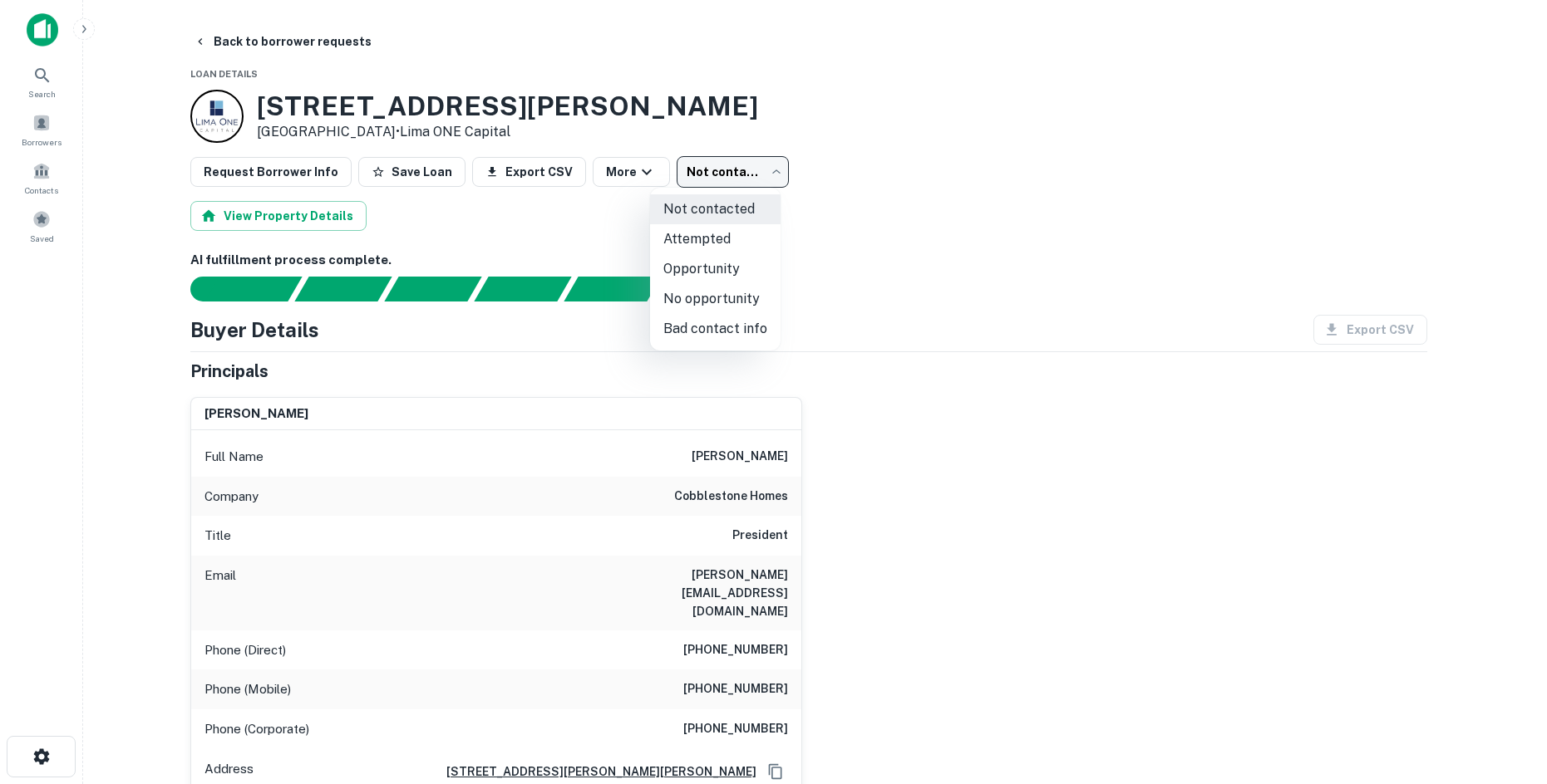
click at [706, 302] on li "No opportunity" at bounding box center [715, 299] width 130 height 30
type input "**********"
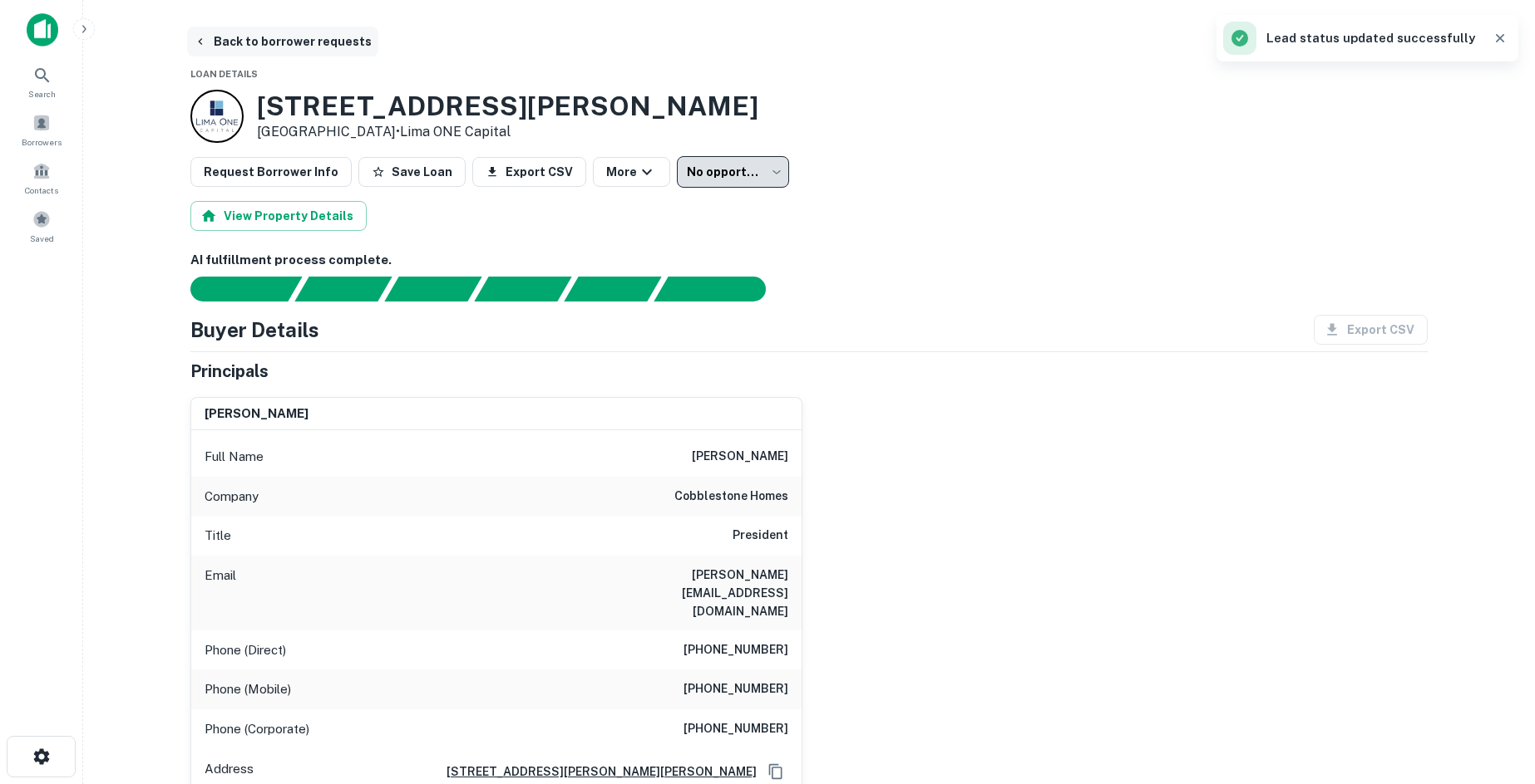
click at [256, 39] on button "Back to borrower requests" at bounding box center [282, 42] width 192 height 30
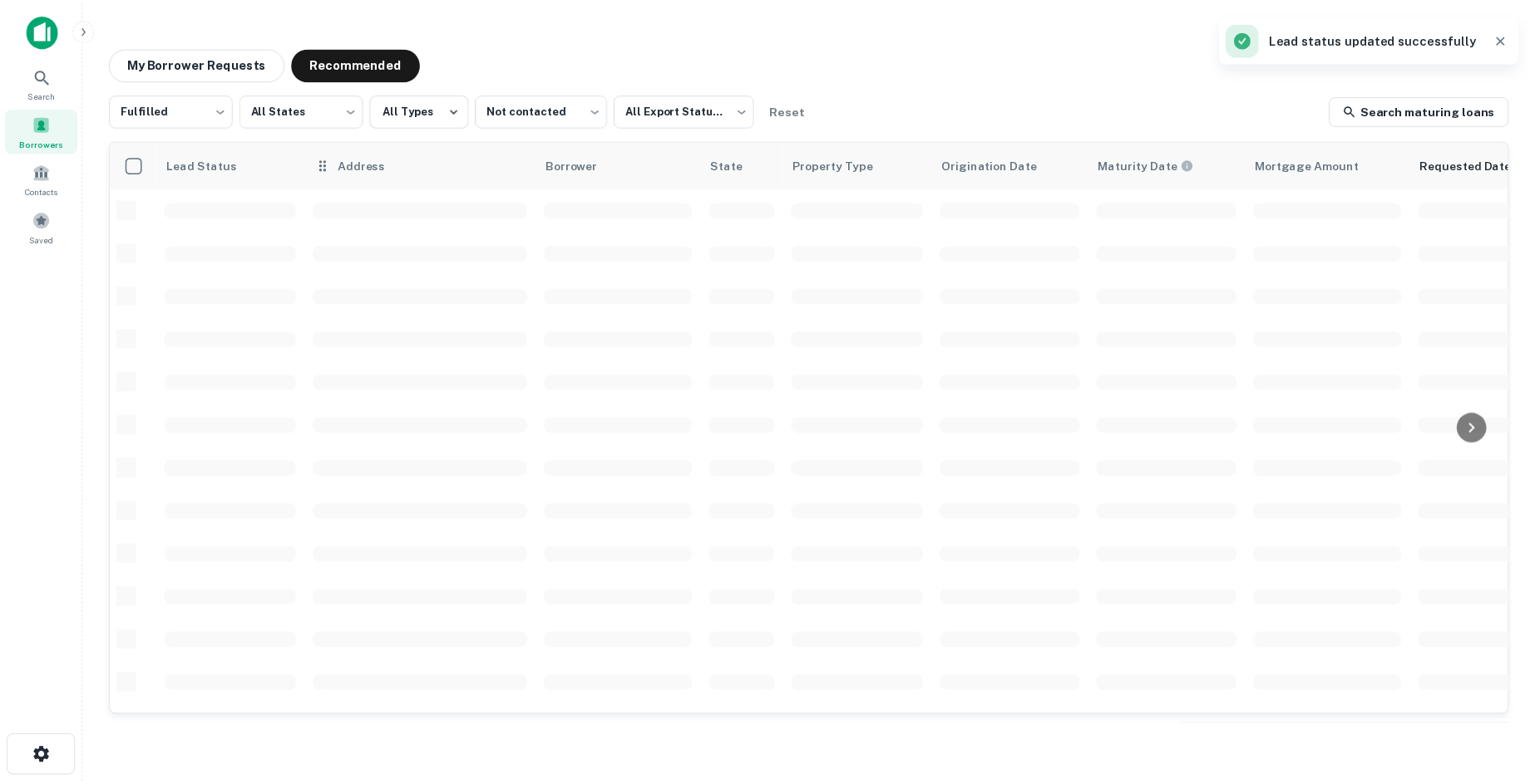
scroll to position [249, 0]
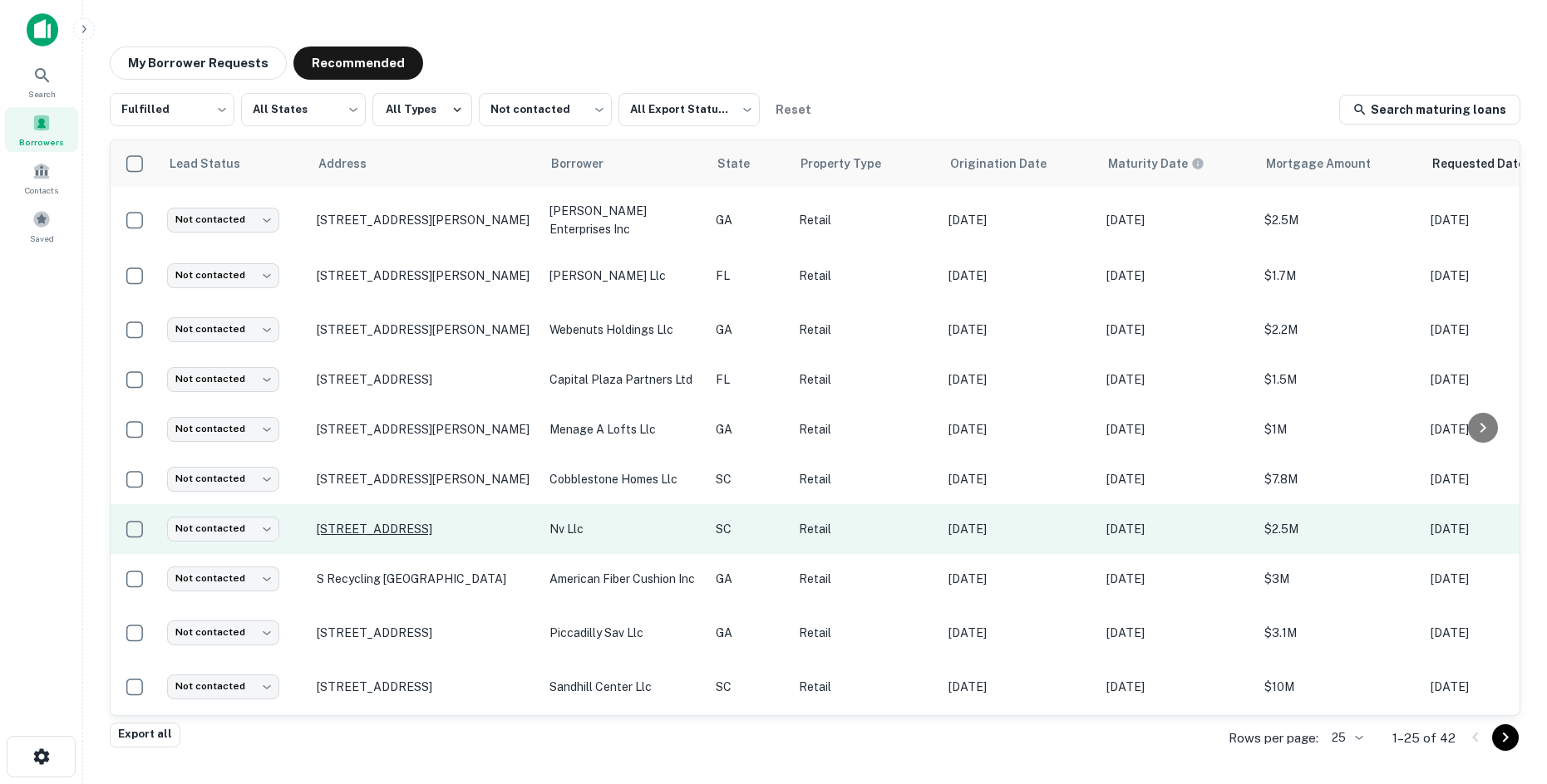
click at [465, 522] on p "[STREET_ADDRESS]" at bounding box center [425, 529] width 216 height 15
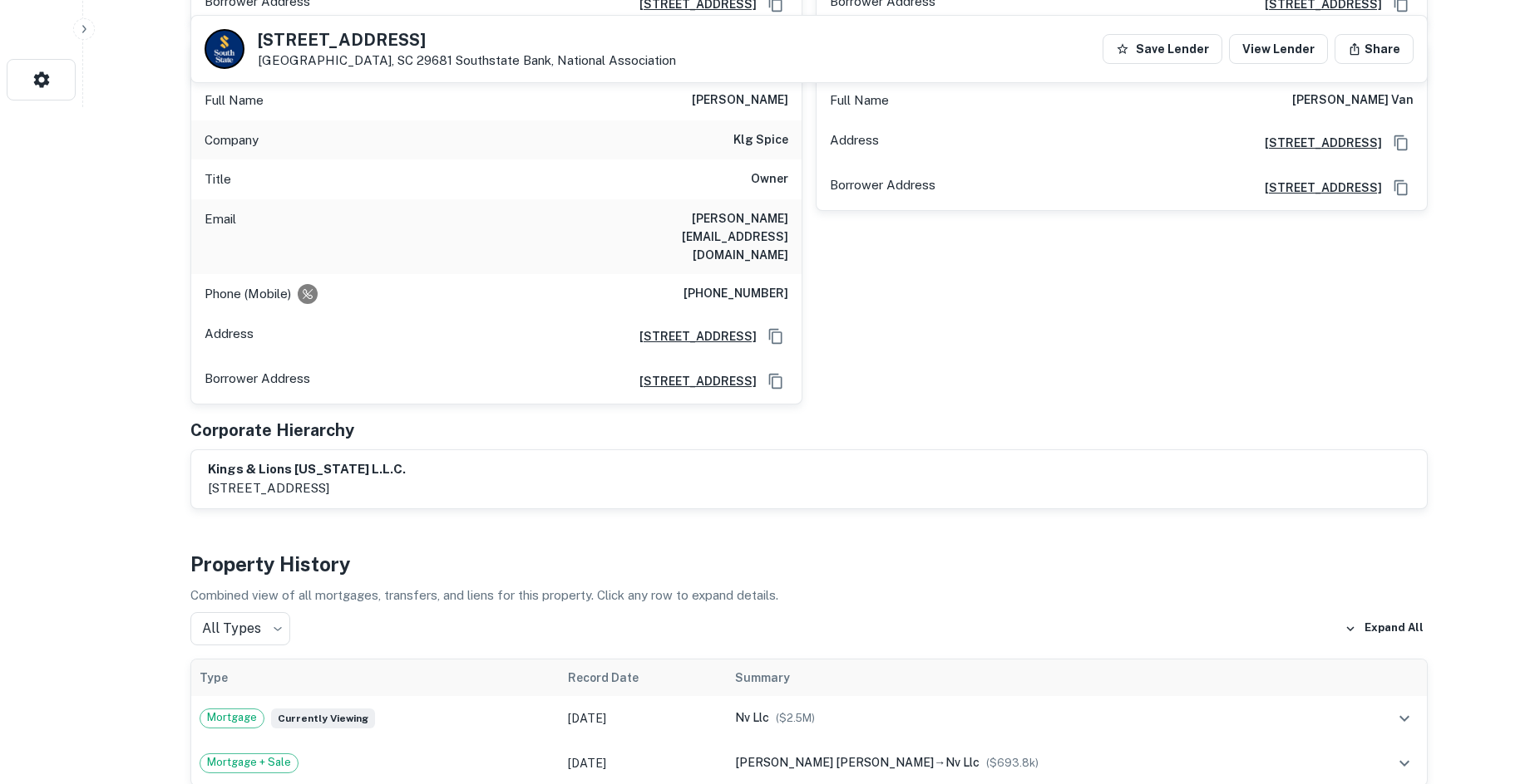
scroll to position [1246, 0]
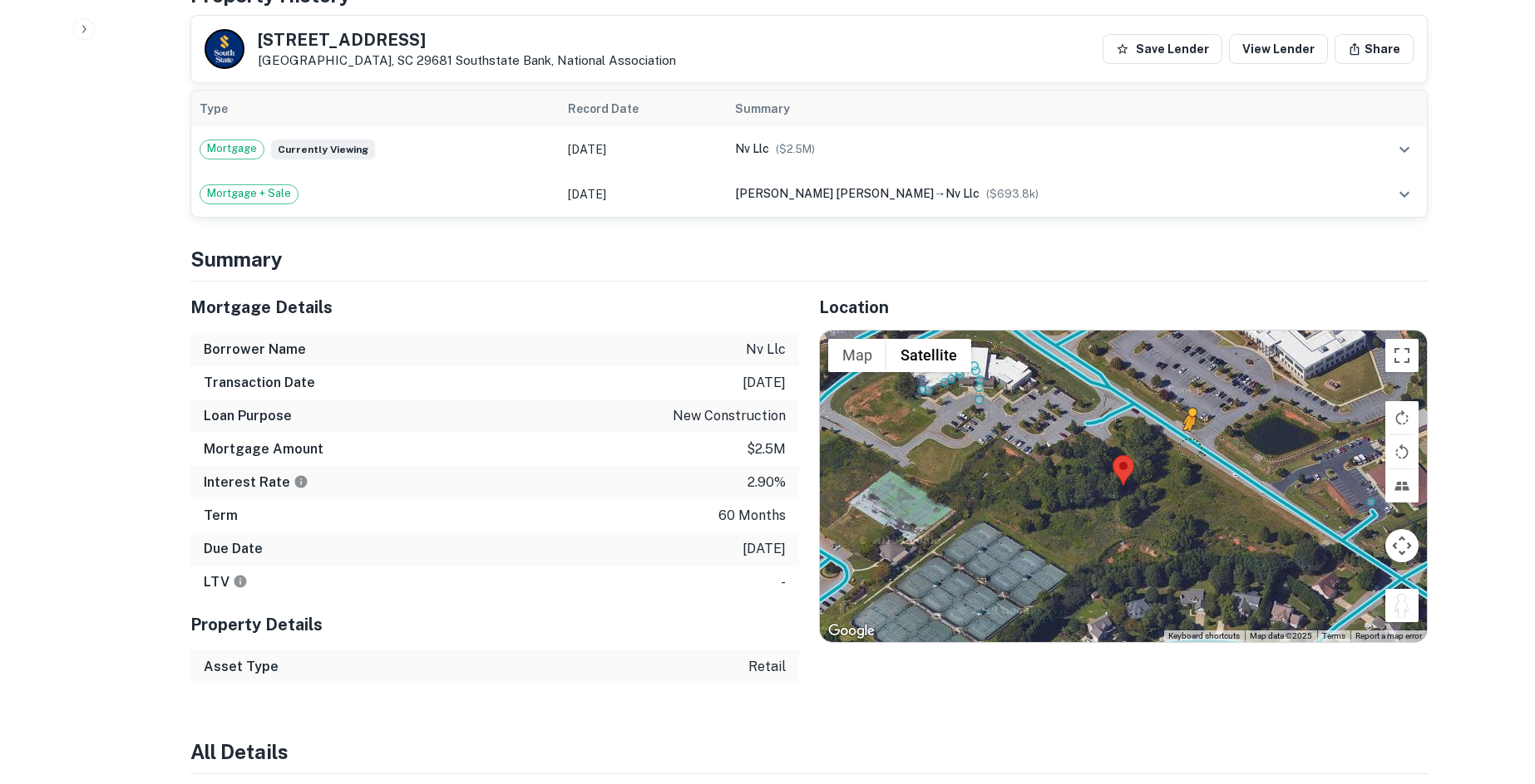
drag, startPoint x: 1397, startPoint y: 534, endPoint x: 1178, endPoint y: 365, distance: 276.6
click at [1178, 365] on div "To activate drag with keyboard, press Alt + Enter. Once in keyboard drag state,…" at bounding box center [1123, 486] width 607 height 313
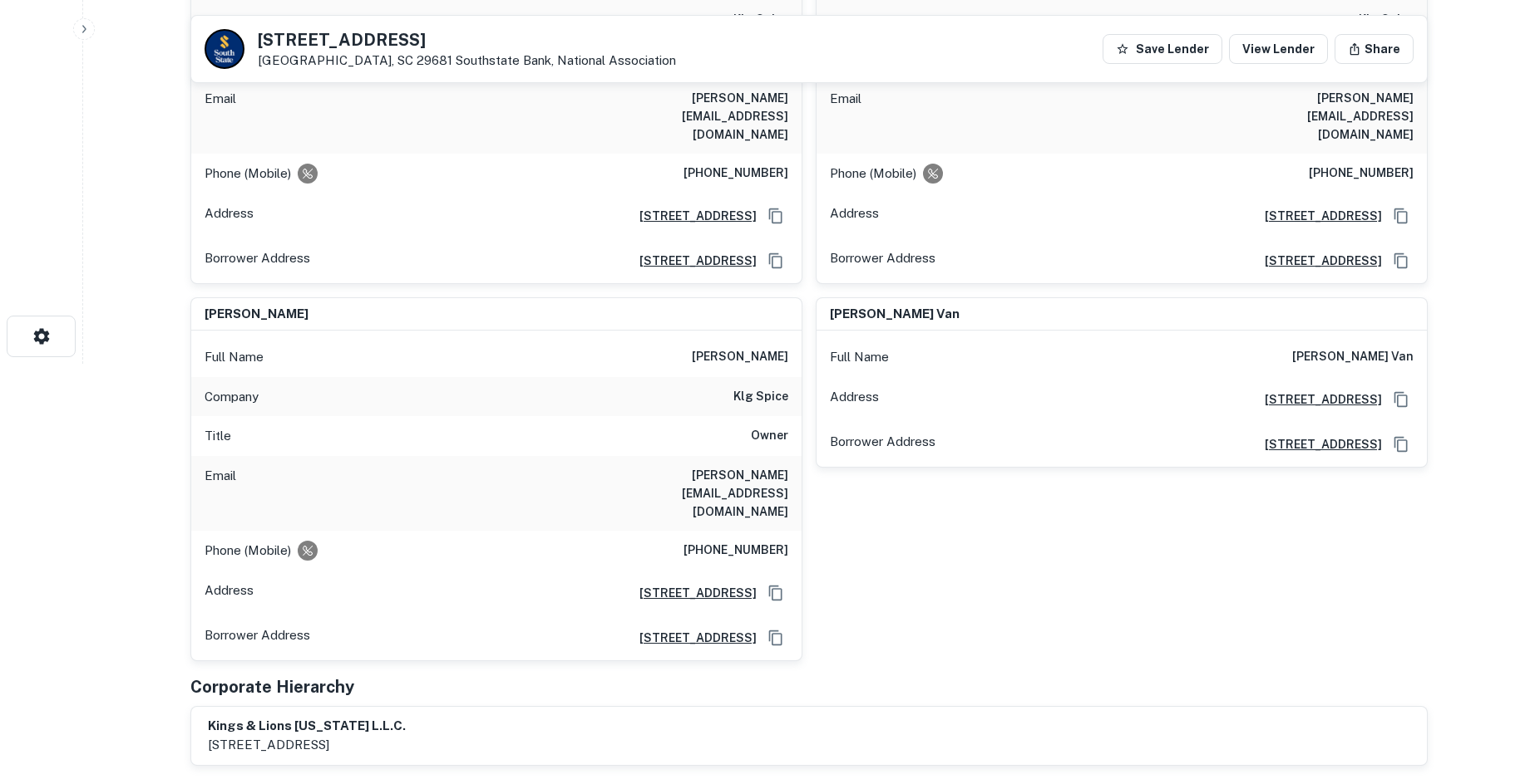
scroll to position [83, 0]
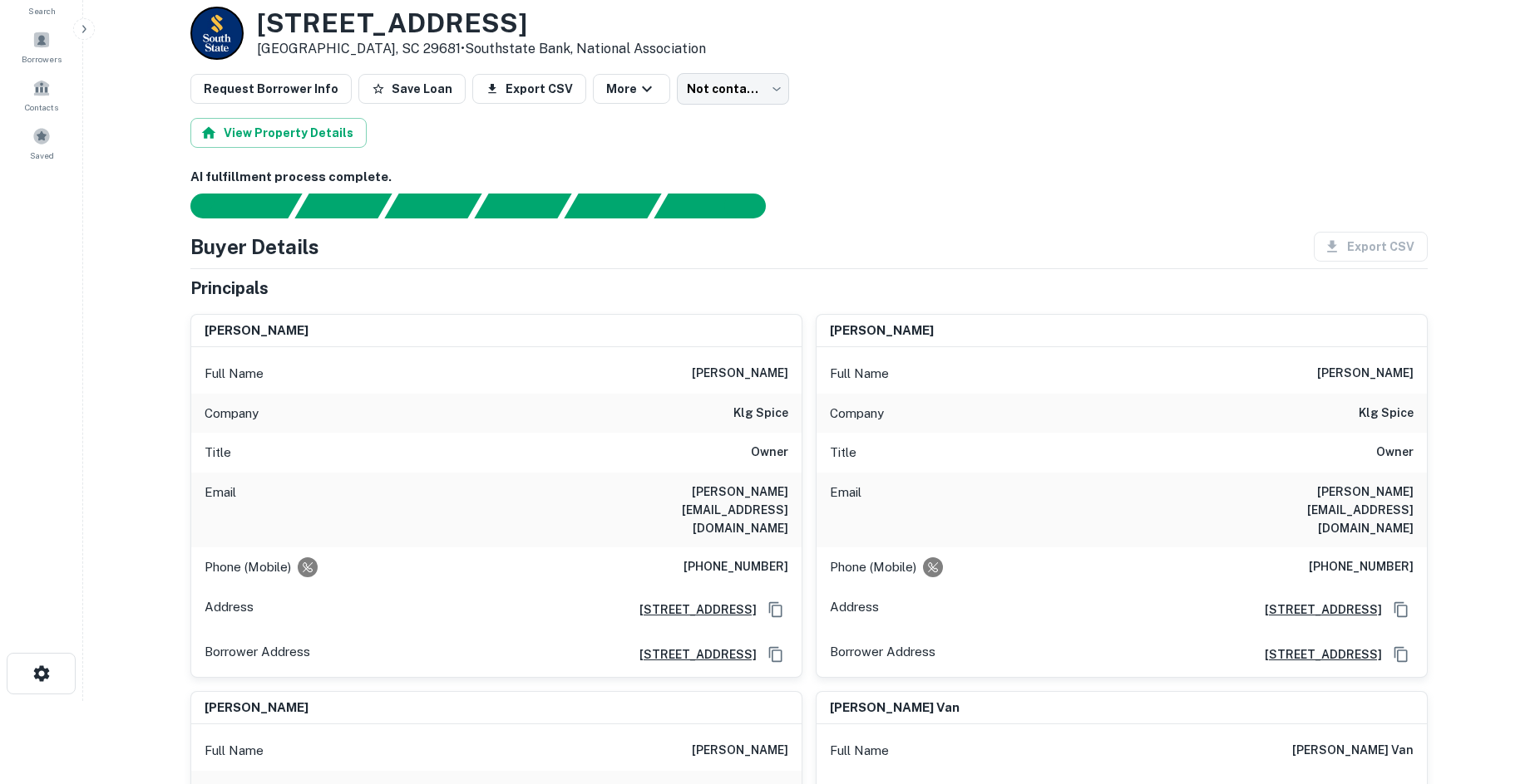
click at [759, 558] on h6 "[PHONE_NUMBER]" at bounding box center [735, 568] width 104 height 20
copy h6 "[PHONE_NUMBER]"
drag, startPoint x: 252, startPoint y: 24, endPoint x: 401, endPoint y: 51, distance: 151.4
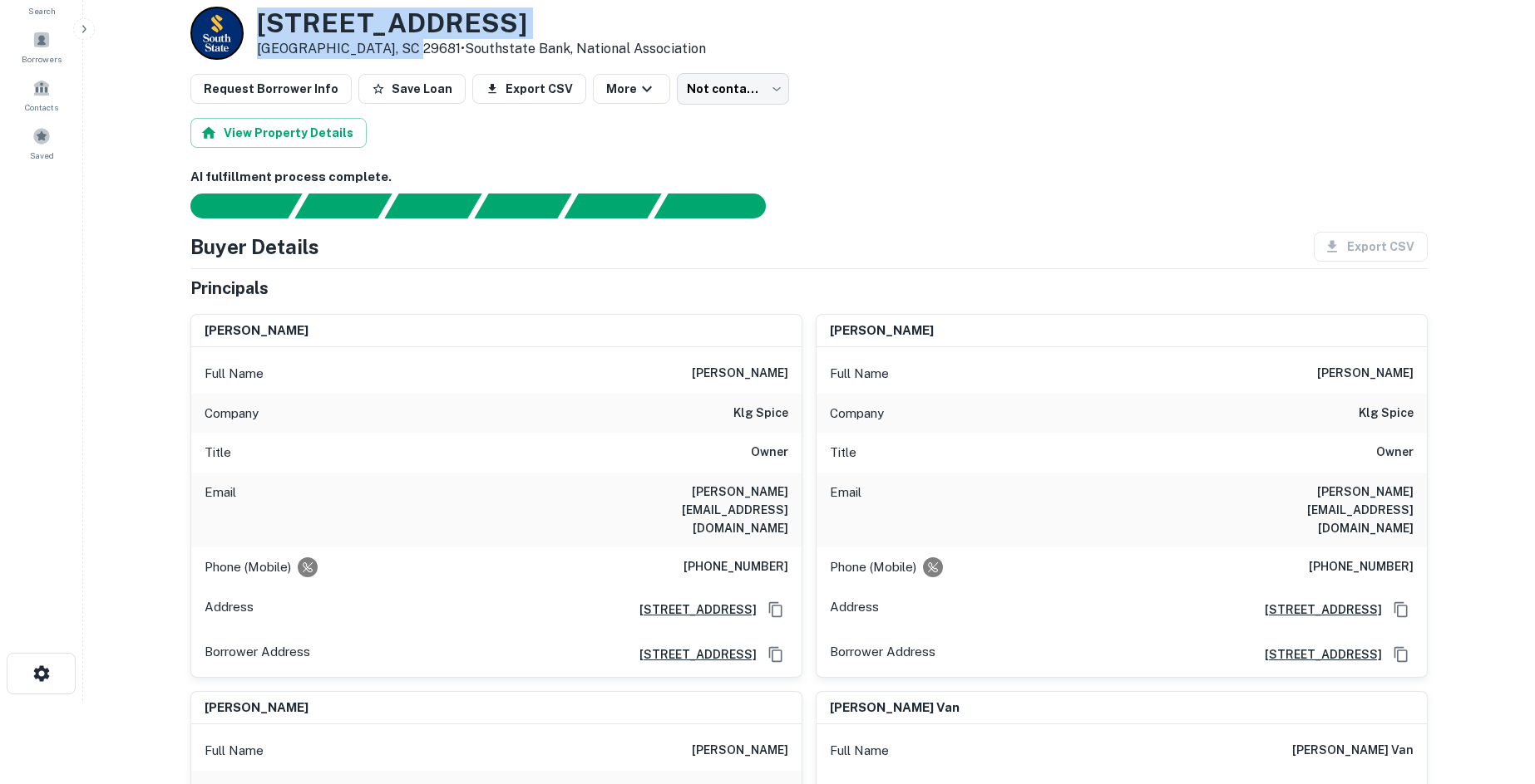
click at [401, 51] on div "[STREET_ADDRESS] • Southstate Bank, National Association" at bounding box center [448, 34] width 515 height 54
copy div "[STREET_ADDRESS]"
click at [1343, 548] on div "Phone (Mobile) [PHONE_NUMBER]" at bounding box center [1121, 568] width 611 height 40
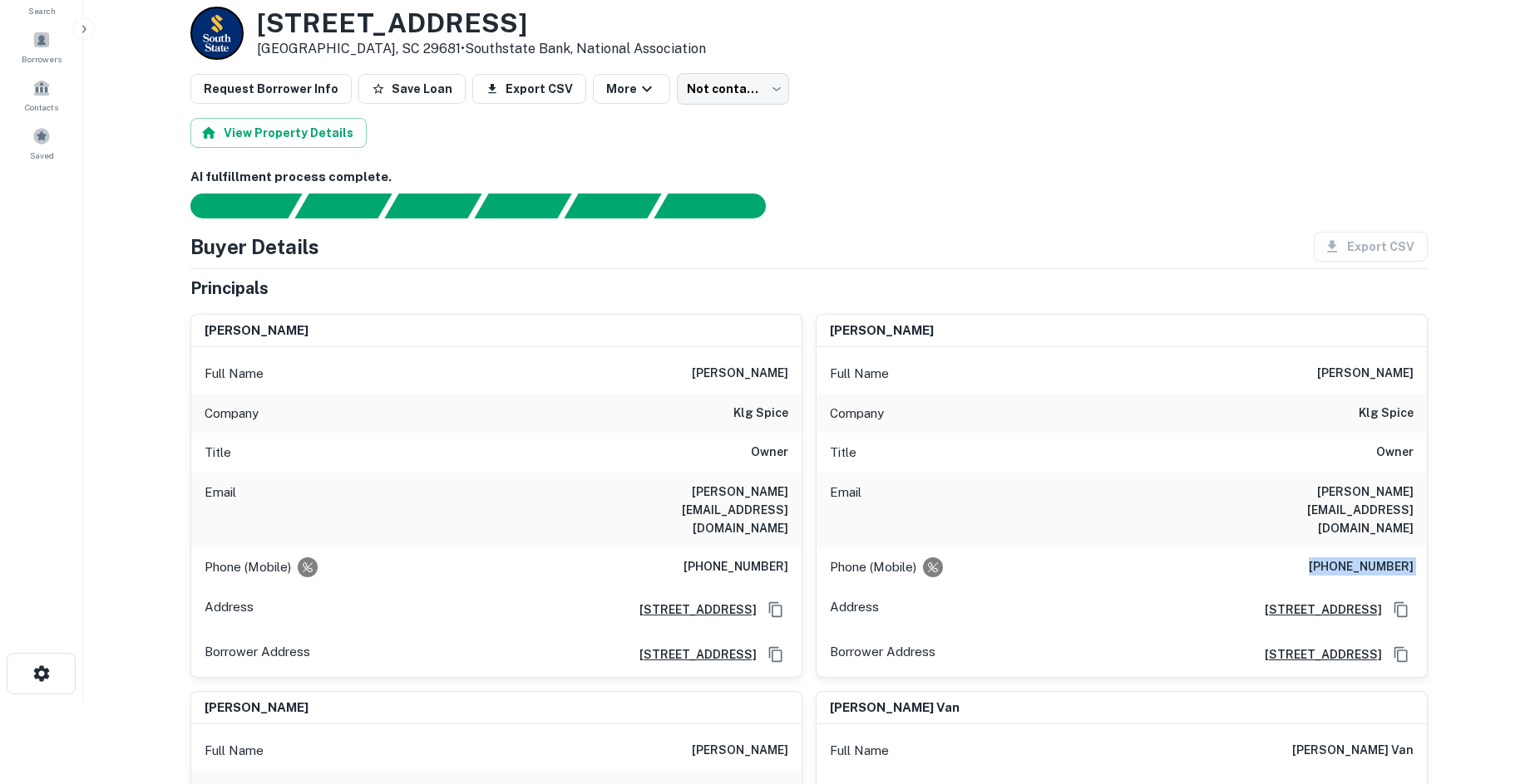
click at [1344, 548] on div "Phone (Mobile) [PHONE_NUMBER]" at bounding box center [1121, 568] width 611 height 40
click at [739, 431] on div "Company klg spice" at bounding box center [496, 414] width 611 height 40
click at [739, 416] on h6 "klg spice" at bounding box center [760, 414] width 55 height 20
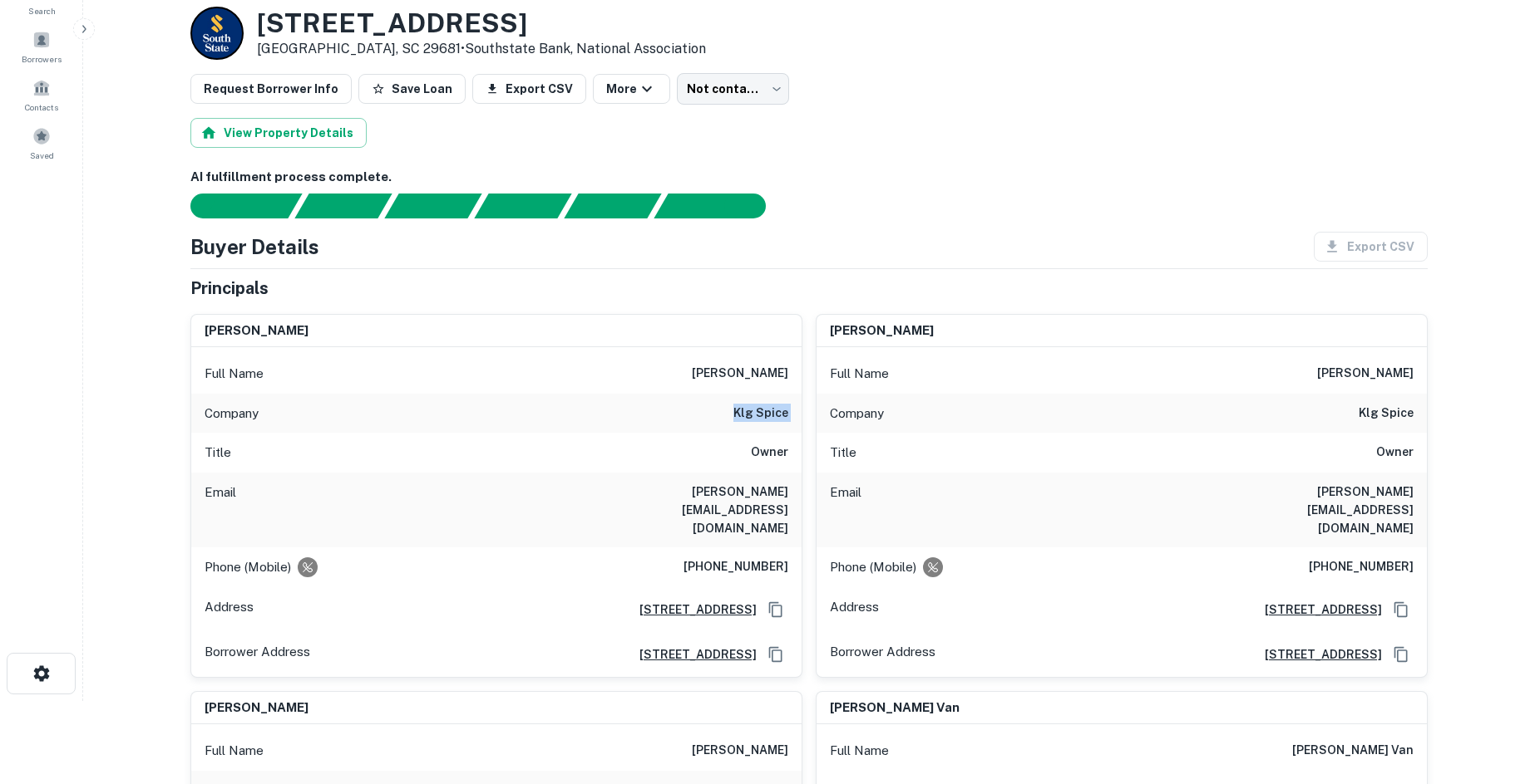
copy h6 "klg spice"
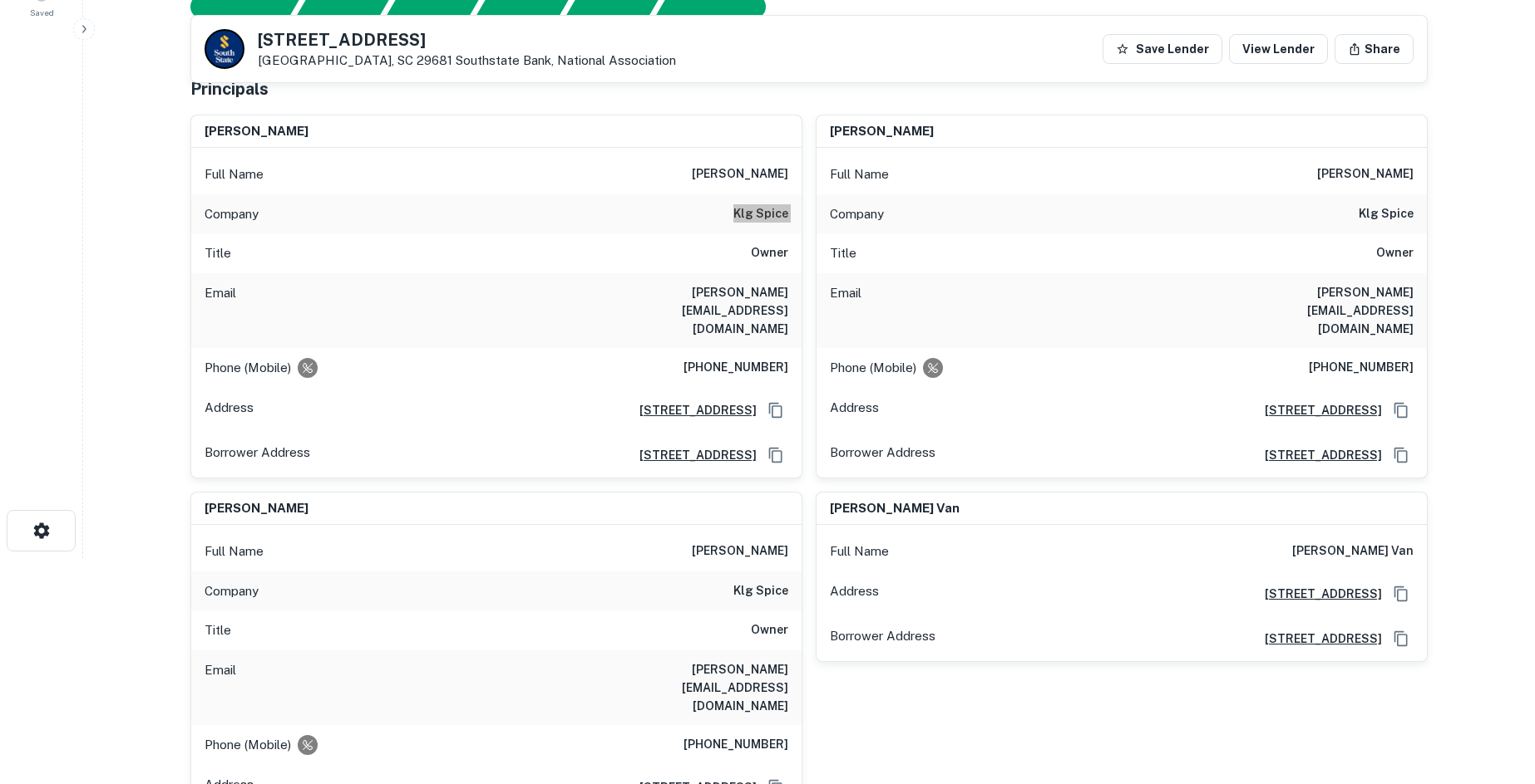
scroll to position [416, 0]
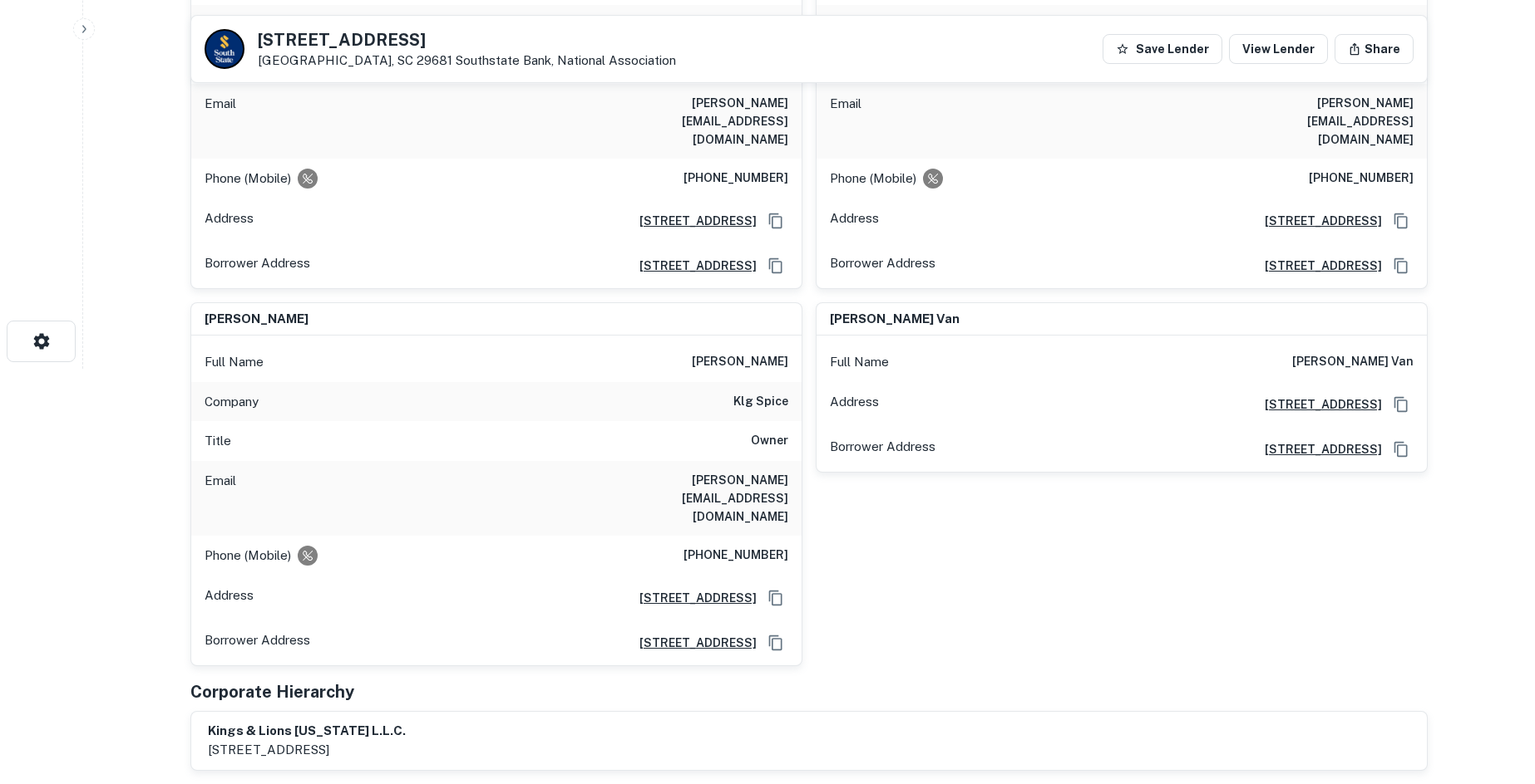
click at [721, 546] on h6 "[PHONE_NUMBER]" at bounding box center [735, 556] width 104 height 20
copy h6 "[PHONE_NUMBER]"
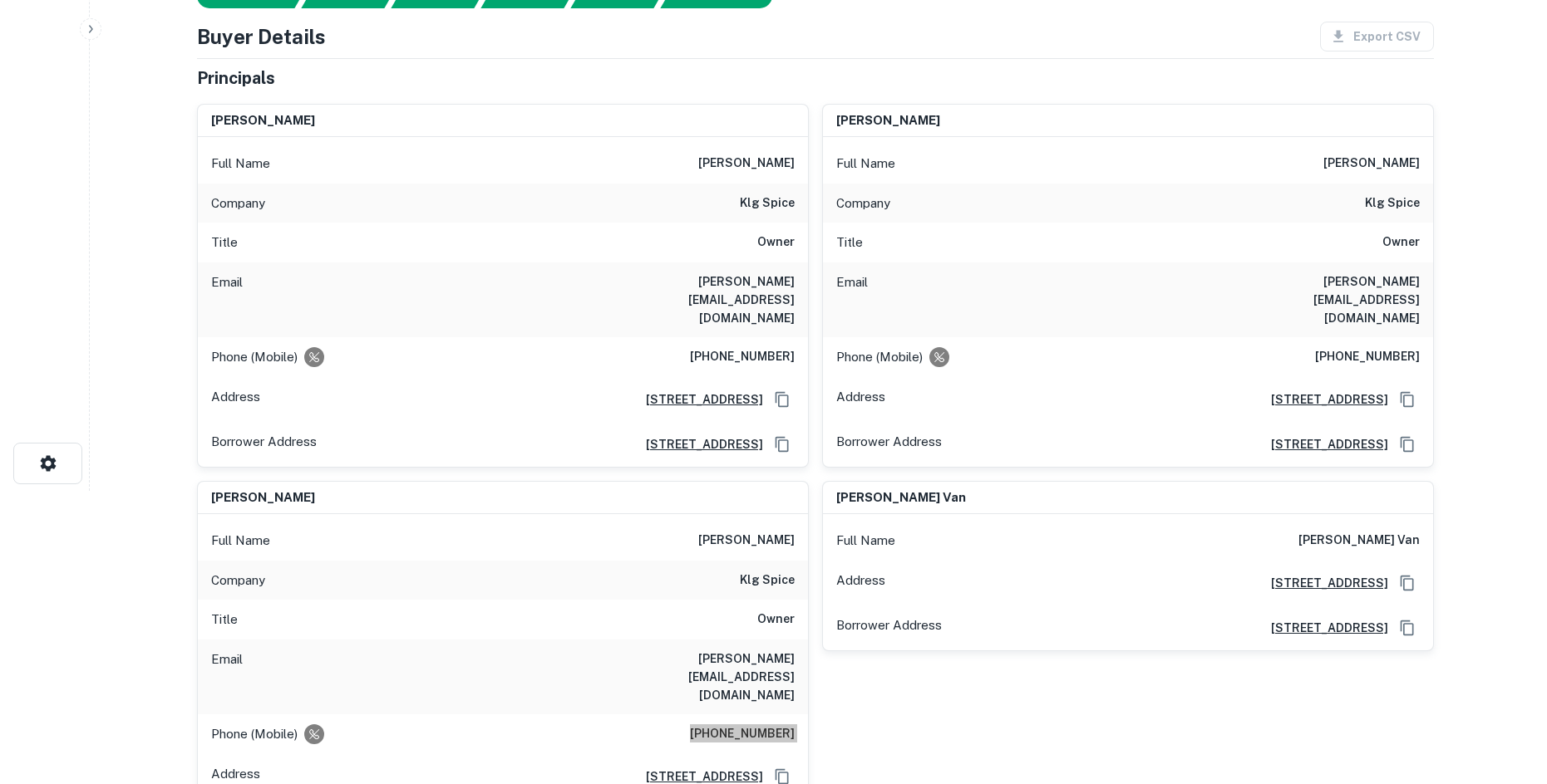
scroll to position [0, 0]
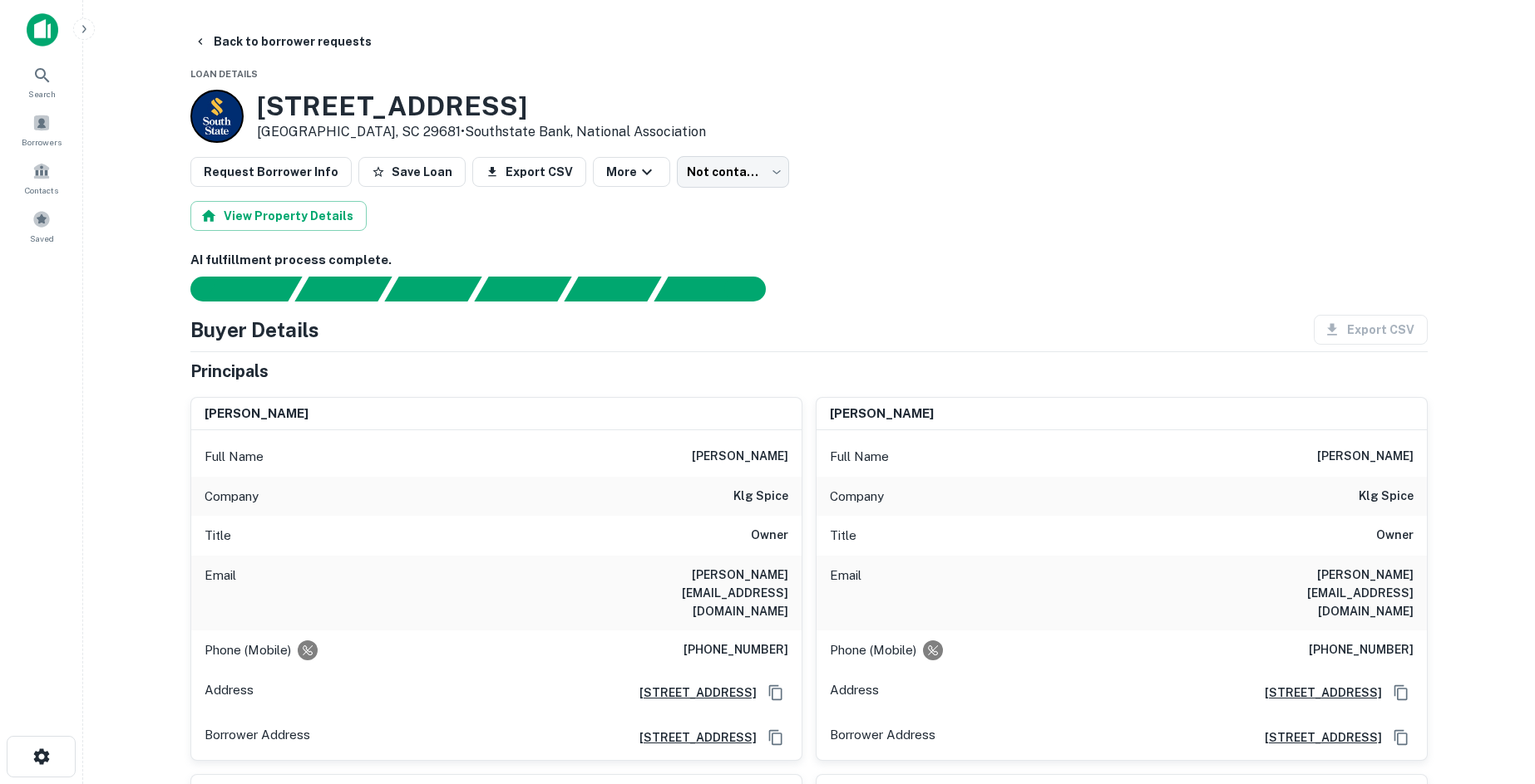
click at [741, 140] on div "[STREET_ADDRESS] • Southstate Bank, National Association" at bounding box center [809, 116] width 1237 height 54
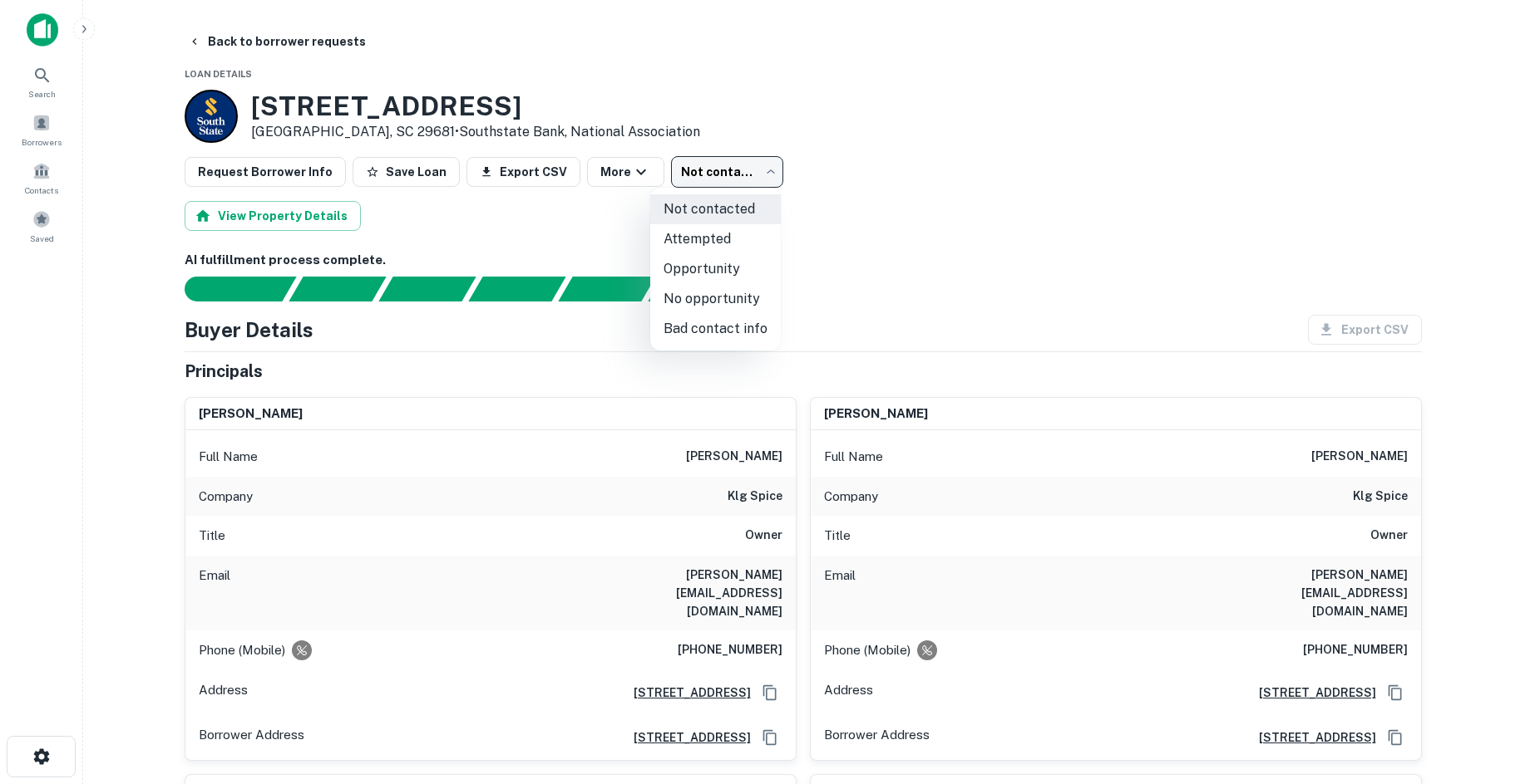
click at [729, 177] on body "Search Borrowers Contacts Saved Back to borrower requests Loan Details [STREET_…" at bounding box center [768, 392] width 1535 height 784
click at [959, 237] on div at bounding box center [773, 392] width 1547 height 784
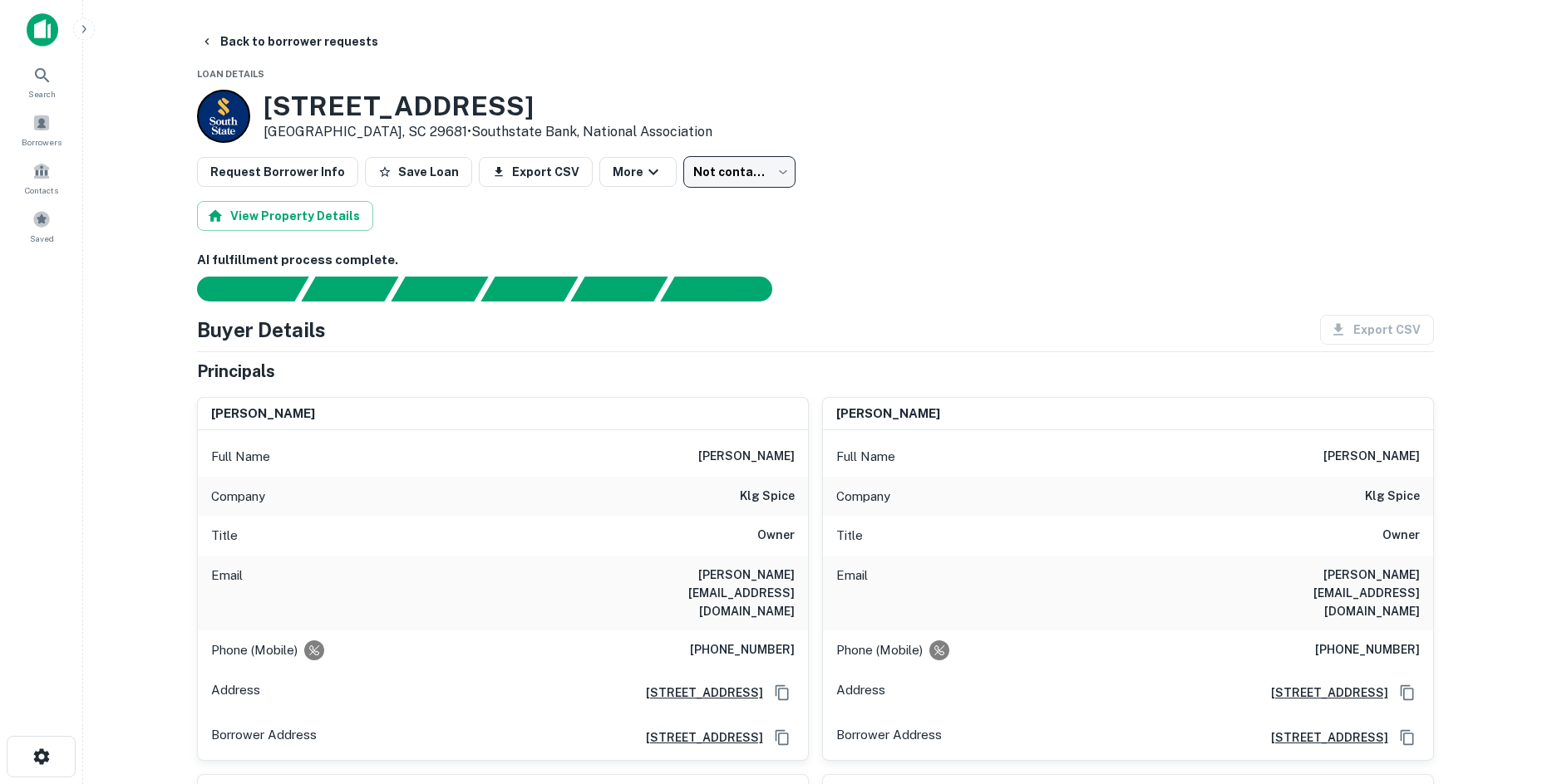
click at [706, 177] on body "Search Borrowers Contacts Saved Back to borrower requests Loan Details [STREET_…" at bounding box center [774, 392] width 1547 height 784
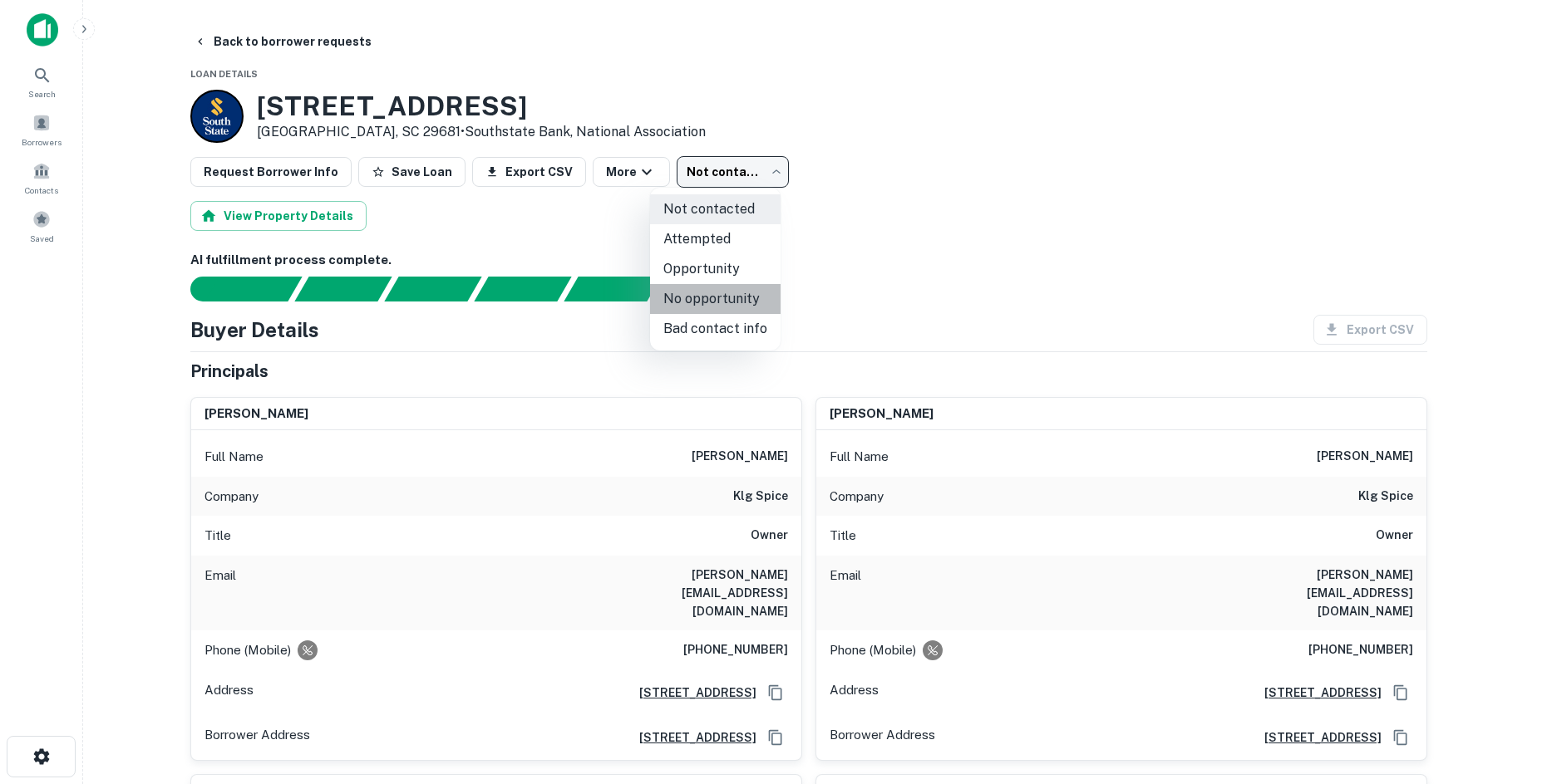
click at [748, 294] on li "No opportunity" at bounding box center [715, 299] width 130 height 30
type input "**********"
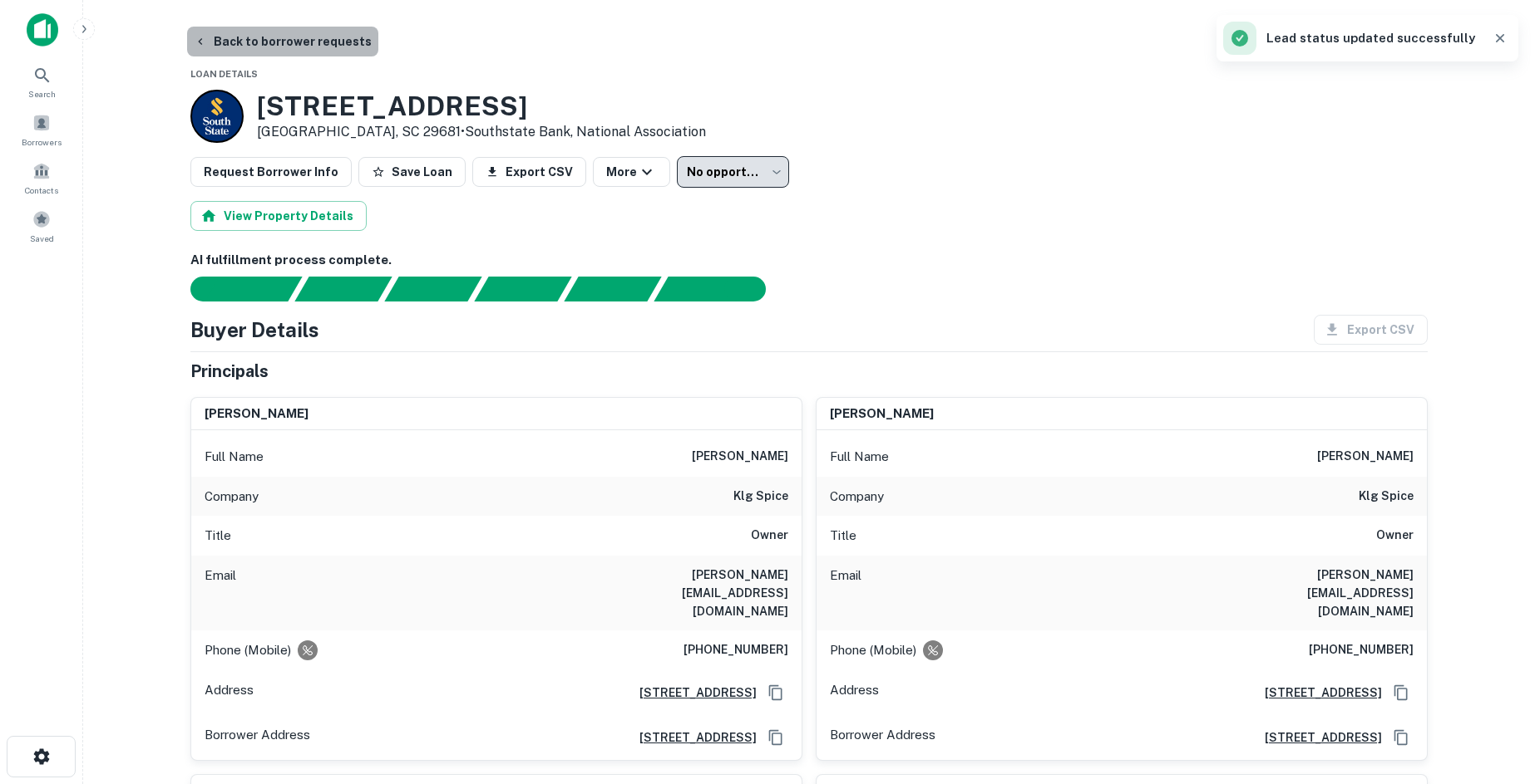
click at [335, 37] on button "Back to borrower requests" at bounding box center [282, 42] width 192 height 30
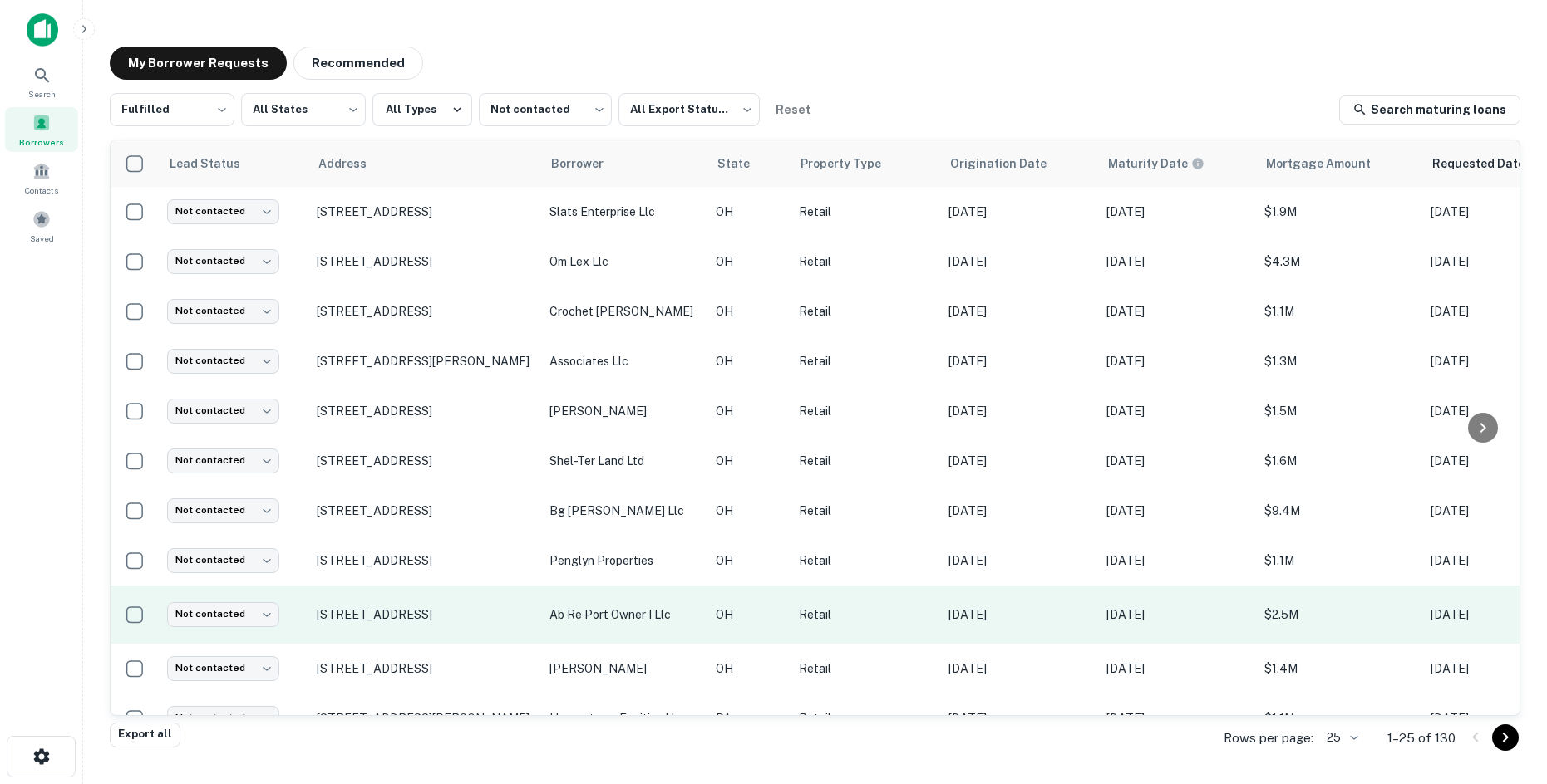
click at [432, 613] on p "[STREET_ADDRESS]" at bounding box center [425, 614] width 216 height 15
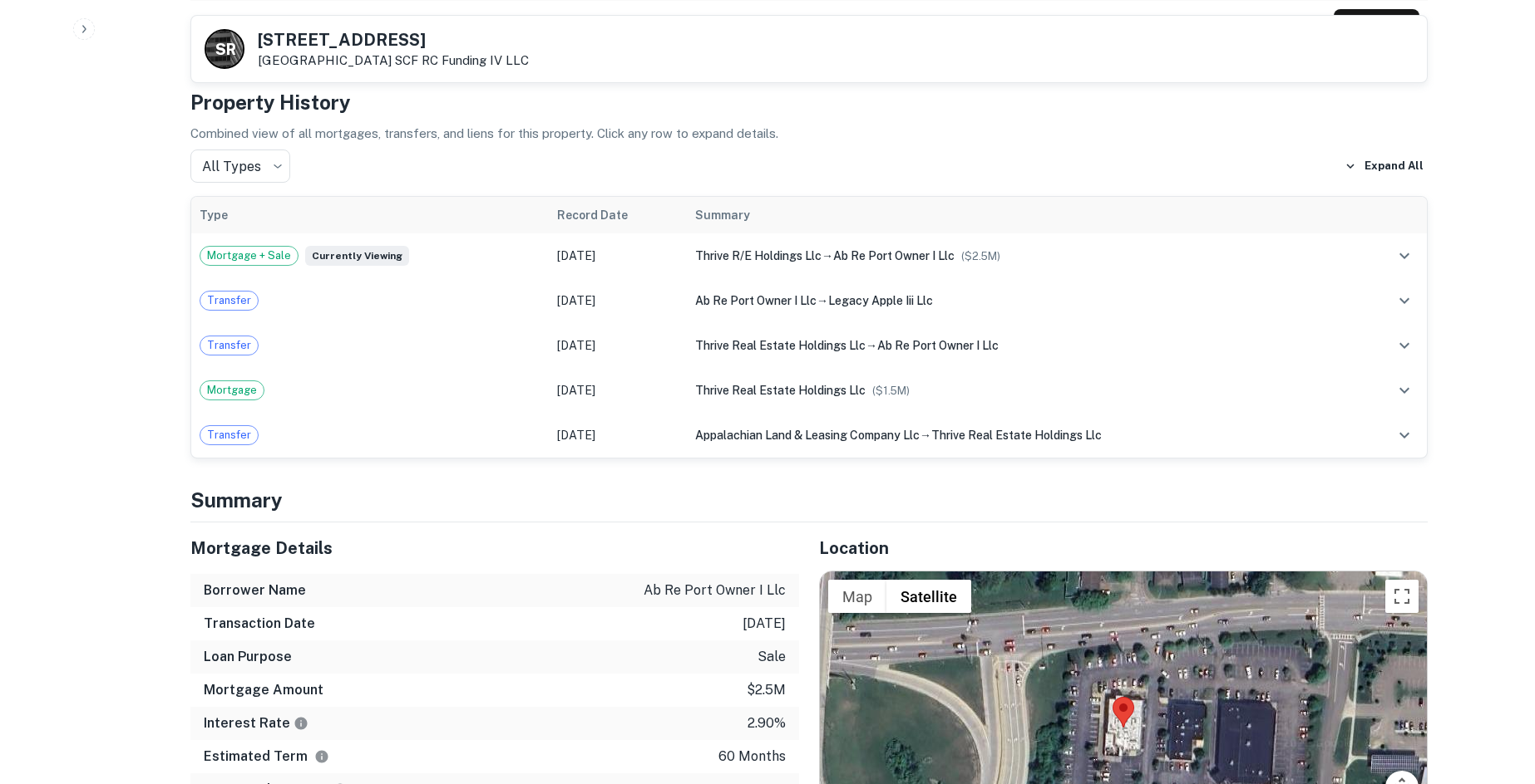
scroll to position [1246, 0]
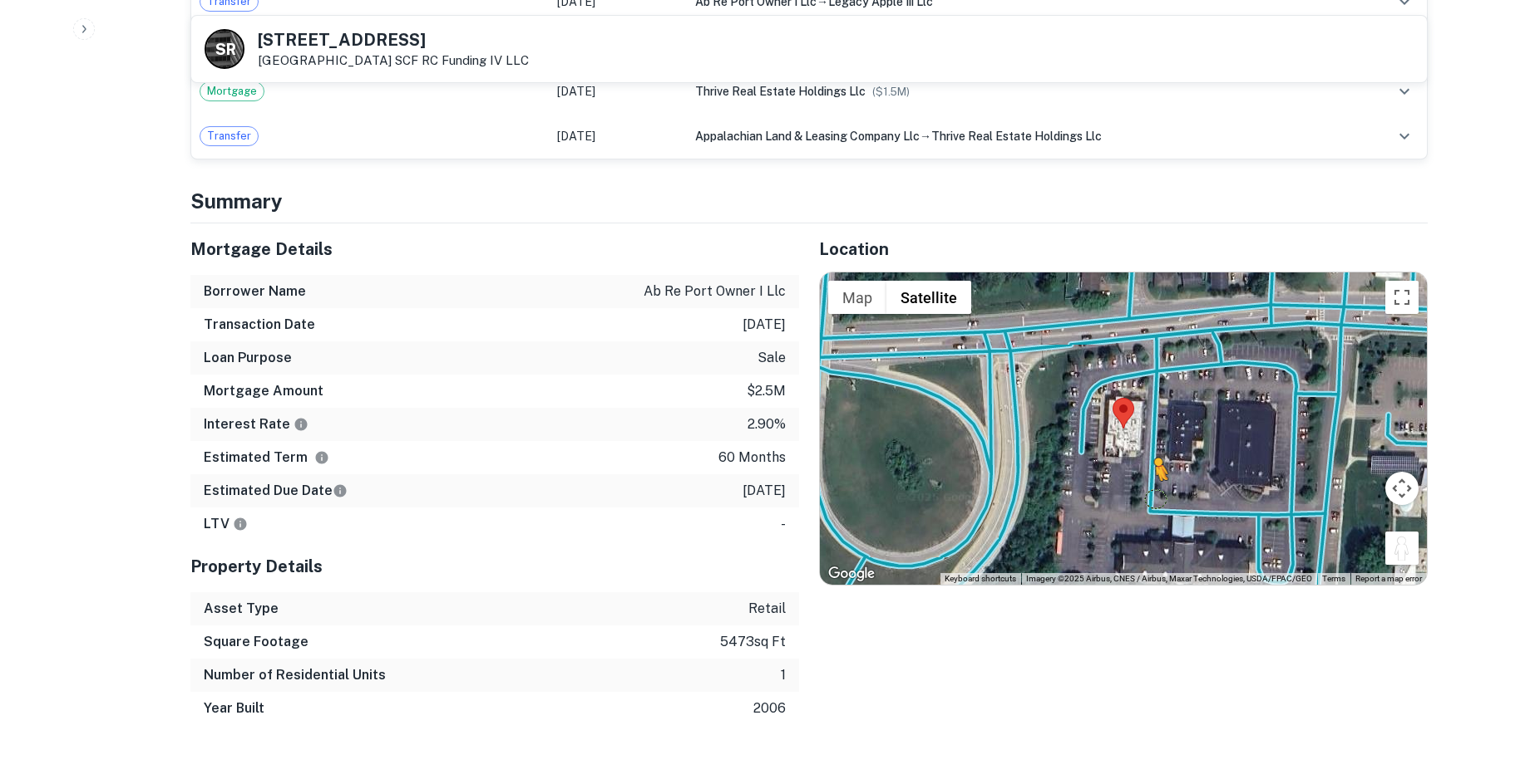
drag, startPoint x: 1403, startPoint y: 534, endPoint x: 1152, endPoint y: 482, distance: 256.3
click at [1152, 482] on div "To activate drag with keyboard, press Alt + Enter. Once in keyboard drag state,…" at bounding box center [1123, 429] width 607 height 313
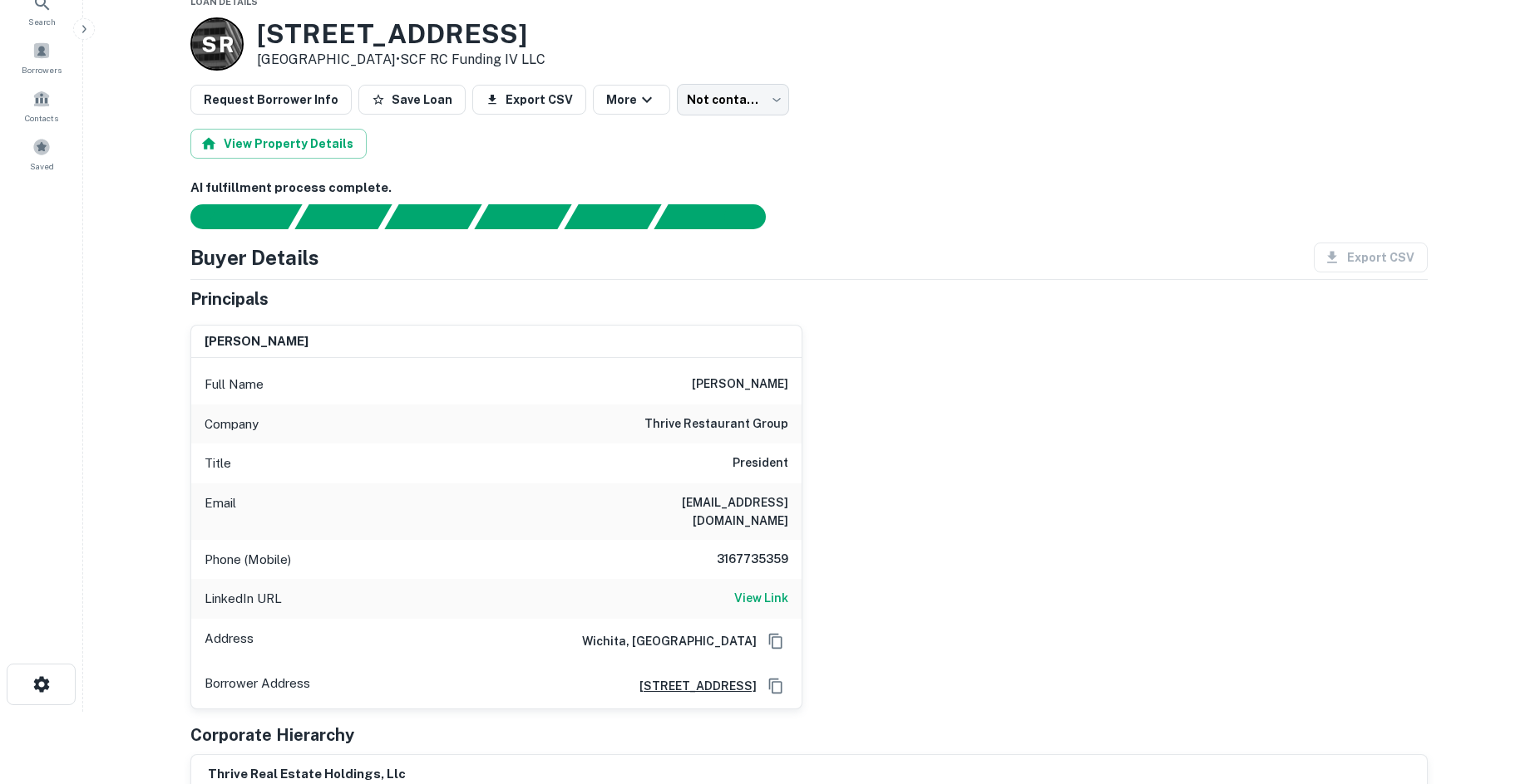
scroll to position [0, 0]
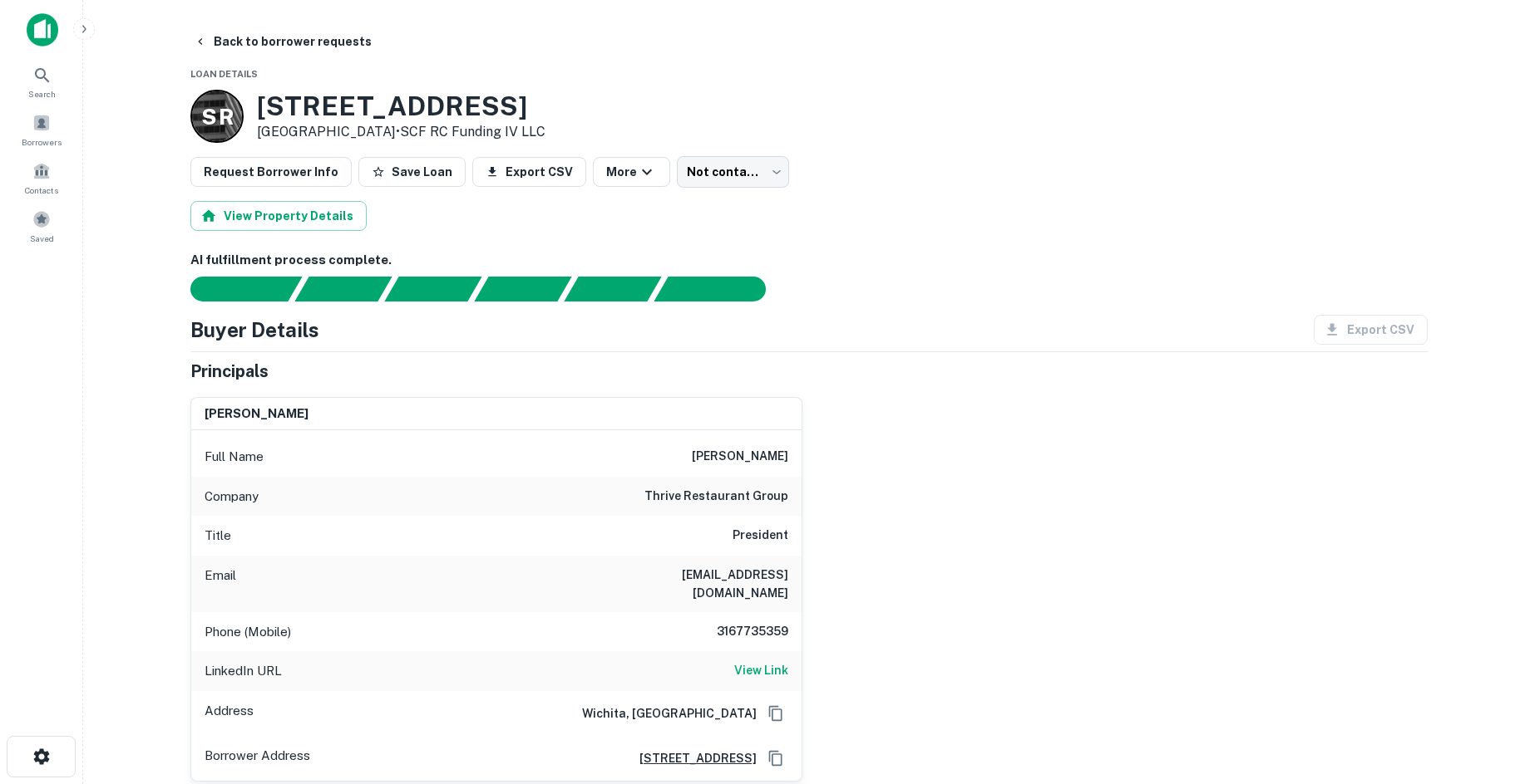
click at [767, 574] on h6 "[EMAIL_ADDRESS][DOMAIN_NAME]" at bounding box center [688, 584] width 200 height 37
click at [772, 622] on h6 "3167735359" at bounding box center [738, 632] width 99 height 20
copy h6 "3167735359"
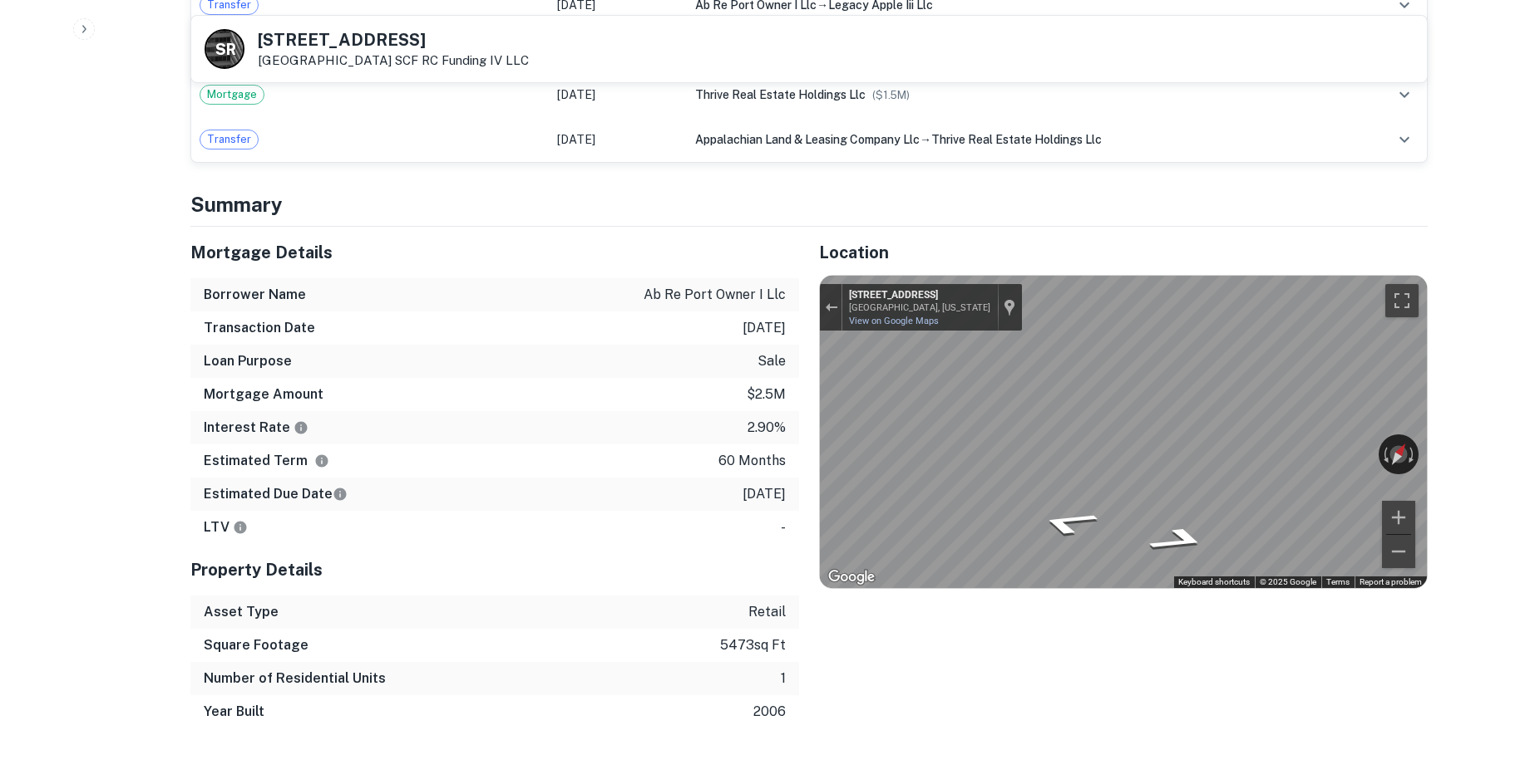
scroll to position [1496, 0]
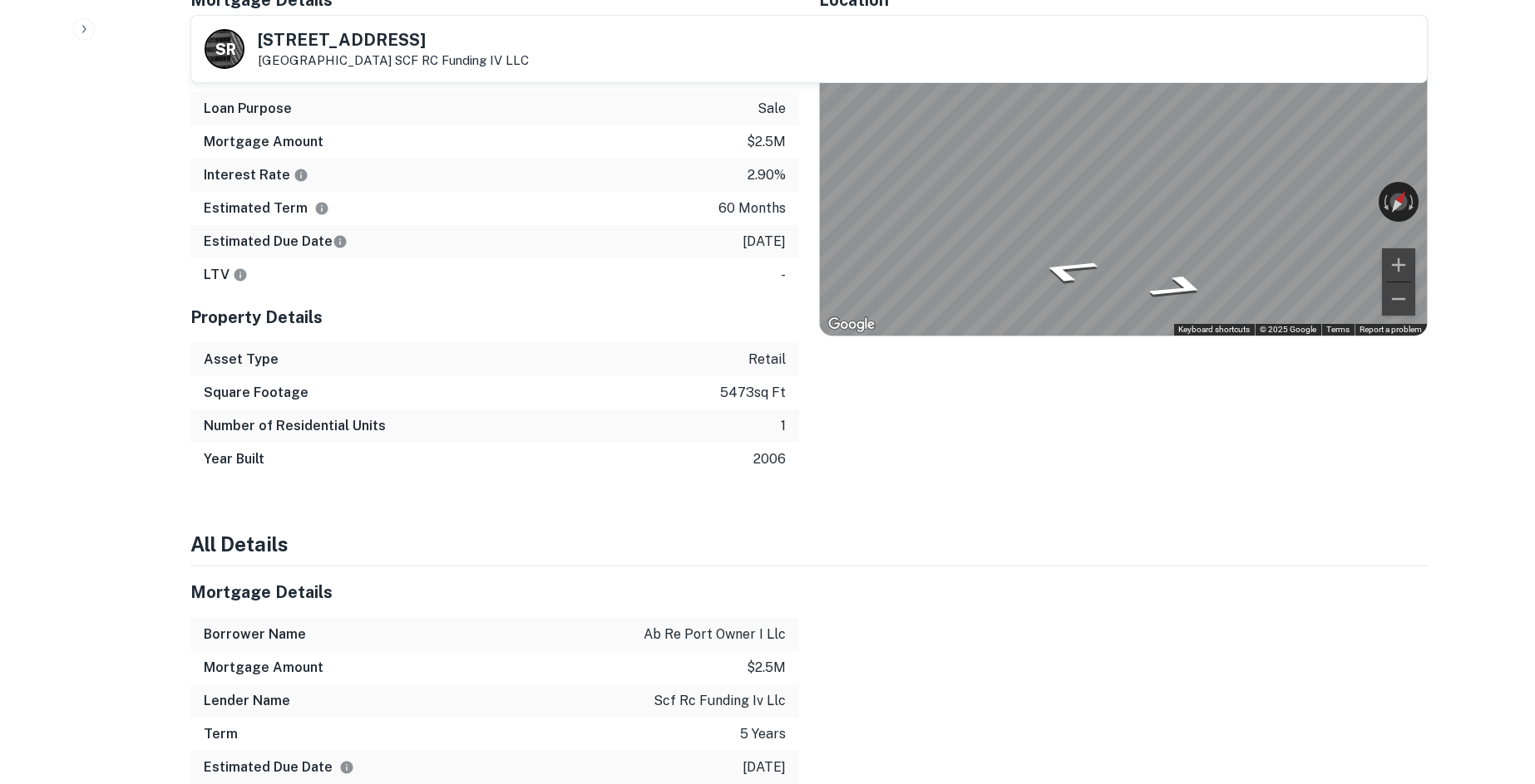
click at [1152, 253] on icon "Go West, E State St" at bounding box center [1183, 271] width 99 height 36
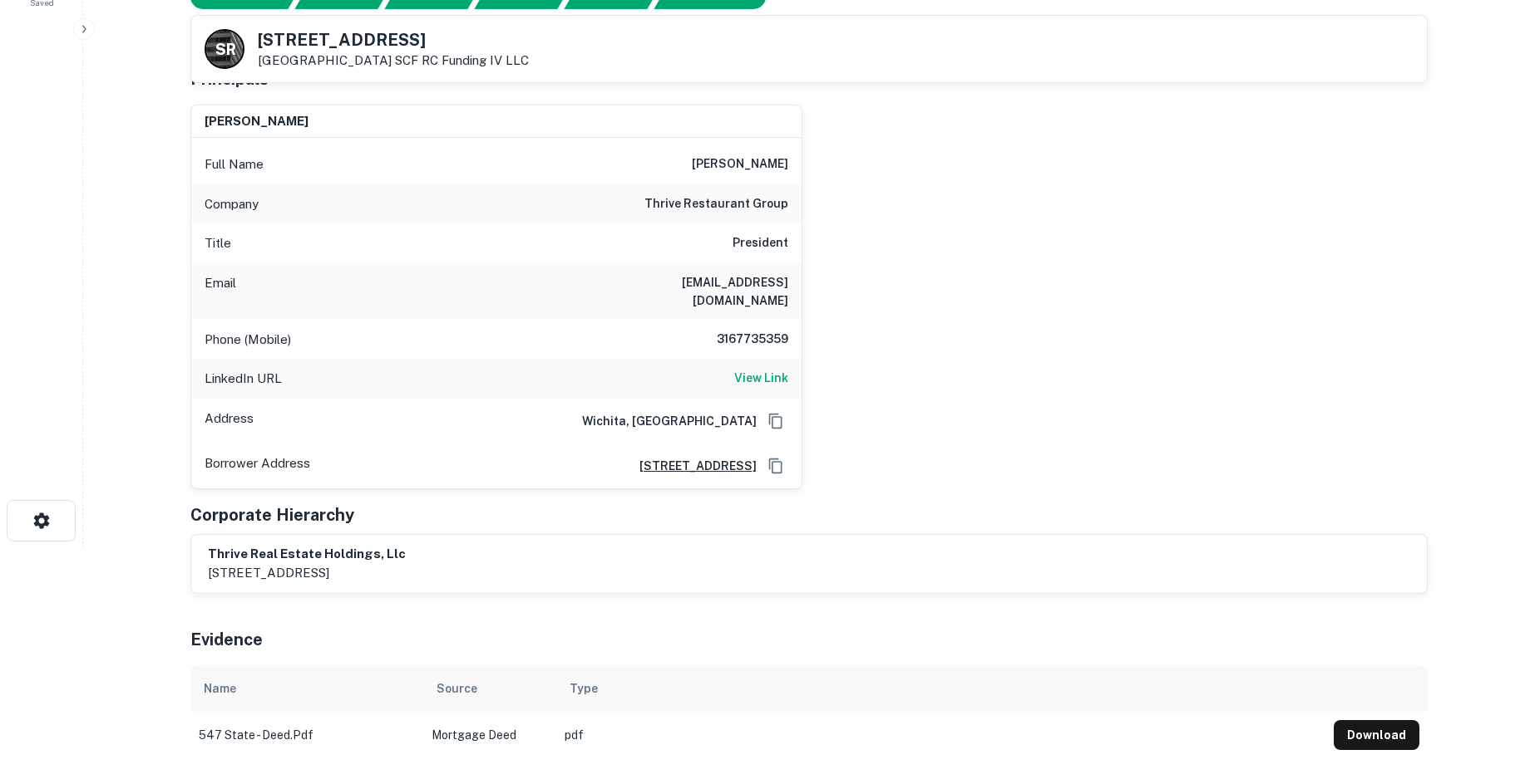
scroll to position [166, 0]
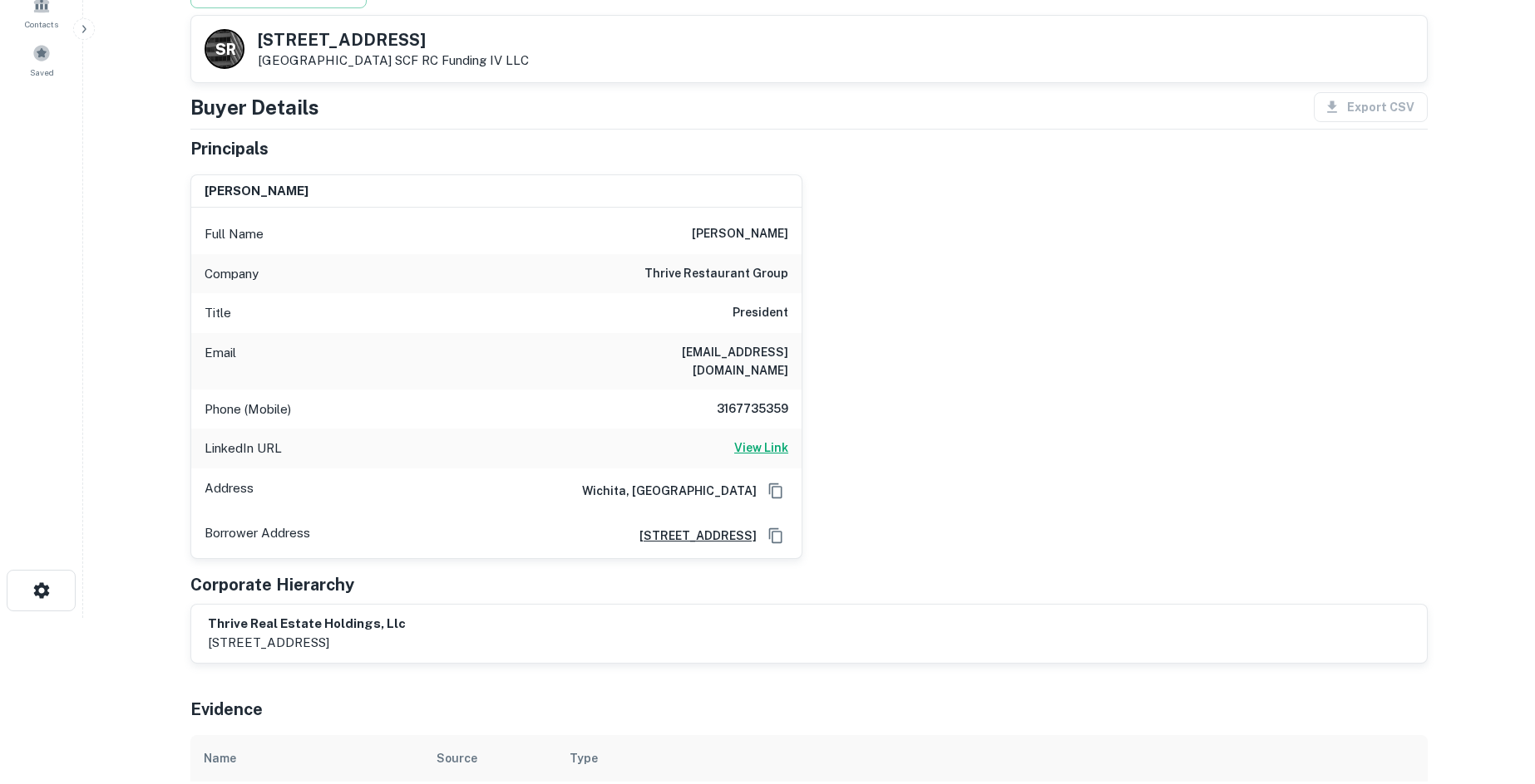
click at [767, 439] on h6 "View Link" at bounding box center [761, 448] width 54 height 18
click at [727, 360] on h6 "[EMAIL_ADDRESS][DOMAIN_NAME]" at bounding box center [688, 361] width 200 height 37
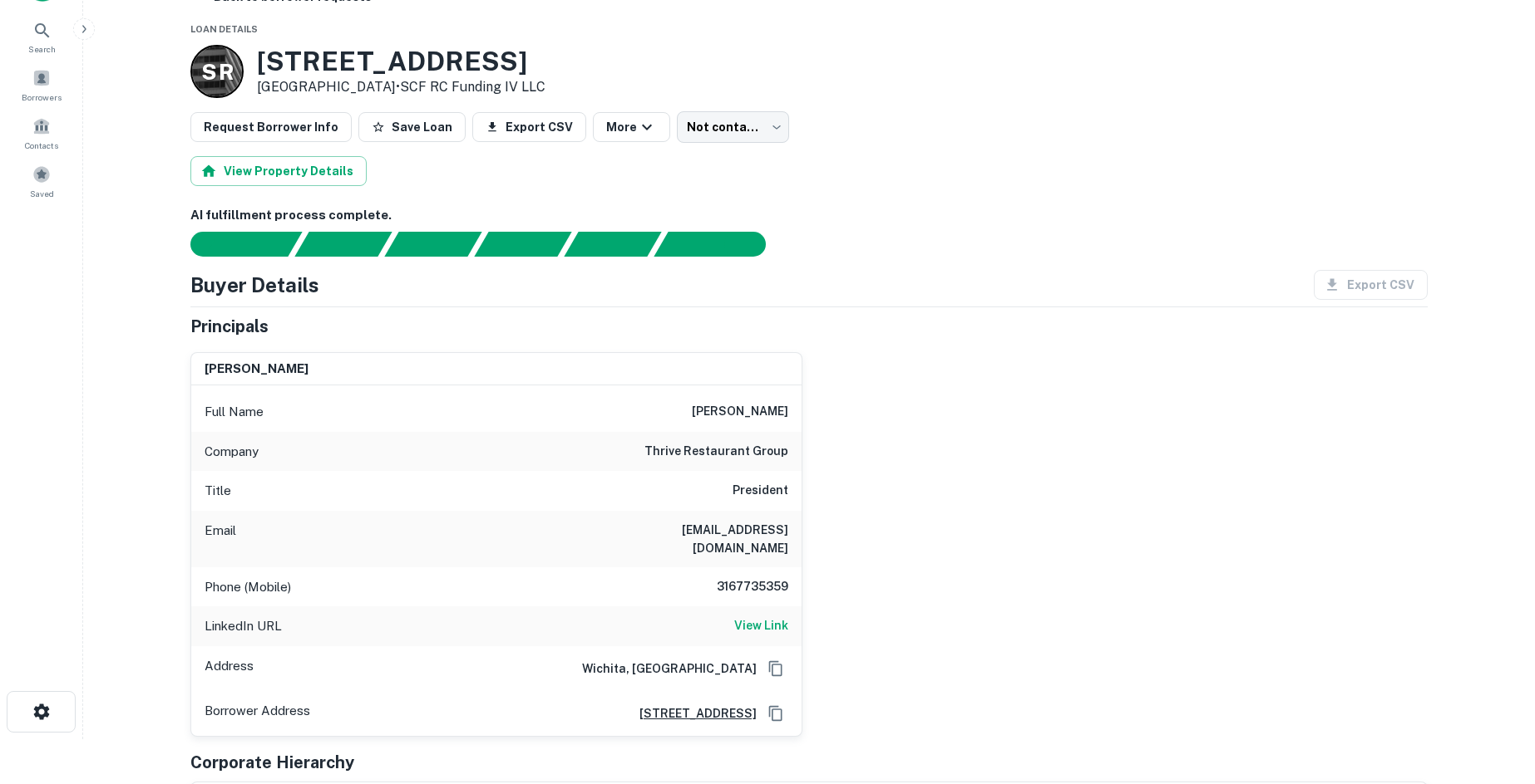
scroll to position [0, 0]
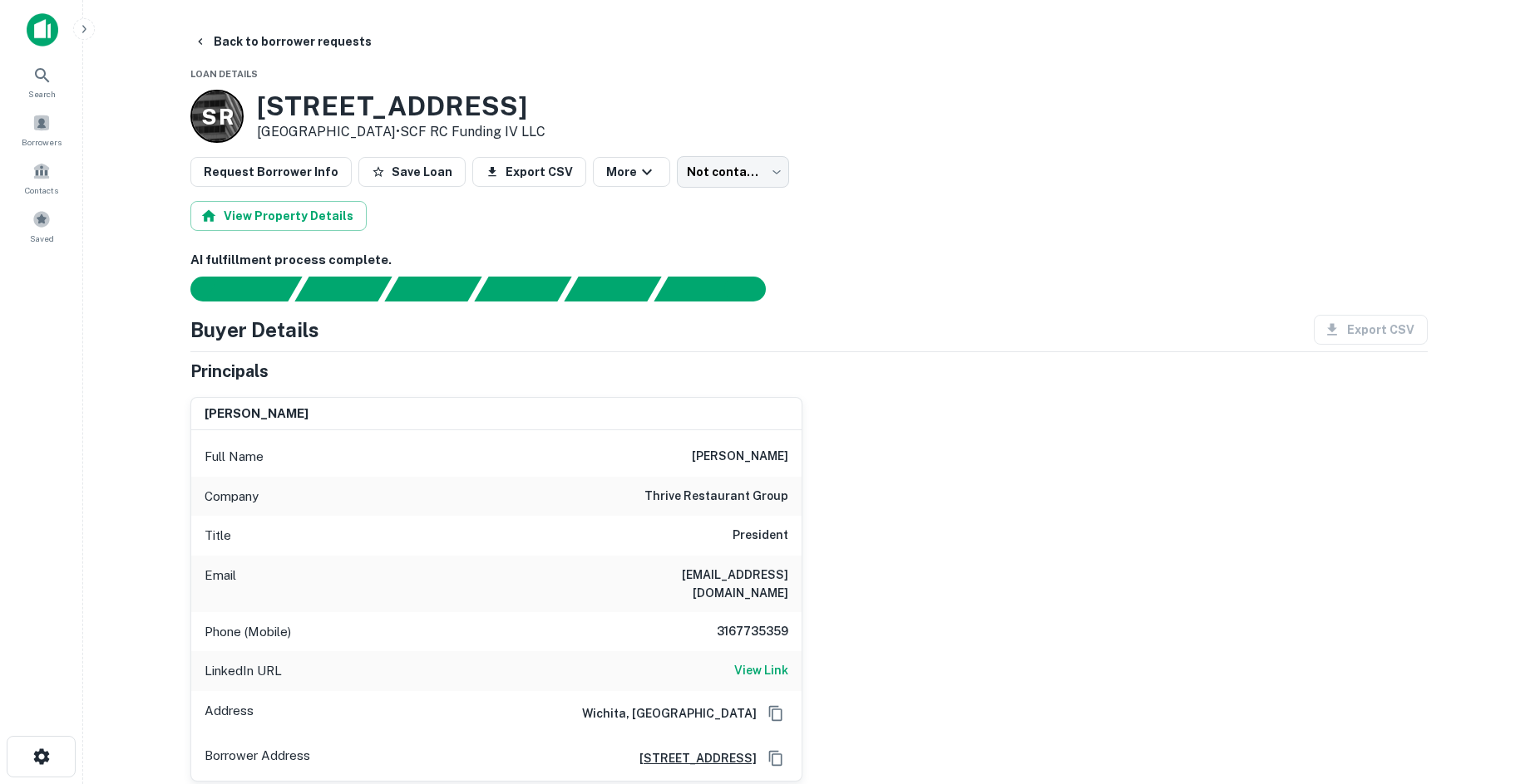
click at [185, 3] on main "Back to borrower requests Loan Details [GEOGRAPHIC_DATA][STREET_ADDRESS] • SCF …" at bounding box center [809, 392] width 1452 height 784
click at [224, 49] on button "Back to borrower requests" at bounding box center [282, 42] width 192 height 30
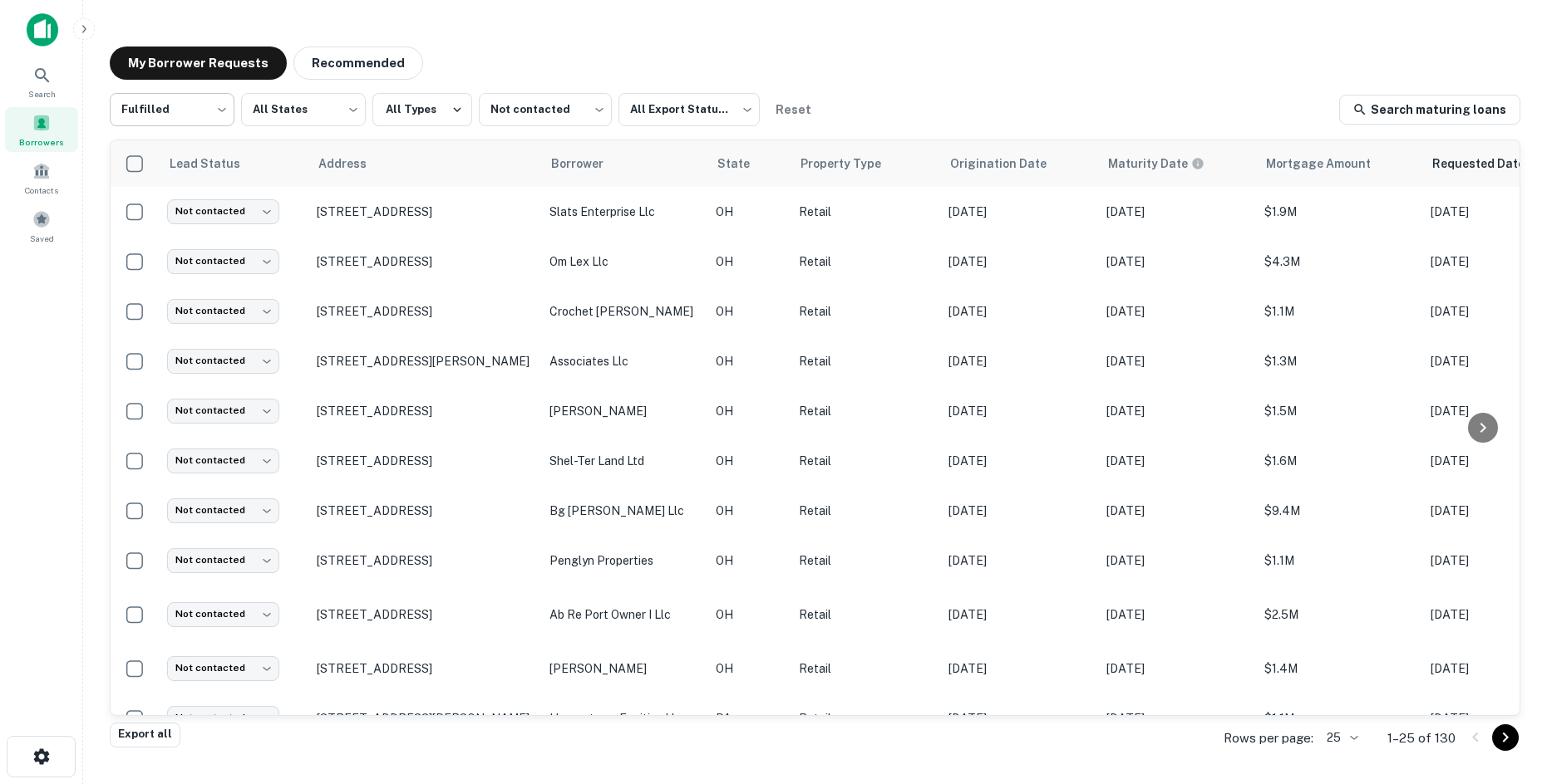
click at [204, 90] on body "Search Borrowers Contacts Saved My Borrower Requests Recommended Fulfilled ****…" at bounding box center [774, 392] width 1547 height 784
click at [534, 103] on div at bounding box center [774, 392] width 1547 height 784
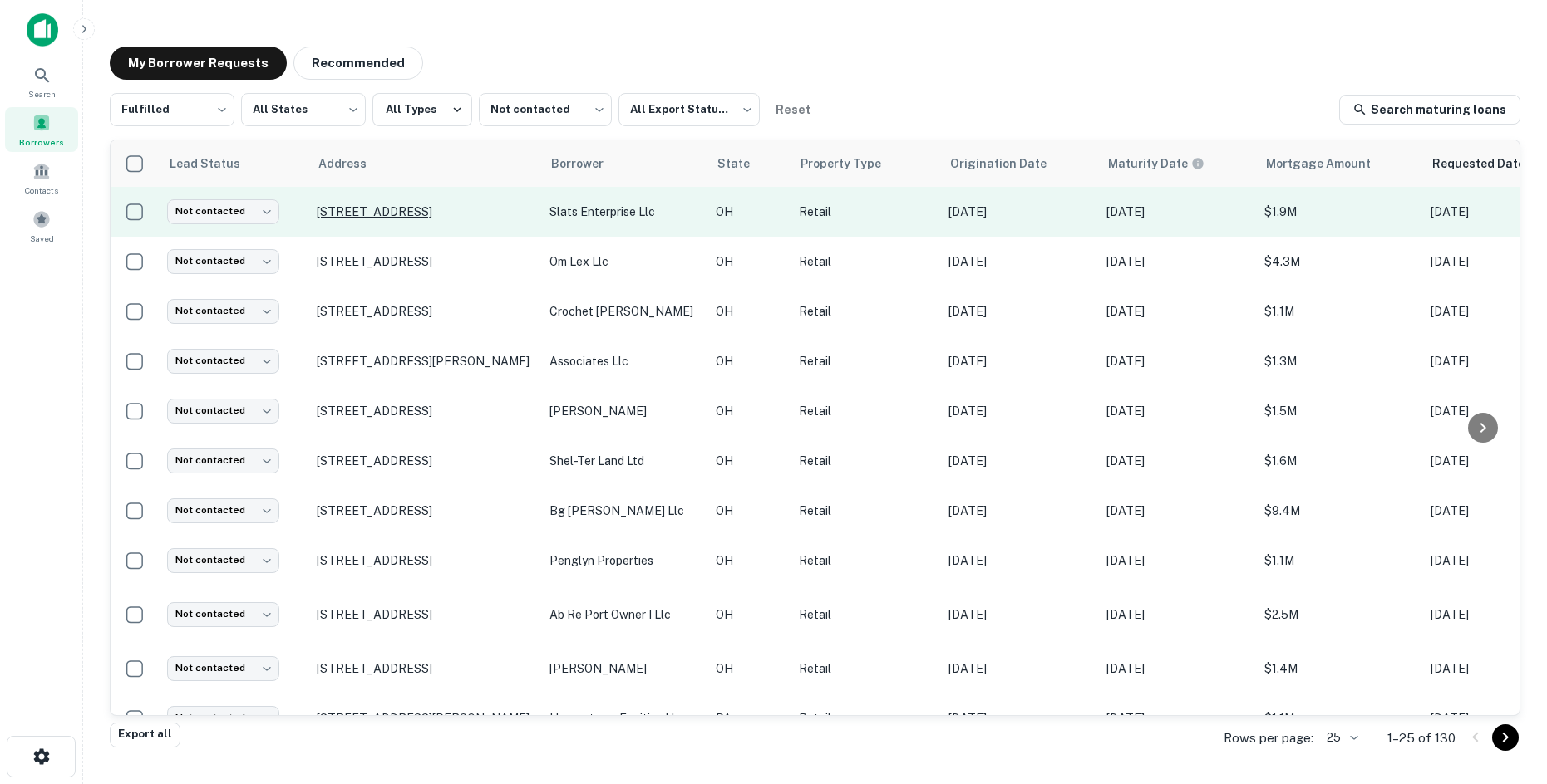
click at [396, 216] on p "[STREET_ADDRESS]" at bounding box center [425, 211] width 216 height 15
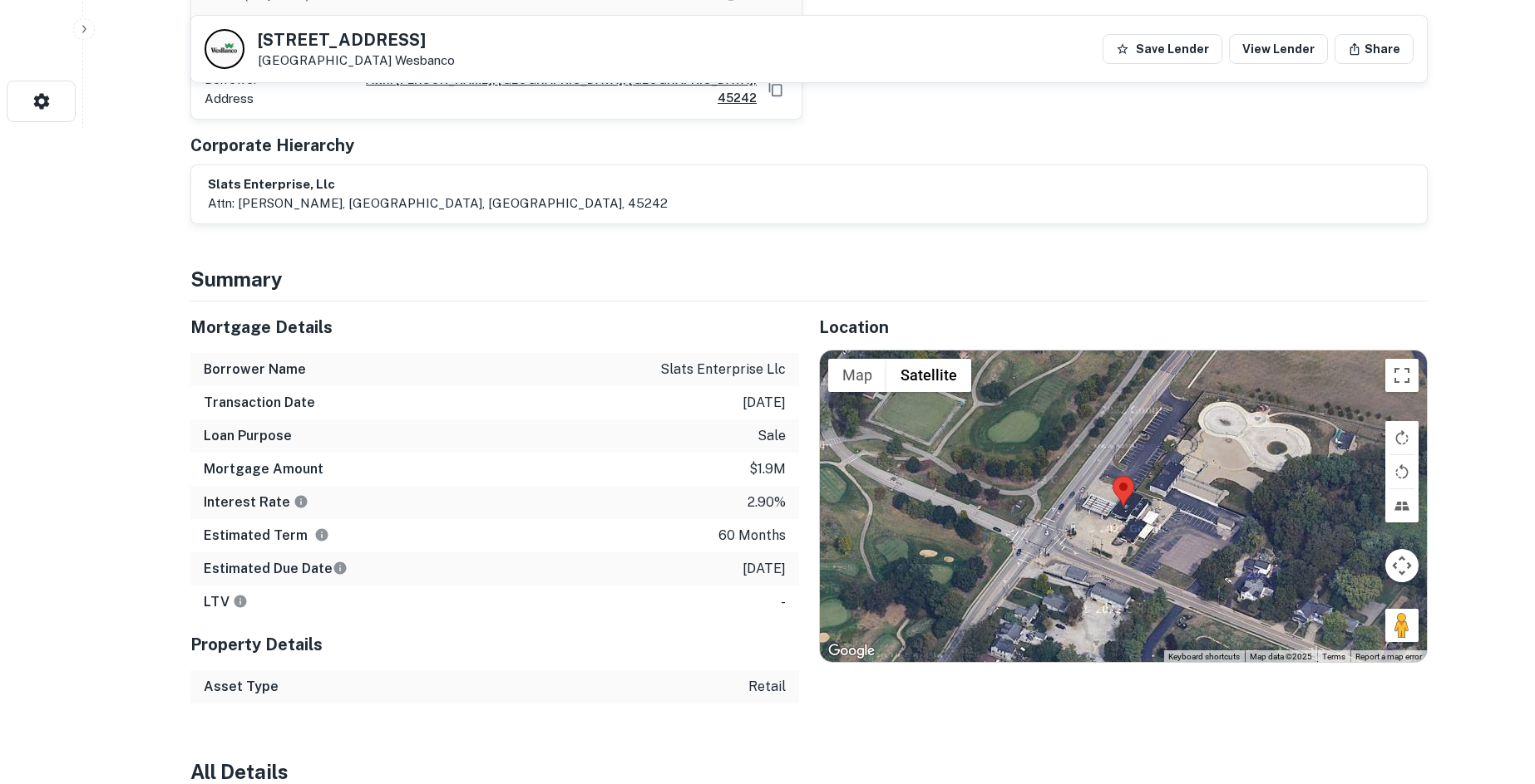
scroll to position [665, 0]
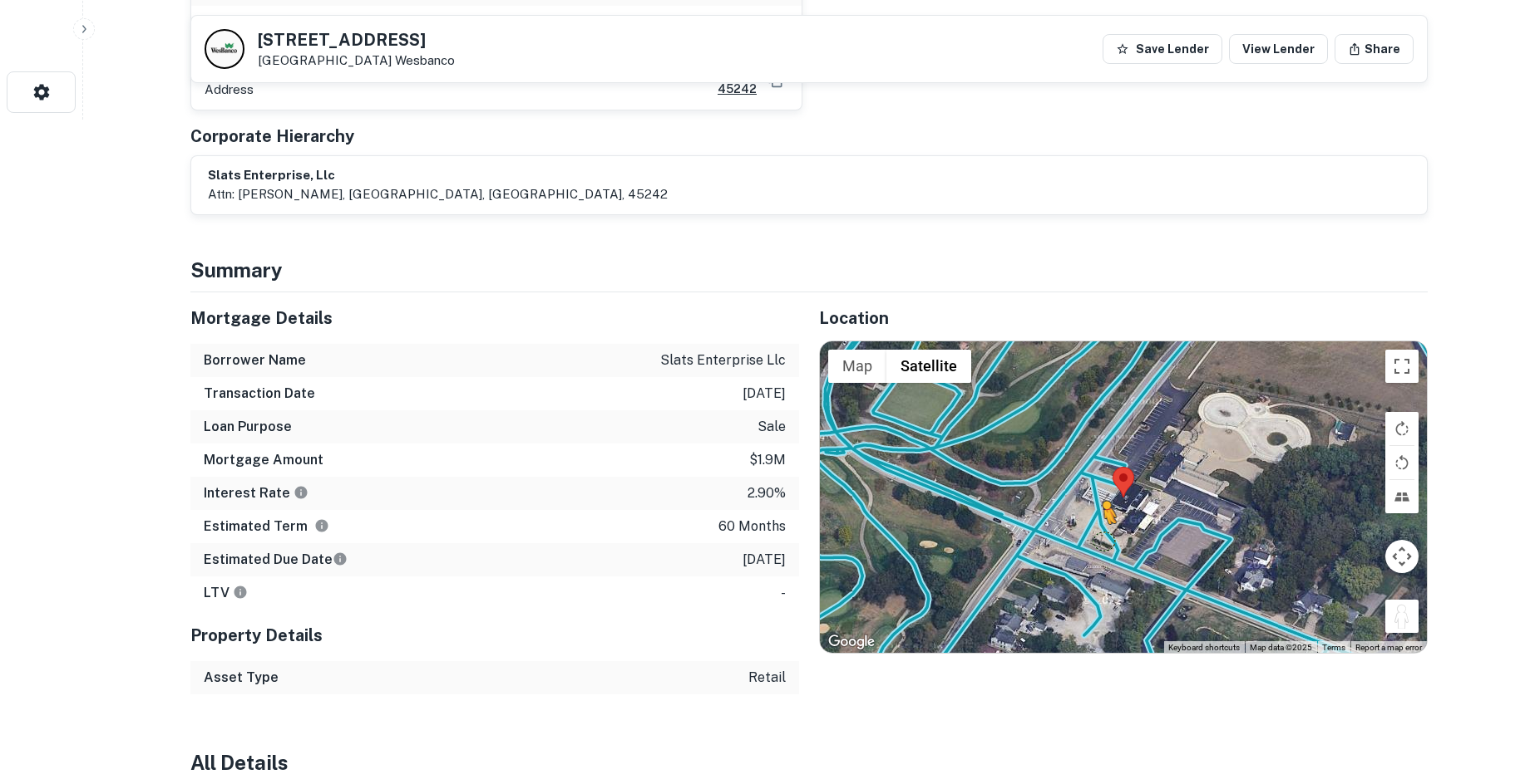
drag, startPoint x: 1400, startPoint y: 544, endPoint x: 1096, endPoint y: 473, distance: 312.2
click at [1096, 473] on div "To activate drag with keyboard, press Alt + Enter. Once in keyboard drag state,…" at bounding box center [1123, 497] width 607 height 313
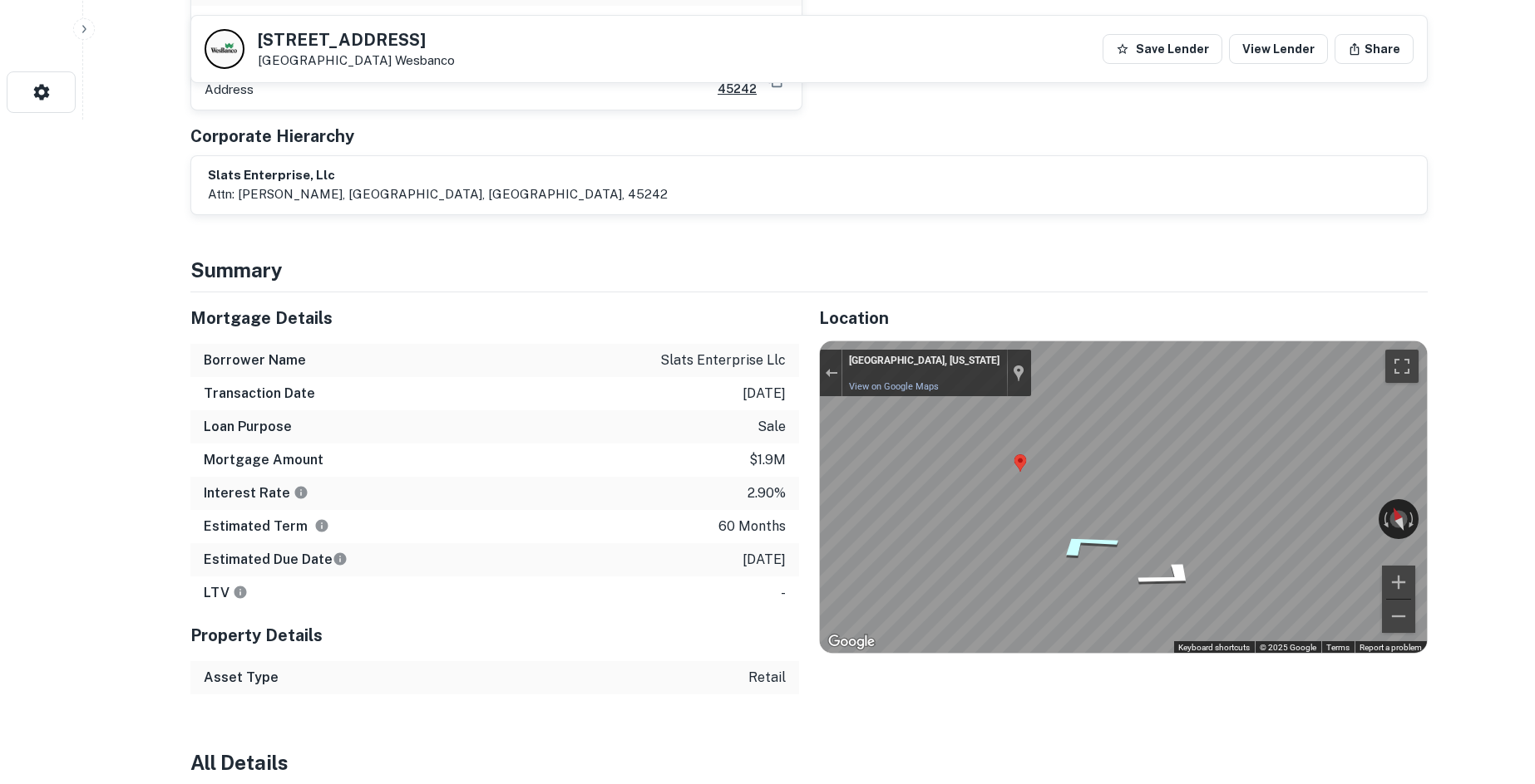
click at [1070, 523] on icon "Go North" at bounding box center [1084, 544] width 125 height 43
click at [744, 383] on div "Mortgage Details Borrower Name slats enterprise llc Transaction Date [DATE] Loa…" at bounding box center [799, 493] width 1257 height 402
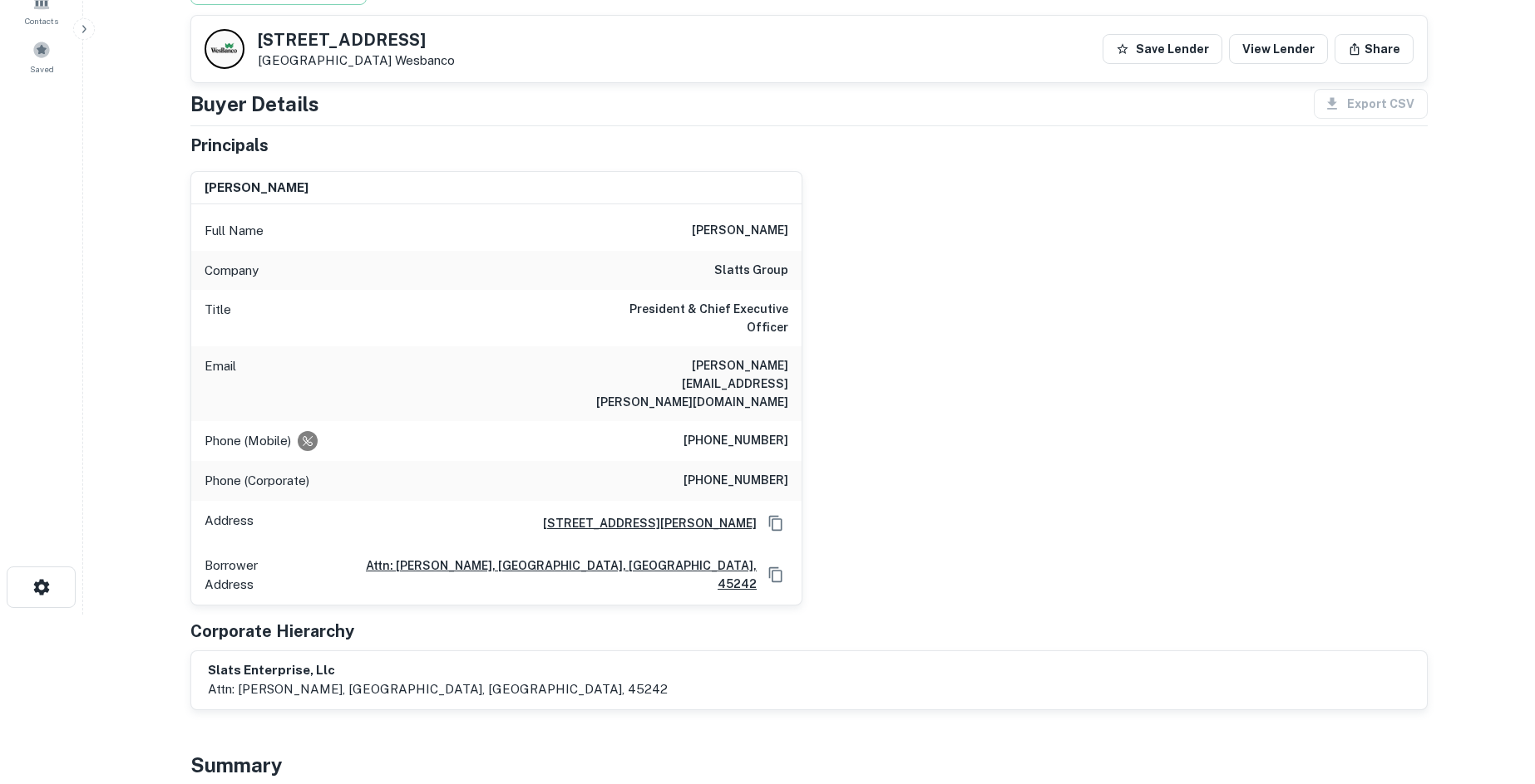
scroll to position [166, 0]
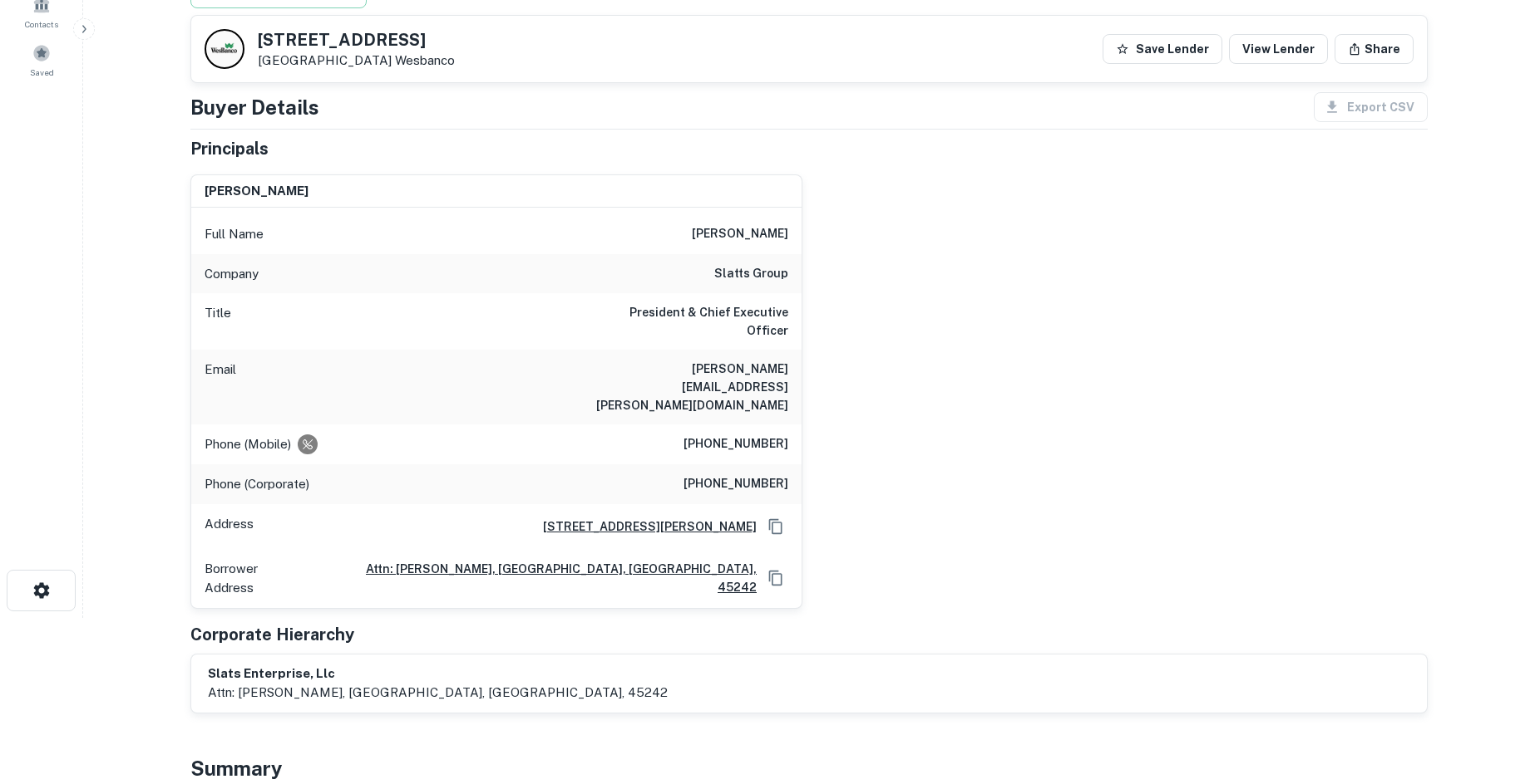
click at [759, 435] on h6 "[PHONE_NUMBER]" at bounding box center [735, 445] width 104 height 20
click at [744, 288] on div "Company slatts group" at bounding box center [496, 274] width 611 height 40
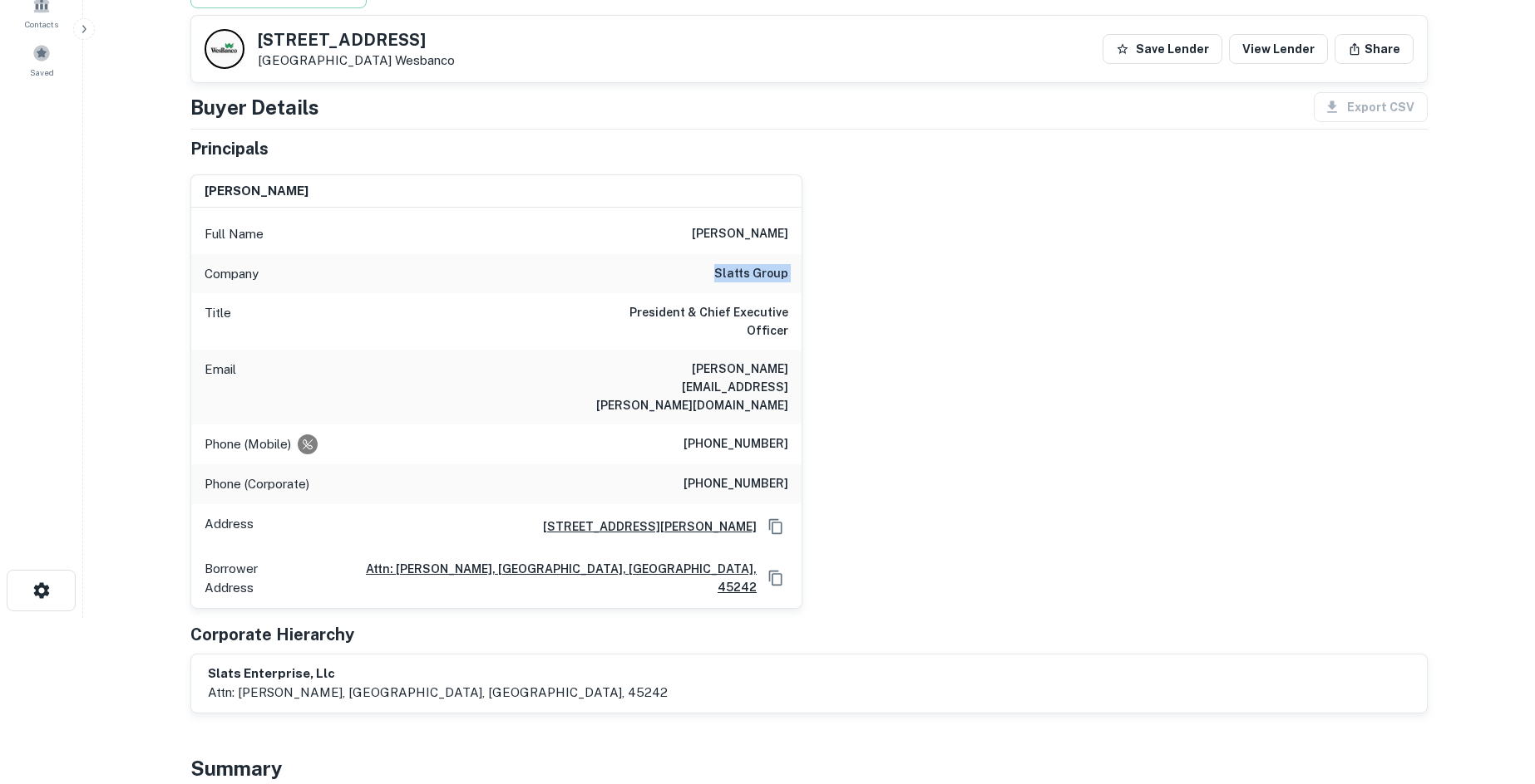
click at [744, 288] on div "Company slatts group" at bounding box center [496, 274] width 611 height 40
copy h6 "slatts group"
click at [703, 361] on h6 "[PERSON_NAME][EMAIL_ADDRESS][PERSON_NAME][DOMAIN_NAME]" at bounding box center [688, 387] width 200 height 55
click at [739, 435] on h6 "[PHONE_NUMBER]" at bounding box center [735, 445] width 104 height 20
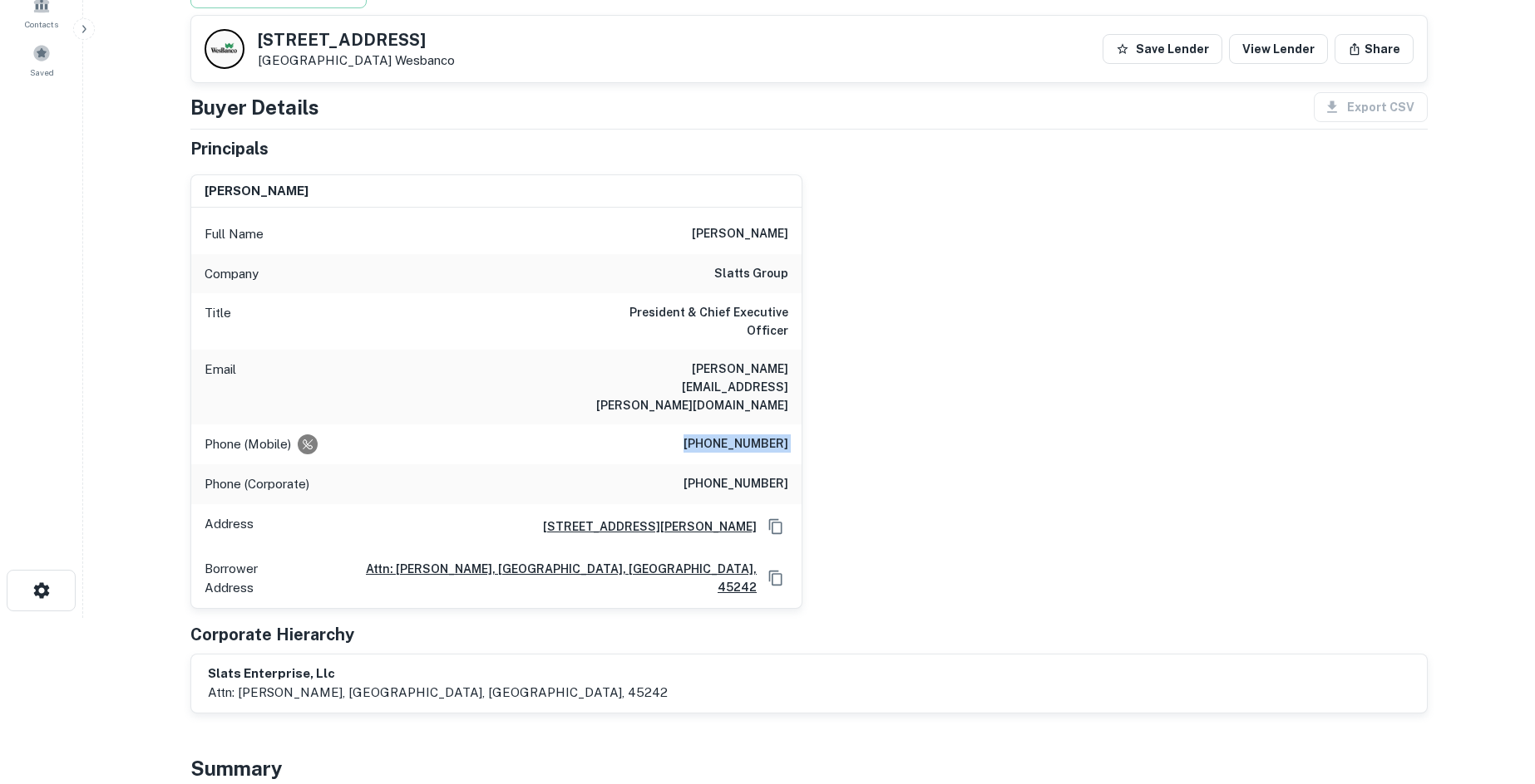
click at [739, 435] on h6 "[PHONE_NUMBER]" at bounding box center [735, 445] width 104 height 20
copy h6 "[PHONE_NUMBER]"
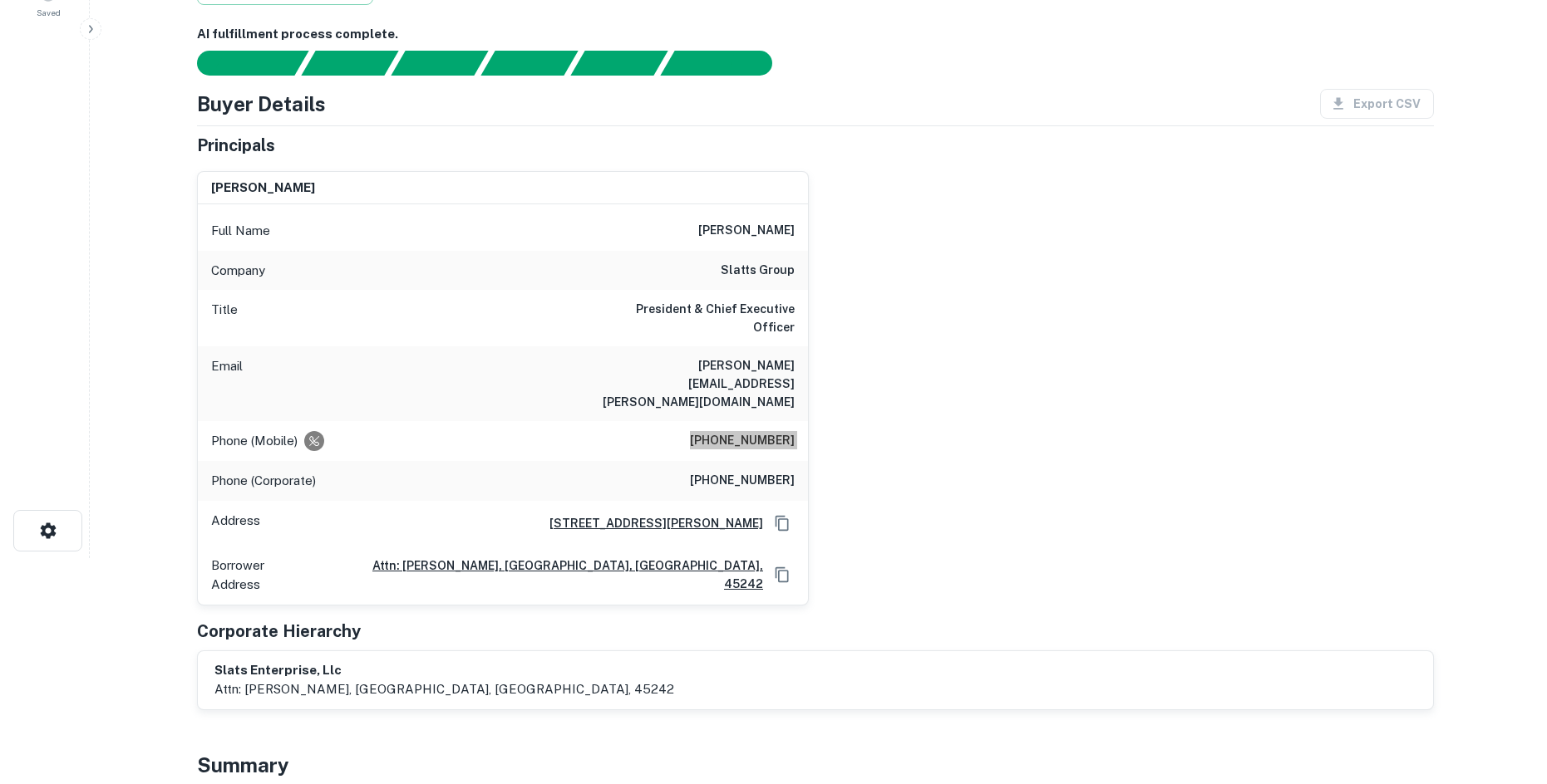
scroll to position [0, 0]
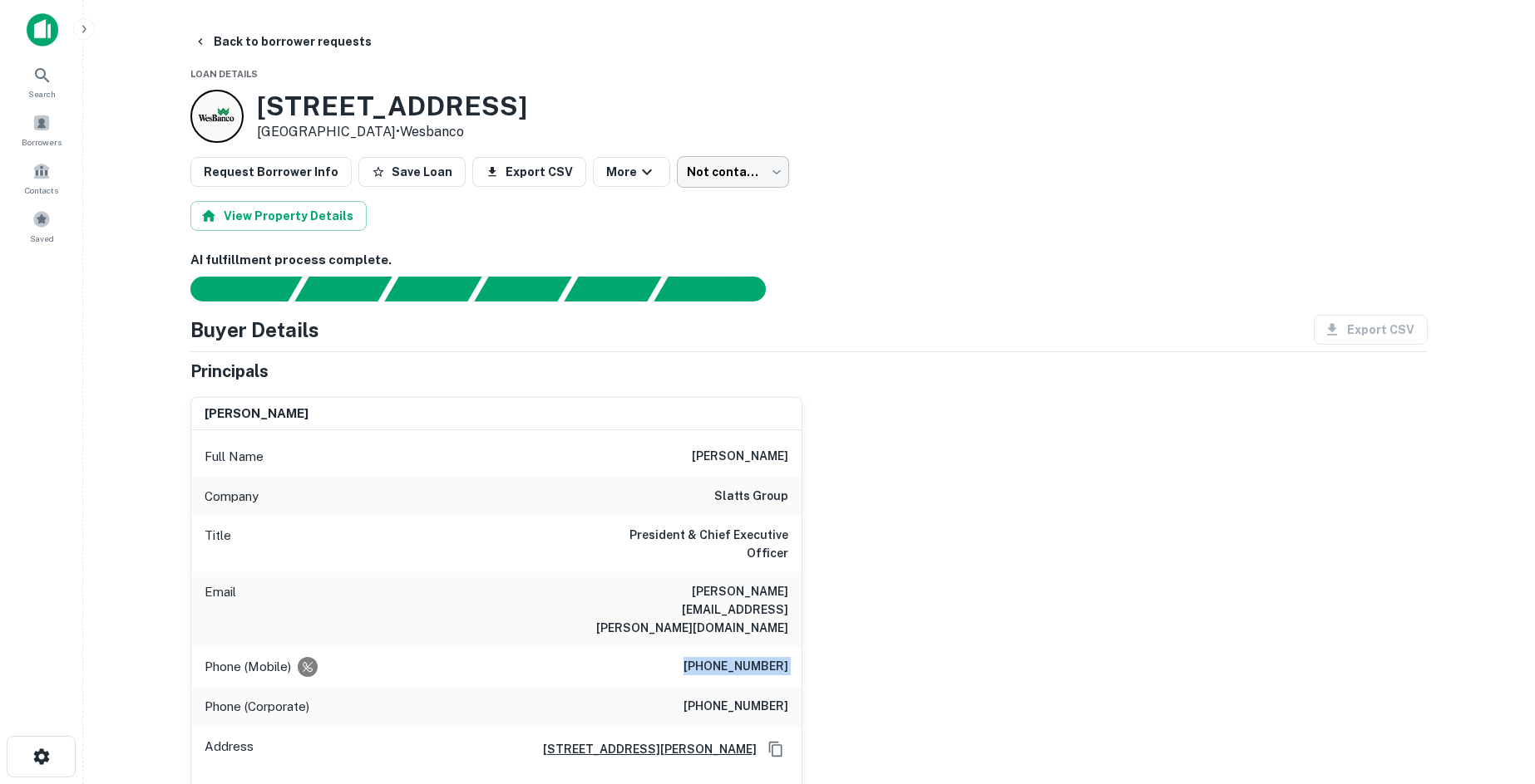
click at [718, 178] on body "Search Borrowers Contacts Saved Back to borrower requests Loan Details [STREET_…" at bounding box center [768, 392] width 1535 height 784
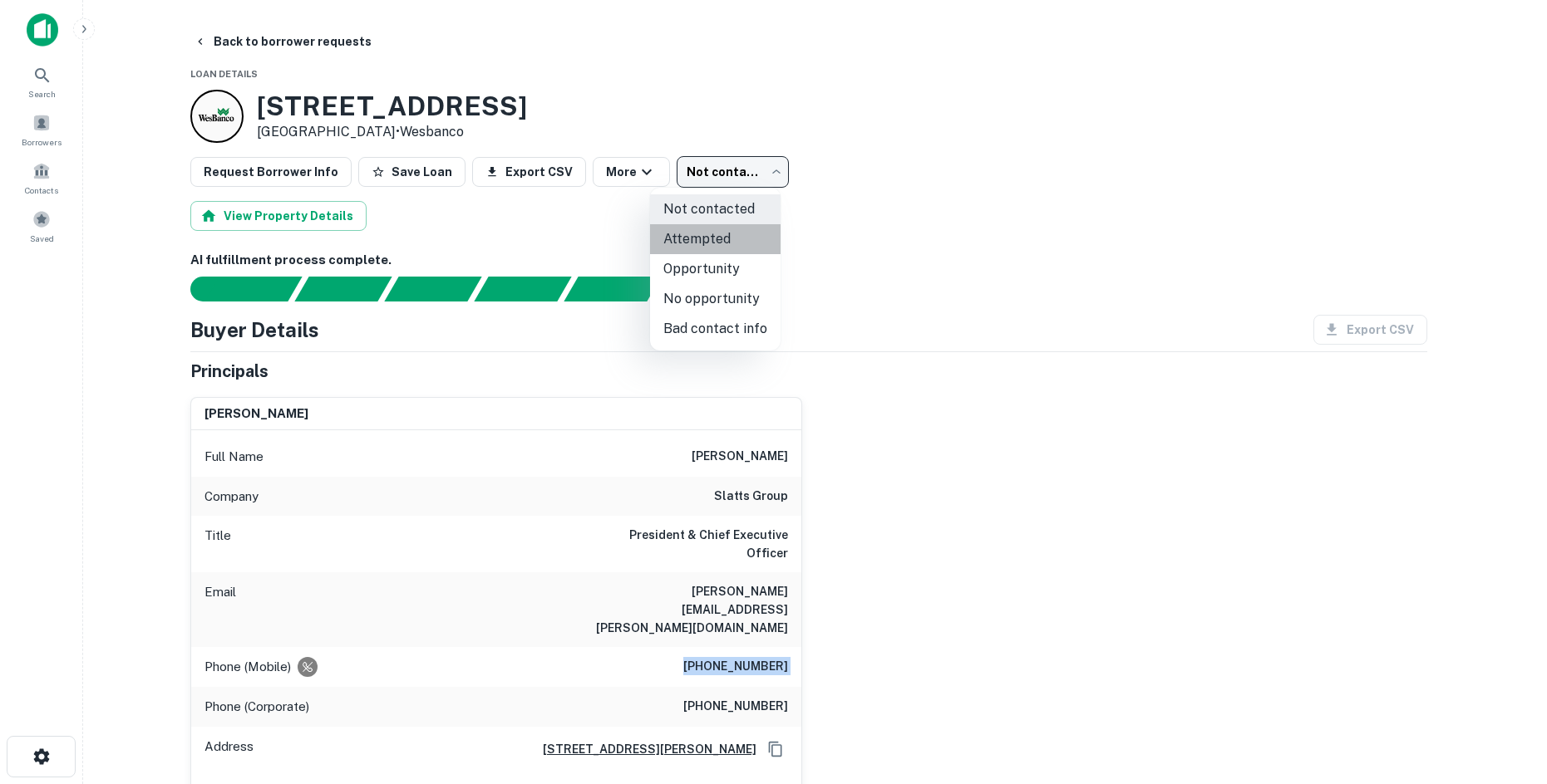
click at [720, 240] on li "Attempted" at bounding box center [715, 239] width 130 height 30
type input "*********"
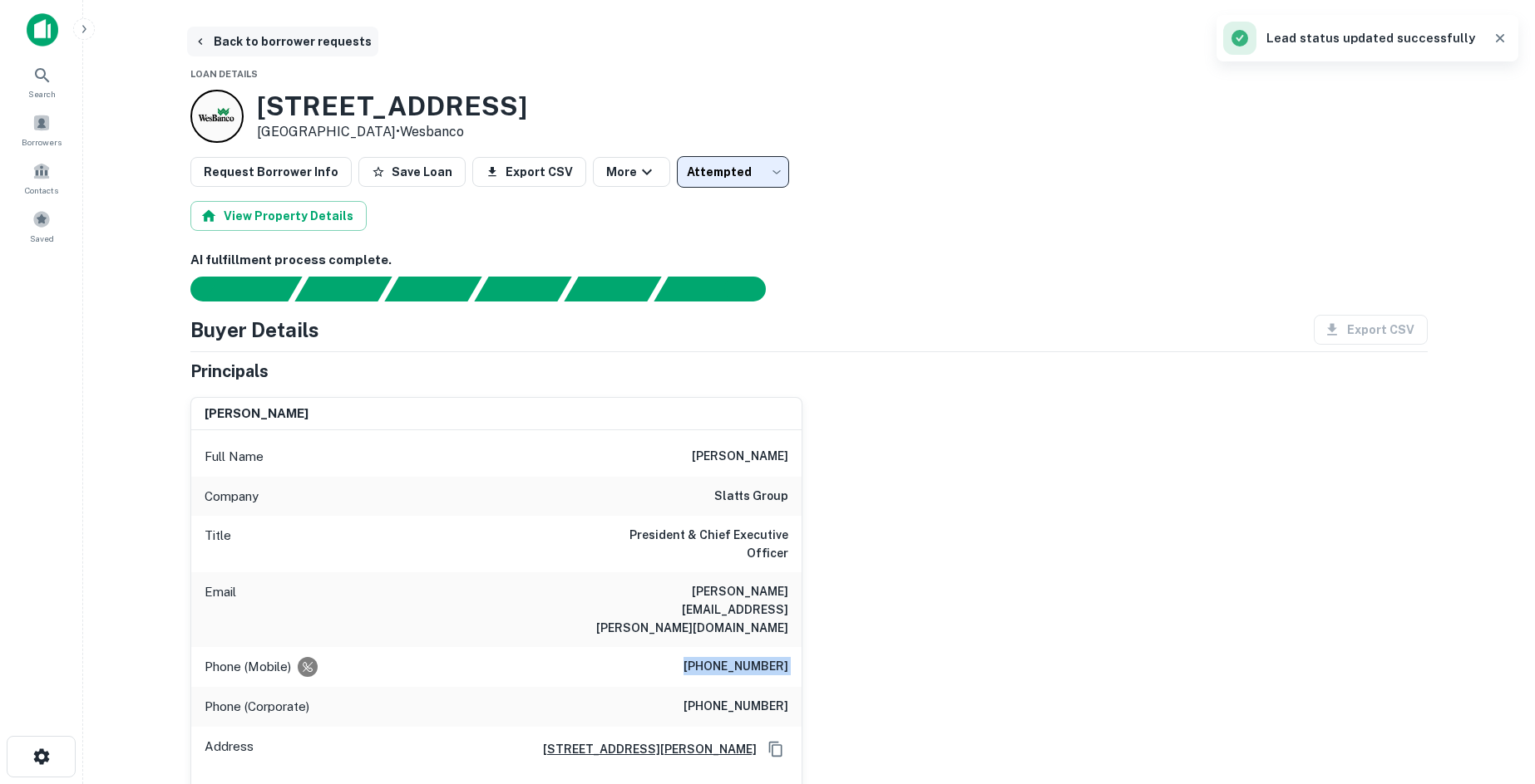
click at [303, 45] on button "Back to borrower requests" at bounding box center [282, 42] width 192 height 30
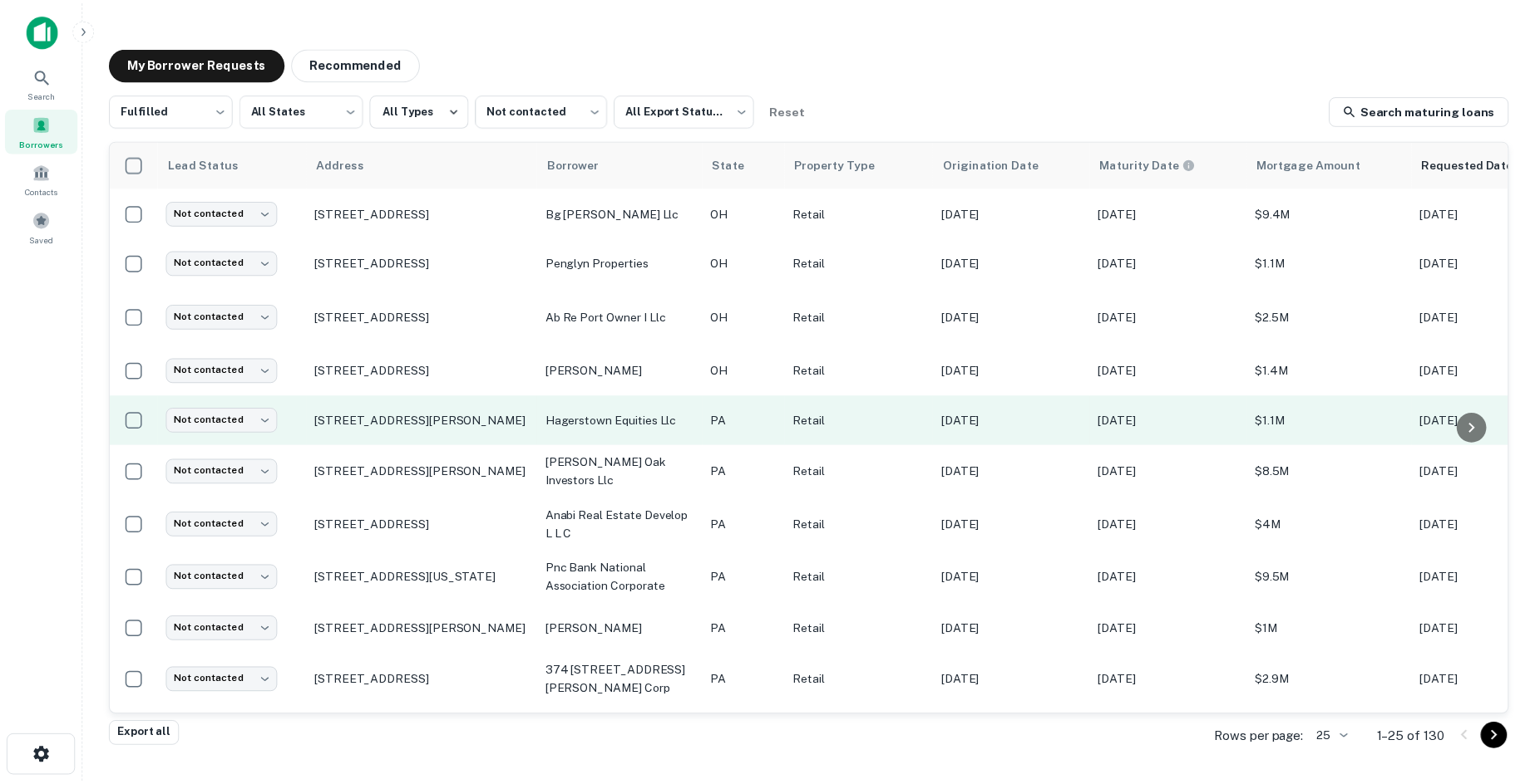
scroll to position [249, 0]
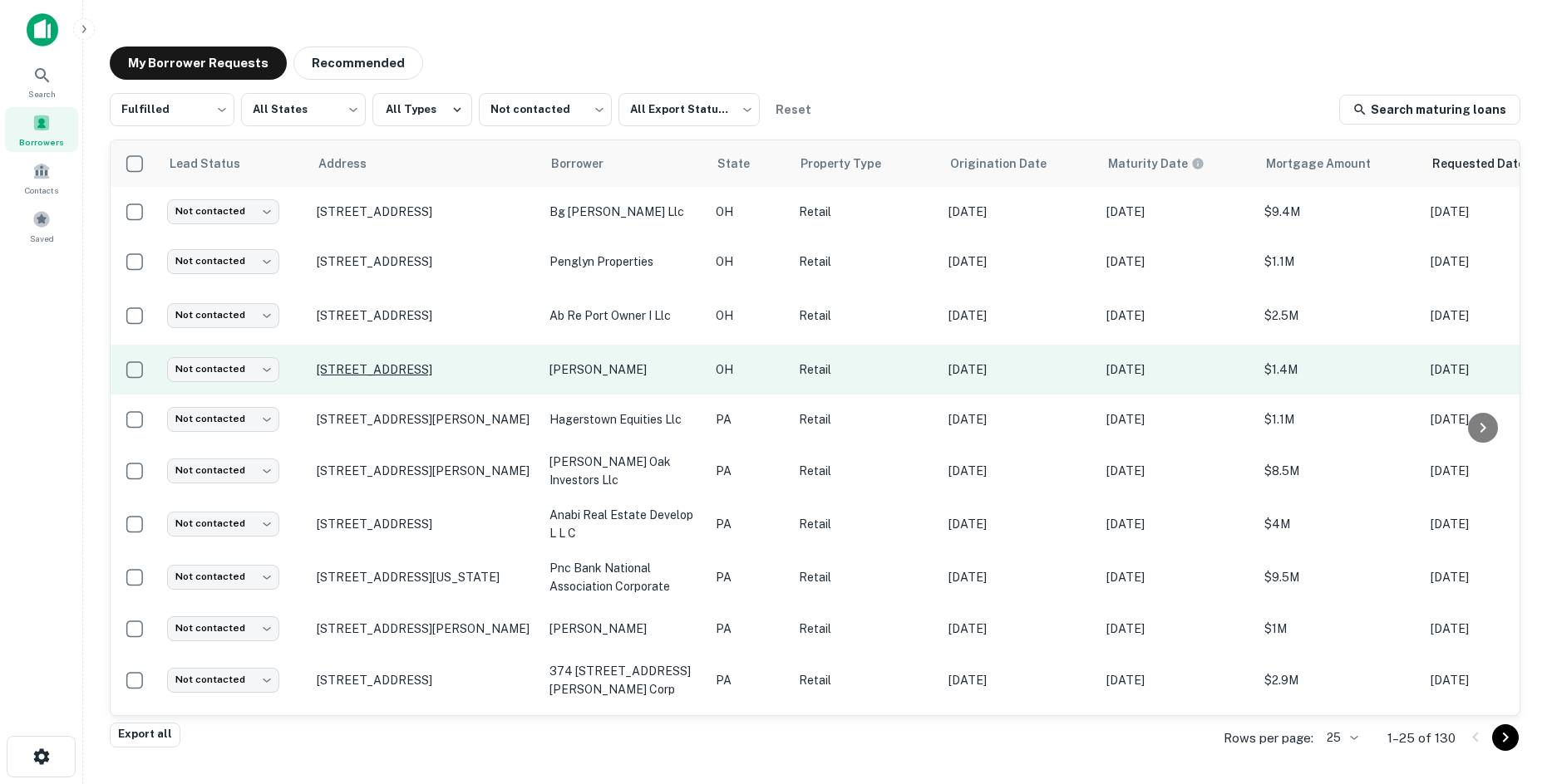
click at [427, 364] on p "[STREET_ADDRESS]" at bounding box center [425, 369] width 216 height 15
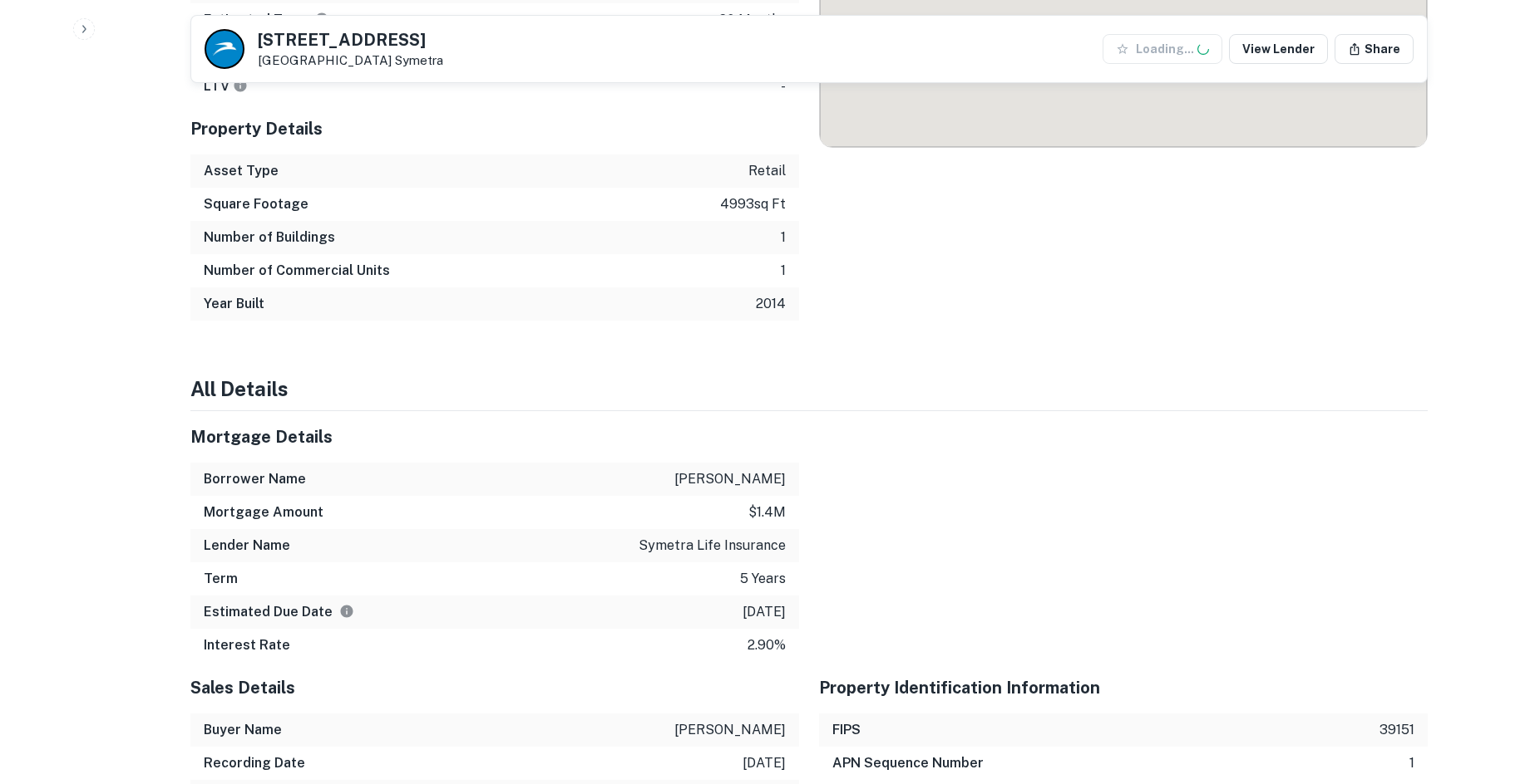
scroll to position [1219, 0]
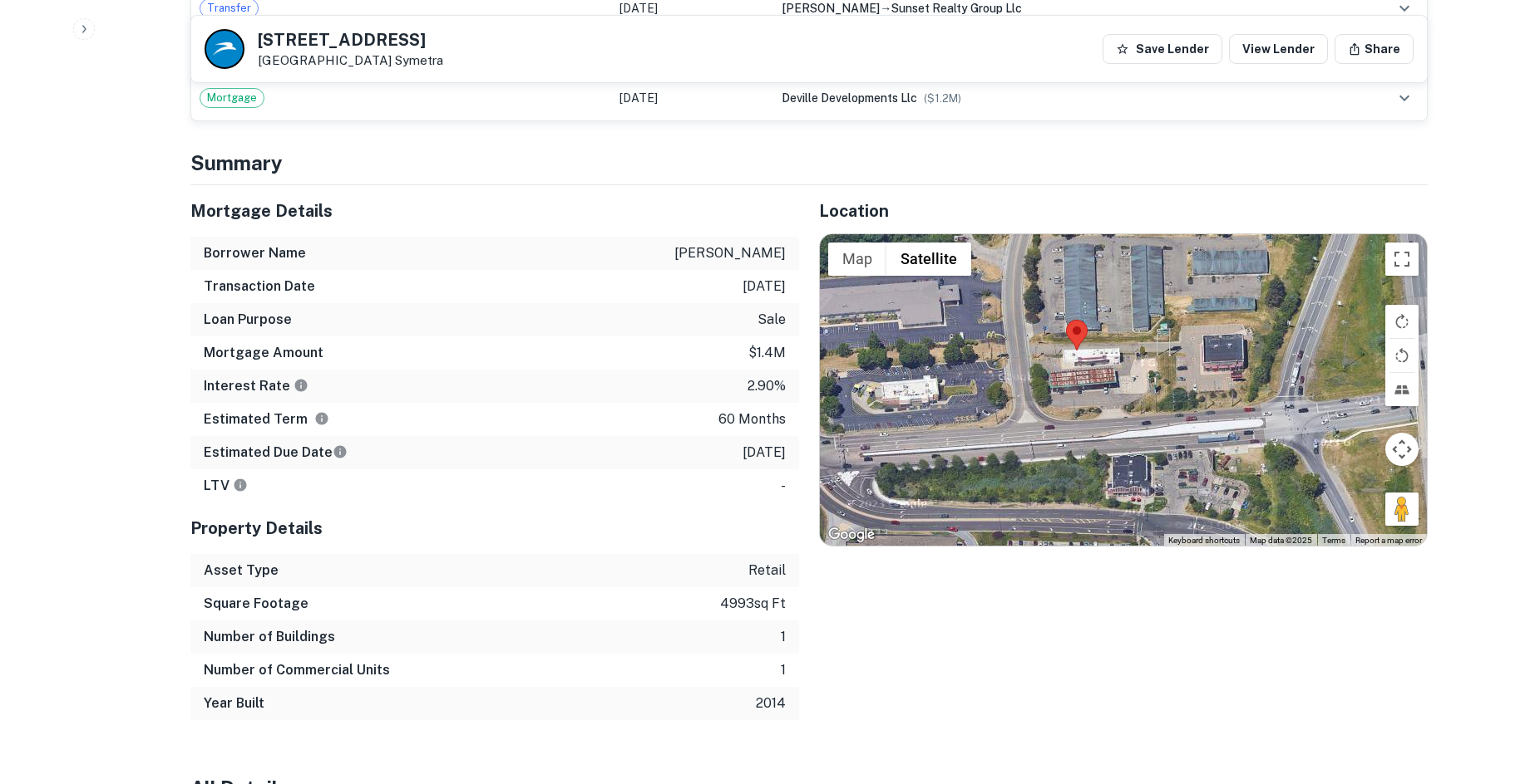
drag, startPoint x: 1409, startPoint y: 506, endPoint x: 1374, endPoint y: 477, distance: 45.5
click at [1374, 477] on div at bounding box center [1123, 390] width 607 height 313
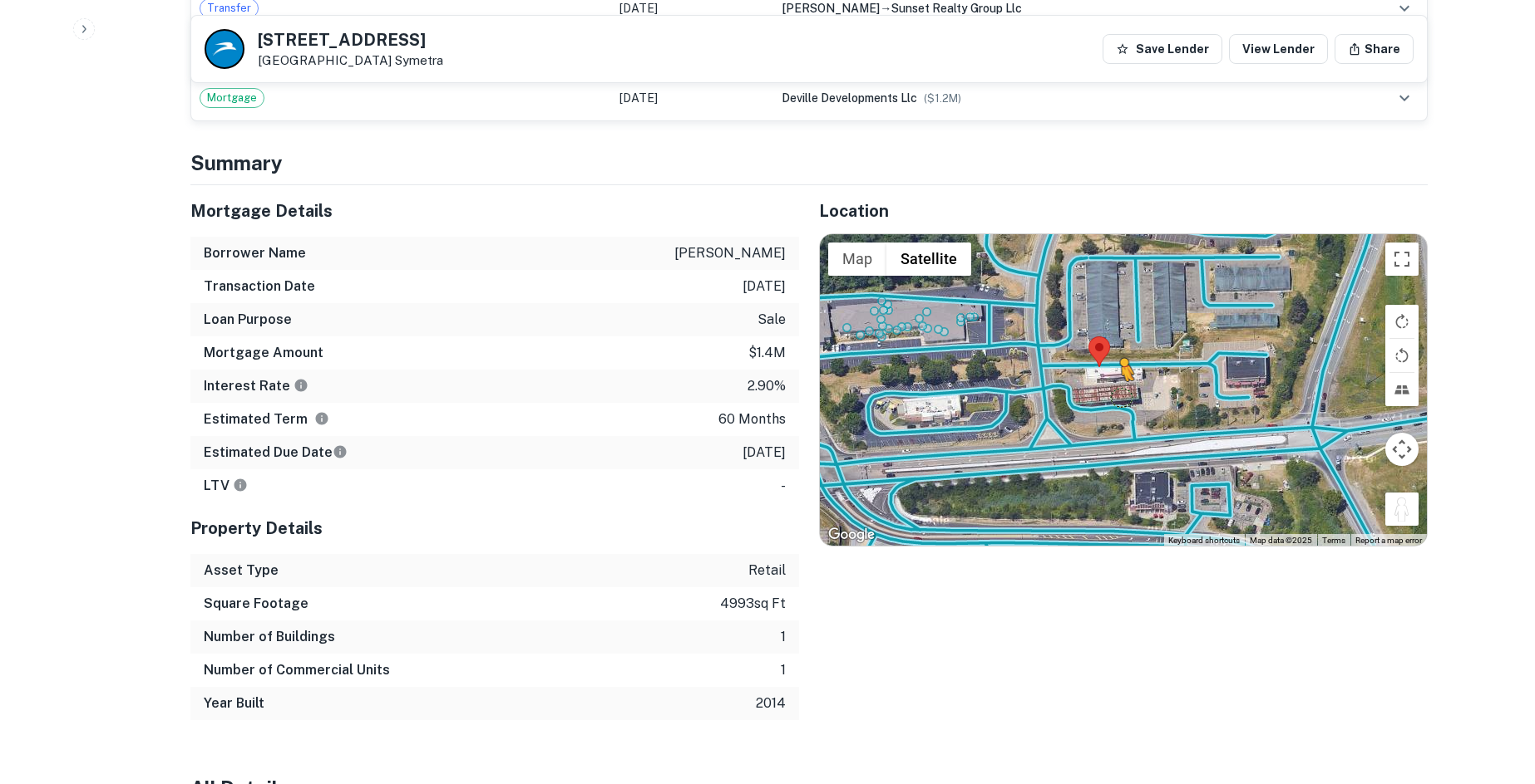
drag, startPoint x: 1398, startPoint y: 494, endPoint x: 1113, endPoint y: 375, distance: 308.8
click at [1113, 375] on div "To activate drag with keyboard, press Alt + Enter. Once in keyboard drag state,…" at bounding box center [1123, 390] width 607 height 313
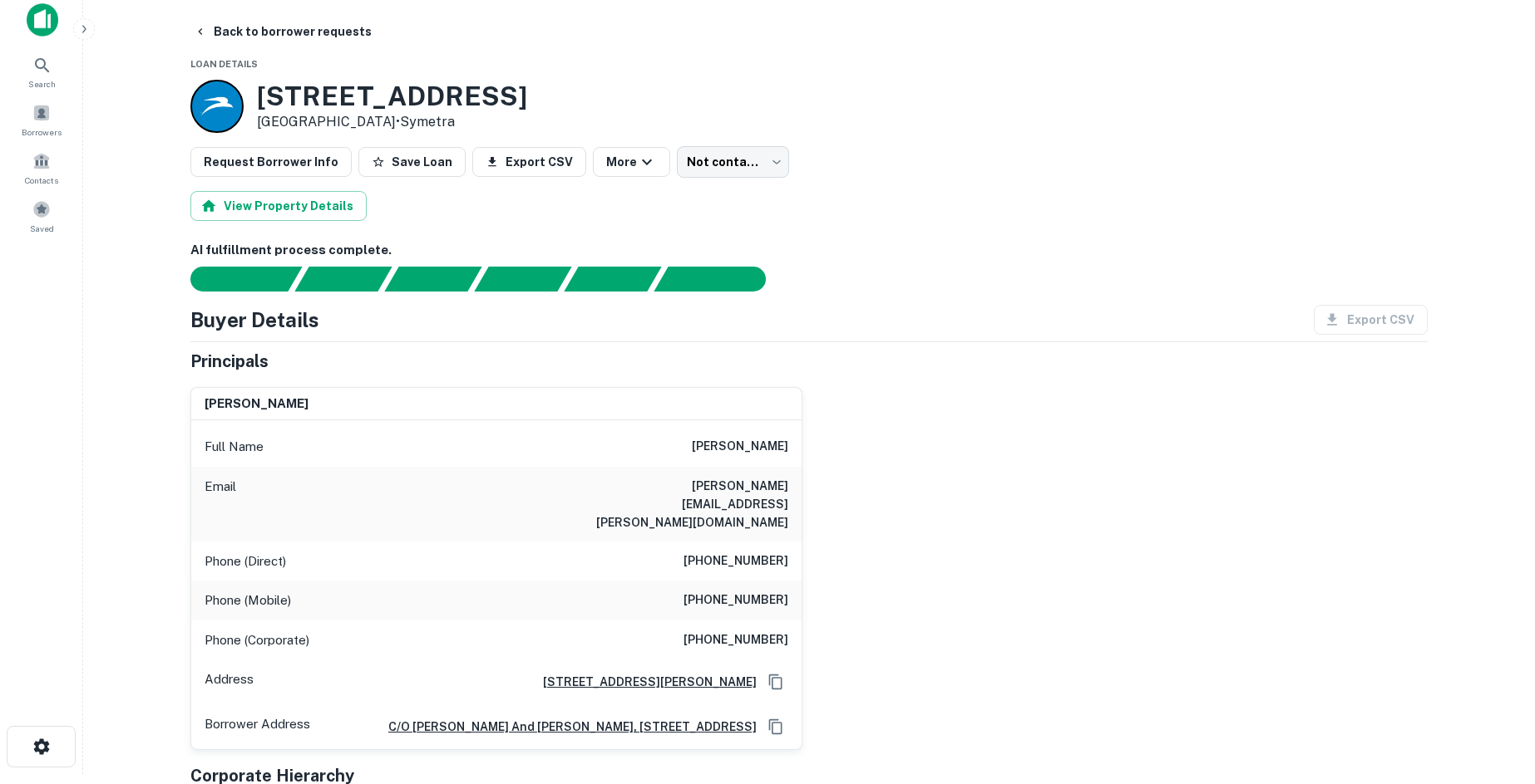
scroll to position [0, 0]
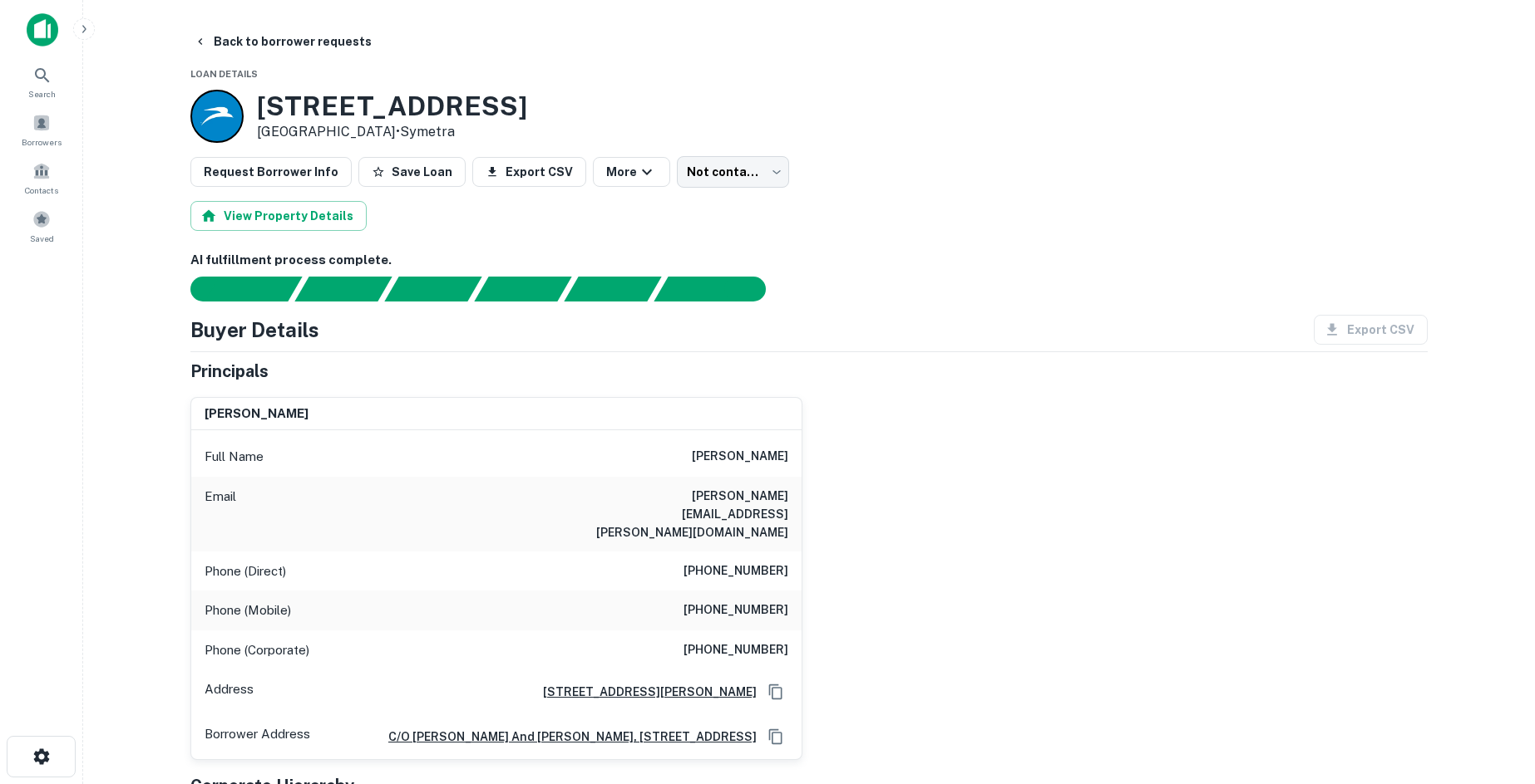
click at [758, 562] on h6 "[PHONE_NUMBER]" at bounding box center [735, 572] width 104 height 20
copy h6 "[PHONE_NUMBER]"
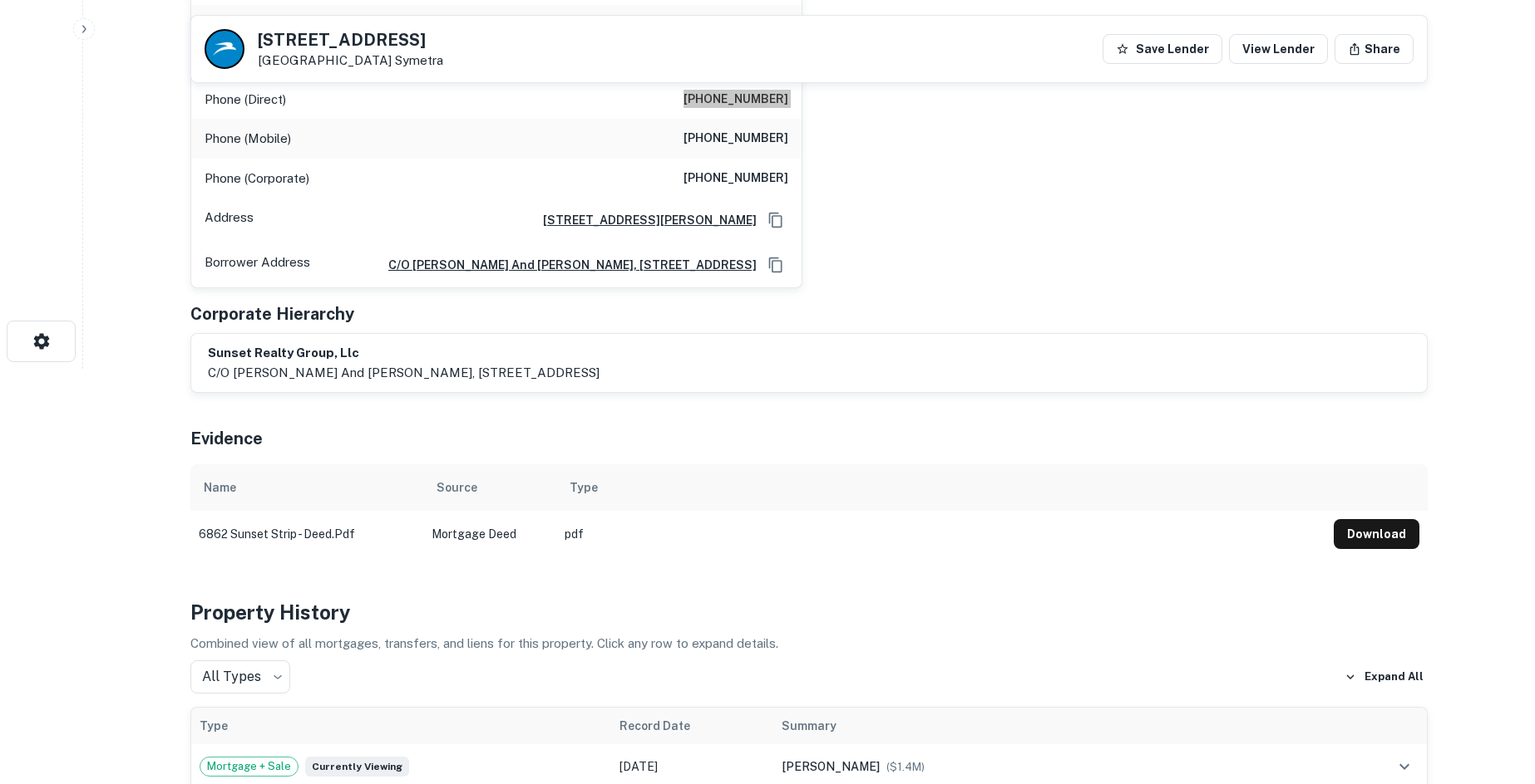
scroll to position [831, 0]
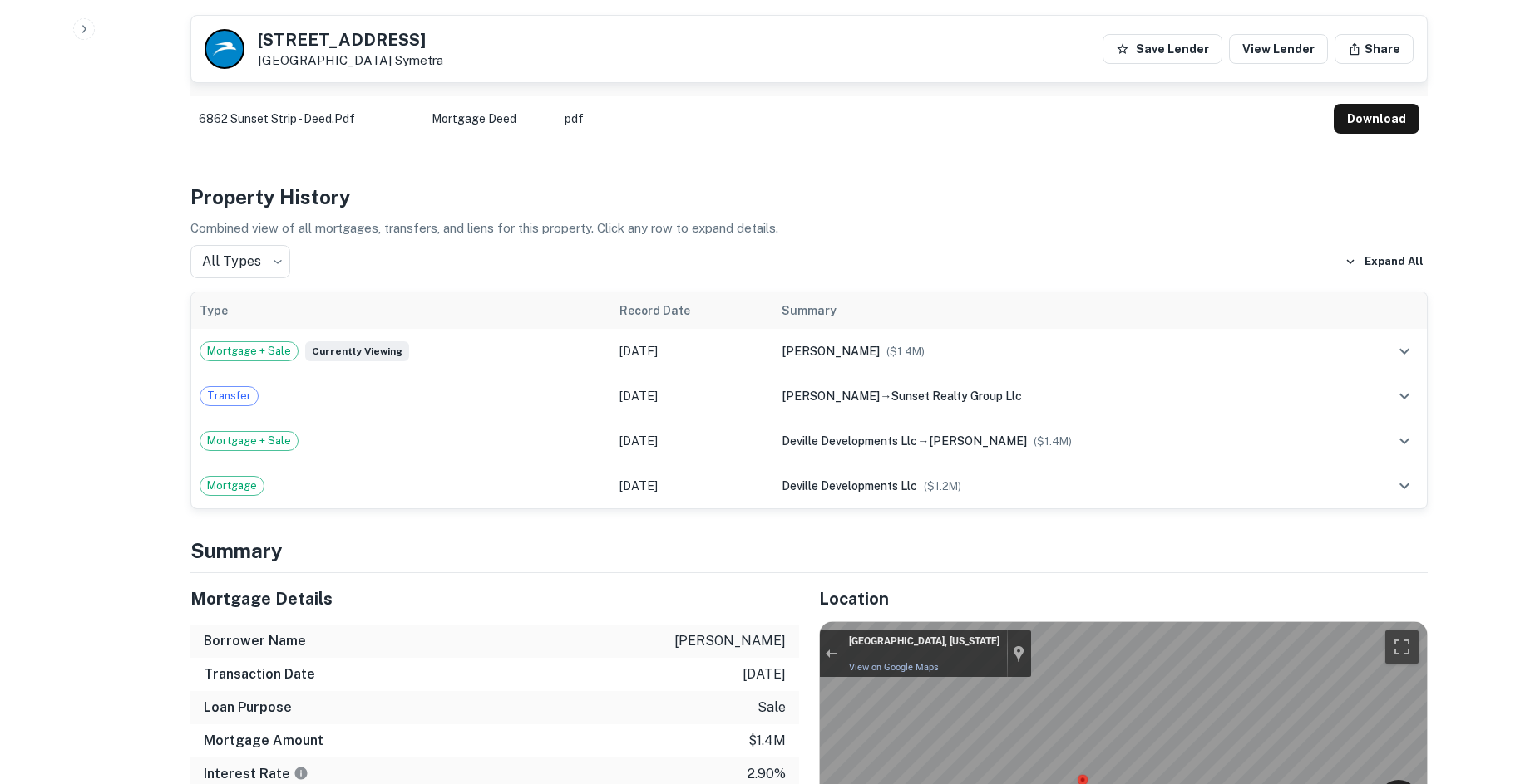
drag, startPoint x: 755, startPoint y: 613, endPoint x: 749, endPoint y: 606, distance: 9.2
drag, startPoint x: 749, startPoint y: 606, endPoint x: 754, endPoint y: 656, distance: 50.2
click at [754, 665] on p "[DATE]" at bounding box center [765, 675] width 44 height 20
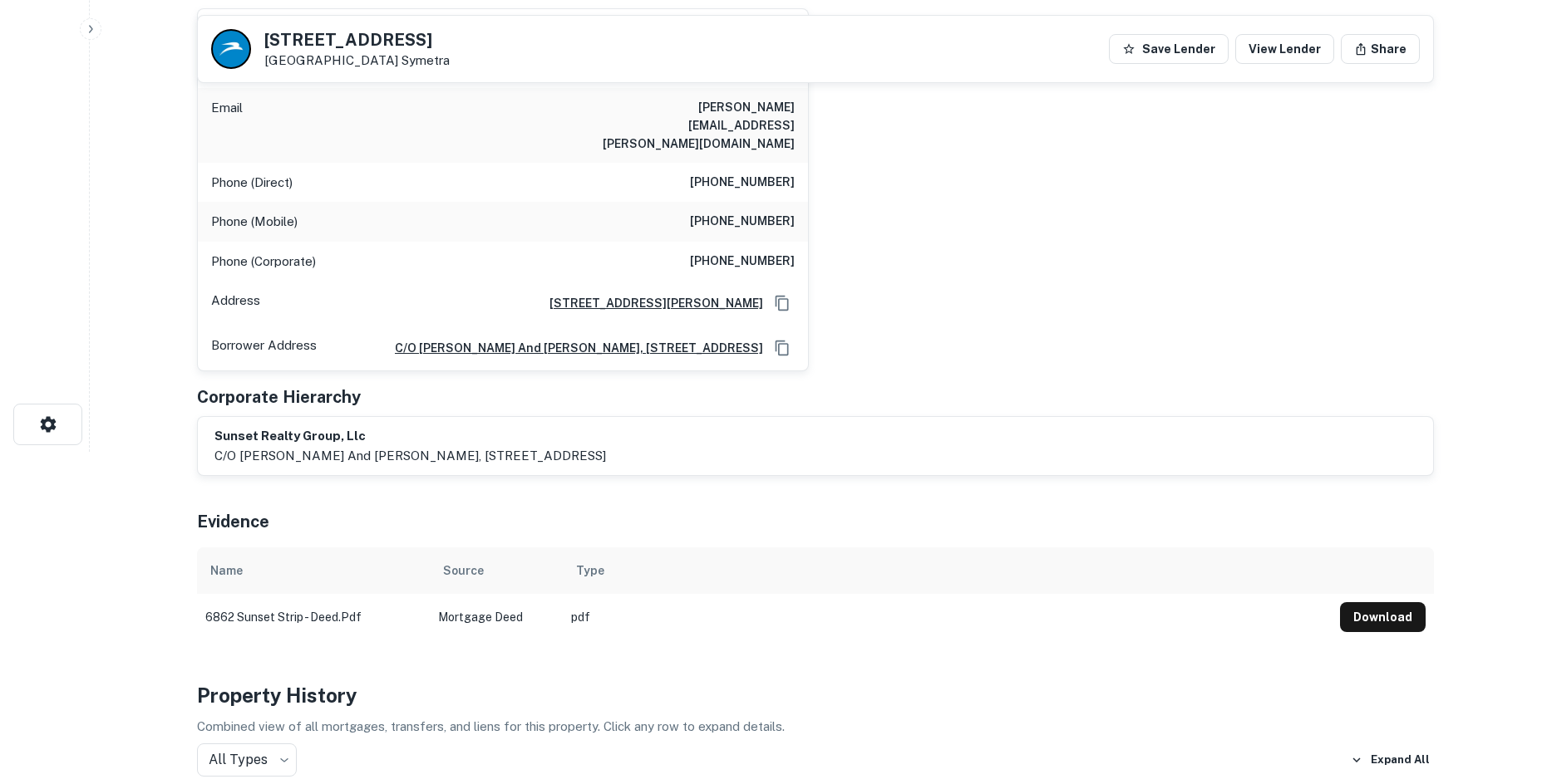
scroll to position [0, 0]
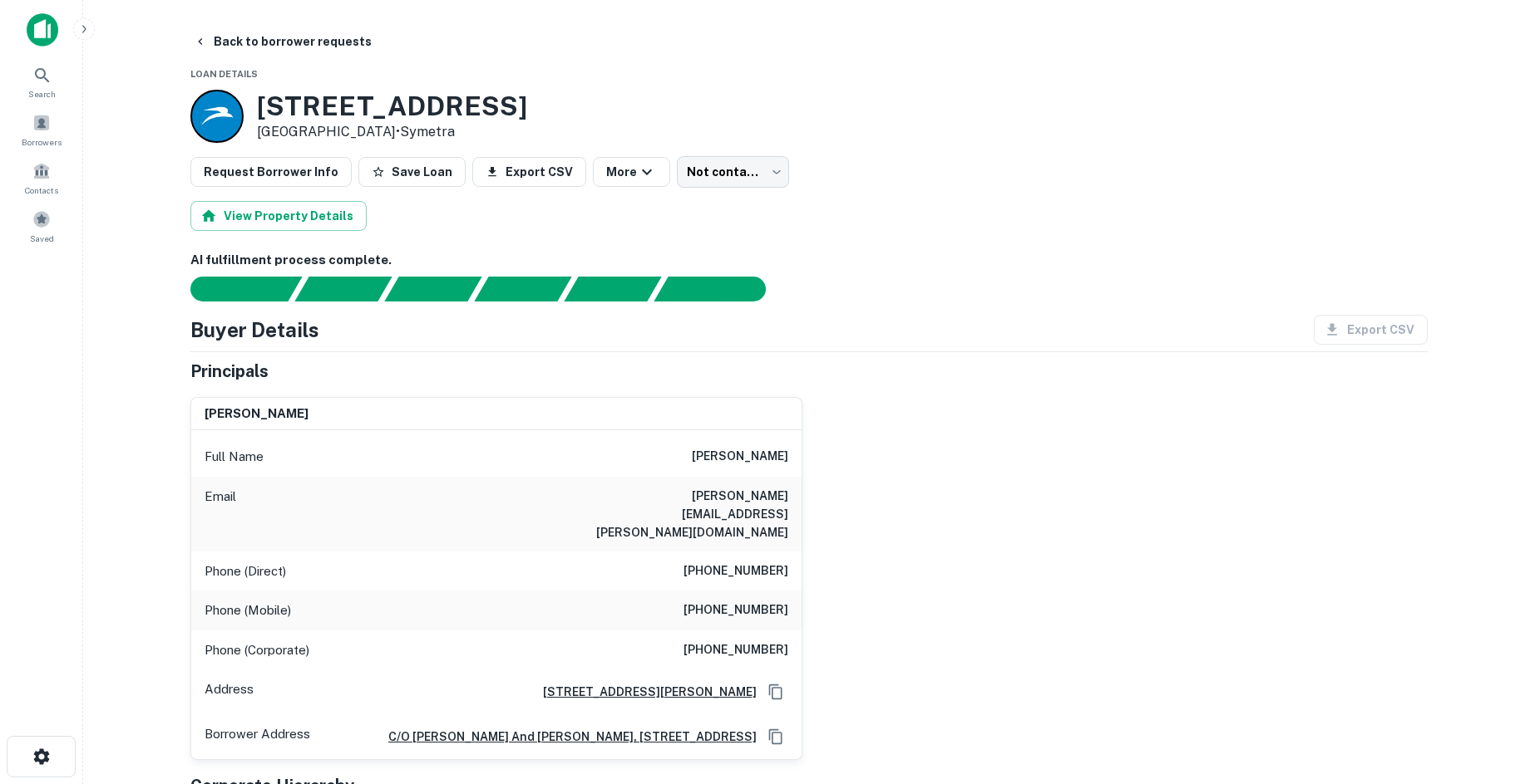
click at [723, 600] on h6 "[PHONE_NUMBER]" at bounding box center [735, 610] width 104 height 20
copy h6 "[PHONE_NUMBER]"
click at [904, 629] on div "[PERSON_NAME] Full Name [PERSON_NAME] Email [PERSON_NAME][EMAIL_ADDRESS][PERSON…" at bounding box center [801, 573] width 1250 height 377
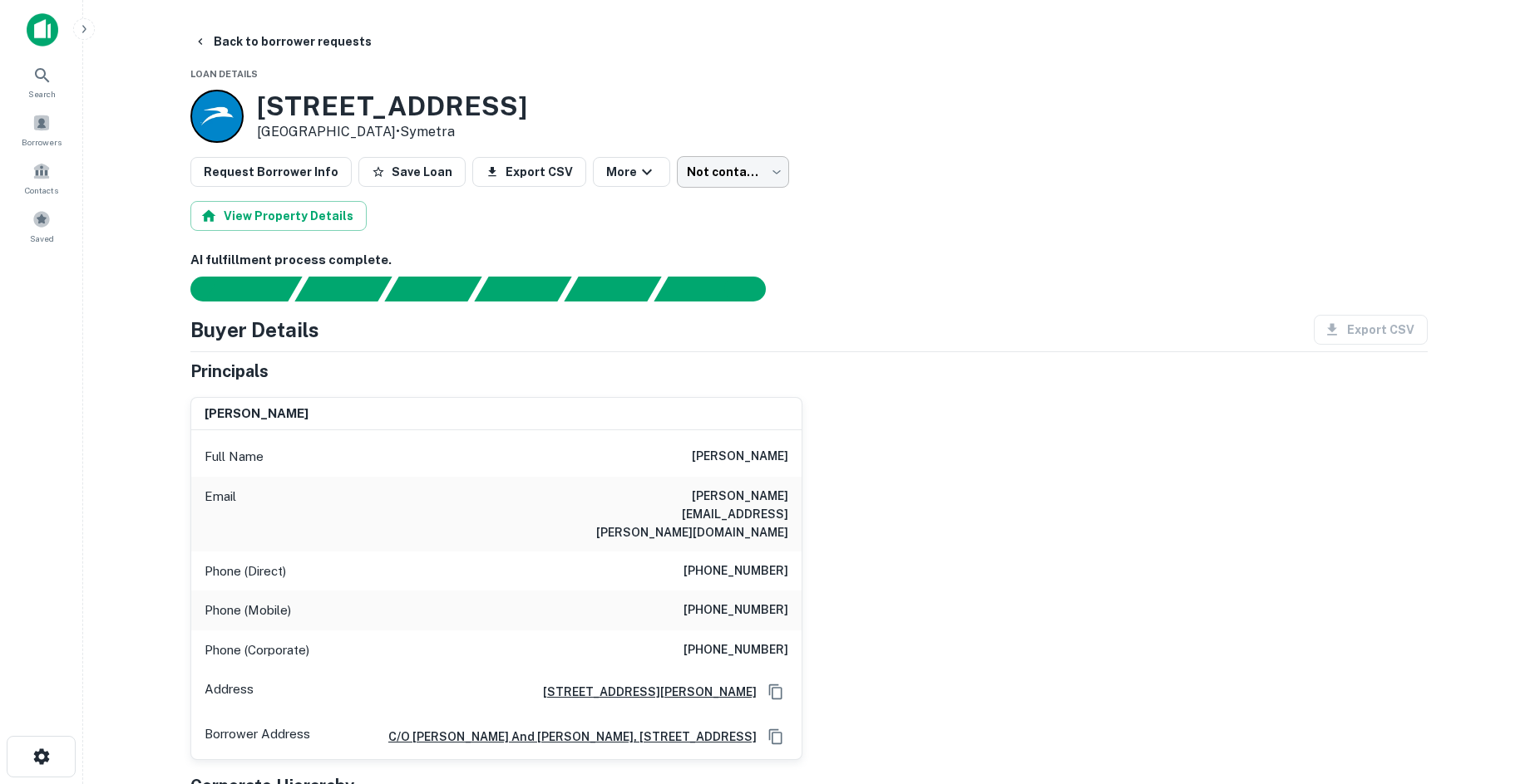
click at [723, 180] on body "Search Borrowers Contacts Saved Back to borrower requests Loan Details [STREET_…" at bounding box center [768, 392] width 1535 height 784
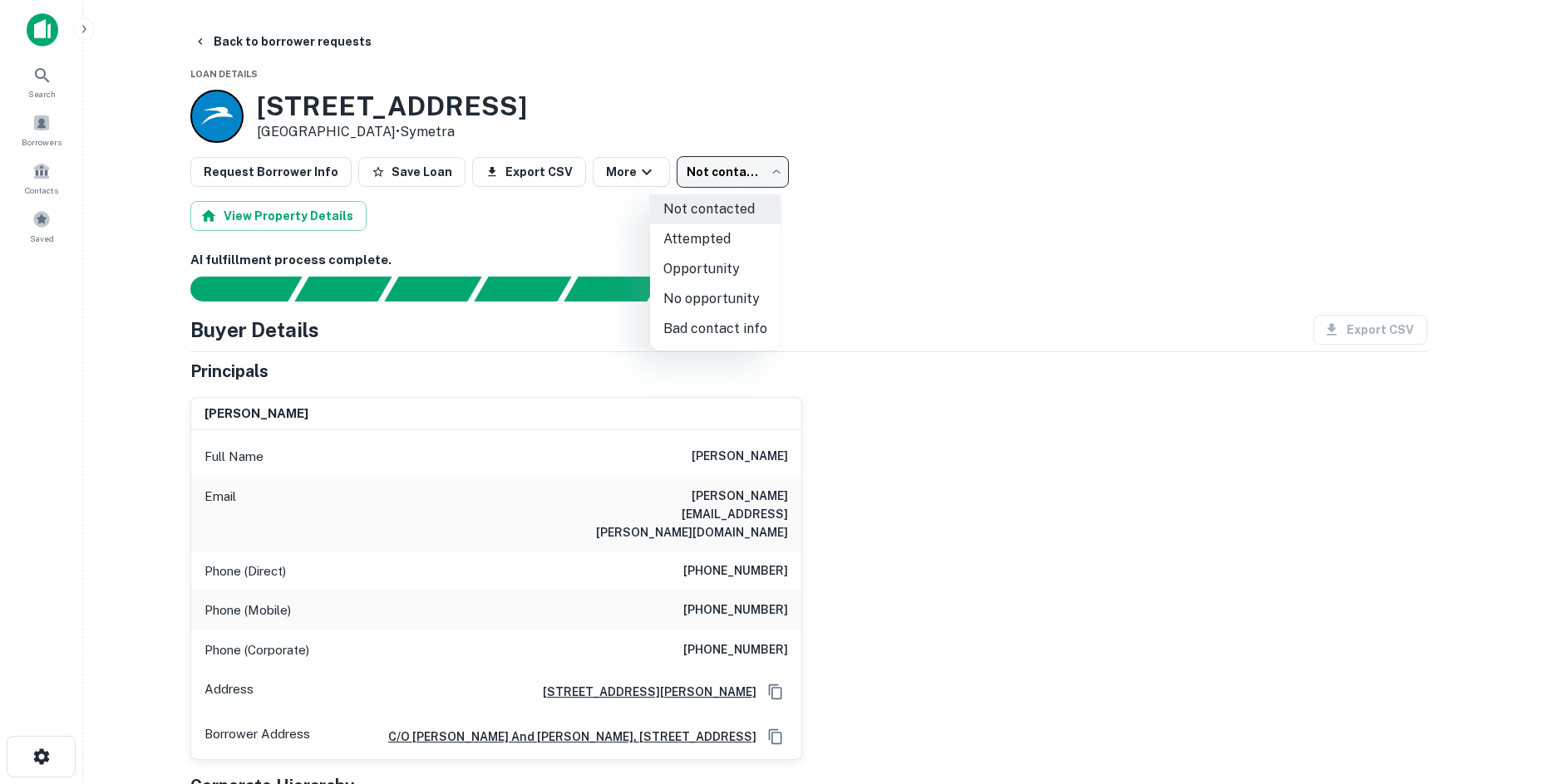
drag, startPoint x: 732, startPoint y: 294, endPoint x: 573, endPoint y: 159, distance: 208.6
click at [728, 294] on li "No opportunity" at bounding box center [715, 299] width 130 height 30
type input "**********"
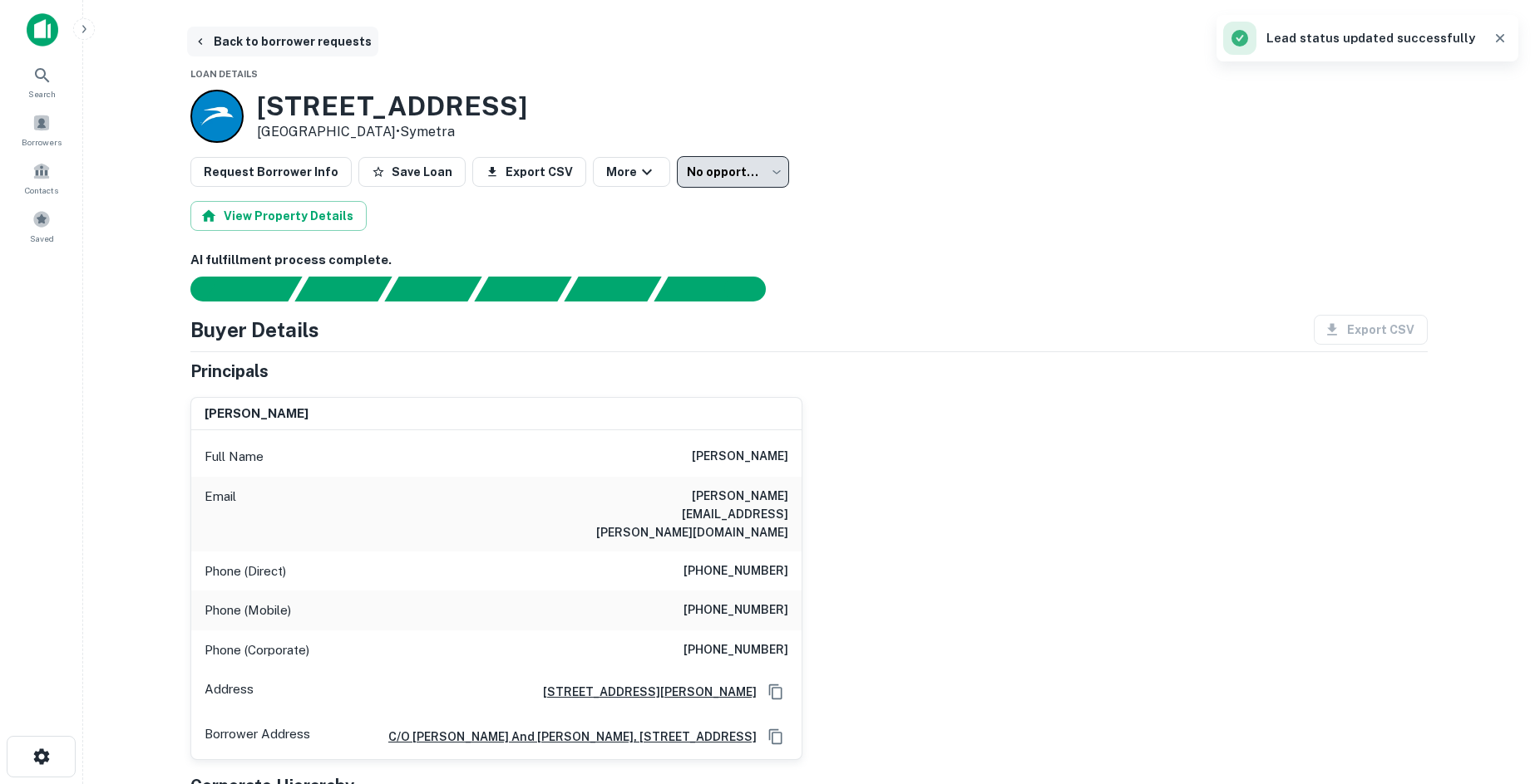
click at [309, 44] on button "Back to borrower requests" at bounding box center [282, 42] width 192 height 30
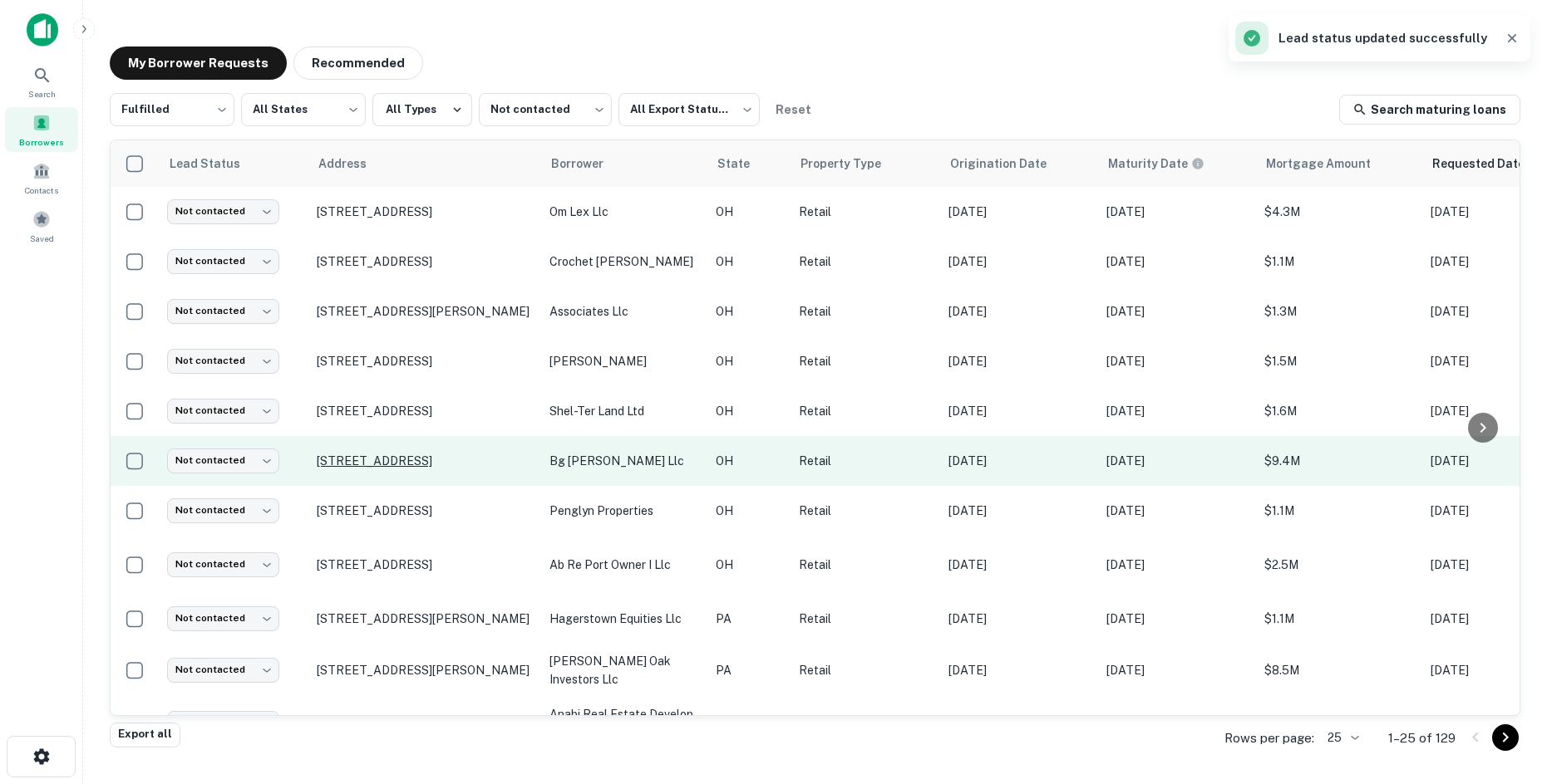
click at [422, 462] on p "[STREET_ADDRESS]" at bounding box center [425, 460] width 216 height 15
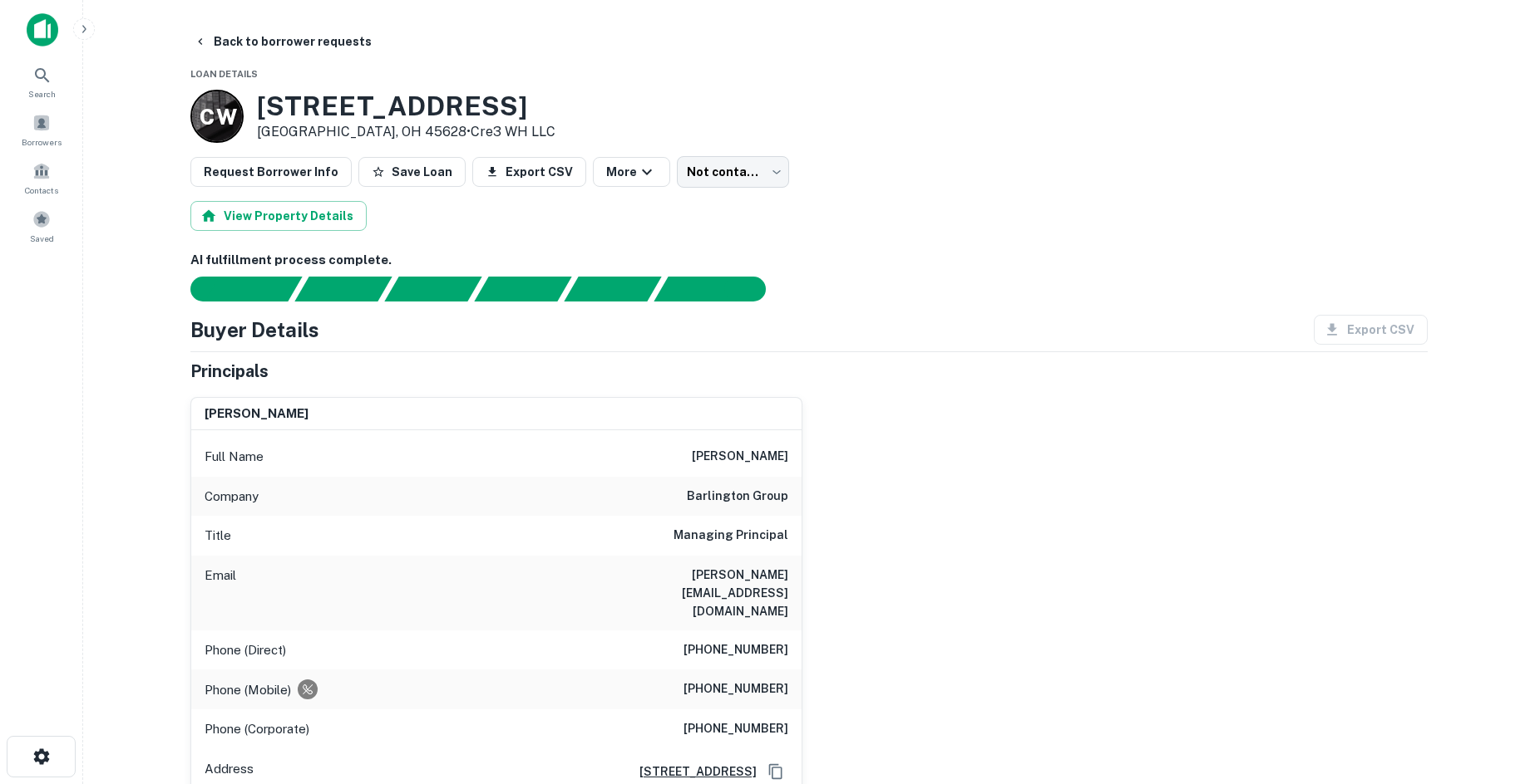
click at [774, 641] on h6 "[PHONE_NUMBER]" at bounding box center [735, 651] width 104 height 20
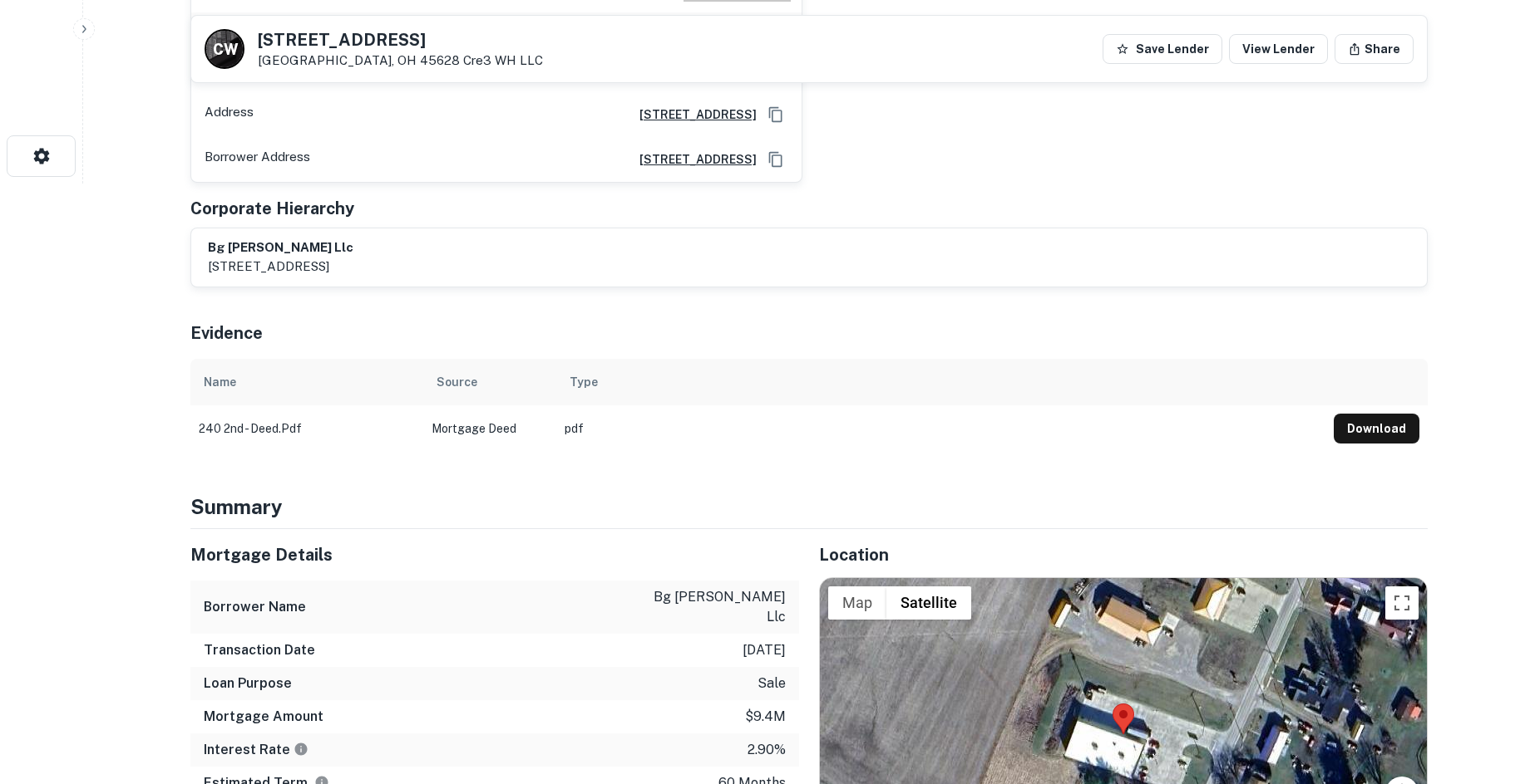
scroll to position [1080, 0]
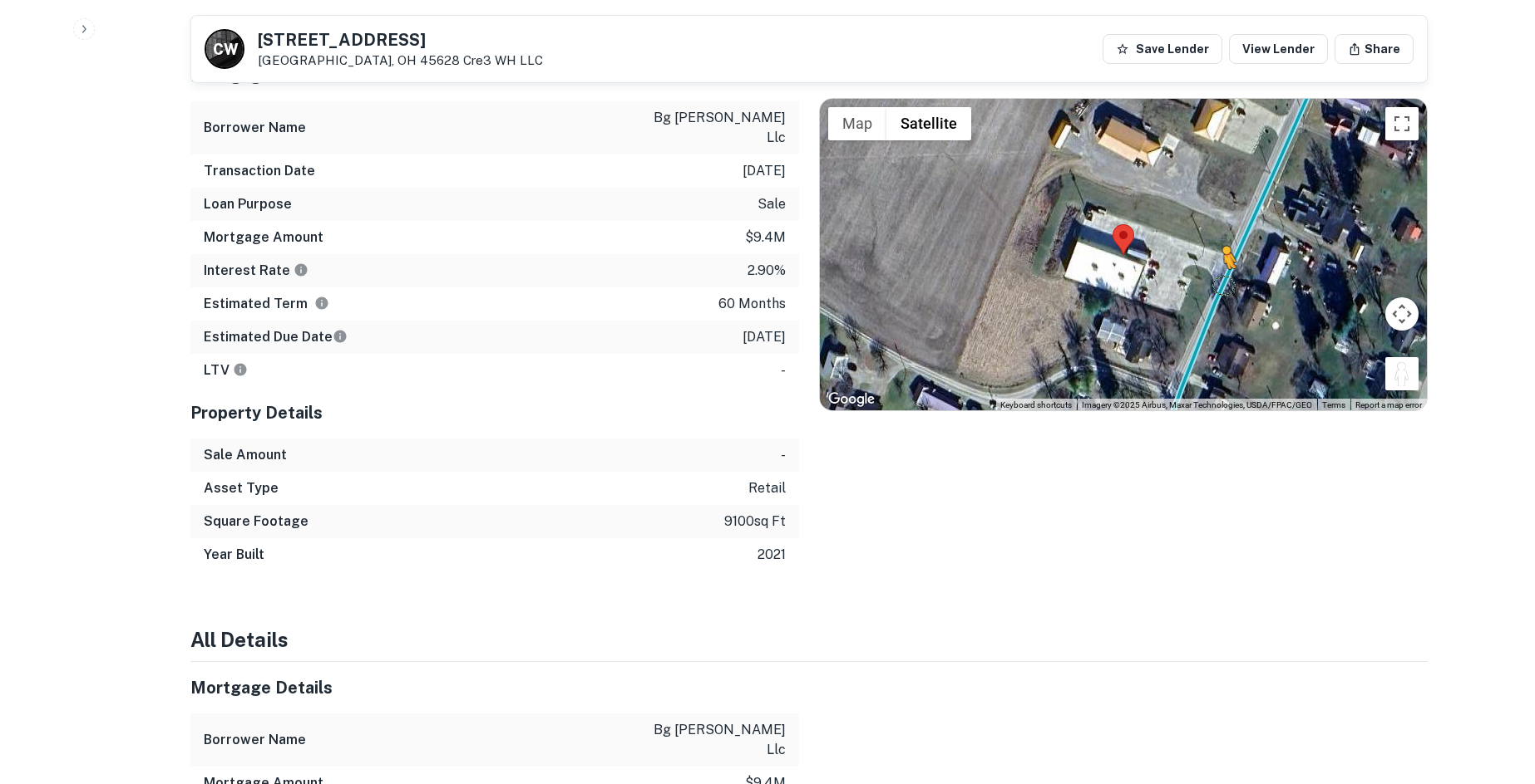
drag, startPoint x: 1397, startPoint y: 347, endPoint x: 1219, endPoint y: 242, distance: 206.7
click at [1219, 242] on div "To activate drag with keyboard, press Alt + Enter. Once in keyboard drag state,…" at bounding box center [1123, 255] width 607 height 313
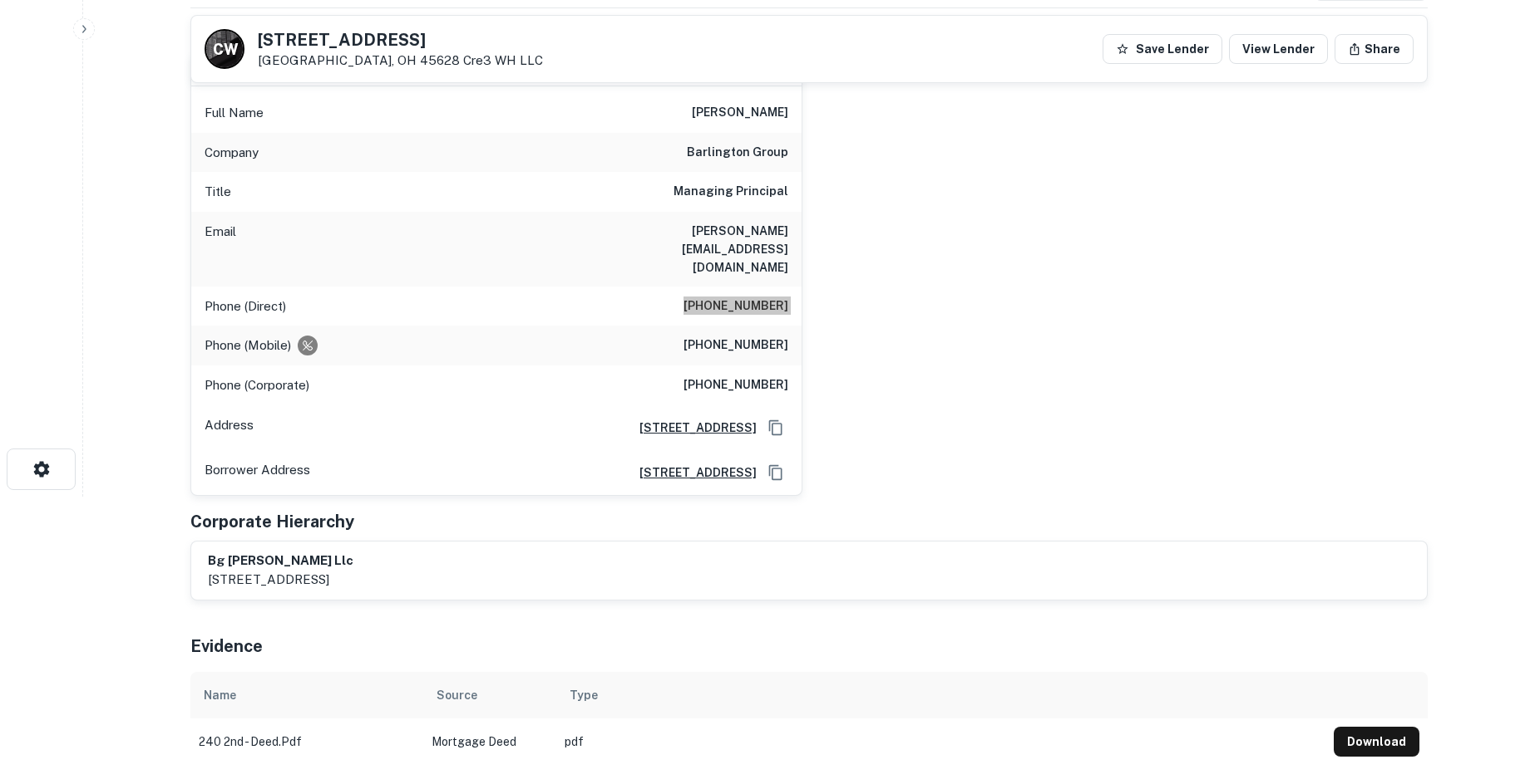
scroll to position [83, 0]
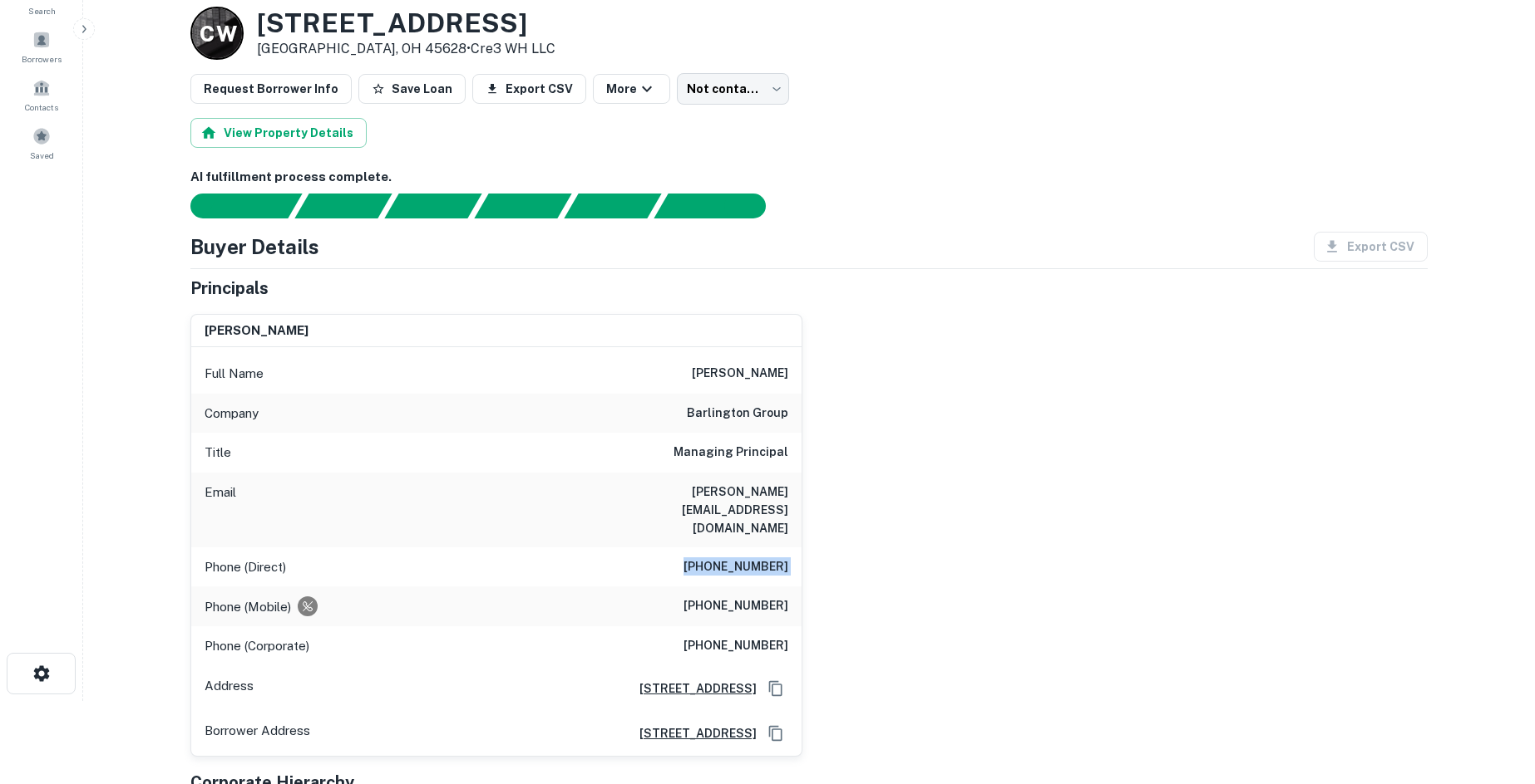
drag, startPoint x: 794, startPoint y: 552, endPoint x: 784, endPoint y: 557, distance: 11.2
click at [794, 587] on div "Phone (Mobile) [PHONE_NUMBER]" at bounding box center [496, 606] width 611 height 40
click at [774, 596] on h6 "[PHONE_NUMBER]" at bounding box center [735, 606] width 104 height 20
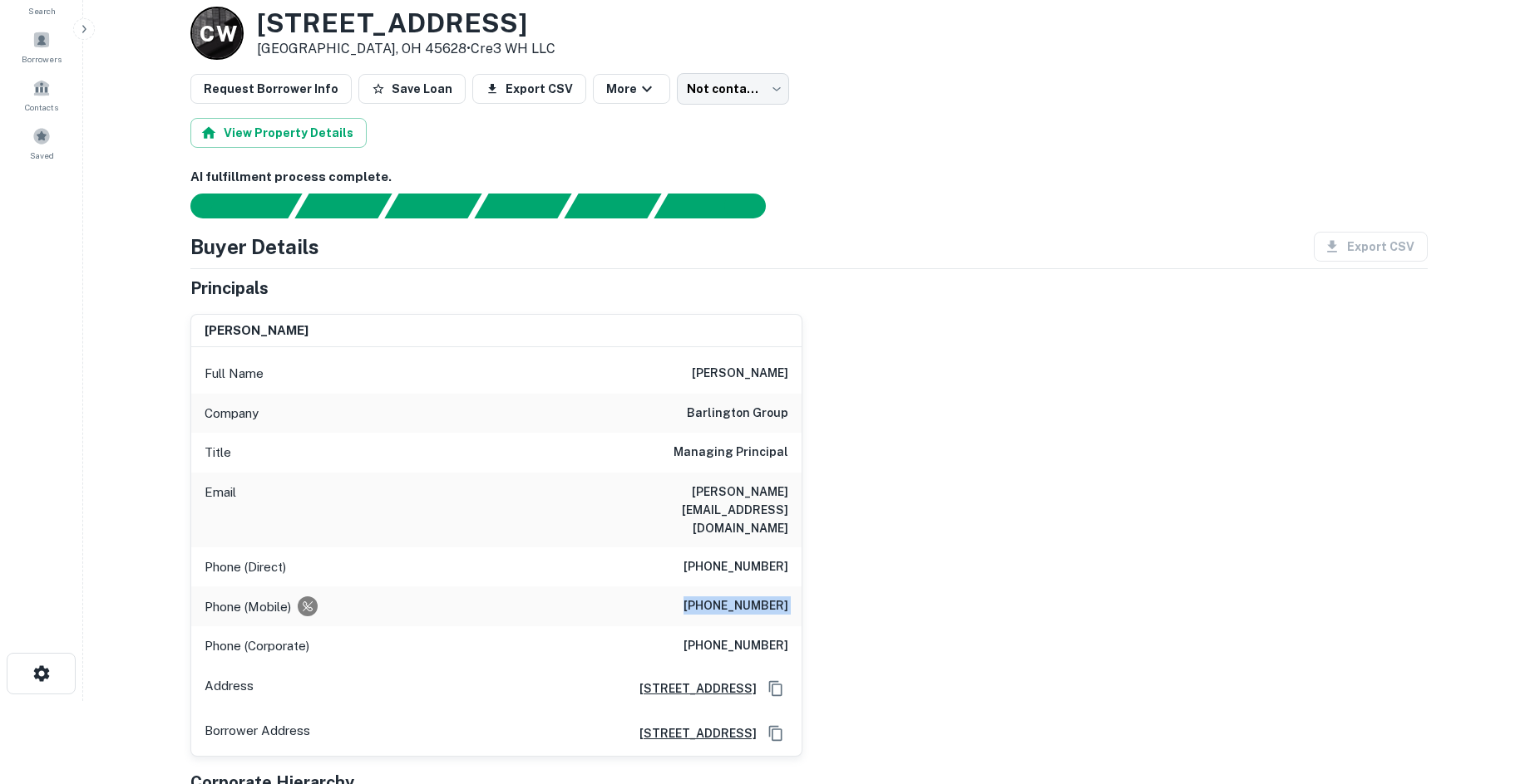
click at [761, 636] on h6 "[PHONE_NUMBER]" at bounding box center [735, 646] width 104 height 20
drag, startPoint x: 849, startPoint y: 68, endPoint x: 826, endPoint y: 48, distance: 30.5
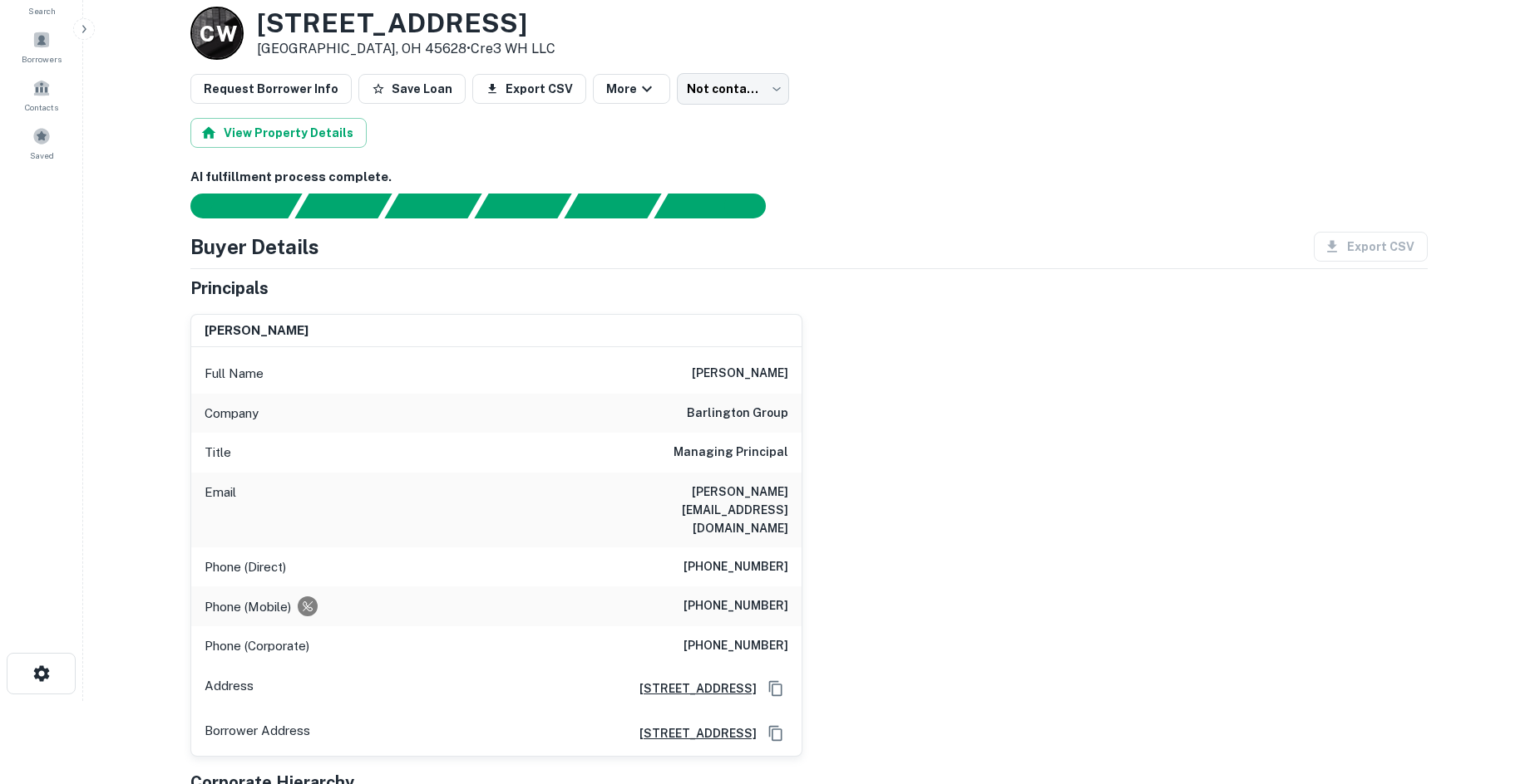
click at [739, 97] on body "Search Borrowers Contacts Saved Back to borrower requests Loan Details C W [STR…" at bounding box center [768, 309] width 1535 height 784
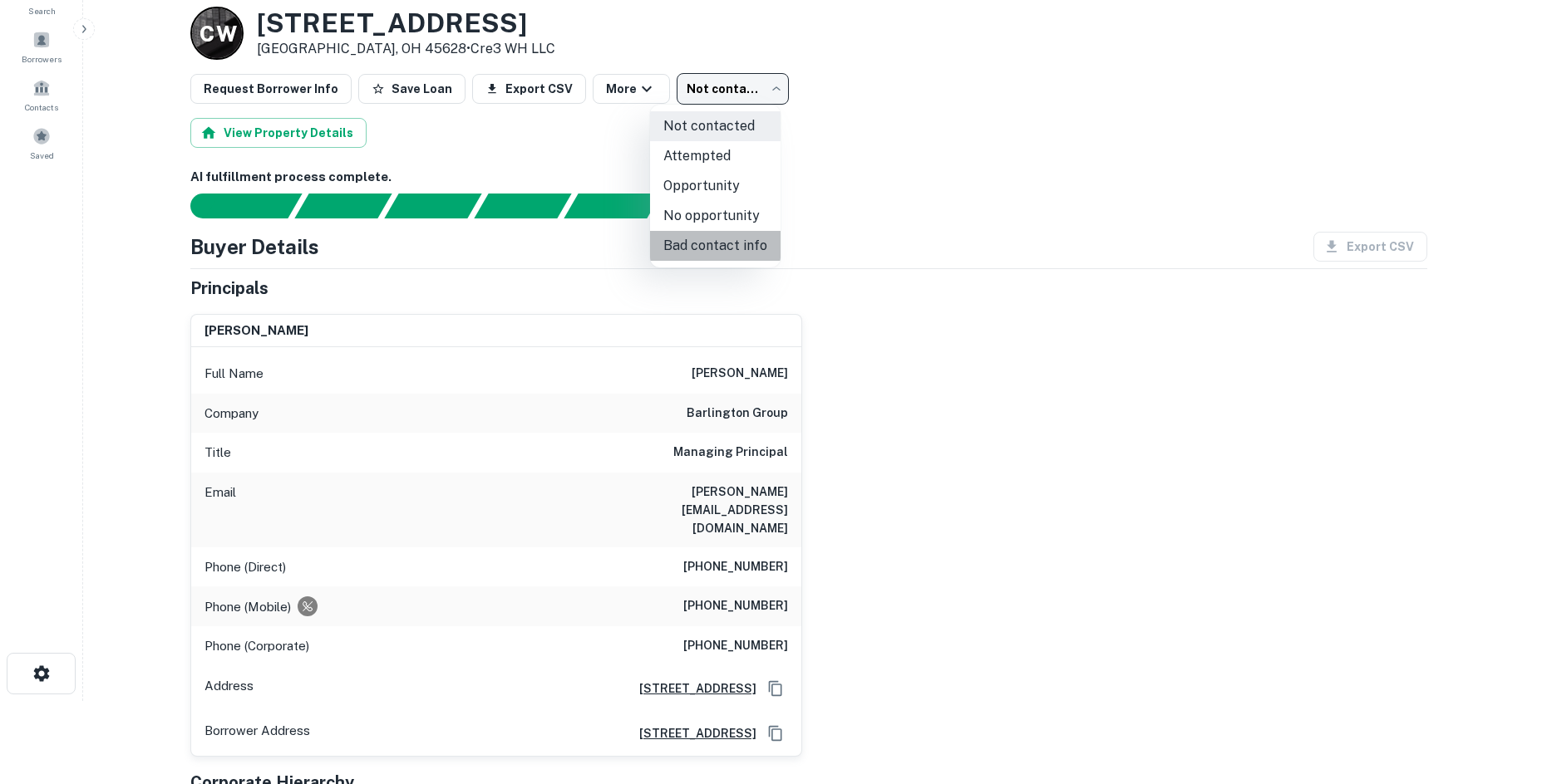
click at [732, 237] on li "Bad contact info" at bounding box center [715, 246] width 130 height 30
type input "**********"
